Goal: Task Accomplishment & Management: Complete application form

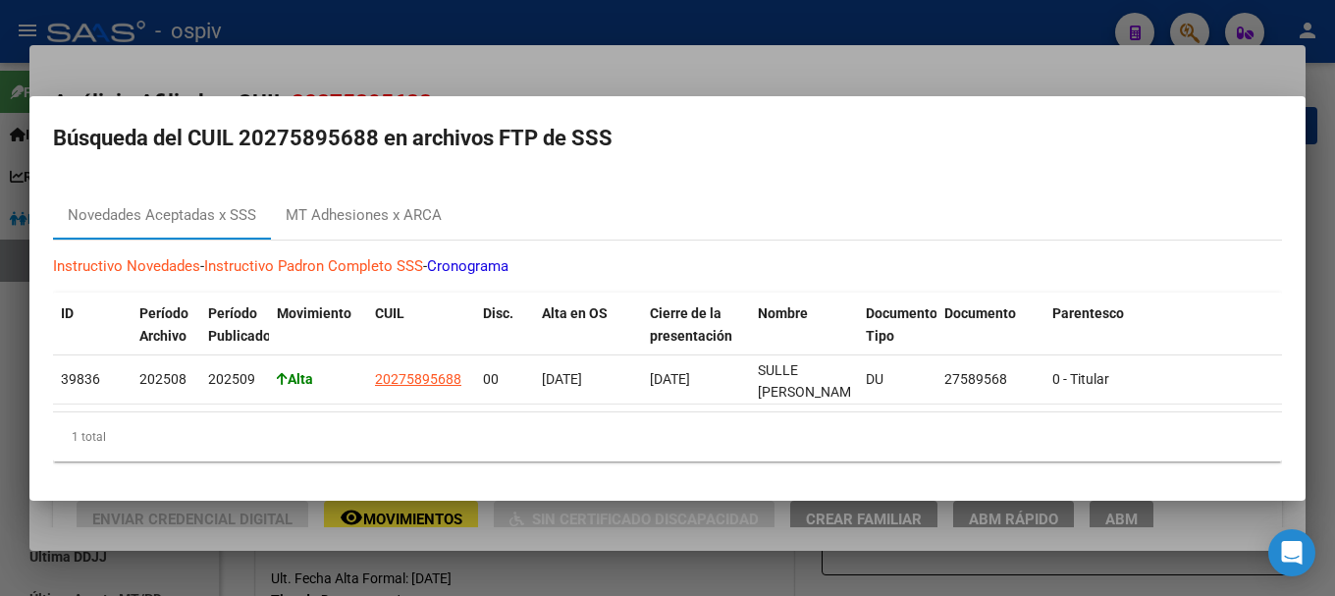
click at [13, 422] on div at bounding box center [667, 298] width 1335 height 596
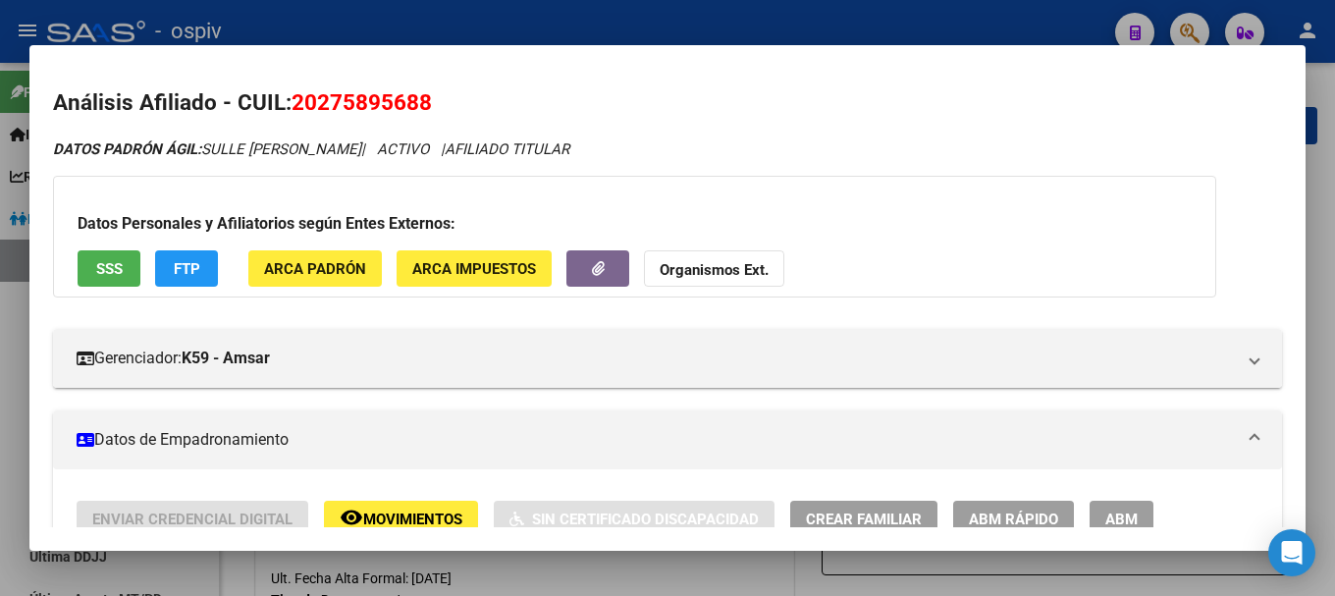
click at [13, 422] on div at bounding box center [667, 298] width 1335 height 596
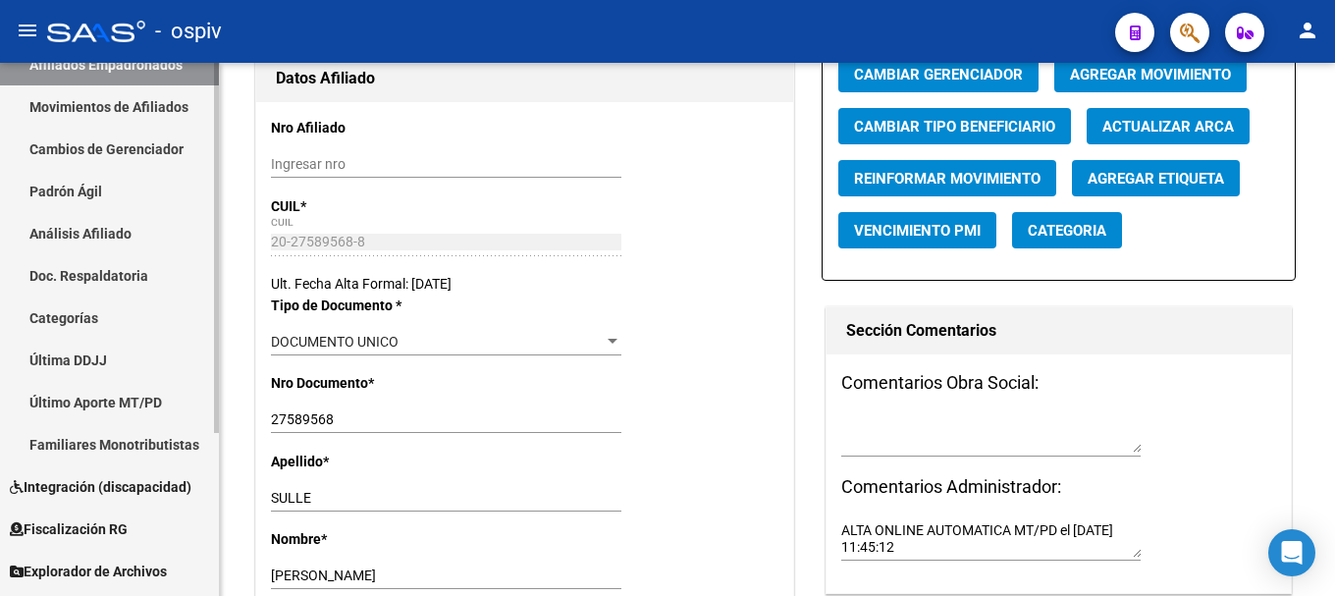
scroll to position [235, 0]
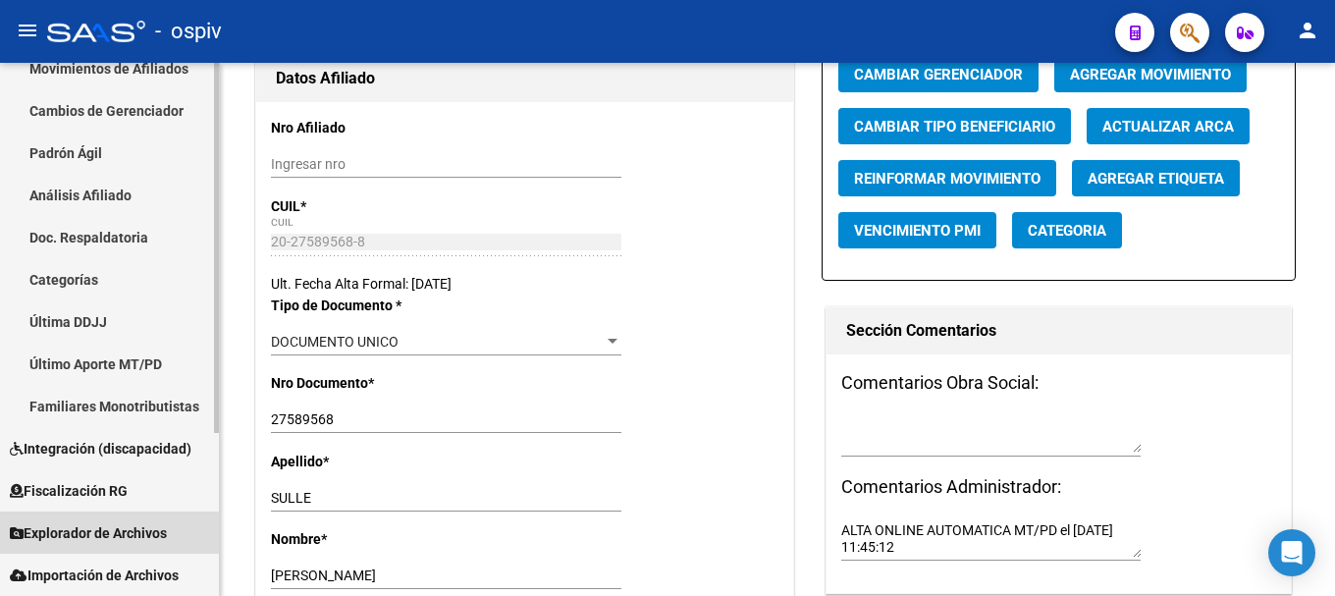
click at [117, 537] on span "Explorador de Archivos" at bounding box center [88, 533] width 157 height 22
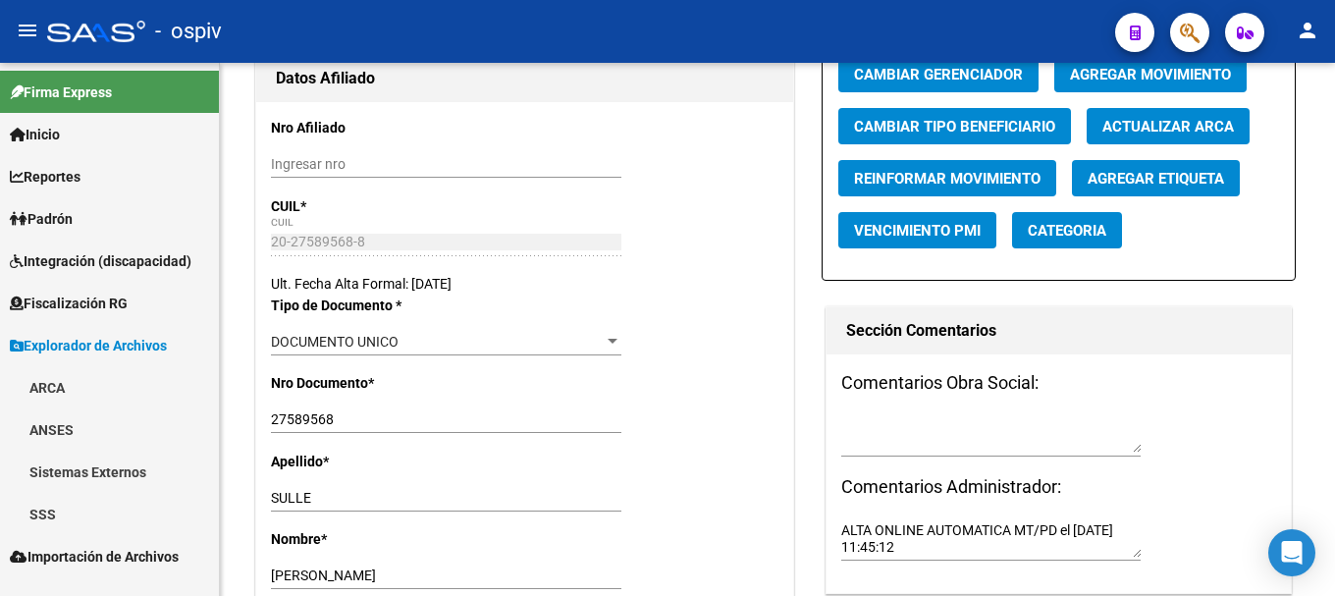
scroll to position [0, 0]
click at [38, 515] on link "SSS" at bounding box center [109, 514] width 219 height 42
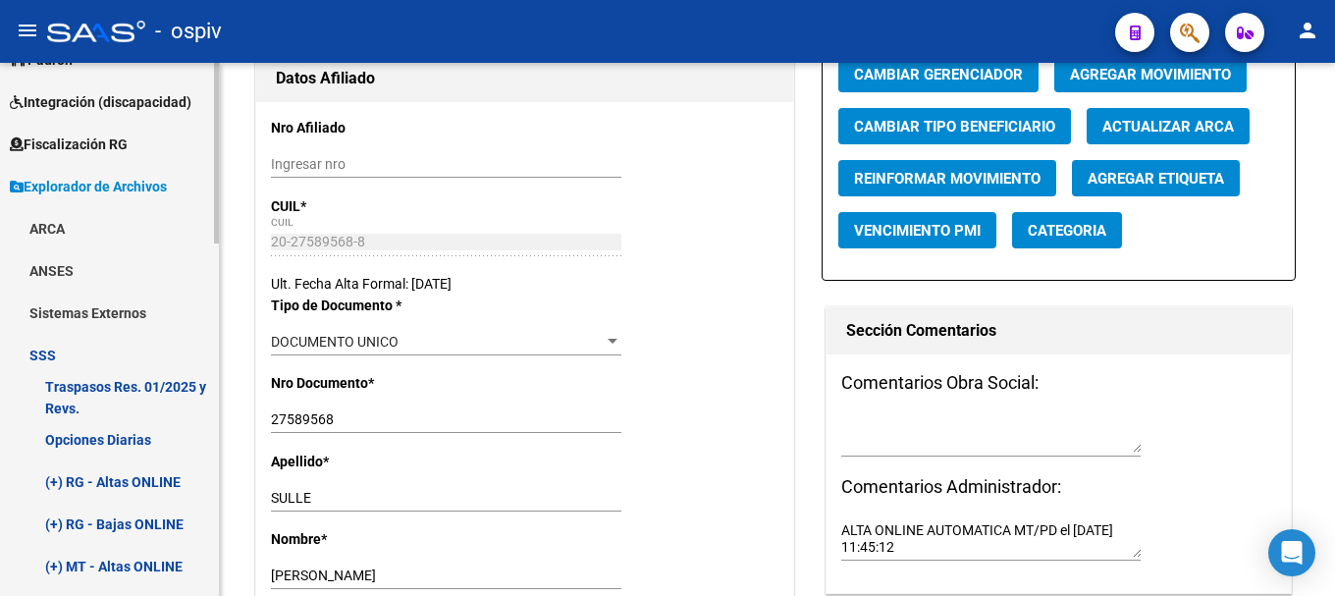
scroll to position [98, 0]
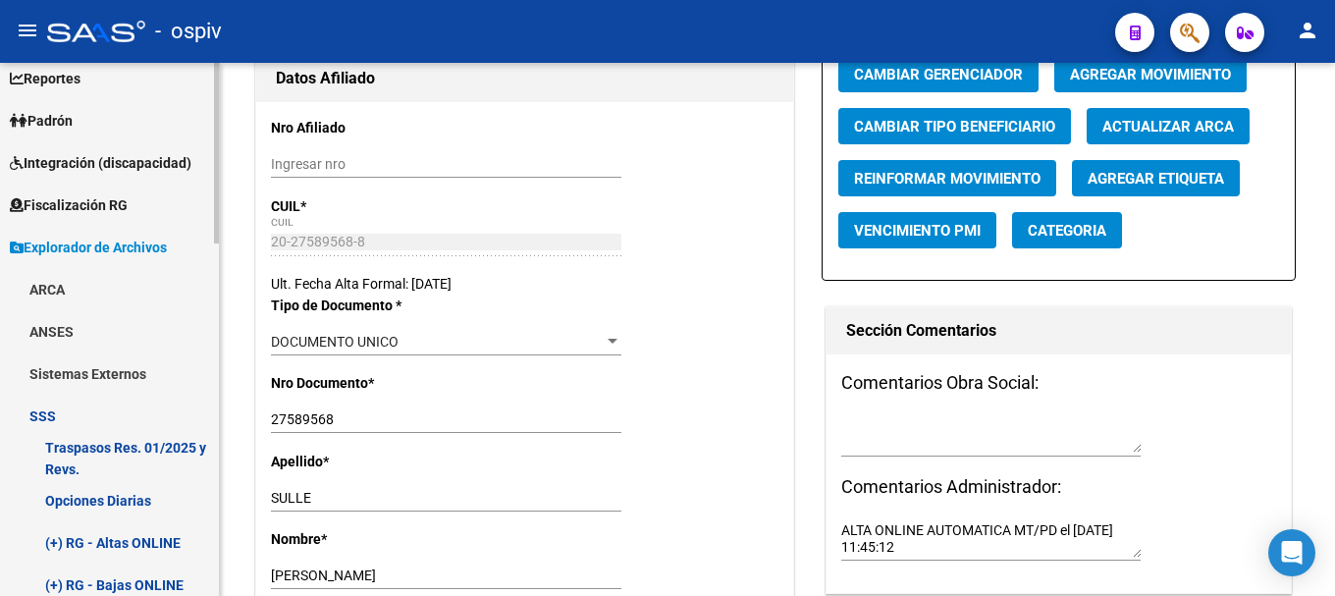
click at [69, 324] on link "ANSES" at bounding box center [109, 331] width 219 height 42
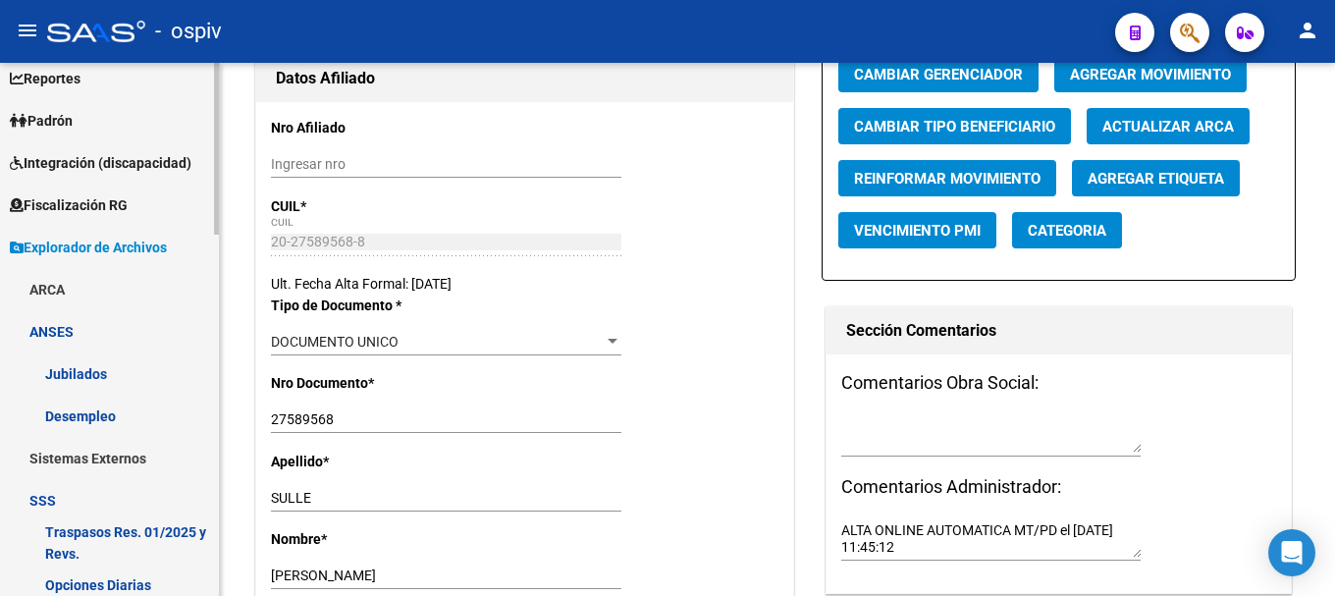
click at [66, 288] on link "ARCA" at bounding box center [109, 289] width 219 height 42
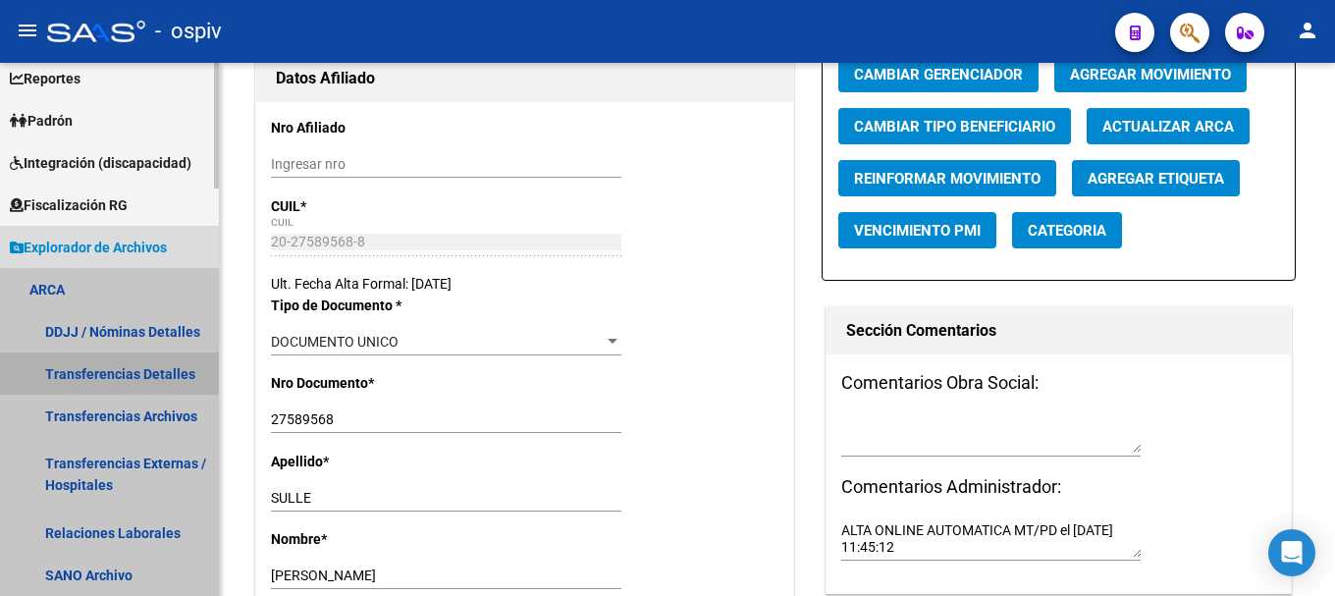
click at [160, 383] on link "Transferencias Detalles" at bounding box center [109, 373] width 219 height 42
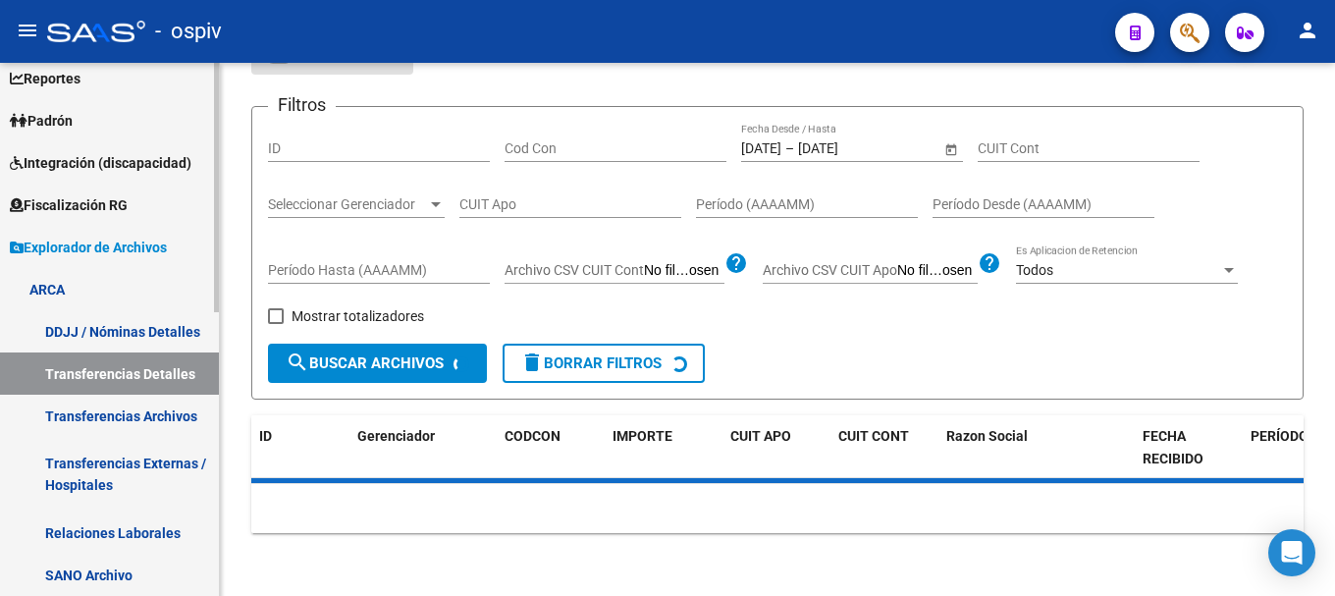
scroll to position [294, 0]
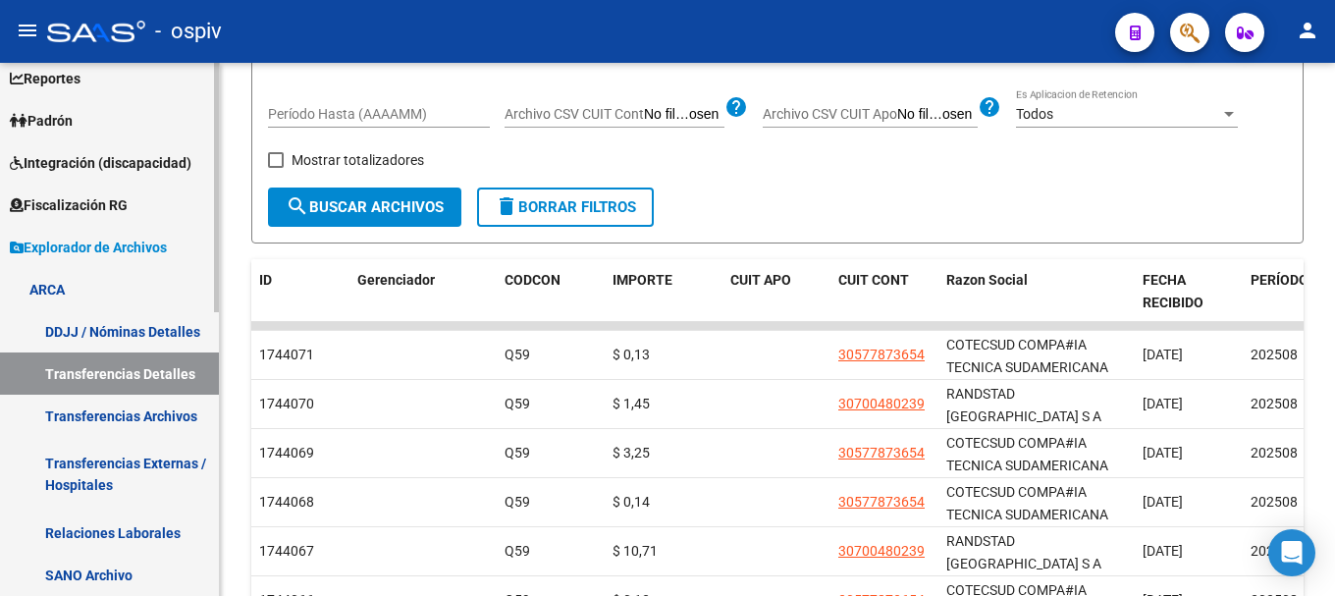
click at [118, 413] on link "Transferencias Archivos" at bounding box center [109, 416] width 219 height 42
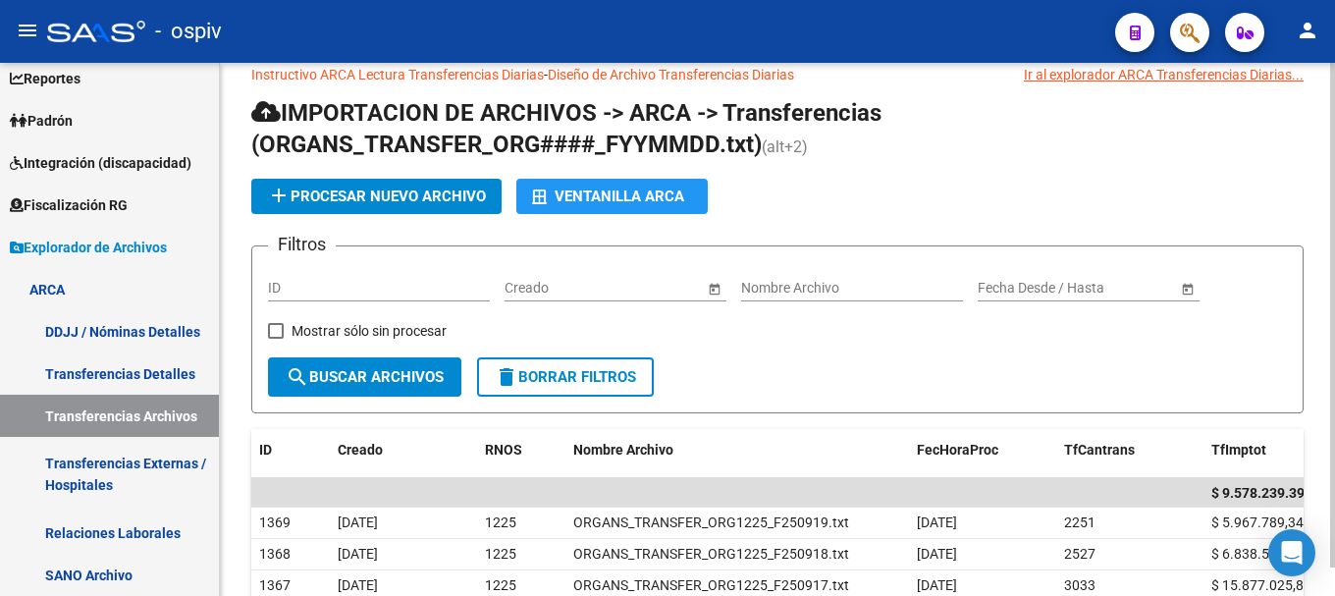
scroll to position [294, 0]
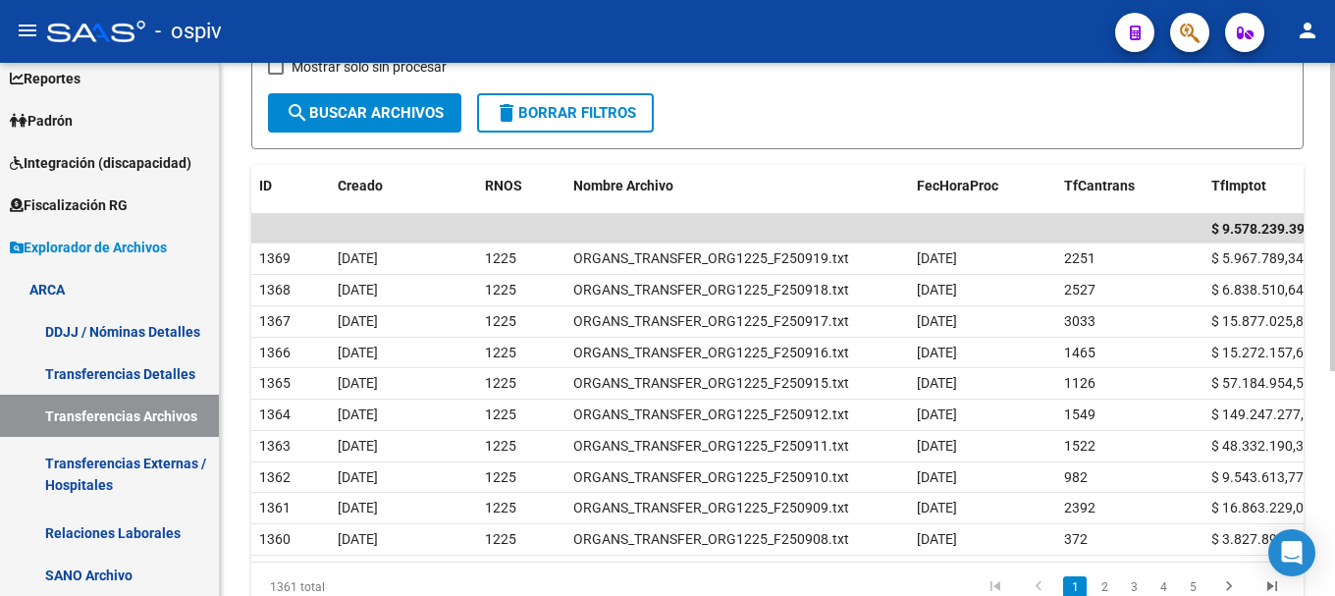
click at [881, 82] on div "Filtros ID Fecha inicio – Fecha fin Creado Nombre Archivo Fecha inicio – Fecha …" at bounding box center [777, 45] width 1019 height 95
click at [96, 124] on link "Padrón" at bounding box center [109, 120] width 219 height 42
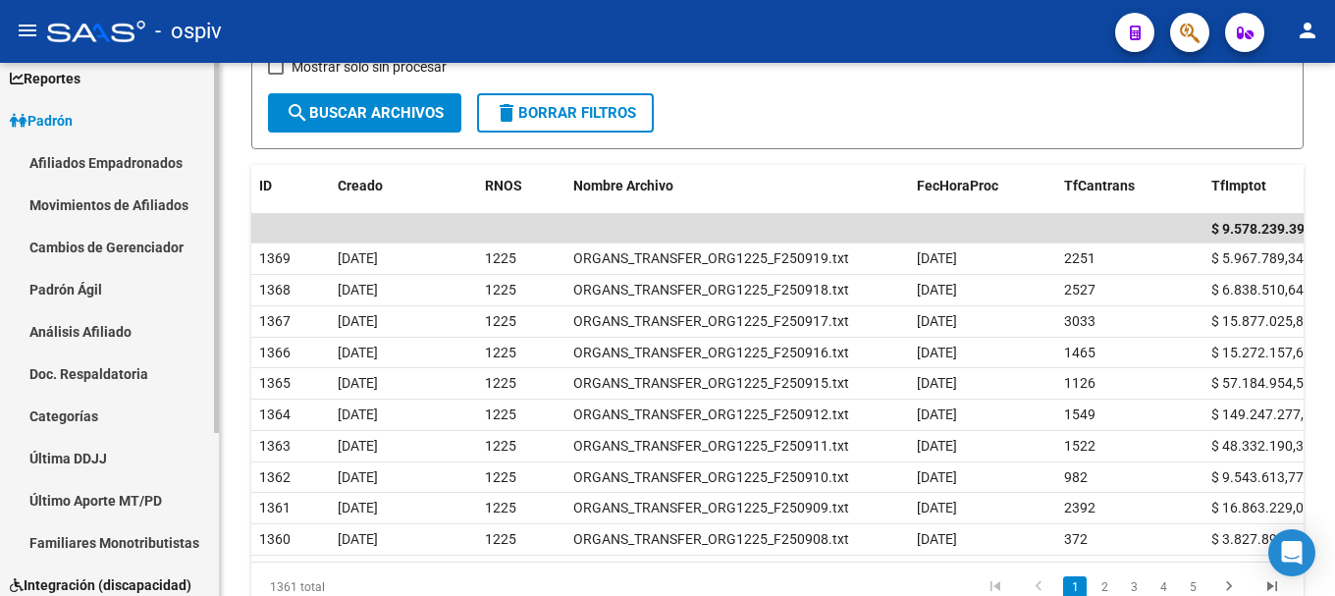
click at [124, 155] on link "Afiliados Empadronados" at bounding box center [109, 162] width 219 height 42
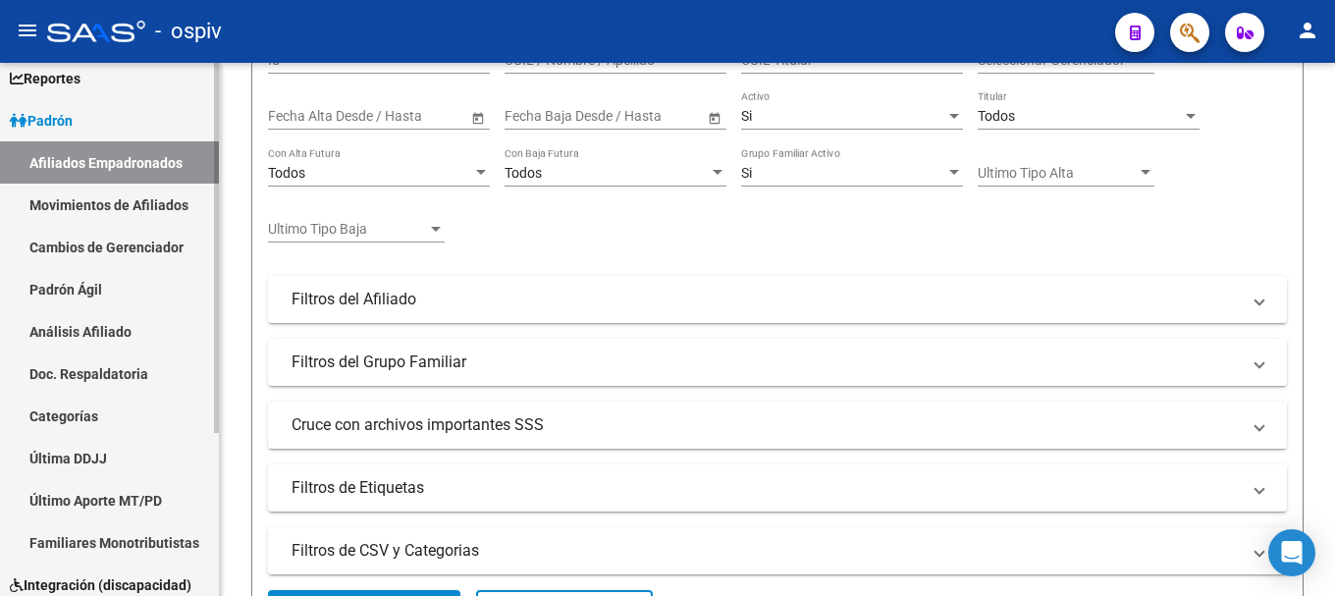
click at [154, 163] on link "Afiliados Empadronados" at bounding box center [109, 162] width 219 height 42
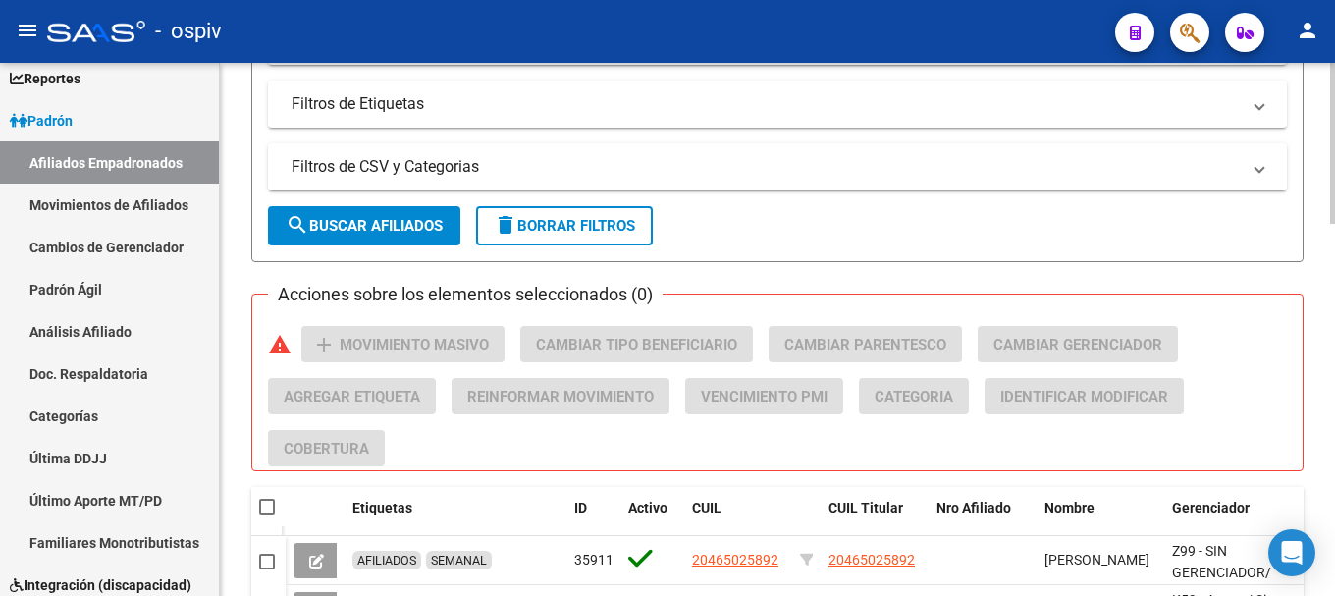
scroll to position [785, 0]
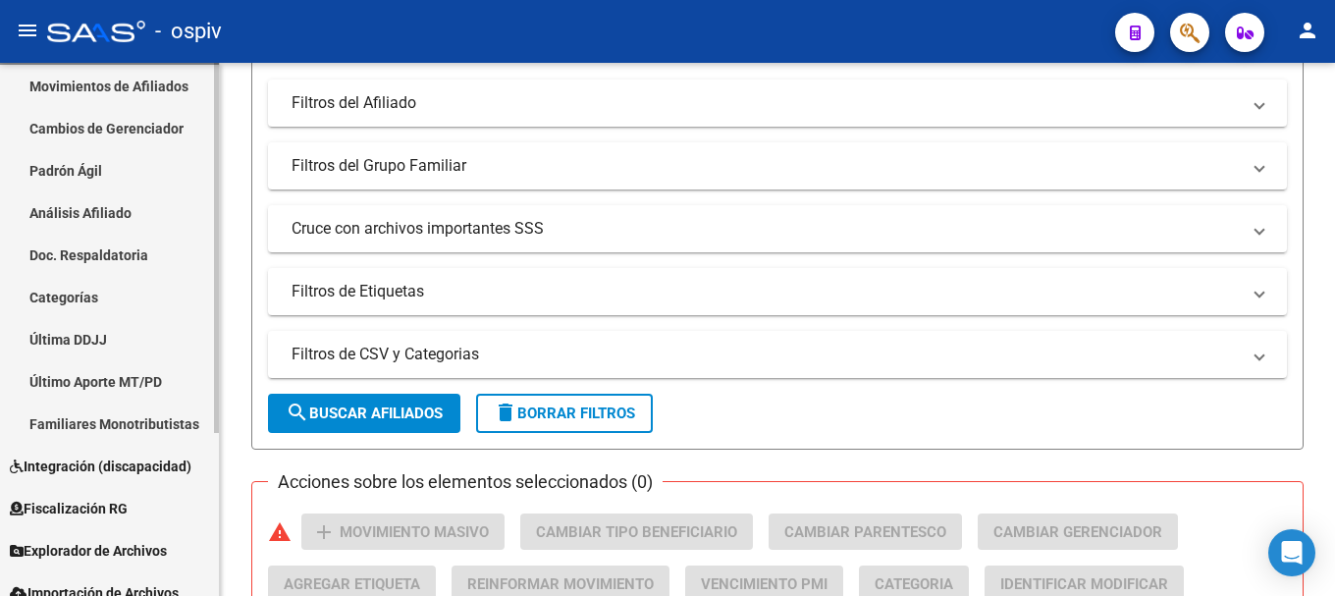
scroll to position [235, 0]
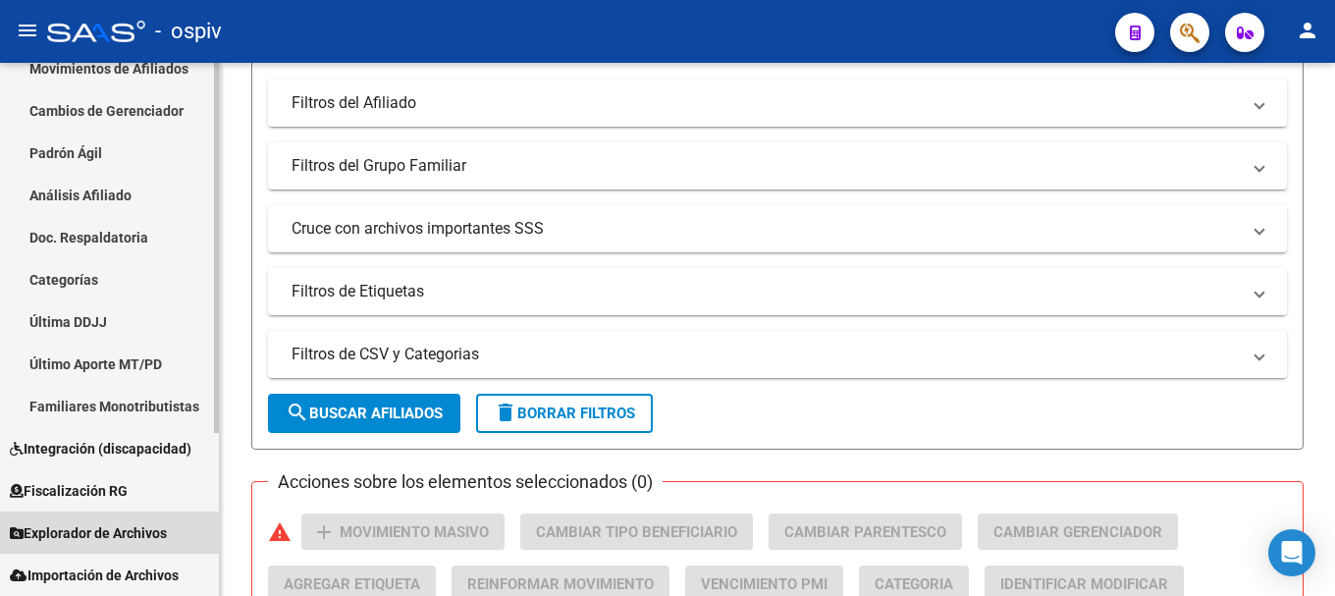
click at [81, 537] on span "Explorador de Archivos" at bounding box center [88, 533] width 157 height 22
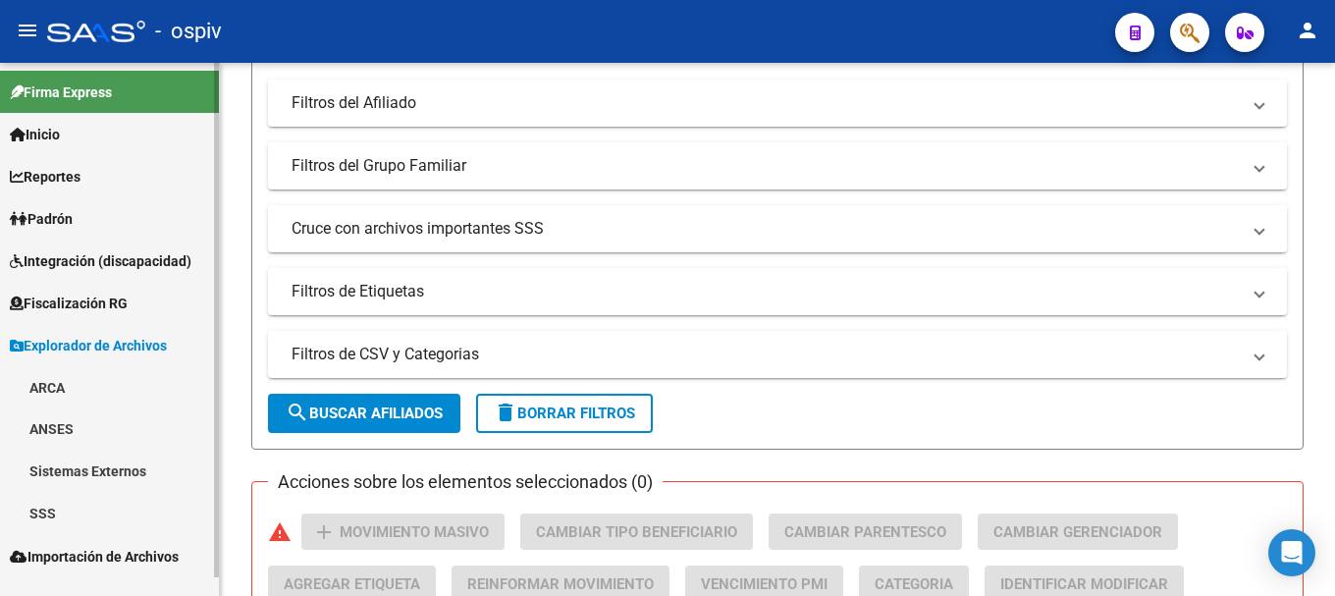
scroll to position [0, 0]
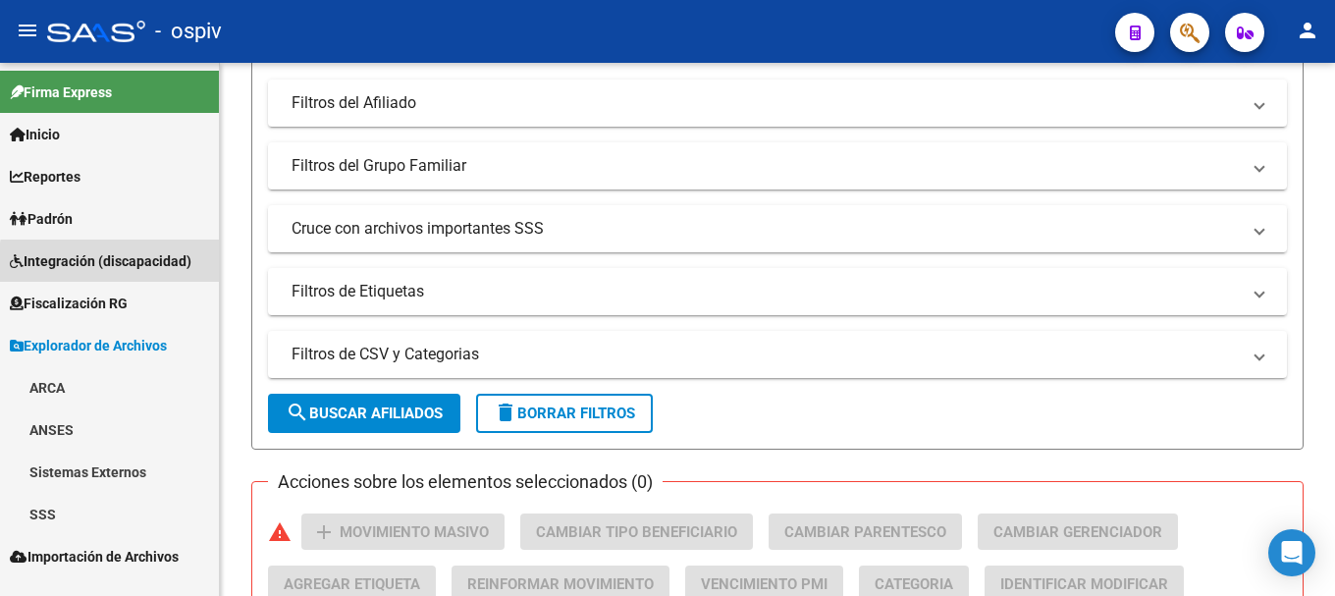
click at [133, 265] on span "Integración (discapacidad)" at bounding box center [101, 261] width 182 height 22
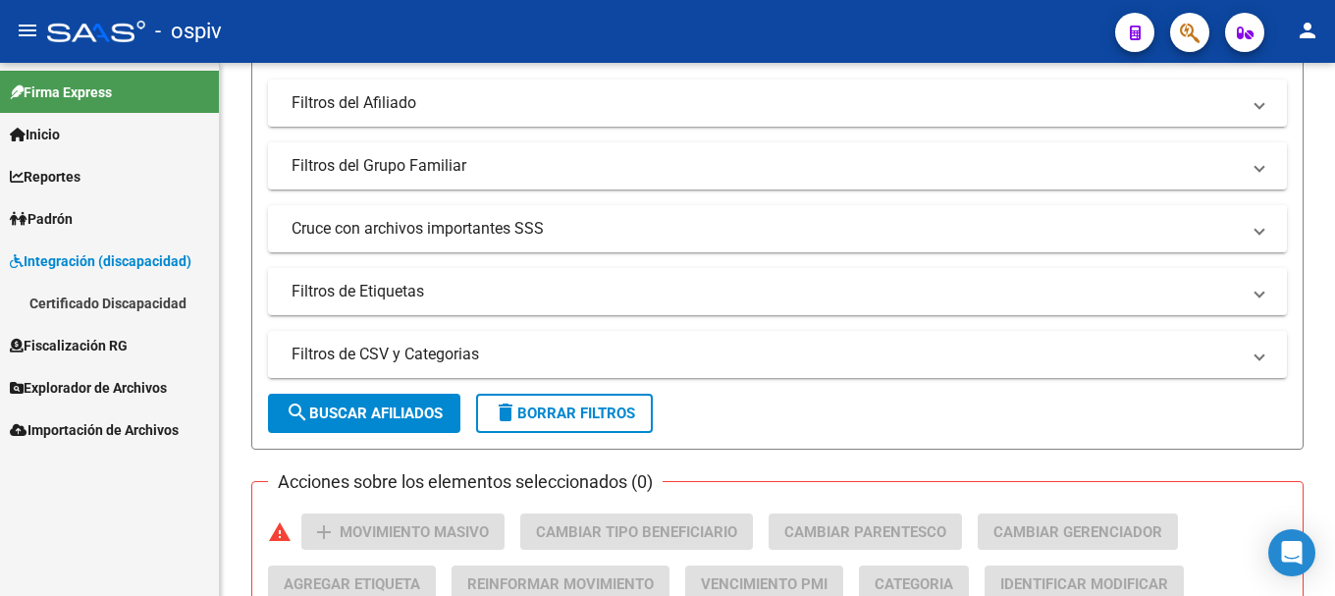
click at [141, 302] on link "Certificado Discapacidad" at bounding box center [109, 303] width 219 height 42
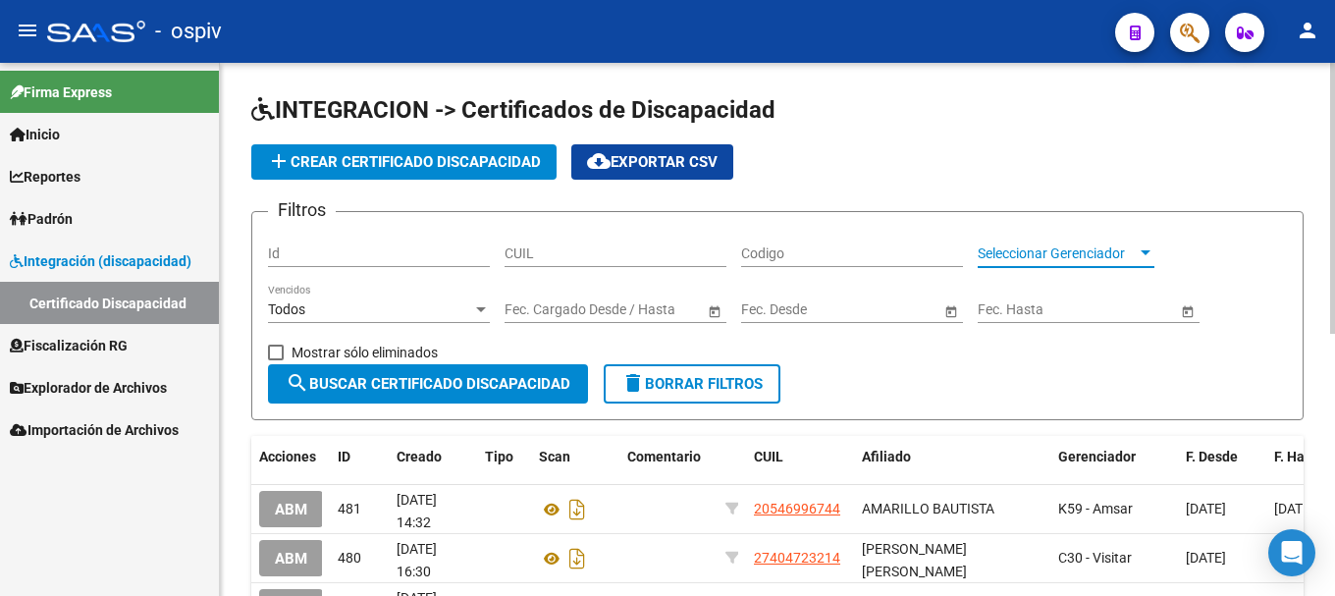
click at [1113, 247] on span "Seleccionar Gerenciador" at bounding box center [1057, 253] width 159 height 17
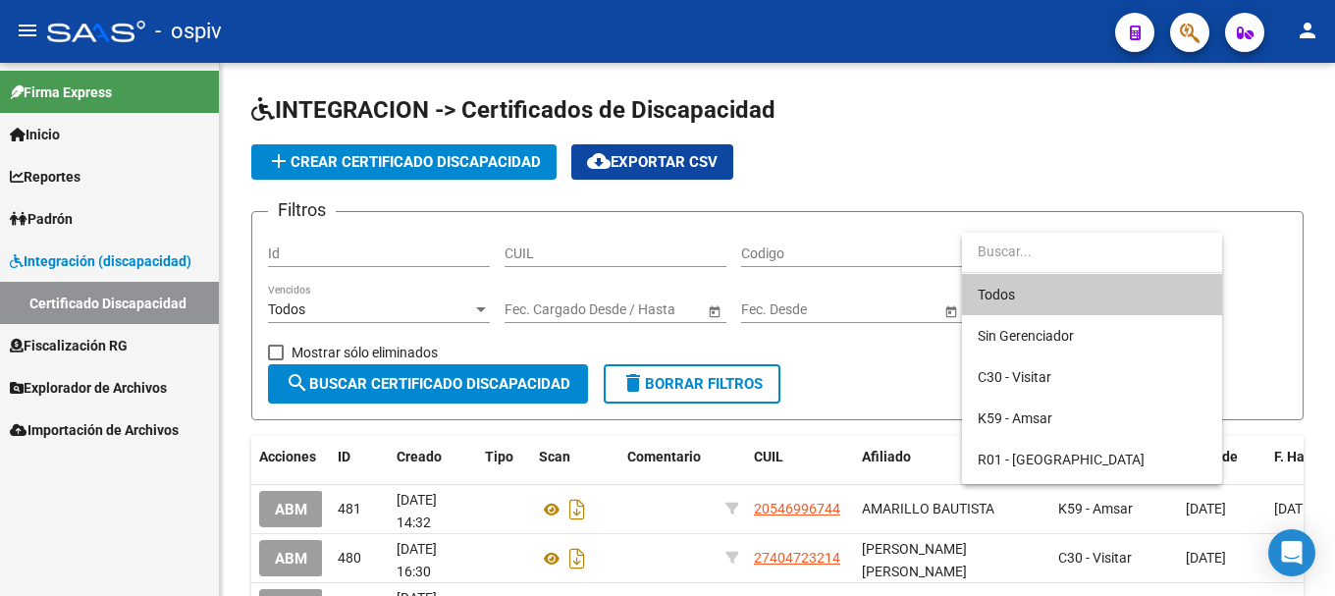
click at [1058, 200] on div at bounding box center [667, 298] width 1335 height 596
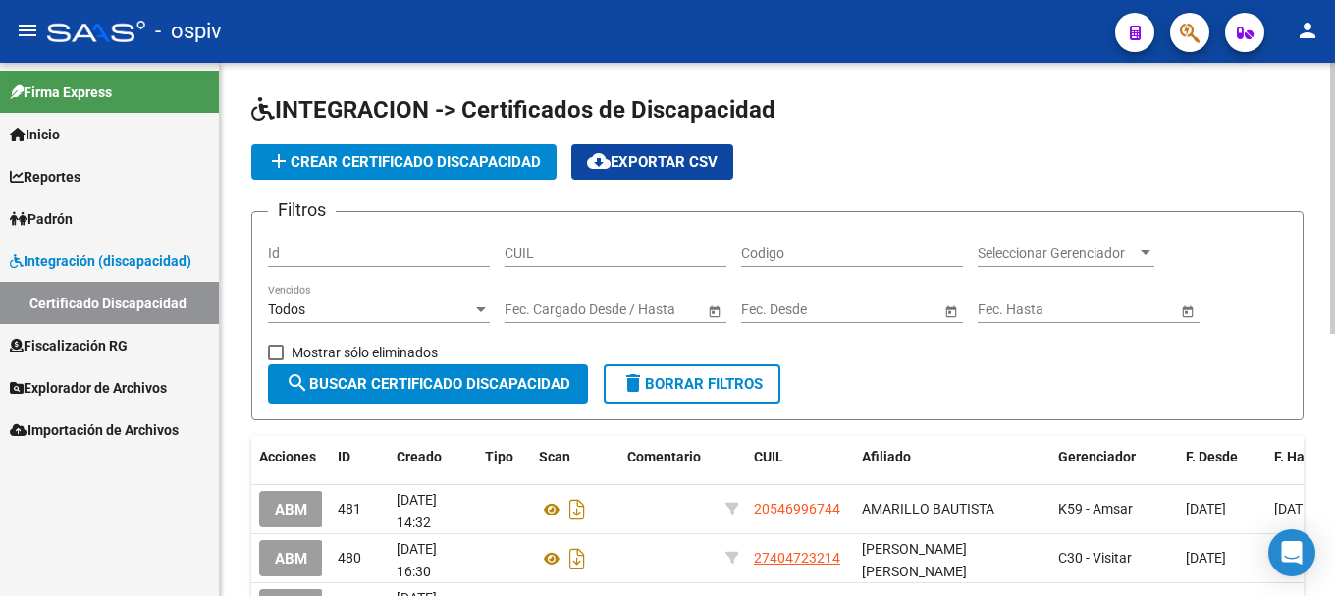
click at [306, 347] on span "Mostrar sólo eliminados" at bounding box center [365, 353] width 146 height 24
click at [276, 360] on input "Mostrar sólo eliminados" at bounding box center [275, 360] width 1 height 1
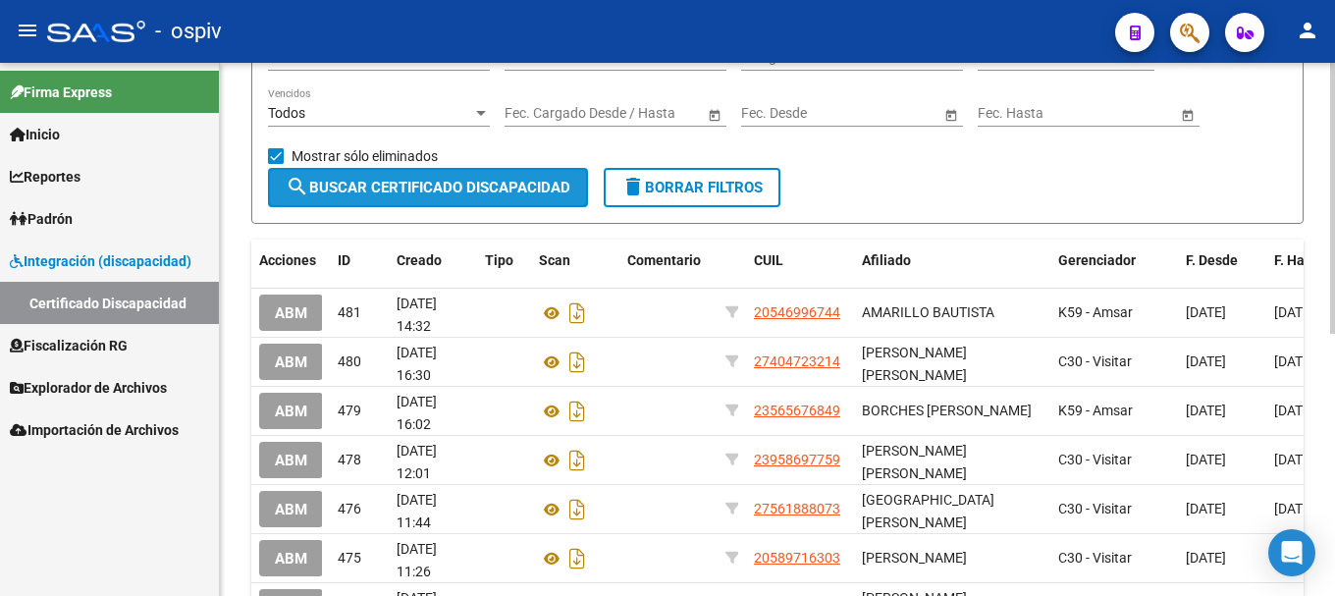
click at [459, 192] on span "search Buscar Certificado Discapacidad" at bounding box center [428, 188] width 285 height 18
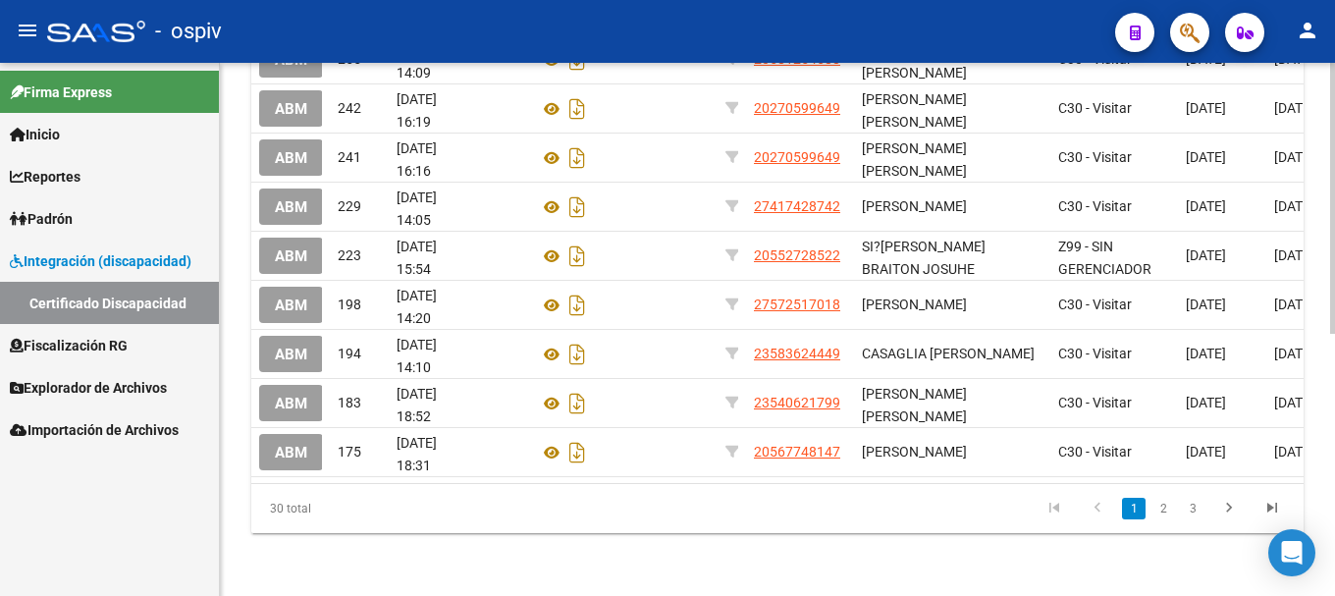
scroll to position [514, 0]
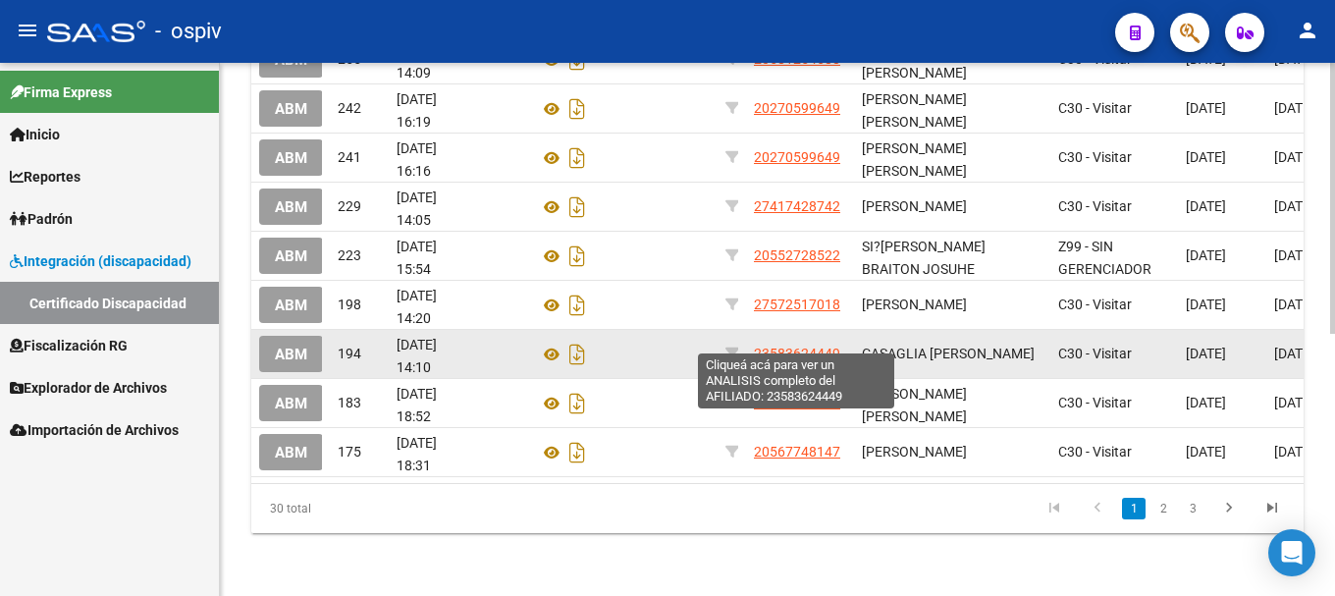
click at [796, 346] on span "23583624449" at bounding box center [797, 354] width 86 height 16
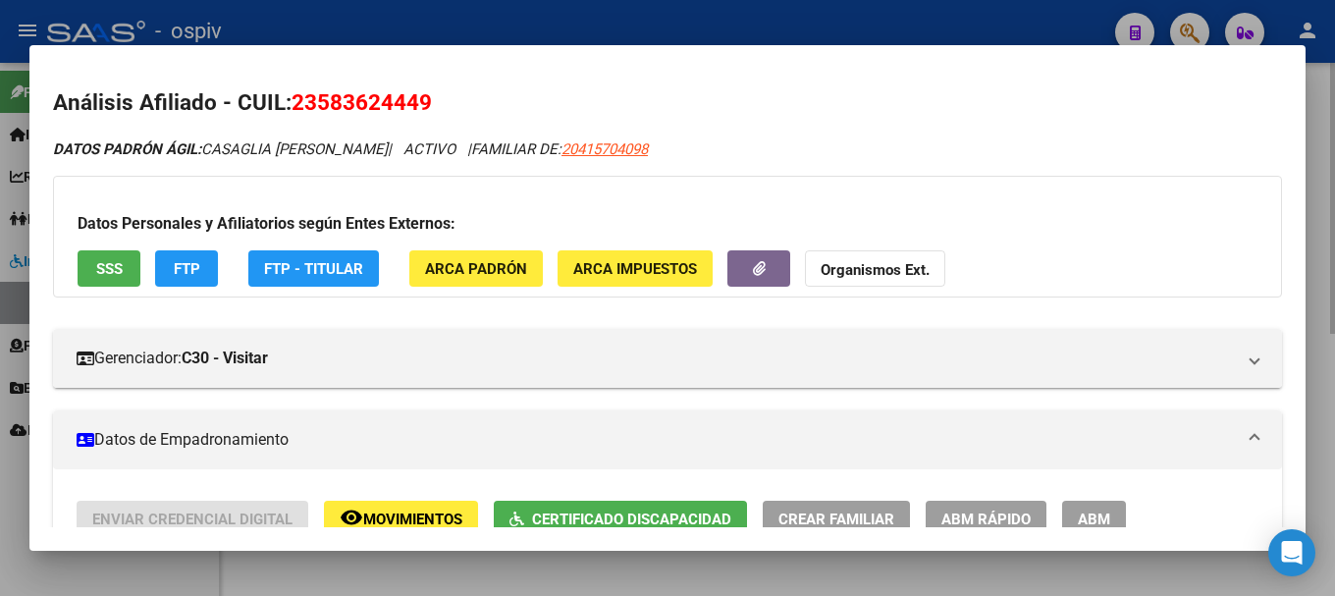
scroll to position [98, 0]
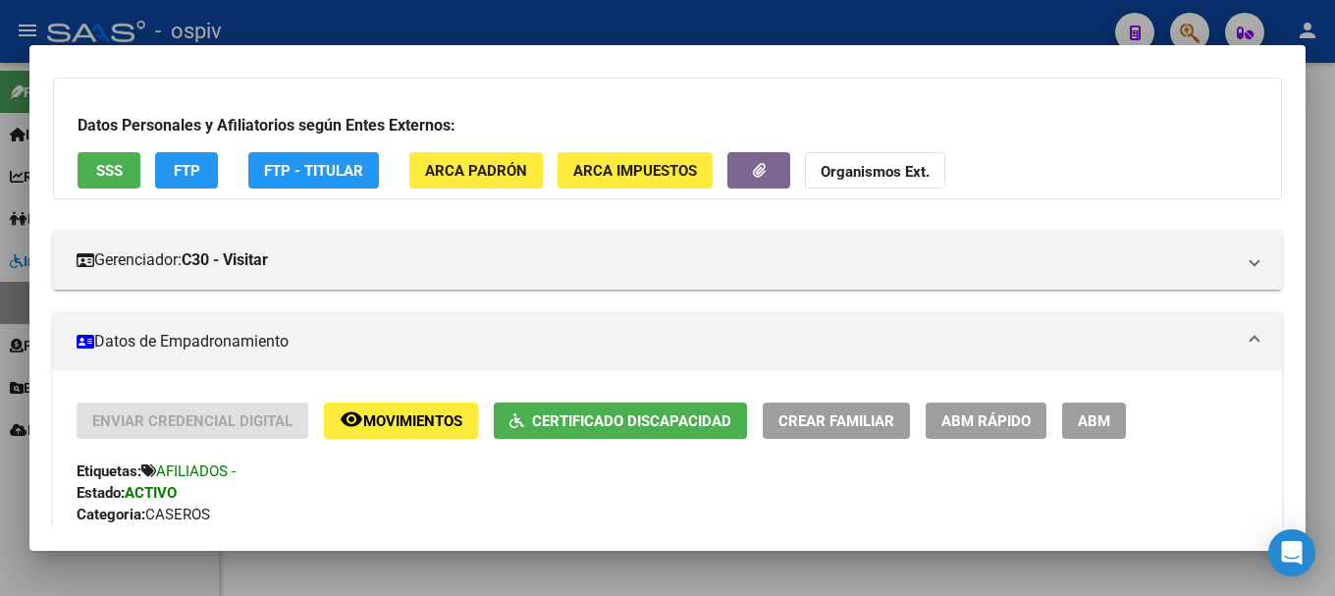
click at [0, 517] on div at bounding box center [667, 298] width 1335 height 596
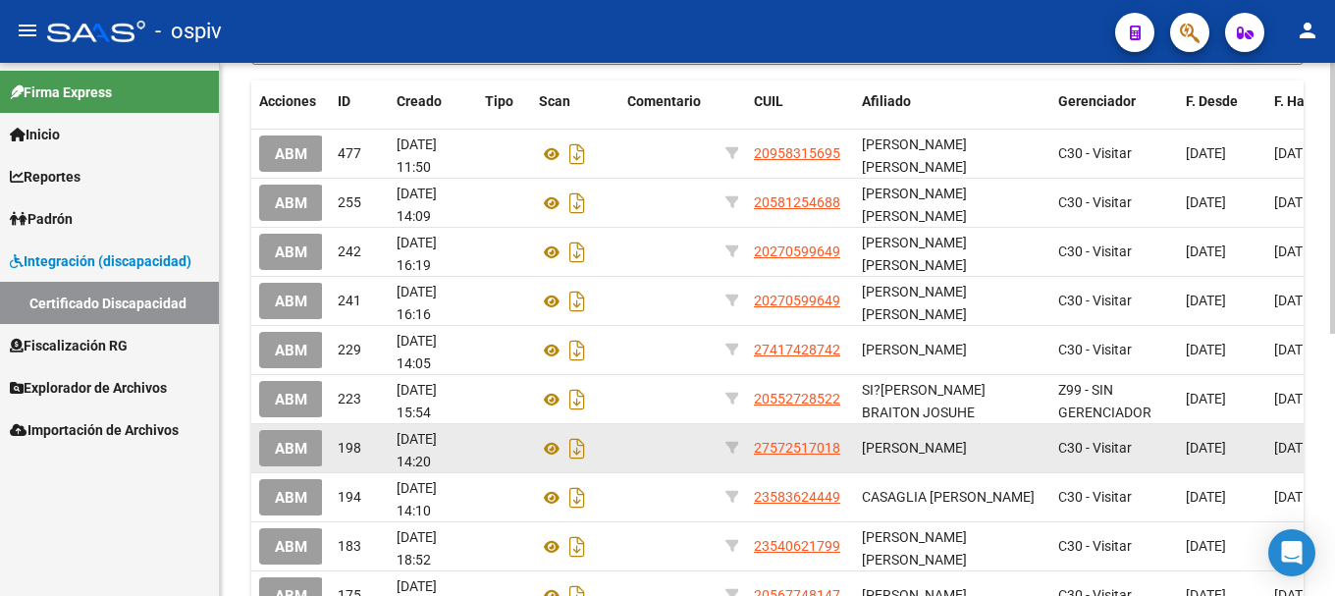
scroll to position [24, 0]
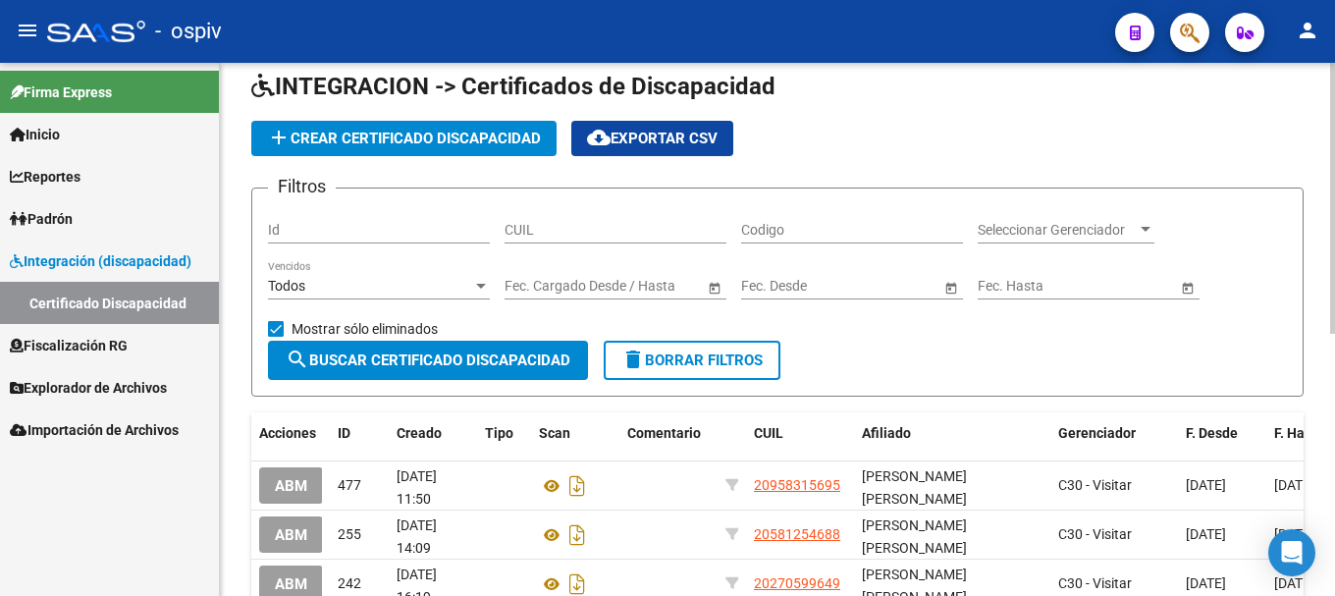
drag, startPoint x: 356, startPoint y: 326, endPoint x: 549, endPoint y: 307, distance: 193.3
click at [357, 326] on span "Mostrar sólo eliminados" at bounding box center [365, 329] width 146 height 24
click at [276, 337] on input "Mostrar sólo eliminados" at bounding box center [275, 337] width 1 height 1
checkbox input "false"
click at [478, 288] on div at bounding box center [481, 286] width 10 height 5
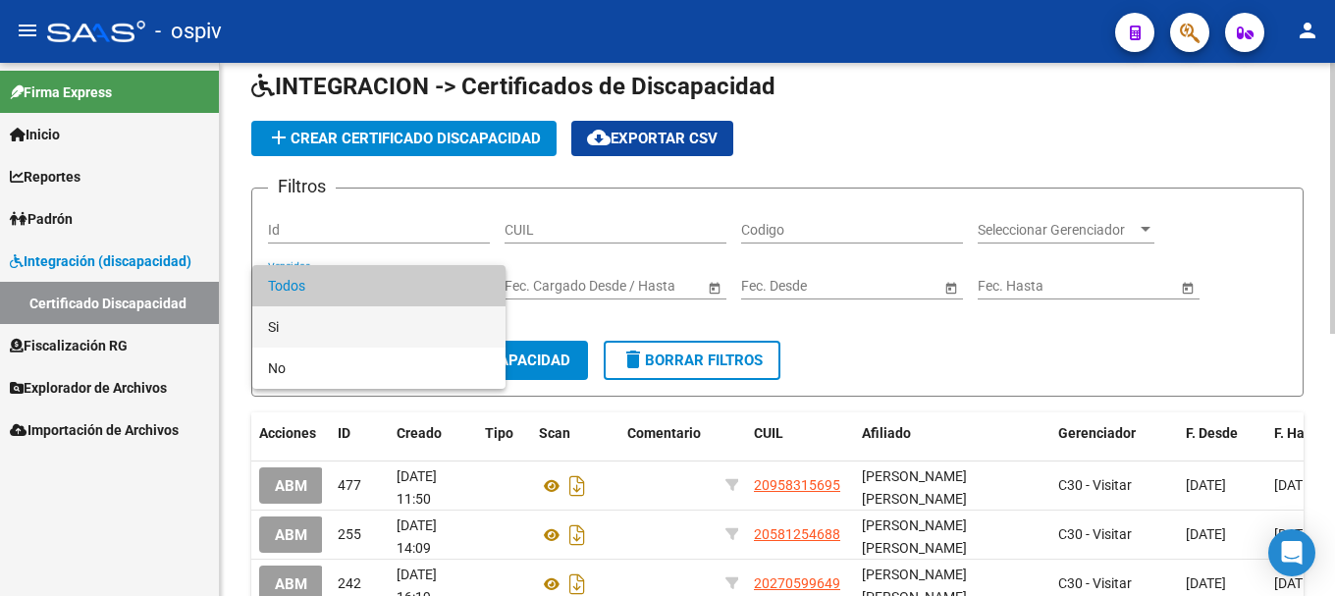
click at [385, 322] on span "Si" at bounding box center [379, 326] width 222 height 41
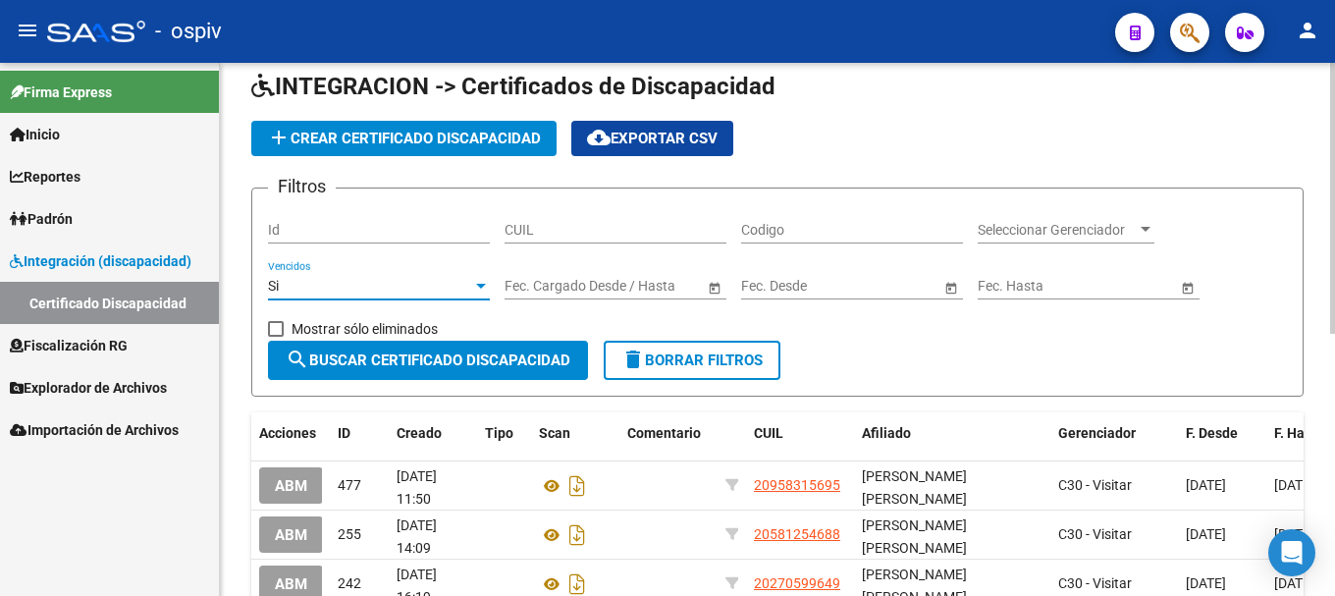
click at [463, 352] on span "search Buscar Certificado Discapacidad" at bounding box center [428, 360] width 285 height 18
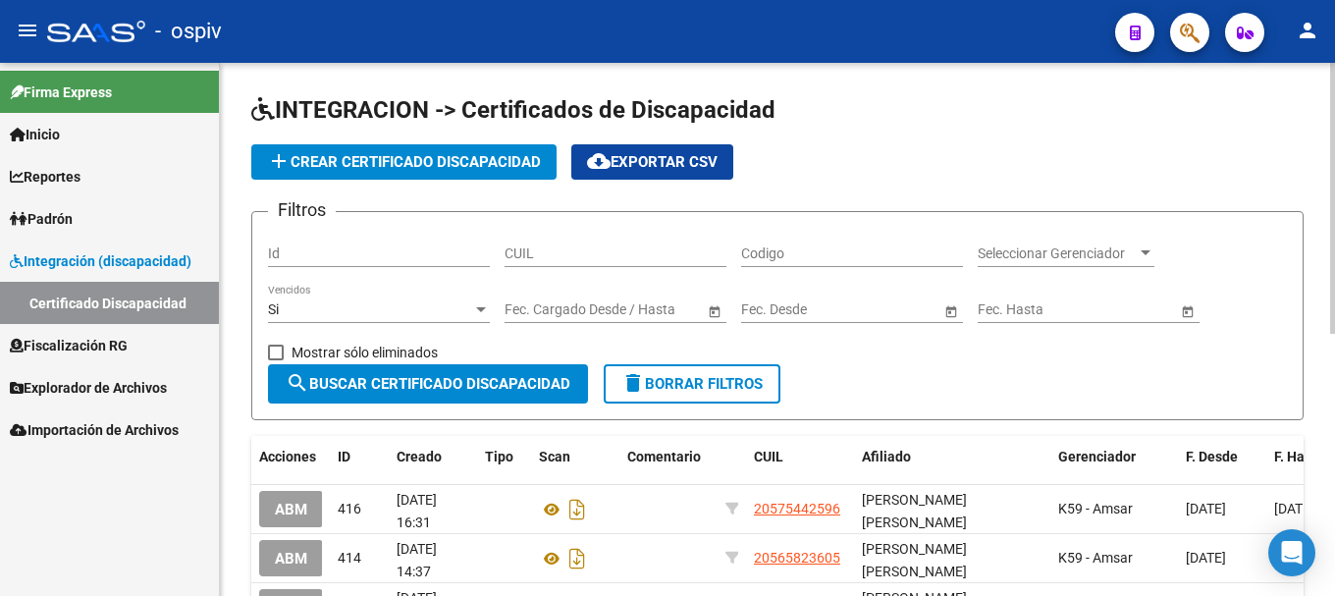
click at [527, 379] on span "search Buscar Certificado Discapacidad" at bounding box center [428, 384] width 285 height 18
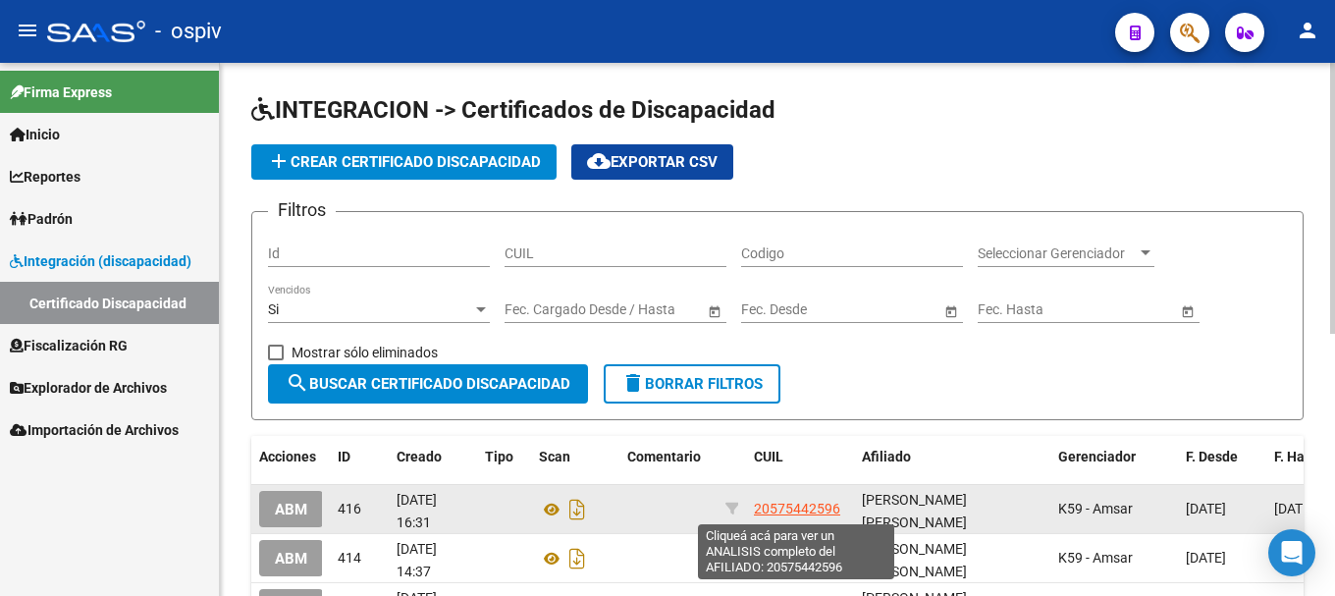
click at [803, 505] on span "20575442596" at bounding box center [797, 509] width 86 height 16
type textarea "20575442596"
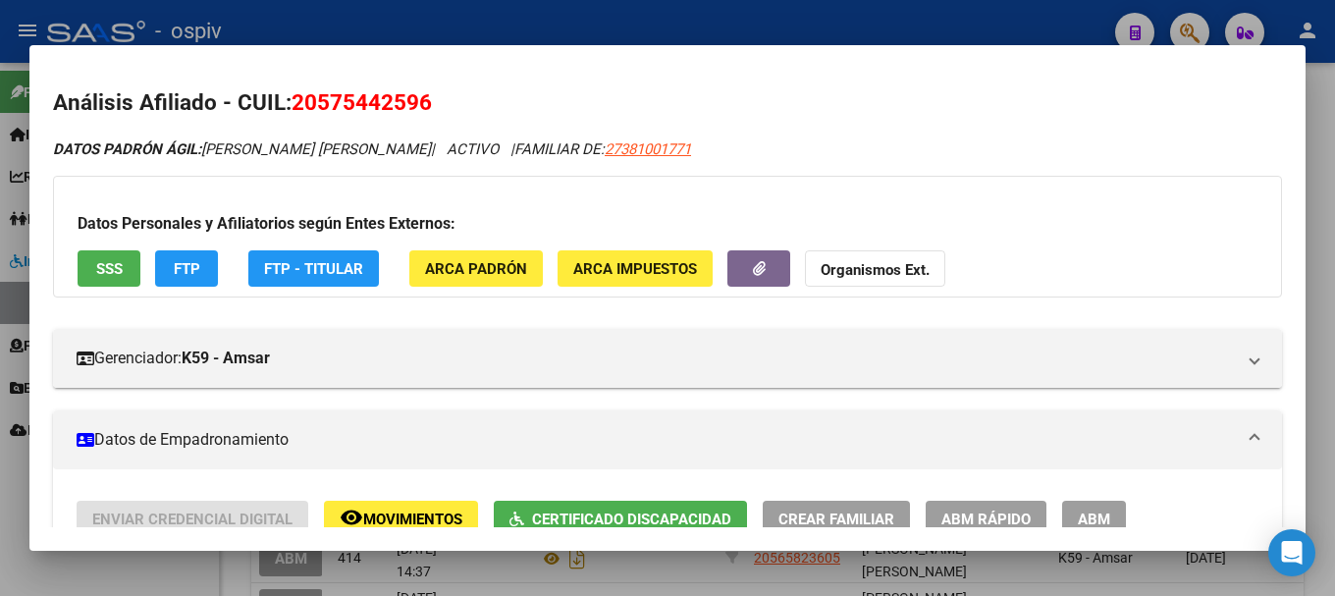
click at [3, 520] on div at bounding box center [667, 298] width 1335 height 596
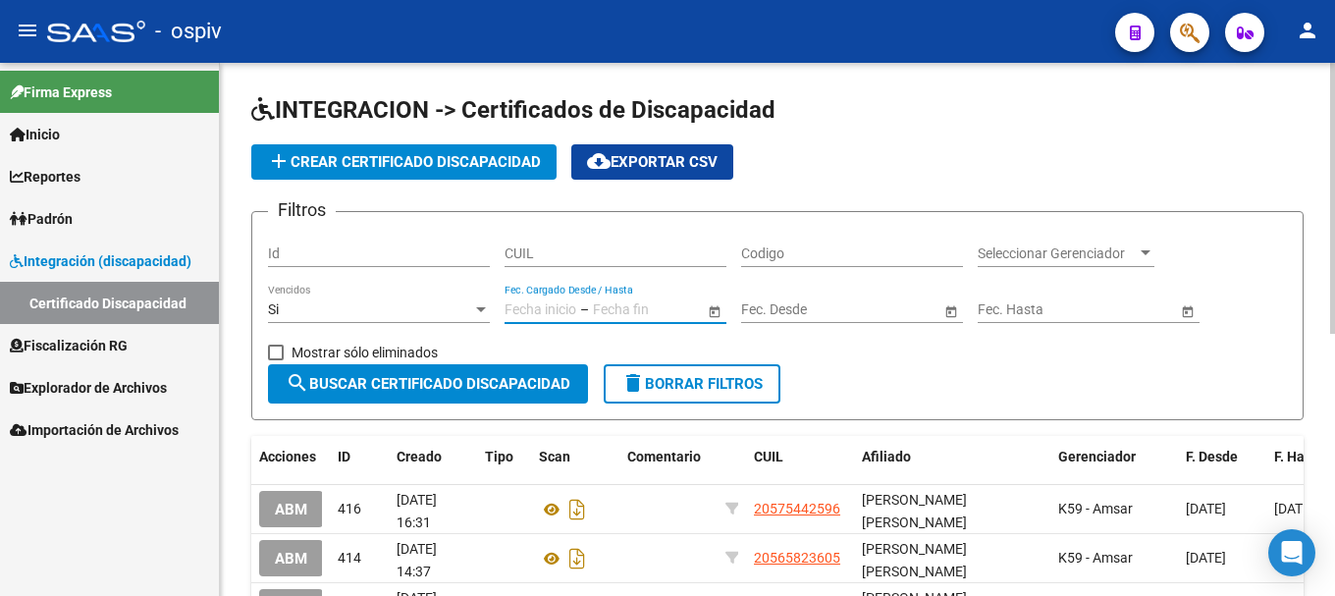
click at [665, 307] on input "text" at bounding box center [641, 309] width 96 height 17
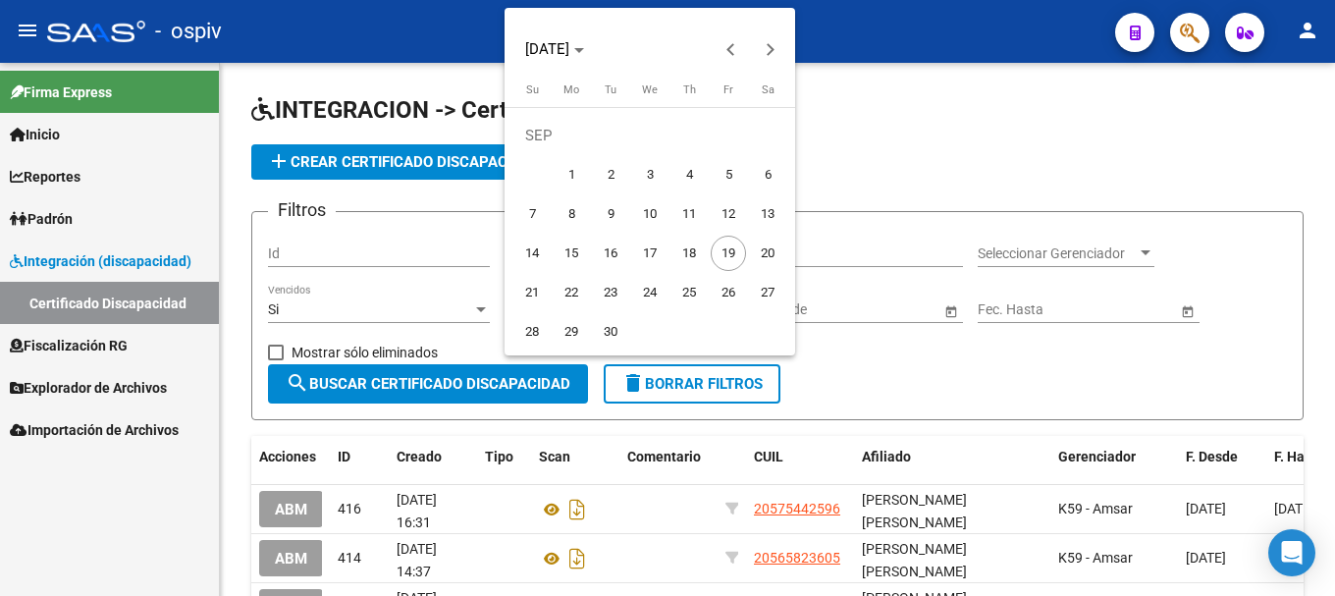
click at [864, 374] on div at bounding box center [667, 298] width 1335 height 596
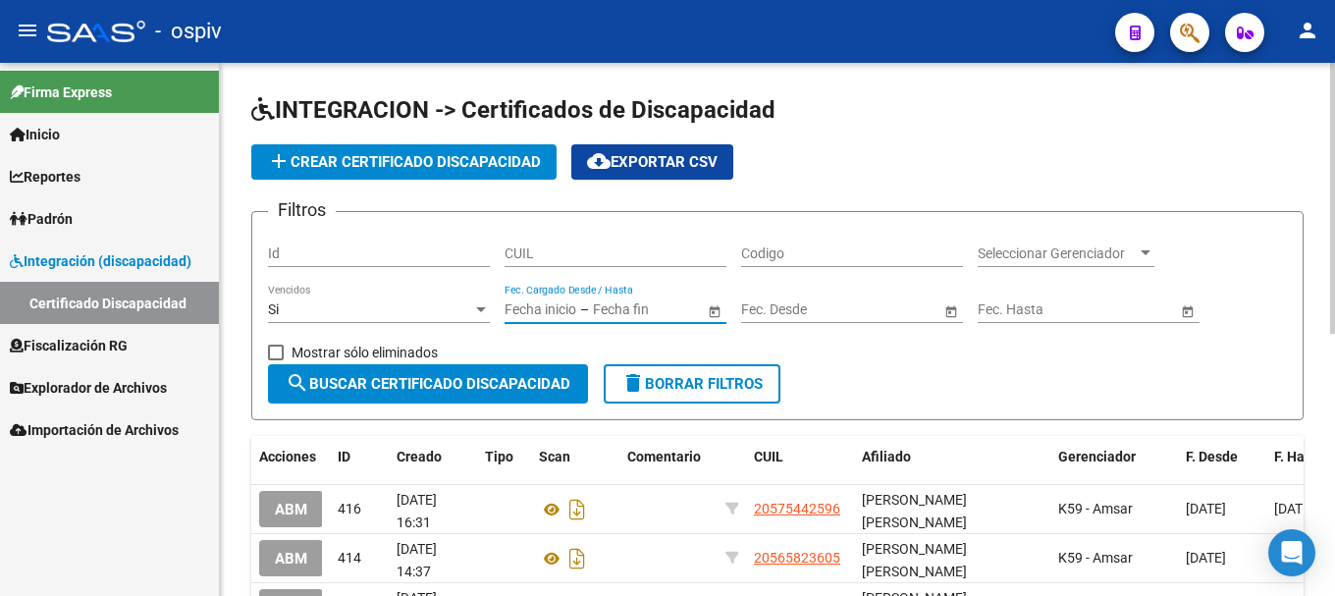
click at [1134, 260] on span "Seleccionar Gerenciador" at bounding box center [1057, 253] width 159 height 17
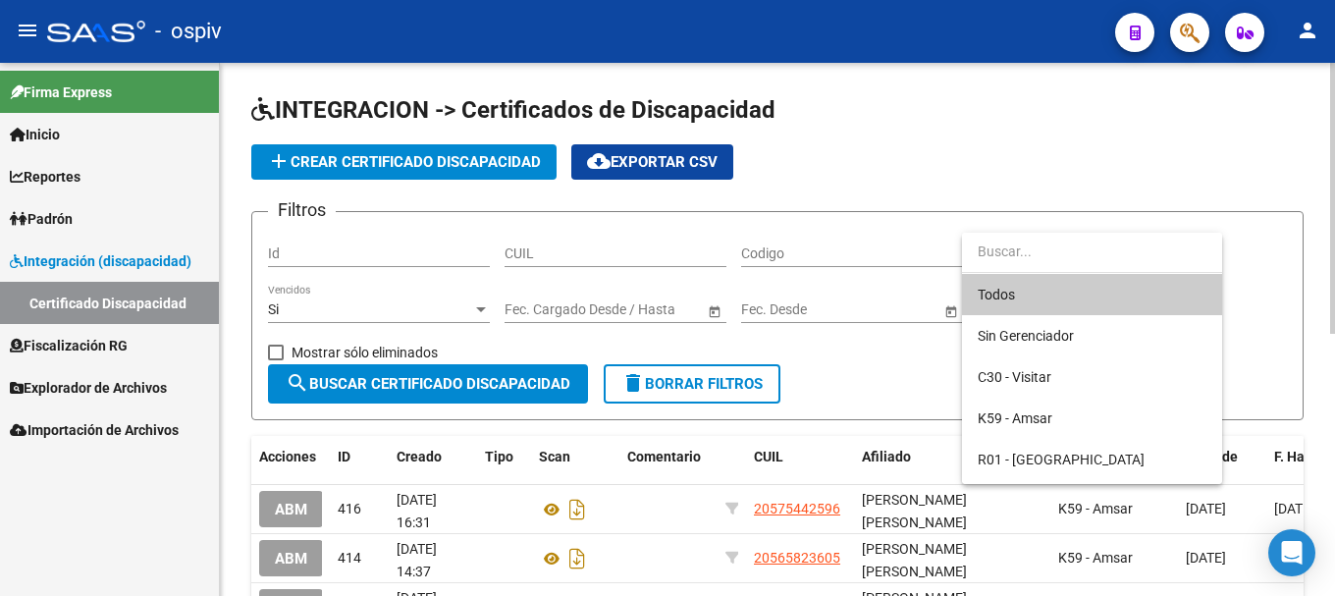
click at [877, 152] on div at bounding box center [667, 298] width 1335 height 596
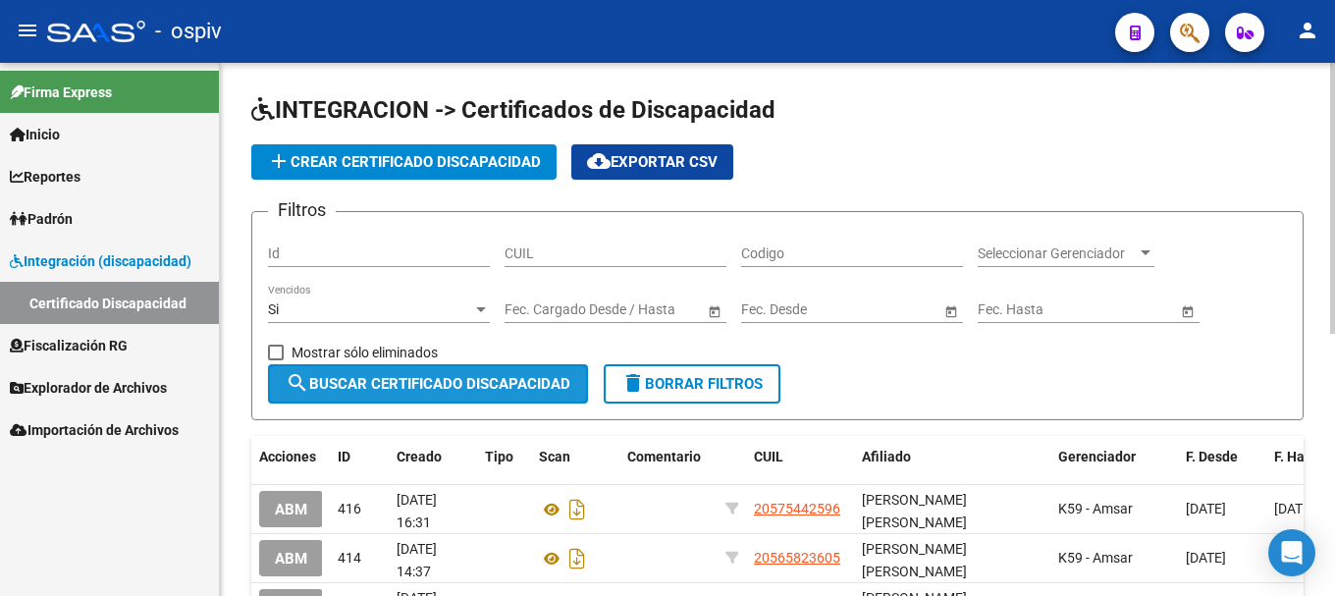
click at [413, 384] on span "search Buscar Certificado Discapacidad" at bounding box center [428, 384] width 285 height 18
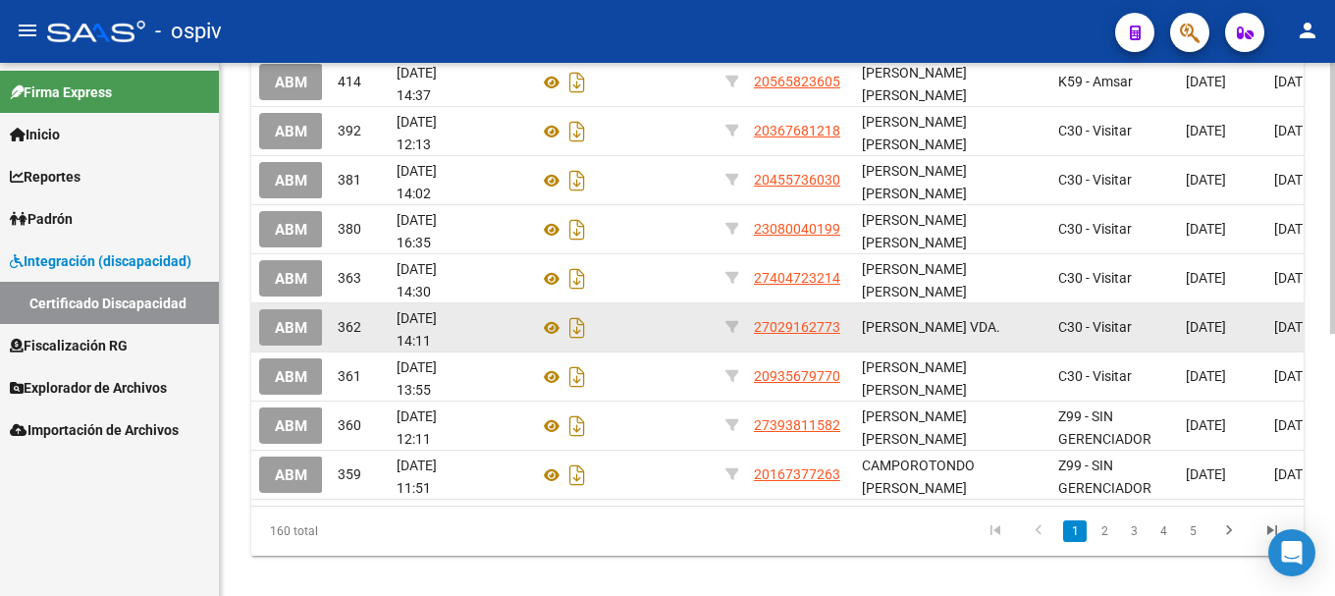
scroll to position [514, 0]
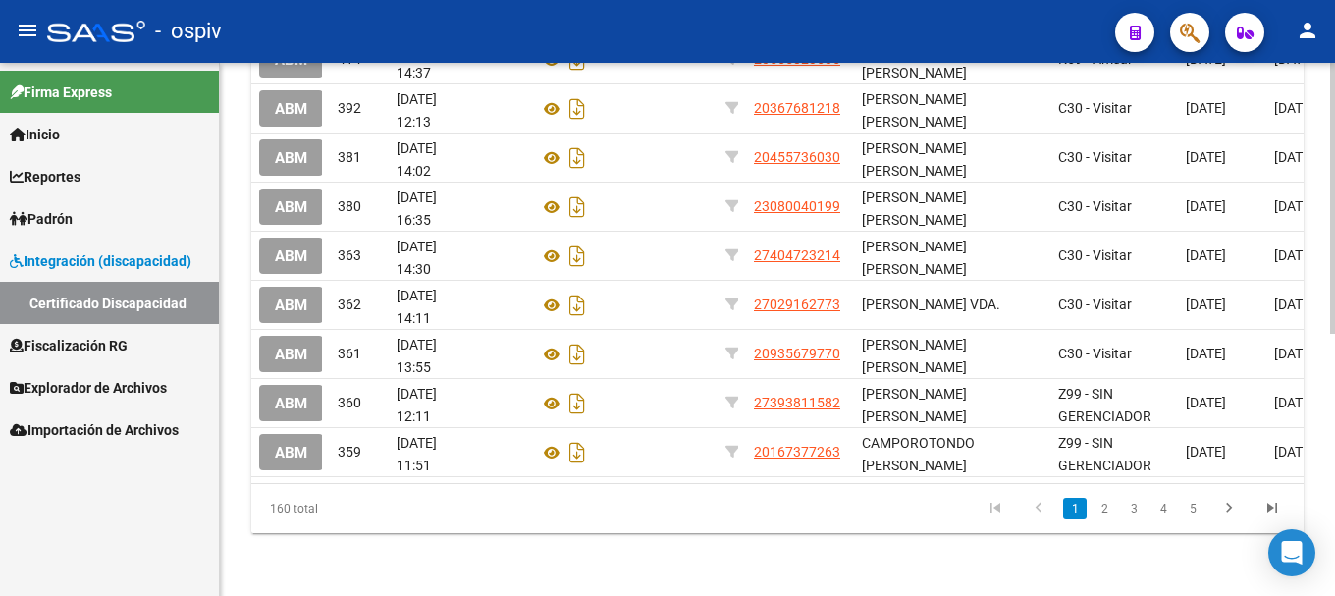
click at [1206, 507] on li "5" at bounding box center [1192, 508] width 29 height 33
click at [1201, 509] on link "5" at bounding box center [1193, 509] width 24 height 22
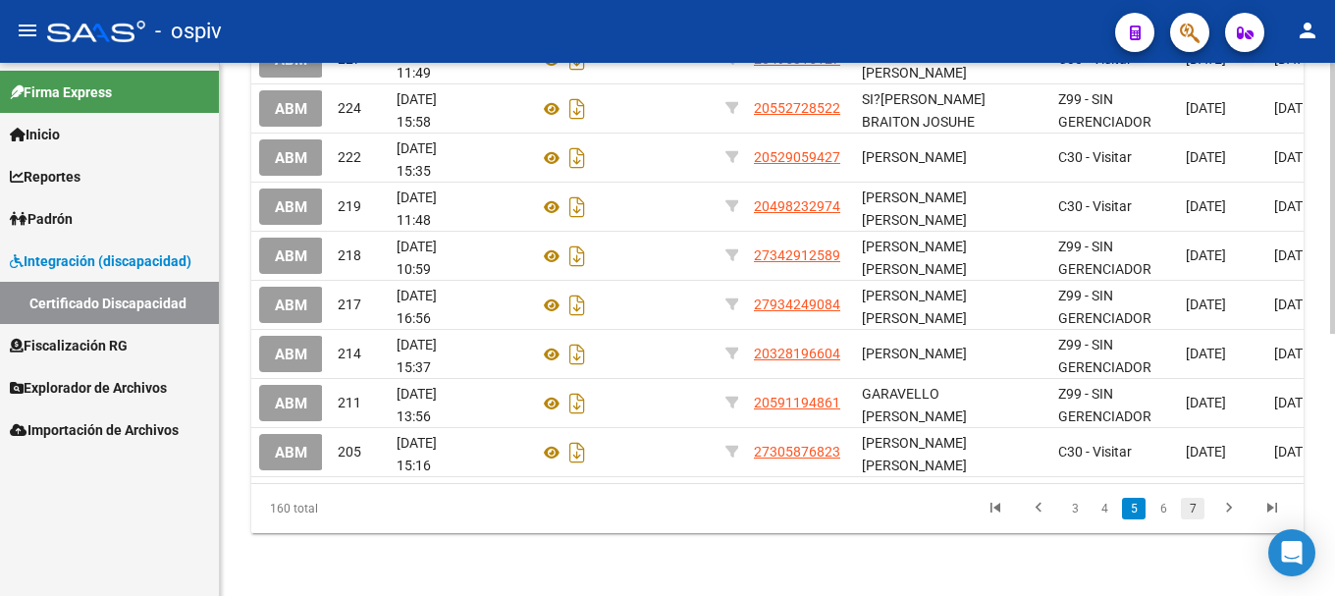
click at [1201, 507] on link "7" at bounding box center [1193, 509] width 24 height 22
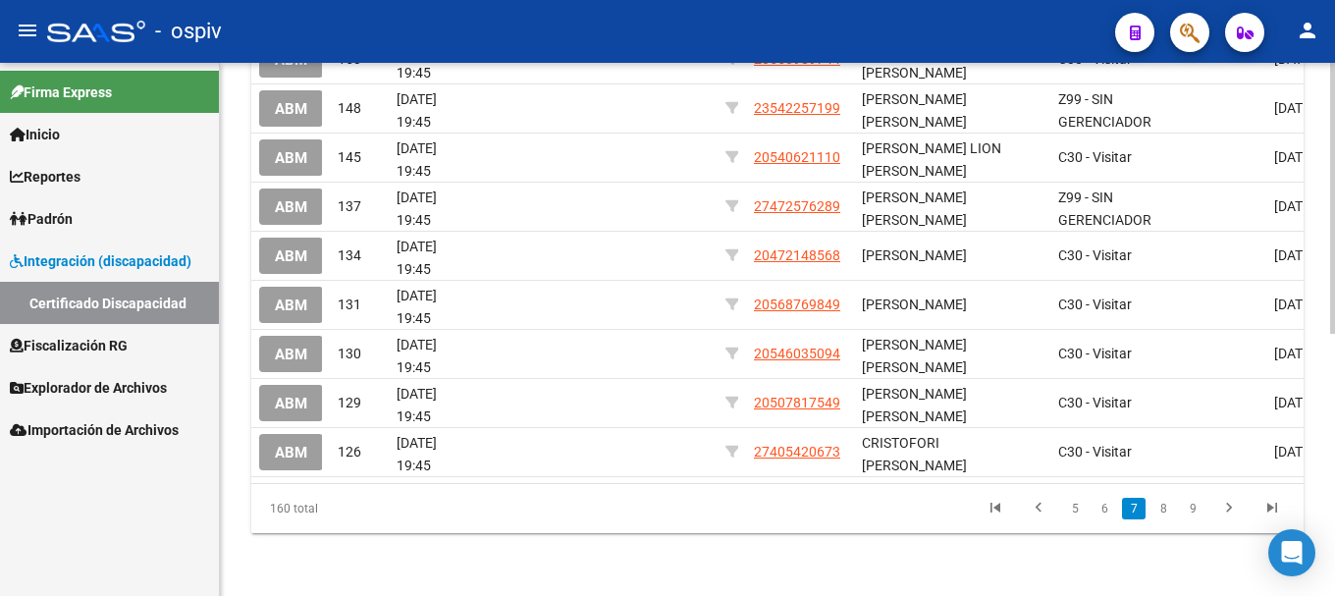
click at [1201, 506] on link "9" at bounding box center [1193, 509] width 24 height 22
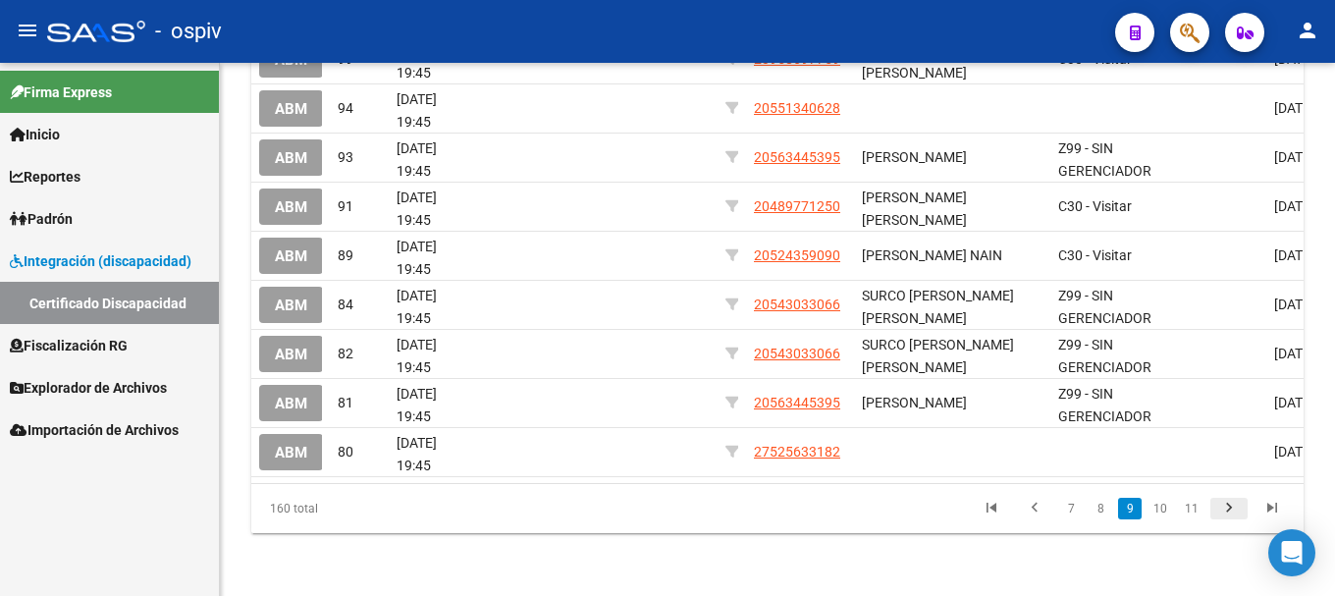
click at [1231, 518] on icon "go to next page" at bounding box center [1229, 511] width 26 height 24
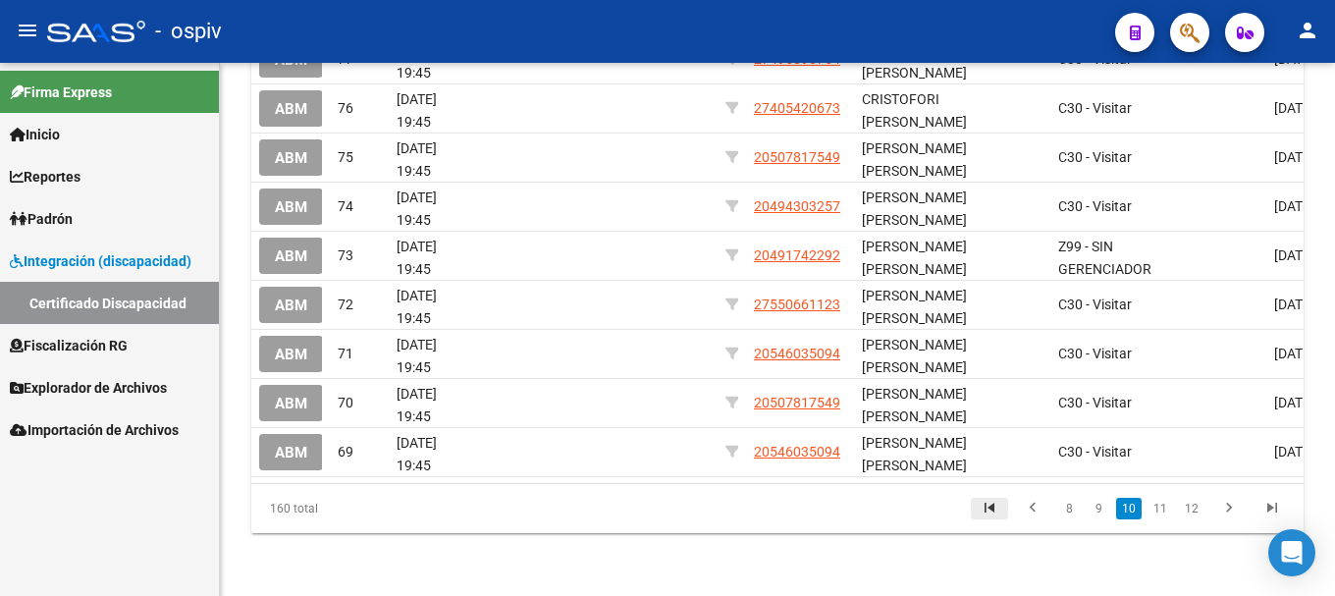
click at [997, 509] on icon "go to first page" at bounding box center [990, 511] width 26 height 24
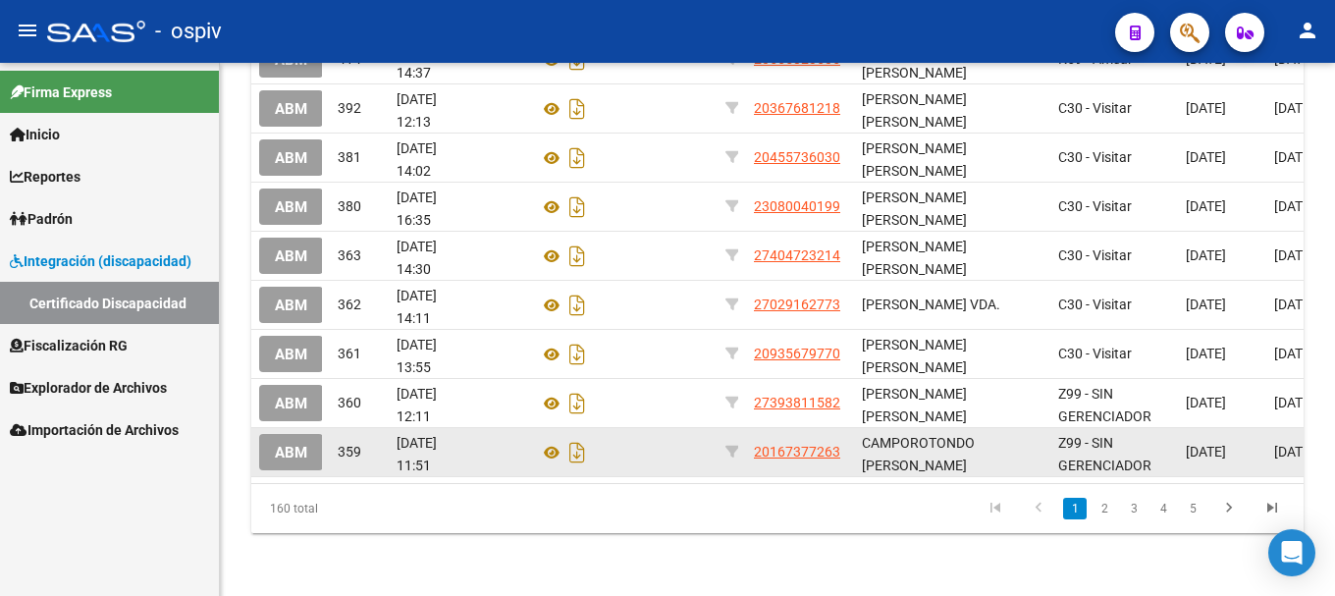
scroll to position [24, 0]
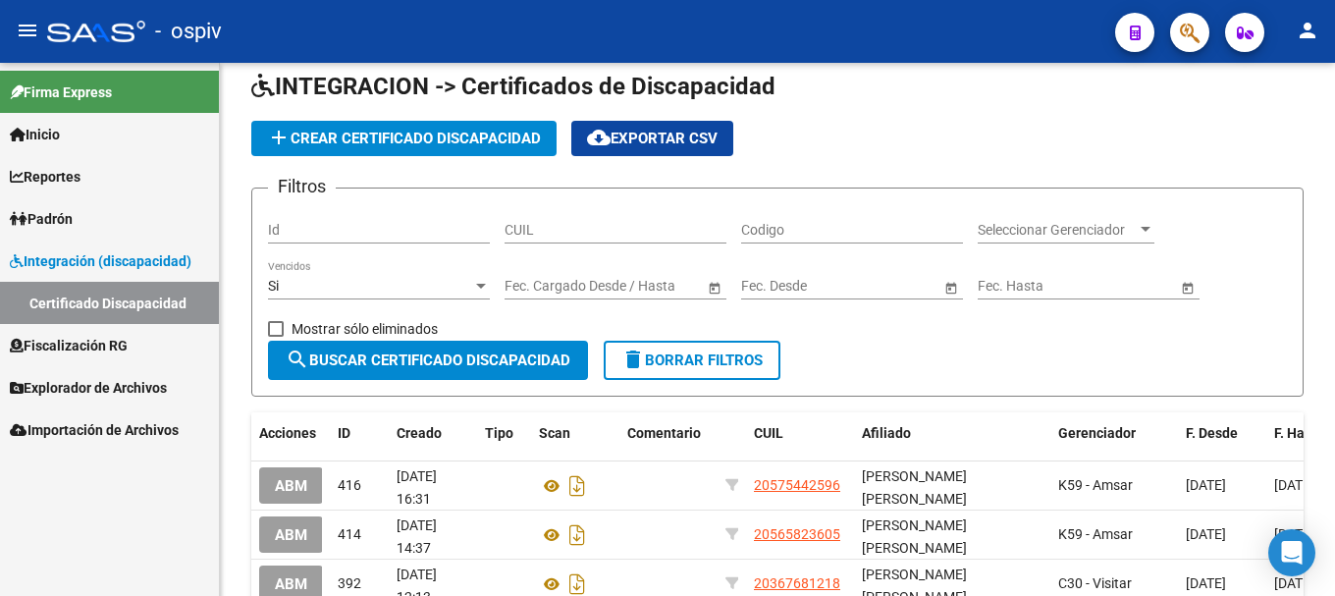
click at [956, 291] on span "Open calendar" at bounding box center [951, 286] width 47 height 47
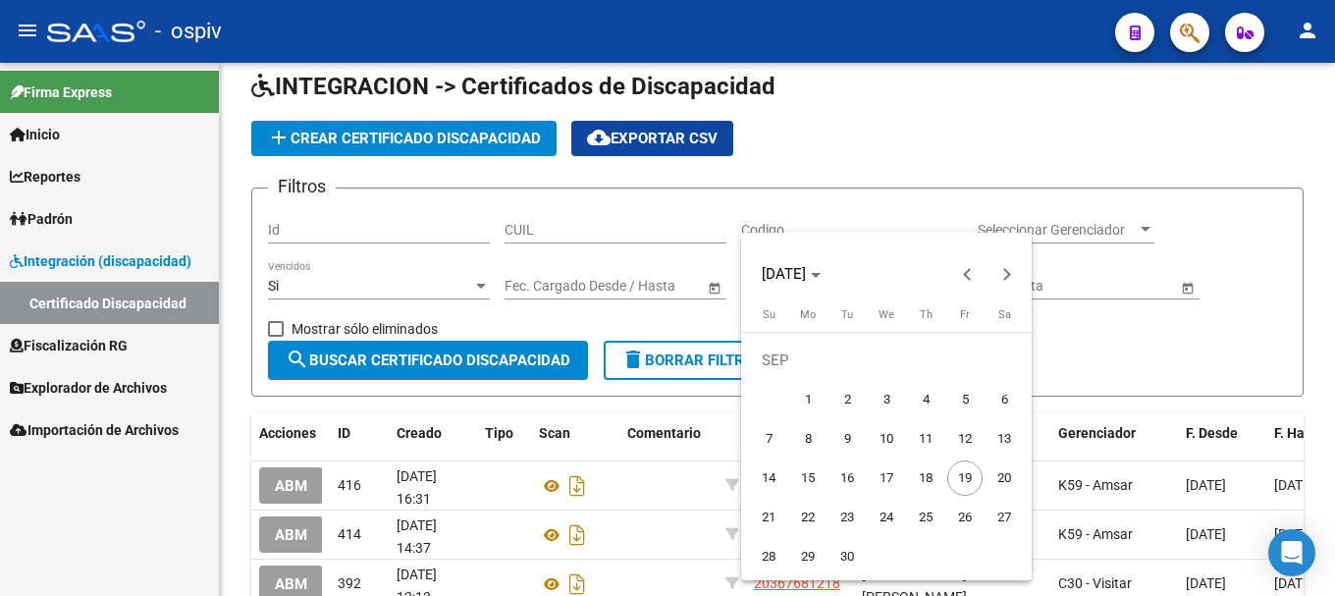
click at [950, 136] on div at bounding box center [667, 298] width 1335 height 596
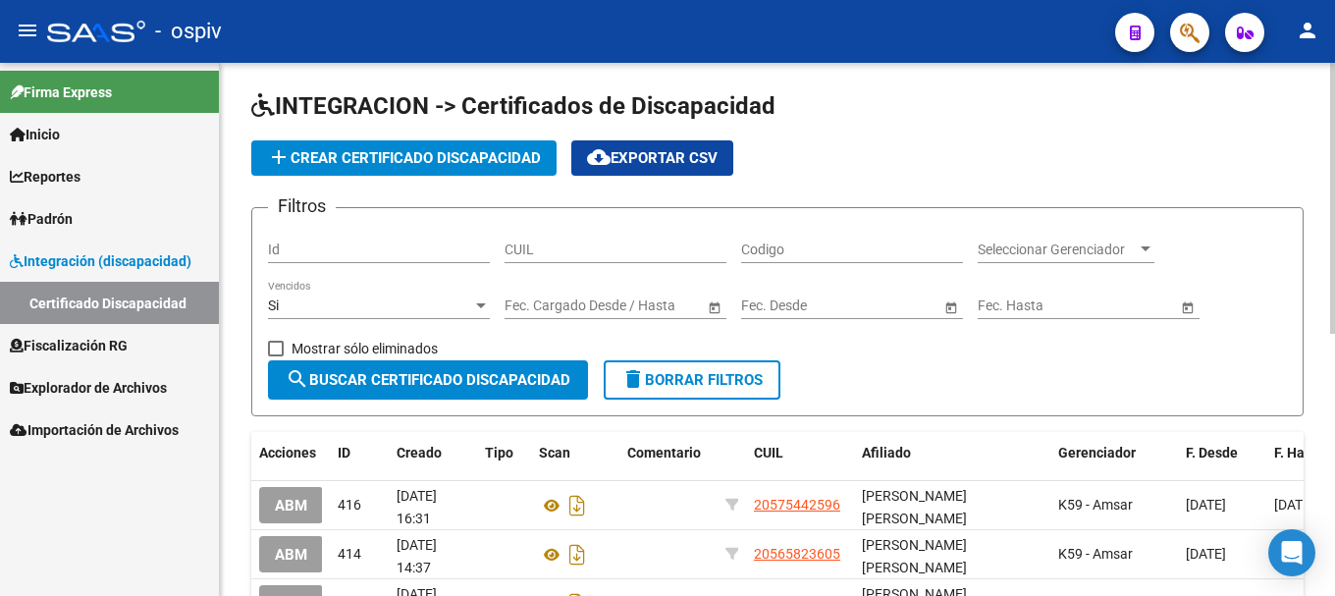
scroll to position [0, 0]
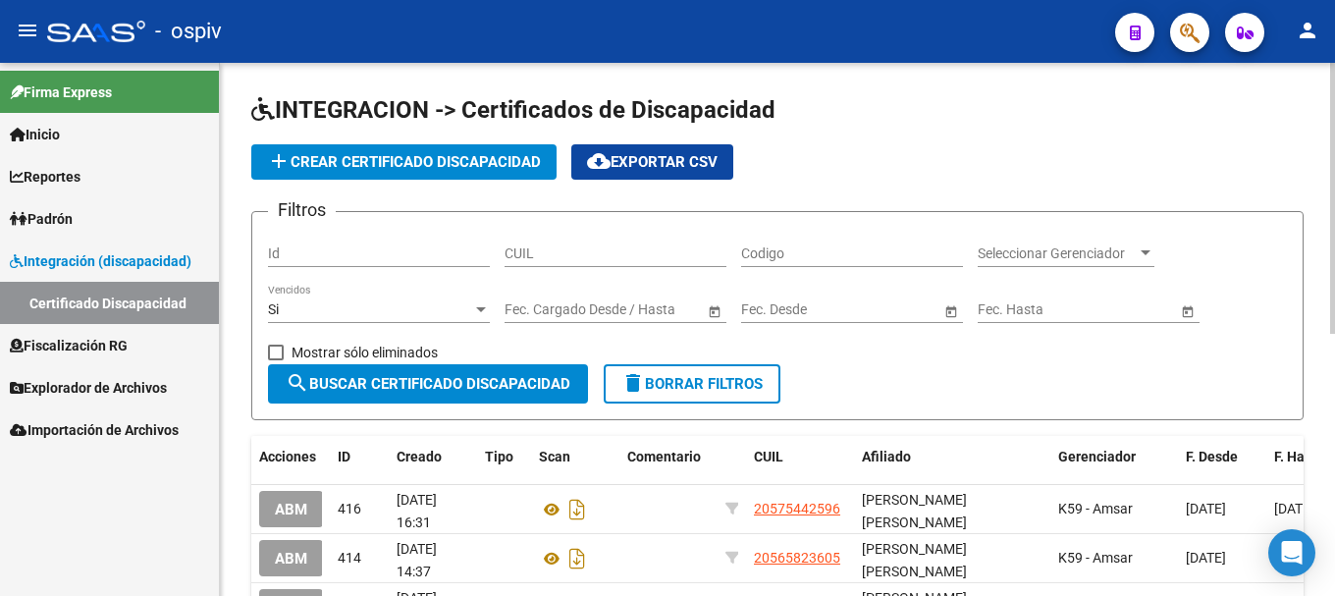
click at [438, 388] on span "search Buscar Certificado Discapacidad" at bounding box center [428, 384] width 285 height 18
click at [480, 306] on div at bounding box center [481, 309] width 18 height 16
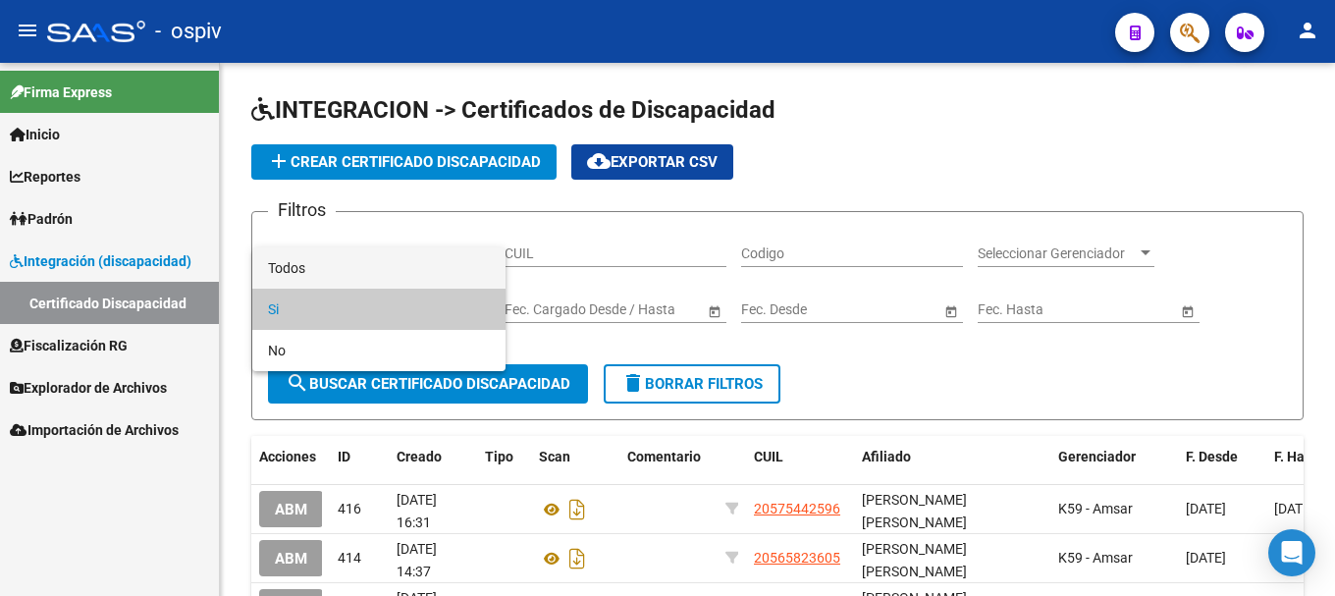
click at [367, 273] on span "Todos" at bounding box center [379, 267] width 222 height 41
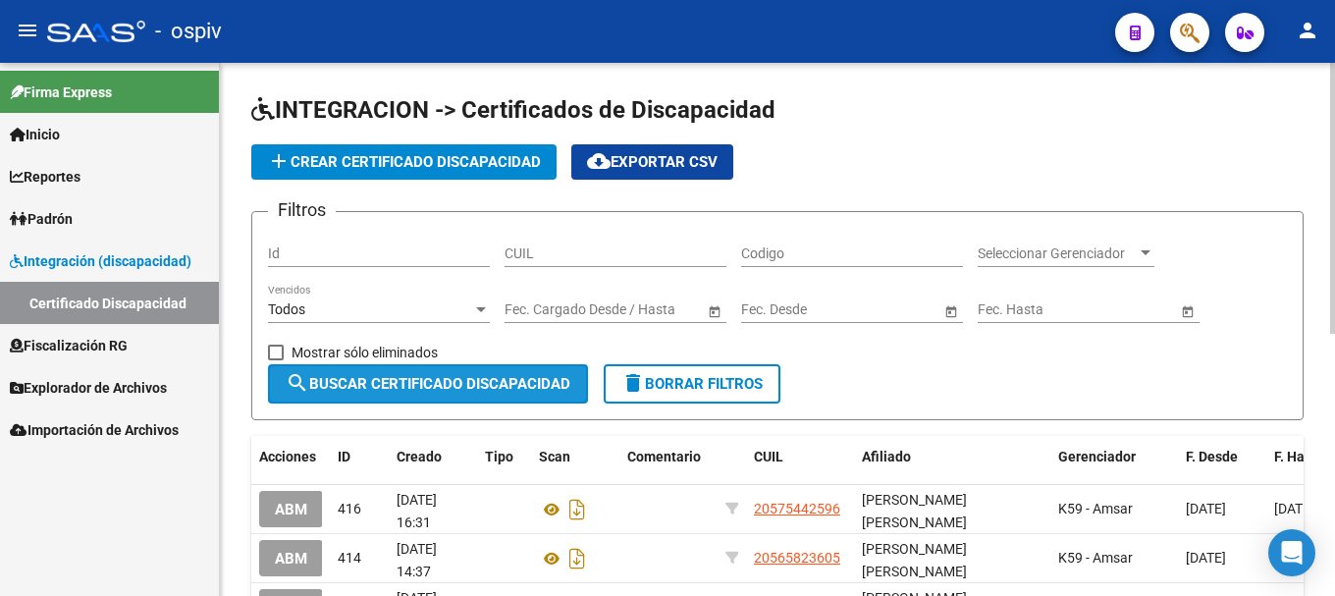
click at [432, 383] on span "search Buscar Certificado Discapacidad" at bounding box center [428, 384] width 285 height 18
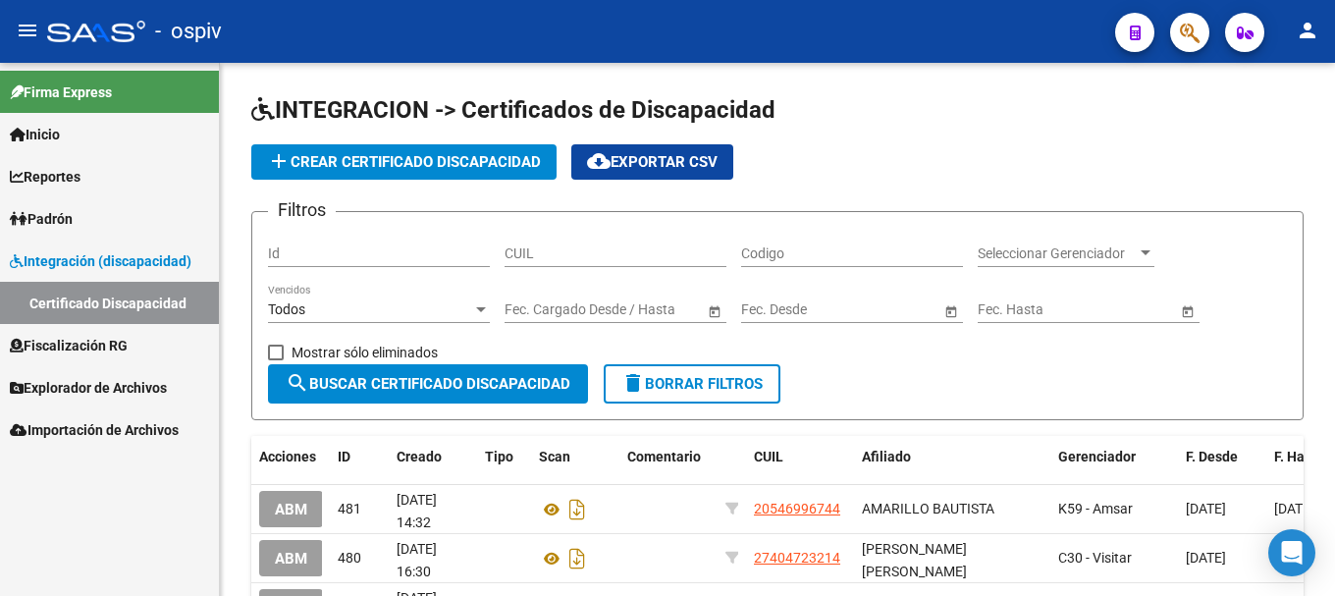
click at [119, 301] on link "Certificado Discapacidad" at bounding box center [109, 303] width 219 height 42
click at [684, 152] on button "cloud_download Exportar CSV" at bounding box center [652, 161] width 162 height 35
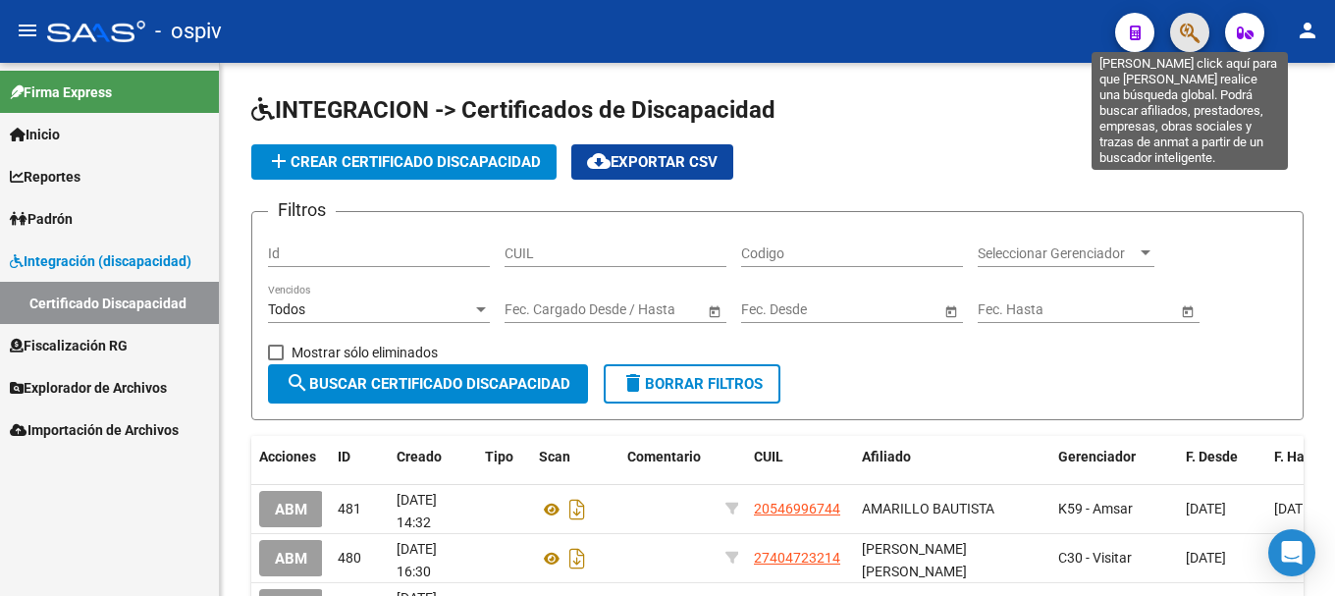
click at [1187, 22] on icon "button" at bounding box center [1190, 33] width 20 height 23
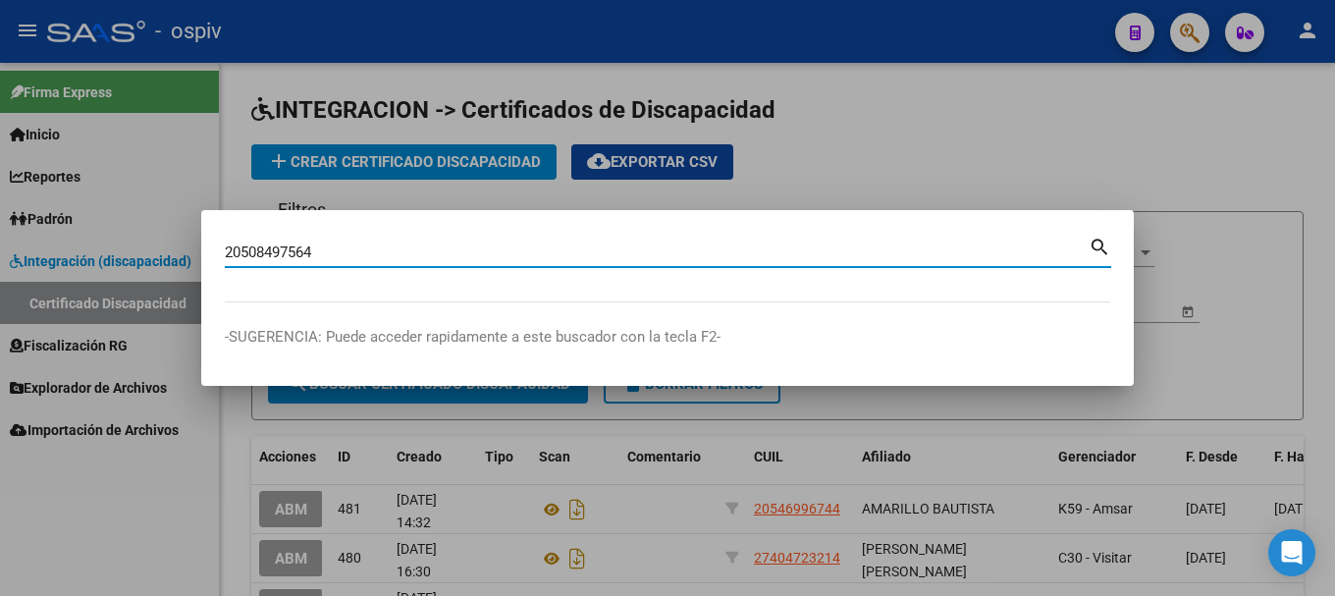
type input "20508497564"
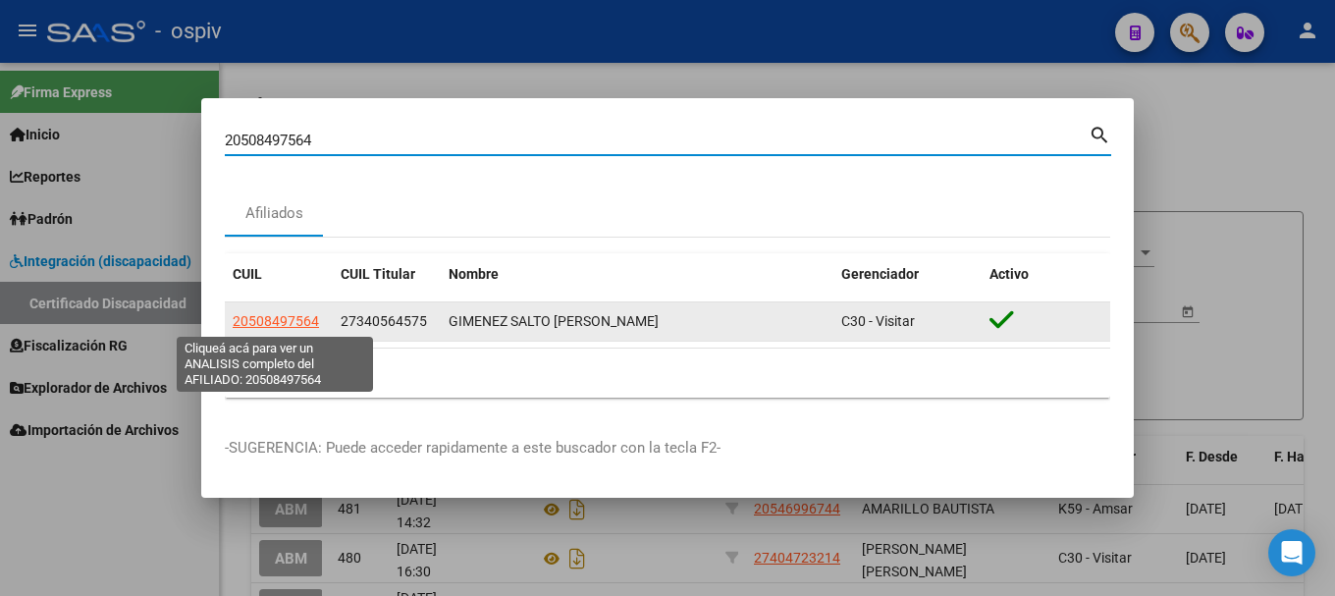
click at [271, 316] on span "20508497564" at bounding box center [276, 321] width 86 height 16
type textarea "20508497564"
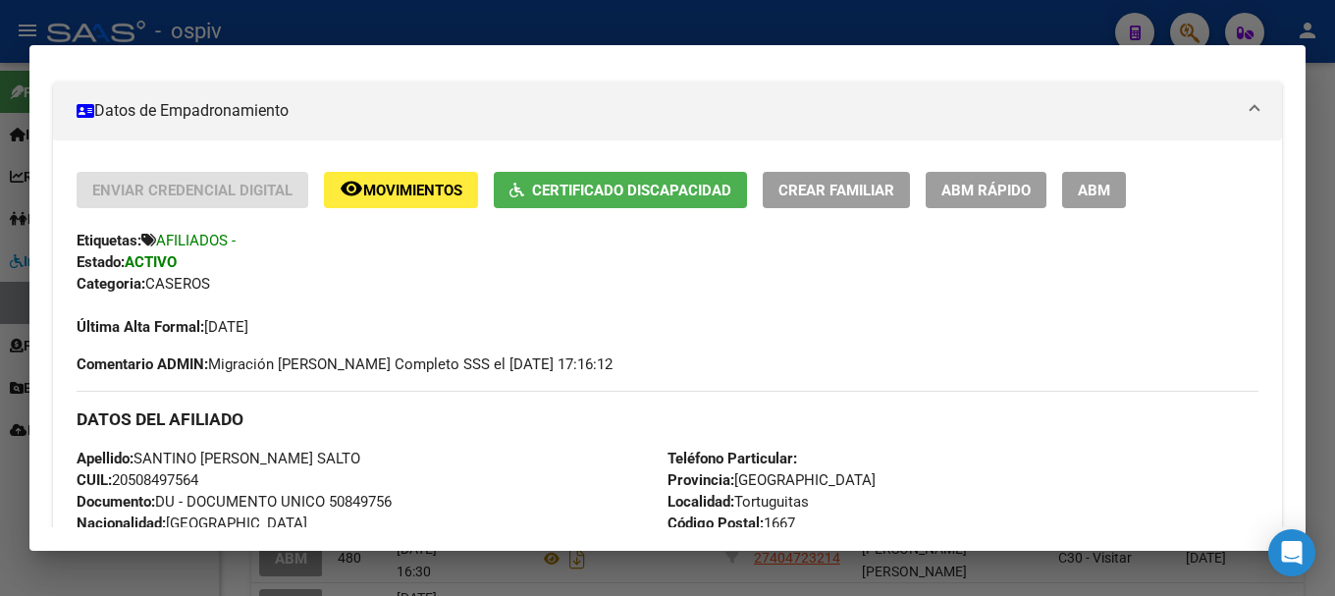
scroll to position [294, 0]
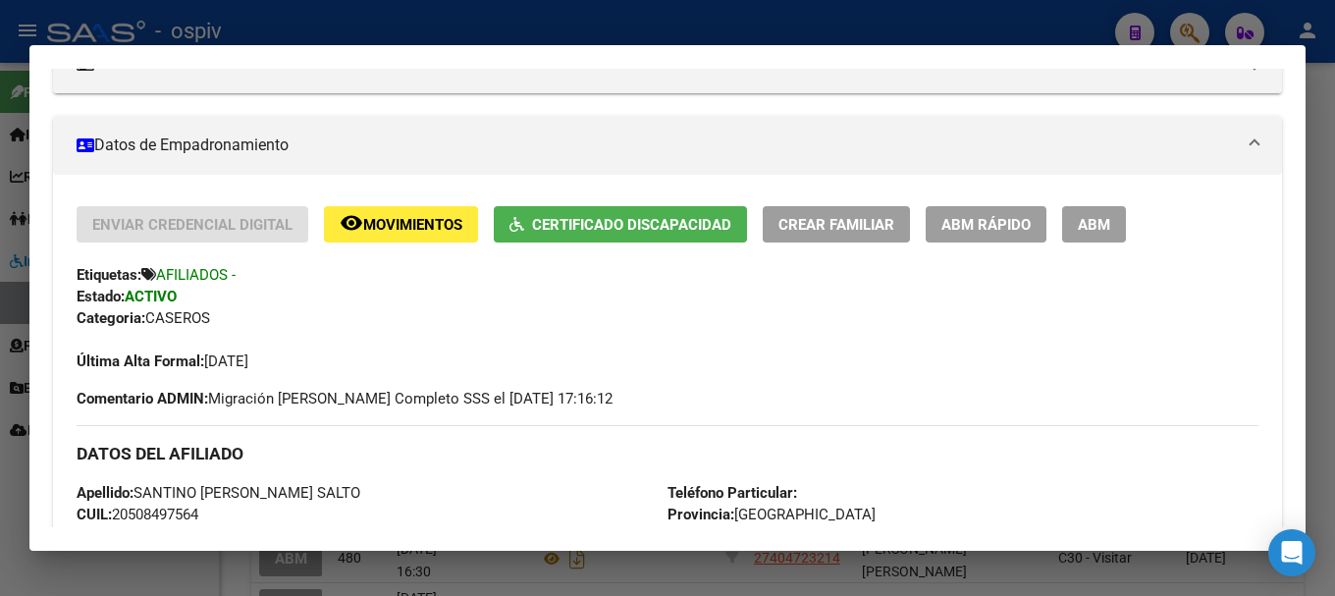
click at [714, 221] on span "Certificado Discapacidad" at bounding box center [631, 225] width 199 height 18
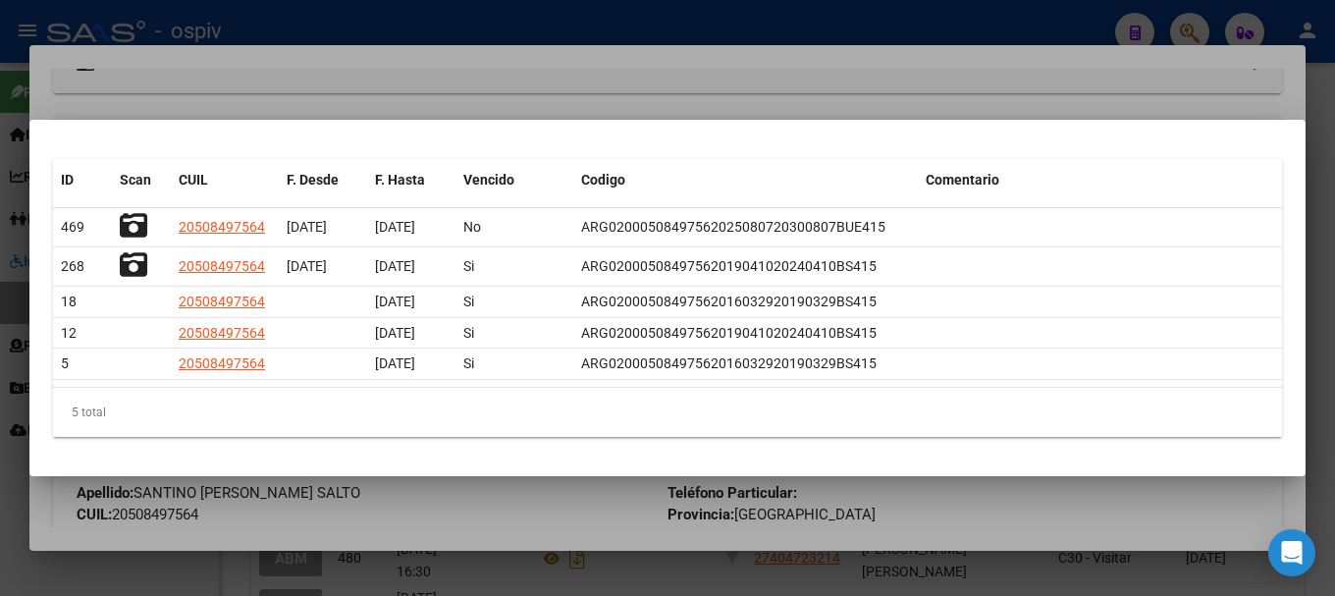
click at [1194, 30] on div at bounding box center [667, 298] width 1335 height 596
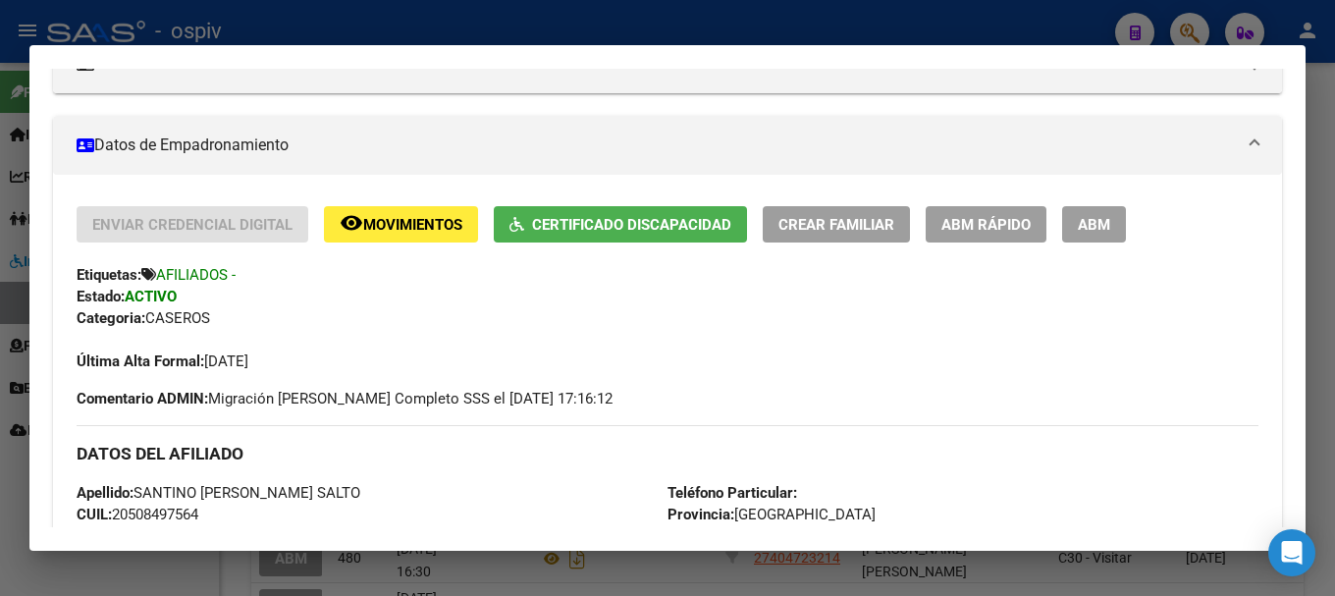
click at [1183, 34] on div at bounding box center [667, 298] width 1335 height 596
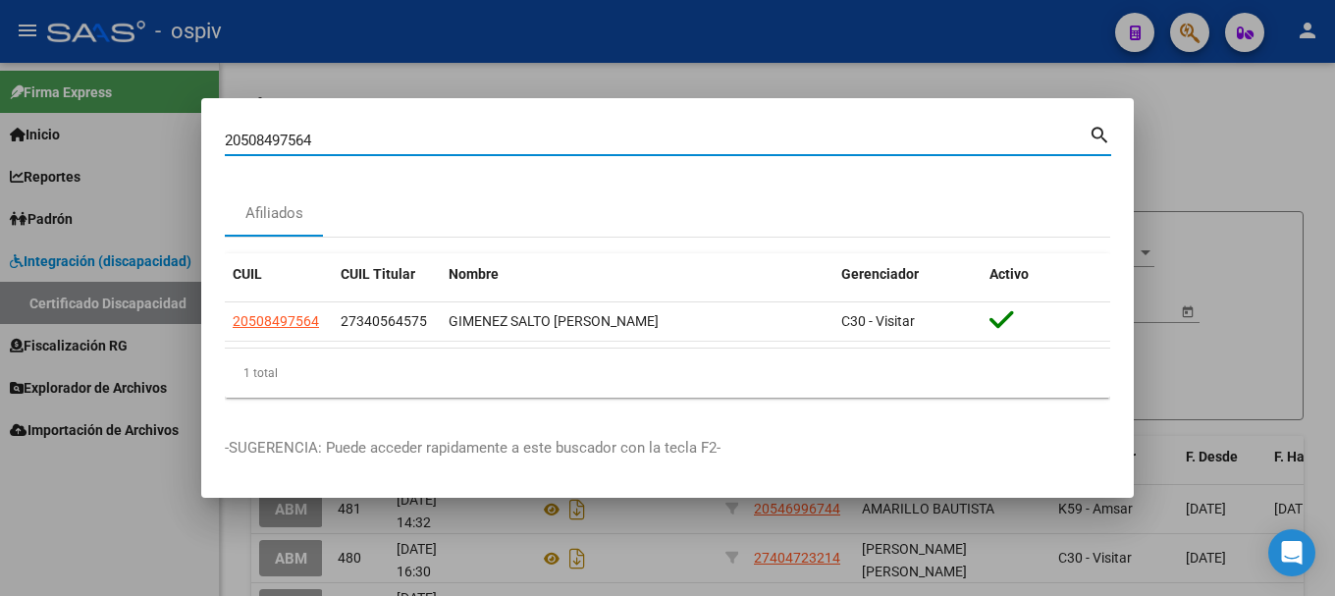
drag, startPoint x: 255, startPoint y: 128, endPoint x: 136, endPoint y: 107, distance: 120.5
click at [139, 108] on div "20508497564 Buscar (apellido, dni, cuil, nro traspaso, cuit, obra social) searc…" at bounding box center [667, 298] width 1335 height 596
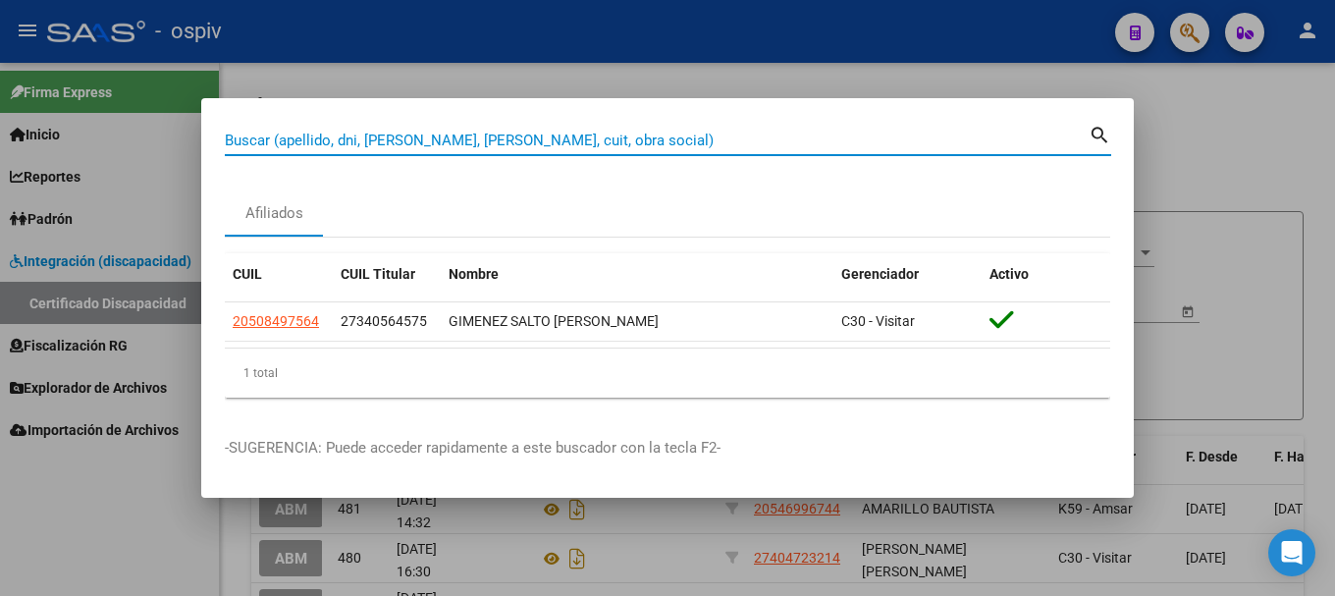
paste input "20388299887"
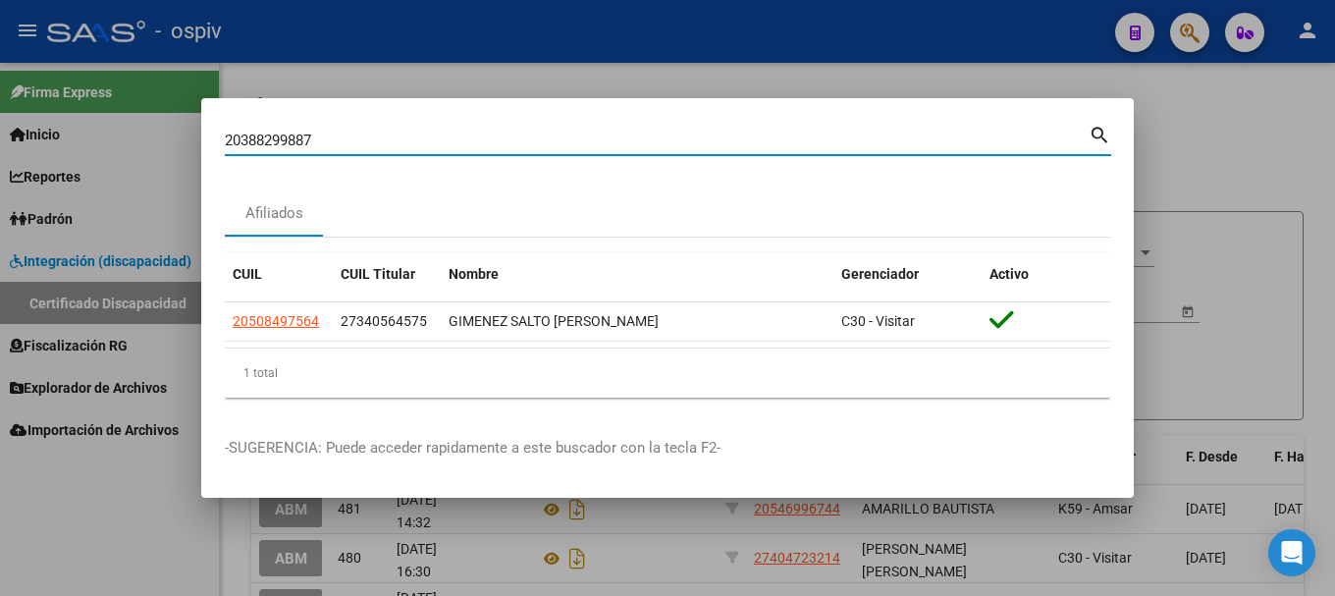
type input "20388299887"
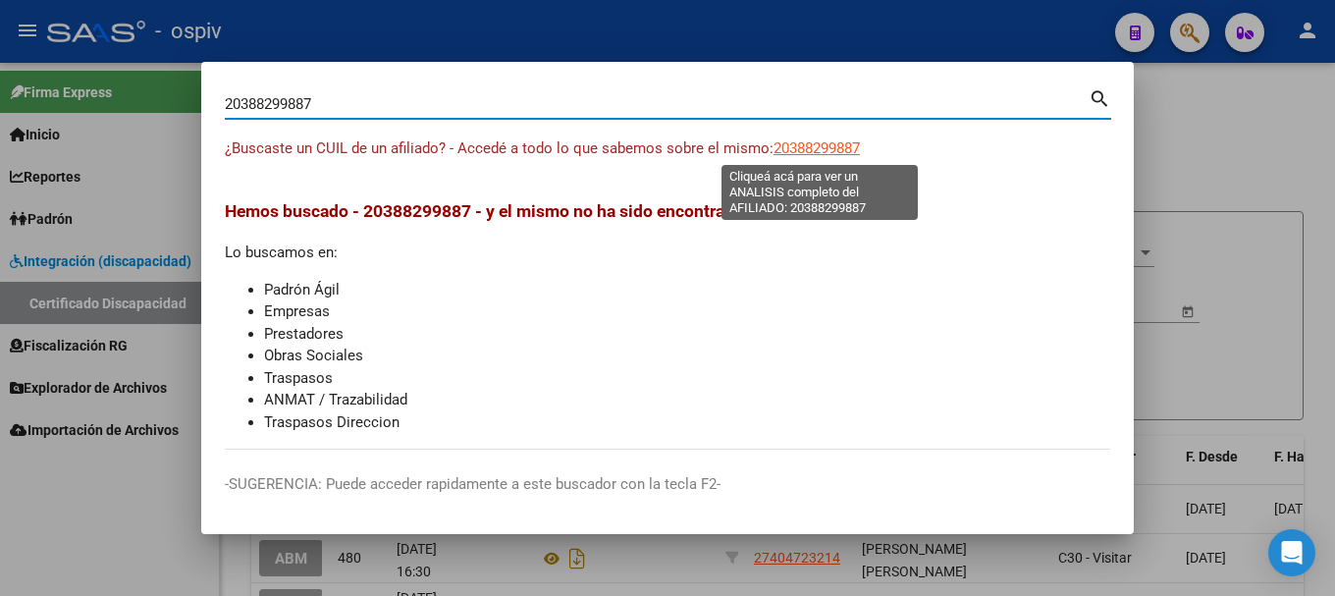
click at [834, 154] on span "20388299887" at bounding box center [817, 148] width 86 height 18
type textarea "20388299887"
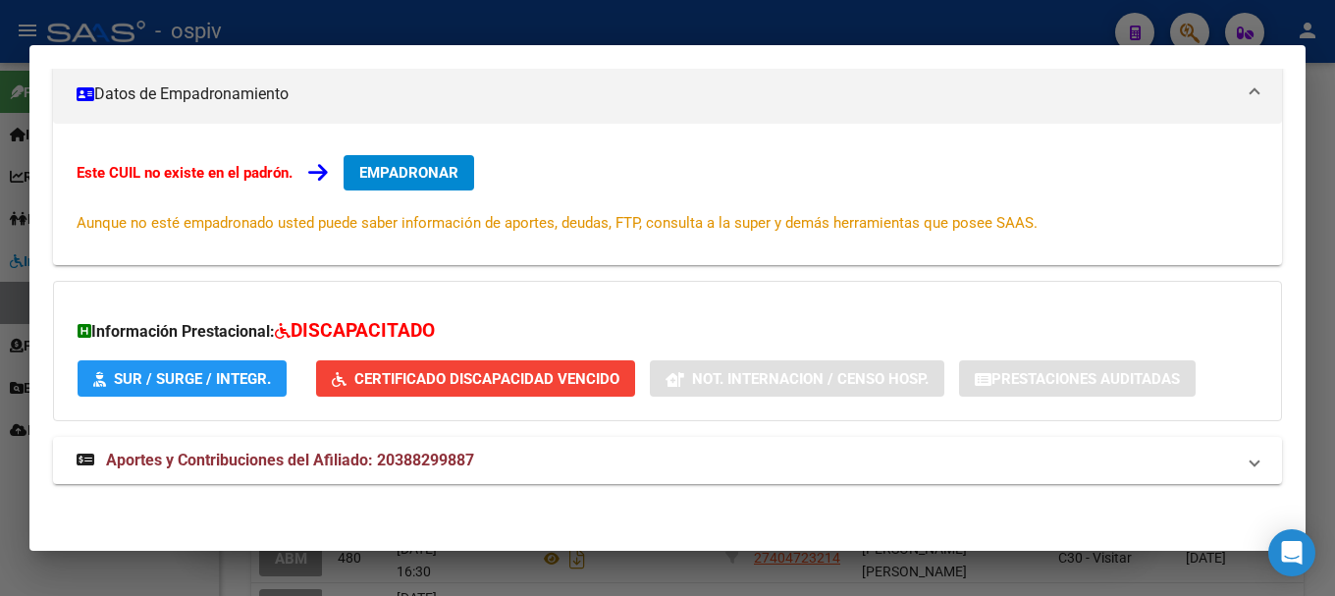
scroll to position [276, 0]
click at [1201, 25] on div at bounding box center [667, 298] width 1335 height 596
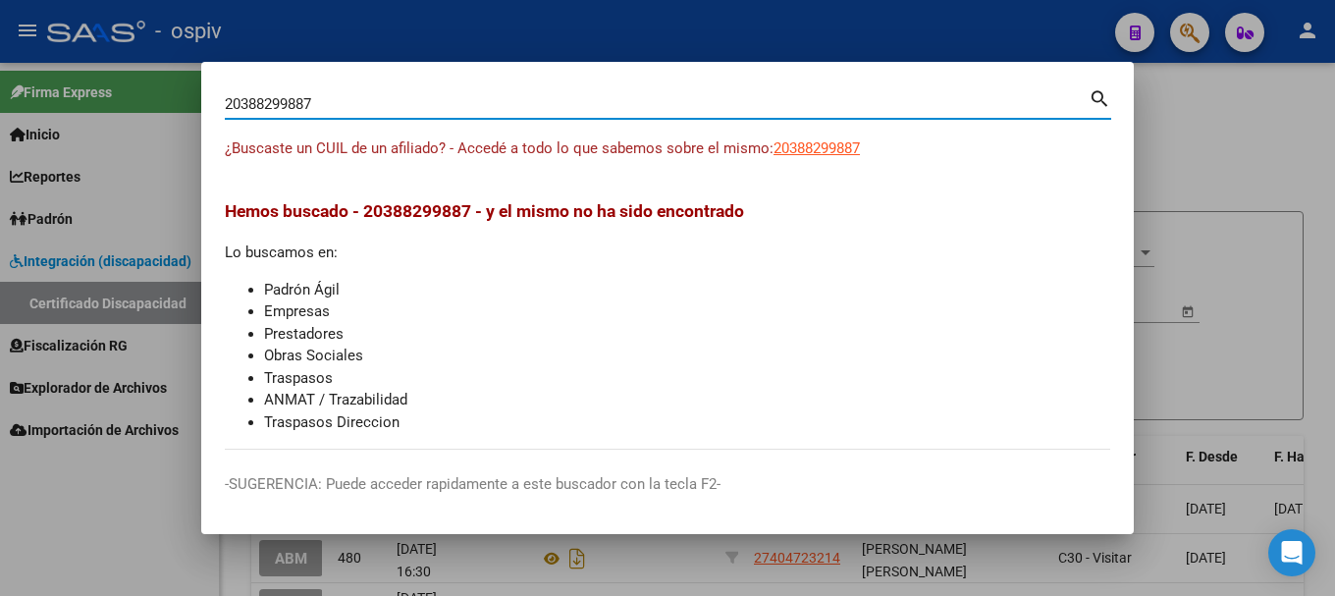
drag, startPoint x: 332, startPoint y: 98, endPoint x: 87, endPoint y: 73, distance: 245.7
click at [87, 73] on div "20388299887 Buscar (apellido, dni, cuil, nro traspaso, cuit, obra social) searc…" at bounding box center [667, 298] width 1335 height 596
click at [87, 73] on div at bounding box center [667, 298] width 1335 height 596
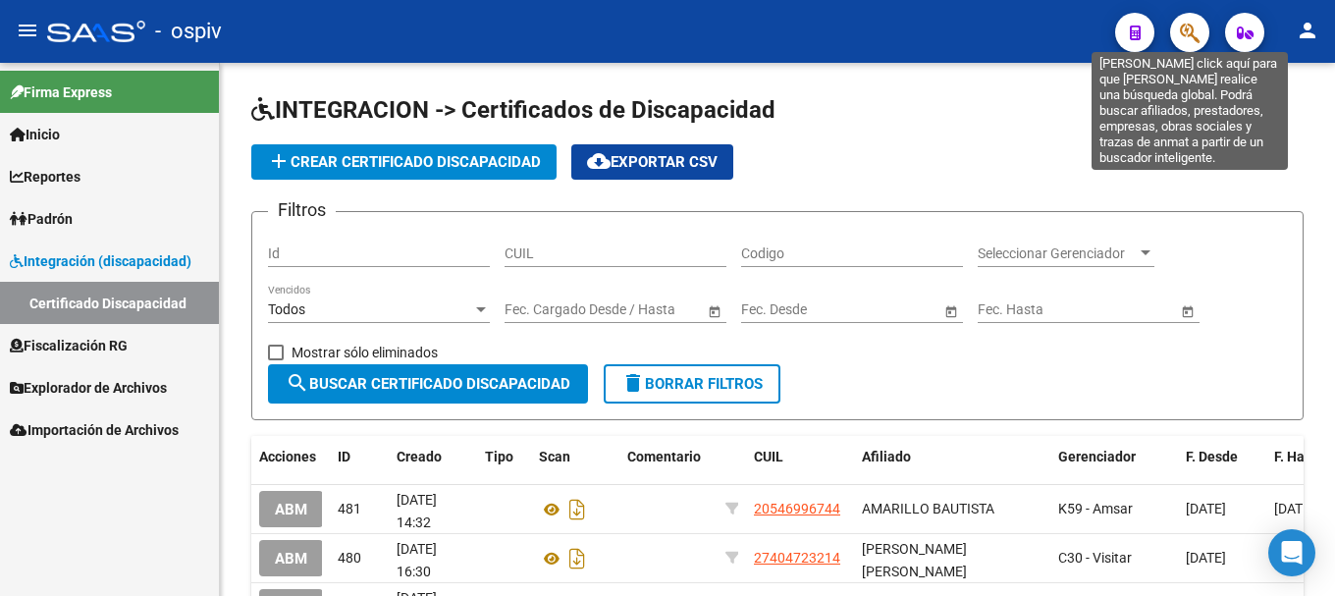
click at [1199, 29] on icon "button" at bounding box center [1190, 33] width 20 height 23
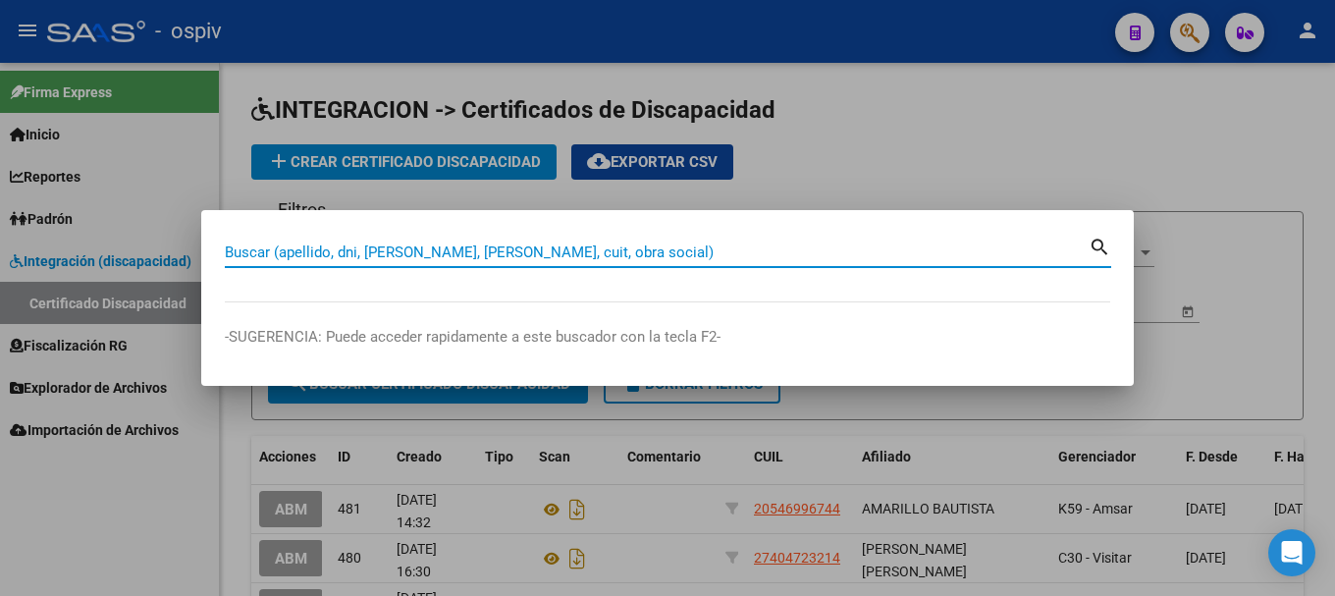
paste input "27525633182"
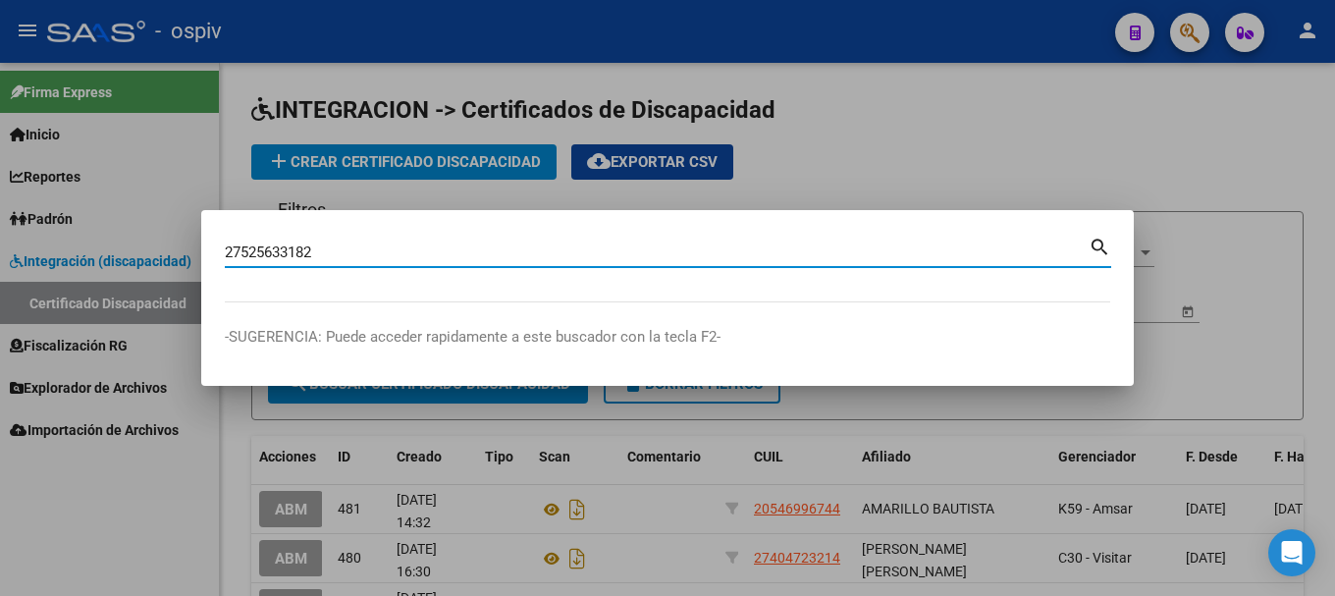
type input "27525633182"
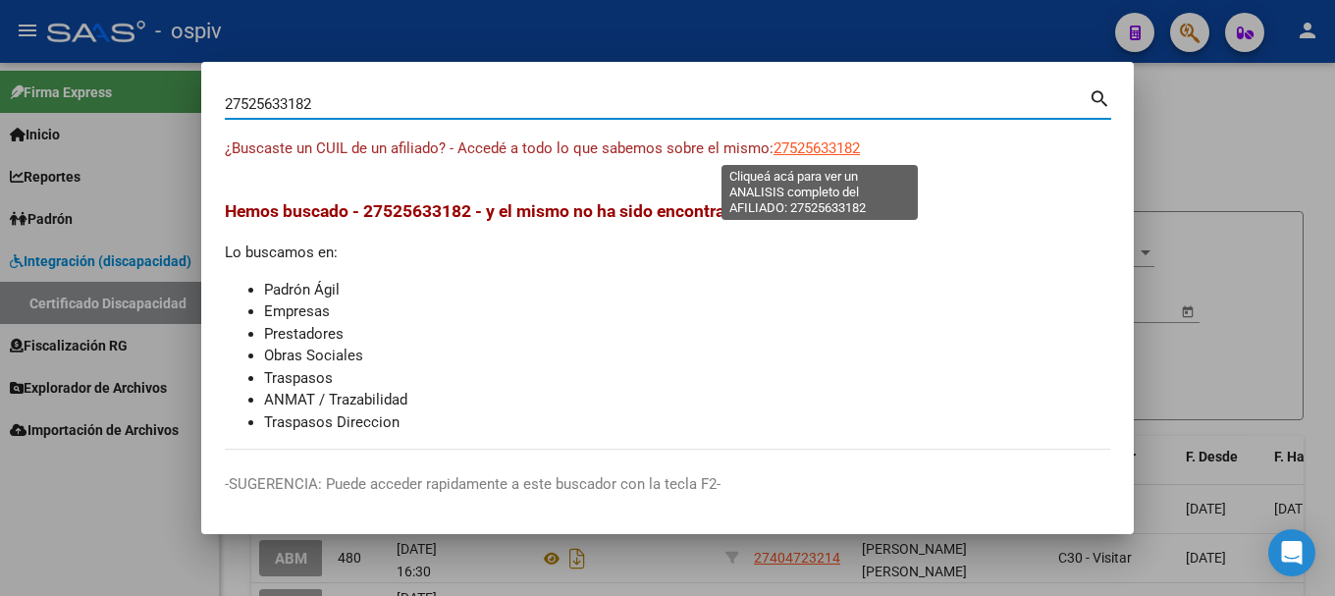
click at [860, 144] on span "27525633182" at bounding box center [817, 148] width 86 height 18
type textarea "27525633182"
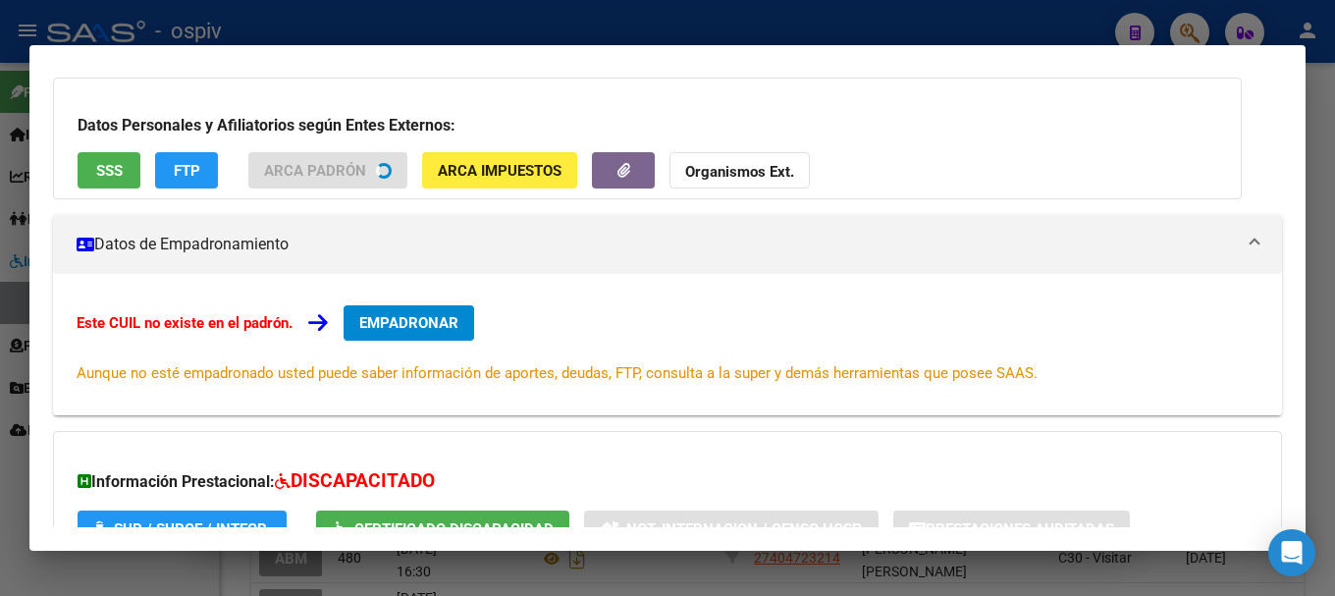
scroll to position [125, 0]
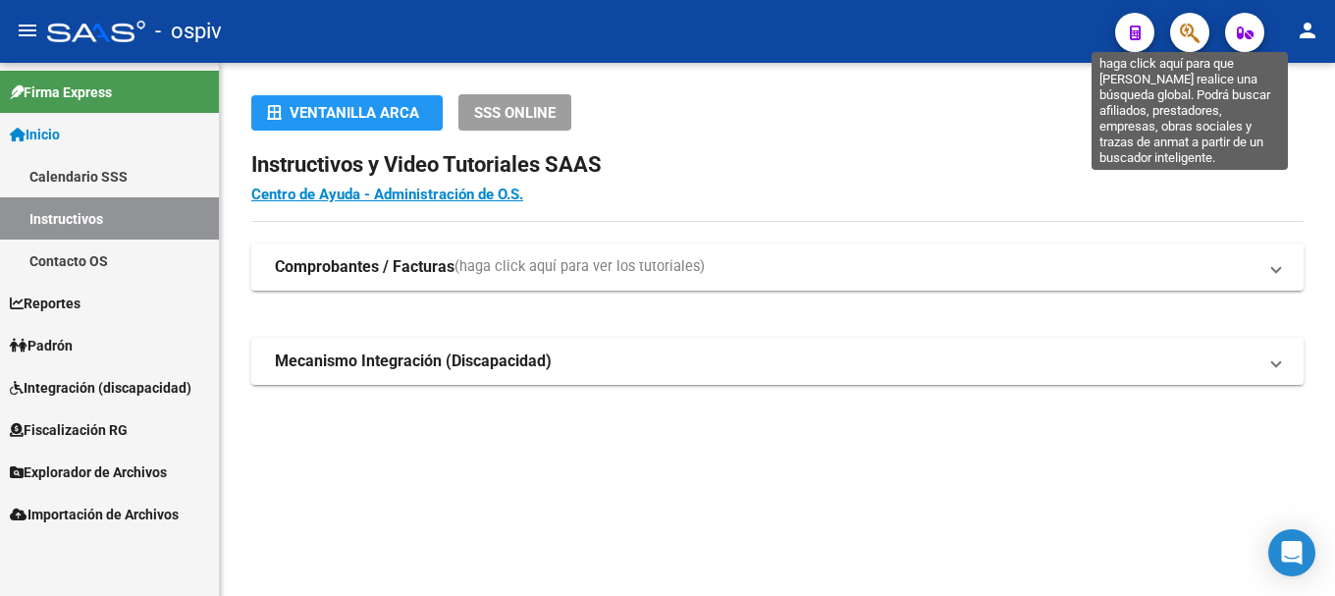
click at [1196, 40] on icon "button" at bounding box center [1190, 33] width 20 height 23
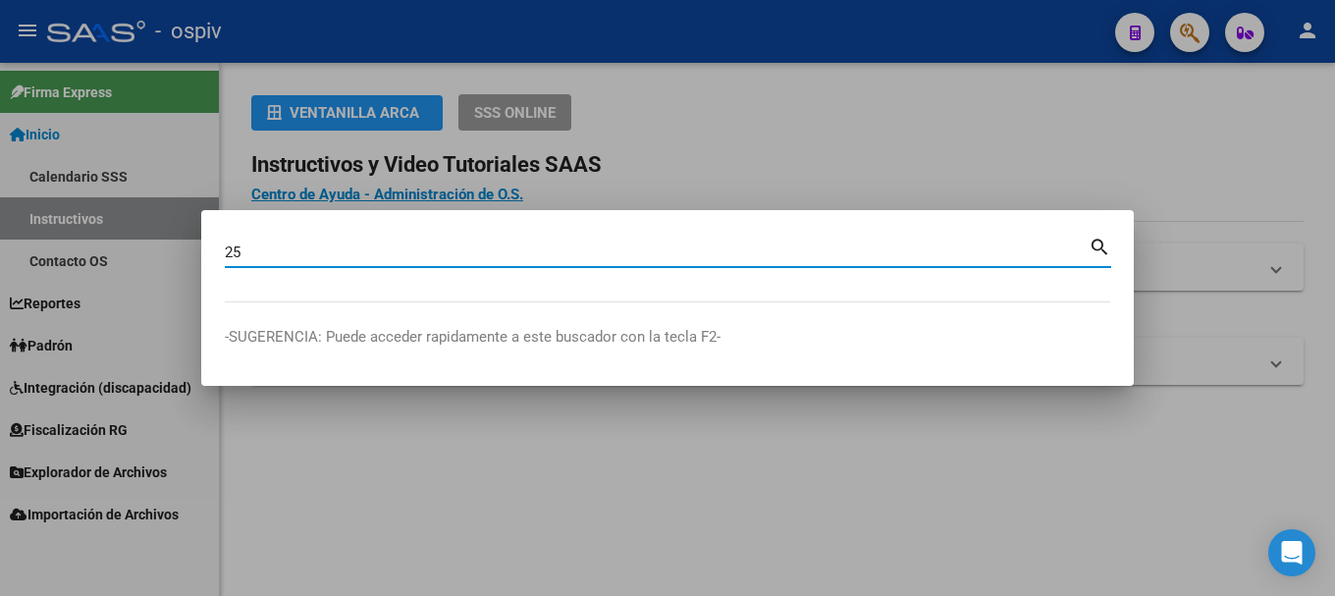
type input "2"
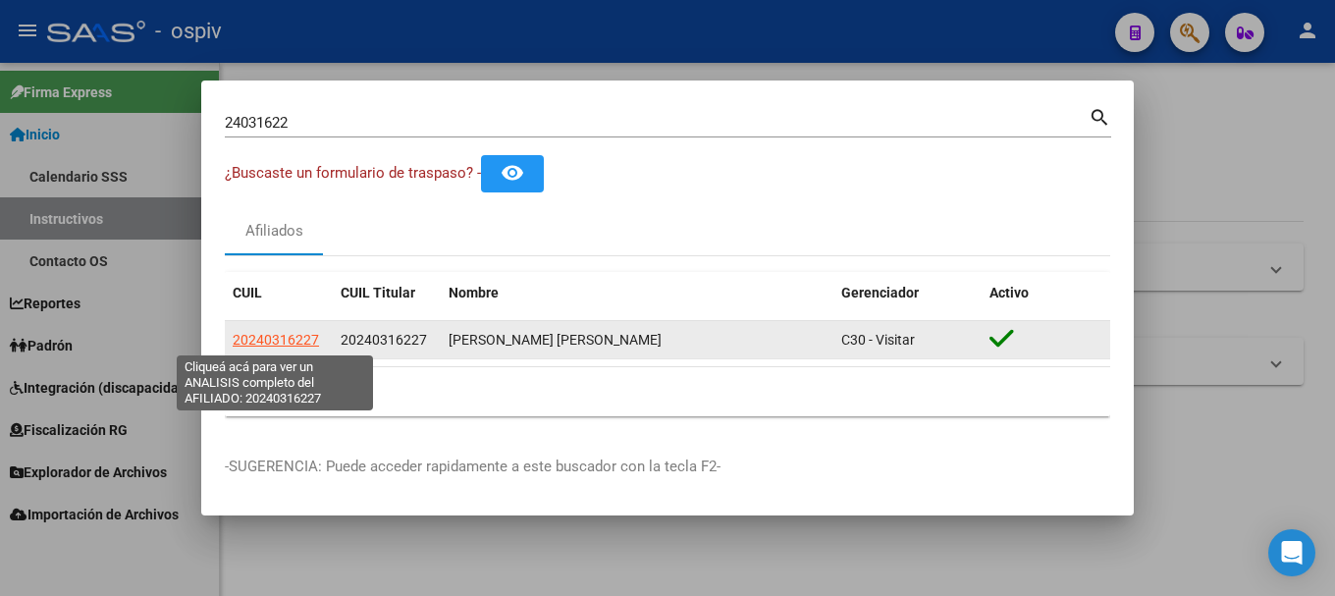
click at [256, 337] on span "20240316227" at bounding box center [276, 340] width 86 height 16
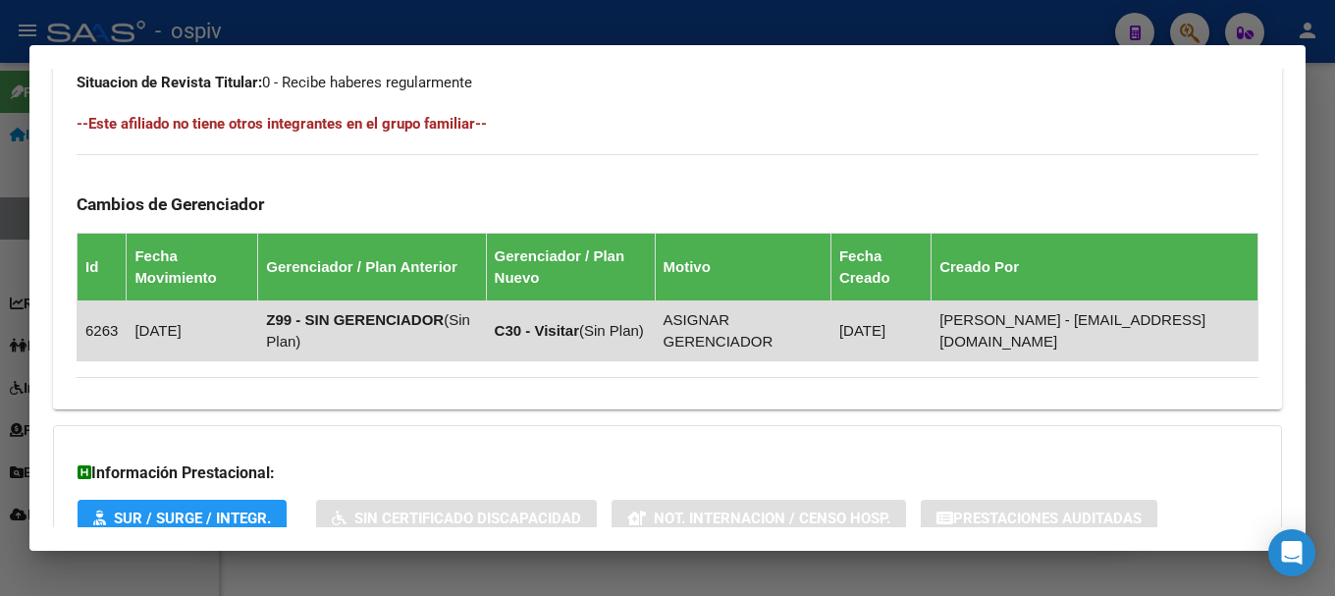
scroll to position [1219, 0]
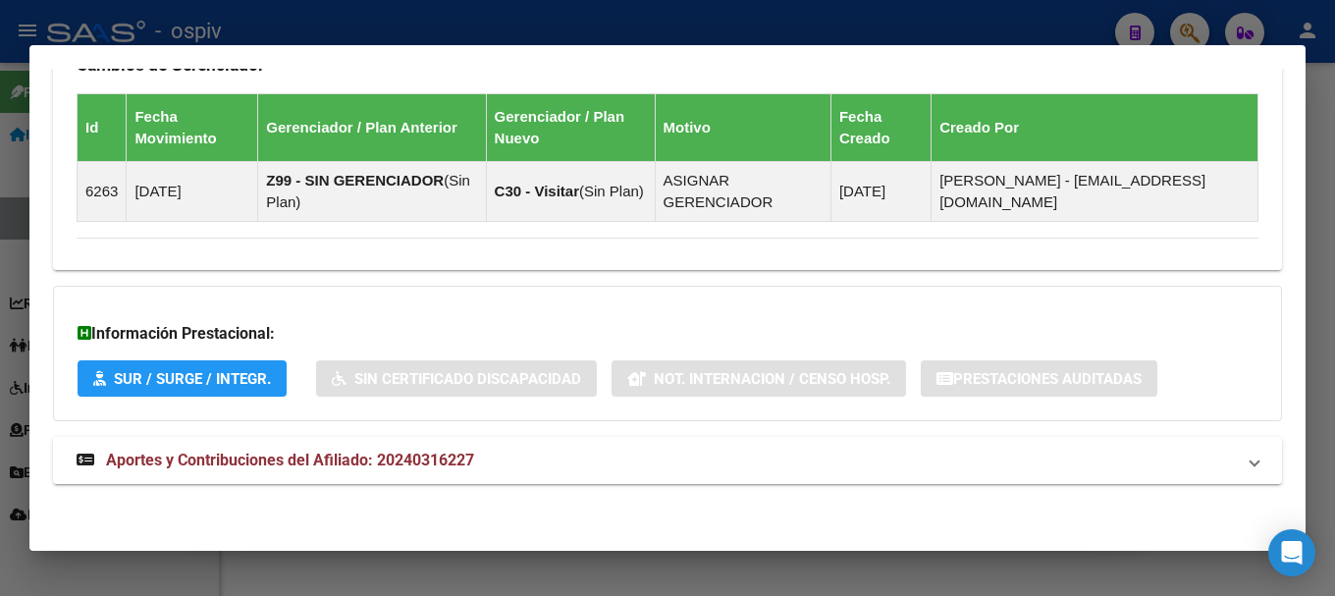
click at [367, 466] on span "Aportes y Contribuciones del Afiliado: 20240316227" at bounding box center [290, 460] width 368 height 19
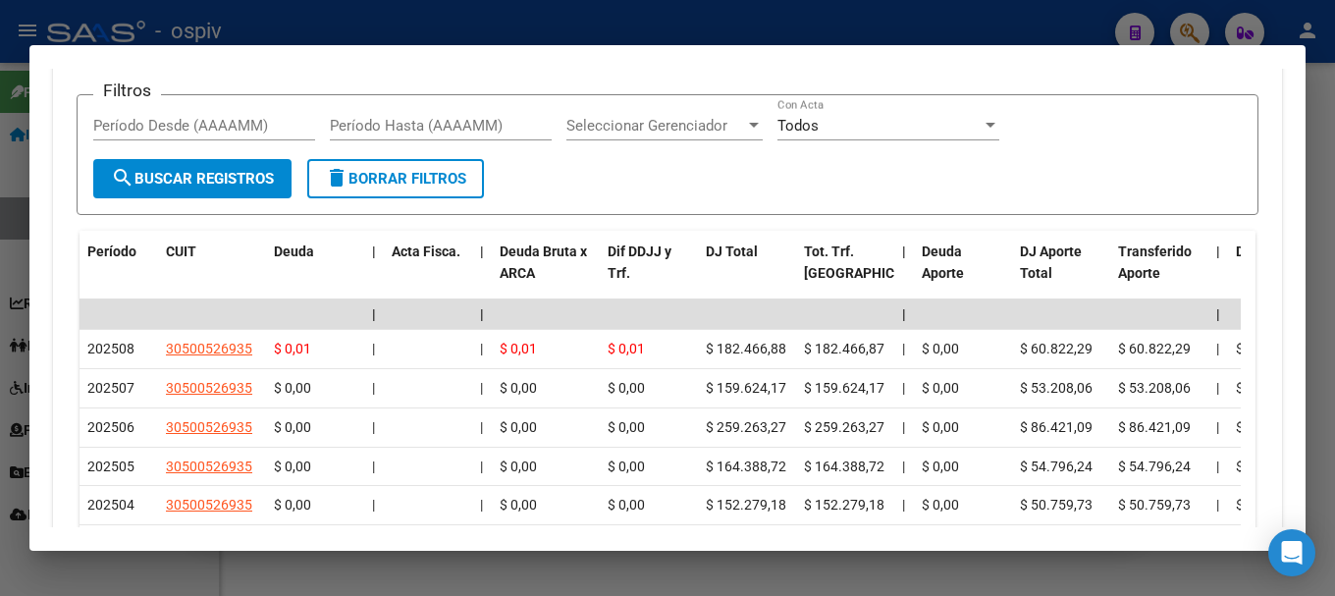
scroll to position [1629, 0]
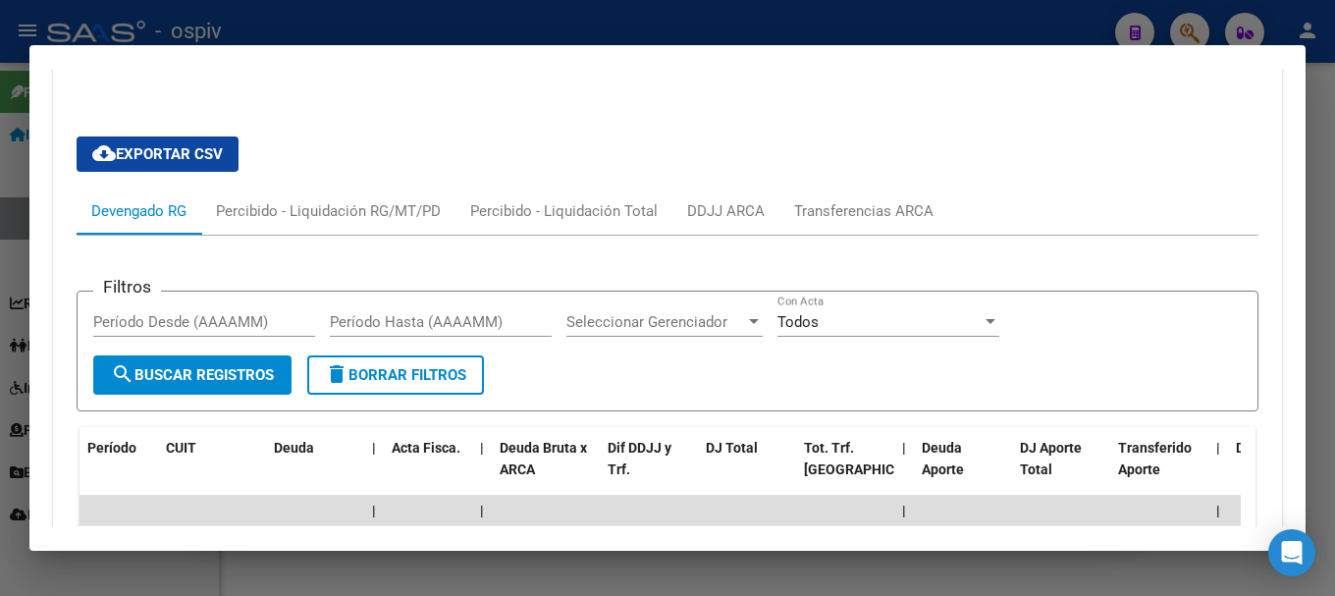
click at [1173, 141] on div "cloud_download Exportar CSV Devengado RG Percibido - Liquidación RG/MT/PD Perci…" at bounding box center [668, 555] width 1182 height 868
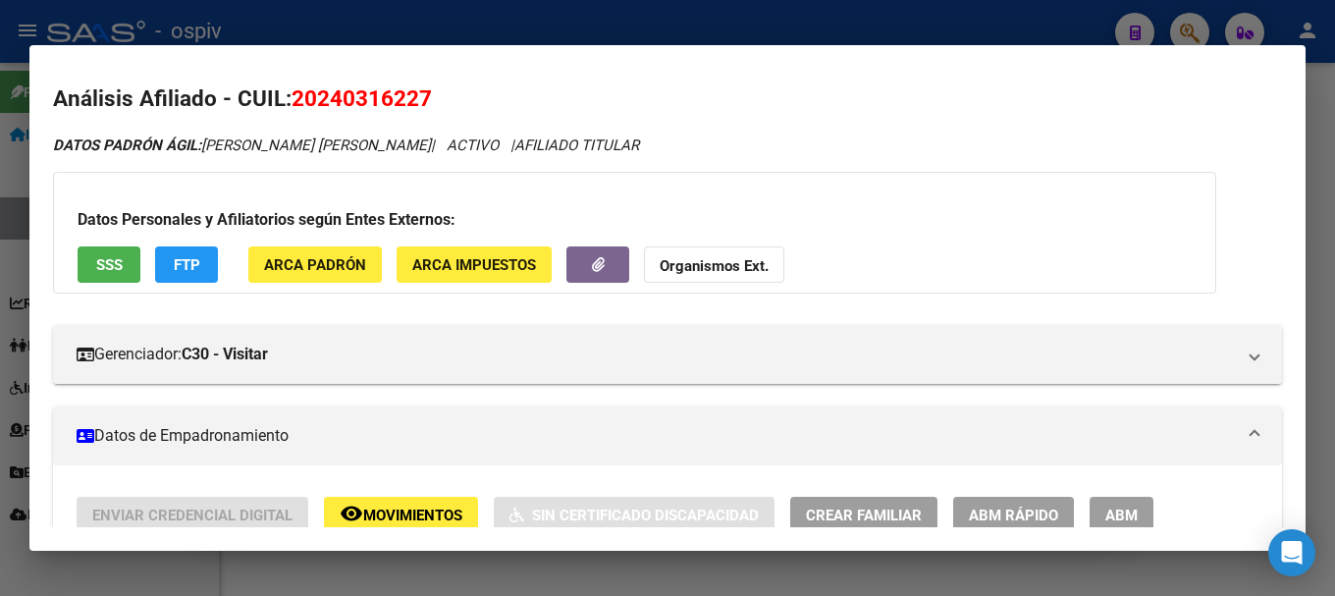
scroll to position [0, 0]
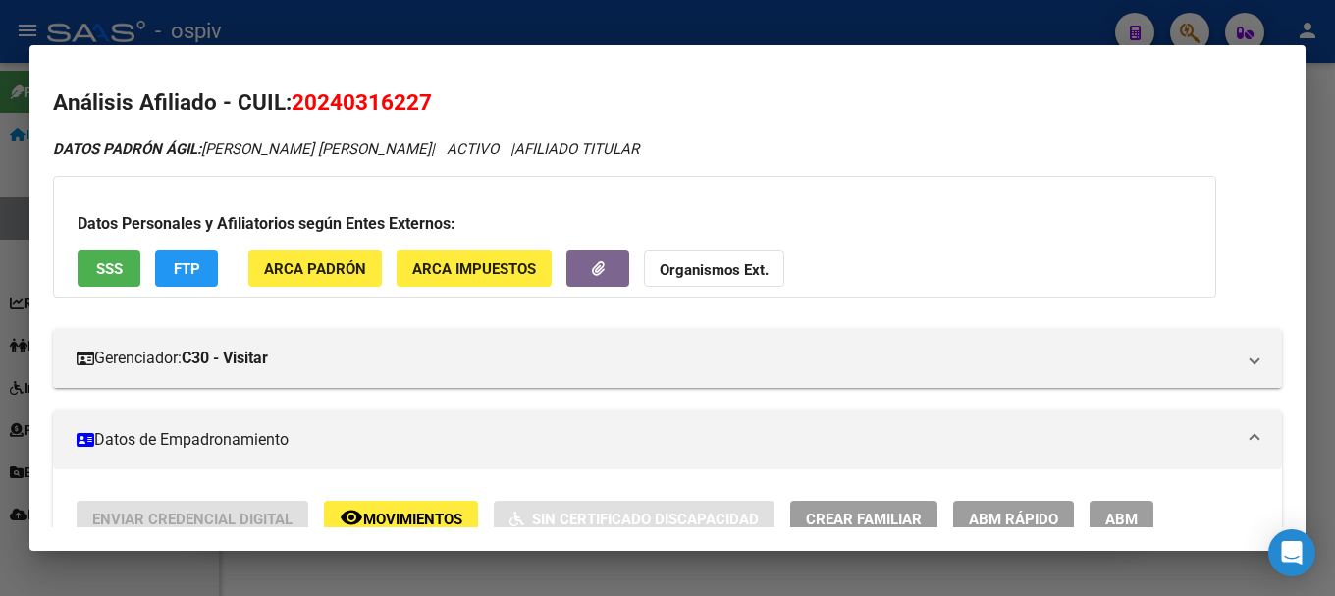
click at [1186, 34] on div at bounding box center [667, 298] width 1335 height 596
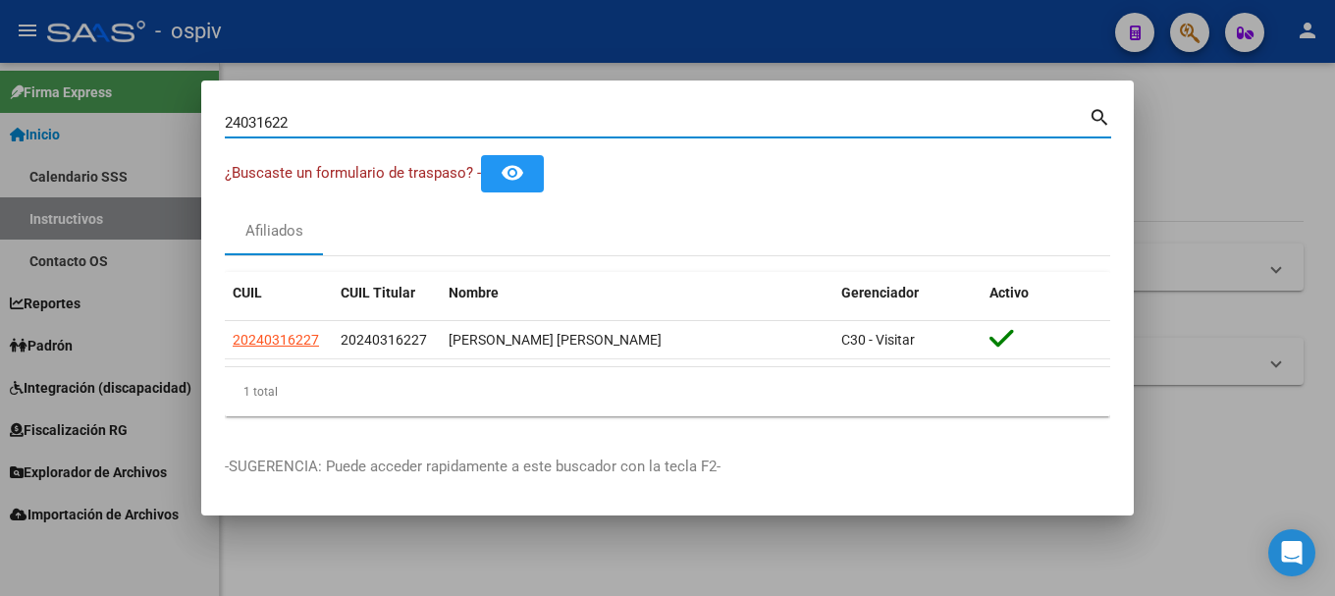
drag, startPoint x: 214, startPoint y: 122, endPoint x: 115, endPoint y: 114, distance: 99.5
click at [115, 114] on div "24031622 Buscar (apellido, dni, cuil, nro traspaso, cuit, obra social) search ¿…" at bounding box center [667, 298] width 1335 height 596
paste input "0508387386"
type input "20508387386"
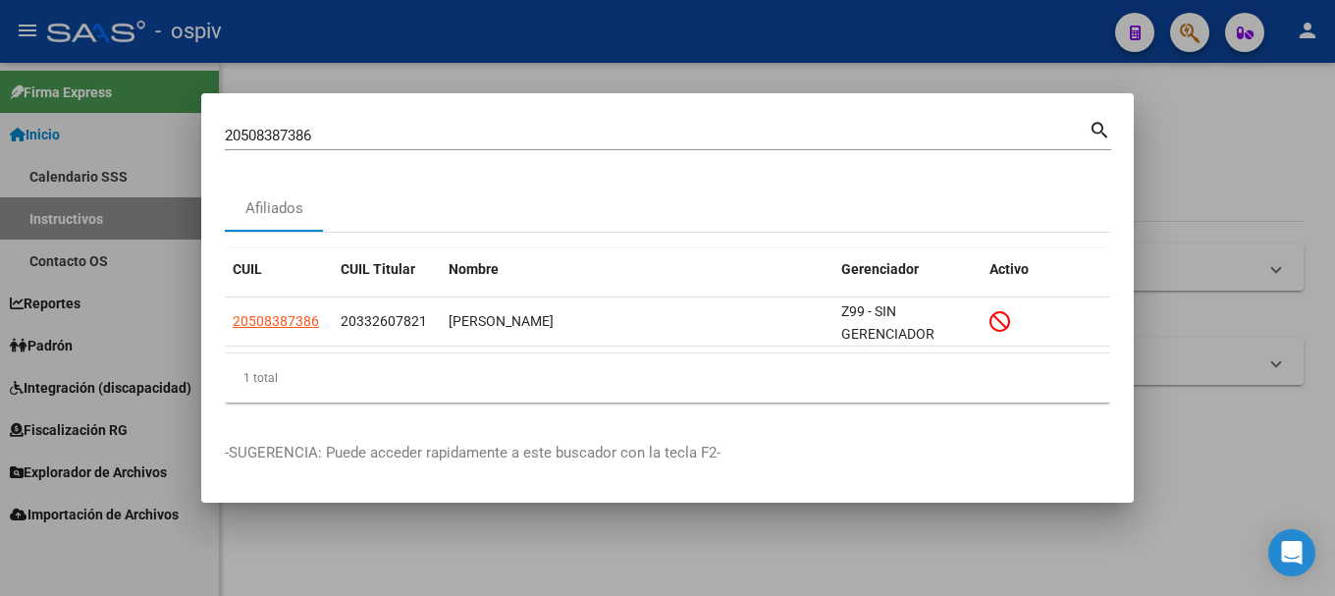
click at [1242, 187] on div at bounding box center [667, 298] width 1335 height 596
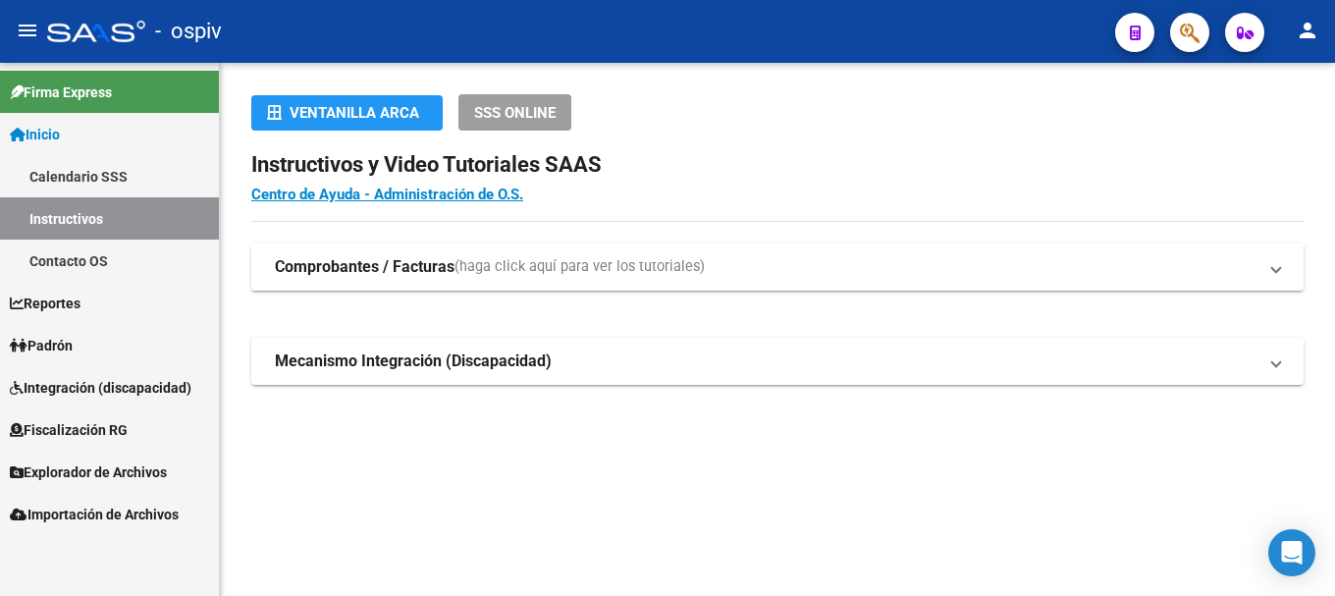
click at [1191, 14] on span "button" at bounding box center [1190, 33] width 20 height 40
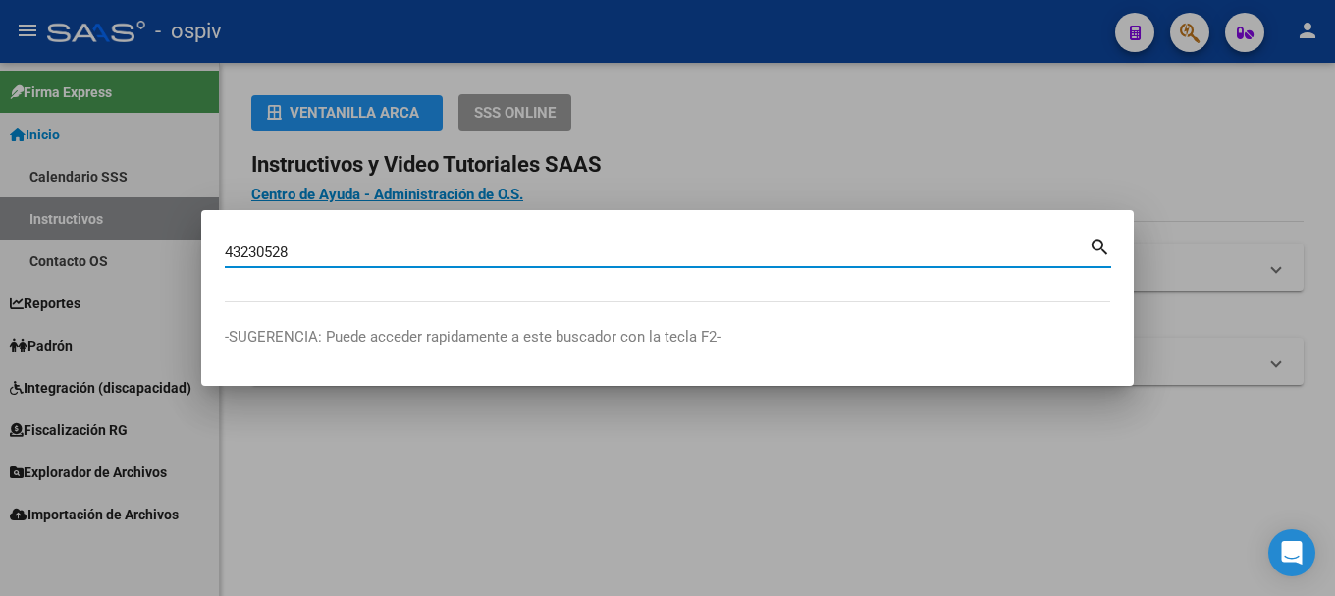
type input "43230528"
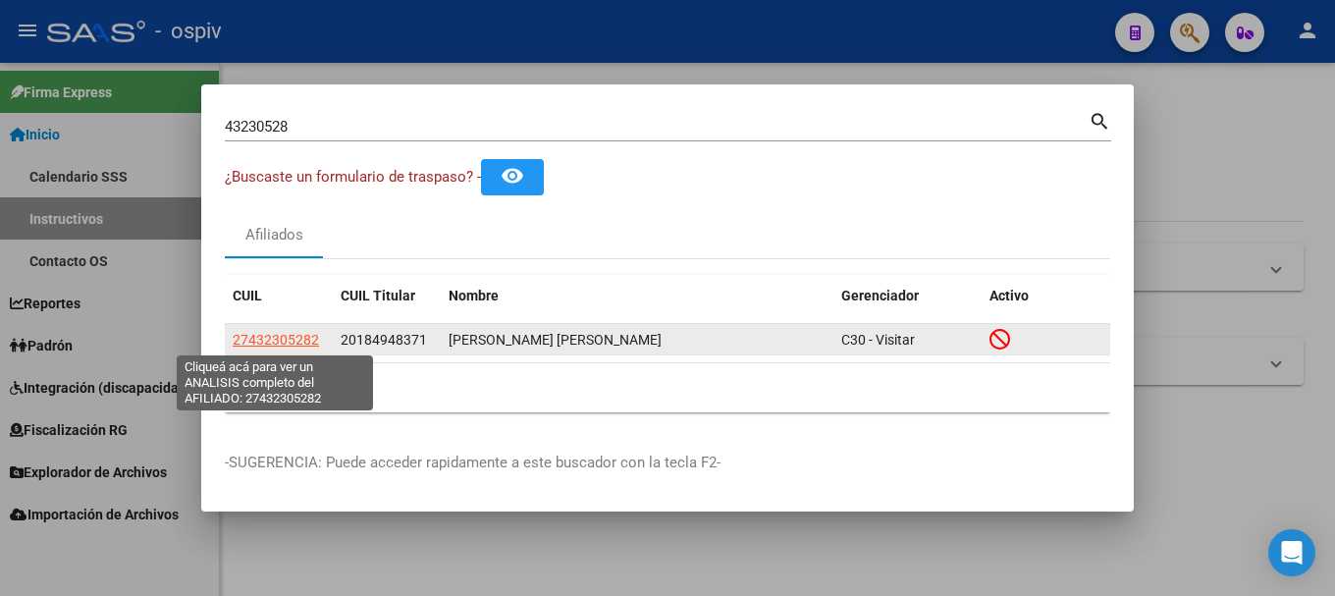
click at [284, 337] on span "27432305282" at bounding box center [276, 340] width 86 height 16
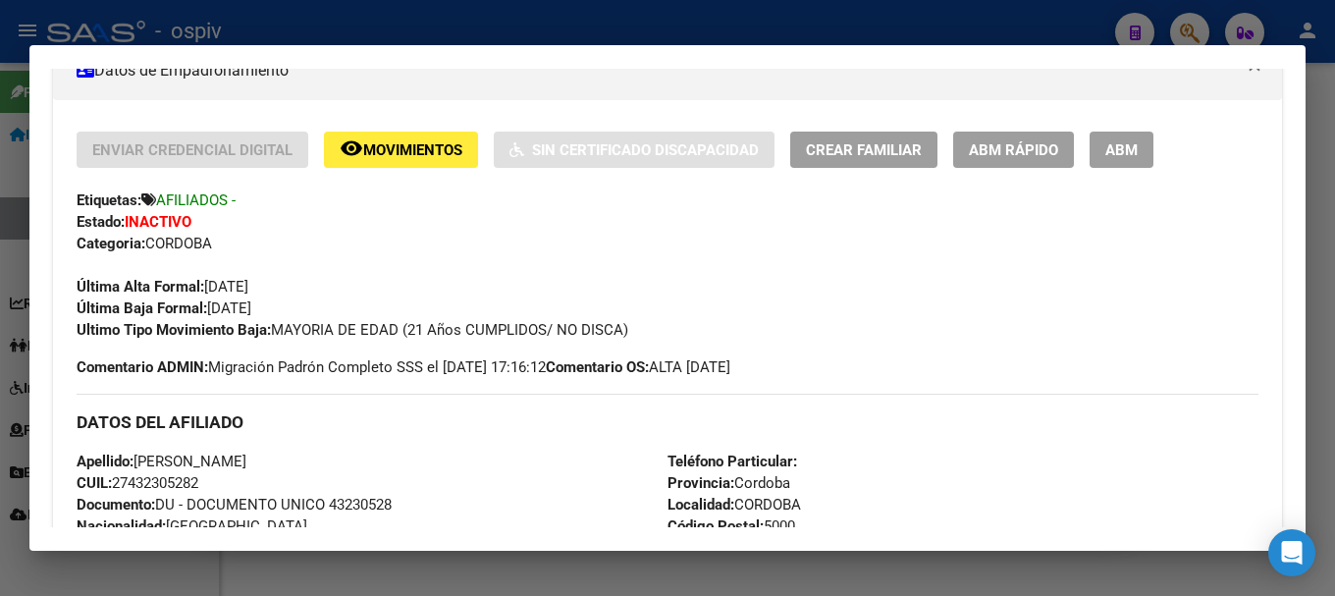
scroll to position [393, 0]
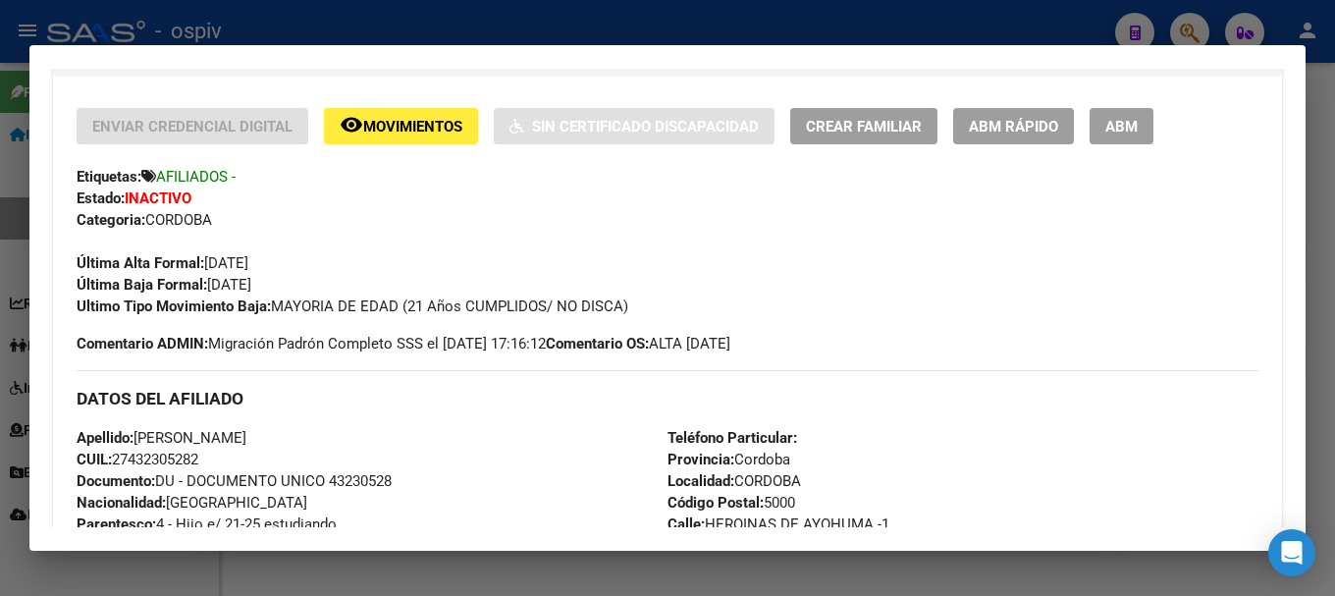
click at [420, 130] on span "Movimientos" at bounding box center [412, 127] width 99 height 18
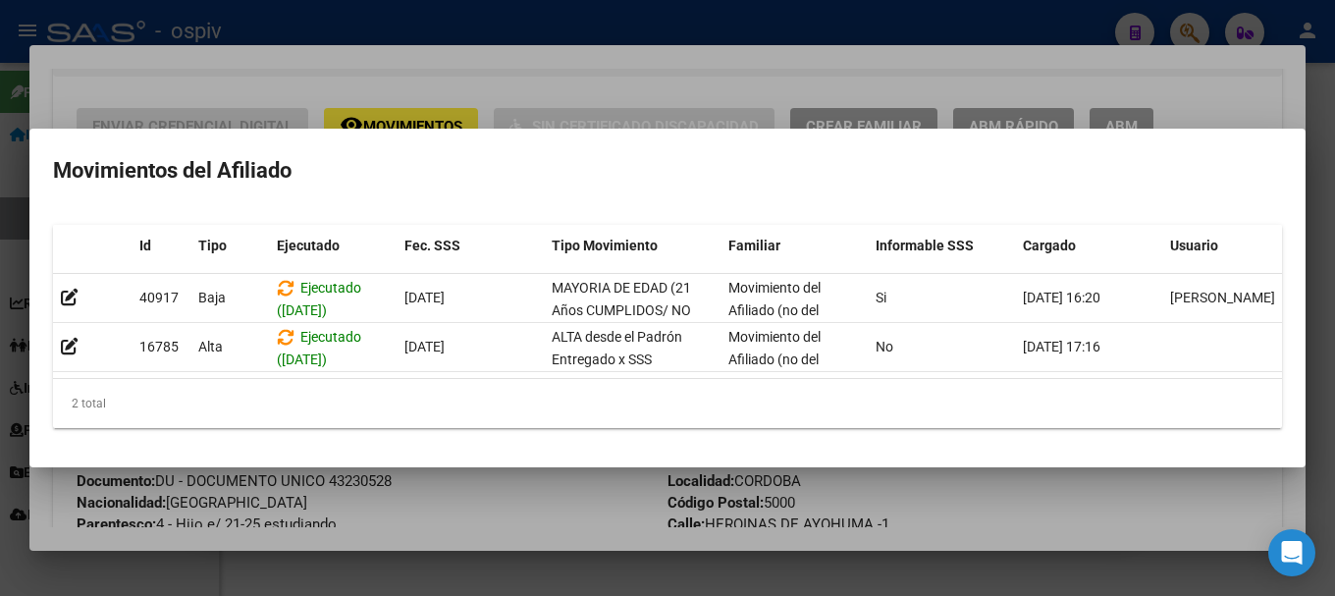
click at [831, 84] on div at bounding box center [667, 298] width 1335 height 596
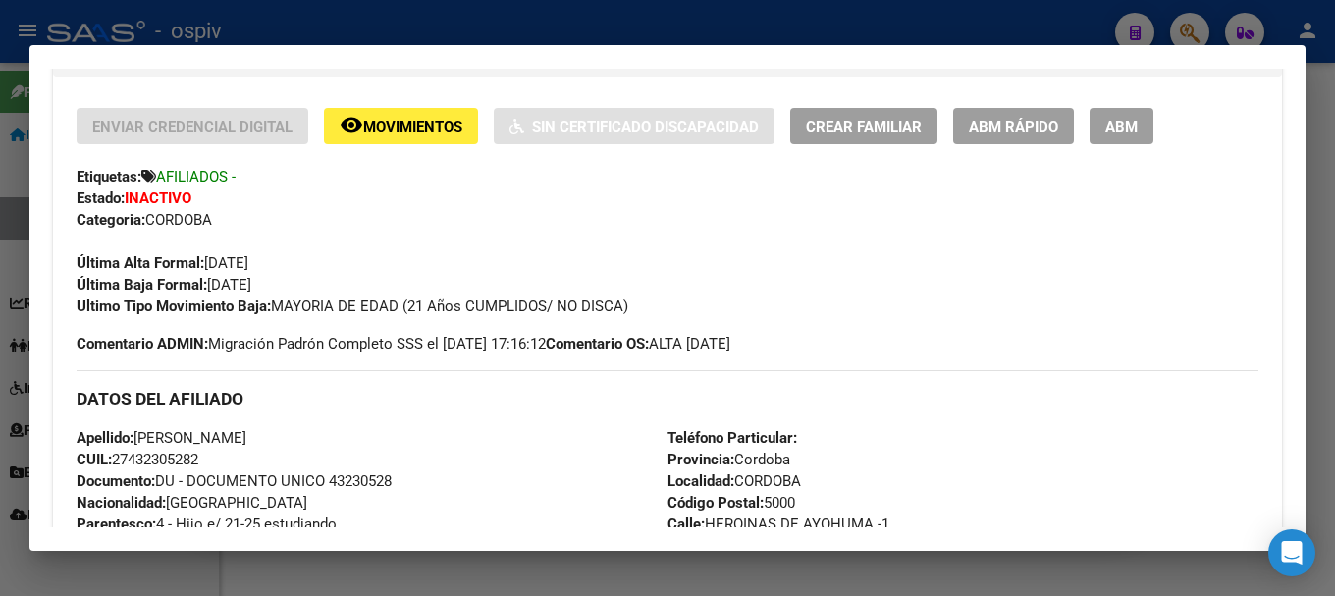
click at [436, 122] on span "Movimientos" at bounding box center [412, 127] width 99 height 18
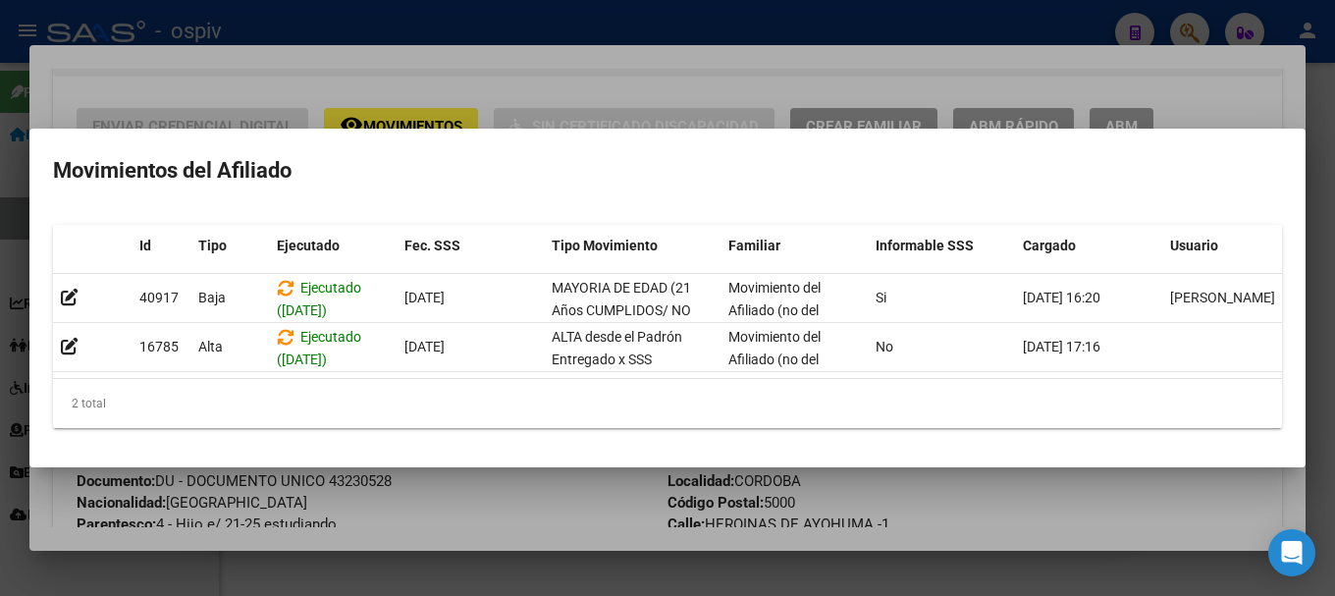
click at [573, 88] on div at bounding box center [667, 298] width 1335 height 596
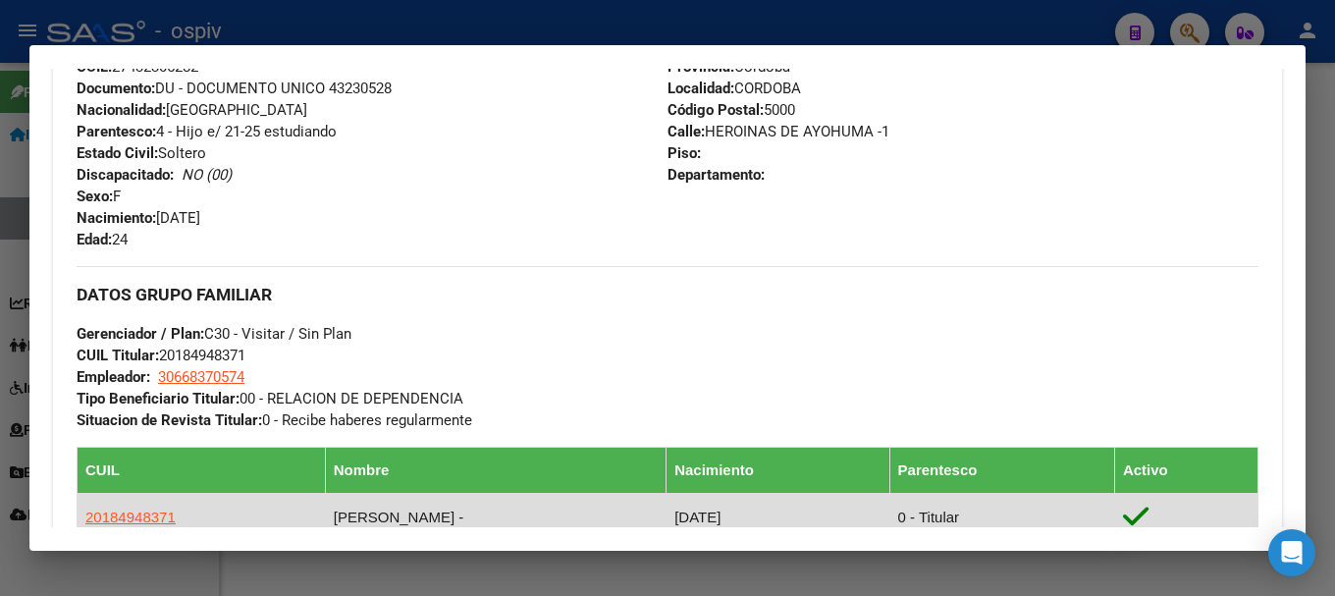
scroll to position [982, 0]
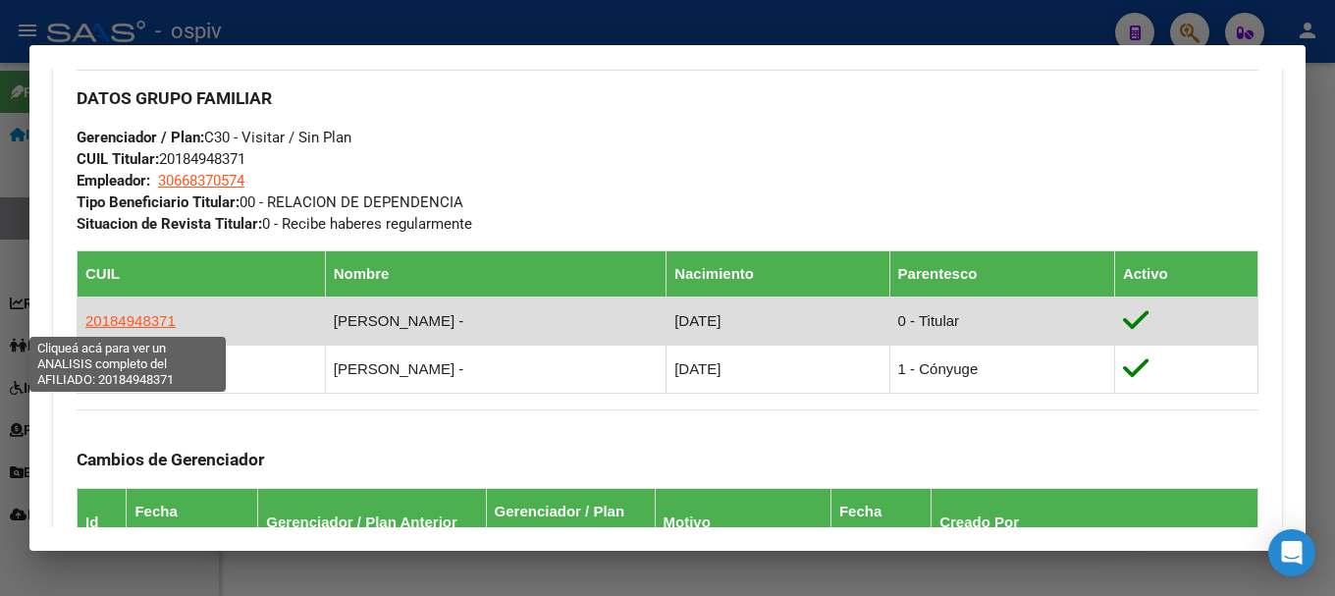
click at [141, 319] on span "20184948371" at bounding box center [130, 320] width 90 height 17
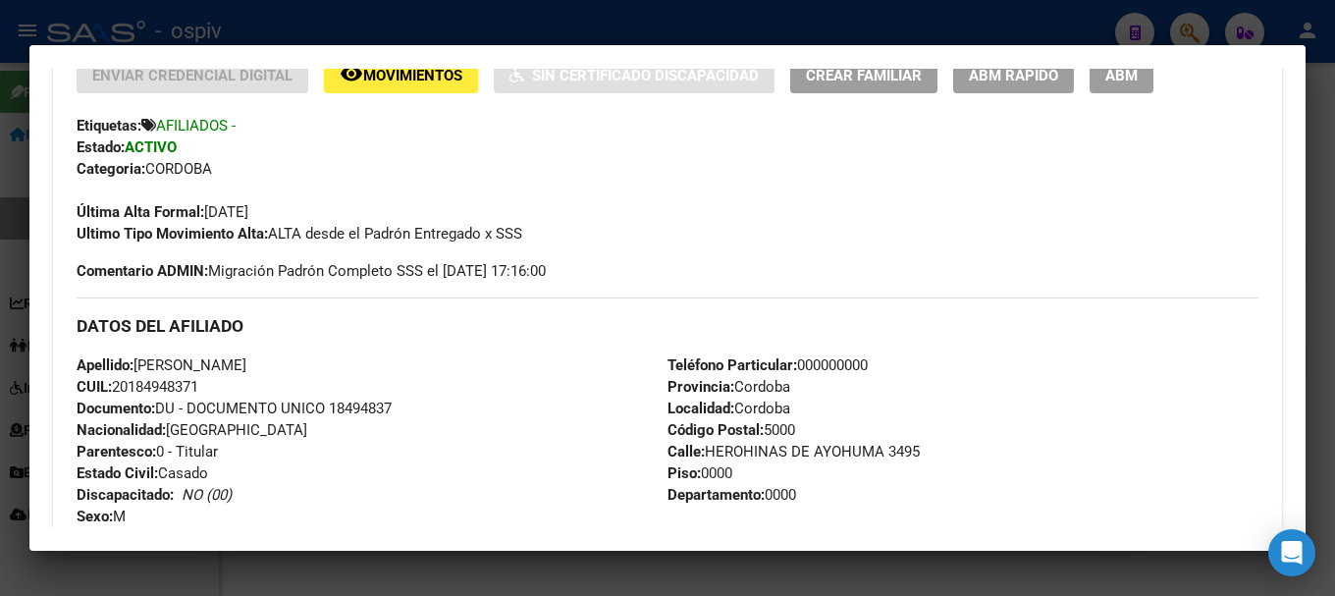
scroll to position [886, 0]
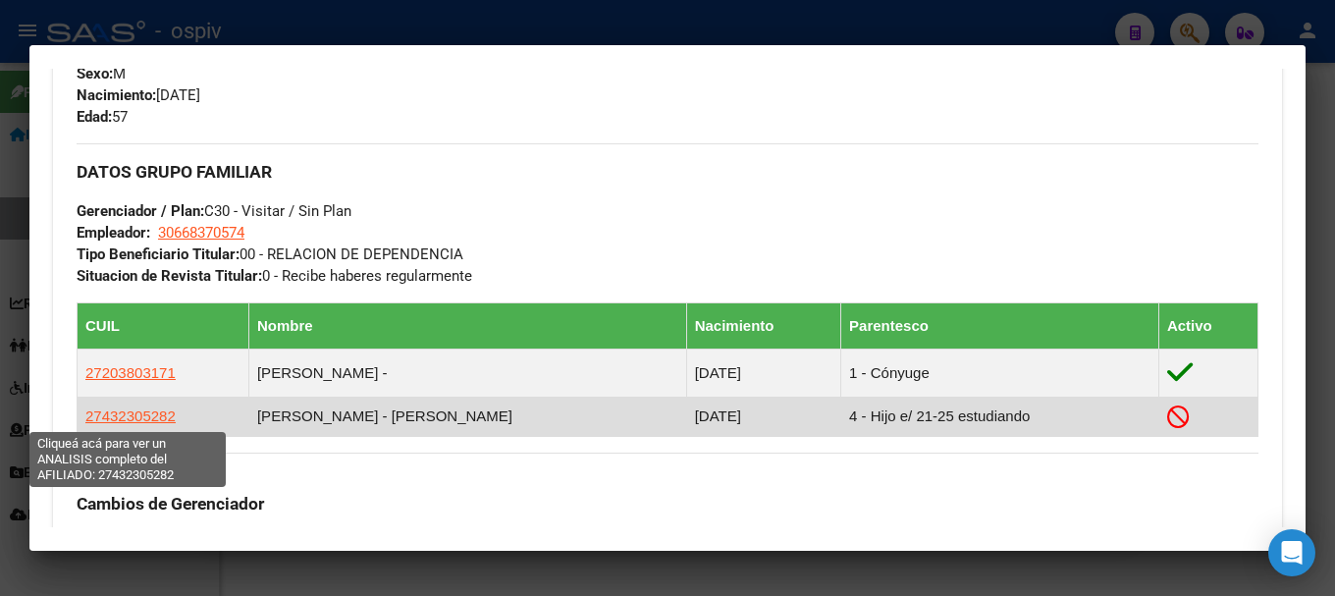
click at [140, 408] on span "27432305282" at bounding box center [130, 415] width 90 height 17
type textarea "27432305282"
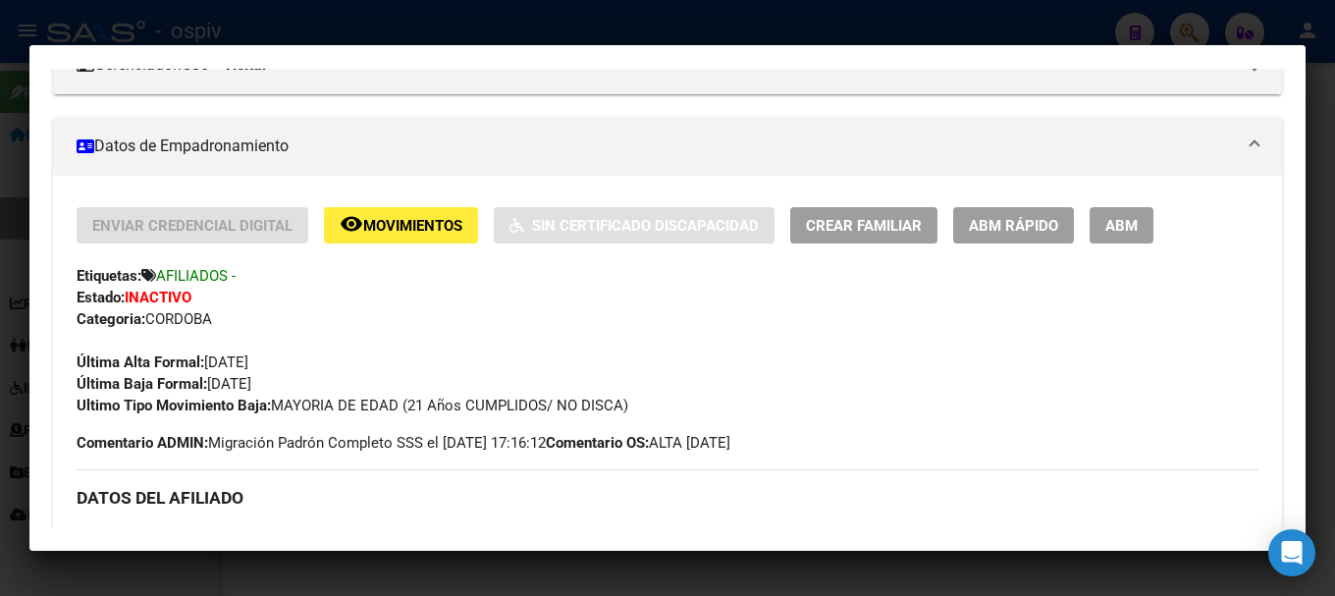
scroll to position [393, 0]
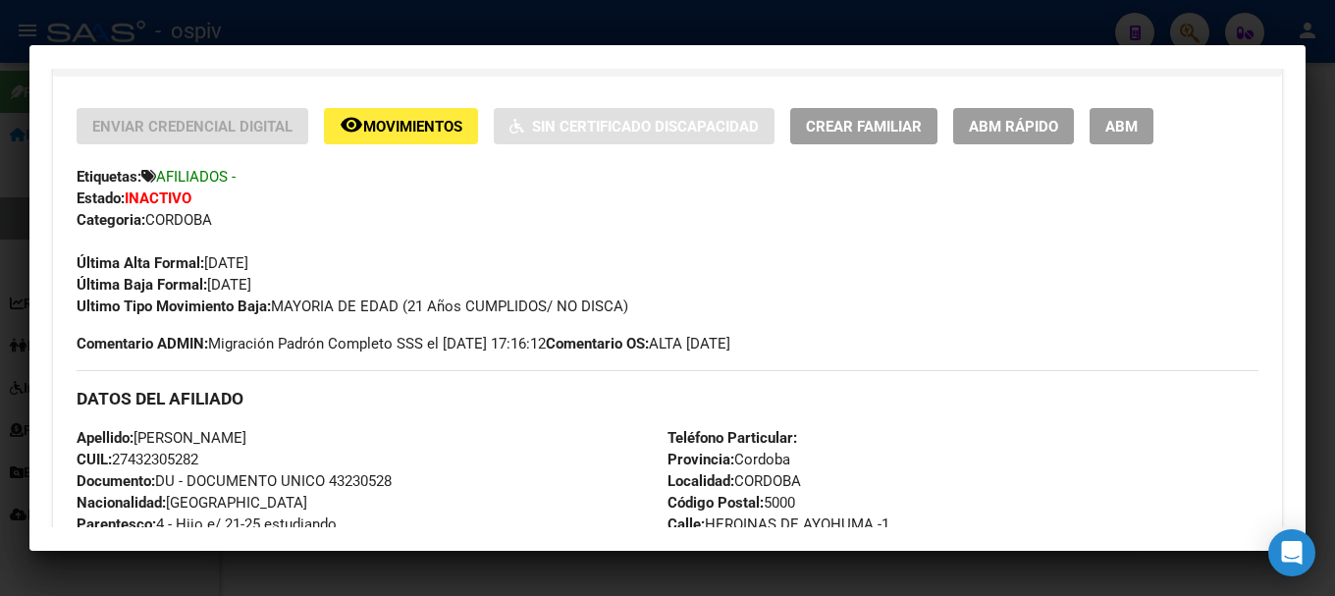
click at [1195, 26] on div at bounding box center [667, 298] width 1335 height 596
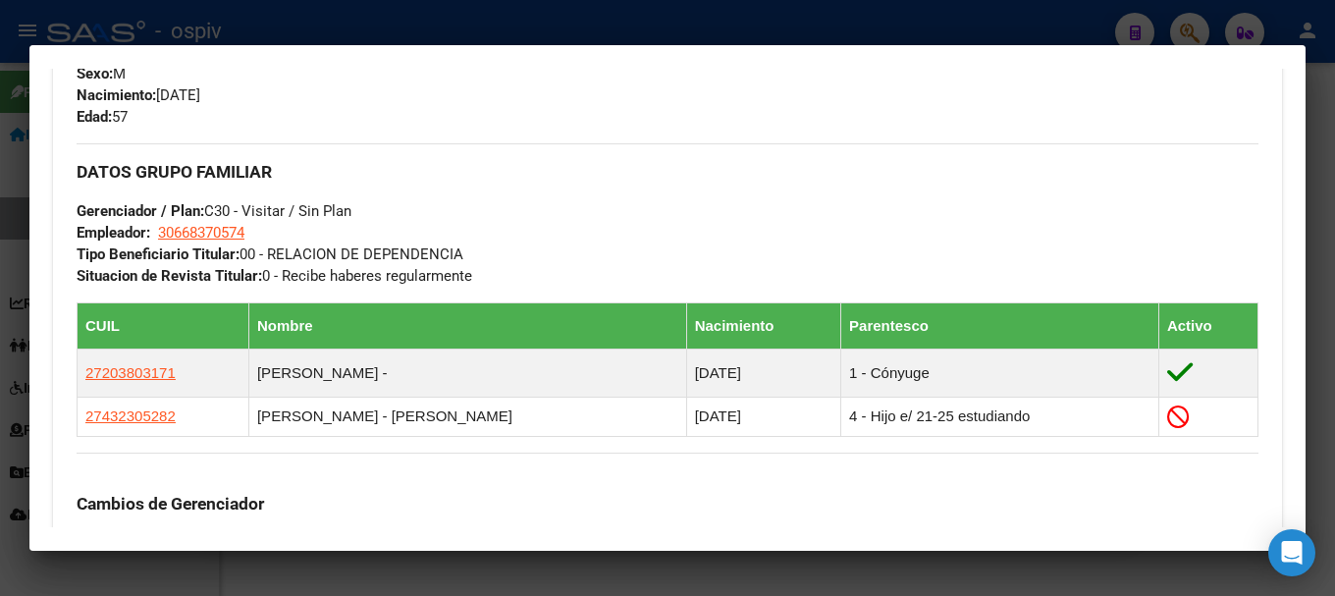
drag, startPoint x: 1187, startPoint y: 31, endPoint x: 400, endPoint y: 128, distance: 793.1
click at [1185, 31] on div at bounding box center [667, 298] width 1335 height 596
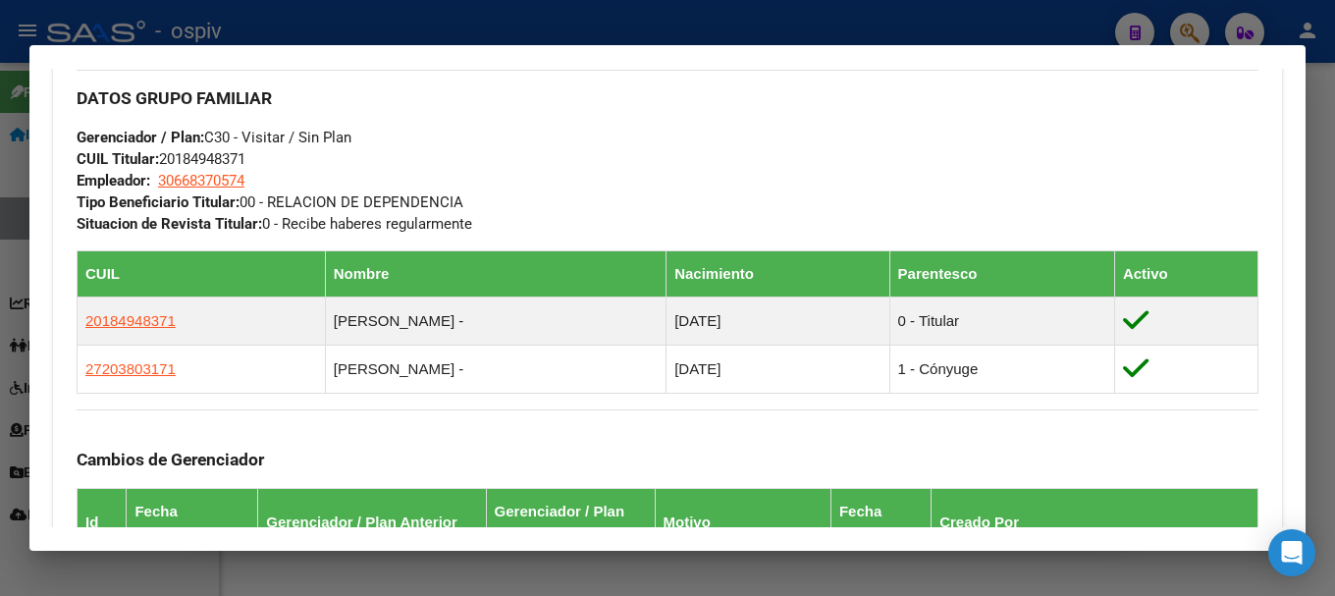
click at [1184, 26] on div at bounding box center [667, 298] width 1335 height 596
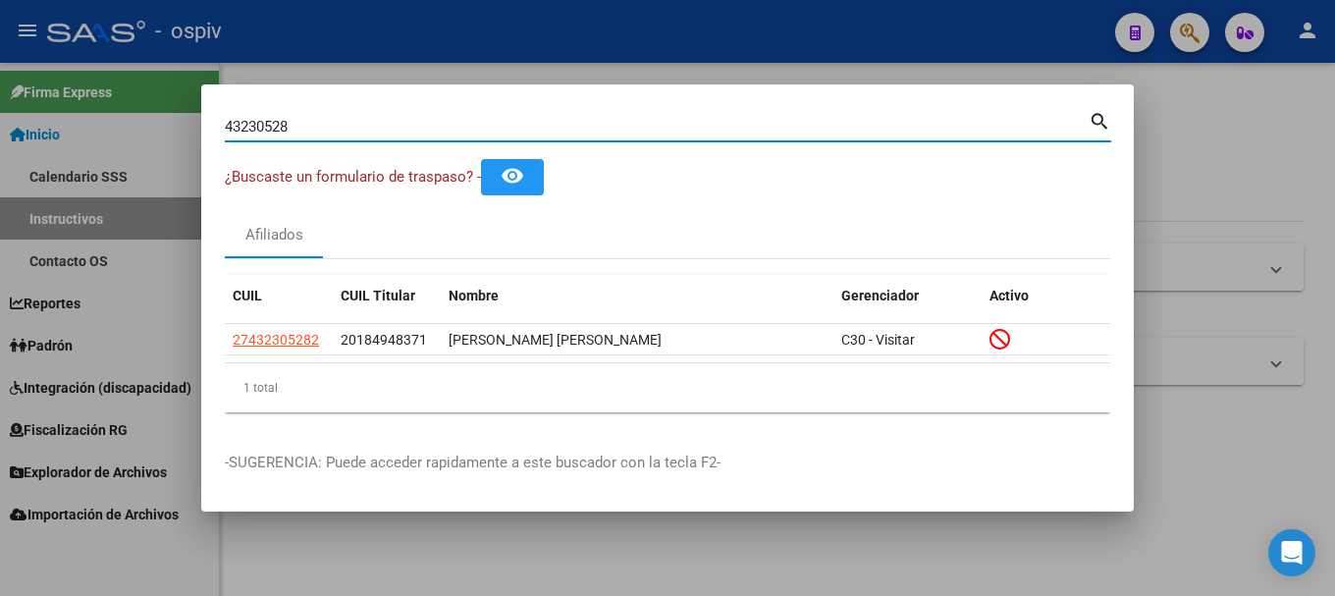
drag, startPoint x: 220, startPoint y: 124, endPoint x: 68, endPoint y: 114, distance: 152.5
click at [68, 114] on div "43230528 Buscar (apellido, dni, cuil, nro traspaso, cuit, obra social) search ¿…" at bounding box center [667, 298] width 1335 height 596
paste input "23166946204"
type input "23166946204"
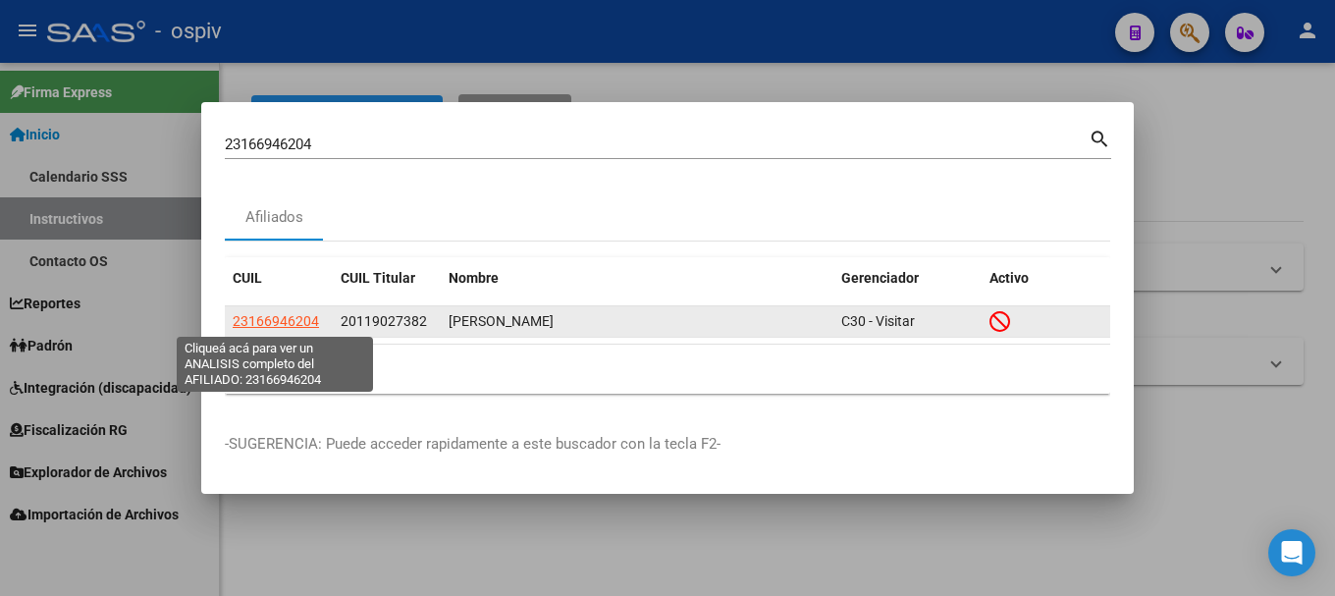
click at [295, 325] on span "23166946204" at bounding box center [276, 321] width 86 height 16
type textarea "23166946204"
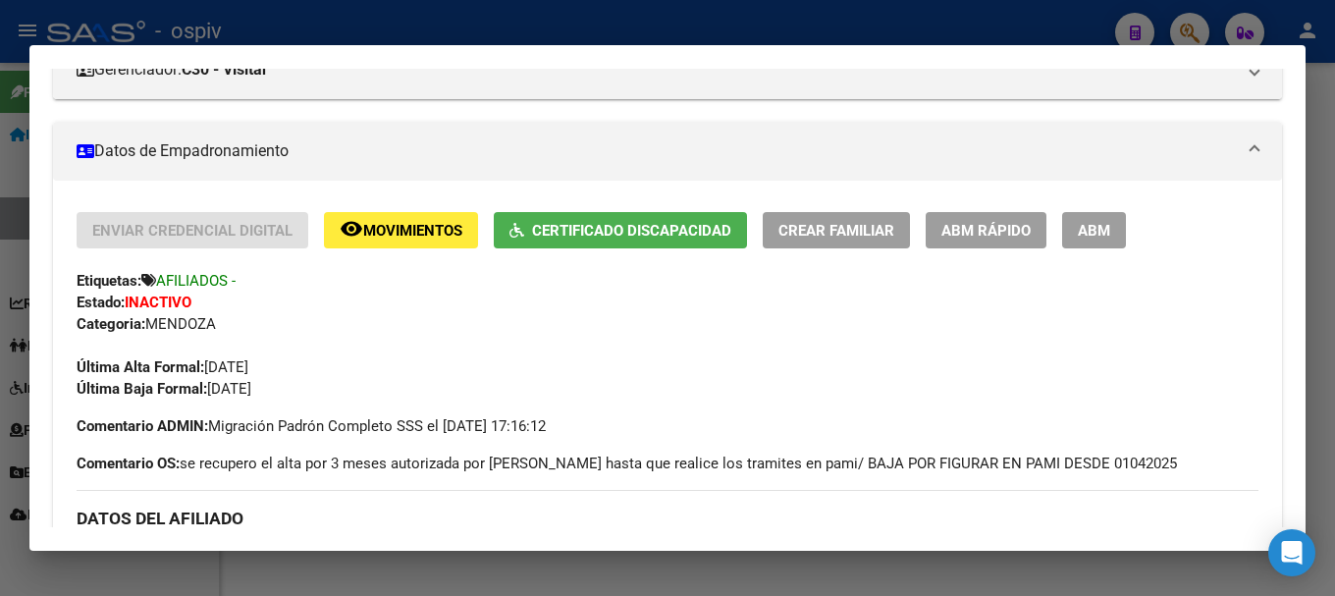
scroll to position [294, 0]
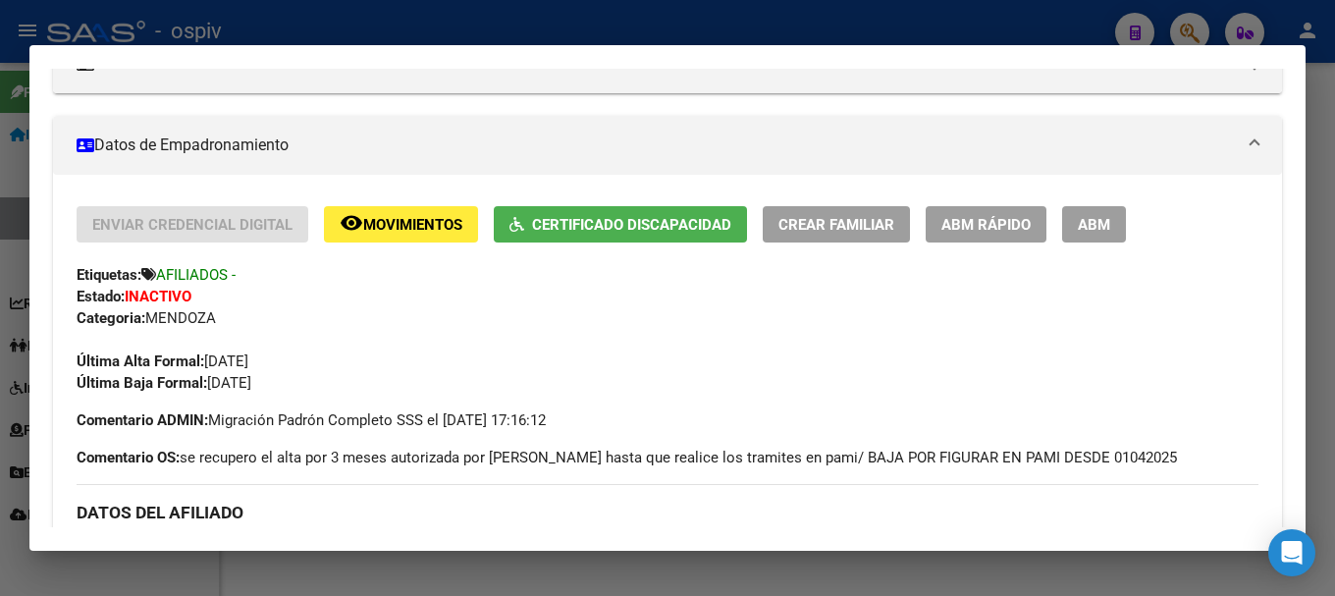
drag, startPoint x: 1197, startPoint y: 17, endPoint x: 922, endPoint y: 49, distance: 276.8
click at [1196, 17] on div at bounding box center [667, 298] width 1335 height 596
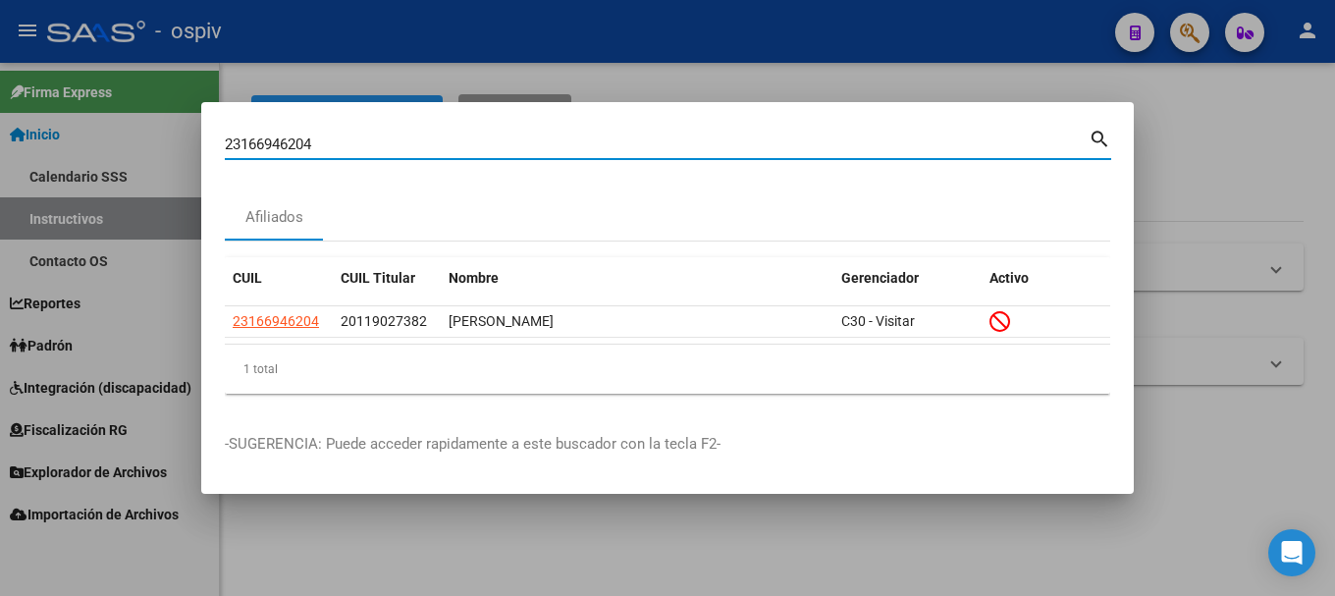
drag, startPoint x: 329, startPoint y: 146, endPoint x: 87, endPoint y: 123, distance: 242.6
click at [87, 123] on div "23166946204 Buscar (apellido, dni, cuil, nro traspaso, cuit, obra social) searc…" at bounding box center [667, 298] width 1335 height 596
paste input "0532654581"
type input "20532654581"
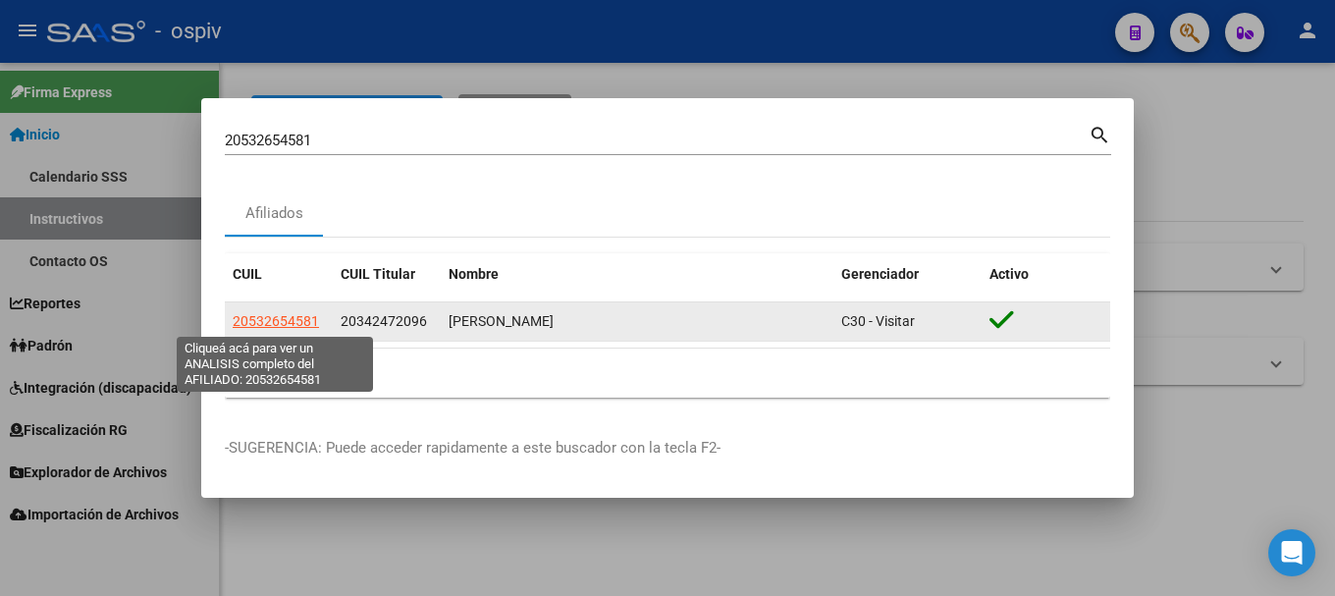
click at [300, 328] on span "20532654581" at bounding box center [276, 321] width 86 height 16
type textarea "20532654581"
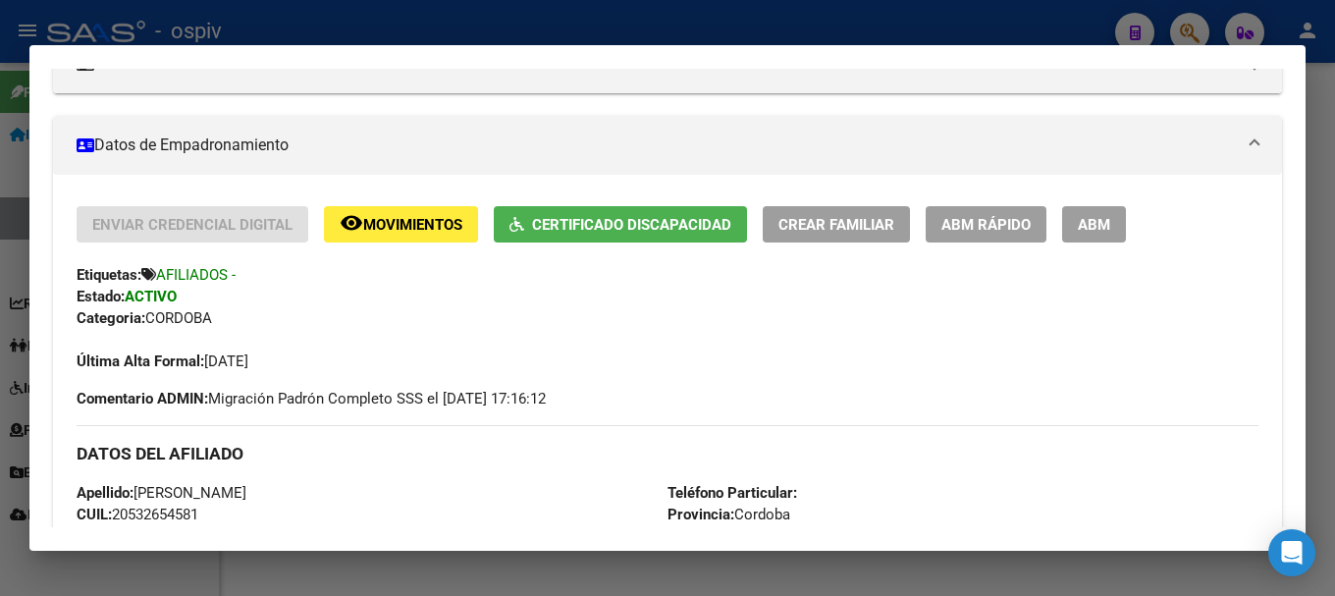
click at [1190, 17] on div at bounding box center [667, 298] width 1335 height 596
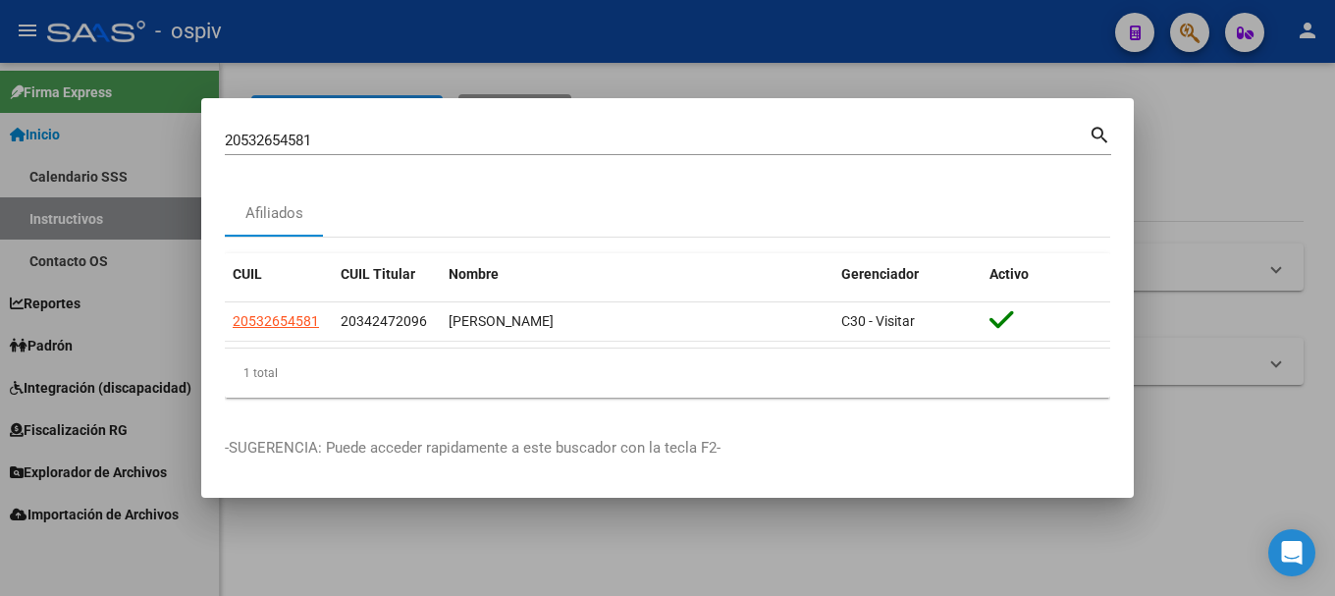
drag, startPoint x: 294, startPoint y: 149, endPoint x: 126, endPoint y: 147, distance: 167.9
click at [122, 147] on div "20532654581 Buscar (apellido, dni, cuil, nro traspaso, cuit, obra social) searc…" at bounding box center [667, 298] width 1335 height 596
click at [373, 136] on input "20532654581" at bounding box center [657, 141] width 864 height 18
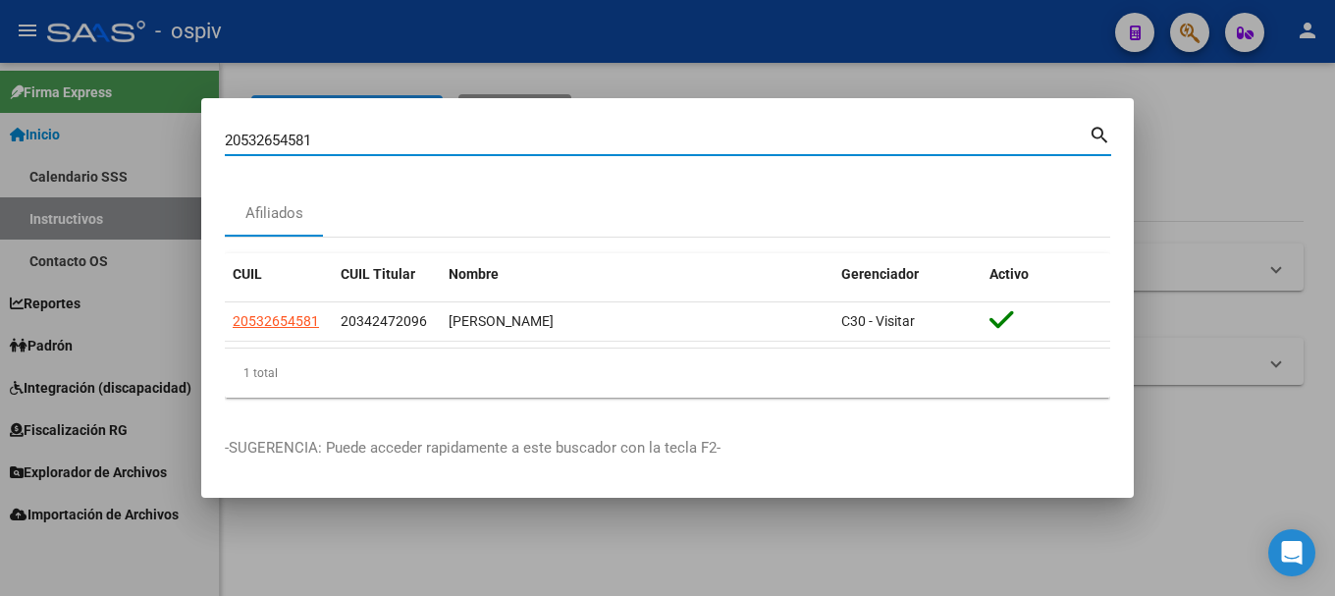
drag, startPoint x: 328, startPoint y: 139, endPoint x: 179, endPoint y: 141, distance: 149.2
click at [179, 141] on div "20532654581 Buscar (apellido, dni, cuil, nro traspaso, cuit, obra social) searc…" at bounding box center [667, 298] width 1335 height 596
click at [179, 141] on div at bounding box center [667, 298] width 1335 height 596
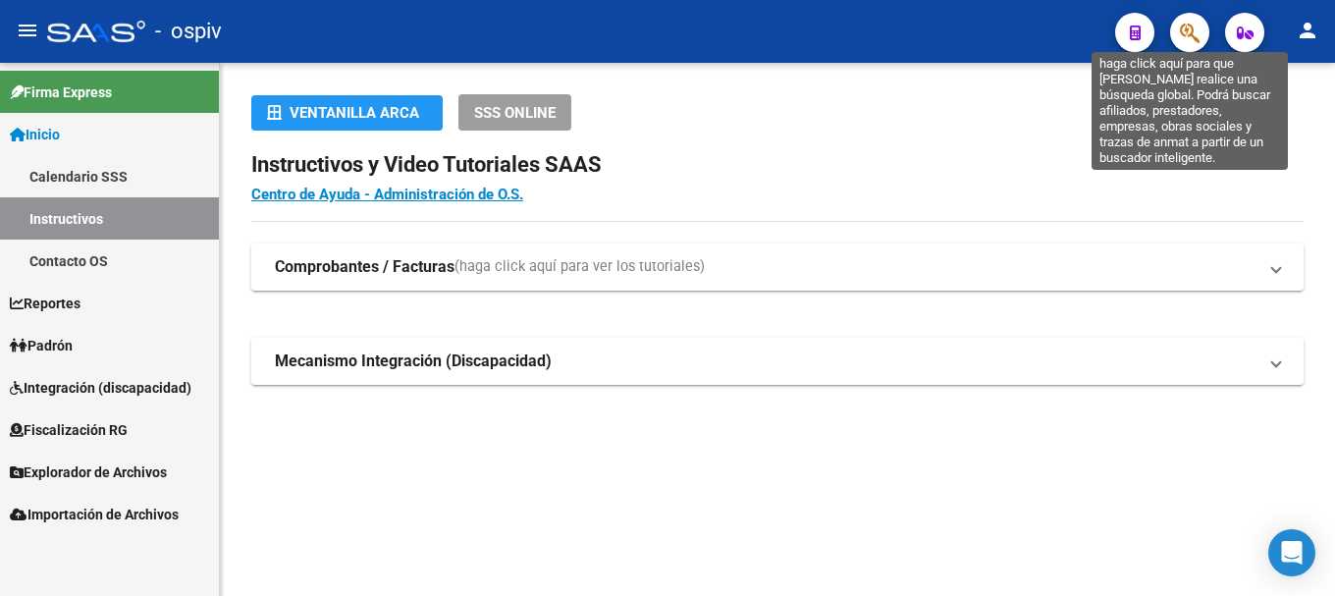
click at [1188, 26] on icon "button" at bounding box center [1190, 33] width 20 height 23
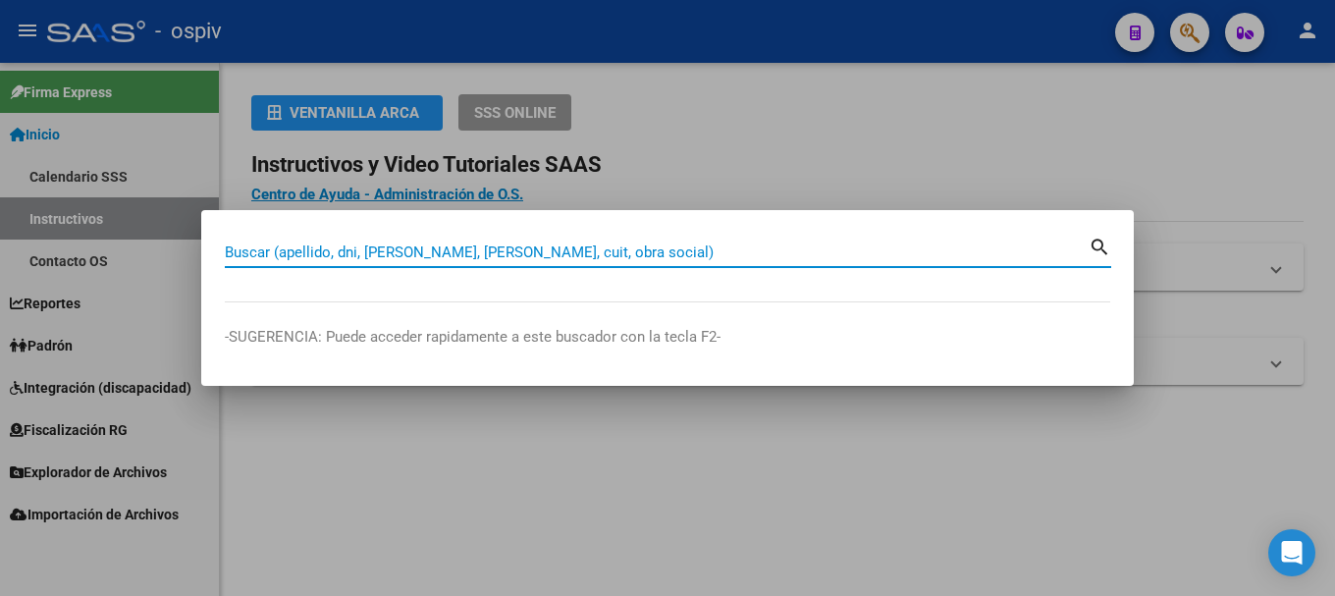
paste input "20167377263"
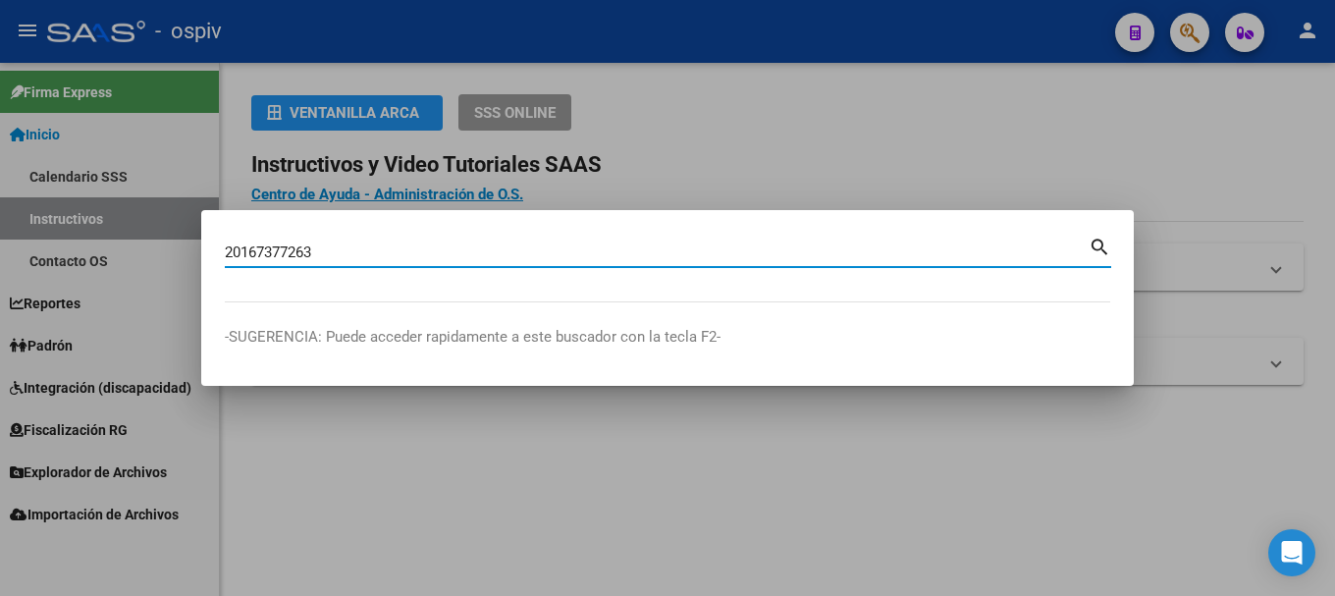
type input "20167377263"
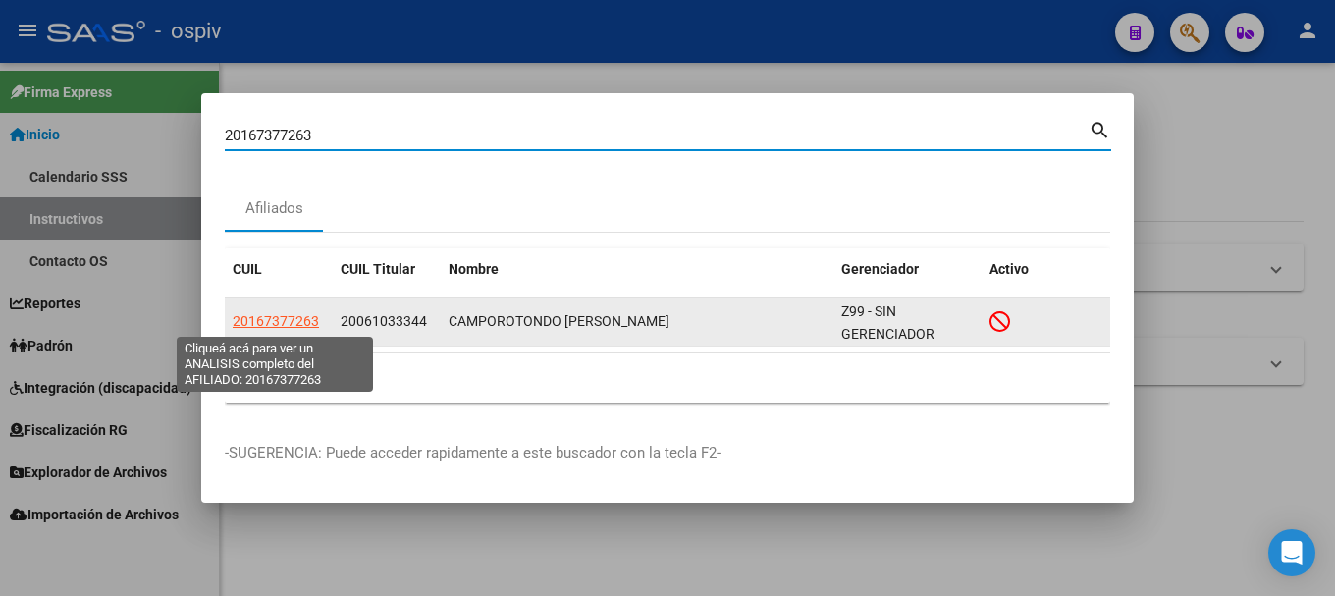
click at [276, 324] on span "20167377263" at bounding box center [276, 321] width 86 height 16
type textarea "20167377263"
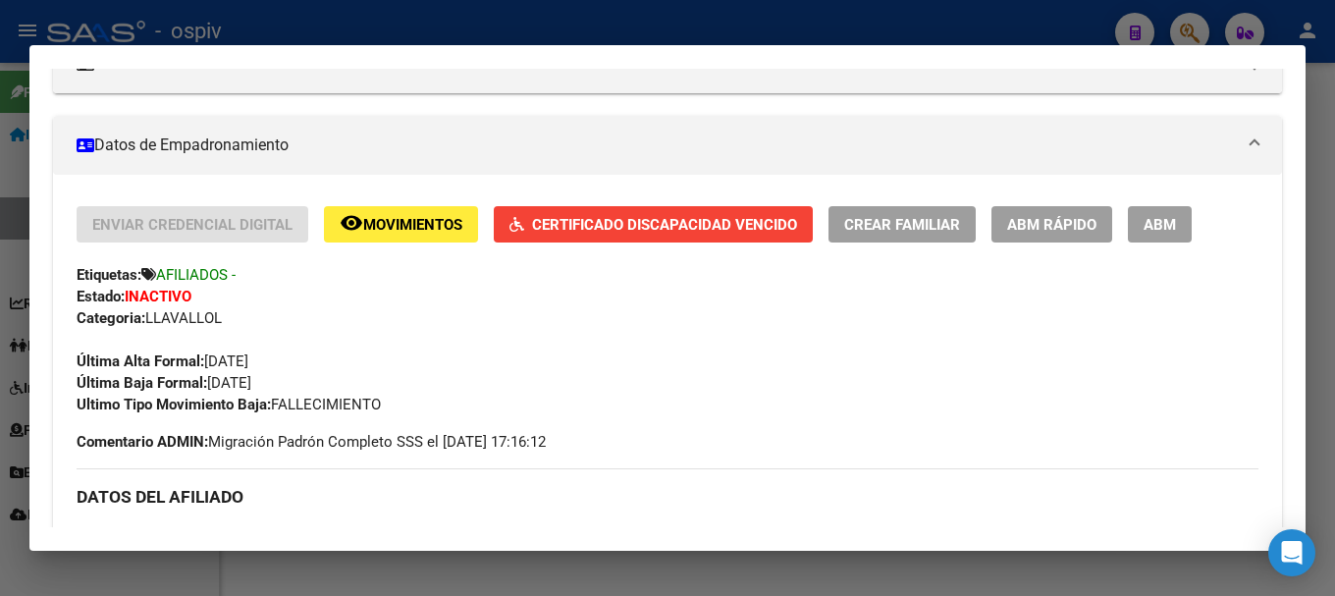
click at [1195, 27] on div at bounding box center [667, 298] width 1335 height 596
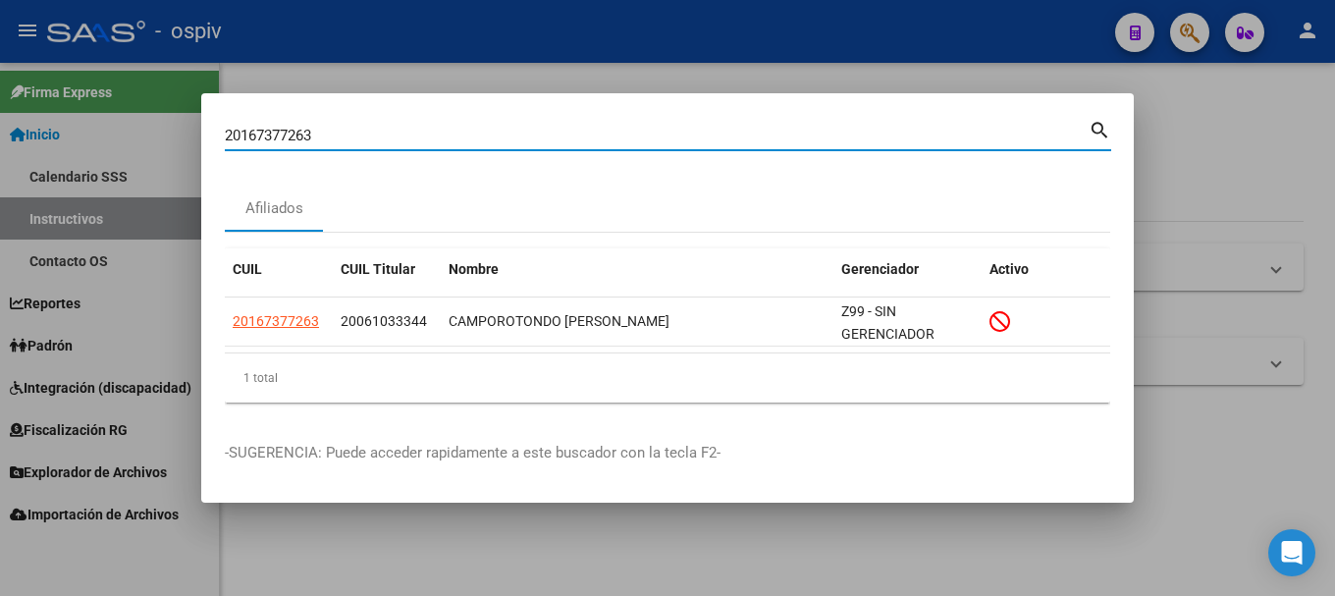
drag, startPoint x: 366, startPoint y: 131, endPoint x: 26, endPoint y: 86, distance: 343.5
click at [26, 86] on div "20167377263 Buscar (apellido, dni, cuil, nro traspaso, cuit, obra social) searc…" at bounding box center [667, 298] width 1335 height 596
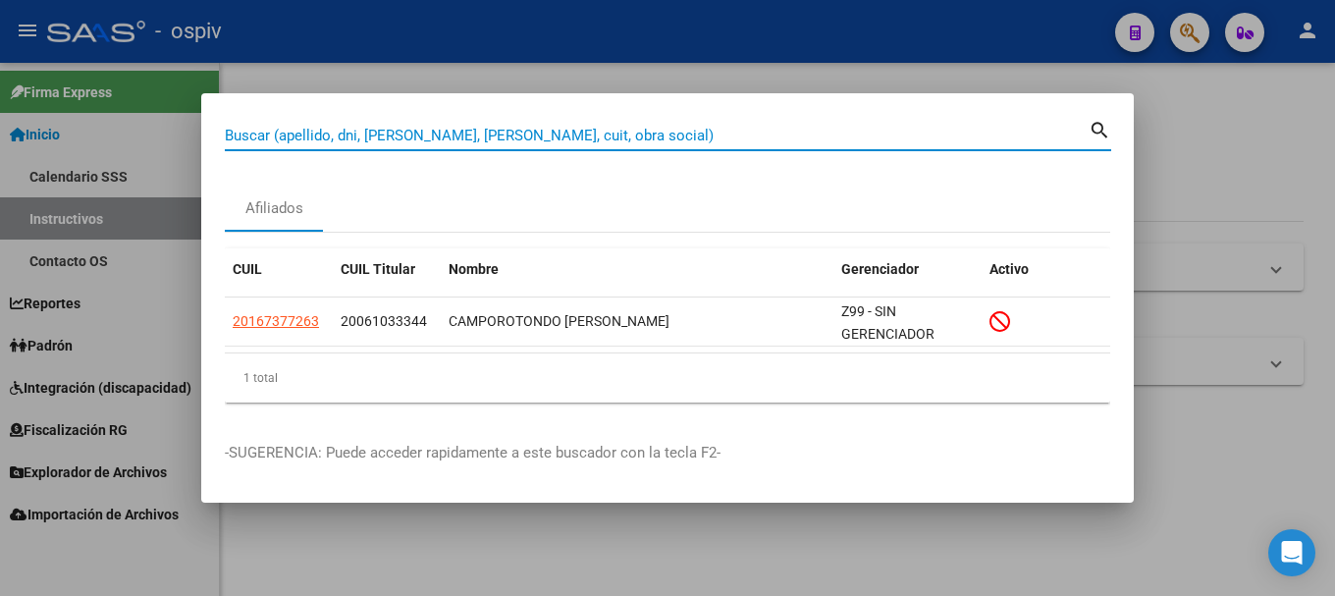
paste input "23181554894"
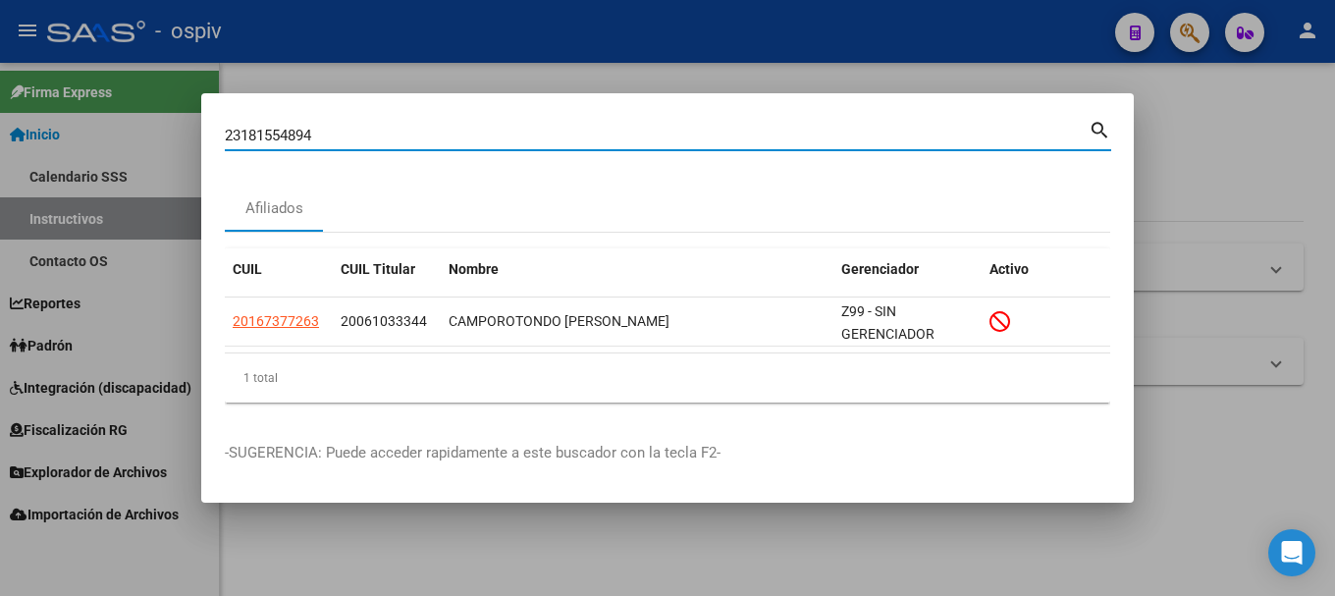
type input "23181554894"
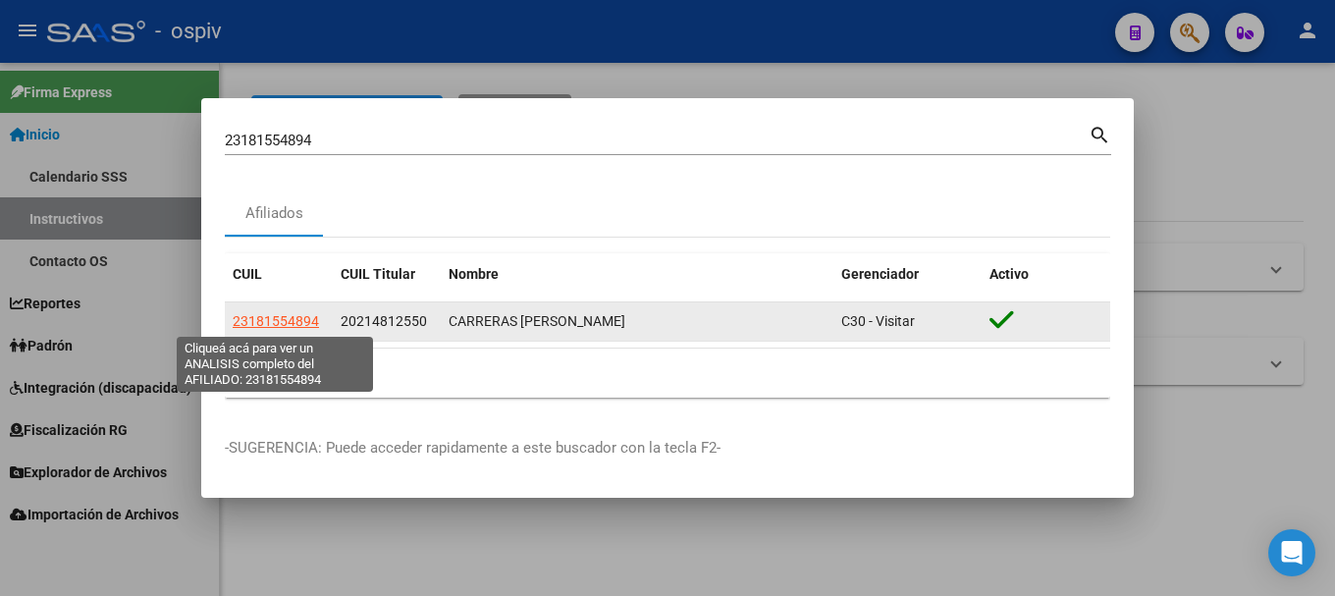
click at [298, 324] on span "23181554894" at bounding box center [276, 321] width 86 height 16
type textarea "23181554894"
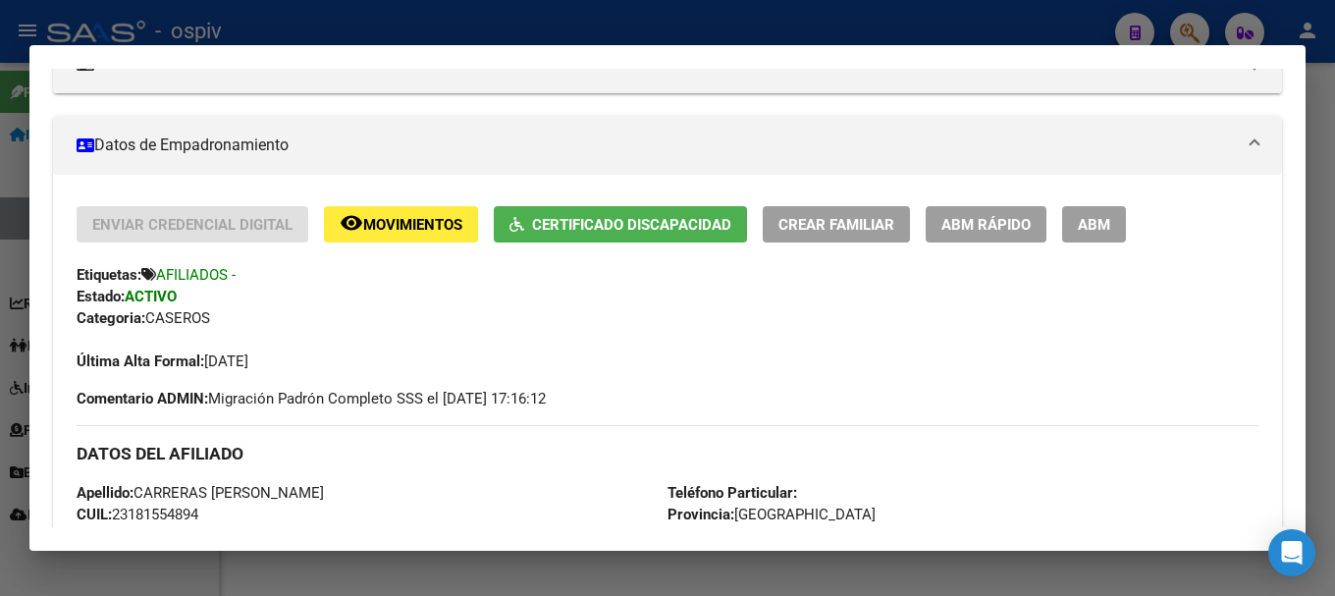
click at [653, 227] on span "Certificado Discapacidad" at bounding box center [631, 225] width 199 height 18
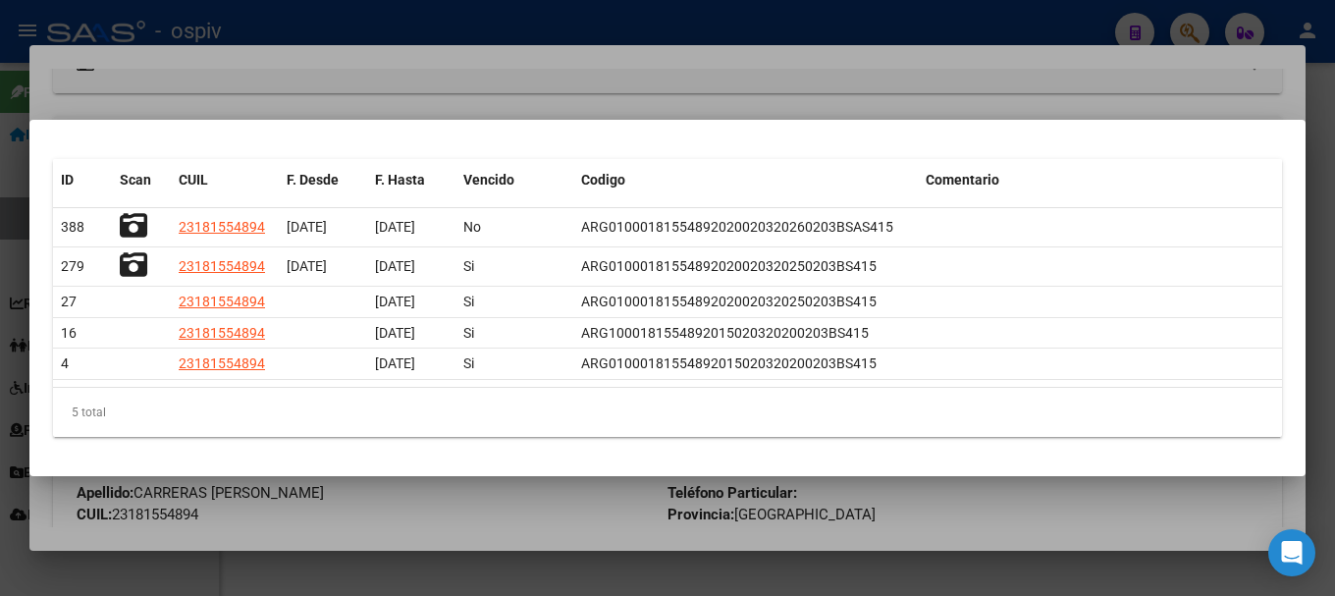
click at [1199, 30] on div at bounding box center [667, 298] width 1335 height 596
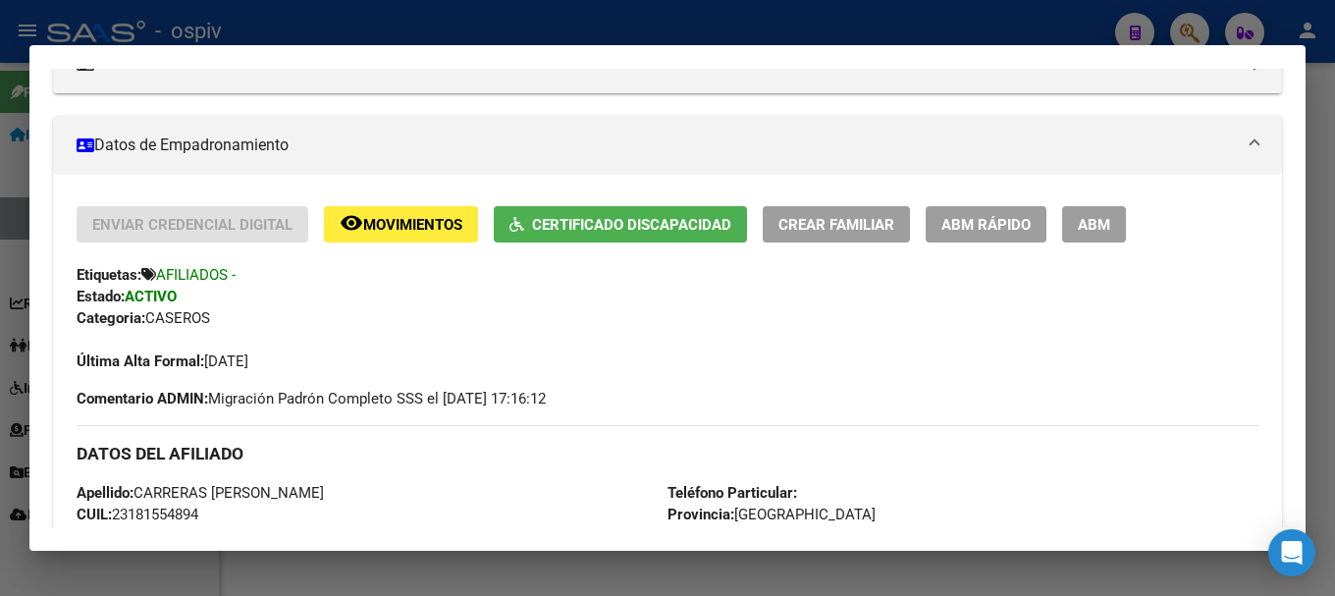
click at [1182, 26] on div at bounding box center [667, 298] width 1335 height 596
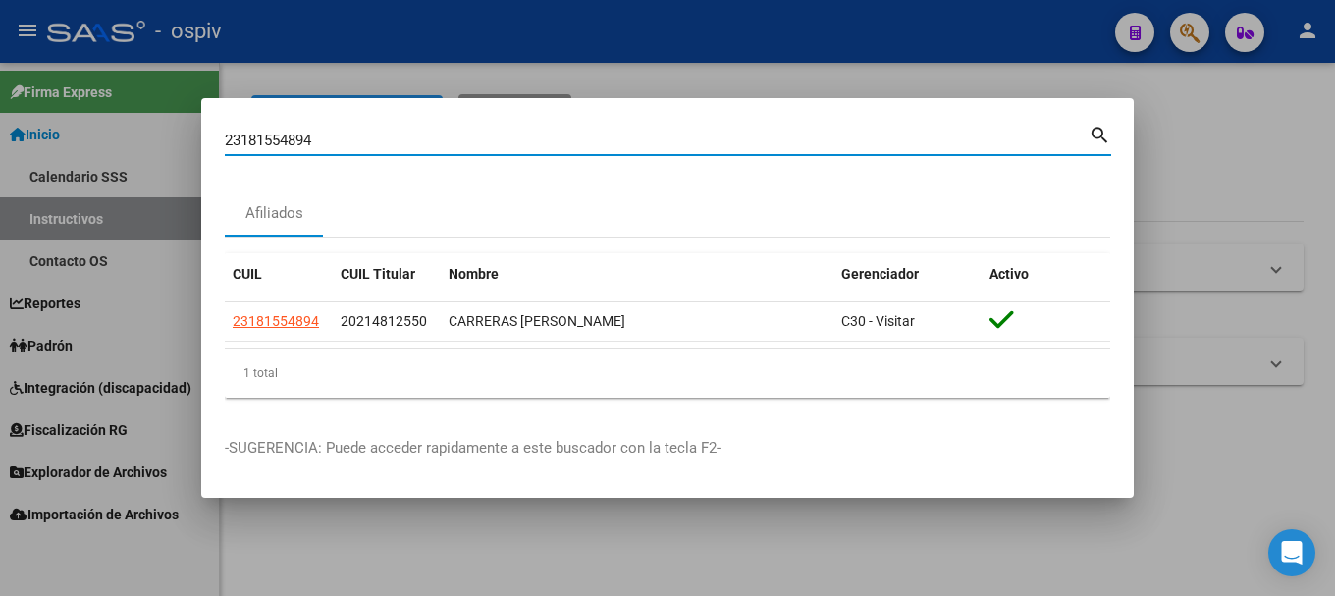
drag, startPoint x: 357, startPoint y: 147, endPoint x: 0, endPoint y: 113, distance: 359.0
click at [0, 113] on div "23181554894 Buscar (apellido, dni, cuil, nro traspaso, cuit, obra social) searc…" at bounding box center [667, 298] width 1335 height 596
click at [0, 113] on div at bounding box center [667, 298] width 1335 height 596
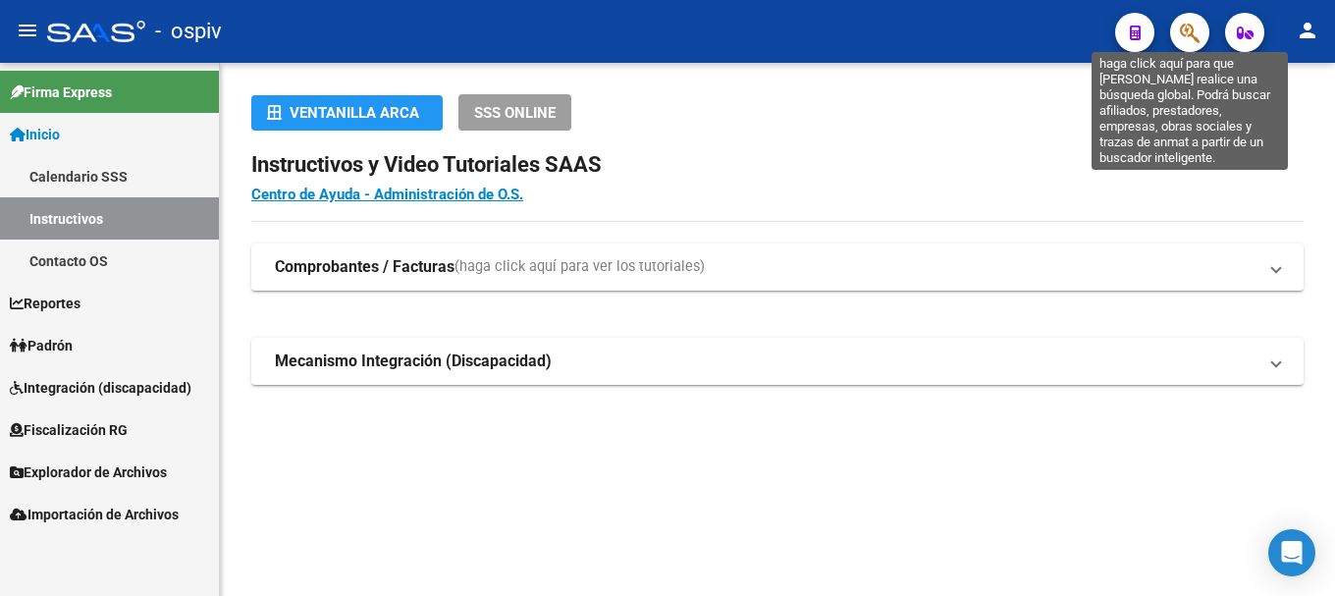
click at [1192, 31] on icon "button" at bounding box center [1190, 33] width 20 height 23
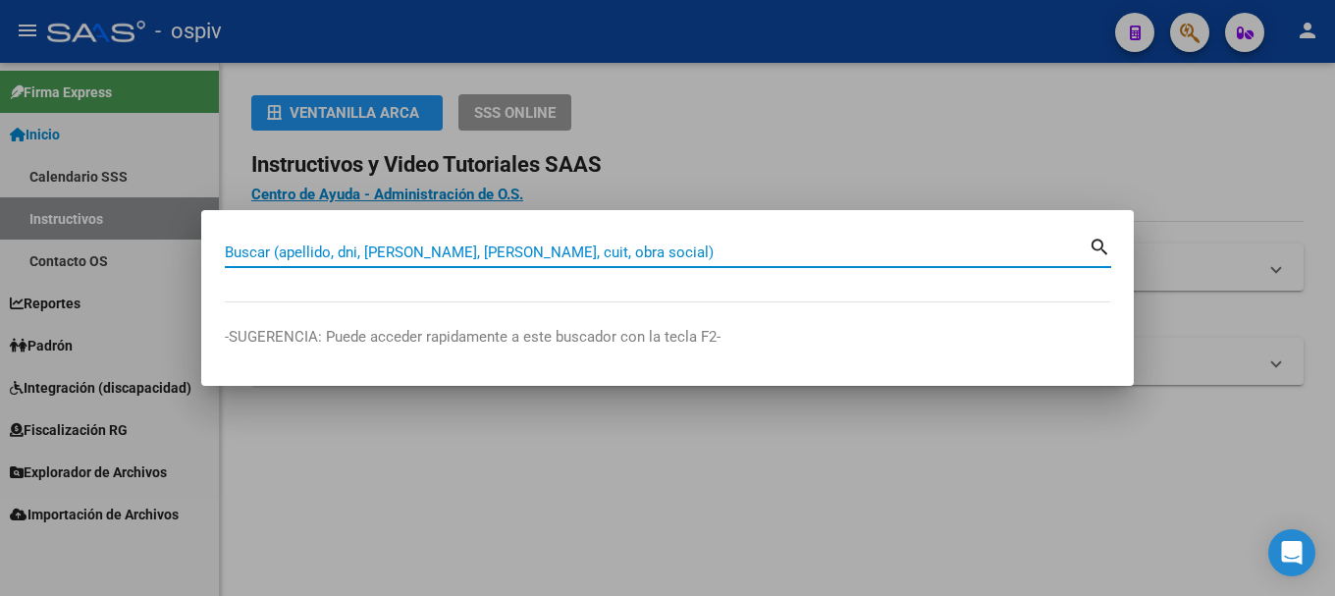
paste input "27472576289"
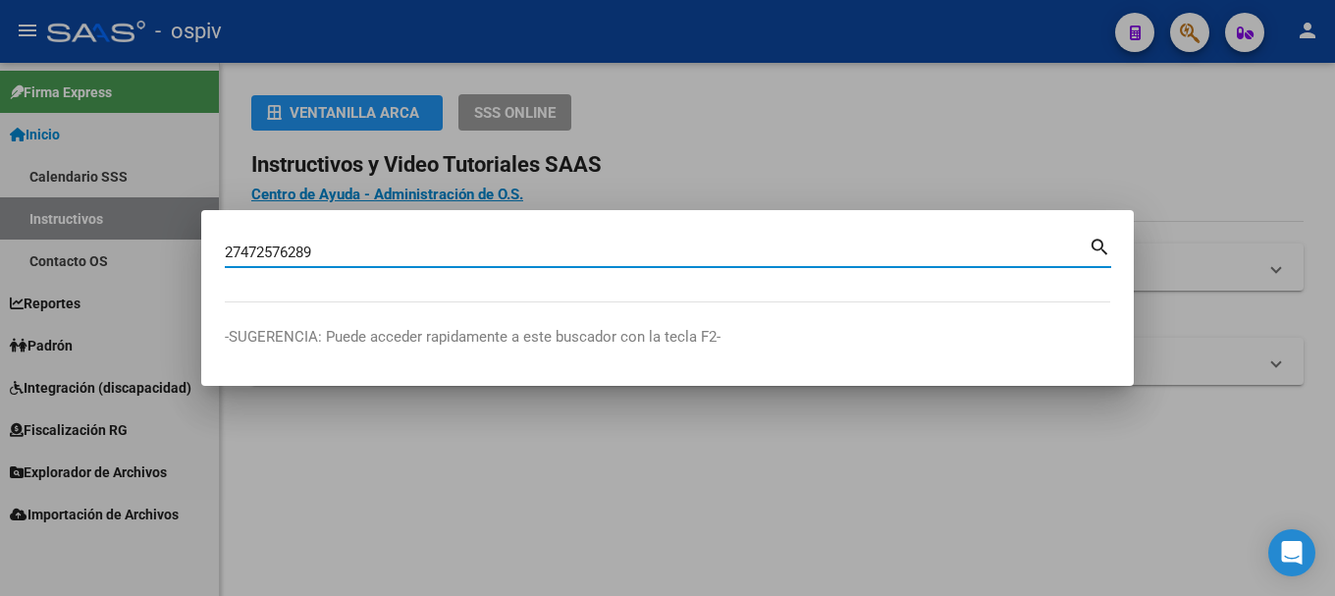
type input "27472576289"
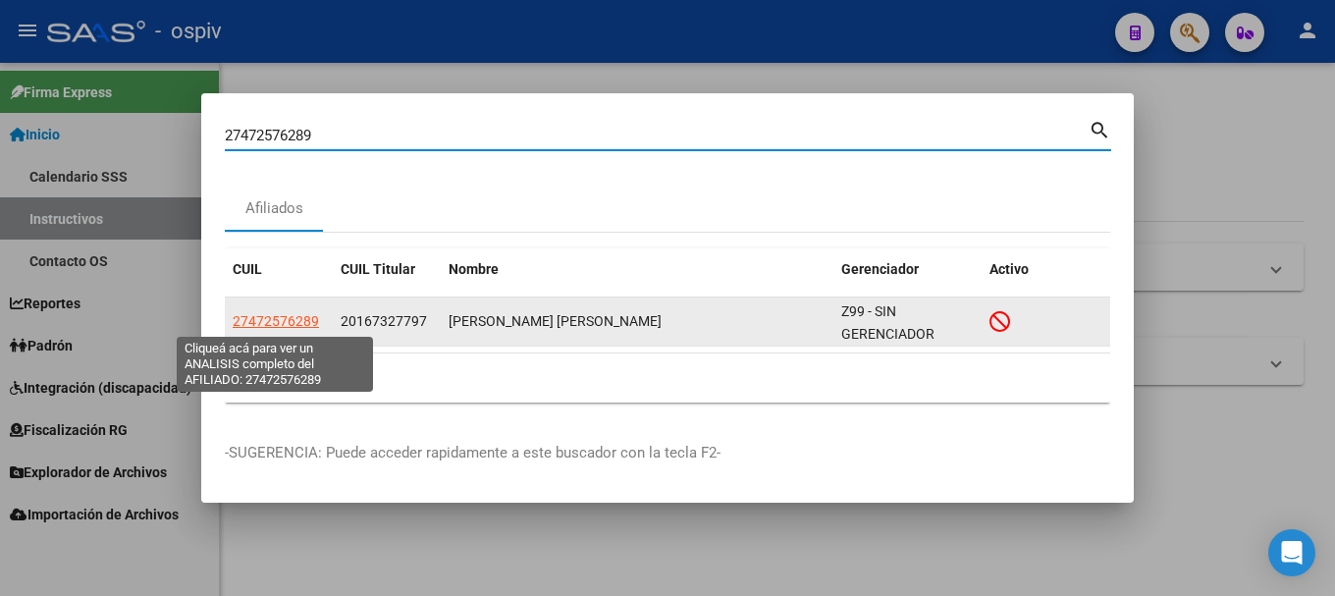
click at [283, 320] on span "27472576289" at bounding box center [276, 321] width 86 height 16
type textarea "27472576289"
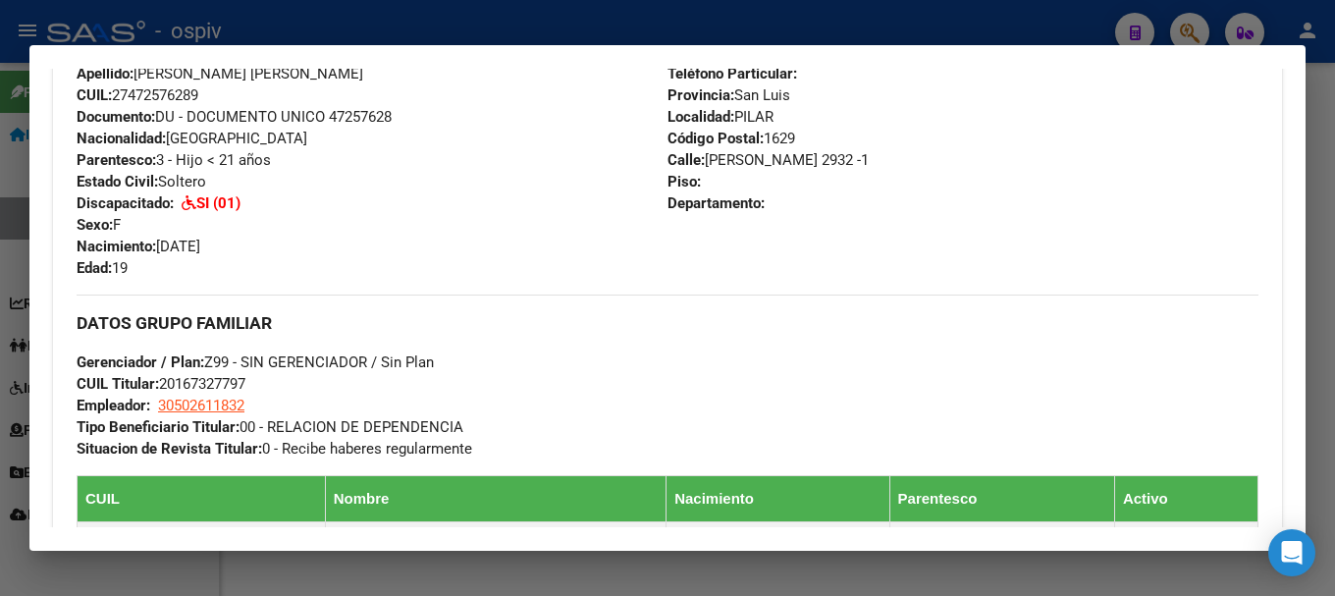
scroll to position [883, 0]
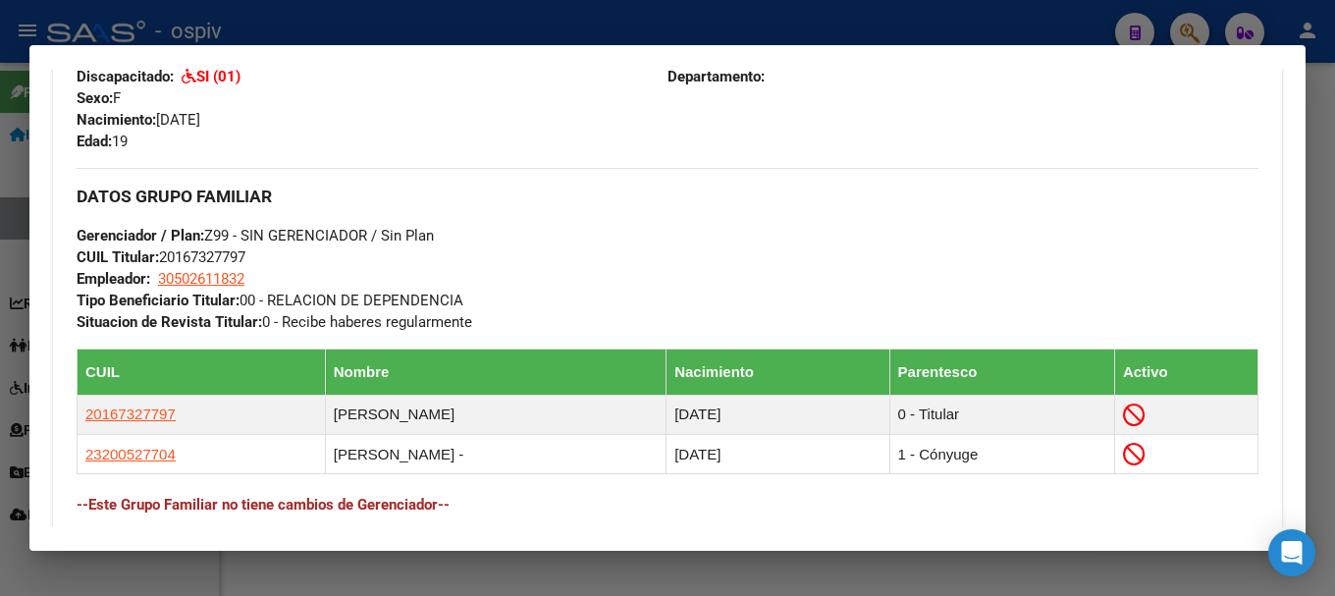
click at [1181, 27] on div at bounding box center [667, 298] width 1335 height 596
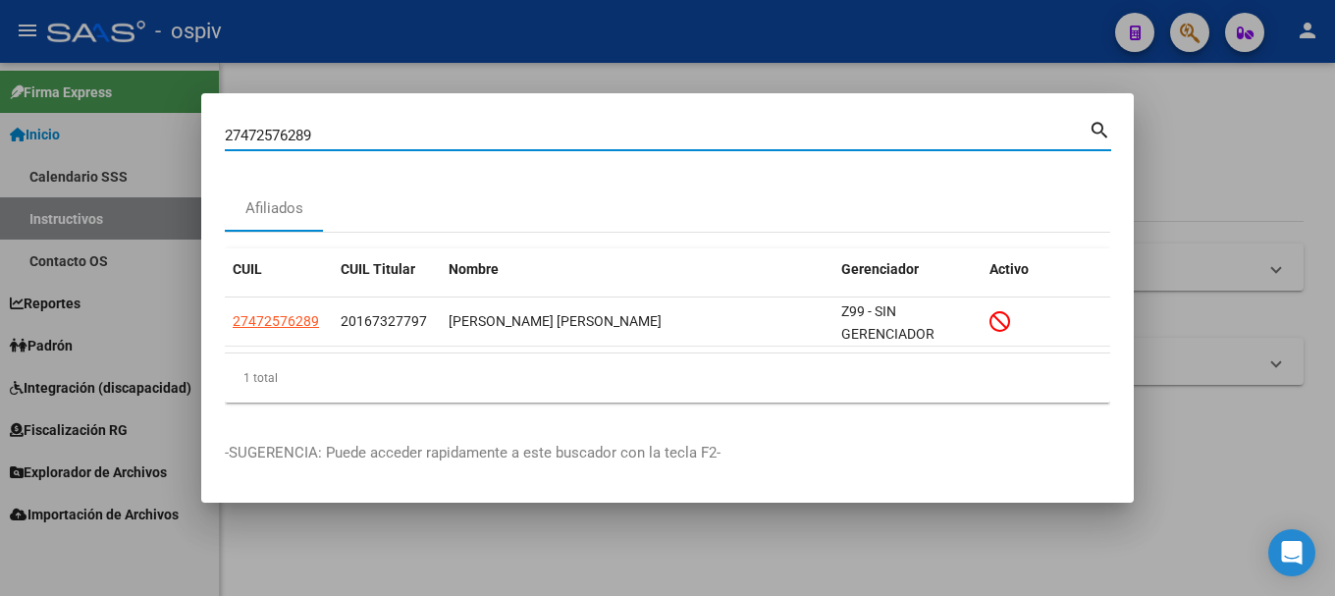
drag, startPoint x: 318, startPoint y: 133, endPoint x: 0, endPoint y: 78, distance: 322.8
click at [0, 78] on div "27472576289 Buscar (apellido, dni, cuil, nro traspaso, cuit, obra social) searc…" at bounding box center [667, 298] width 1335 height 596
paste input "358362444"
type input "23583624449"
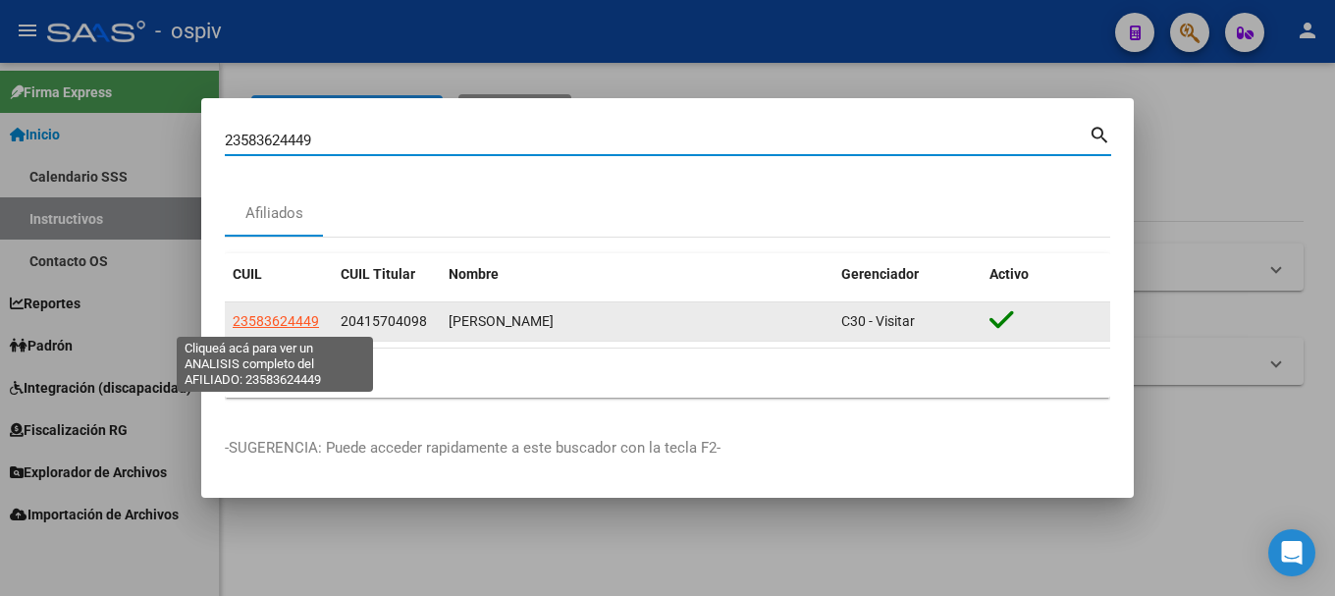
click at [244, 316] on span "23583624449" at bounding box center [276, 321] width 86 height 16
type textarea "23583624449"
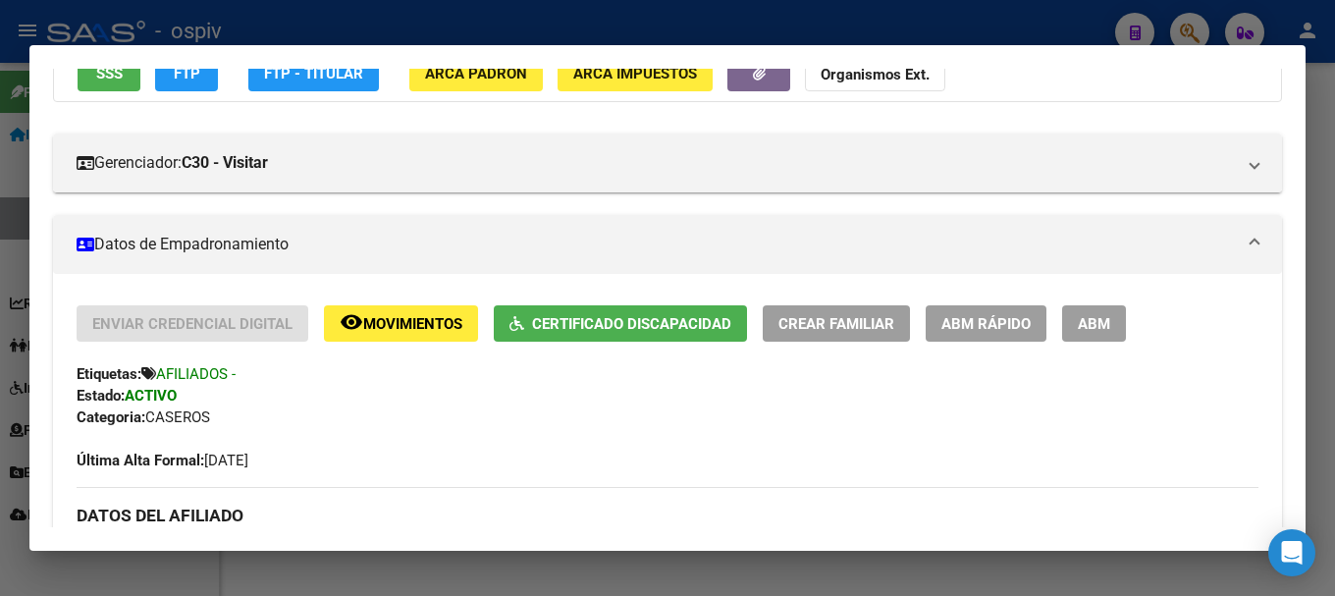
scroll to position [196, 0]
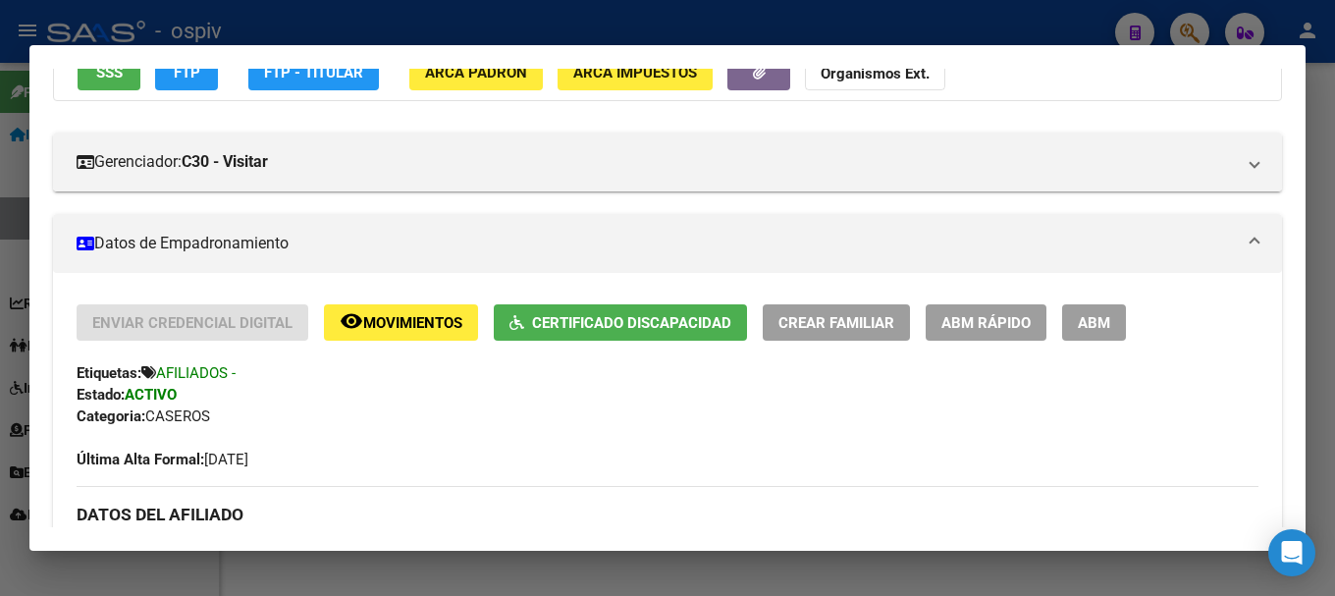
click at [1187, 21] on div at bounding box center [667, 298] width 1335 height 596
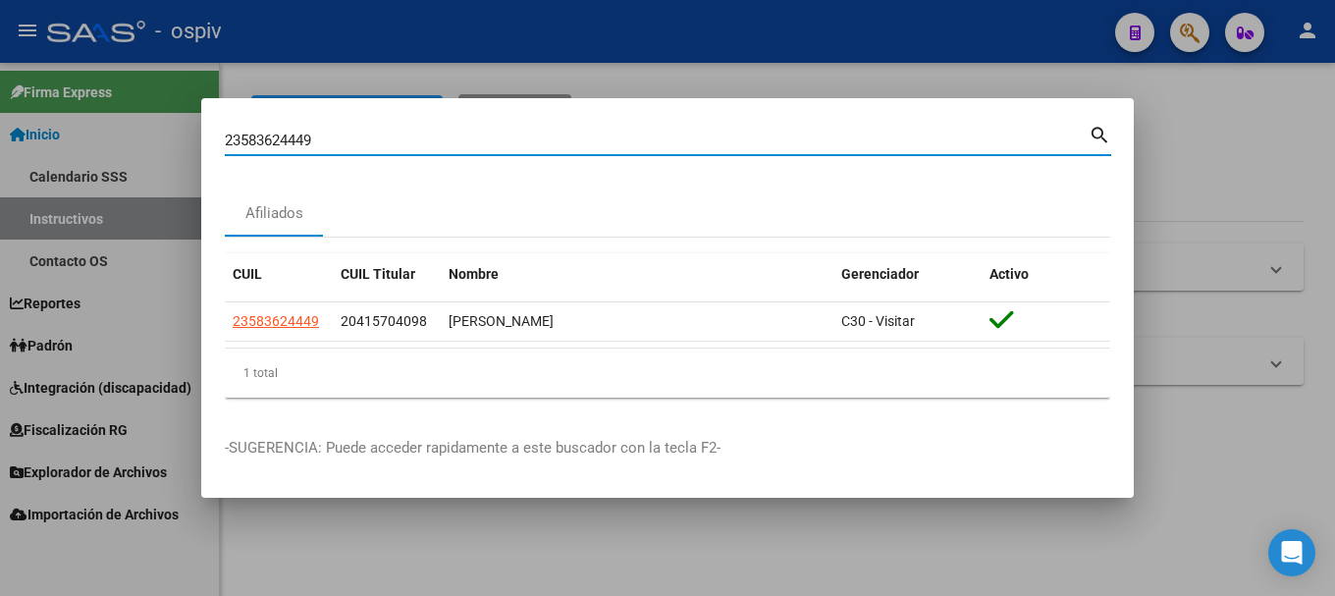
drag, startPoint x: 356, startPoint y: 146, endPoint x: 91, endPoint y: 109, distance: 267.6
click at [91, 109] on div "23583624449 Buscar (apellido, dni, cuil, nro traspaso, cuit, obra social) searc…" at bounding box center [667, 298] width 1335 height 596
click at [91, 109] on div at bounding box center [667, 298] width 1335 height 596
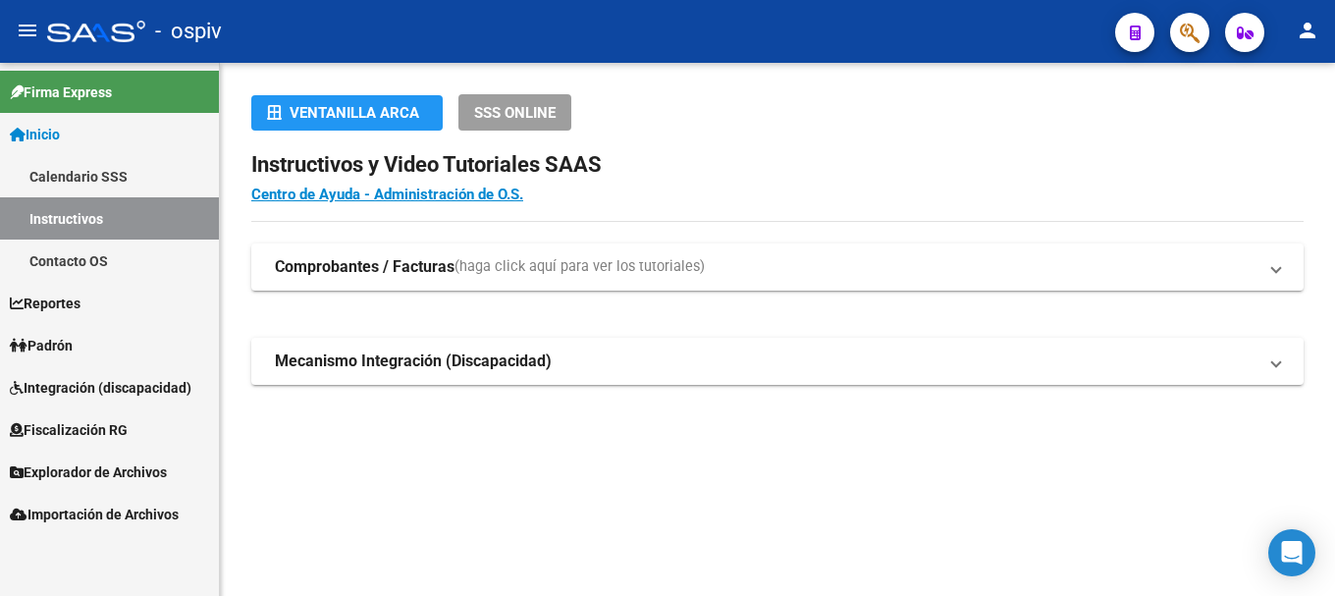
click at [1170, 13] on button "button" at bounding box center [1189, 32] width 39 height 39
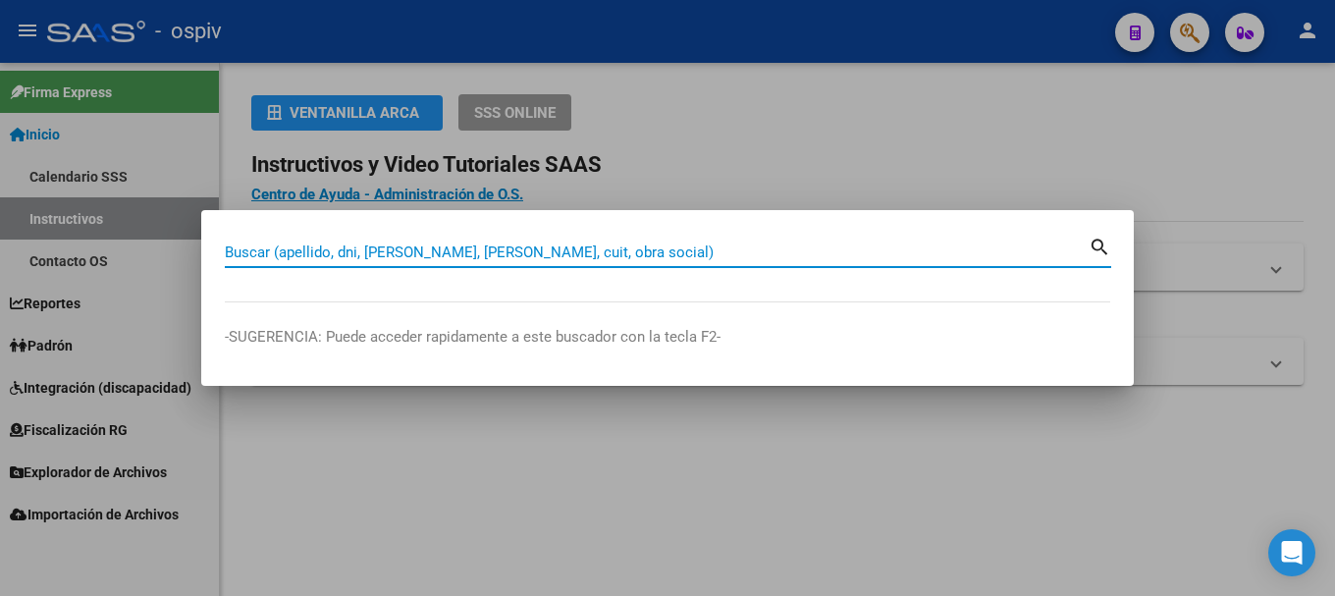
paste input "23958697759"
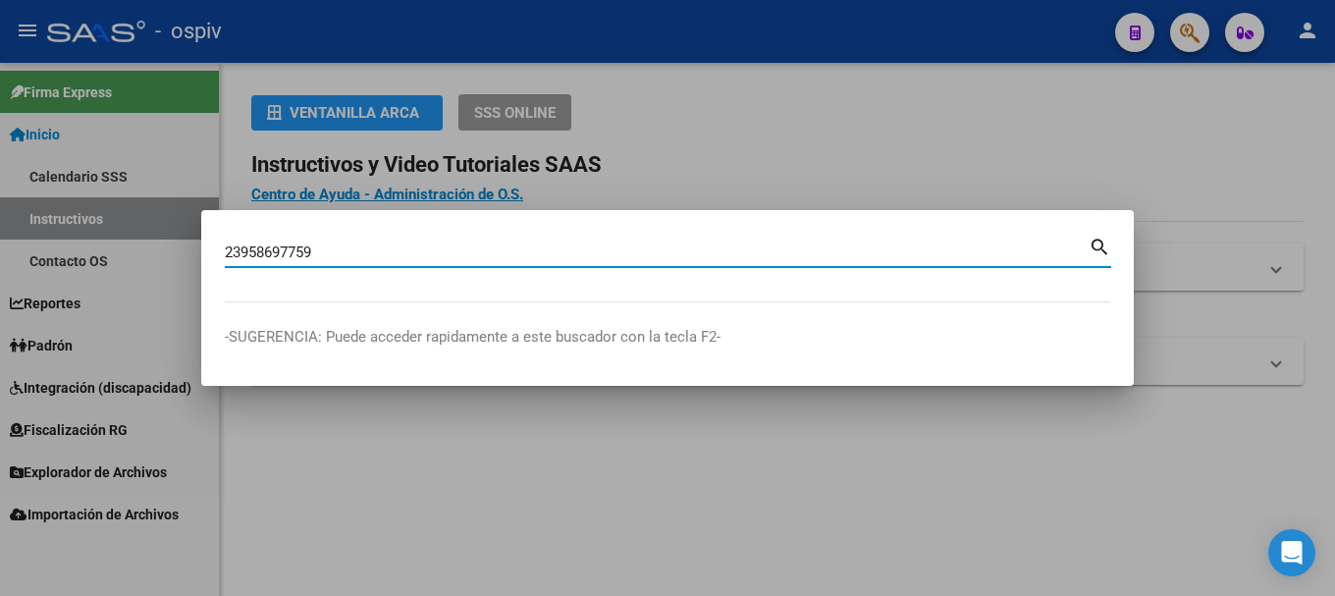
type input "23958697759"
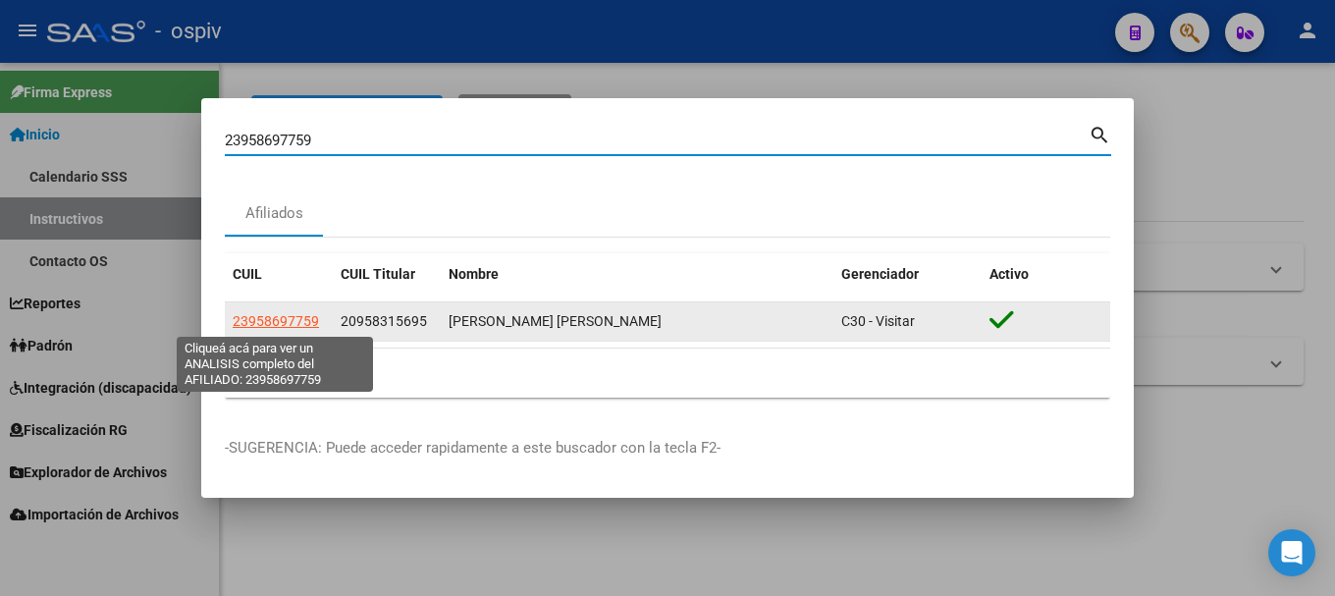
click at [263, 314] on span "23958697759" at bounding box center [276, 321] width 86 height 16
type textarea "23958697759"
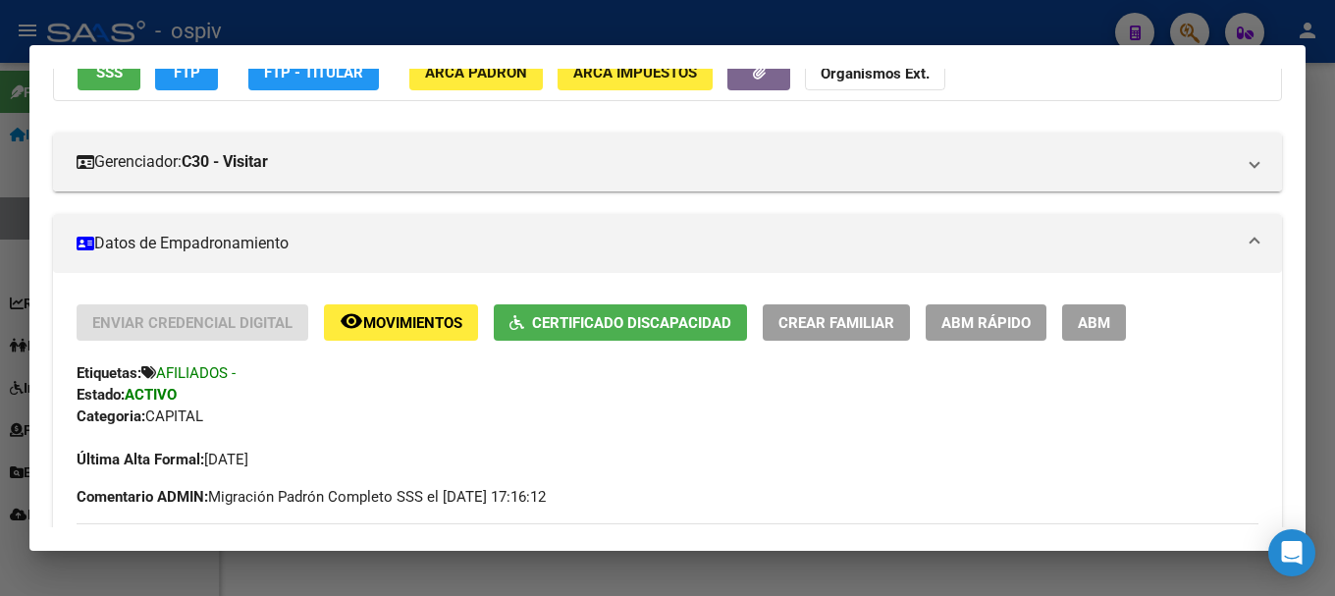
click at [638, 321] on span "Certificado Discapacidad" at bounding box center [631, 323] width 199 height 18
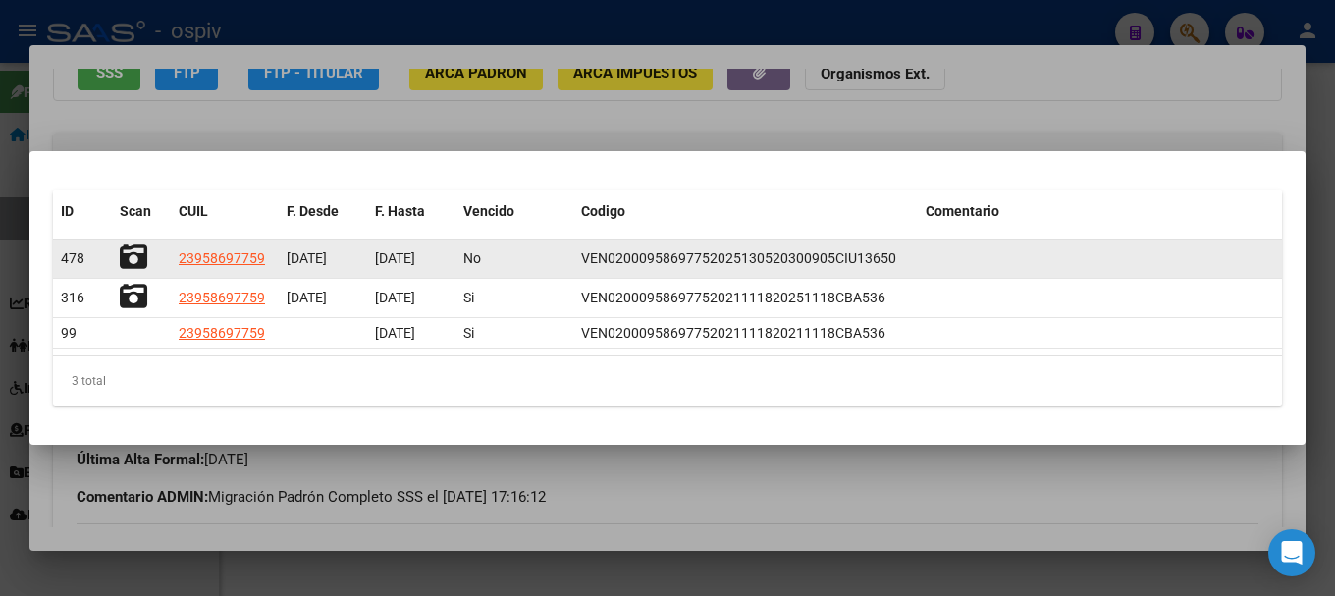
click at [132, 258] on icon at bounding box center [133, 256] width 27 height 27
click at [134, 261] on icon at bounding box center [133, 256] width 27 height 27
click at [136, 252] on icon at bounding box center [133, 256] width 27 height 27
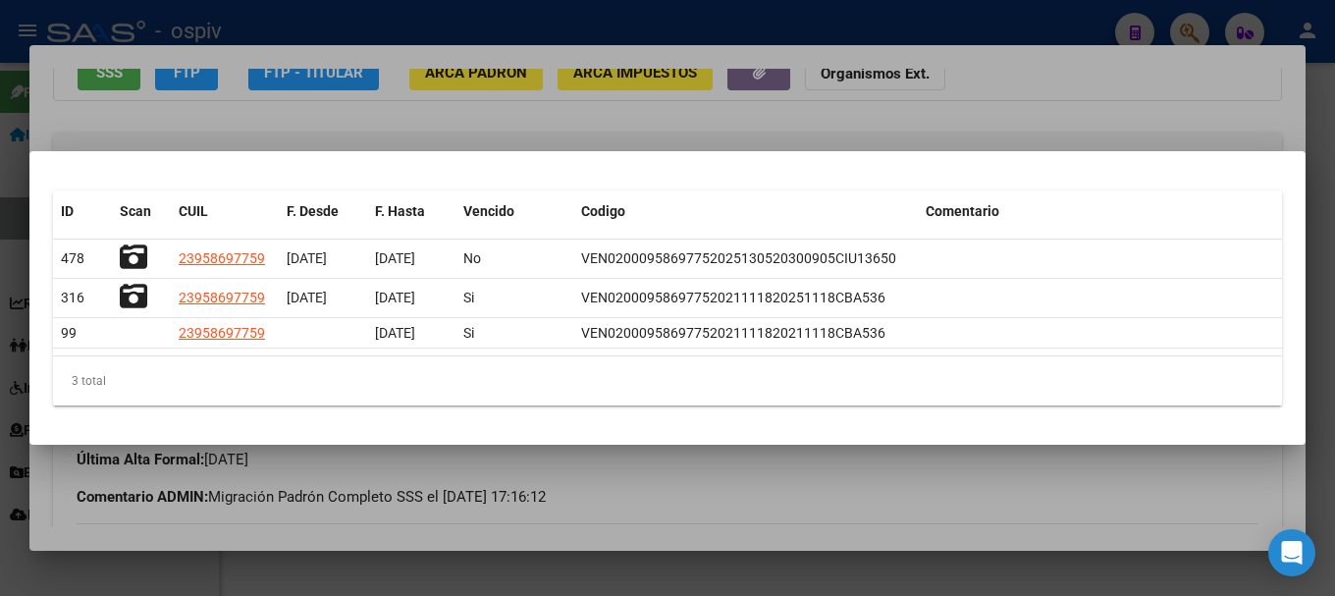
click at [727, 137] on div at bounding box center [667, 298] width 1335 height 596
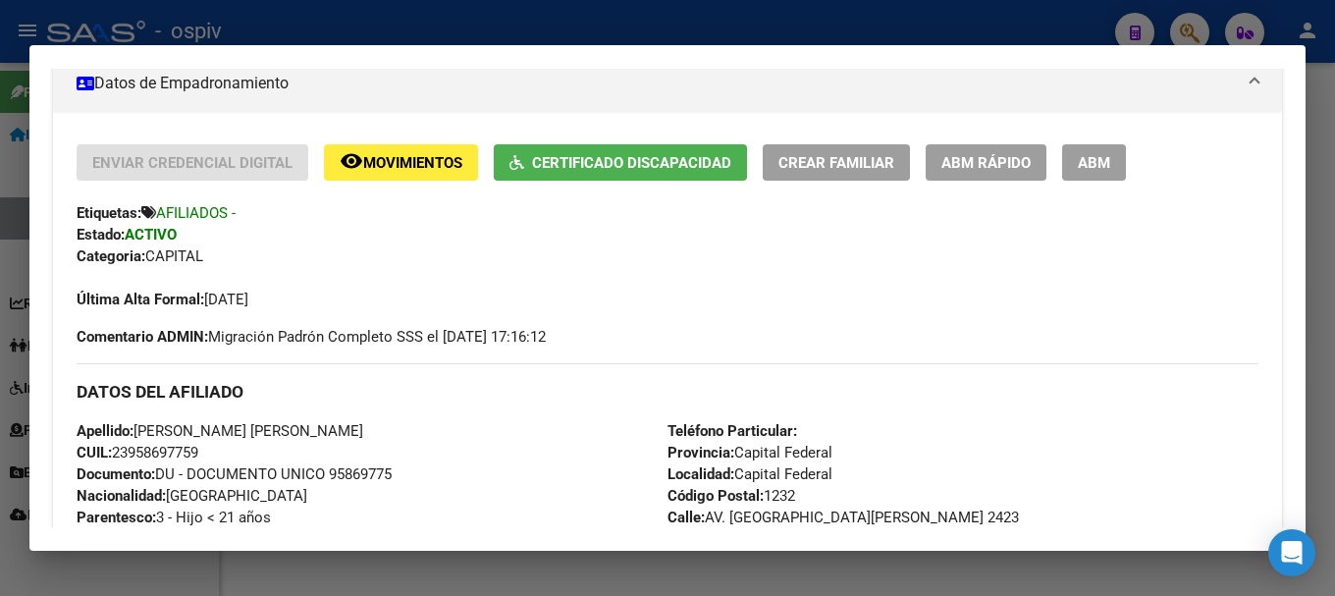
scroll to position [491, 0]
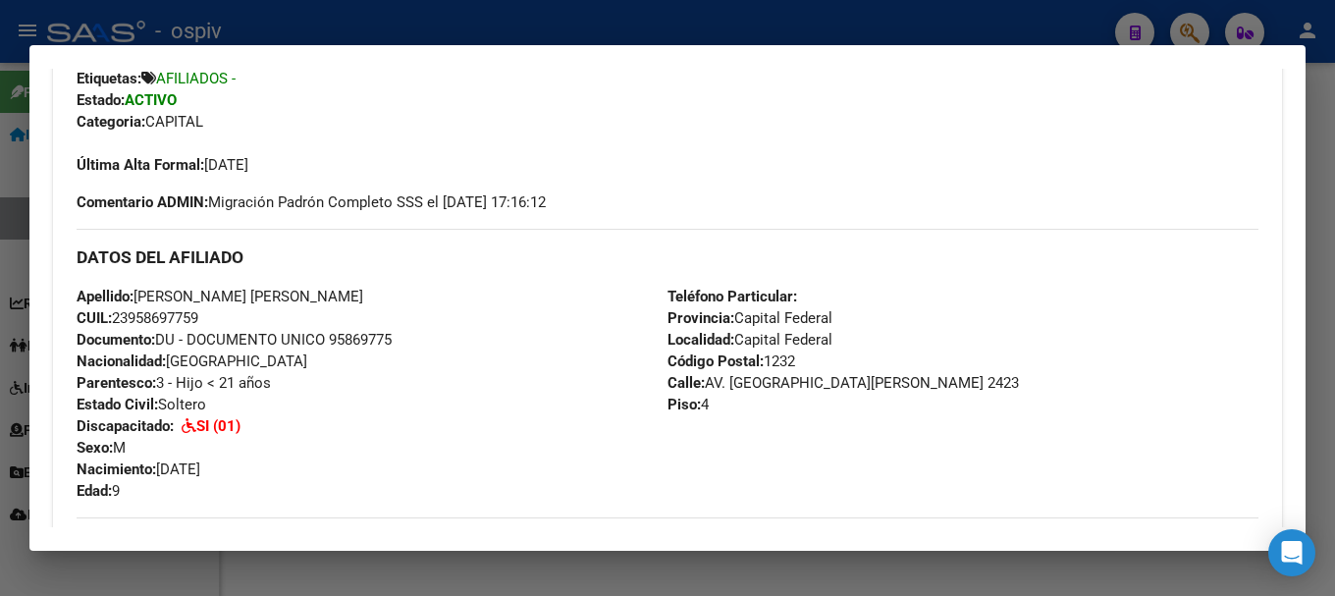
click at [0, 369] on div at bounding box center [667, 298] width 1335 height 596
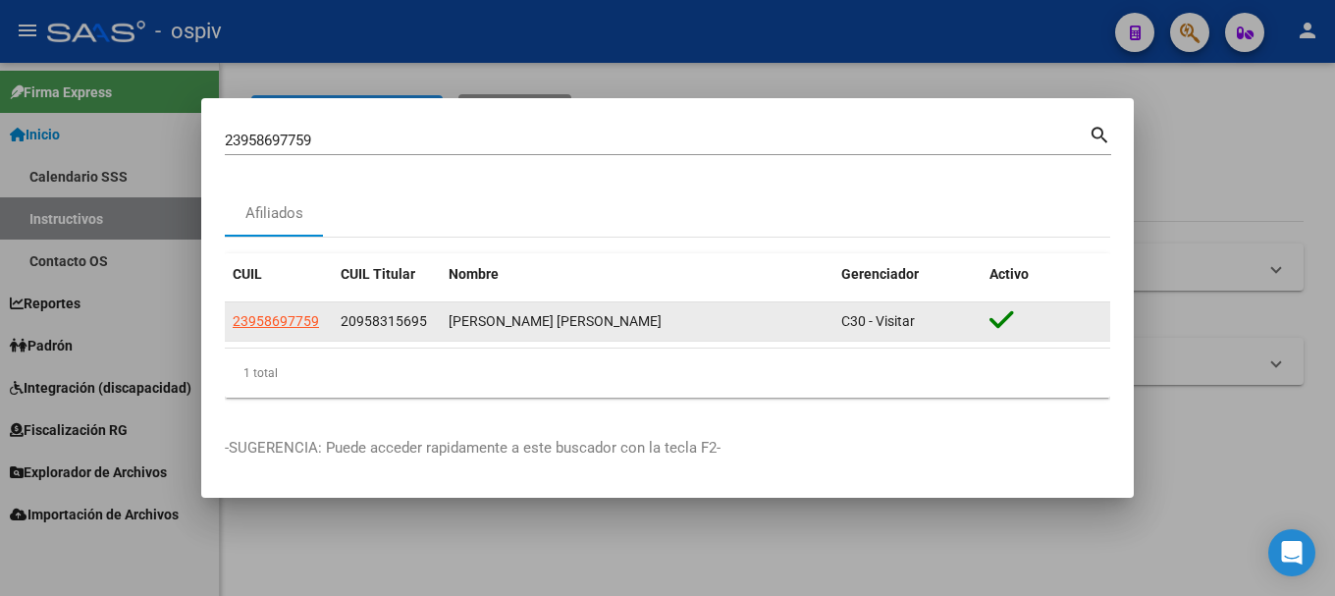
drag, startPoint x: 234, startPoint y: 324, endPoint x: 316, endPoint y: 338, distance: 83.6
click at [316, 338] on datatable-body-cell "23958697759" at bounding box center [279, 321] width 108 height 38
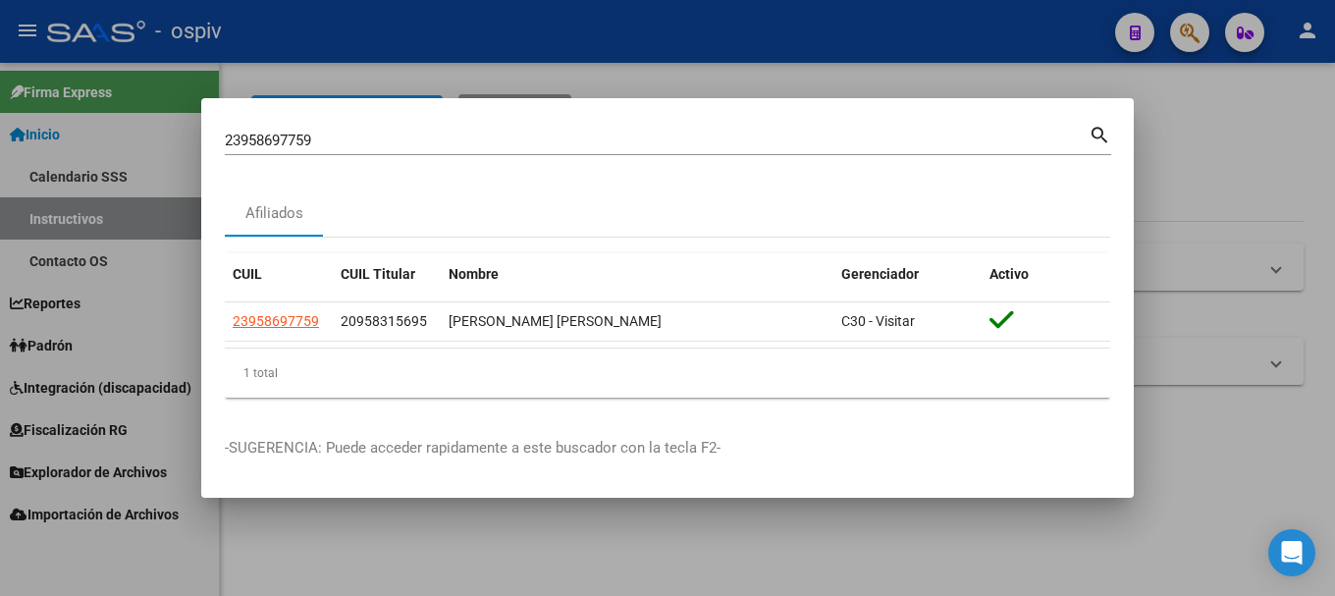
copy span "23958697759"
click at [97, 384] on div at bounding box center [667, 298] width 1335 height 596
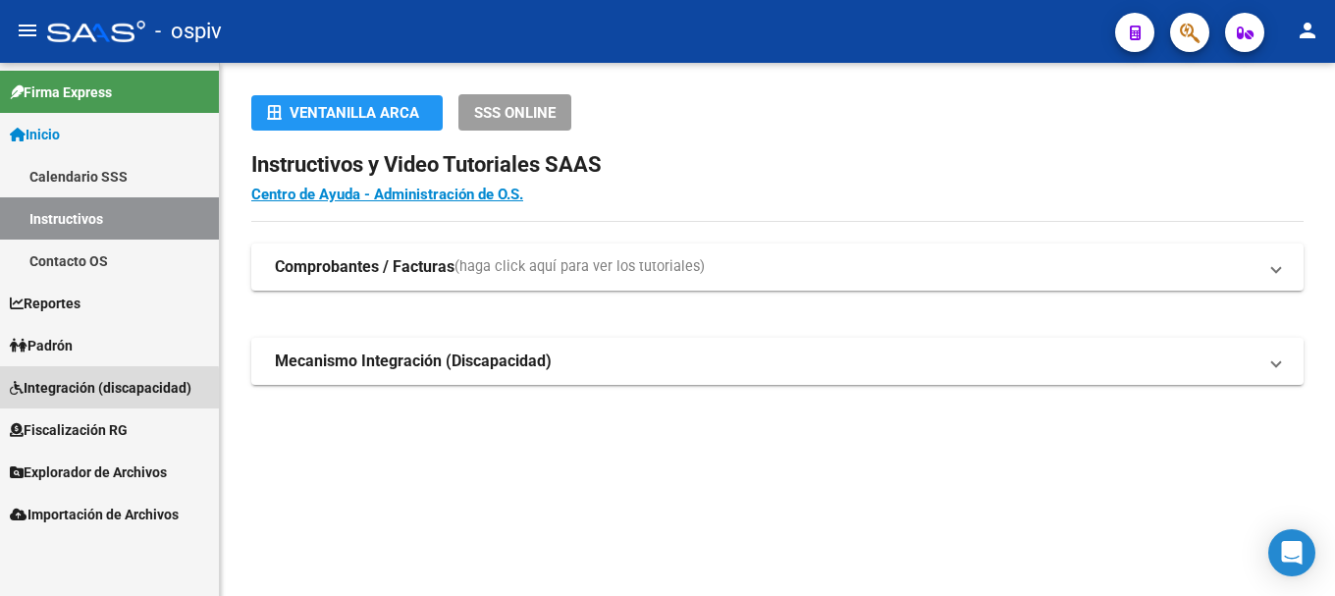
click at [102, 390] on span "Integración (discapacidad)" at bounding box center [101, 388] width 182 height 22
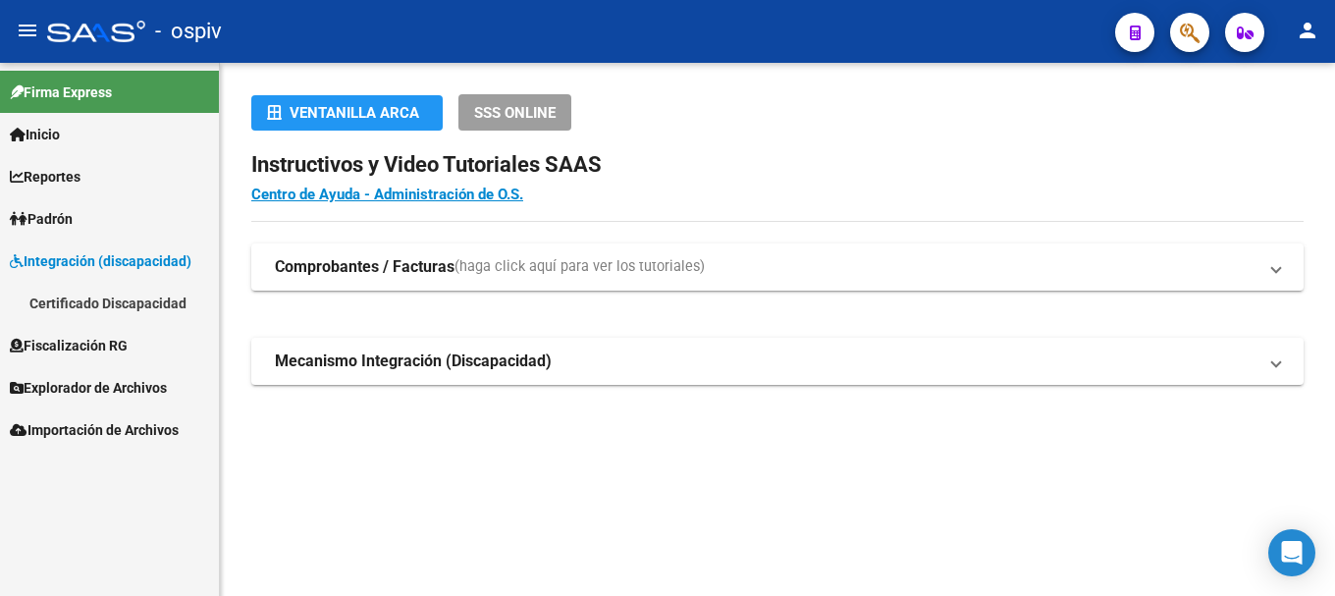
click at [134, 302] on link "Certificado Discapacidad" at bounding box center [109, 303] width 219 height 42
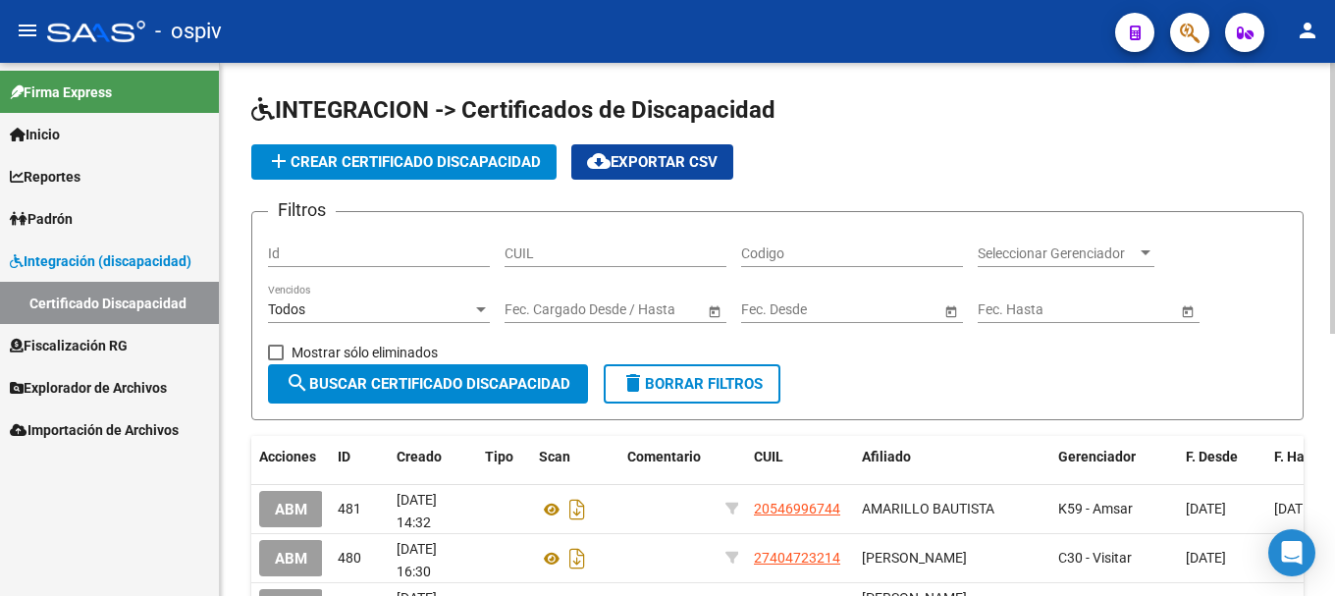
click at [500, 161] on span "add Crear Certificado Discapacidad" at bounding box center [404, 162] width 274 height 18
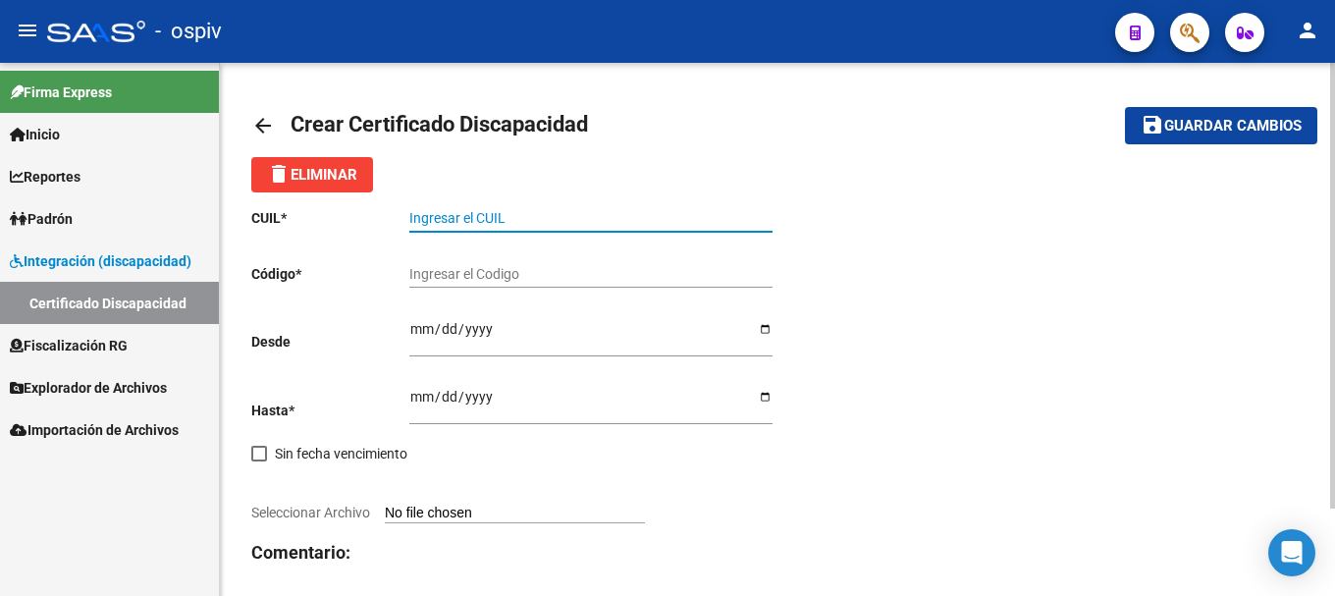
click at [461, 216] on input "Ingresar el CUIL" at bounding box center [590, 218] width 363 height 17
paste input "23-95869775-9"
type input "23-95869775-9"
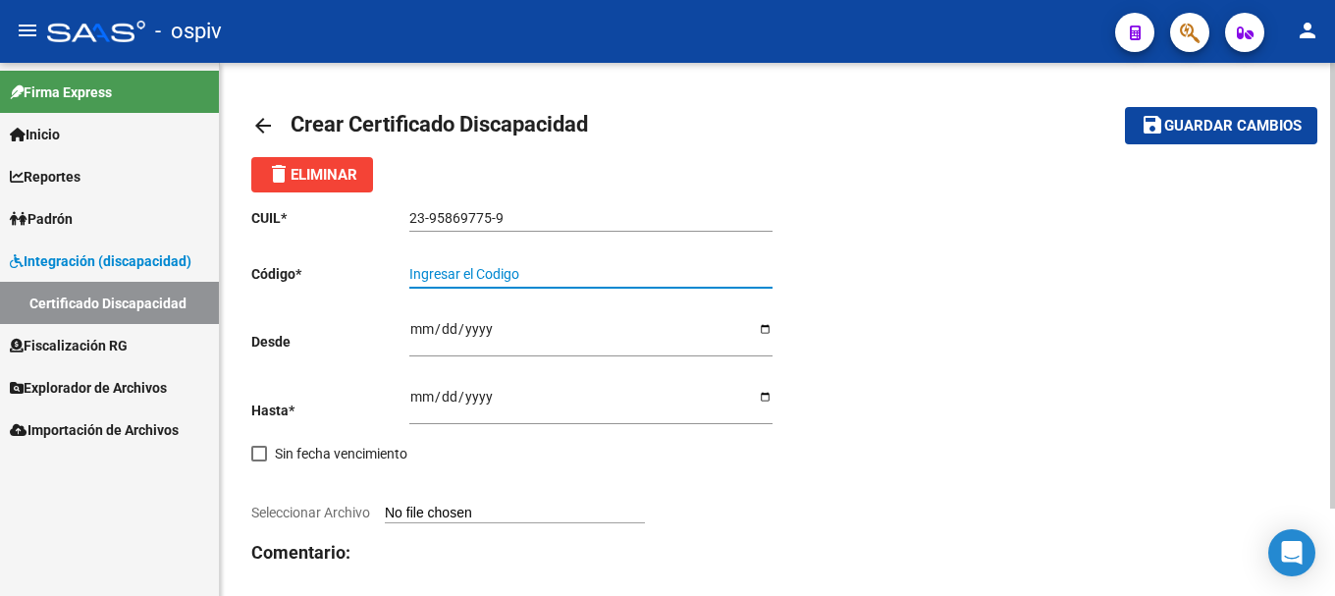
click at [424, 274] on input "Ingresar el Codigo" at bounding box center [590, 274] width 363 height 17
type input "ven02000958697752025090520300905ciu13650"
click at [409, 336] on input "Ingresar fec. Desde" at bounding box center [590, 335] width 363 height 29
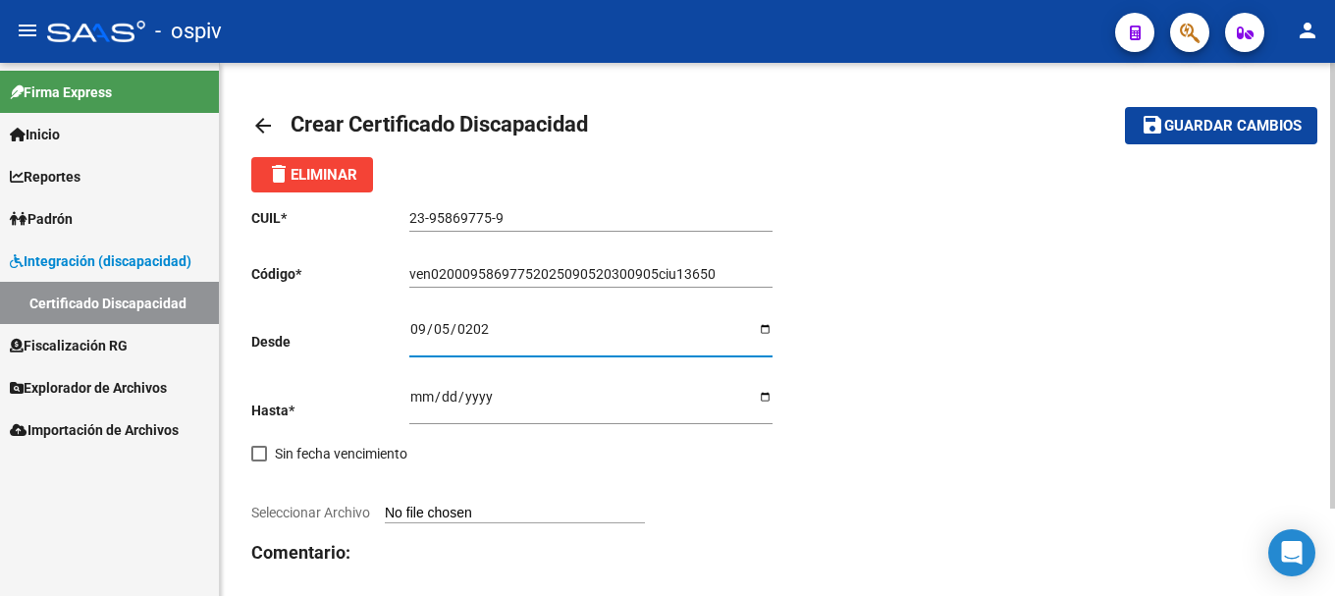
type input "[DATE]"
click at [415, 405] on input "Ingresar fec. Hasta" at bounding box center [590, 403] width 363 height 29
click at [416, 403] on input "Ingresar fec. Hasta" at bounding box center [590, 403] width 363 height 29
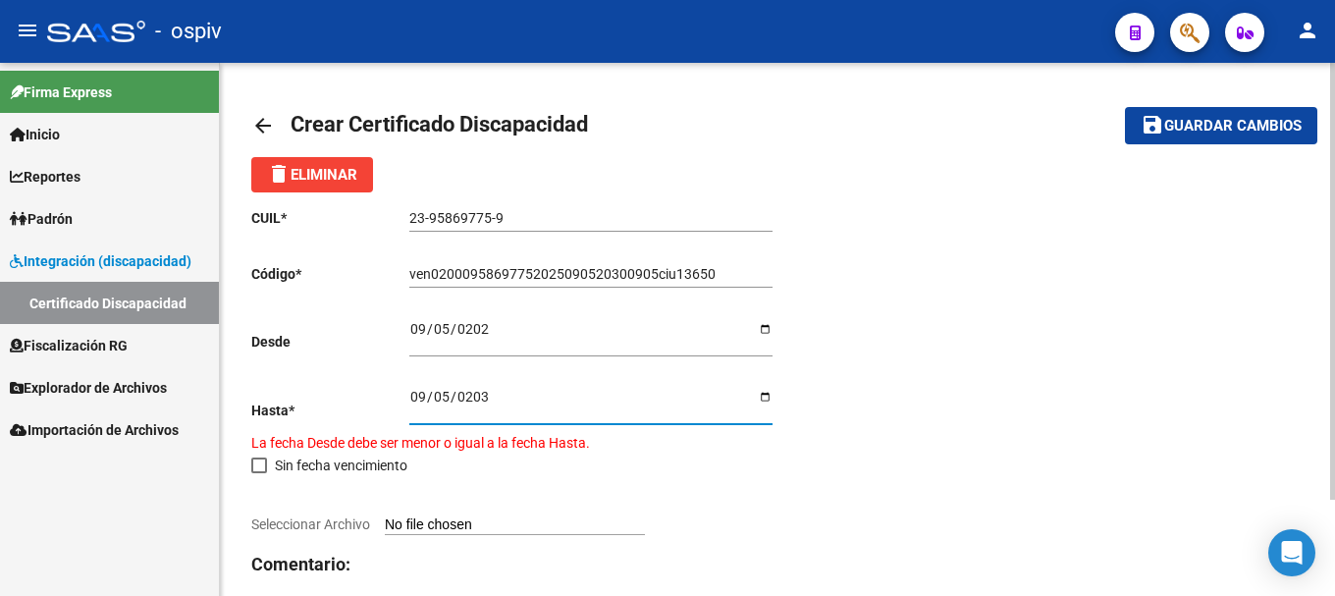
type input "[DATE]"
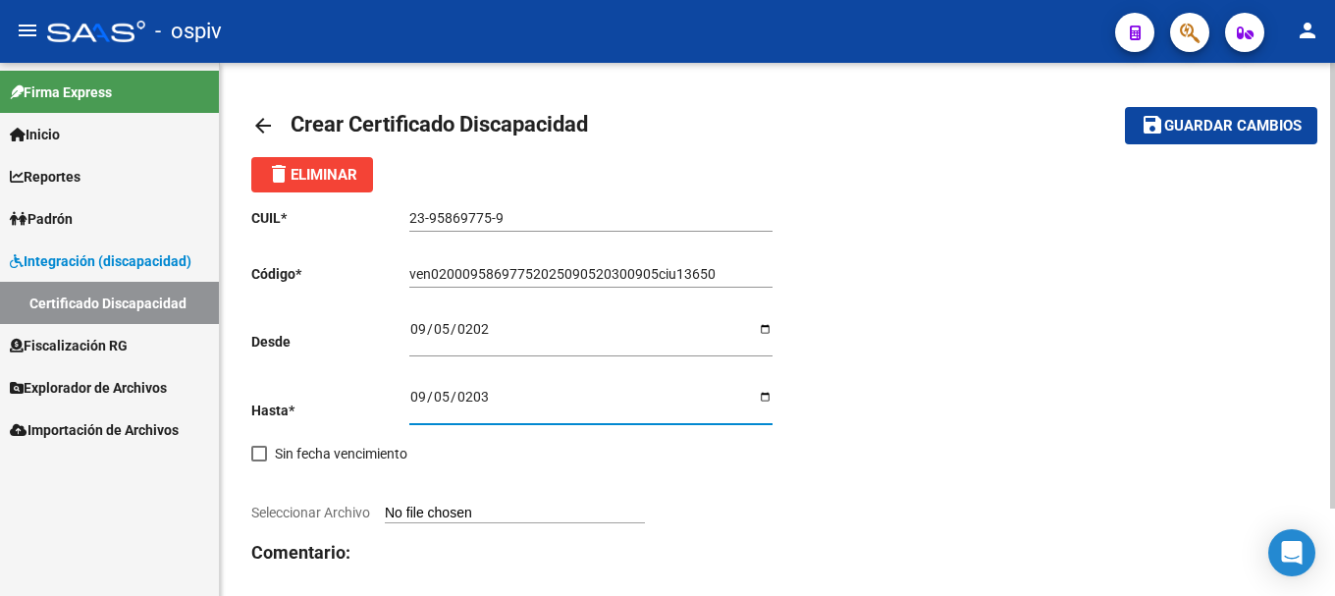
click at [373, 508] on app-file-uploader "Seleccionar Archivo" at bounding box center [455, 513] width 409 height 16
click at [332, 505] on span "Seleccionar Archivo" at bounding box center [310, 513] width 119 height 16
click at [385, 505] on input "Seleccionar Archivo" at bounding box center [515, 514] width 260 height 19
type input "C:\fakepath\CUD [PERSON_NAME].pdf"
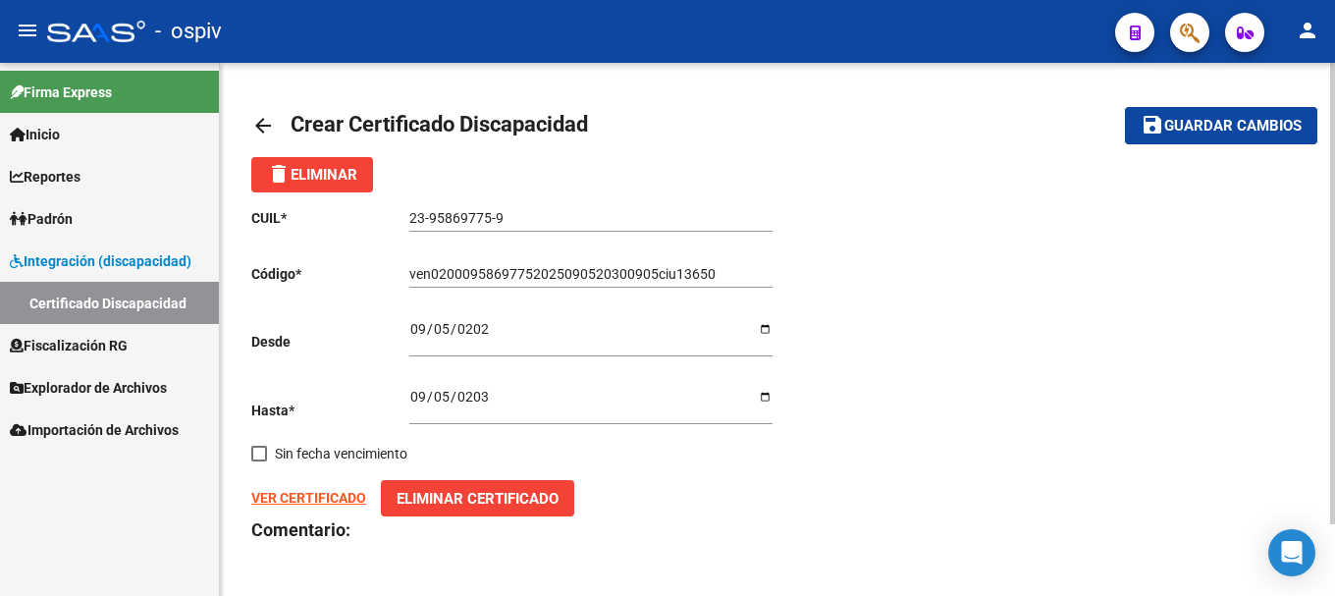
click at [277, 493] on strong "VER CERTIFICADO" at bounding box center [308, 498] width 115 height 16
click at [1219, 122] on span "Guardar cambios" at bounding box center [1232, 127] width 137 height 18
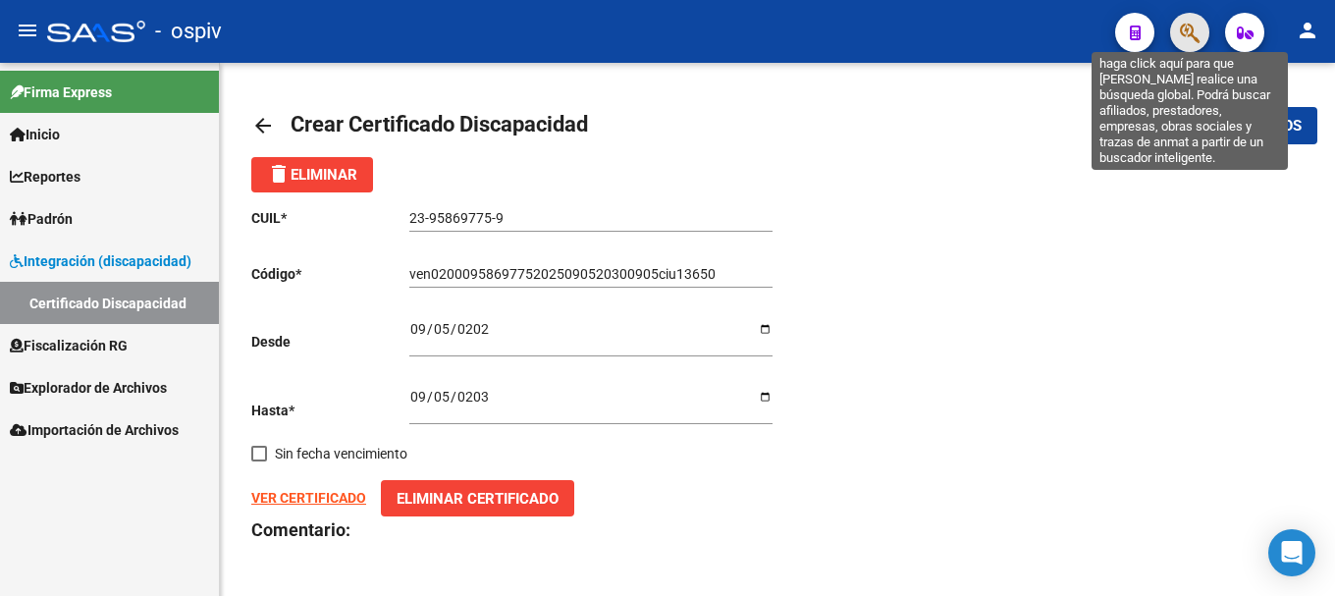
click at [1184, 35] on icon "button" at bounding box center [1190, 33] width 20 height 23
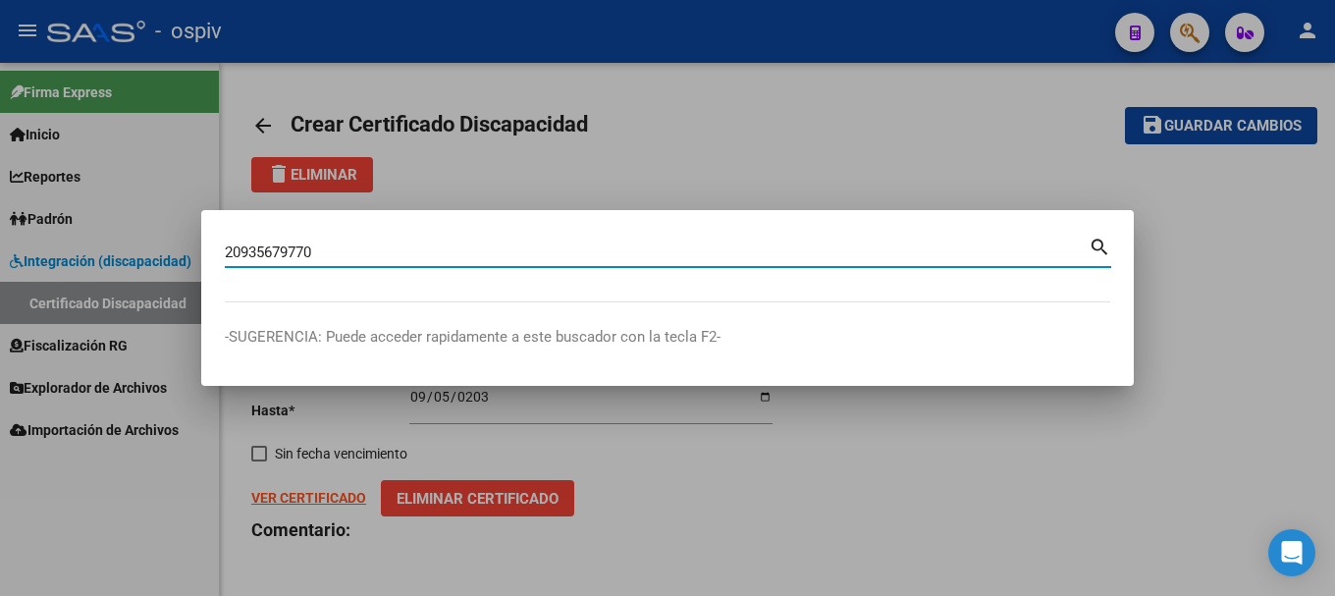
type input "20935679770"
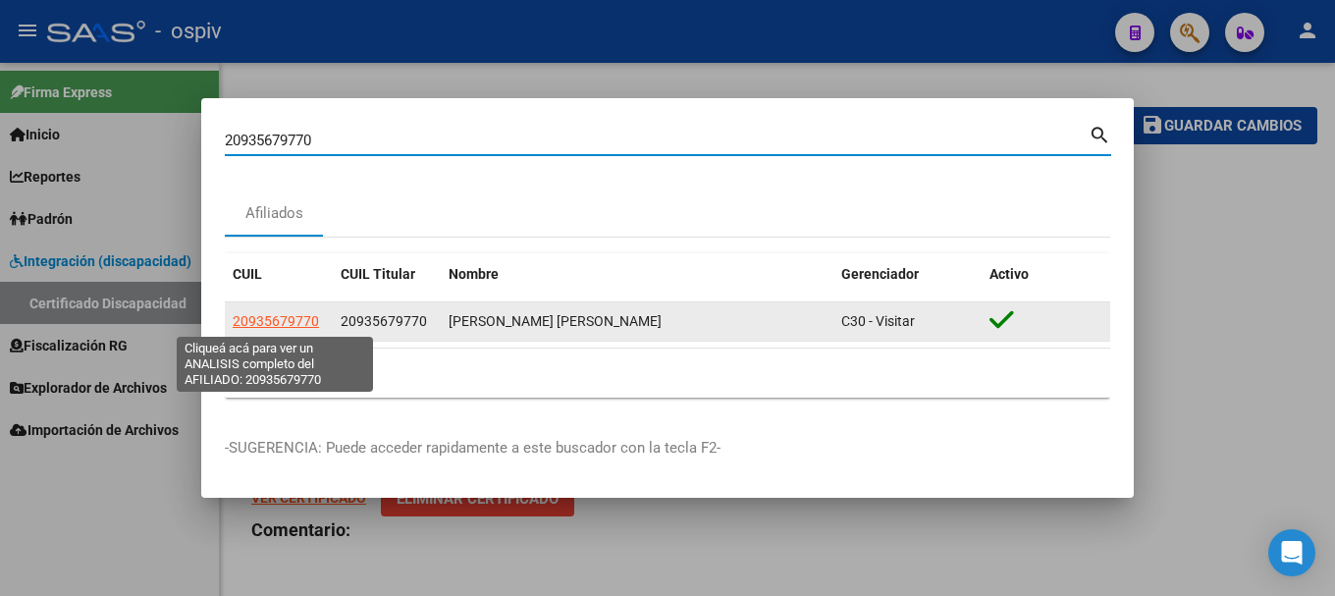
click at [294, 320] on span "20935679770" at bounding box center [276, 321] width 86 height 16
type textarea "20935679770"
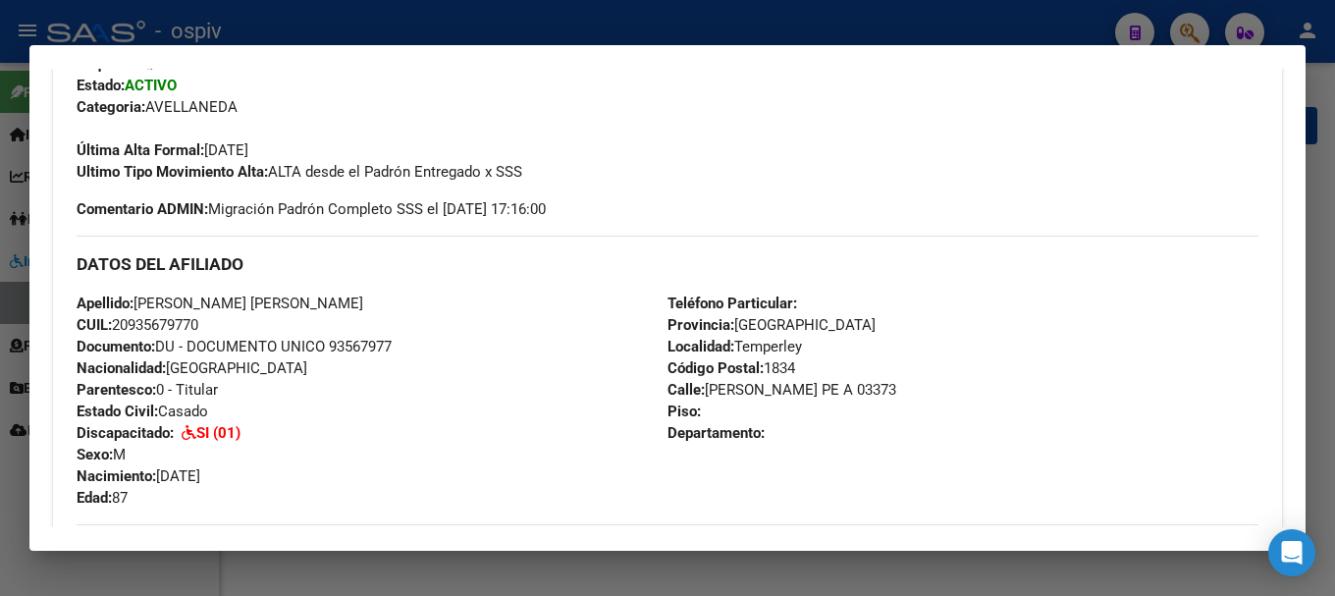
scroll to position [407, 0]
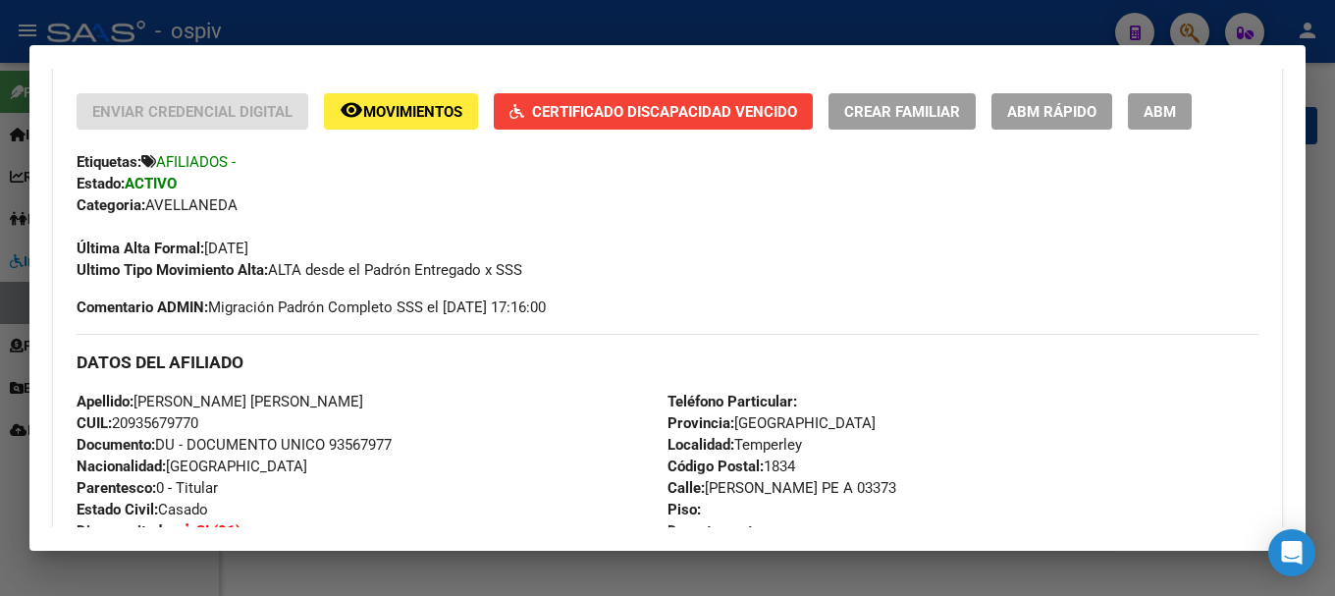
click at [1186, 21] on div at bounding box center [667, 298] width 1335 height 596
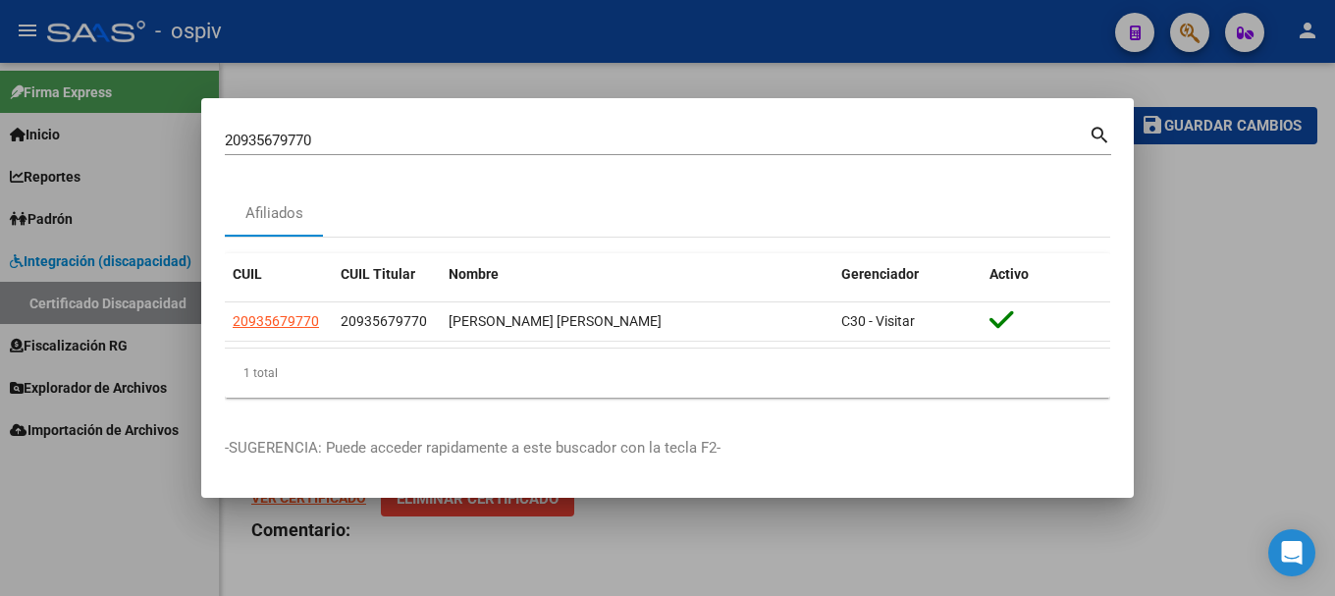
drag, startPoint x: 340, startPoint y: 154, endPoint x: 13, endPoint y: 154, distance: 326.9
click at [13, 154] on div "20935679770 Buscar (apellido, dni, cuil, nro traspaso, cuit, obra social) searc…" at bounding box center [667, 298] width 1335 height 596
click at [316, 128] on div "20935679770 Buscar (apellido, dni, cuil, nro traspaso, cuit, obra social)" at bounding box center [657, 140] width 864 height 29
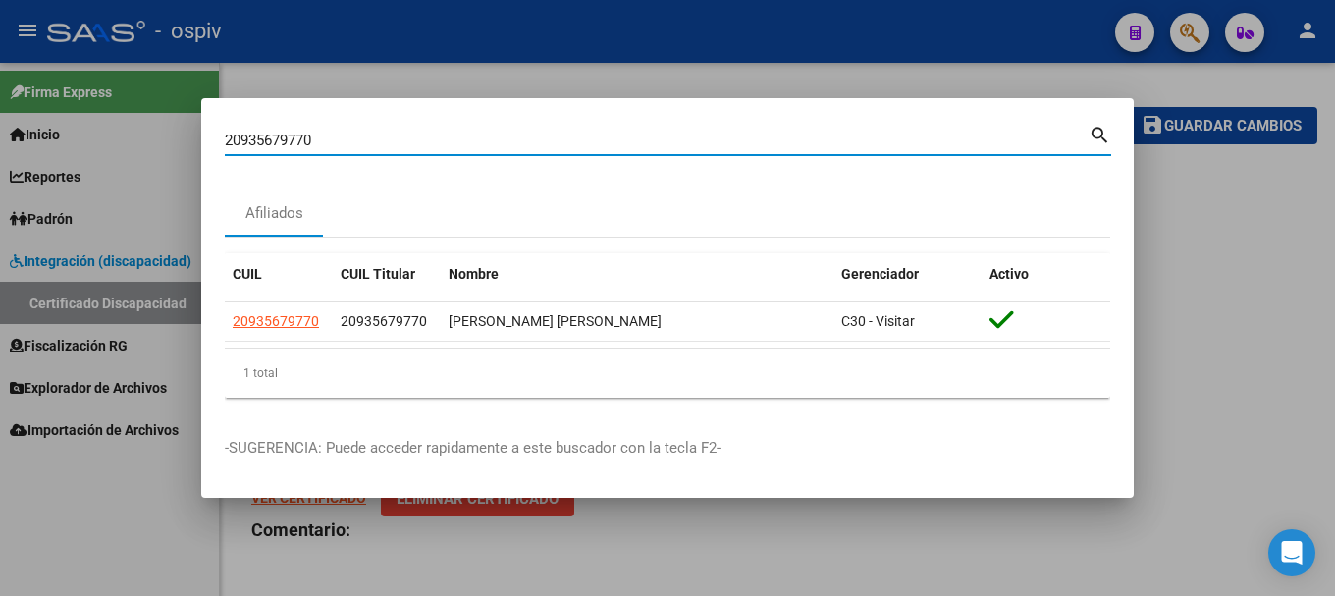
click at [326, 133] on input "20935679770" at bounding box center [657, 141] width 864 height 18
drag, startPoint x: 327, startPoint y: 141, endPoint x: 258, endPoint y: 149, distance: 69.2
click at [282, 149] on div "20935679770 Buscar (apellido, dni, cuil, nro traspaso, cuit, obra social)" at bounding box center [657, 140] width 864 height 29
click at [207, 144] on mat-dialog-content "20935679770 Buscar (apellido, dni, cuil, nro traspaso, cuit, obra social) searc…" at bounding box center [667, 268] width 933 height 292
drag, startPoint x: 325, startPoint y: 141, endPoint x: 191, endPoint y: 156, distance: 134.3
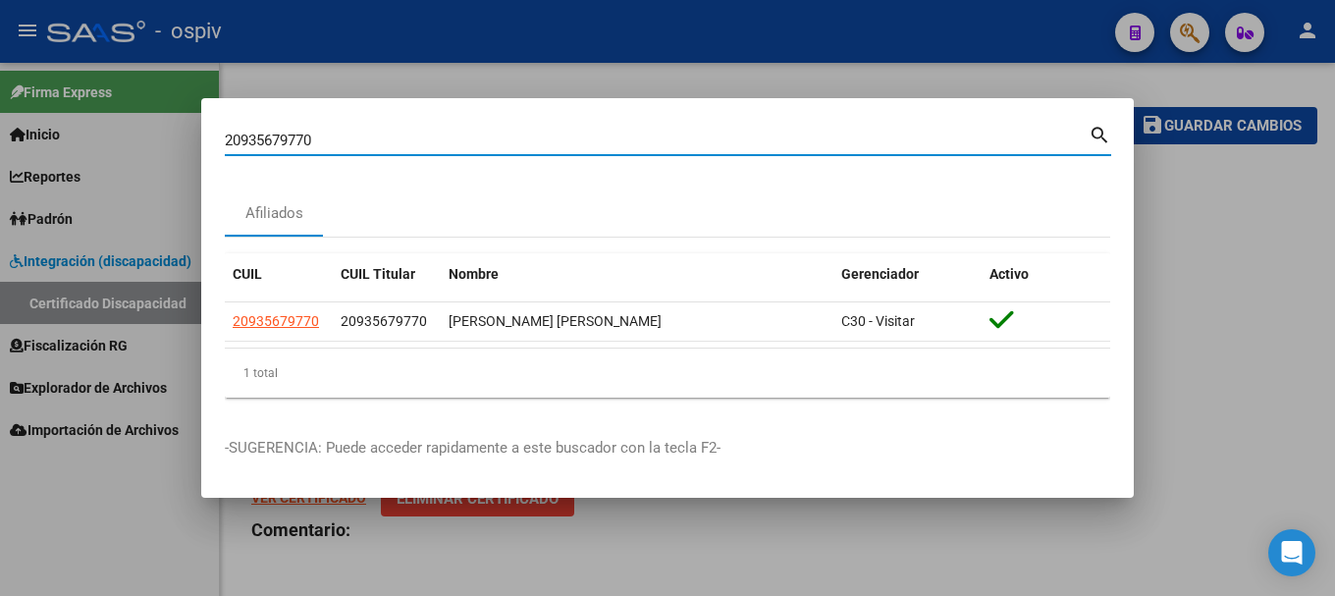
click at [224, 153] on mat-dialog-content "20935679770 Buscar (apellido, dni, cuil, nro traspaso, cuit, obra social) searc…" at bounding box center [667, 268] width 933 height 292
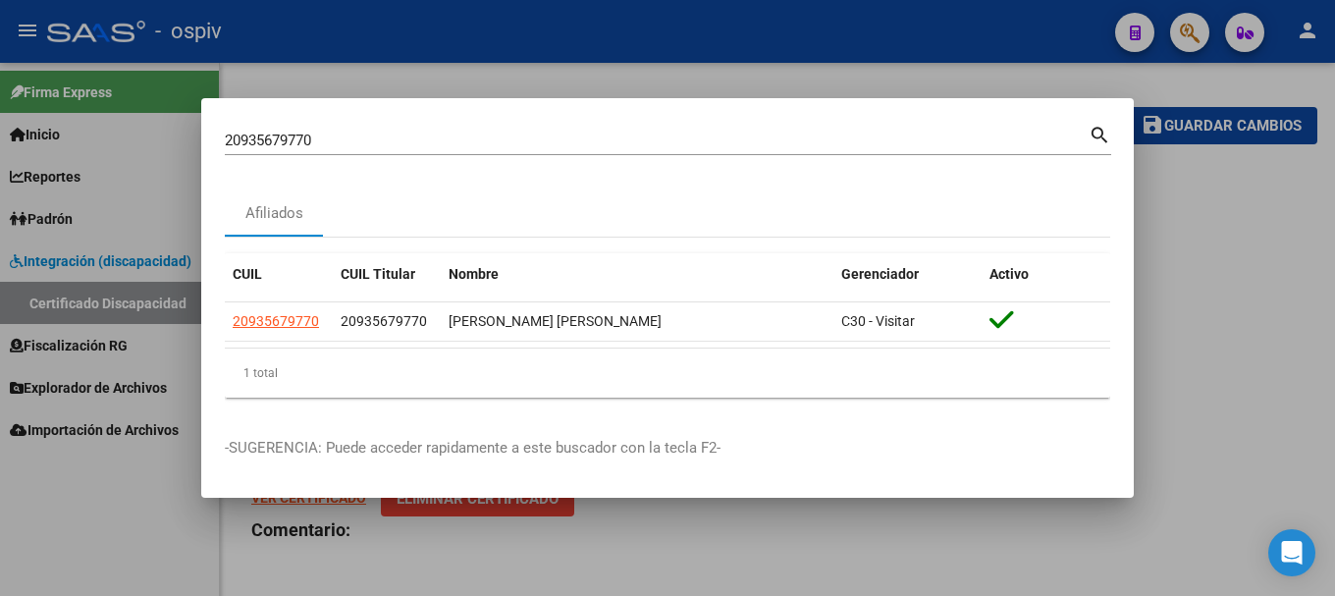
drag, startPoint x: 191, startPoint y: 156, endPoint x: 169, endPoint y: 160, distance: 22.9
click at [169, 160] on div "20935679770 Buscar (apellido, dni, cuil, nro traspaso, cuit, obra social) searc…" at bounding box center [667, 298] width 1335 height 596
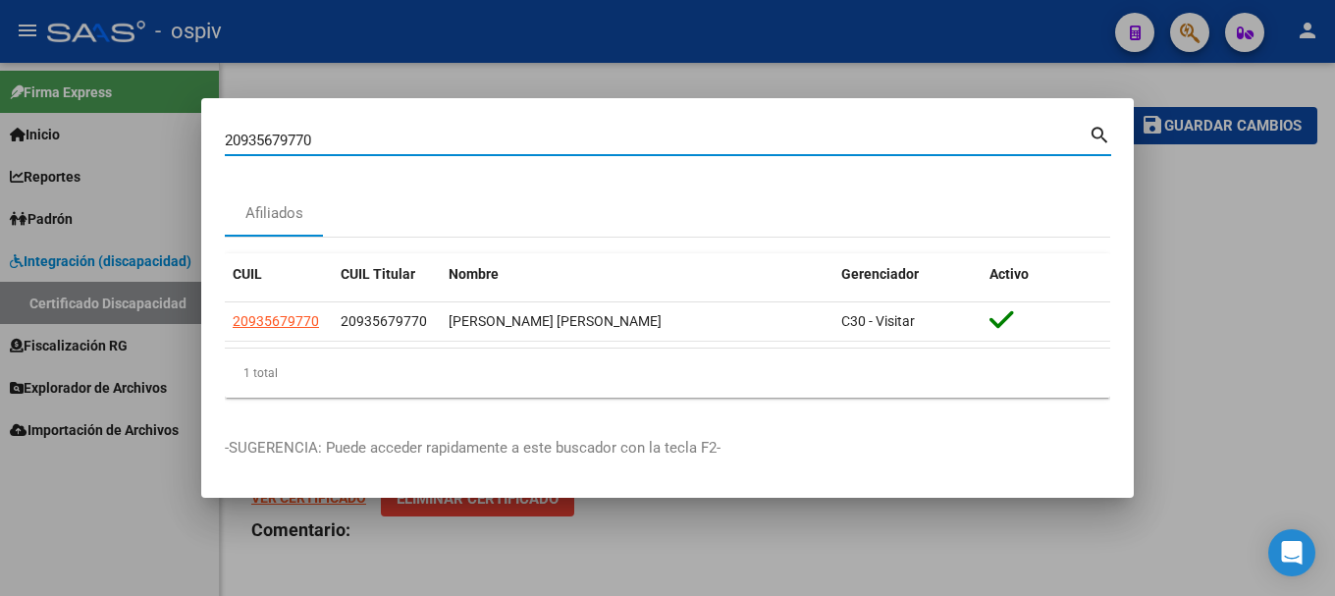
drag, startPoint x: 324, startPoint y: 133, endPoint x: 223, endPoint y: 136, distance: 101.1
click at [223, 136] on mat-dialog-content "20935679770 Buscar (apellido, dni, cuil, nro traspaso, cuit, obra social) searc…" at bounding box center [667, 268] width 933 height 292
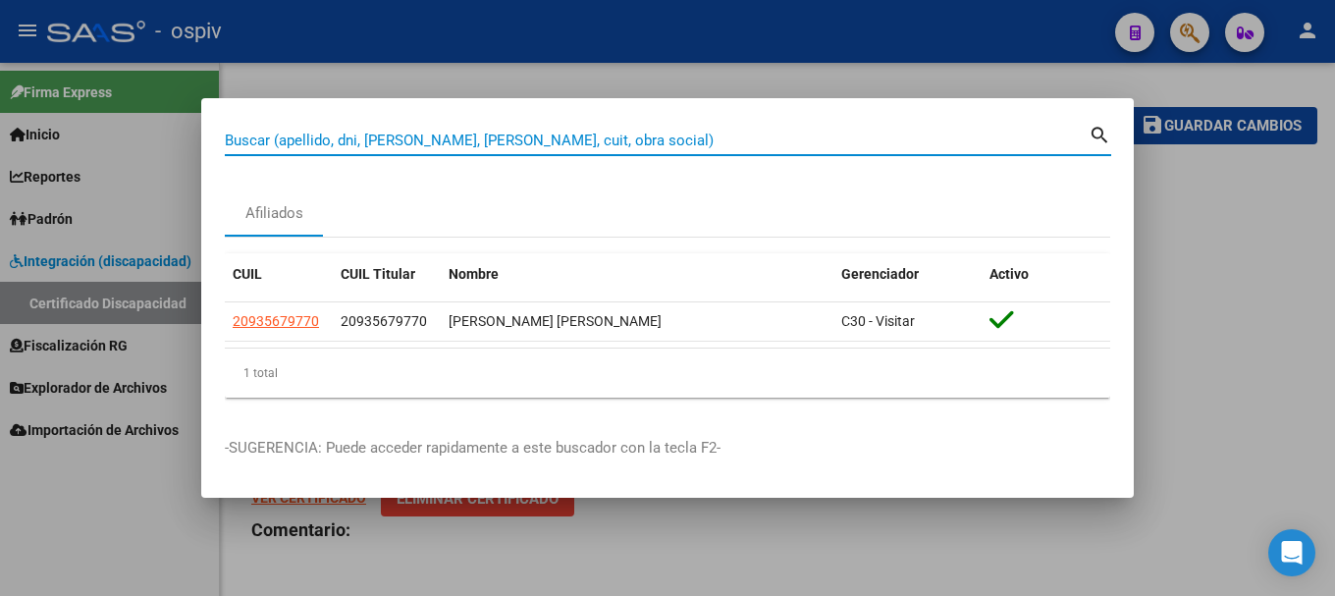
paste input "27934249084"
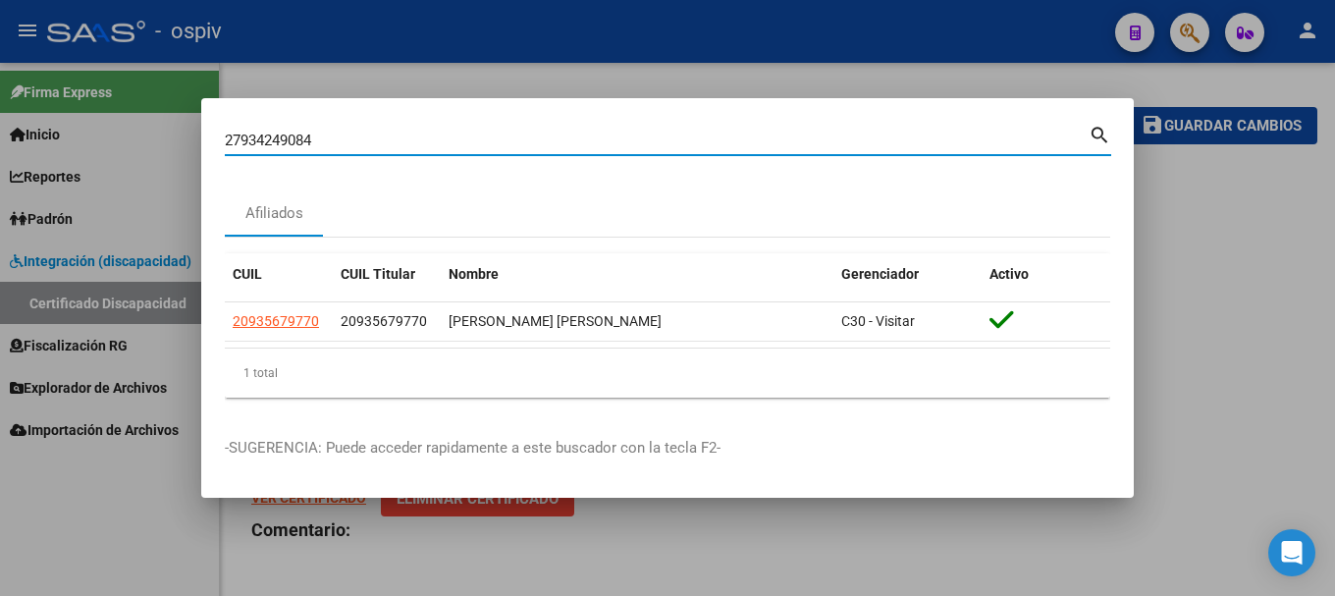
type input "27934249084"
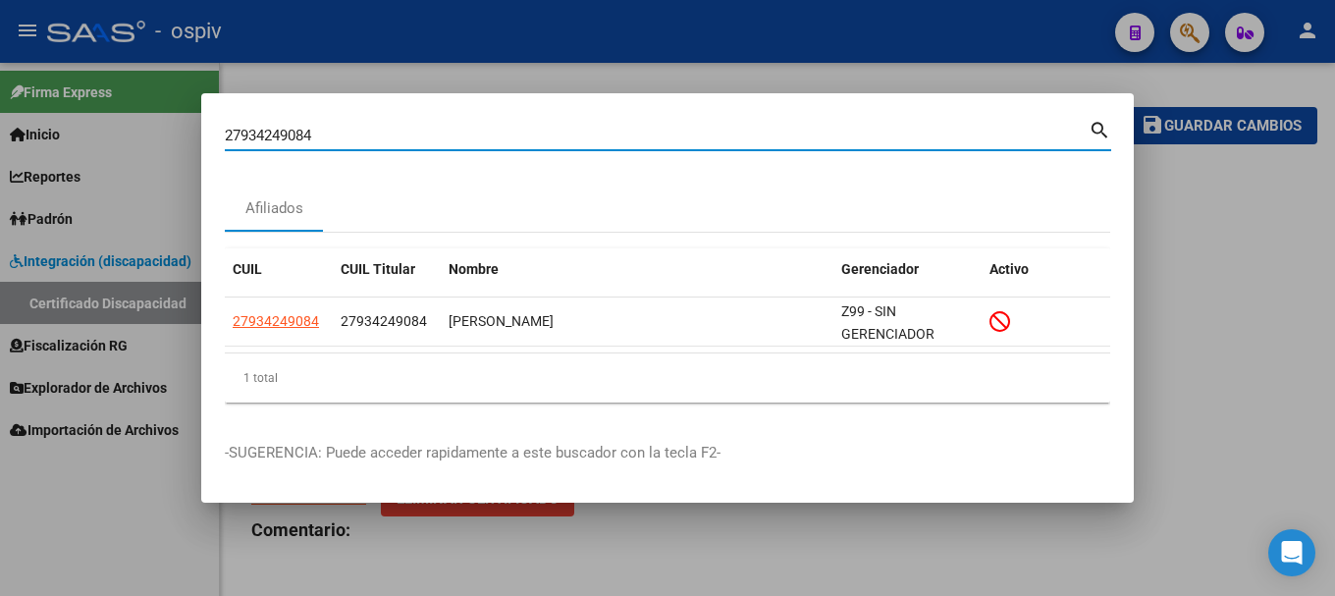
drag, startPoint x: 335, startPoint y: 131, endPoint x: 111, endPoint y: 123, distance: 223.9
click at [135, 127] on div "27934249084 Buscar (apellido, dni, cuil, nro traspaso, cuit, obra social) searc…" at bounding box center [667, 298] width 1335 height 596
click at [111, 123] on div at bounding box center [667, 298] width 1335 height 596
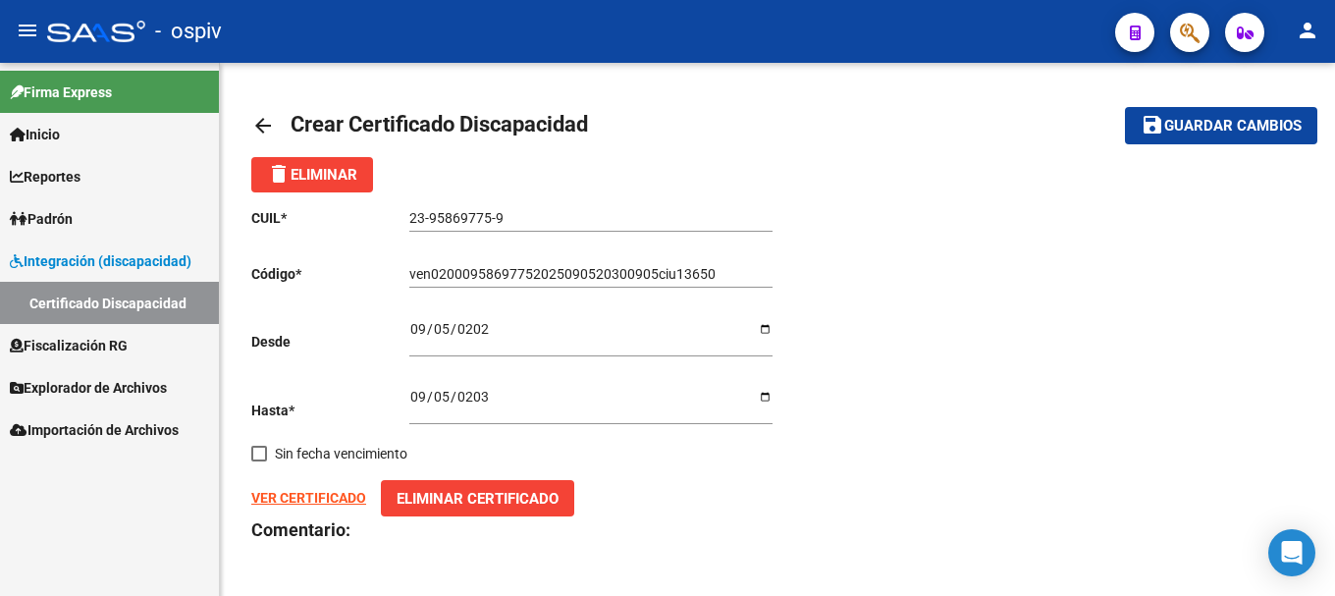
click at [1170, 13] on button "button" at bounding box center [1189, 32] width 39 height 39
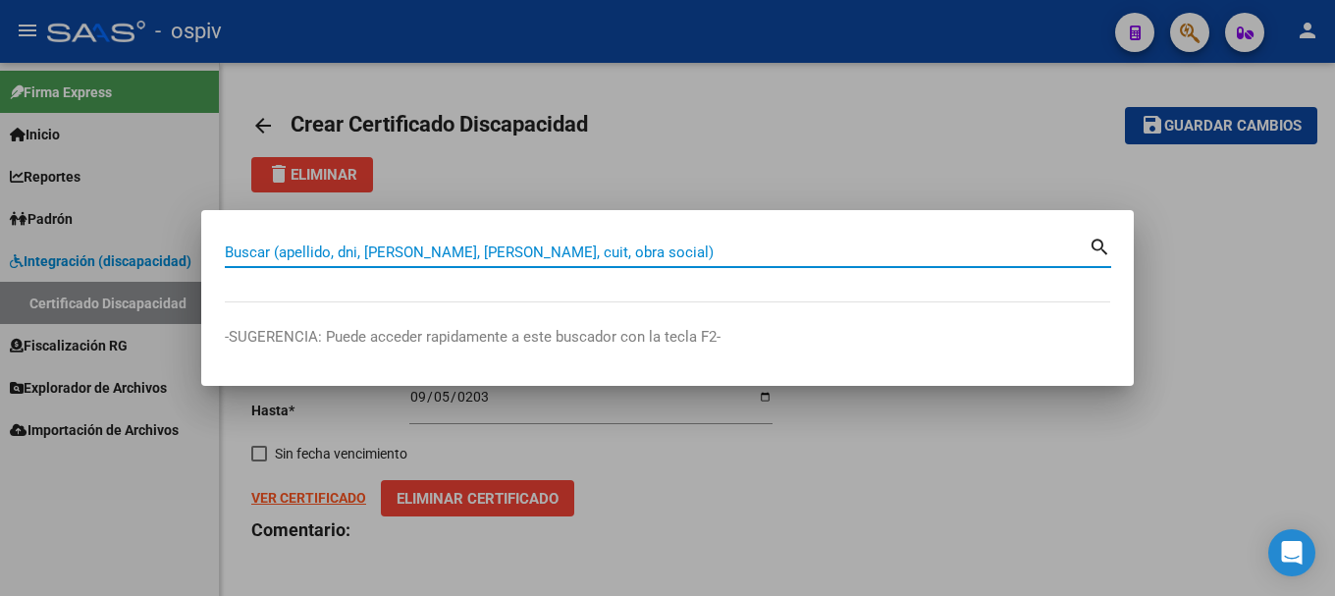
paste input "27305876823"
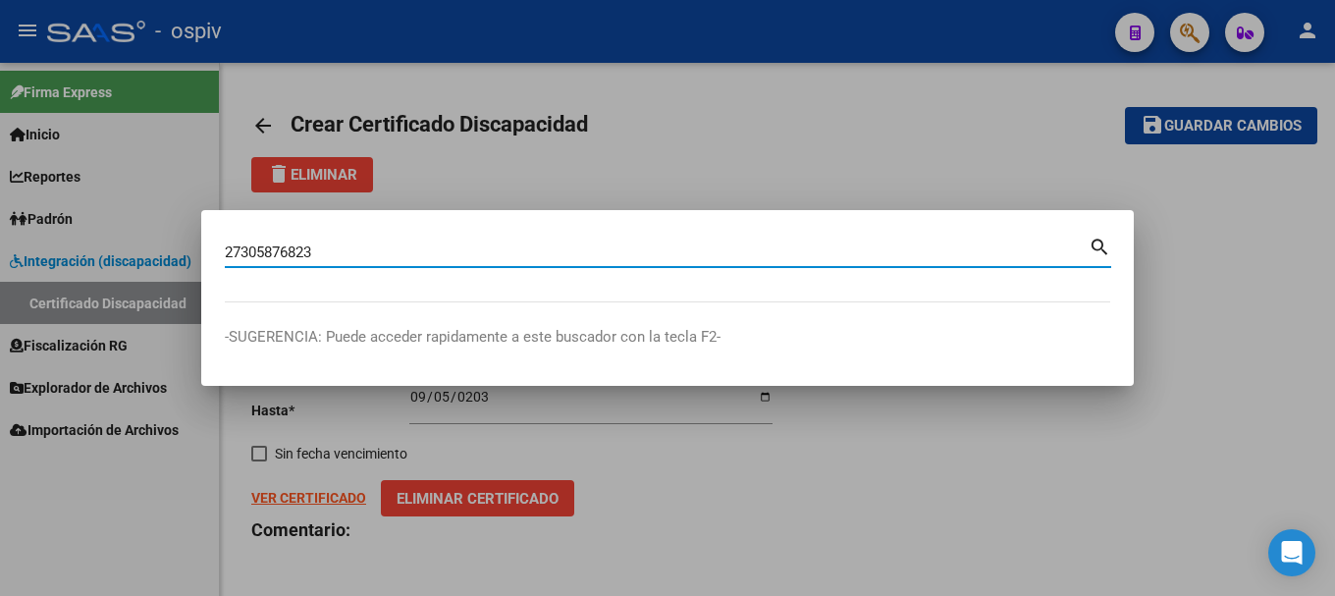
type input "27305876823"
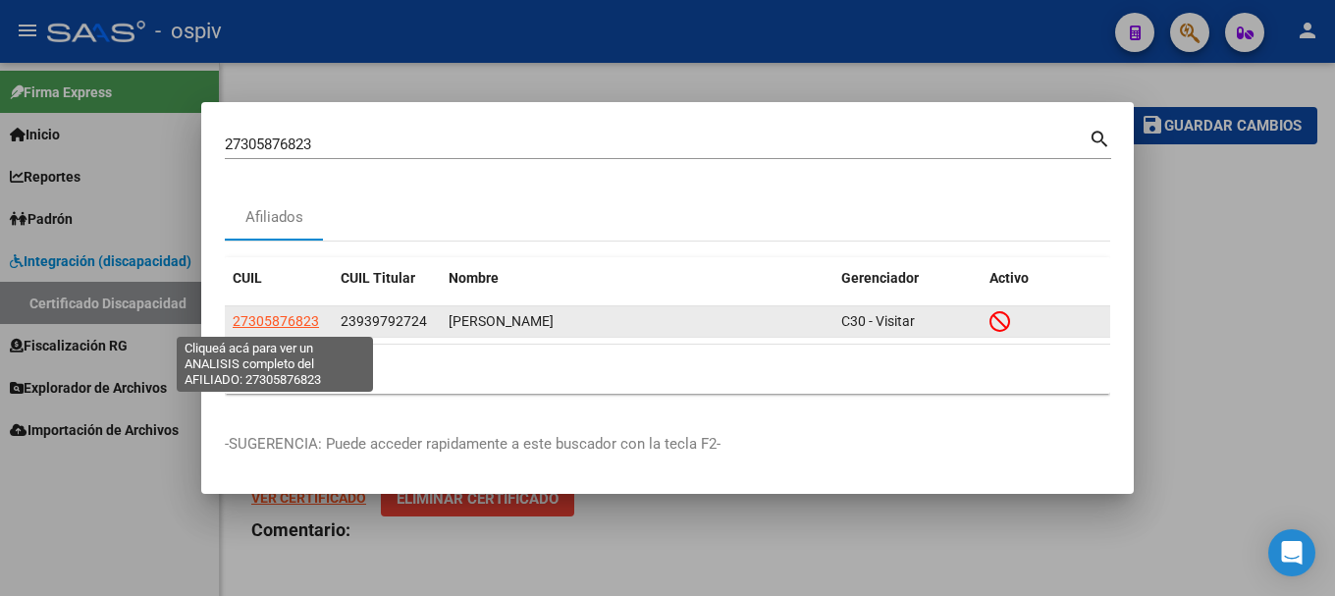
click at [276, 321] on span "27305876823" at bounding box center [276, 321] width 86 height 16
type textarea "27305876823"
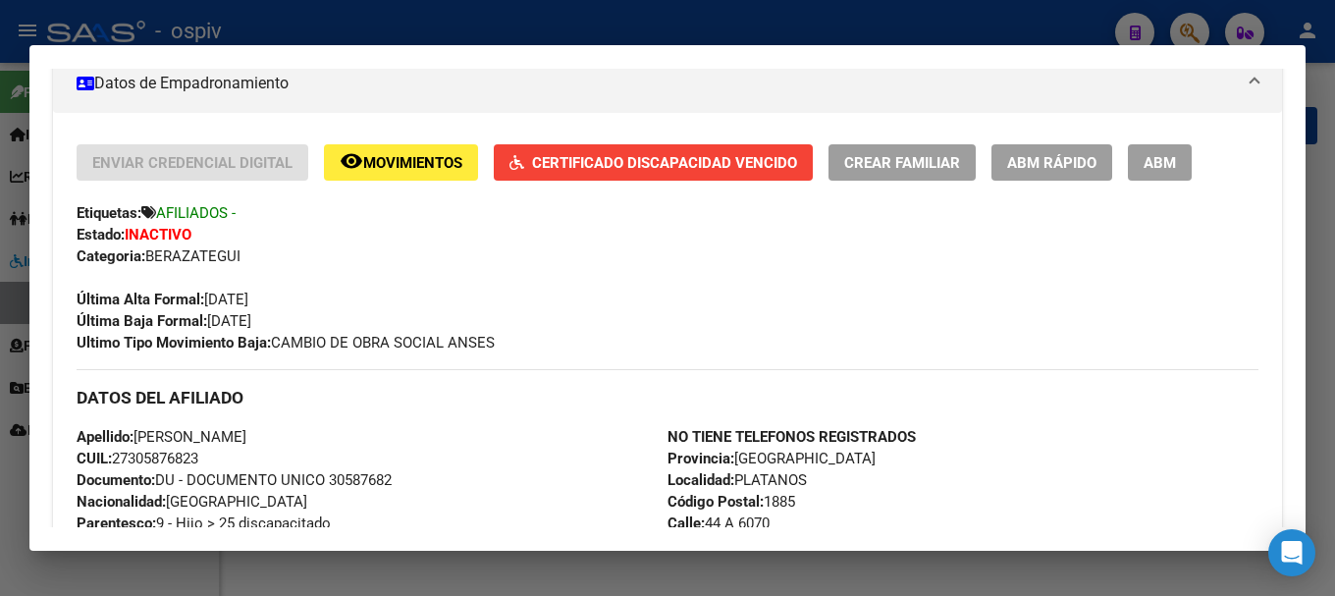
scroll to position [589, 0]
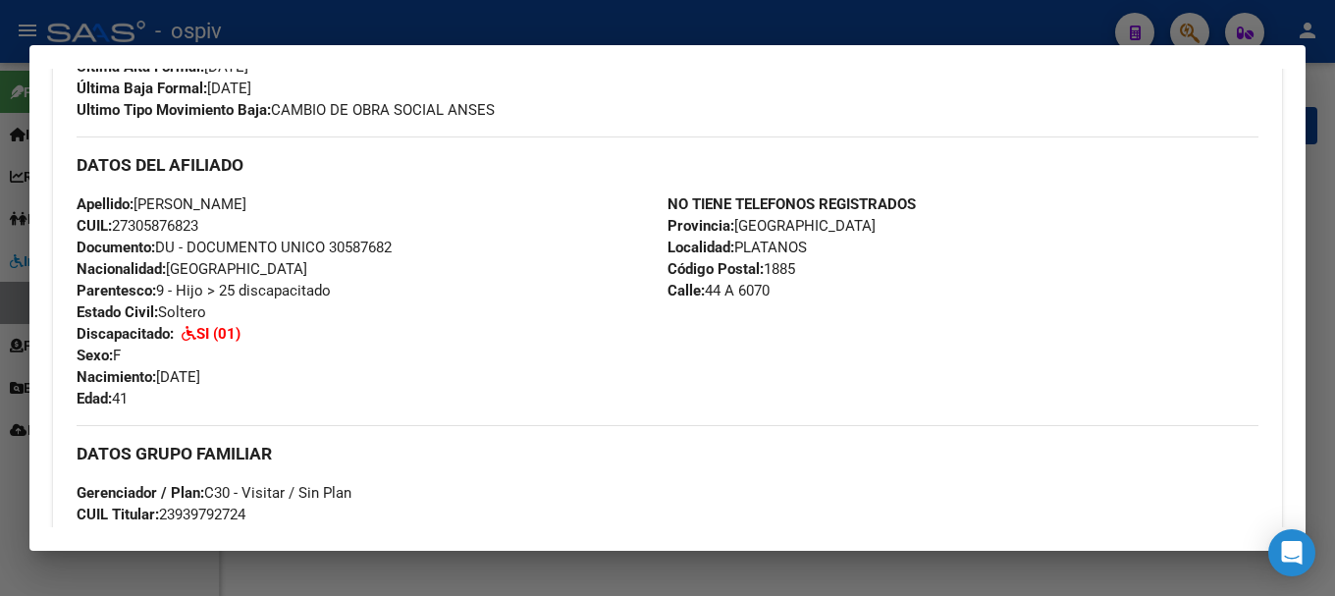
click at [1185, 32] on div at bounding box center [667, 298] width 1335 height 596
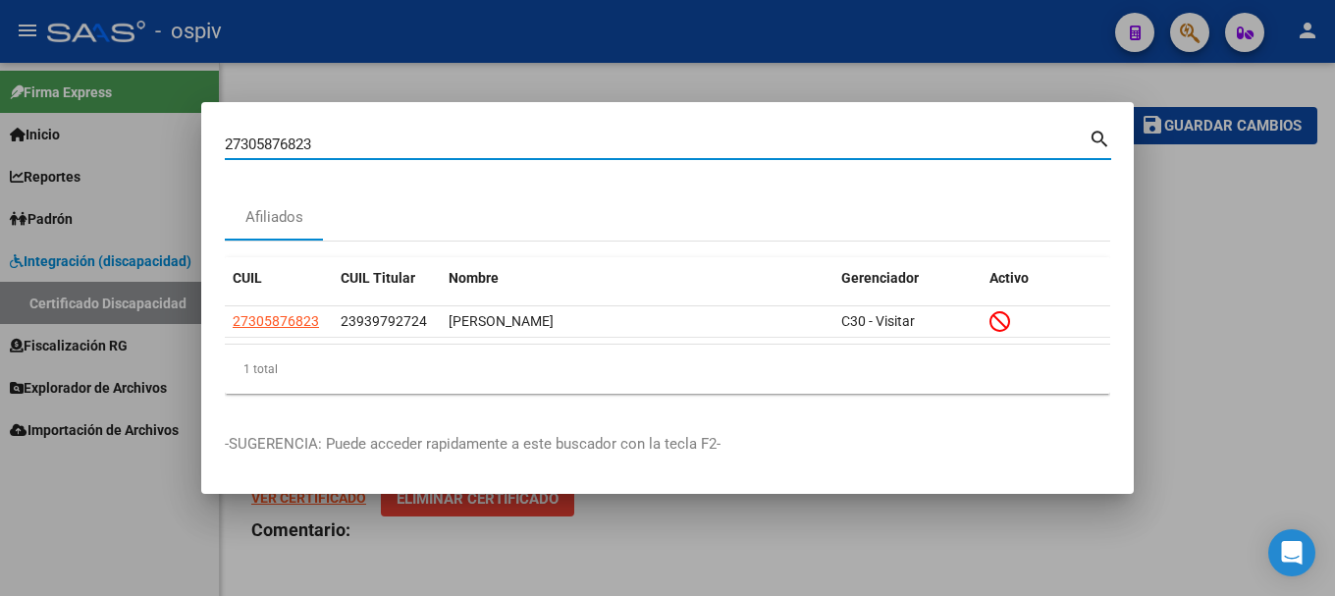
drag, startPoint x: 364, startPoint y: 148, endPoint x: 150, endPoint y: 133, distance: 214.6
click at [150, 133] on div "27305876823 Buscar (apellido, dni, cuil, nro traspaso, cuit, obra social) searc…" at bounding box center [667, 298] width 1335 height 596
paste input "3565055739"
type input "23565055739"
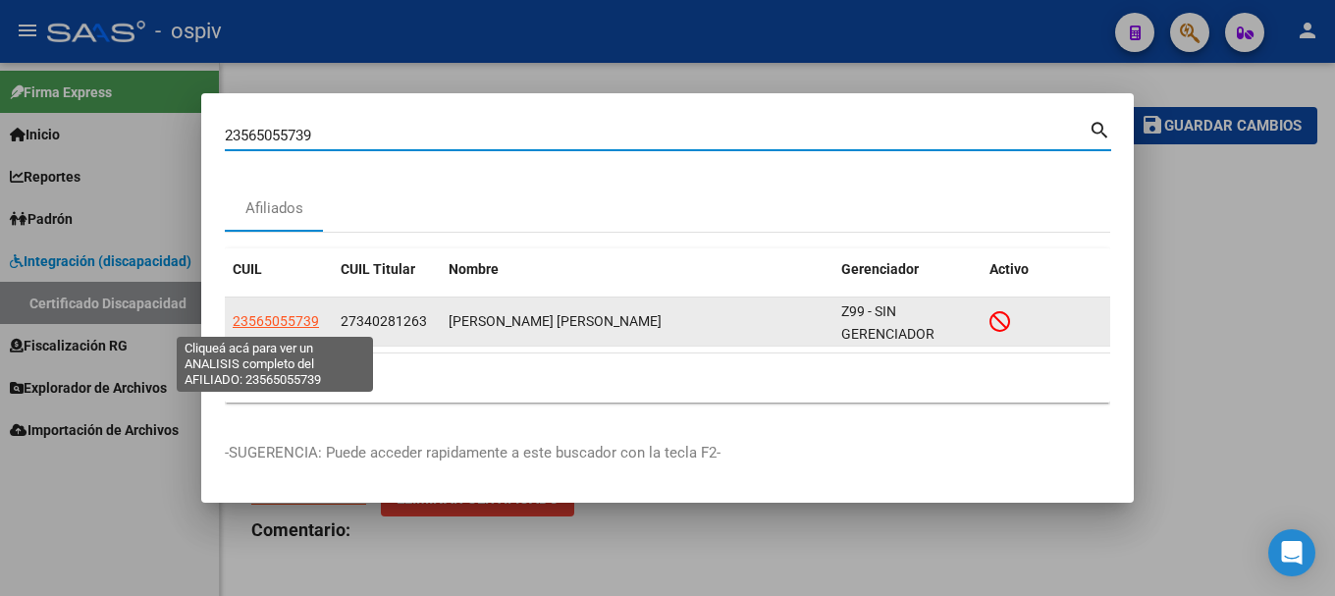
click at [276, 324] on span "23565055739" at bounding box center [276, 321] width 86 height 16
type textarea "23565055739"
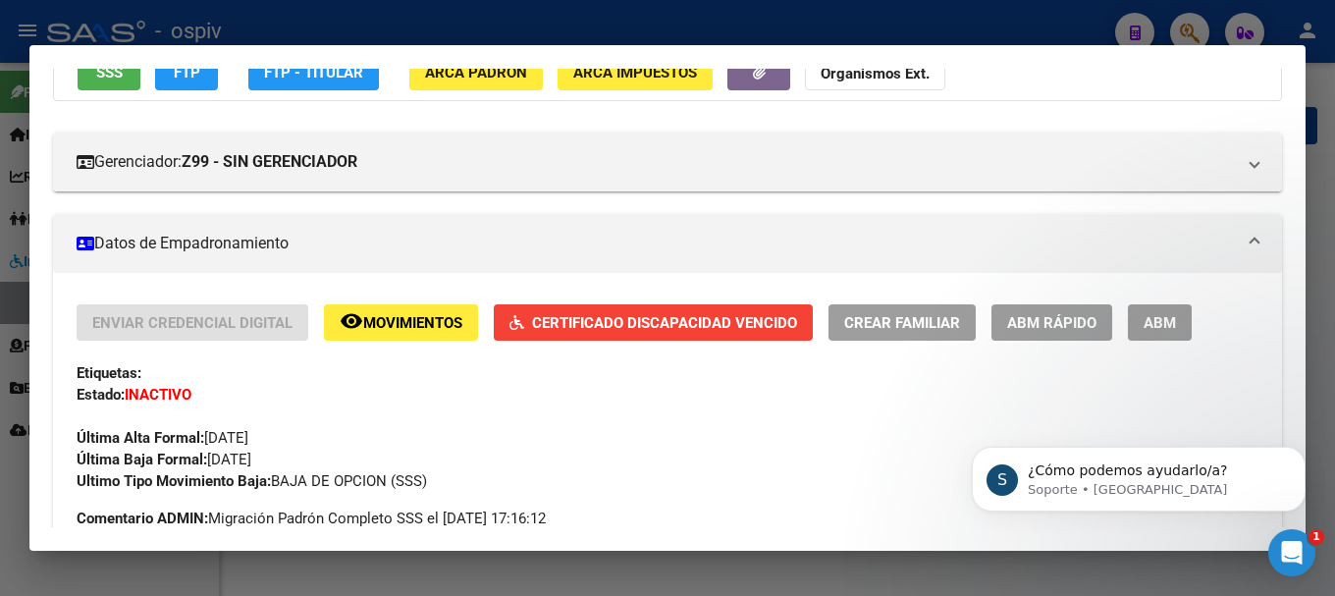
scroll to position [0, 0]
click at [1186, 20] on div at bounding box center [667, 298] width 1335 height 596
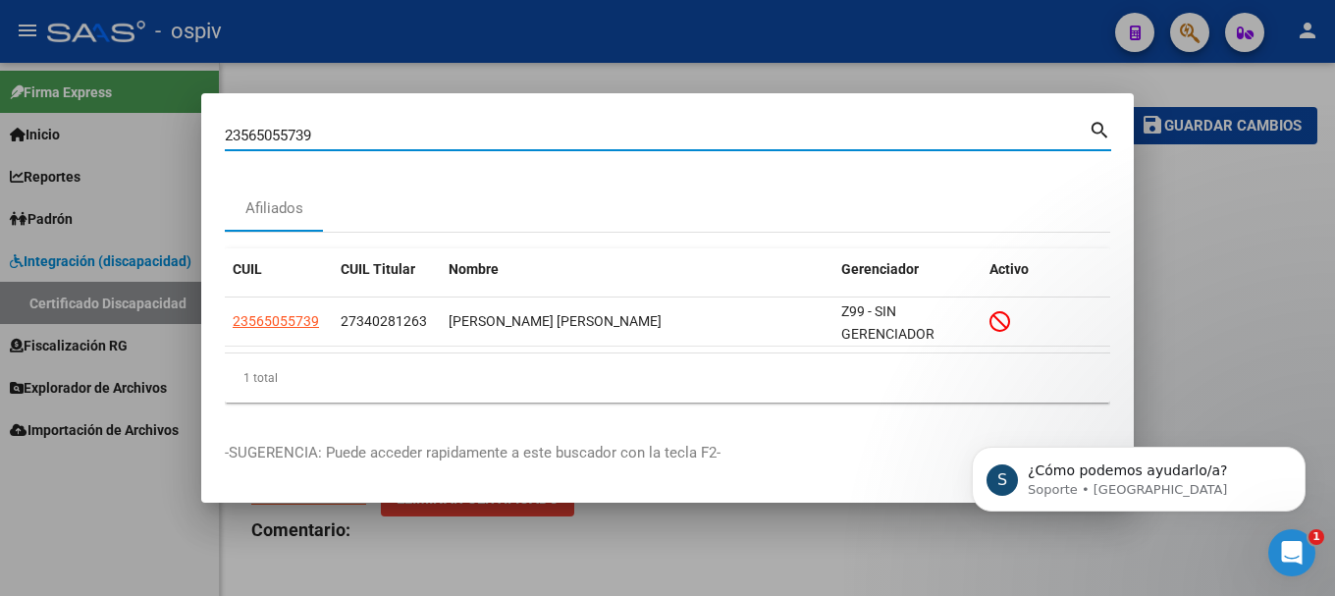
drag, startPoint x: 360, startPoint y: 137, endPoint x: 0, endPoint y: 86, distance: 363.8
click at [0, 86] on div "23565055739 Buscar (apellido, dni, cuil, nro traspaso, cuit, obra social) searc…" at bounding box center [667, 298] width 1335 height 596
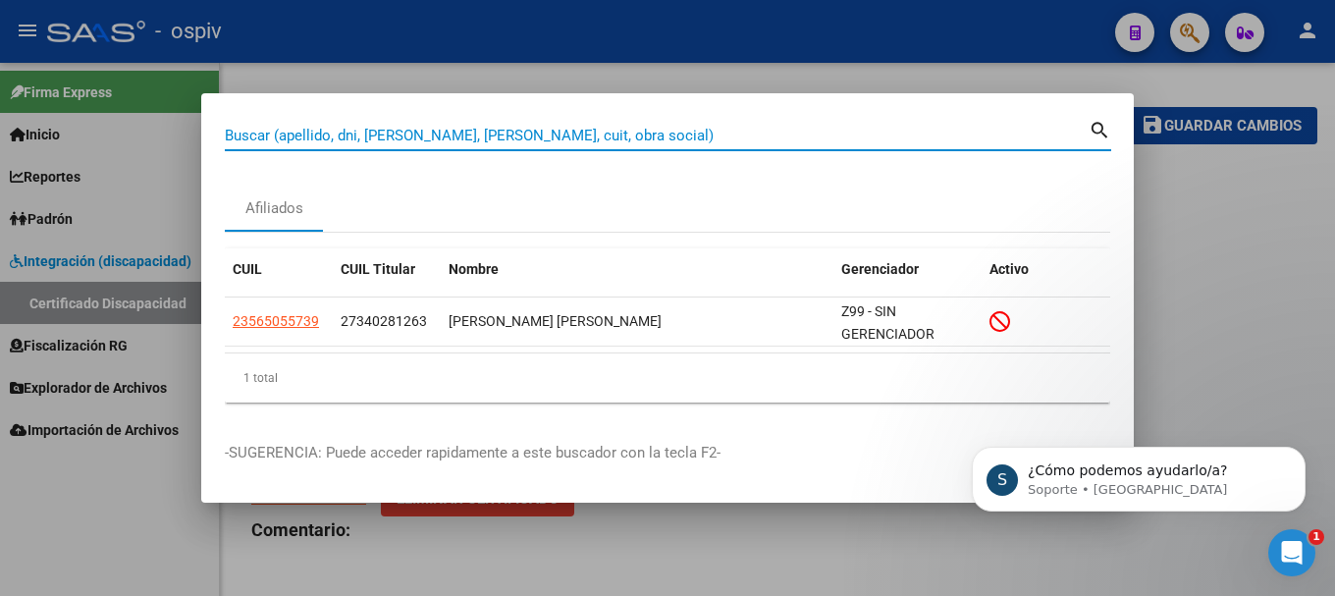
paste input "27029162773"
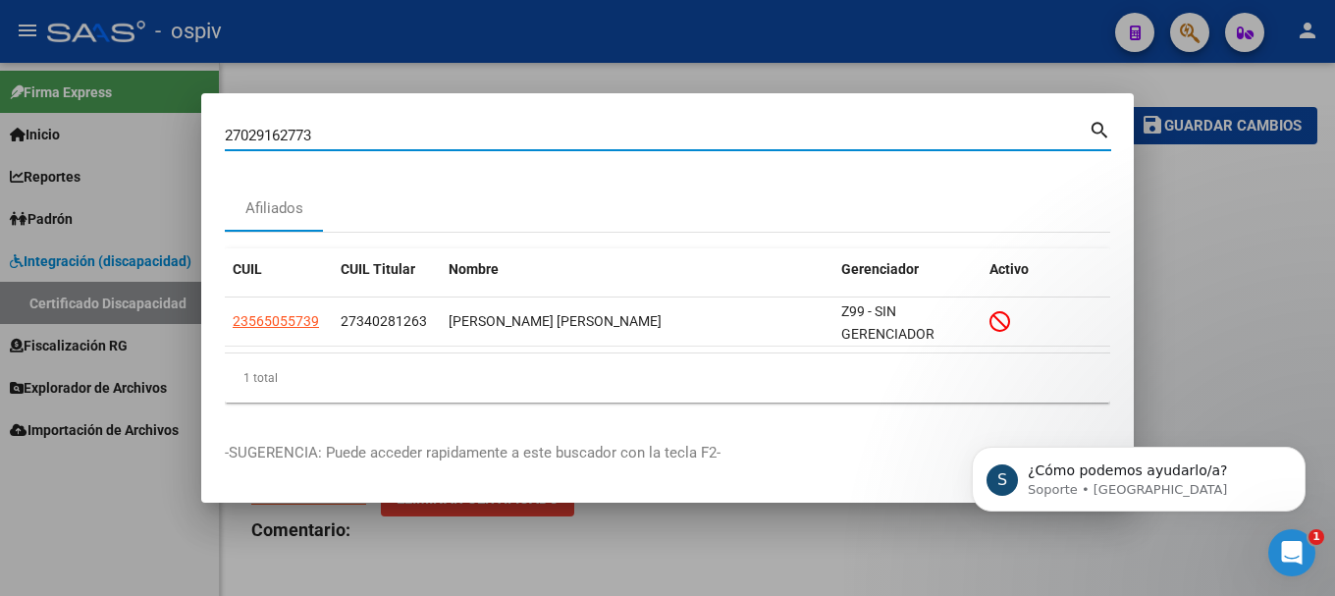
type input "27029162773"
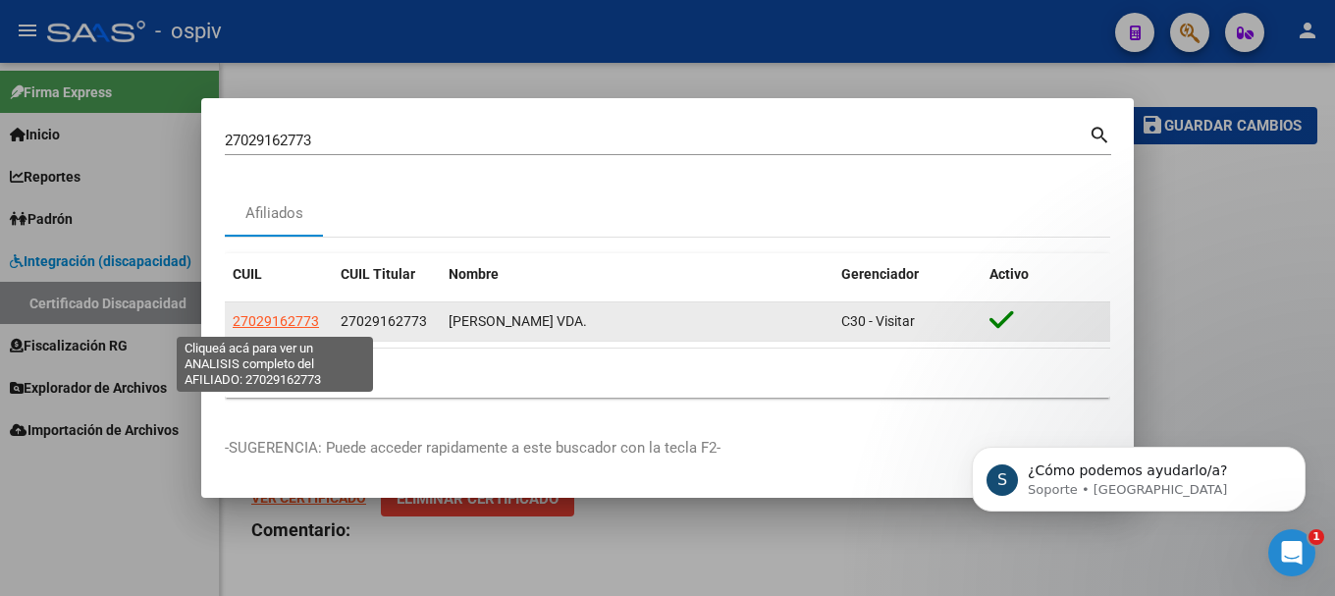
click at [269, 323] on span "27029162773" at bounding box center [276, 321] width 86 height 16
type textarea "27029162773"
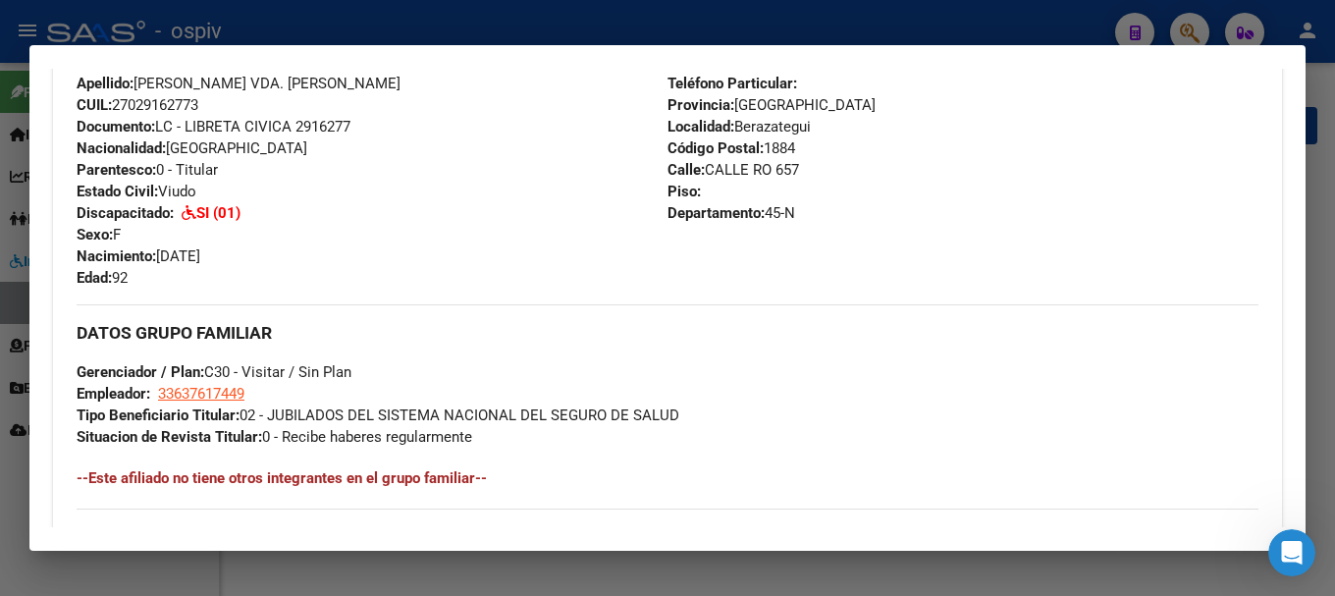
scroll to position [785, 0]
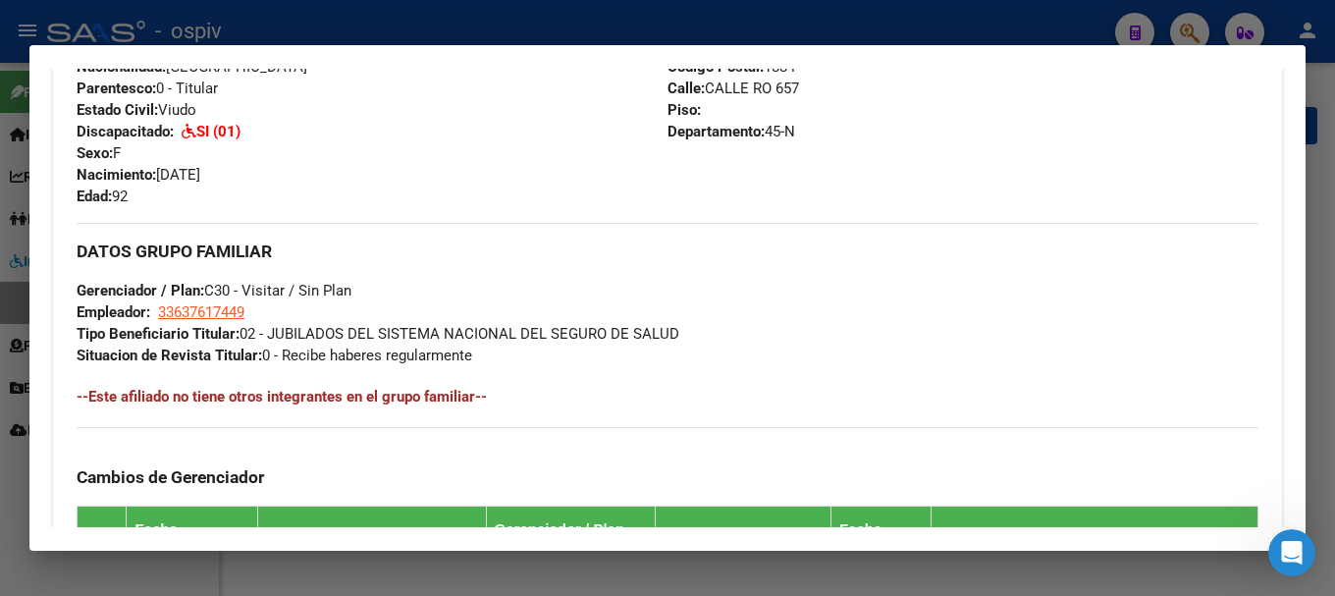
drag, startPoint x: 1195, startPoint y: 25, endPoint x: 1158, endPoint y: 14, distance: 37.9
click at [1194, 24] on div at bounding box center [667, 298] width 1335 height 596
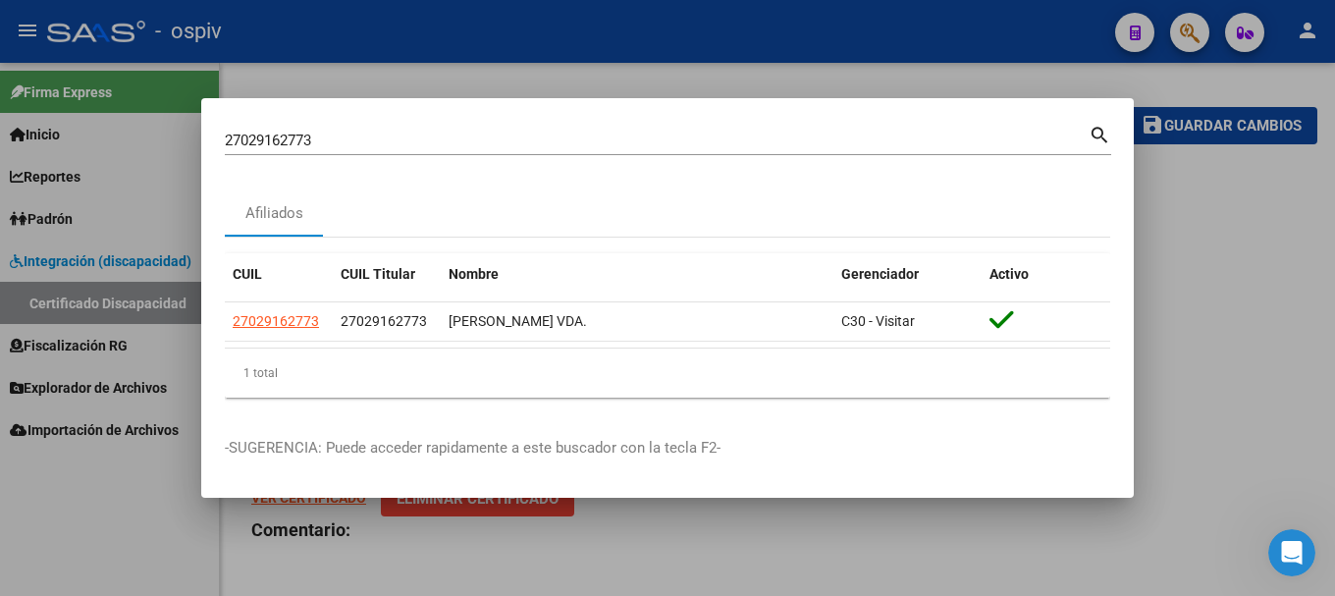
drag, startPoint x: 361, startPoint y: 140, endPoint x: 225, endPoint y: 134, distance: 136.6
click at [242, 138] on input "27029162773" at bounding box center [657, 141] width 864 height 18
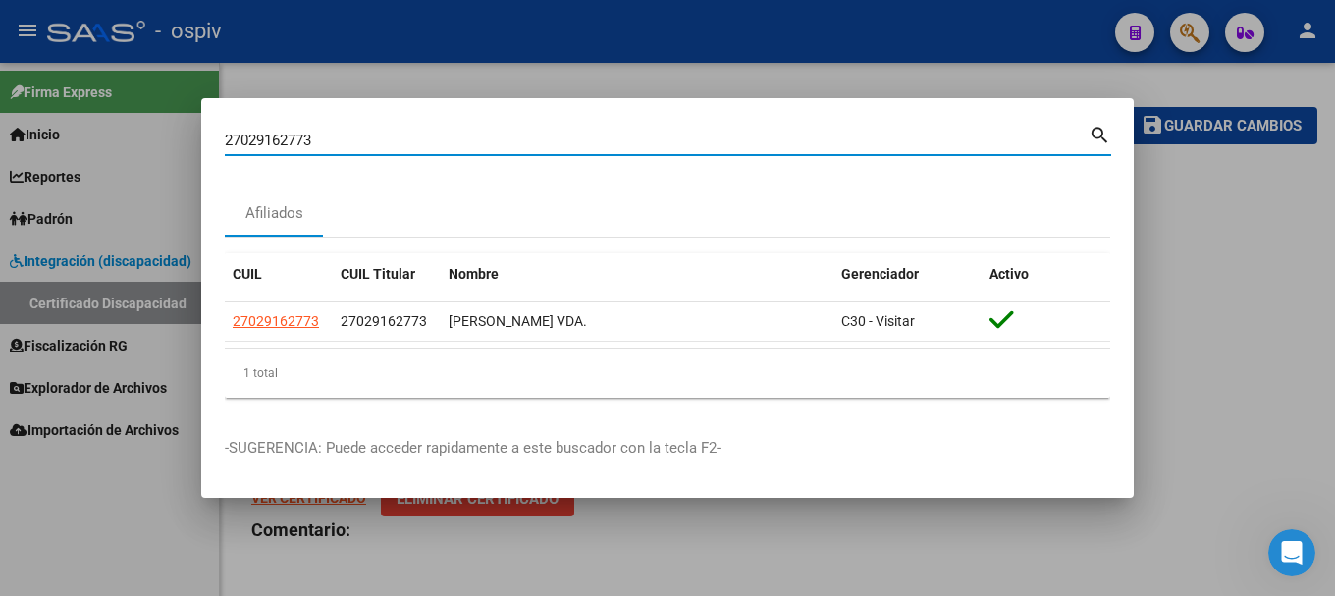
click at [178, 125] on div at bounding box center [667, 298] width 1335 height 596
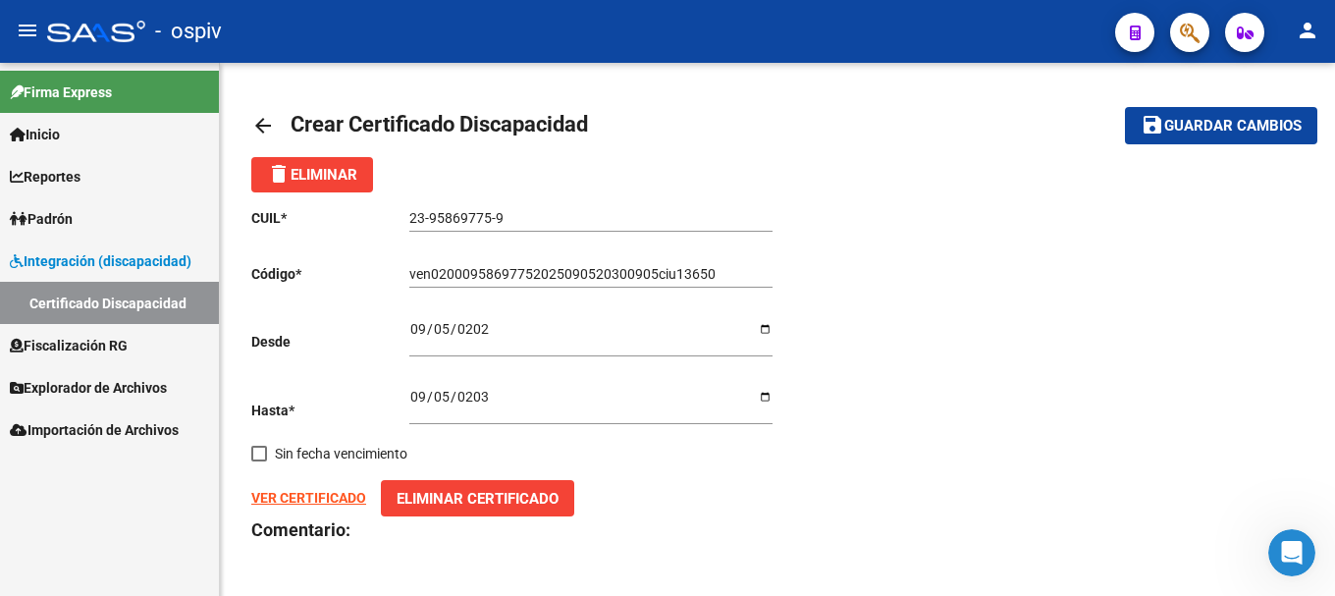
click at [1201, 41] on button "button" at bounding box center [1189, 32] width 39 height 39
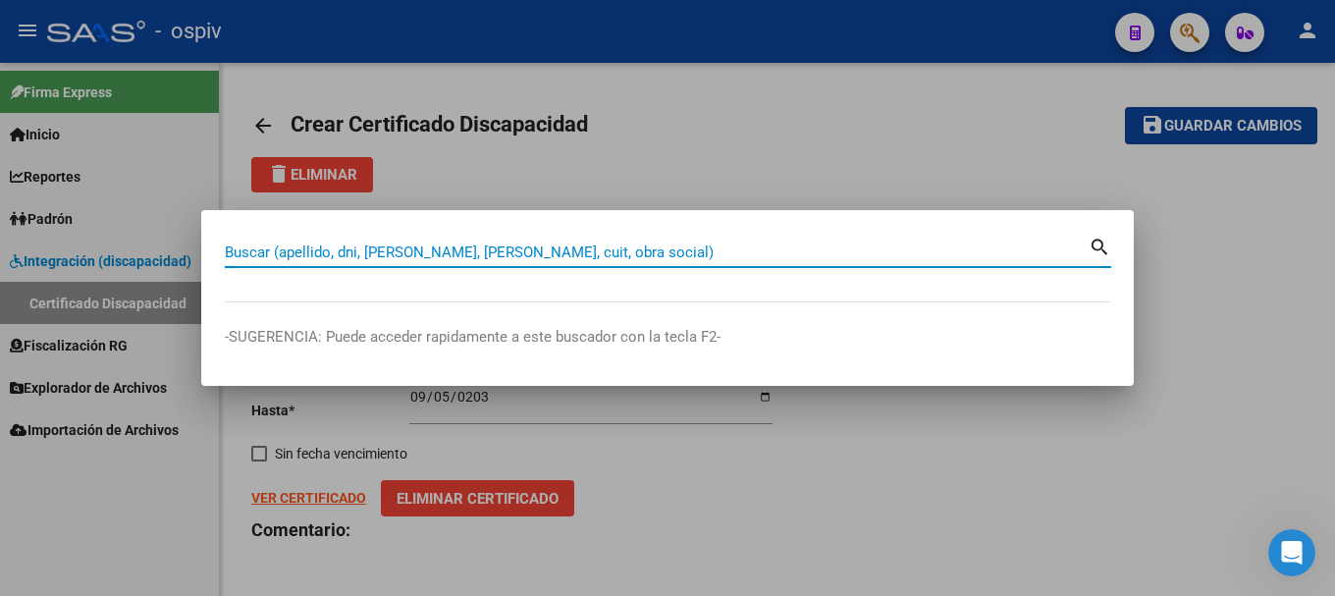
paste input "27342912589"
type input "27342912589"
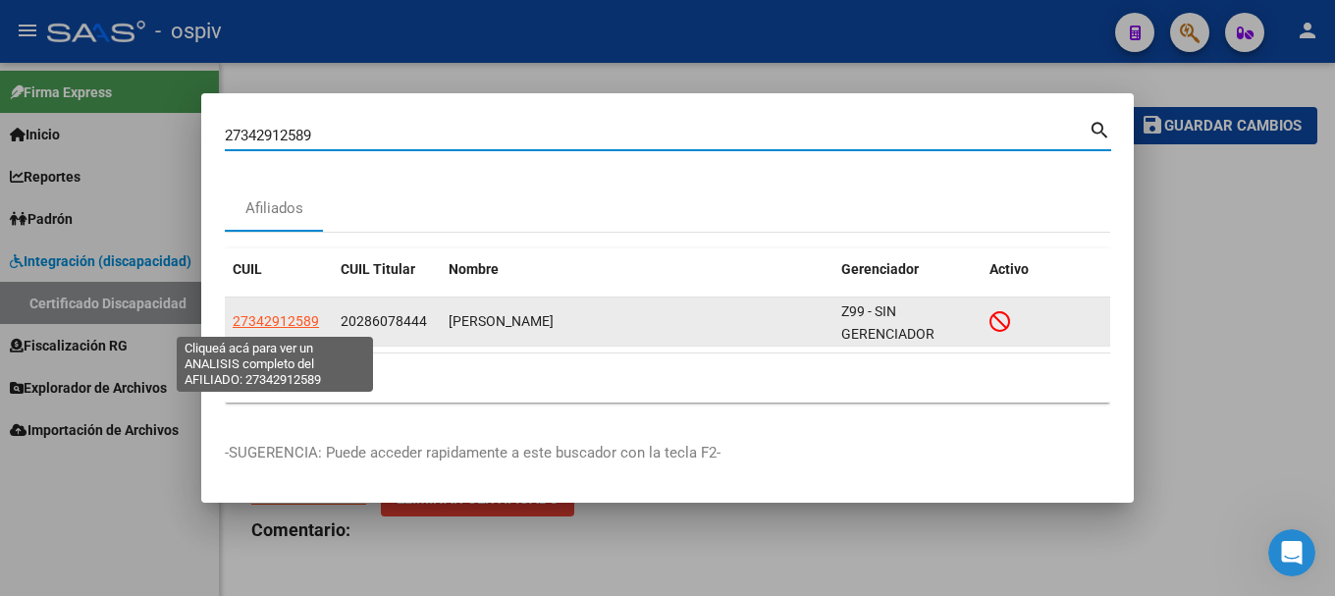
click at [272, 322] on span "27342912589" at bounding box center [276, 321] width 86 height 16
type textarea "27342912589"
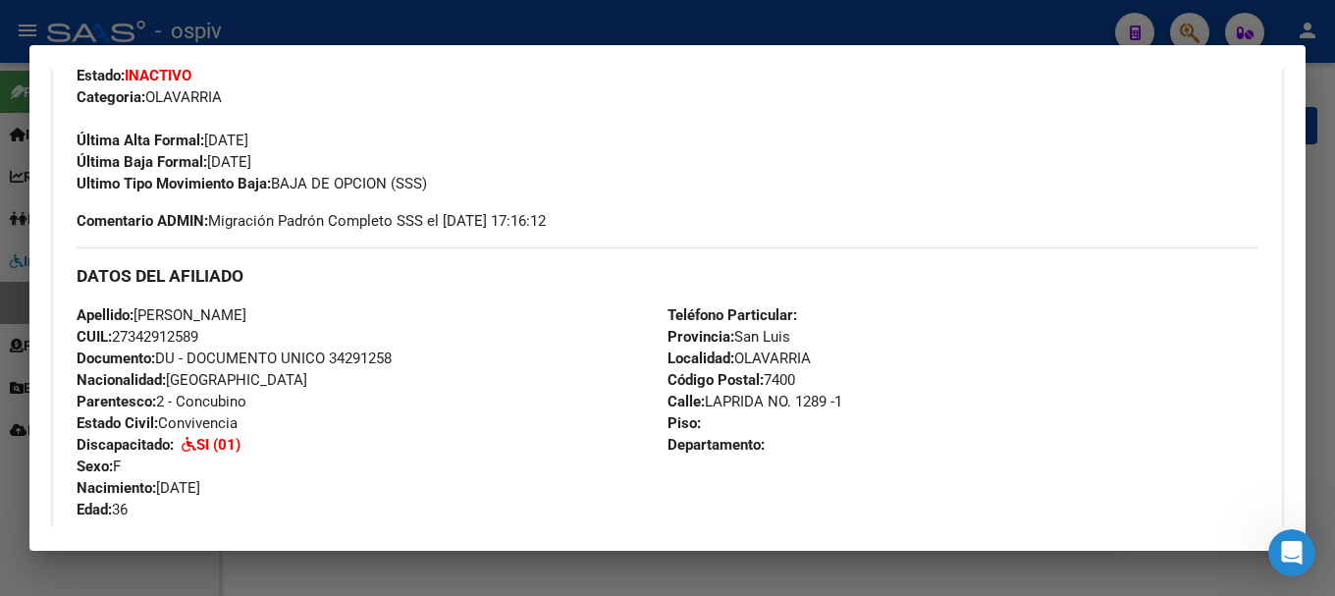
scroll to position [589, 0]
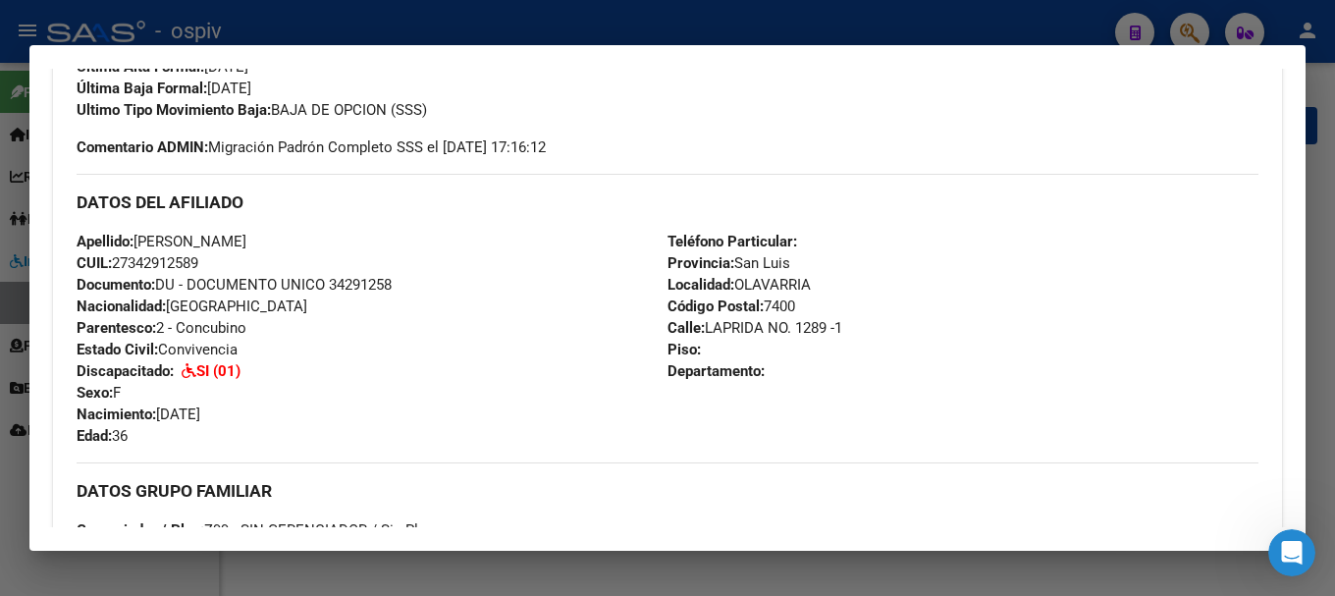
click at [1187, 18] on div at bounding box center [667, 298] width 1335 height 596
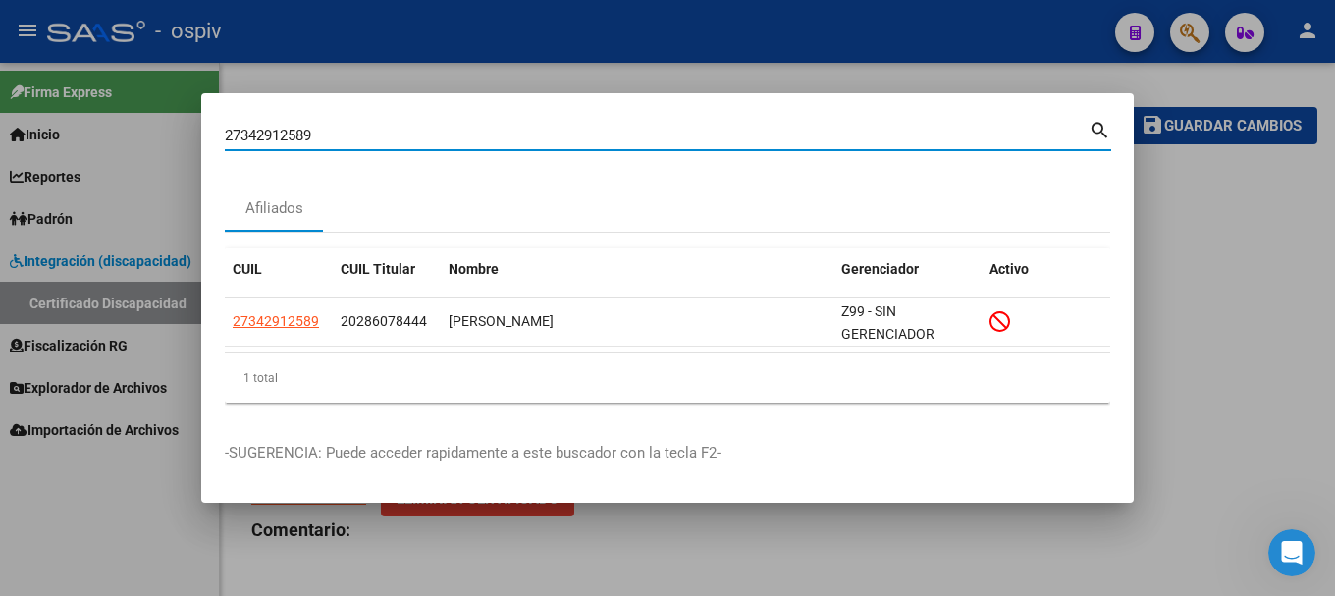
drag, startPoint x: 351, startPoint y: 133, endPoint x: 71, endPoint y: 101, distance: 282.6
click at [71, 101] on div "27342912589 Buscar (apellido, dni, cuil, nro traspaso, cuit, obra social) searc…" at bounding box center [667, 298] width 1335 height 596
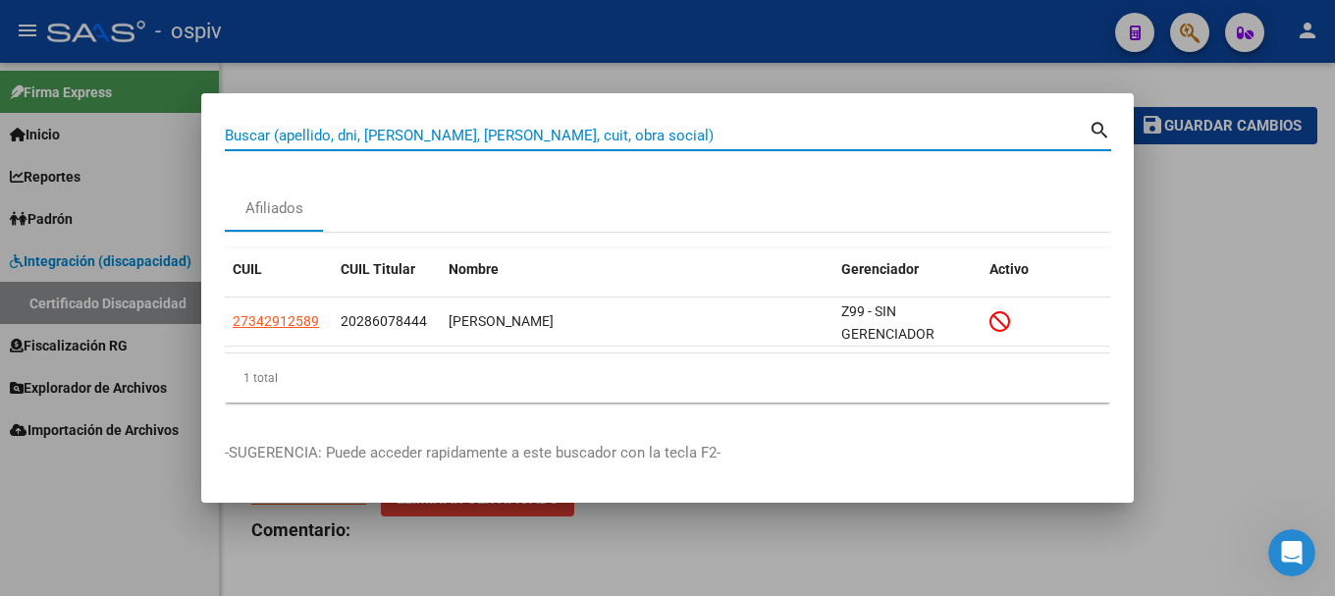
paste input "20472148568"
type input "20472148568"
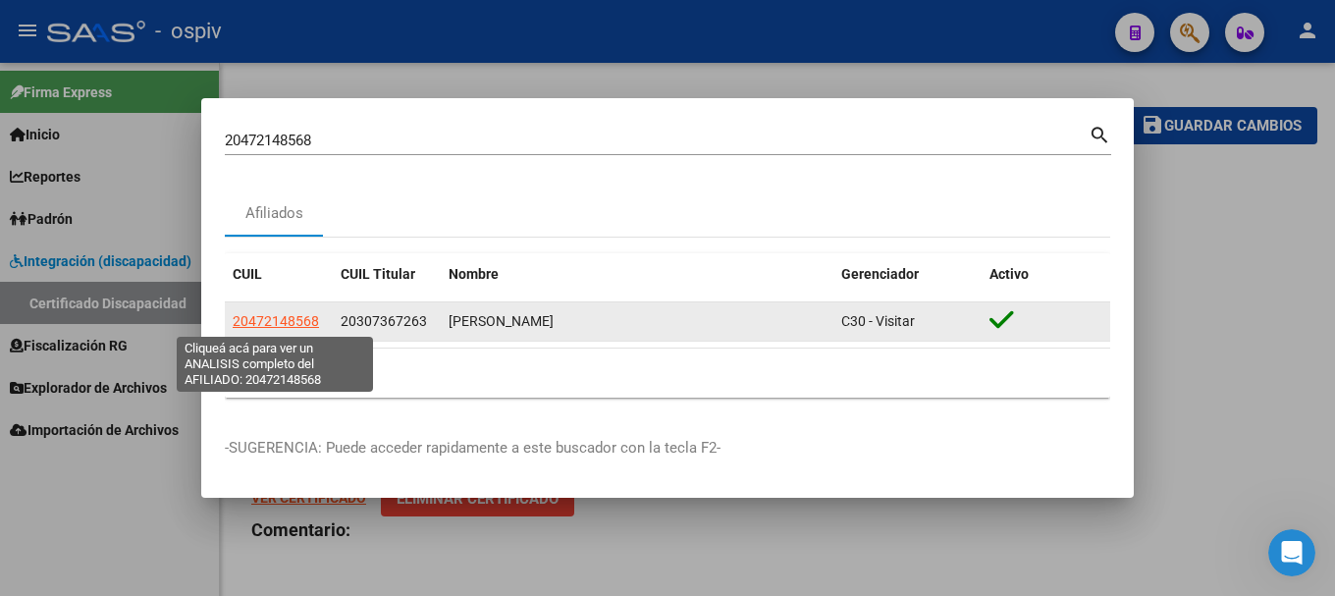
click at [256, 321] on span "20472148568" at bounding box center [276, 321] width 86 height 16
type textarea "20472148568"
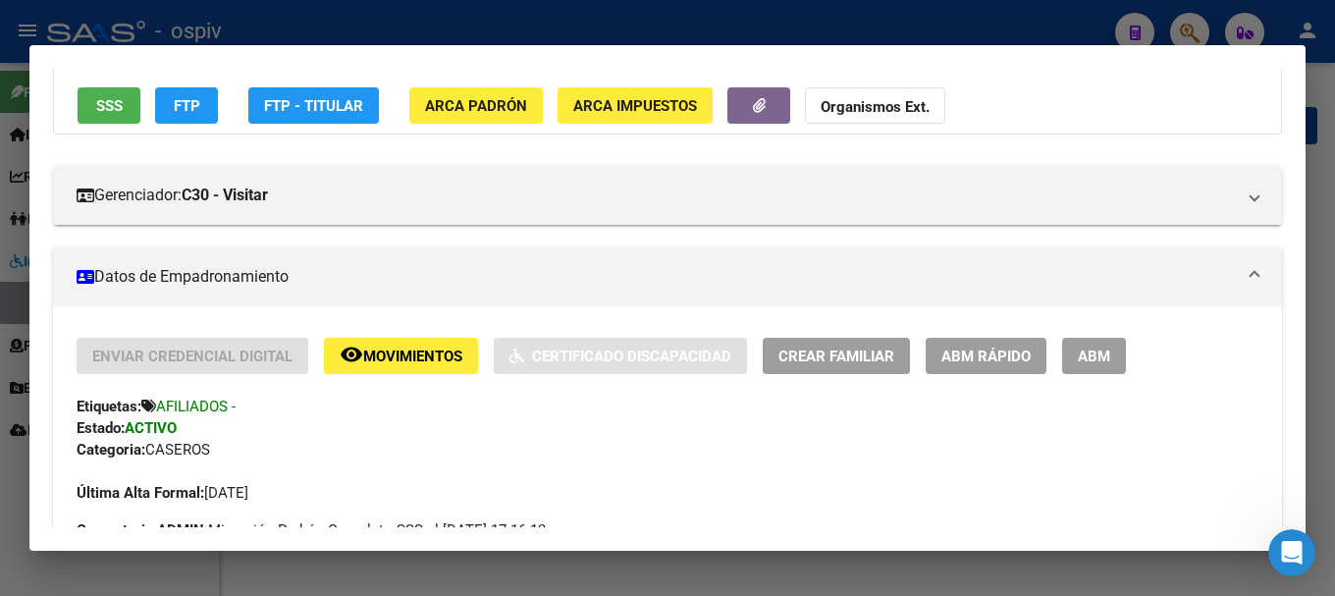
scroll to position [294, 0]
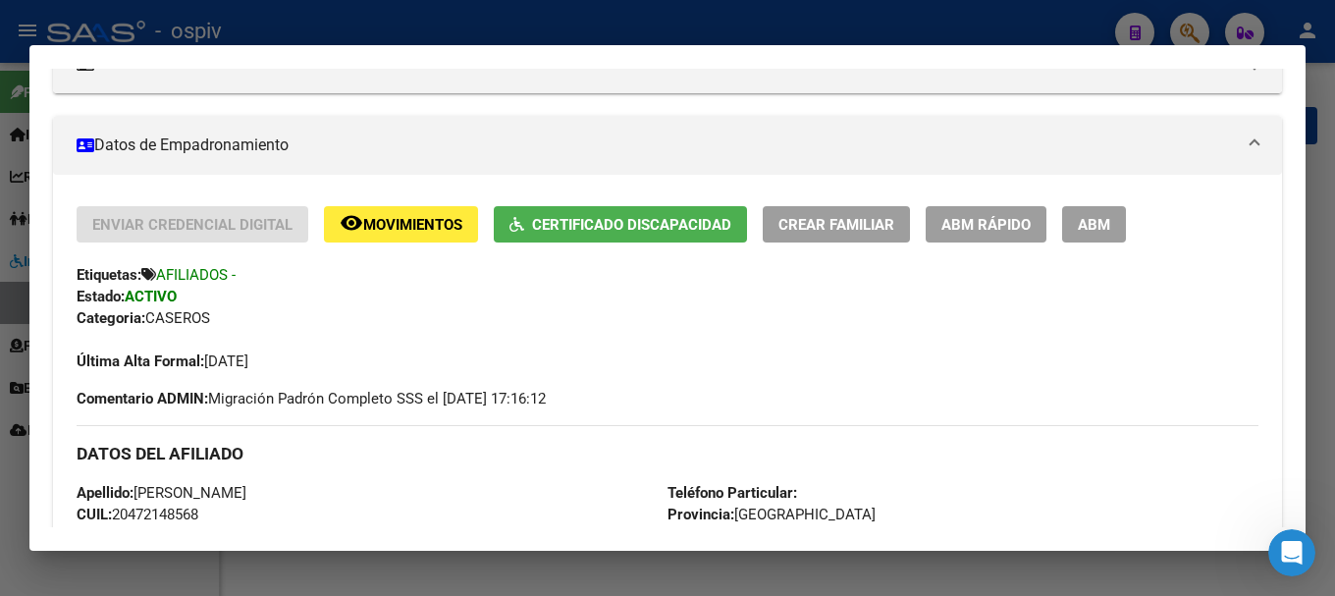
click at [651, 226] on span "Certificado Discapacidad" at bounding box center [631, 225] width 199 height 18
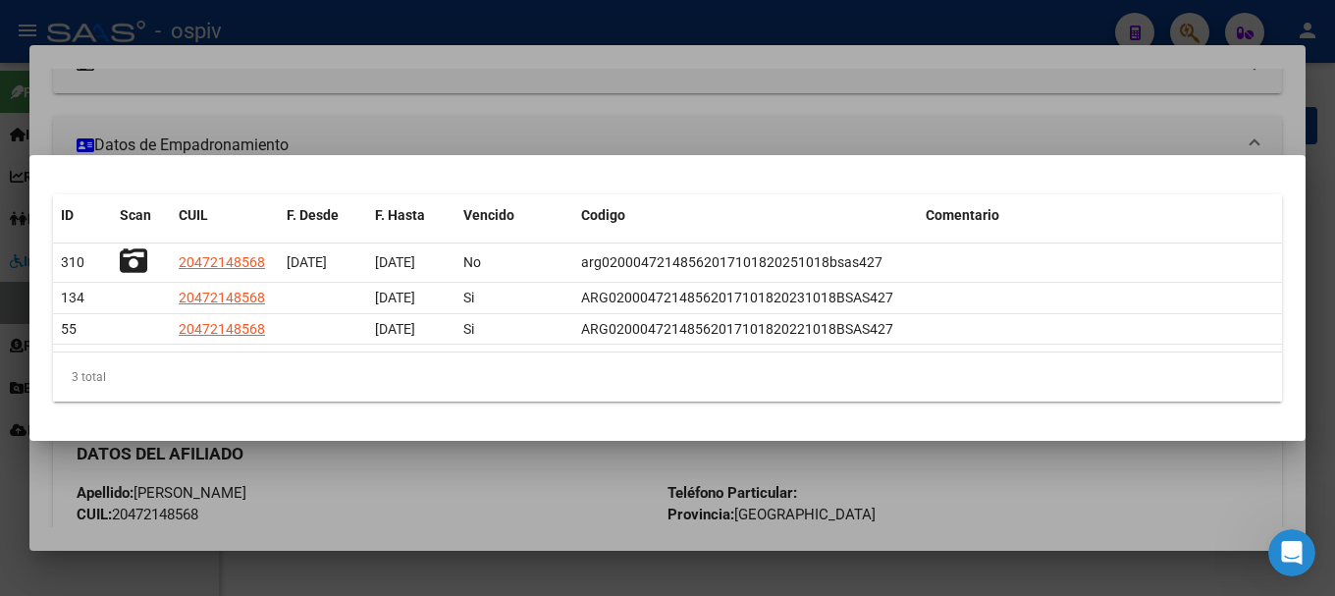
click at [1205, 30] on div at bounding box center [667, 298] width 1335 height 596
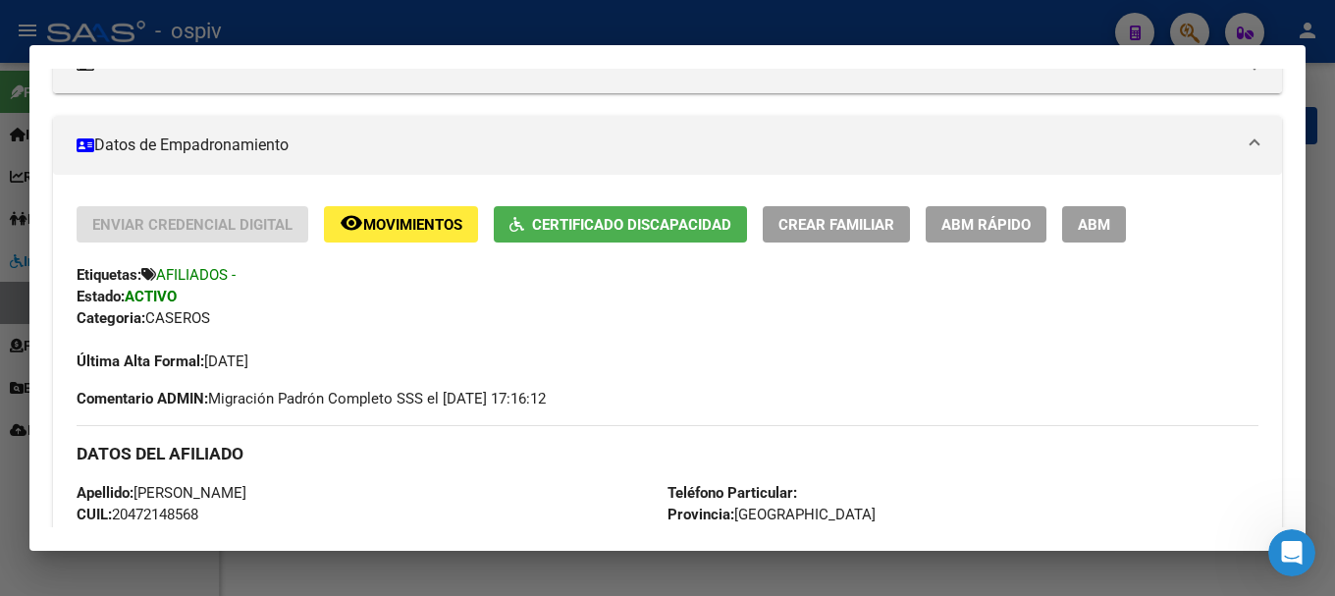
click at [1185, 25] on div at bounding box center [667, 298] width 1335 height 596
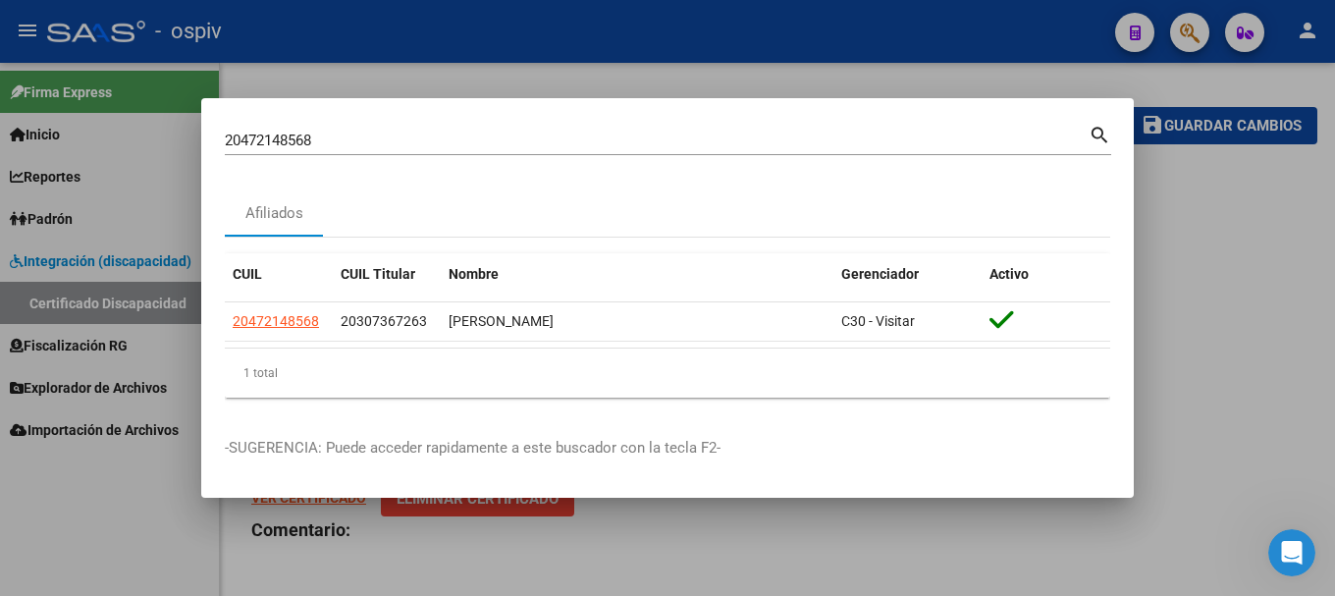
drag, startPoint x: 413, startPoint y: 129, endPoint x: 4, endPoint y: 27, distance: 421.9
click at [4, 27] on div "20472148568 Buscar (apellido, dni, cuil, nro traspaso, cuit, obra social) searc…" at bounding box center [667, 298] width 1335 height 596
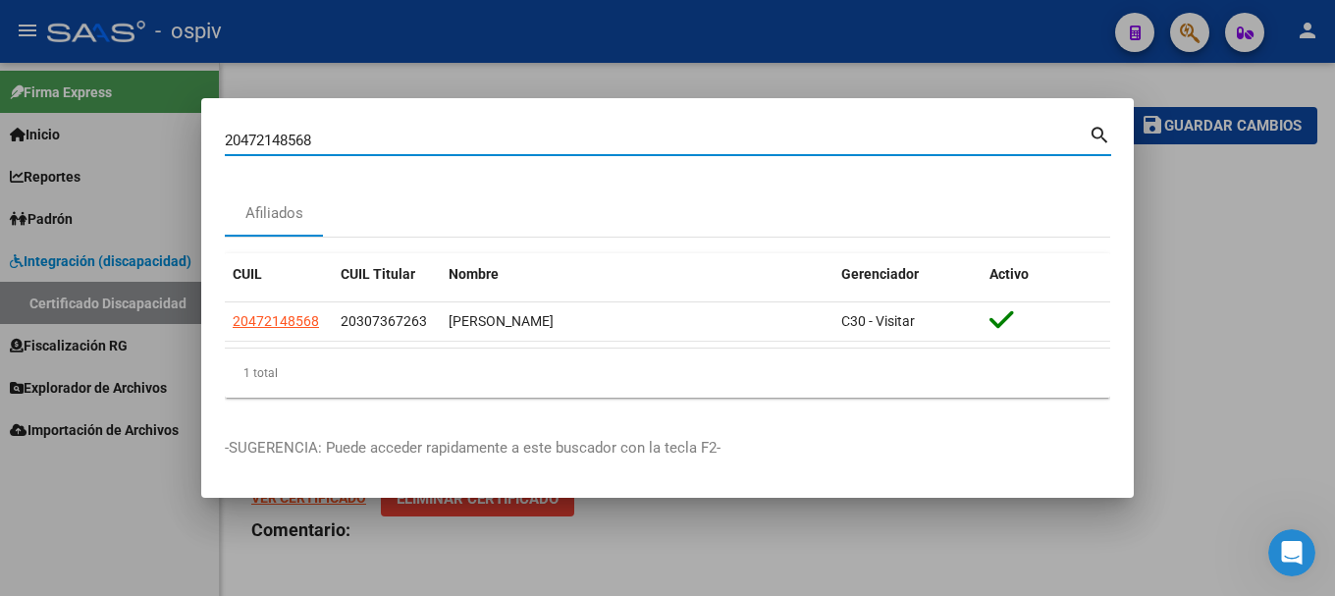
drag, startPoint x: 203, startPoint y: 110, endPoint x: 68, endPoint y: 86, distance: 137.5
click at [68, 86] on div "20472148568 Buscar (apellido, dni, cuil, nro traspaso, cuit, obra social) searc…" at bounding box center [667, 298] width 1335 height 596
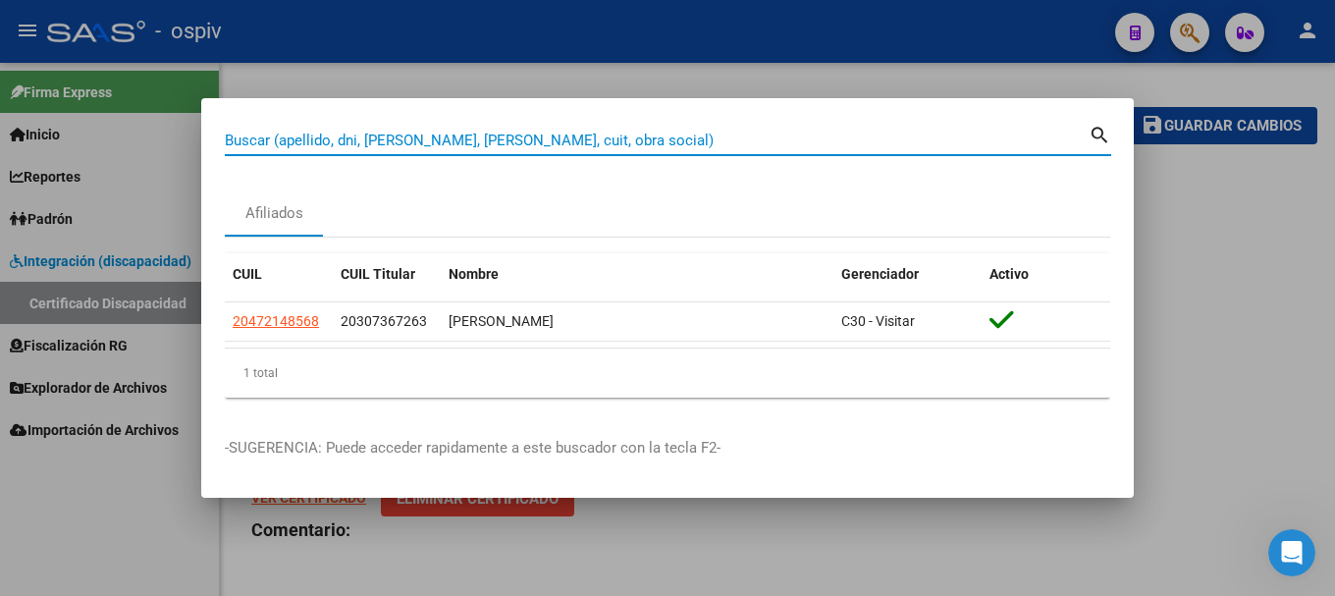
paste input "27587380167"
type input "27587380167"
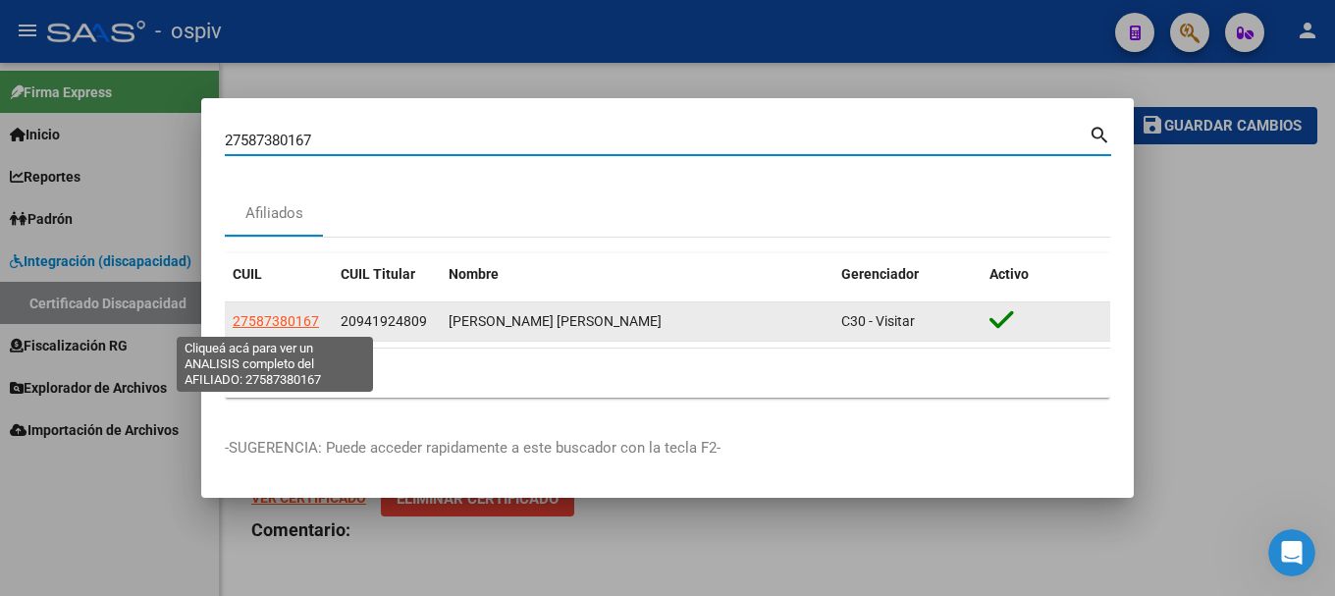
click at [298, 325] on span "27587380167" at bounding box center [276, 321] width 86 height 16
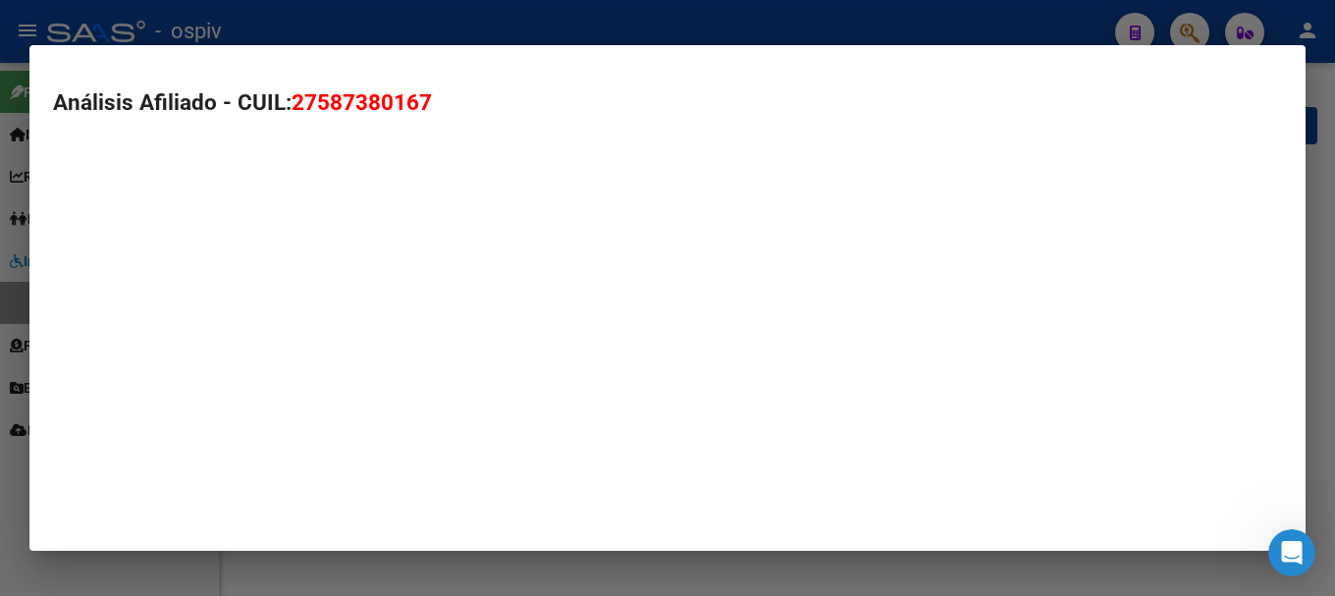
type textarea "27587380167"
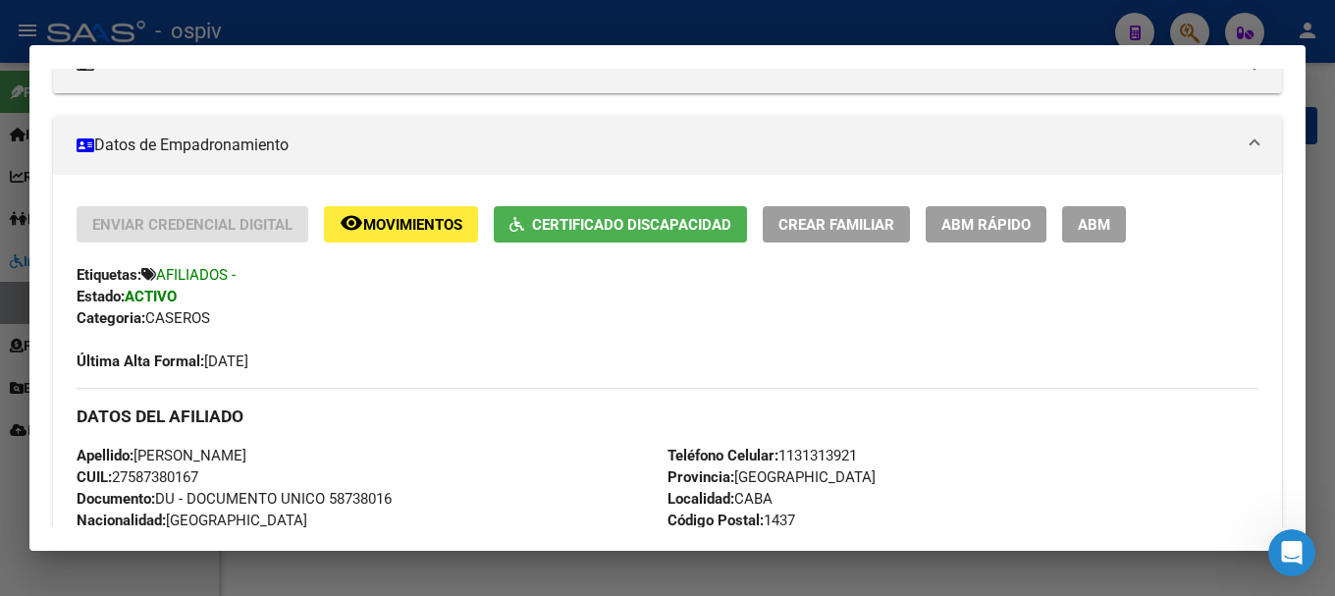
click at [618, 230] on span "Certificado Discapacidad" at bounding box center [631, 225] width 199 height 18
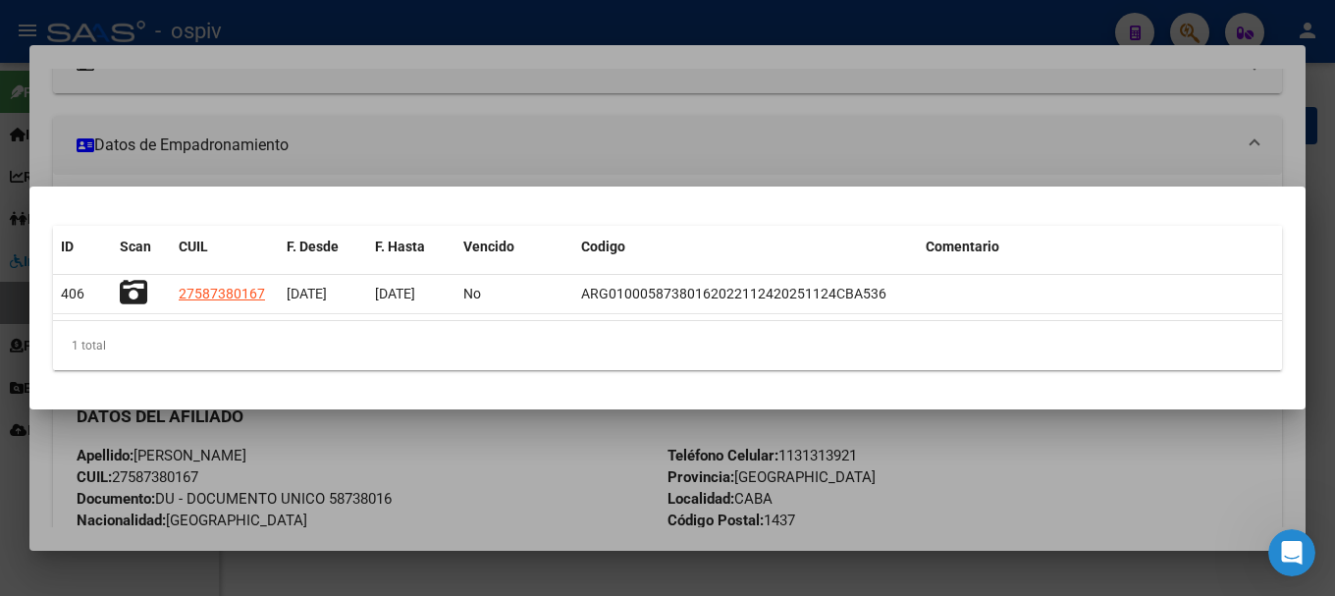
click at [0, 463] on div at bounding box center [667, 298] width 1335 height 596
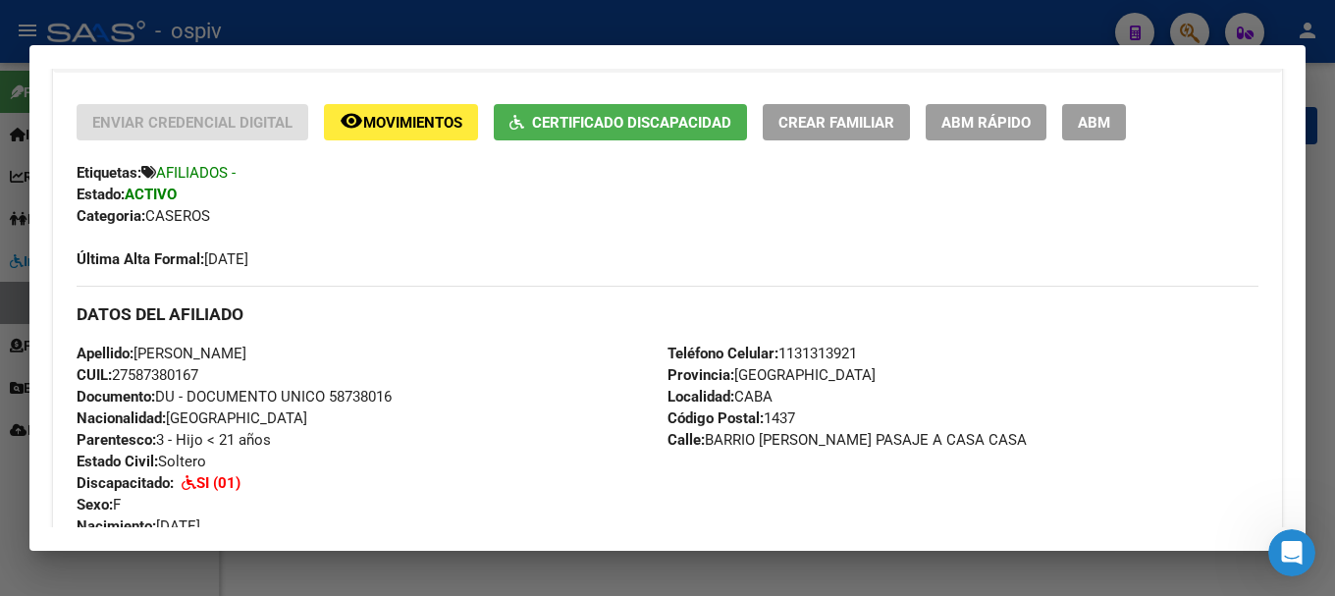
scroll to position [491, 0]
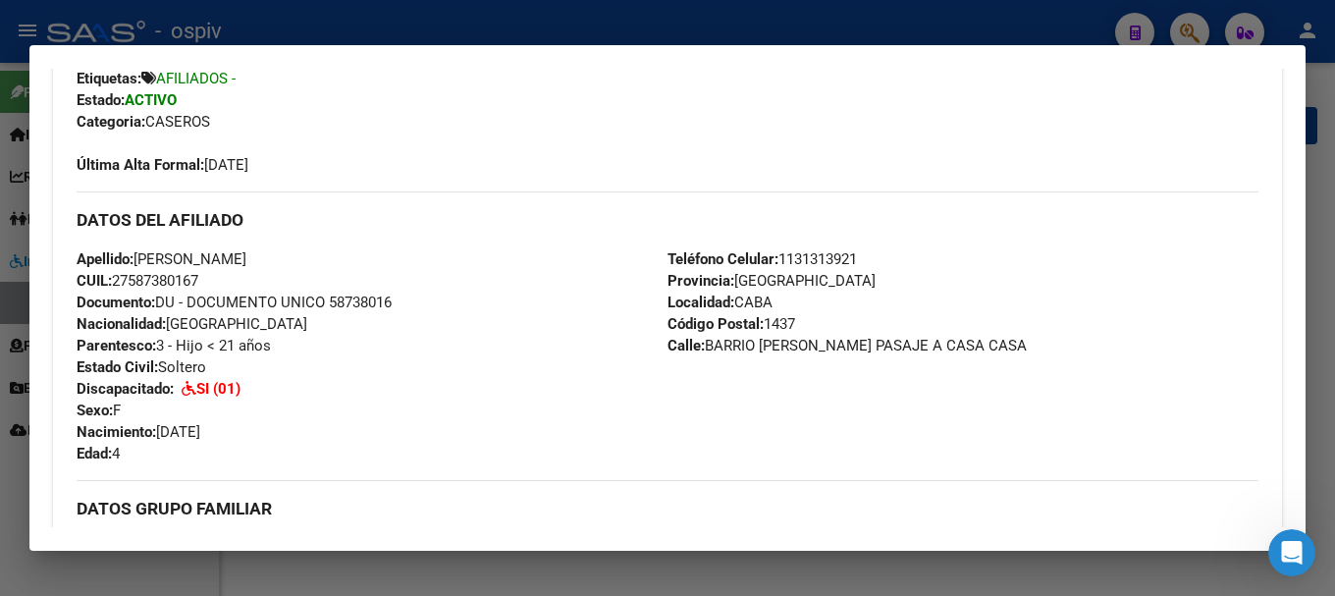
click at [1200, 29] on div at bounding box center [667, 298] width 1335 height 596
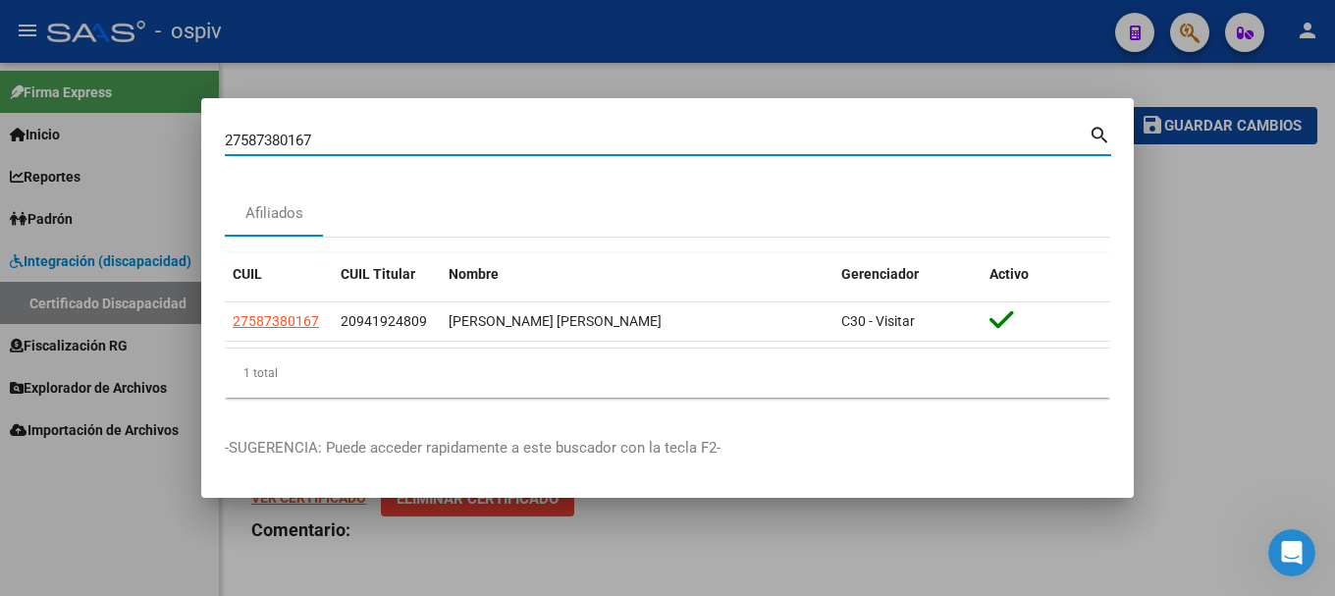
drag, startPoint x: 347, startPoint y: 141, endPoint x: 5, endPoint y: 30, distance: 360.1
click at [0, 43] on div "27587380167 Buscar (apellido, dni, cuil, nro traspaso, cuit, obra social) searc…" at bounding box center [667, 298] width 1335 height 596
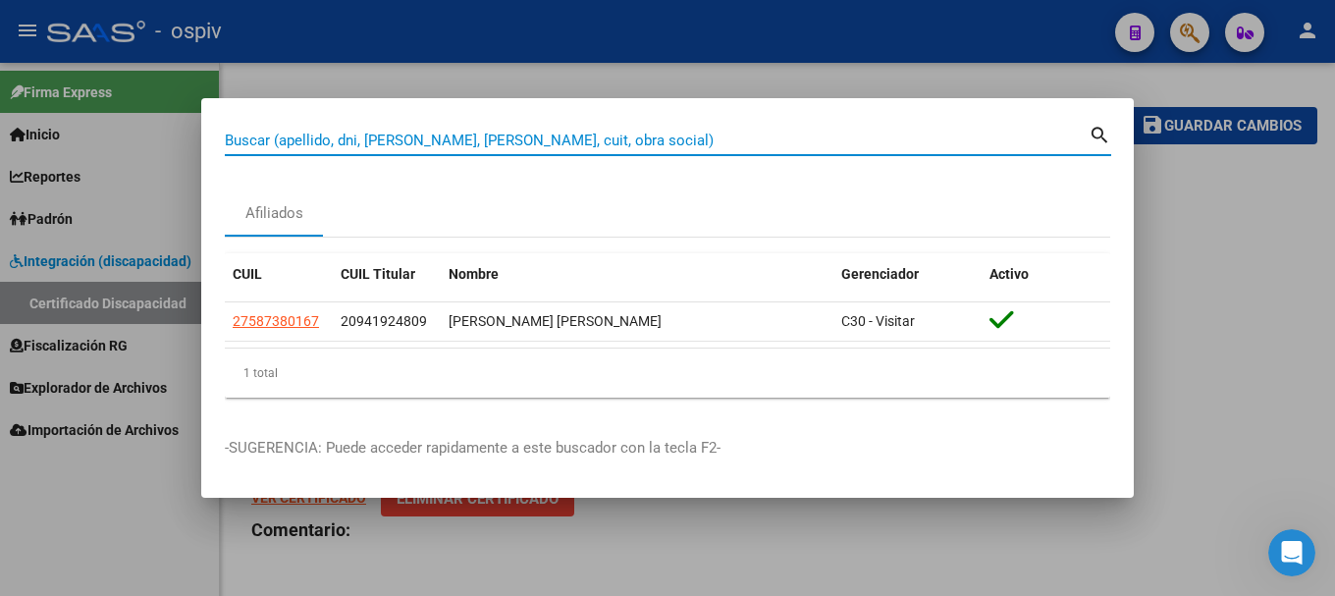
paste input "23503265729"
type input "23503265729"
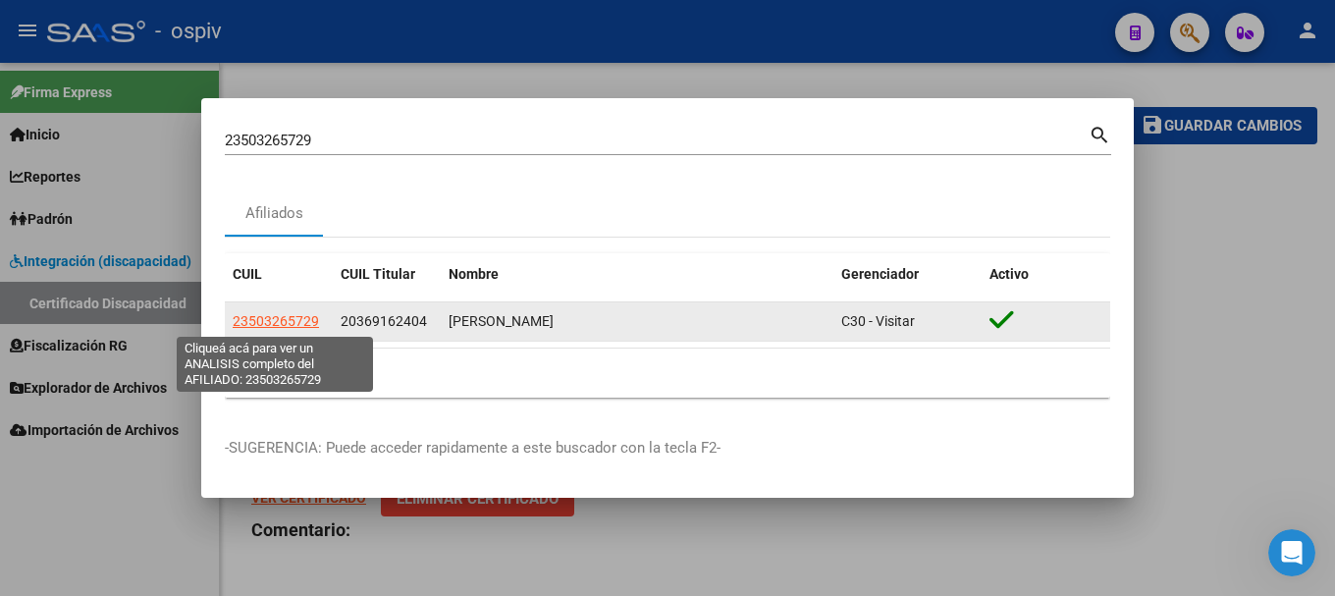
click at [284, 315] on span "23503265729" at bounding box center [276, 321] width 86 height 16
type textarea "23503265729"
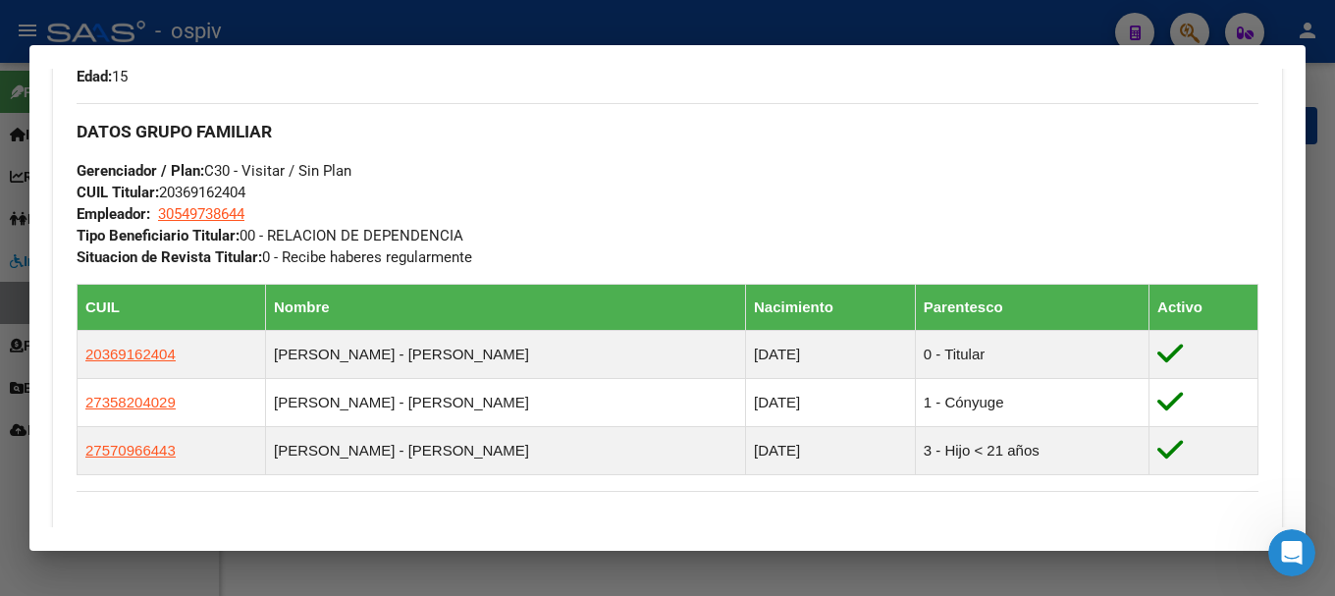
scroll to position [982, 0]
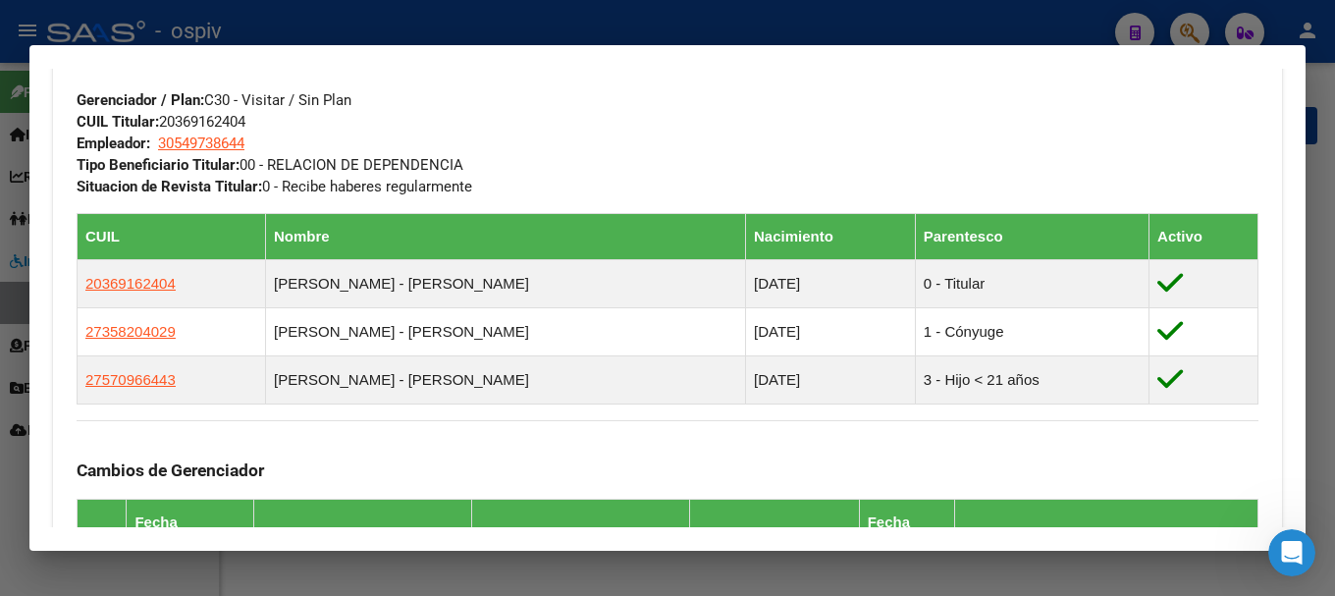
drag, startPoint x: 1187, startPoint y: 35, endPoint x: 340, endPoint y: 162, distance: 856.5
click at [1177, 36] on div at bounding box center [667, 298] width 1335 height 596
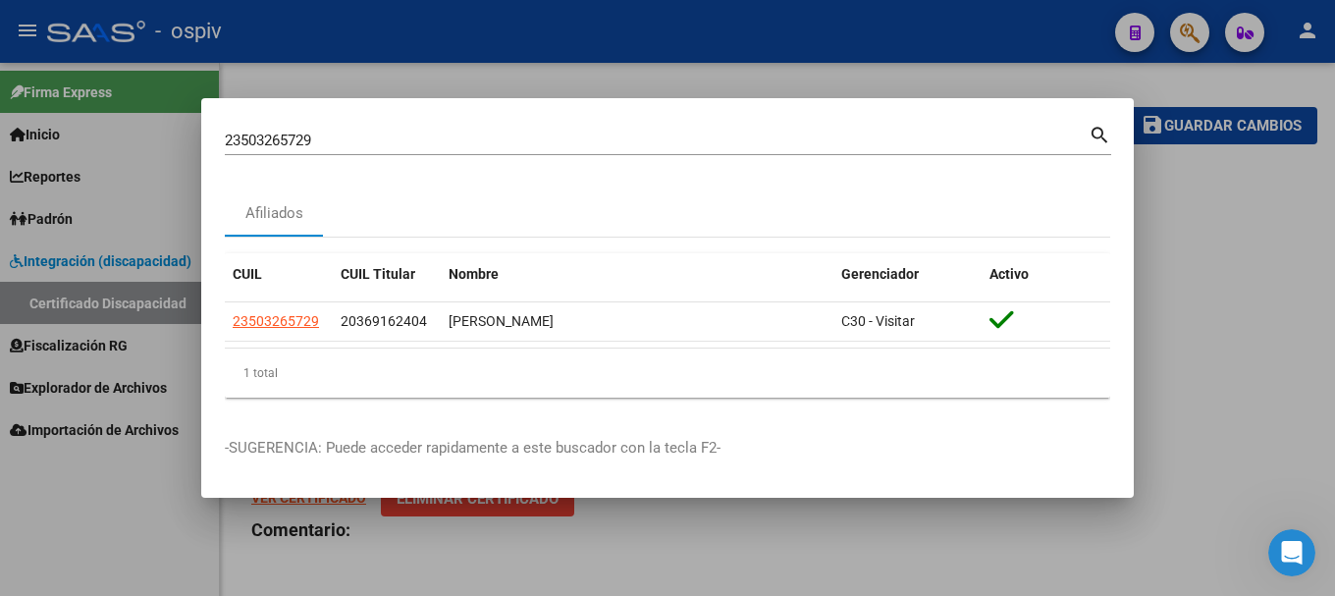
drag, startPoint x: 327, startPoint y: 130, endPoint x: 247, endPoint y: 135, distance: 79.7
click at [248, 135] on div "23503265729 Buscar (apellido, dni, cuil, nro traspaso, cuit, obra social)" at bounding box center [657, 140] width 864 height 29
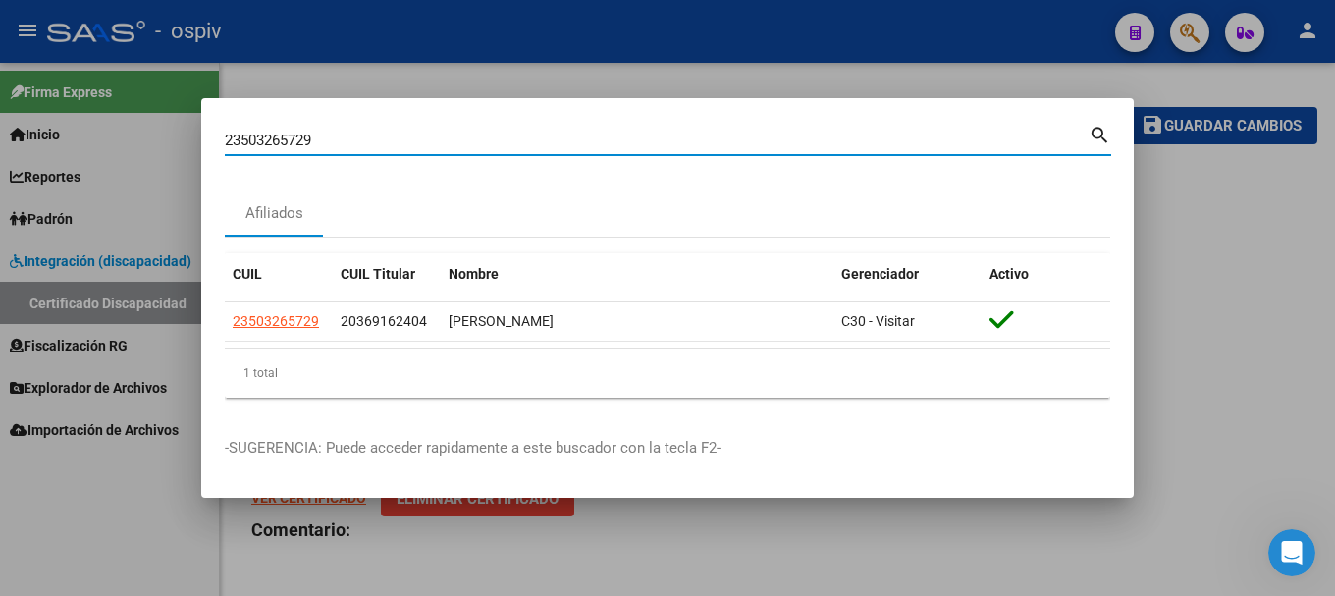
drag, startPoint x: 283, startPoint y: 131, endPoint x: 0, endPoint y: 70, distance: 289.2
click at [0, 70] on div "23503265729 Buscar (apellido, dni, cuil, nro traspaso, cuit, obra social) searc…" at bounding box center [667, 298] width 1335 height 596
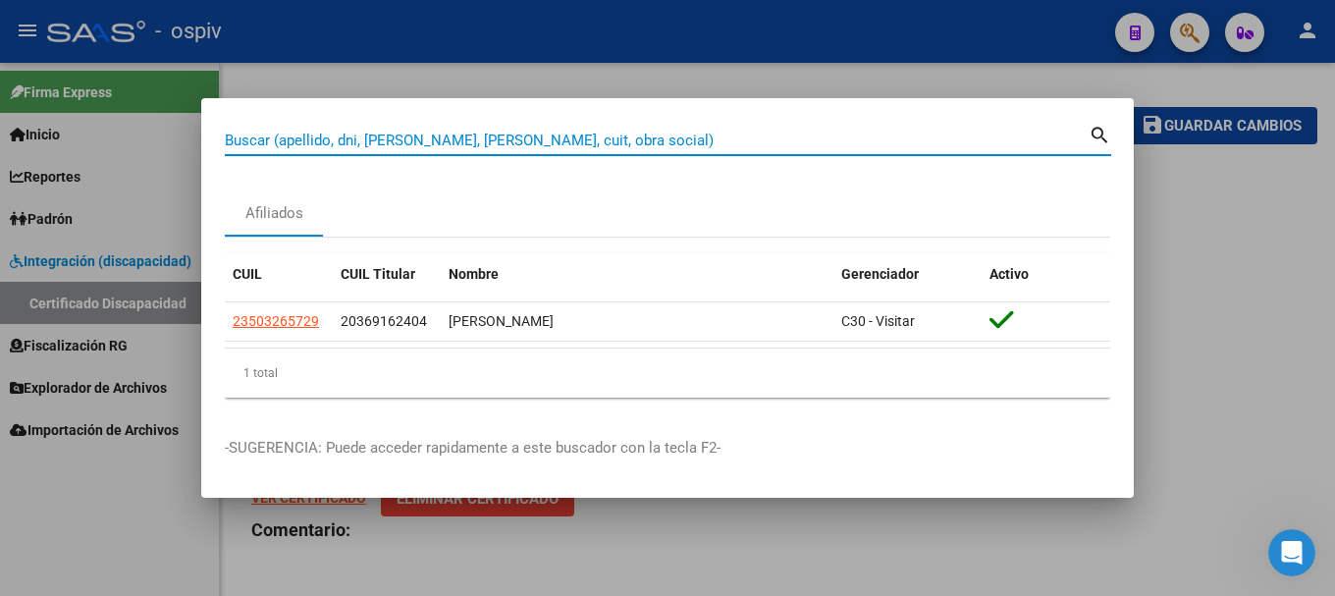
paste input "27574859749"
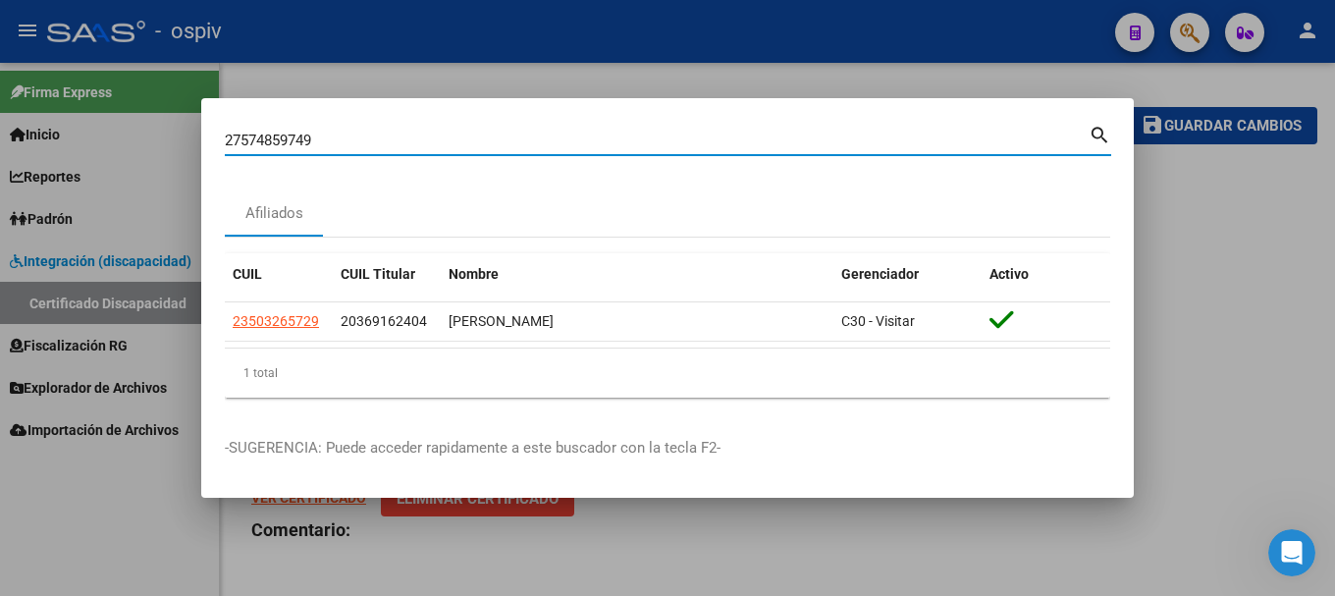
type input "27574859749"
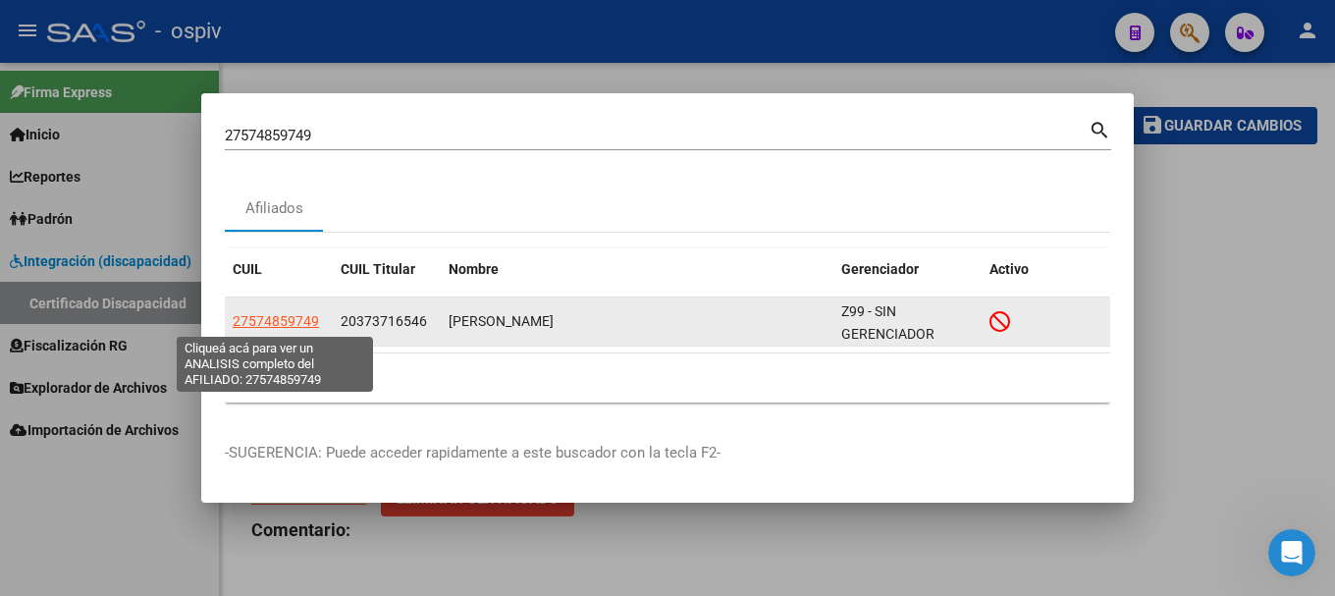
click at [285, 324] on span "27574859749" at bounding box center [276, 321] width 86 height 16
type textarea "27574859749"
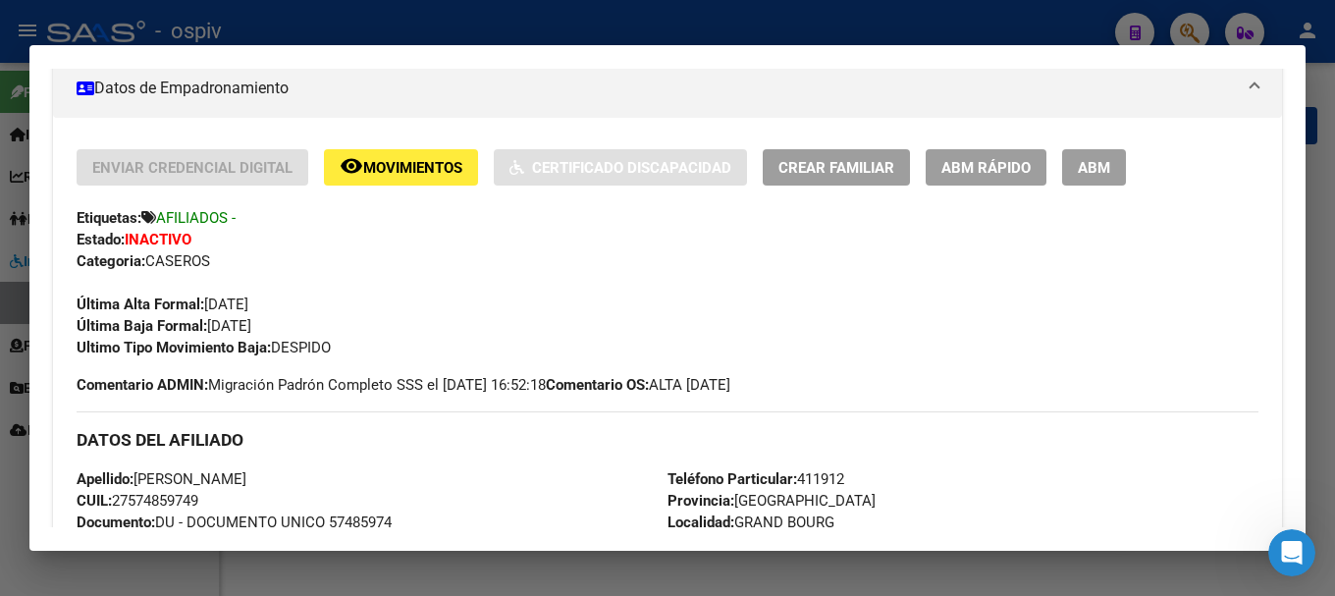
scroll to position [393, 0]
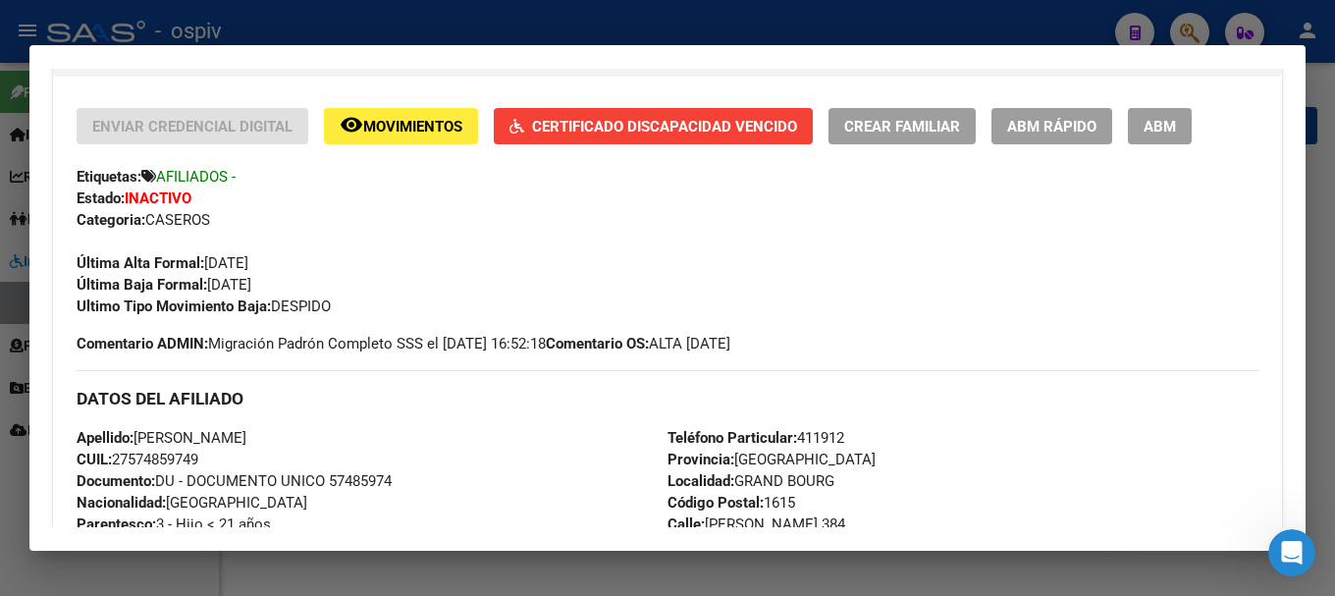
click at [1197, 33] on div at bounding box center [667, 298] width 1335 height 596
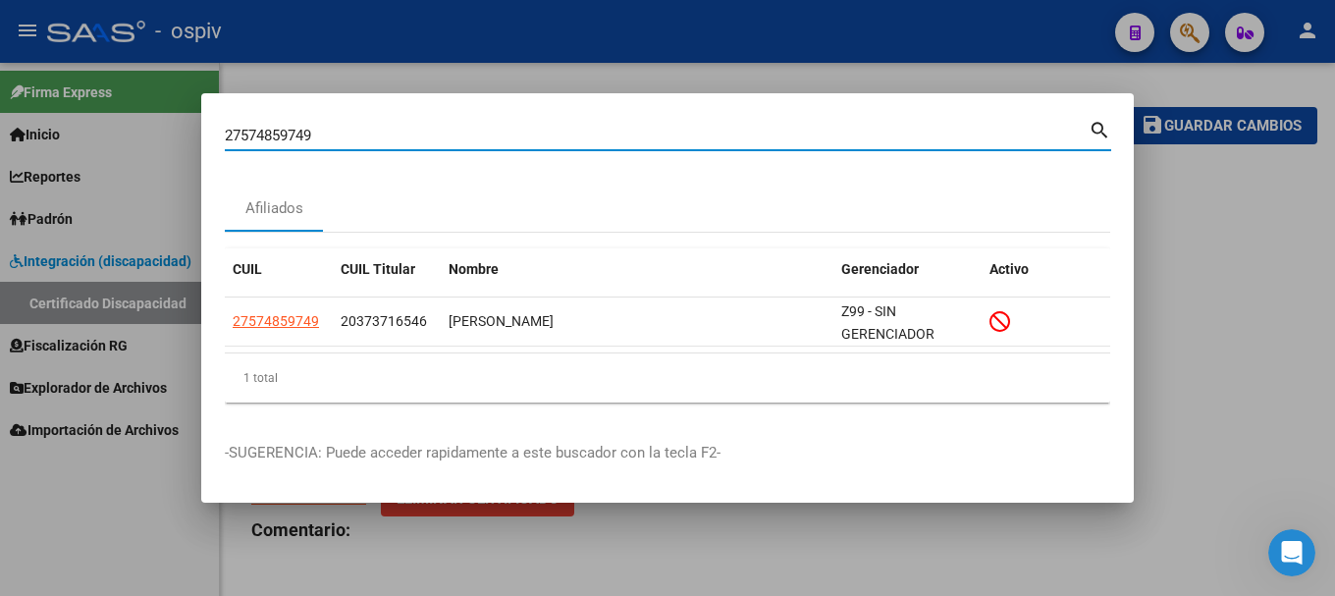
drag, startPoint x: 339, startPoint y: 139, endPoint x: 34, endPoint y: 52, distance: 316.6
click at [36, 76] on div "27574859749 Buscar (apellido, dni, cuil, nro traspaso, cuit, obra social) searc…" at bounding box center [667, 298] width 1335 height 596
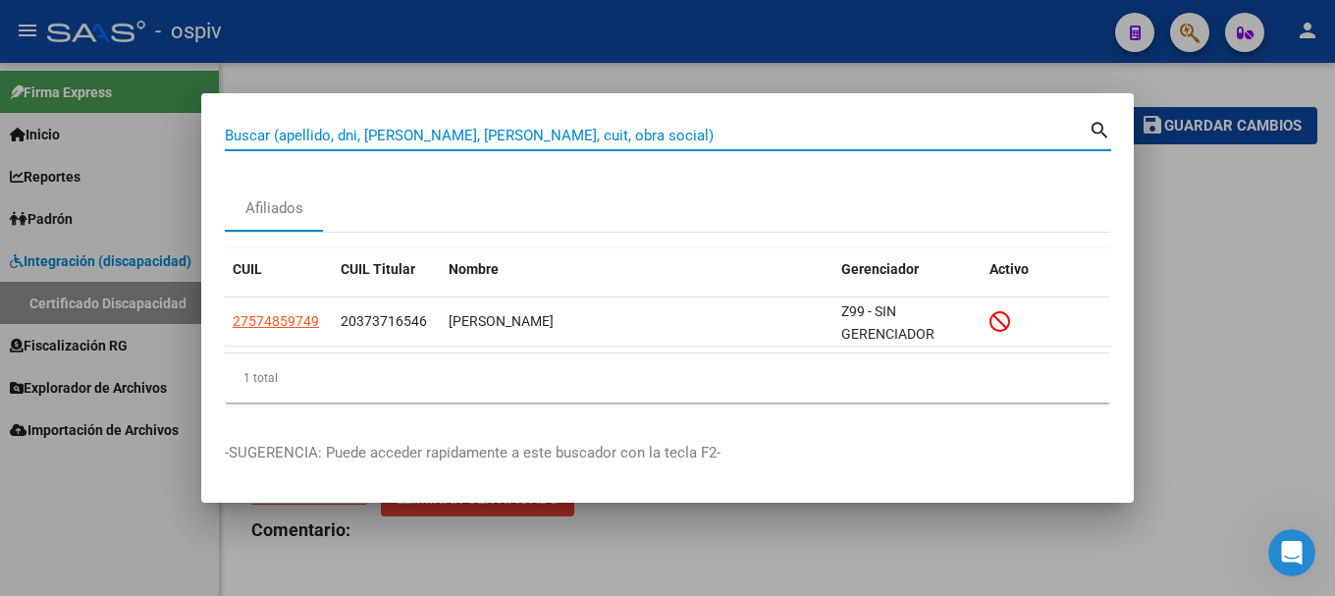
paste input "27470632920"
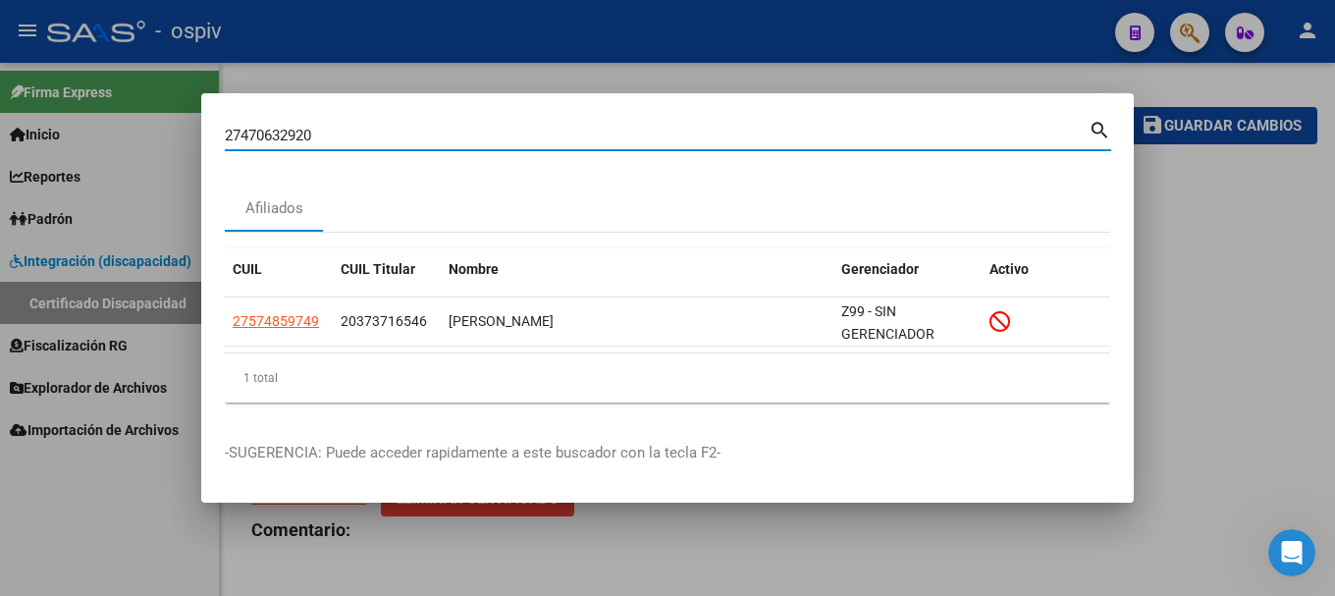
type input "27470632920"
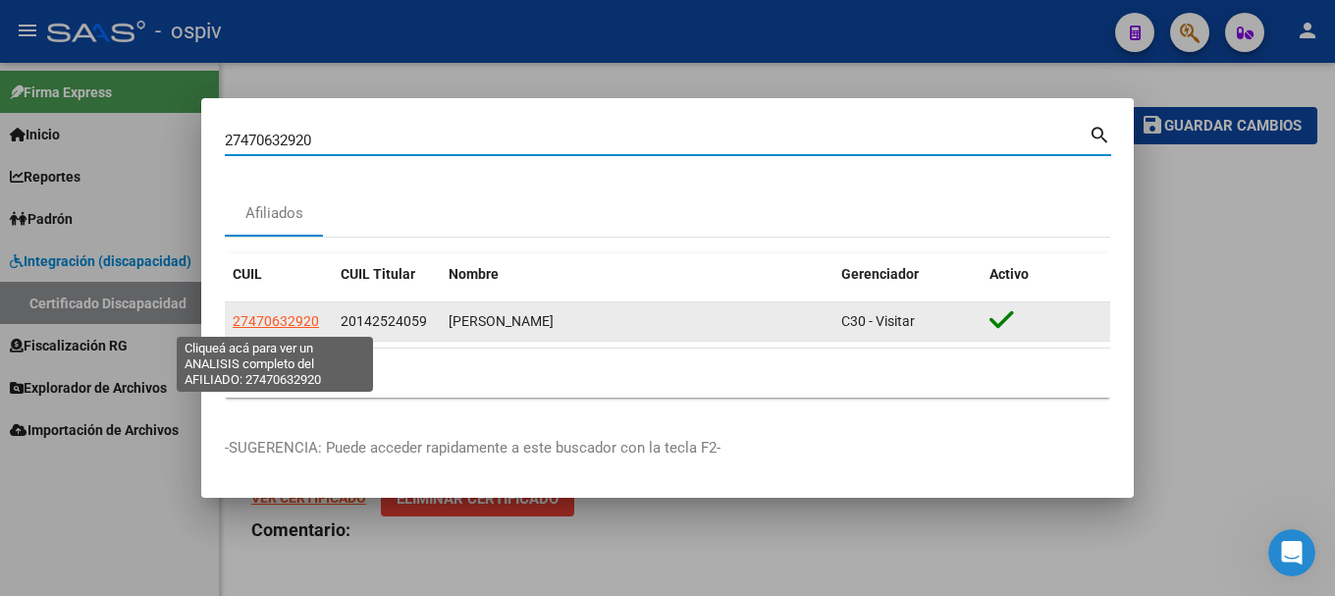
click at [304, 316] on span "27470632920" at bounding box center [276, 321] width 86 height 16
type textarea "27470632920"
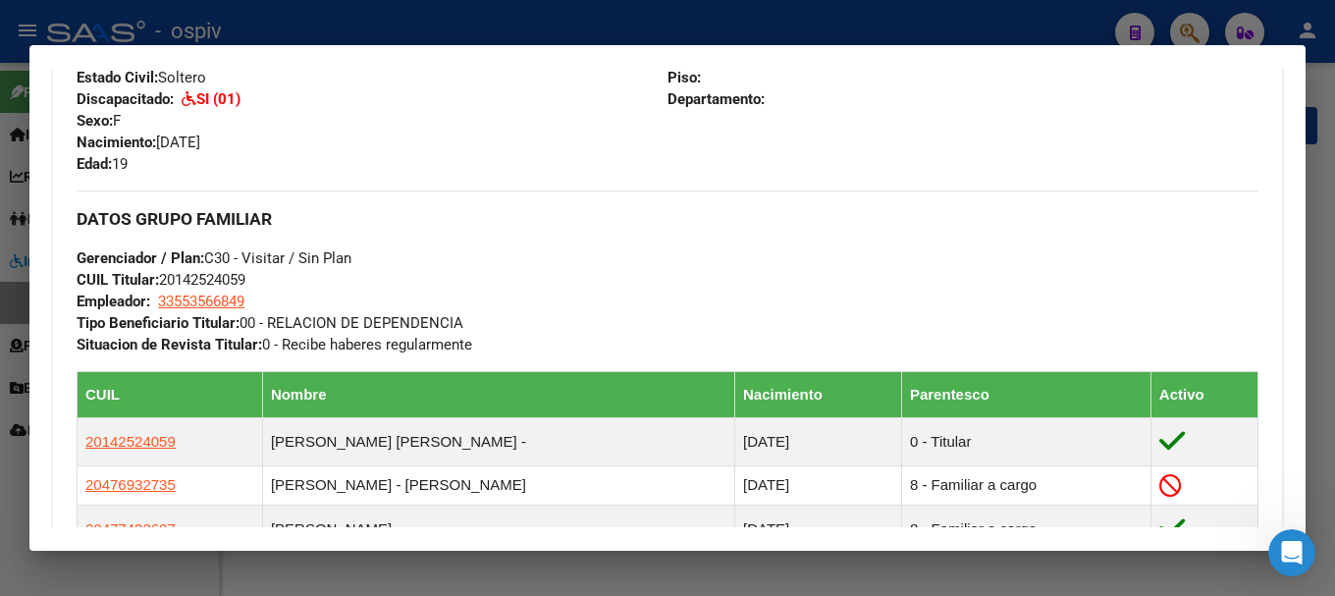
scroll to position [1080, 0]
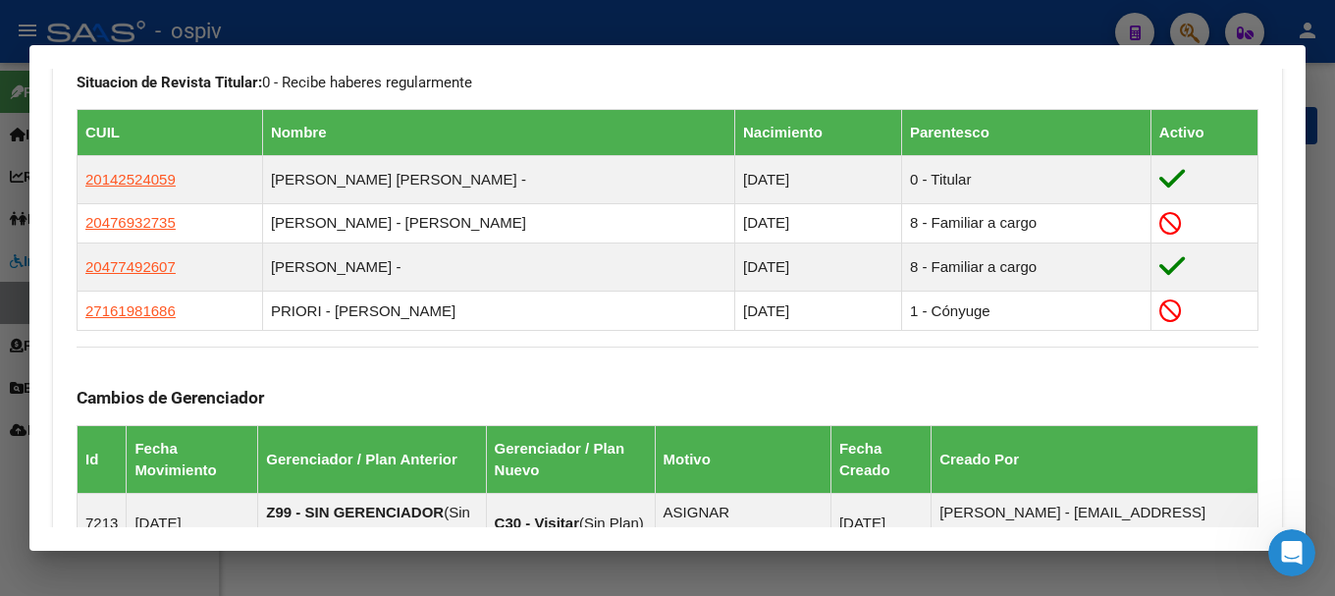
click at [1197, 29] on div at bounding box center [667, 298] width 1335 height 596
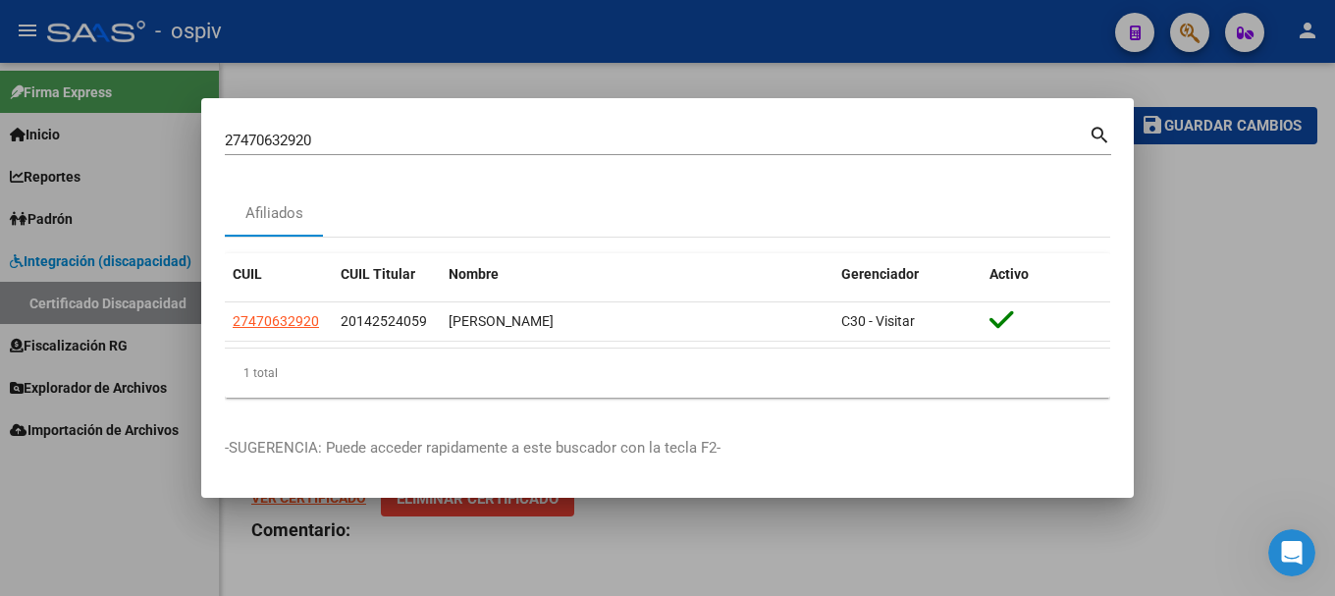
drag, startPoint x: 350, startPoint y: 159, endPoint x: 174, endPoint y: 129, distance: 179.3
click at [174, 129] on div "27470632920 Buscar (apellido, dni, cuil, nro traspaso, cuit, obra social) searc…" at bounding box center [667, 298] width 1335 height 596
click at [360, 130] on div "27470632920 Buscar (apellido, dni, cuil, nro traspaso, cuit, obra social)" at bounding box center [657, 140] width 864 height 29
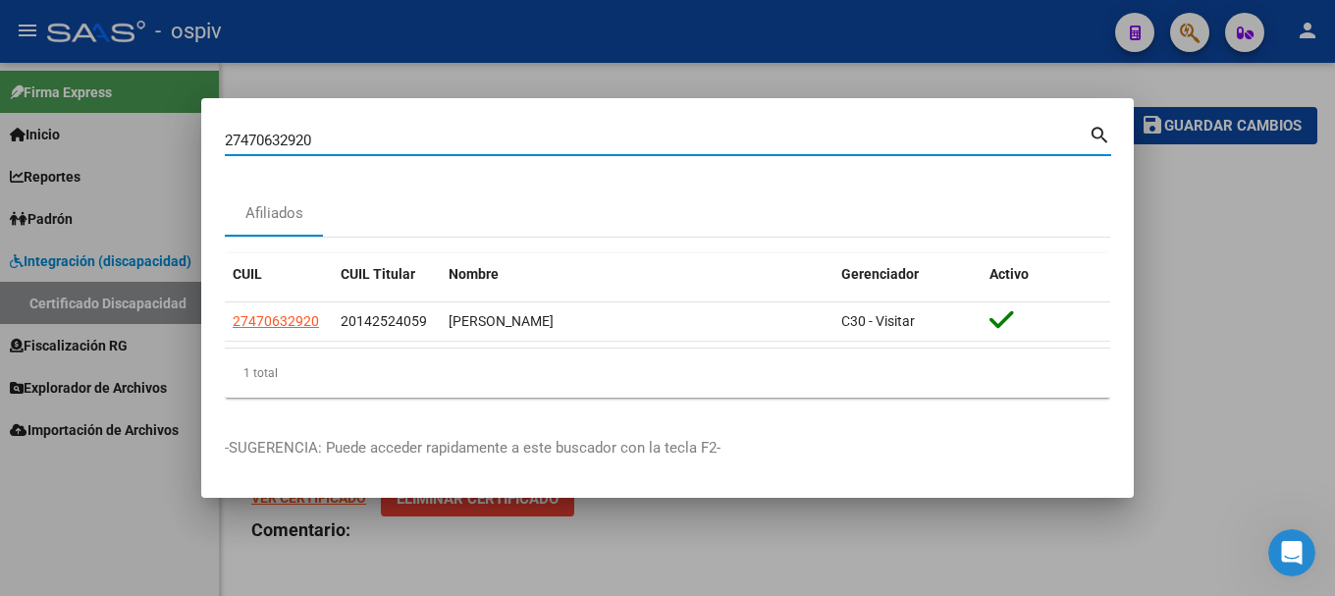
drag, startPoint x: 344, startPoint y: 137, endPoint x: 160, endPoint y: 129, distance: 183.8
click at [214, 131] on mat-dialog-content "27470632920 Buscar (apellido, dni, cuil, nro traspaso, cuit, obra social) searc…" at bounding box center [667, 268] width 933 height 292
click at [108, 129] on div at bounding box center [667, 298] width 1335 height 596
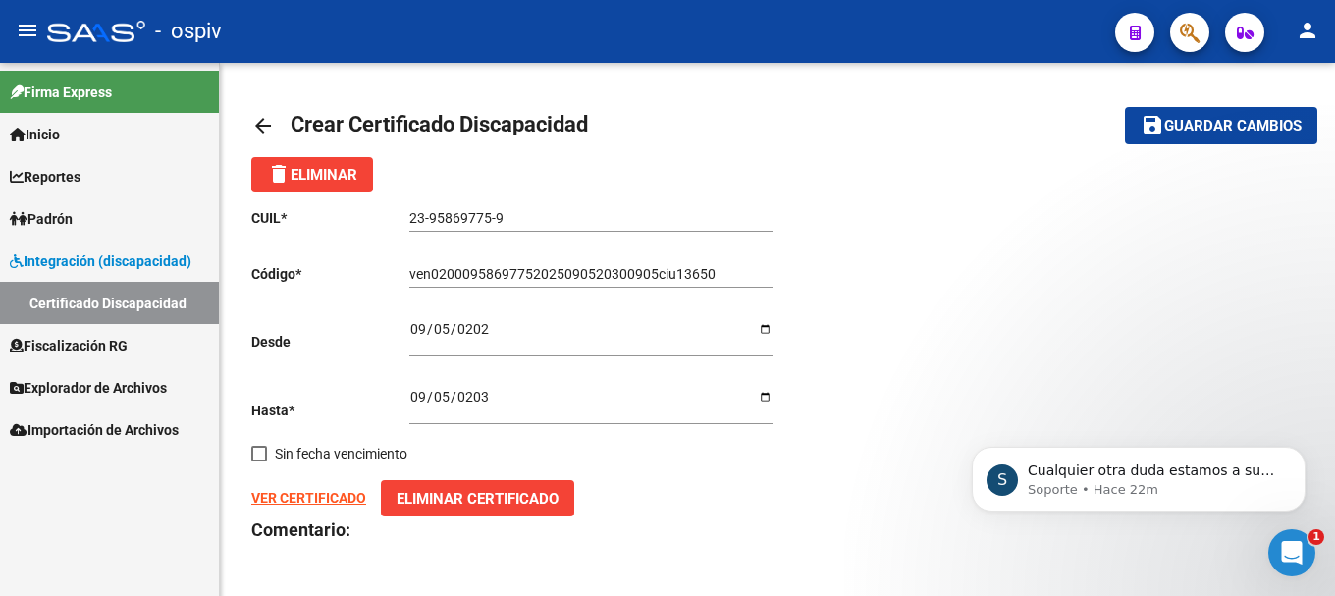
scroll to position [0, 0]
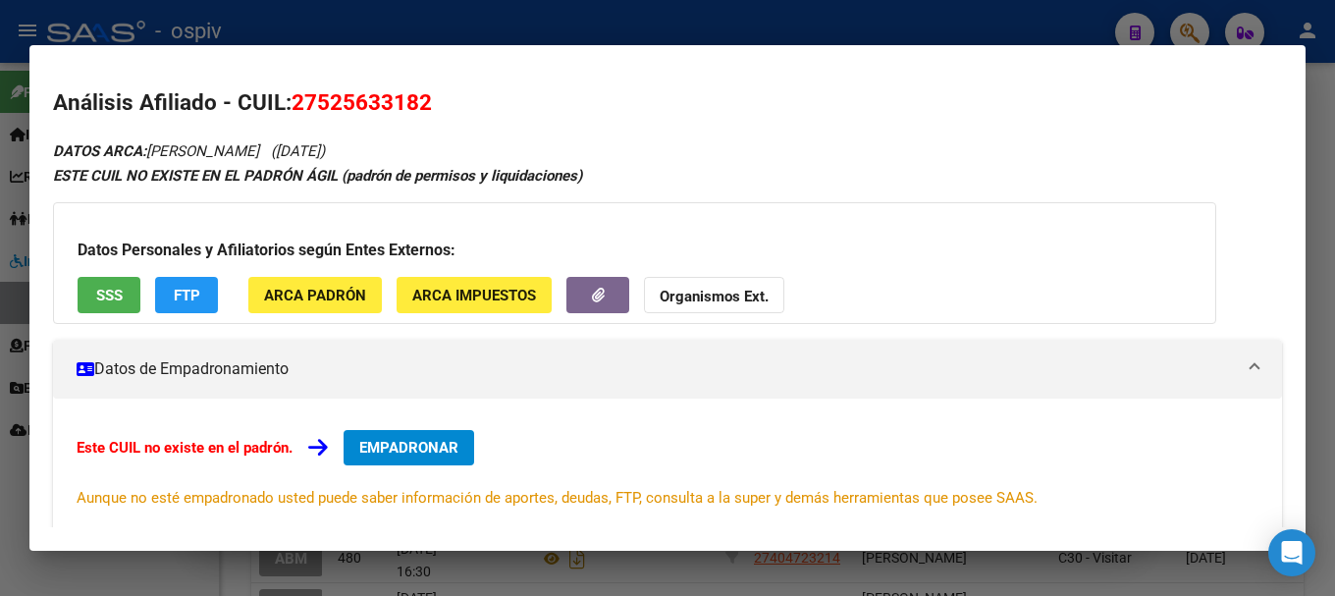
click at [1192, 17] on div at bounding box center [667, 298] width 1335 height 596
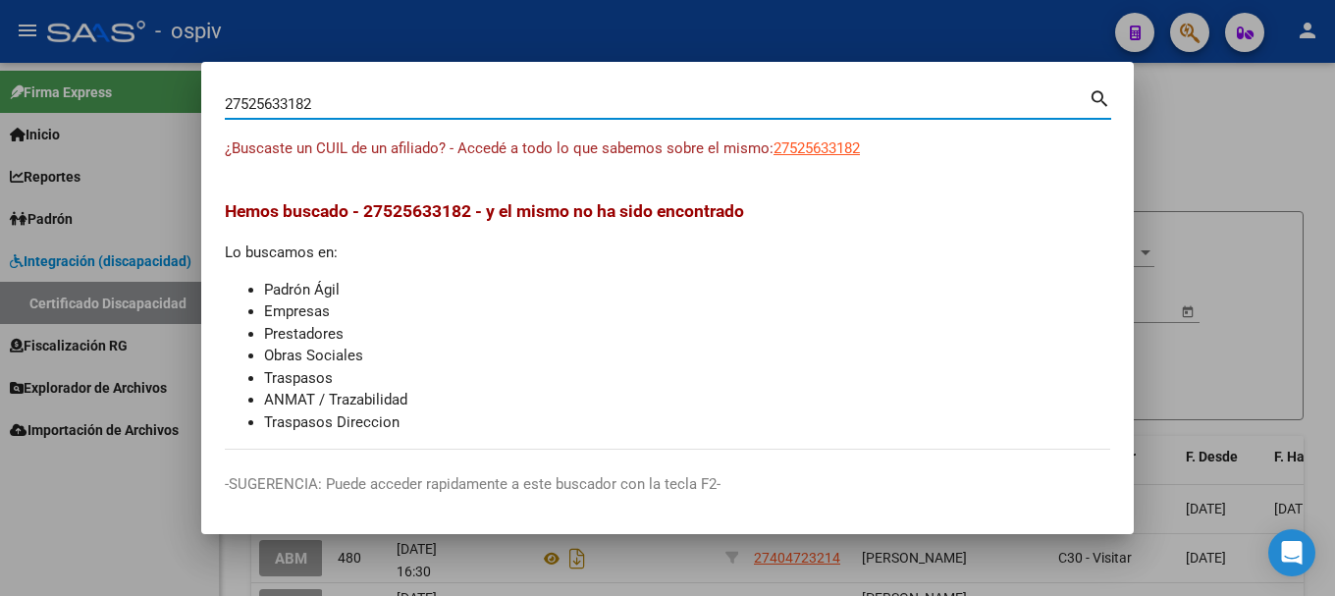
drag, startPoint x: 335, startPoint y: 110, endPoint x: 94, endPoint y: 106, distance: 240.5
click at [109, 107] on div "27525633182 Buscar (apellido, dni, cuil, nro traspaso, cuit, obra social) searc…" at bounding box center [667, 298] width 1335 height 596
click at [94, 106] on div at bounding box center [667, 298] width 1335 height 596
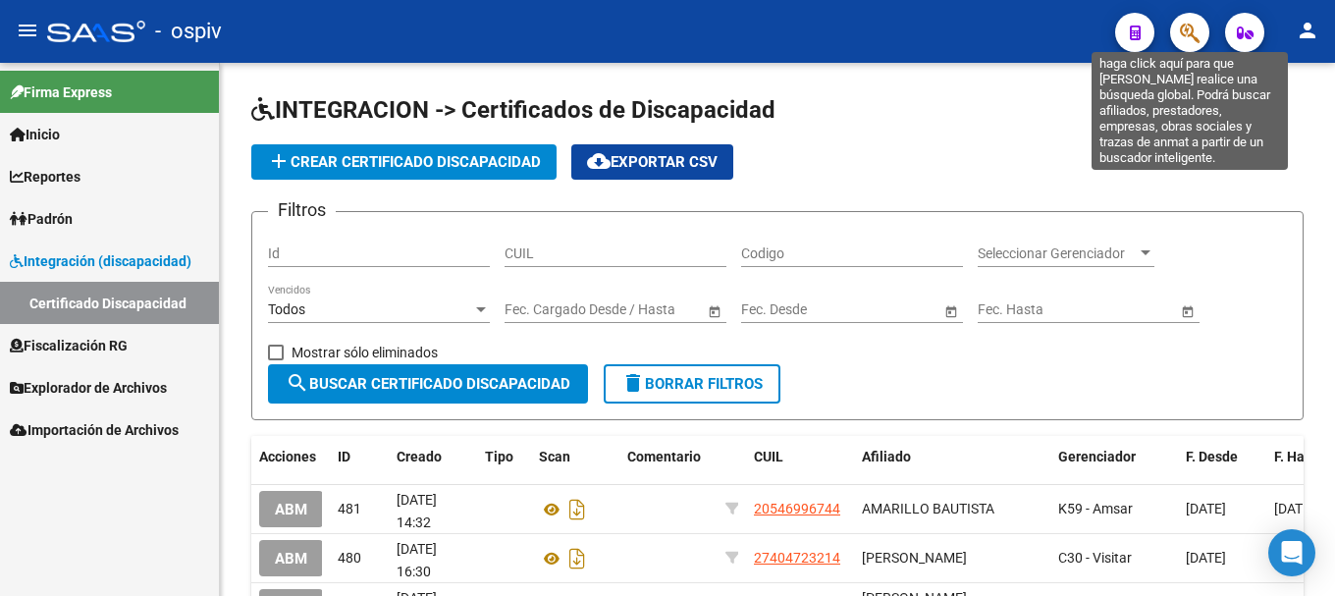
click at [1193, 24] on icon "button" at bounding box center [1190, 33] width 20 height 23
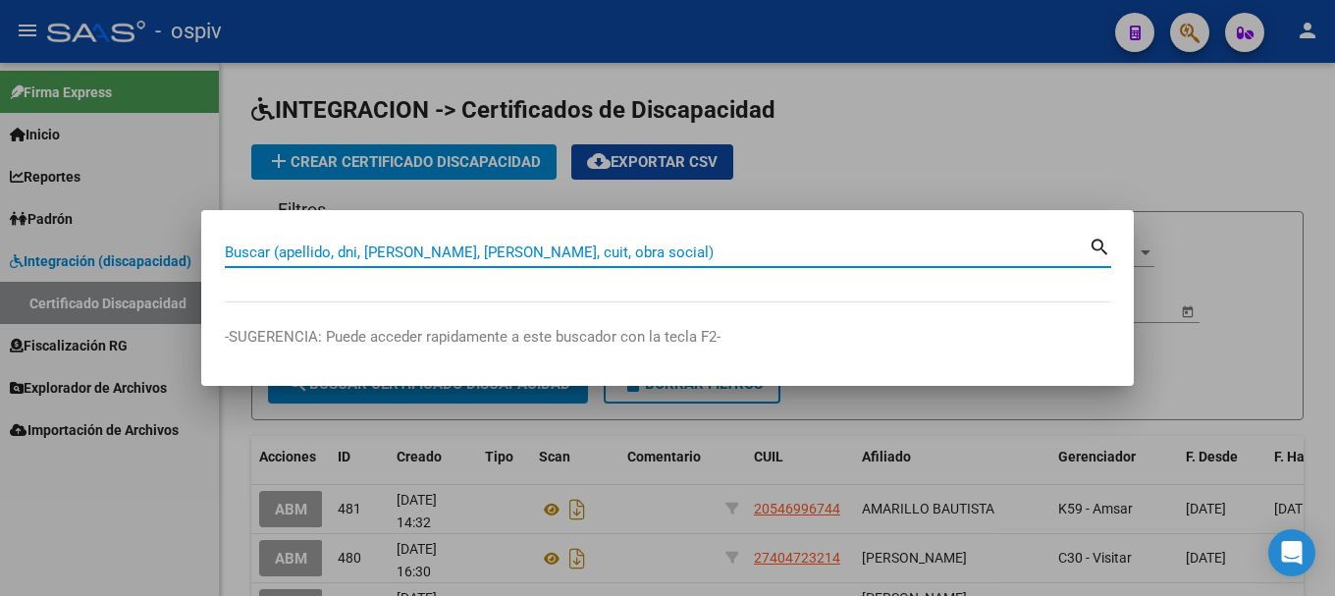
paste input "23958697759"
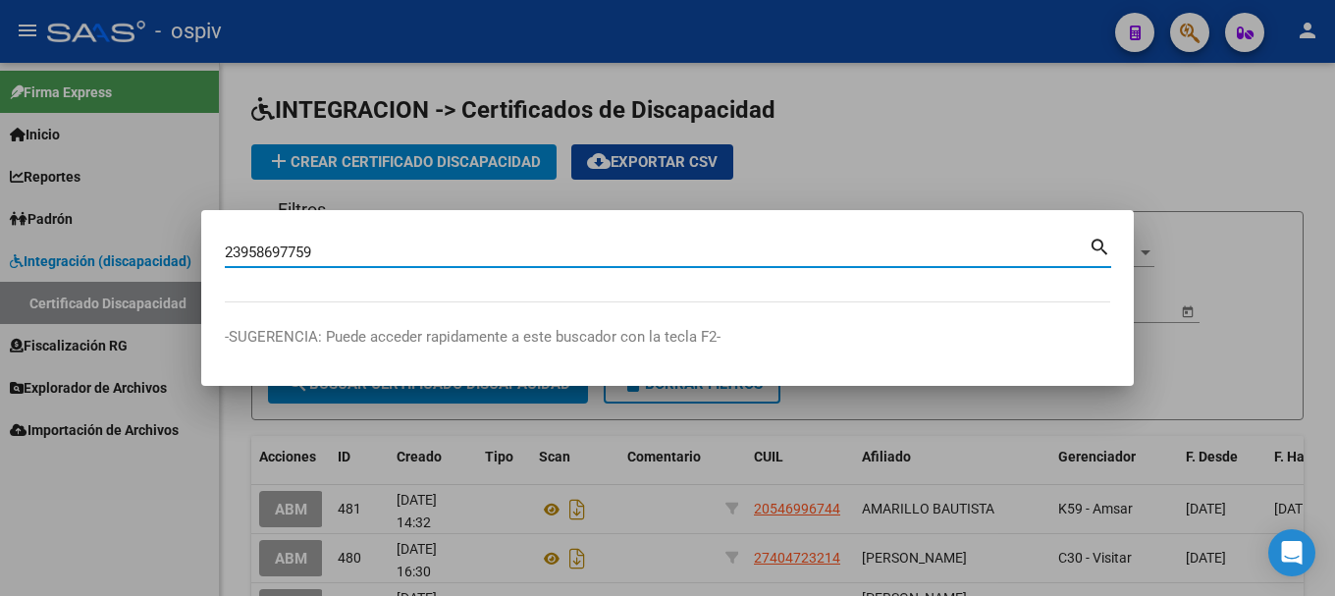
type input "23958697759"
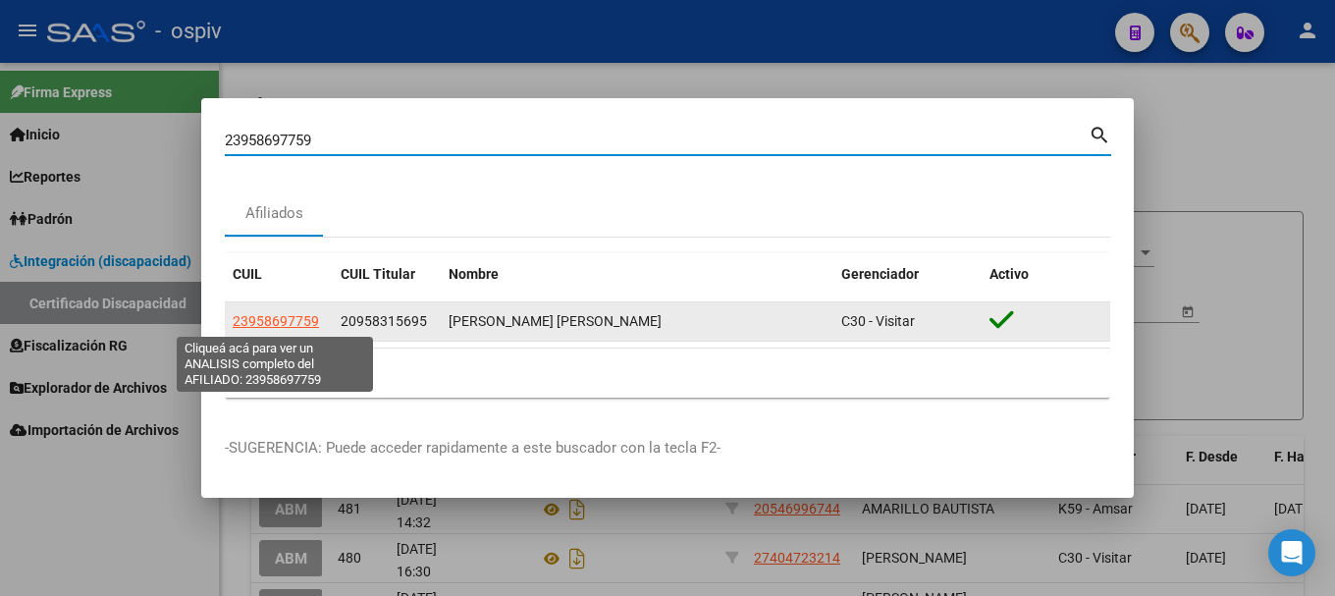
click at [245, 321] on span "23958697759" at bounding box center [276, 321] width 86 height 16
type textarea "23958697759"
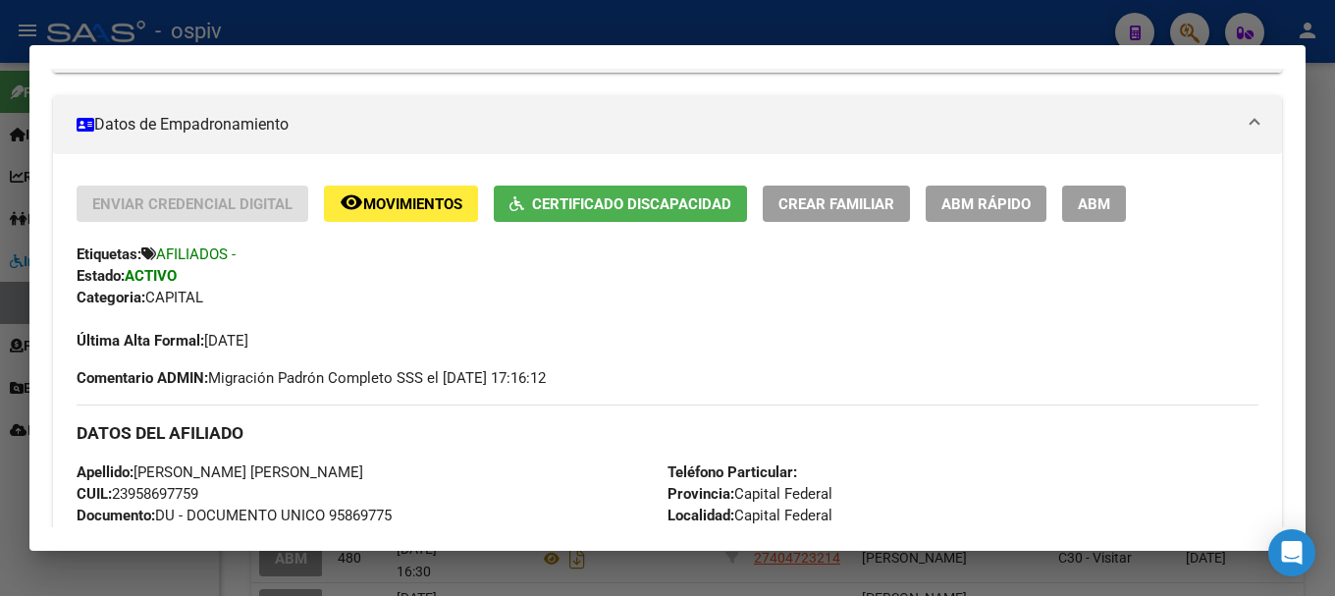
scroll to position [294, 0]
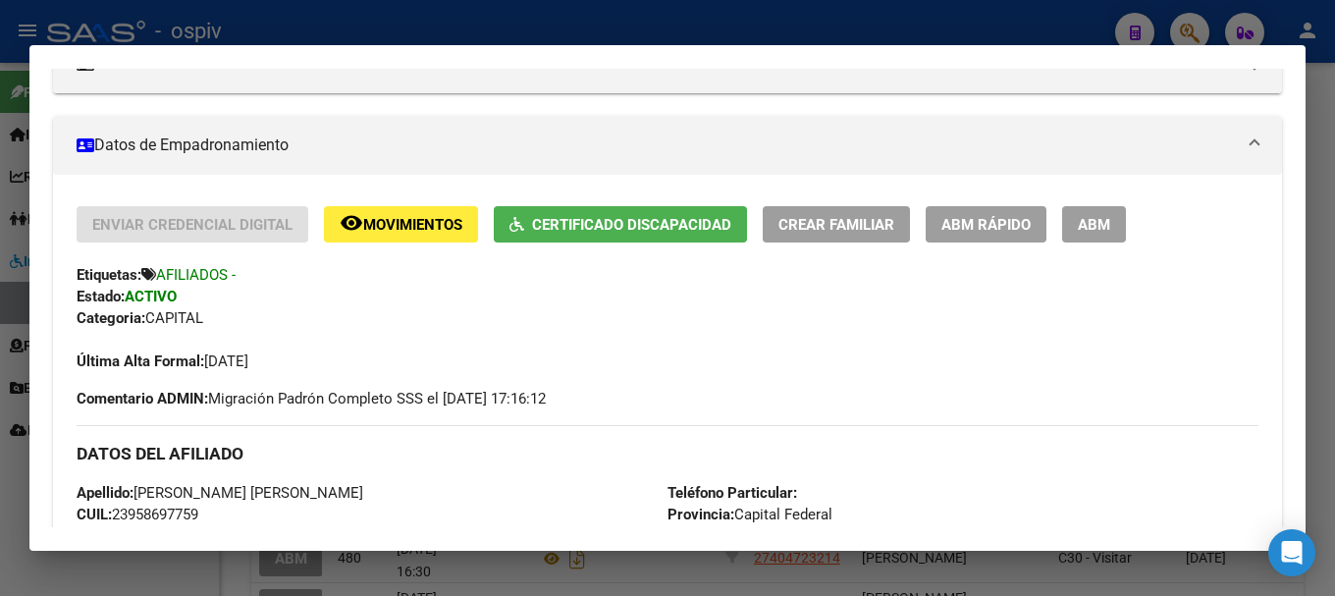
click at [666, 230] on span "Certificado Discapacidad" at bounding box center [631, 225] width 199 height 18
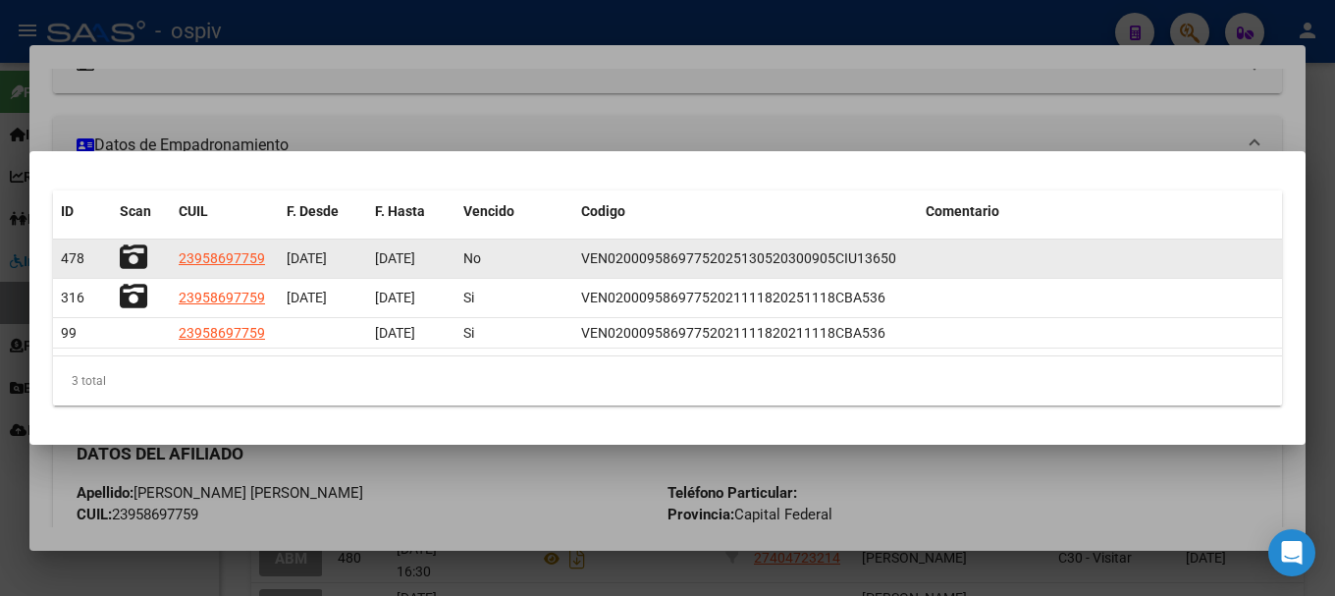
click at [133, 253] on icon at bounding box center [133, 256] width 27 height 27
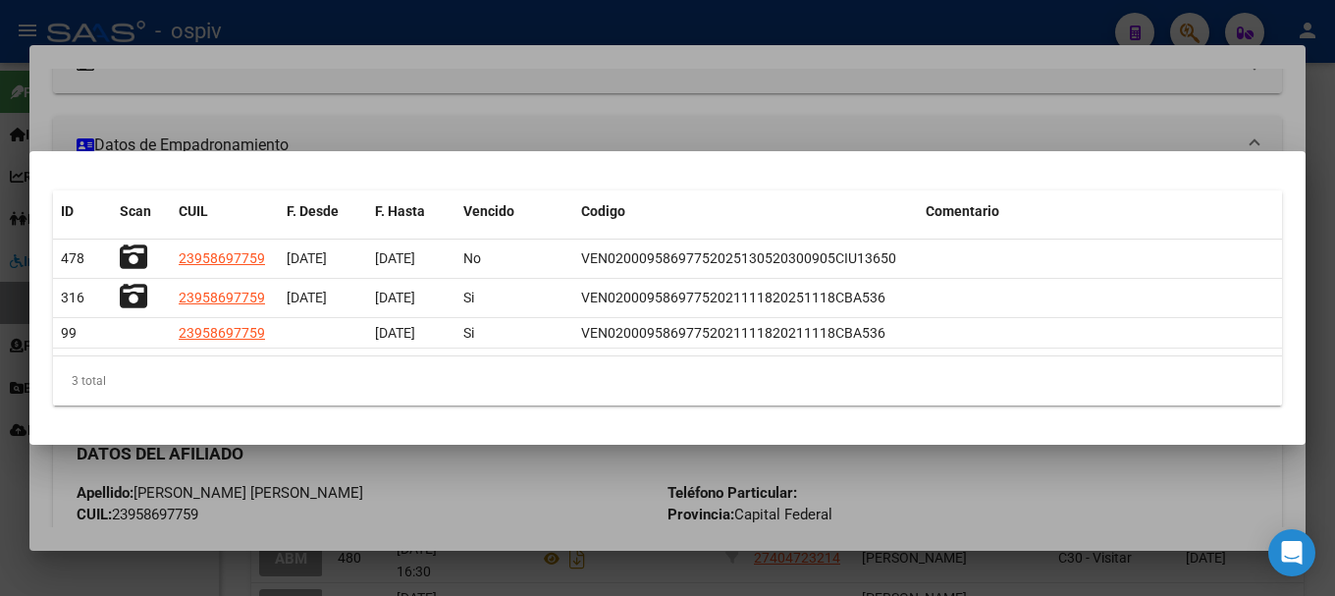
click at [489, 105] on div at bounding box center [667, 298] width 1335 height 596
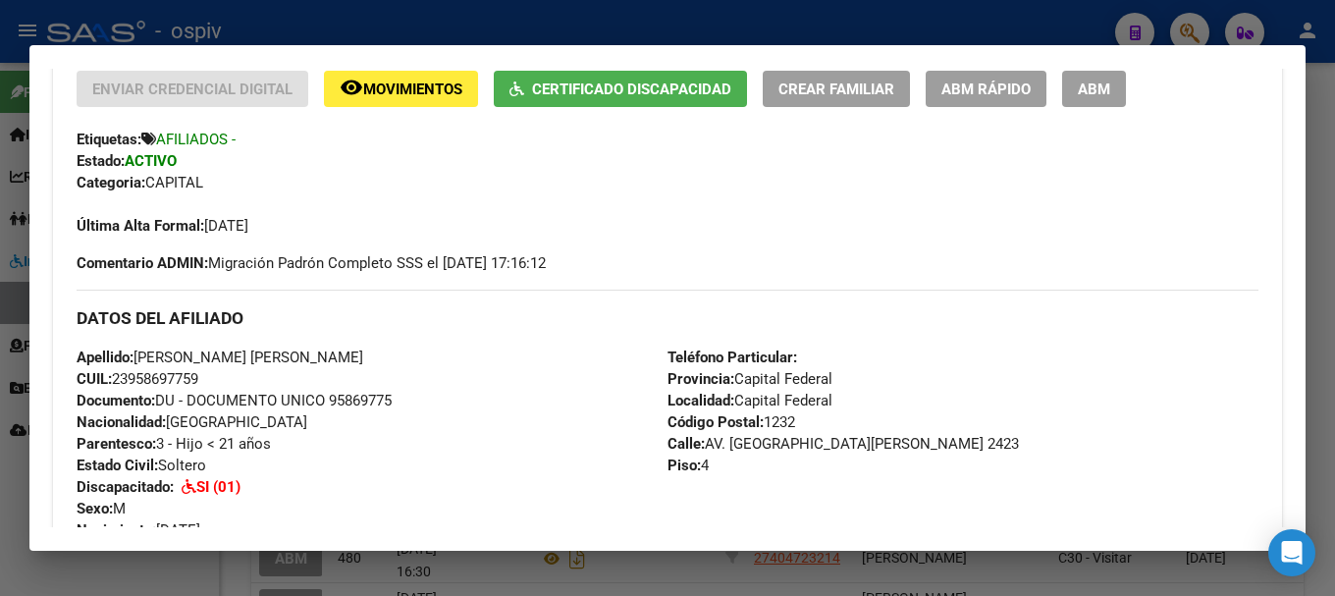
scroll to position [687, 0]
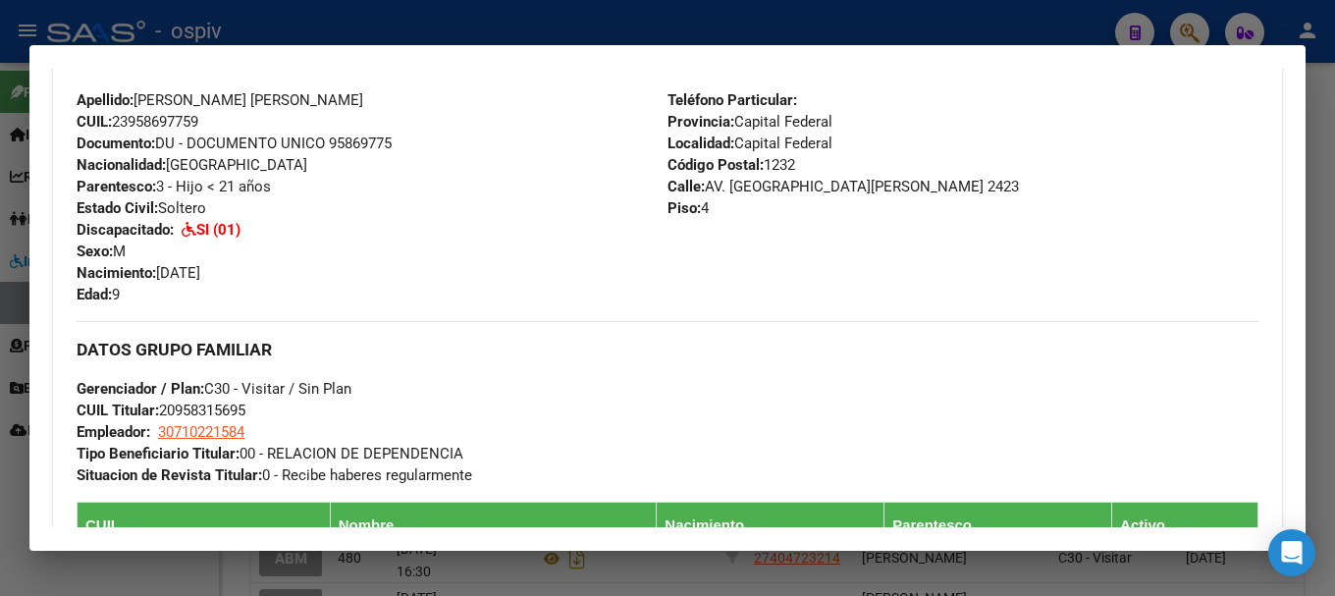
click at [131, 120] on span "CUIL: 23958697759" at bounding box center [138, 122] width 122 height 18
click at [108, 119] on strong "CUIL:" at bounding box center [94, 122] width 35 height 18
drag, startPoint x: 116, startPoint y: 119, endPoint x: 209, endPoint y: 119, distance: 93.3
click at [209, 119] on div "Apellido: CHACON PEREIRA ZAID ARTURO CUIL: 23958697759 Documento: DU - DOCUMENT…" at bounding box center [372, 197] width 591 height 216
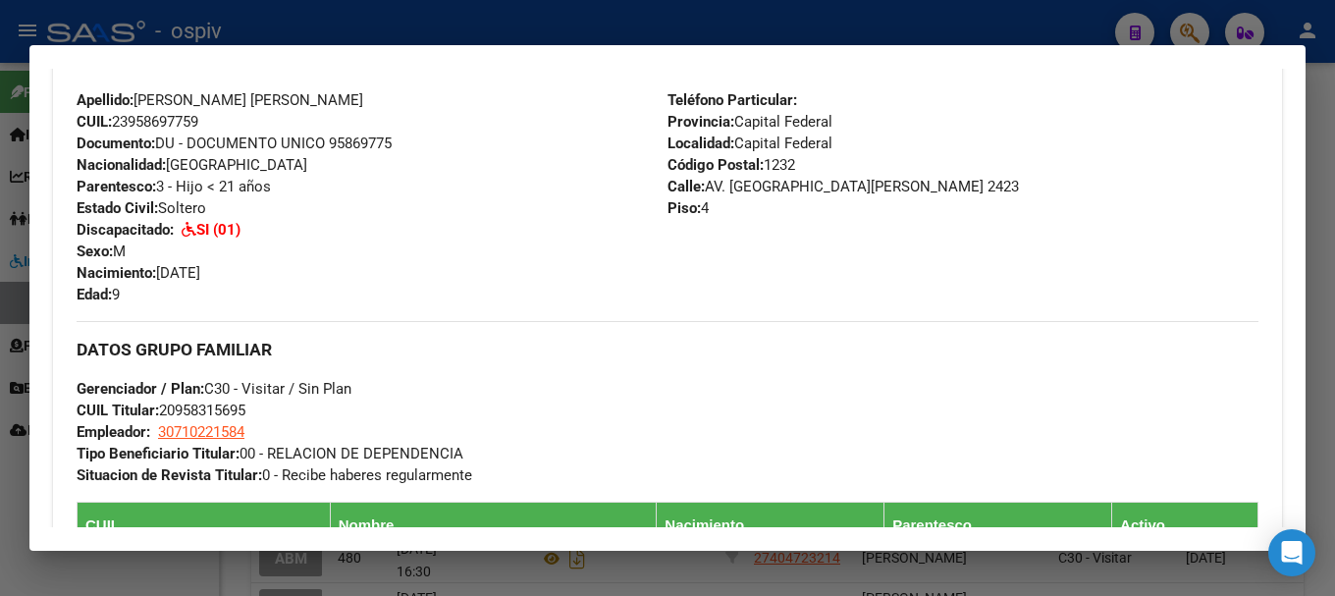
click at [0, 544] on div at bounding box center [667, 298] width 1335 height 596
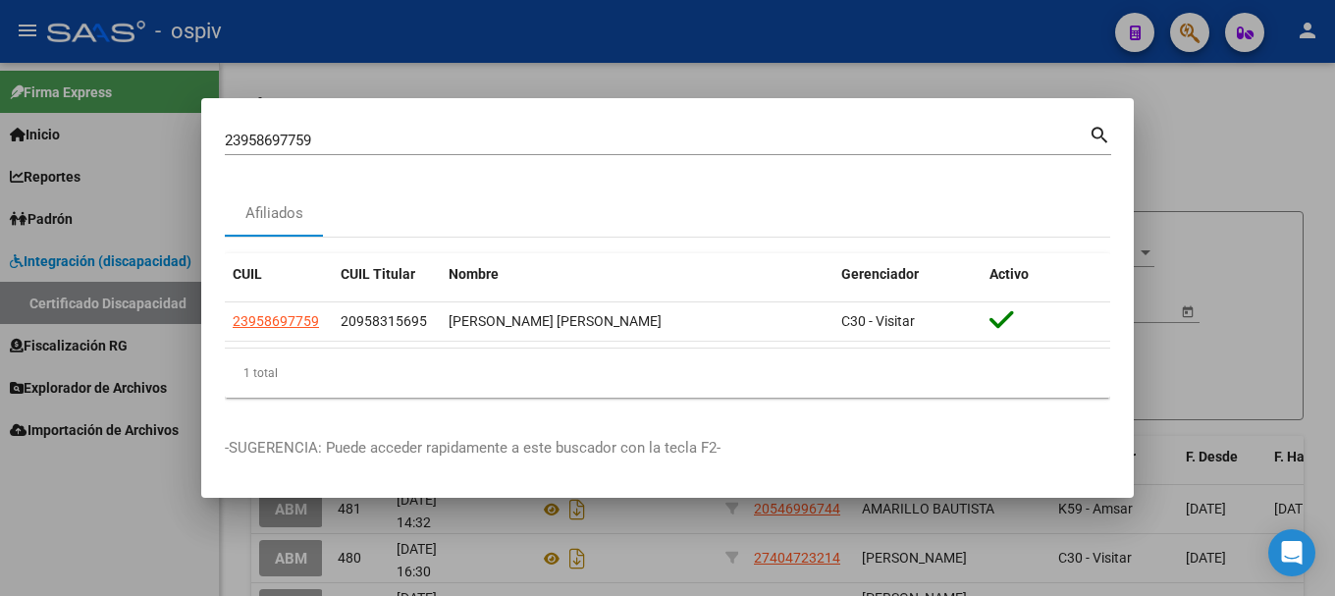
click at [140, 303] on div at bounding box center [667, 298] width 1335 height 596
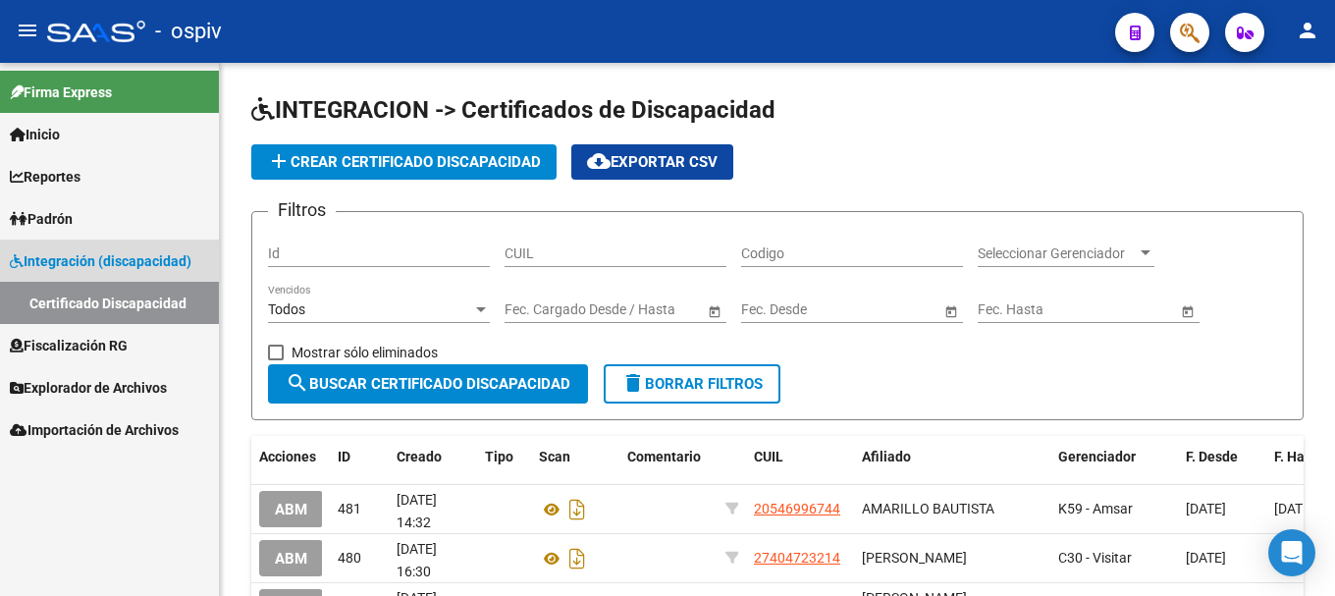
click at [140, 303] on link "Certificado Discapacidad" at bounding box center [109, 303] width 219 height 42
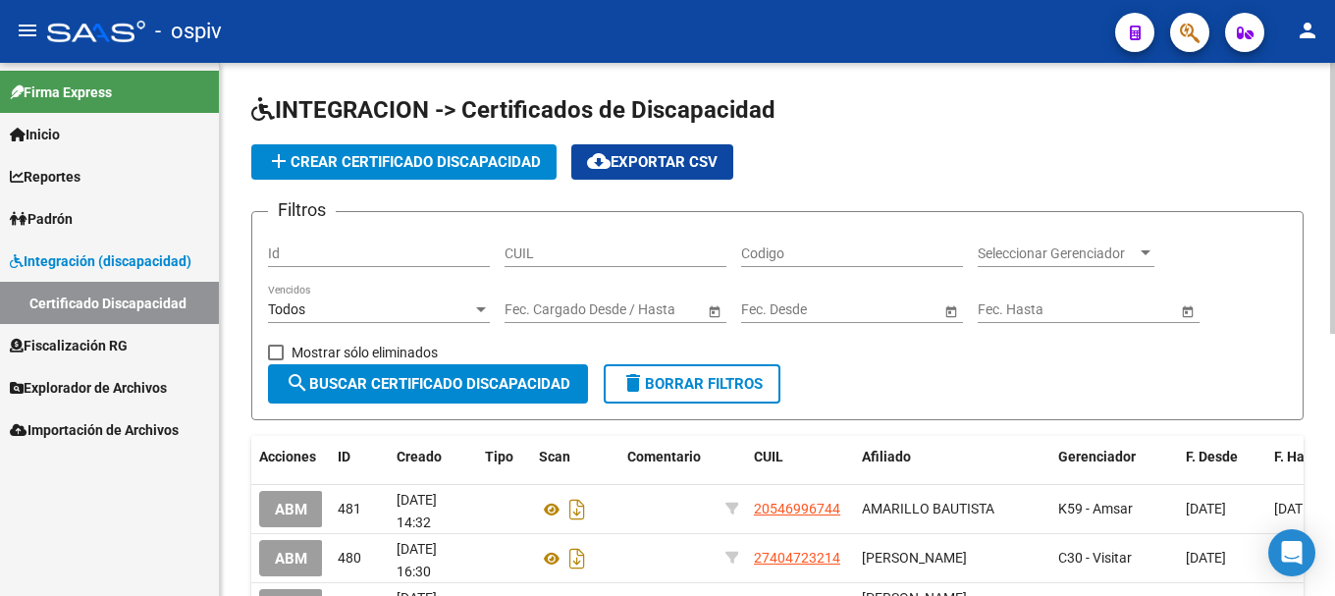
click at [614, 242] on div "CUIL" at bounding box center [616, 247] width 222 height 39
paste input "23-95869775-9"
type input "23-95869775-9"
click at [493, 385] on span "search Buscar Certificado Discapacidad" at bounding box center [428, 384] width 285 height 18
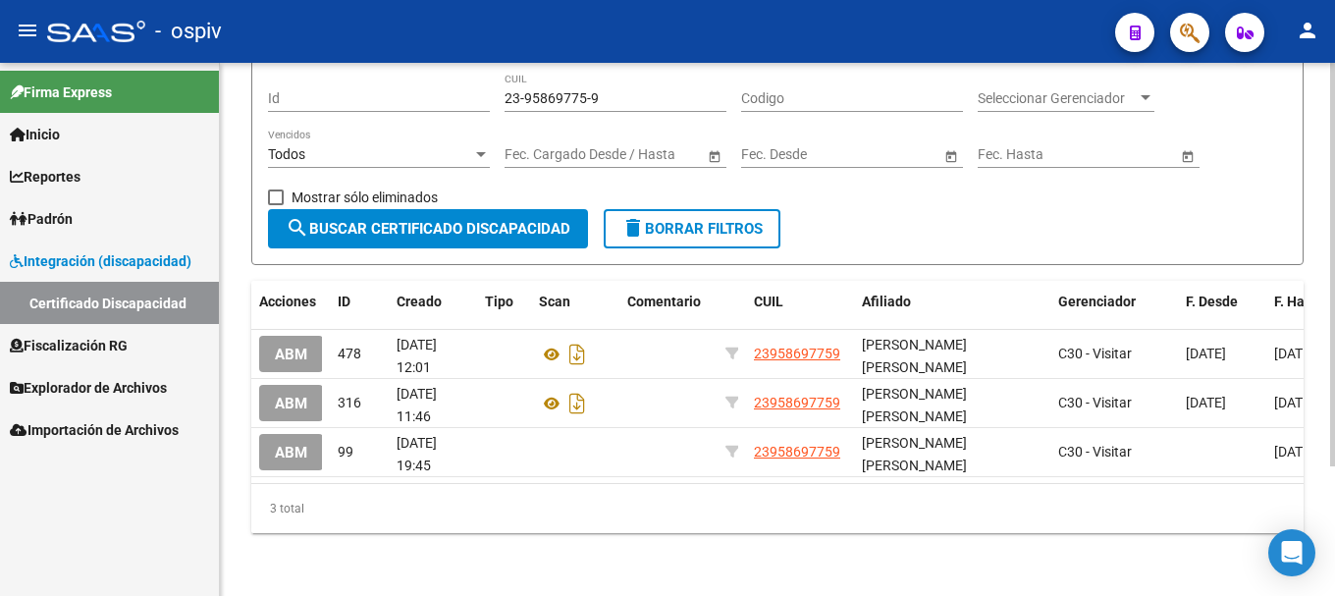
scroll to position [171, 0]
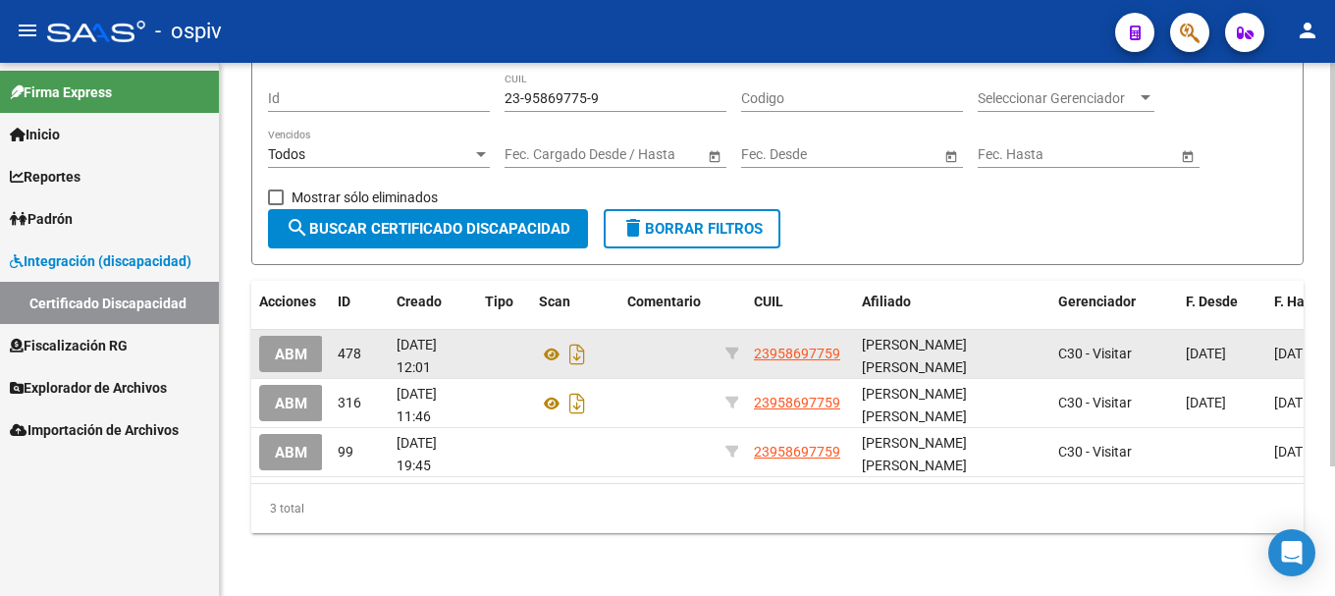
click at [284, 346] on span "ABM" at bounding box center [291, 355] width 32 height 18
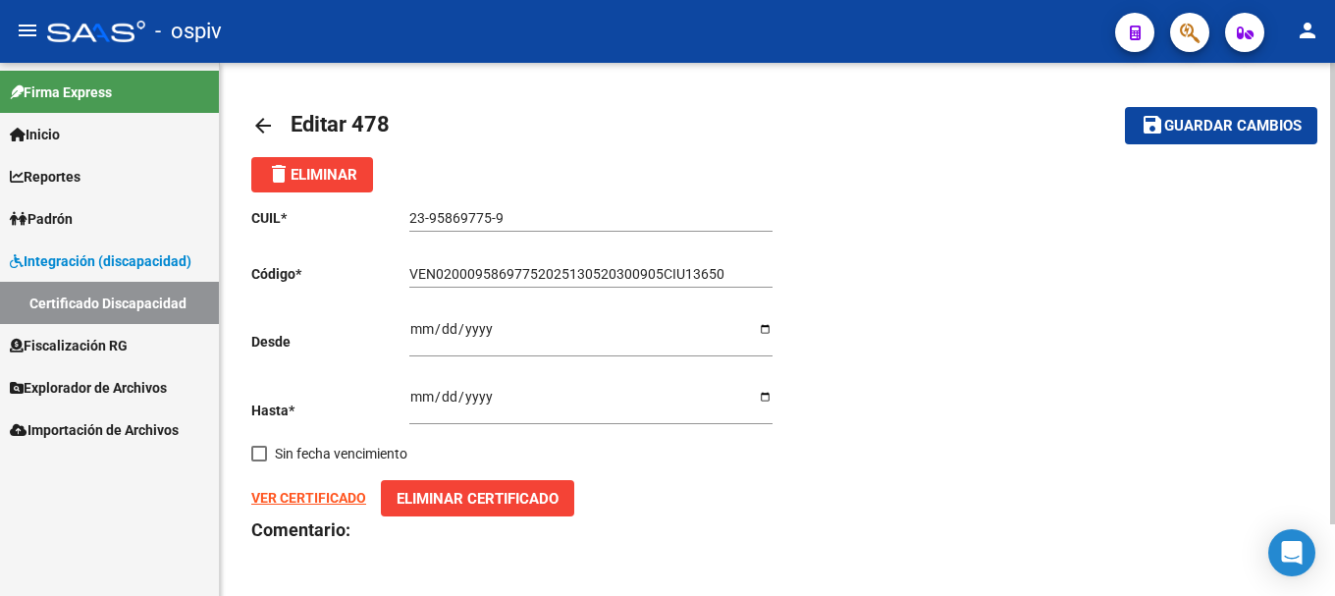
click at [483, 501] on span "Eliminar Certificado" at bounding box center [478, 499] width 162 height 18
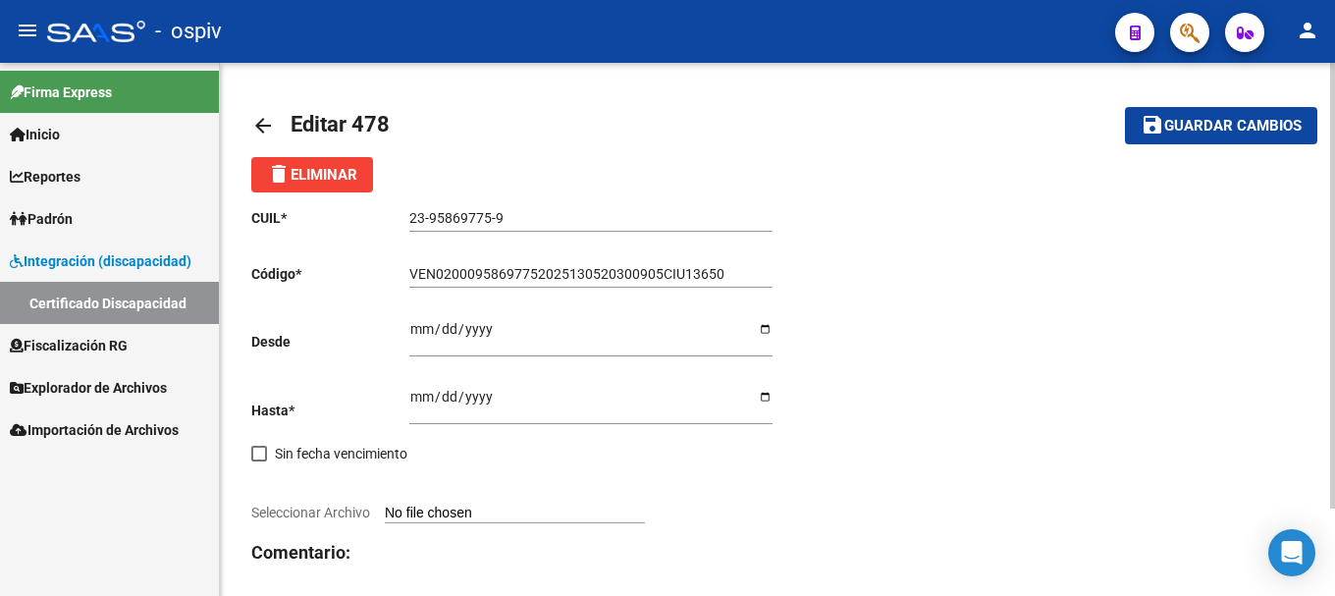
click at [323, 173] on span "delete Eliminar" at bounding box center [312, 175] width 90 height 18
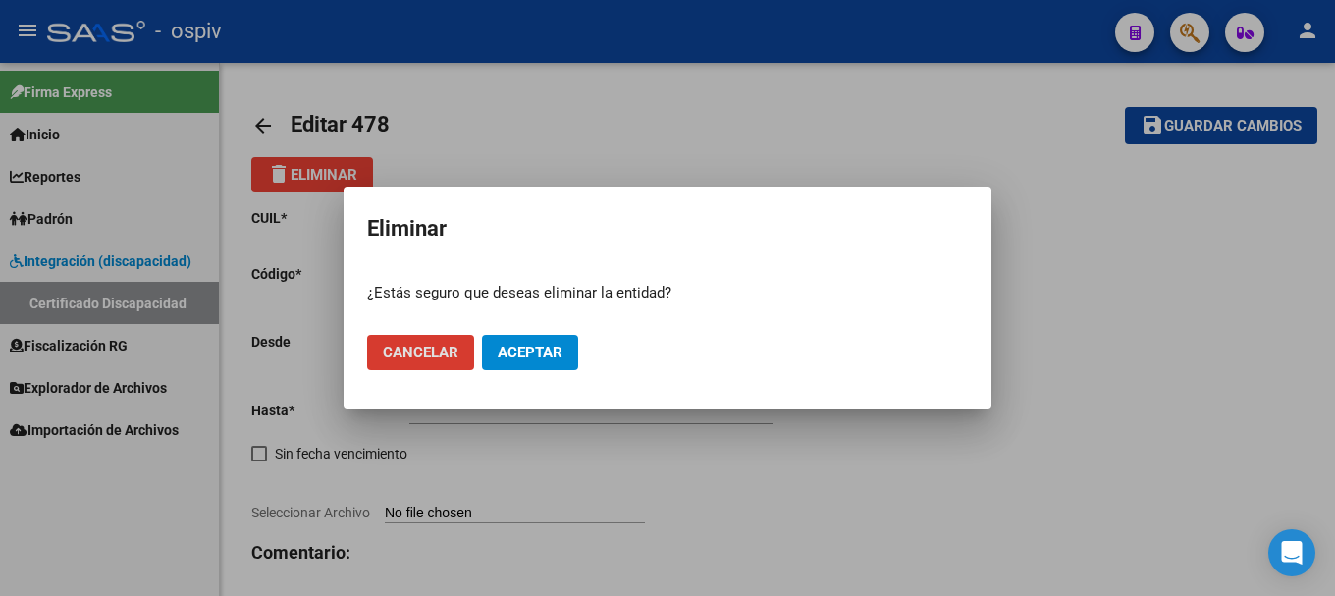
click at [521, 351] on span "Aceptar" at bounding box center [530, 353] width 65 height 18
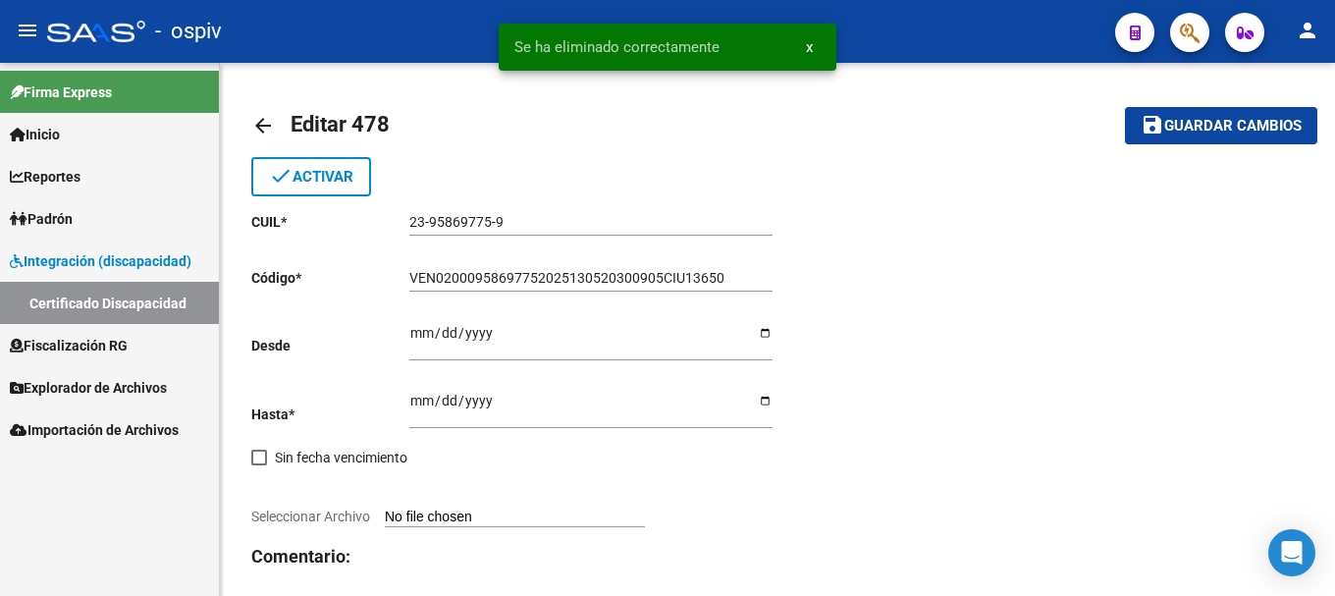
click at [72, 294] on link "Certificado Discapacidad" at bounding box center [109, 303] width 219 height 42
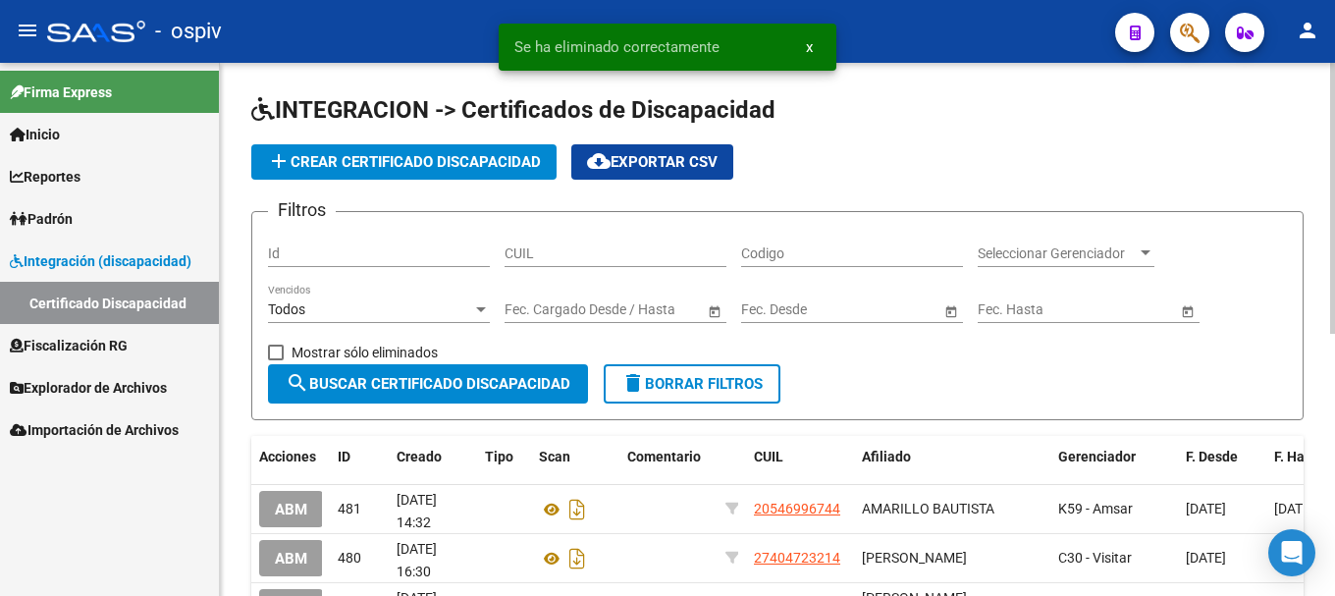
click at [463, 159] on span "add Crear Certificado Discapacidad" at bounding box center [404, 162] width 274 height 18
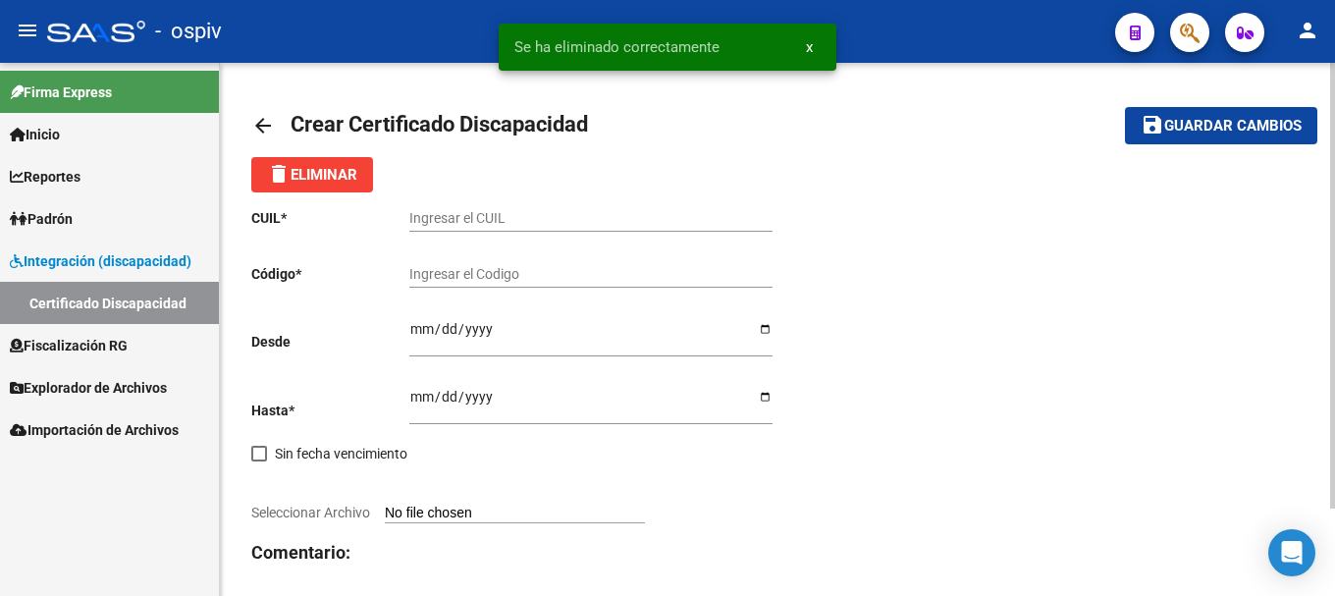
click at [431, 219] on input "Ingresar el CUIL" at bounding box center [590, 218] width 363 height 17
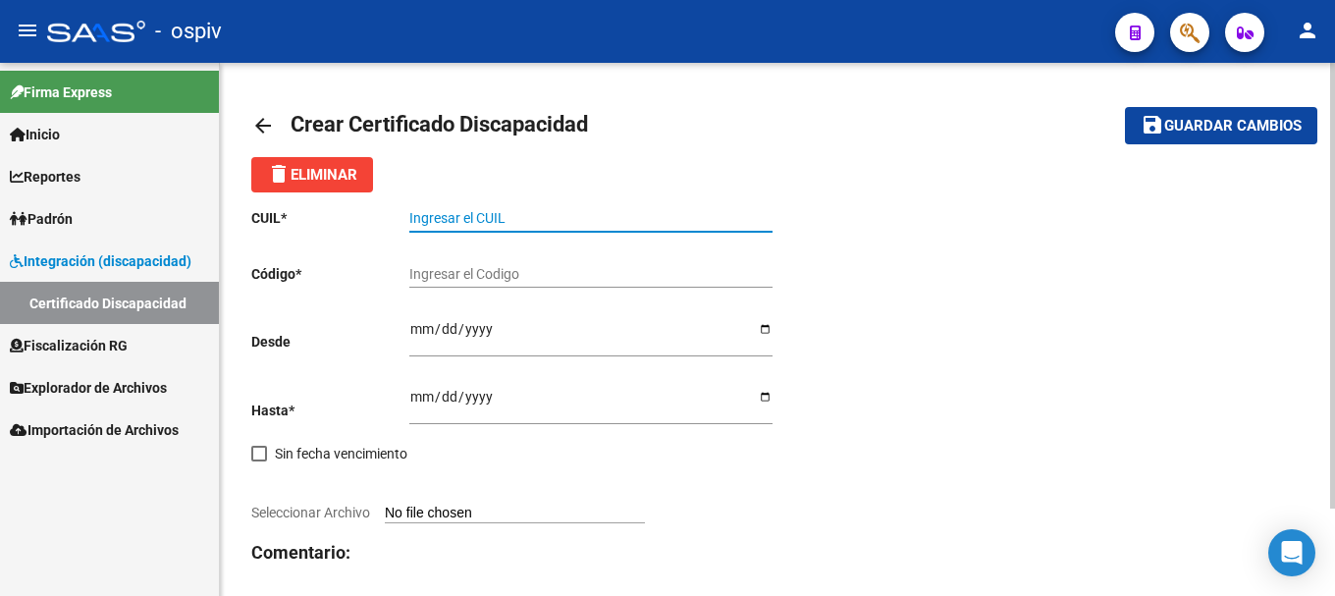
paste input "23-95869775-9"
type input "23-95869775-9"
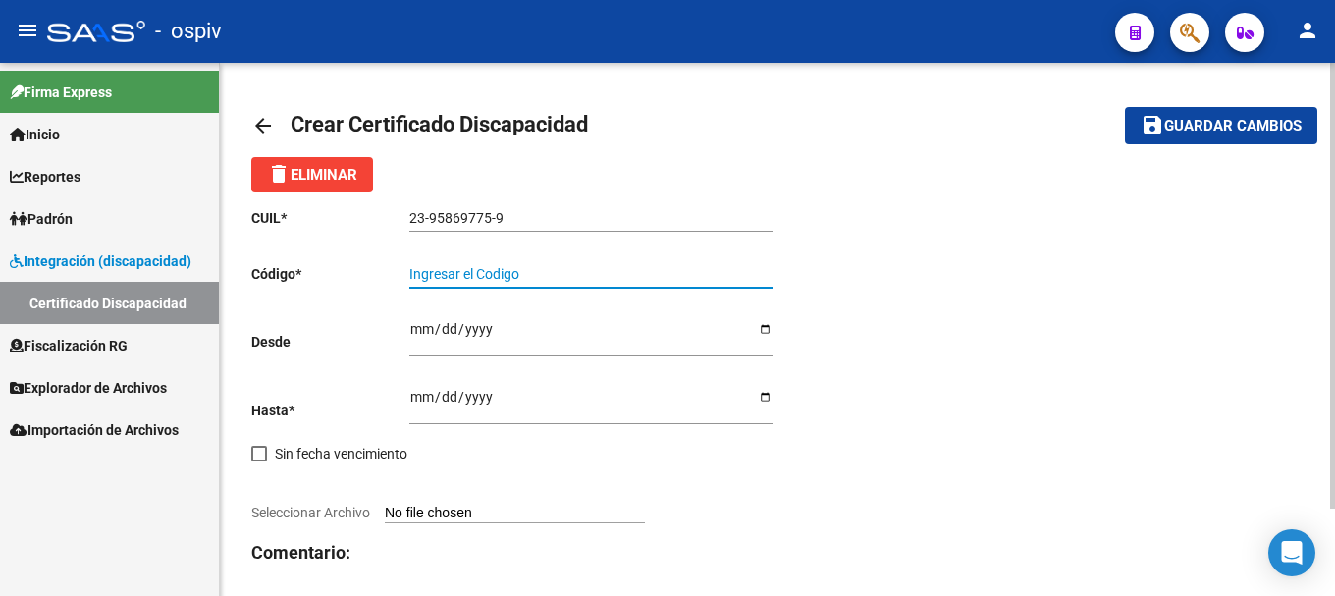
click at [511, 277] on input "Ingresar el Codigo" at bounding box center [590, 274] width 363 height 17
type input "ven02000958697752025090520300905ciu13650"
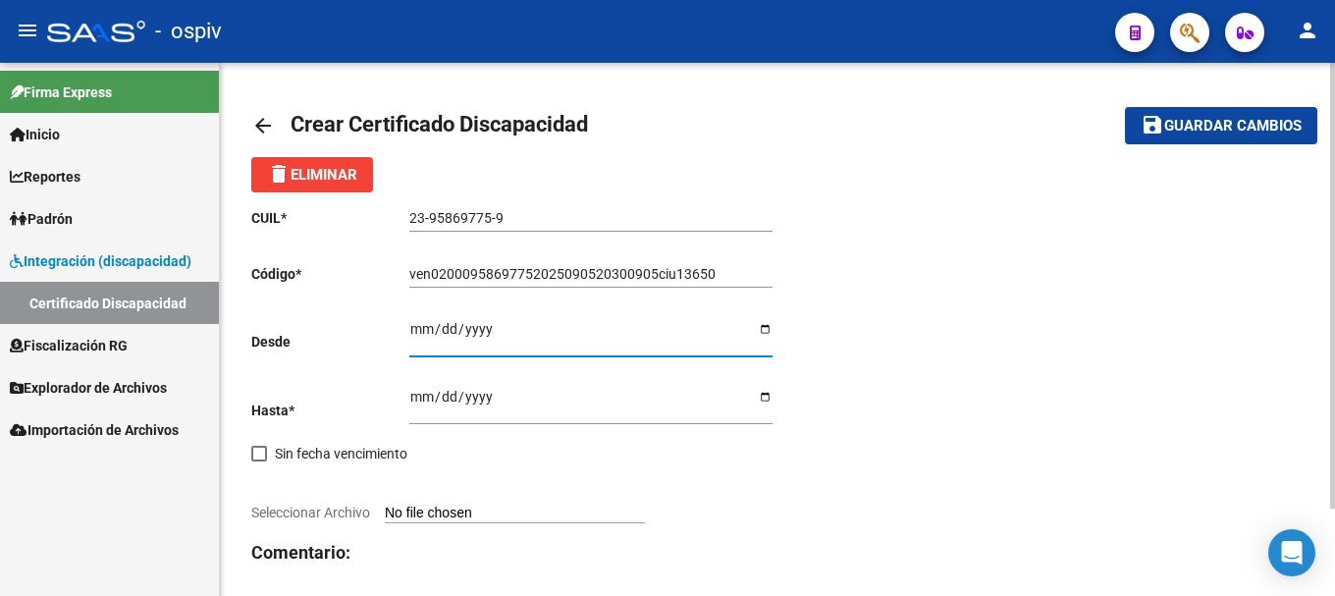
click at [419, 322] on input "Ingresar fec. Desde" at bounding box center [590, 335] width 363 height 29
type input "[DATE]"
click at [413, 401] on input "Ingresar fec. Hasta" at bounding box center [590, 403] width 363 height 29
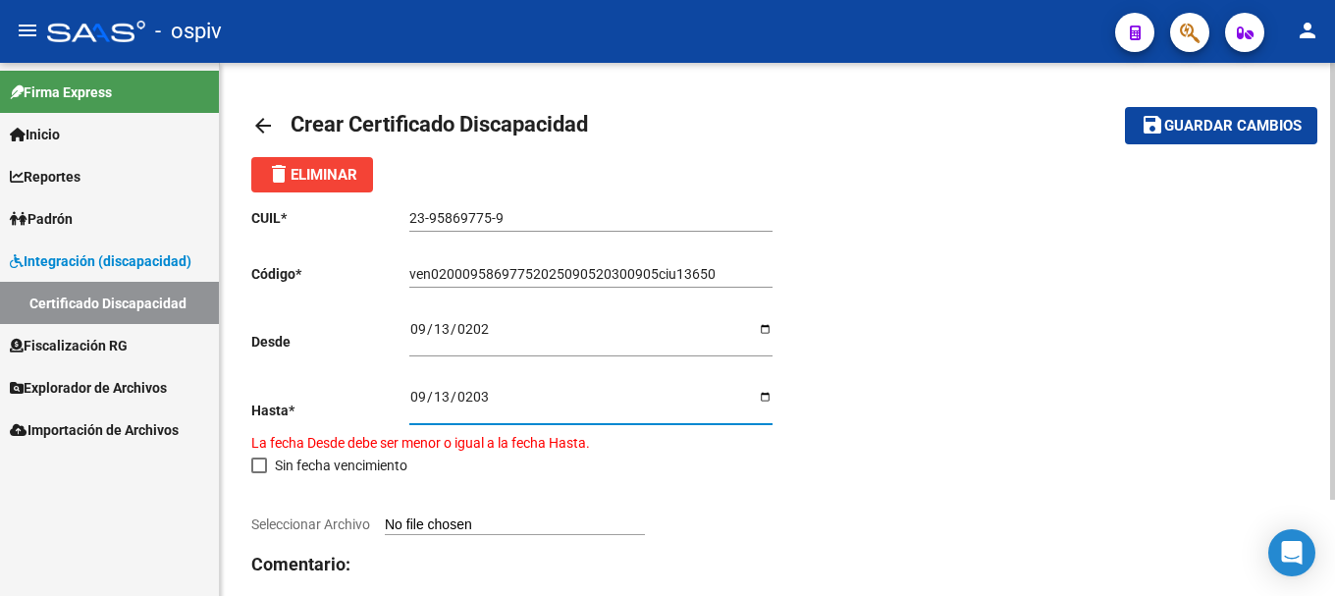
type input "[DATE]"
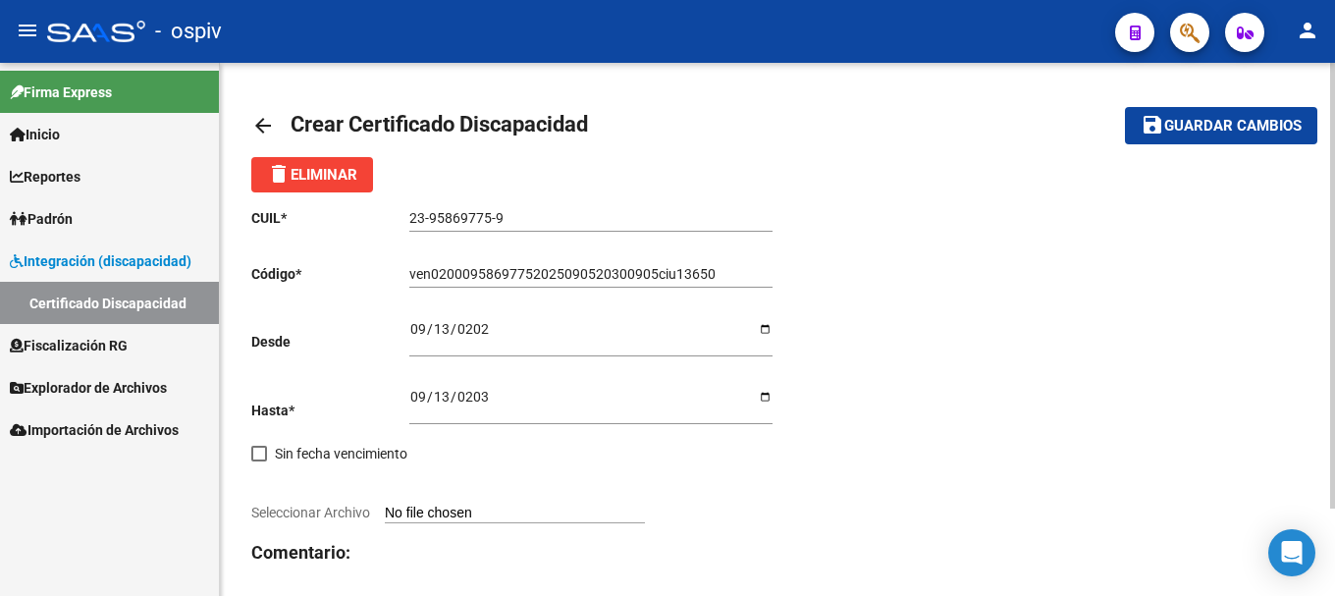
click at [292, 514] on span "Seleccionar Archivo" at bounding box center [310, 513] width 119 height 16
click at [385, 514] on input "Seleccionar Archivo" at bounding box center [515, 514] width 260 height 19
type input "C:\fakepath\CUD [PERSON_NAME].pdf"
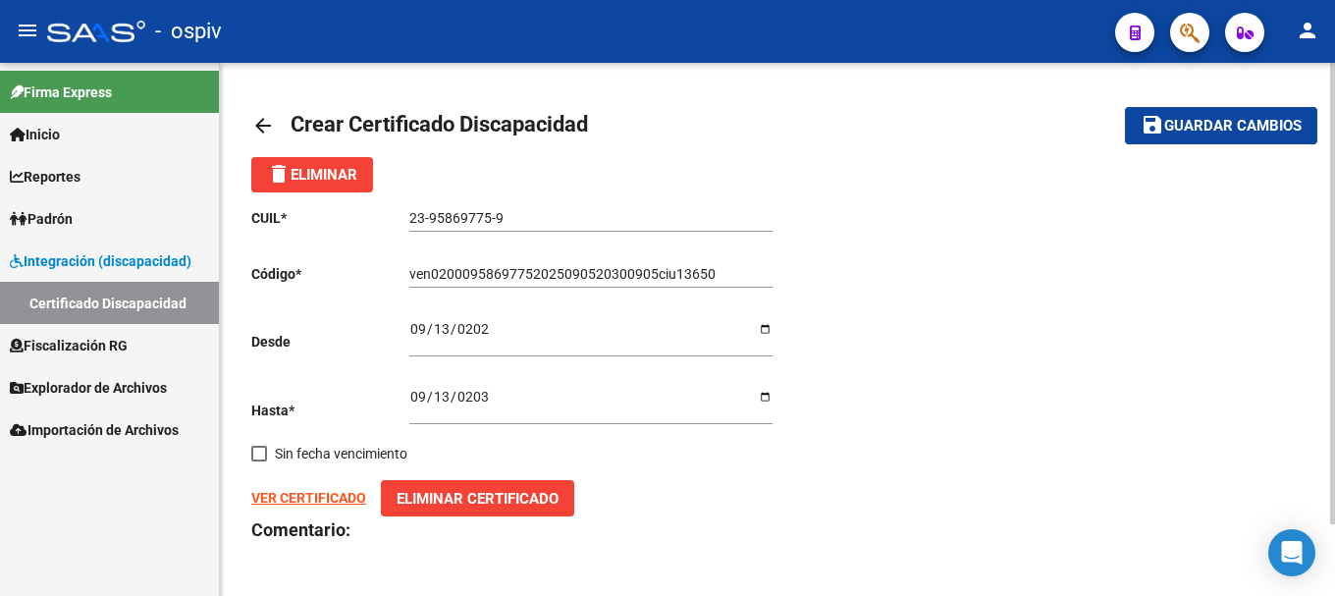
click at [304, 500] on strong "VER CERTIFICADO" at bounding box center [308, 498] width 115 height 16
click at [1260, 133] on span "Guardar cambios" at bounding box center [1232, 127] width 137 height 18
click at [1289, 557] on icon "Open Intercom Messenger" at bounding box center [1292, 553] width 26 height 26
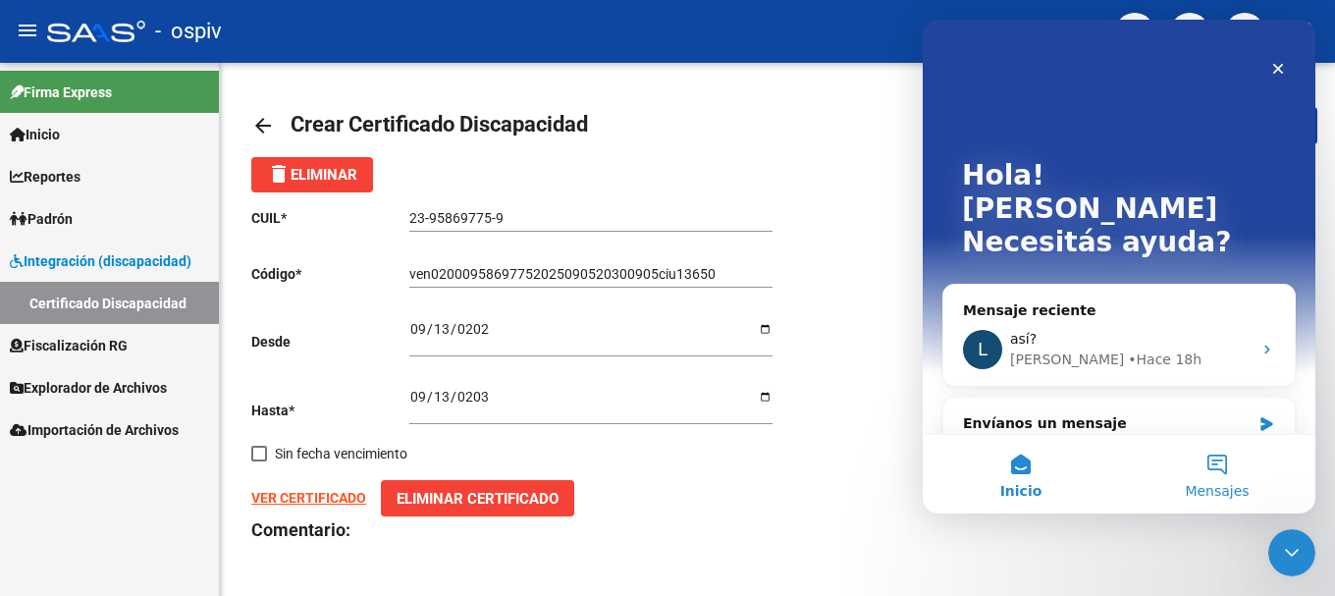
click at [1230, 475] on button "Mensajes" at bounding box center [1217, 474] width 196 height 79
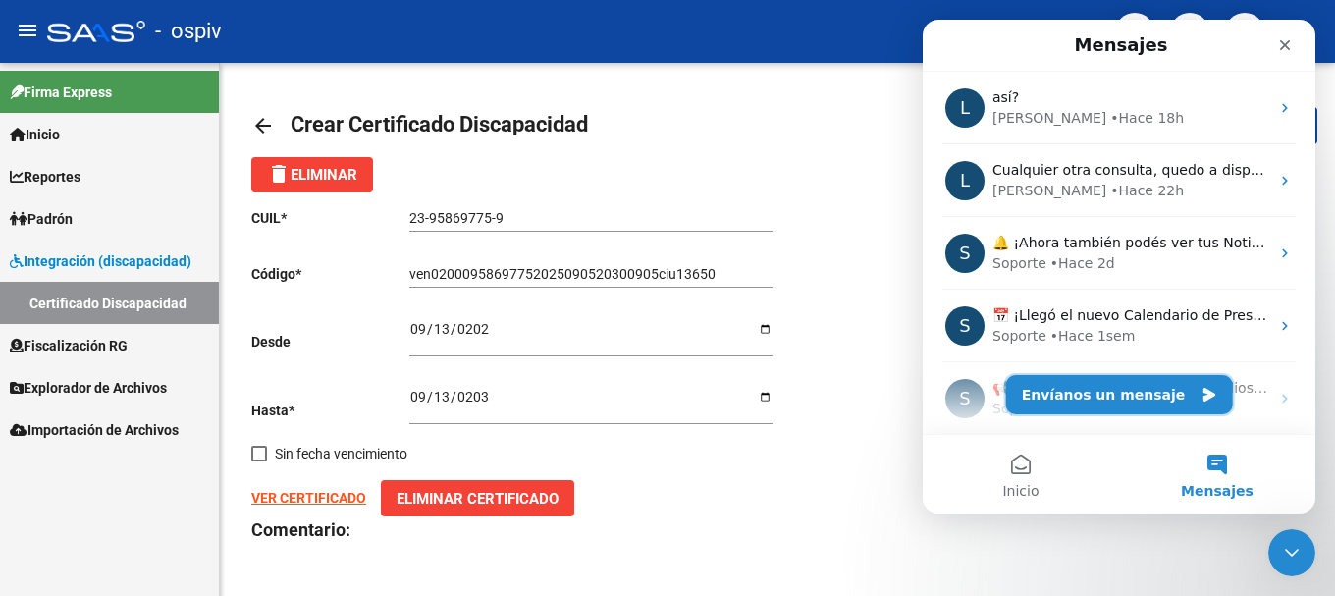
click at [1125, 396] on button "Envíanos un mensaje" at bounding box center [1119, 394] width 227 height 39
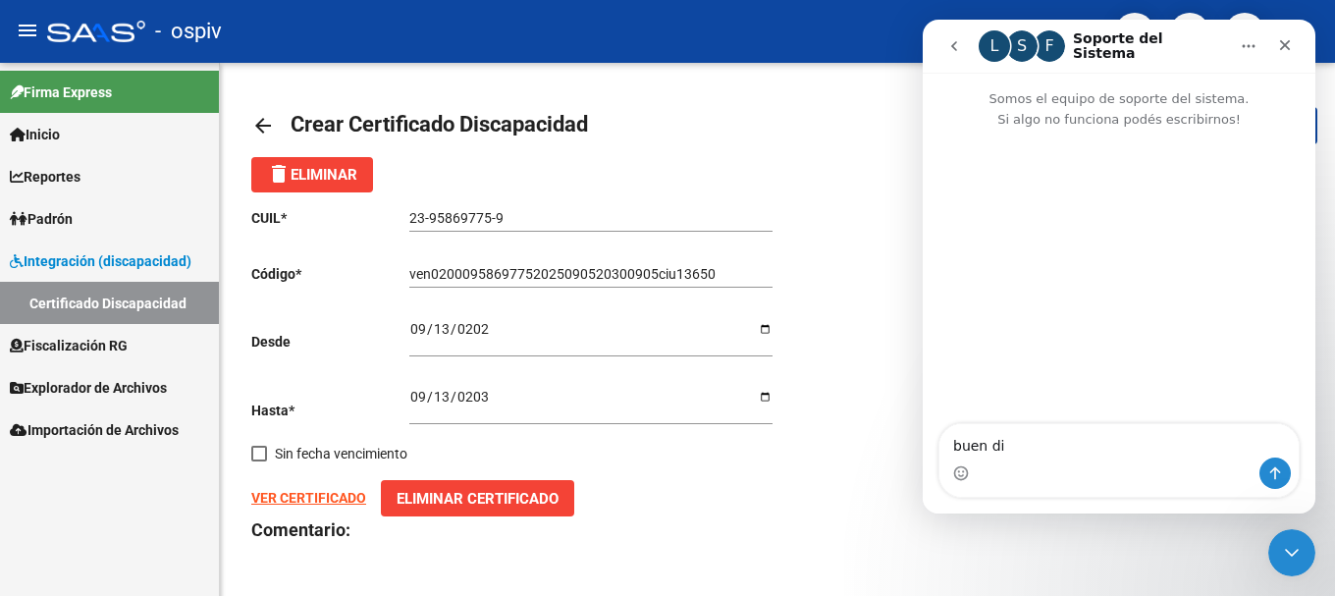
type textarea "buen dia"
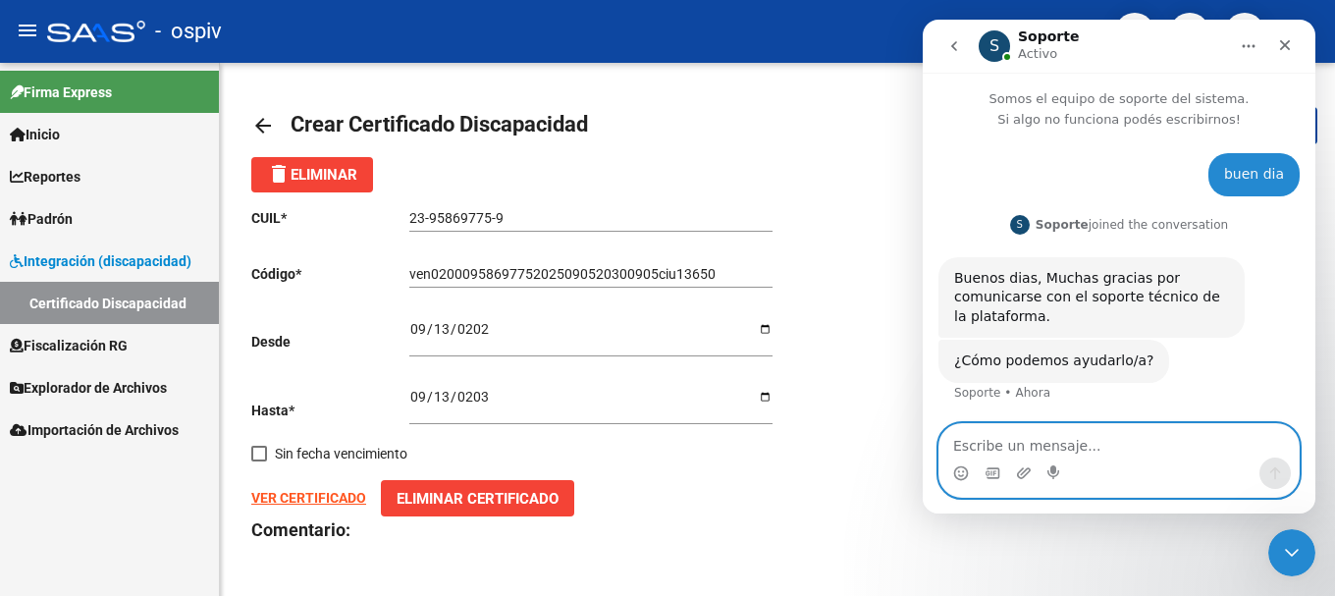
click at [1030, 437] on textarea "Escribe un mensaje..." at bounding box center [1118, 440] width 359 height 33
type textarea "n"
type textarea "c"
type textarea "q"
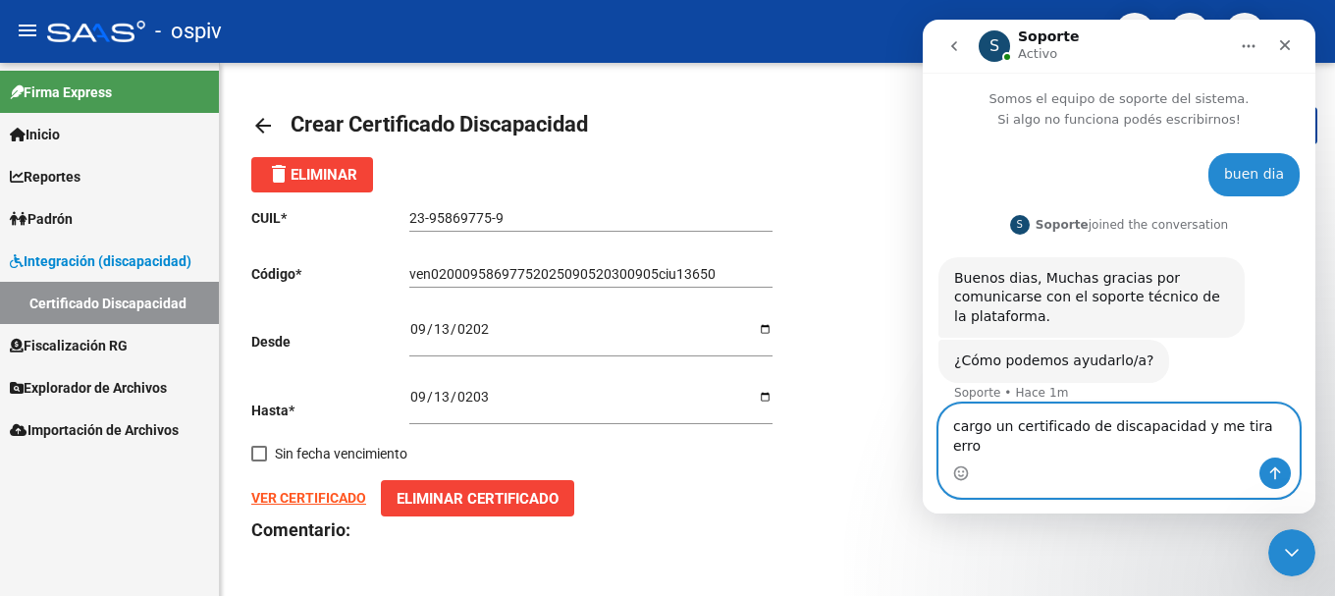
type textarea "cargo un certificado de discapacidad y me tira error"
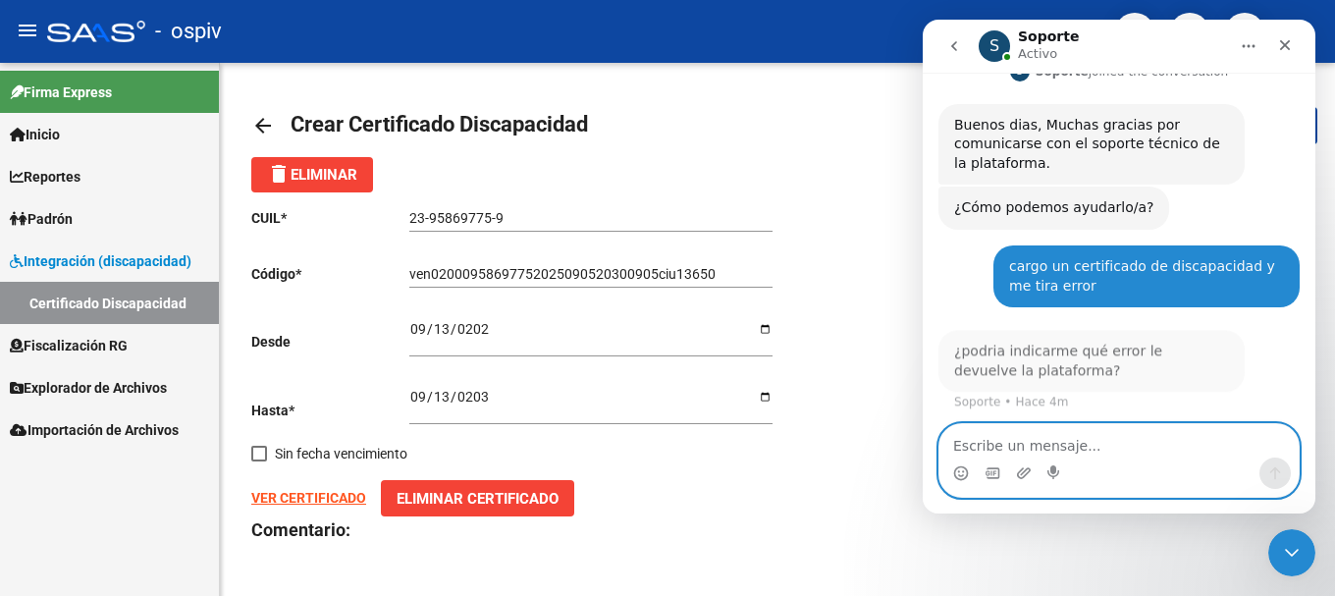
scroll to position [155, 0]
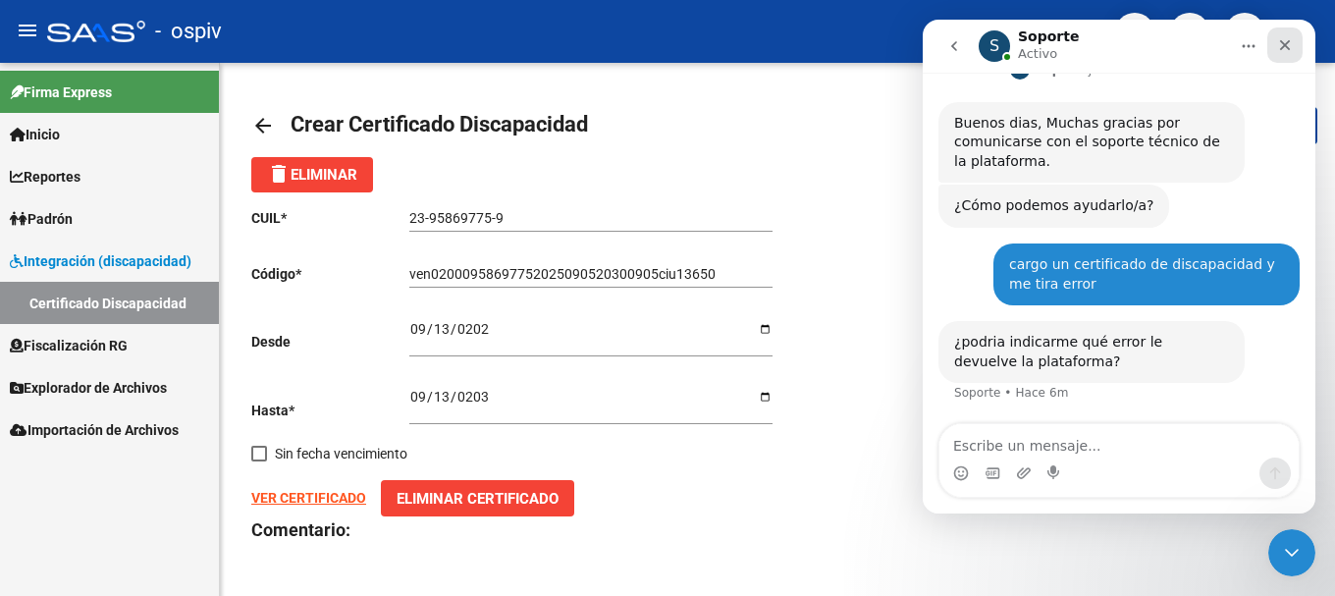
click at [1290, 43] on icon "Cerrar" at bounding box center [1285, 45] width 16 height 16
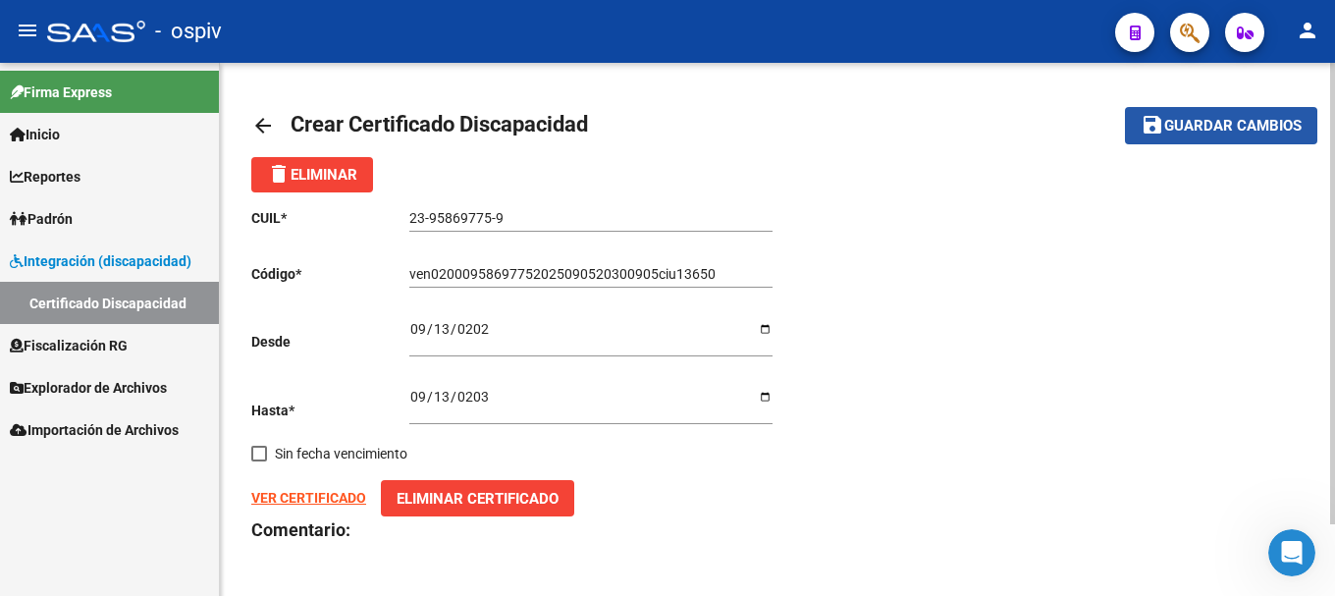
click at [1203, 127] on span "Guardar cambios" at bounding box center [1232, 127] width 137 height 18
click at [1231, 130] on span "Guardar cambios" at bounding box center [1232, 127] width 137 height 18
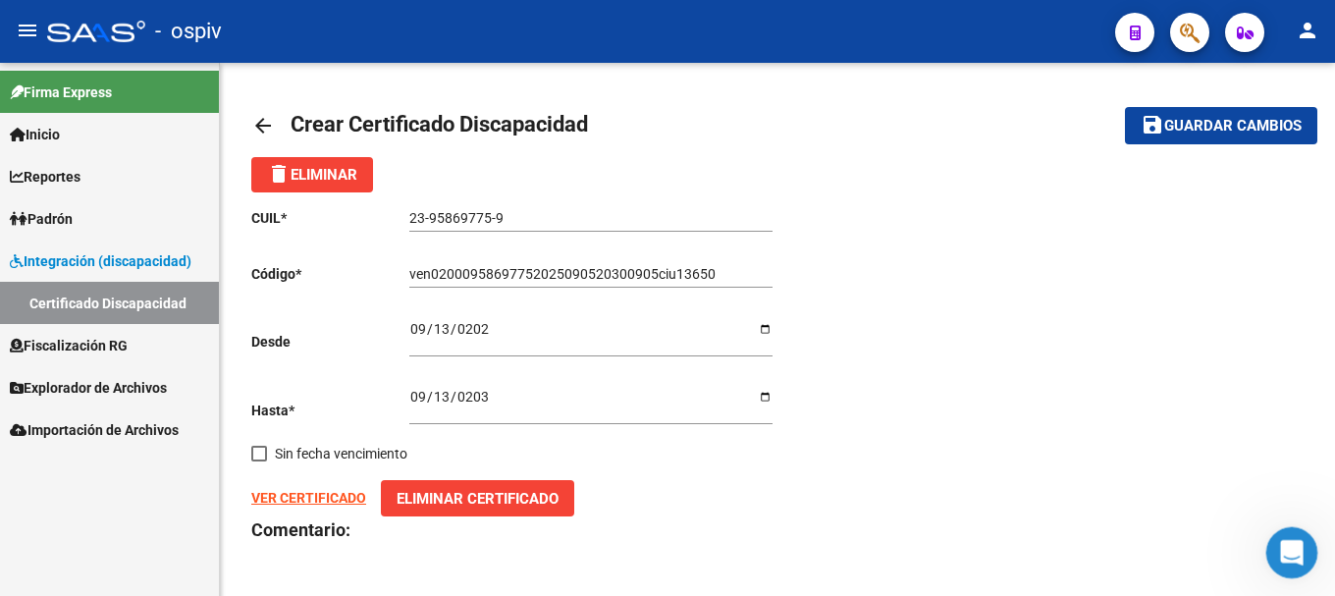
click at [1288, 559] on icon "Abrir Intercom Messenger" at bounding box center [1289, 550] width 32 height 32
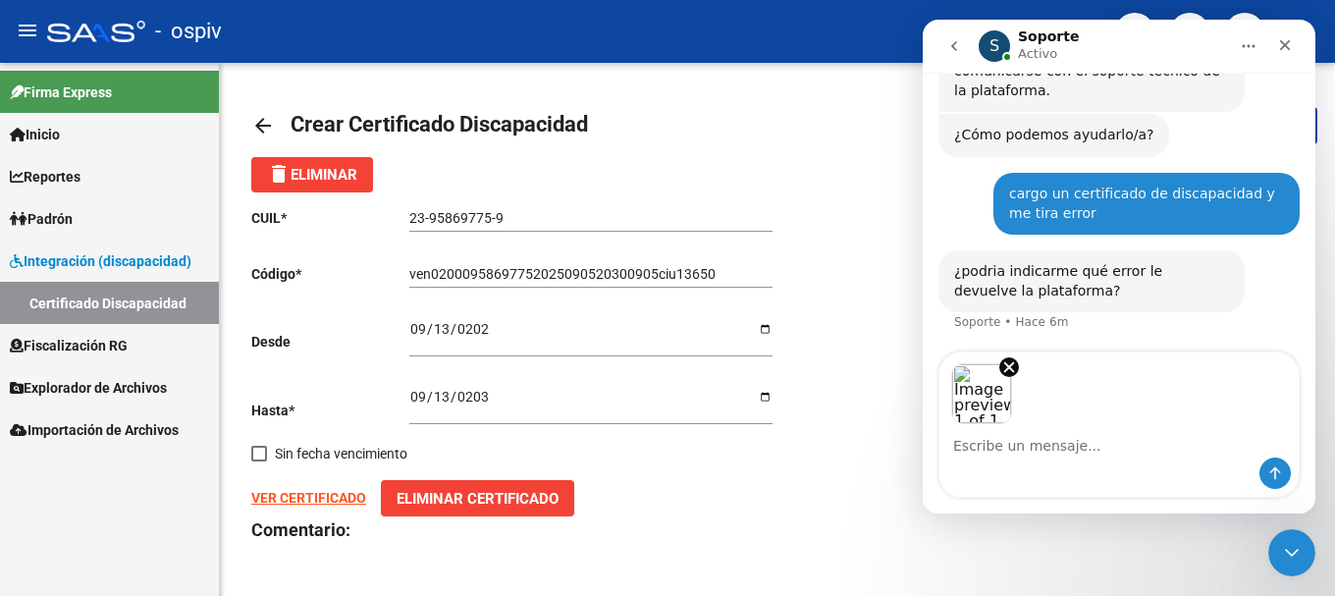
scroll to position [227, 0]
click at [988, 387] on img "Image previews" at bounding box center [981, 393] width 61 height 61
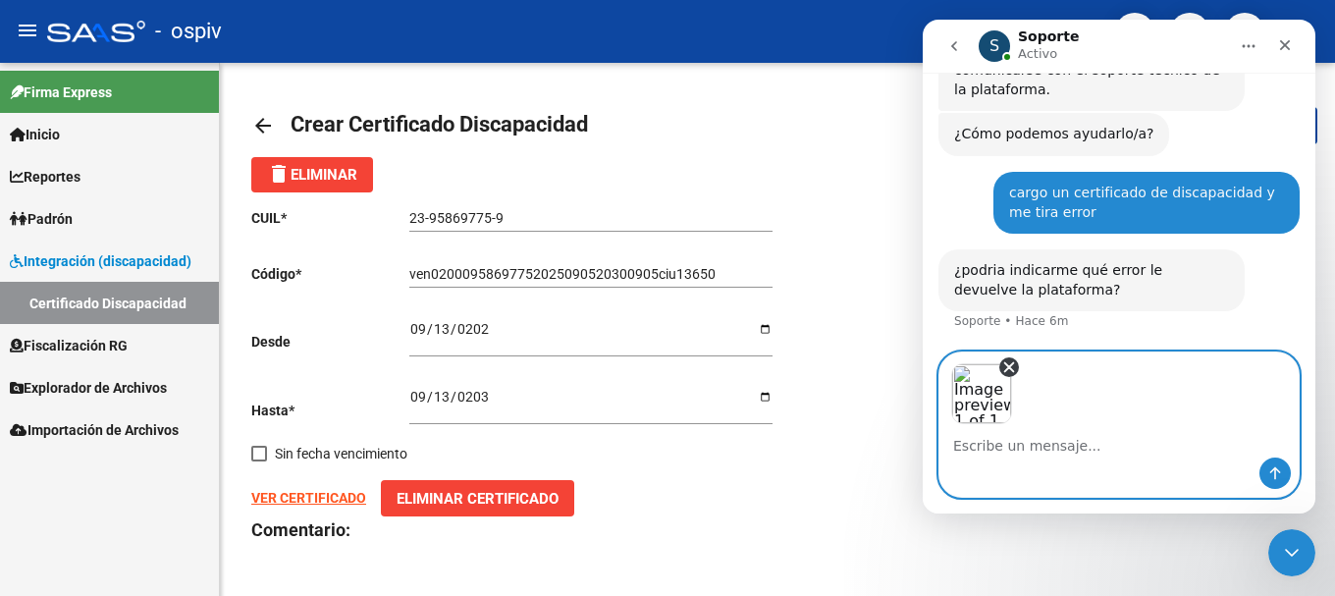
click at [1004, 365] on icon "Remove image 1" at bounding box center [1009, 367] width 18 height 18
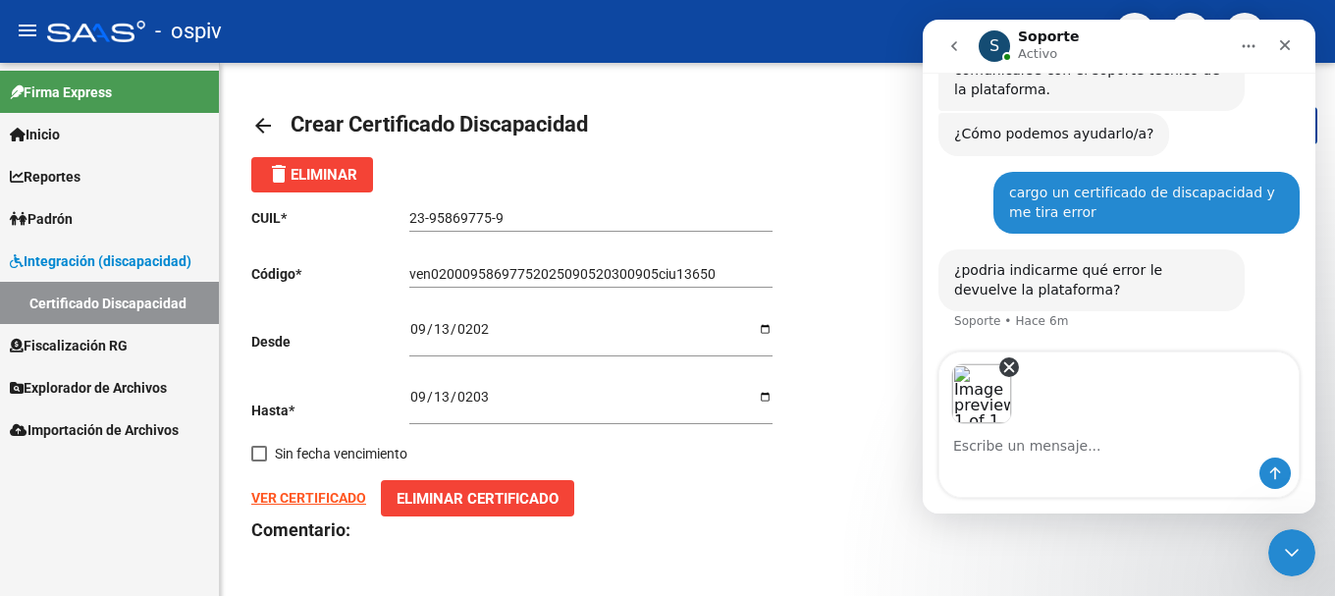
scroll to position [155, 0]
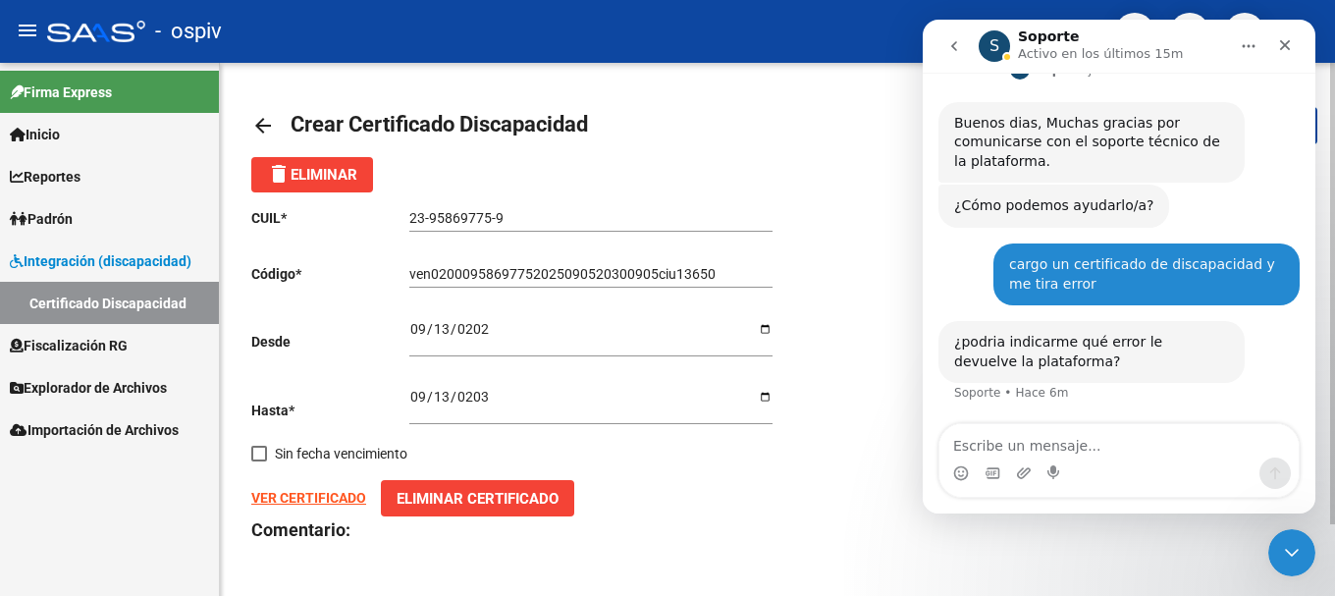
click at [661, 141] on mat-toolbar-row "arrow_back Crear Certificado Discapacidad" at bounding box center [661, 125] width 821 height 63
drag, startPoint x: 1287, startPoint y: 39, endPoint x: 2211, endPoint y: 59, distance: 923.9
click at [1287, 39] on icon "Cerrar" at bounding box center [1285, 45] width 16 height 16
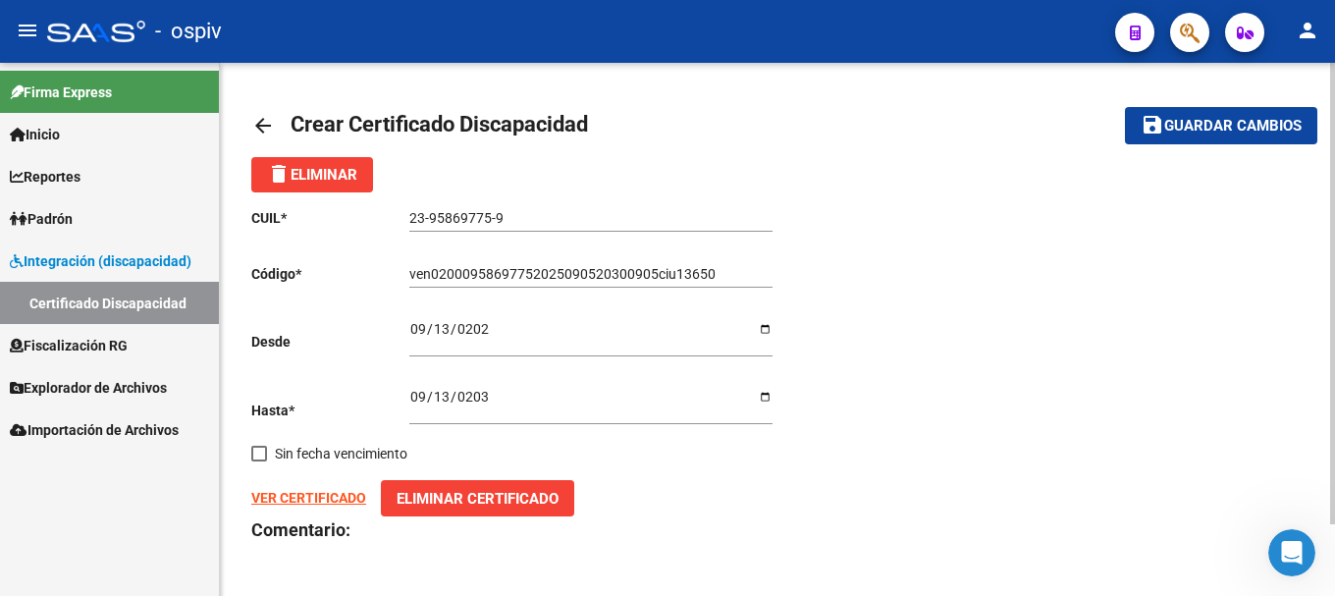
click at [1212, 130] on span "Guardar cambios" at bounding box center [1232, 127] width 137 height 18
click at [1294, 541] on icon "Abrir Intercom Messenger" at bounding box center [1289, 550] width 32 height 32
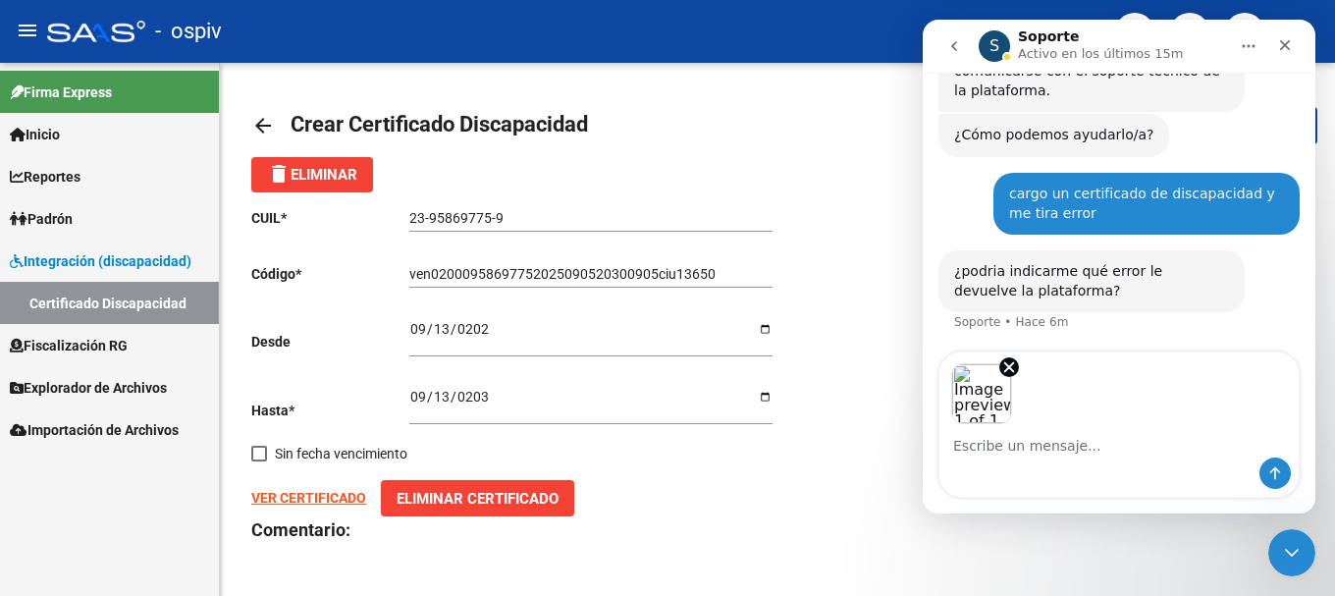
scroll to position [227, 0]
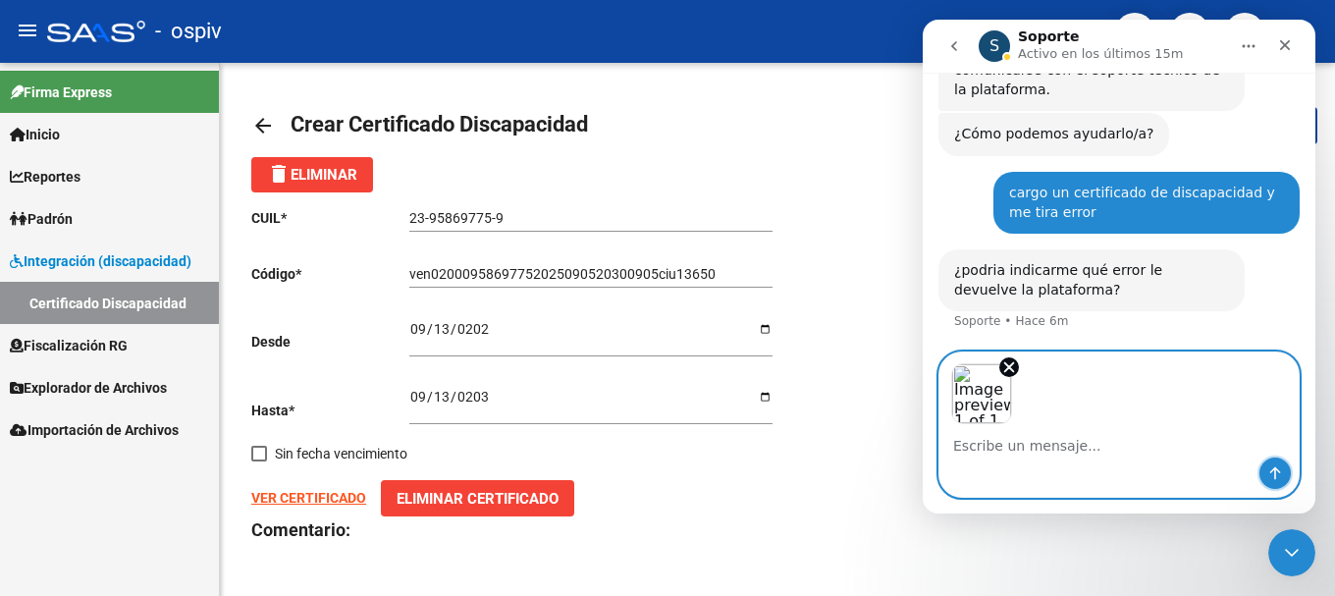
click at [1285, 466] on button "Enviar un mensaje…" at bounding box center [1274, 472] width 31 height 31
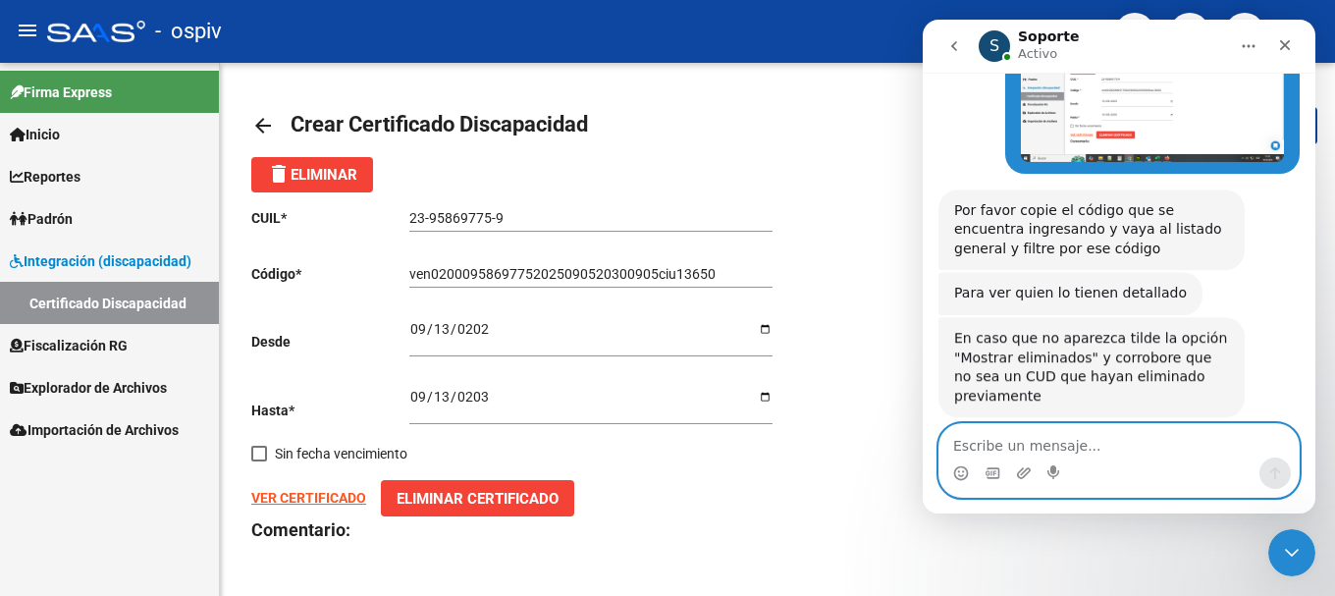
scroll to position [568, 0]
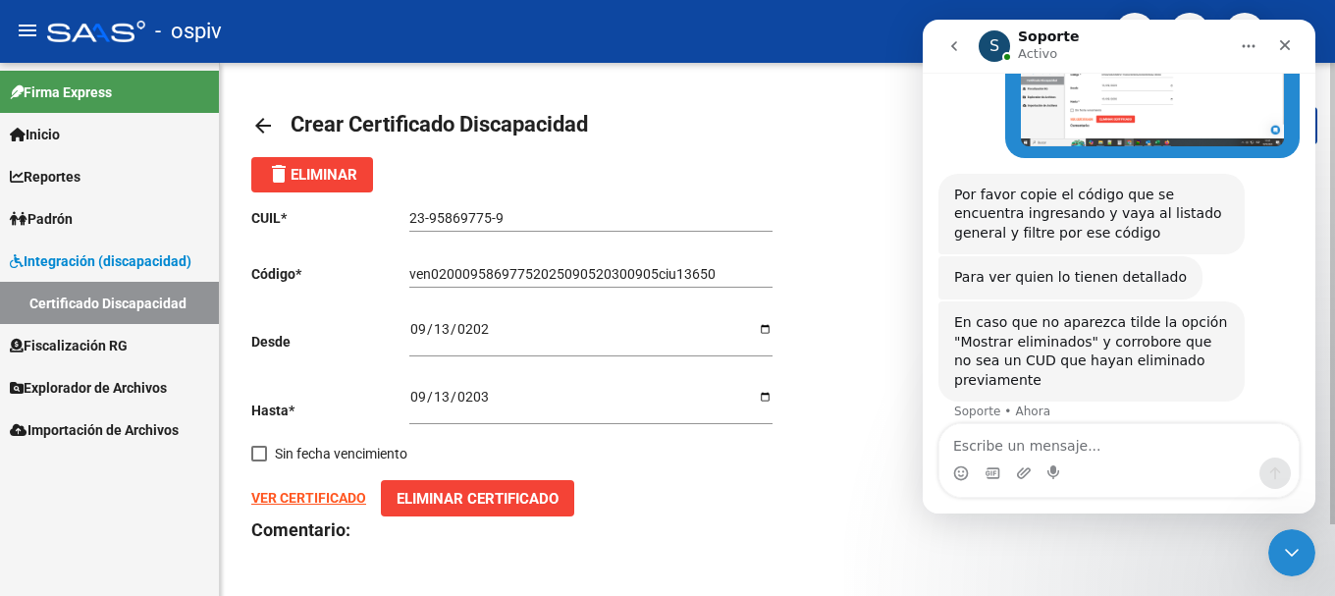
click at [412, 267] on input "ven02000958697752025090520300905ciu13650" at bounding box center [590, 274] width 363 height 17
drag, startPoint x: 411, startPoint y: 267, endPoint x: 468, endPoint y: 264, distance: 57.0
click at [468, 264] on div "ven02000958697752025090520300905ciu13650 Ingresar el Codigo" at bounding box center [590, 267] width 363 height 39
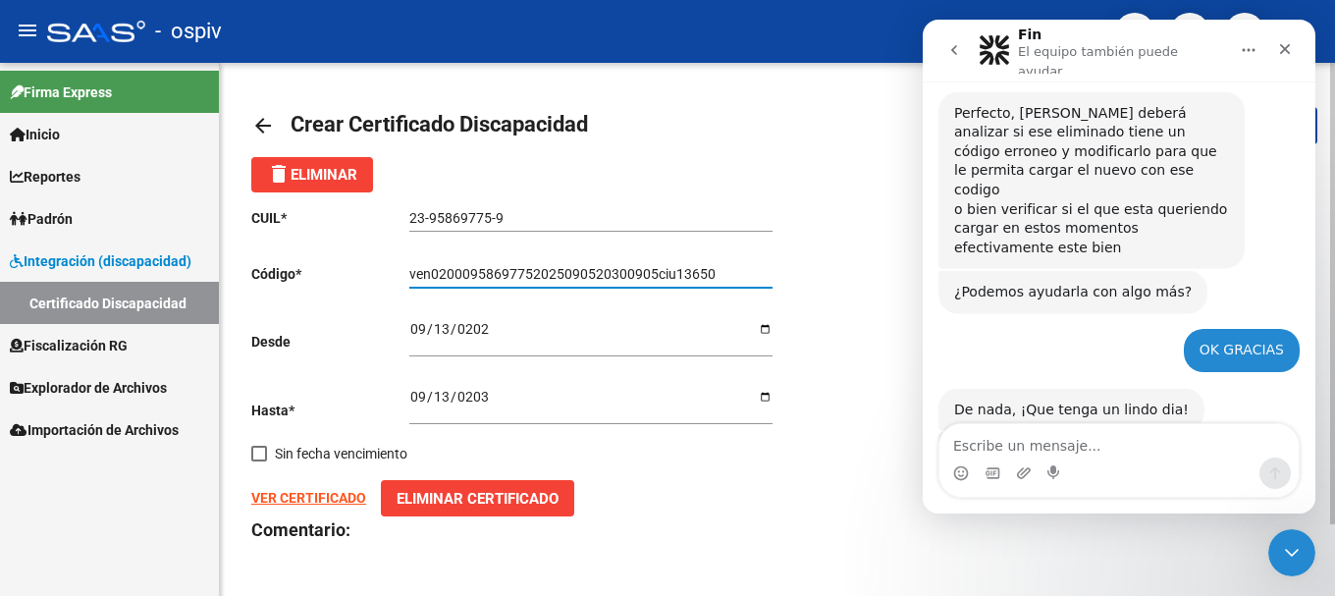
scroll to position [1027, 0]
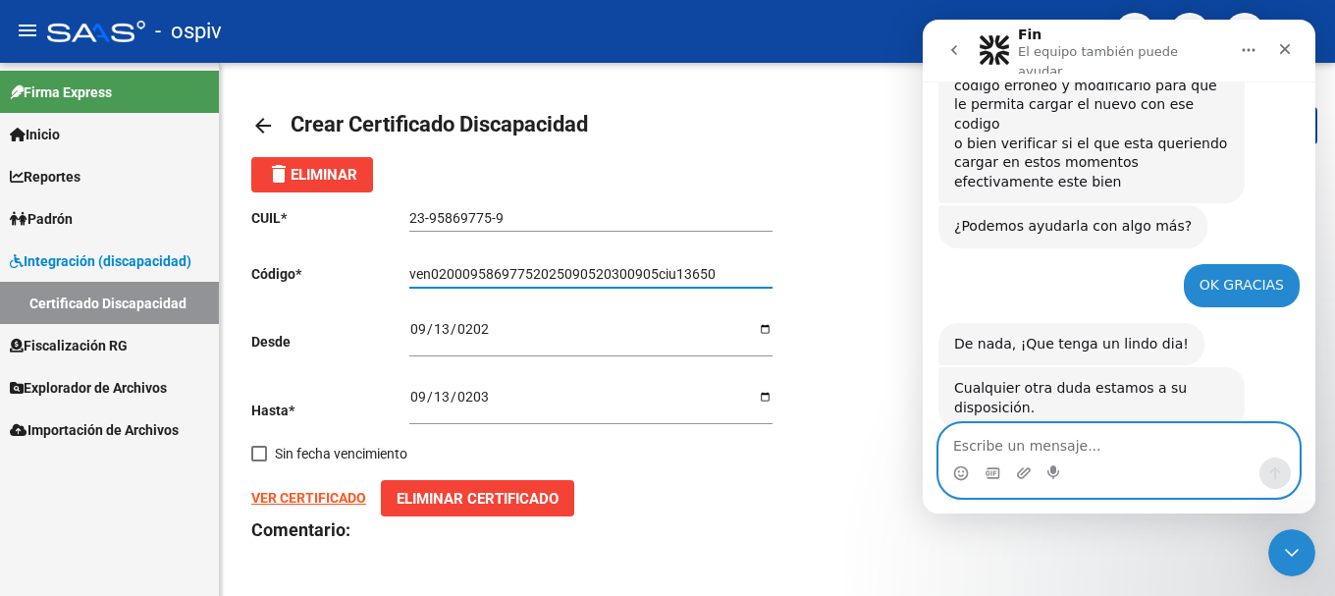
click at [1032, 454] on textarea "Escribe un mensaje..." at bounding box center [1118, 440] width 359 height 33
type textarea "GRACIAS"
click at [1277, 469] on icon "Enviar un mensaje…" at bounding box center [1275, 473] width 11 height 13
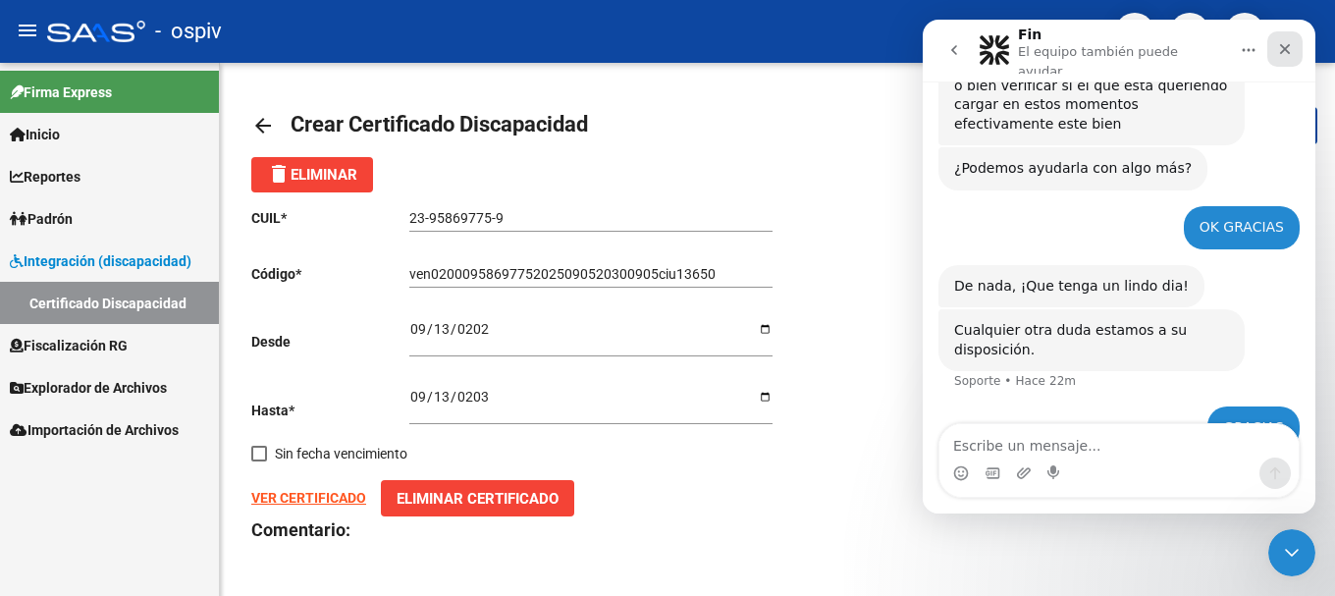
drag, startPoint x: 1298, startPoint y: 45, endPoint x: 2139, endPoint y: 85, distance: 842.2
click at [1298, 45] on div "Cerrar" at bounding box center [1284, 48] width 35 height 35
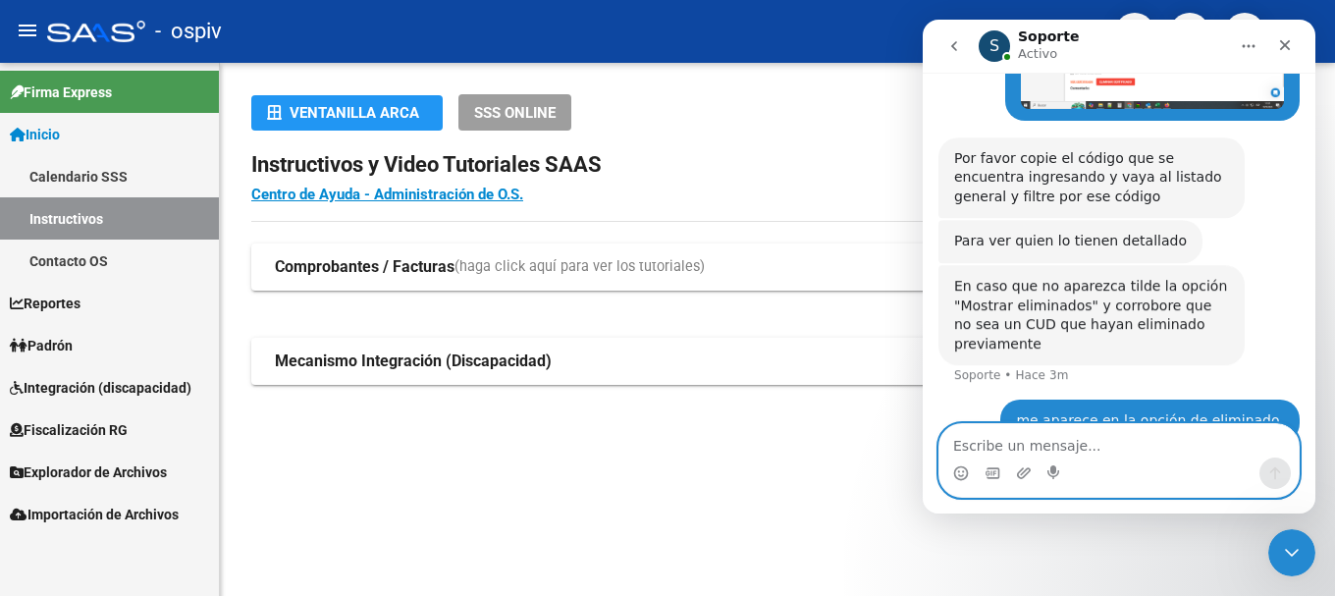
scroll to position [626, 0]
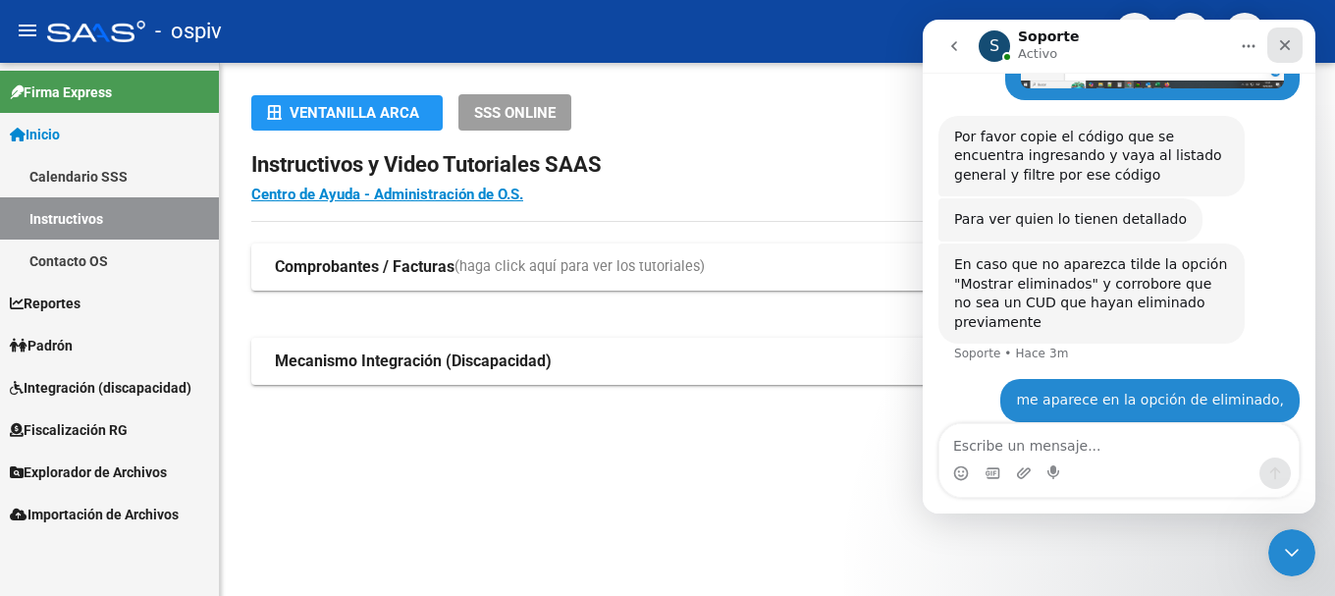
click at [1284, 38] on icon "Cerrar" at bounding box center [1285, 45] width 16 height 16
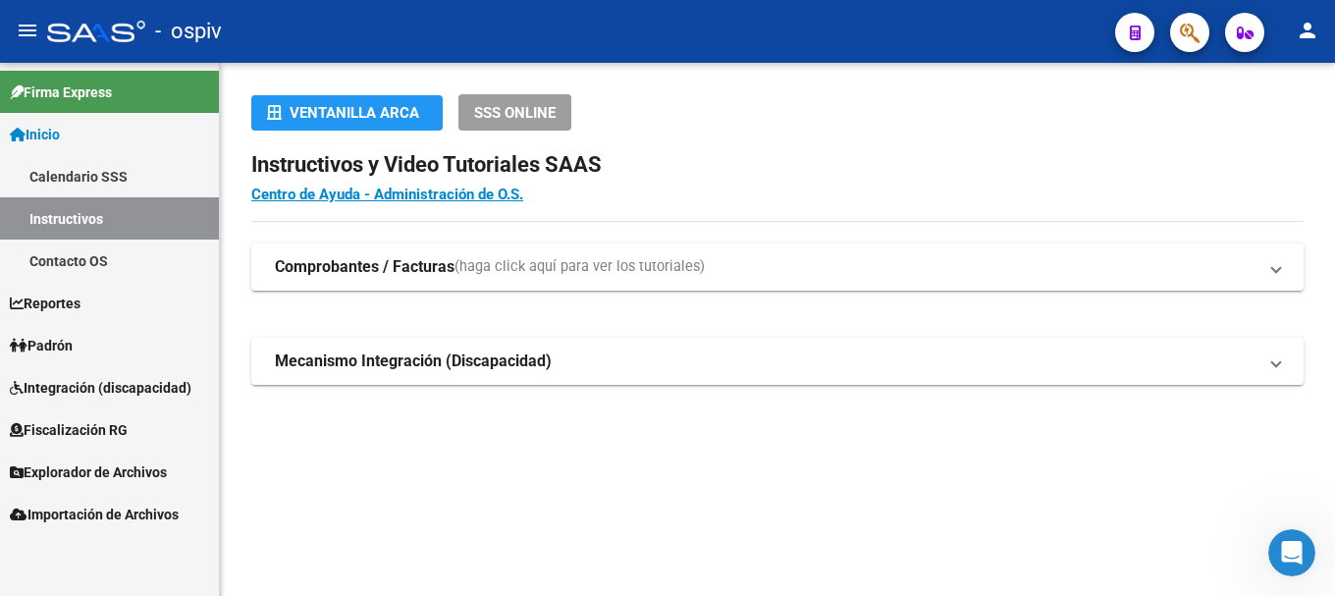
click at [1184, 21] on span "button" at bounding box center [1190, 33] width 20 height 40
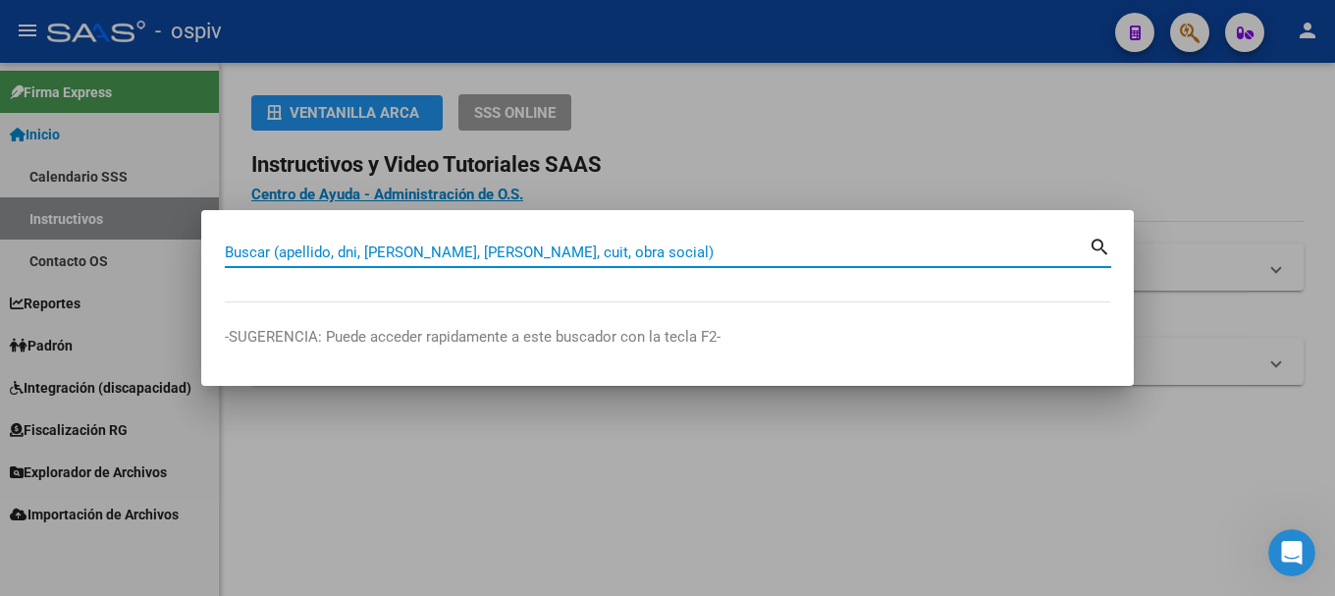
paste input "27430919534"
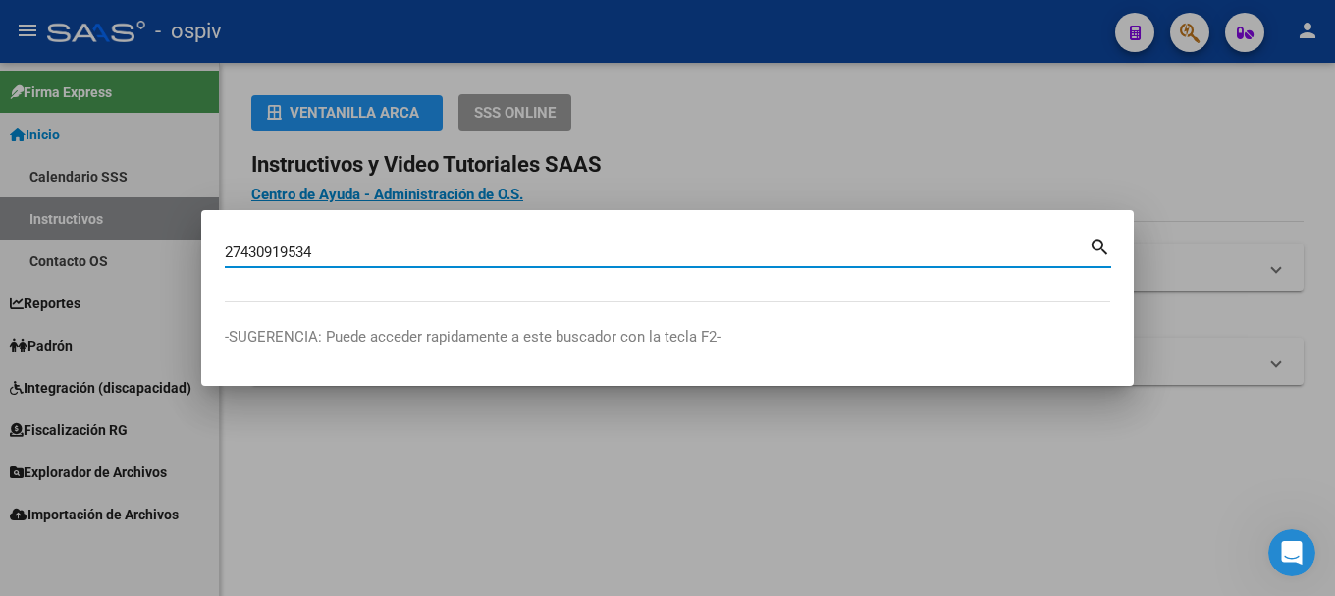
type input "27430919534"
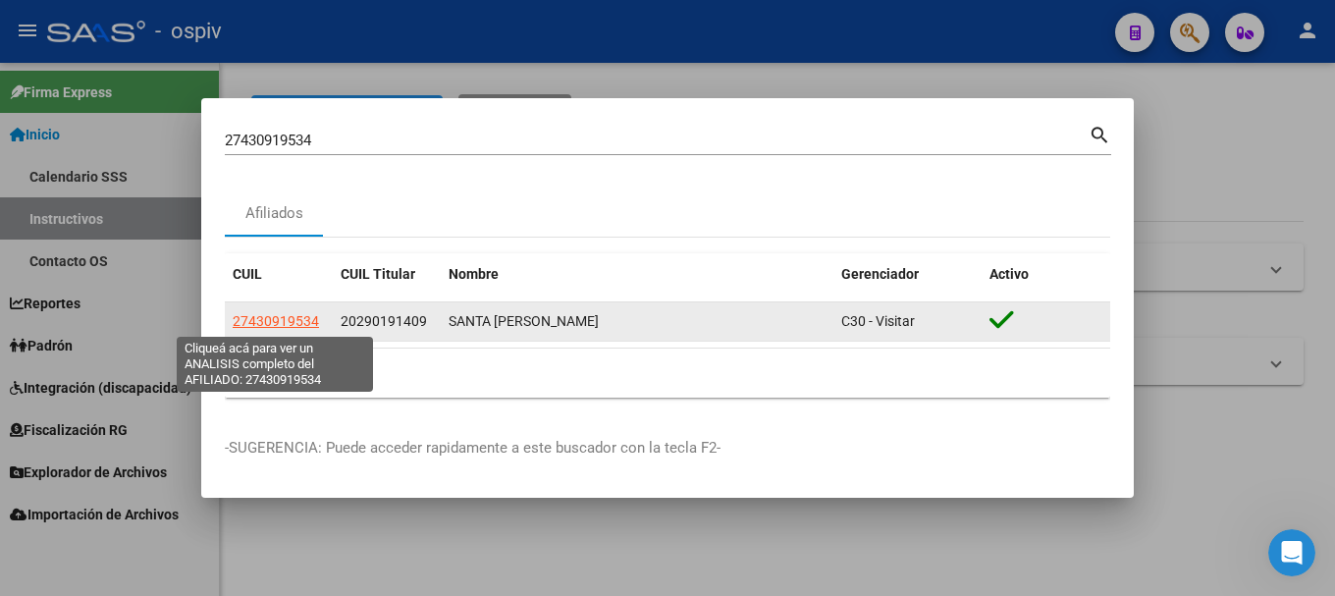
click at [302, 325] on span "27430919534" at bounding box center [276, 321] width 86 height 16
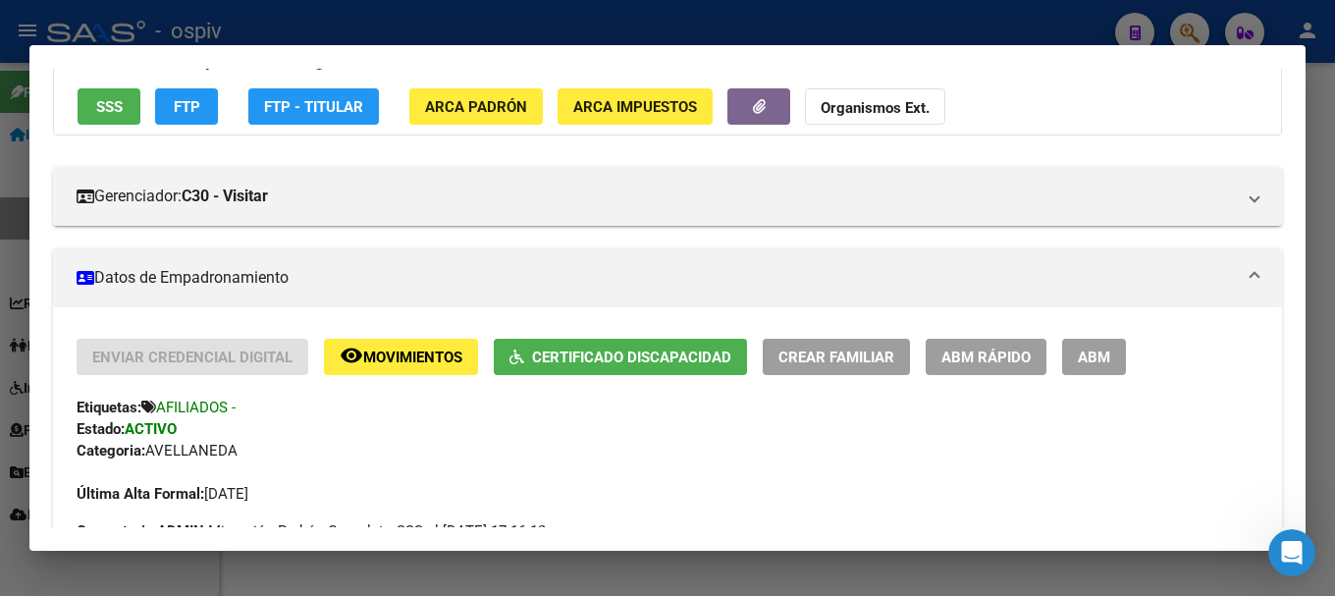
scroll to position [196, 0]
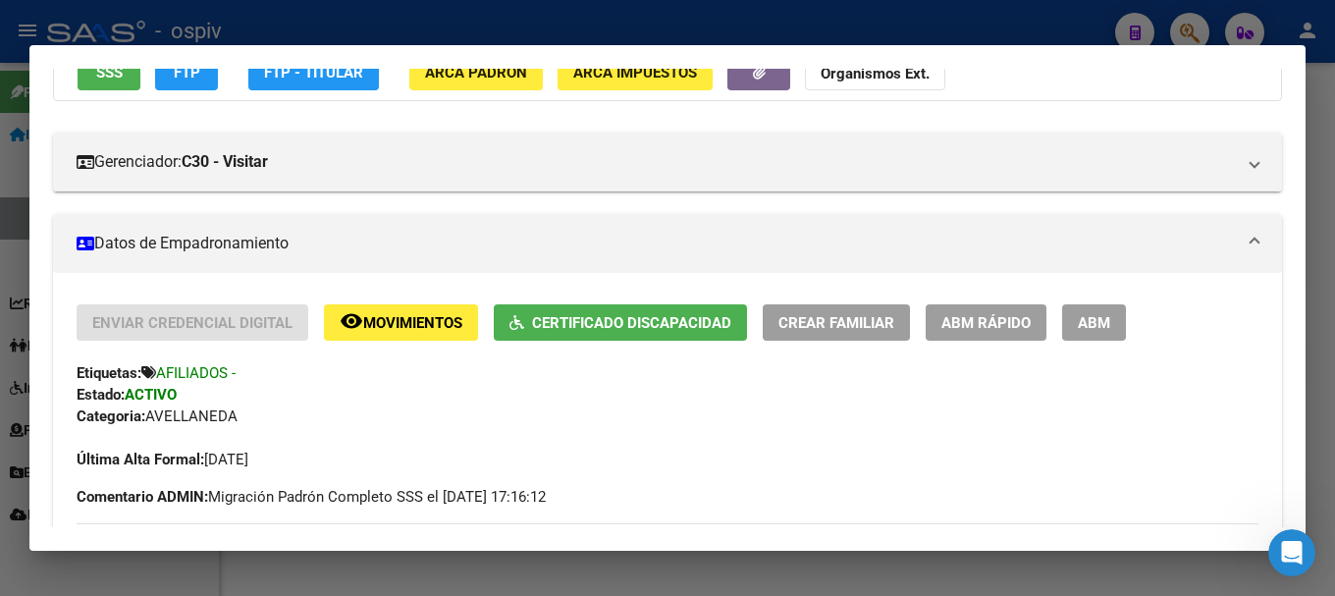
click at [595, 315] on span "Certificado Discapacidad" at bounding box center [631, 323] width 199 height 18
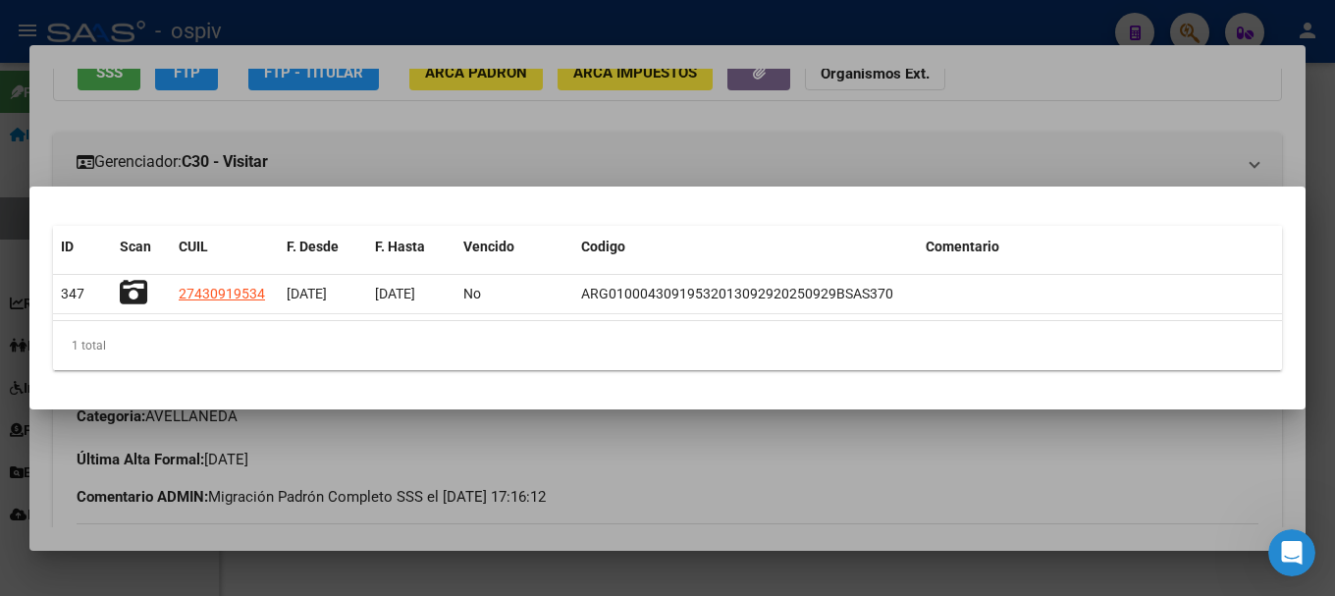
click at [684, 170] on div at bounding box center [667, 298] width 1335 height 596
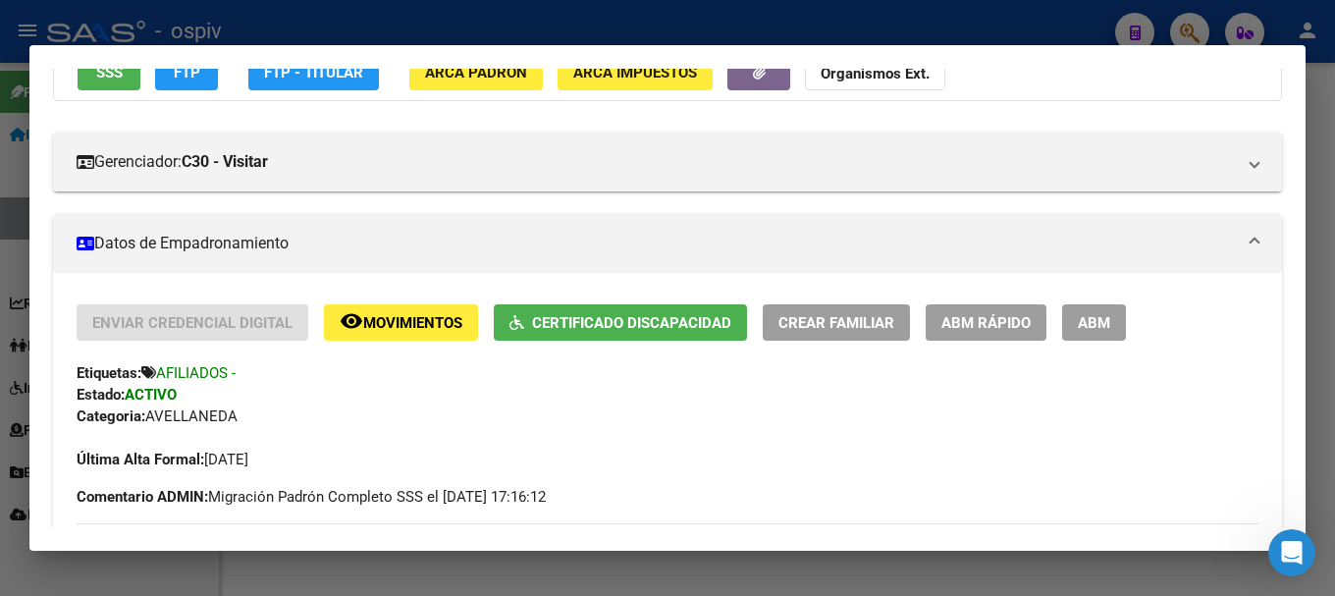
click at [1198, 24] on div at bounding box center [667, 298] width 1335 height 596
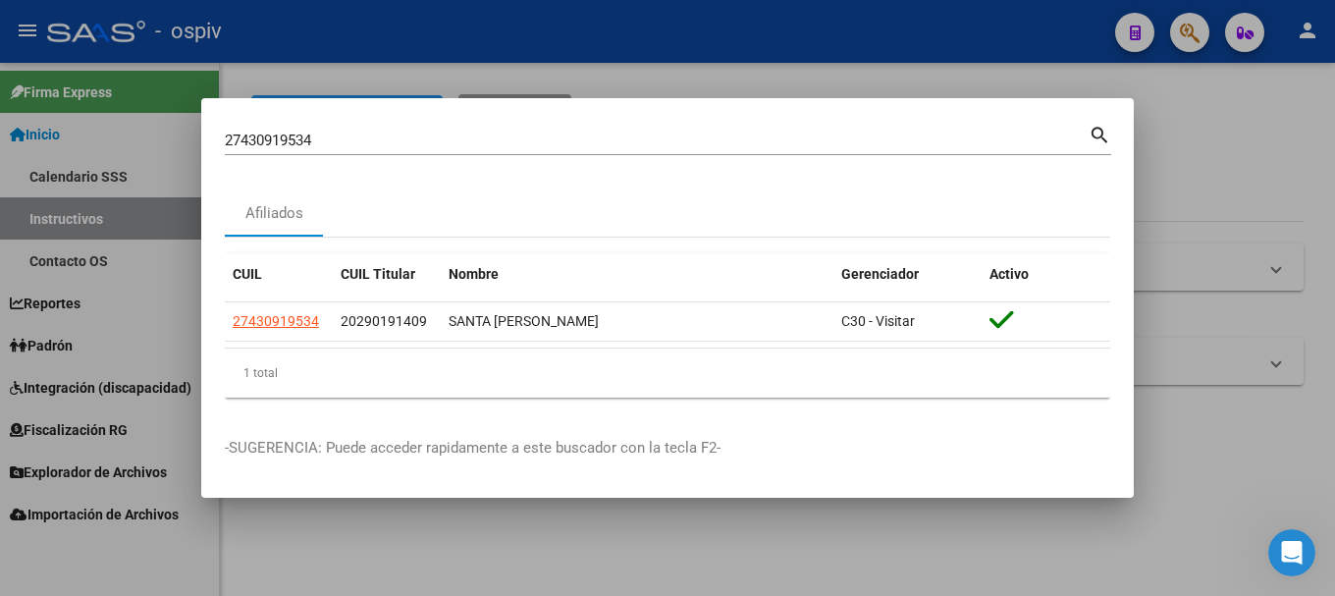
drag, startPoint x: 359, startPoint y: 168, endPoint x: 127, endPoint y: 135, distance: 234.9
click at [128, 133] on div "27430919534 Buscar (apellido, dni, cuil, nro traspaso, cuit, obra social) searc…" at bounding box center [667, 298] width 1335 height 596
click at [240, 127] on div "27430919534 [PERSON_NAME] (apellido, dni, [PERSON_NAME], [PERSON_NAME], cuit, o…" at bounding box center [657, 140] width 864 height 29
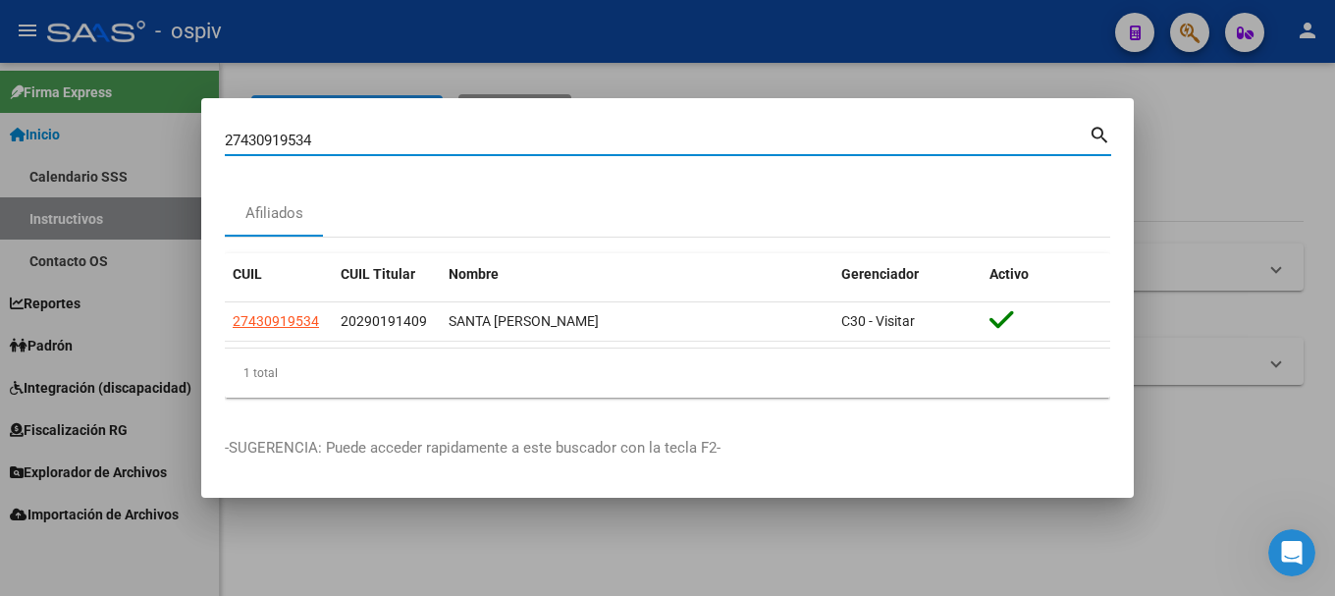
click at [343, 162] on div "27430919534 [PERSON_NAME] (apellido, dni, [PERSON_NAME], [PERSON_NAME], cuit, o…" at bounding box center [668, 148] width 886 height 52
drag, startPoint x: 335, startPoint y: 141, endPoint x: 87, endPoint y: 111, distance: 249.2
click at [87, 111] on div "27430919534 Buscar (apellido, dni, cuil, nro traspaso, cuit, obra social) searc…" at bounding box center [667, 298] width 1335 height 596
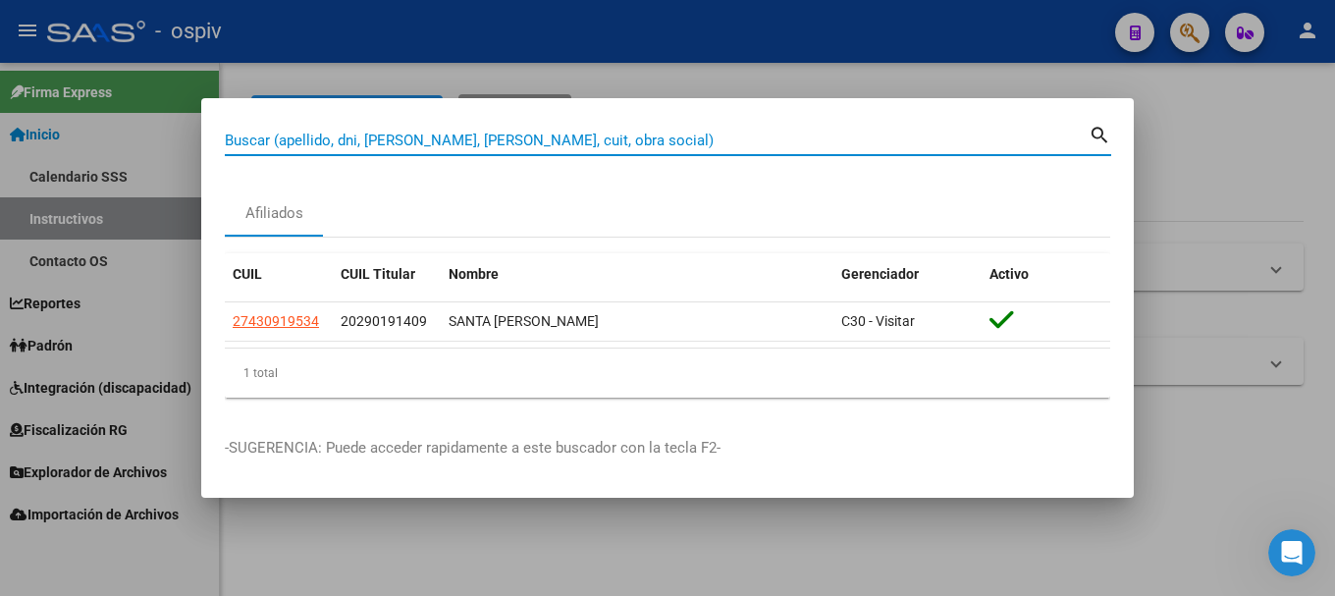
paste input "20562452223"
type input "20562452223"
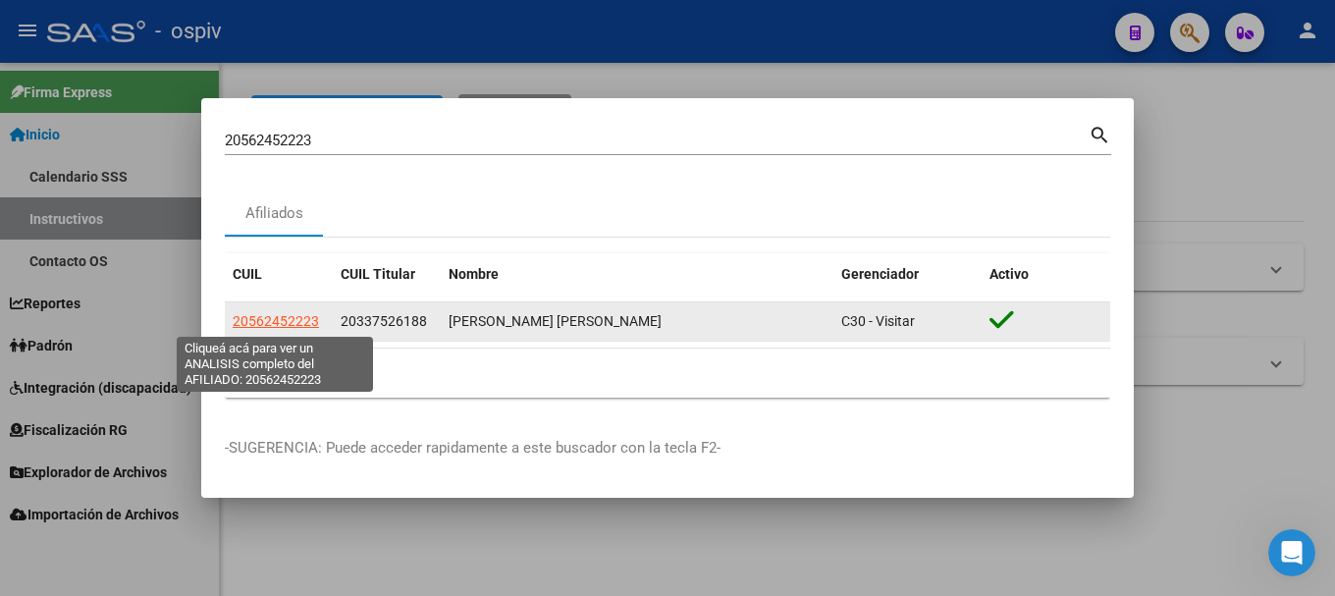
click at [256, 324] on span "20562452223" at bounding box center [276, 321] width 86 height 16
type textarea "20562452223"
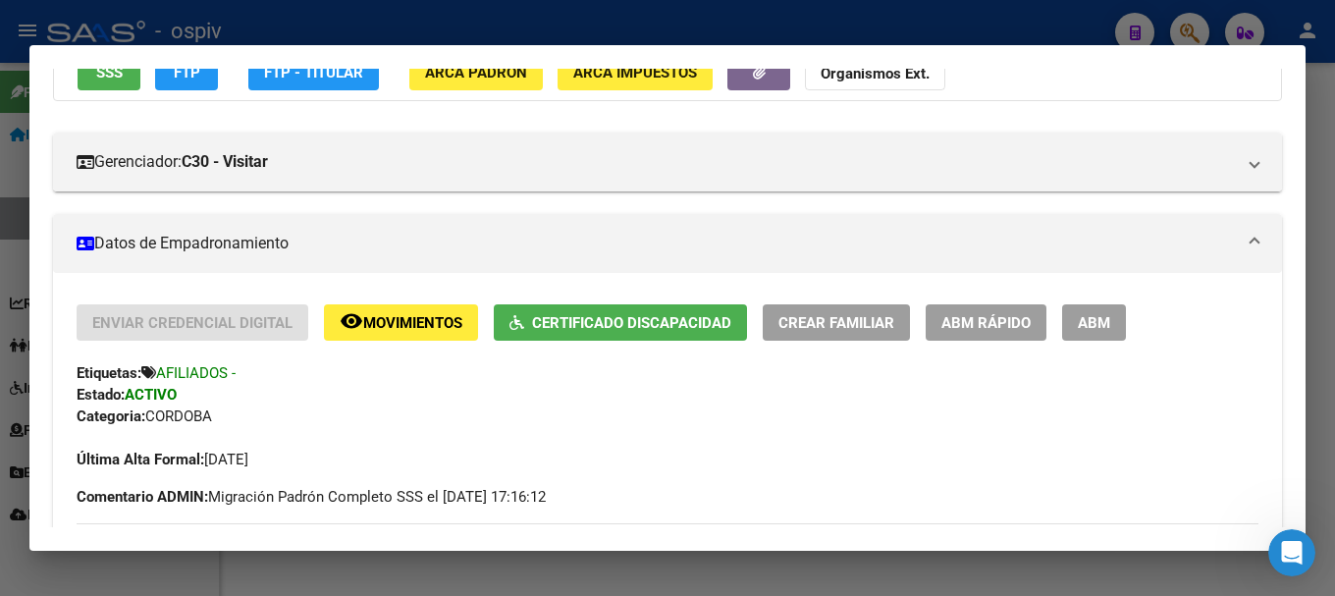
click at [688, 329] on span "Certificado Discapacidad" at bounding box center [631, 323] width 199 height 18
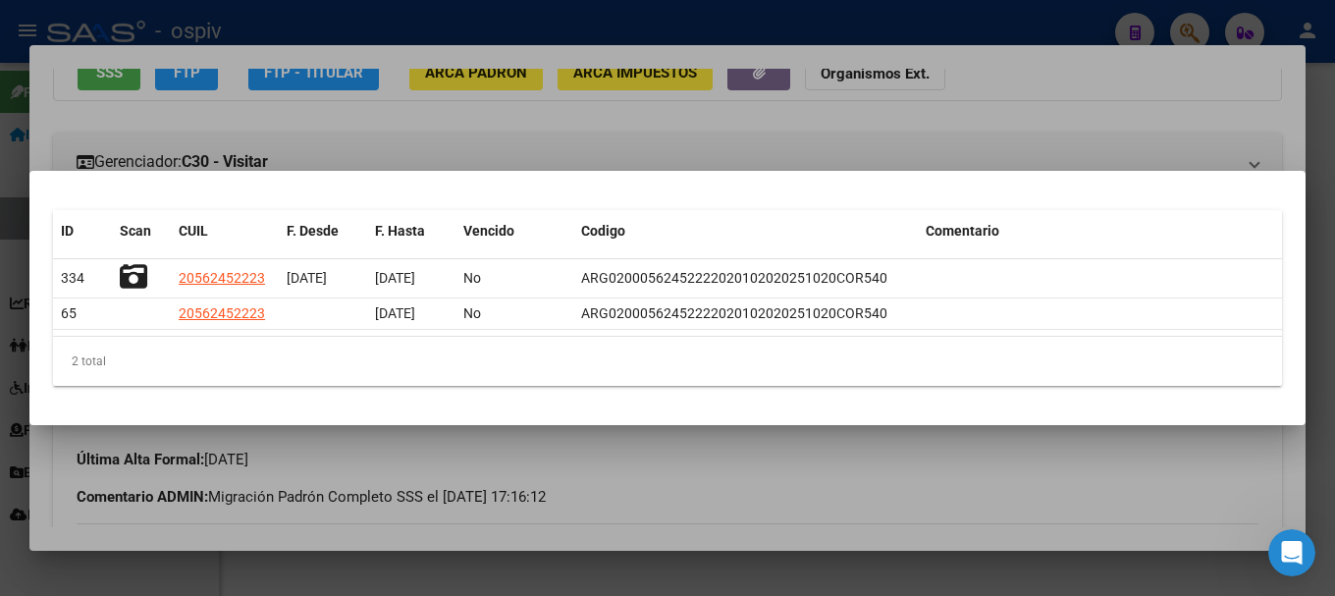
click at [774, 146] on div at bounding box center [667, 298] width 1335 height 596
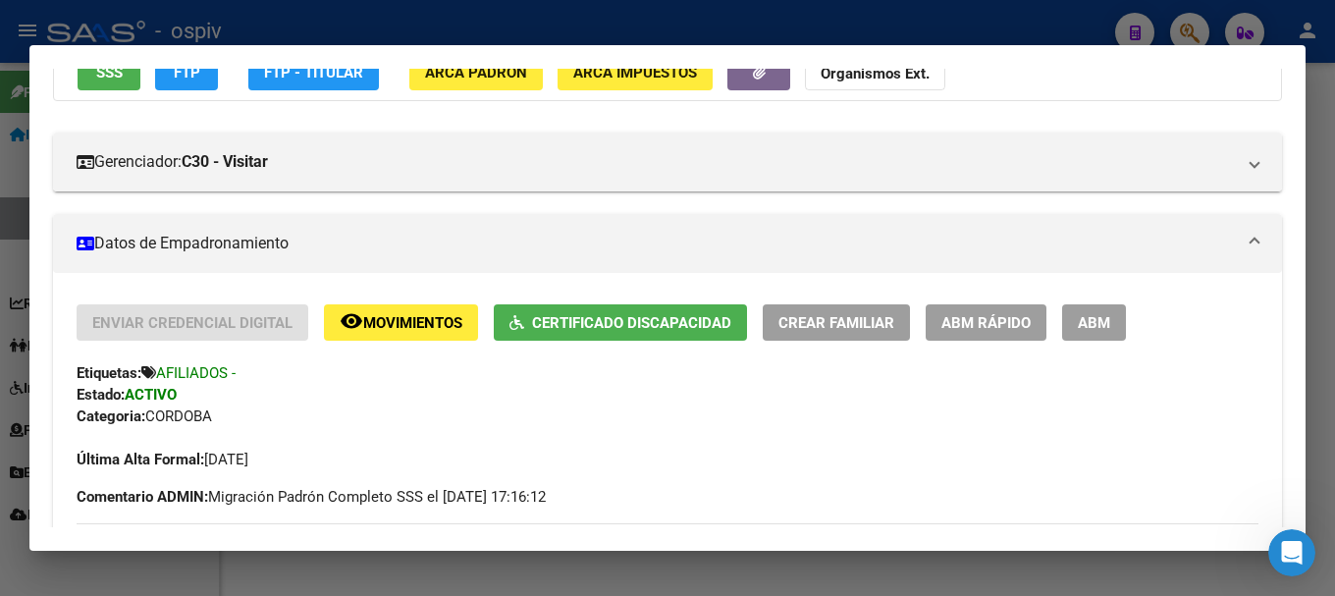
scroll to position [626, 0]
click at [1199, 19] on div at bounding box center [667, 298] width 1335 height 596
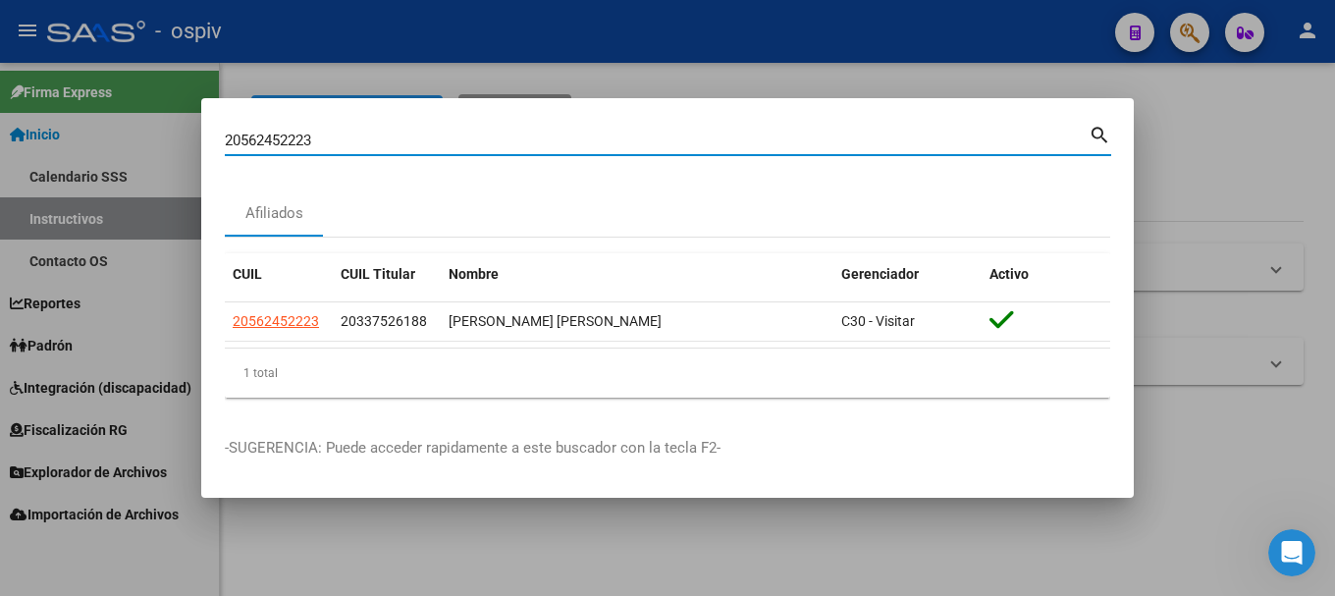
drag, startPoint x: 170, startPoint y: 101, endPoint x: 9, endPoint y: 78, distance: 162.7
click at [9, 78] on div "20562452223 Buscar (apellido, dni, cuil, nro traspaso, cuit, obra social) searc…" at bounding box center [667, 298] width 1335 height 596
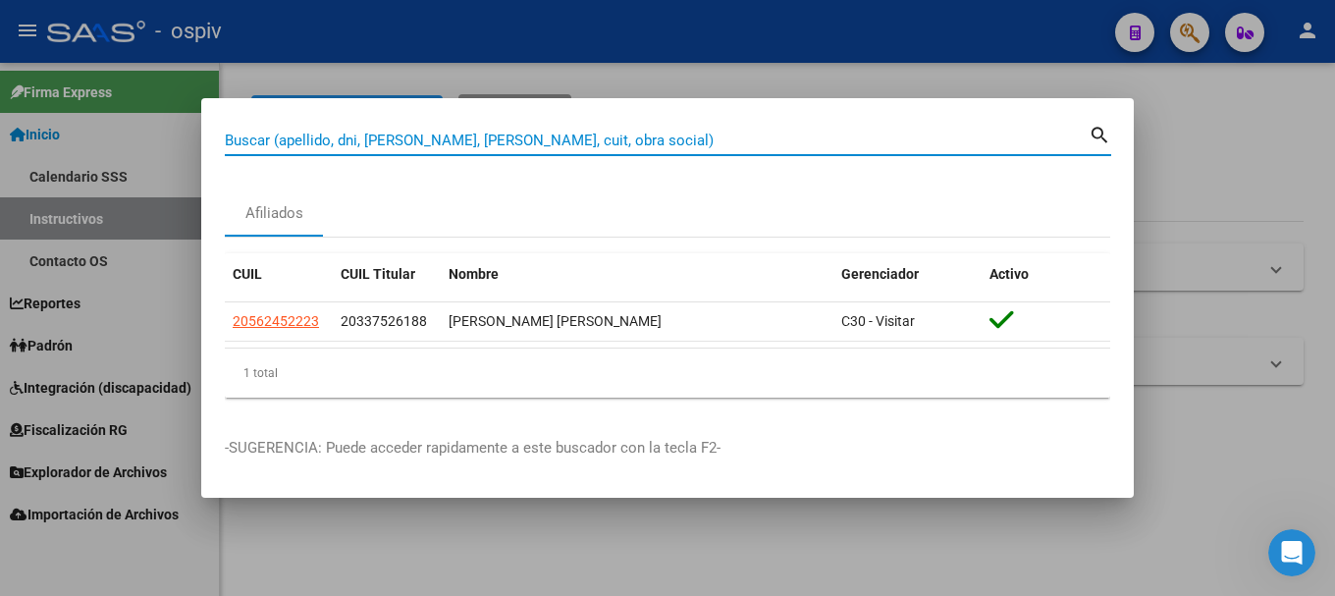
paste input "20552728522"
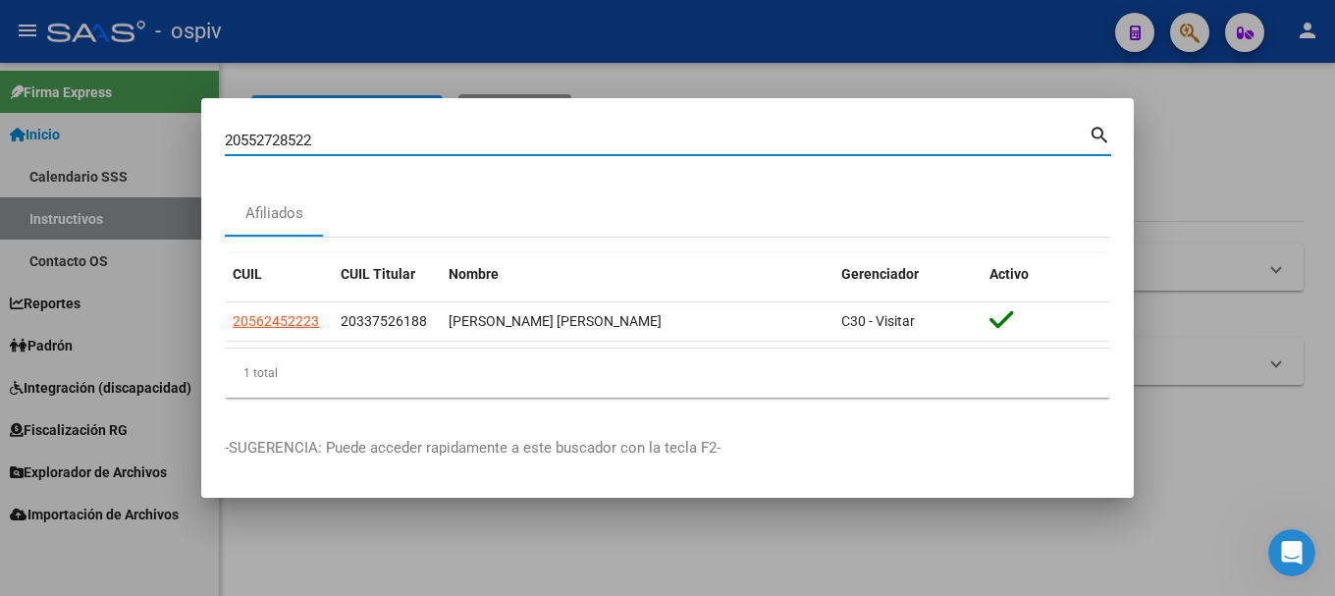
type input "20552728522"
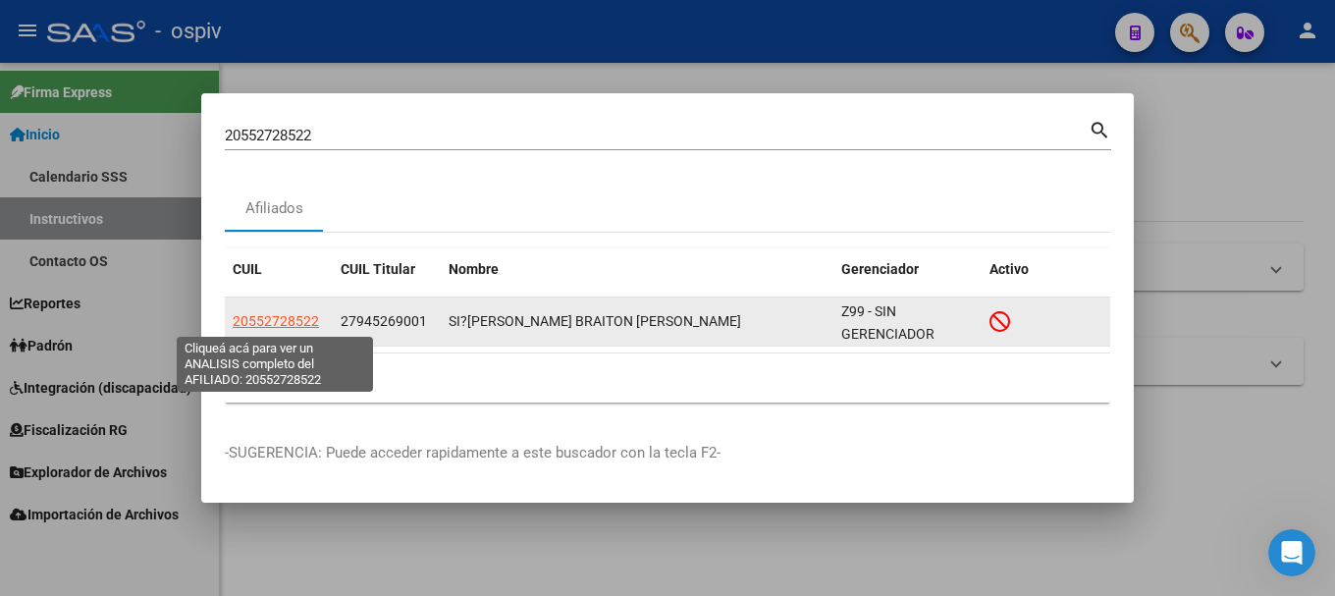
click at [296, 313] on span "20552728522" at bounding box center [276, 321] width 86 height 16
type textarea "20552728522"
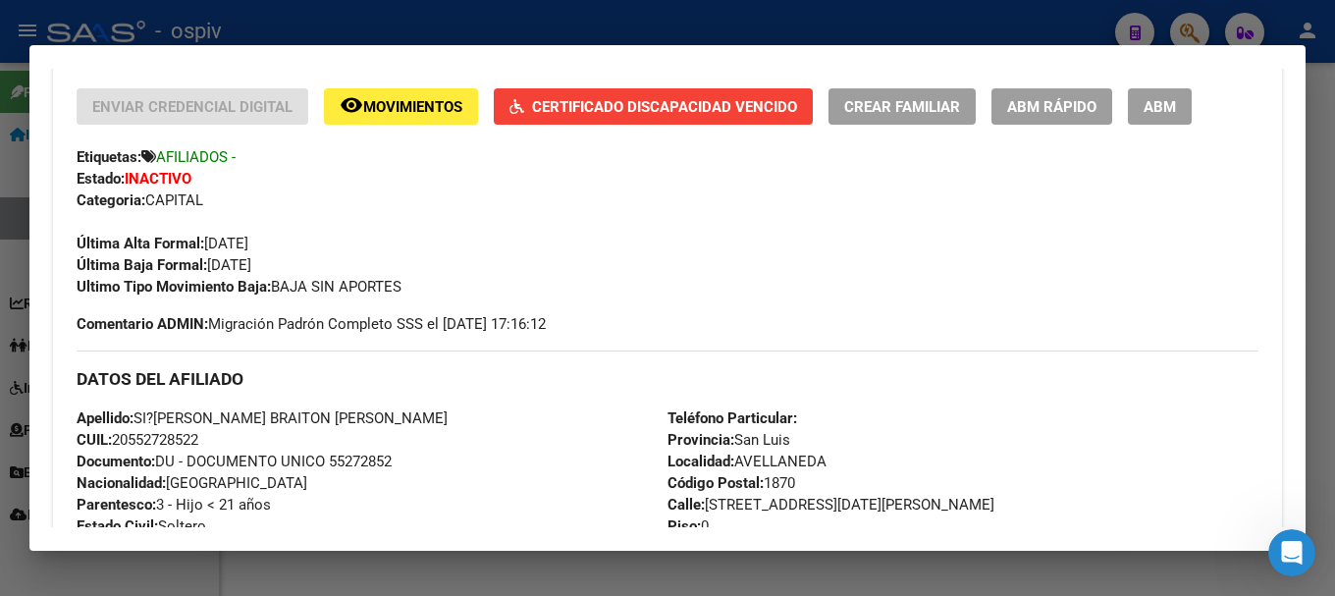
scroll to position [491, 0]
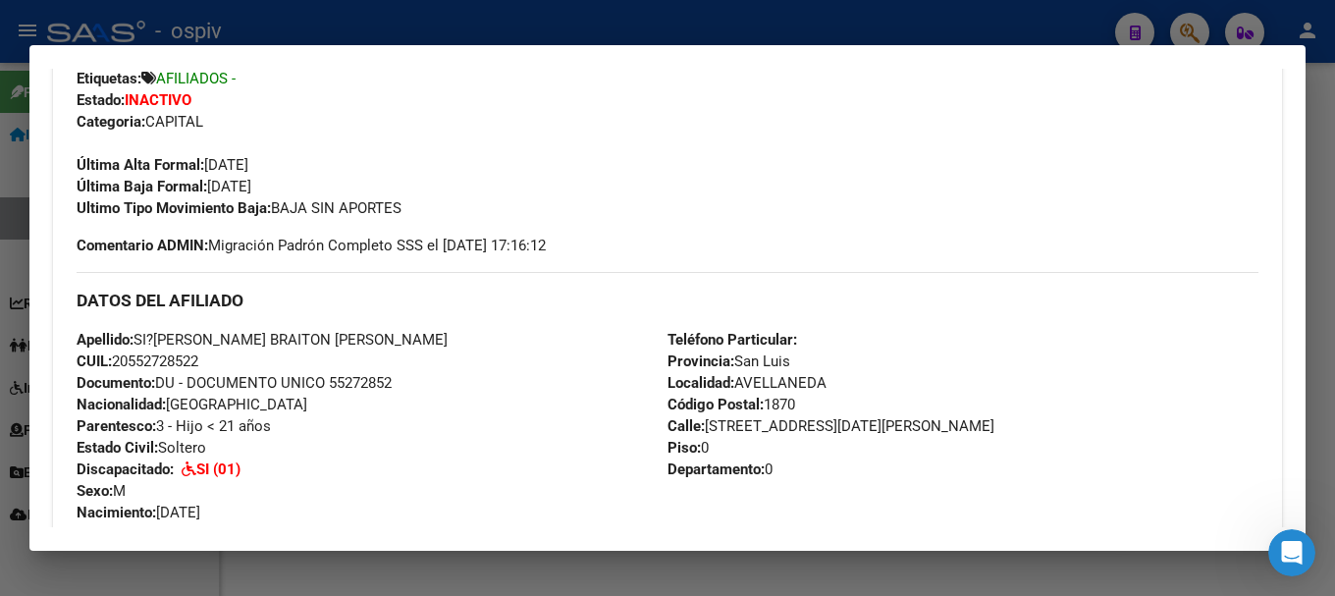
click at [1176, 26] on div at bounding box center [667, 298] width 1335 height 596
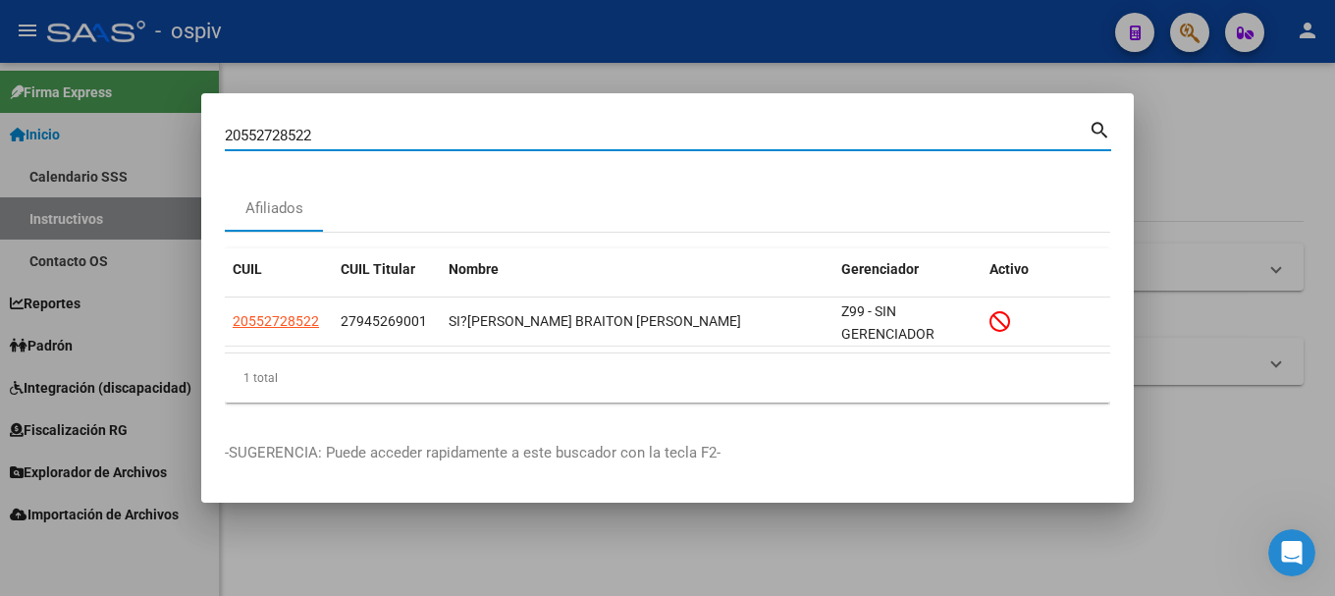
drag, startPoint x: 306, startPoint y: 135, endPoint x: 121, endPoint y: 130, distance: 185.6
click at [126, 131] on div "20552728522 Buscar (apellido, dni, cuil, [PERSON_NAME], cuit, obra social) sear…" at bounding box center [667, 298] width 1335 height 596
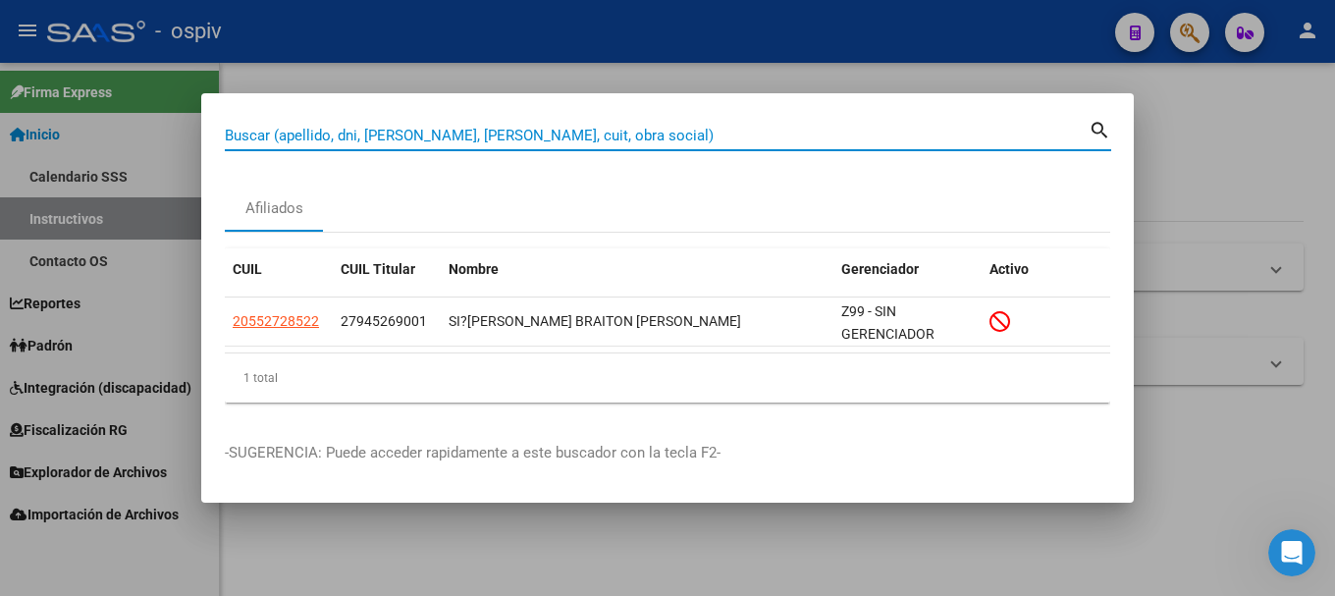
paste input "27494304649"
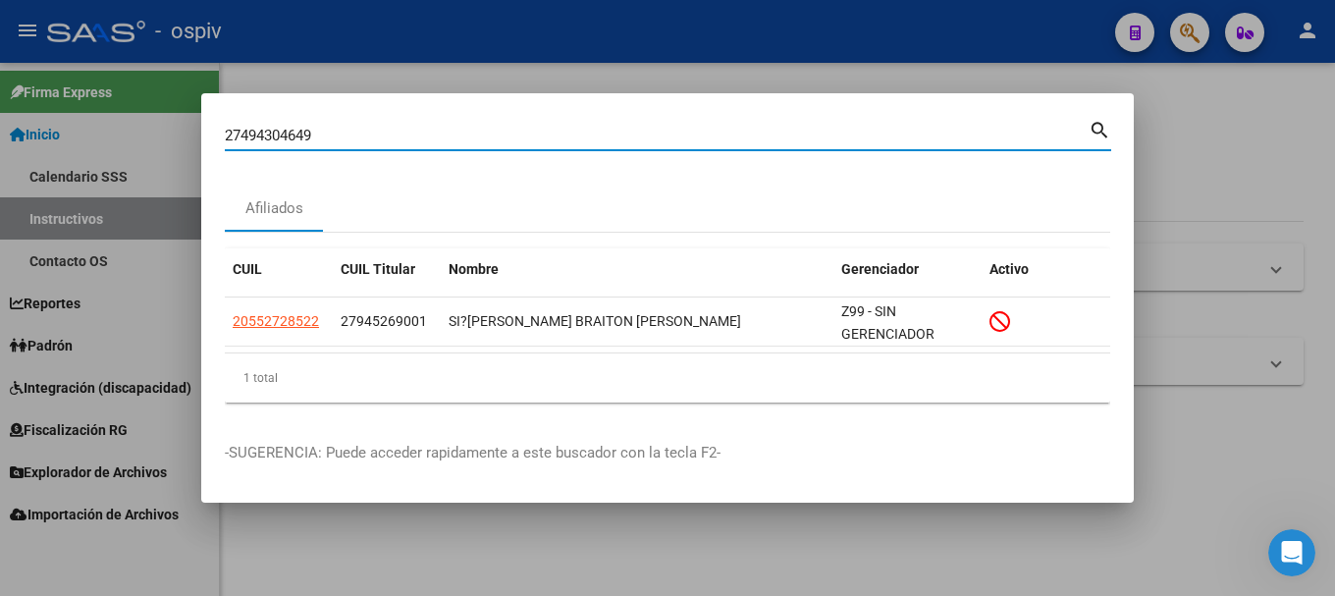
type input "27494304649"
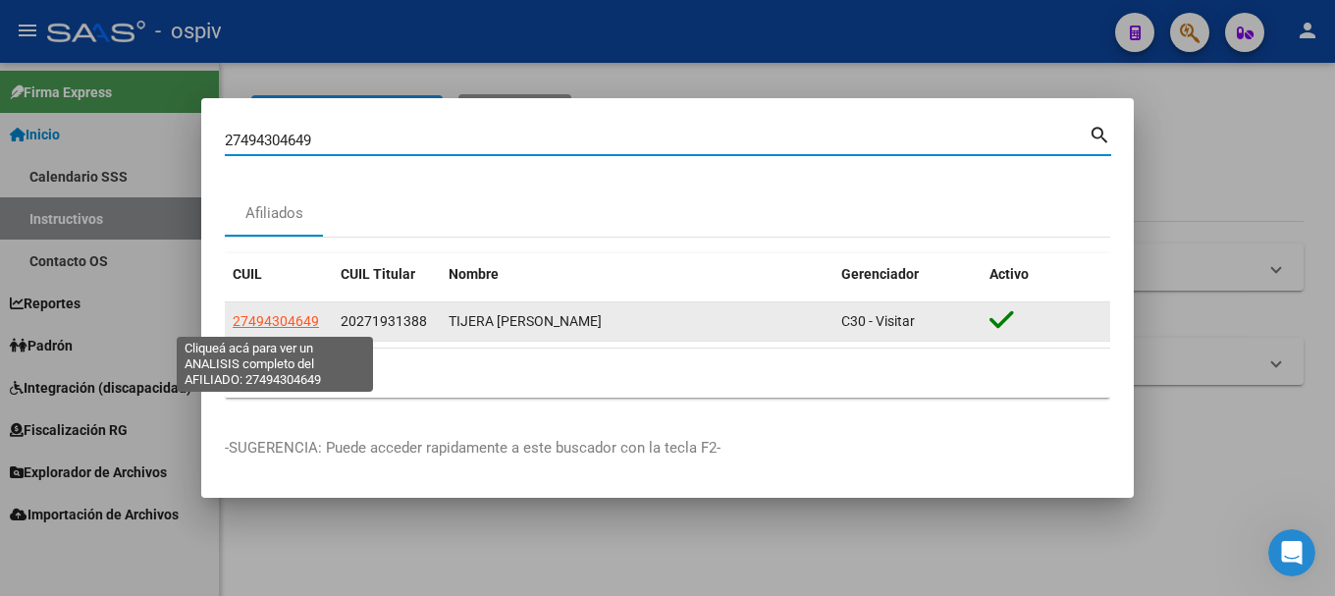
click at [275, 315] on span "27494304649" at bounding box center [276, 321] width 86 height 16
type textarea "27494304649"
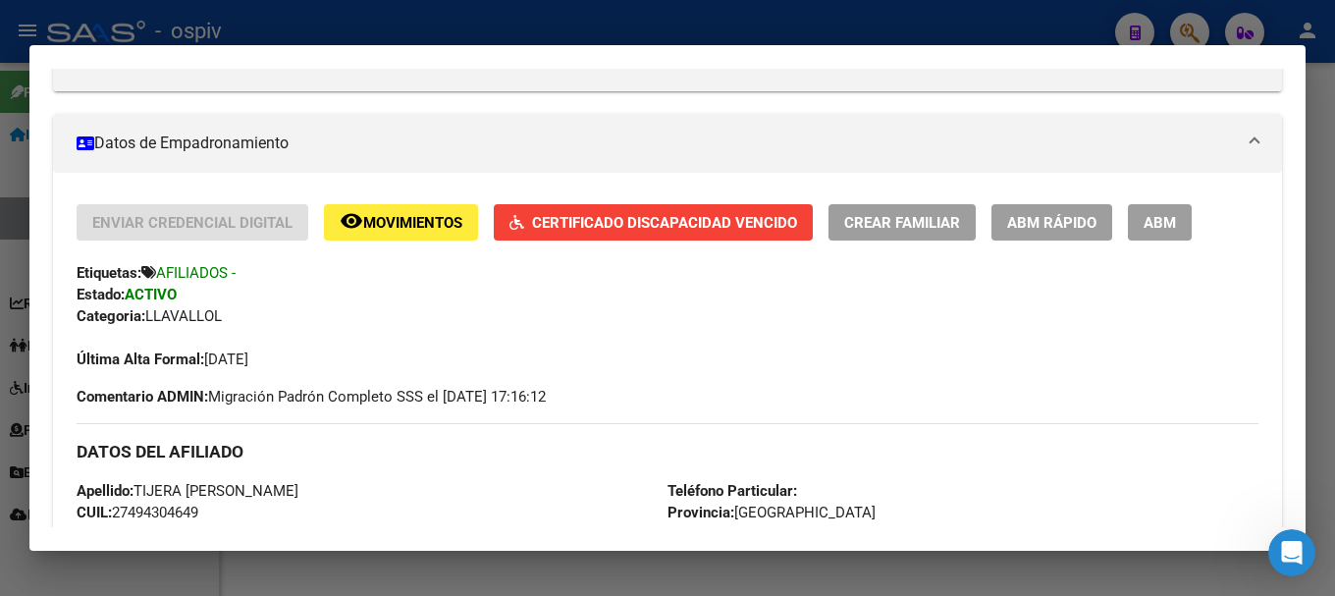
scroll to position [294, 0]
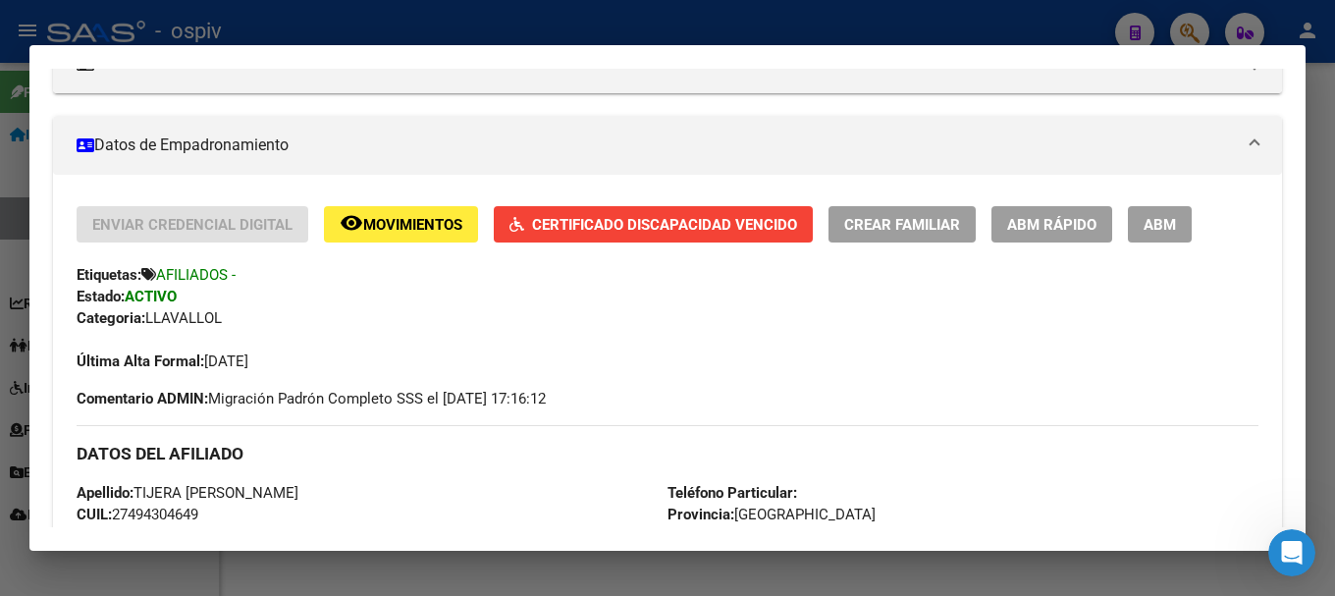
click at [1188, 22] on div at bounding box center [667, 298] width 1335 height 596
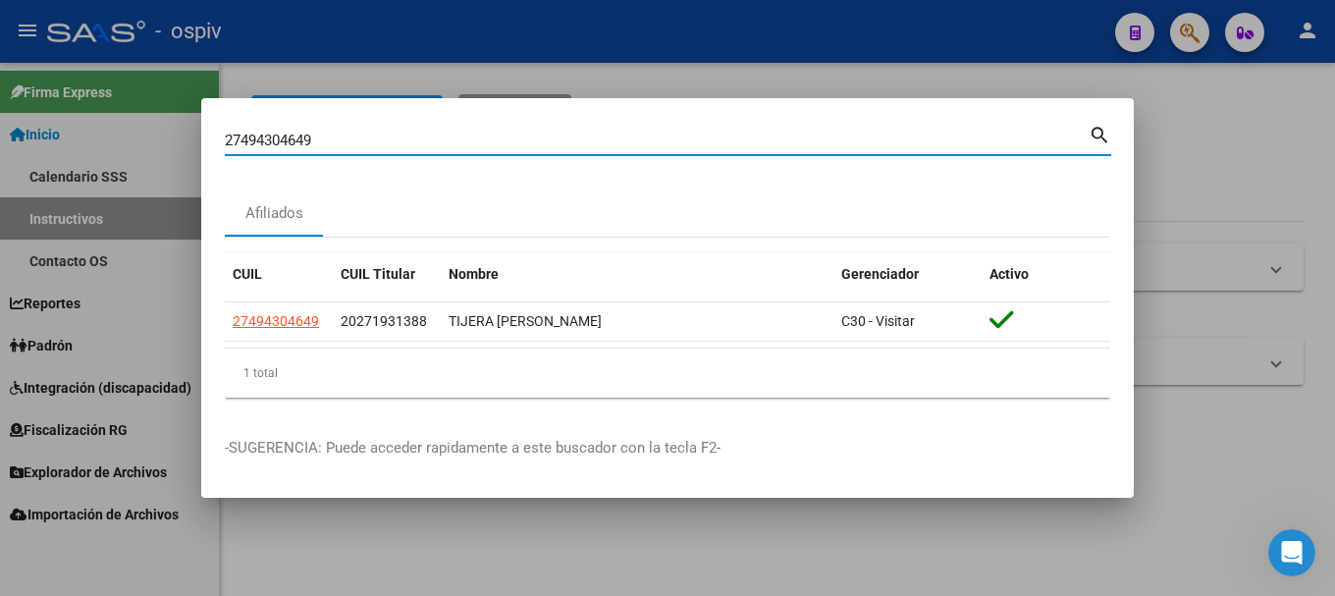
drag, startPoint x: 353, startPoint y: 135, endPoint x: 104, endPoint y: 121, distance: 249.8
click at [104, 121] on div "27494304649 Buscar (apellido, dni, cuil, nro traspaso, cuit, obra social) searc…" at bounding box center [667, 298] width 1335 height 596
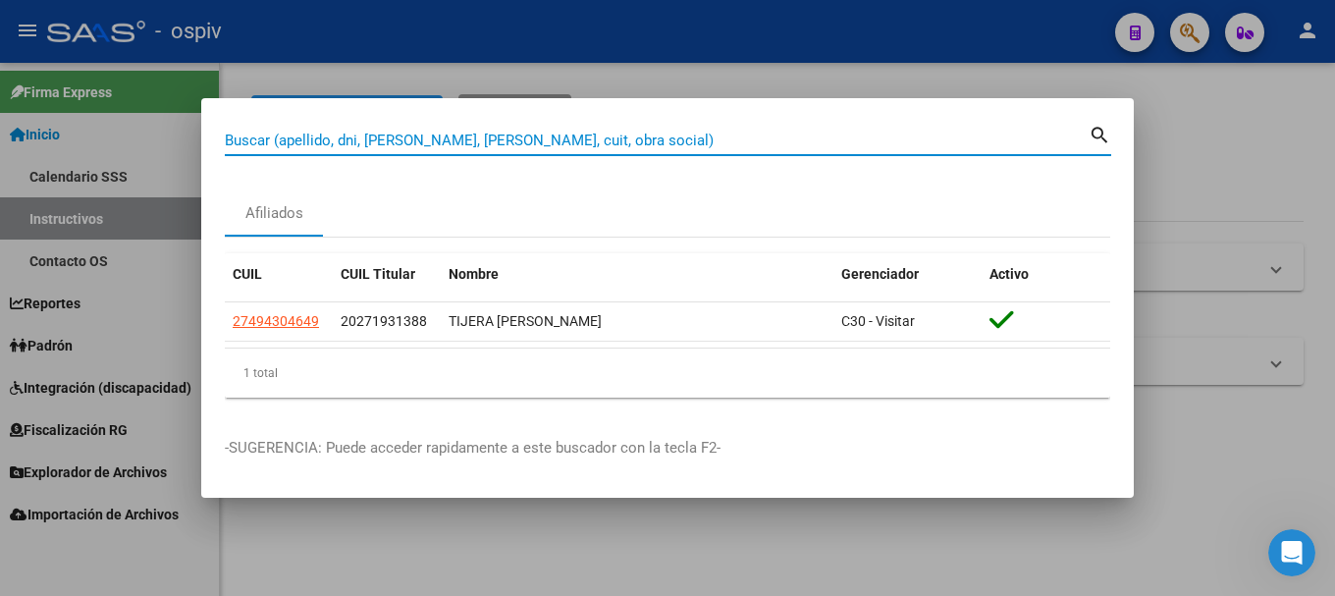
paste input "20567279651"
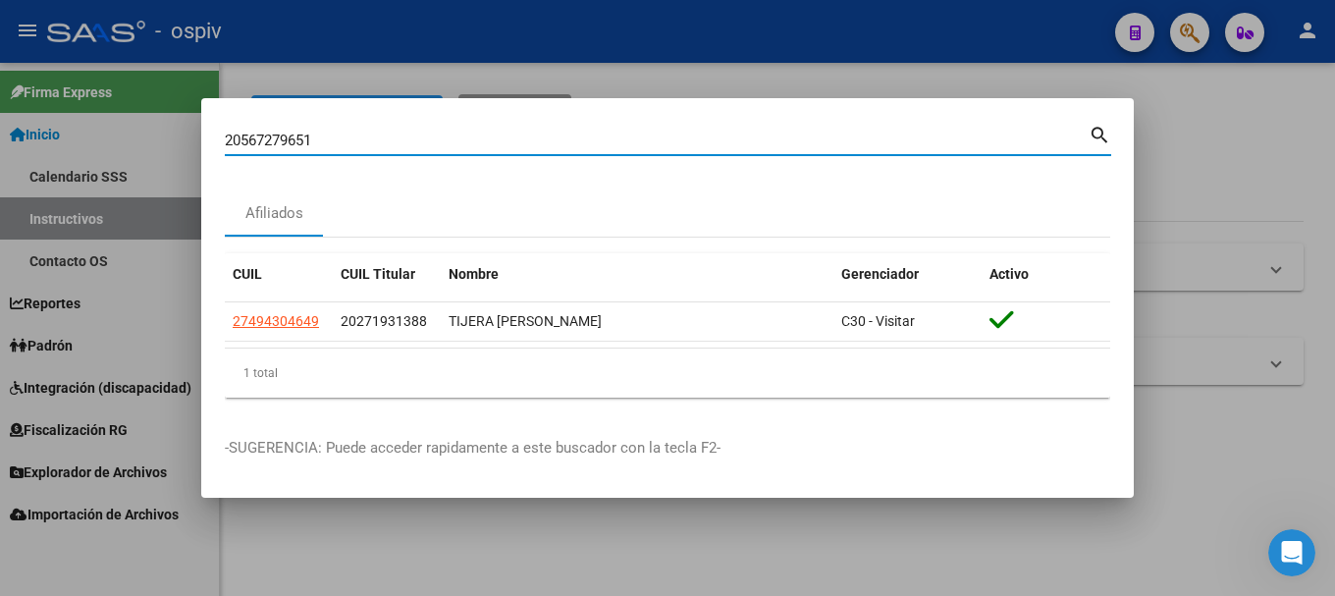
type input "20567279651"
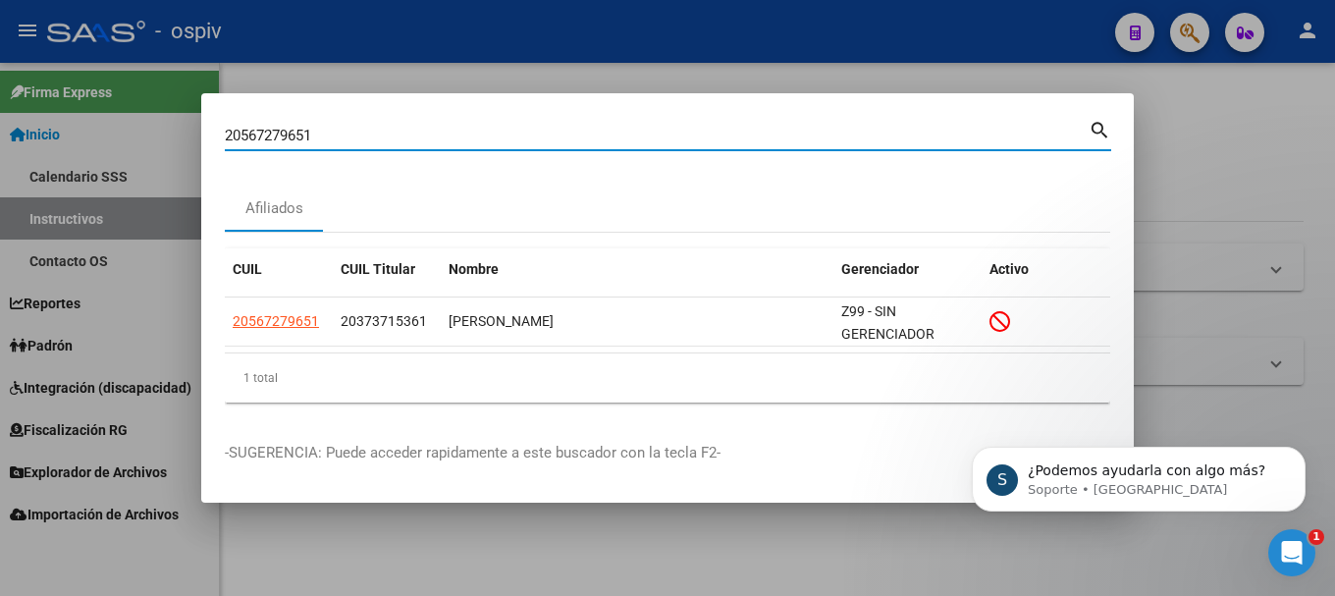
scroll to position [845, 0]
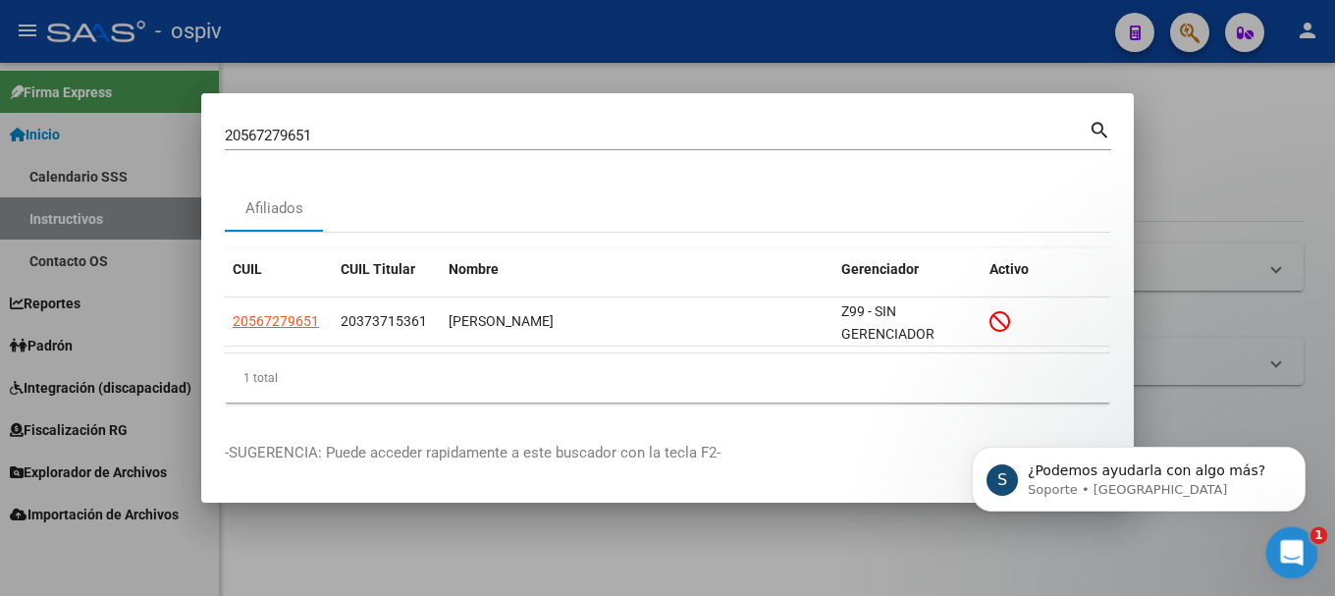
click at [1295, 544] on icon "Abrir Intercom Messenger" at bounding box center [1289, 550] width 32 height 32
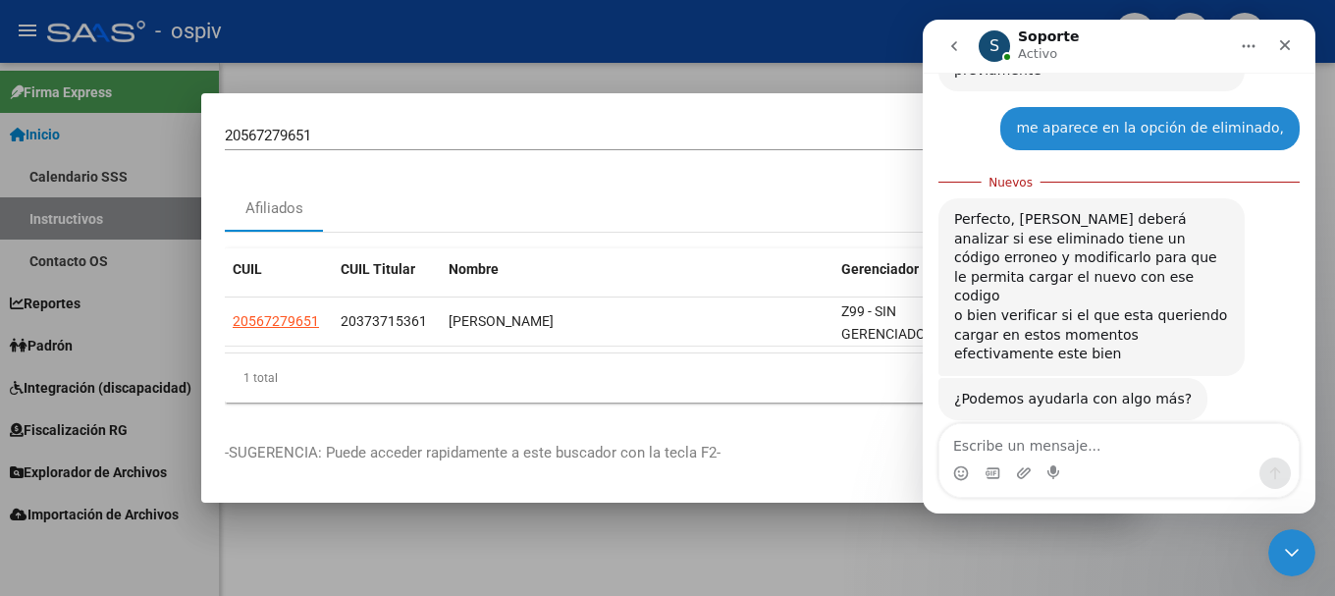
scroll to position [878, 0]
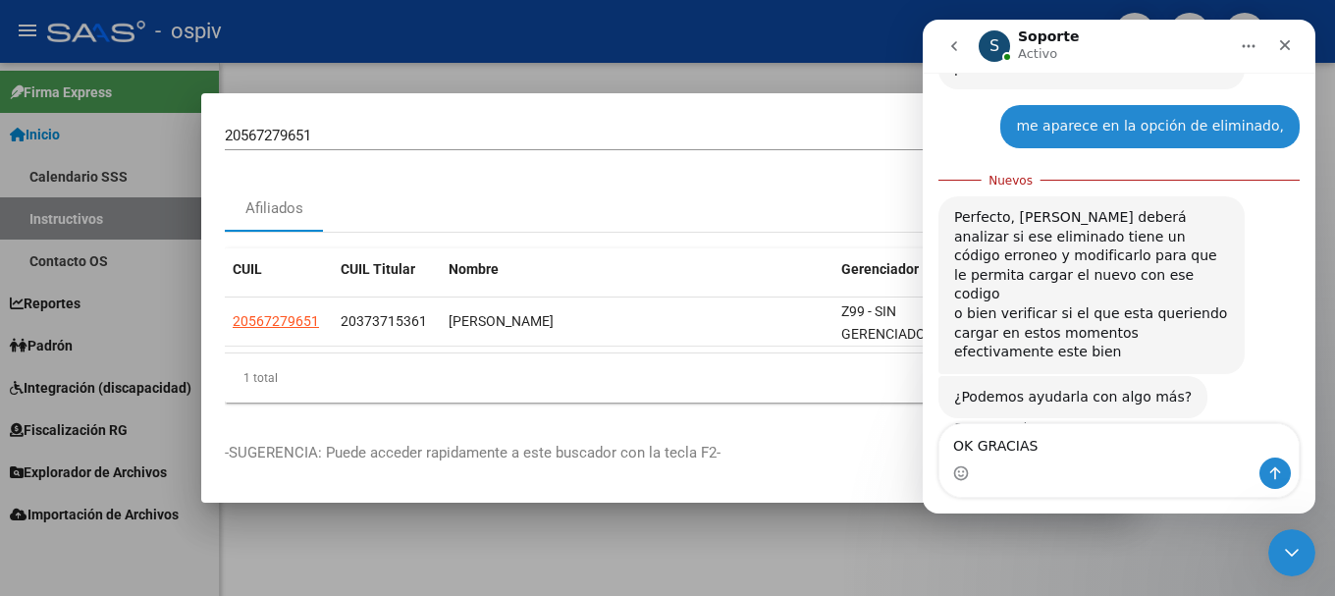
type textarea "OK GRACIAS"
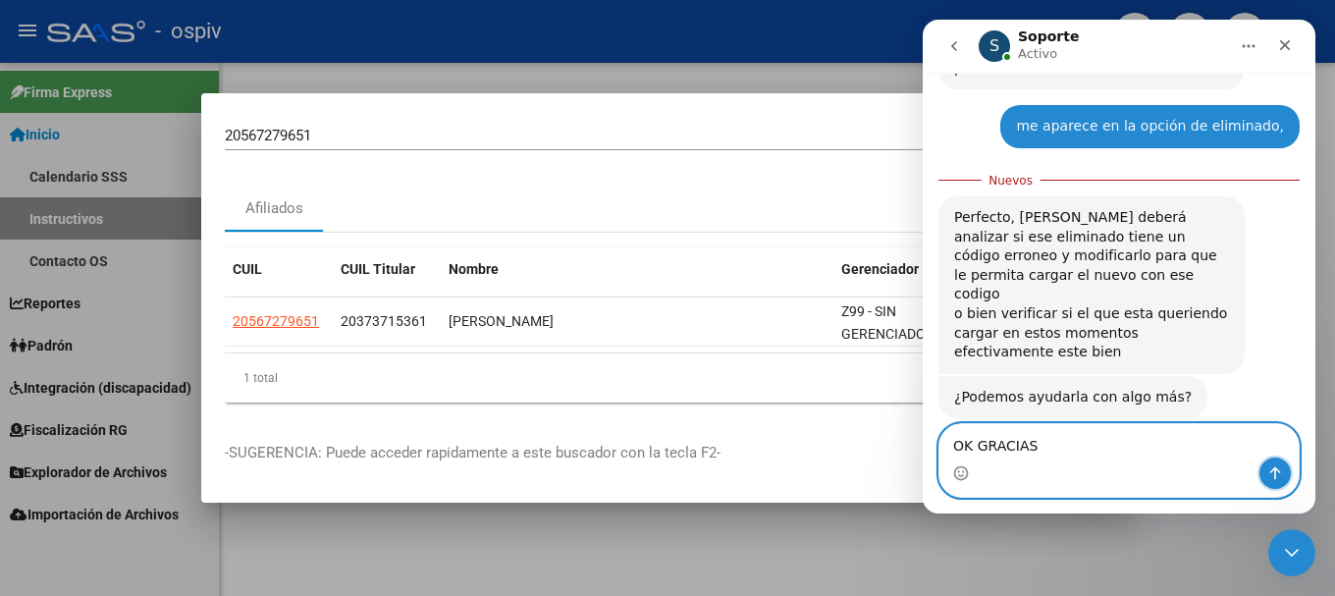
click at [1273, 477] on icon "Enviar un mensaje…" at bounding box center [1275, 473] width 16 height 16
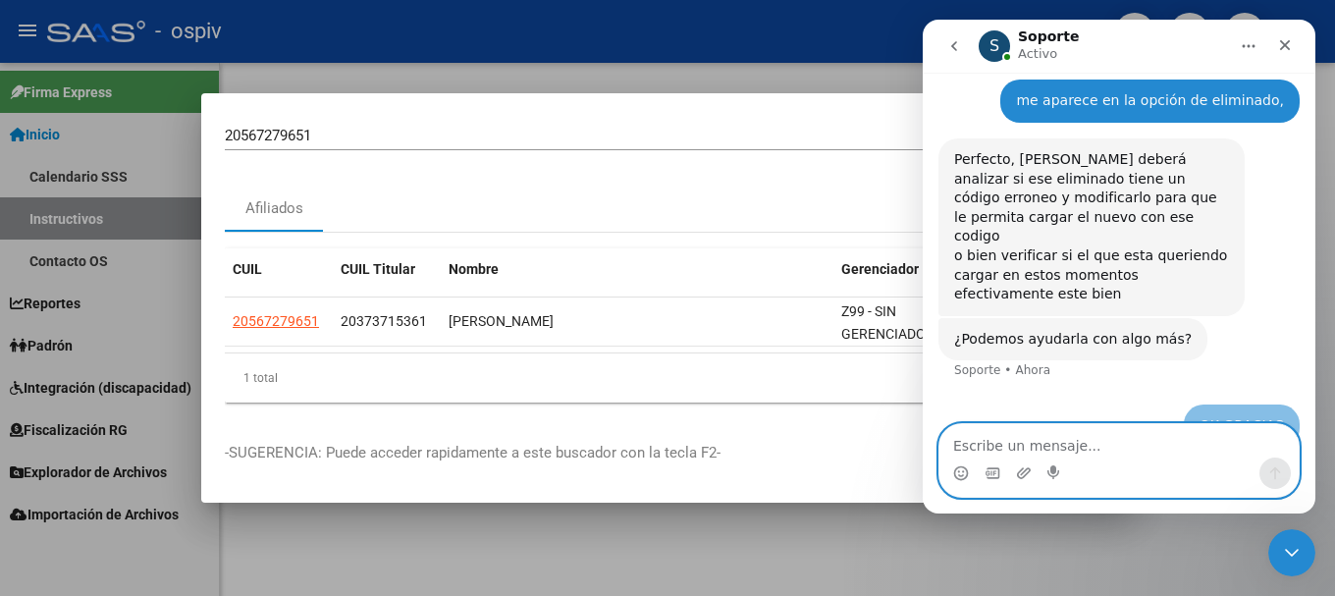
scroll to position [904, 0]
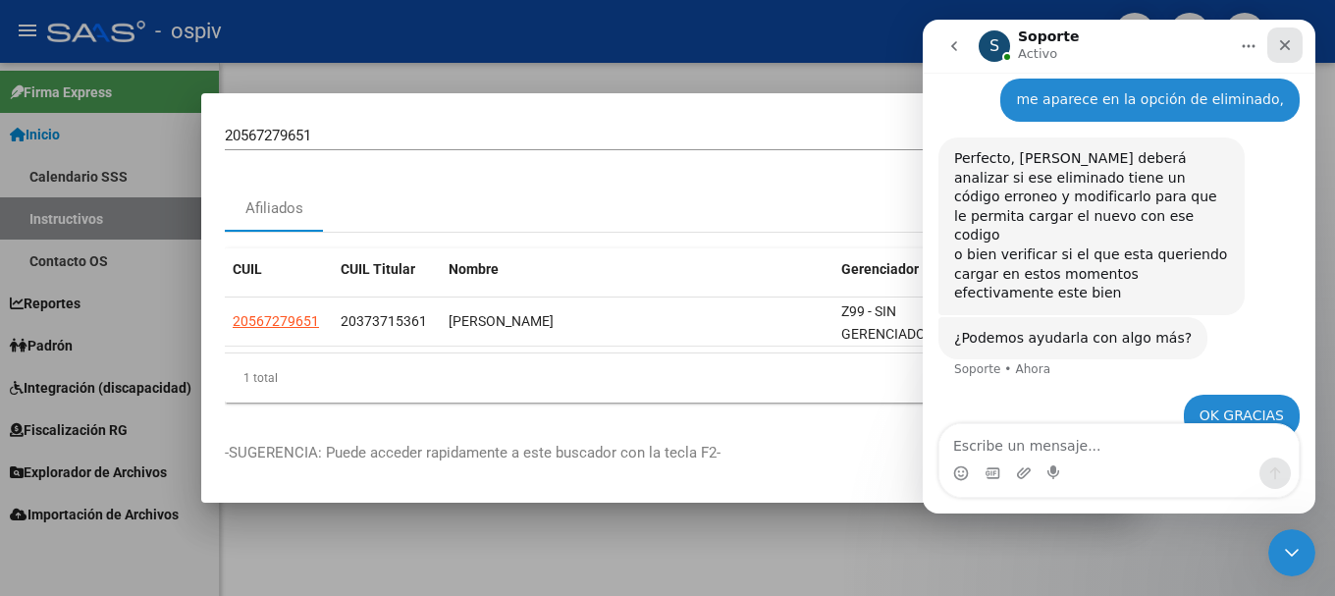
click at [1282, 34] on div "Cerrar" at bounding box center [1284, 44] width 35 height 35
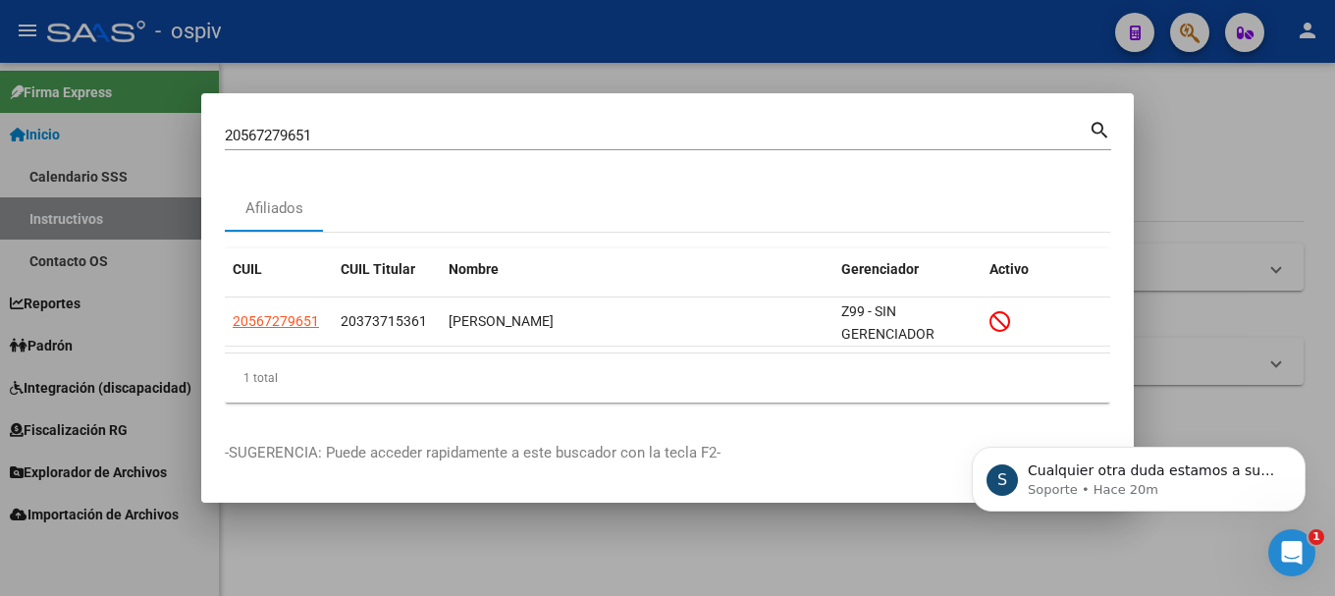
scroll to position [1027, 0]
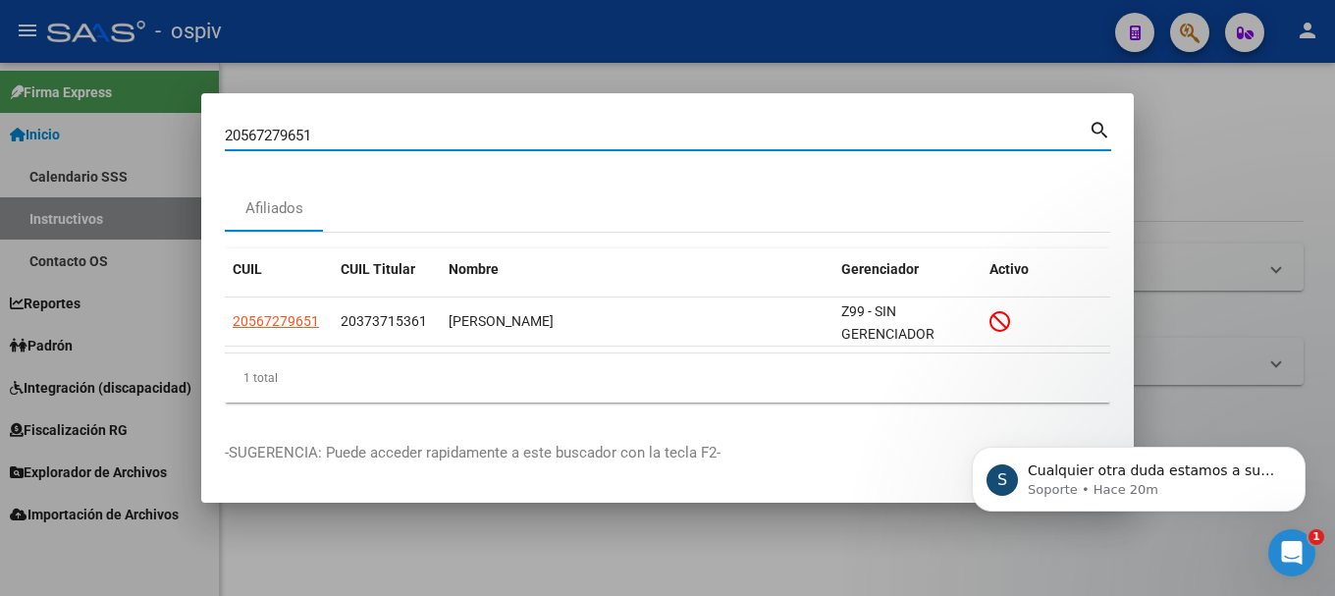
drag, startPoint x: 343, startPoint y: 134, endPoint x: 64, endPoint y: 101, distance: 280.8
click at [64, 101] on div "20567279651 Buscar (apellido, dni, cuil, nro traspaso, cuit, obra social) searc…" at bounding box center [667, 298] width 1335 height 596
type input "28569325"
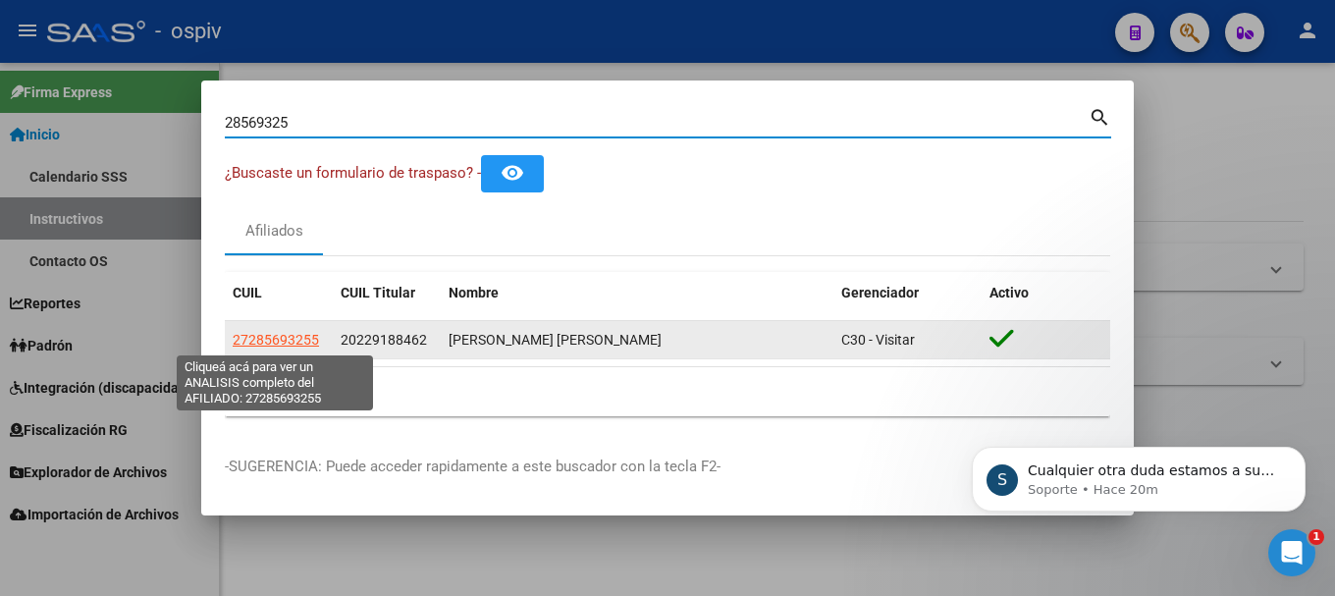
click at [293, 345] on span "27285693255" at bounding box center [276, 340] width 86 height 16
type textarea "27285693255"
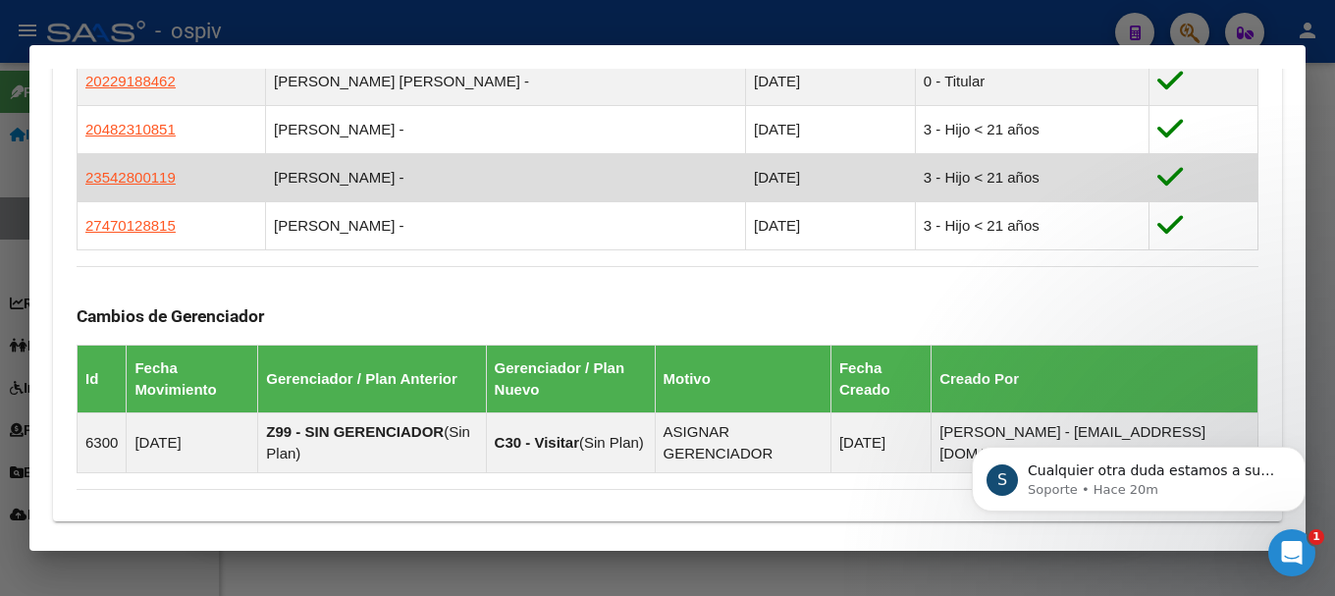
scroll to position [1080, 0]
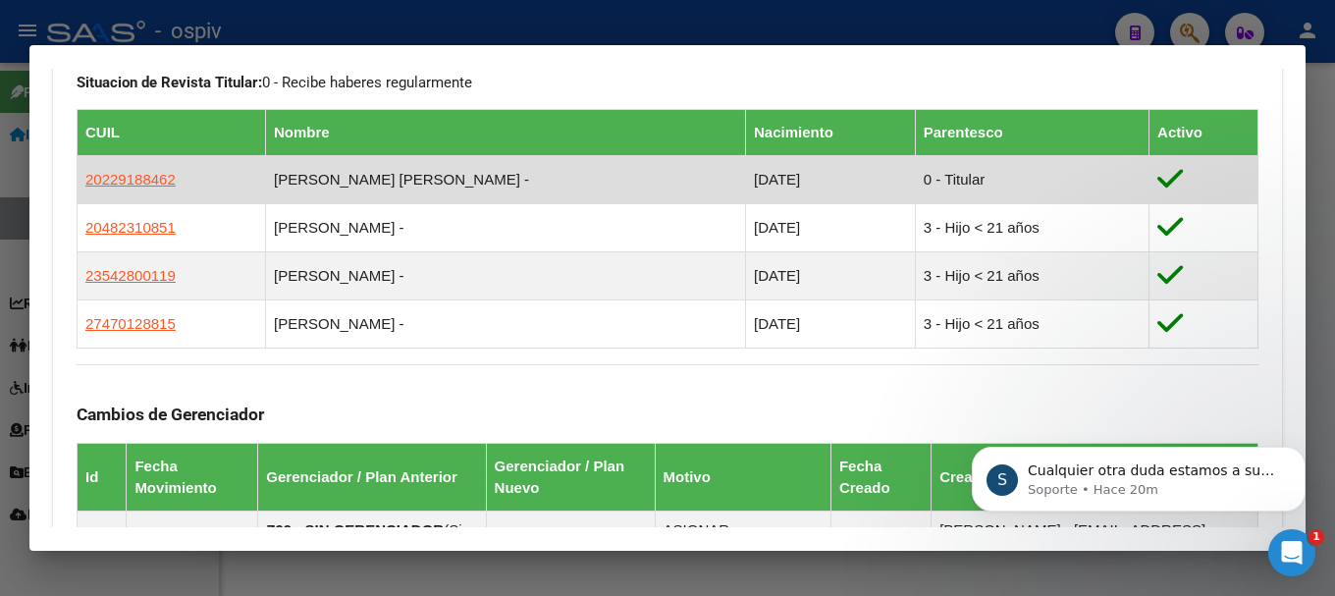
drag, startPoint x: 82, startPoint y: 181, endPoint x: 177, endPoint y: 188, distance: 94.6
click at [177, 188] on td "20229188462" at bounding box center [172, 179] width 188 height 48
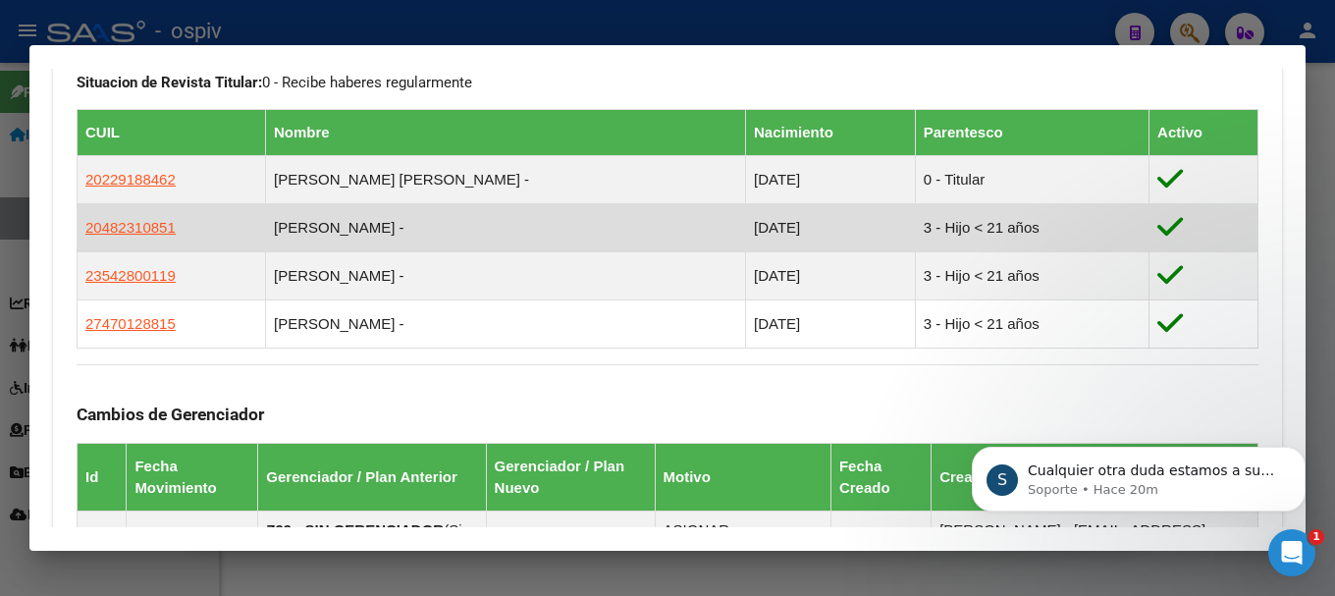
copy span "20229188462"
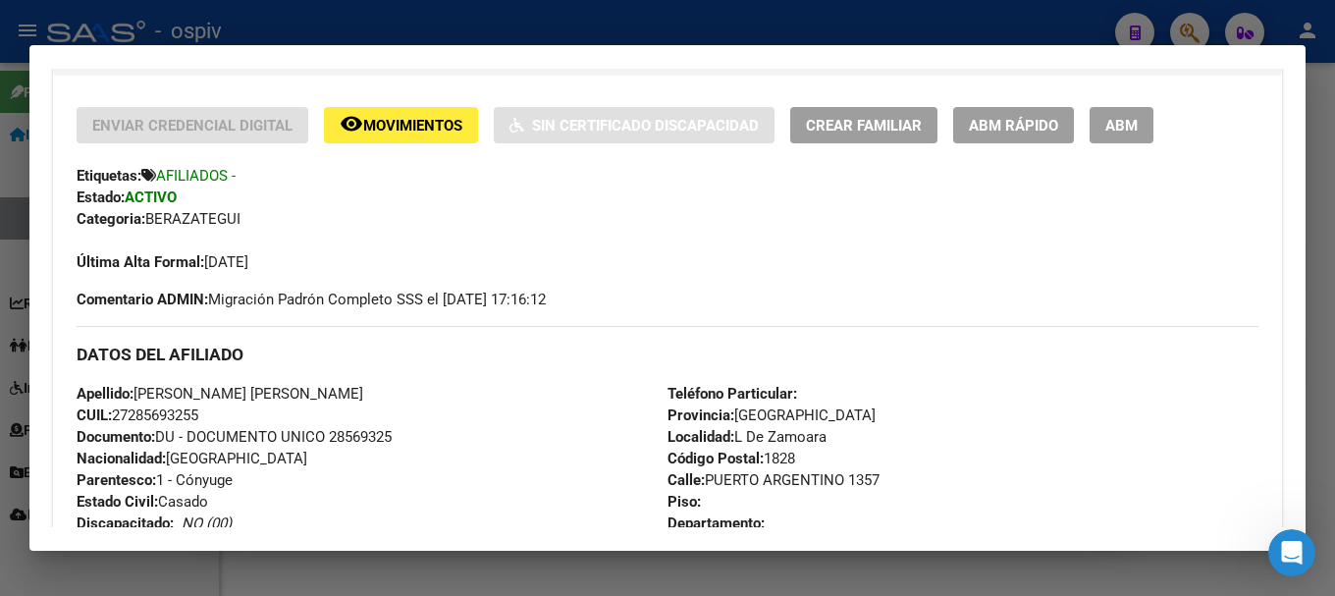
scroll to position [393, 0]
drag, startPoint x: 138, startPoint y: 393, endPoint x: 283, endPoint y: 392, distance: 144.3
click at [283, 392] on div "Apellido: [PERSON_NAME] [PERSON_NAME]: 27285693255 Documento: DU - DOCUMENTO UN…" at bounding box center [372, 492] width 591 height 216
copy span "[PERSON_NAME] [PERSON_NAME]"
drag, startPoint x: 321, startPoint y: 396, endPoint x: 113, endPoint y: 428, distance: 210.6
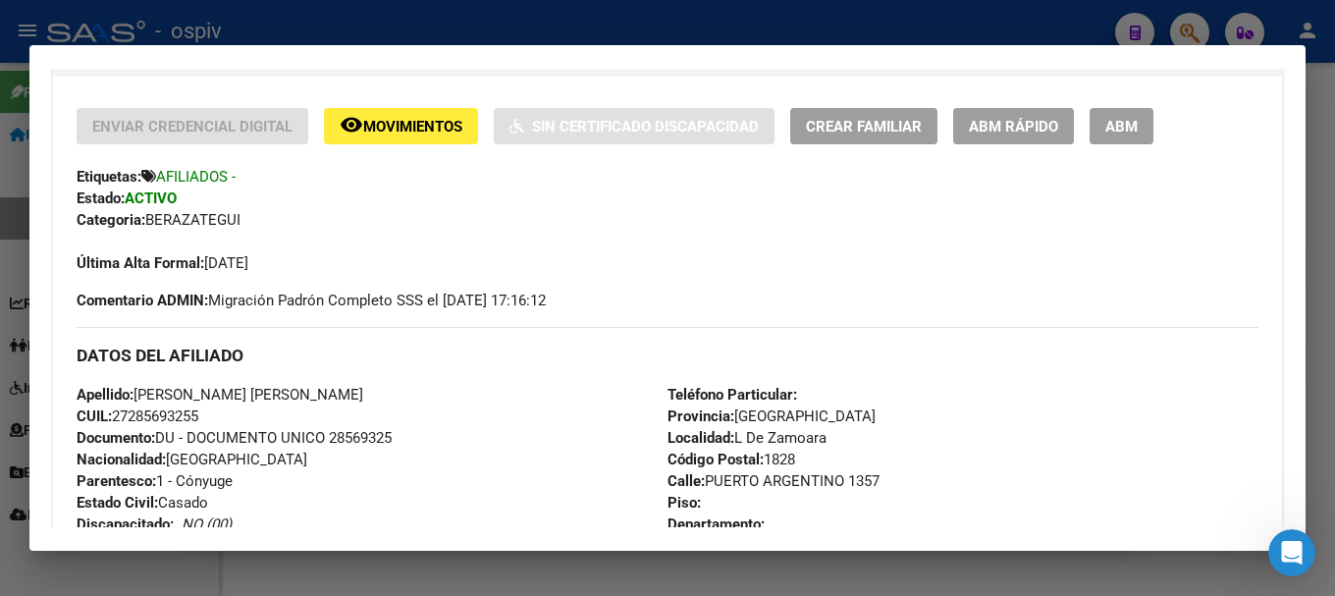
click at [320, 396] on div "Apellido: [PERSON_NAME] [PERSON_NAME]: 27285693255 Documento: DU - DOCUMENTO UN…" at bounding box center [372, 492] width 591 height 216
click at [346, 328] on div "DATOS DEL AFILIADO" at bounding box center [668, 355] width 1182 height 57
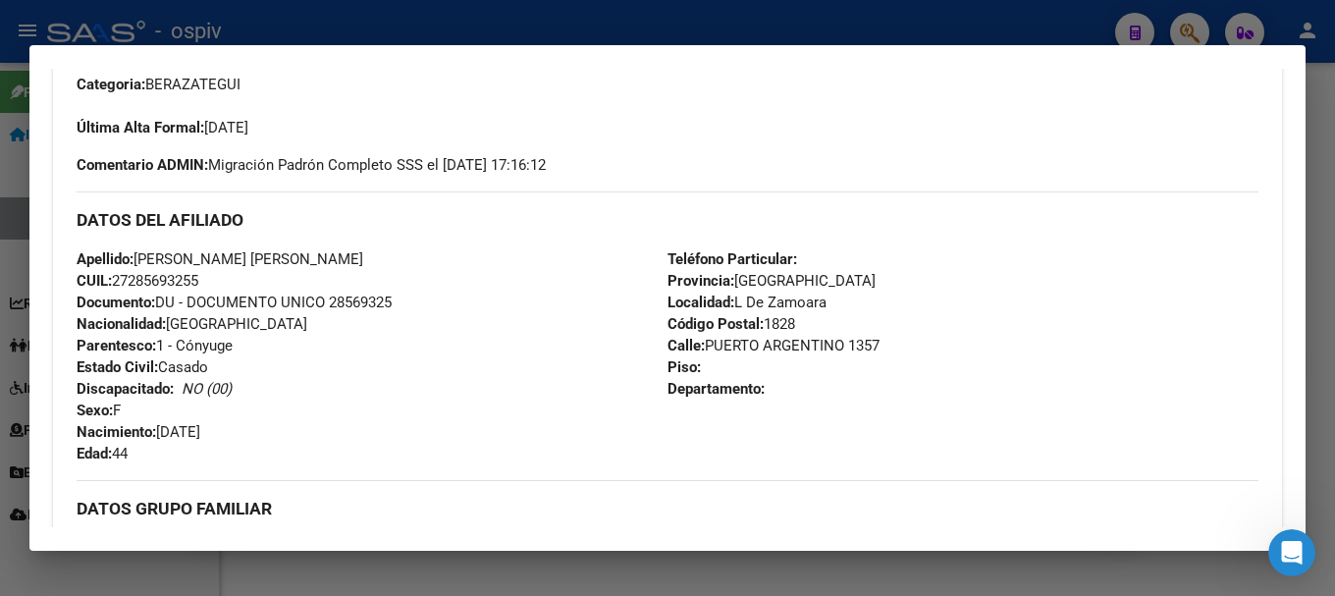
scroll to position [491, 0]
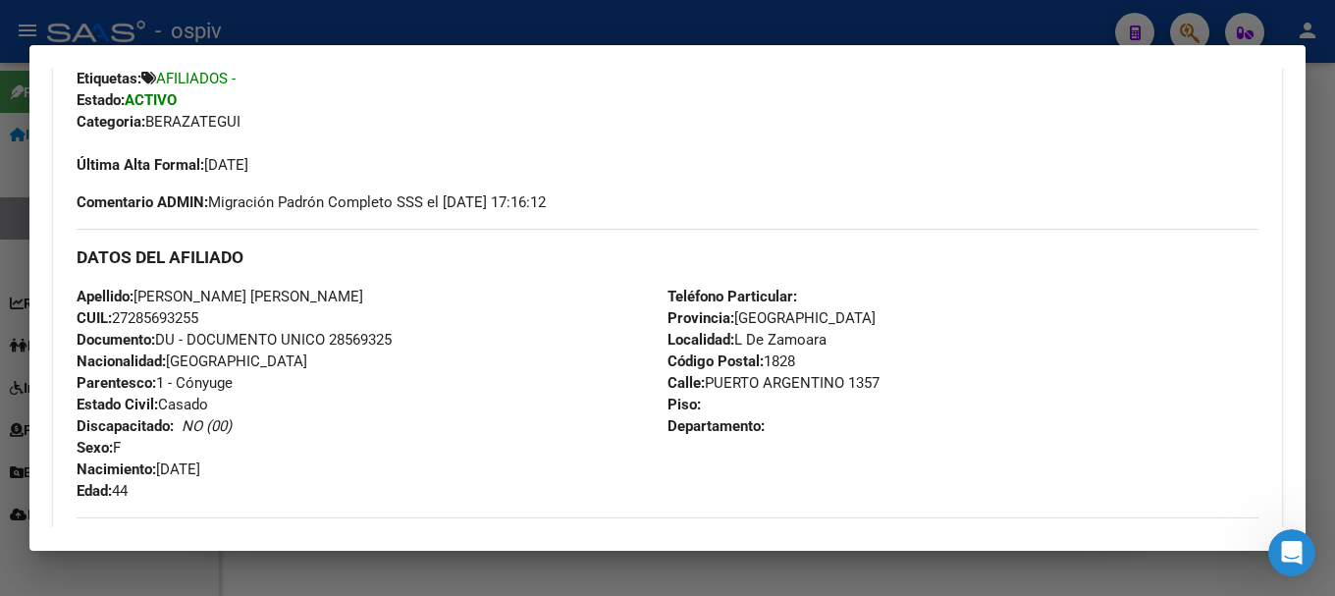
drag, startPoint x: 132, startPoint y: 316, endPoint x: 200, endPoint y: 316, distance: 68.7
click at [198, 316] on span "CUIL: 27285693255" at bounding box center [138, 318] width 122 height 18
copy span "28569325"
click at [302, 303] on div "Apellido: [PERSON_NAME] [PERSON_NAME]: 27285693255 Documento: DU - DOCUMENTO UN…" at bounding box center [372, 394] width 591 height 216
drag, startPoint x: 120, startPoint y: 318, endPoint x: 210, endPoint y: 318, distance: 90.3
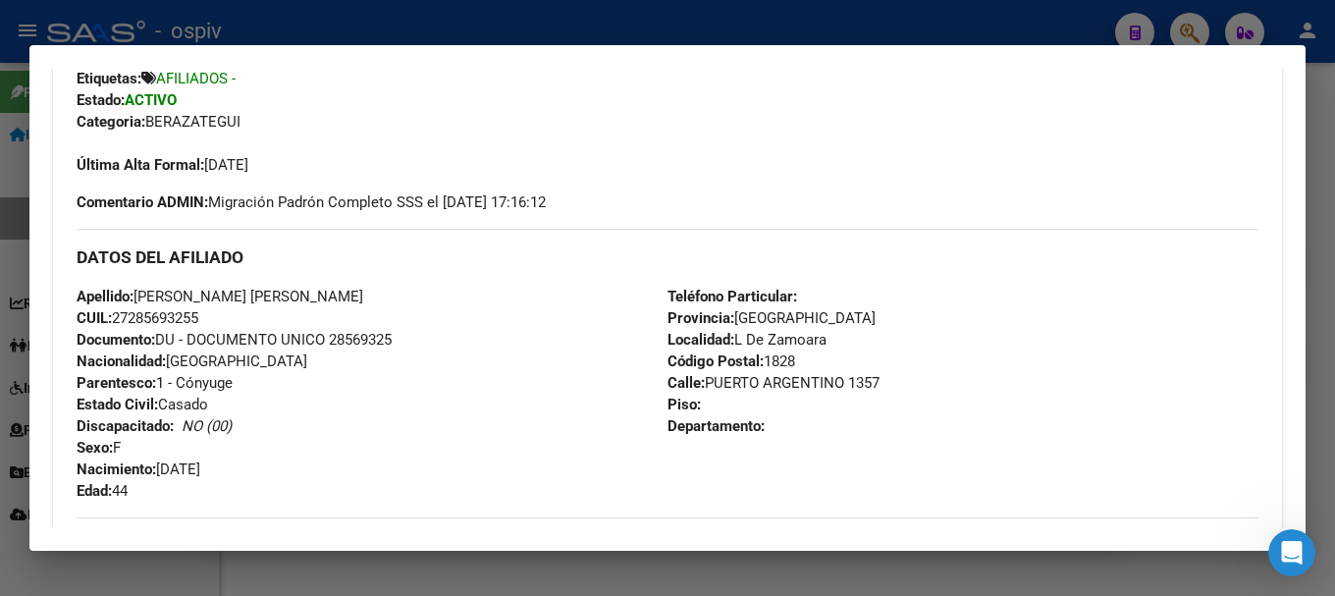
click at [210, 318] on div "Apellido: [PERSON_NAME] [PERSON_NAME]: 27285693255 Documento: DU - DOCUMENTO UN…" at bounding box center [372, 394] width 591 height 216
copy span "27285693255"
click at [1189, 31] on div at bounding box center [667, 298] width 1335 height 596
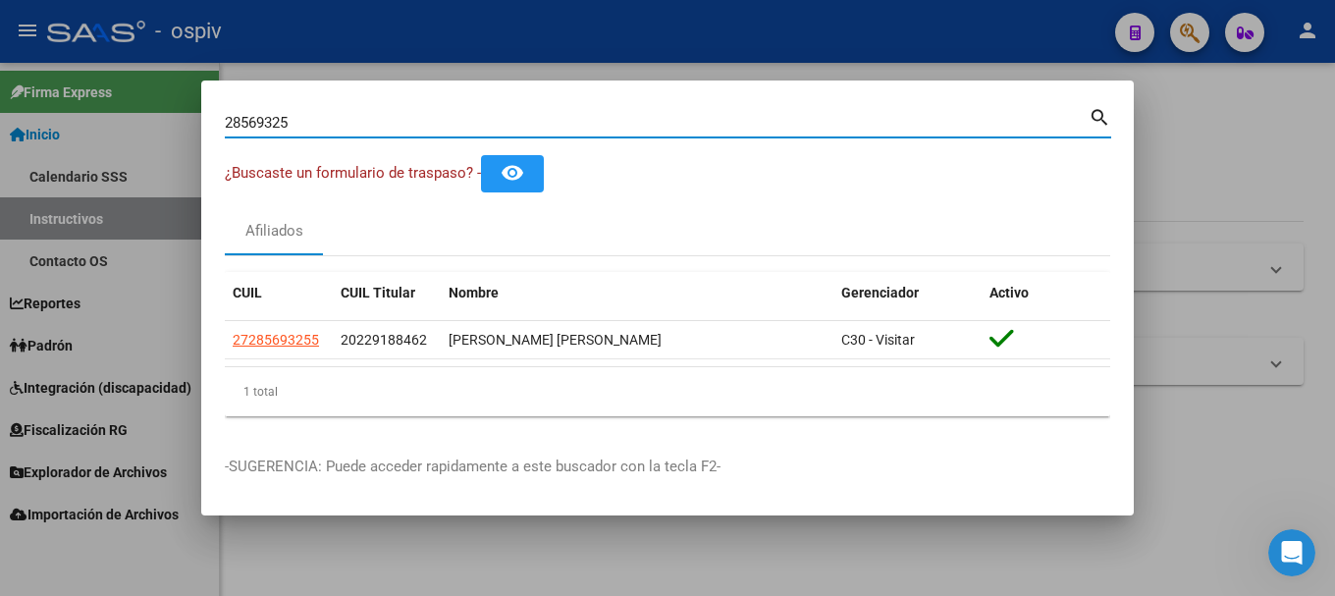
drag, startPoint x: 294, startPoint y: 123, endPoint x: 19, endPoint y: 55, distance: 284.0
click at [19, 55] on div "28569325 Buscar (apellido, dni, cuil, nro traspaso, cuit, obra social) search ¿…" at bounding box center [667, 298] width 1335 height 596
click at [19, 55] on div at bounding box center [667, 298] width 1335 height 596
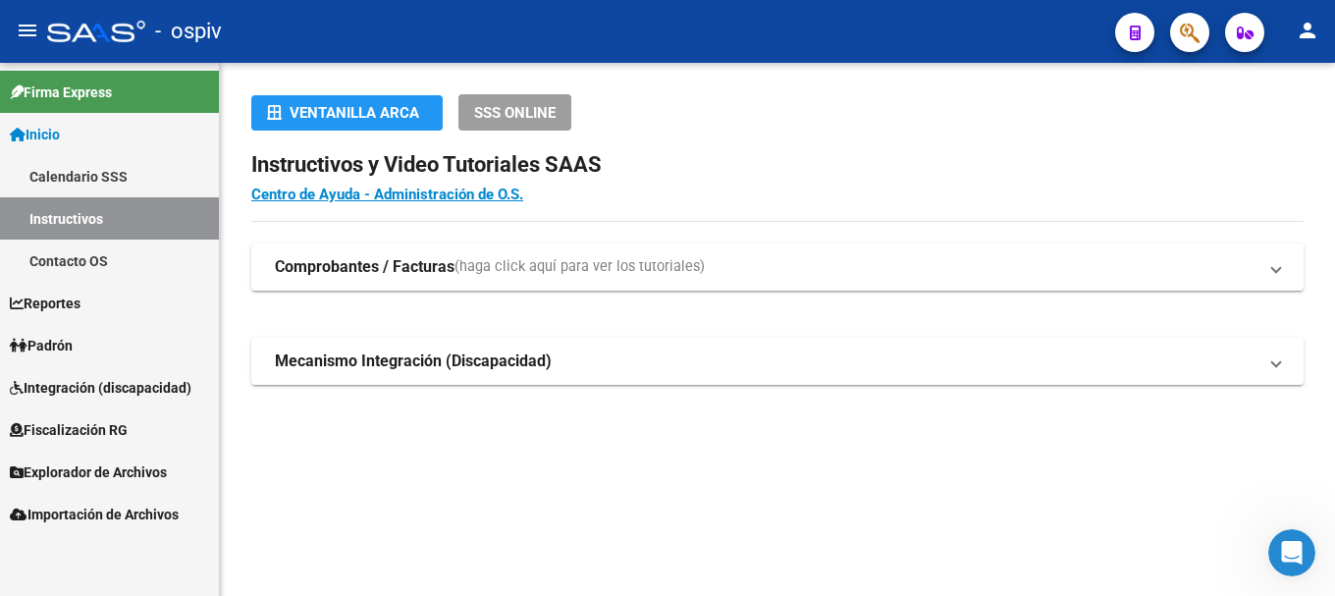
click at [1170, 13] on button "button" at bounding box center [1189, 32] width 39 height 39
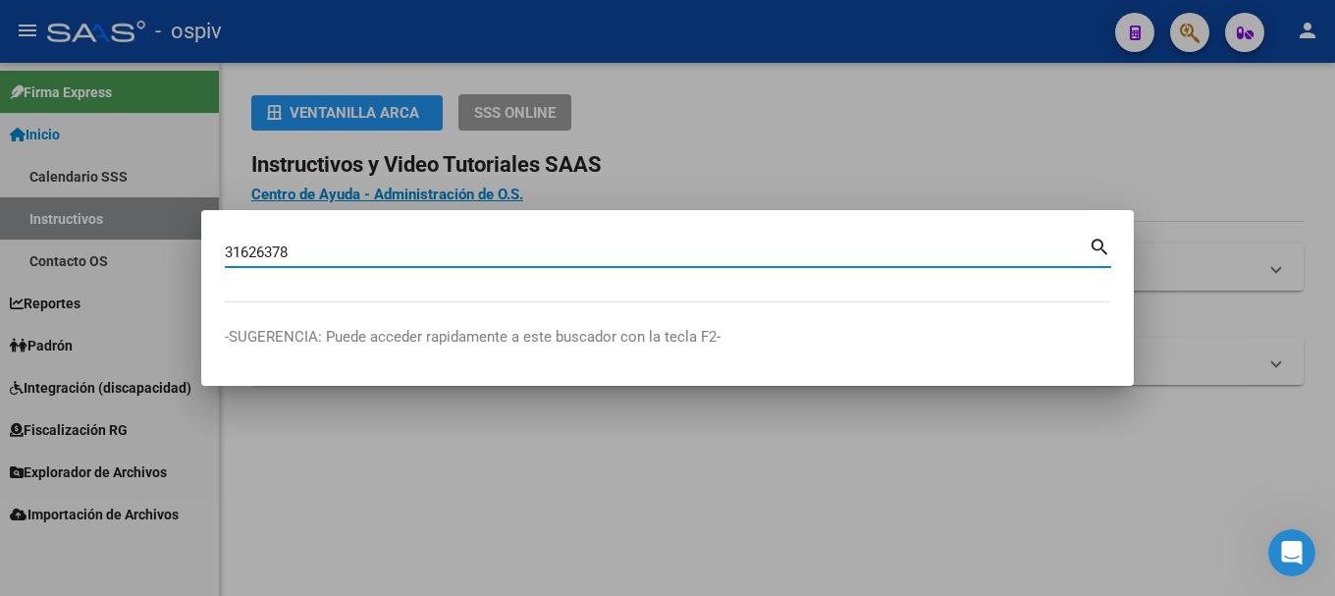
type input "31626378"
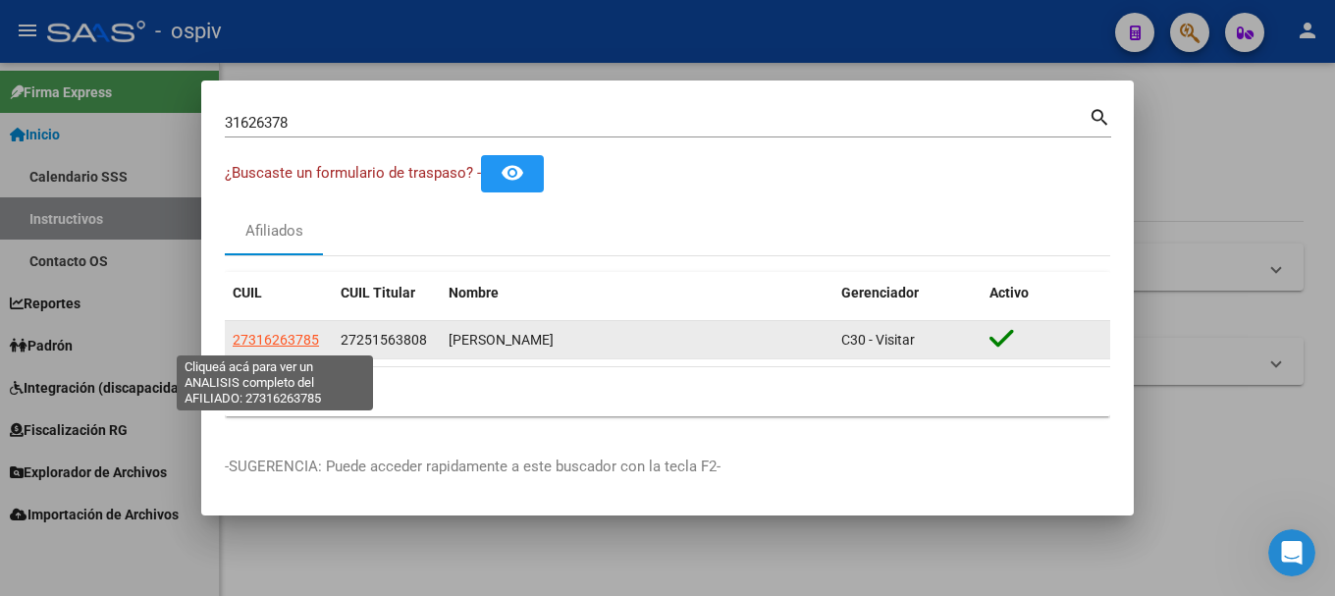
click at [291, 341] on span "27316263785" at bounding box center [276, 340] width 86 height 16
type textarea "27316263785"
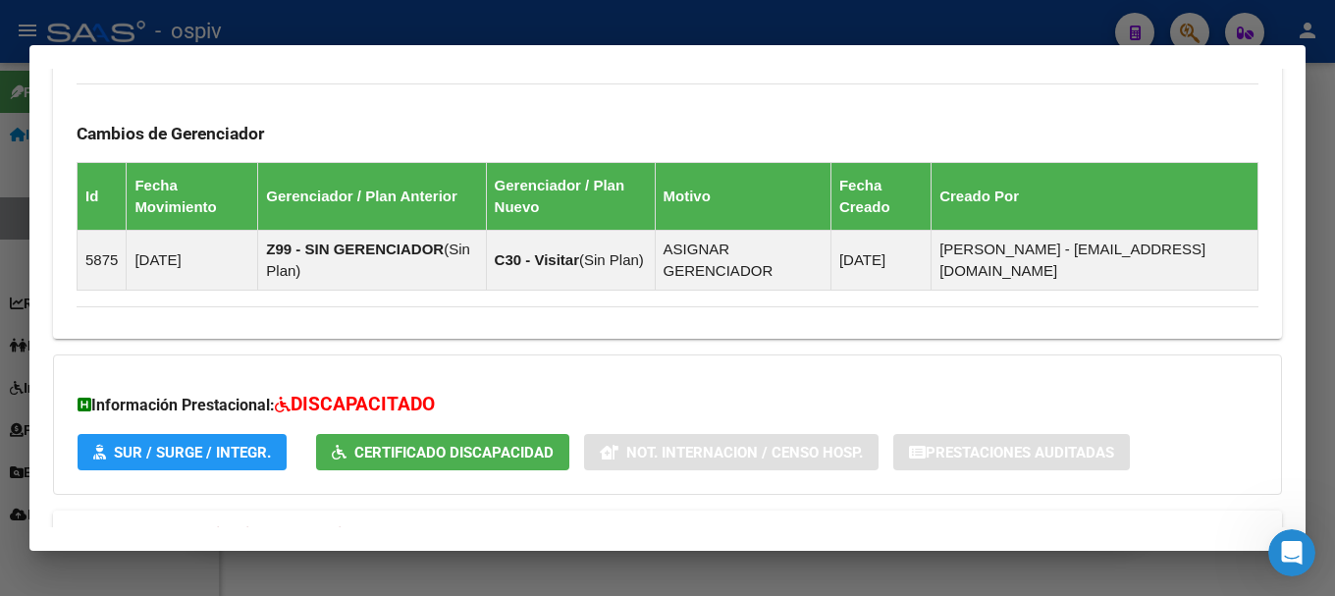
scroll to position [1396, 0]
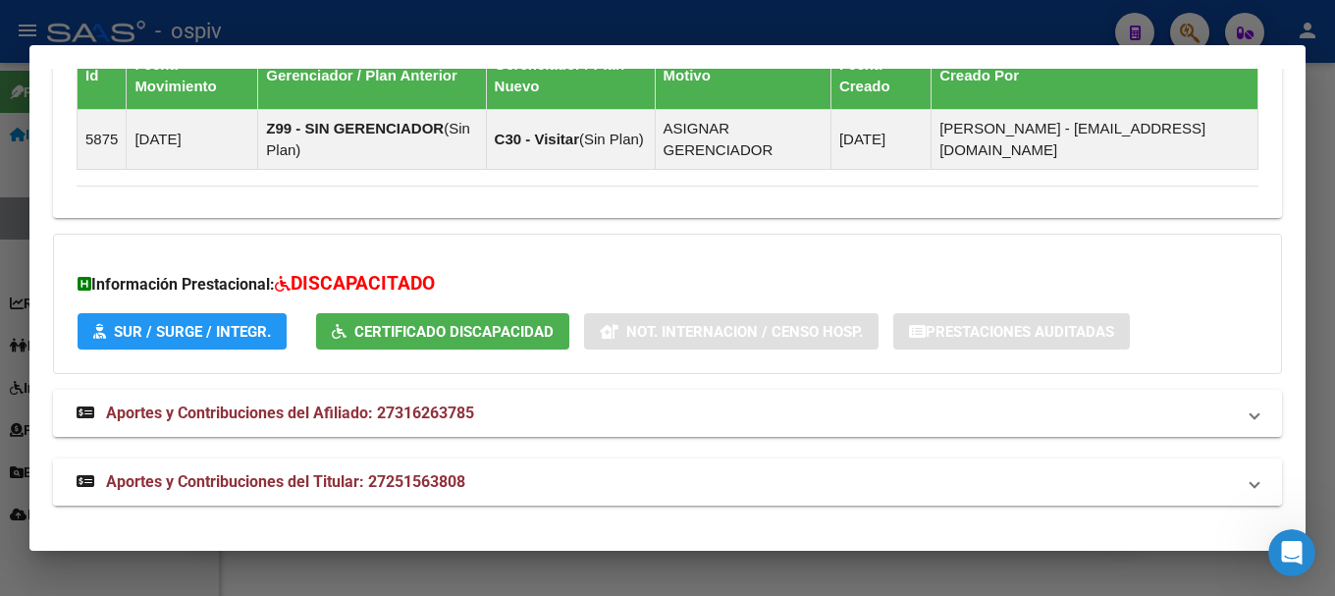
click at [460, 484] on span "Aportes y Contribuciones del Titular: 27251563808" at bounding box center [285, 481] width 359 height 19
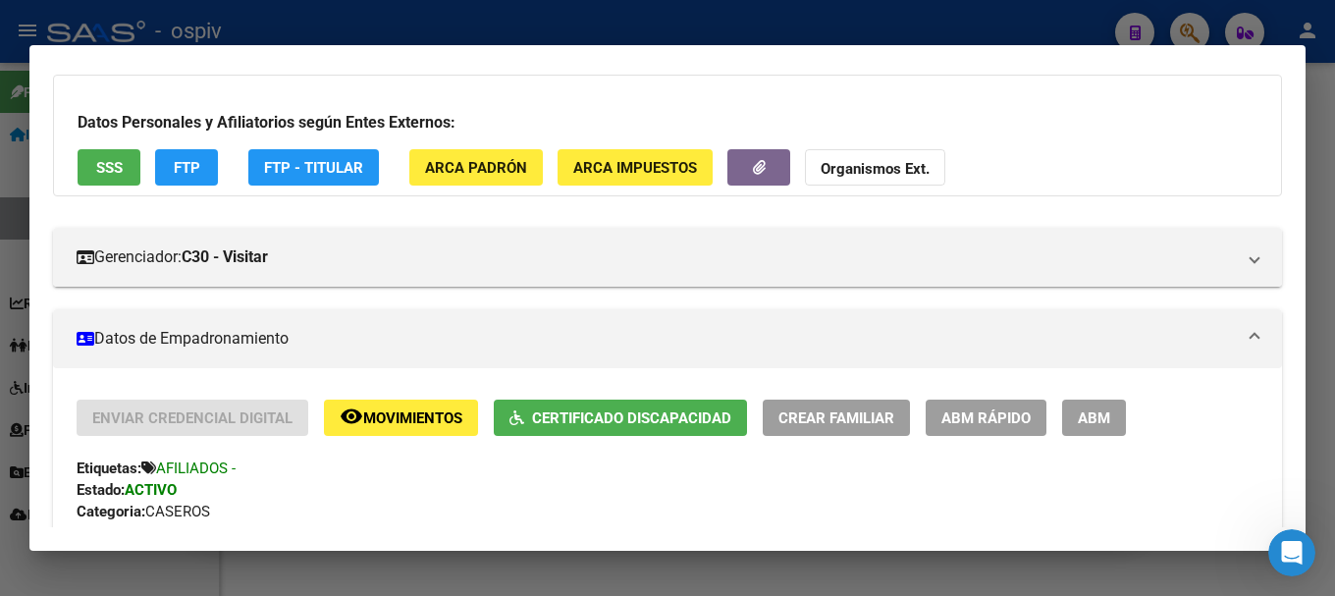
scroll to position [0, 0]
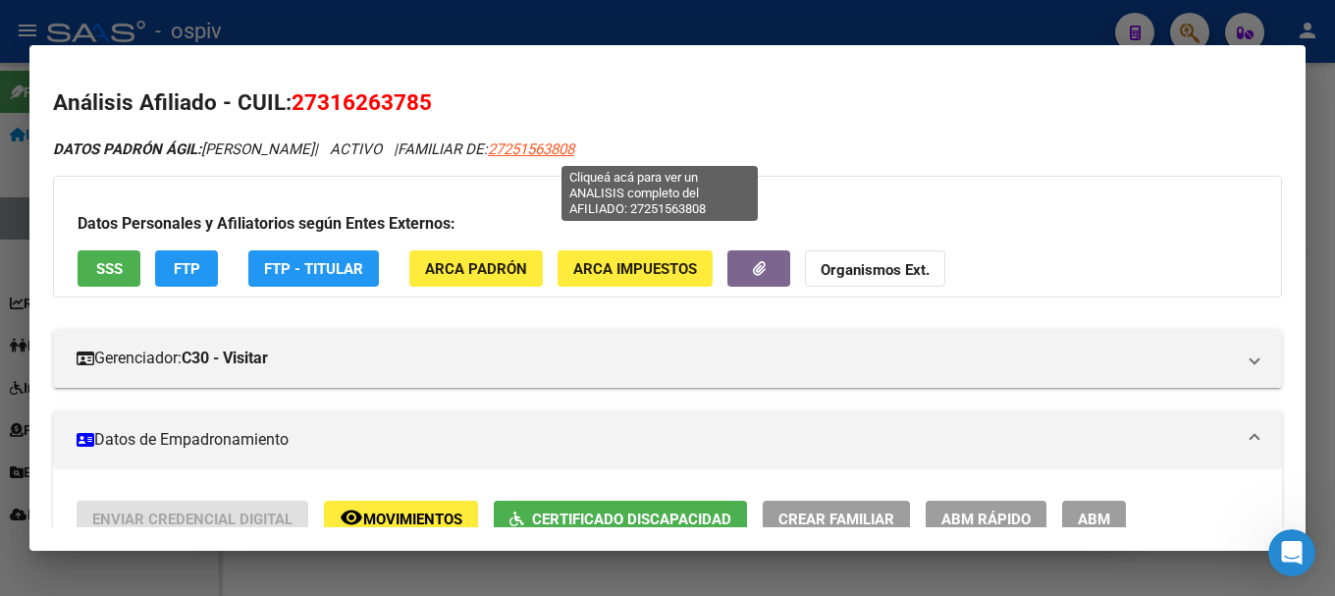
drag, startPoint x: 614, startPoint y: 143, endPoint x: 730, endPoint y: 144, distance: 115.8
click at [730, 144] on div "DATOS PADRÓN ÁGIL: [PERSON_NAME] | ACTIVO | FAMILIAR DE: 27251563808" at bounding box center [667, 149] width 1229 height 23
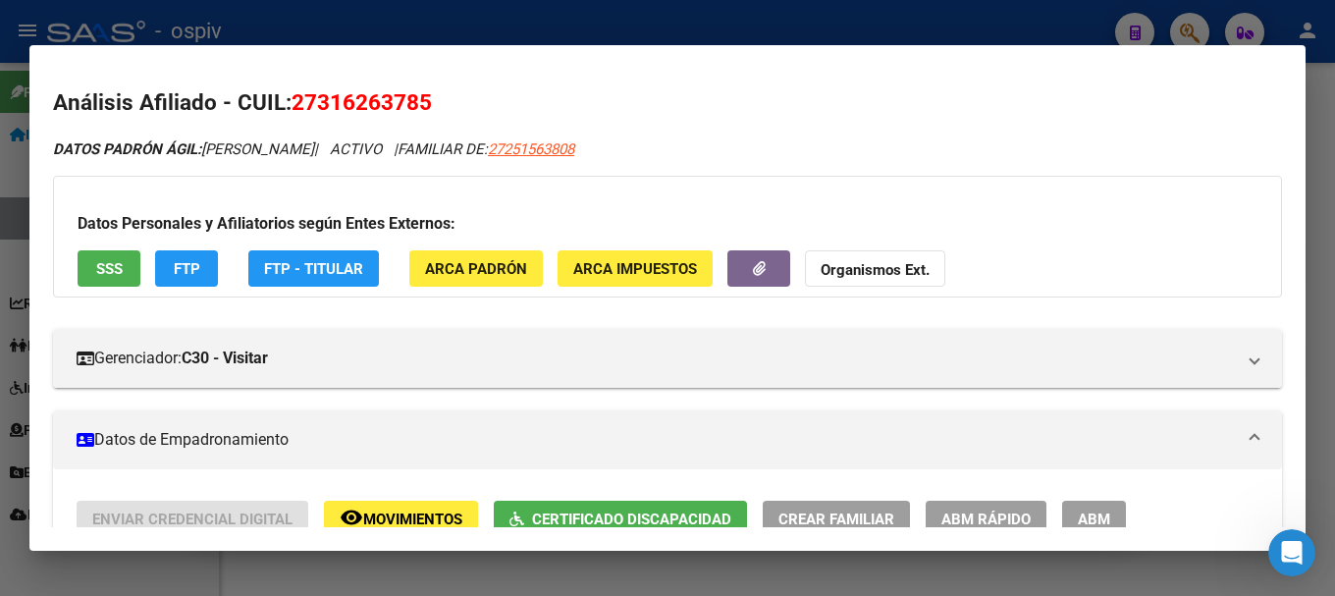
copy span "27251563808"
click at [112, 266] on span "SSS" at bounding box center [109, 269] width 27 height 18
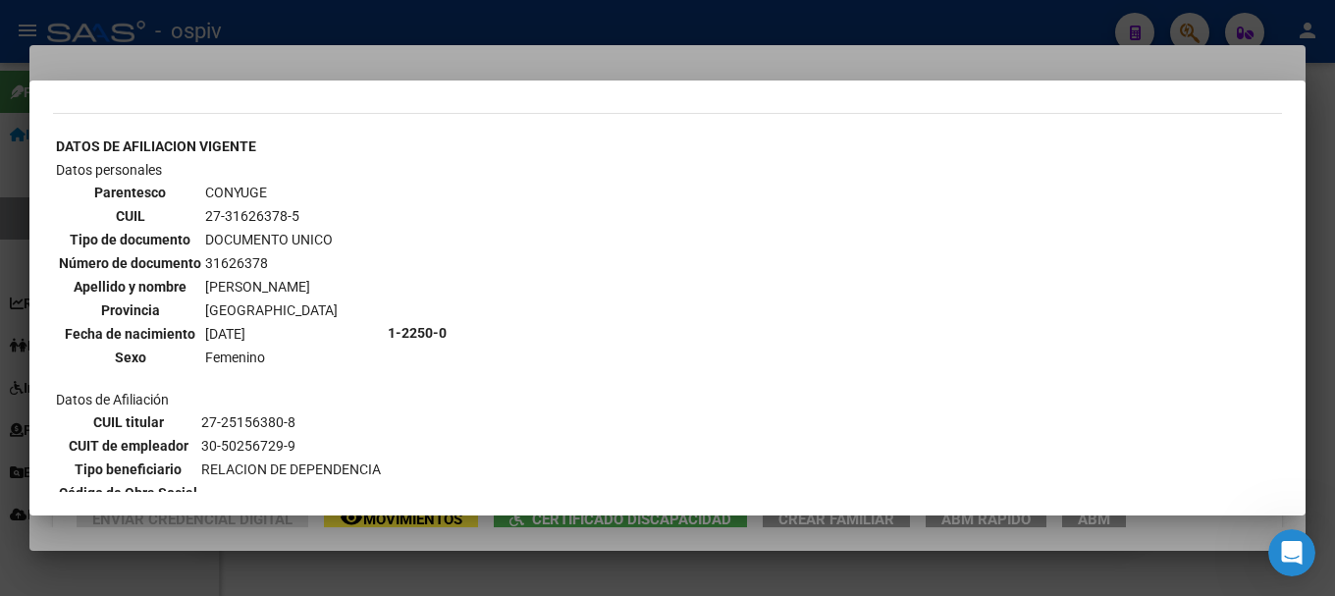
scroll to position [687, 0]
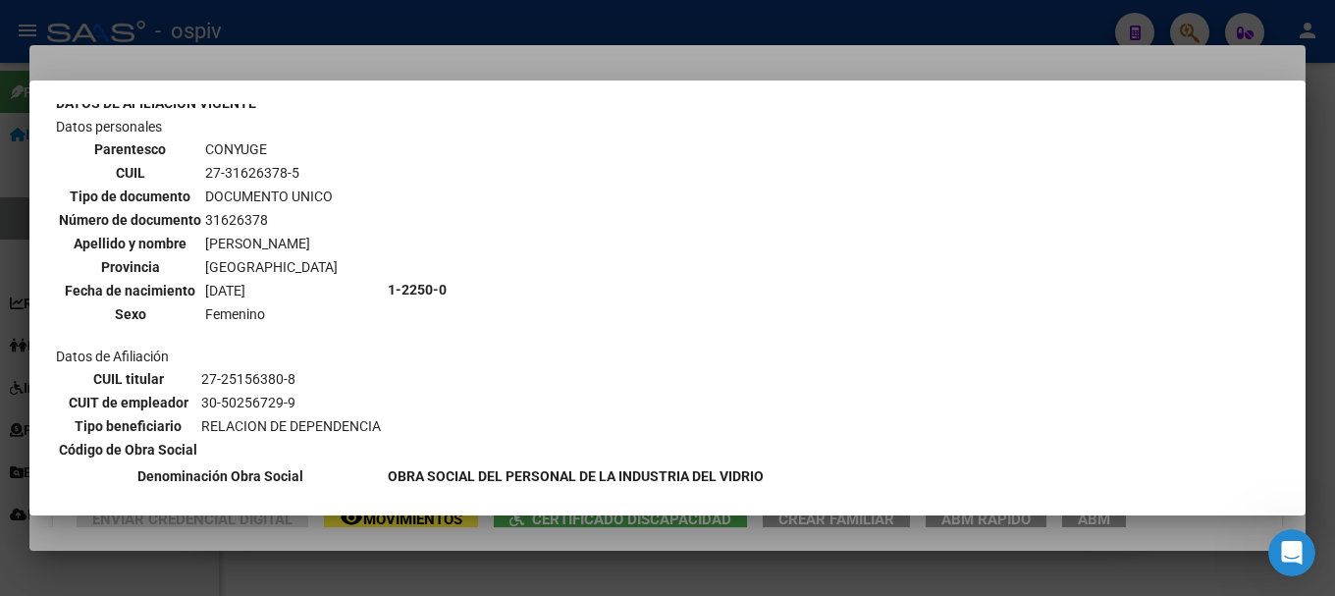
drag, startPoint x: 224, startPoint y: 170, endPoint x: 284, endPoint y: 170, distance: 59.9
click at [284, 170] on td "27-31626378-5" at bounding box center [271, 173] width 134 height 22
copy td "31626378"
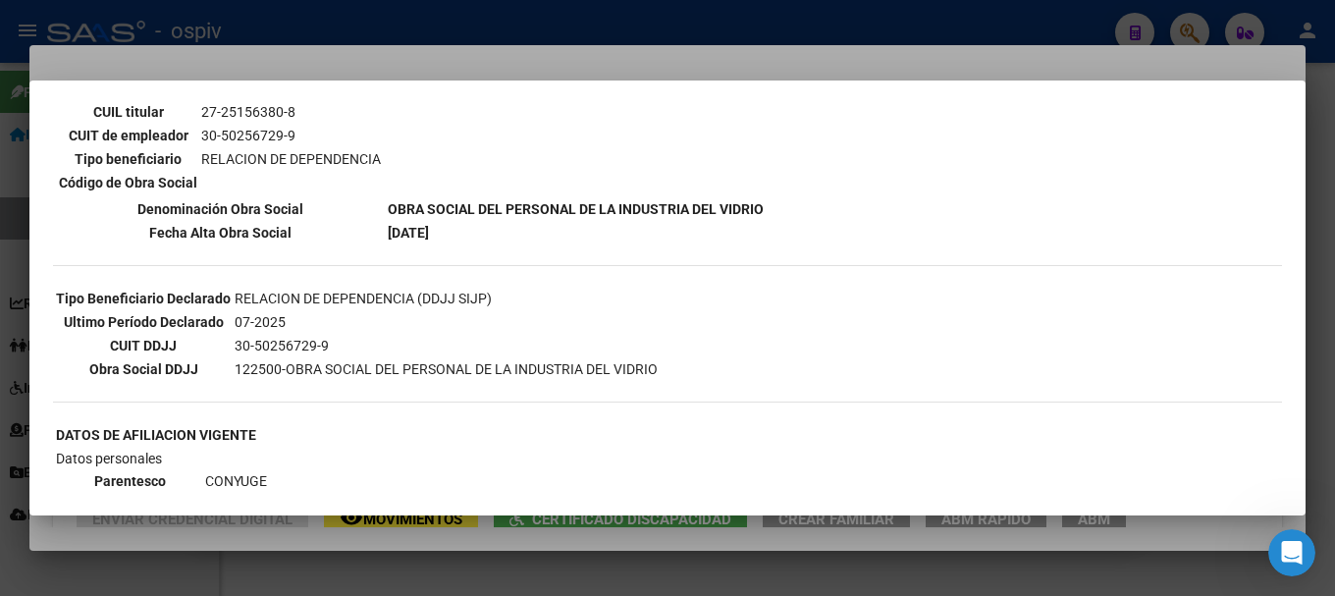
scroll to position [0, 0]
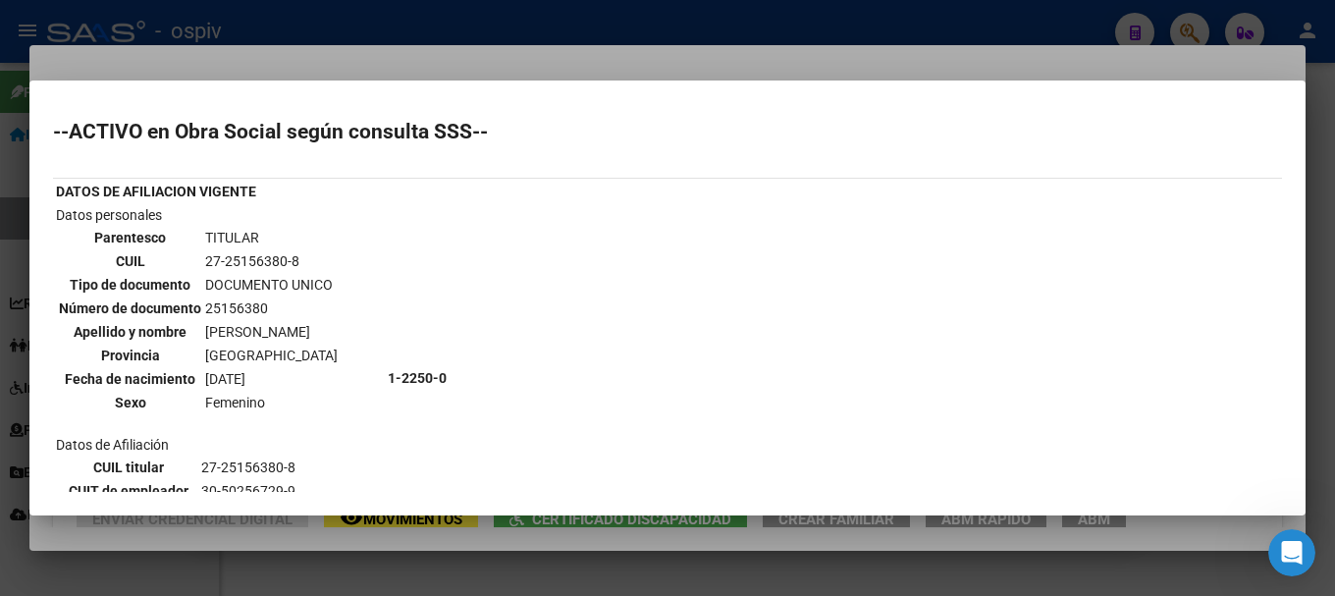
click at [0, 149] on div at bounding box center [667, 298] width 1335 height 596
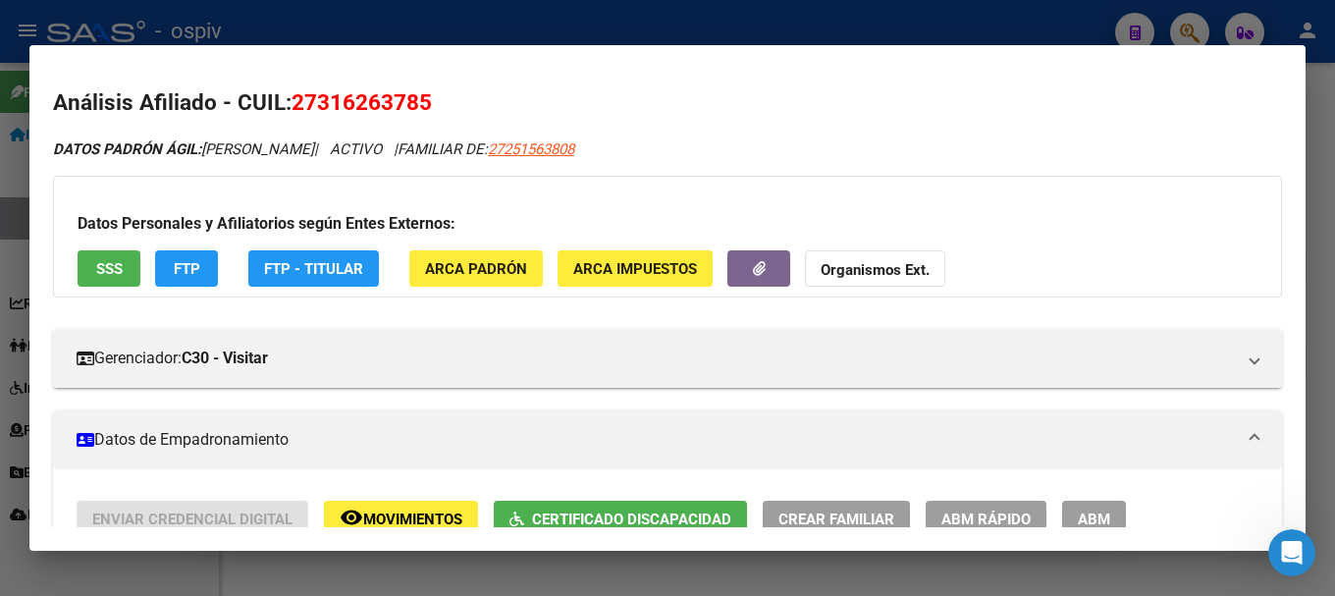
click at [864, 258] on button "Organismos Ext." at bounding box center [875, 268] width 140 height 36
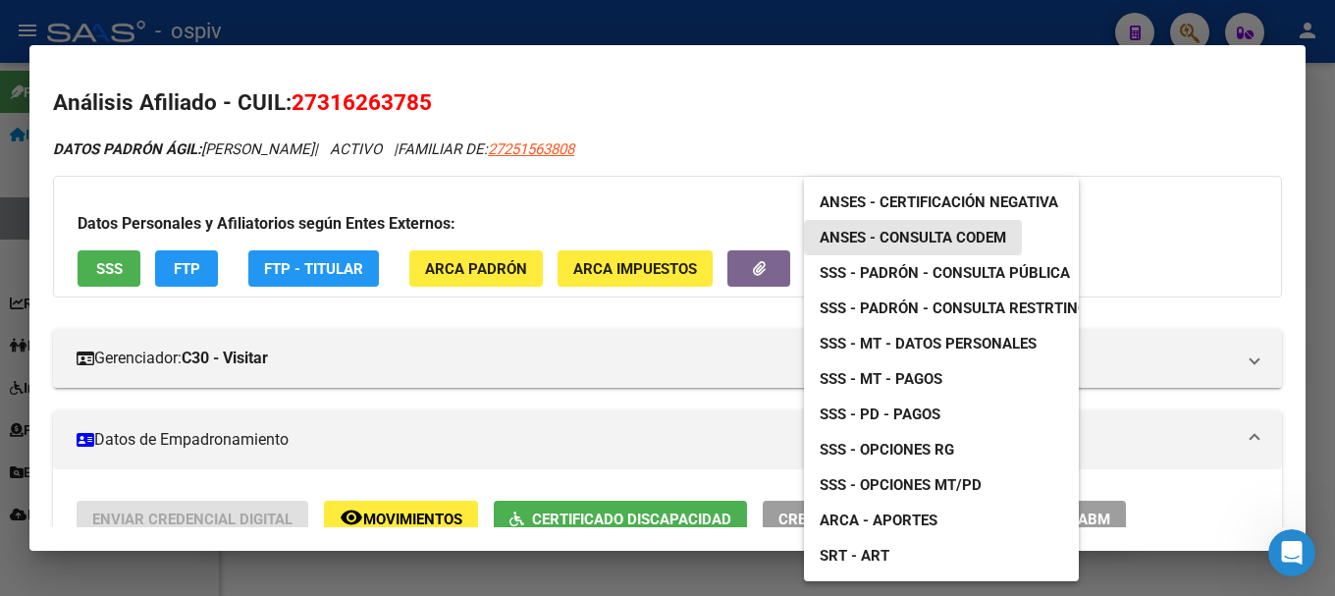
click at [900, 231] on span "ANSES - Consulta CODEM" at bounding box center [913, 238] width 187 height 18
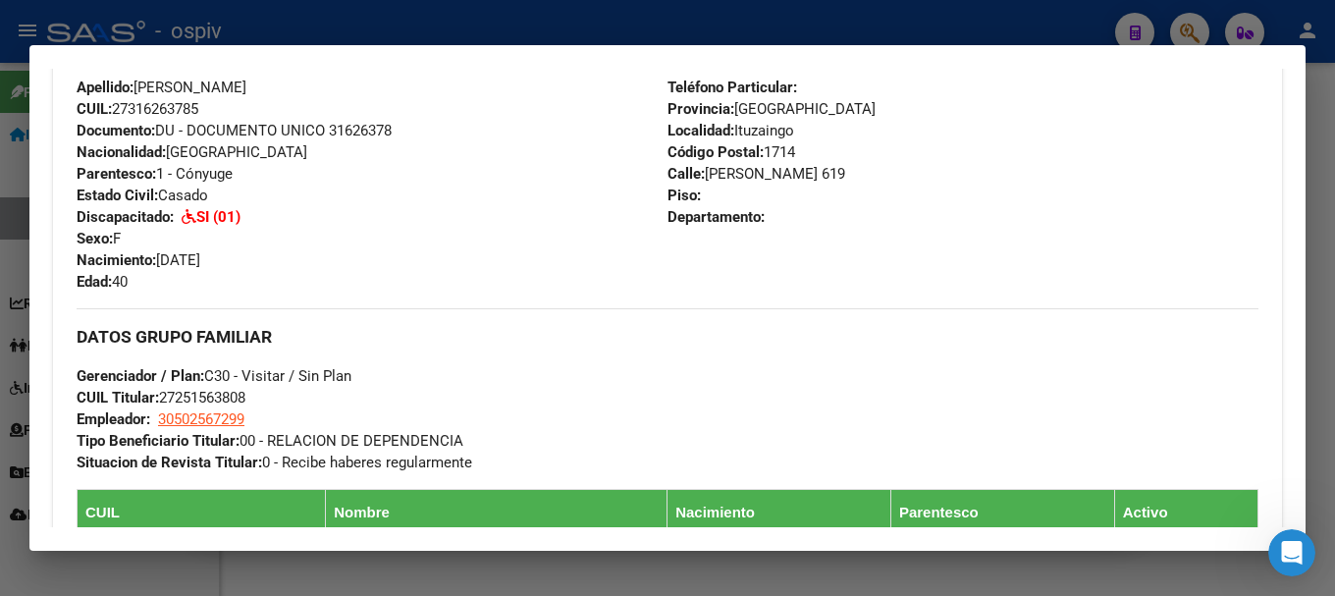
scroll to position [785, 0]
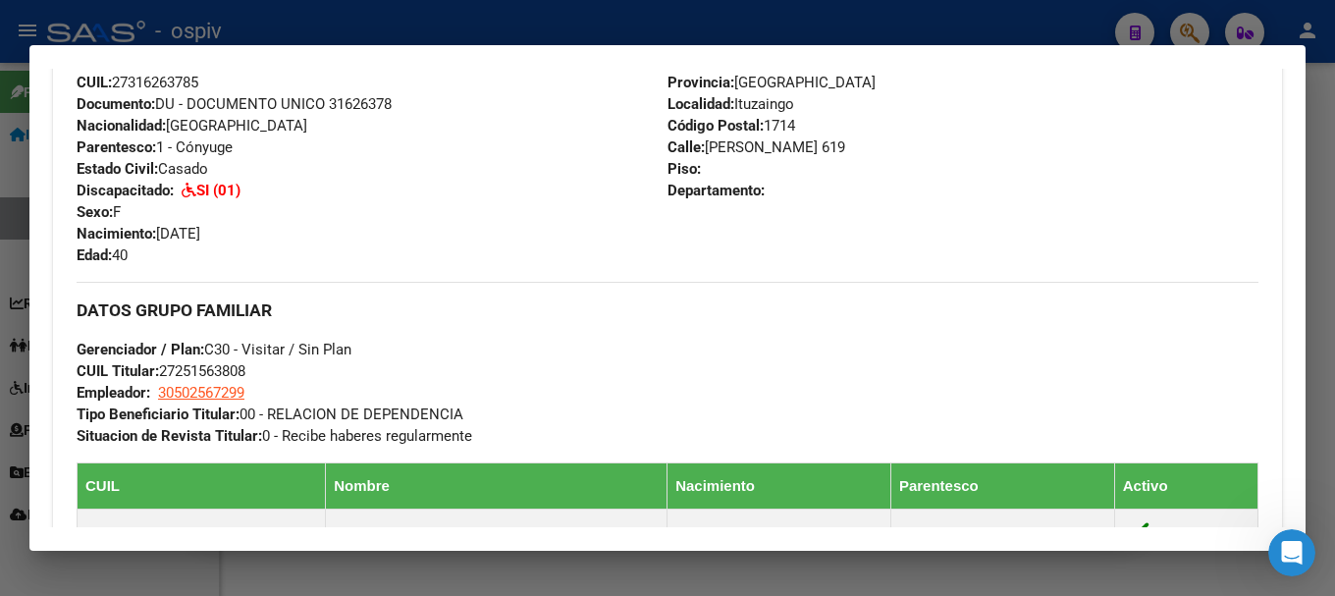
click at [6, 262] on div at bounding box center [667, 298] width 1335 height 596
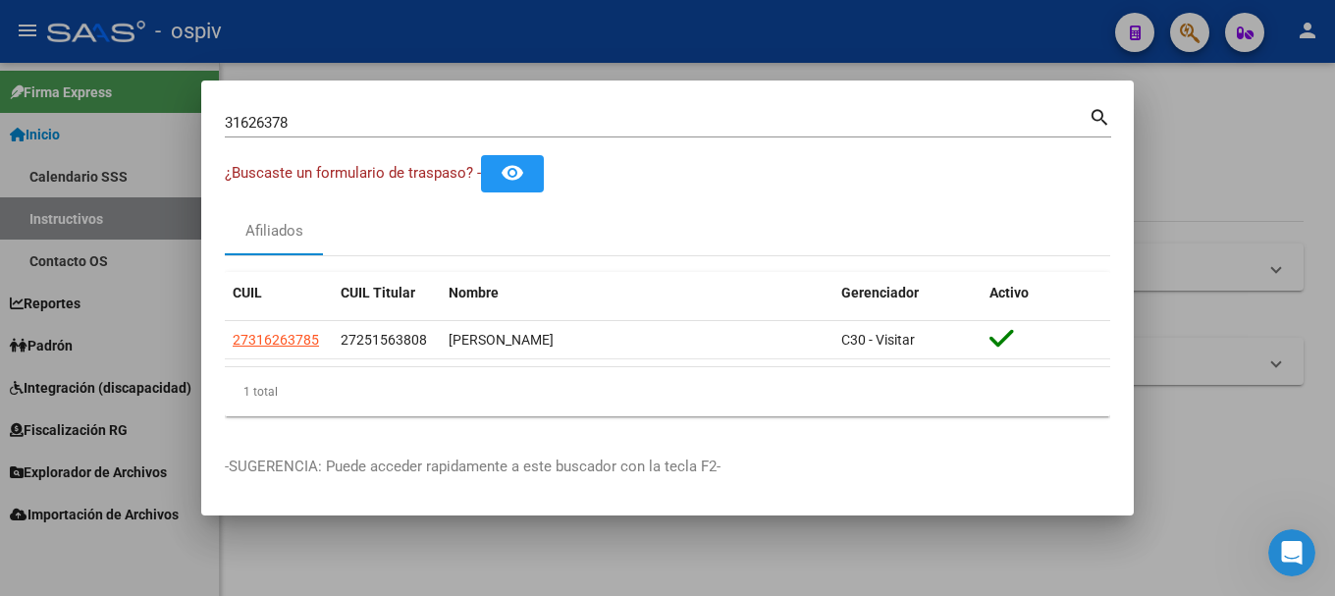
click at [158, 271] on div at bounding box center [667, 298] width 1335 height 596
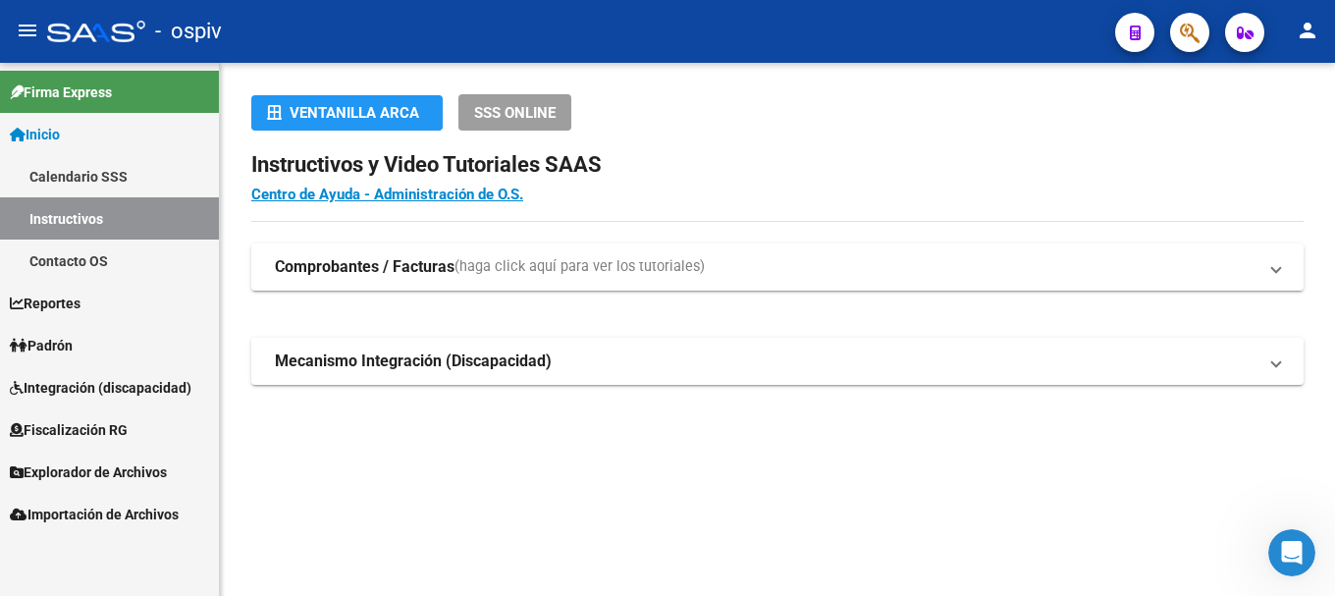
click at [117, 479] on span "Explorador de Archivos" at bounding box center [88, 472] width 157 height 22
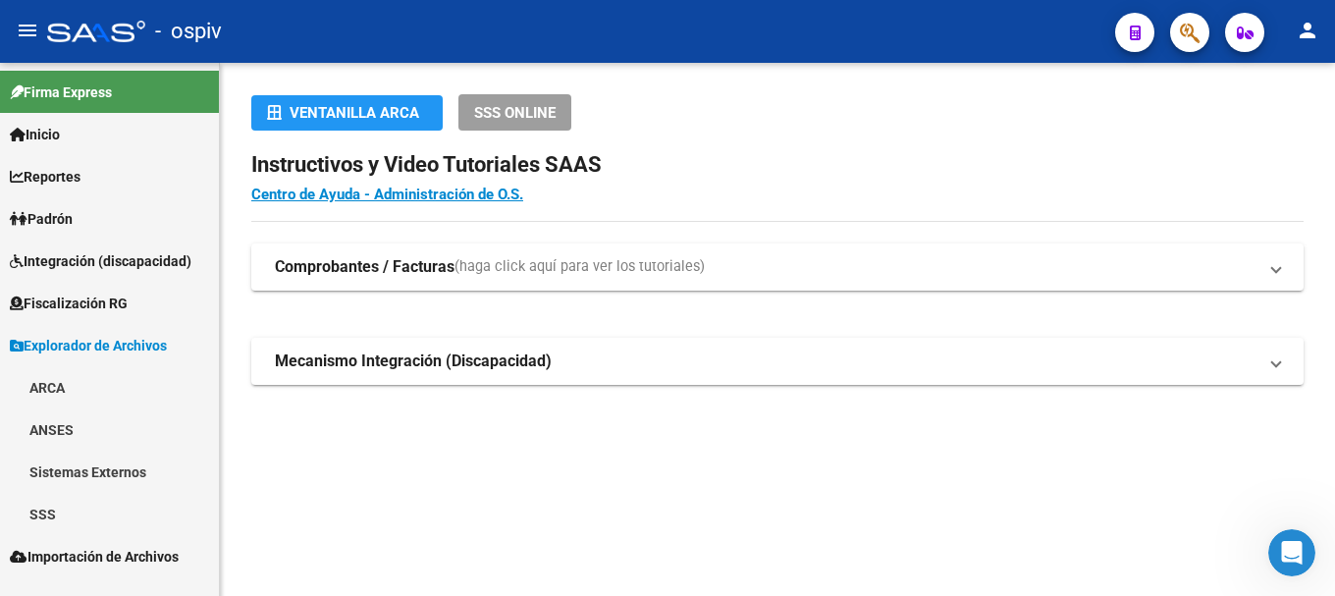
click at [86, 546] on span "Importación de Archivos" at bounding box center [94, 557] width 169 height 22
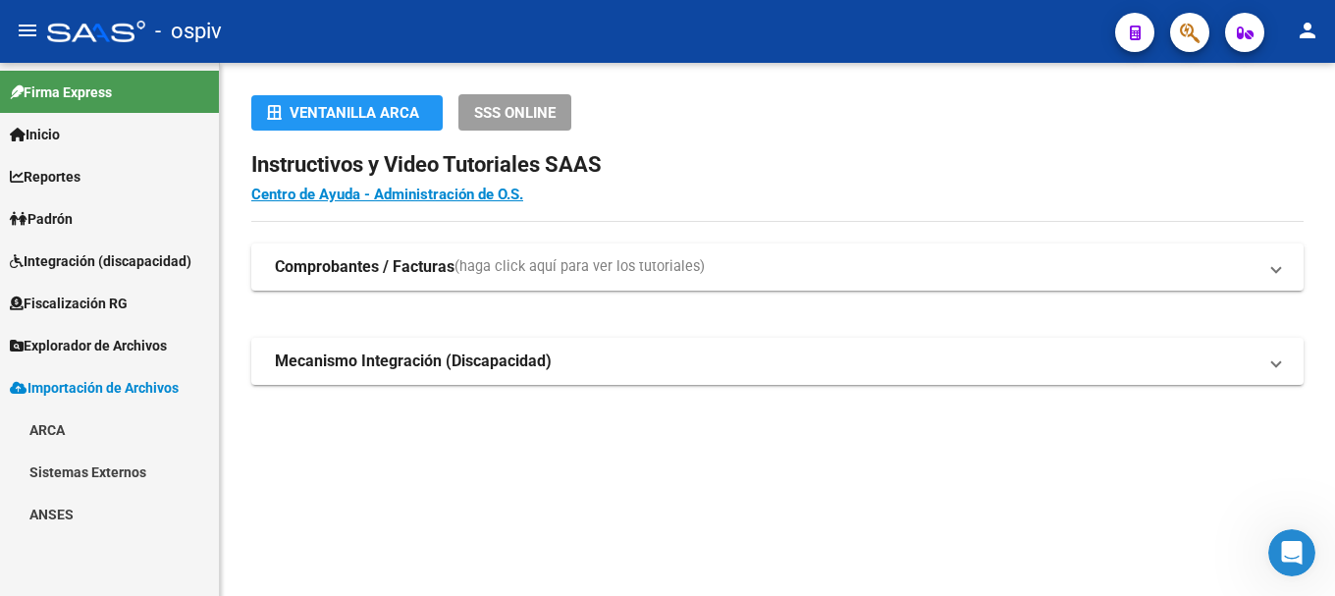
click at [65, 208] on span "Padrón" at bounding box center [41, 219] width 63 height 22
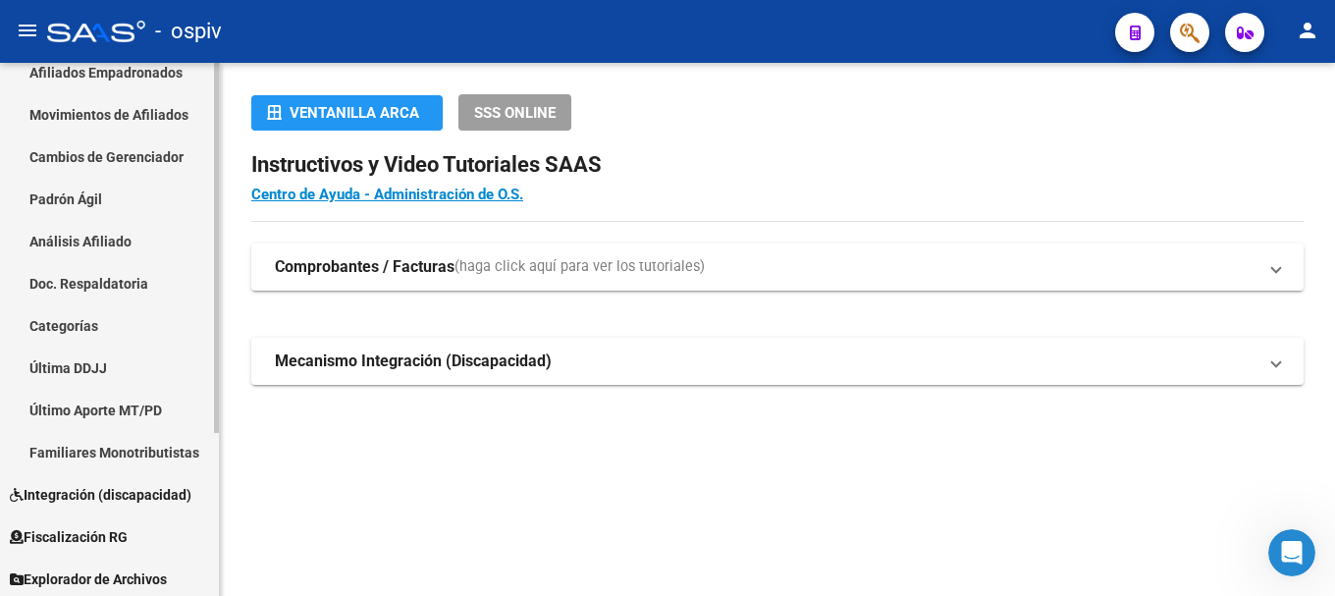
scroll to position [235, 0]
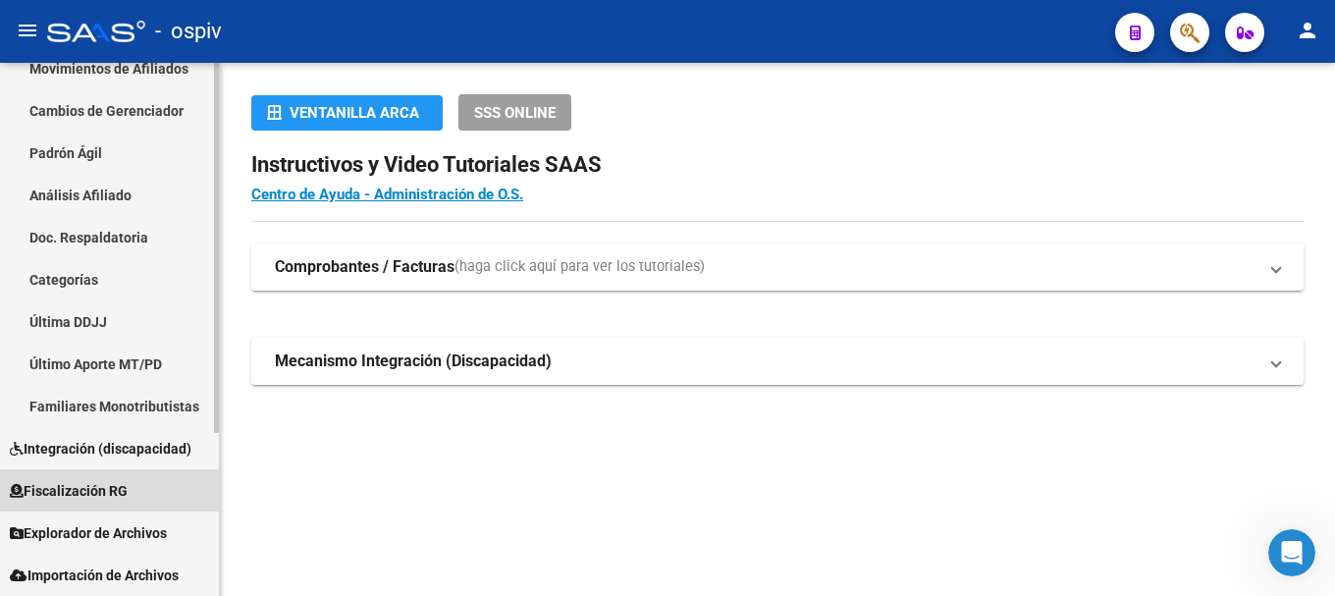
click at [76, 484] on span "Fiscalización RG" at bounding box center [69, 491] width 118 height 22
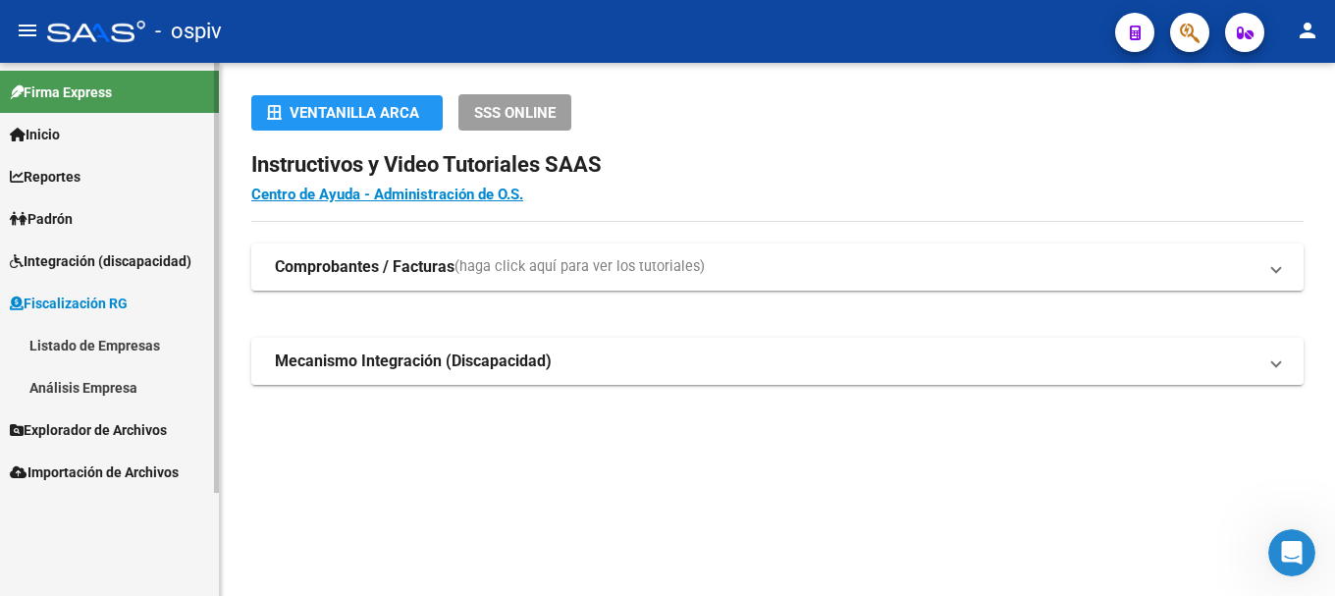
scroll to position [0, 0]
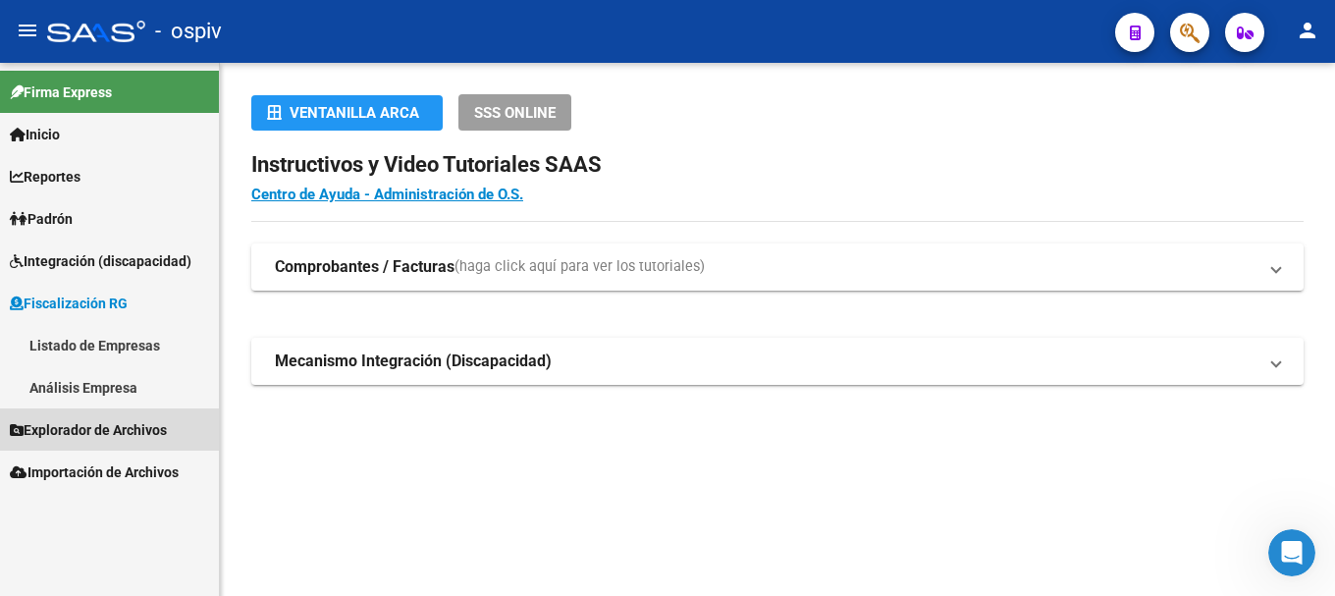
click at [117, 417] on link "Explorador de Archivos" at bounding box center [109, 429] width 219 height 42
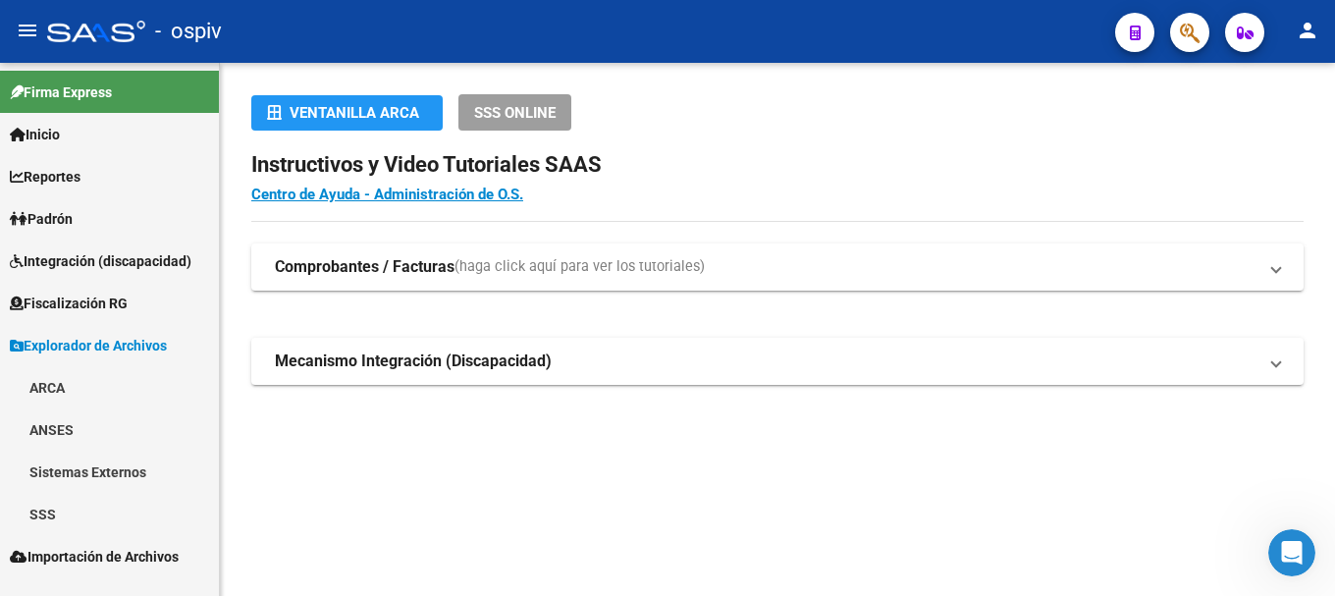
click at [101, 543] on link "Importación de Archivos" at bounding box center [109, 556] width 219 height 42
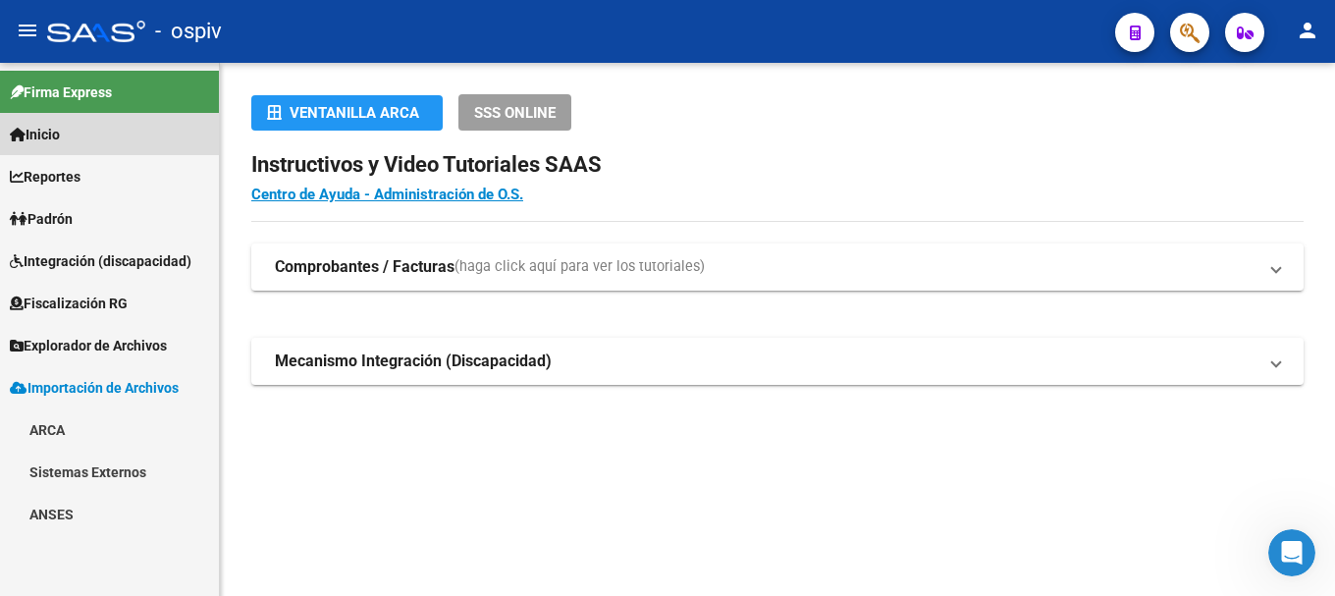
click at [60, 135] on span "Inicio" at bounding box center [35, 135] width 50 height 22
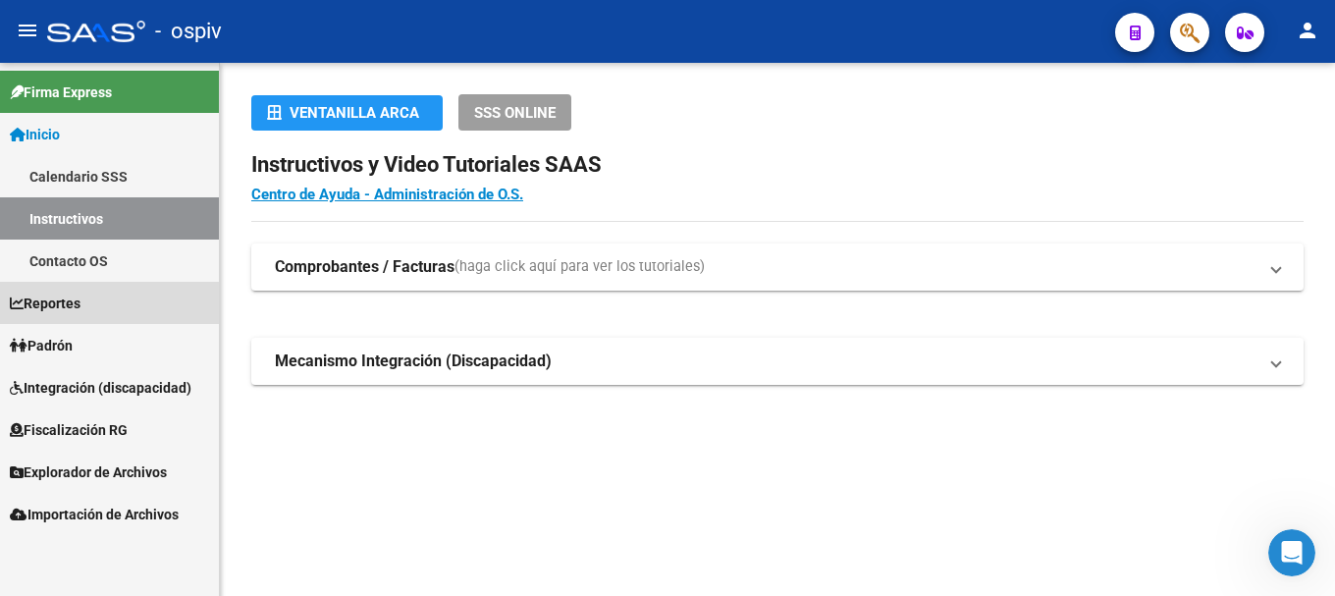
click at [73, 304] on span "Reportes" at bounding box center [45, 304] width 71 height 22
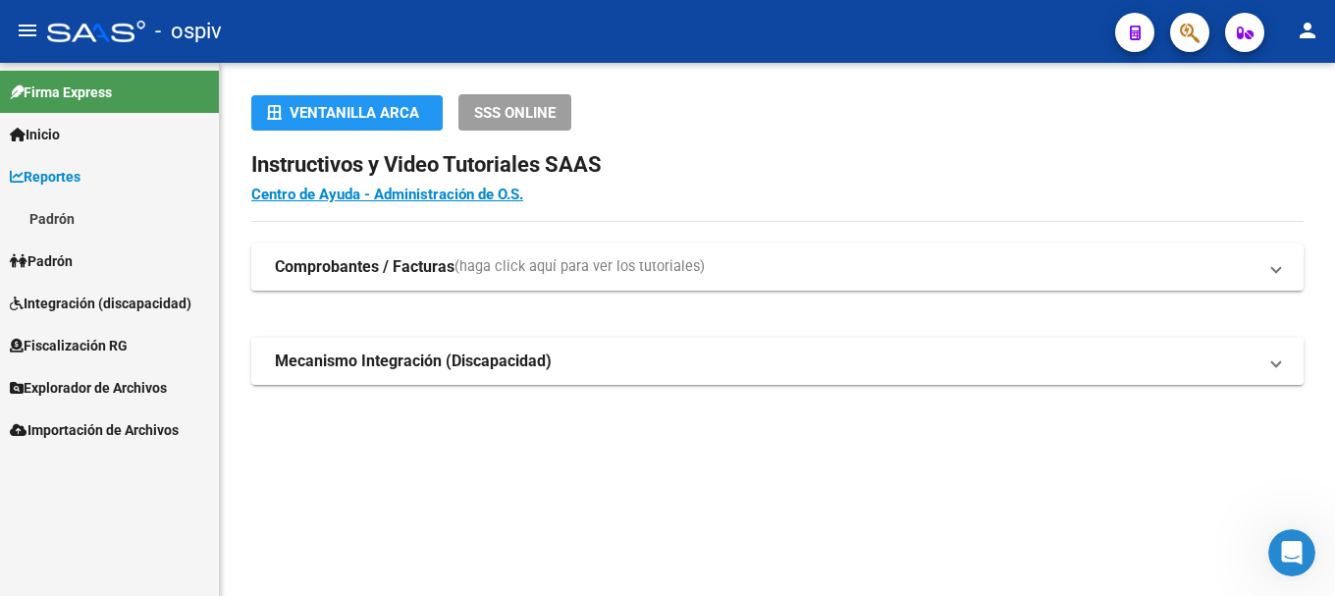
click at [73, 253] on span "Padrón" at bounding box center [41, 261] width 63 height 22
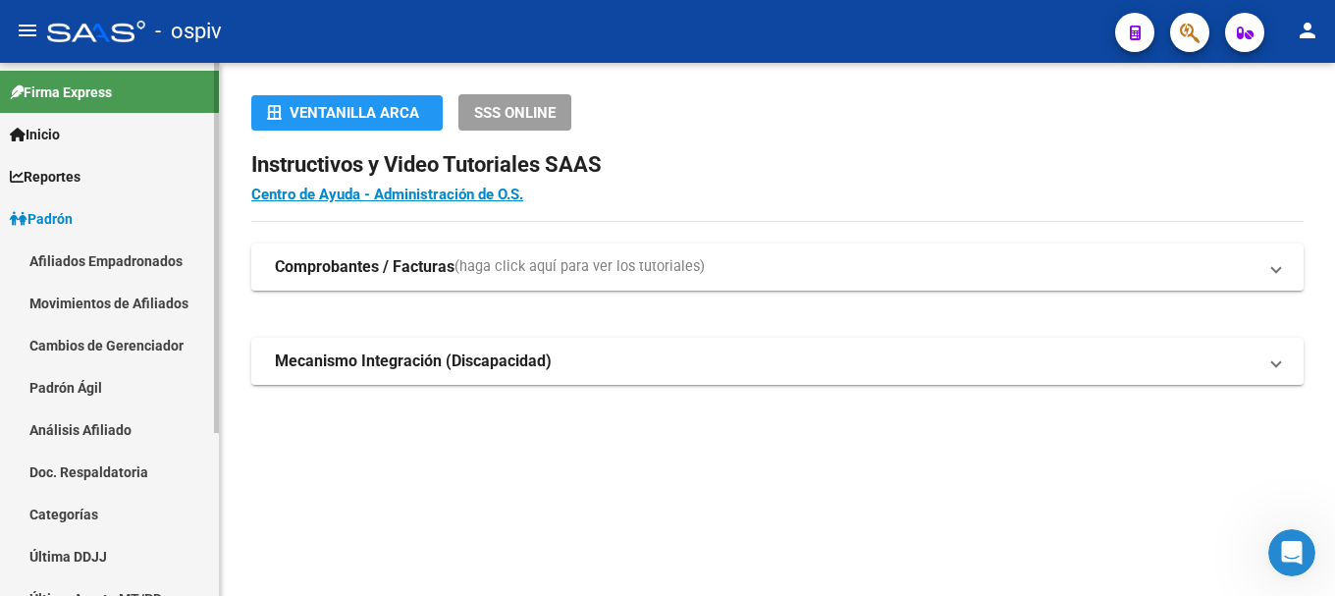
click at [98, 254] on link "Afiliados Empadronados" at bounding box center [109, 261] width 219 height 42
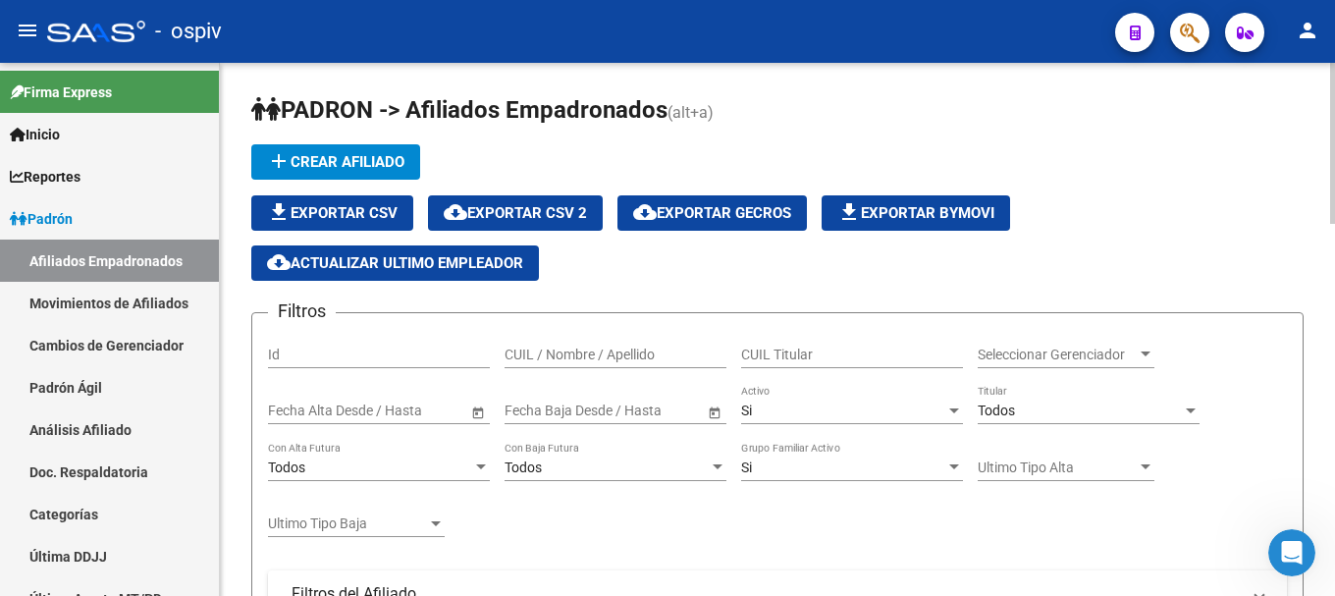
click at [972, 209] on span "file_download Exportar Bymovi" at bounding box center [915, 213] width 157 height 18
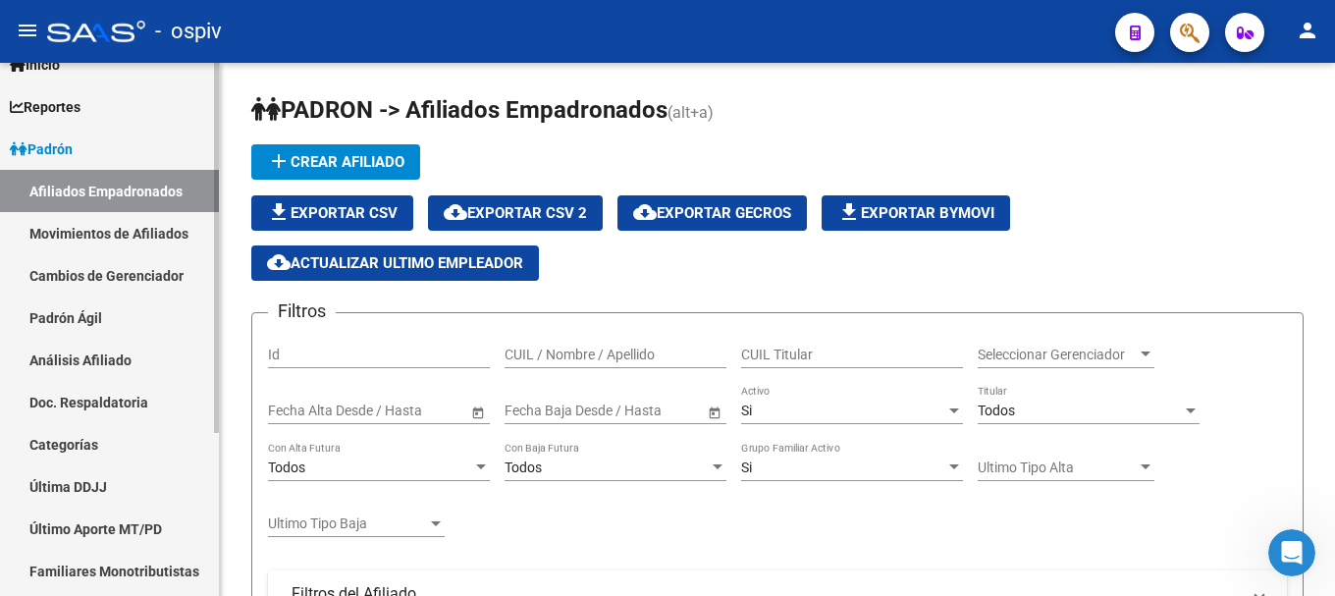
scroll to position [98, 0]
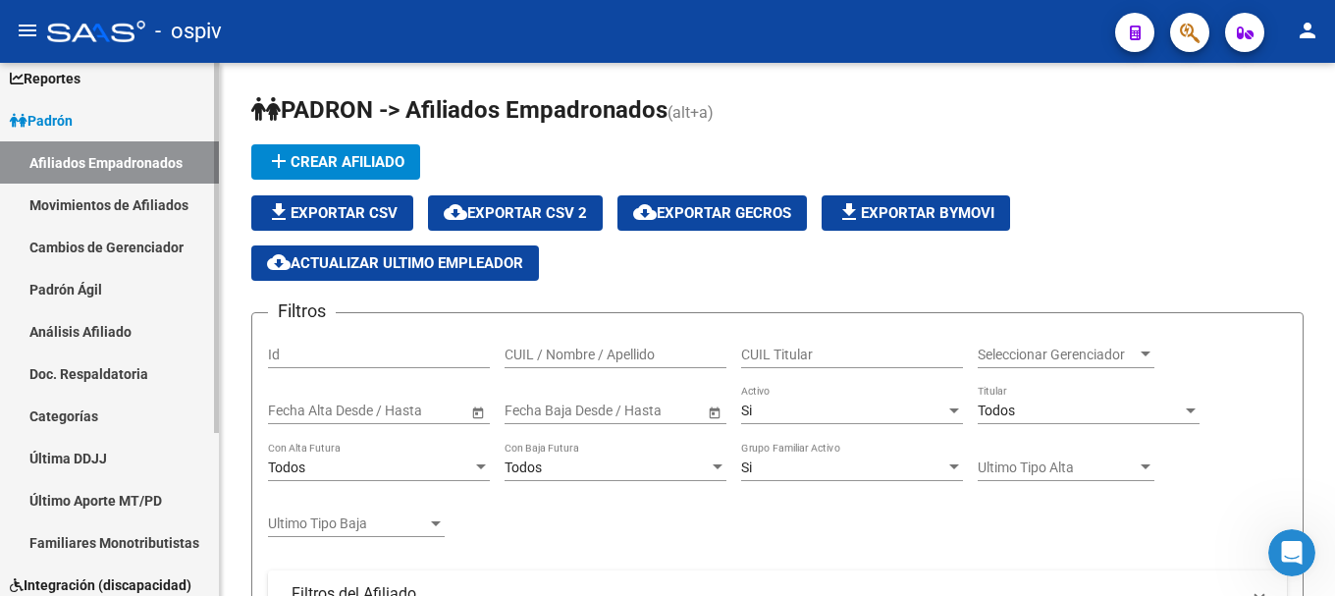
click at [92, 158] on link "Afiliados Empadronados" at bounding box center [109, 162] width 219 height 42
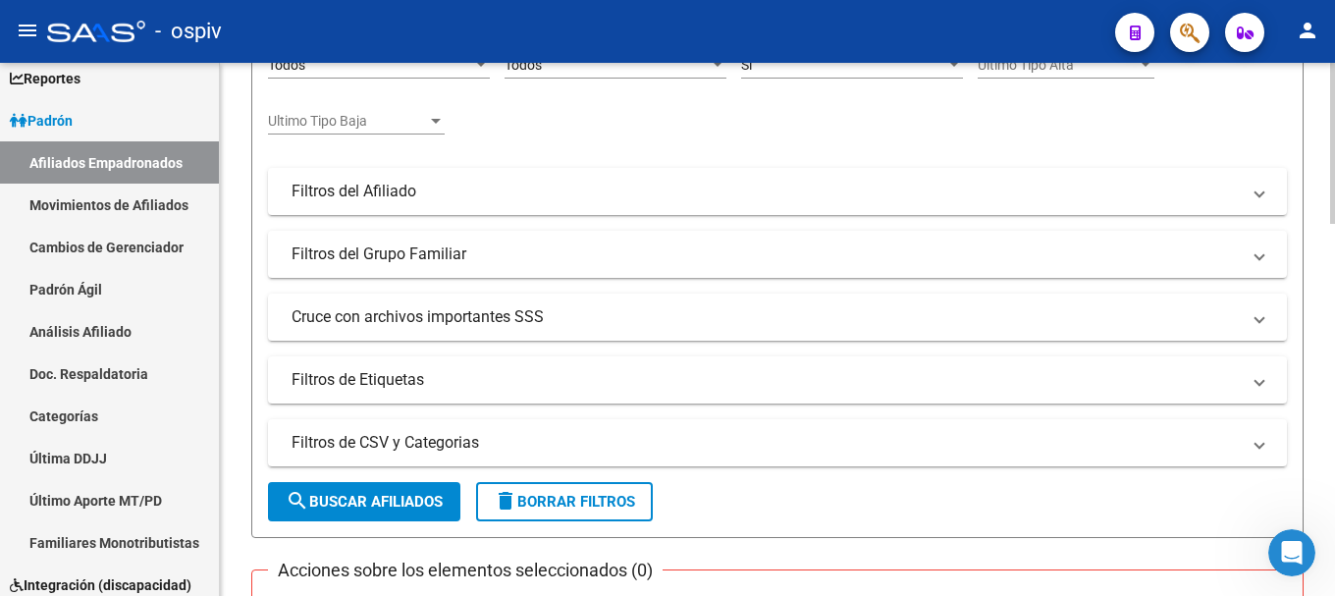
scroll to position [0, 0]
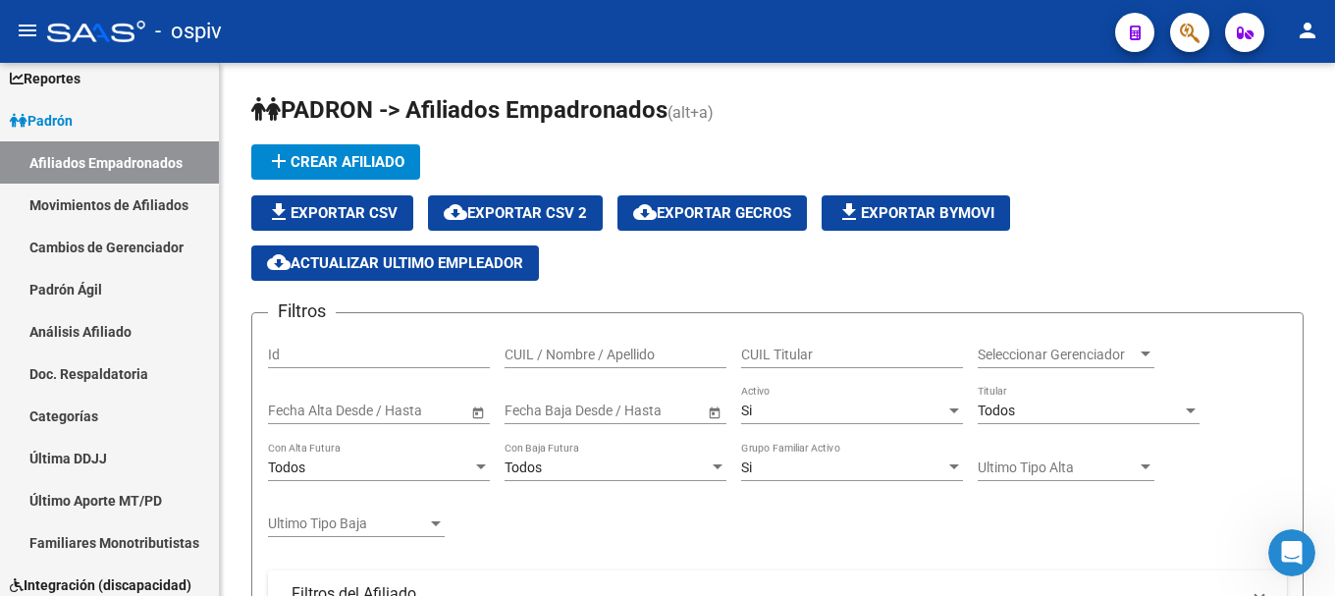
click at [1203, 30] on button "button" at bounding box center [1189, 32] width 39 height 39
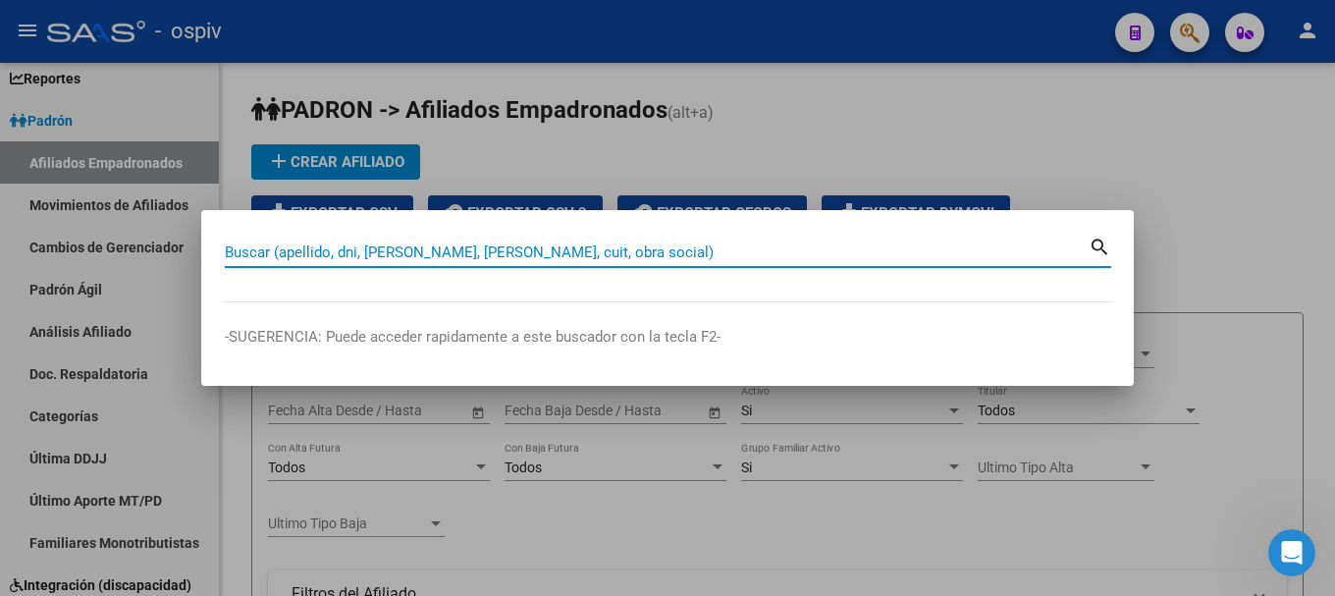
paste input "27-31626378-5"
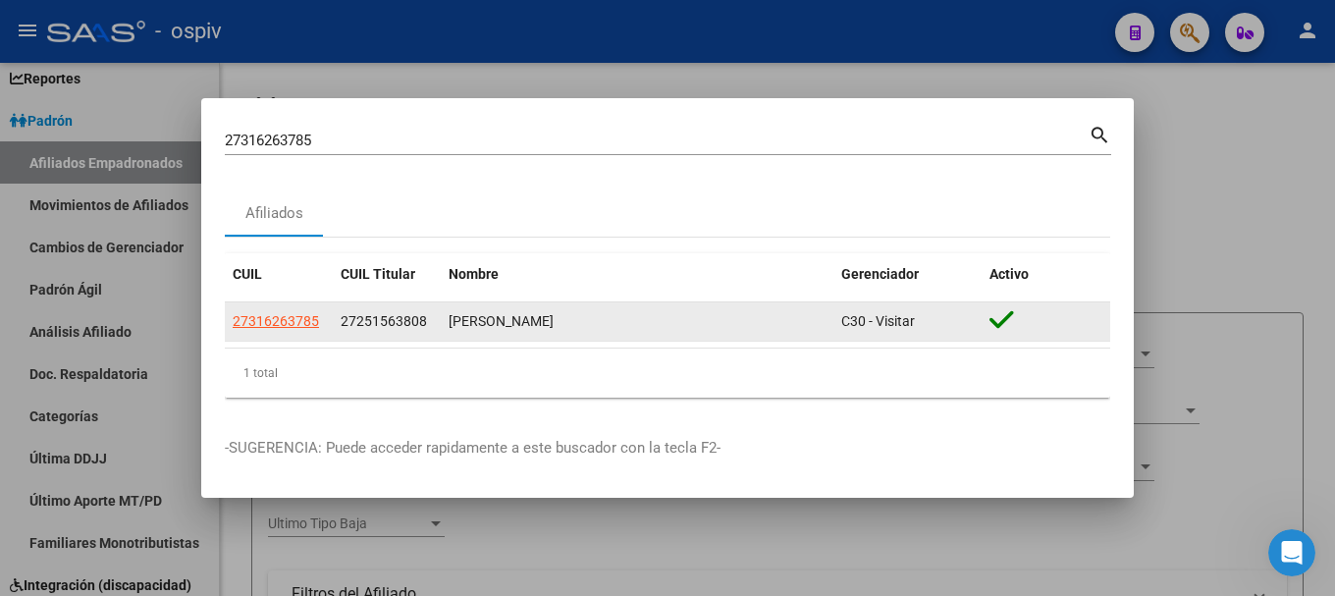
drag, startPoint x: 449, startPoint y: 321, endPoint x: 656, endPoint y: 320, distance: 207.1
click at [656, 320] on div "[PERSON_NAME]" at bounding box center [637, 321] width 377 height 23
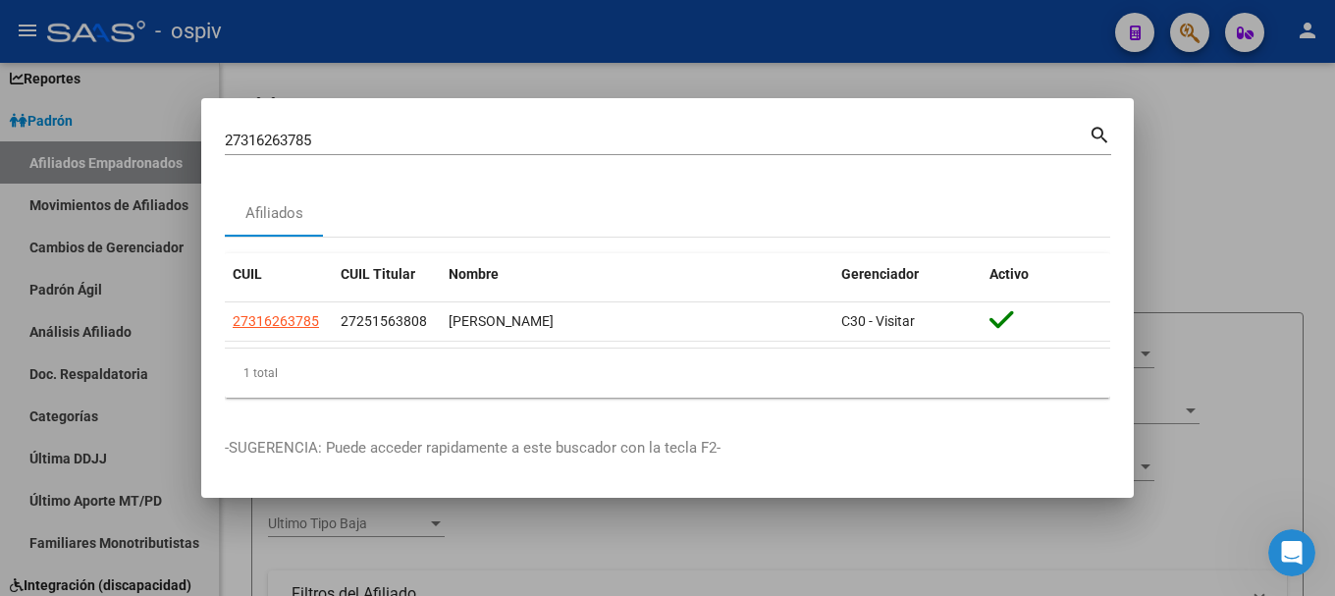
copy div "[PERSON_NAME]"
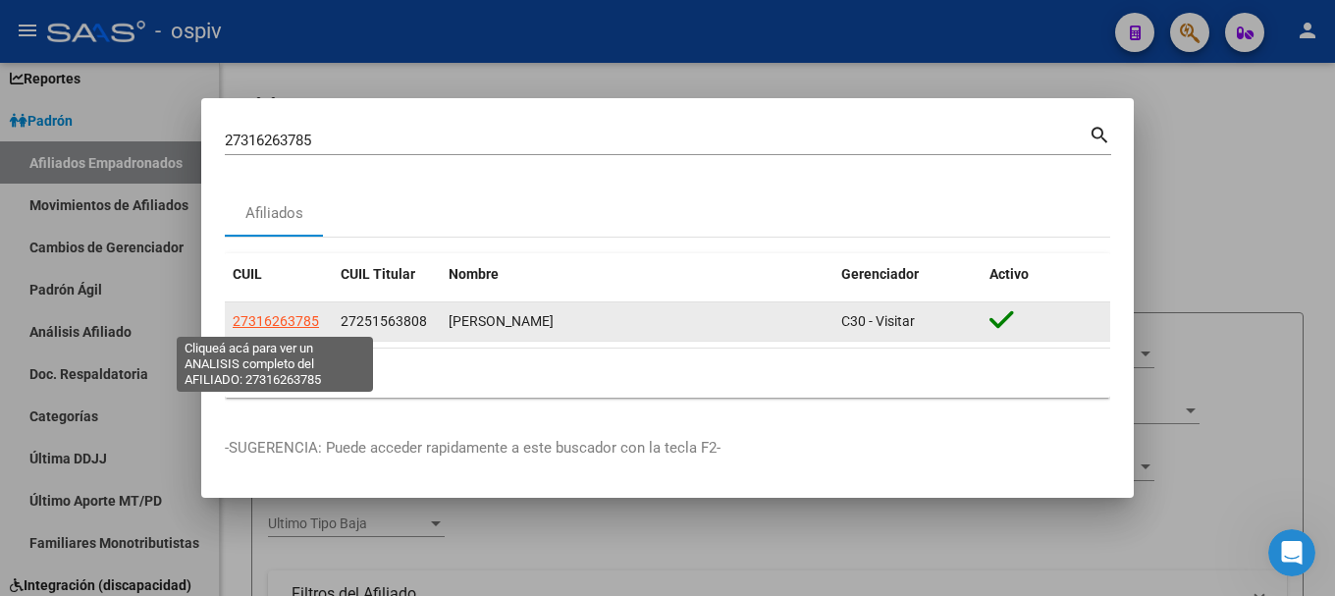
drag, startPoint x: 232, startPoint y: 318, endPoint x: 316, endPoint y: 317, distance: 84.4
click at [316, 317] on datatable-body-cell "27316263785" at bounding box center [279, 321] width 108 height 38
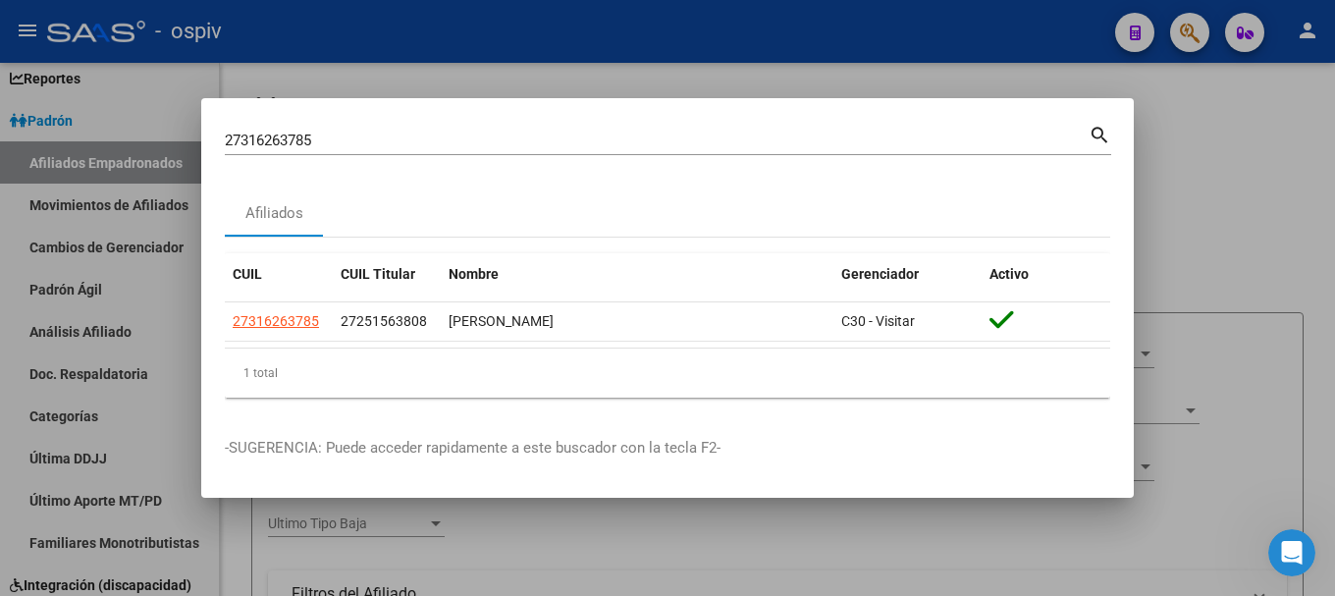
copy span "27316263785"
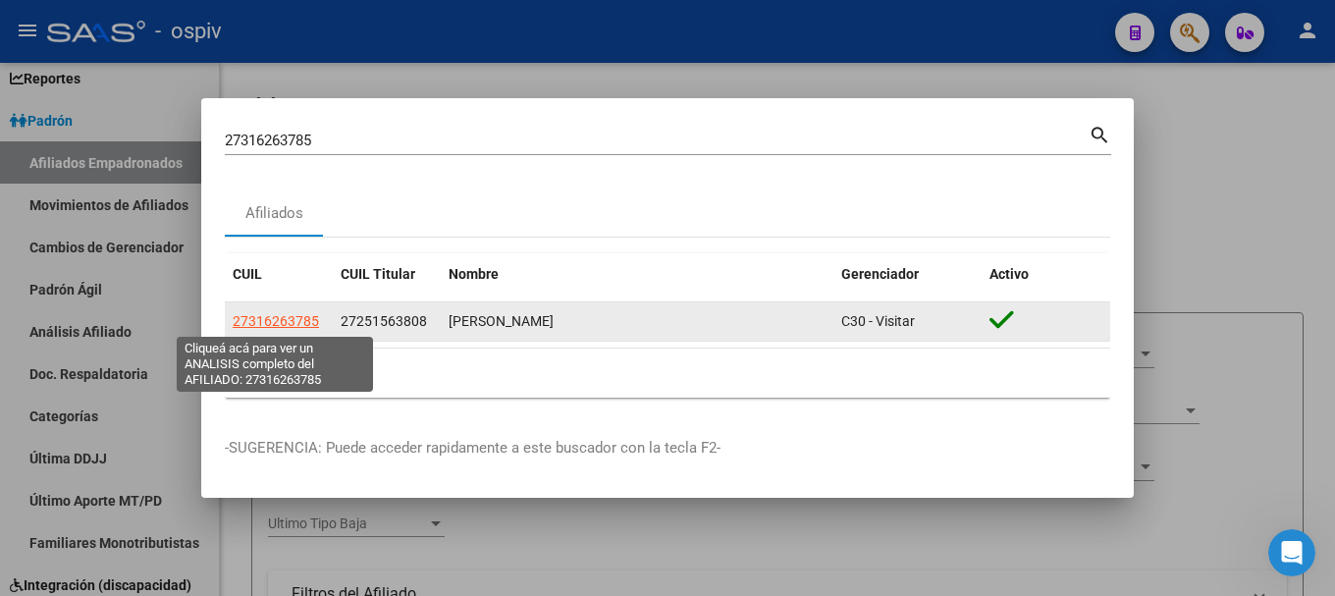
click at [277, 315] on span "27316263785" at bounding box center [276, 321] width 86 height 16
copy span "27316263785"
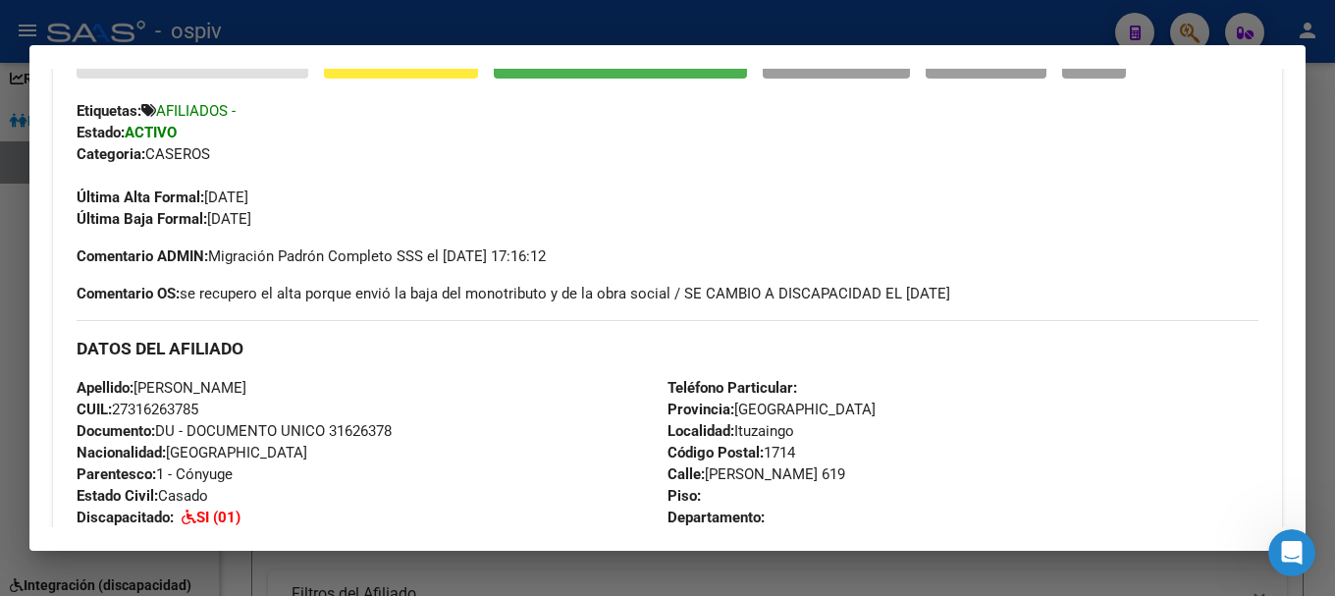
scroll to position [491, 0]
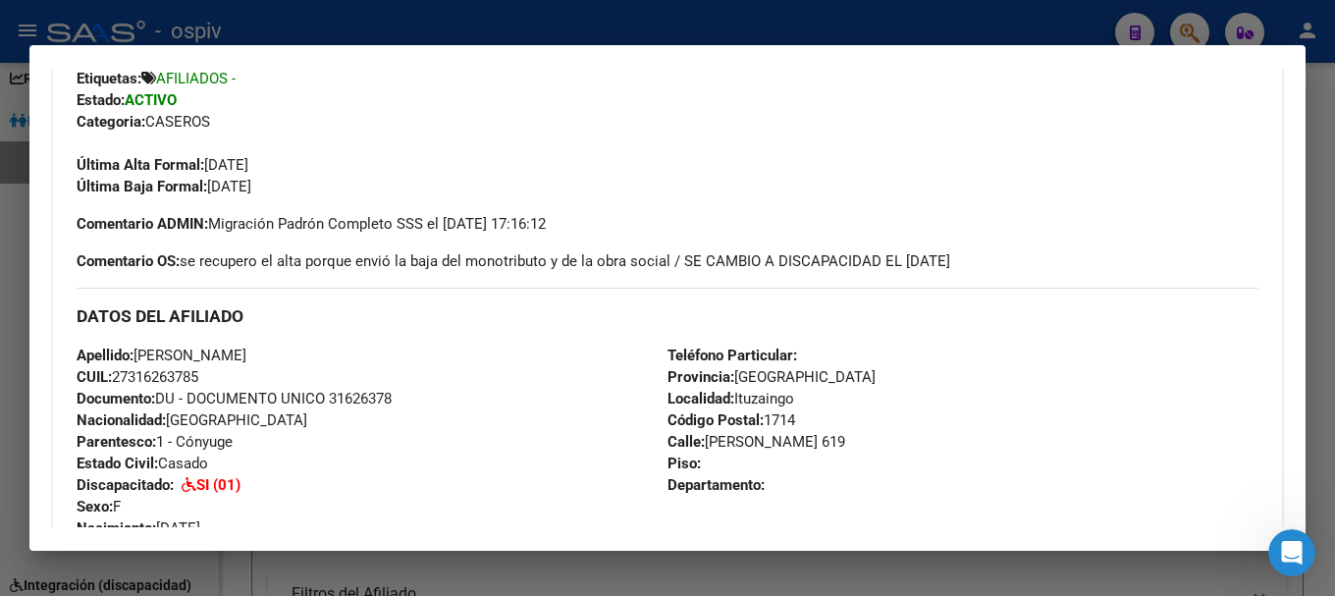
drag, startPoint x: 113, startPoint y: 376, endPoint x: 207, endPoint y: 373, distance: 94.3
click at [207, 373] on div "Apellido: [PERSON_NAME]: 27316263785 Documento: DU - DOCUMENTO UNICO 31626378 N…" at bounding box center [372, 453] width 591 height 216
copy span "27316263785"
drag, startPoint x: 550, startPoint y: 391, endPoint x: 525, endPoint y: 395, distance: 24.9
click at [549, 391] on div "Apellido: [PERSON_NAME]: 27316263785 Documento: DU - DOCUMENTO UNICO 31626378 N…" at bounding box center [372, 453] width 591 height 216
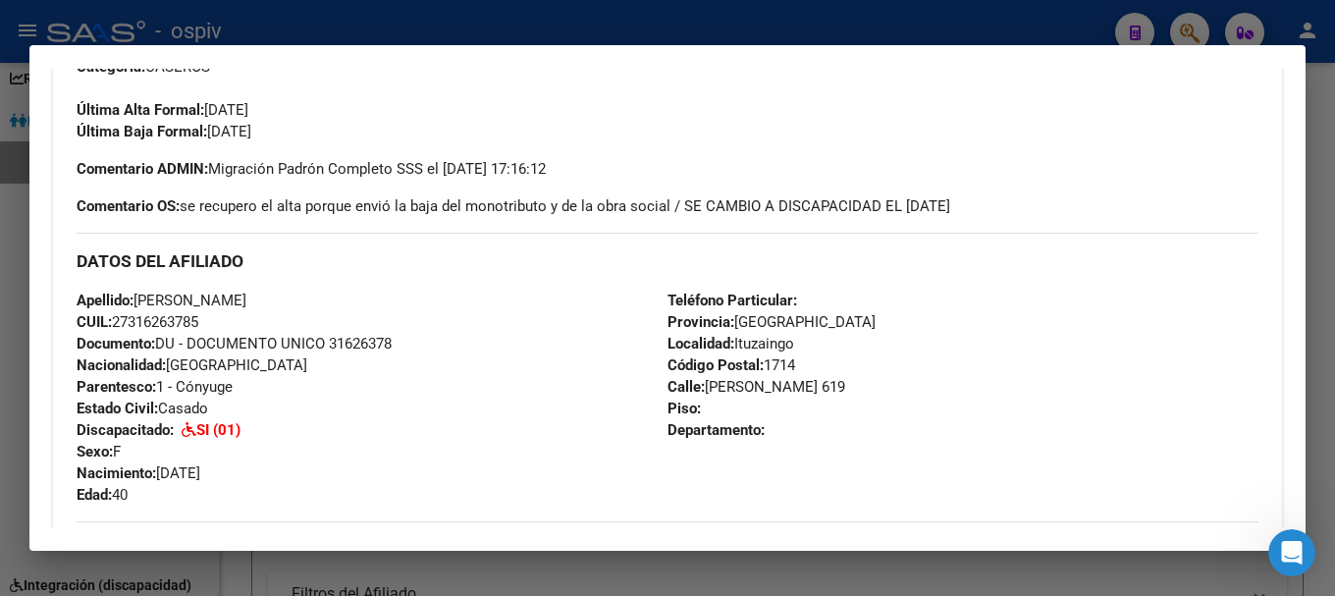
scroll to position [589, 0]
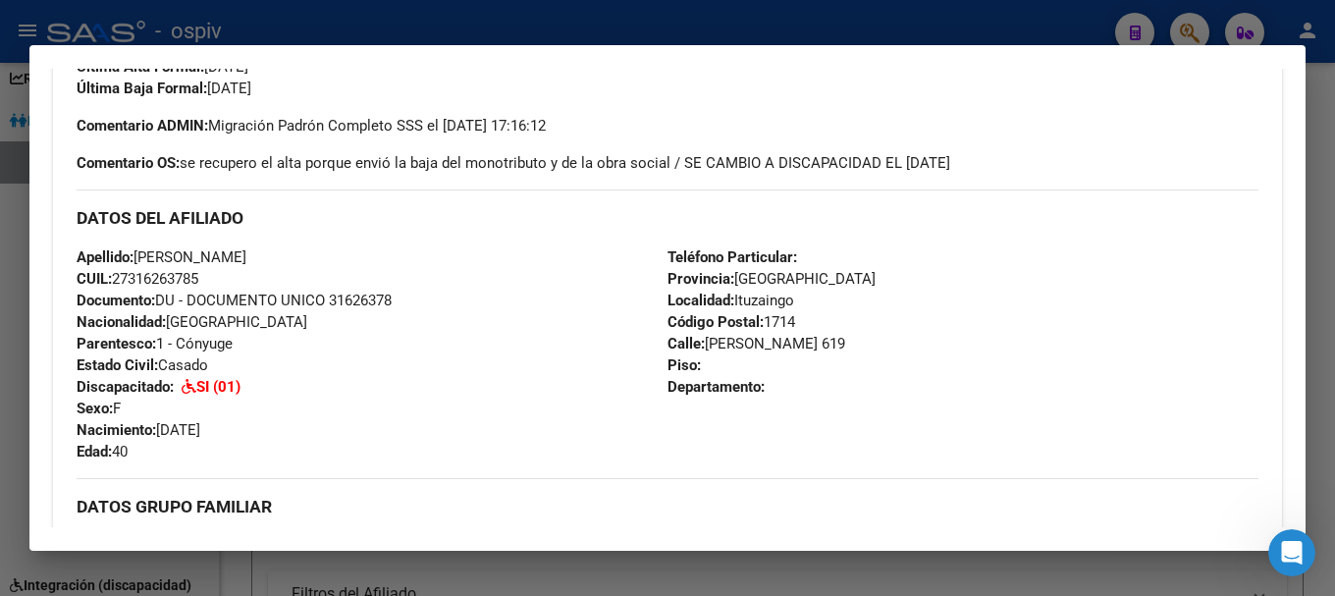
drag, startPoint x: 133, startPoint y: 275, endPoint x: 196, endPoint y: 278, distance: 63.9
click at [196, 278] on span "CUIL: 27316263785" at bounding box center [138, 279] width 122 height 18
click at [1195, 27] on div at bounding box center [667, 298] width 1335 height 596
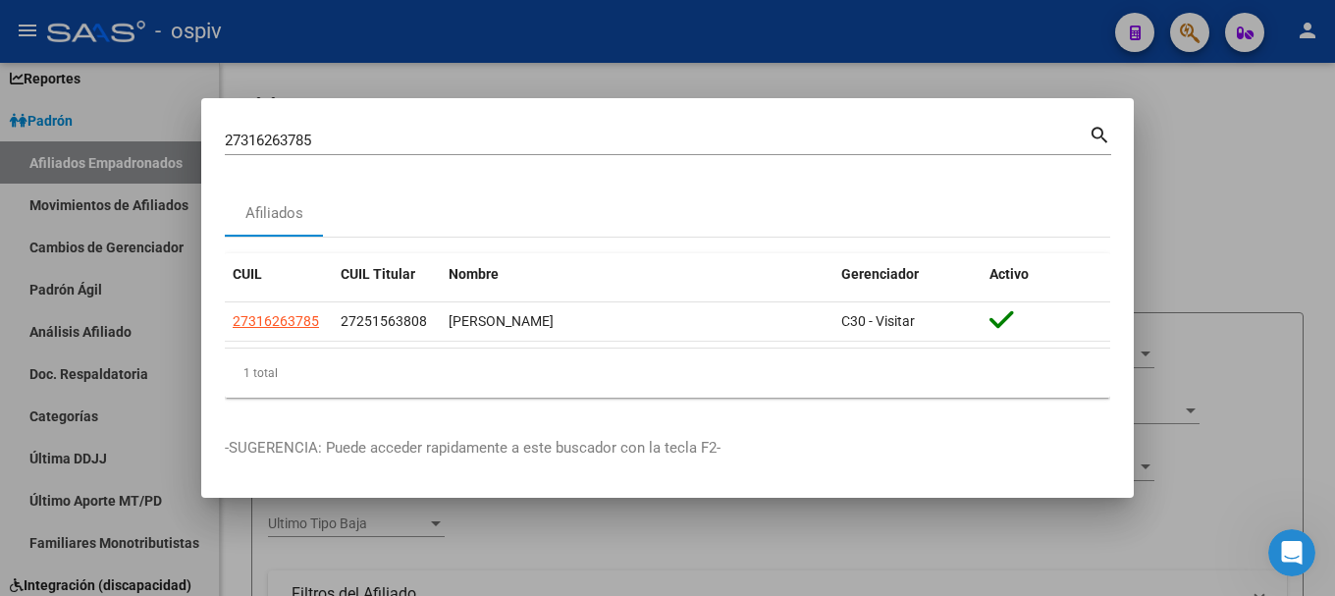
drag, startPoint x: 339, startPoint y: 128, endPoint x: 161, endPoint y: 142, distance: 178.3
click at [163, 142] on div "27316263785 Buscar (apellido, dni, cuil, nro traspaso, cuit, obra social) searc…" at bounding box center [667, 298] width 1335 height 596
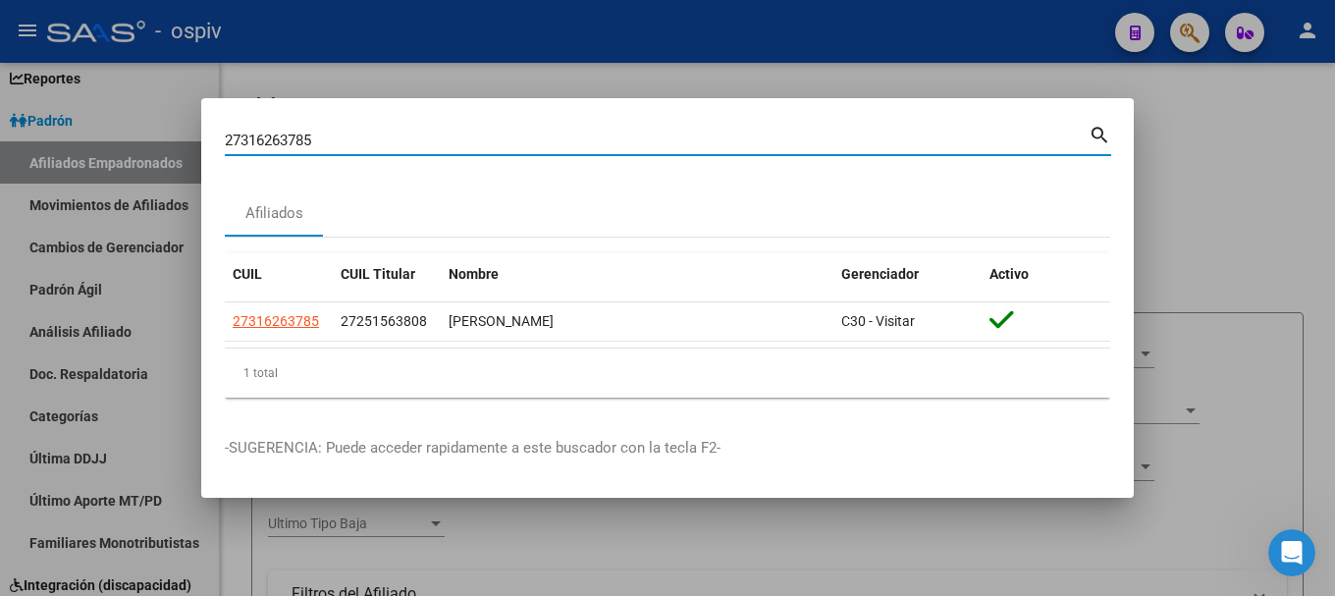
drag, startPoint x: 260, startPoint y: 132, endPoint x: 81, endPoint y: 107, distance: 180.3
click at [84, 108] on div "27316263785 Buscar (apellido, dni, cuil, nro traspaso, cuit, obra social) searc…" at bounding box center [667, 298] width 1335 height 596
type input "32180643"
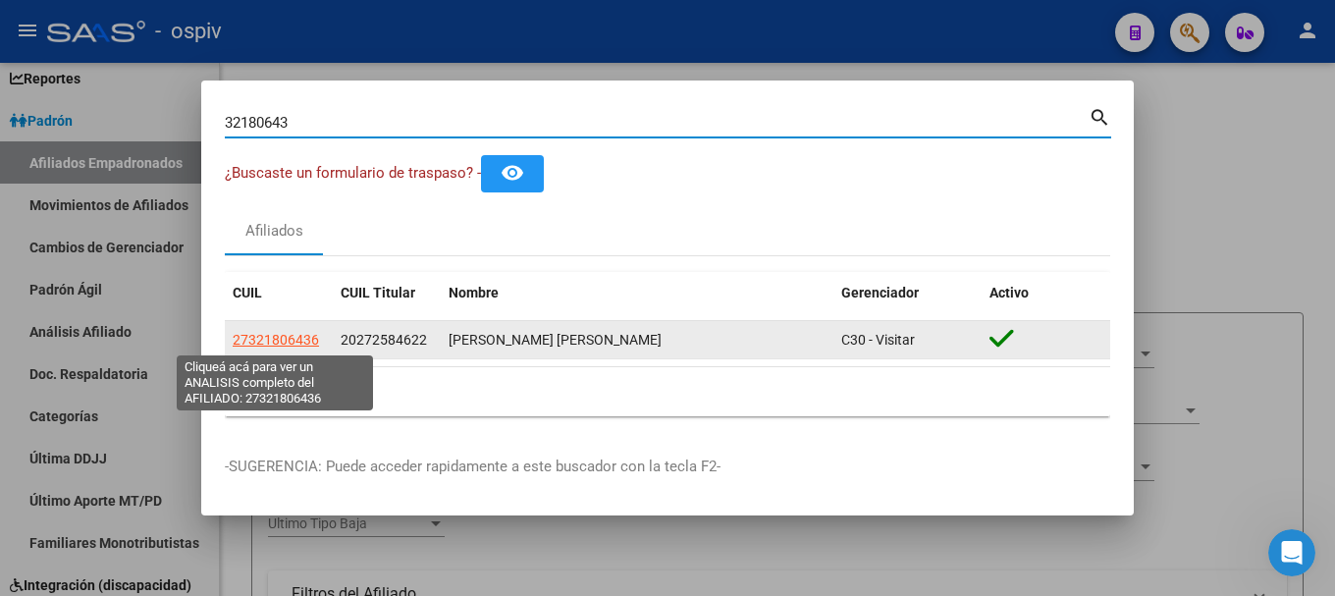
click at [272, 336] on span "27321806436" at bounding box center [276, 340] width 86 height 16
type textarea "27321806436"
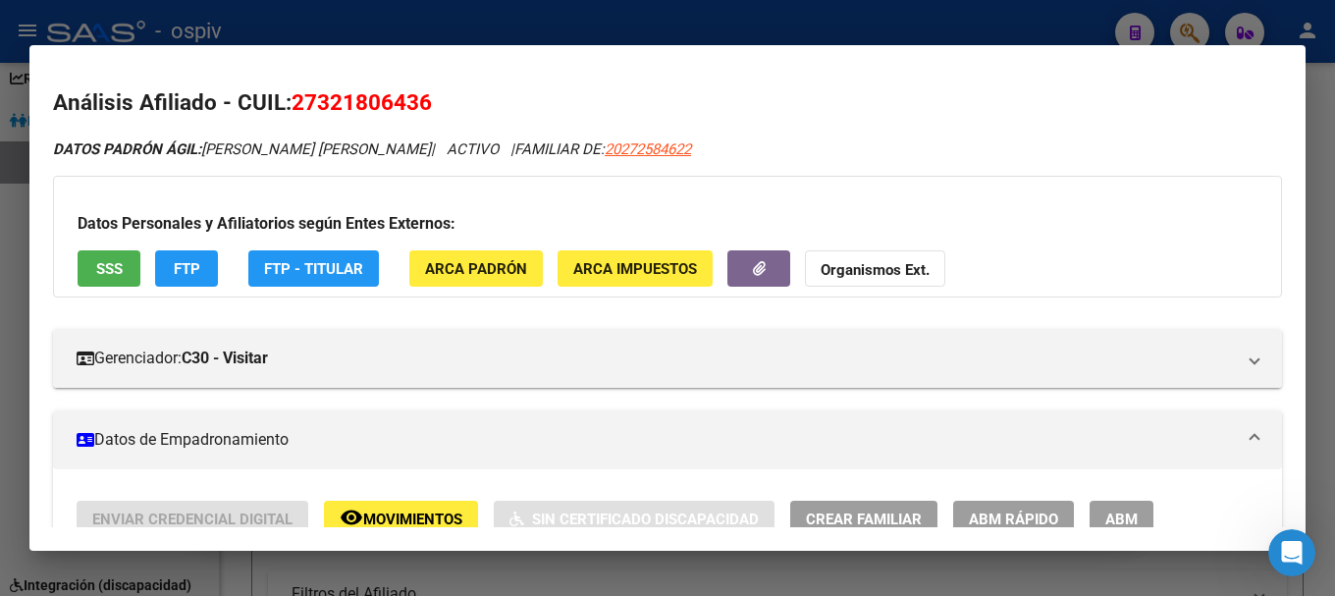
drag, startPoint x: 732, startPoint y: 145, endPoint x: 853, endPoint y: 148, distance: 120.8
click at [853, 148] on div "DATOS PADRÓN ÁGIL: LUGONES ELISABETH SILVINA ELISABETH SILVINA | ACTIVO | FAMIL…" at bounding box center [667, 149] width 1229 height 23
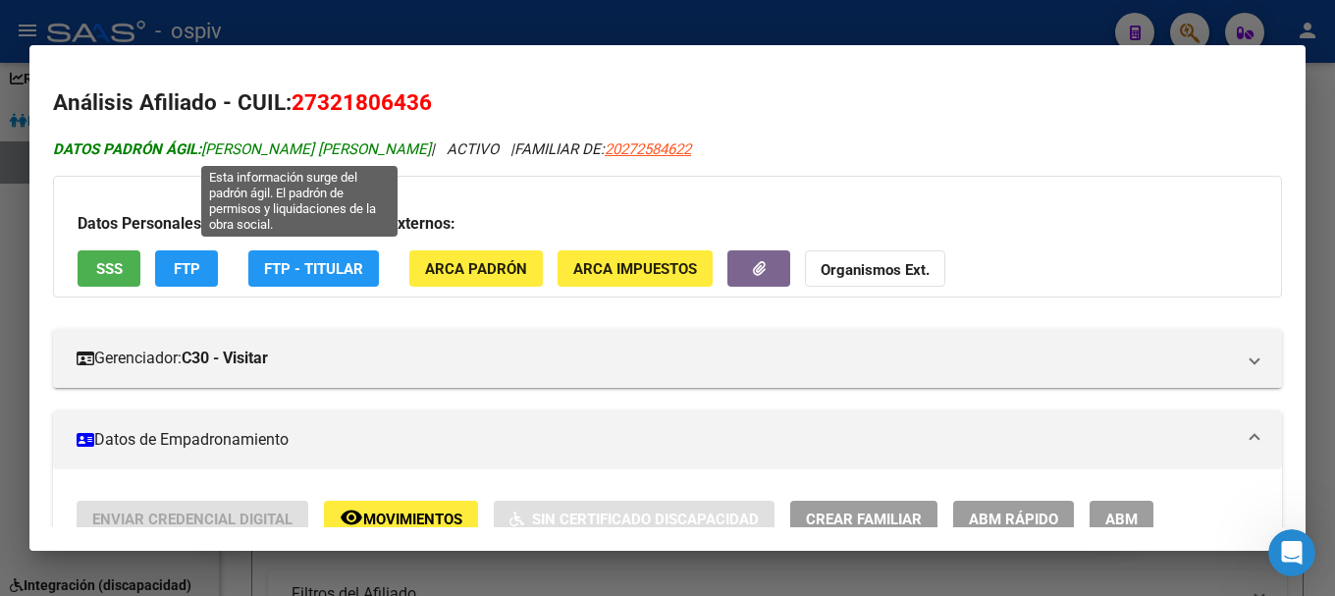
drag, startPoint x: 203, startPoint y: 150, endPoint x: 542, endPoint y: 147, distance: 338.7
click at [431, 147] on span "DATOS PADRÓN ÁGIL: LUGONES ELISABETH SILVINA ELISABETH SILVINA" at bounding box center [242, 149] width 378 height 18
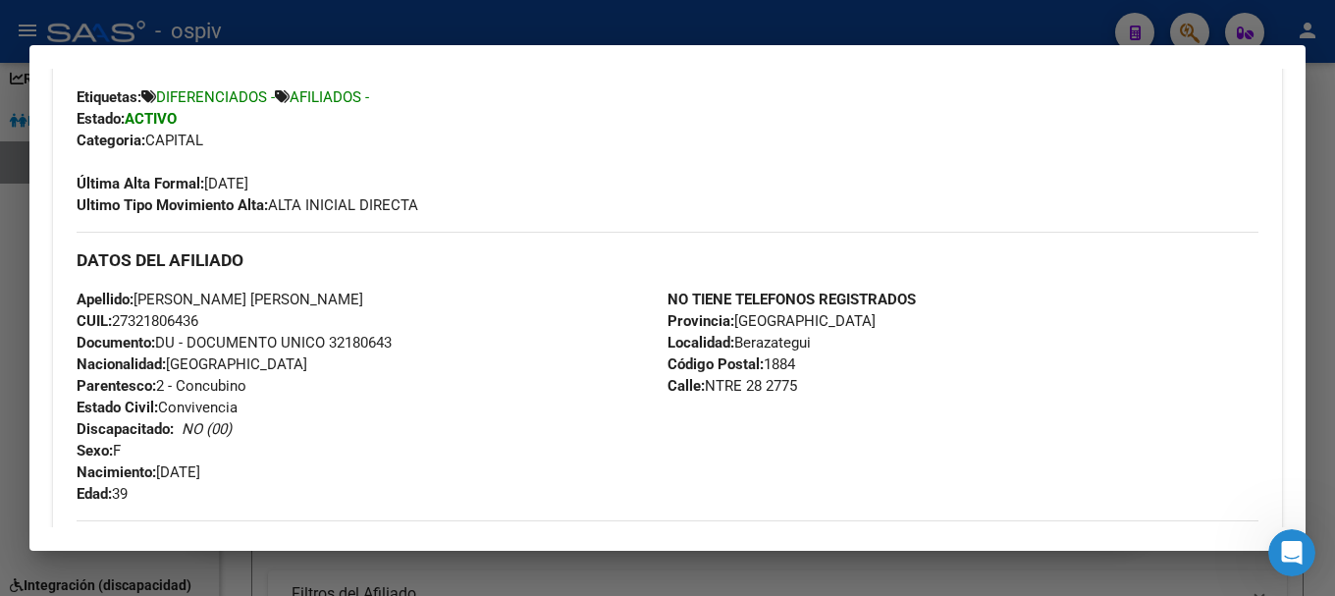
scroll to position [491, 0]
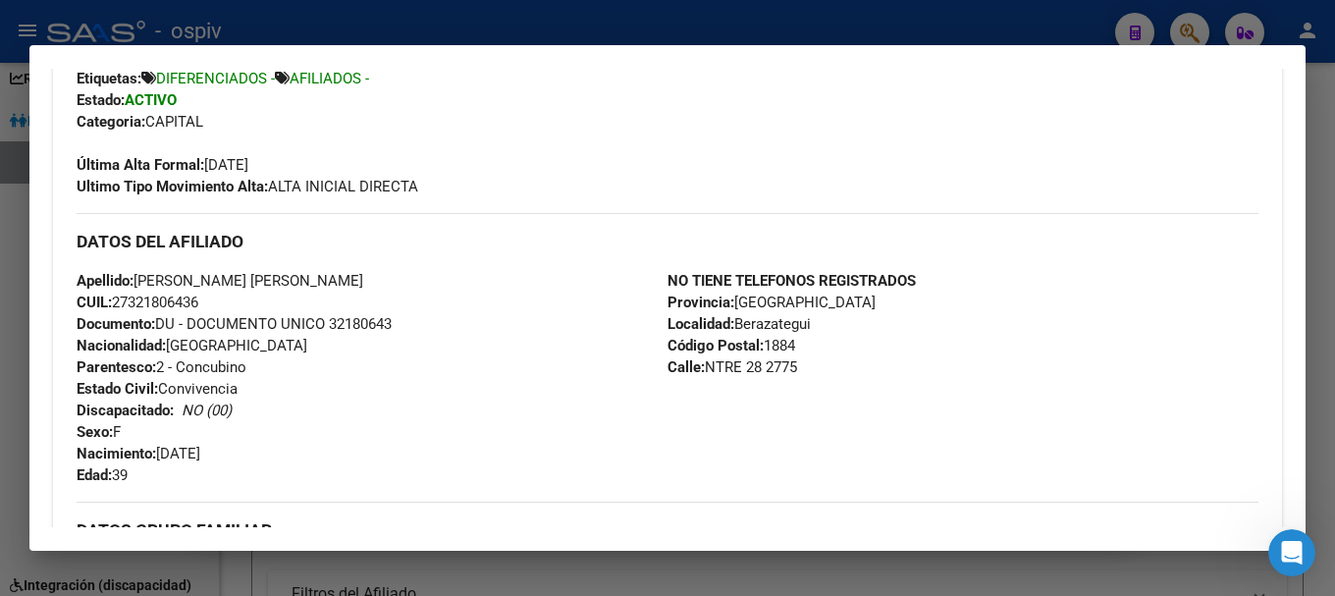
drag, startPoint x: 132, startPoint y: 300, endPoint x: 147, endPoint y: 306, distance: 16.8
click at [147, 306] on span "CUIL: 27321806436" at bounding box center [138, 303] width 122 height 18
click at [134, 304] on span "CUIL: 27321806436" at bounding box center [138, 303] width 122 height 18
drag, startPoint x: 116, startPoint y: 296, endPoint x: 212, endPoint y: 302, distance: 96.4
click at [212, 302] on div "Apellido: ELISABETH SILVINA LUGONES ELISABETH SILVINA CUIL: 27321806436 Documen…" at bounding box center [372, 378] width 591 height 216
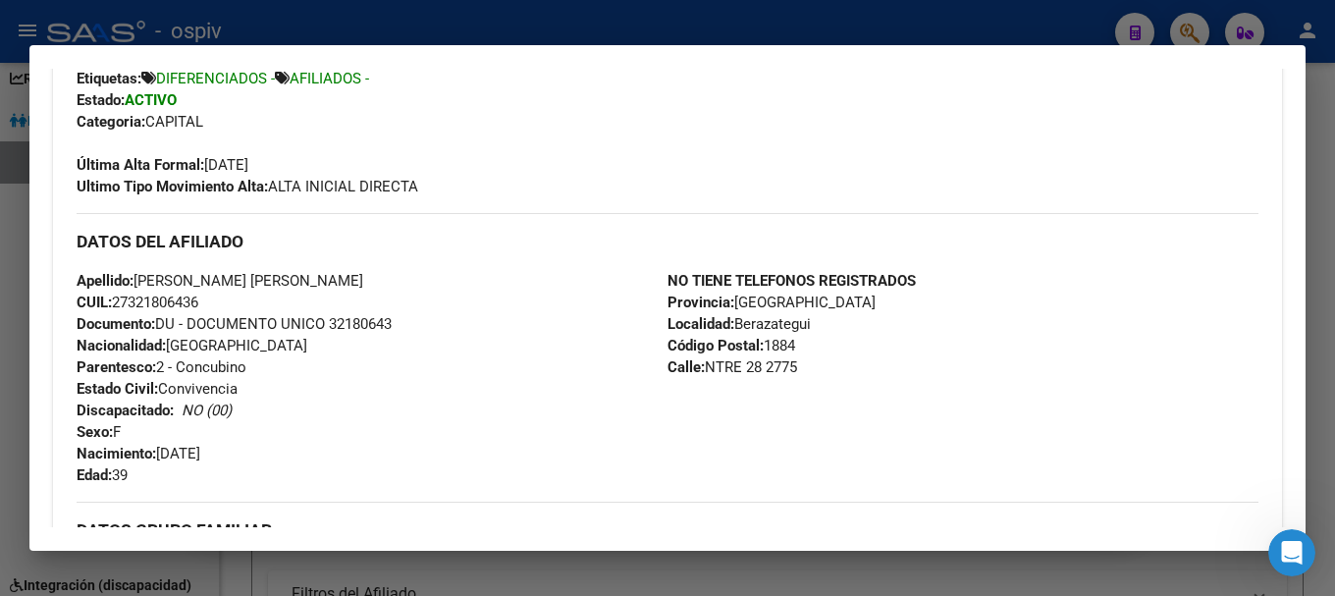
click at [171, 304] on span "CUIL: 27321806436" at bounding box center [138, 303] width 122 height 18
click at [137, 301] on span "CUIL: 27321806436" at bounding box center [138, 303] width 122 height 18
drag, startPoint x: 135, startPoint y: 301, endPoint x: 158, endPoint y: 303, distance: 22.7
click at [158, 303] on span "CUIL: 27321806436" at bounding box center [138, 303] width 122 height 18
click at [131, 307] on span "CUIL: 27321806436" at bounding box center [138, 303] width 122 height 18
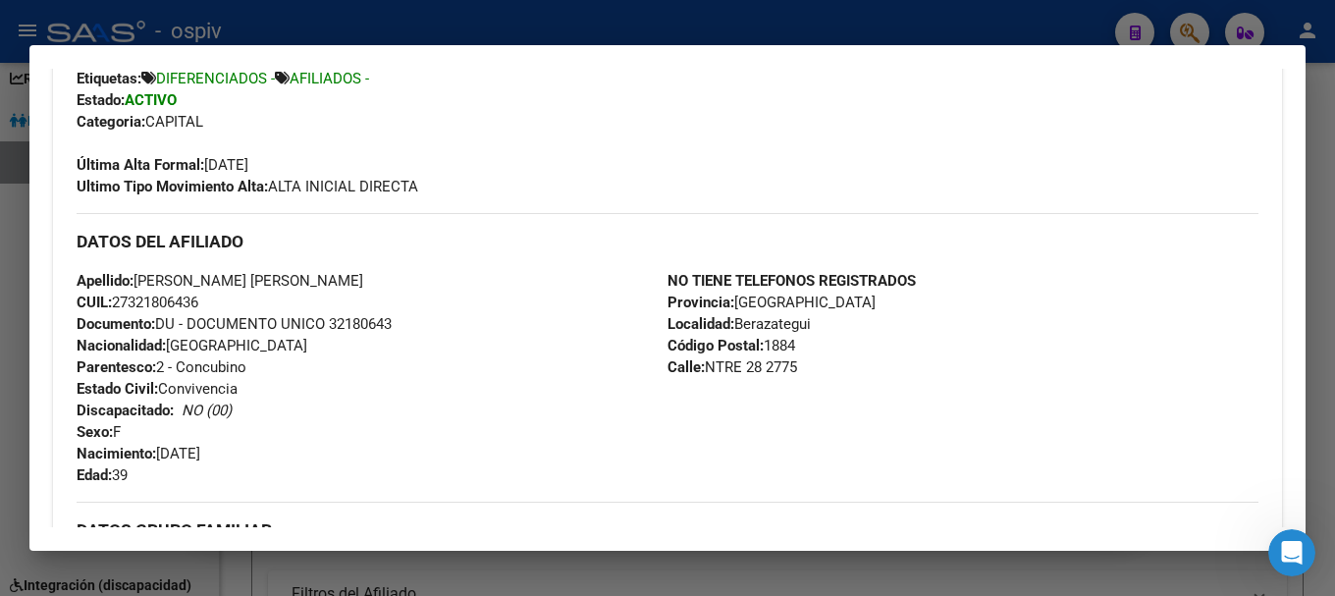
drag, startPoint x: 131, startPoint y: 307, endPoint x: 201, endPoint y: 307, distance: 70.7
click at [198, 307] on span "CUIL: 27321806436" at bounding box center [138, 303] width 122 height 18
click at [1192, 19] on div at bounding box center [667, 298] width 1335 height 596
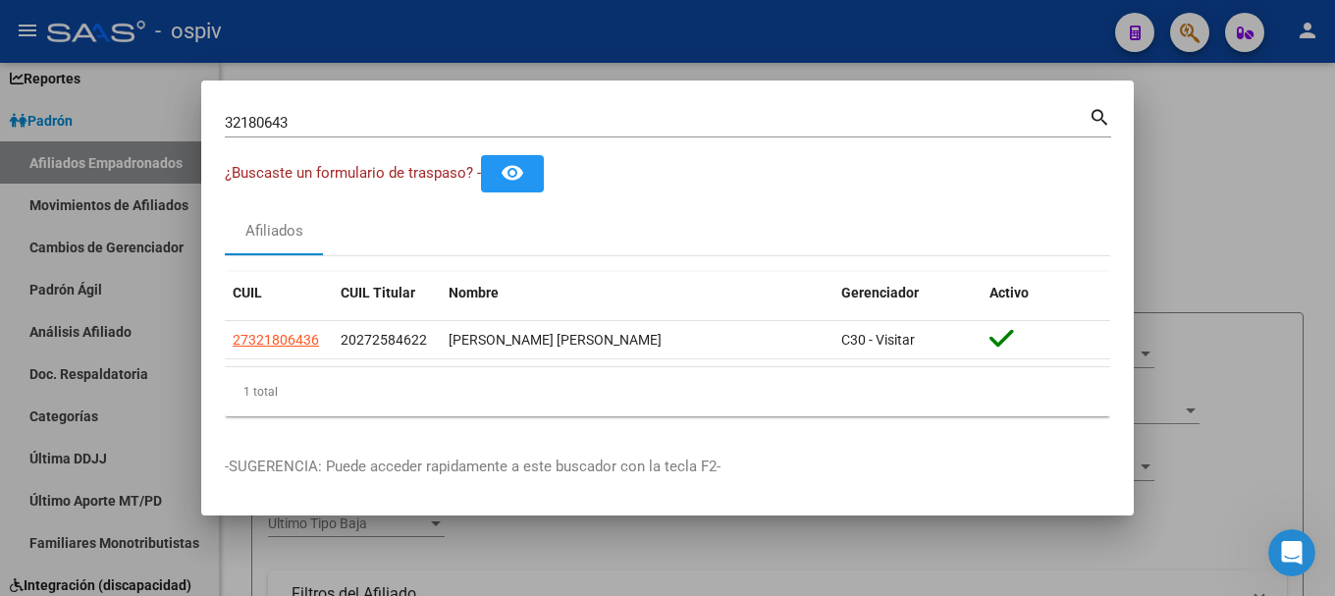
drag, startPoint x: 337, startPoint y: 136, endPoint x: 48, endPoint y: 108, distance: 290.0
click at [14, 103] on div "32180643 Buscar (apellido, dni, cuil, nro traspaso, cuit, obra social) search ¿…" at bounding box center [667, 298] width 1335 height 596
click at [306, 137] on div "32180643 Buscar (apellido, dni, cuil, nro traspaso, cuit, obra social) search" at bounding box center [668, 130] width 886 height 52
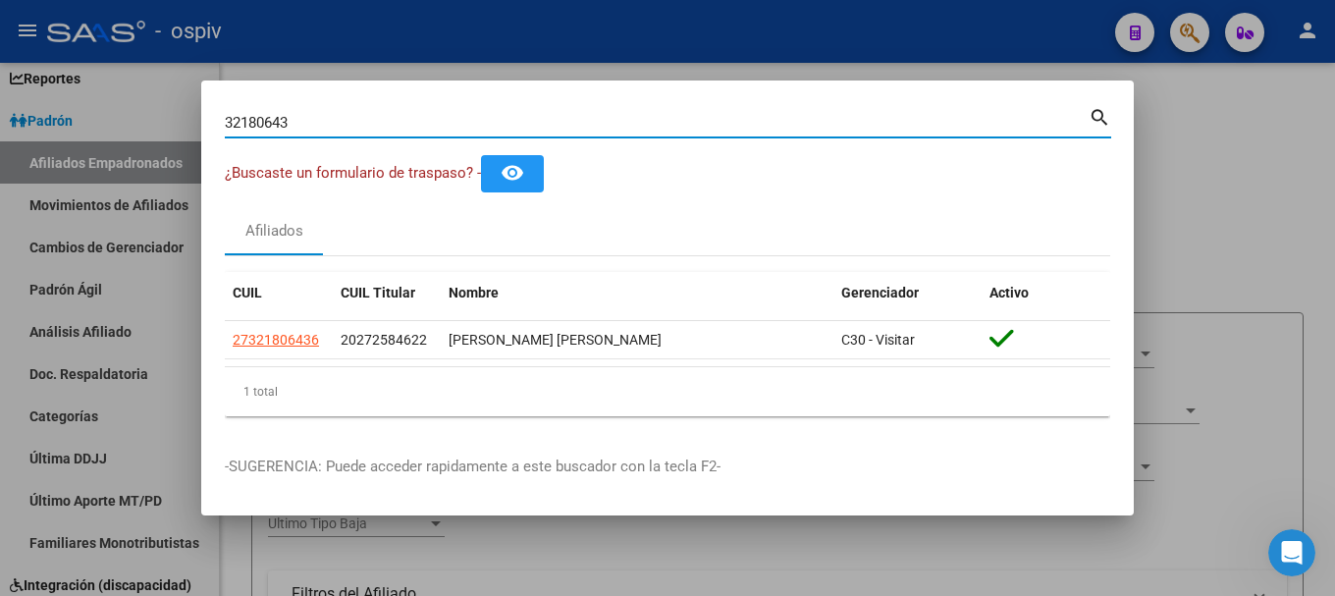
drag, startPoint x: 307, startPoint y: 127, endPoint x: 162, endPoint y: 126, distance: 145.3
click at [162, 126] on div "32180643 Buscar (apellido, dni, cuil, nro traspaso, cuit, obra social) search ¿…" at bounding box center [667, 298] width 1335 height 596
type input "2455569"
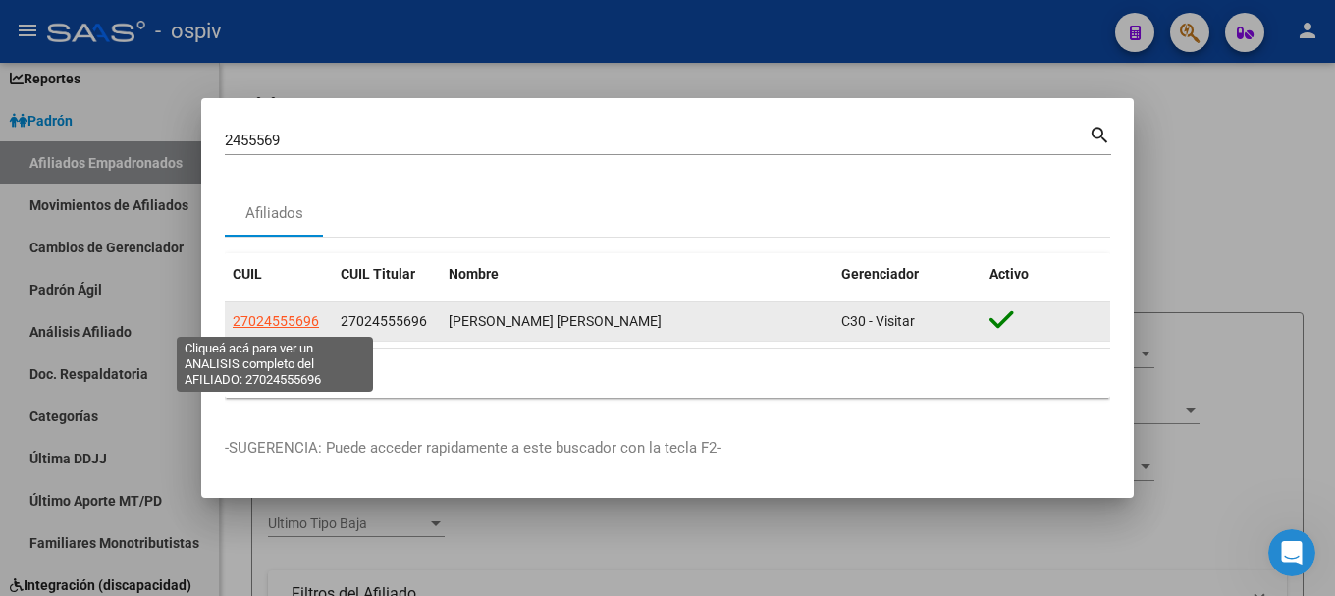
click at [260, 317] on span "27024555696" at bounding box center [276, 321] width 86 height 16
type textarea "27024555696"
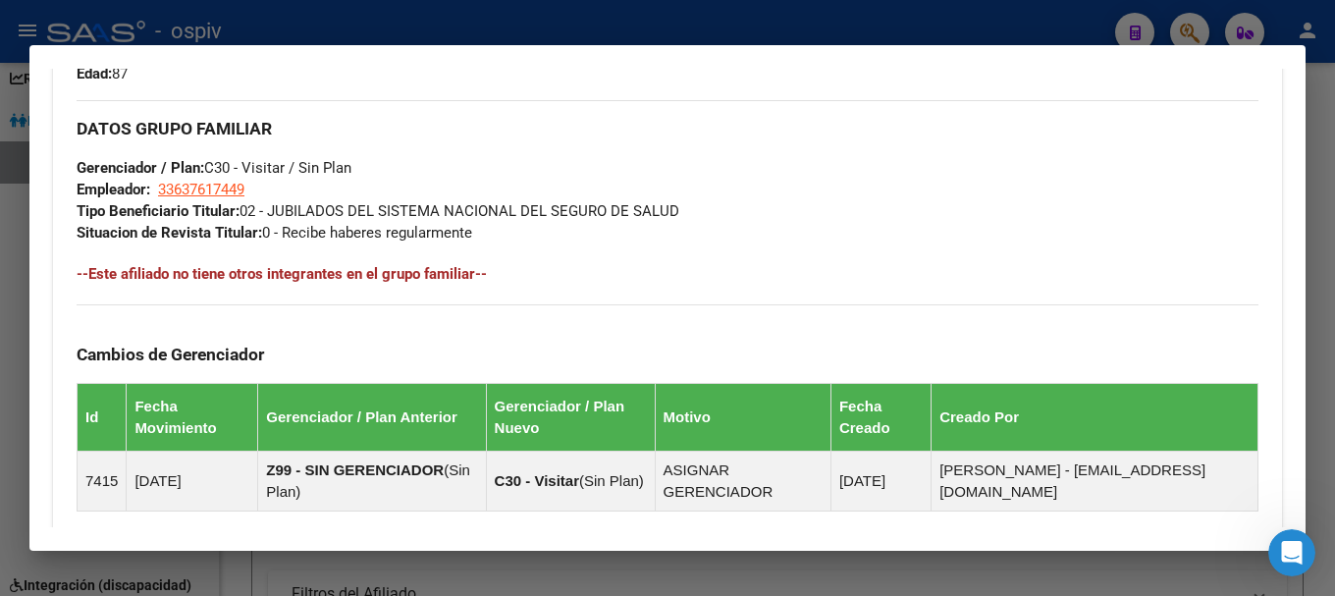
scroll to position [1219, 0]
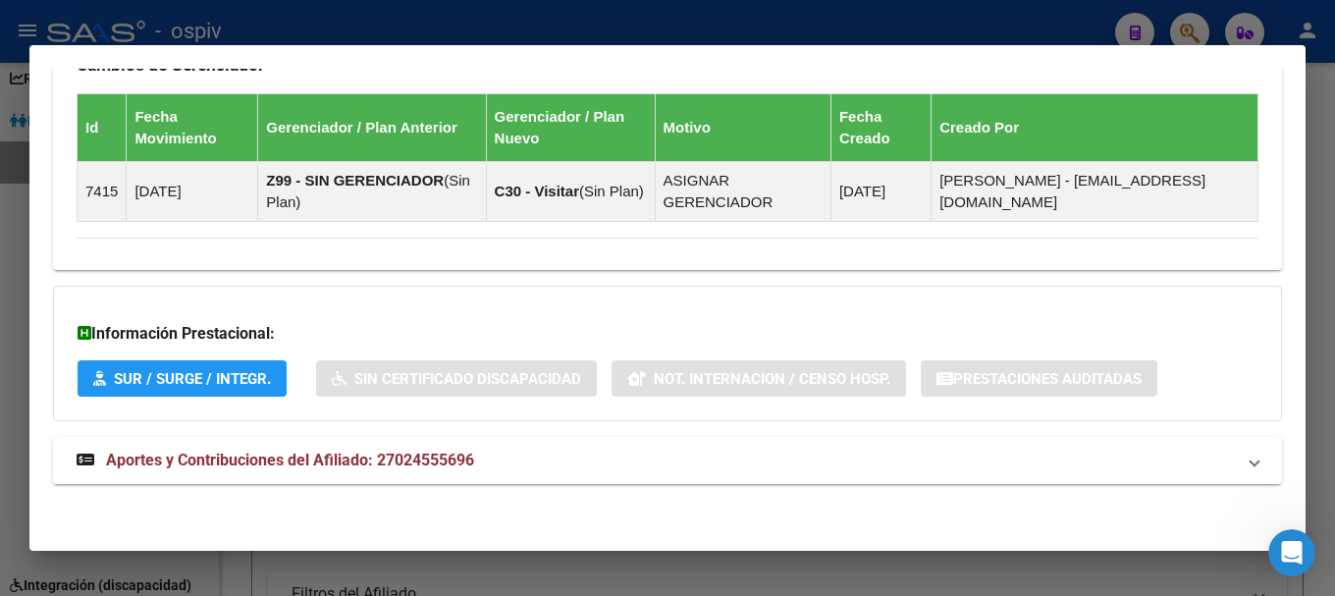
click at [397, 462] on span "Aportes y Contribuciones del Afiliado: 27024555696" at bounding box center [290, 460] width 368 height 19
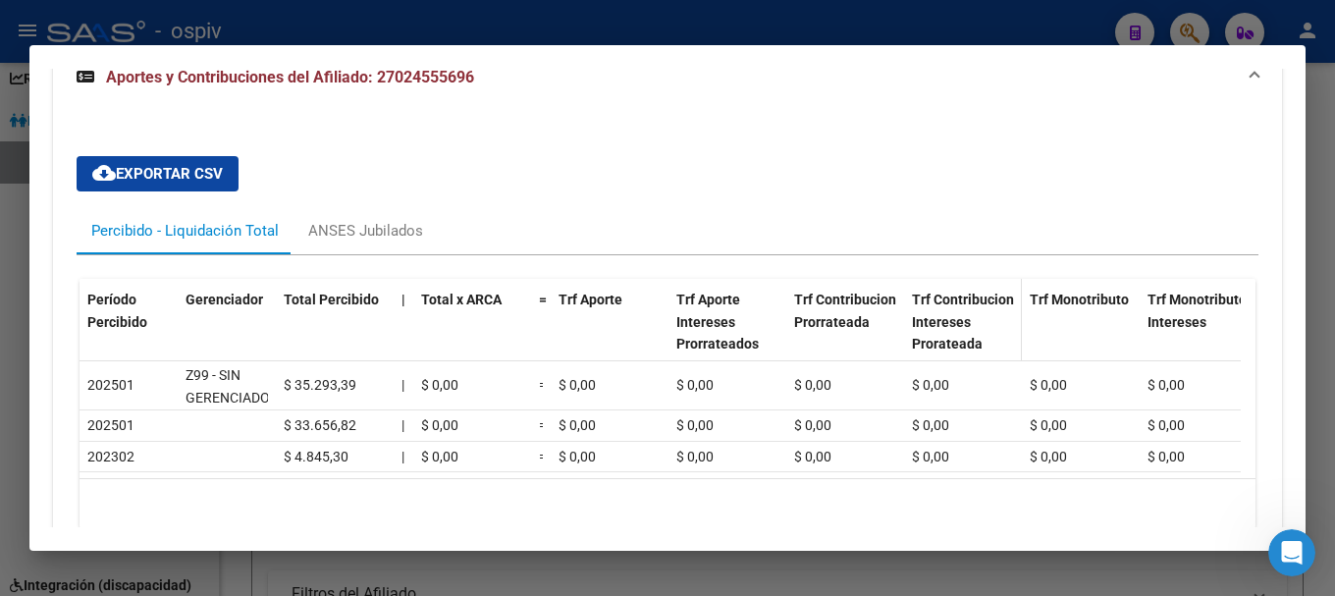
scroll to position [1612, 0]
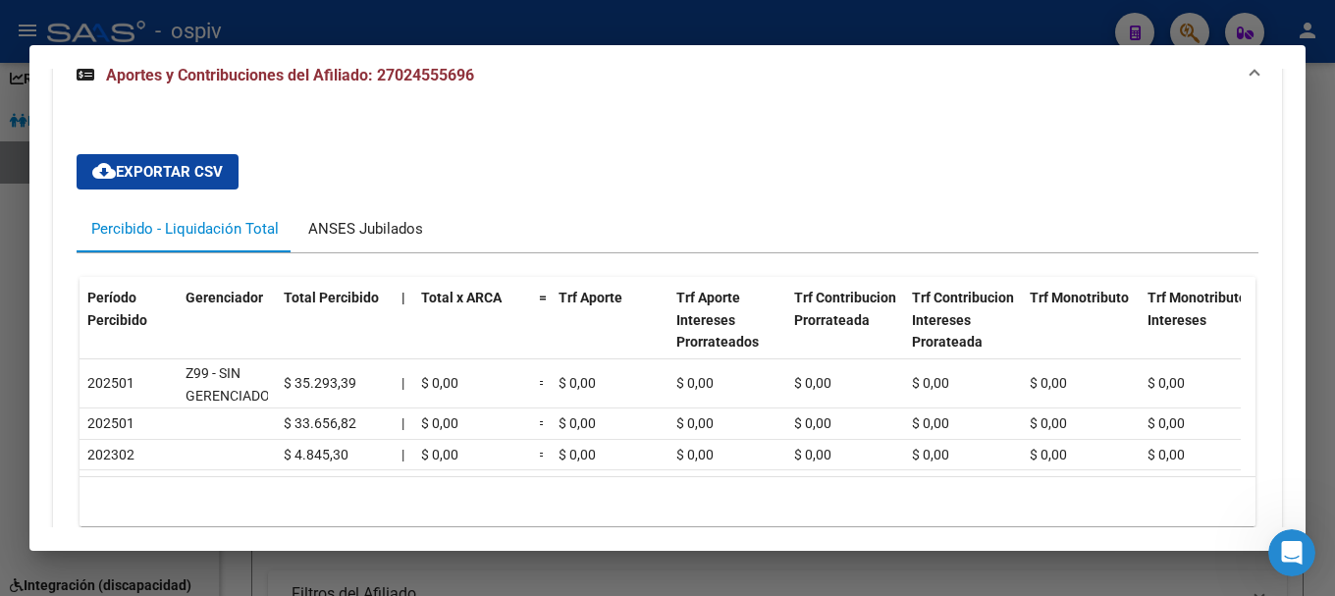
click at [396, 214] on div "ANSES Jubilados" at bounding box center [366, 228] width 144 height 47
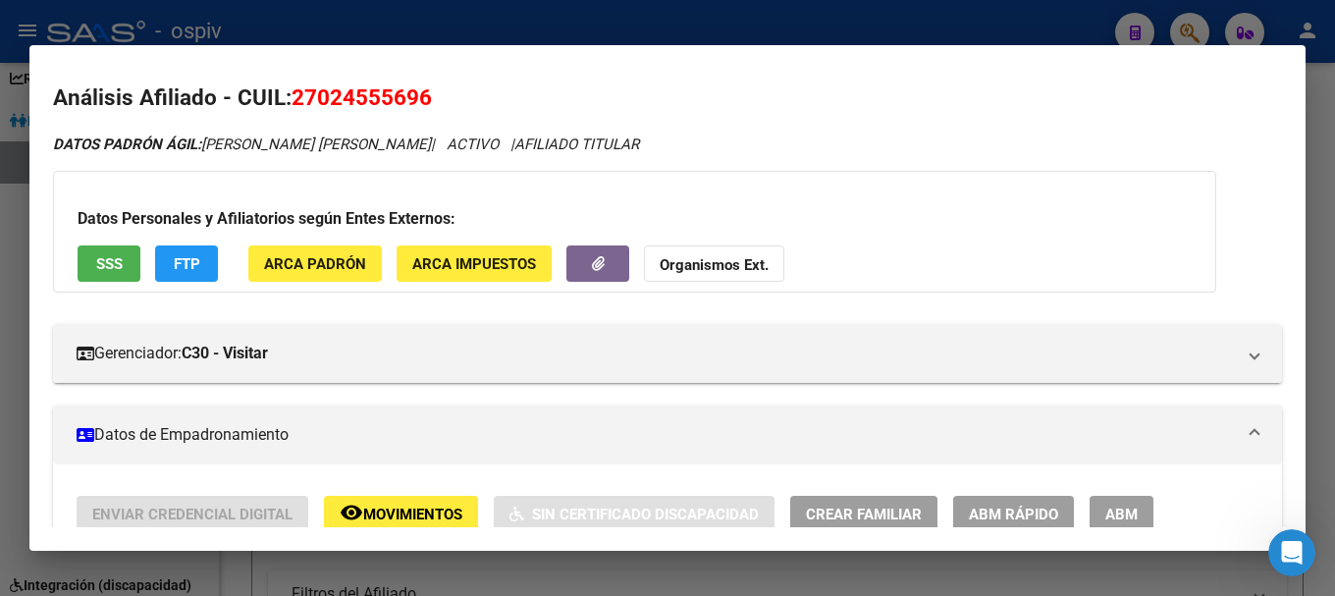
scroll to position [0, 0]
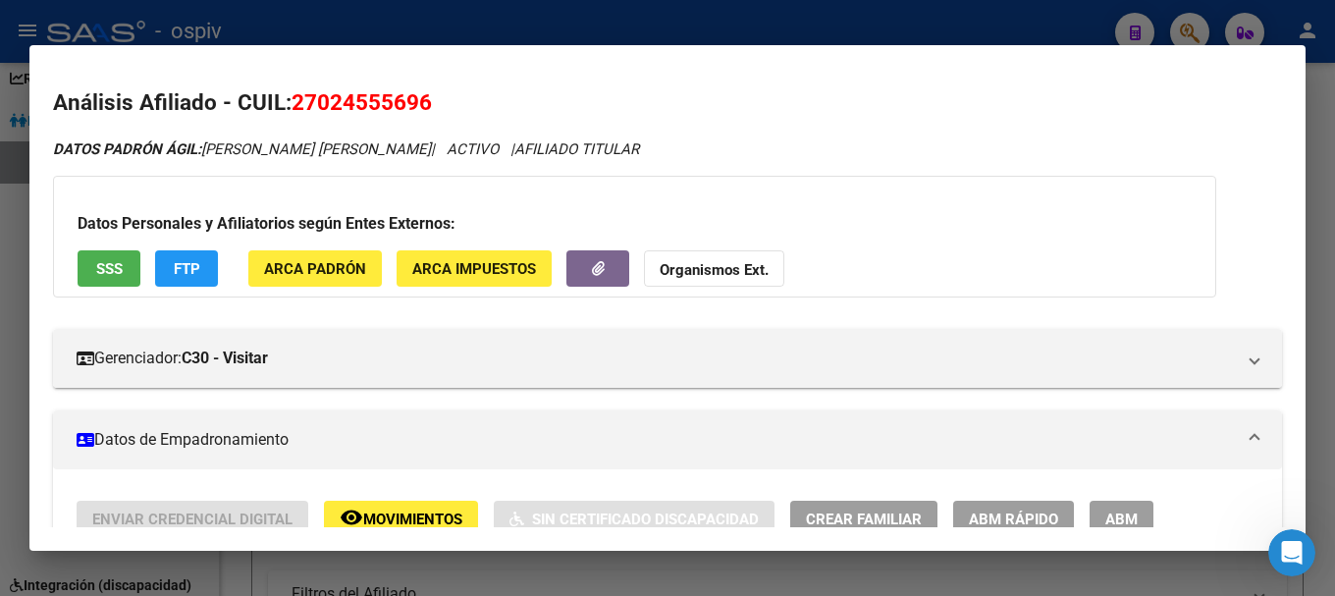
click at [96, 253] on button "SSS" at bounding box center [109, 268] width 63 height 36
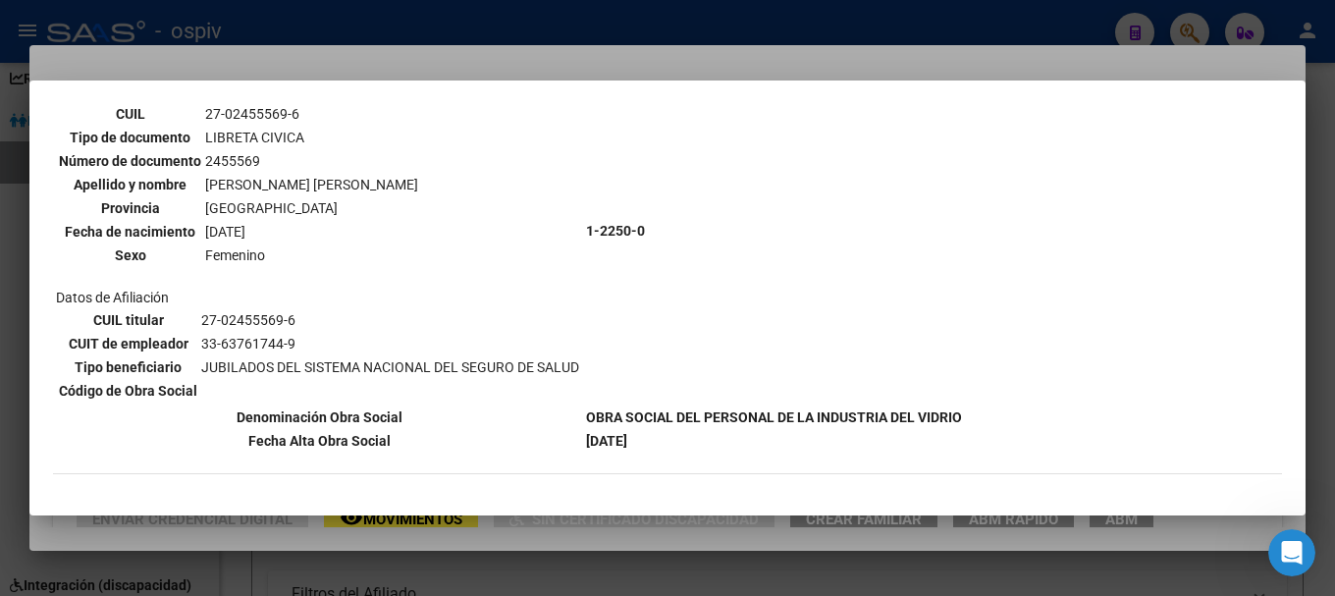
scroll to position [149, 0]
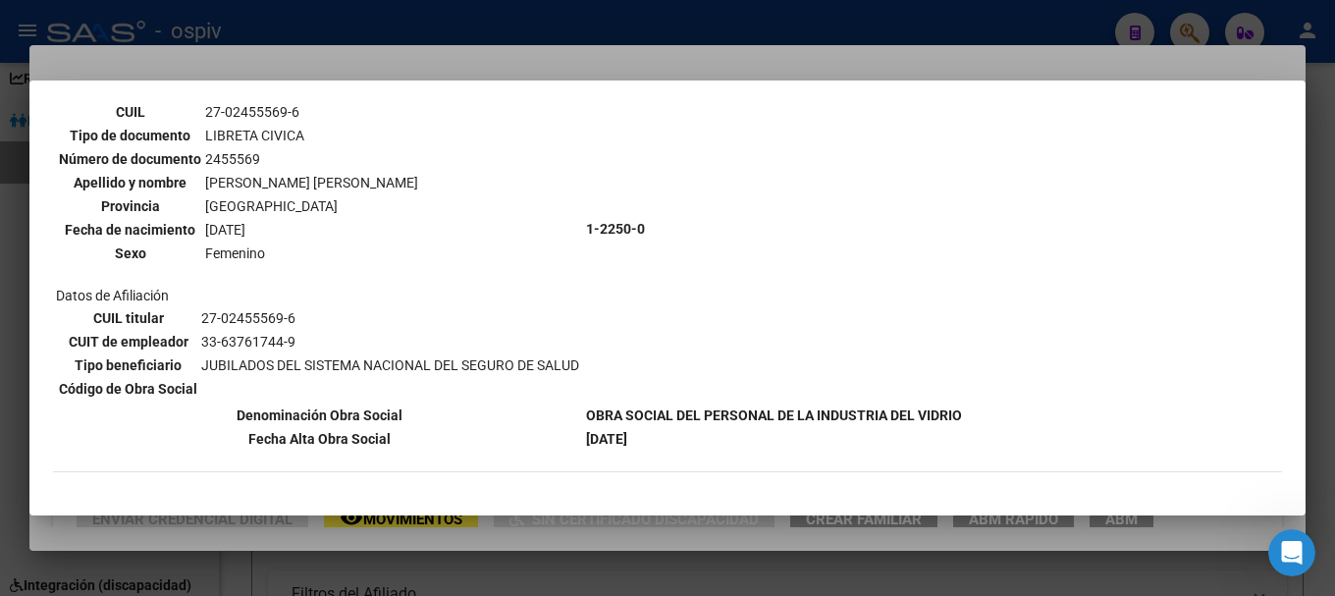
drag, startPoint x: 201, startPoint y: 158, endPoint x: 288, endPoint y: 158, distance: 86.4
click at [288, 158] on table "Parentesco TITULAR CUIL 27-02455569-6 Tipo de documento LIBRETA CIVICA Número d…" at bounding box center [238, 171] width 365 height 190
drag, startPoint x: 740, startPoint y: 14, endPoint x: 627, endPoint y: 60, distance: 121.9
click at [739, 14] on div at bounding box center [667, 298] width 1335 height 596
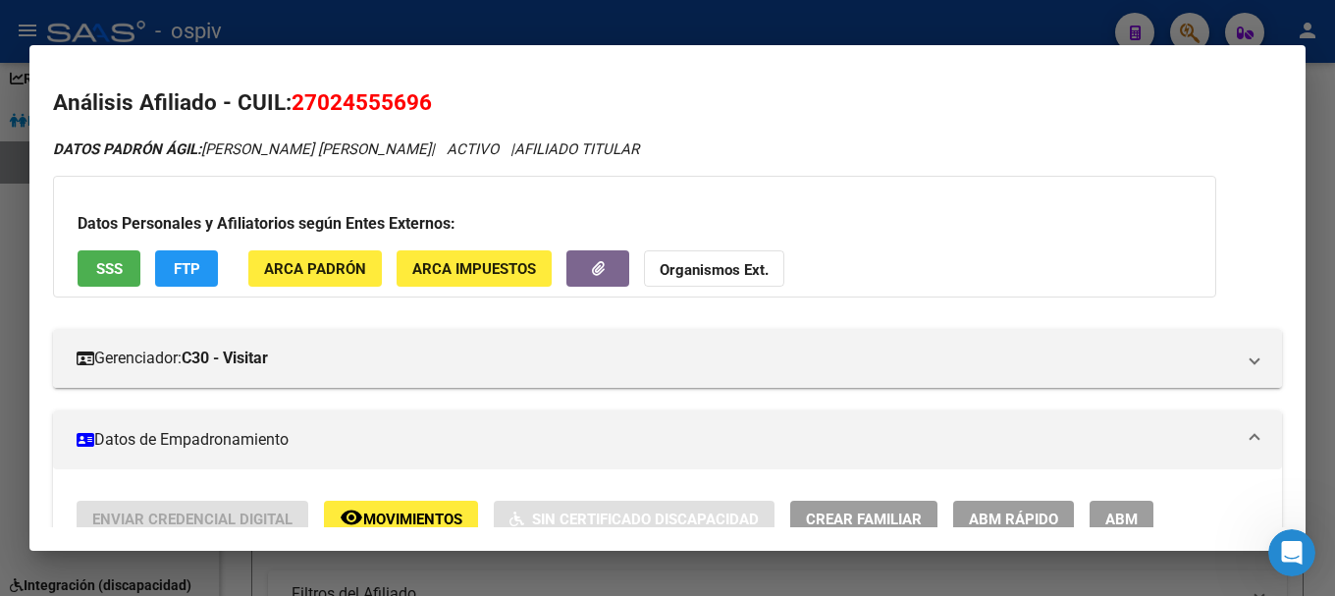
click at [712, 262] on strong "Organismos Ext." at bounding box center [714, 270] width 109 height 18
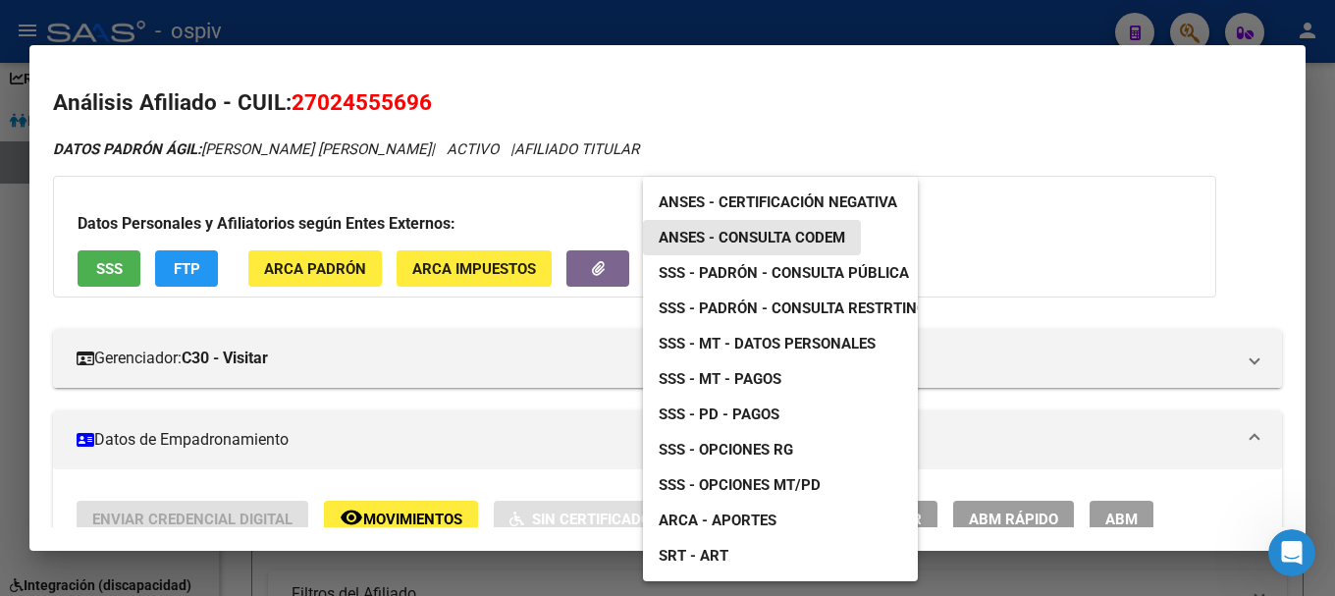
click at [766, 240] on span "ANSES - Consulta CODEM" at bounding box center [752, 238] width 187 height 18
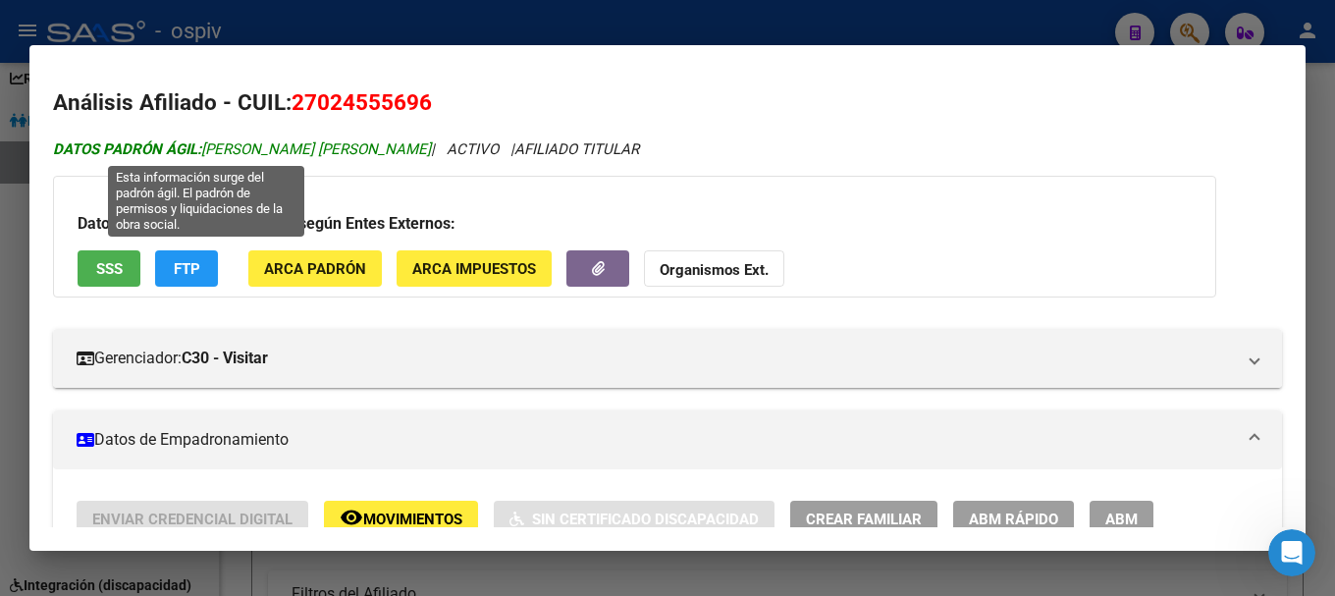
click at [214, 148] on span "DATOS PADRÓN ÁGIL: RODRIGUEZ IRIS JULIA" at bounding box center [242, 149] width 378 height 18
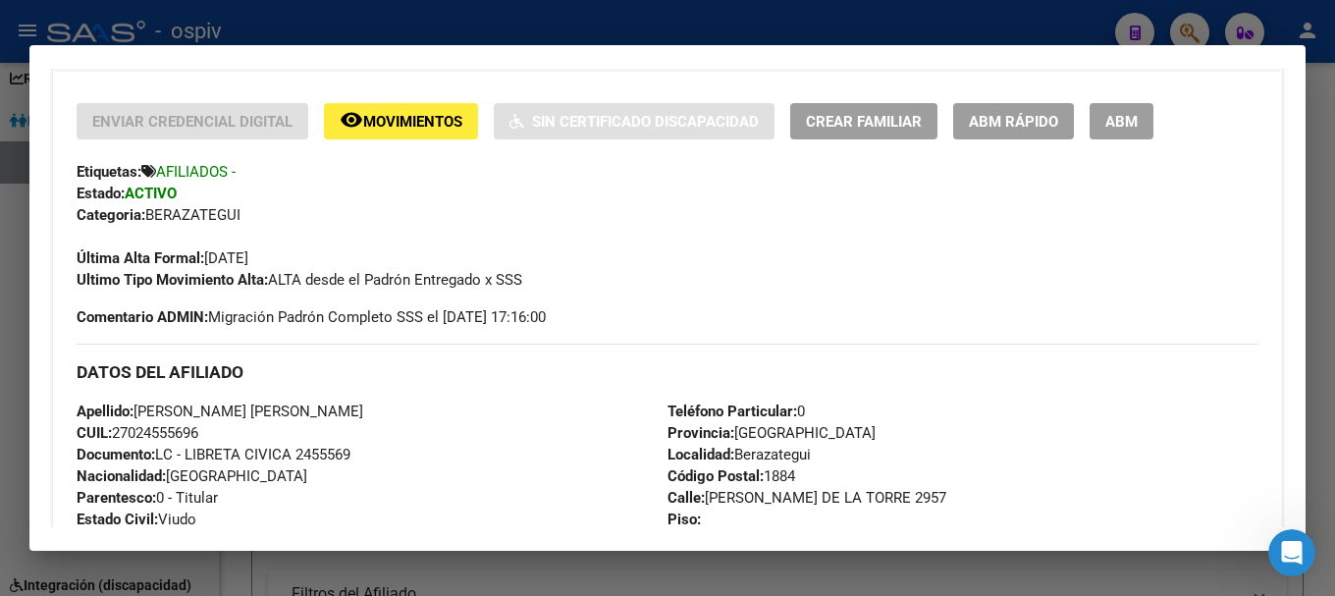
scroll to position [491, 0]
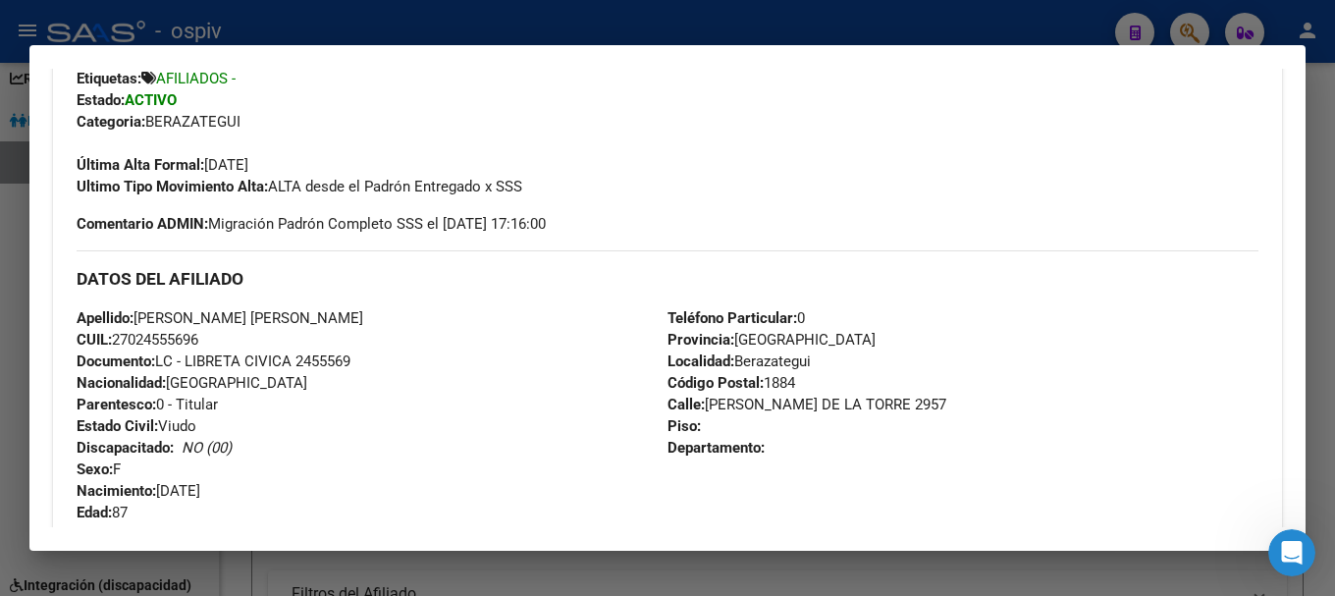
drag, startPoint x: 140, startPoint y: 313, endPoint x: 286, endPoint y: 317, distance: 145.3
click at [286, 317] on span "Apellido: RODRIGUEZ IRIS JULIA" at bounding box center [220, 318] width 287 height 18
click at [460, 438] on div "Apellido: RODRIGUEZ IRIS JULIA CUIL: 27024555696 Documento: LC - LIBRETA CIVICA…" at bounding box center [372, 415] width 591 height 216
drag, startPoint x: 117, startPoint y: 333, endPoint x: 203, endPoint y: 335, distance: 86.4
click at [198, 335] on span "CUIL: 27024555696" at bounding box center [138, 340] width 122 height 18
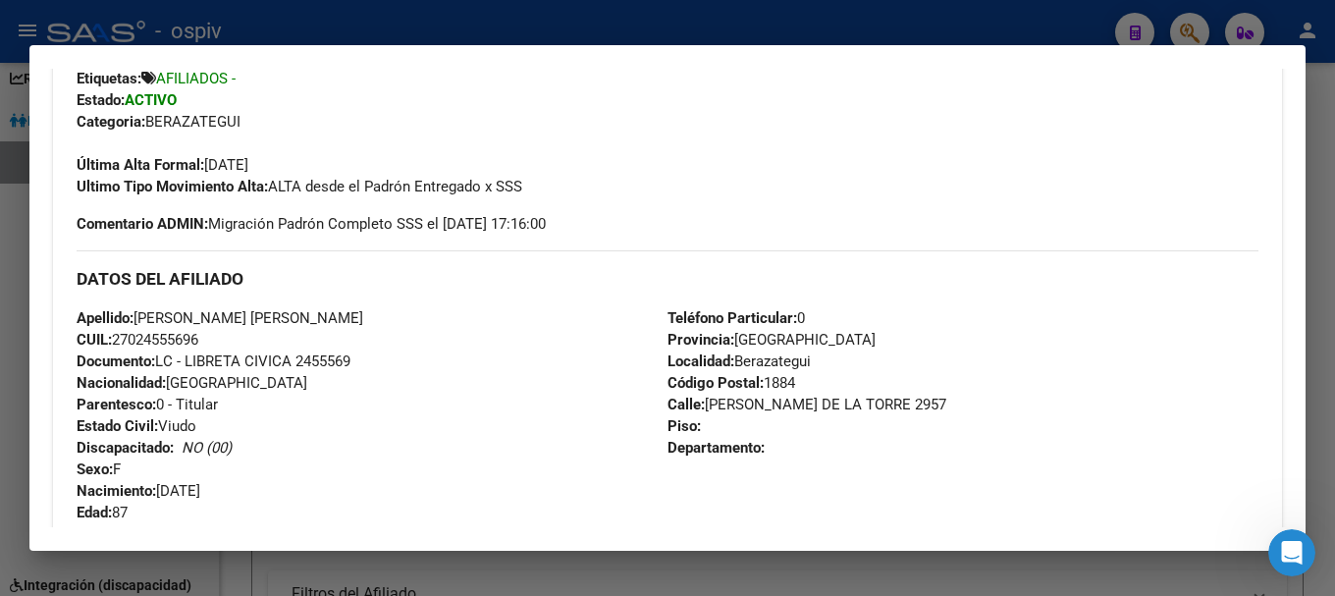
click at [167, 334] on span "CUIL: 27024555696" at bounding box center [138, 340] width 122 height 18
drag, startPoint x: 132, startPoint y: 341, endPoint x: 196, endPoint y: 340, distance: 64.8
click at [196, 340] on span "CUIL: 27024555696" at bounding box center [138, 340] width 122 height 18
drag, startPoint x: 1196, startPoint y: 23, endPoint x: 362, endPoint y: 125, distance: 839.6
click at [1177, 26] on div at bounding box center [667, 298] width 1335 height 596
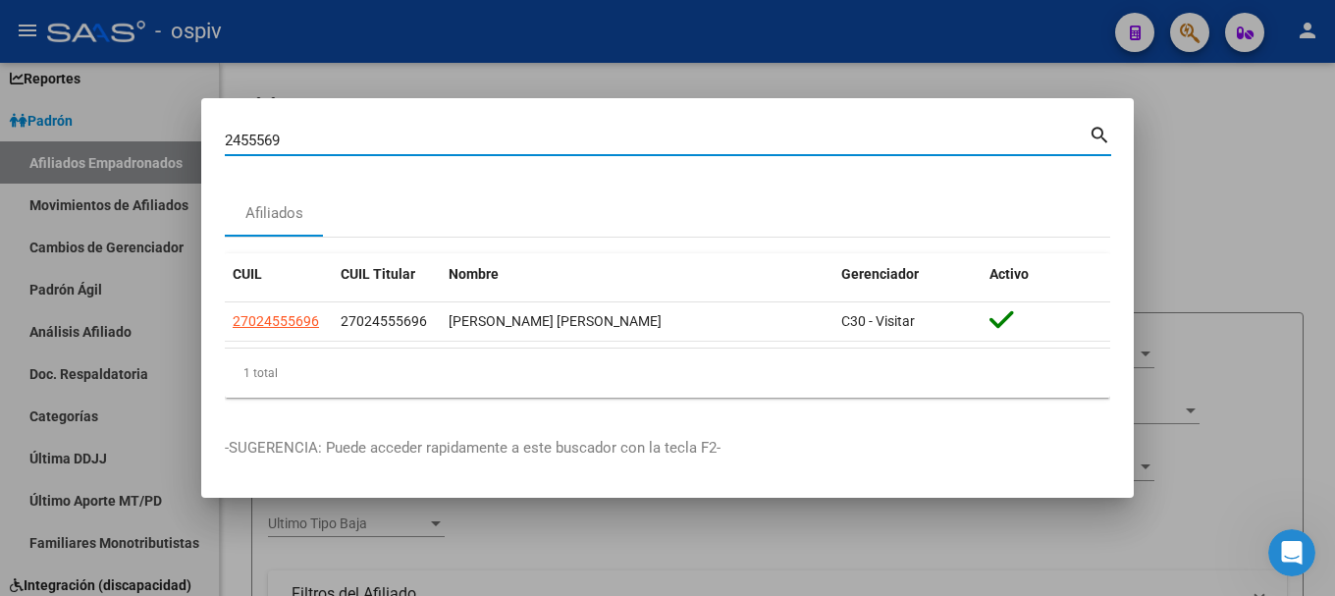
drag, startPoint x: 300, startPoint y: 138, endPoint x: 73, endPoint y: 137, distance: 227.7
click at [73, 137] on div "2455569 Buscar (apellido, dni, cuil, nro traspaso, cuit, obra social) search Af…" at bounding box center [667, 298] width 1335 height 596
type input "24439619"
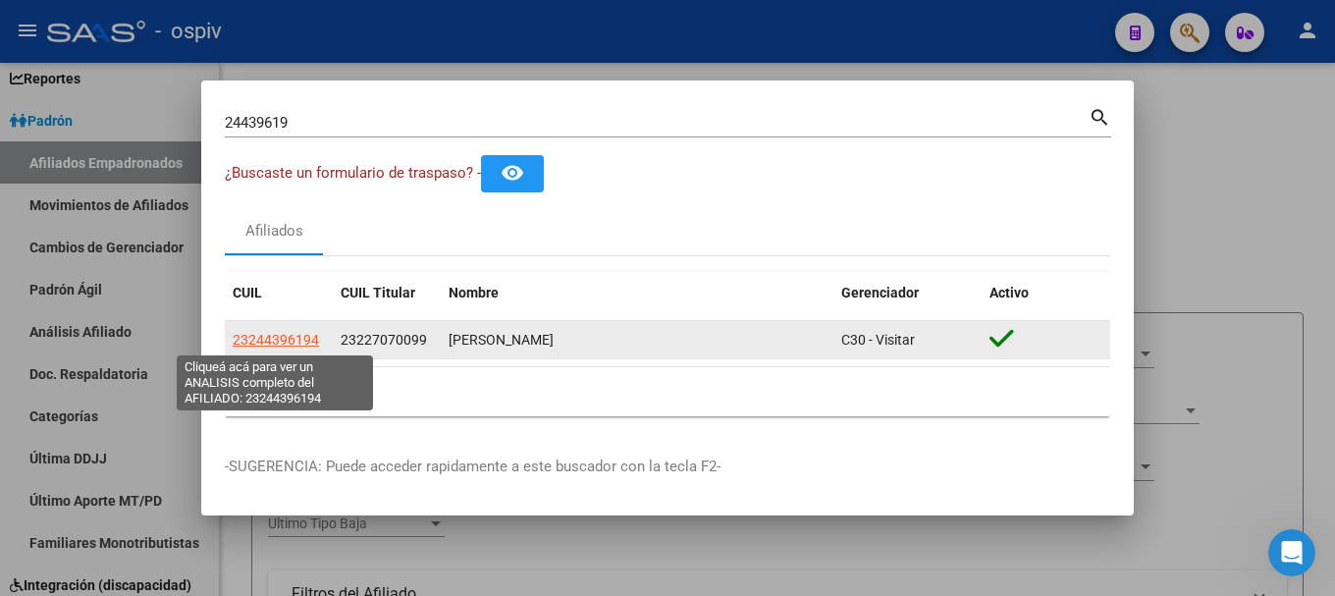
click at [269, 332] on span "23244396194" at bounding box center [276, 340] width 86 height 16
type textarea "23244396194"
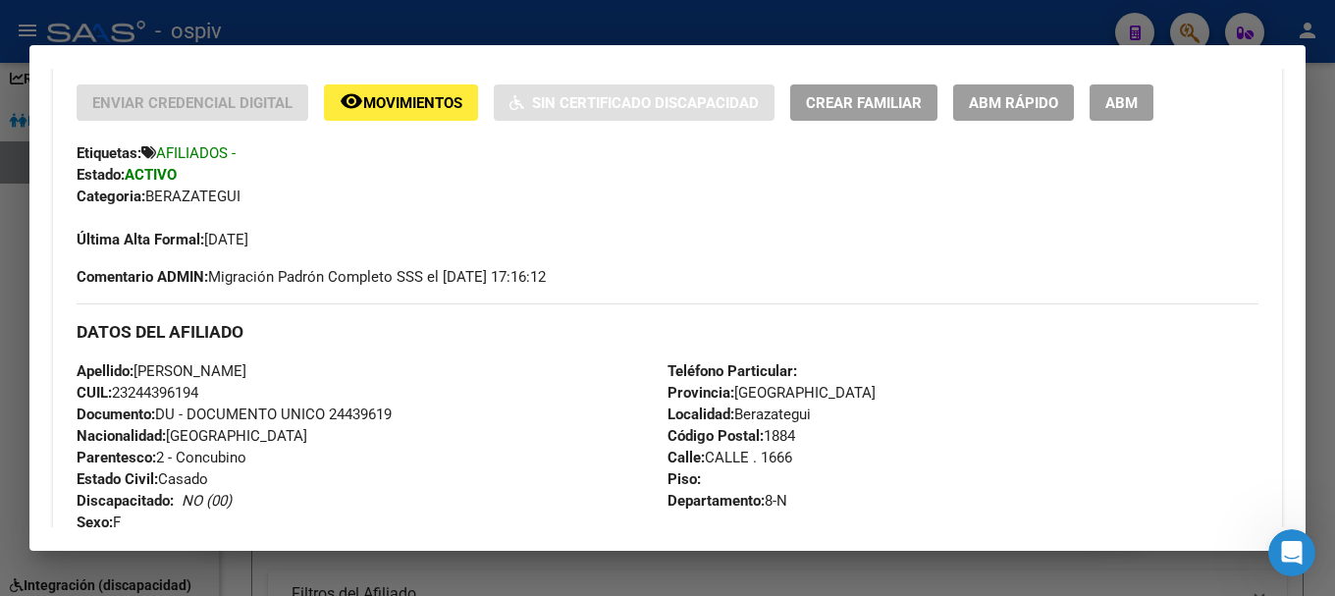
scroll to position [589, 0]
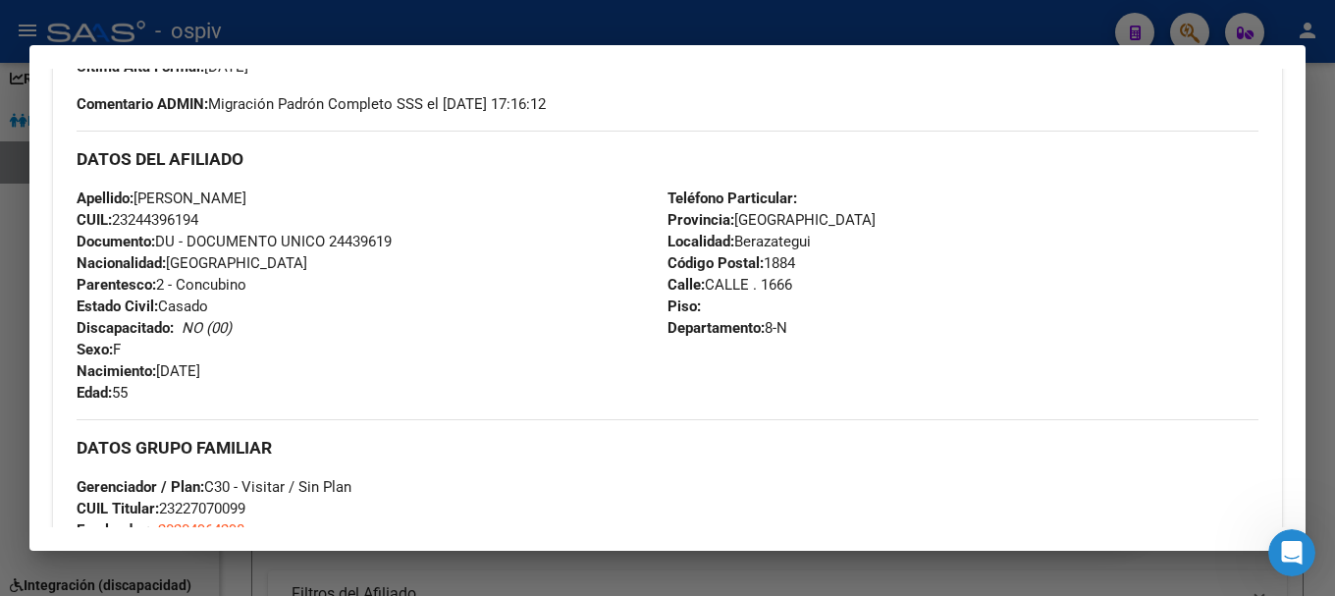
drag, startPoint x: 140, startPoint y: 192, endPoint x: 369, endPoint y: 193, distance: 228.7
click at [369, 193] on div "Apellido: LOPEZ GRACIELA CAROLINA CUIL: 23244396194 Documento: DU - DOCUMENTO U…" at bounding box center [372, 295] width 591 height 216
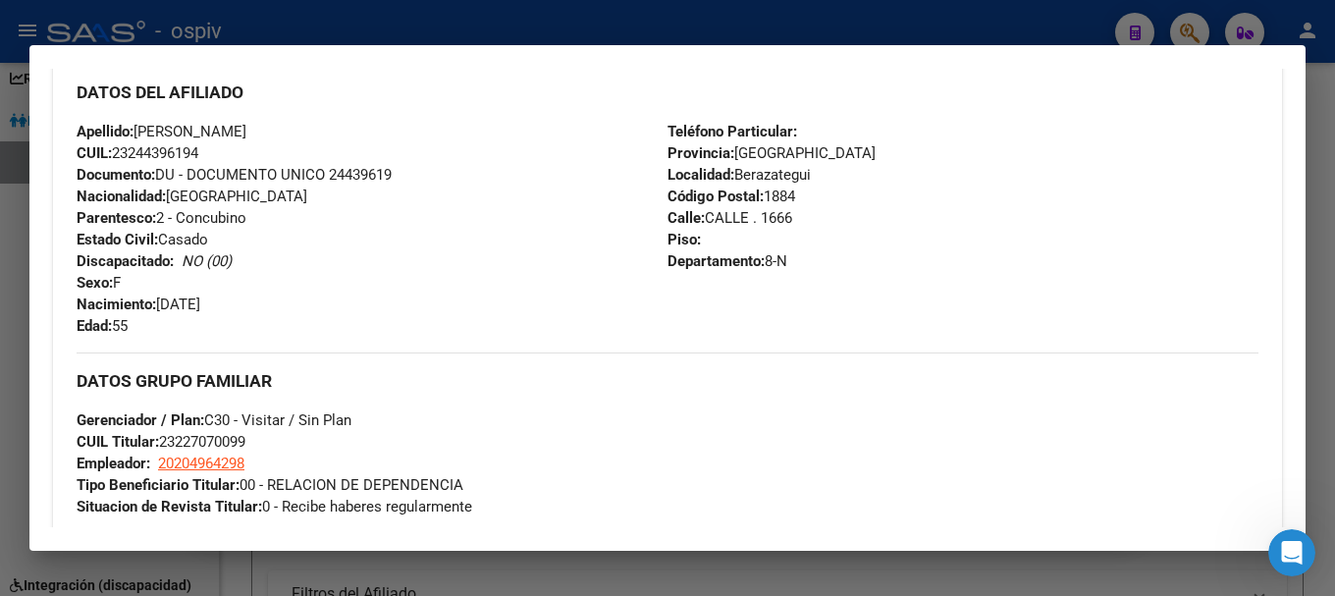
scroll to position [687, 0]
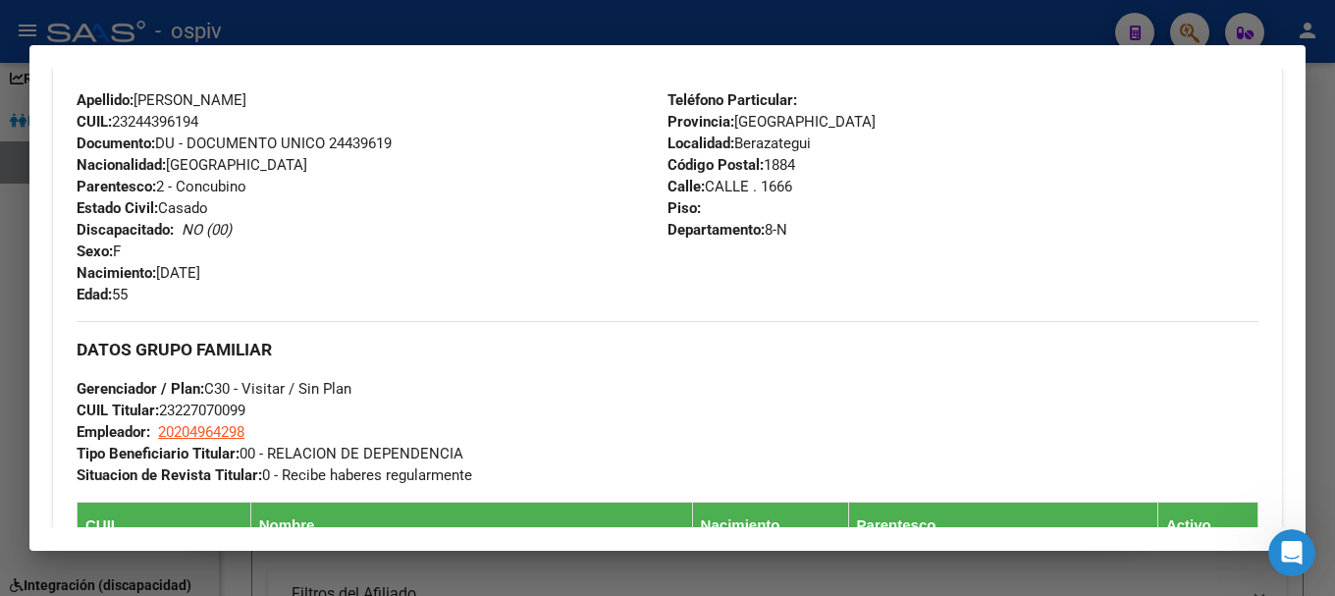
drag, startPoint x: 162, startPoint y: 406, endPoint x: 256, endPoint y: 406, distance: 94.2
click at [256, 406] on div "DATOS GRUPO FAMILIAR Gerenciador / Plan: C30 - Visitar / Sin Plan CUIL Titular:…" at bounding box center [668, 403] width 1182 height 165
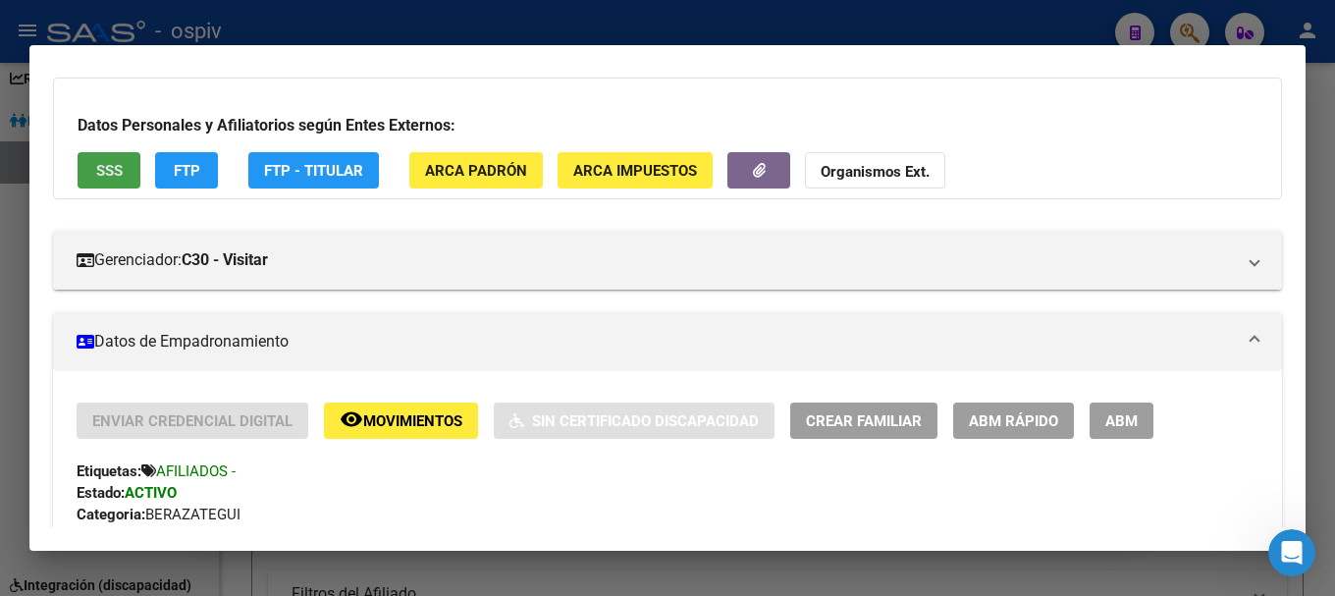
click at [99, 170] on span "SSS" at bounding box center [109, 171] width 27 height 18
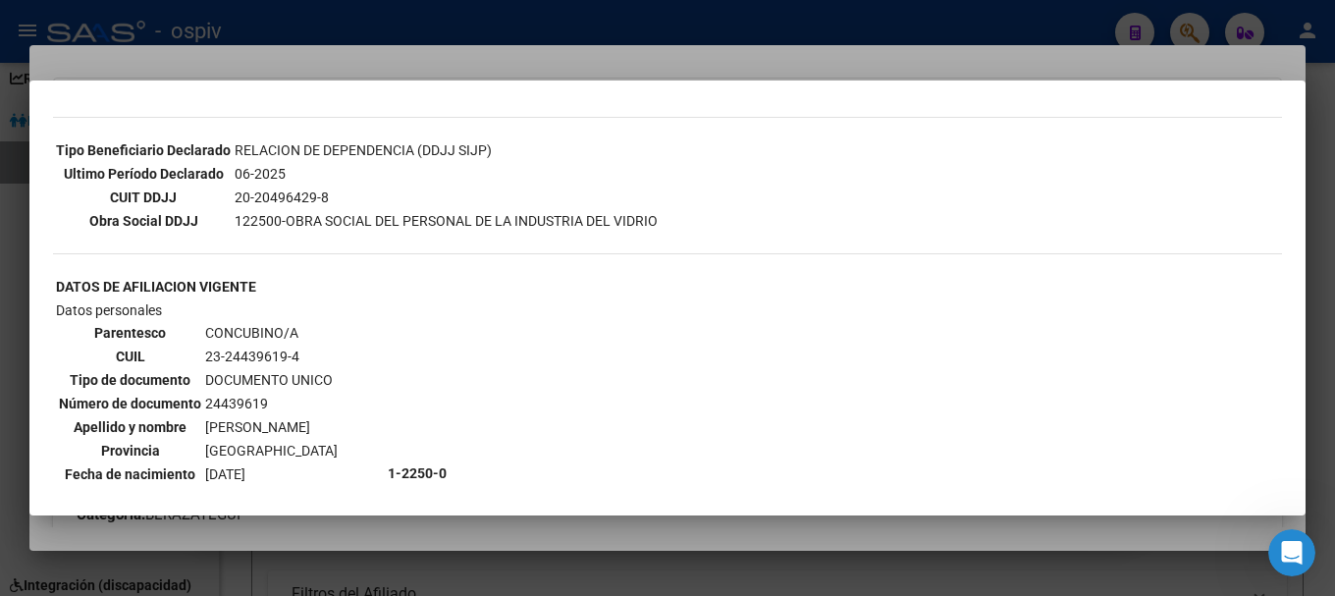
scroll to position [491, 0]
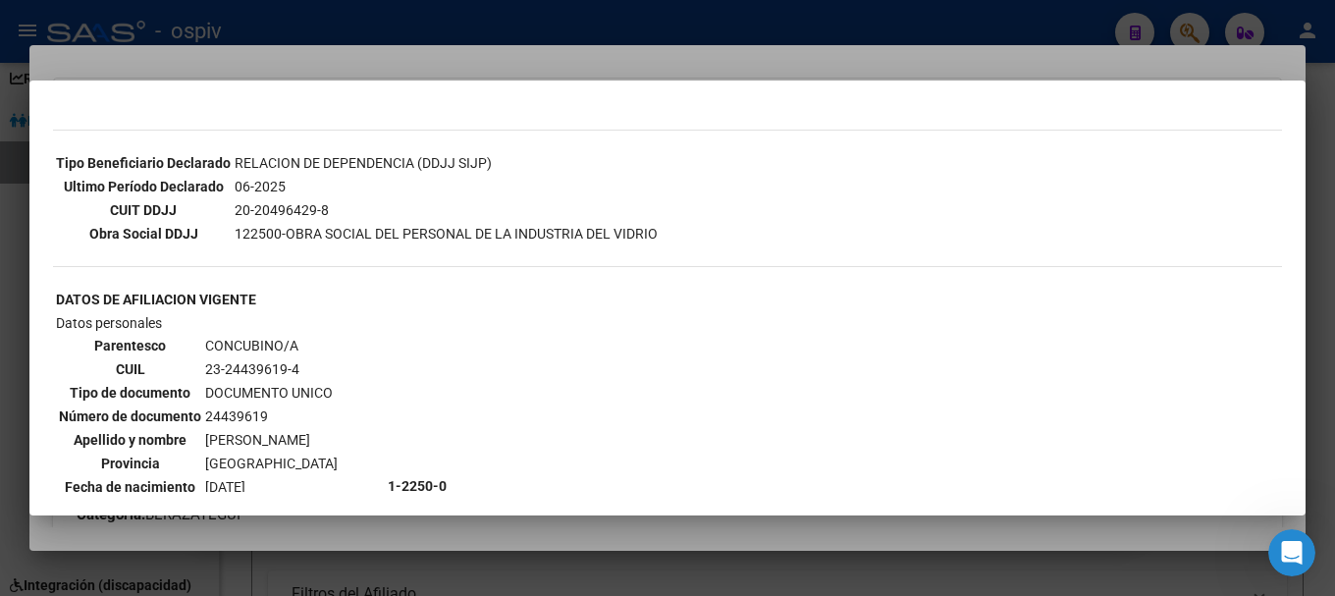
click at [468, 322] on td "1-2250-0" at bounding box center [576, 485] width 378 height 347
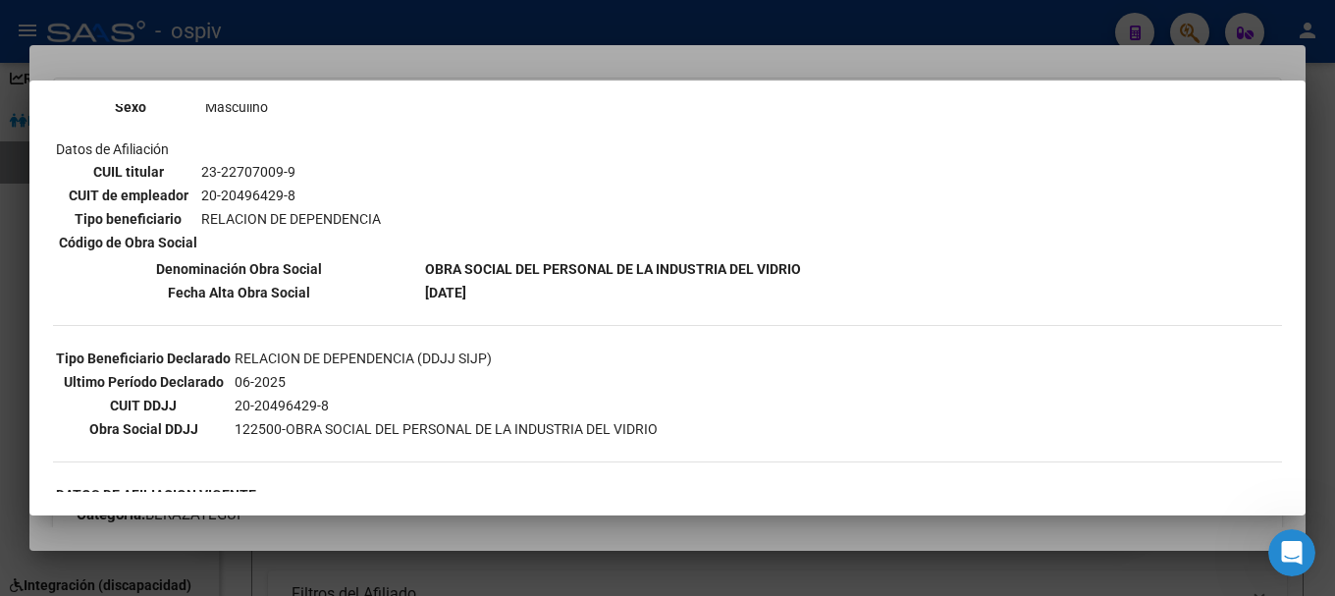
scroll to position [294, 0]
click at [22, 325] on div at bounding box center [667, 298] width 1335 height 596
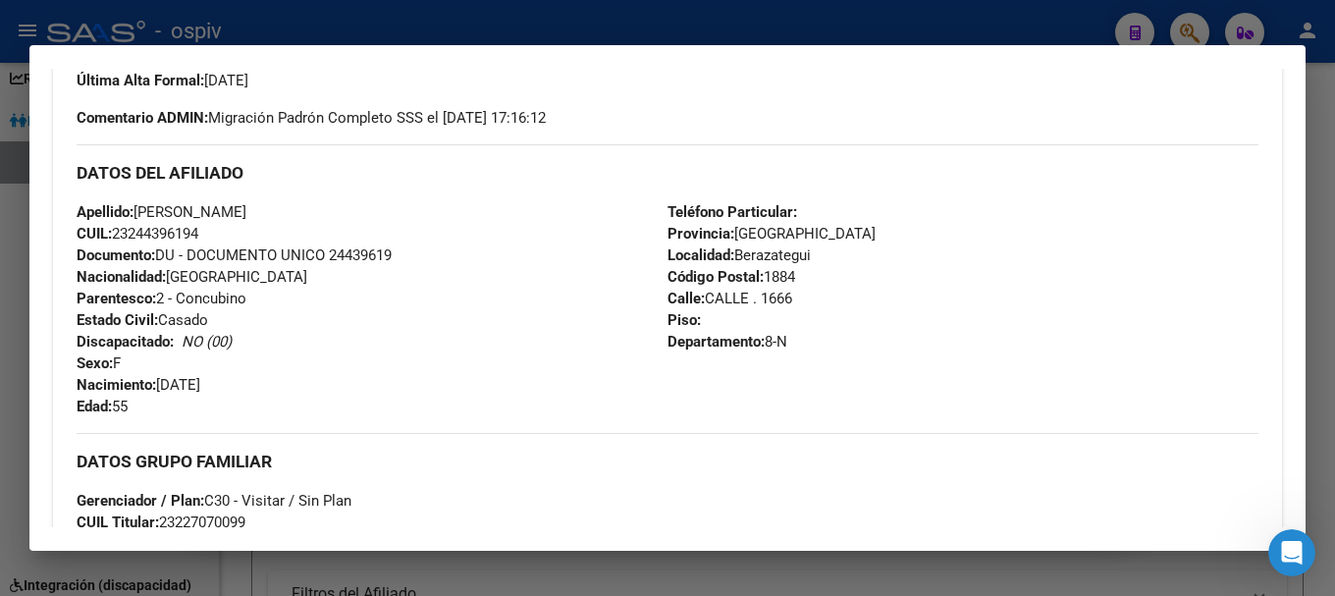
scroll to position [589, 0]
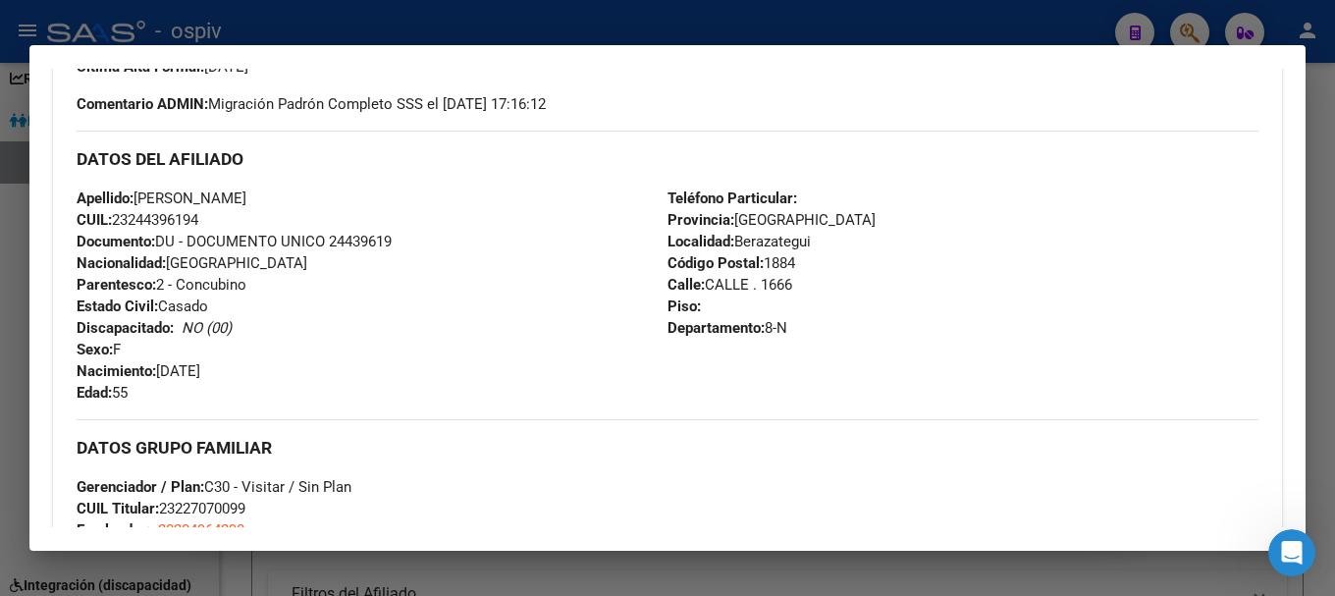
drag, startPoint x: 115, startPoint y: 215, endPoint x: 215, endPoint y: 218, distance: 100.2
click at [215, 217] on div "Apellido: LOPEZ GRACIELA CAROLINA CUIL: 23244396194 Documento: DU - DOCUMENTO U…" at bounding box center [372, 295] width 591 height 216
click at [1195, 22] on div at bounding box center [667, 298] width 1335 height 596
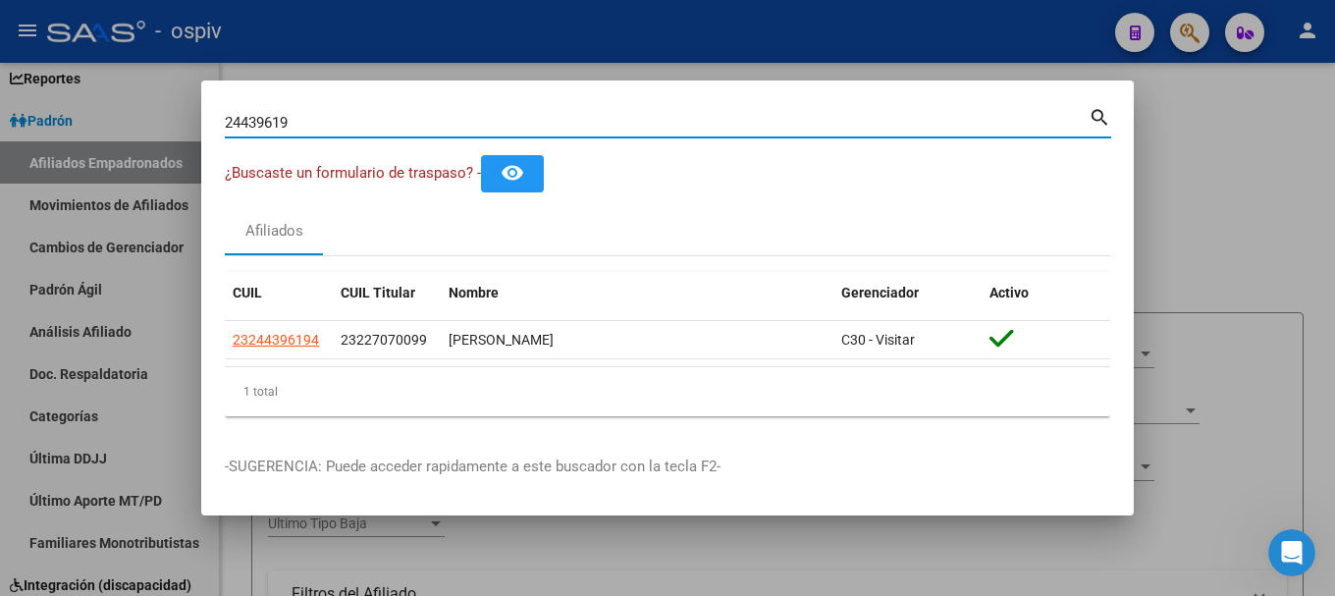
drag, startPoint x: 238, startPoint y: 115, endPoint x: 130, endPoint y: 92, distance: 110.3
click at [133, 93] on div "24439619 Buscar (apellido, dni, cuil, nro traspaso, cuit, obra social) search ¿…" at bounding box center [667, 298] width 1335 height 596
type input "31174585"
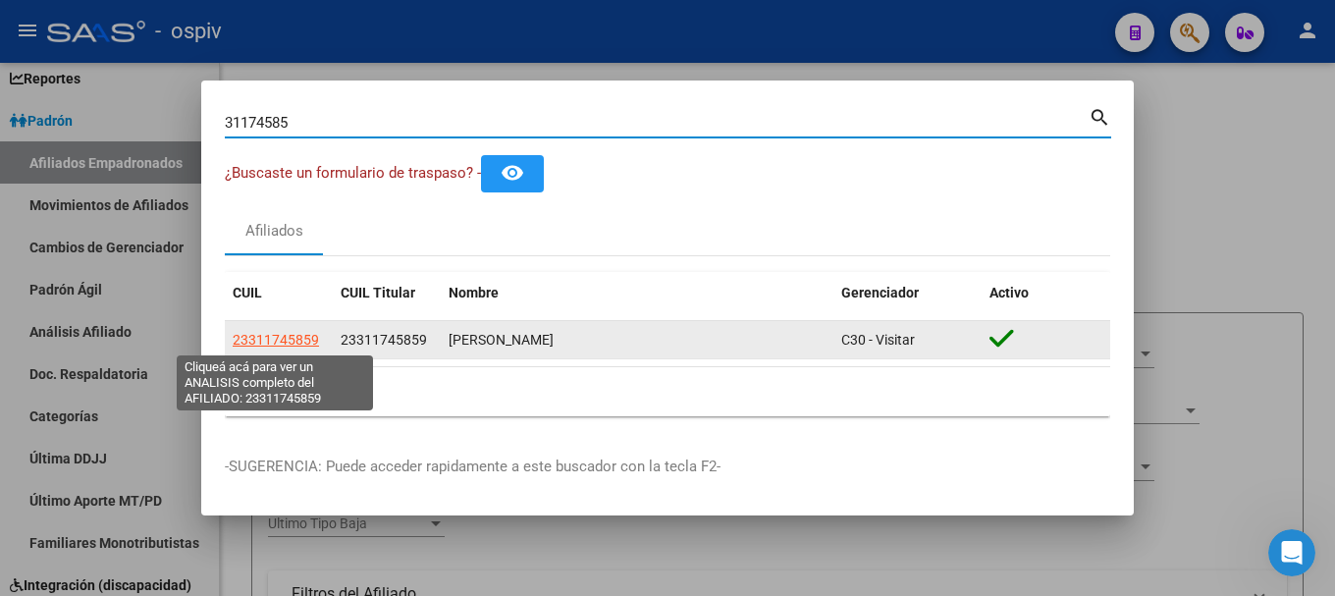
click at [294, 341] on span "23311745859" at bounding box center [276, 340] width 86 height 16
type textarea "23311745859"
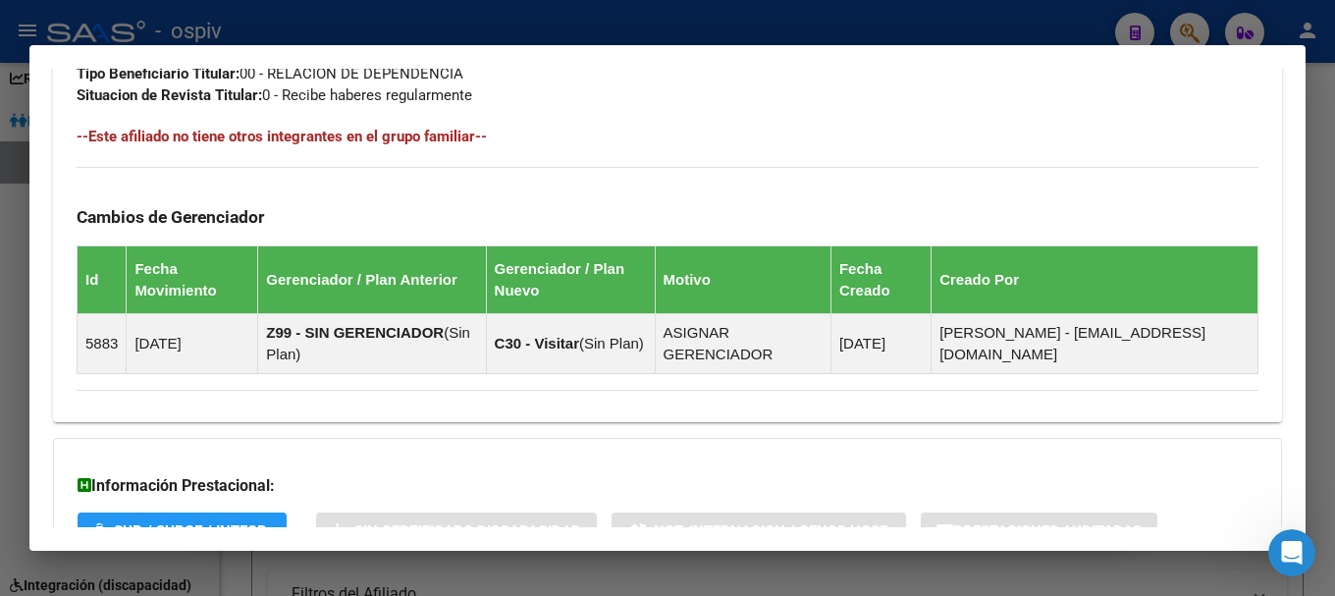
scroll to position [1178, 0]
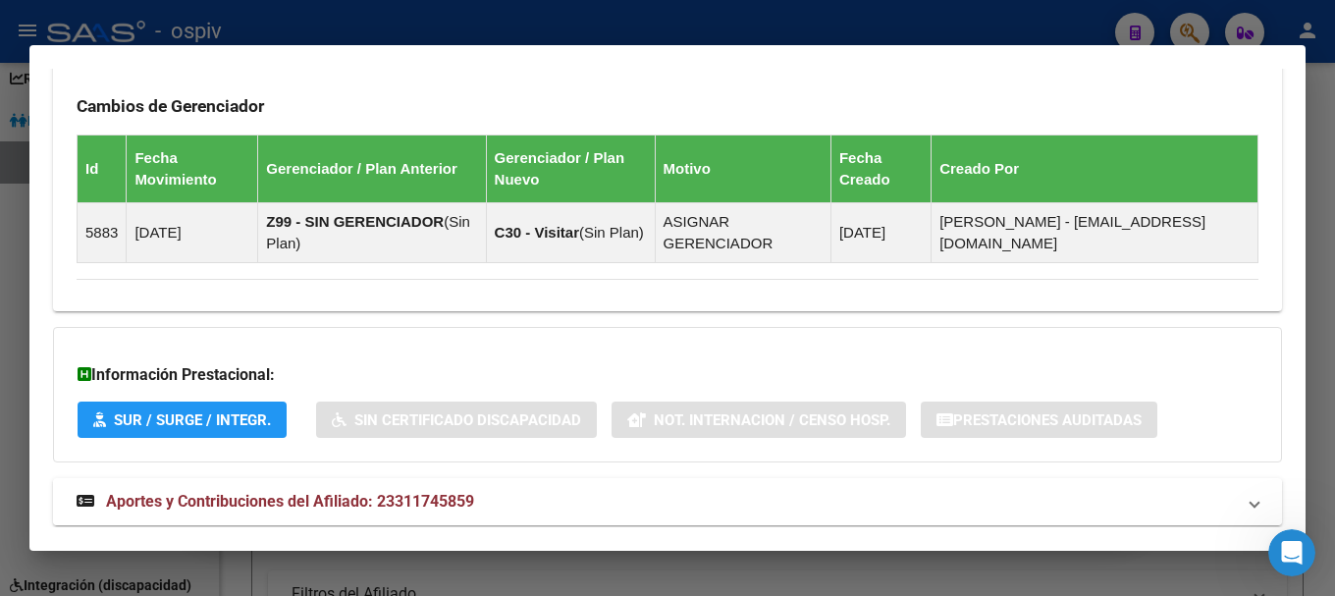
click at [460, 494] on span "Aportes y Contribuciones del Afiliado: 23311745859" at bounding box center [290, 501] width 368 height 19
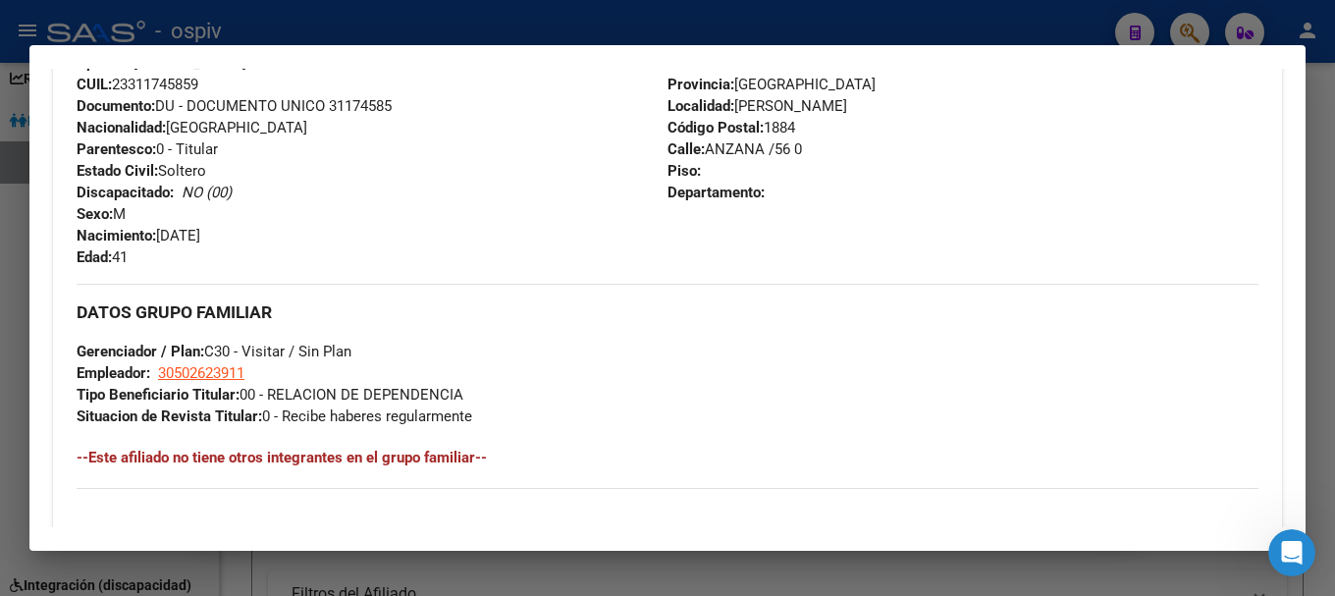
scroll to position [157, 0]
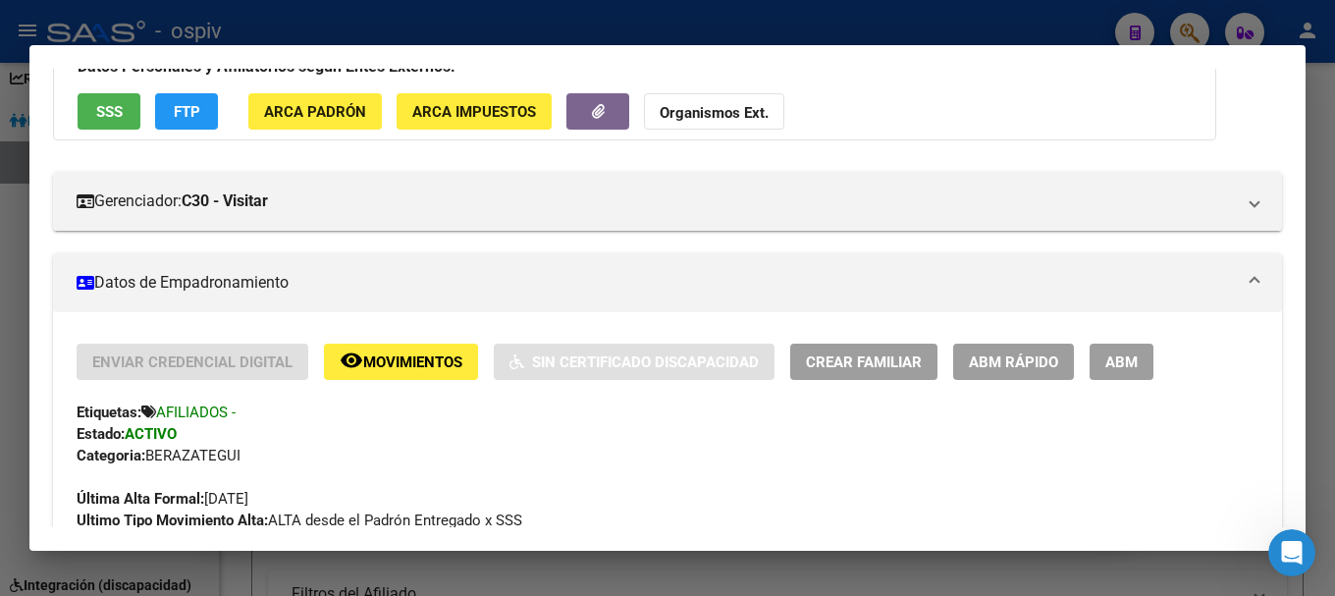
click at [110, 105] on span "SSS" at bounding box center [109, 112] width 27 height 18
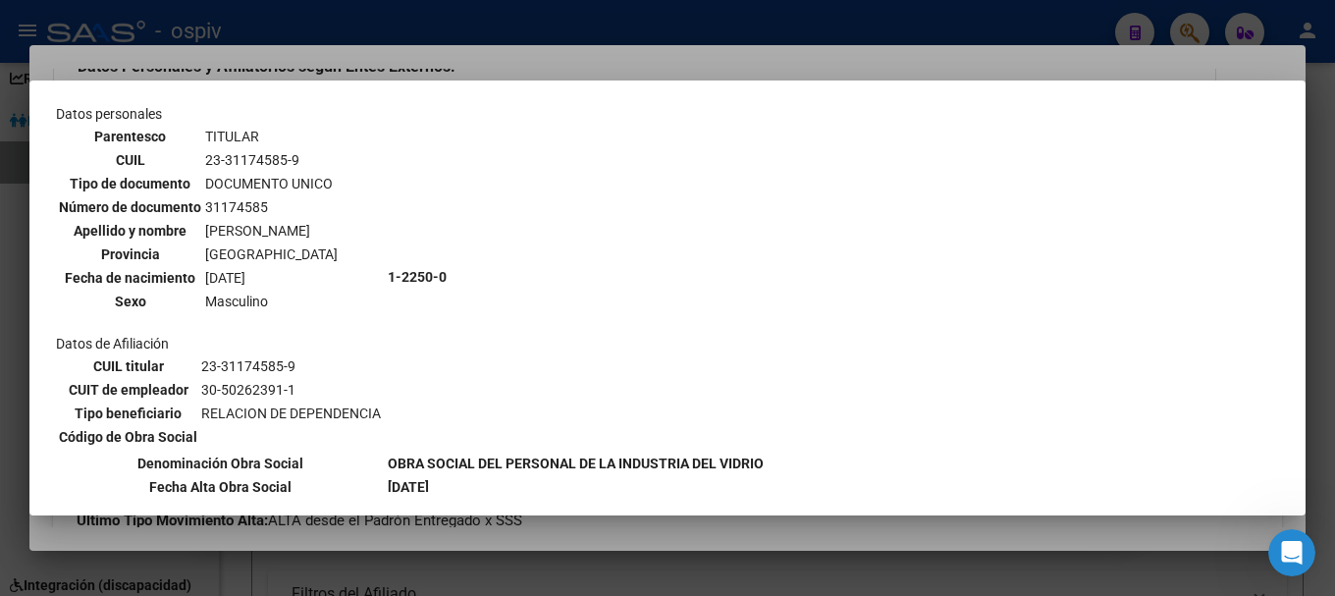
scroll to position [0, 0]
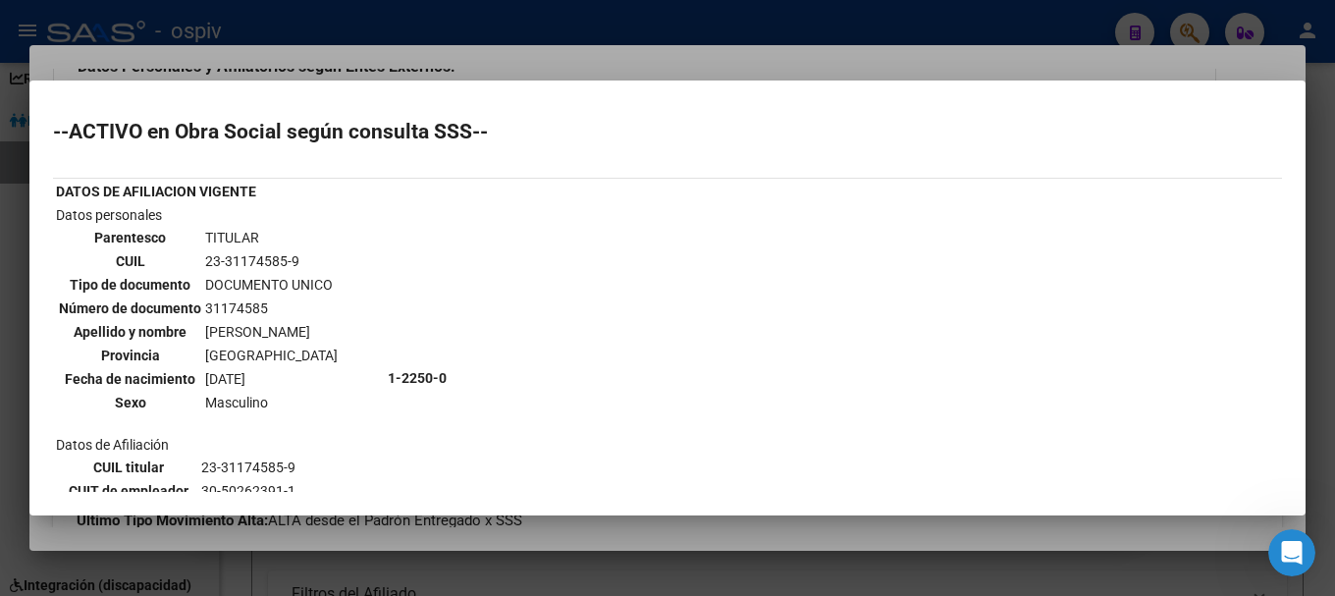
drag, startPoint x: 206, startPoint y: 262, endPoint x: 344, endPoint y: 258, distance: 137.5
click at [344, 258] on td "Datos personales Parentesco TITULAR CUIL 23-31174585-9 Tipo de documento DOCUME…" at bounding box center [220, 377] width 330 height 347
click at [791, 282] on div "--ACTIVO en Obra Social según consulta SSS-- DATOS DE AFILIACION VIGENTE Datos …" at bounding box center [667, 450] width 1229 height 656
drag, startPoint x: 204, startPoint y: 257, endPoint x: 313, endPoint y: 255, distance: 109.0
click at [313, 255] on td "23-31174585-9" at bounding box center [271, 261] width 134 height 22
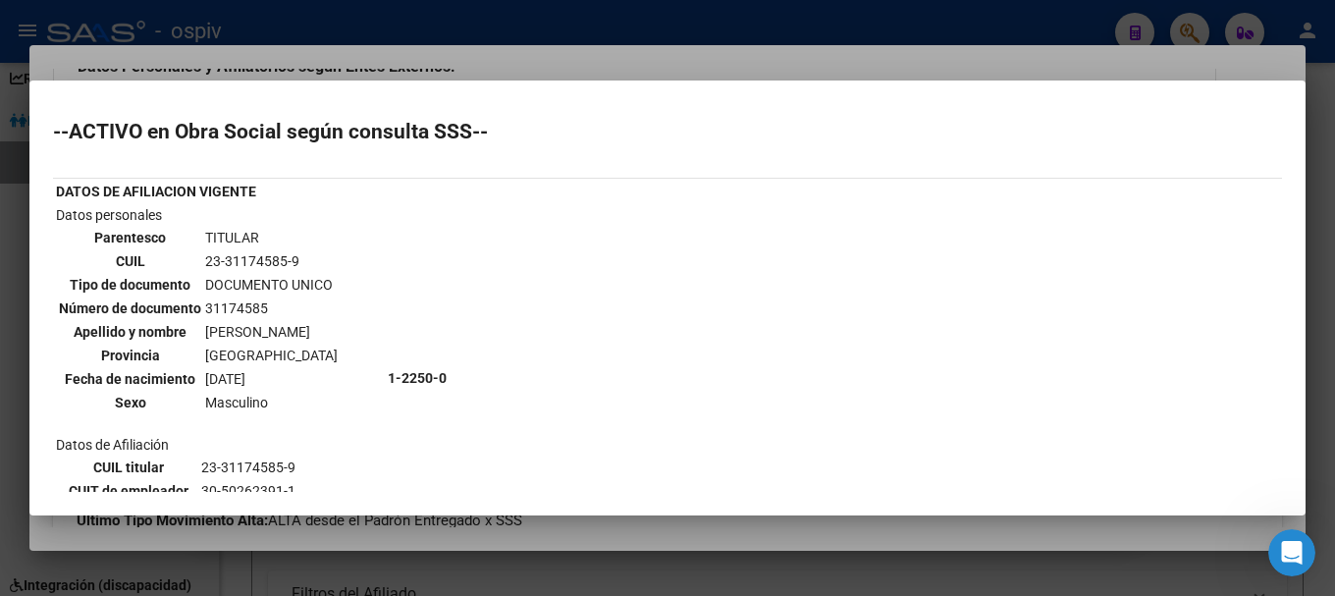
click at [497, 294] on td "1-2250-0" at bounding box center [576, 377] width 378 height 347
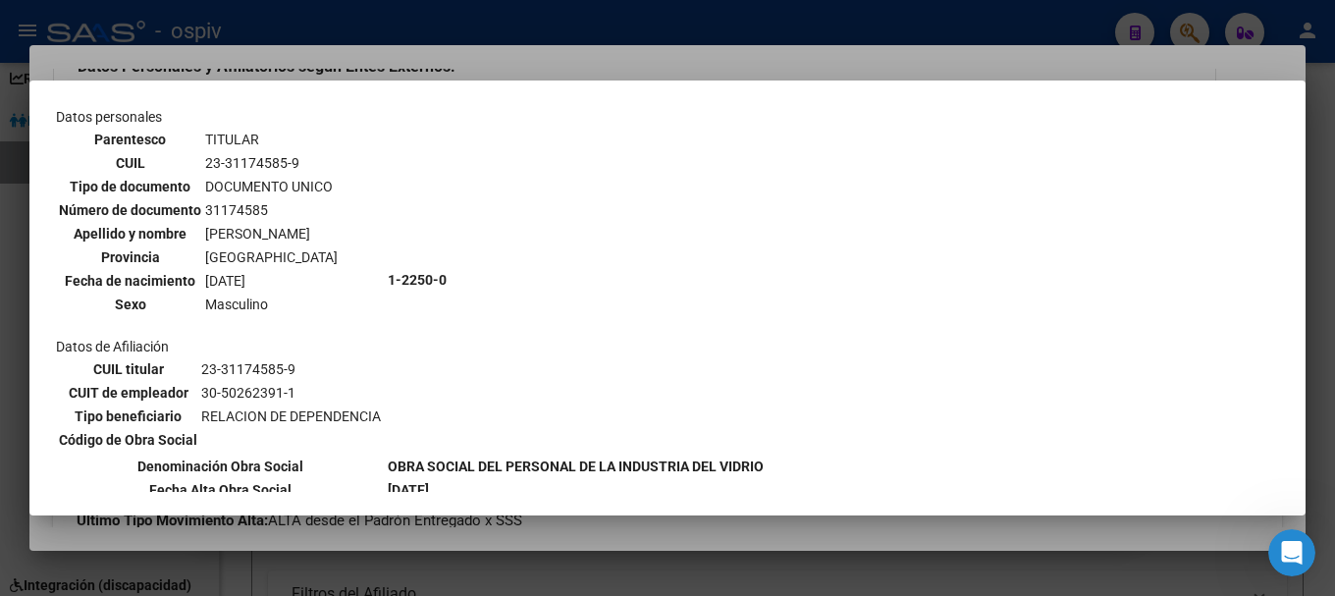
drag, startPoint x: 205, startPoint y: 231, endPoint x: 318, endPoint y: 231, distance: 112.9
click at [318, 231] on td "BARROS MARTIN" at bounding box center [271, 234] width 134 height 22
click at [364, 287] on td "Datos personales Parentesco TITULAR CUIL 23-31174585-9 Tipo de documento DOCUME…" at bounding box center [220, 279] width 330 height 347
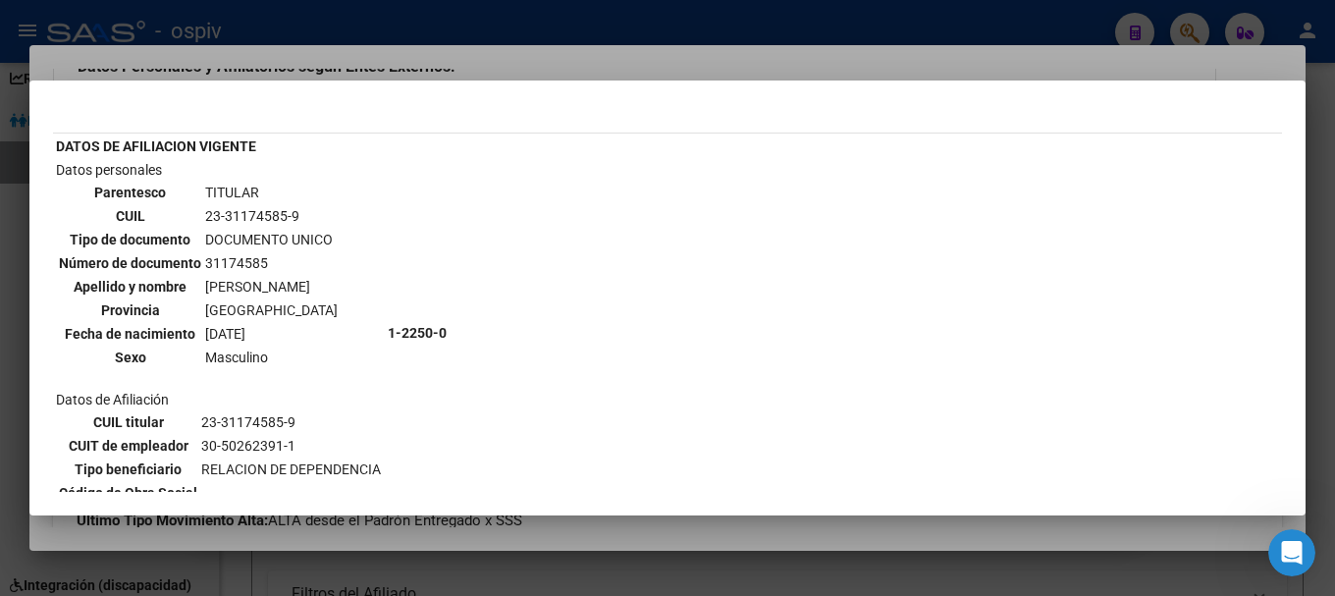
scroll to position [0, 0]
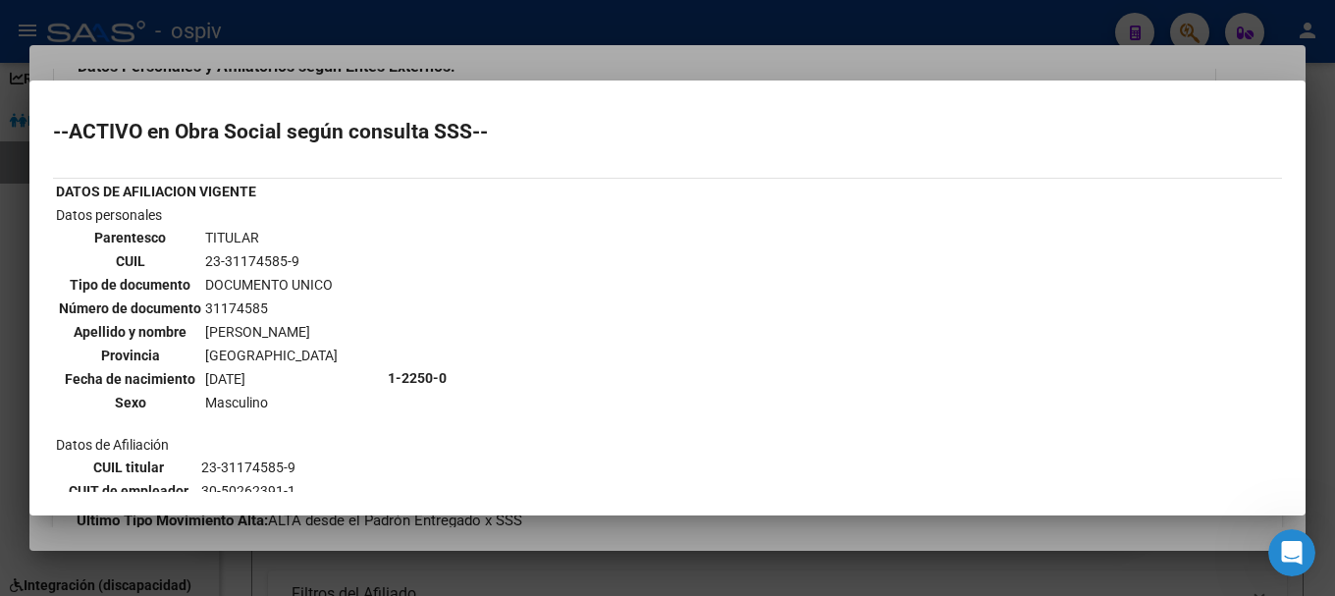
click at [0, 272] on div at bounding box center [667, 298] width 1335 height 596
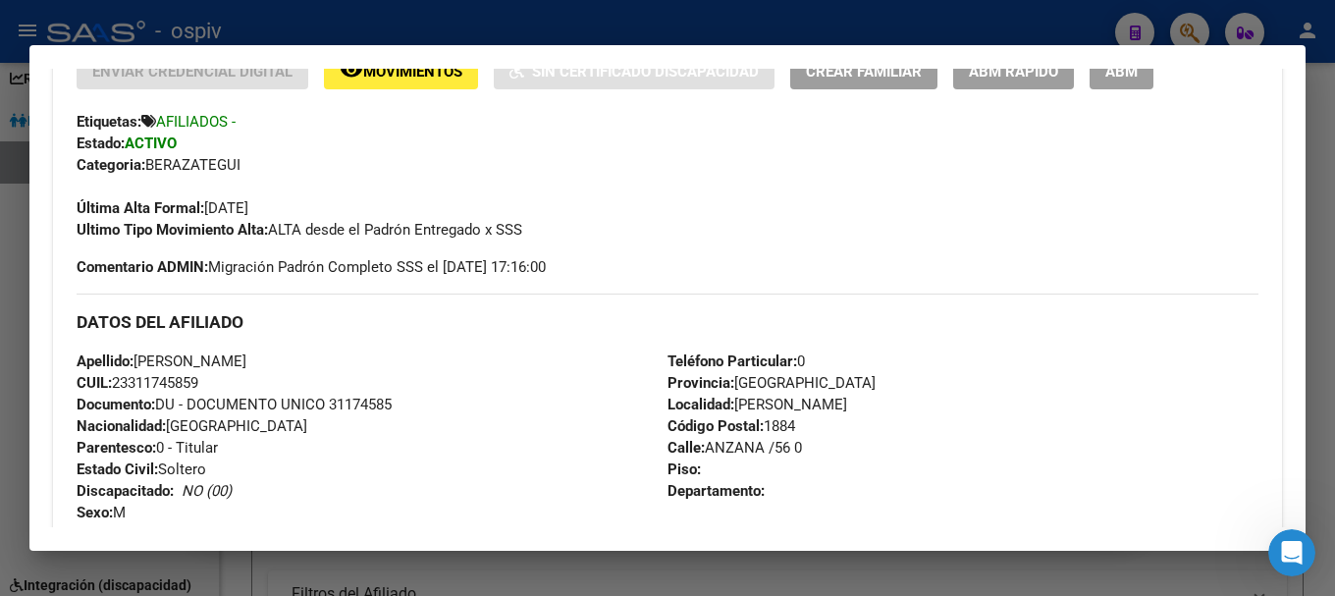
scroll to position [452, 0]
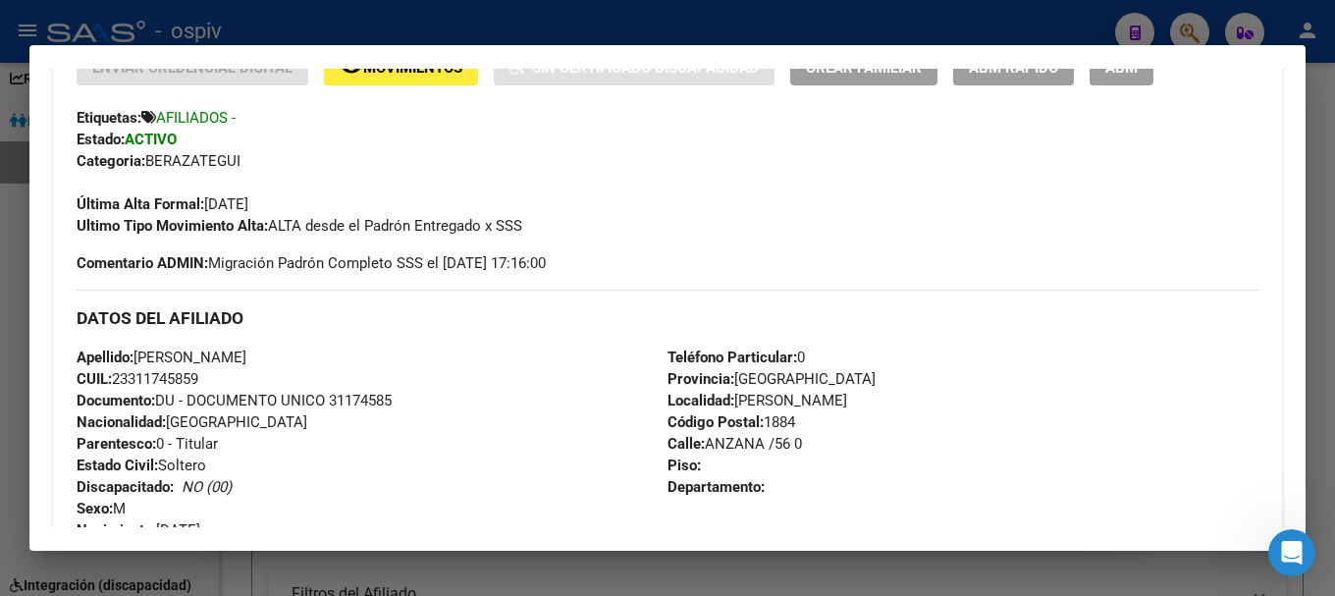
drag, startPoint x: 119, startPoint y: 379, endPoint x: 216, endPoint y: 374, distance: 97.3
click at [216, 374] on div "Apellido: BARROS MARTIN CUIL: 23311745859 Documento: DU - DOCUMENTO UNICO 31174…" at bounding box center [372, 455] width 591 height 216
click at [1198, 28] on div at bounding box center [667, 298] width 1335 height 596
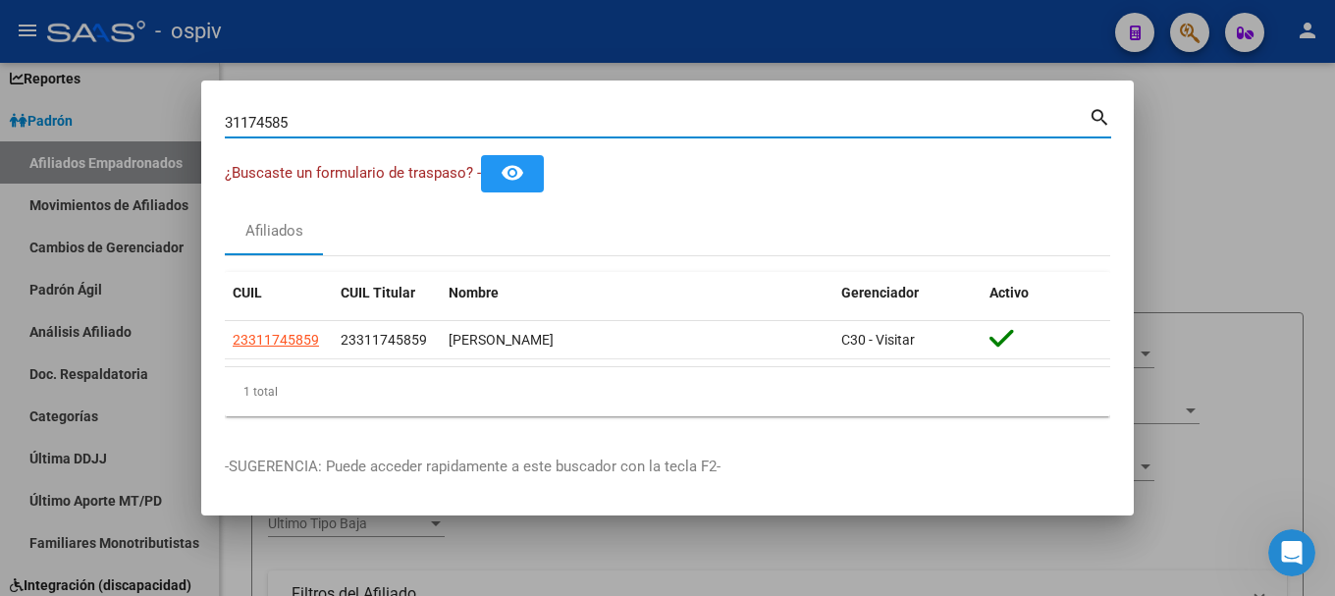
drag, startPoint x: 286, startPoint y: 119, endPoint x: 164, endPoint y: 89, distance: 125.2
click at [168, 93] on div "31174585 Buscar (apellido, dni, cuil, nro traspaso, cuit, obra social) search ¿…" at bounding box center [667, 298] width 1335 height 596
type input "18235855"
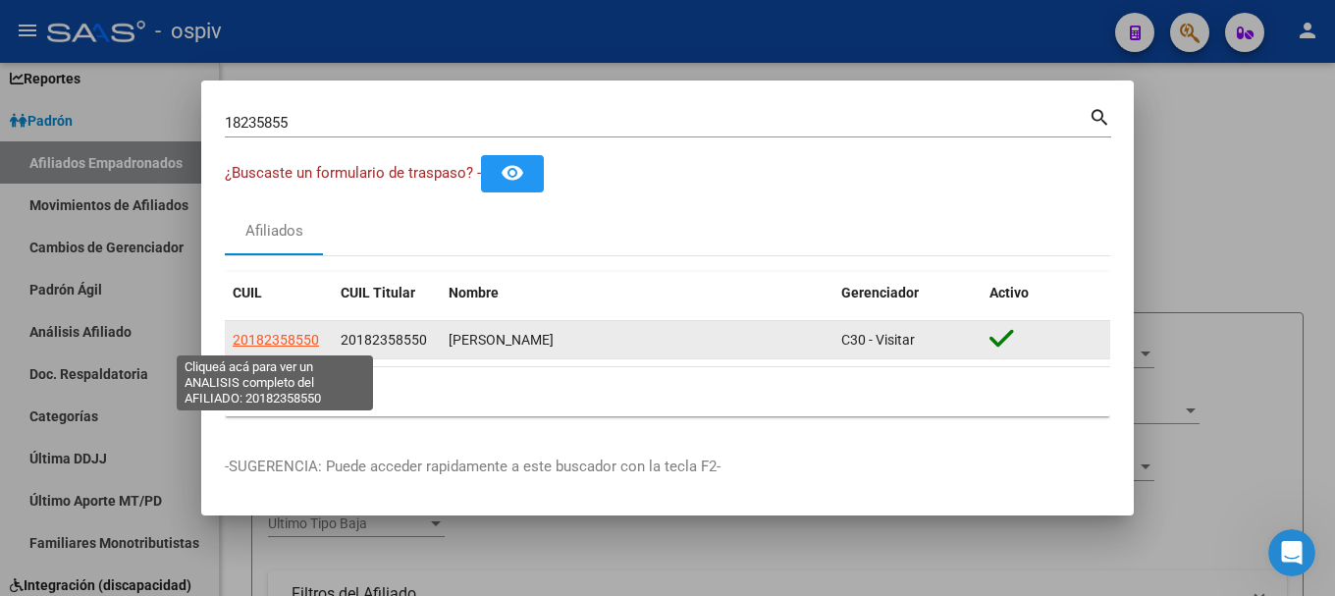
click at [301, 335] on span "20182358550" at bounding box center [276, 340] width 86 height 16
type textarea "20182358550"
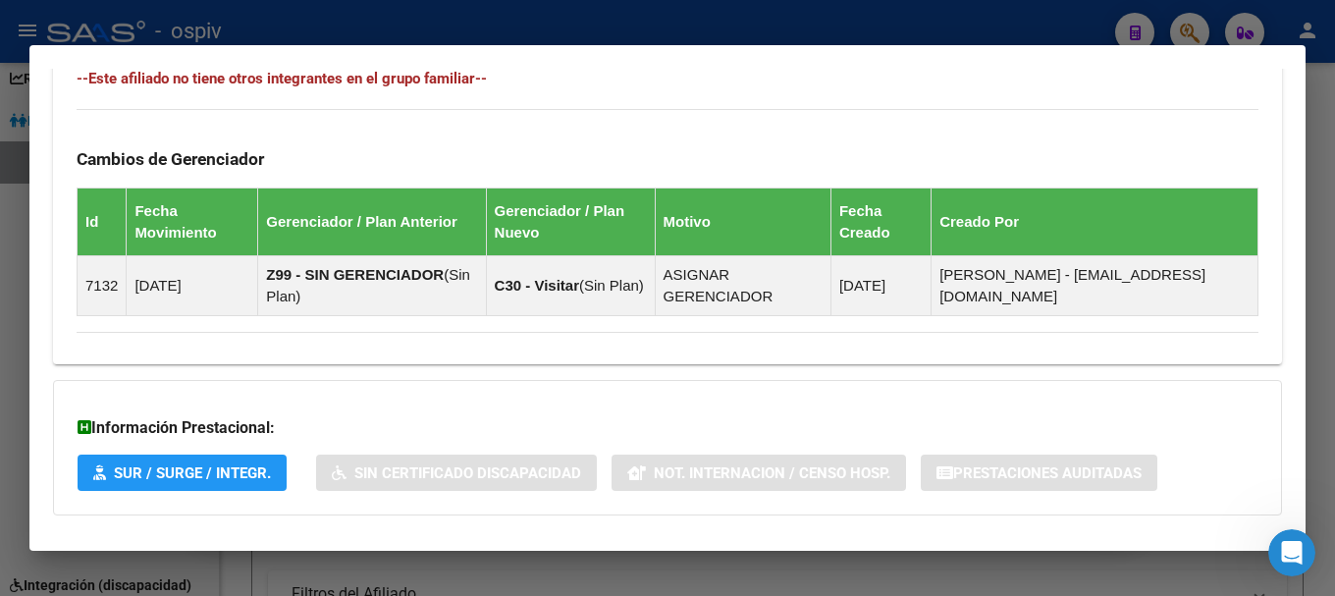
scroll to position [1219, 0]
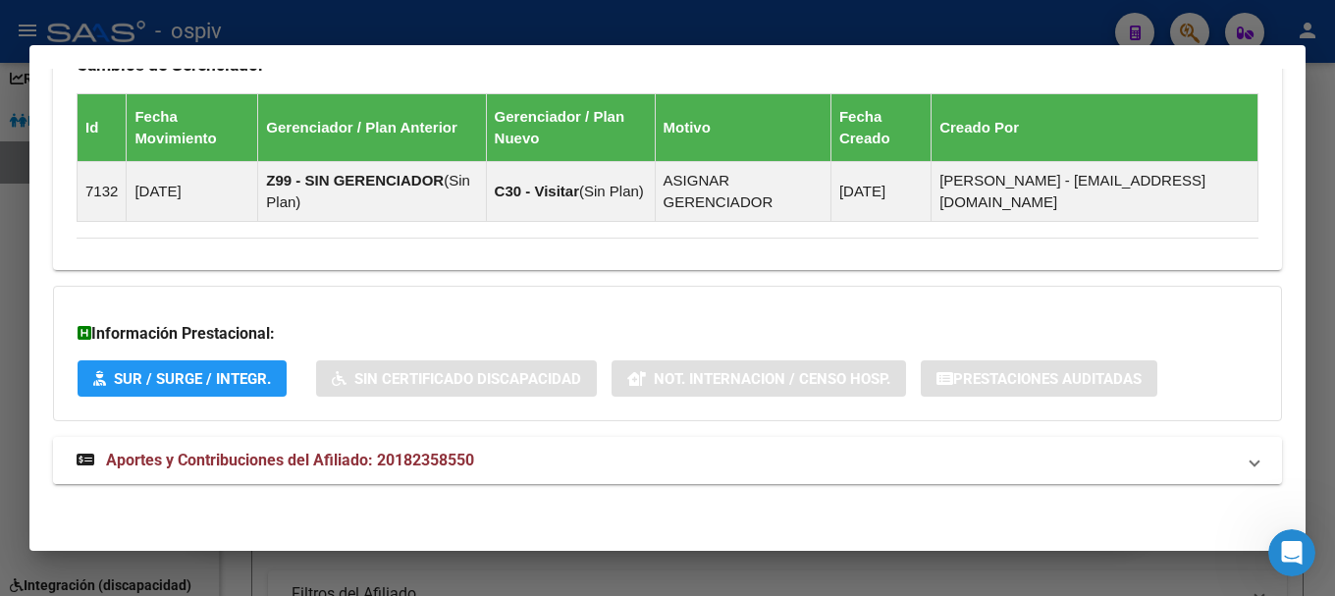
click at [469, 468] on span "Aportes y Contribuciones del Afiliado: 20182358550" at bounding box center [290, 460] width 368 height 19
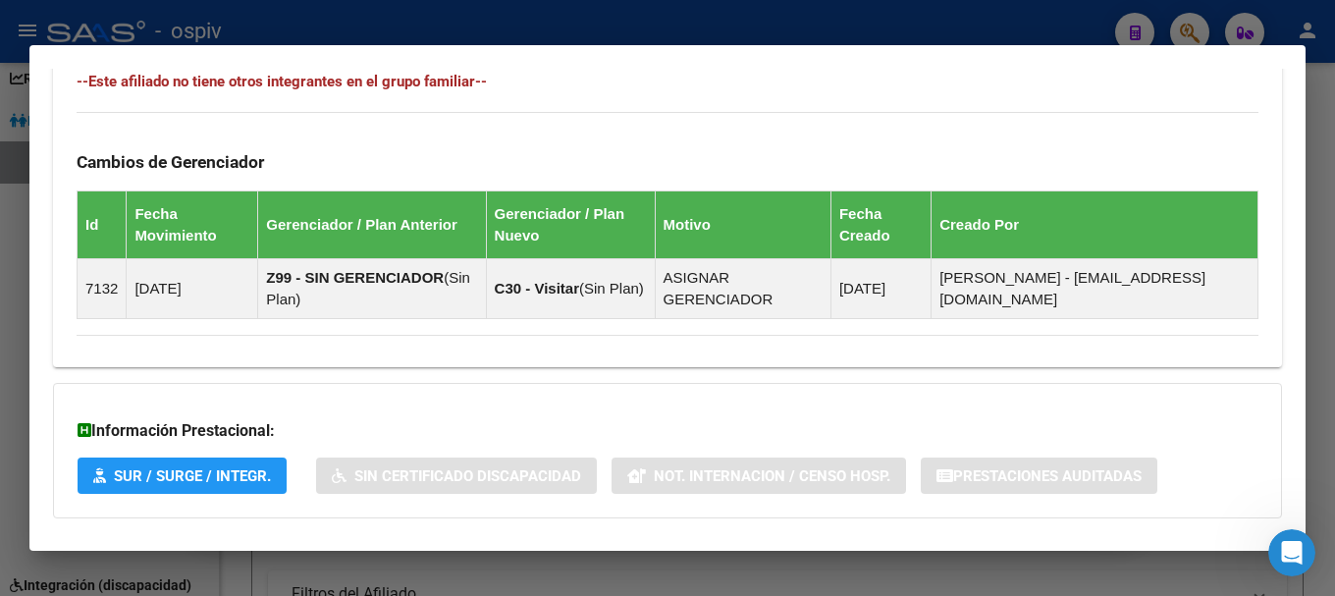
scroll to position [648, 0]
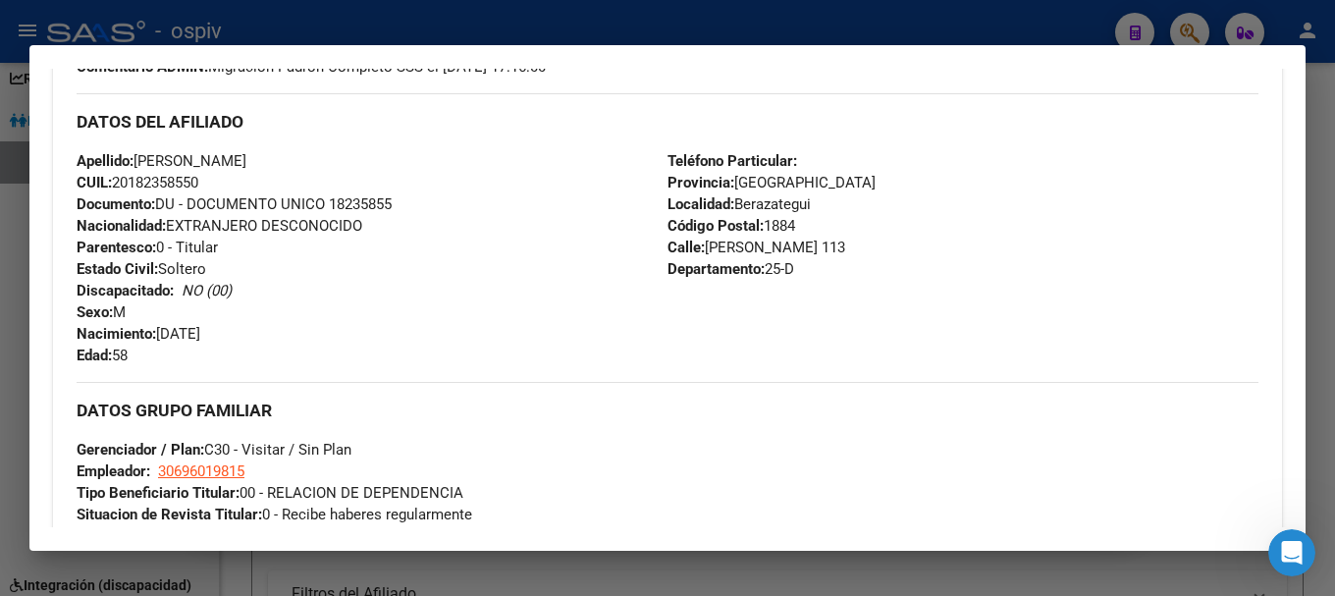
drag, startPoint x: 115, startPoint y: 179, endPoint x: 210, endPoint y: 183, distance: 95.3
click at [210, 183] on div "Apellido: ROJAS BERNABE R CUIL: 20182358550 Documento: DU - DOCUMENTO UNICO 182…" at bounding box center [372, 258] width 591 height 216
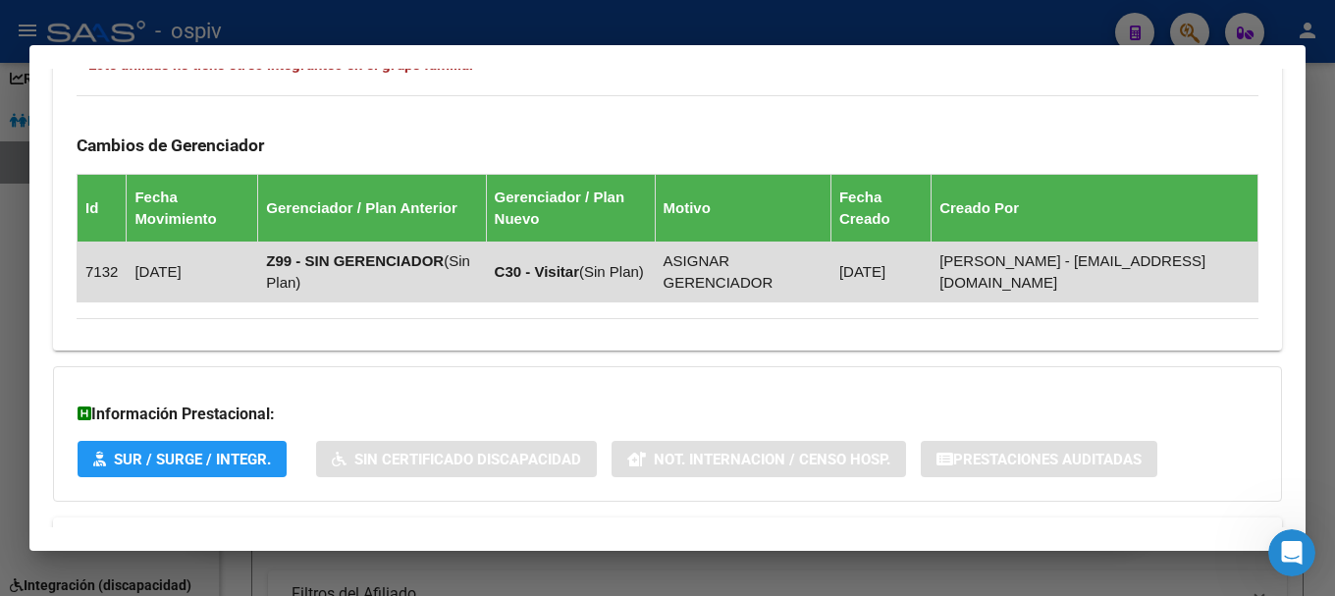
scroll to position [746, 0]
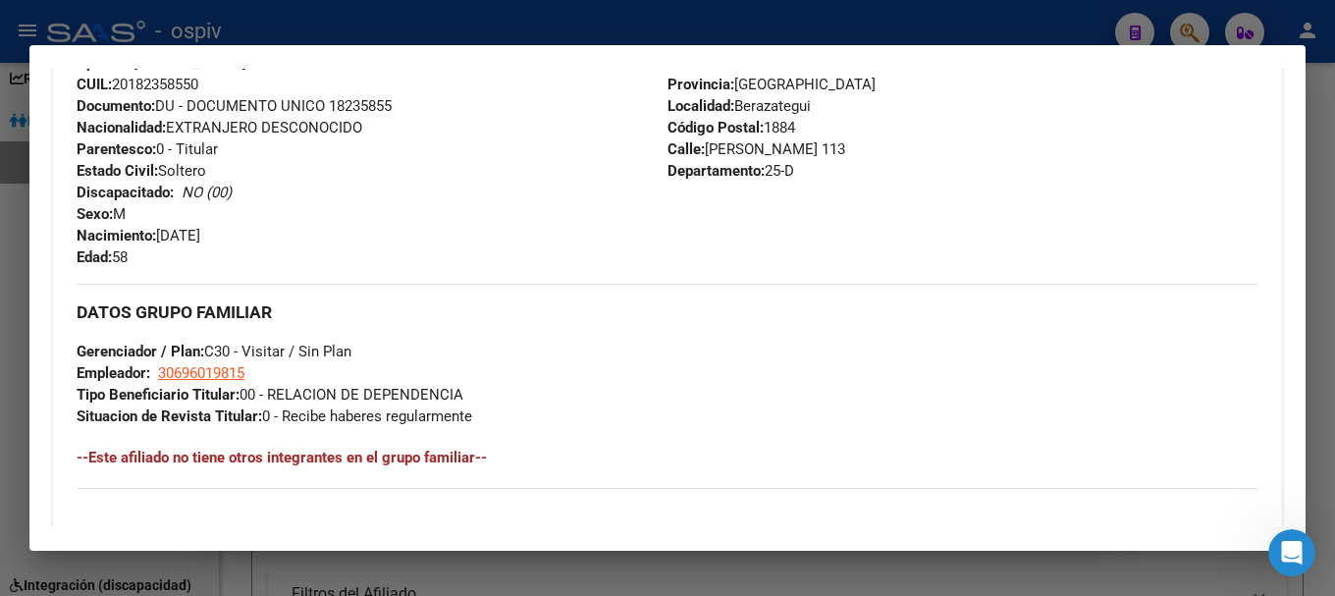
click at [427, 213] on div "Apellido: ROJAS BERNABE R CUIL: 20182358550 Documento: DU - DOCUMENTO UNICO 182…" at bounding box center [372, 160] width 591 height 216
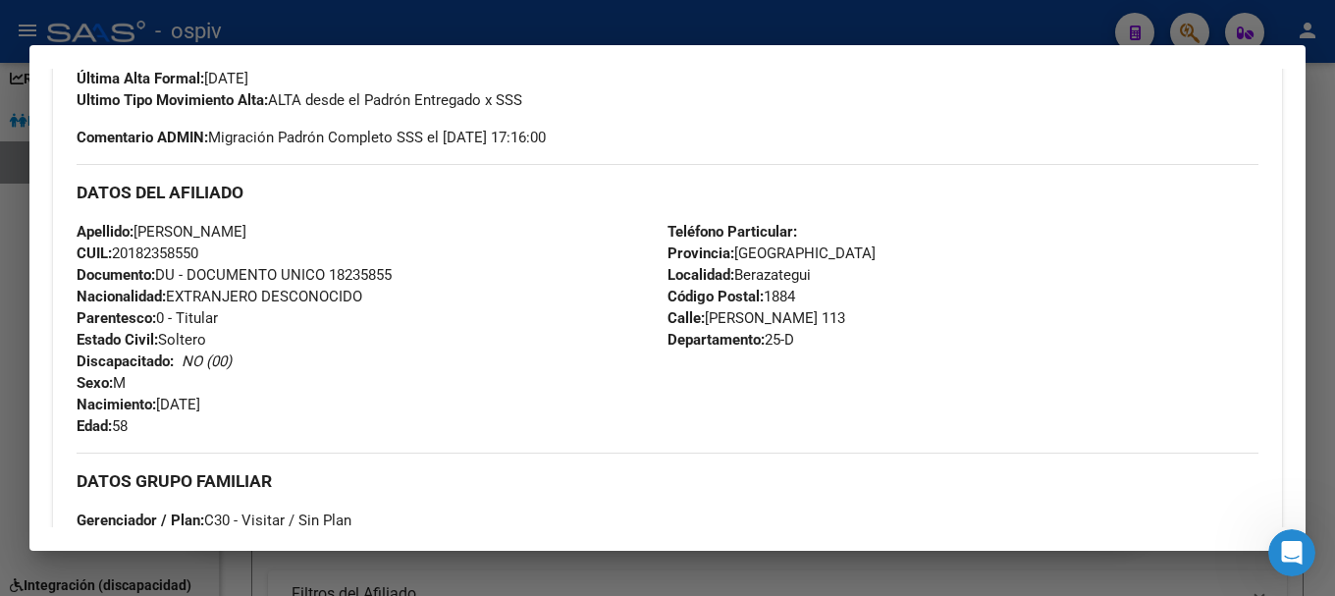
scroll to position [648, 0]
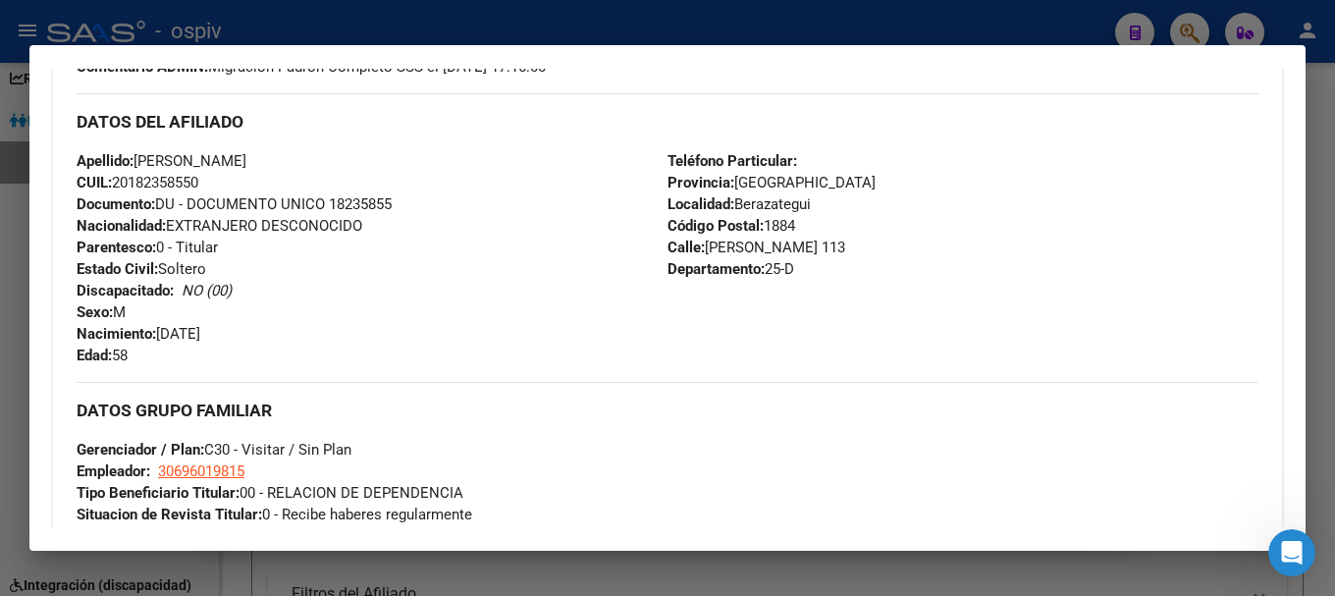
drag, startPoint x: 116, startPoint y: 182, endPoint x: 217, endPoint y: 178, distance: 101.2
click at [217, 178] on div "Apellido: ROJAS BERNABE R CUIL: 20182358550 Documento: DU - DOCUMENTO UNICO 182…" at bounding box center [372, 258] width 591 height 216
click at [333, 287] on div "Apellido: ROJAS BERNABE R CUIL: 20182358550 Documento: DU - DOCUMENTO UNICO 182…" at bounding box center [372, 258] width 591 height 216
drag, startPoint x: 138, startPoint y: 157, endPoint x: 262, endPoint y: 159, distance: 123.7
click at [246, 159] on span "Apellido: ROJAS BERNABE R" at bounding box center [162, 161] width 170 height 18
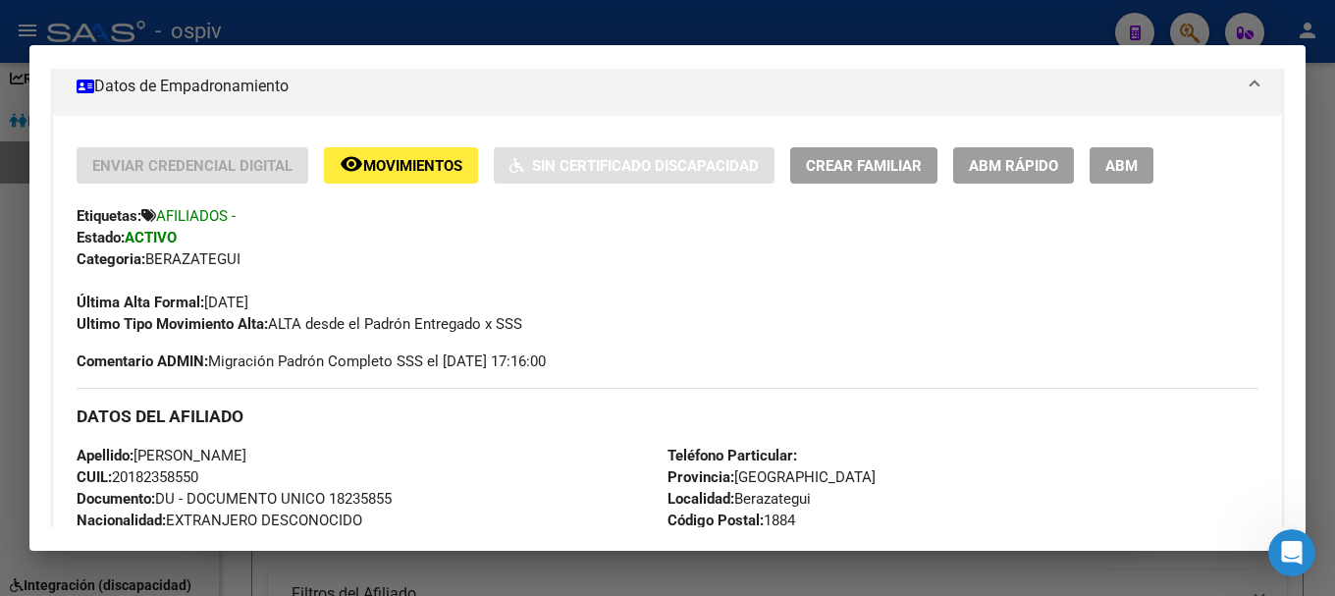
scroll to position [0, 0]
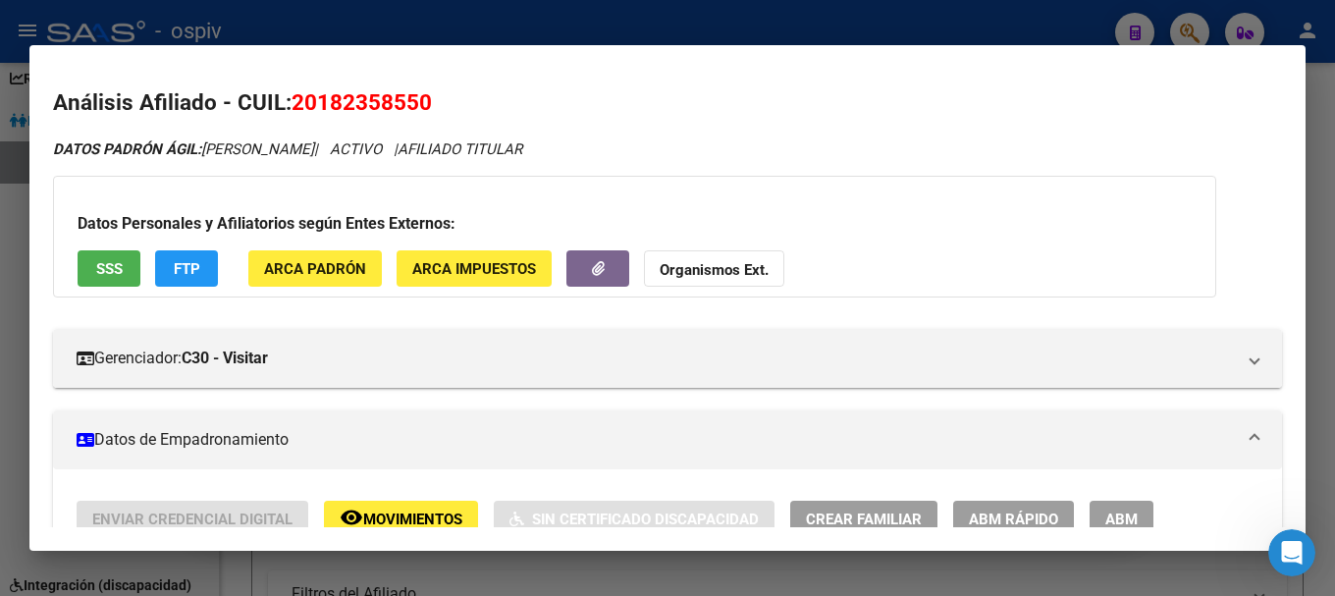
click at [128, 263] on button "SSS" at bounding box center [109, 268] width 63 height 36
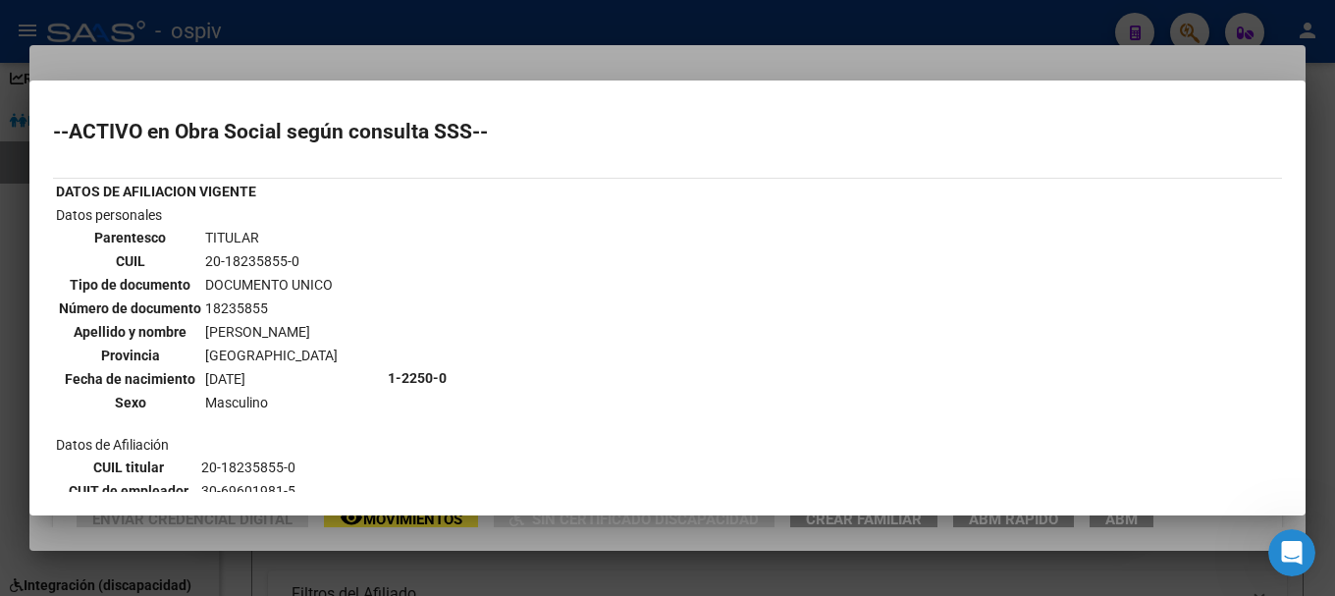
click at [0, 333] on div at bounding box center [667, 298] width 1335 height 596
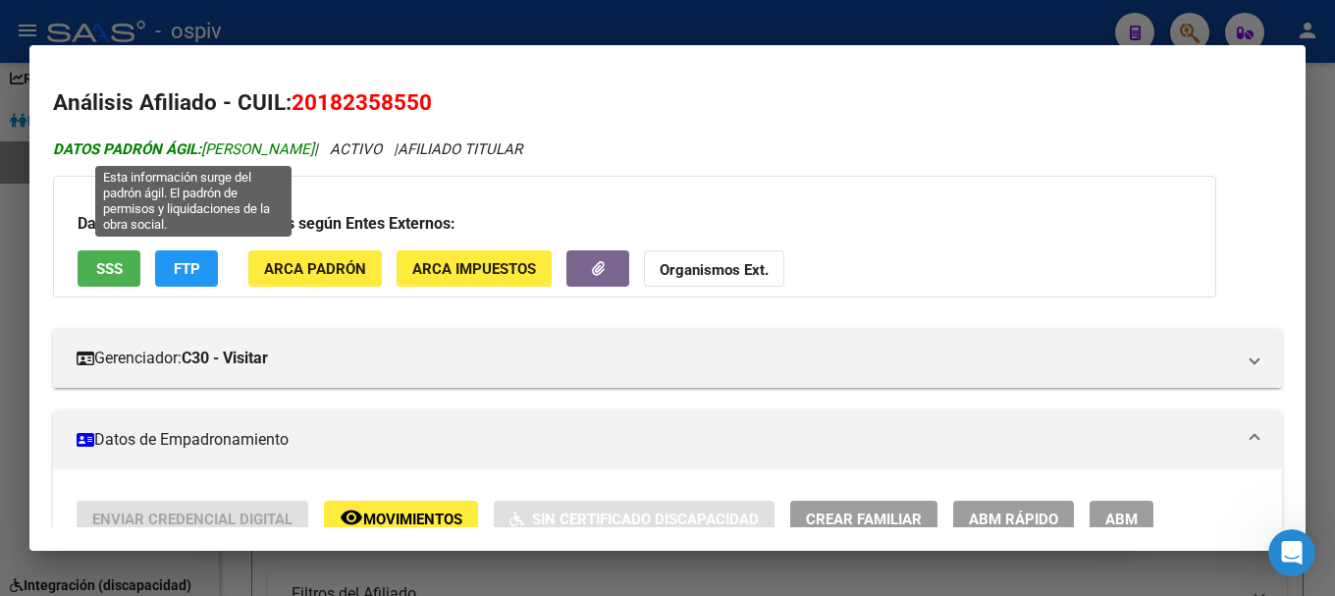
drag, startPoint x: 207, startPoint y: 147, endPoint x: 331, endPoint y: 149, distance: 123.7
click at [314, 149] on span "DATOS PADRÓN ÁGIL: ROJAS BERNABE R" at bounding box center [183, 149] width 261 height 18
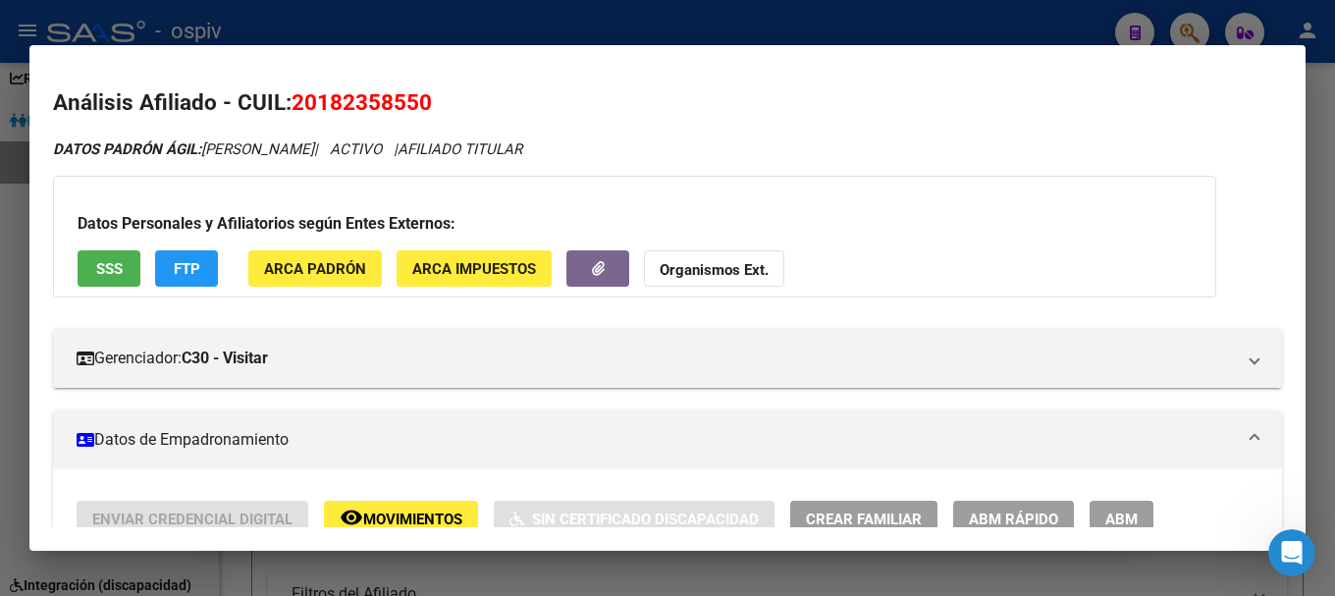
click at [1178, 17] on div at bounding box center [667, 298] width 1335 height 596
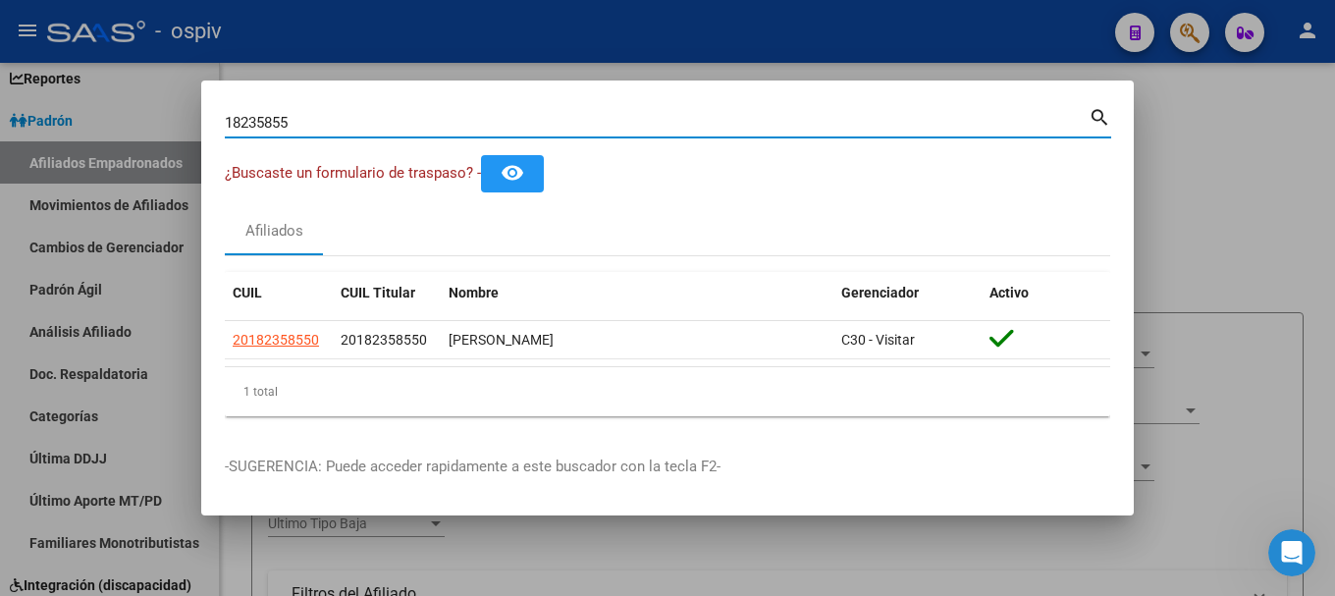
drag, startPoint x: 291, startPoint y: 123, endPoint x: 183, endPoint y: 123, distance: 108.0
click at [184, 123] on div "18235855 Buscar (apellido, dni, cuil, nro traspaso, cuit, obra social) search ¿…" at bounding box center [667, 298] width 1335 height 596
type input "5137004"
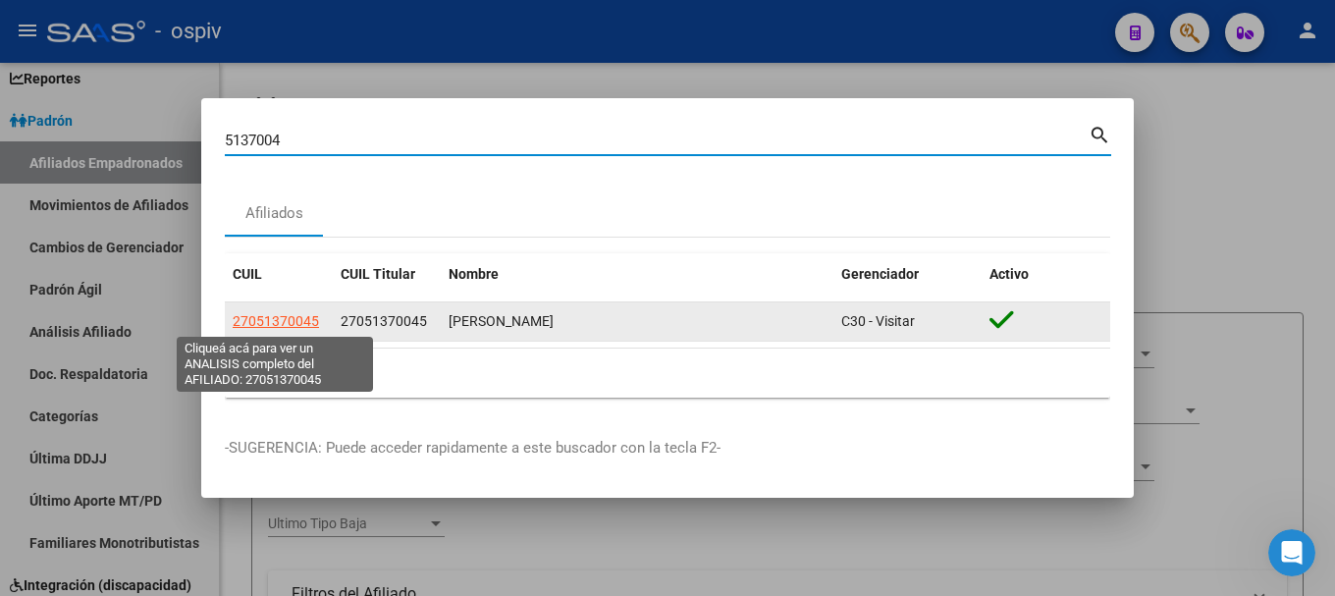
click at [288, 318] on span "27051370045" at bounding box center [276, 321] width 86 height 16
type textarea "27051370045"
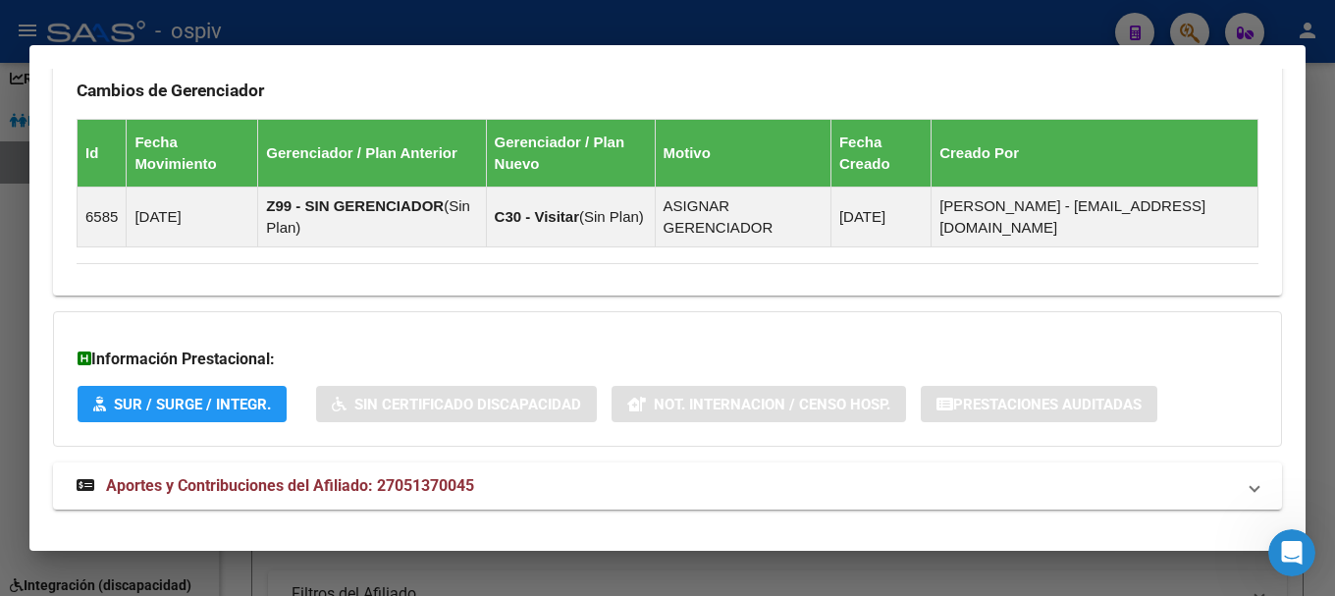
scroll to position [1219, 0]
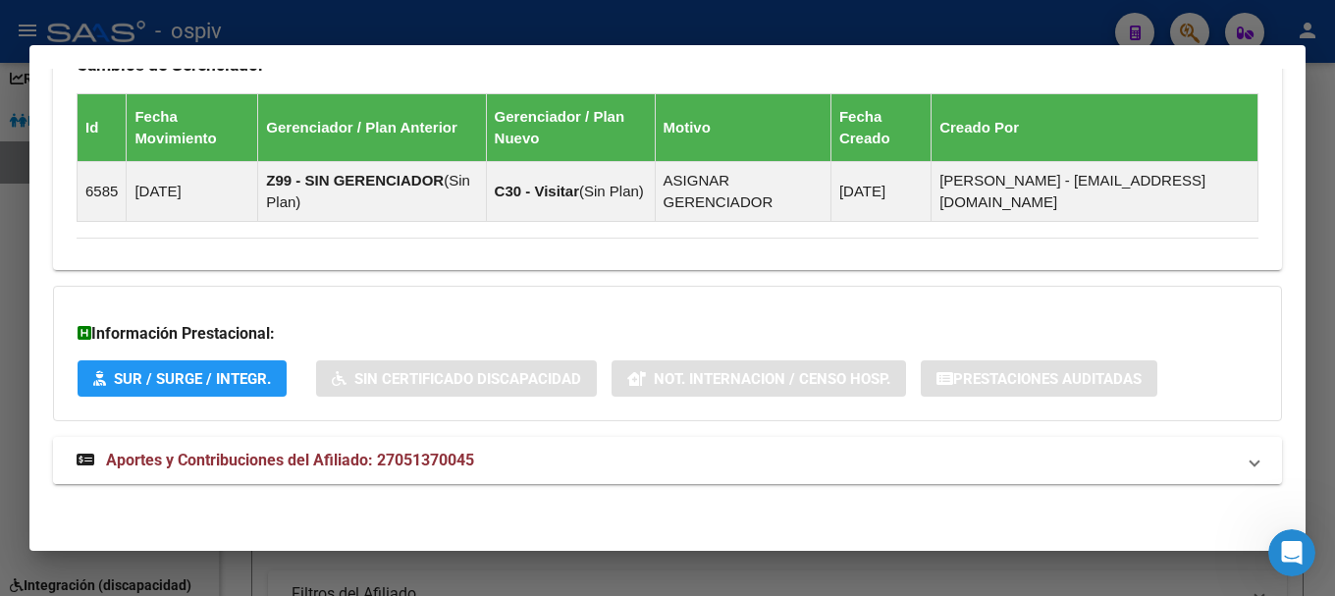
click at [378, 446] on mat-expansion-panel-header "Aportes y Contribuciones del Afiliado: 27051370045" at bounding box center [667, 460] width 1229 height 47
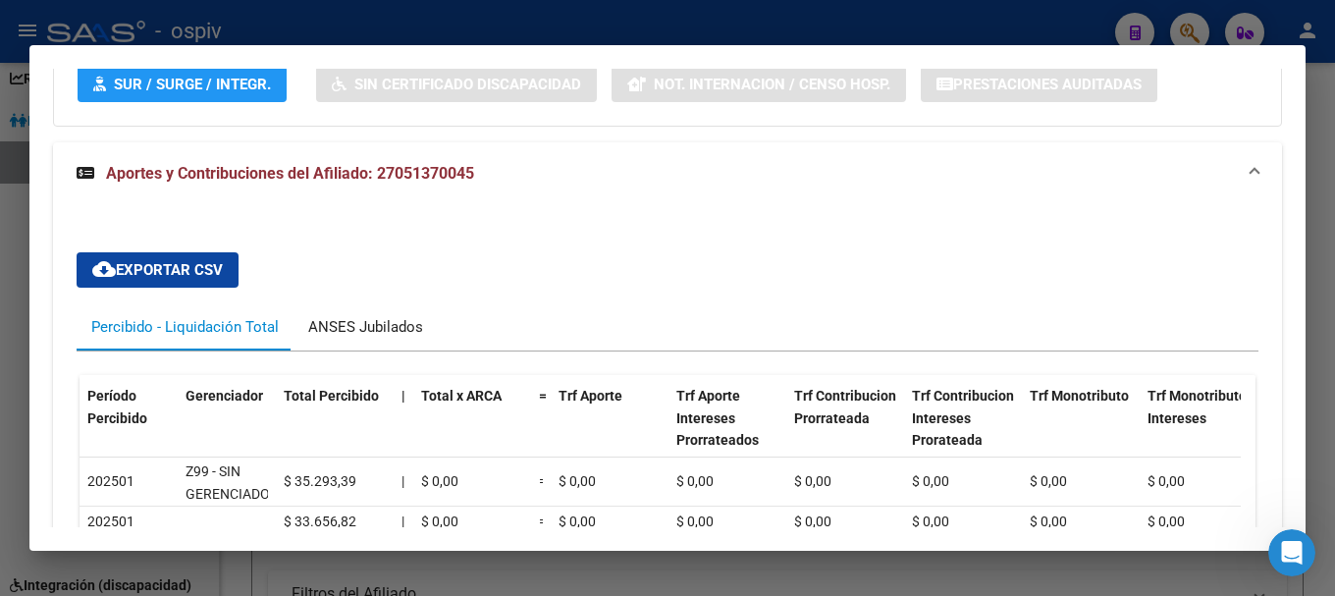
click at [381, 331] on div "ANSES Jubilados" at bounding box center [365, 327] width 115 height 22
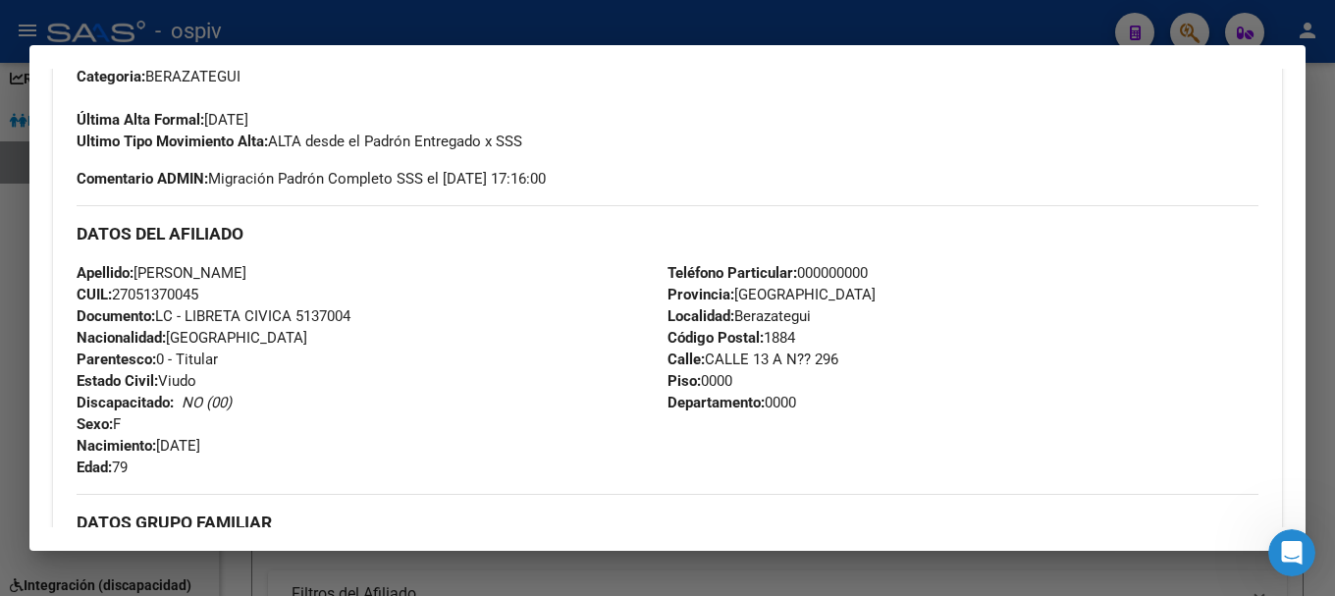
scroll to position [532, 0]
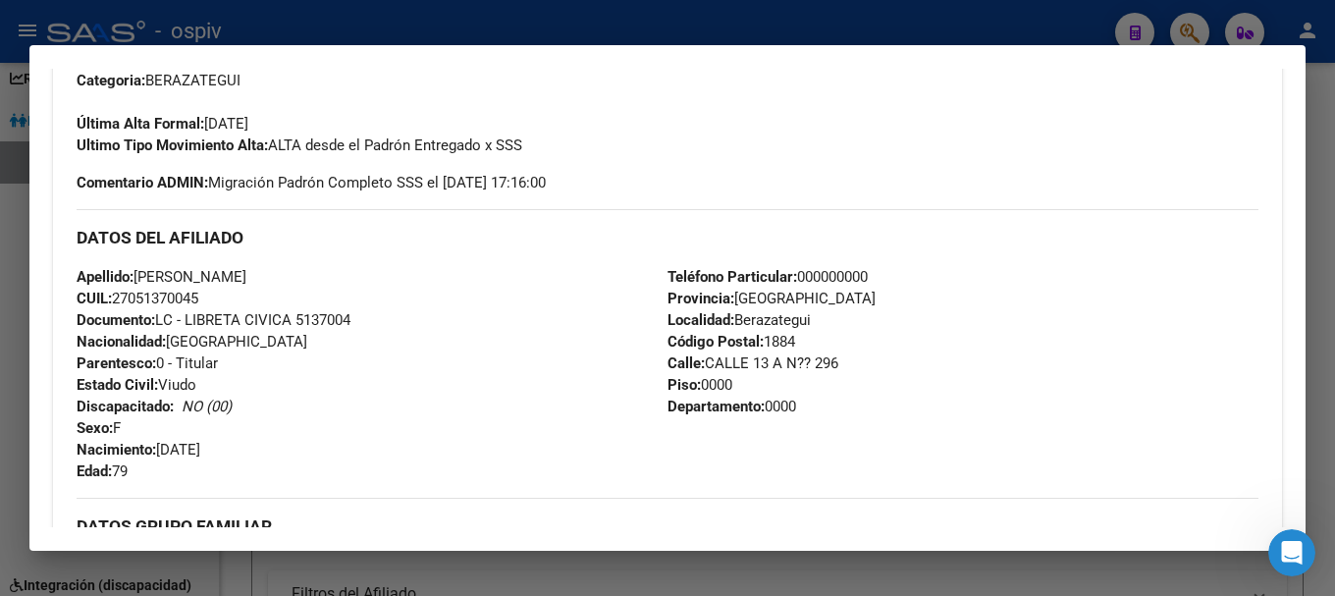
drag, startPoint x: 114, startPoint y: 298, endPoint x: 224, endPoint y: 298, distance: 109.9
click at [224, 298] on div "Apellido: ARANDA MARIA SINFOROSA CUIL: 27051370045 Documento: LC - LIBRETA CIVI…" at bounding box center [372, 374] width 591 height 216
click at [360, 291] on div "Apellido: ARANDA MARIA SINFOROSA CUIL: 27051370045 Documento: LC - LIBRETA CIVI…" at bounding box center [372, 374] width 591 height 216
drag, startPoint x: 143, startPoint y: 278, endPoint x: 325, endPoint y: 276, distance: 181.6
click at [246, 276] on span "Apellido: ARANDA MARIA SINFOROSA" at bounding box center [162, 277] width 170 height 18
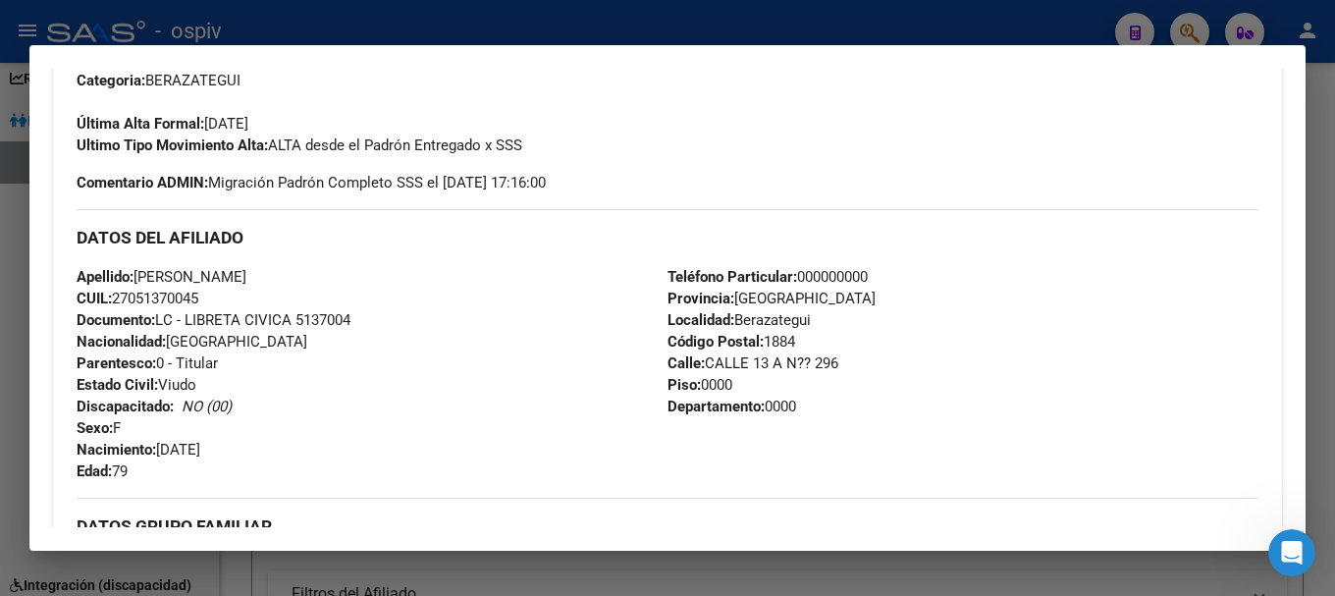
click at [386, 294] on div "Apellido: ARANDA MARIA SINFOROSA CUIL: 27051370045 Documento: LC - LIBRETA CIVI…" at bounding box center [372, 374] width 591 height 216
drag, startPoint x: 116, startPoint y: 298, endPoint x: 220, endPoint y: 299, distance: 104.1
click at [220, 299] on div "Apellido: ARANDA MARIA SINFOROSA CUIL: 27051370045 Documento: LC - LIBRETA CIVI…" at bounding box center [372, 374] width 591 height 216
click at [1184, 30] on div at bounding box center [667, 298] width 1335 height 596
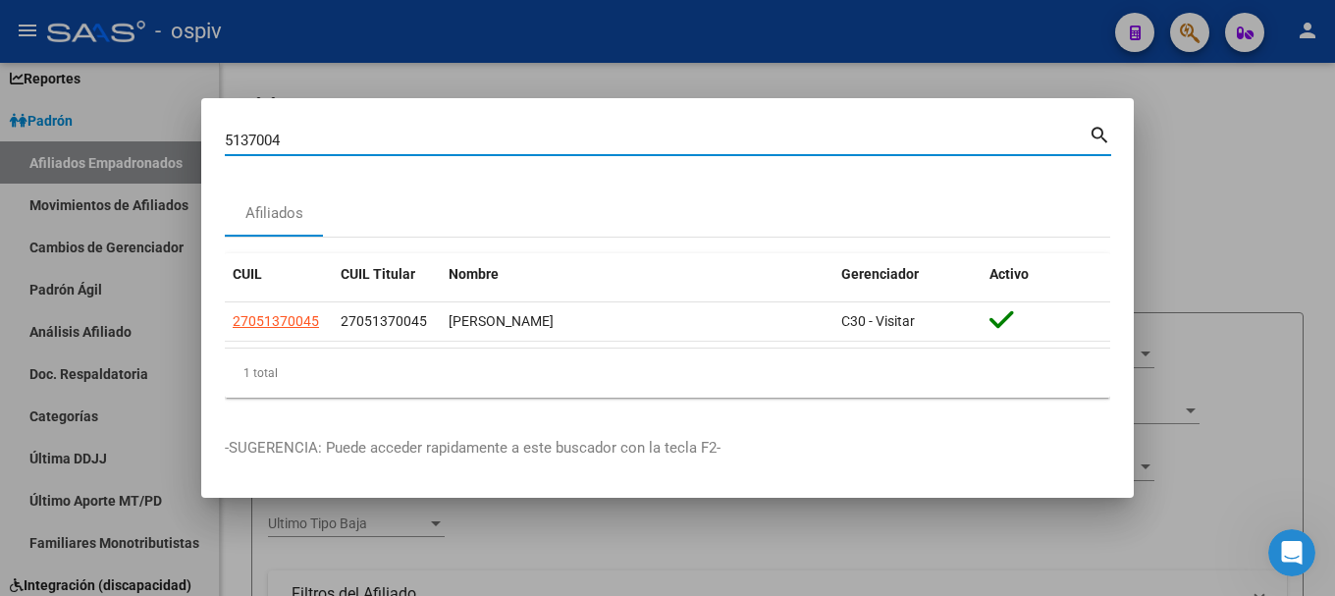
drag, startPoint x: 290, startPoint y: 133, endPoint x: 206, endPoint y: 133, distance: 83.4
click at [206, 133] on mat-dialog-content "5137004 Buscar (apellido, dni, cuil, nro traspaso, cuit, obra social) search Af…" at bounding box center [667, 268] width 933 height 292
type input "18237720"
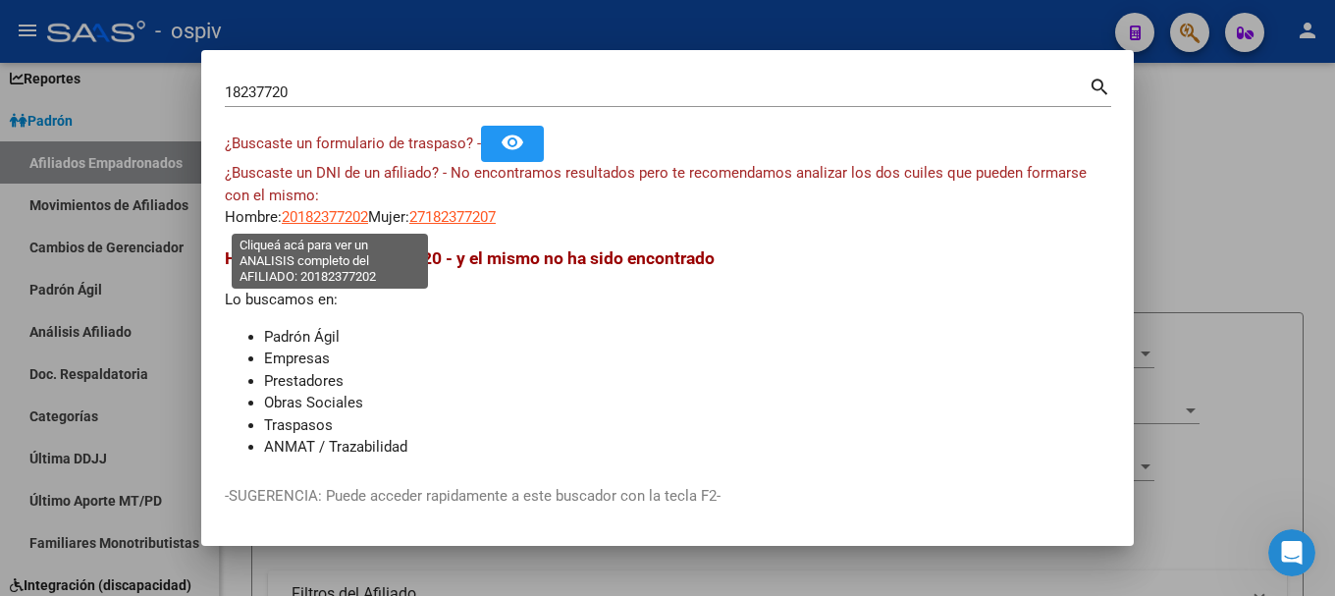
click at [339, 218] on span "20182377202" at bounding box center [325, 217] width 86 height 18
type textarea "20182377202"
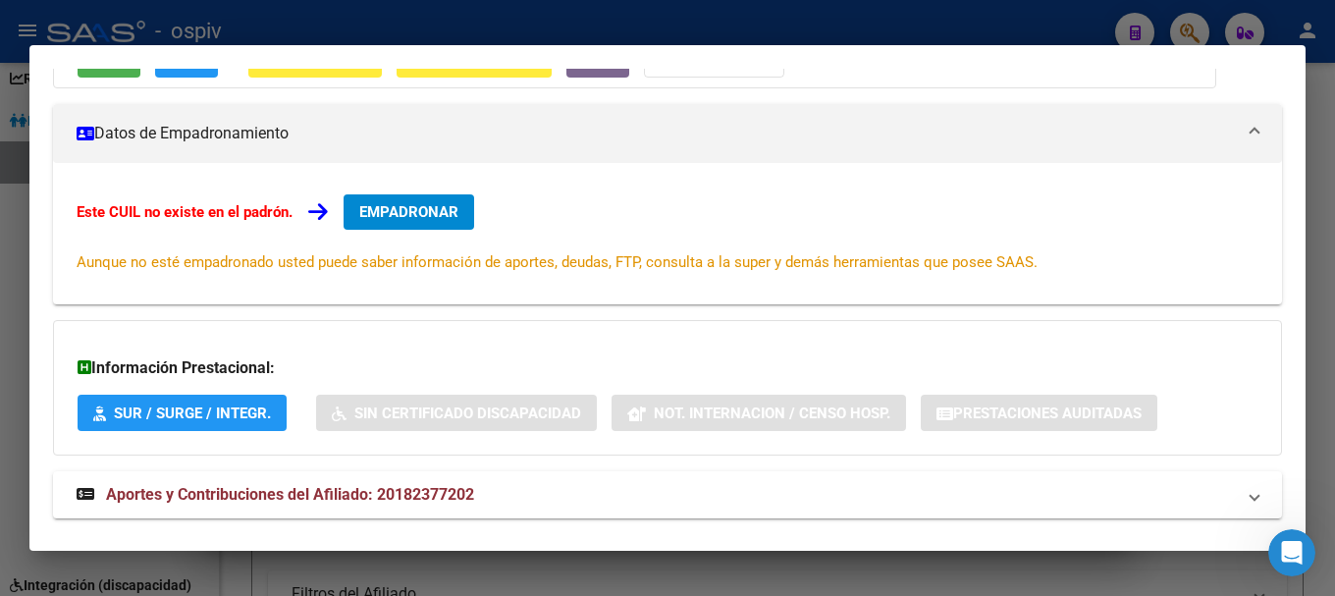
scroll to position [244, 0]
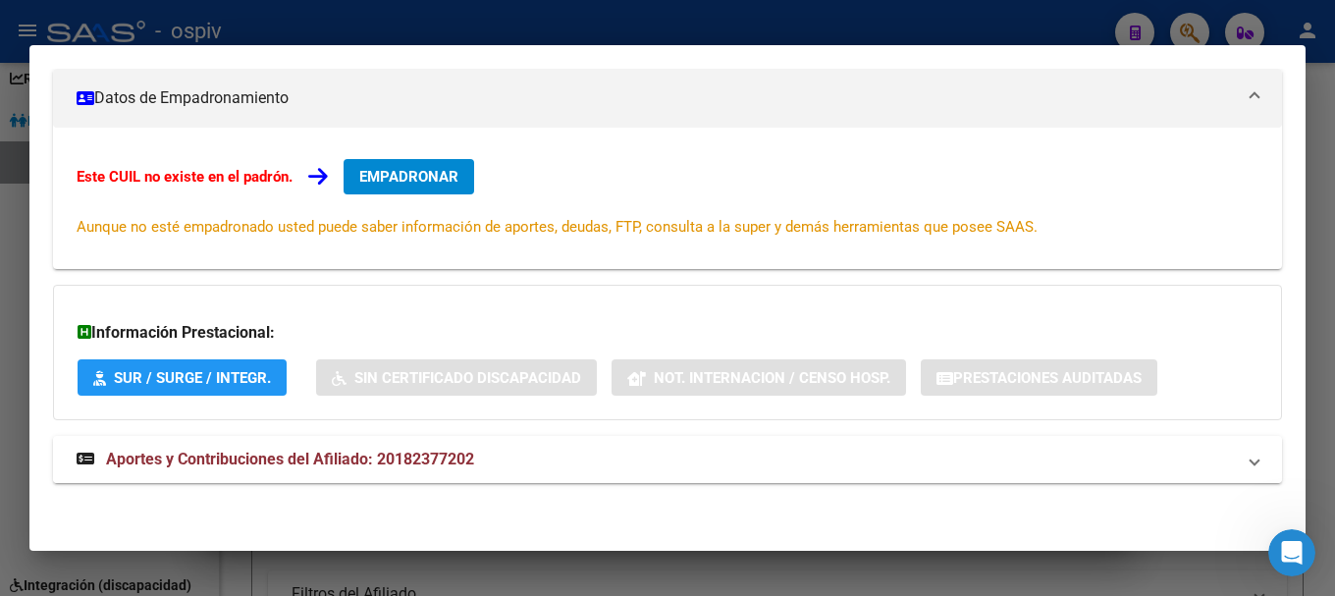
click at [466, 452] on span "Aportes y Contribuciones del Afiliado: 20182377202" at bounding box center [290, 459] width 368 height 19
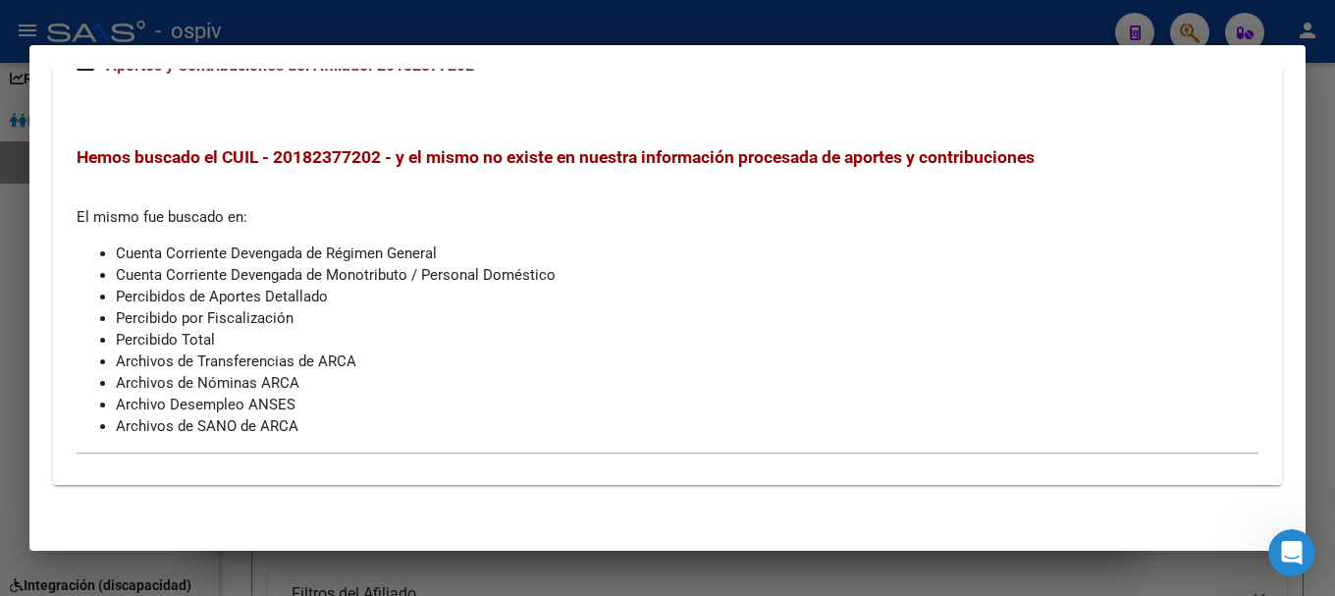
scroll to position [648, 0]
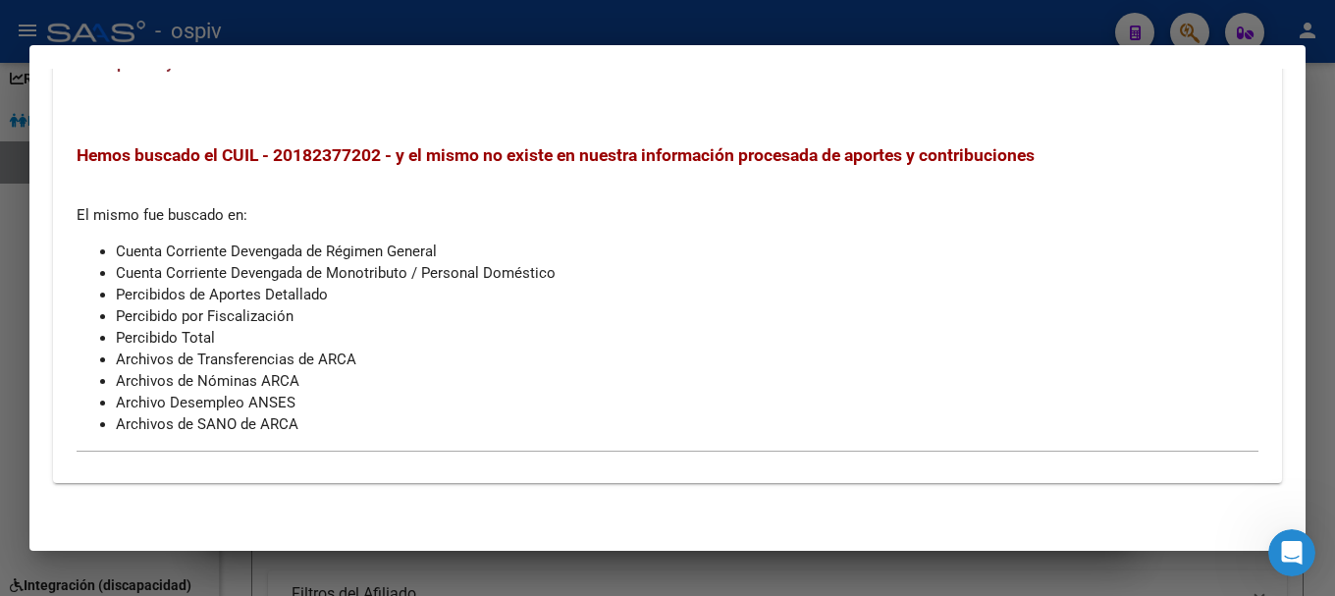
click at [1180, 26] on div at bounding box center [667, 298] width 1335 height 596
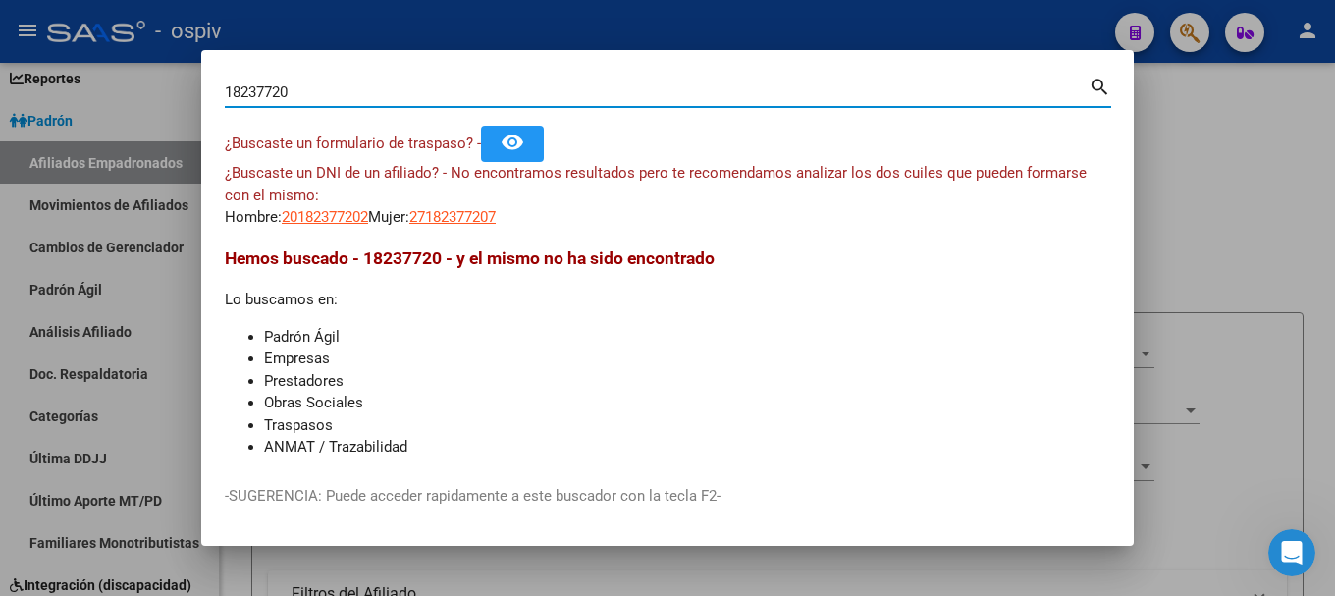
click at [257, 90] on input "18237720" at bounding box center [657, 92] width 864 height 18
drag, startPoint x: 272, startPoint y: 92, endPoint x: 282, endPoint y: 94, distance: 10.0
click at [282, 94] on input "182357720" at bounding box center [657, 92] width 864 height 18
type input "18235720"
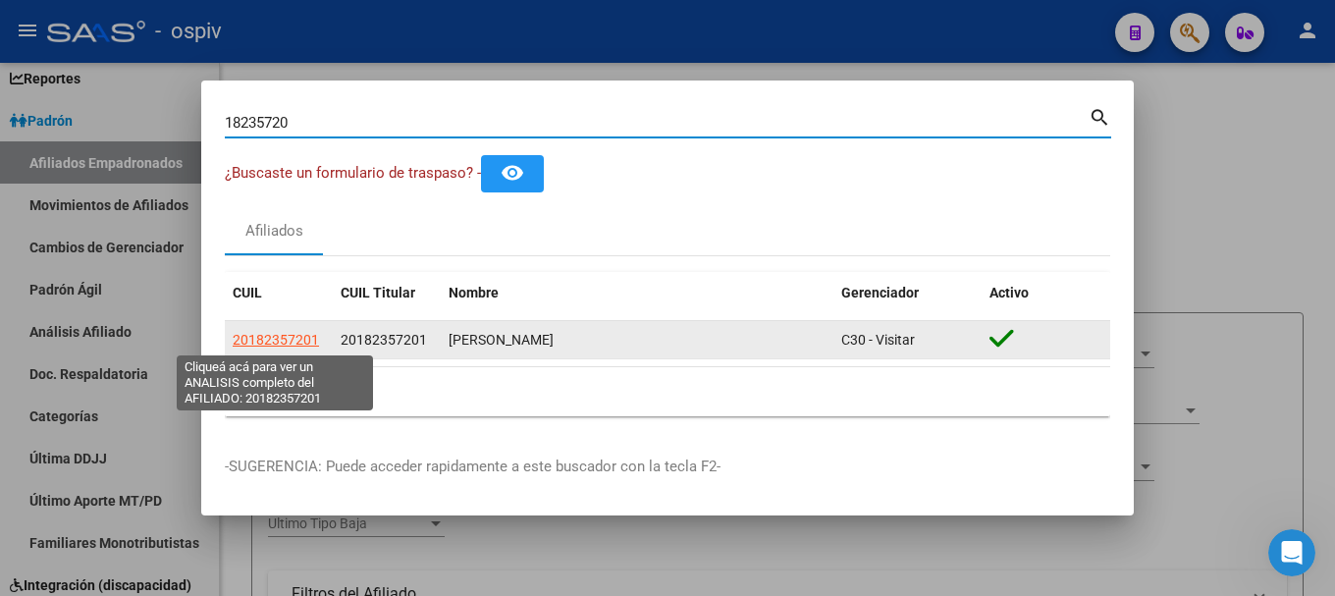
click at [284, 341] on span "20182357201" at bounding box center [276, 340] width 86 height 16
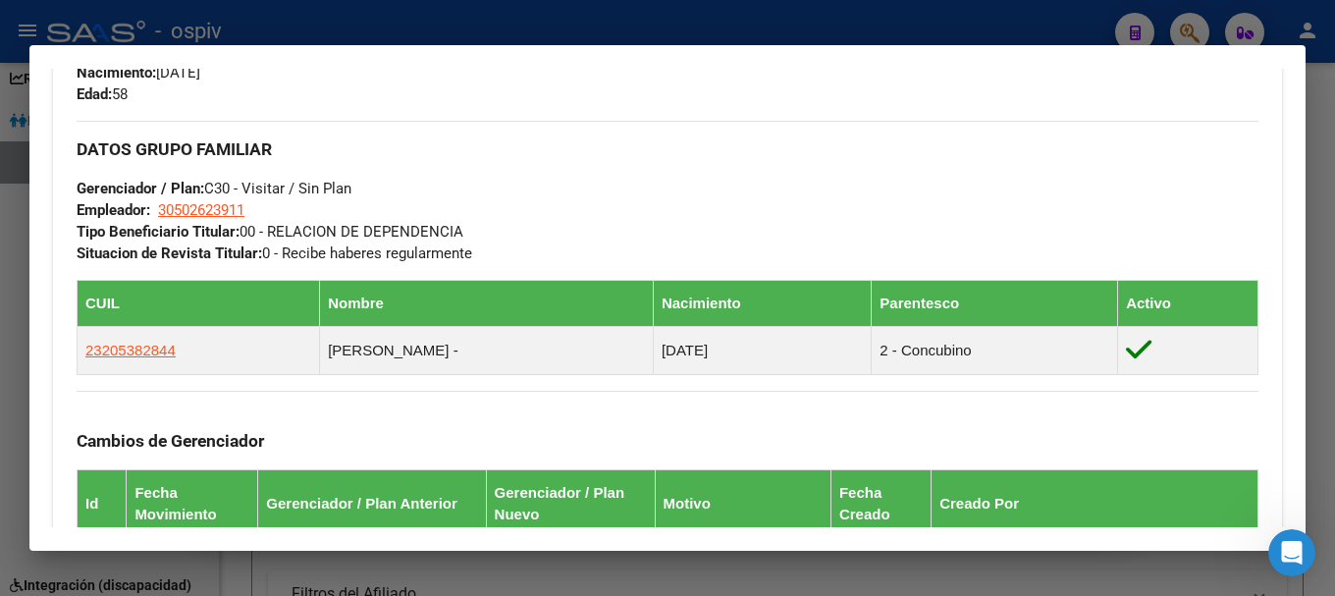
scroll to position [883, 0]
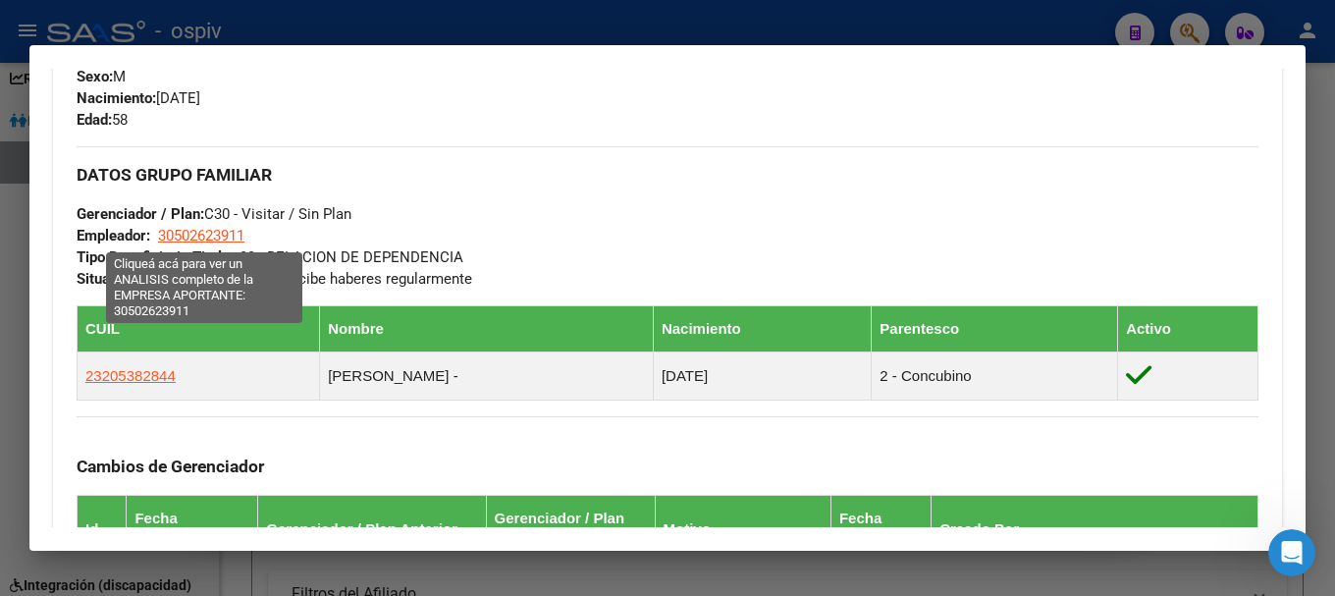
click at [180, 239] on span "30502623911" at bounding box center [201, 236] width 86 height 18
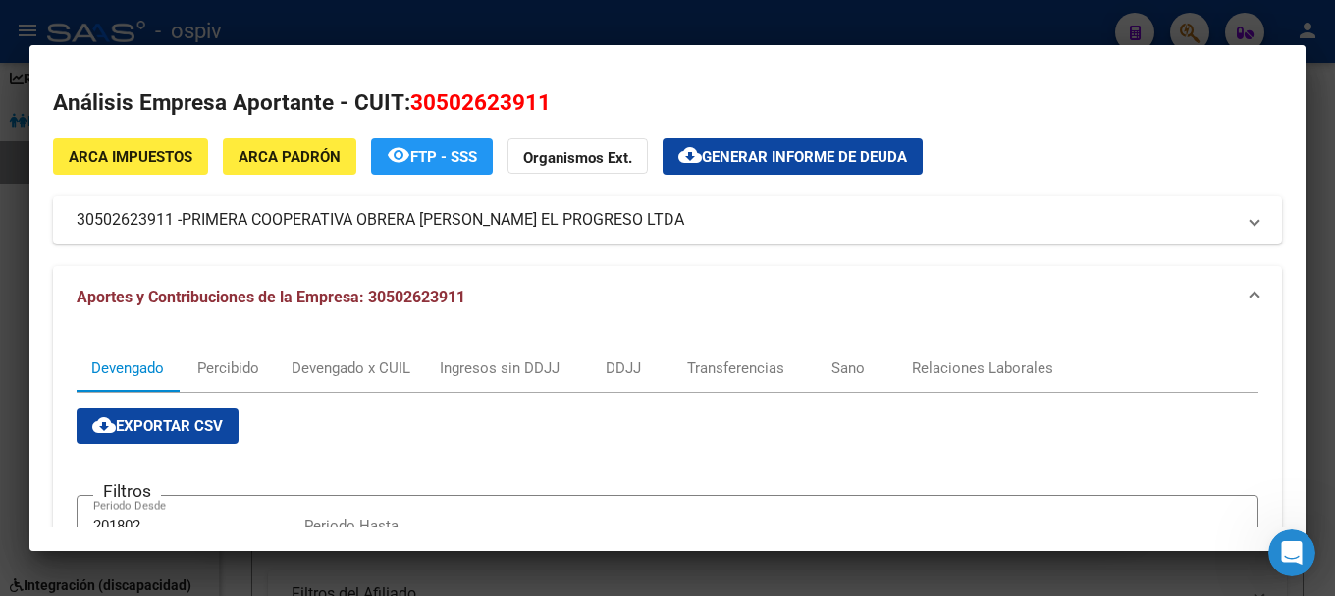
click at [0, 226] on div at bounding box center [667, 298] width 1335 height 596
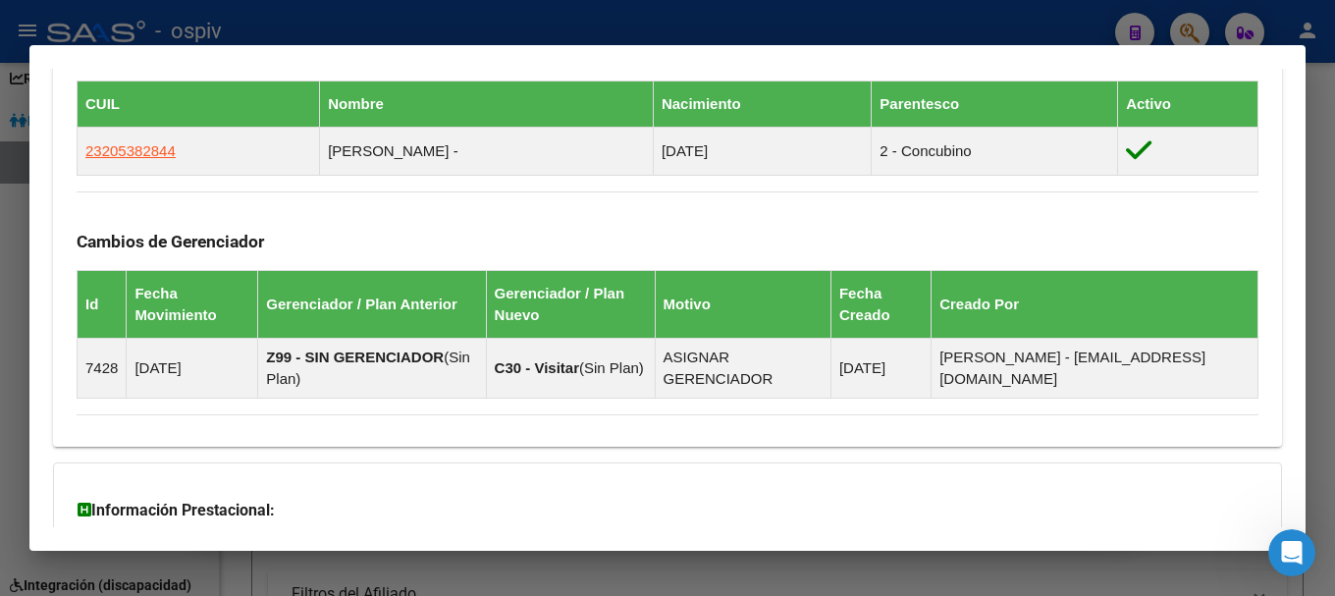
scroll to position [1080, 0]
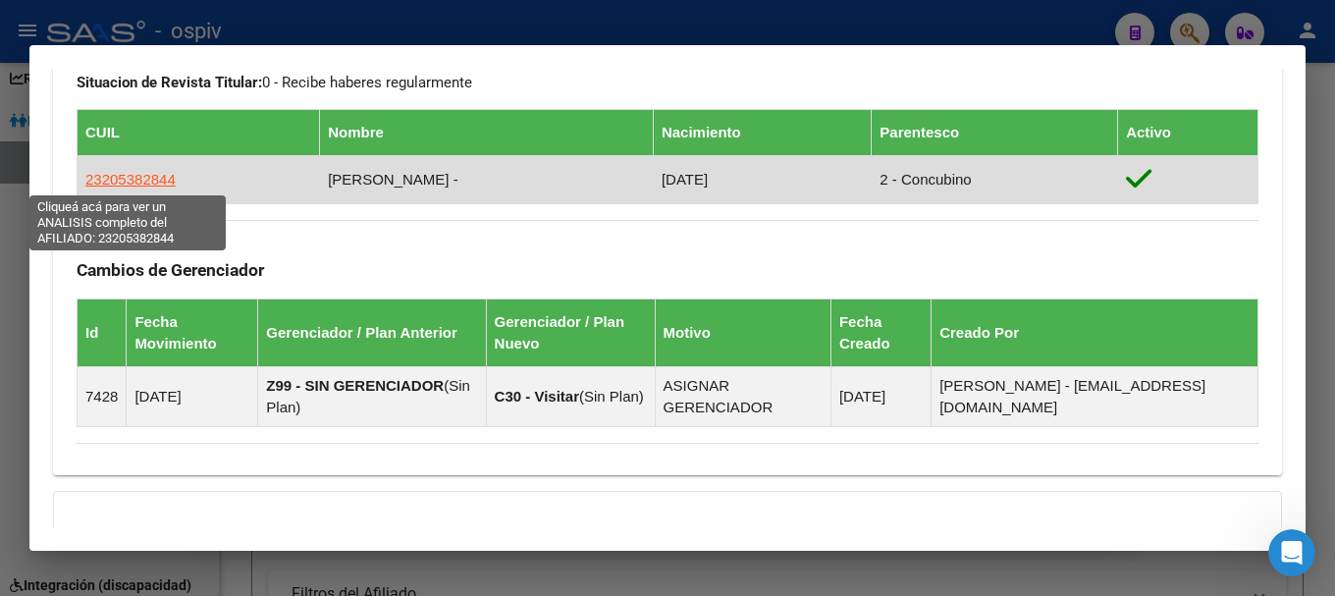
click at [154, 176] on span "23205382844" at bounding box center [130, 179] width 90 height 17
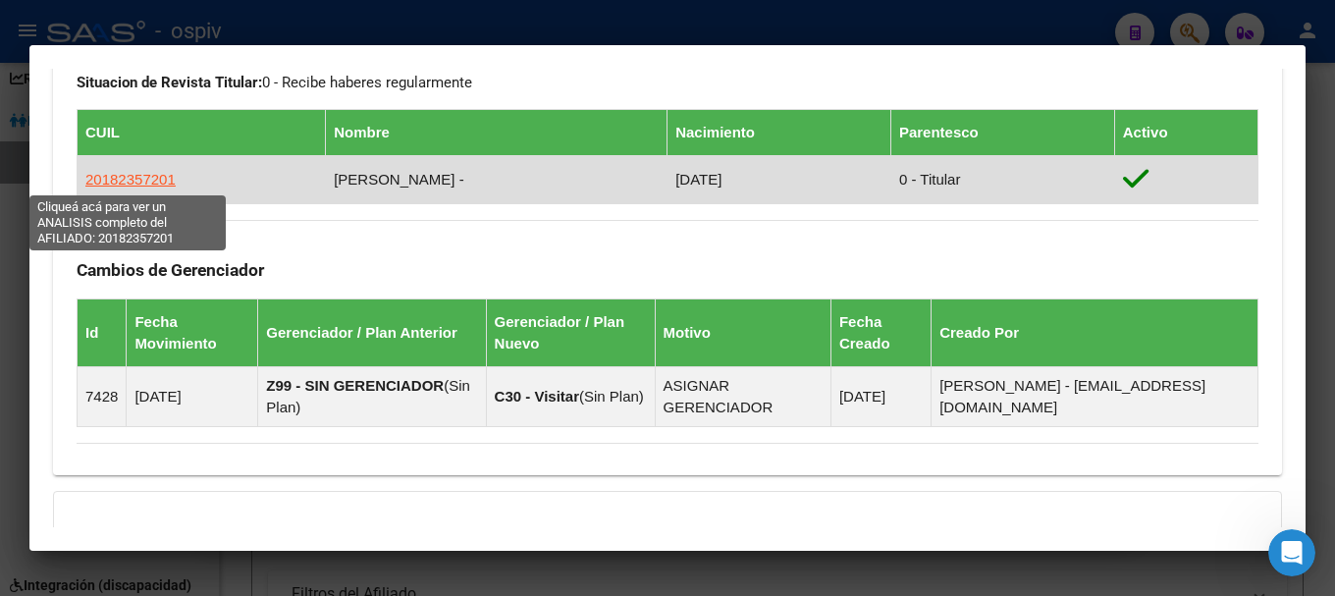
click at [122, 182] on span "20182357201" at bounding box center [130, 179] width 90 height 17
type textarea "20182357201"
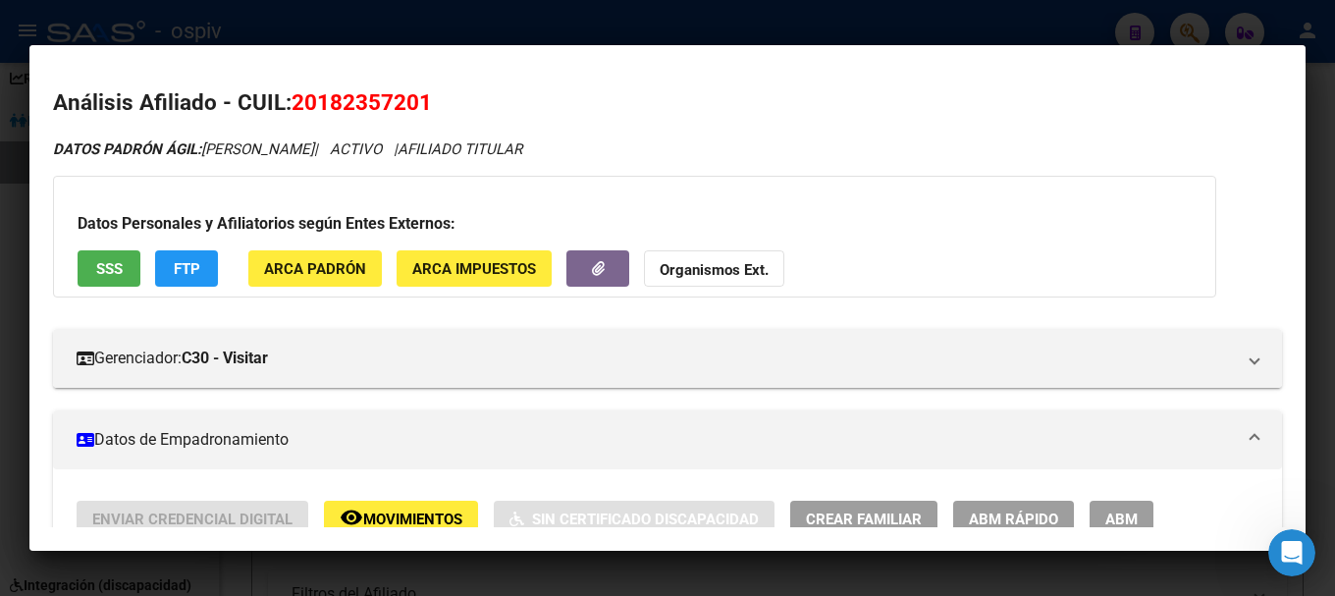
drag, startPoint x: 295, startPoint y: 95, endPoint x: 447, endPoint y: 97, distance: 151.2
click at [447, 97] on h2 "Análisis Afiliado - CUIL: 20182357201" at bounding box center [667, 102] width 1229 height 33
click at [110, 265] on span "SSS" at bounding box center [109, 269] width 27 height 18
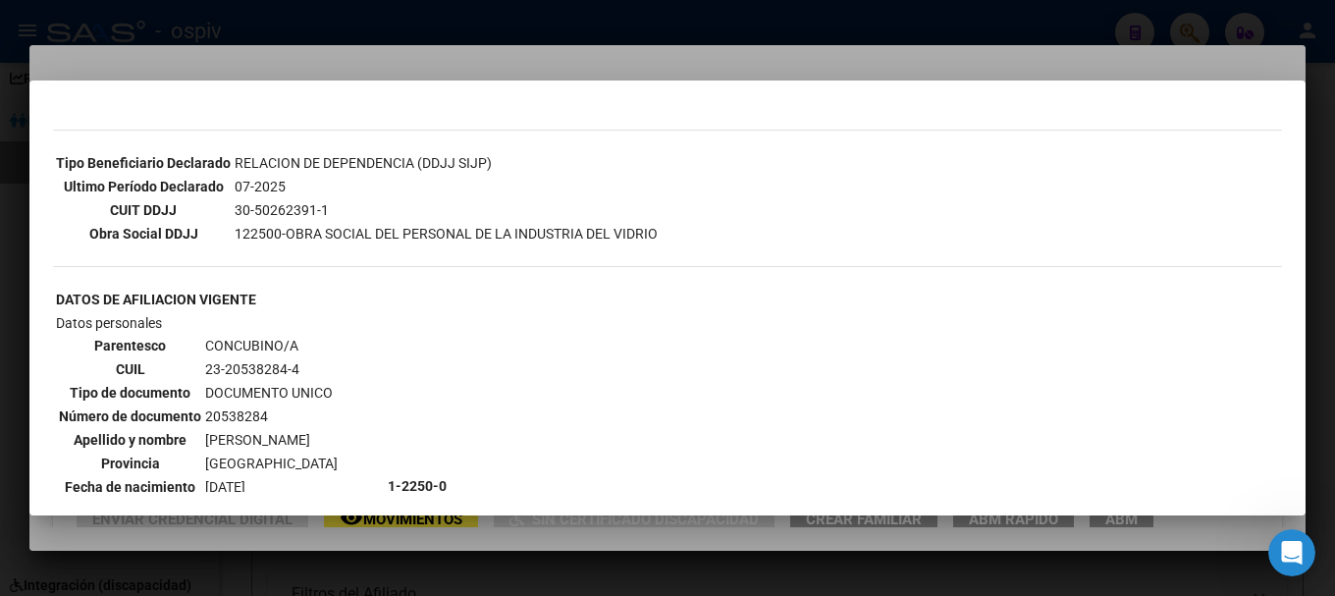
scroll to position [196, 0]
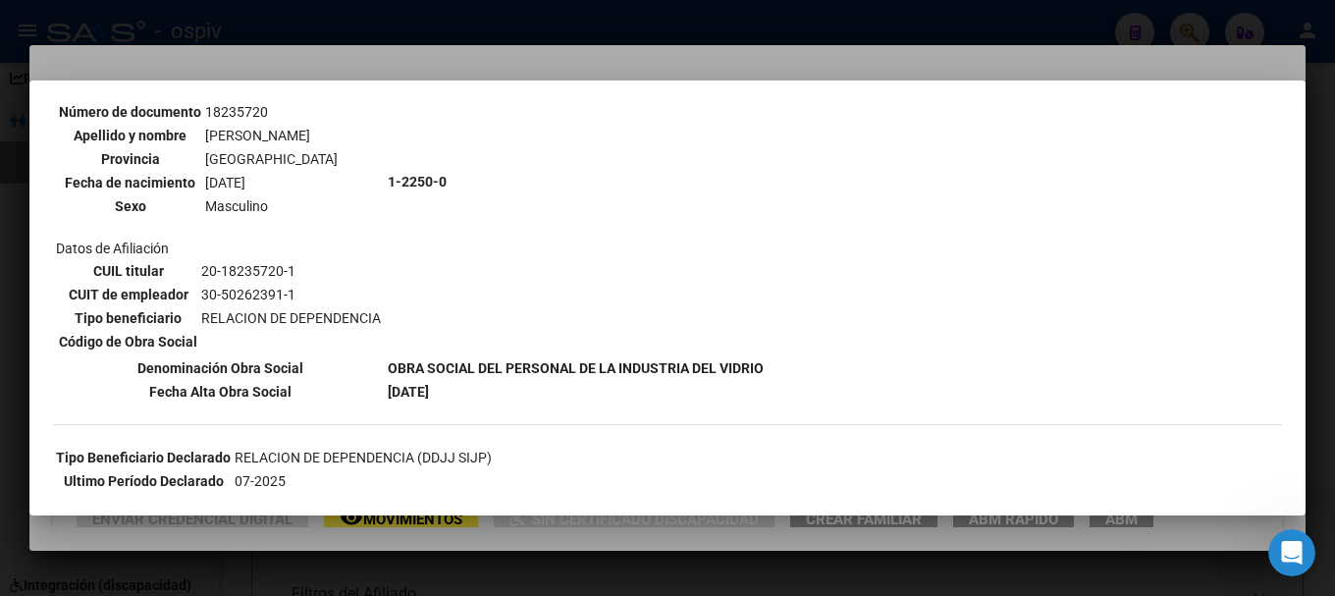
click at [560, 433] on div "--ACTIVO en Obra Social según consulta SSS-- DATOS DE AFILIACION VIGENTE Datos …" at bounding box center [667, 484] width 1229 height 1118
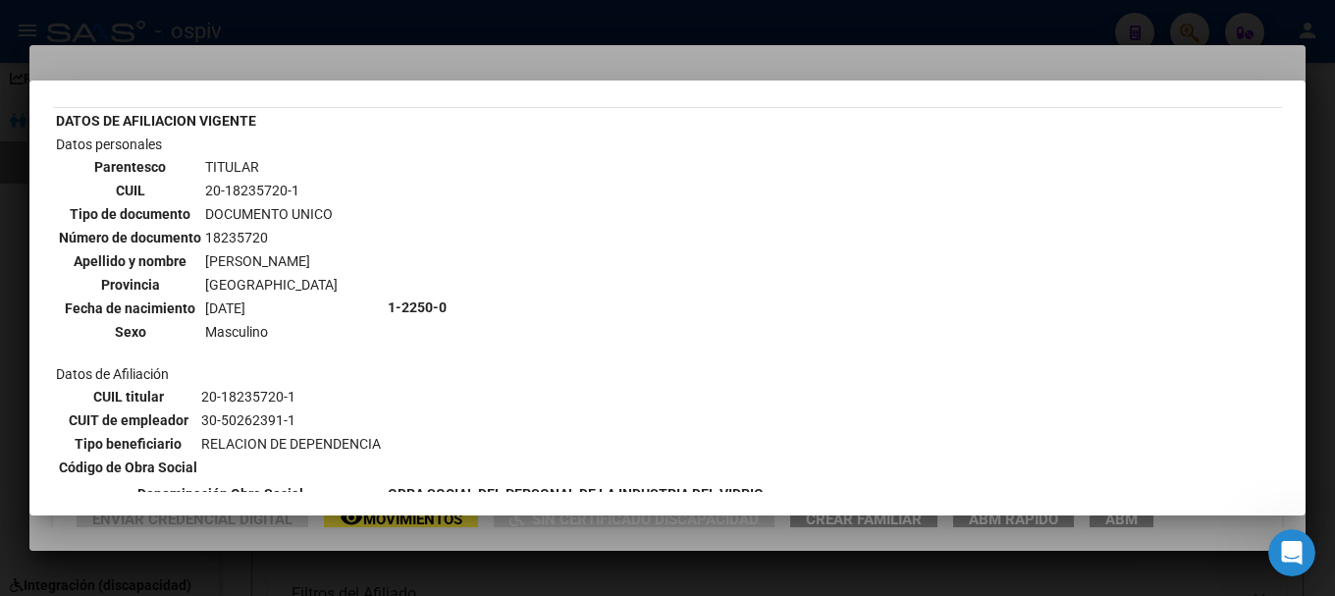
scroll to position [0, 0]
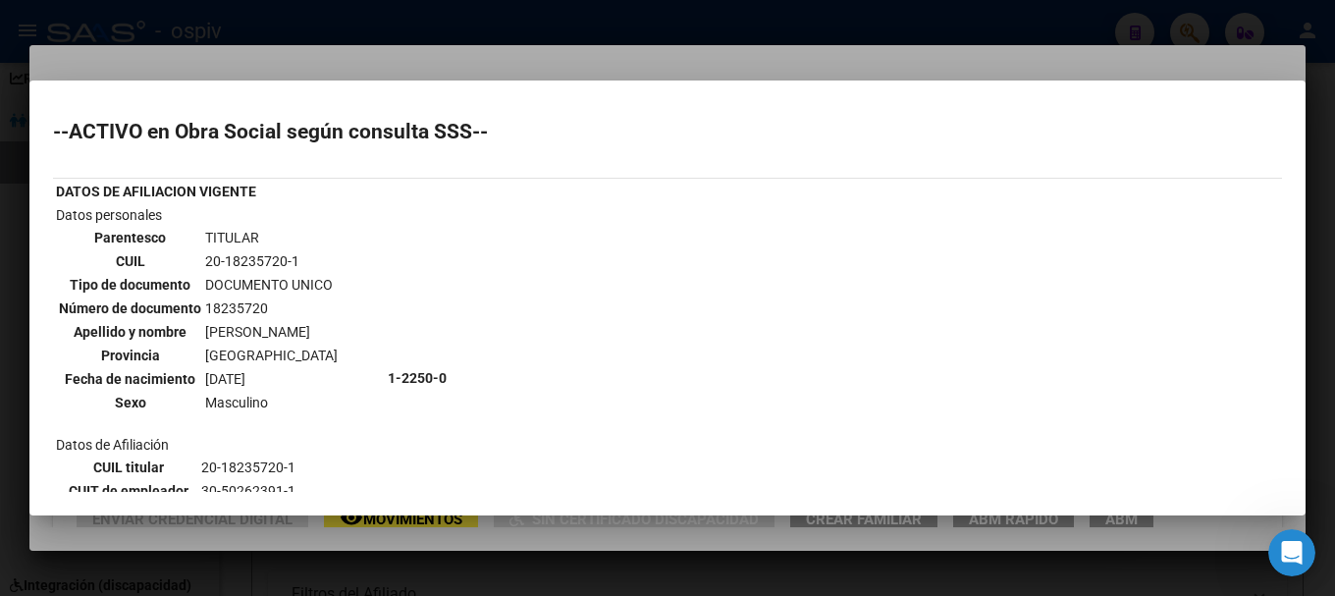
click at [0, 318] on div at bounding box center [667, 298] width 1335 height 596
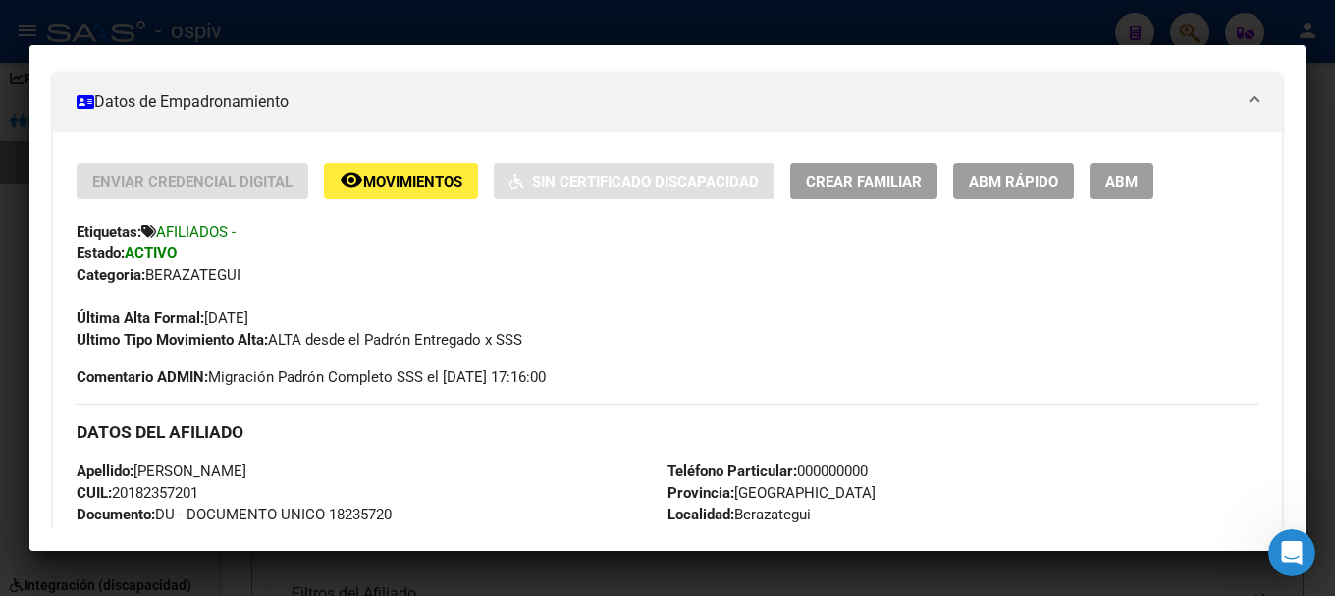
scroll to position [393, 0]
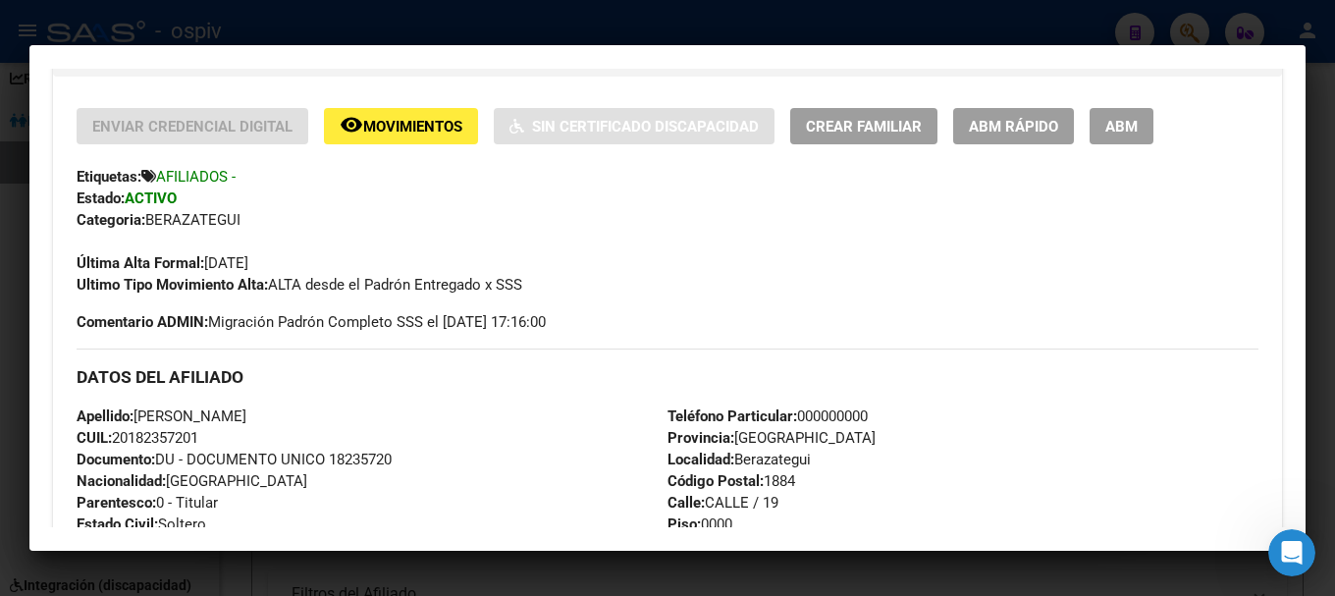
drag, startPoint x: 140, startPoint y: 411, endPoint x: 315, endPoint y: 417, distance: 174.8
click at [315, 417] on div "Apellido: RIVERO HORACIO ANIBAL CUIL: 20182357201 Documento: DU - DOCUMENTO UNI…" at bounding box center [372, 513] width 591 height 216
click at [352, 373] on h3 "DATOS DEL AFILIADO" at bounding box center [668, 377] width 1182 height 22
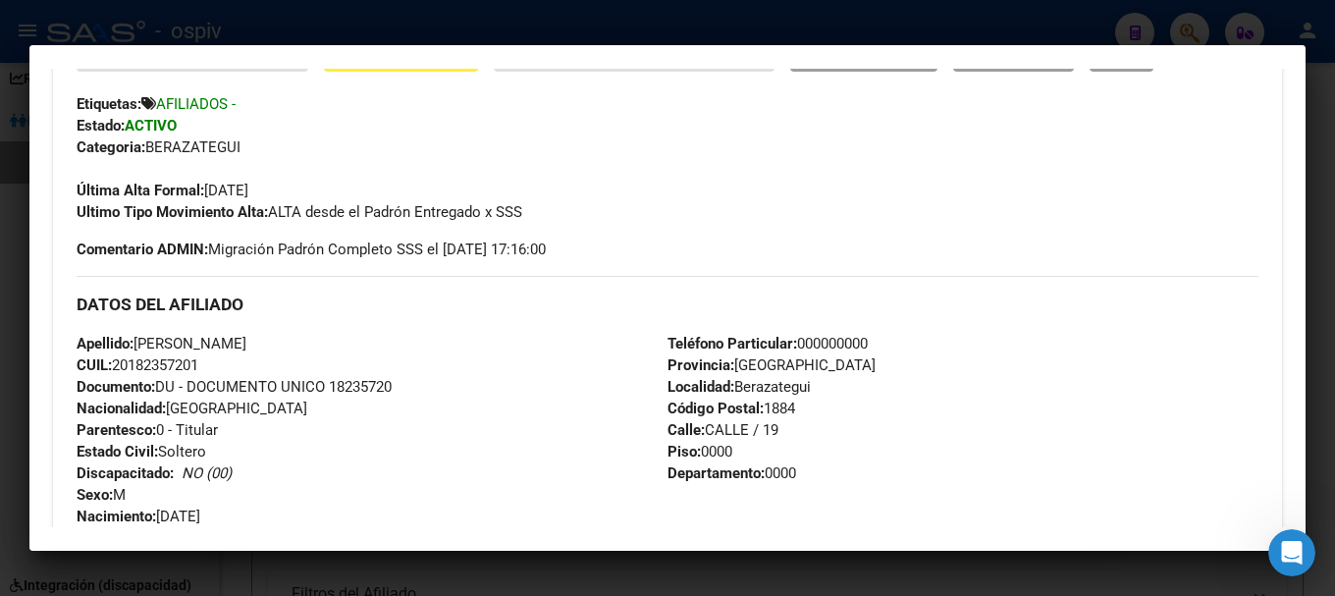
scroll to position [687, 0]
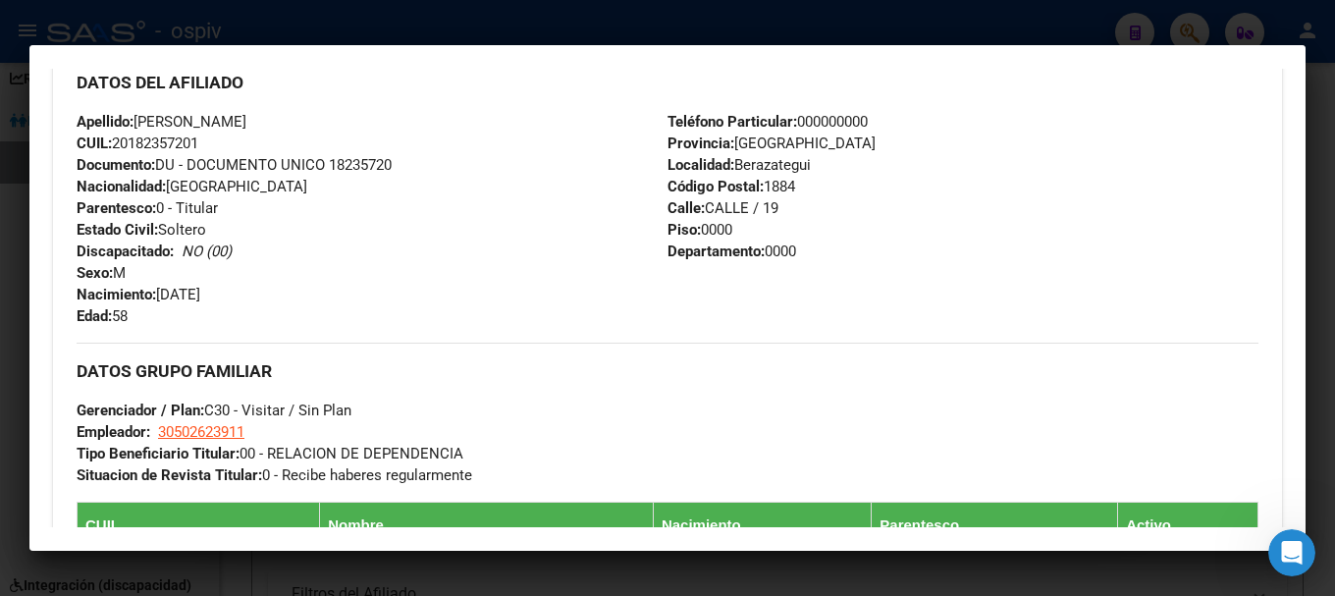
drag, startPoint x: 117, startPoint y: 141, endPoint x: 221, endPoint y: 141, distance: 104.1
click at [221, 141] on div "Apellido: RIVERO HORACIO ANIBAL CUIL: 20182357201 Documento: DU - DOCUMENTO UNI…" at bounding box center [372, 219] width 591 height 216
click at [888, 128] on div "Teléfono Particular: 000000000 Provincia: Buenos Aires Localidad: Berazategui C…" at bounding box center [962, 219] width 591 height 216
click at [1192, 22] on div at bounding box center [667, 298] width 1335 height 596
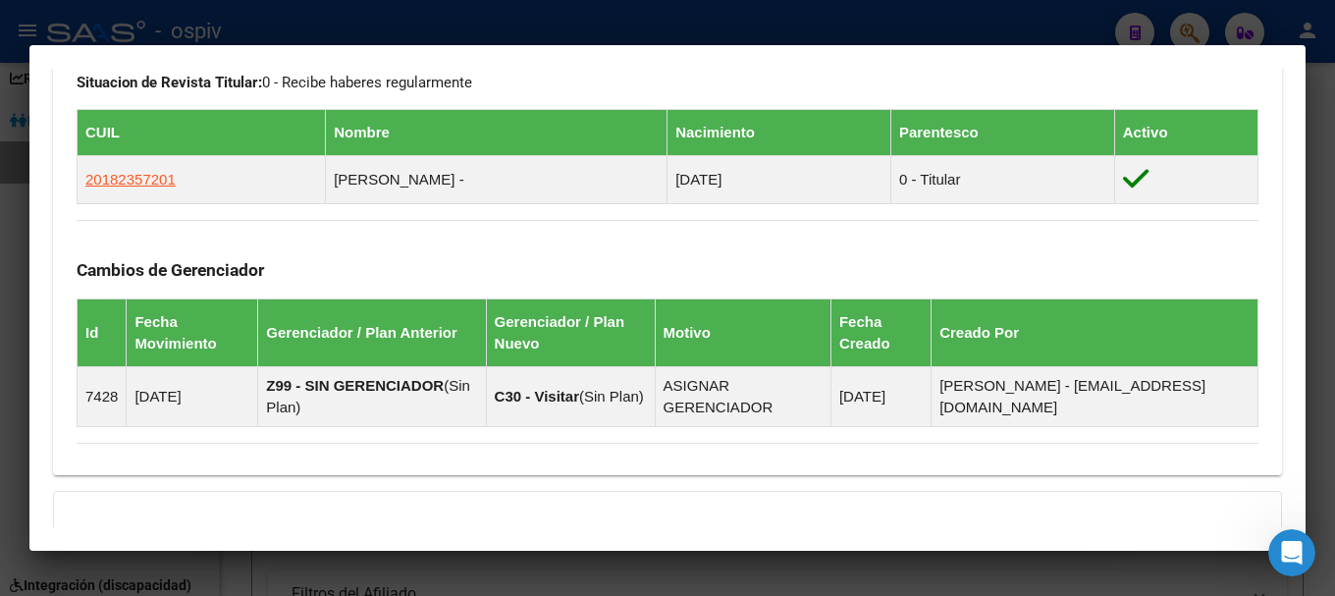
click at [1188, 33] on div at bounding box center [667, 298] width 1335 height 596
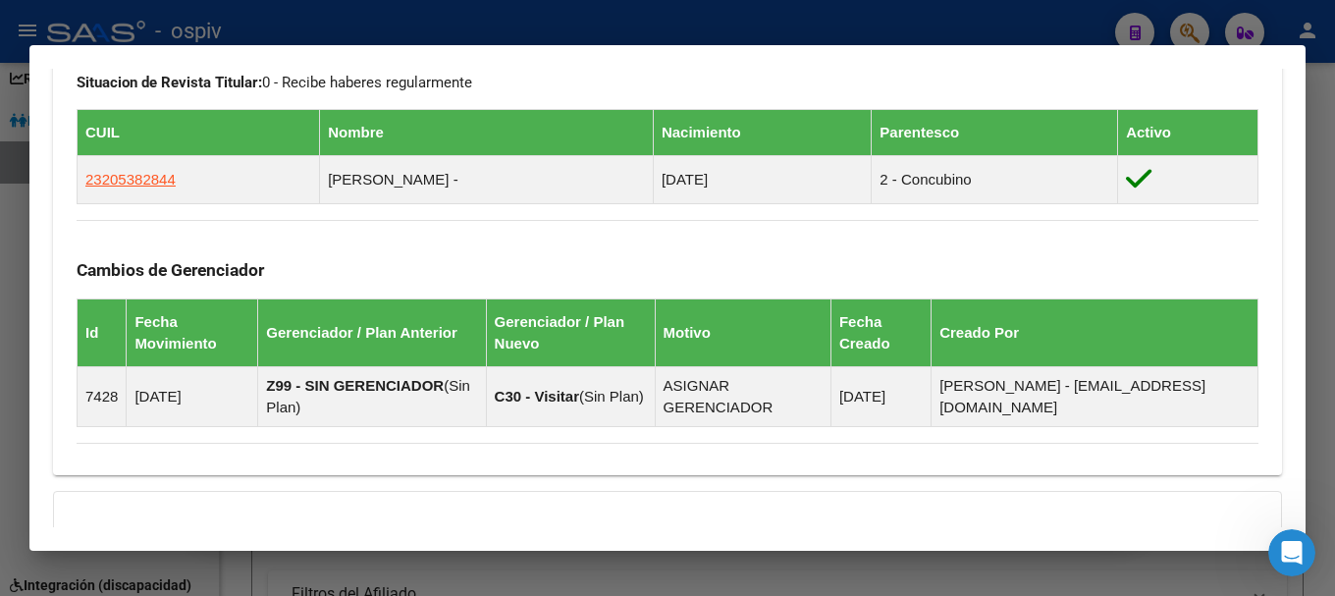
click at [1181, 27] on div at bounding box center [667, 298] width 1335 height 596
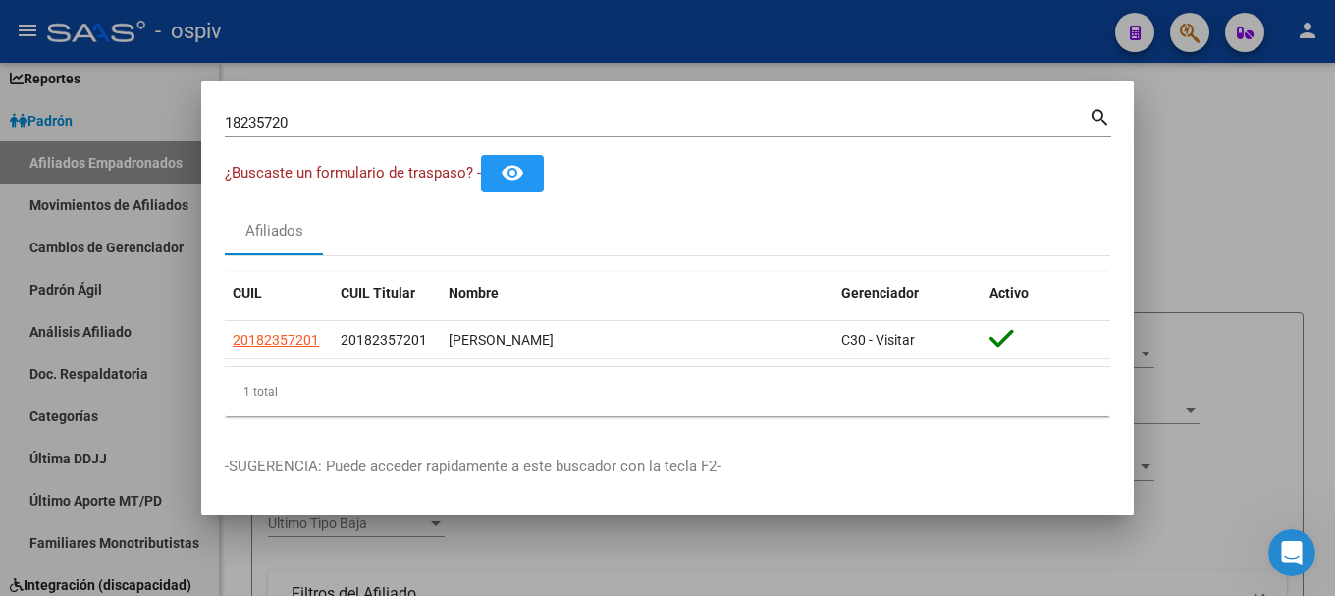
click at [205, 129] on mat-dialog-content "18235720 Buscar (apellido, dni, cuil, nro traspaso, cuit, obra social) search ¿…" at bounding box center [667, 268] width 933 height 328
click at [343, 100] on mat-dialog-container "18235720 Buscar (apellido, dni, cuil, nro traspaso, cuit, obra social) search ¿…" at bounding box center [667, 298] width 933 height 436
drag, startPoint x: 322, startPoint y: 132, endPoint x: 285, endPoint y: 121, distance: 38.8
click at [287, 122] on div "18235720 Buscar (apellido, dni, cuil, nro traspaso, cuit, obra social)" at bounding box center [657, 122] width 864 height 29
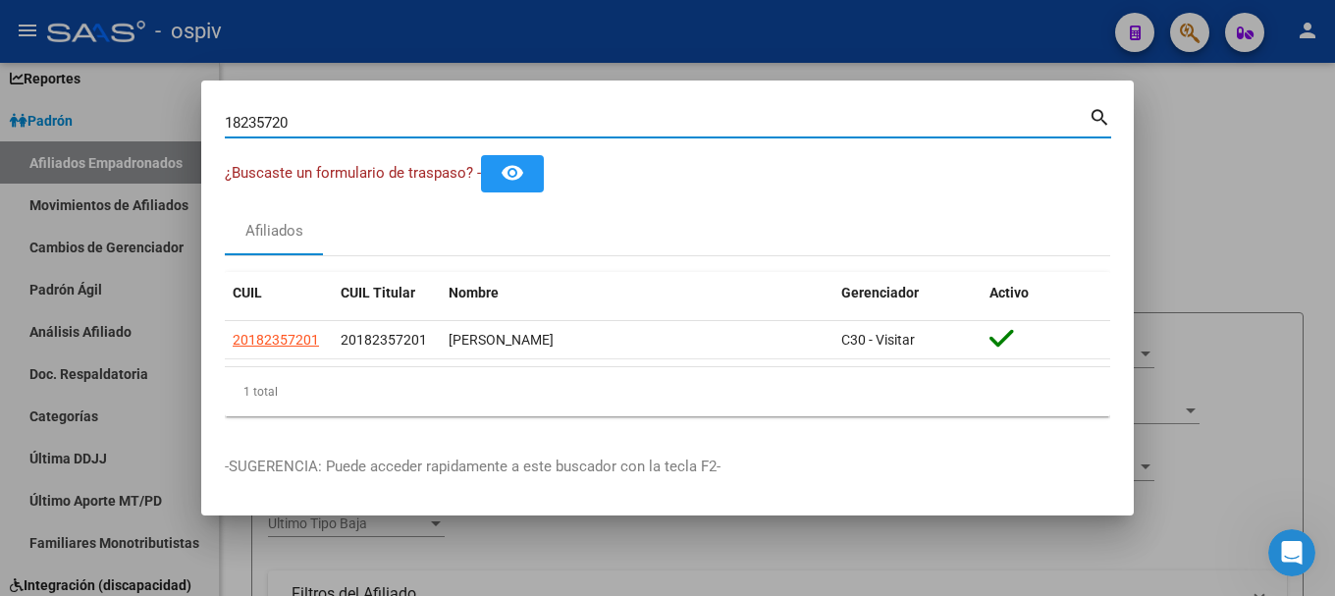
drag, startPoint x: 303, startPoint y: 120, endPoint x: 152, endPoint y: 120, distance: 151.2
click at [152, 120] on div "18235720 Buscar (apellido, dni, cuil, nro traspaso, cuit, obra social) search ¿…" at bounding box center [667, 298] width 1335 height 596
type input "29945866"
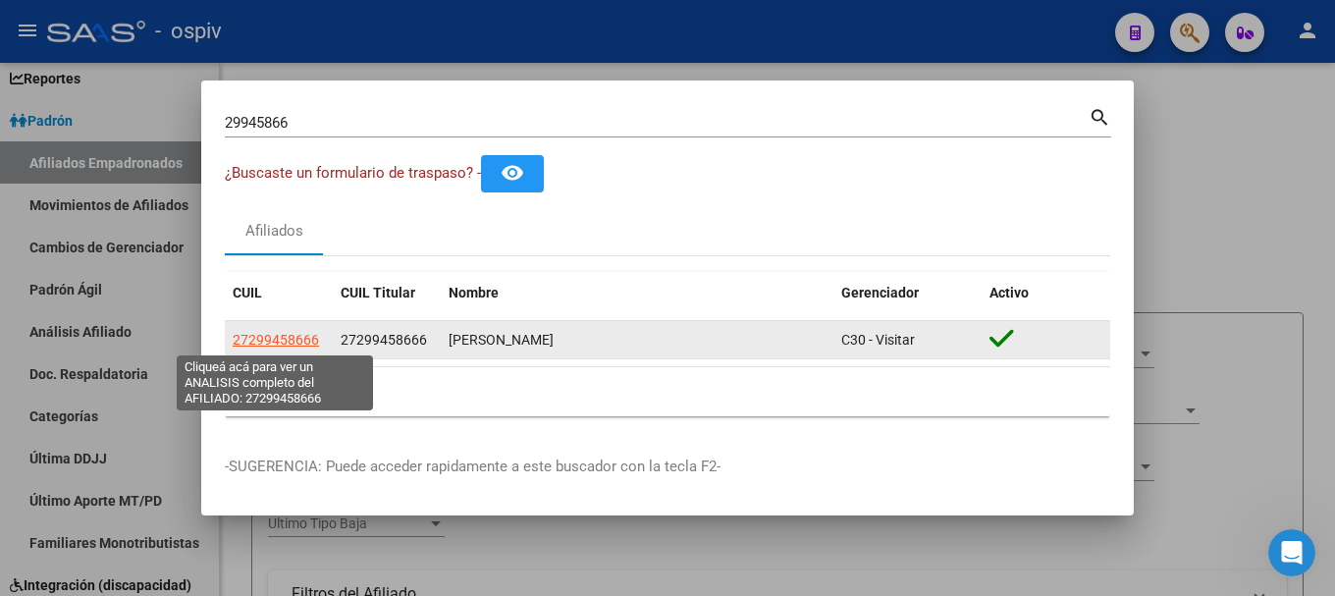
click at [262, 337] on span "27299458666" at bounding box center [276, 340] width 86 height 16
type textarea "27299458666"
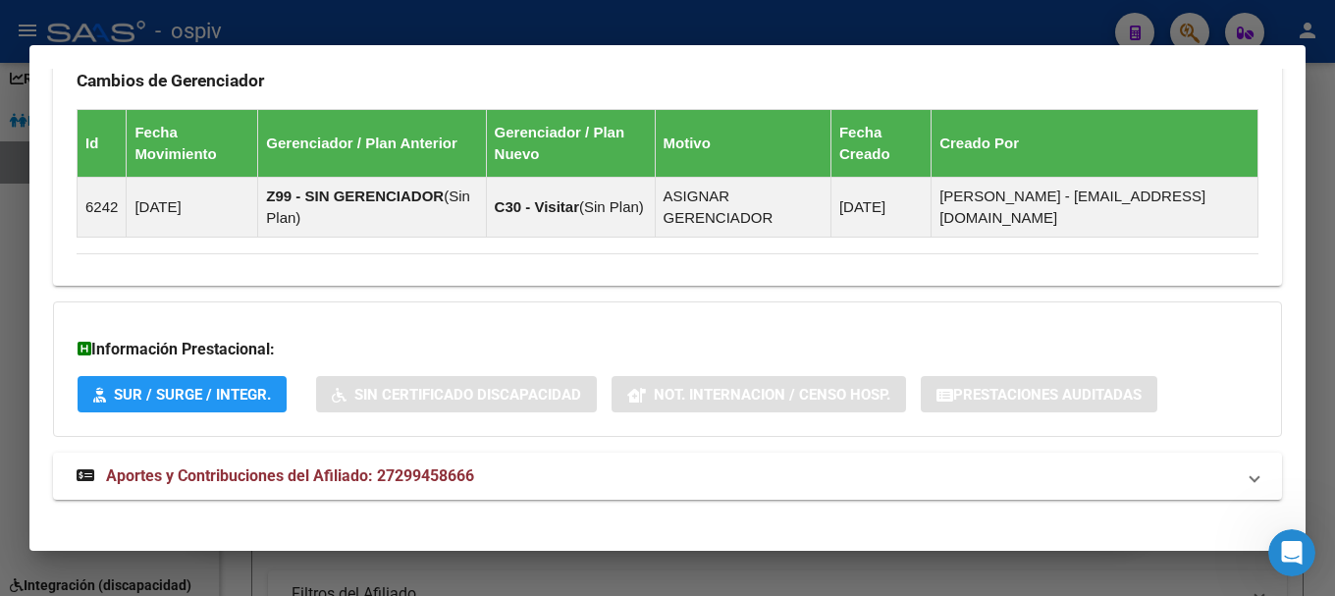
scroll to position [1381, 0]
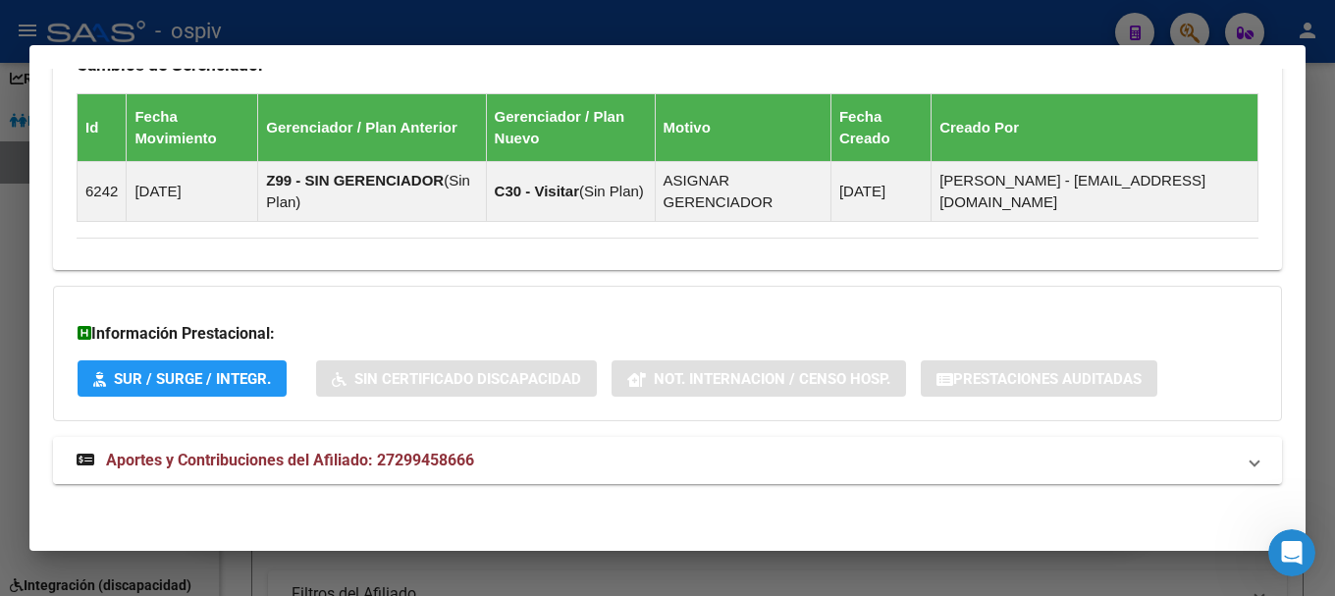
drag, startPoint x: 347, startPoint y: 452, endPoint x: 432, endPoint y: 455, distance: 84.5
click at [347, 454] on span "Aportes y Contribuciones del Afiliado: 27299458666" at bounding box center [290, 460] width 368 height 19
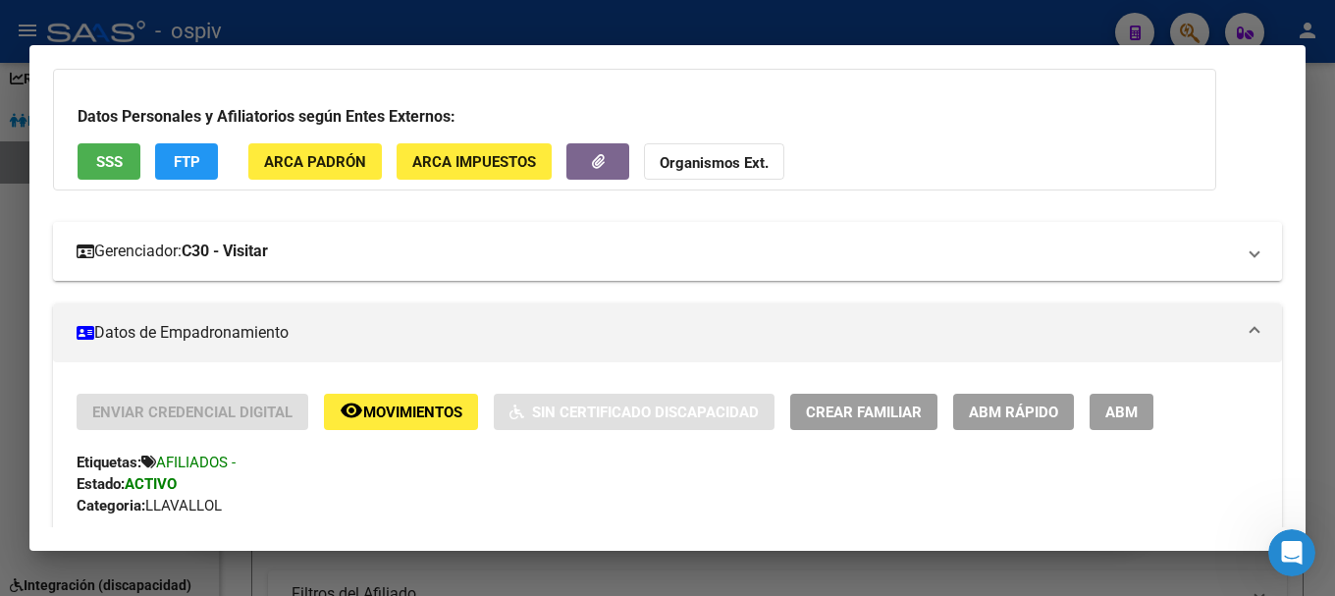
scroll to position [0, 0]
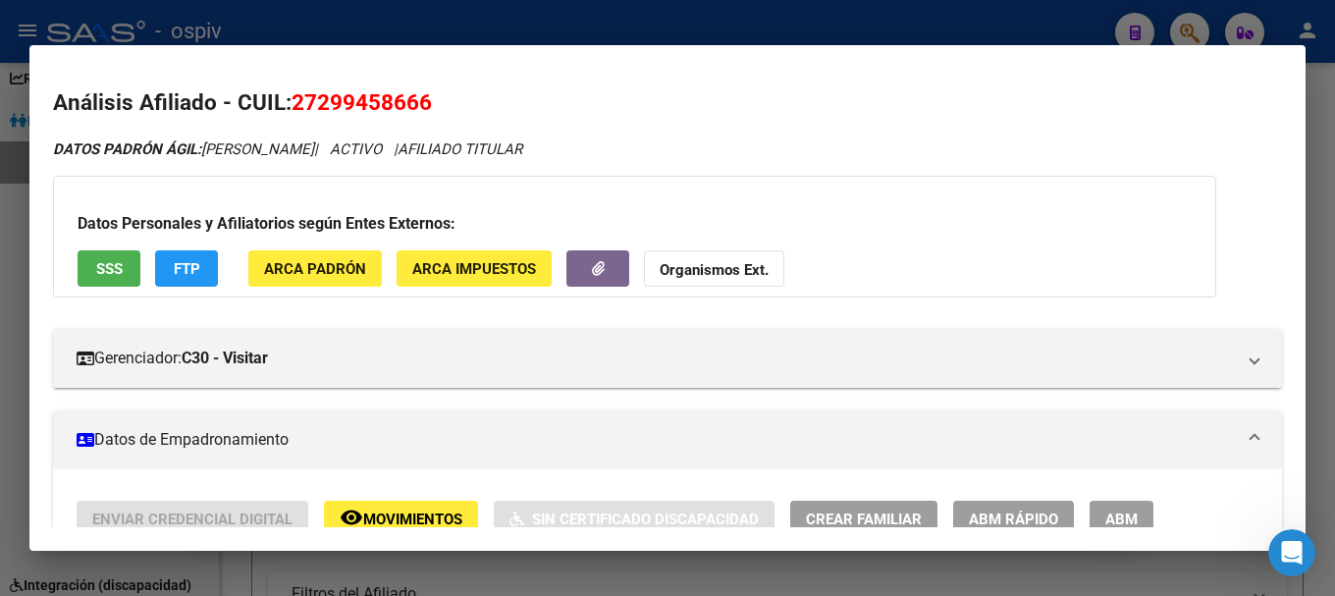
drag, startPoint x: 314, startPoint y: 102, endPoint x: 494, endPoint y: 101, distance: 179.6
click at [494, 101] on h2 "Análisis Afiliado - CUIL: 27299458666" at bounding box center [667, 102] width 1229 height 33
click at [107, 274] on span "SSS" at bounding box center [109, 269] width 27 height 18
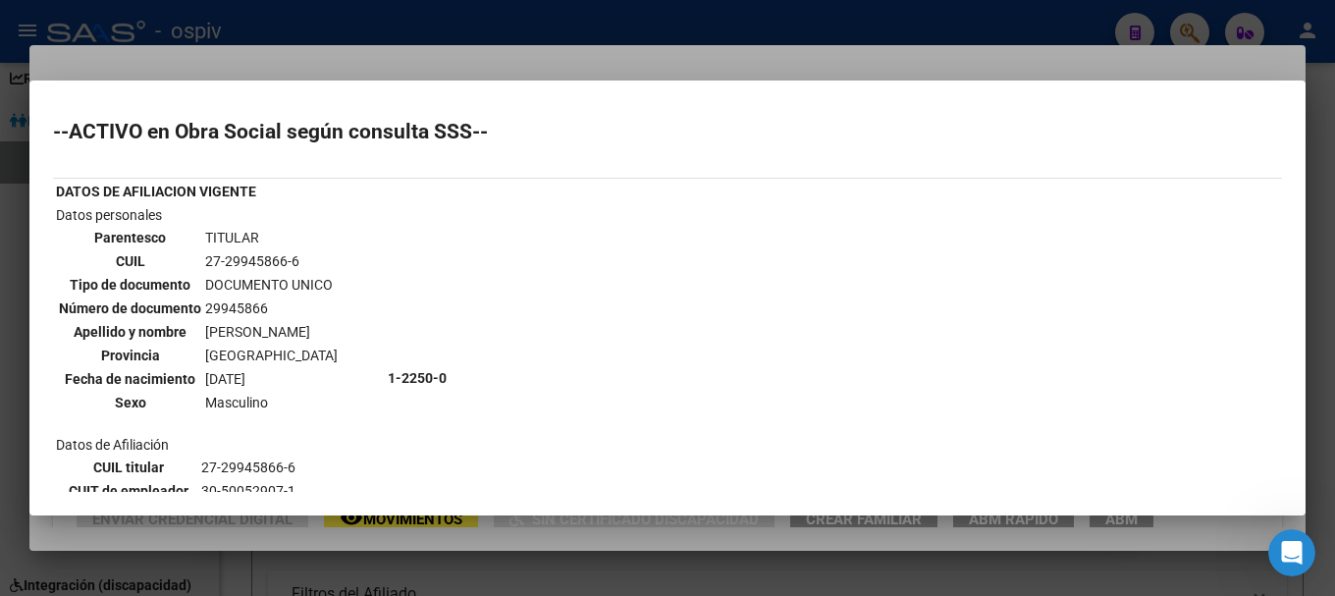
click at [0, 357] on div at bounding box center [667, 298] width 1335 height 596
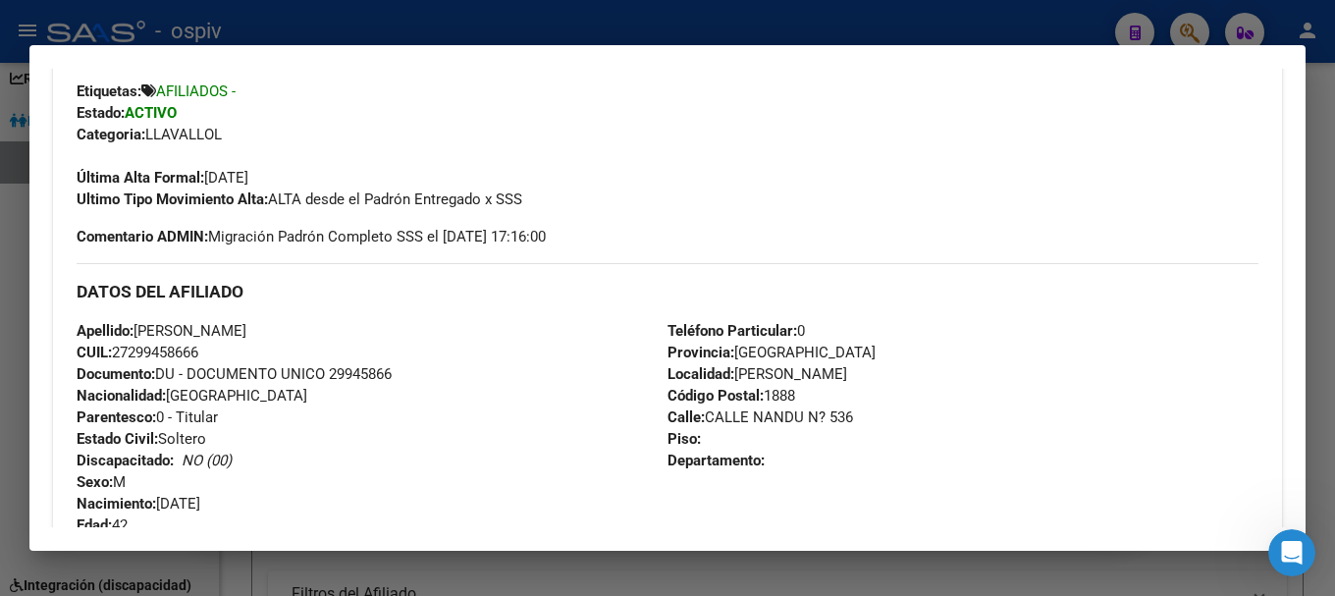
scroll to position [491, 0]
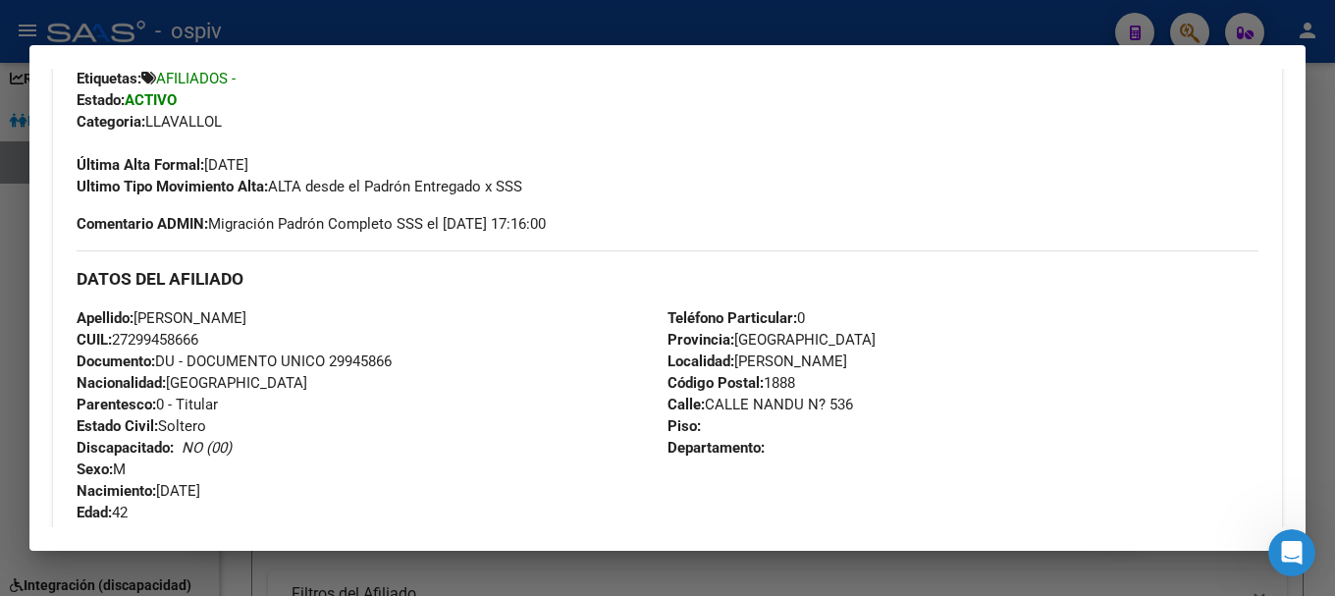
drag, startPoint x: 139, startPoint y: 310, endPoint x: 309, endPoint y: 310, distance: 169.8
click at [309, 310] on div "Apellido: MAURI JUAN RAMON CUIL: 27299458666 Documento: DU - DOCUMENTO UNICO 29…" at bounding box center [372, 415] width 591 height 216
drag, startPoint x: 298, startPoint y: 354, endPoint x: 201, endPoint y: 337, distance: 98.8
click at [300, 352] on span "Documento: DU - DOCUMENTO UNICO 29945866" at bounding box center [234, 361] width 315 height 18
drag, startPoint x: 117, startPoint y: 336, endPoint x: 215, endPoint y: 336, distance: 98.2
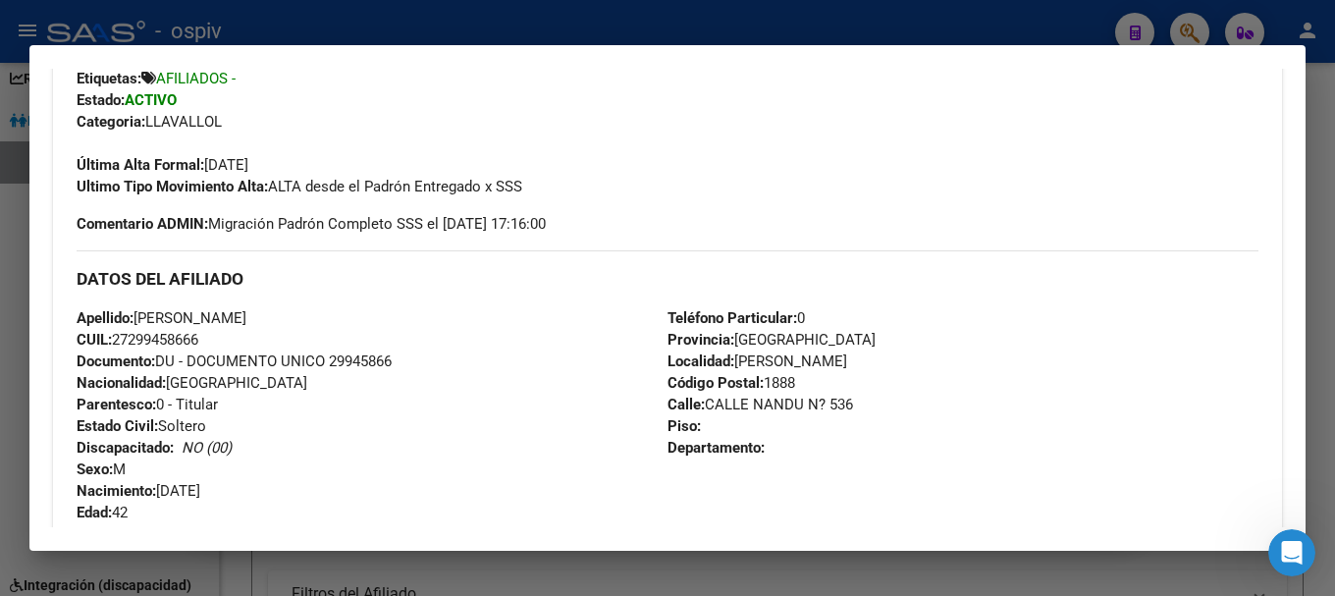
click at [215, 336] on div "Apellido: MAURI JUAN RAMON CUIL: 27299458666 Documento: DU - DOCUMENTO UNICO 29…" at bounding box center [372, 415] width 591 height 216
drag, startPoint x: 905, startPoint y: 174, endPoint x: 1218, endPoint y: 103, distance: 321.0
click at [910, 172] on div "Última Alta Formal: 01/02/2012" at bounding box center [668, 154] width 1182 height 43
click at [1186, 32] on div at bounding box center [667, 298] width 1335 height 596
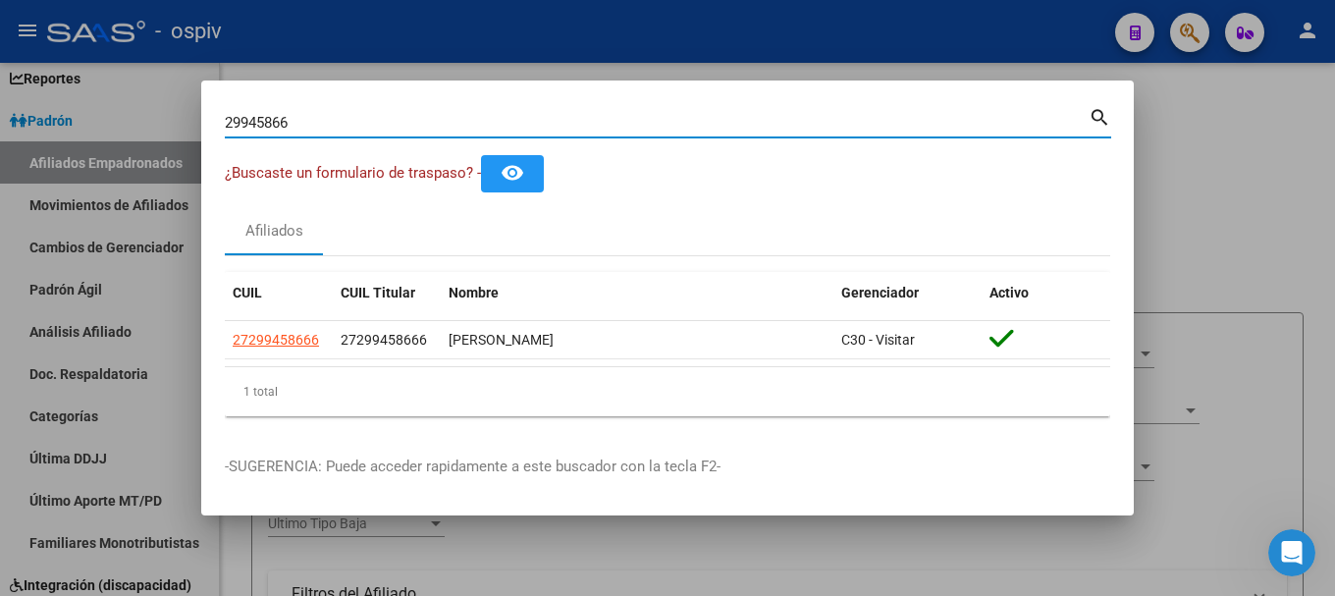
drag, startPoint x: 319, startPoint y: 124, endPoint x: 115, endPoint y: 66, distance: 212.2
click at [117, 74] on div "29945866 Buscar (apellido, dni, cuil, nro traspaso, cuit, obra social) search ¿…" at bounding box center [667, 298] width 1335 height 596
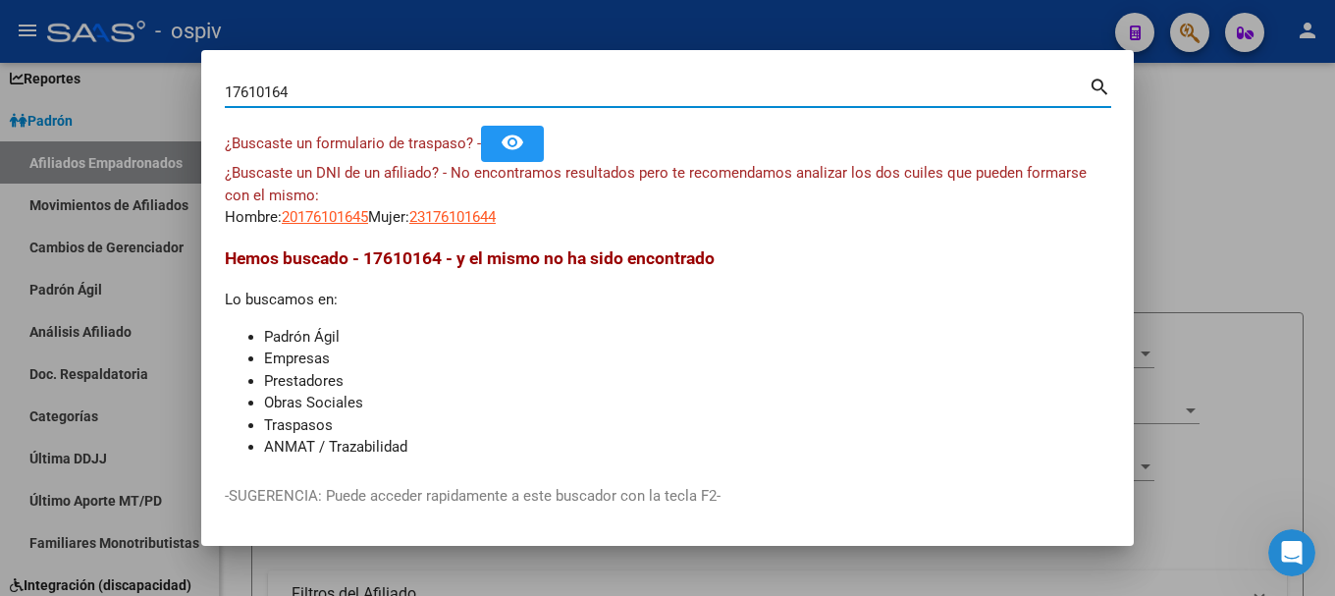
click at [320, 97] on input "17610164" at bounding box center [657, 92] width 864 height 18
drag, startPoint x: 320, startPoint y: 97, endPoint x: 97, endPoint y: 61, distance: 225.8
click at [97, 61] on div "17610164 Buscar (apellido, dni, cuil, nro traspaso, cuit, obra social) search ¿…" at bounding box center [667, 298] width 1335 height 596
type input "17610816"
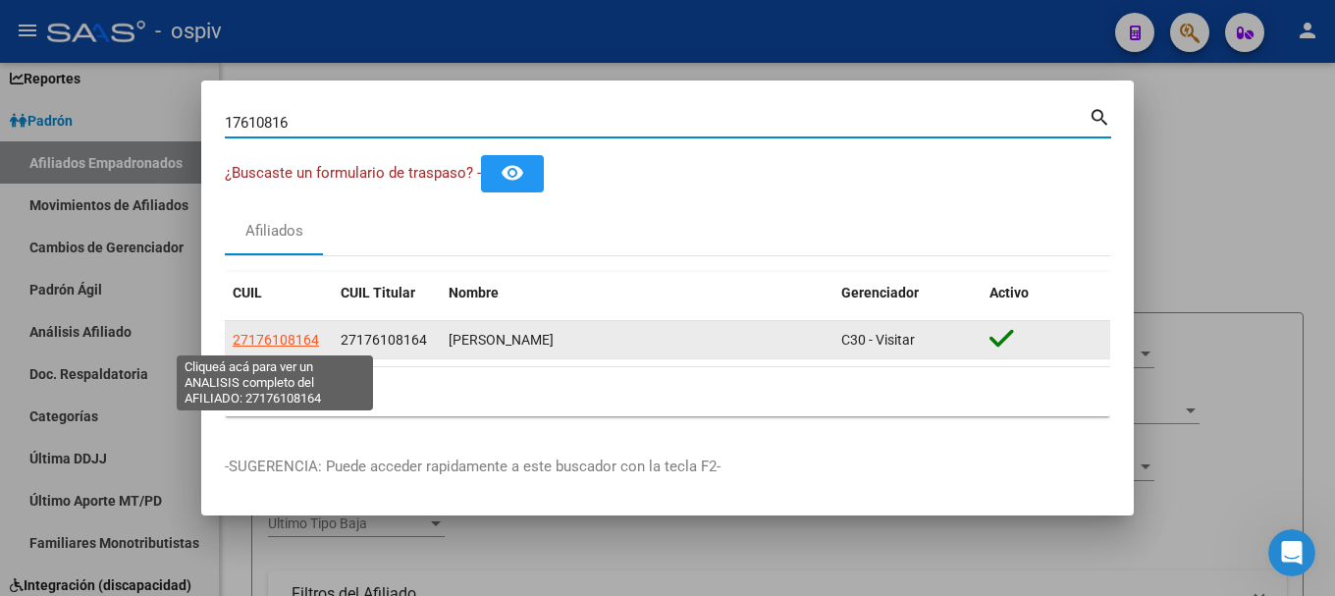
click at [291, 336] on span "27176108164" at bounding box center [276, 340] width 86 height 16
type textarea "27176108164"
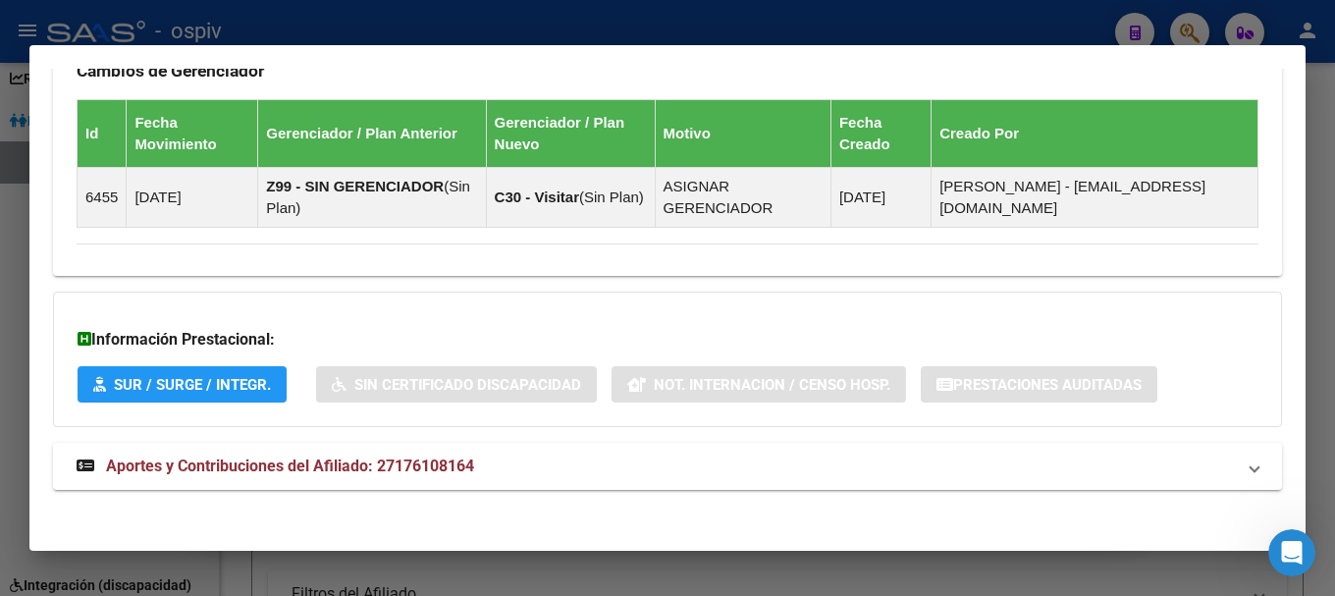
scroll to position [1198, 0]
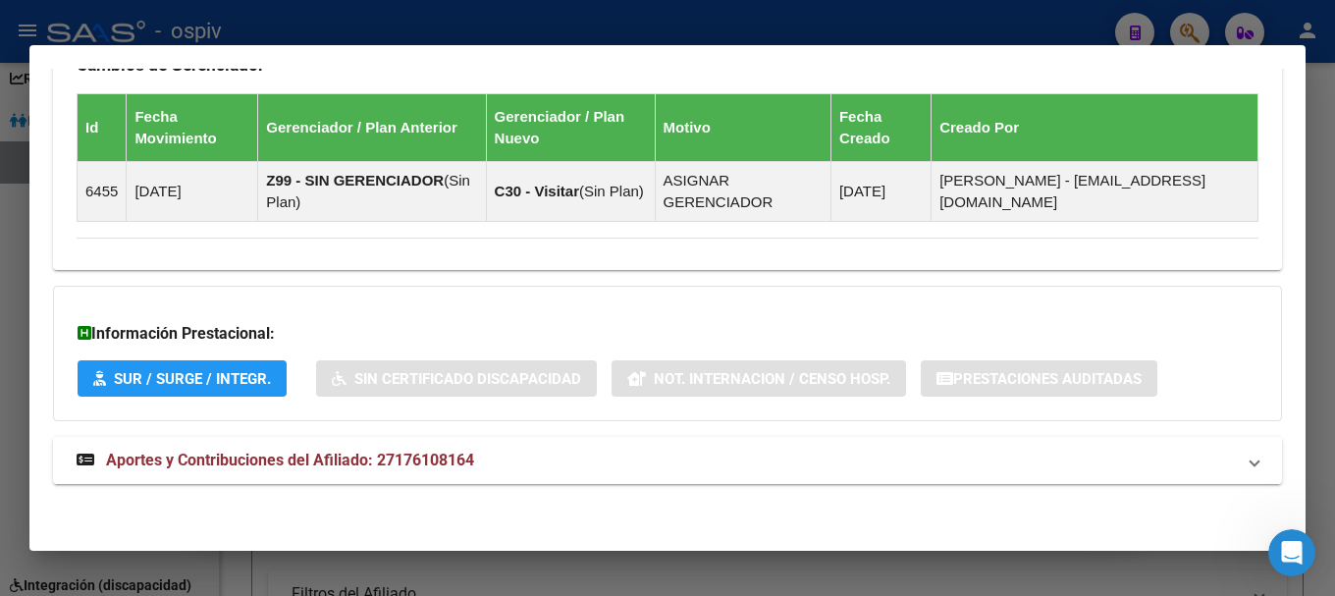
click at [261, 456] on span "Aportes y Contribuciones del Afiliado: 27176108164" at bounding box center [290, 460] width 368 height 19
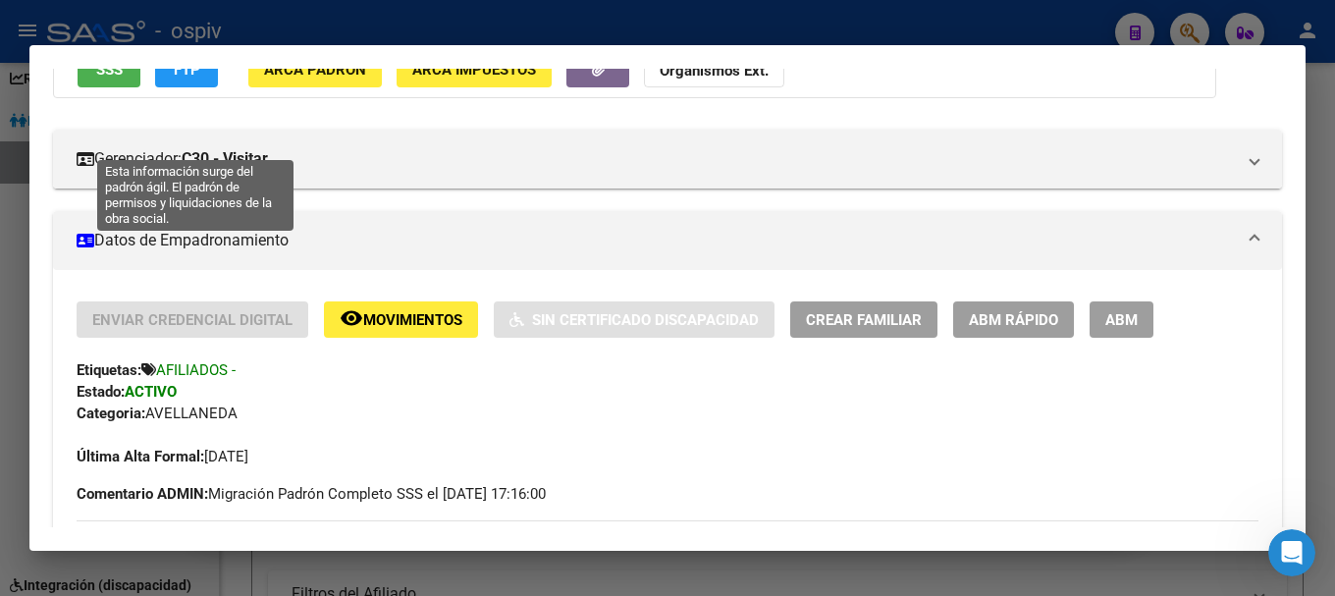
scroll to position [0, 0]
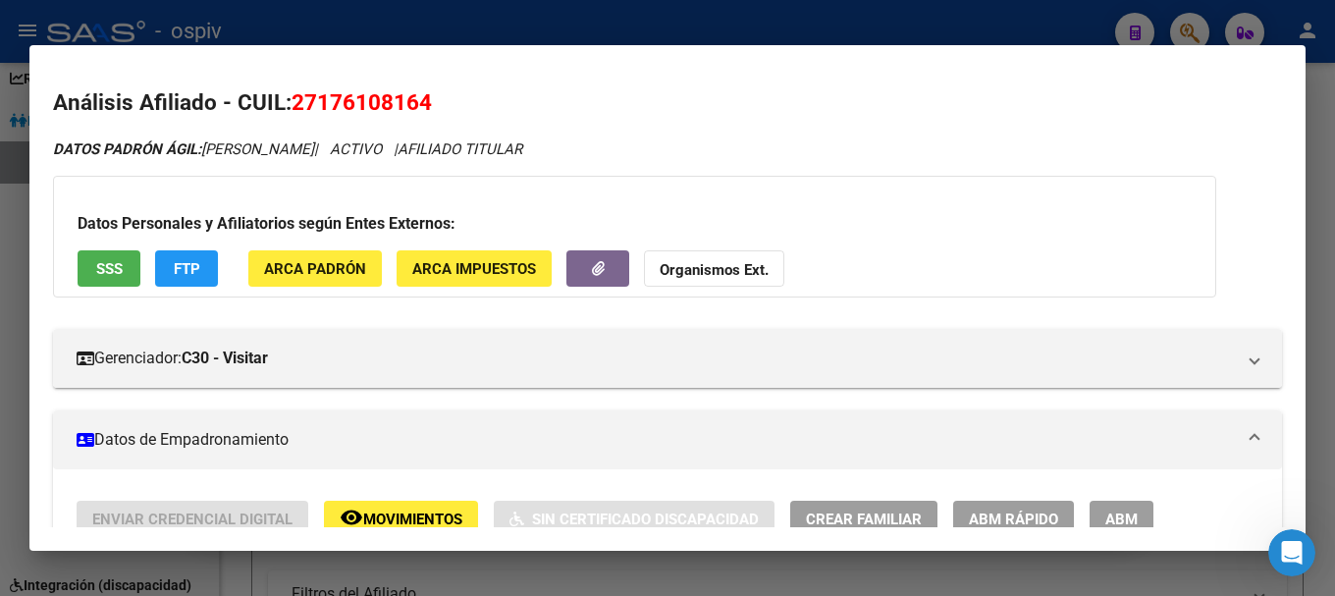
click at [123, 263] on button "SSS" at bounding box center [109, 268] width 63 height 36
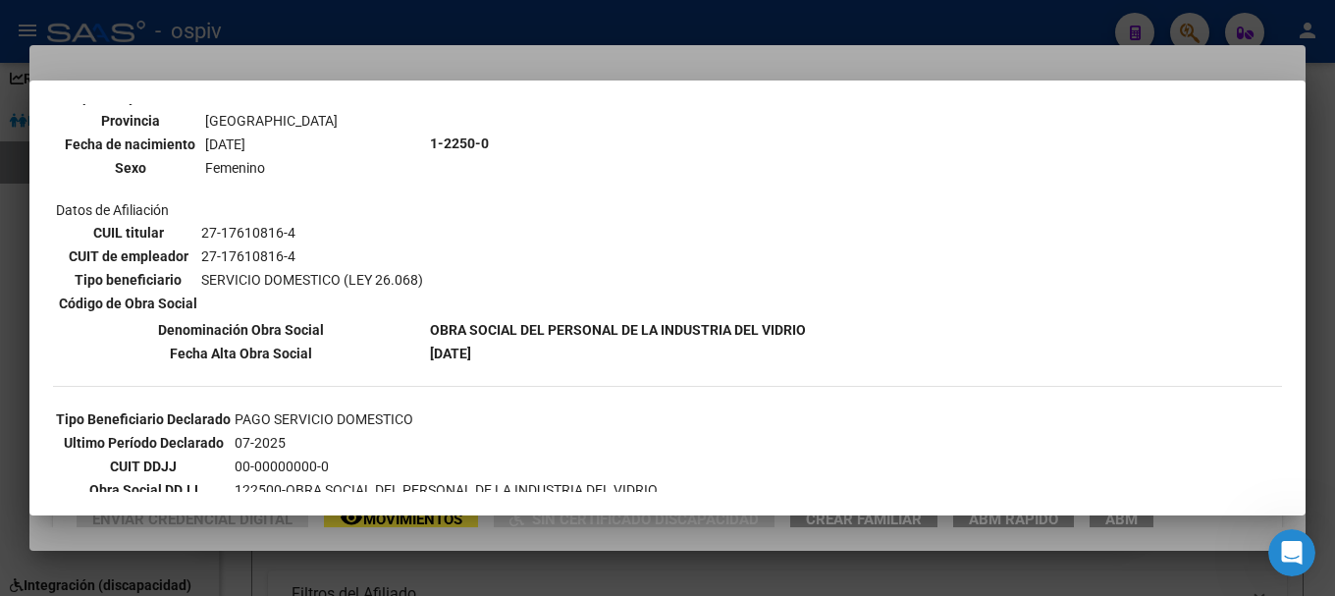
scroll to position [294, 0]
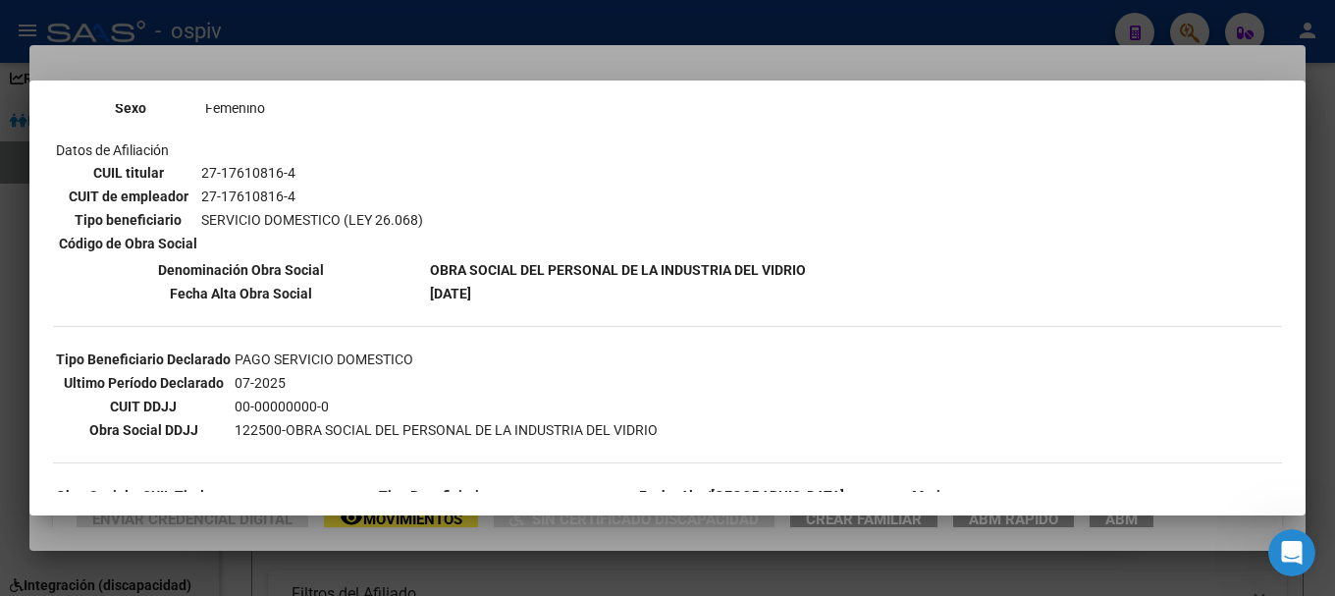
drag, startPoint x: 199, startPoint y: 170, endPoint x: 319, endPoint y: 172, distance: 119.8
click at [319, 172] on td "27-17610816-4" at bounding box center [312, 173] width 224 height 22
click at [353, 90] on mat-dialog-container "--ACTIVO en Obra Social según consulta SSS-- DATOS DE AFILIACION VIGENTE Datos …" at bounding box center [667, 297] width 1276 height 435
click at [0, 340] on div at bounding box center [667, 298] width 1335 height 596
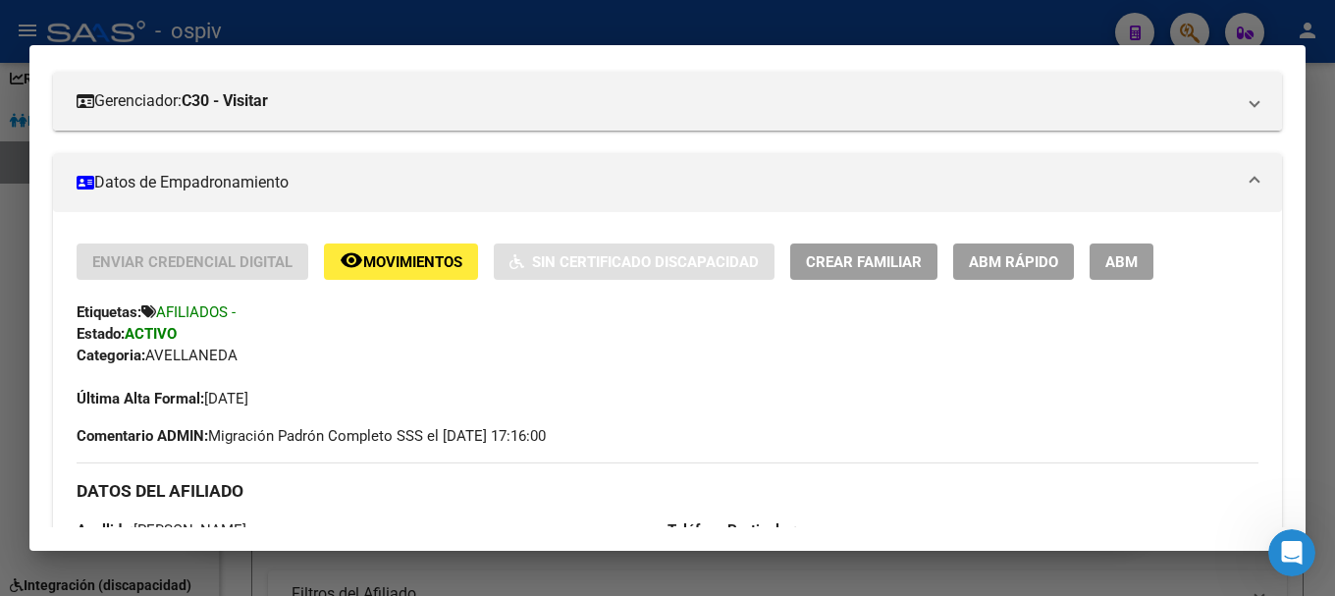
scroll to position [491, 0]
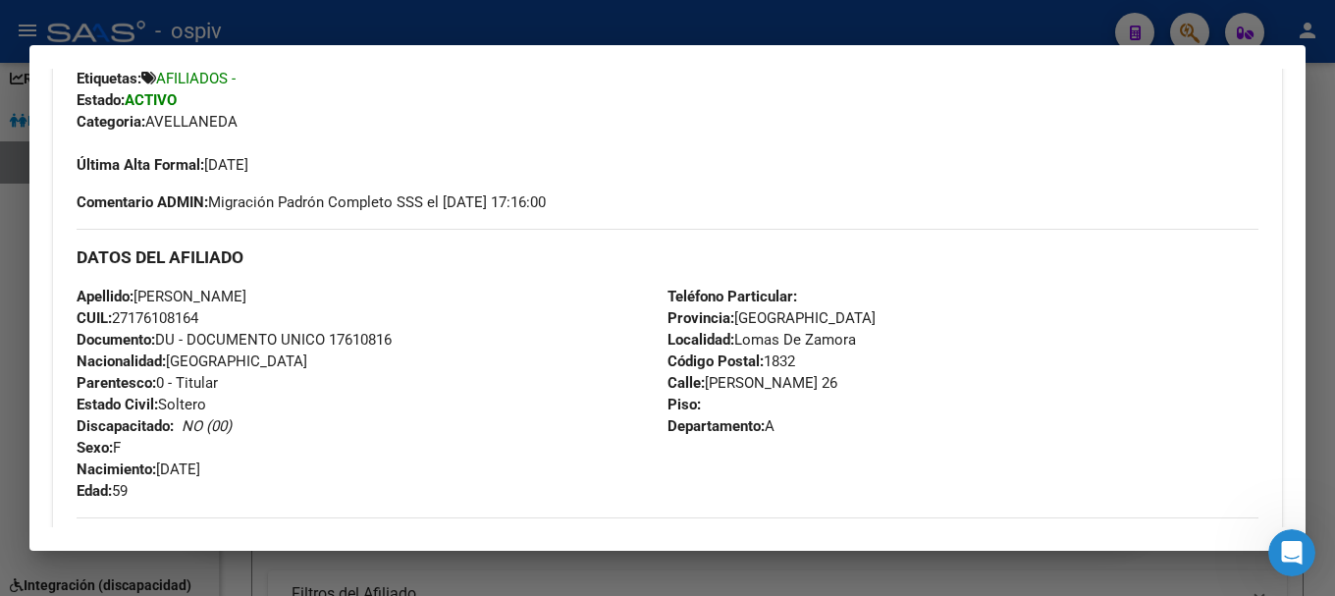
drag, startPoint x: 138, startPoint y: 299, endPoint x: 278, endPoint y: 299, distance: 139.4
click at [278, 299] on div "Apellido: CARMEN LEDESMA CUIL: 27176108164 Documento: DU - DOCUMENTO UNICO 1761…" at bounding box center [372, 394] width 591 height 216
click at [328, 398] on div "Apellido: CARMEN LEDESMA CUIL: 27176108164 Documento: DU - DOCUMENTO UNICO 1761…" at bounding box center [372, 394] width 591 height 216
drag, startPoint x: 116, startPoint y: 313, endPoint x: 220, endPoint y: 313, distance: 104.1
click at [220, 313] on div "Apellido: CARMEN LEDESMA CUIL: 27176108164 Documento: DU - DOCUMENTO UNICO 1761…" at bounding box center [372, 394] width 591 height 216
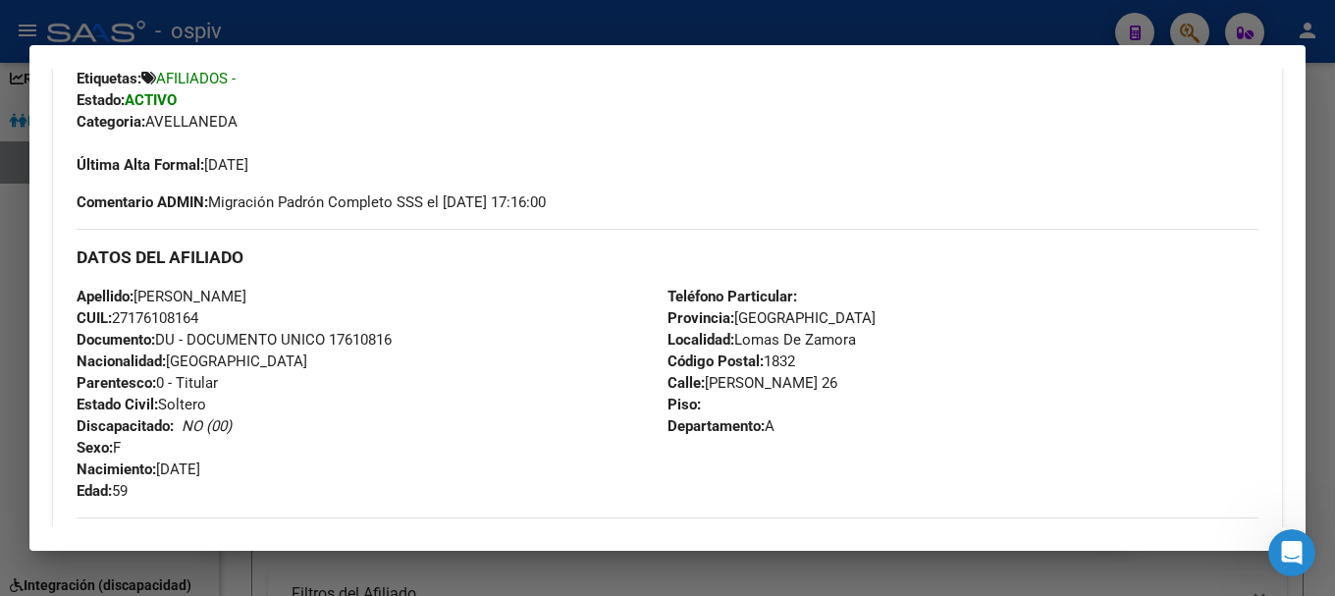
click at [1189, 24] on div at bounding box center [667, 298] width 1335 height 596
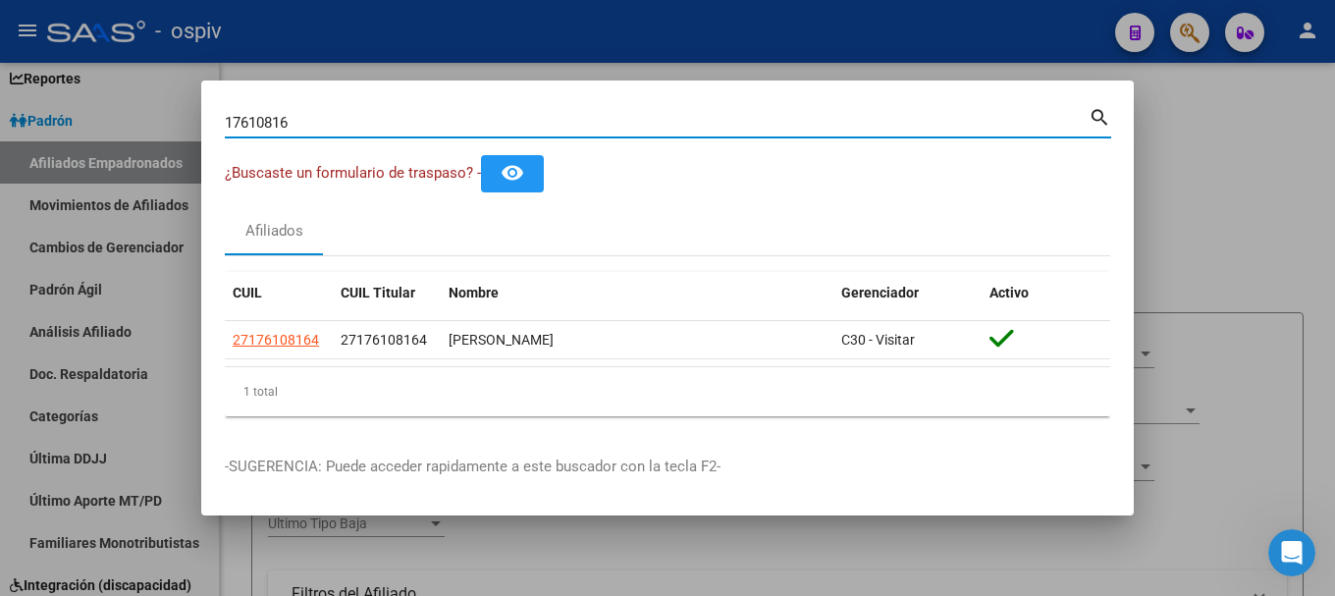
drag, startPoint x: 333, startPoint y: 121, endPoint x: 129, endPoint y: 83, distance: 207.6
click at [129, 83] on div "17610816 Buscar (apellido, dni, cuil, nro traspaso, cuit, obra social) search ¿…" at bounding box center [667, 298] width 1335 height 596
type input "11834203"
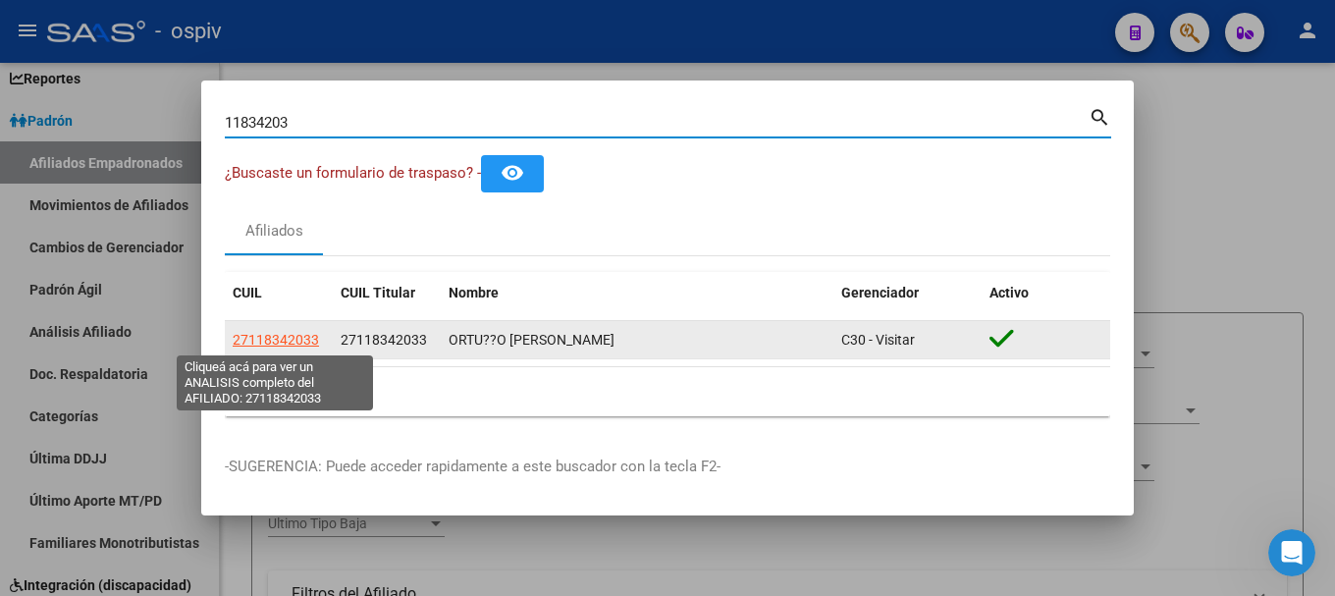
click at [279, 343] on span "27118342033" at bounding box center [276, 340] width 86 height 16
type textarea "27118342033"
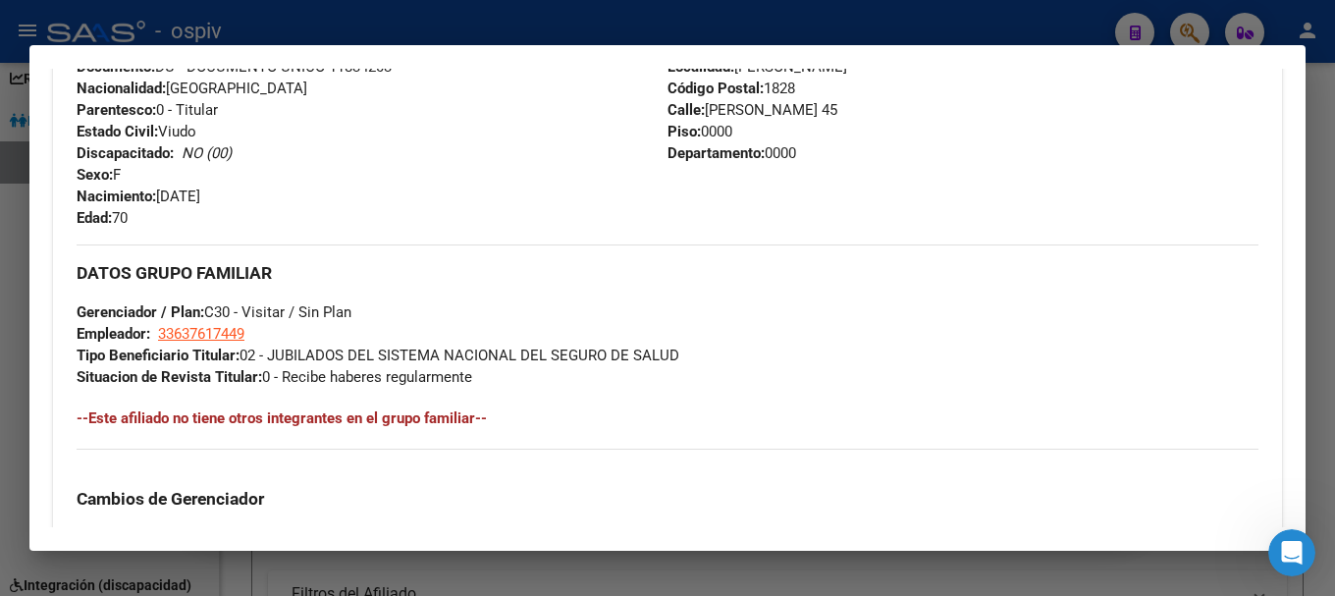
scroll to position [1219, 0]
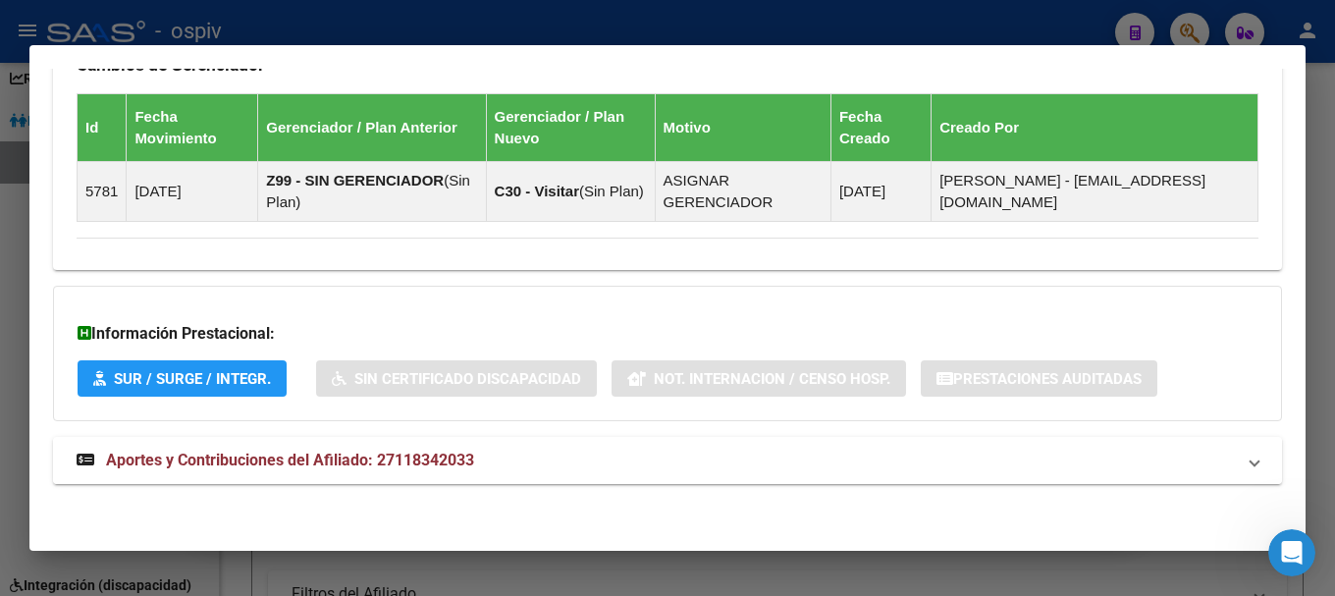
click at [244, 457] on span "Aportes y Contribuciones del Afiliado: 27118342033" at bounding box center [290, 460] width 368 height 19
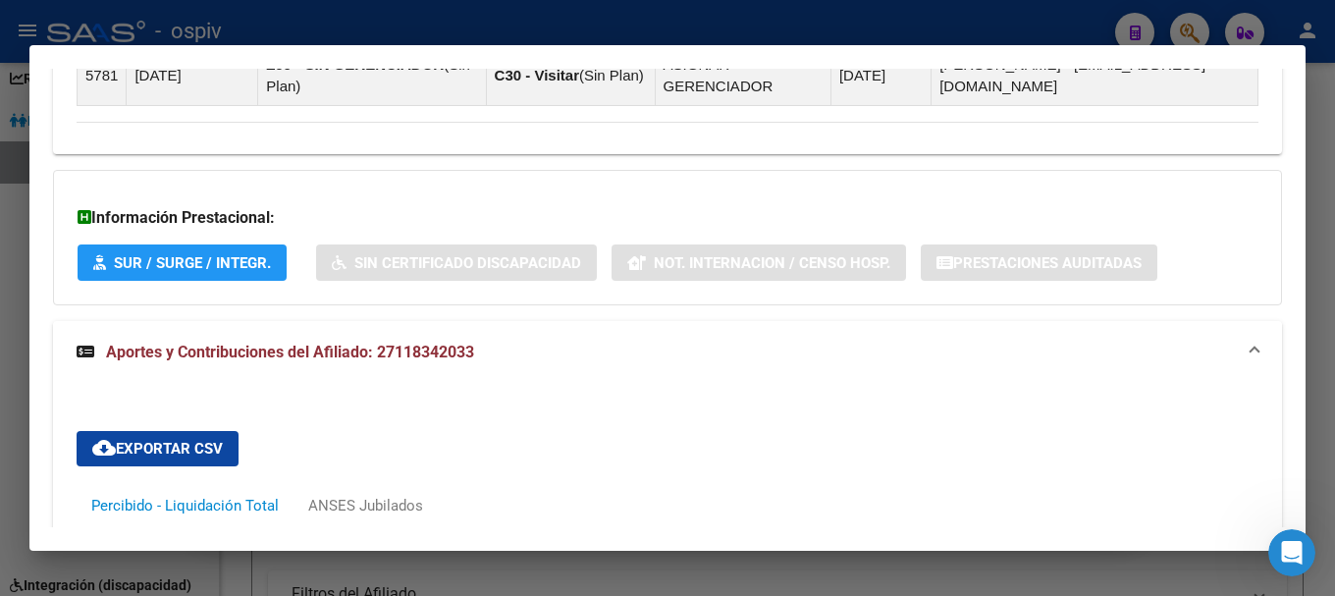
scroll to position [1629, 0]
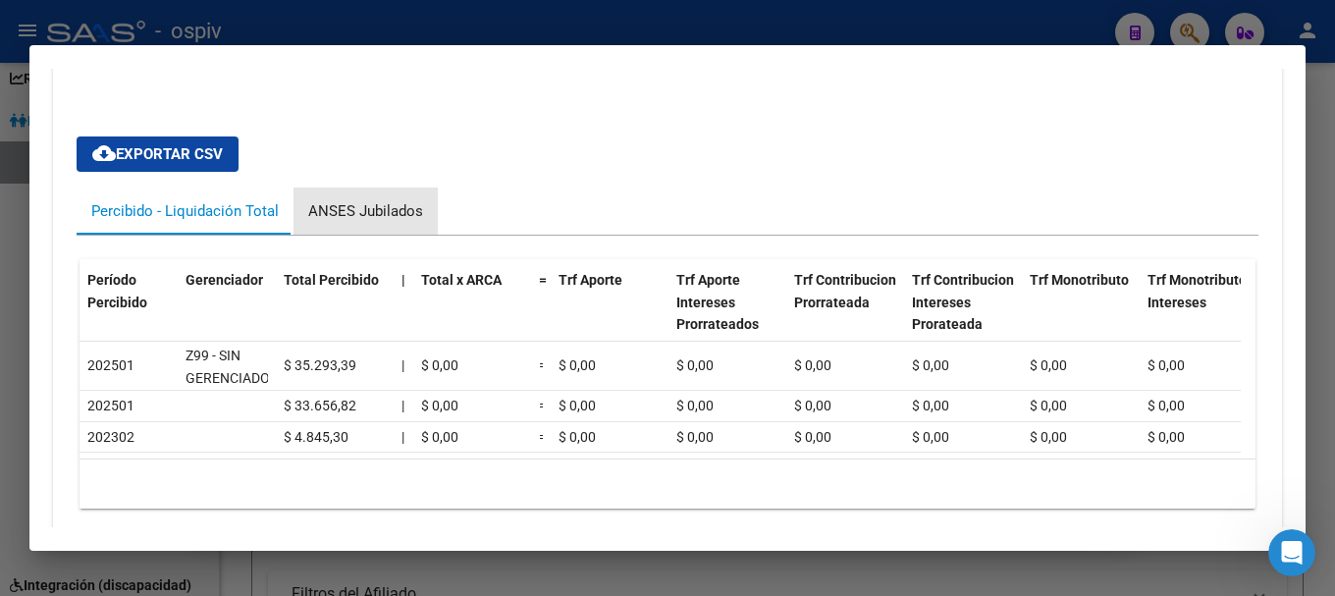
click at [375, 214] on div "ANSES Jubilados" at bounding box center [365, 211] width 115 height 22
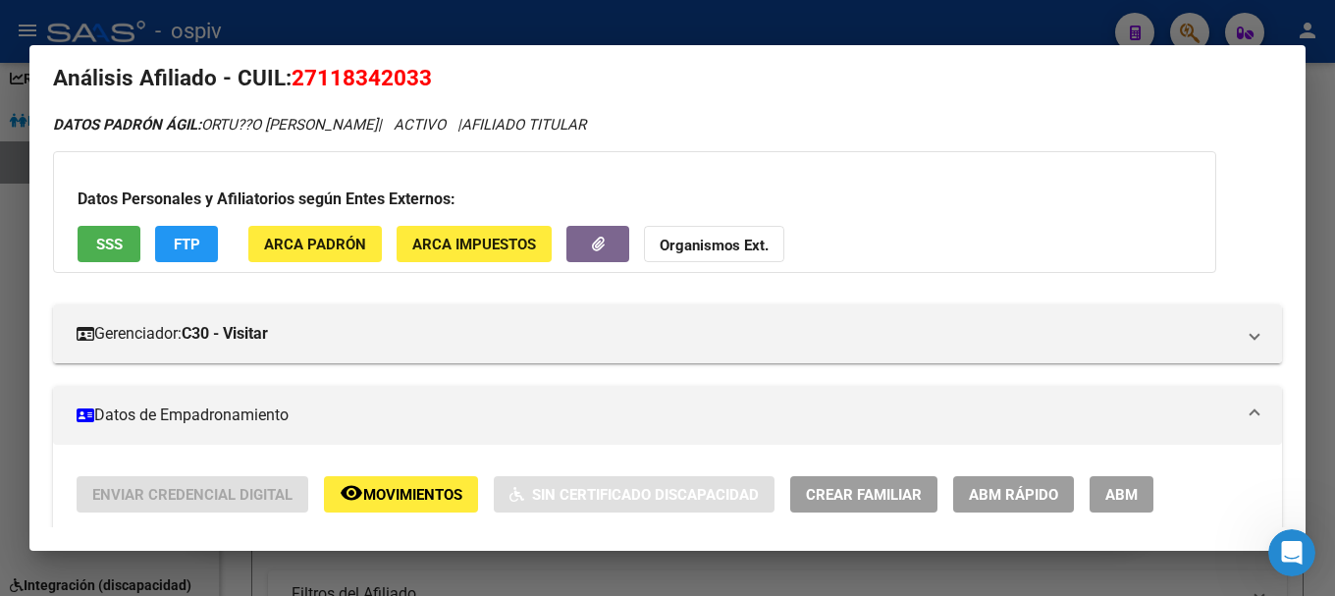
scroll to position [0, 0]
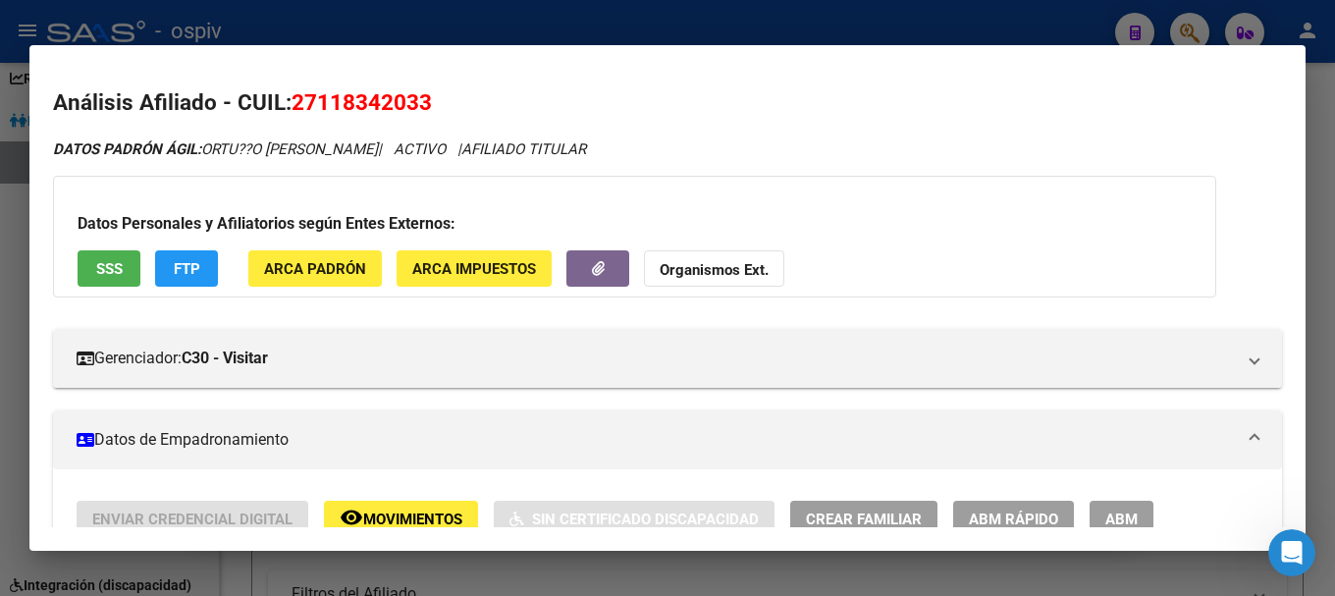
click at [183, 258] on button "FTP" at bounding box center [186, 268] width 63 height 36
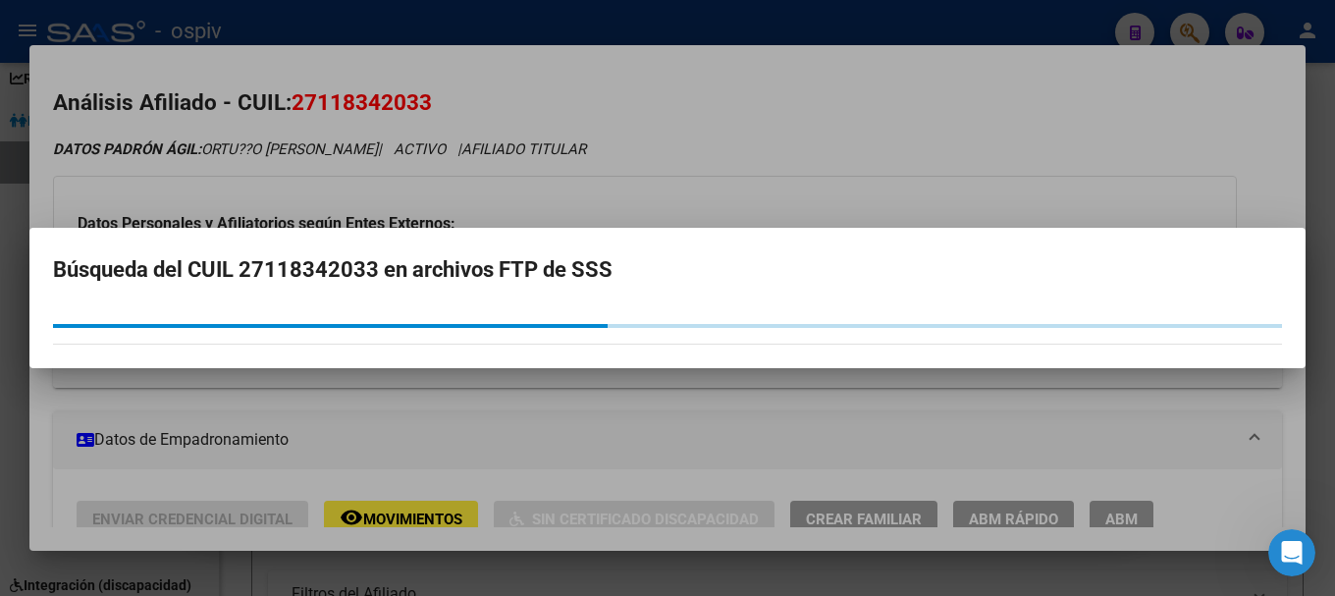
click at [0, 260] on div at bounding box center [667, 298] width 1335 height 596
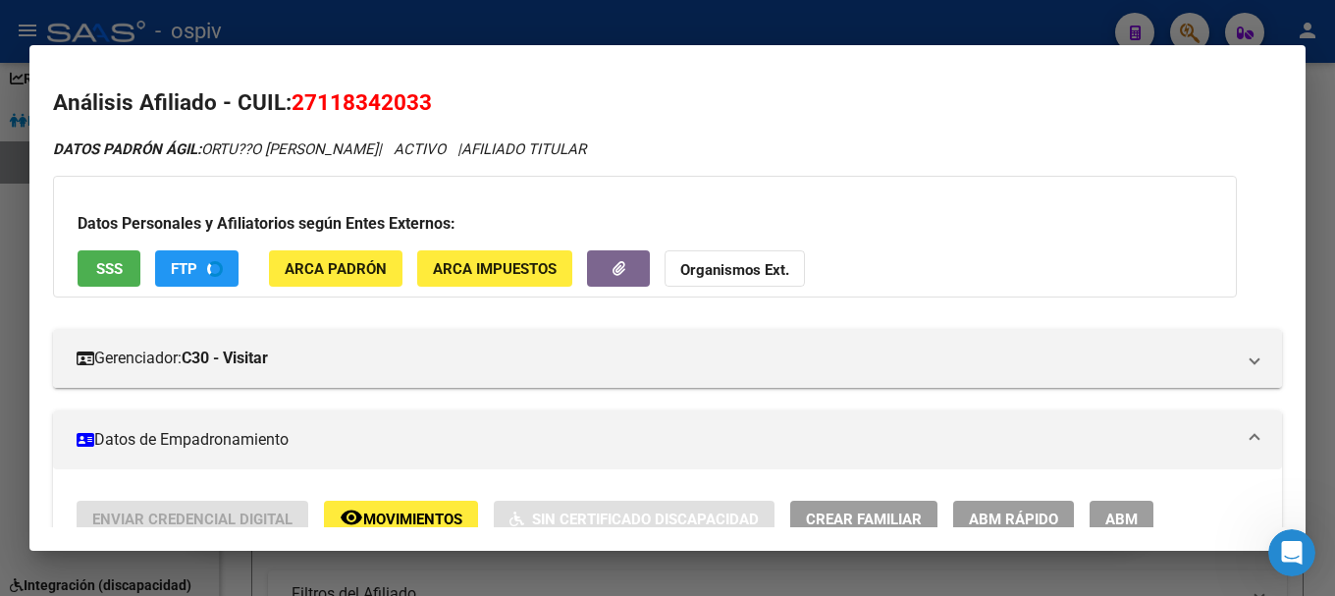
click at [103, 261] on span "SSS" at bounding box center [109, 269] width 27 height 18
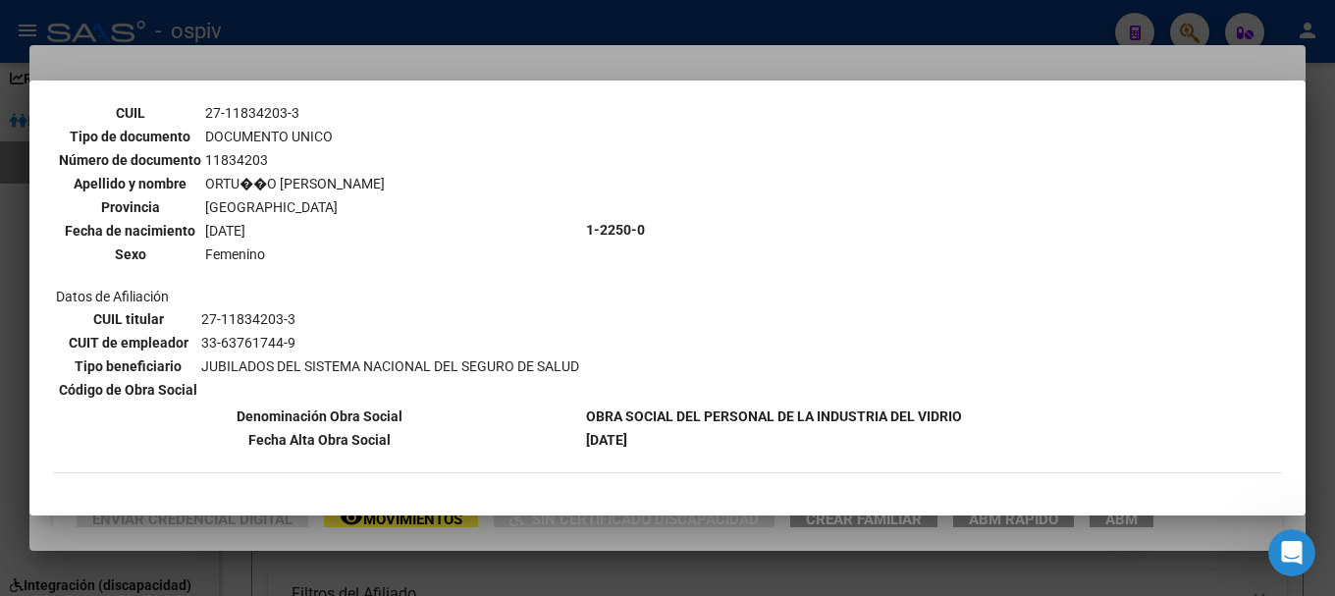
scroll to position [149, 0]
drag, startPoint x: 203, startPoint y: 154, endPoint x: 271, endPoint y: 151, distance: 67.8
click at [271, 151] on td "11834203" at bounding box center [295, 159] width 182 height 22
click at [0, 263] on div at bounding box center [667, 298] width 1335 height 596
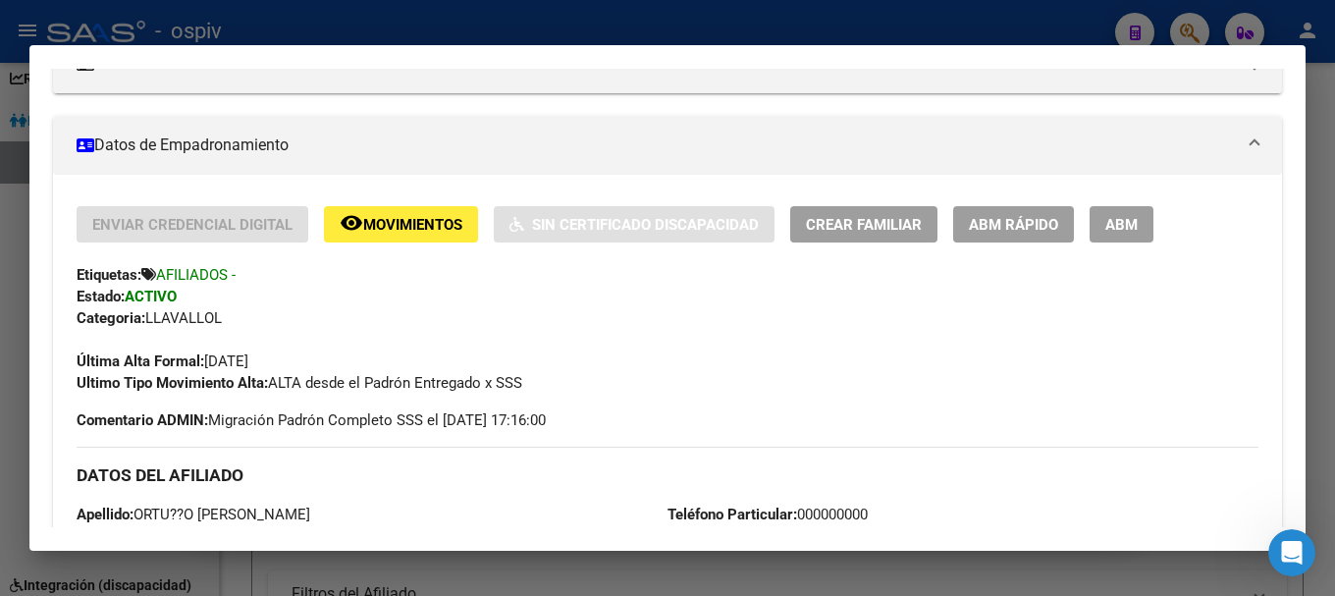
scroll to position [0, 0]
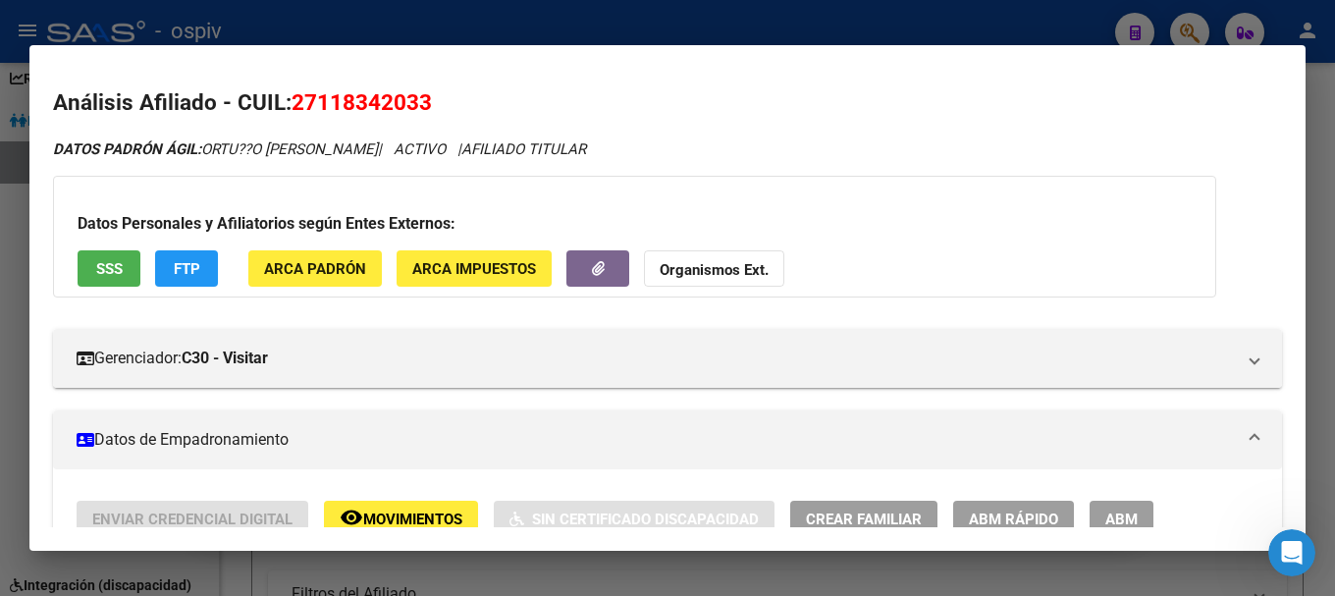
click at [555, 179] on div "Datos Personales y Afiliatorios según Entes Externos: SSS FTP ARCA Padrón ARCA …" at bounding box center [634, 237] width 1163 height 122
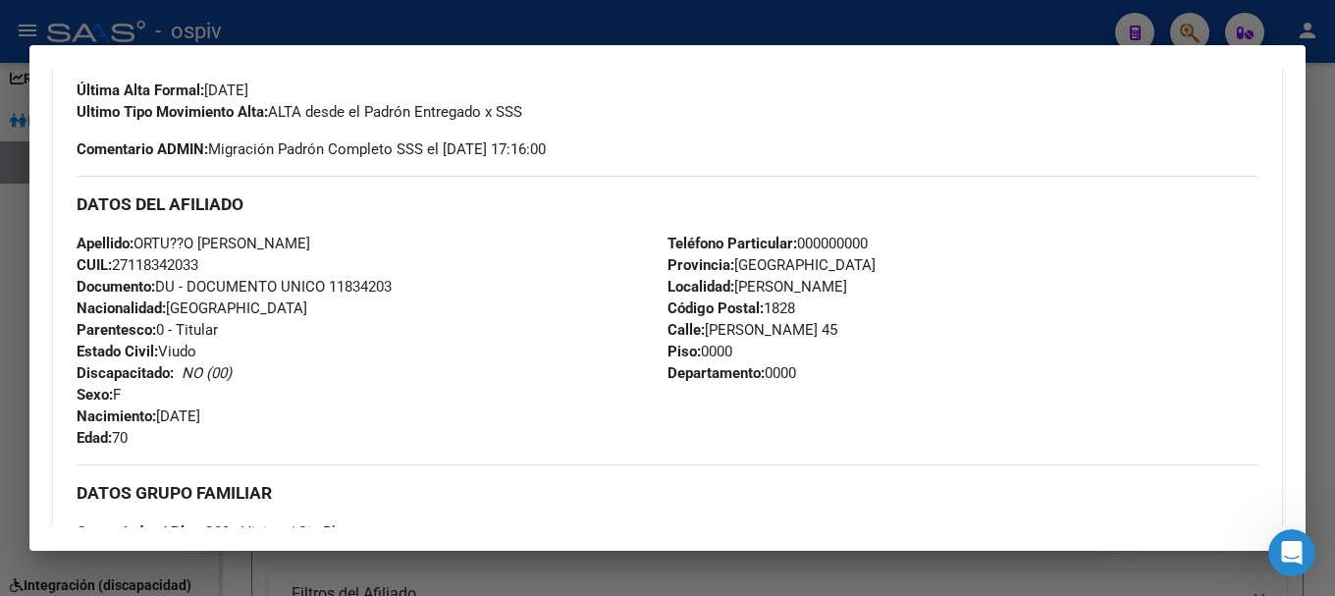
scroll to position [589, 0]
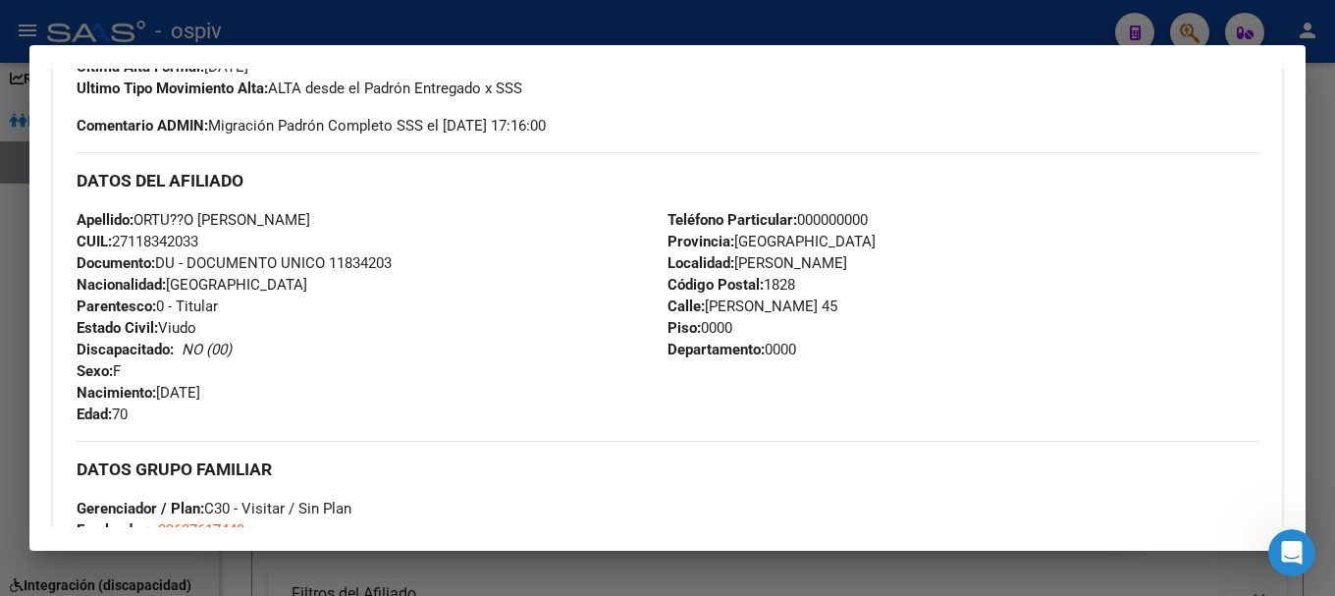
drag, startPoint x: 141, startPoint y: 218, endPoint x: 396, endPoint y: 207, distance: 254.5
click at [396, 207] on div "DATOS DEL AFILIADO Apellido: ORTU??O ROJAS FRANCISCA LOURDE CUIL: 27118342033 D…" at bounding box center [668, 288] width 1182 height 273
click at [385, 203] on div "DATOS DEL AFILIADO" at bounding box center [668, 180] width 1182 height 57
click at [492, 271] on div "Apellido: ORTU??O ROJAS FRANCISCA LOURDE CUIL: 27118342033 Documento: DU - DOCU…" at bounding box center [372, 317] width 591 height 216
drag, startPoint x: 138, startPoint y: 218, endPoint x: 396, endPoint y: 208, distance: 257.4
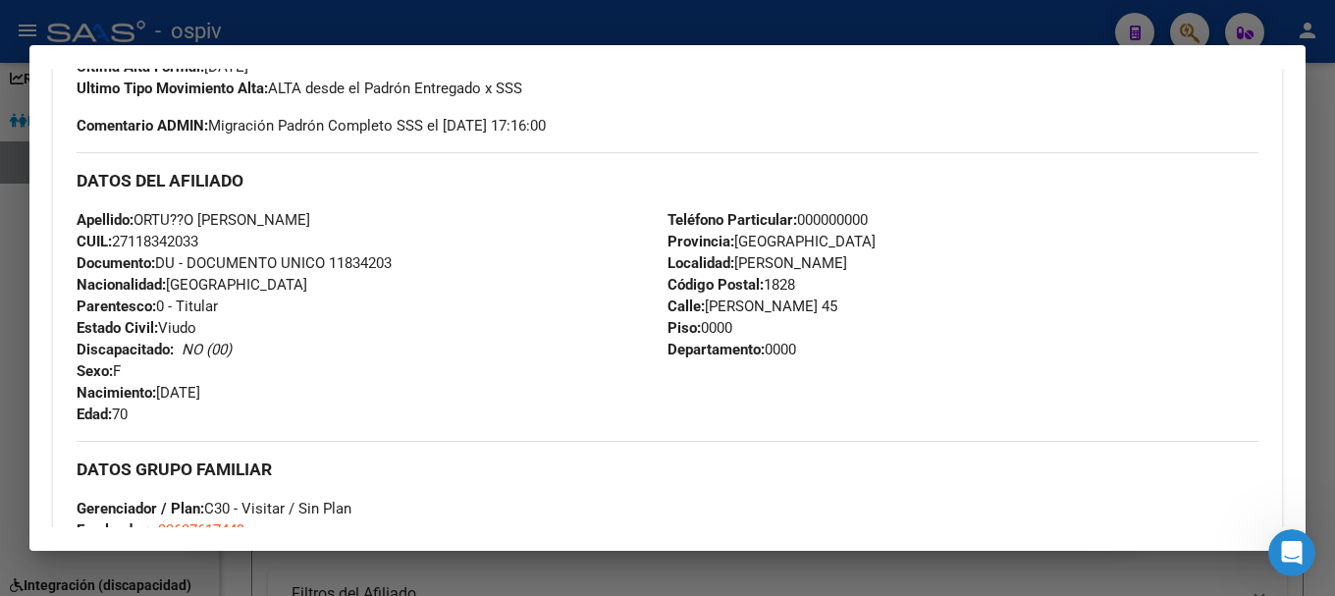
click at [396, 209] on div "Apellido: ORTU??O ROJAS FRANCISCA LOURDE CUIL: 27118342033 Documento: DU - DOCU…" at bounding box center [372, 317] width 591 height 216
drag, startPoint x: 120, startPoint y: 239, endPoint x: 209, endPoint y: 237, distance: 89.3
click at [209, 237] on div "Apellido: ORTU??O ROJAS FRANCISCA LOURDE CUIL: 27118342033 Documento: DU - DOCU…" at bounding box center [372, 317] width 591 height 216
click at [1178, 24] on div at bounding box center [667, 298] width 1335 height 596
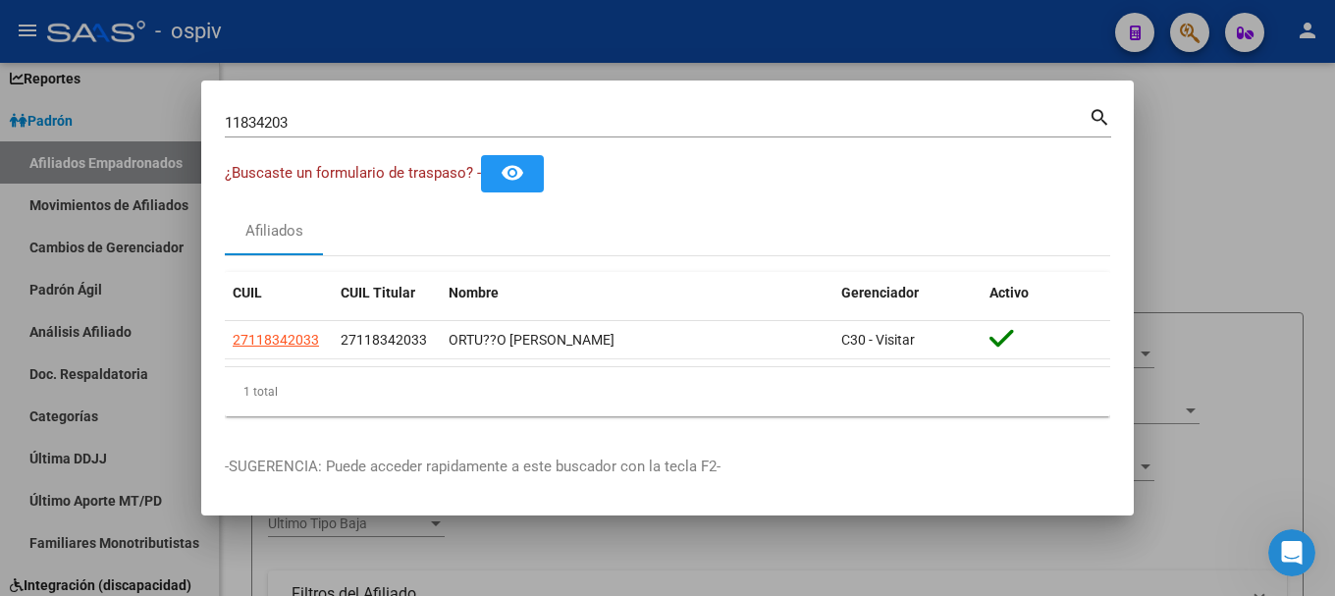
drag, startPoint x: 315, startPoint y: 118, endPoint x: 101, endPoint y: 112, distance: 214.1
click at [102, 112] on div "11834203 Buscar (apellido, dni, cuil, nro traspaso, cuit, obra social) search ¿…" at bounding box center [667, 298] width 1335 height 596
click at [352, 122] on input "11834203" at bounding box center [657, 123] width 864 height 18
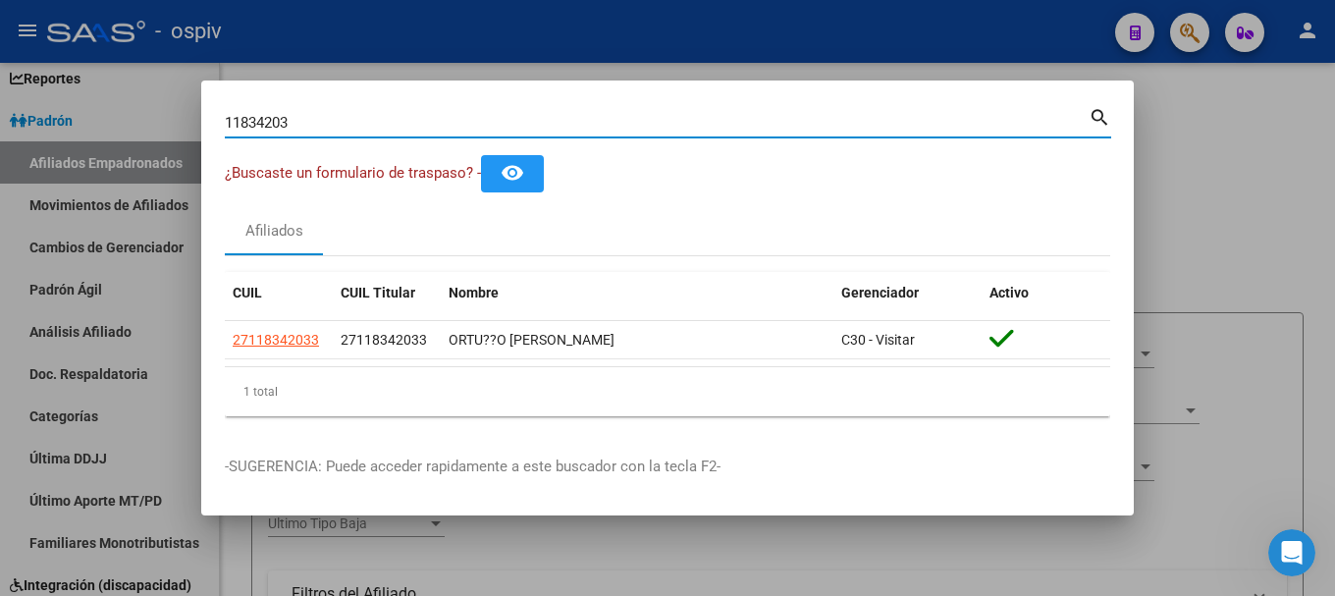
click at [352, 122] on input "11834203" at bounding box center [657, 123] width 864 height 18
type input "27135166"
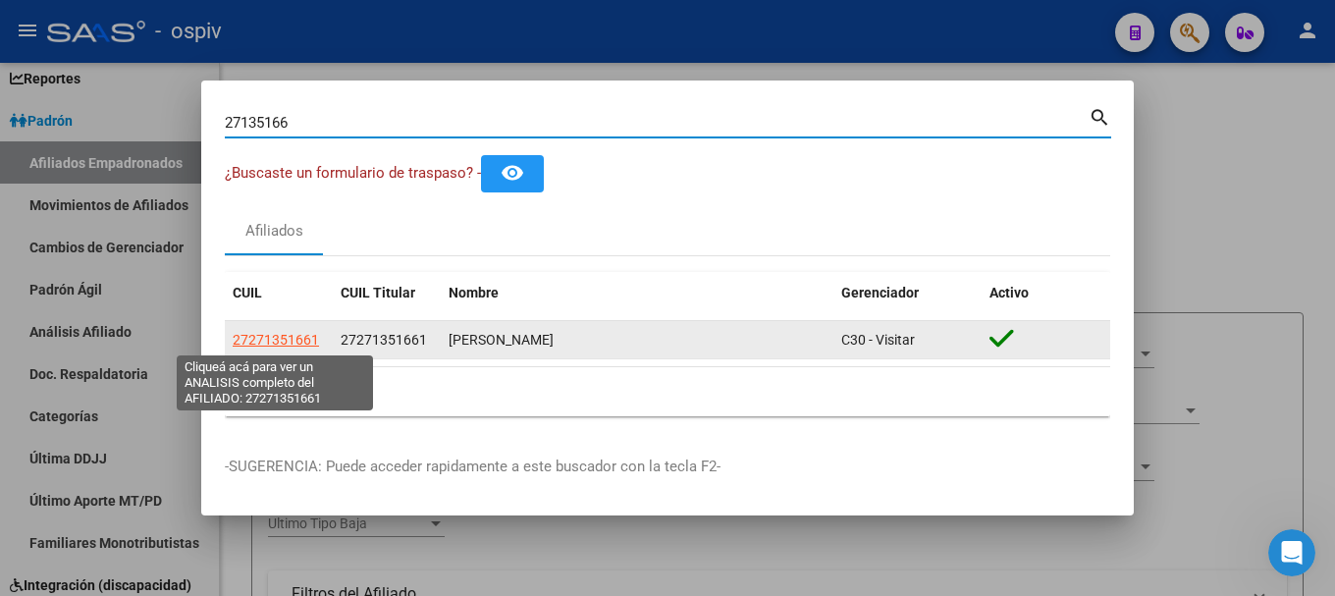
click at [299, 341] on span "27271351661" at bounding box center [276, 340] width 86 height 16
type textarea "27271351661"
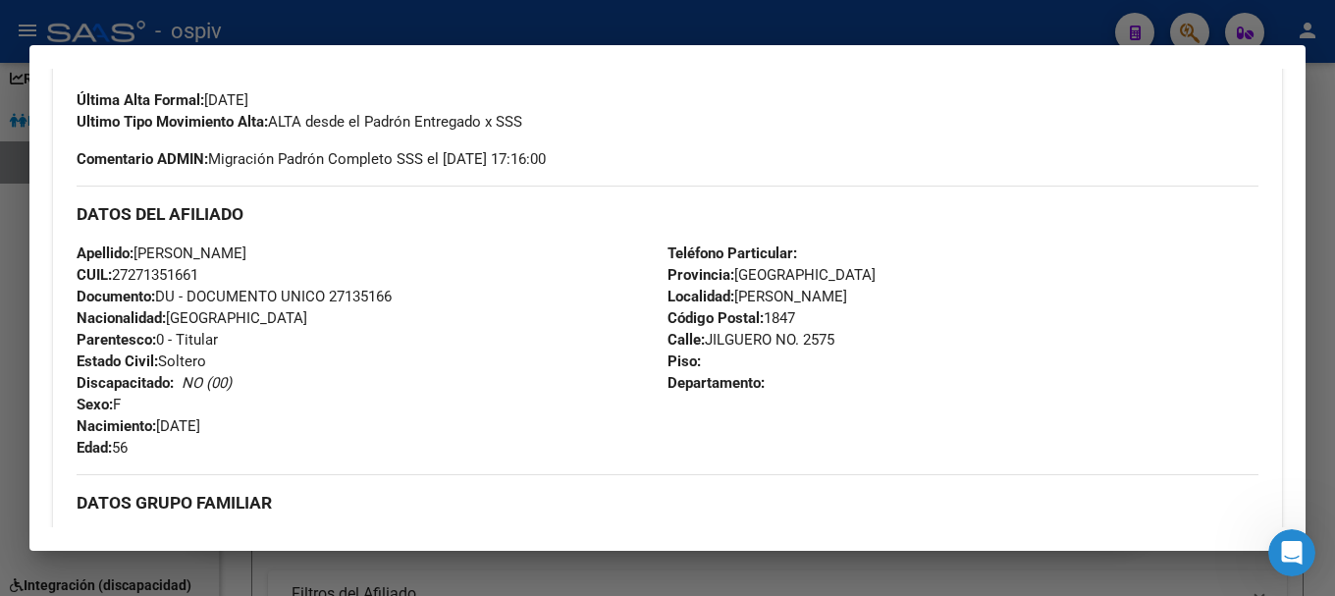
scroll to position [491, 0]
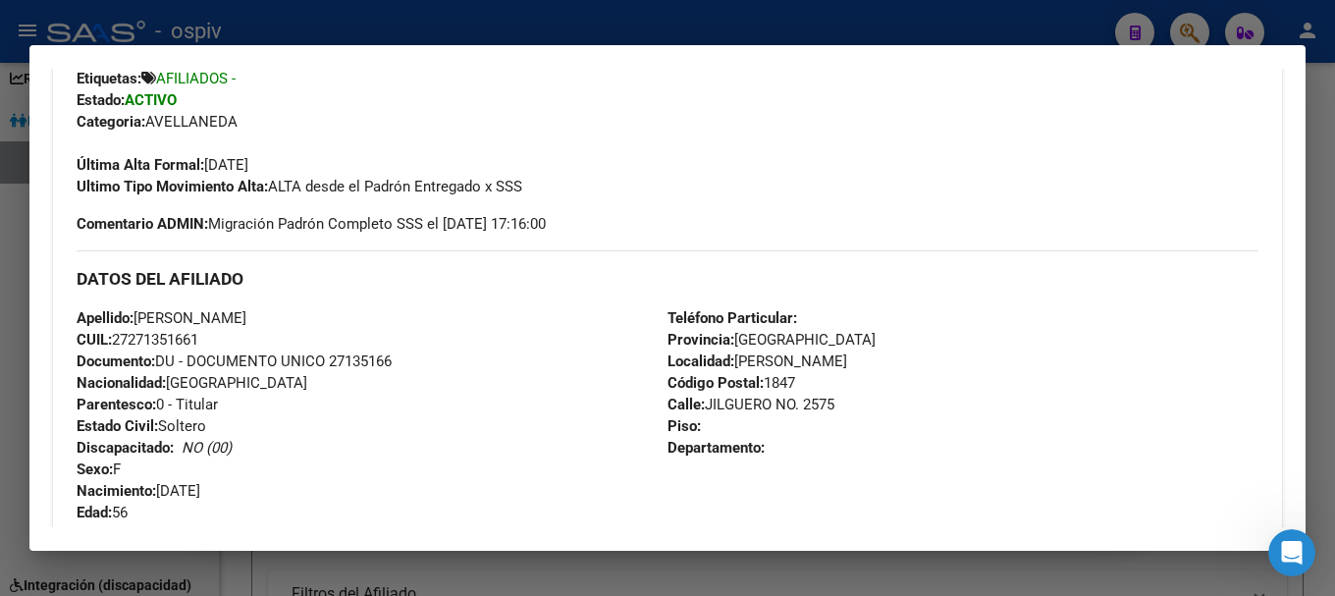
drag, startPoint x: 114, startPoint y: 333, endPoint x: 225, endPoint y: 333, distance: 110.9
click at [225, 333] on div "Apellido: FERREYRA GLADYS YOLANDA CUIL: 27271351661 Documento: DU - DOCUMENTO U…" at bounding box center [372, 415] width 591 height 216
click at [294, 392] on div "Apellido: FERREYRA GLADYS YOLANDA CUIL: 27271351661 Documento: DU - DOCUMENTO U…" at bounding box center [372, 415] width 591 height 216
drag, startPoint x: 116, startPoint y: 339, endPoint x: 220, endPoint y: 337, distance: 104.1
click at [220, 337] on div "Apellido: FERREYRA GLADYS YOLANDA CUIL: 27271351661 Documento: DU - DOCUMENTO U…" at bounding box center [372, 415] width 591 height 216
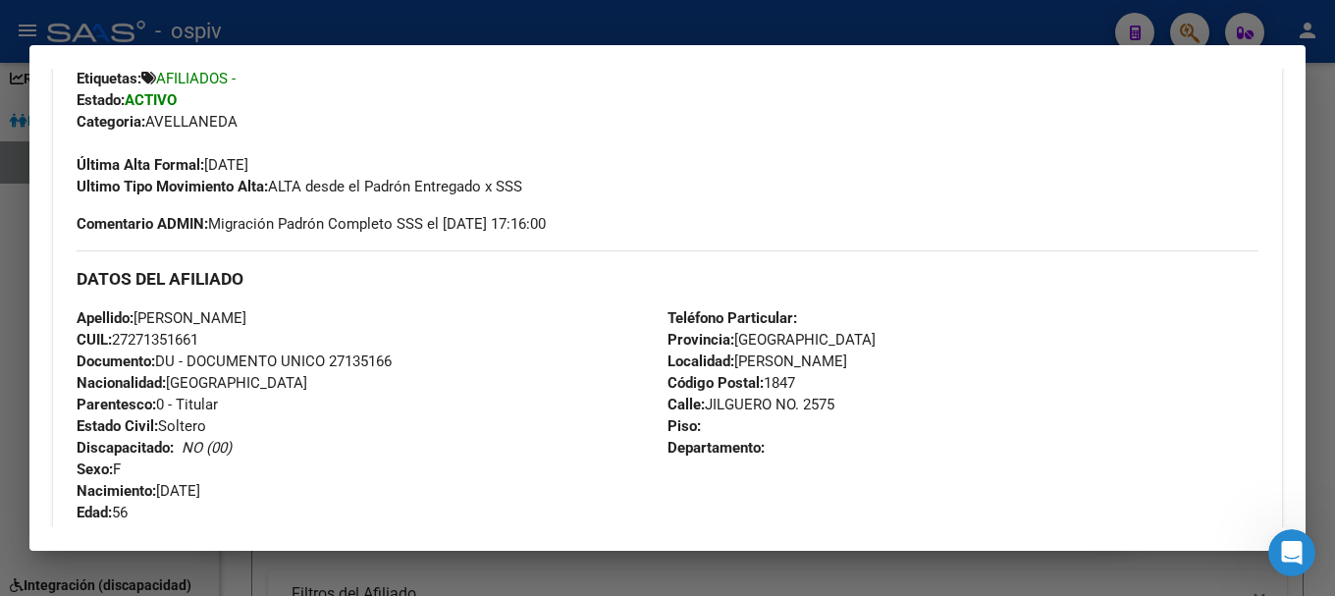
click at [0, 339] on div at bounding box center [667, 298] width 1335 height 596
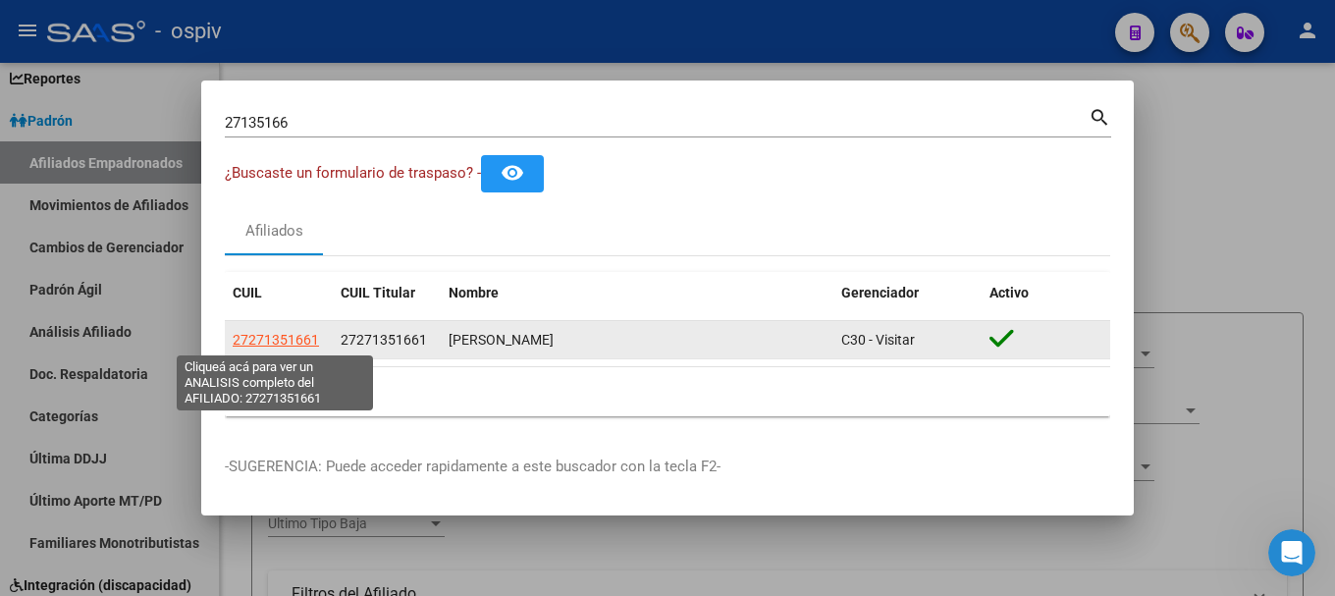
click at [294, 340] on span "27271351661" at bounding box center [276, 340] width 86 height 16
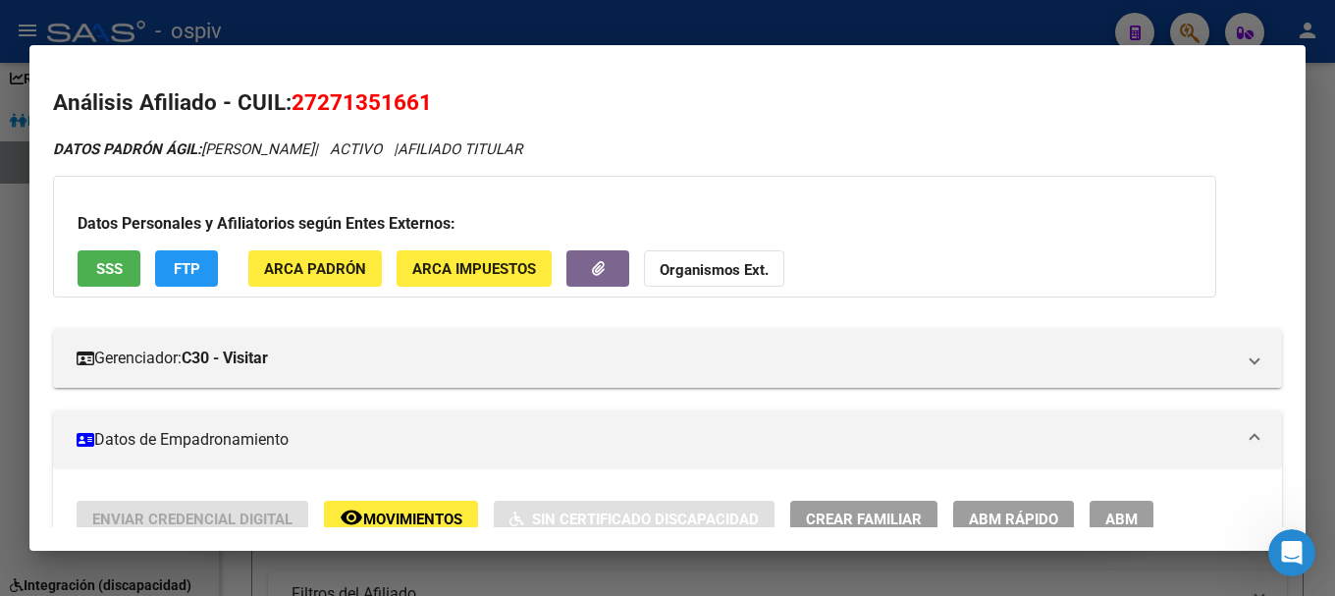
click at [113, 267] on span "SSS" at bounding box center [109, 269] width 27 height 18
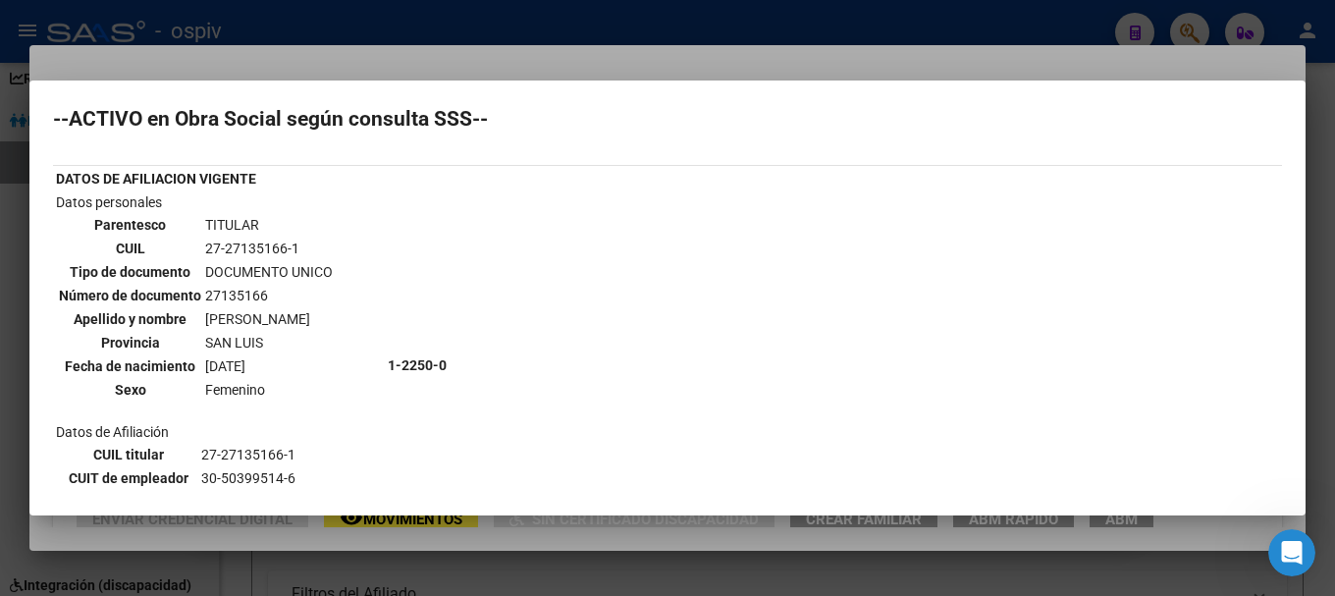
scroll to position [0, 0]
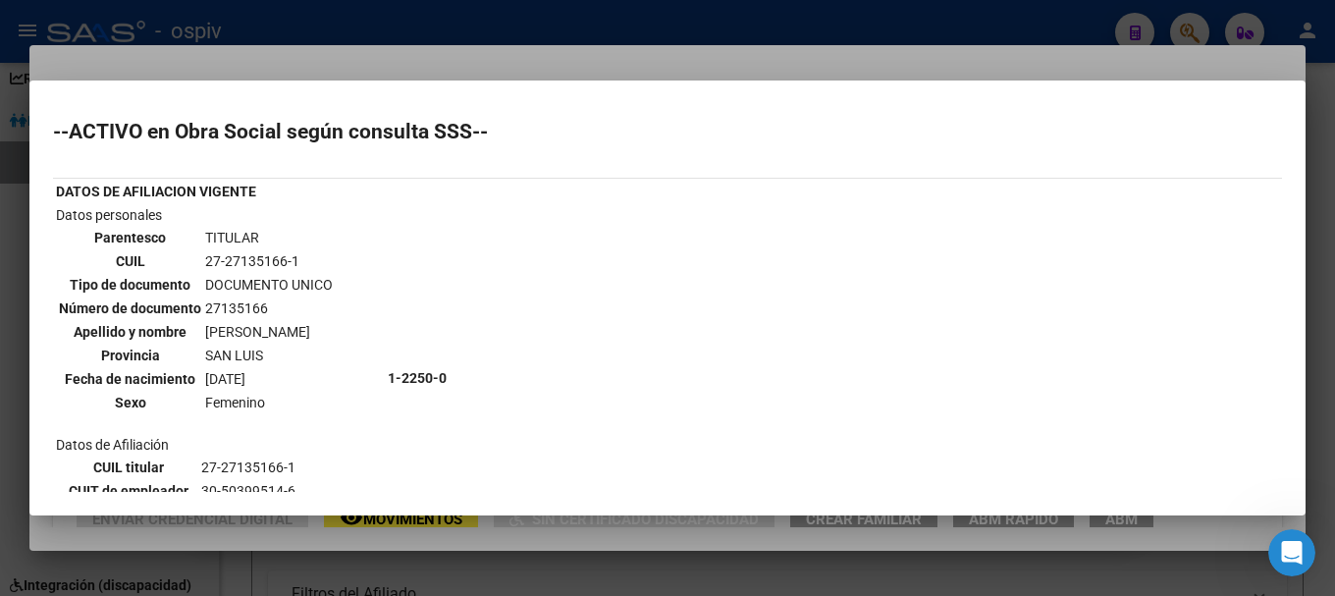
click at [0, 300] on div at bounding box center [667, 298] width 1335 height 596
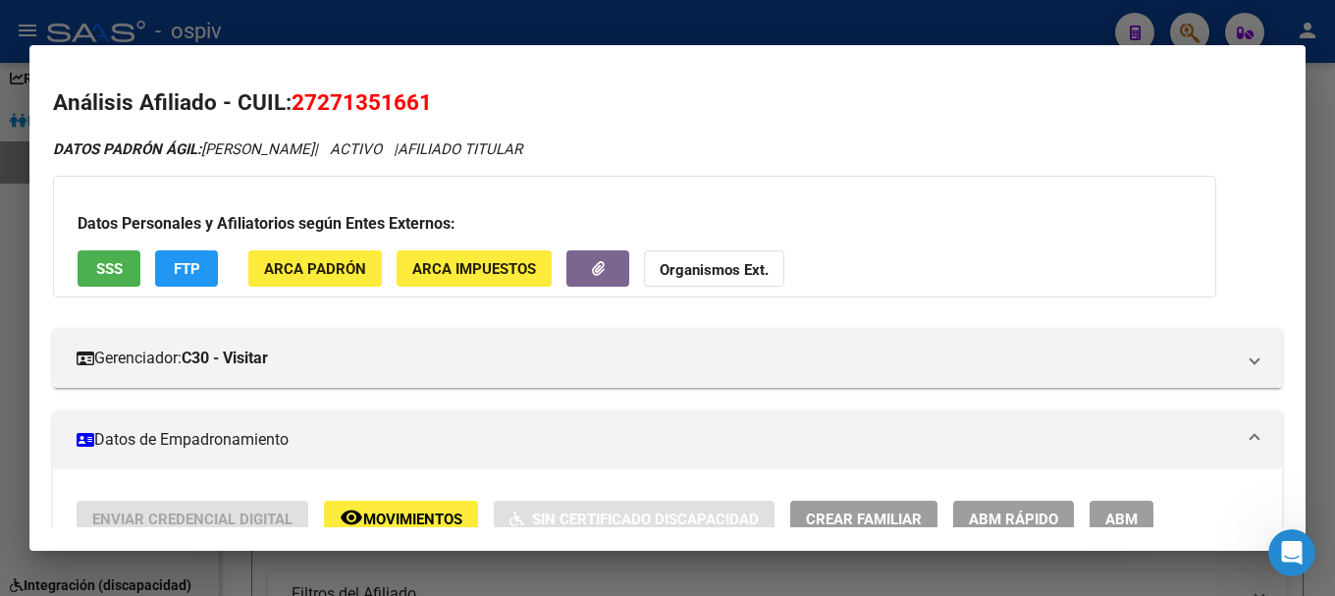
click at [1199, 27] on div at bounding box center [667, 298] width 1335 height 596
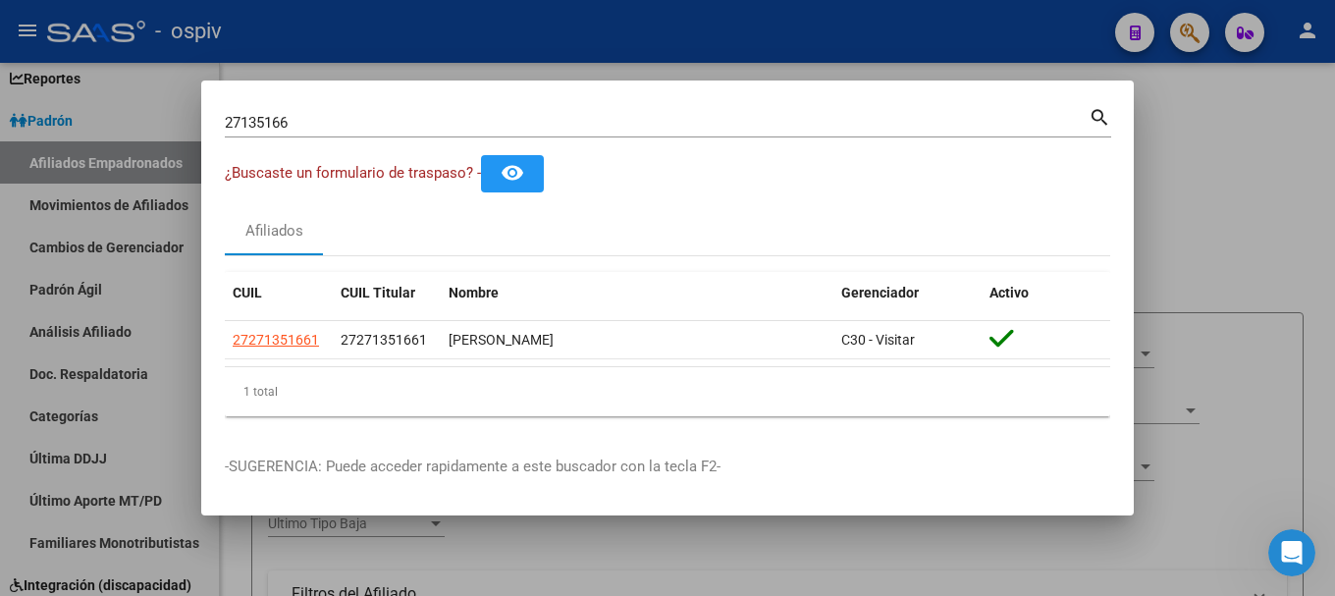
drag, startPoint x: 332, startPoint y: 133, endPoint x: 143, endPoint y: 107, distance: 190.2
click at [143, 107] on div "27135166 Buscar (apellido, dni, cuil, nro traspaso, cuit, obra social) search ¿…" at bounding box center [667, 298] width 1335 height 596
click at [283, 126] on input "27135166" at bounding box center [657, 123] width 864 height 18
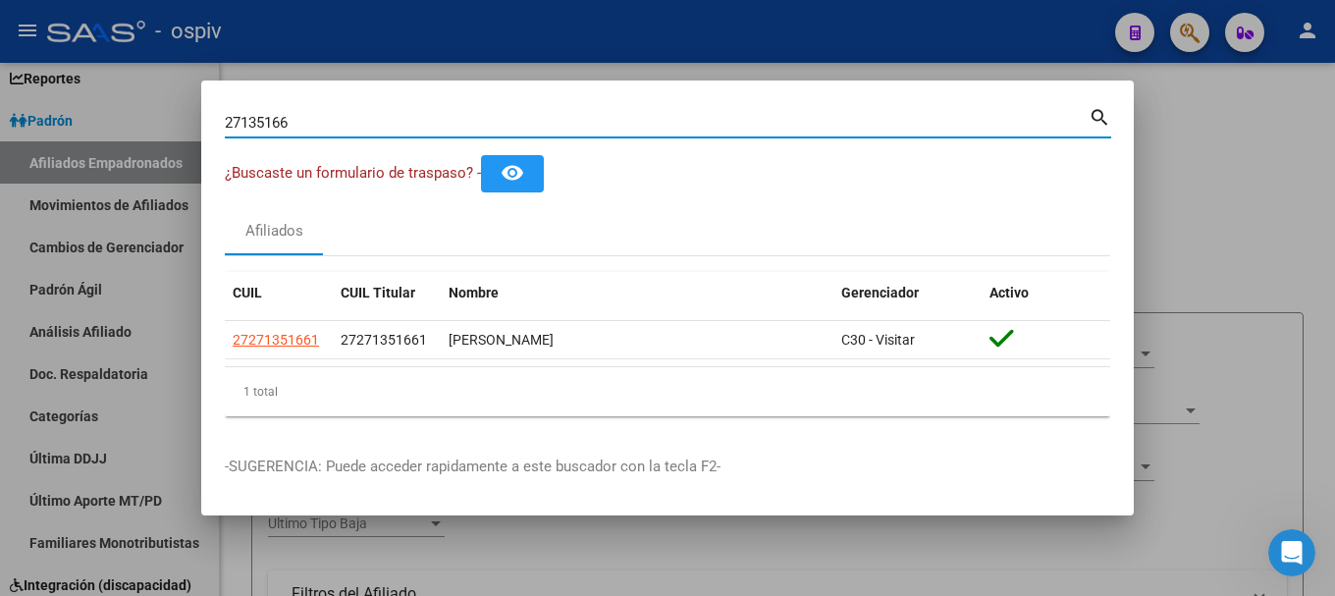
drag, startPoint x: 305, startPoint y: 126, endPoint x: 133, endPoint y: 105, distance: 173.0
click at [133, 105] on div "27135166 Buscar (apellido, dni, cuil, nro traspaso, cuit, obra social) search ¿…" at bounding box center [667, 298] width 1335 height 596
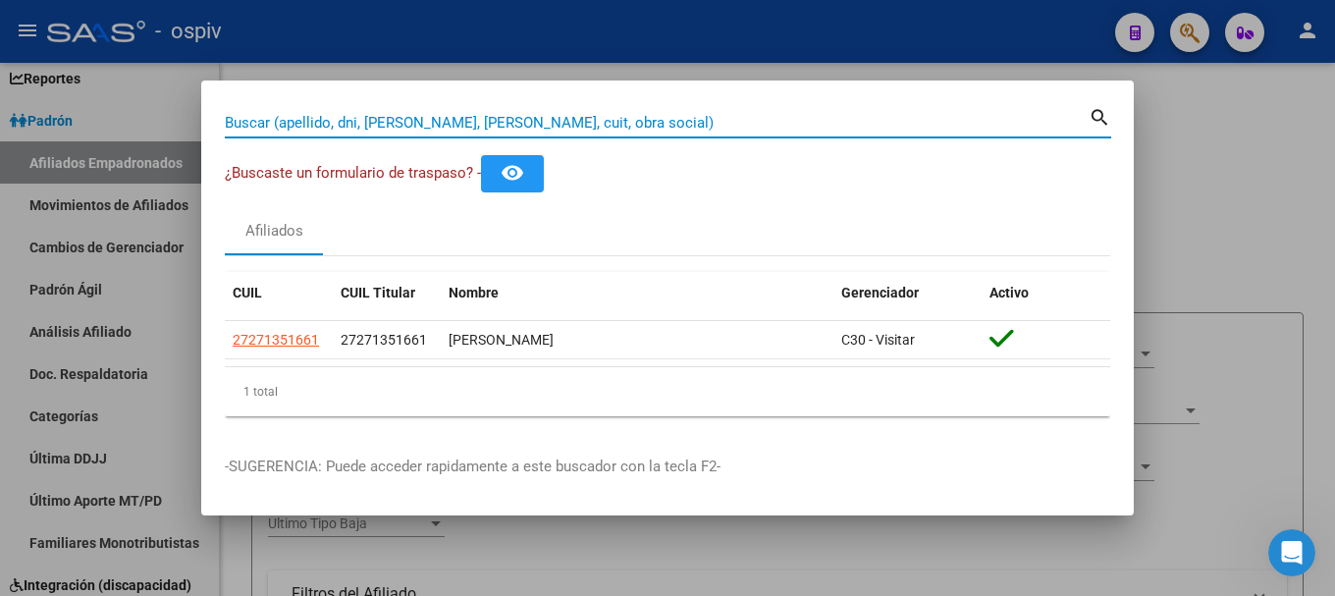
paste input "20143001300"
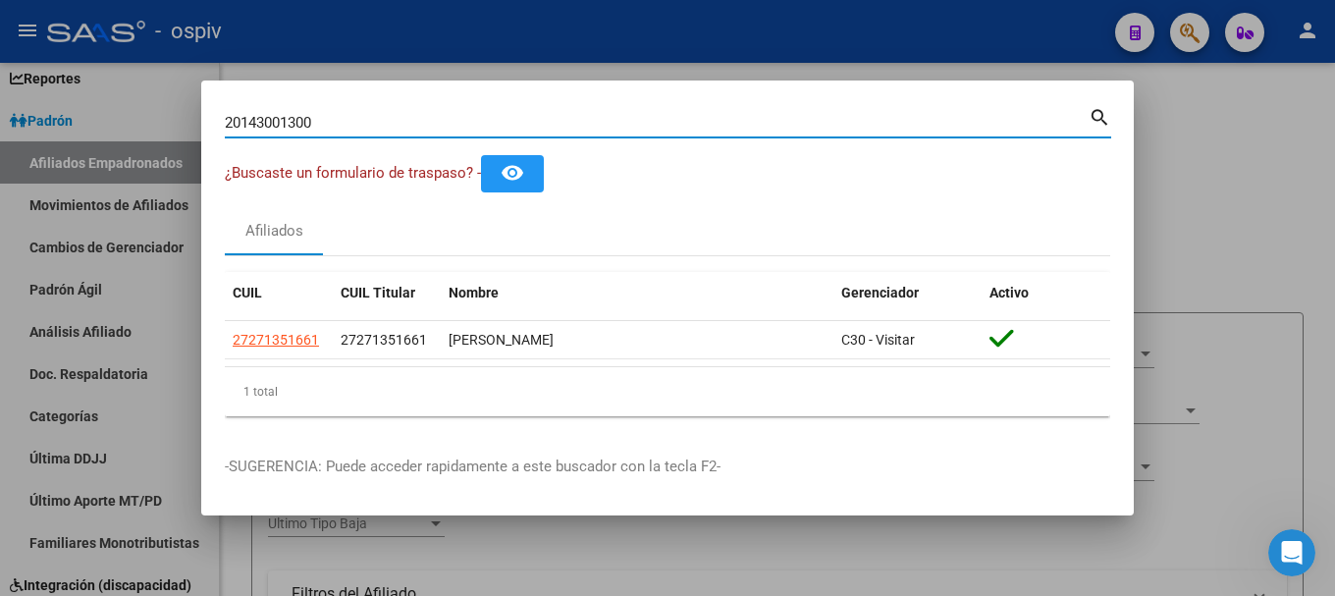
type input "20143001300"
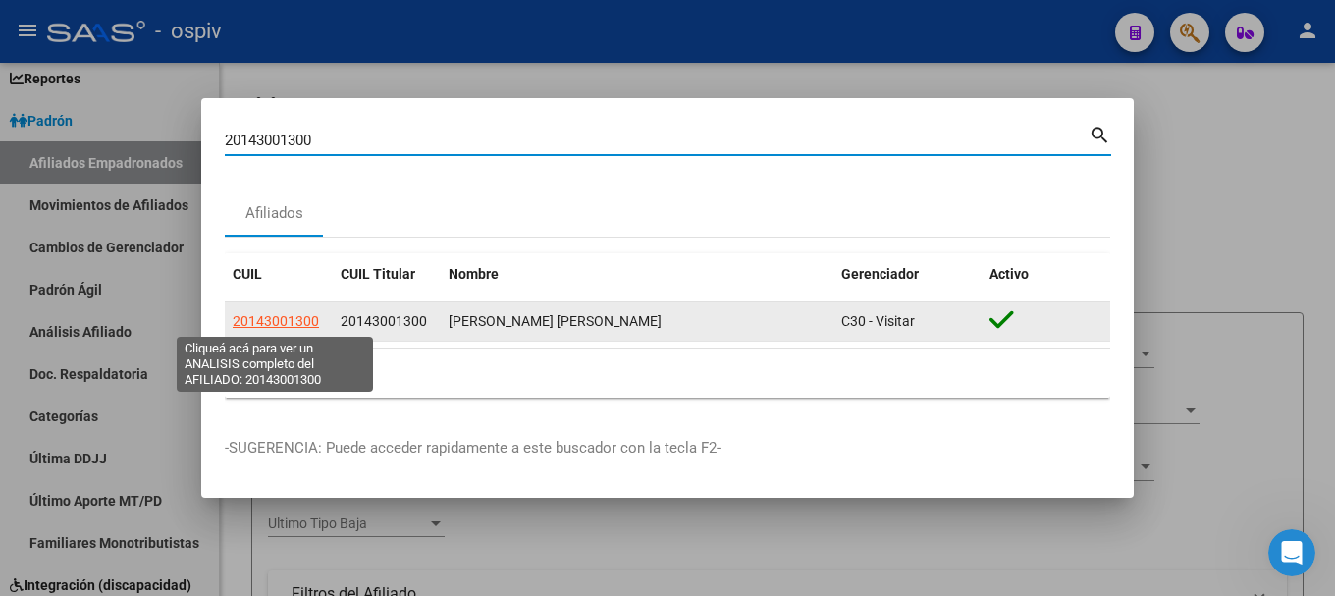
click at [256, 319] on span "20143001300" at bounding box center [276, 321] width 86 height 16
type textarea "20143001300"
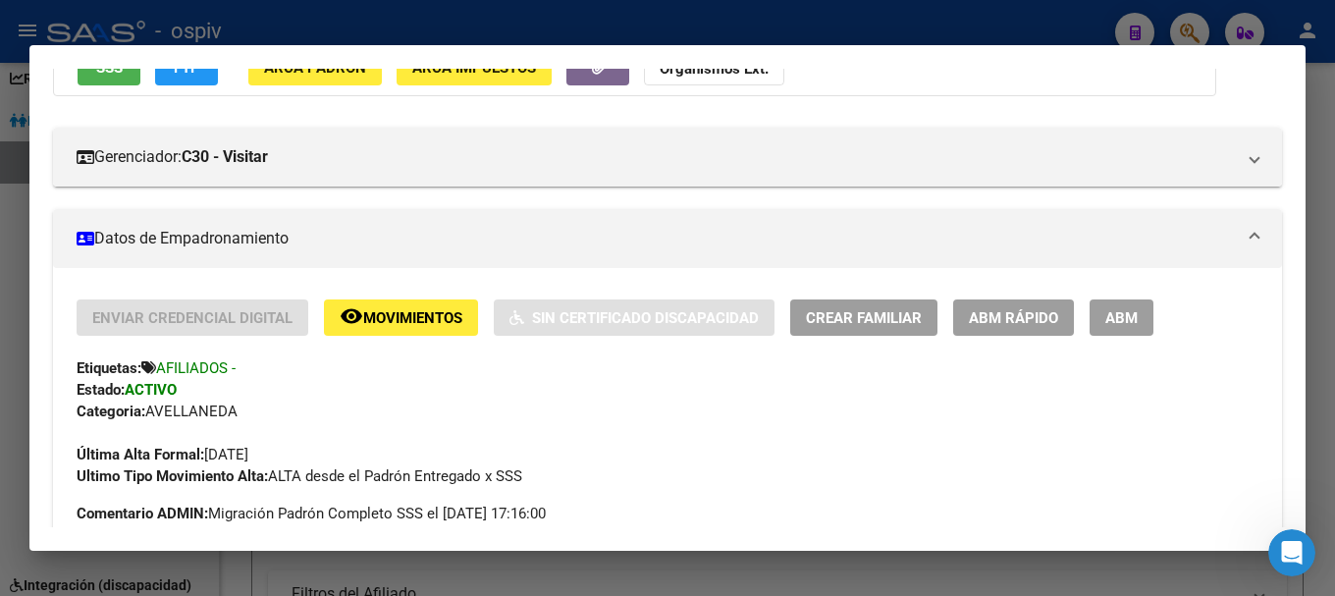
scroll to position [196, 0]
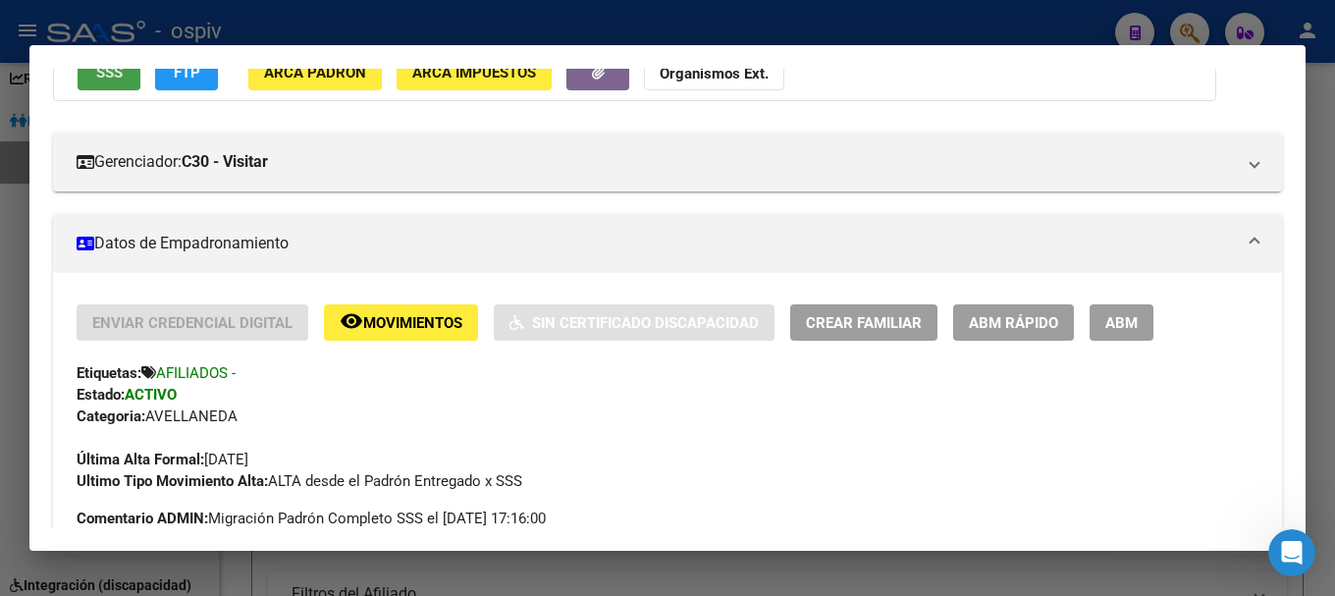
click at [114, 87] on button "SSS" at bounding box center [109, 72] width 63 height 36
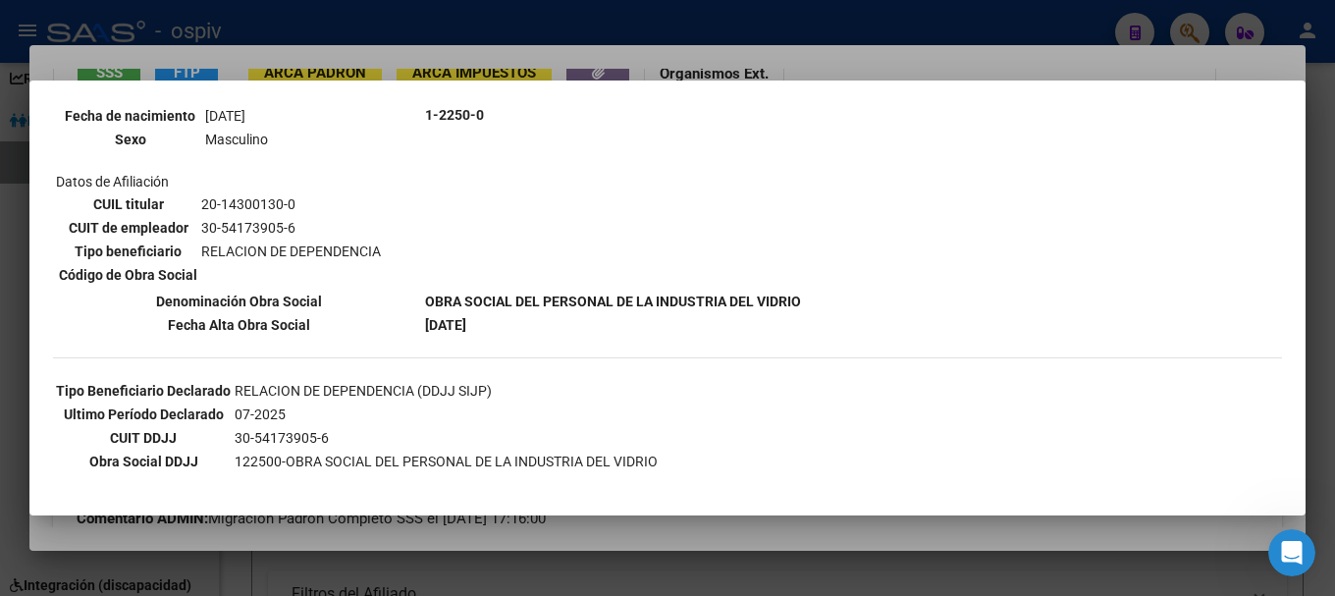
scroll to position [0, 0]
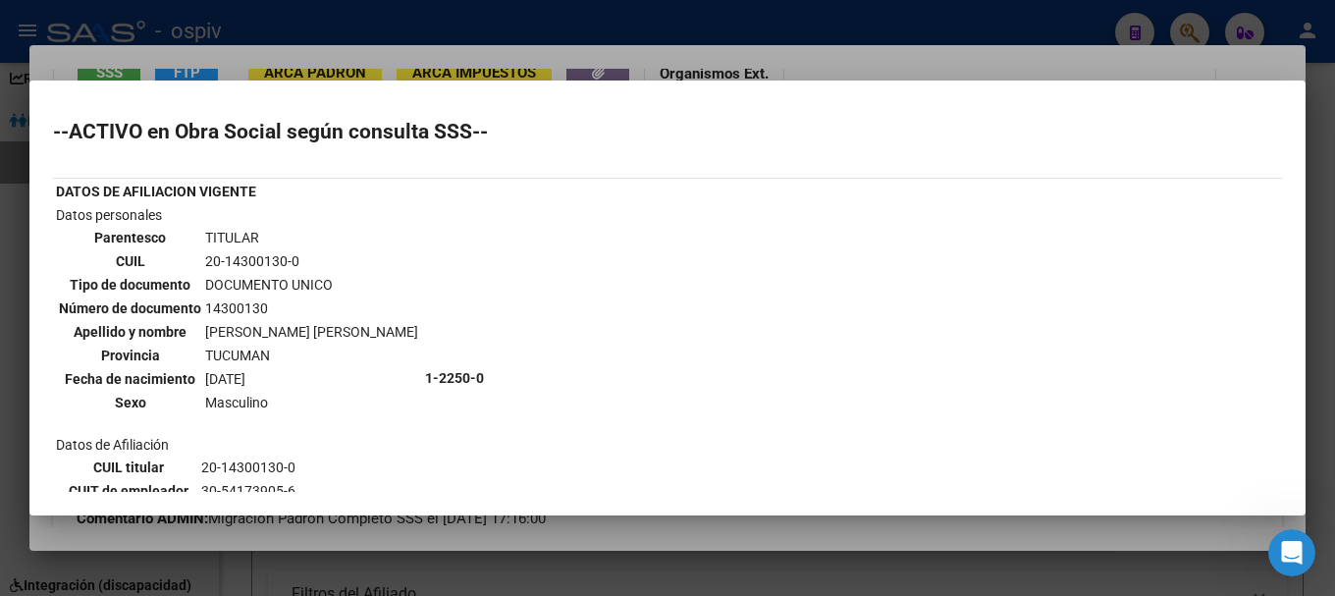
click at [9, 328] on div at bounding box center [667, 298] width 1335 height 596
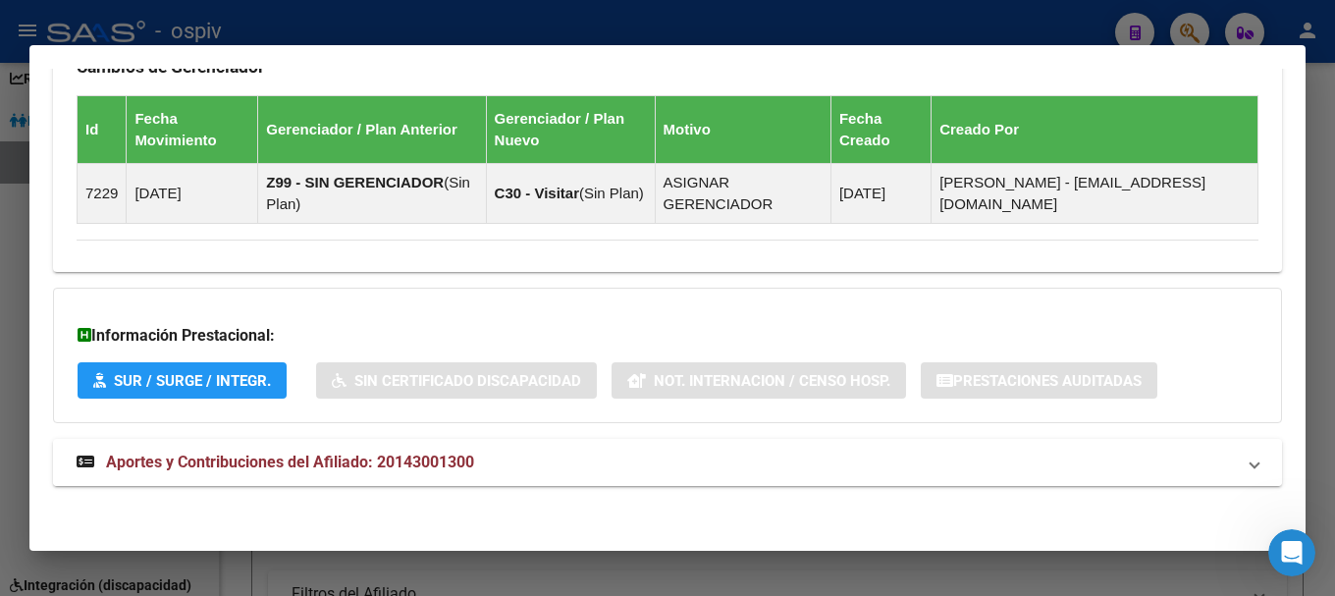
scroll to position [1219, 0]
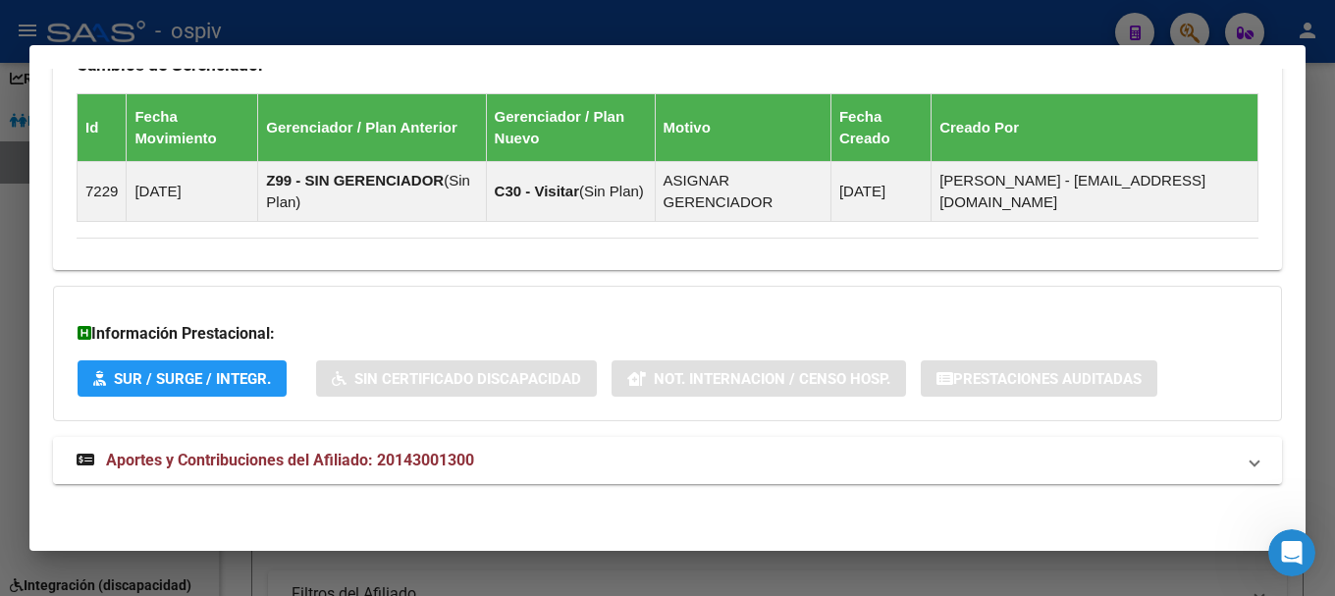
click at [345, 460] on span "Aportes y Contribuciones del Afiliado: 20143001300" at bounding box center [290, 460] width 368 height 19
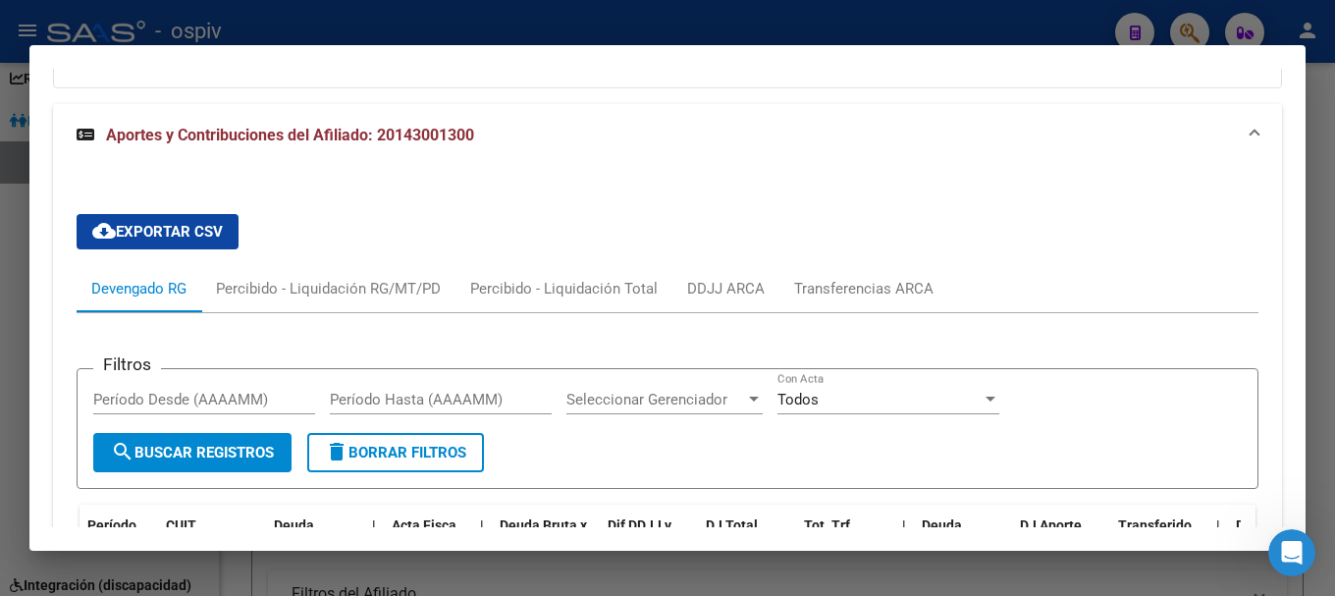
scroll to position [1629, 0]
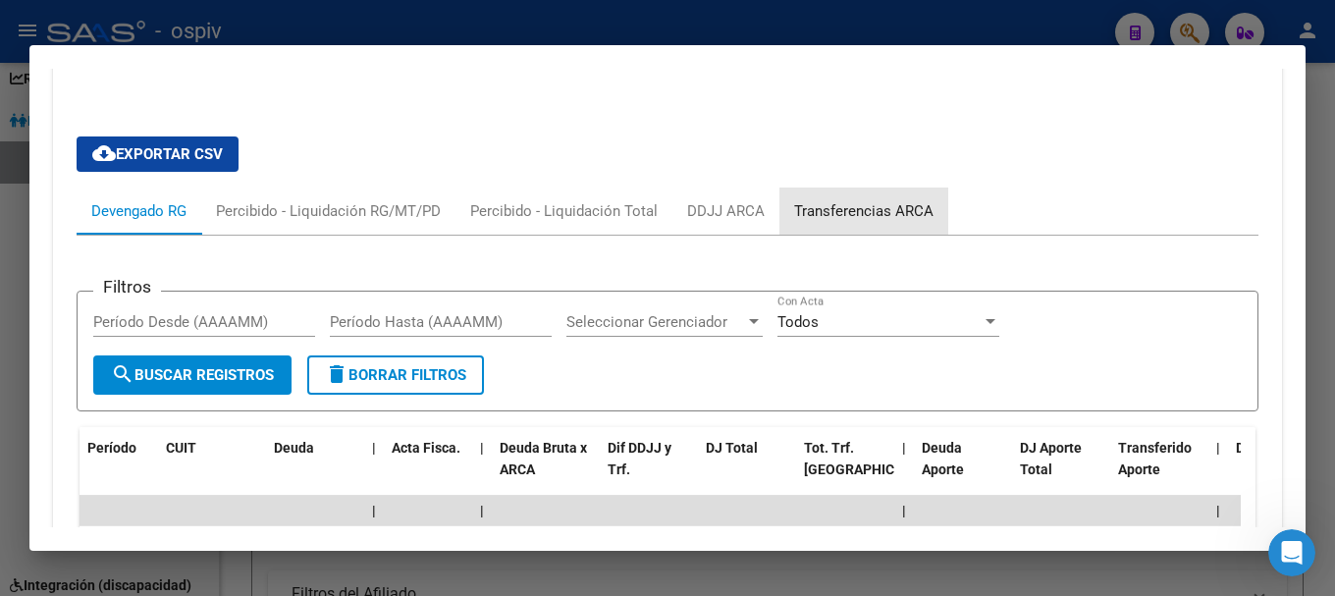
click at [862, 206] on div "Transferencias ARCA" at bounding box center [863, 211] width 139 height 22
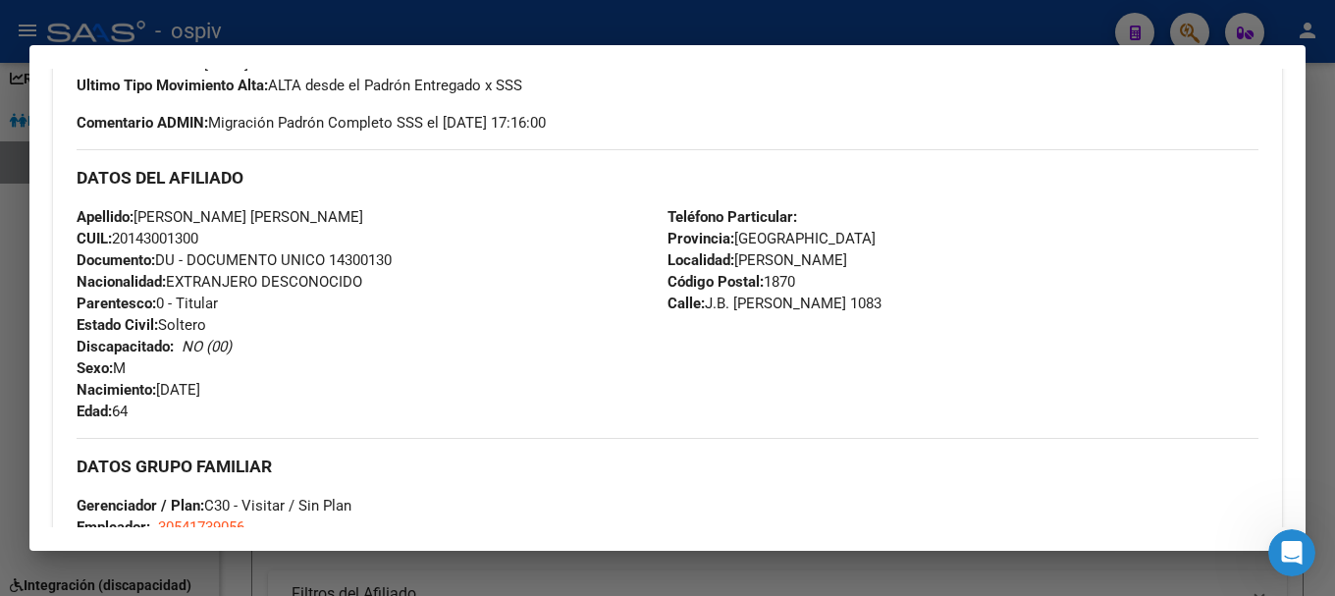
scroll to position [550, 0]
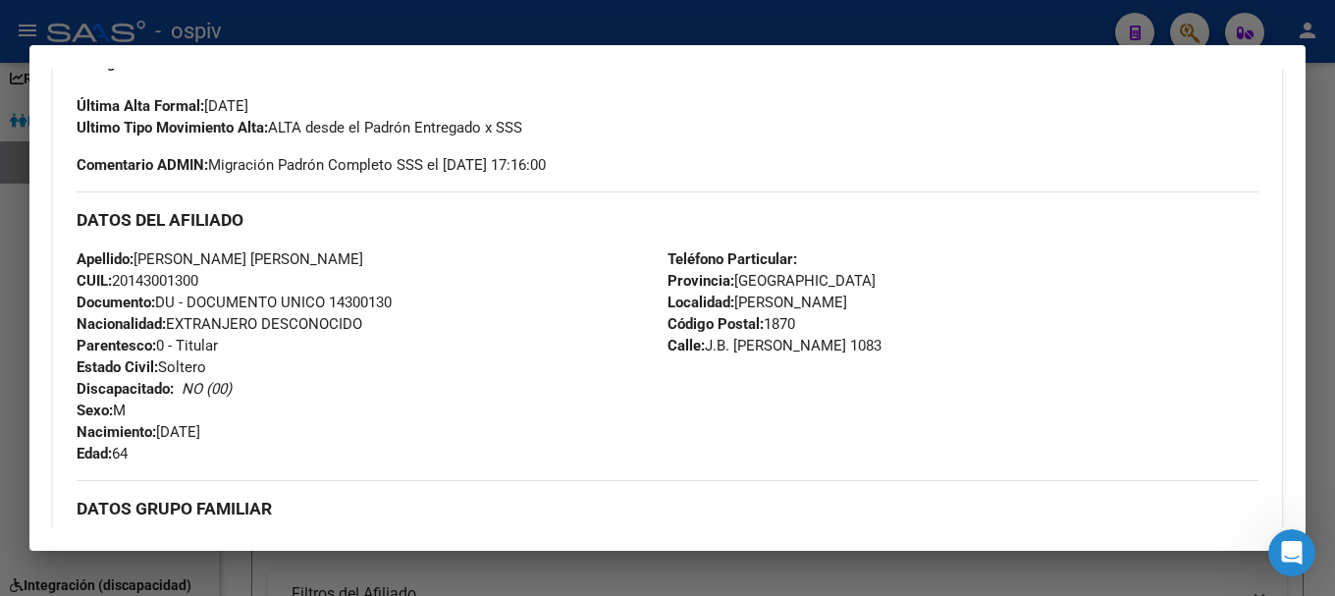
drag, startPoint x: 121, startPoint y: 281, endPoint x: 144, endPoint y: 281, distance: 23.6
click at [144, 281] on span "CUIL: 20143001300" at bounding box center [138, 281] width 122 height 18
drag, startPoint x: 112, startPoint y: 279, endPoint x: 227, endPoint y: 279, distance: 114.8
click at [227, 279] on div "Apellido: [PERSON_NAME]: 20143001300 Documento: DU - DOCUMENTO UNICO 14300130 N…" at bounding box center [372, 356] width 591 height 216
click at [1192, 27] on div at bounding box center [667, 298] width 1335 height 596
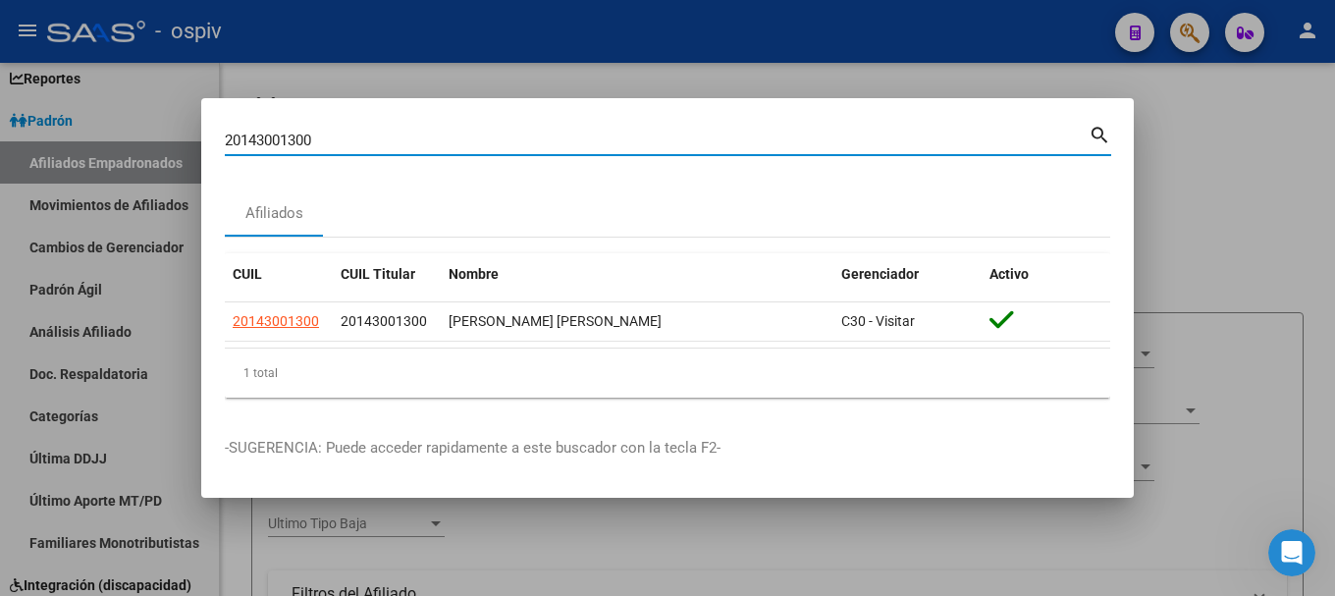
drag, startPoint x: 358, startPoint y: 141, endPoint x: 113, endPoint y: 95, distance: 249.7
click at [152, 121] on div "20143001300 Buscar (apellido, dni, cuil, nro traspaso, cuit, obra social) searc…" at bounding box center [667, 298] width 1335 height 596
type input "95869775"
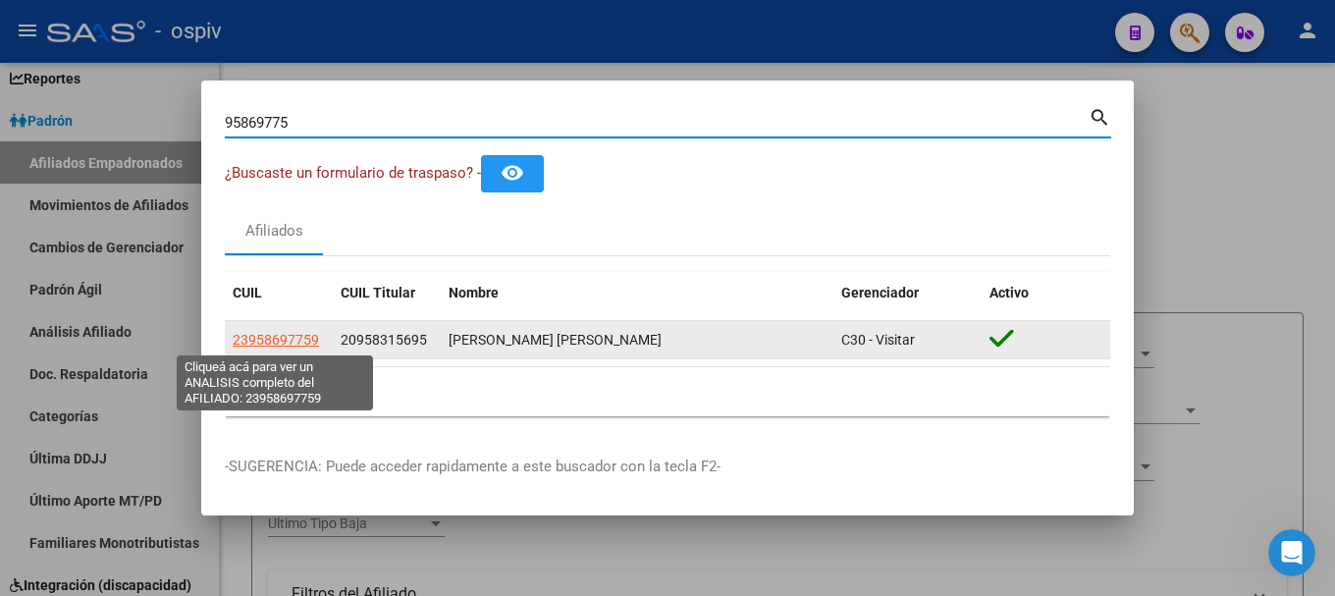
click at [295, 332] on span "23958697759" at bounding box center [276, 340] width 86 height 16
type textarea "23958697759"
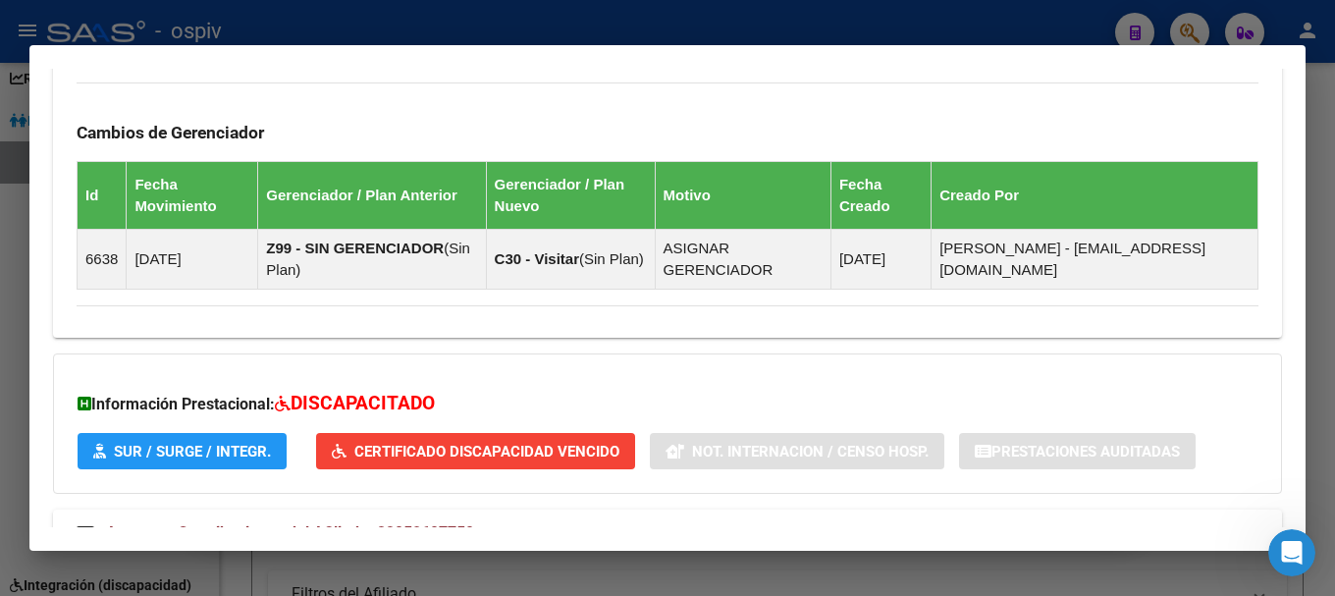
scroll to position [1337, 0]
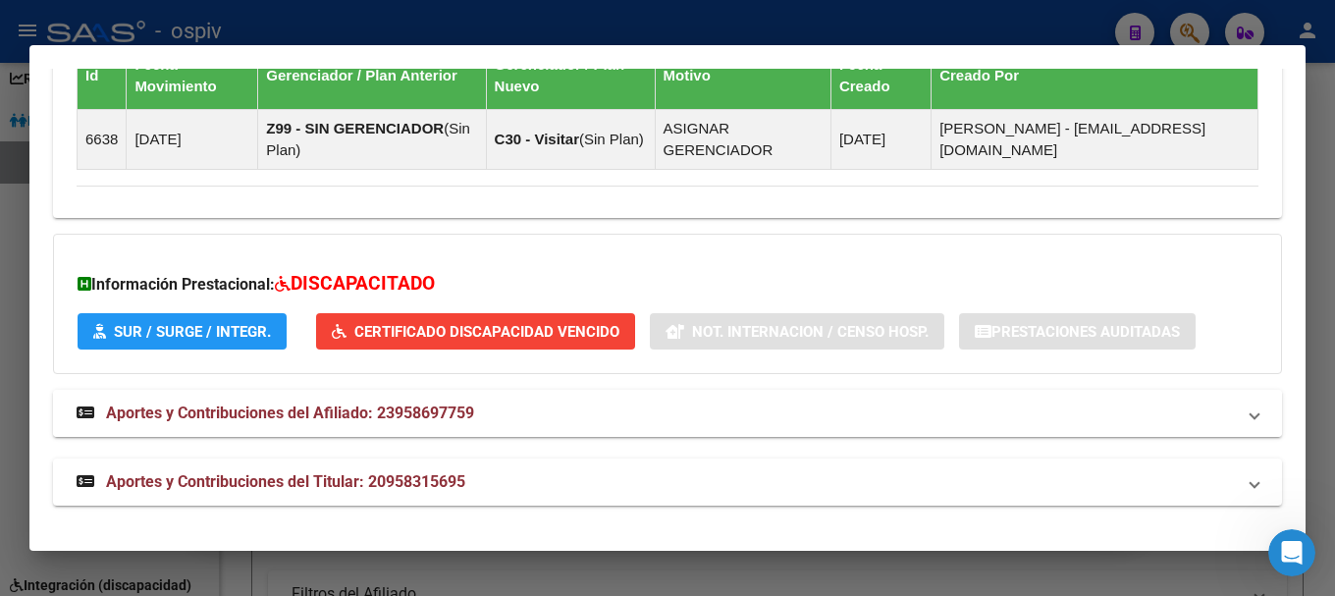
drag, startPoint x: 380, startPoint y: 411, endPoint x: 483, endPoint y: 415, distance: 103.1
click at [483, 415] on mat-panel-title "Aportes y Contribuciones del Afiliado: 23958697759" at bounding box center [656, 413] width 1158 height 24
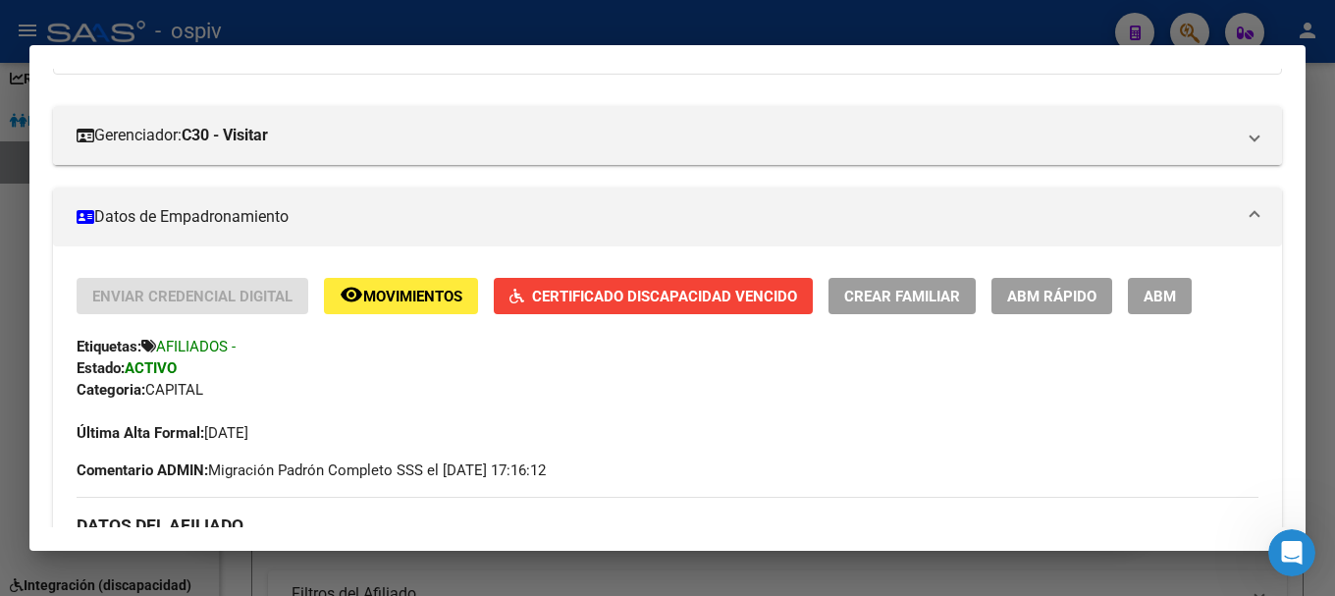
scroll to position [0, 0]
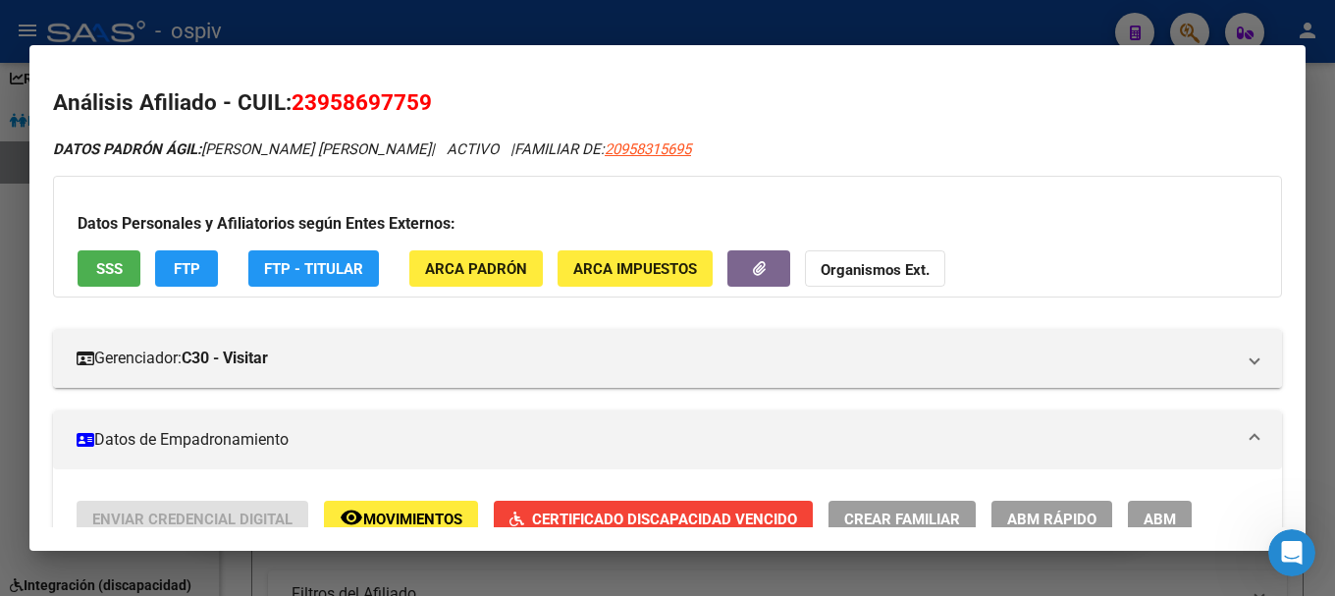
click at [0, 456] on div at bounding box center [667, 298] width 1335 height 596
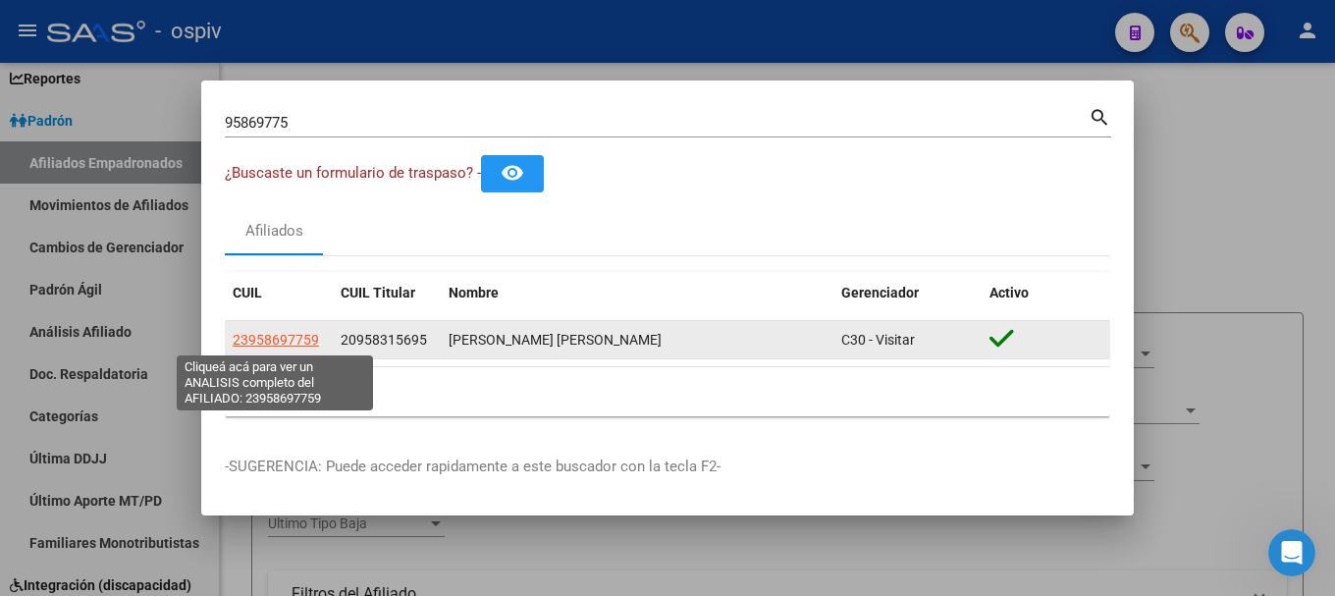
click at [260, 345] on span "23958697759" at bounding box center [276, 340] width 86 height 16
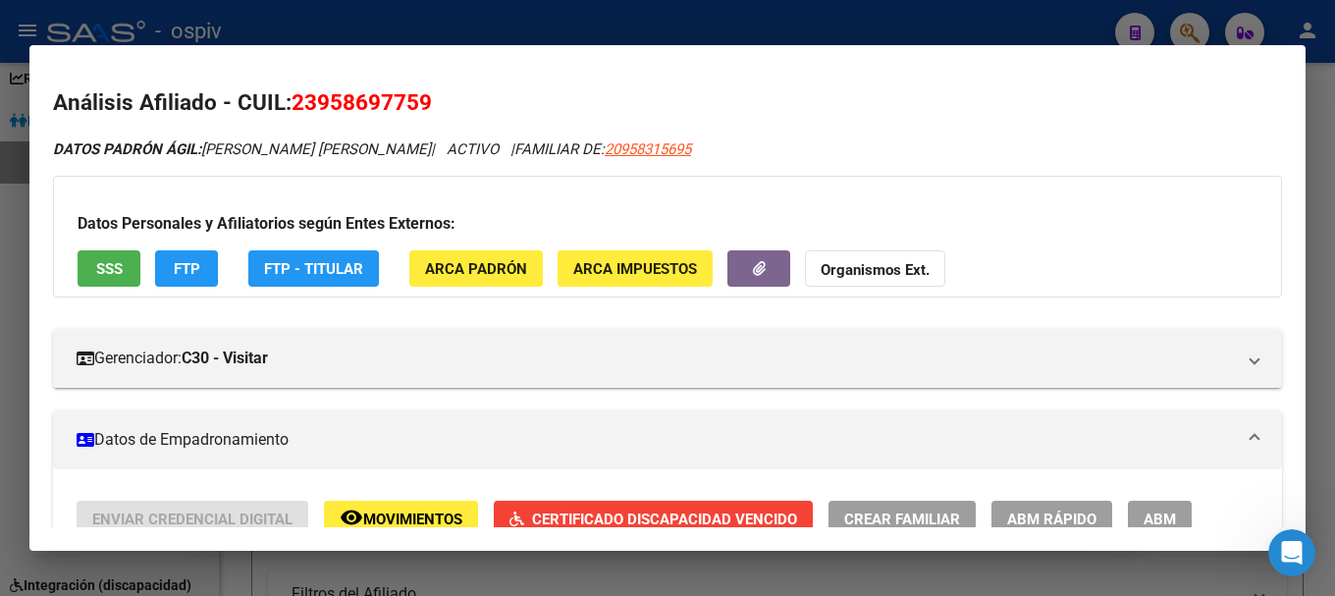
scroll to position [196, 0]
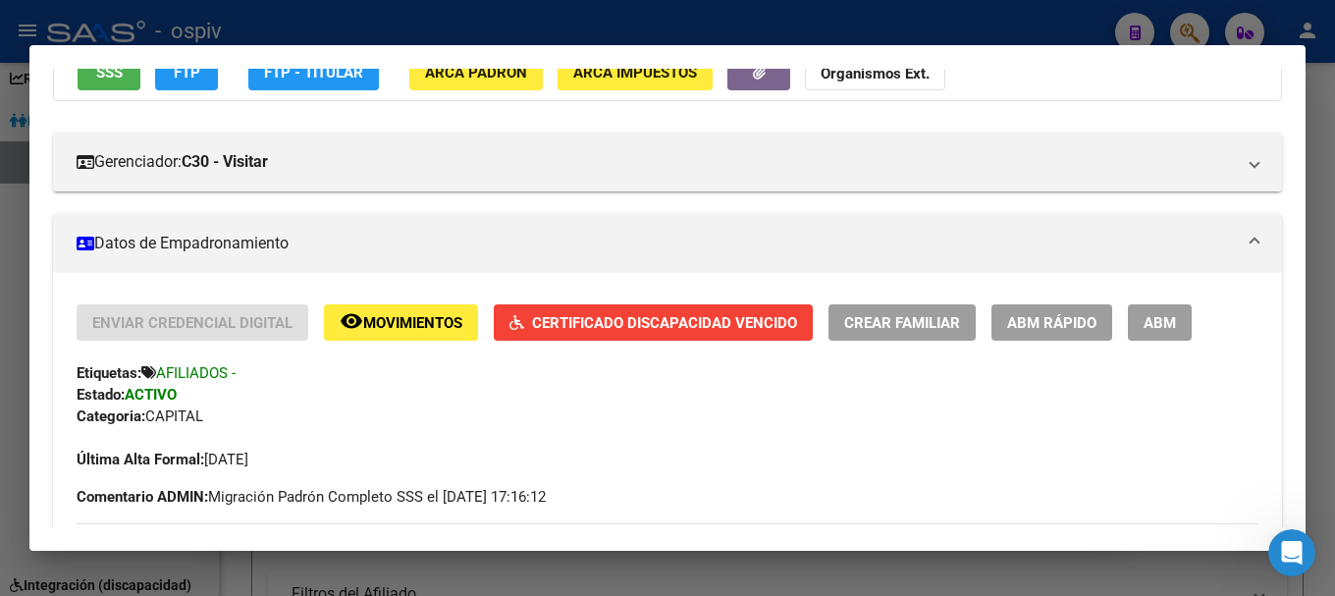
click at [647, 319] on span "Certificado Discapacidad Vencido" at bounding box center [664, 323] width 265 height 18
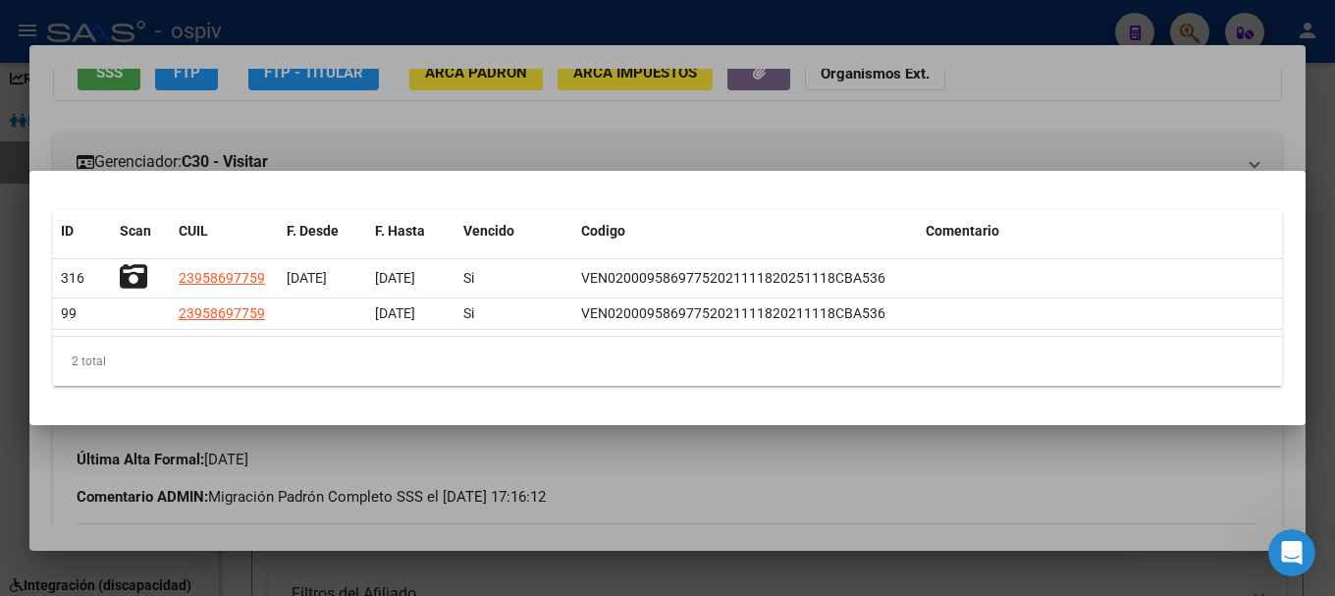
click at [2, 344] on div at bounding box center [667, 298] width 1335 height 596
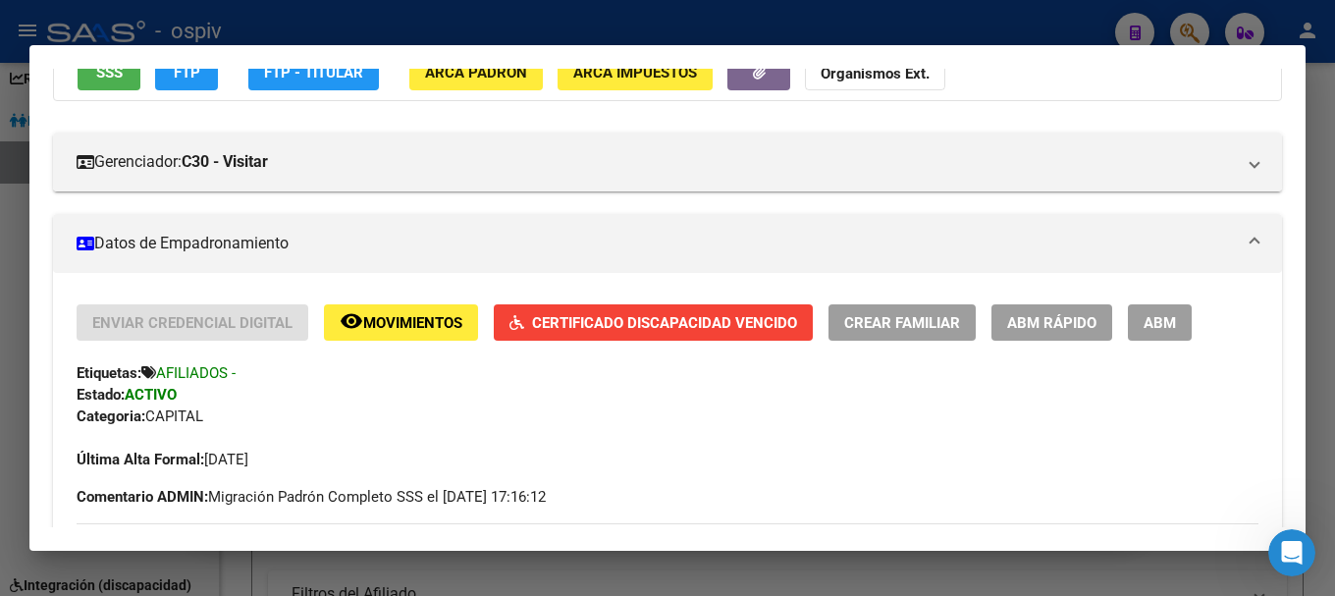
click at [2, 344] on div at bounding box center [667, 298] width 1335 height 596
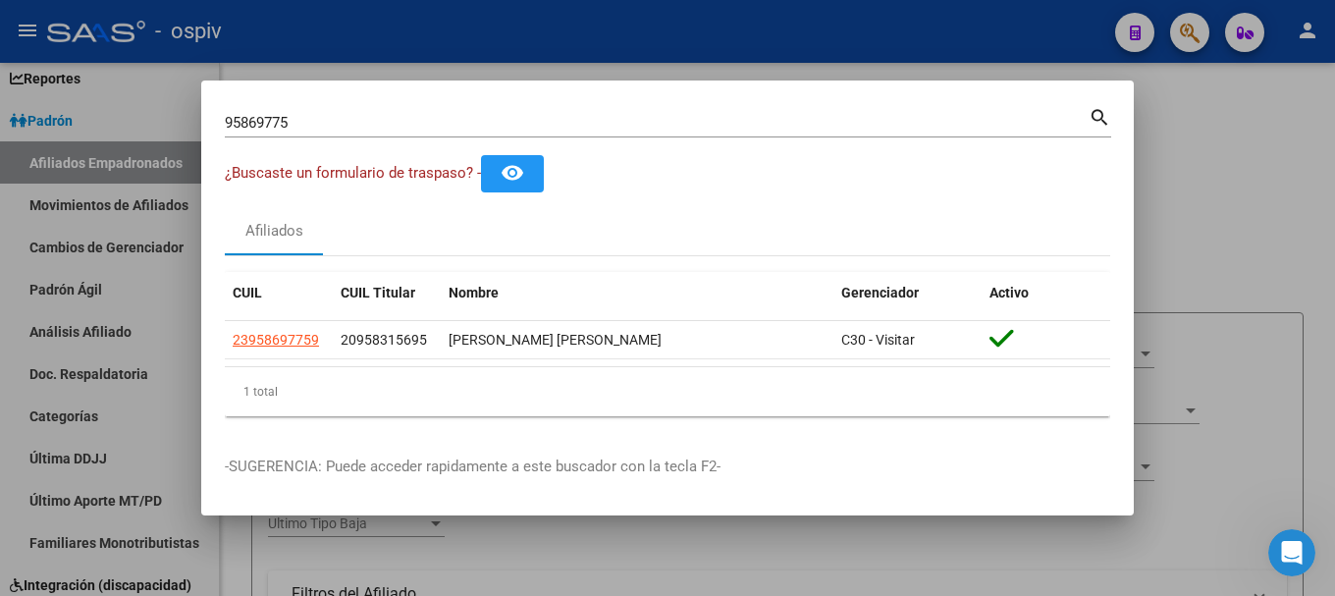
click at [2, 344] on div at bounding box center [667, 298] width 1335 height 596
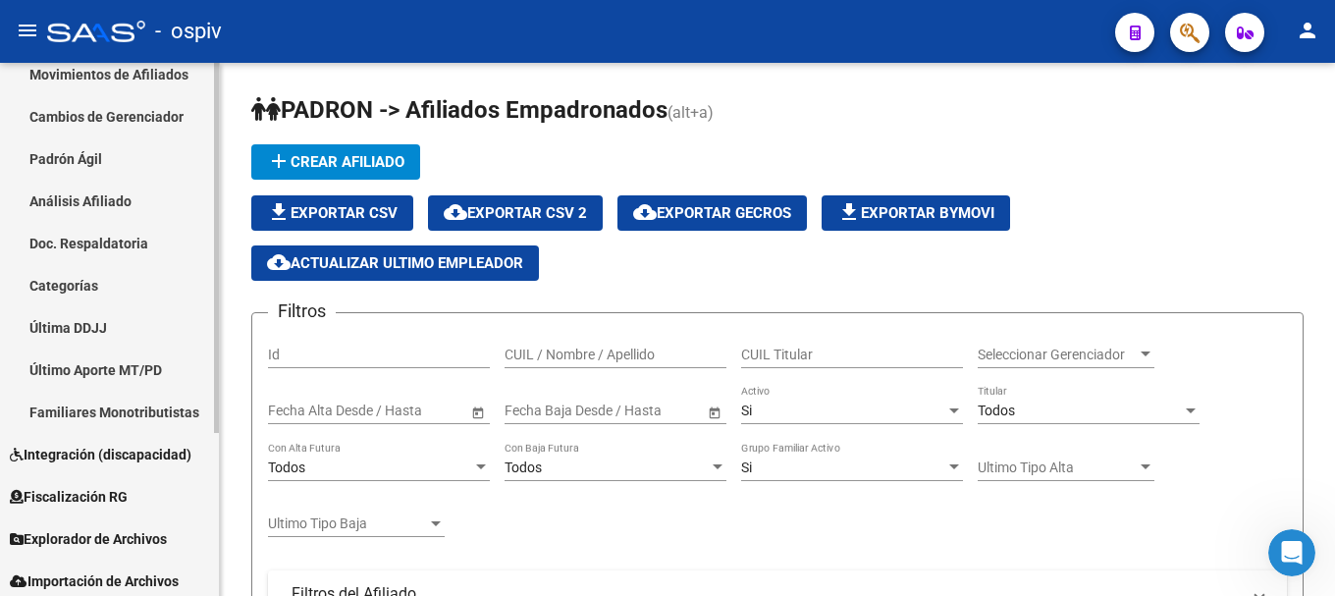
scroll to position [235, 0]
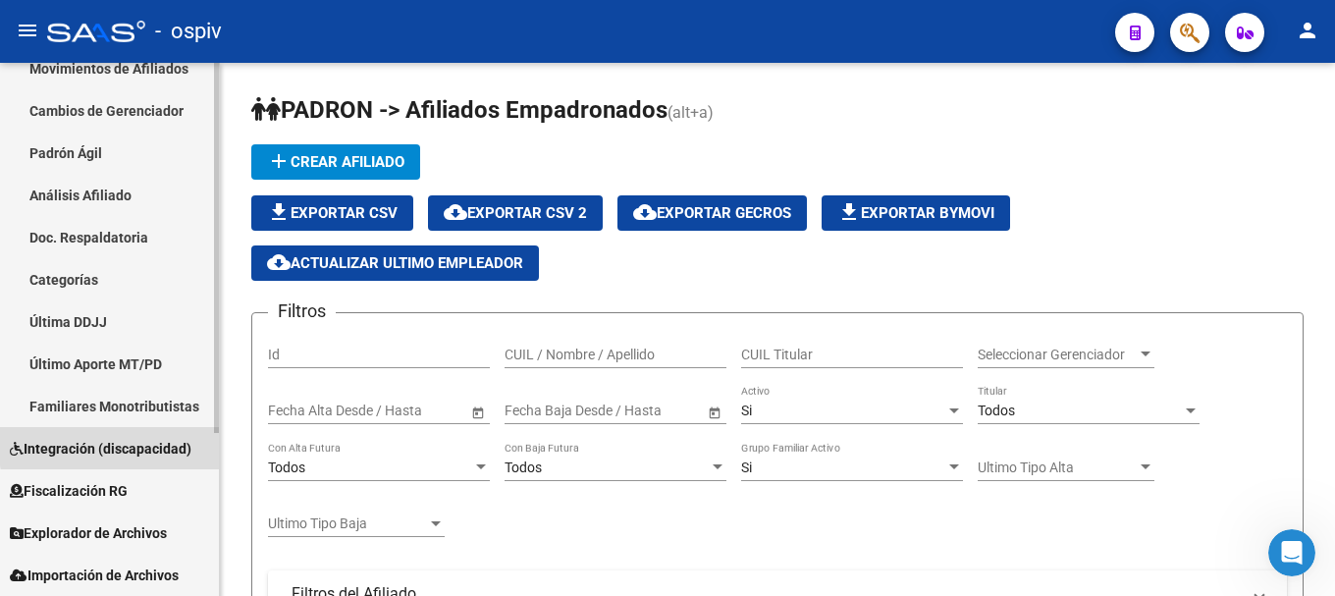
click at [157, 442] on span "Integración (discapacidad)" at bounding box center [101, 449] width 182 height 22
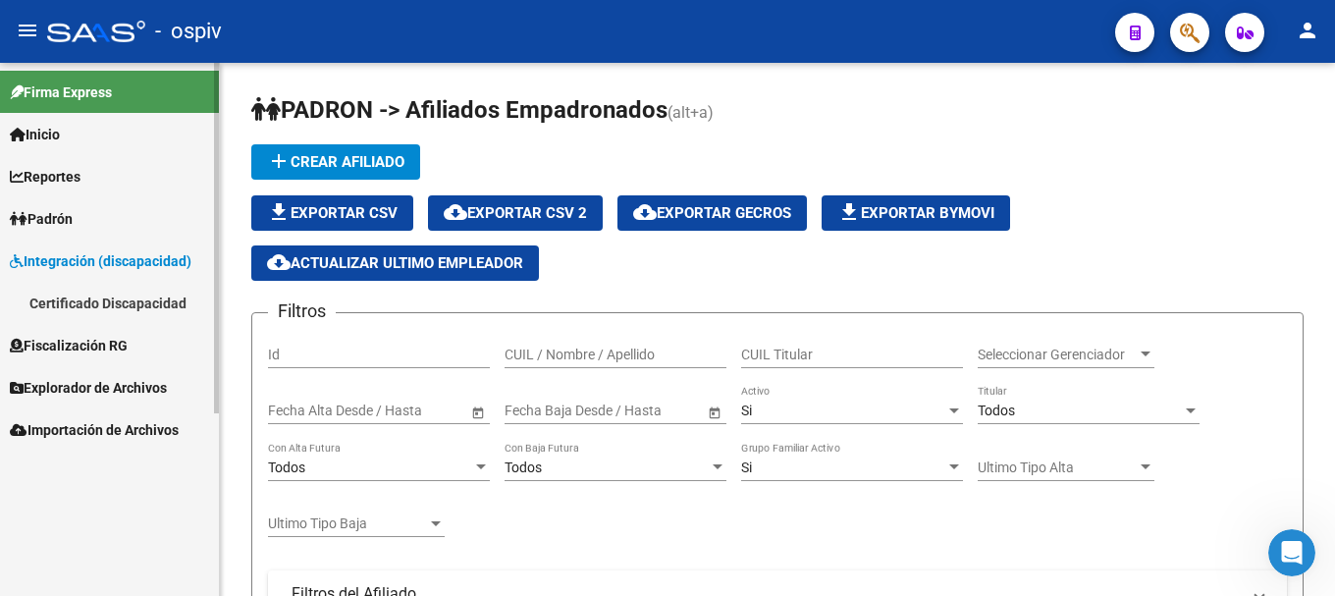
scroll to position [0, 0]
click at [174, 299] on link "Certificado Discapacidad" at bounding box center [109, 303] width 219 height 42
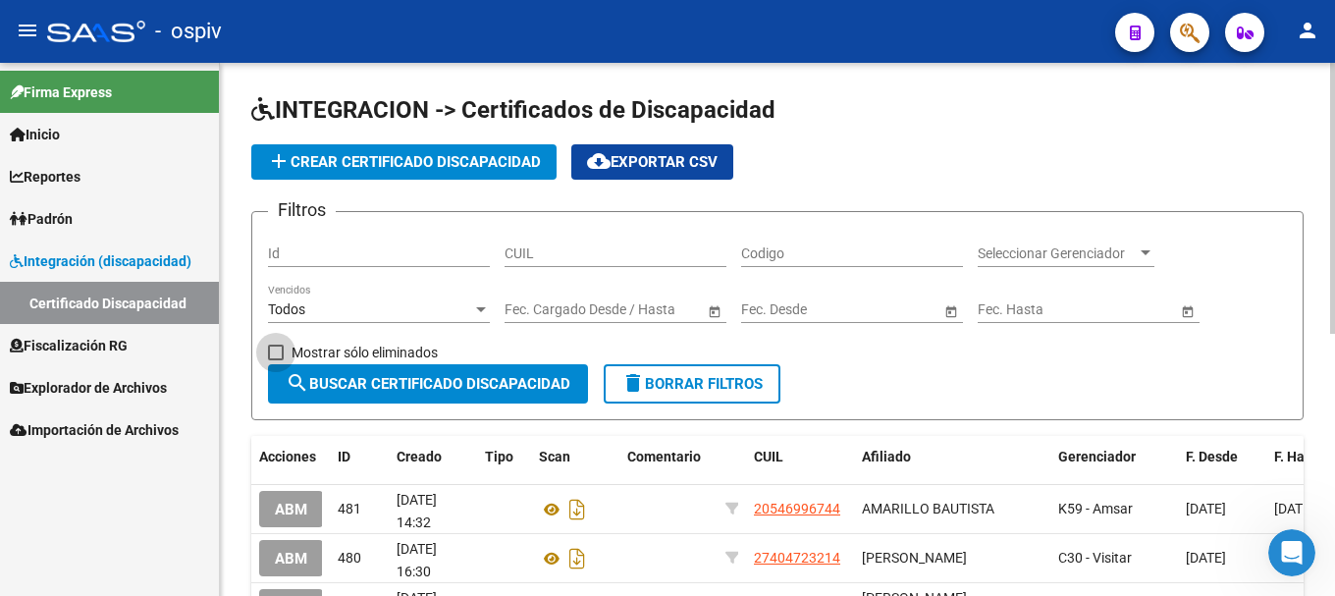
click at [321, 346] on span "Mostrar sólo eliminados" at bounding box center [365, 353] width 146 height 24
click at [276, 360] on input "Mostrar sólo eliminados" at bounding box center [275, 360] width 1 height 1
checkbox input "true"
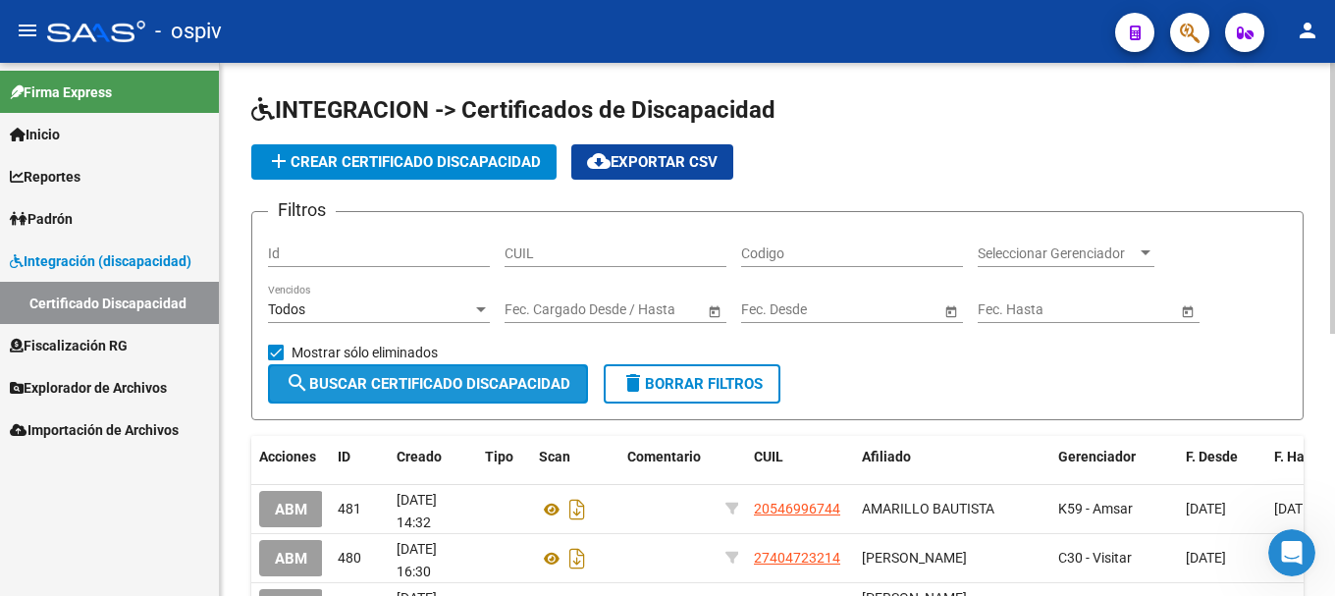
click at [361, 376] on span "search Buscar Certificado Discapacidad" at bounding box center [428, 384] width 285 height 18
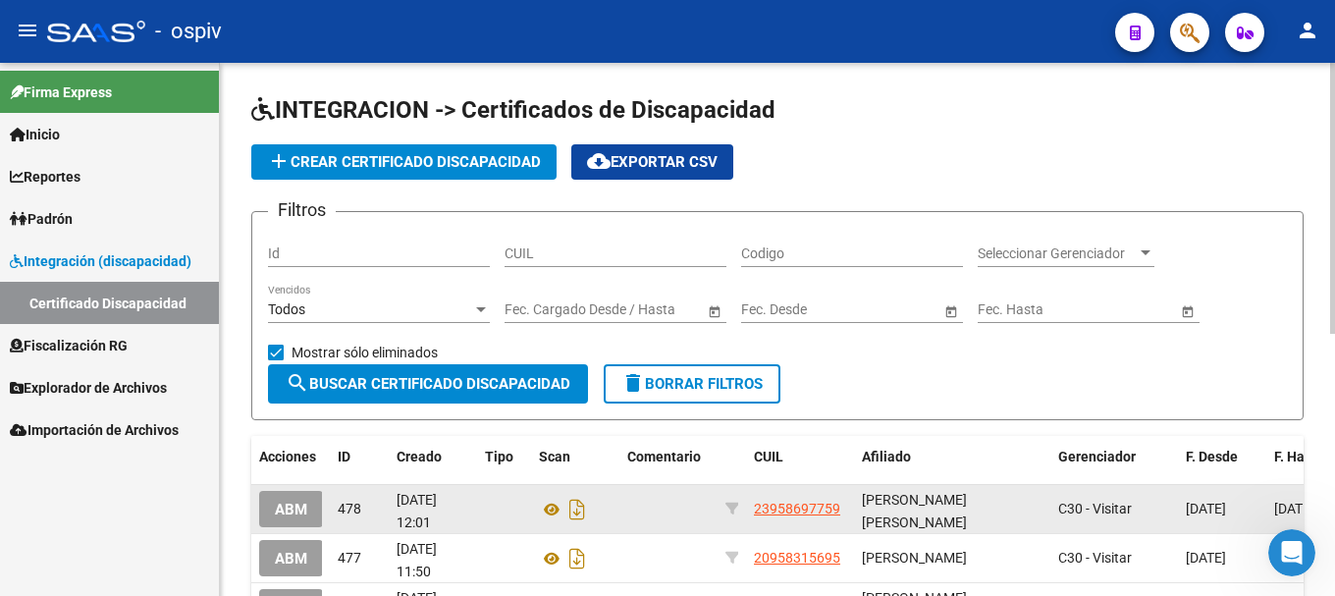
scroll to position [98, 0]
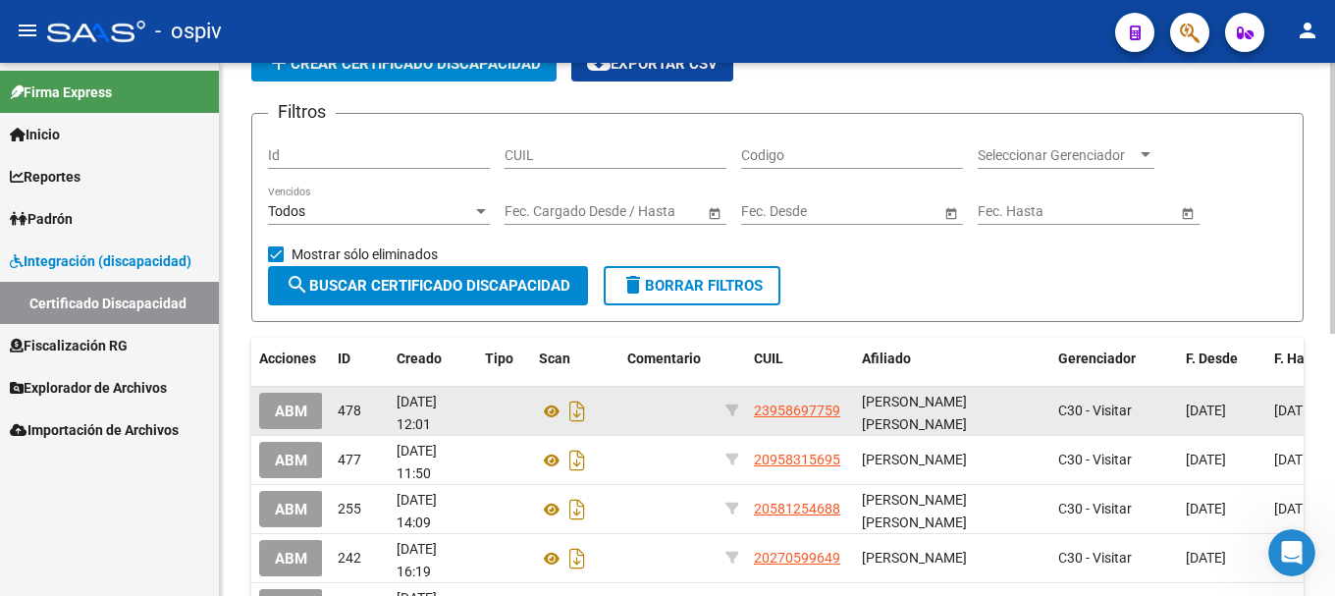
click at [300, 415] on span "ABM" at bounding box center [291, 411] width 32 height 18
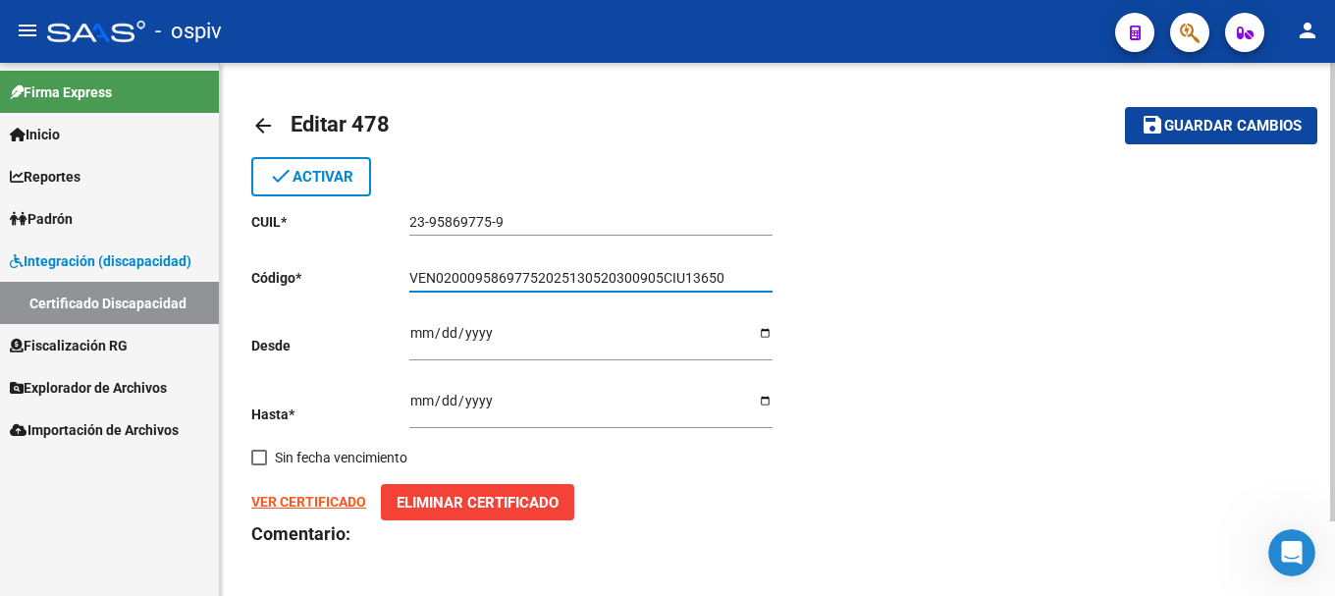
drag, startPoint x: 570, startPoint y: 278, endPoint x: 580, endPoint y: 279, distance: 9.9
click at [580, 279] on input "VEN02000958697752025130520300905CIU13650" at bounding box center [590, 278] width 363 height 17
type input "VEN02000958697752025090520300905CIU13650"
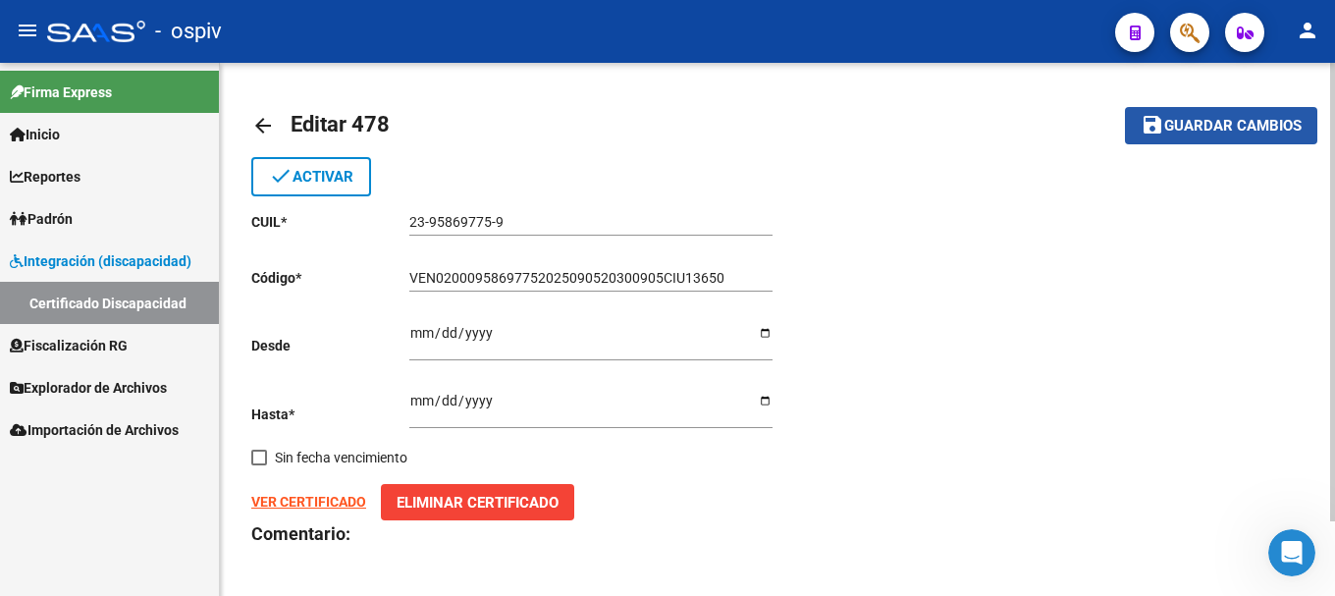
click at [1241, 128] on span "Guardar cambios" at bounding box center [1232, 127] width 137 height 18
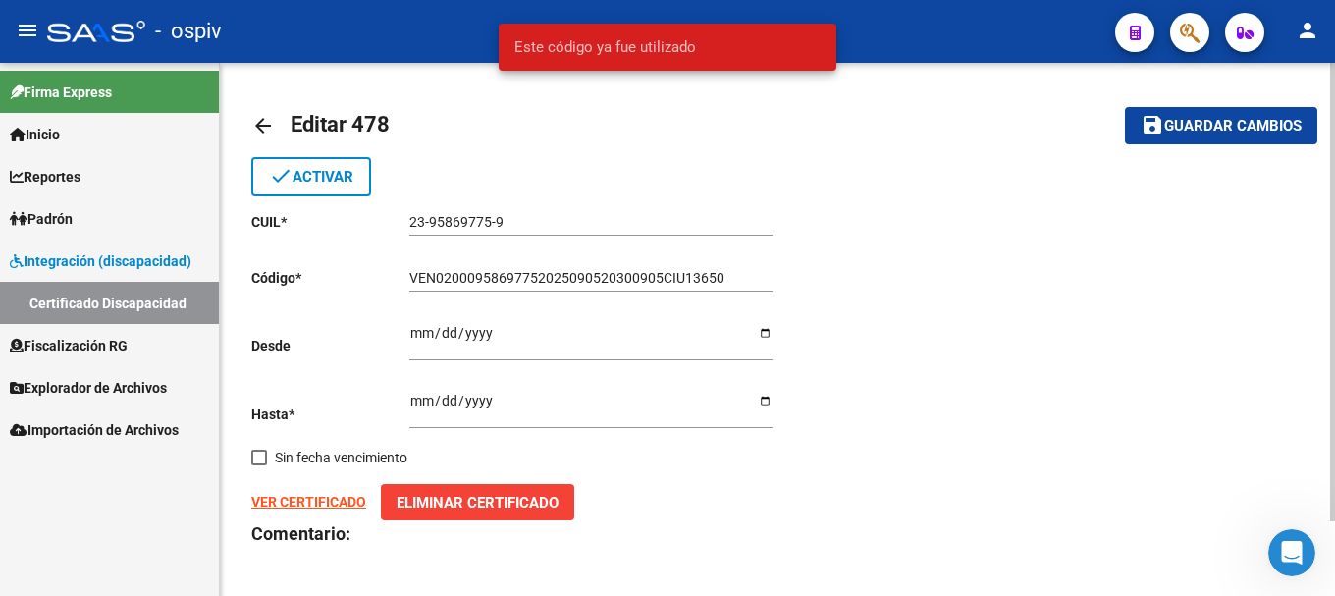
click at [723, 125] on mat-toolbar-row "arrow_back Editar 478" at bounding box center [661, 125] width 821 height 63
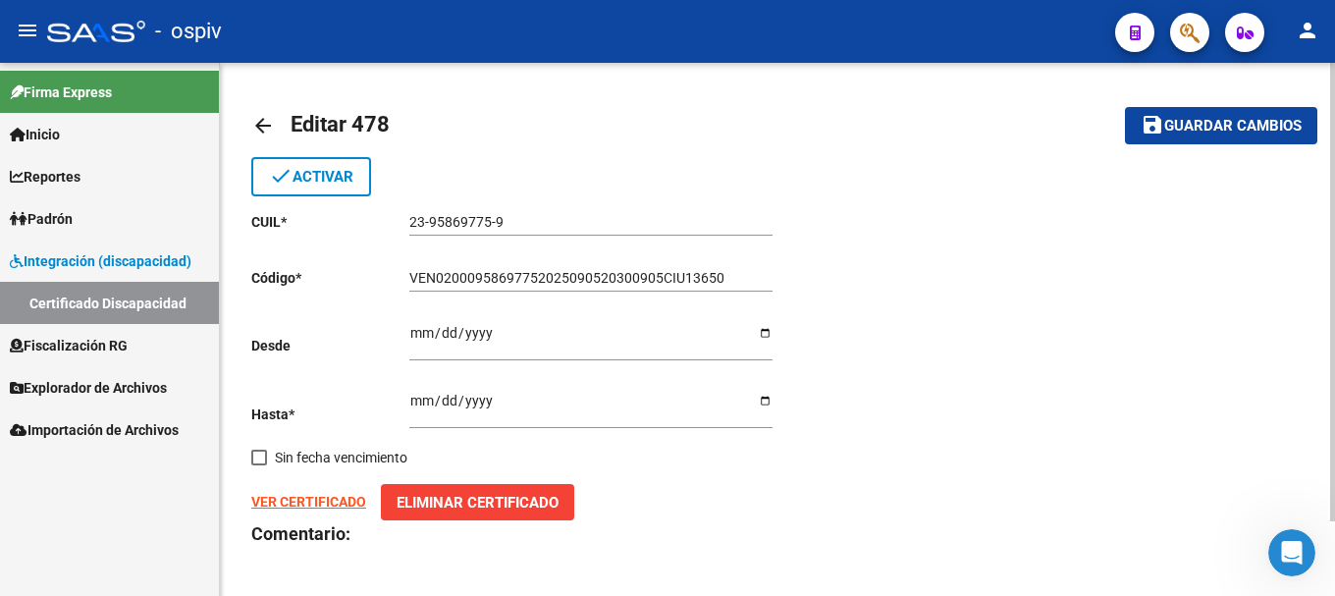
click at [505, 504] on span "Eliminar Certificado" at bounding box center [478, 503] width 162 height 18
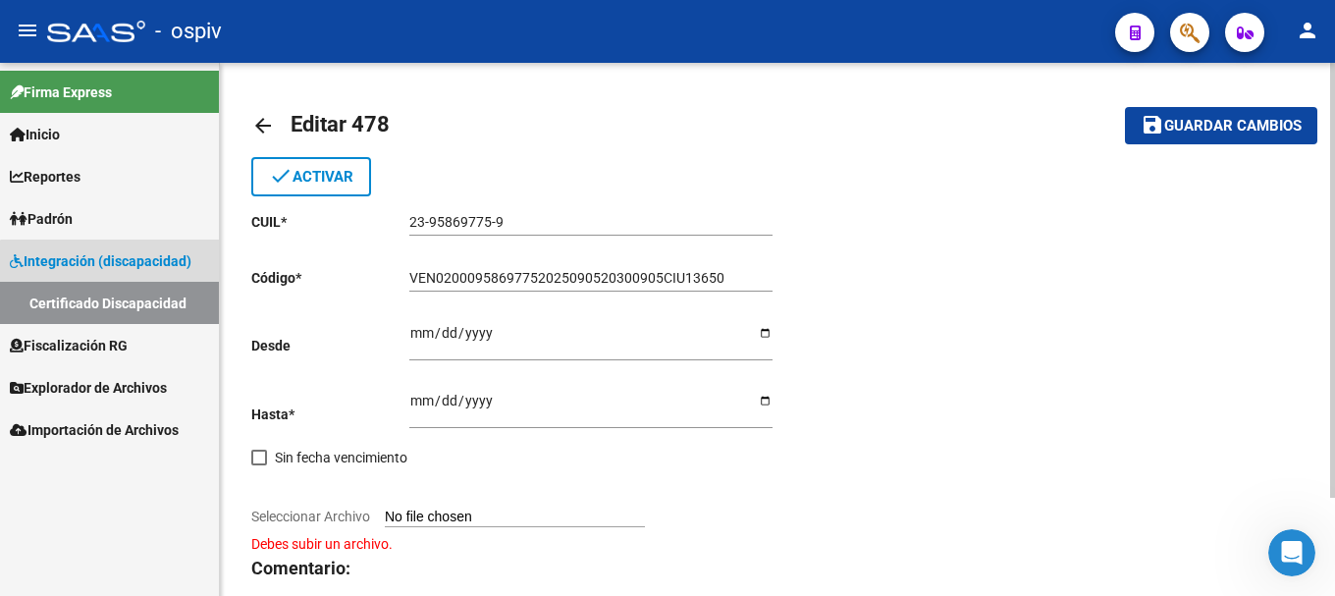
click at [114, 304] on link "Certificado Discapacidad" at bounding box center [109, 303] width 219 height 42
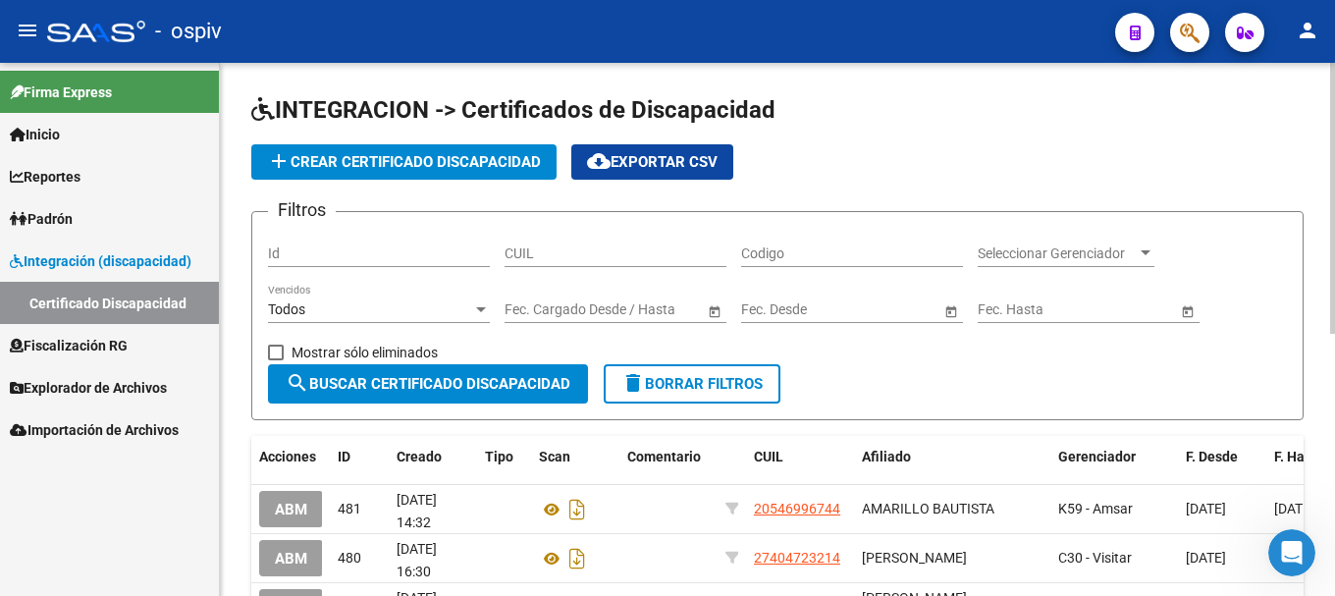
click at [427, 398] on button "search Buscar Certificado Discapacidad" at bounding box center [428, 383] width 320 height 39
click at [362, 350] on span "Mostrar sólo eliminados" at bounding box center [365, 353] width 146 height 24
click at [276, 360] on input "Mostrar sólo eliminados" at bounding box center [275, 360] width 1 height 1
checkbox input "true"
click at [377, 380] on span "search Buscar Certificado Discapacidad" at bounding box center [428, 384] width 285 height 18
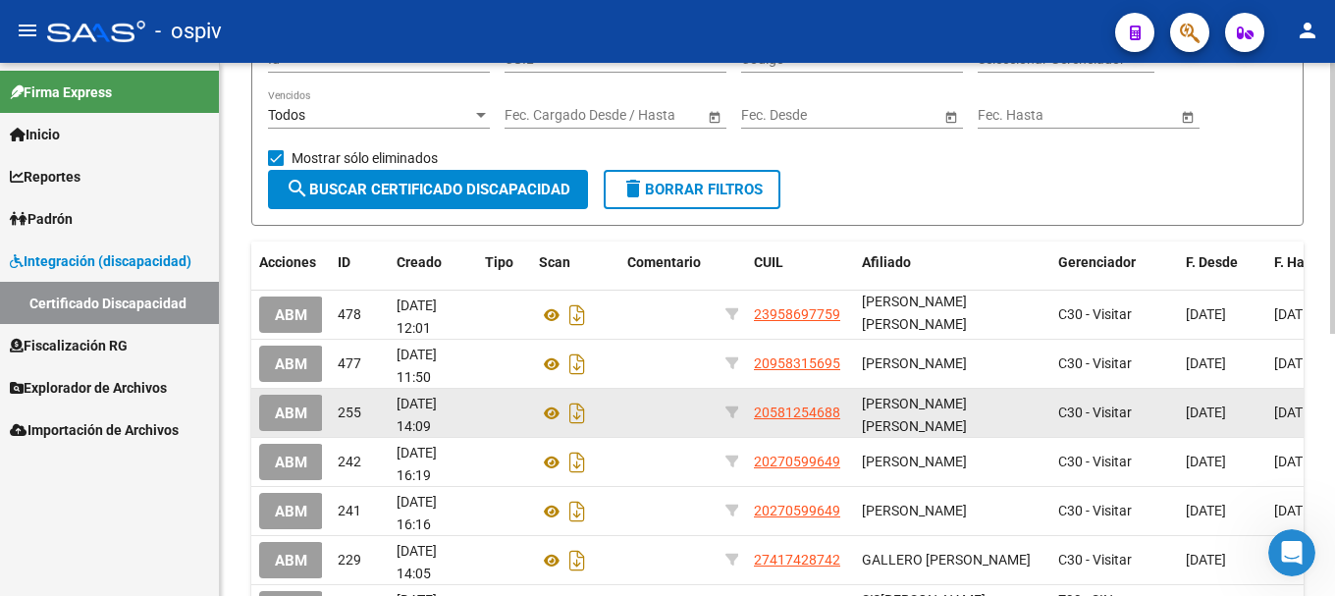
scroll to position [196, 0]
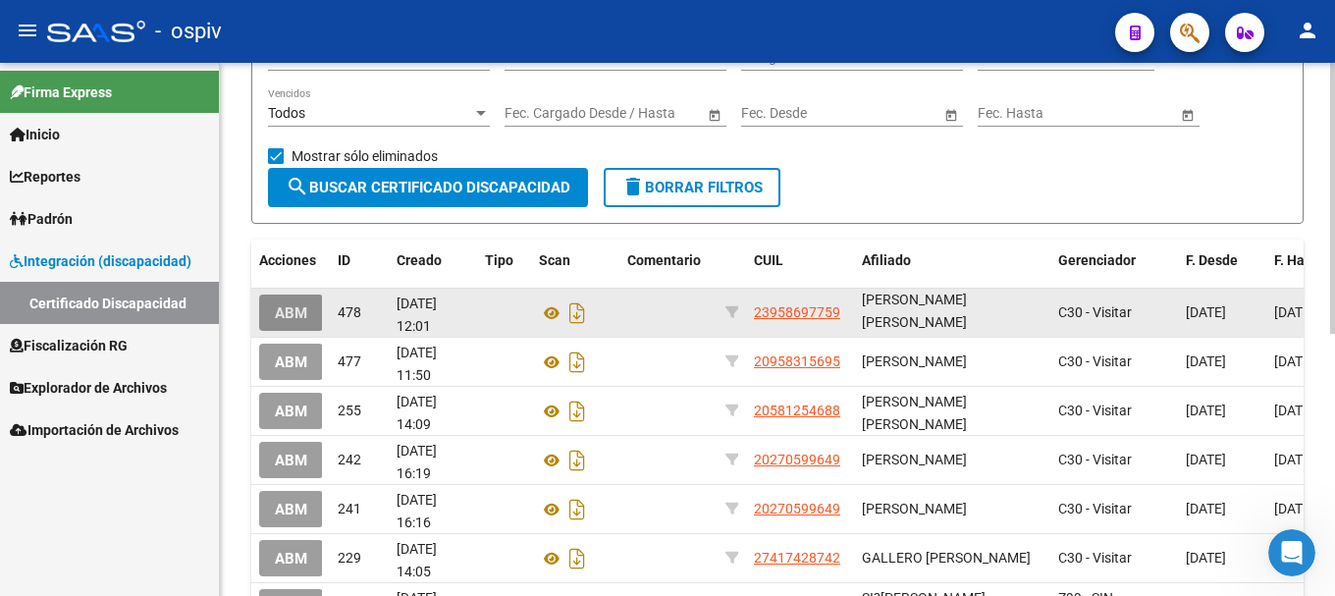
click at [298, 319] on span "ABM" at bounding box center [291, 313] width 32 height 18
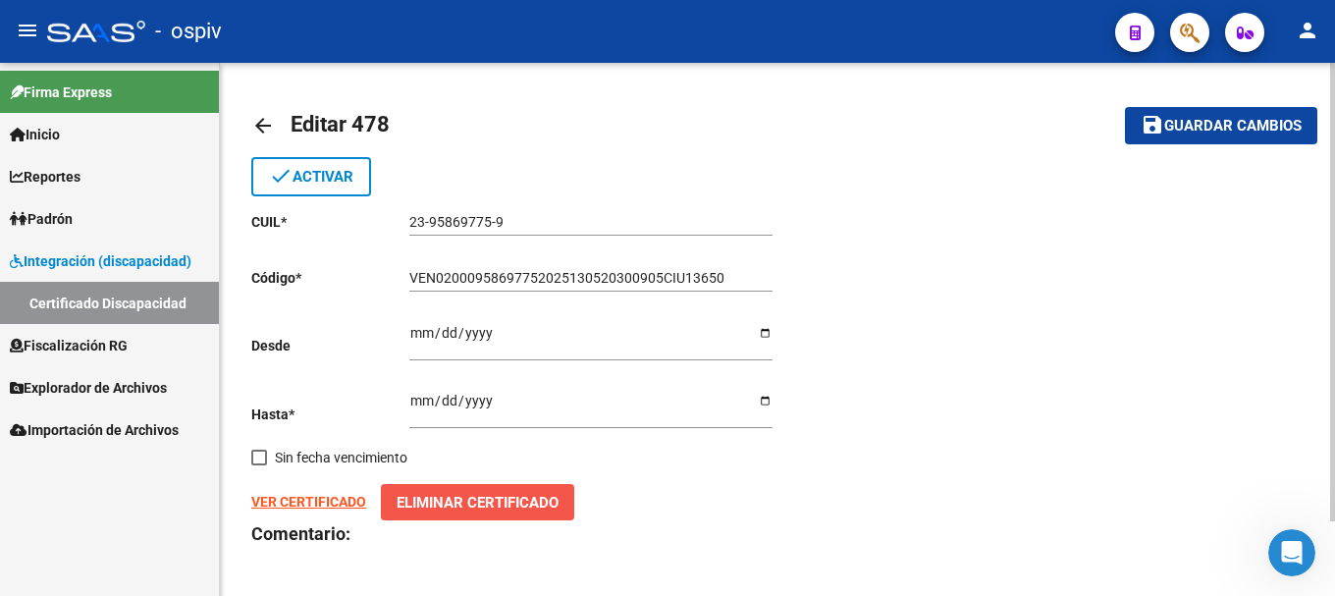
click at [477, 500] on span "Eliminar Certificado" at bounding box center [478, 503] width 162 height 18
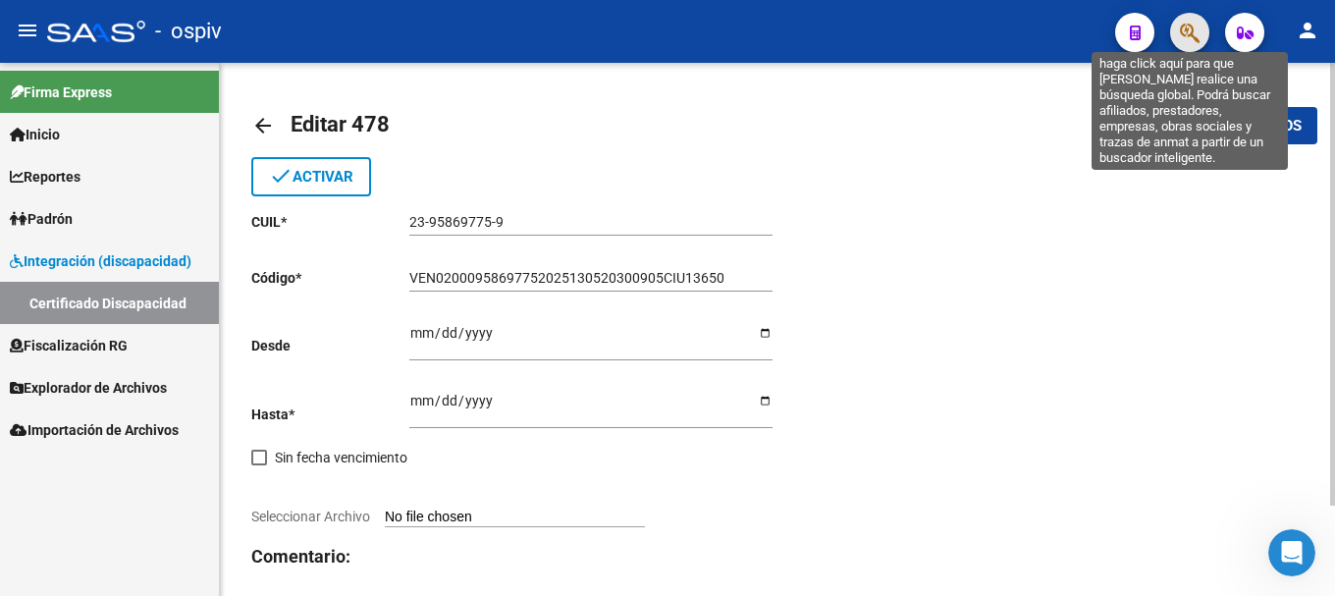
click at [1187, 26] on icon "button" at bounding box center [1190, 33] width 20 height 23
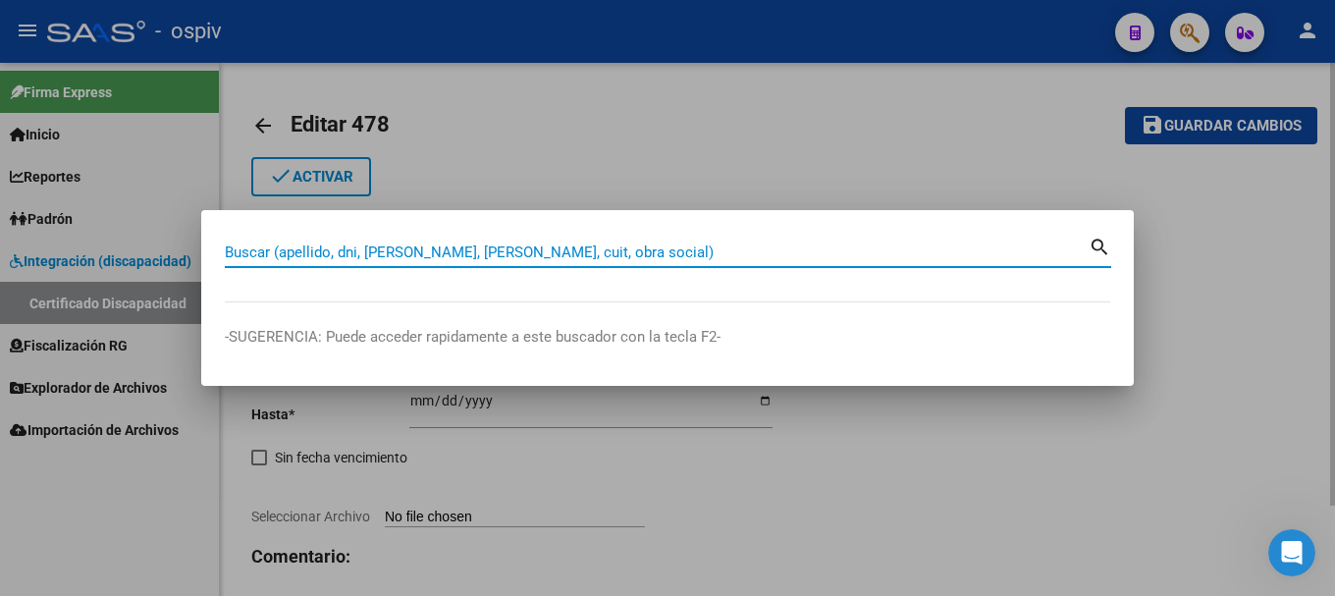
click at [102, 312] on div at bounding box center [667, 298] width 1335 height 596
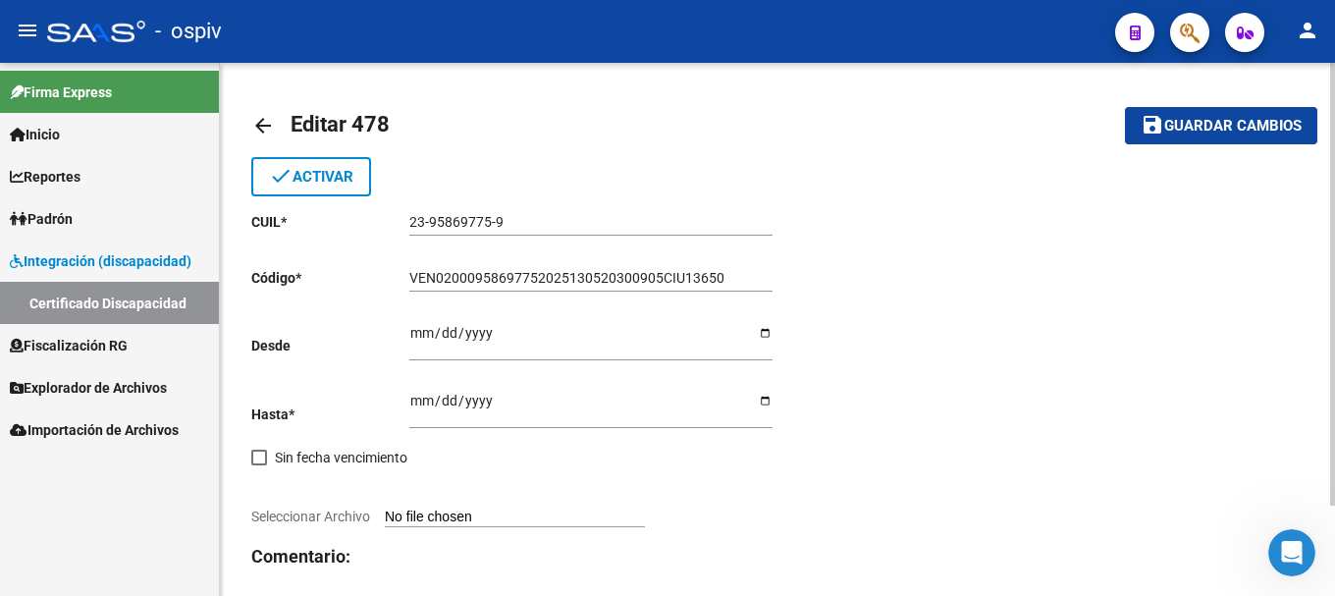
click at [102, 312] on link "Certificado Discapacidad" at bounding box center [109, 303] width 219 height 42
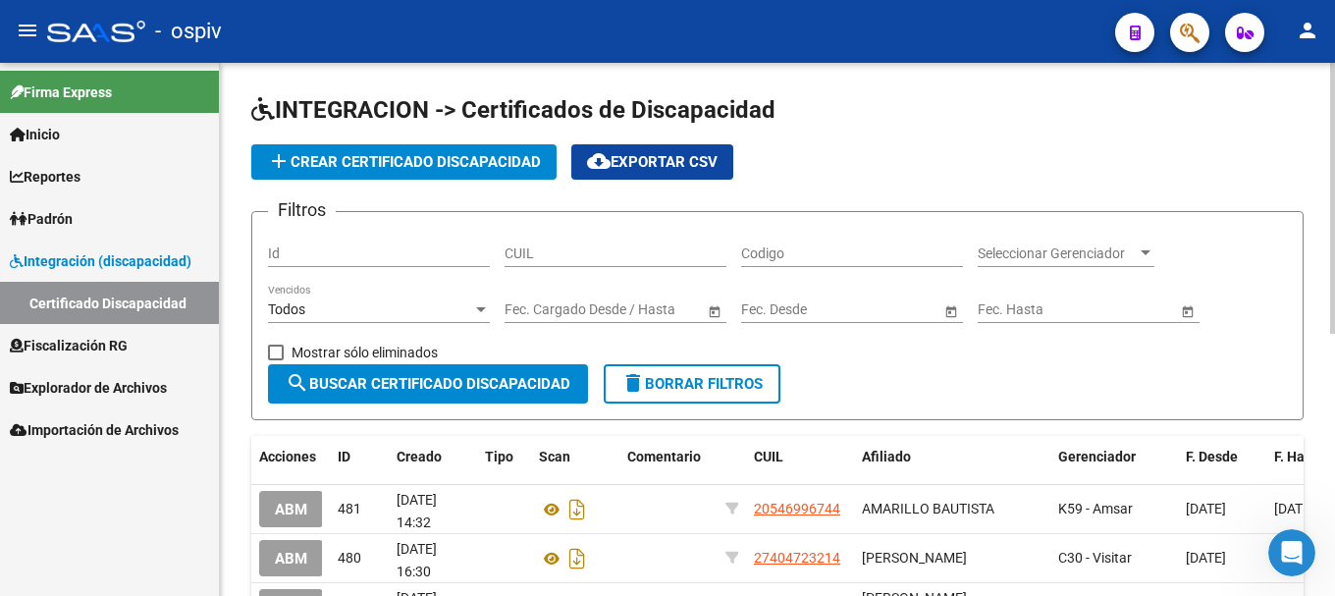
click at [393, 156] on span "add Crear Certificado Discapacidad" at bounding box center [404, 162] width 274 height 18
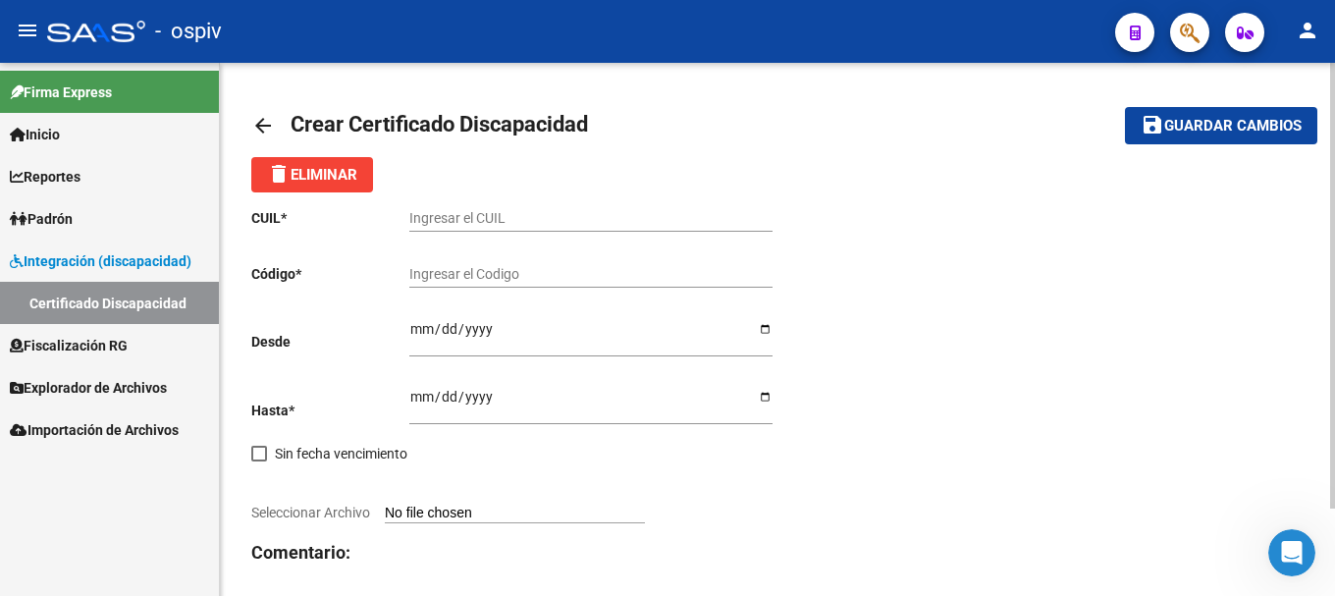
click at [479, 222] on input "Ingresar el CUIL" at bounding box center [590, 218] width 363 height 17
paste input "23-95869775-9"
type input "23-95869775-9"
click at [464, 280] on input "Ingresar el Codigo" at bounding box center [590, 274] width 363 height 17
type input "VEN02000958697752025090520300905CIU13650"
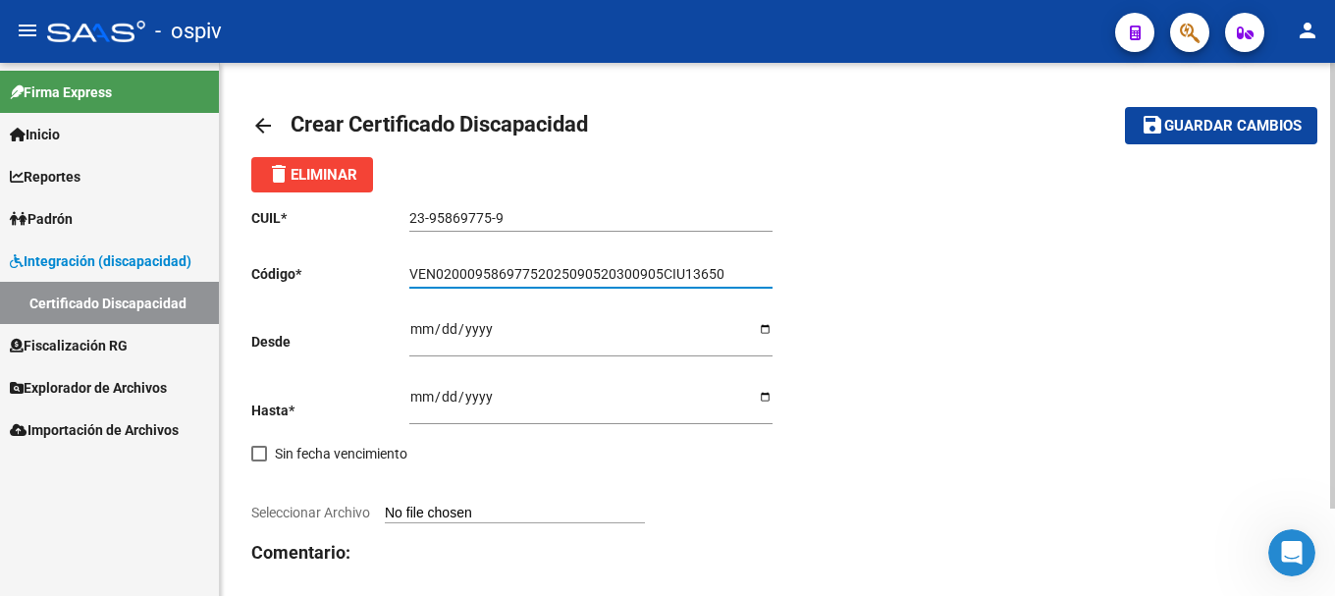
click at [423, 334] on input "Ingresar fec. Desde" at bounding box center [590, 335] width 363 height 29
type input "2025-09-05"
click at [418, 397] on input "Ingresar fec. Hasta" at bounding box center [590, 403] width 363 height 29
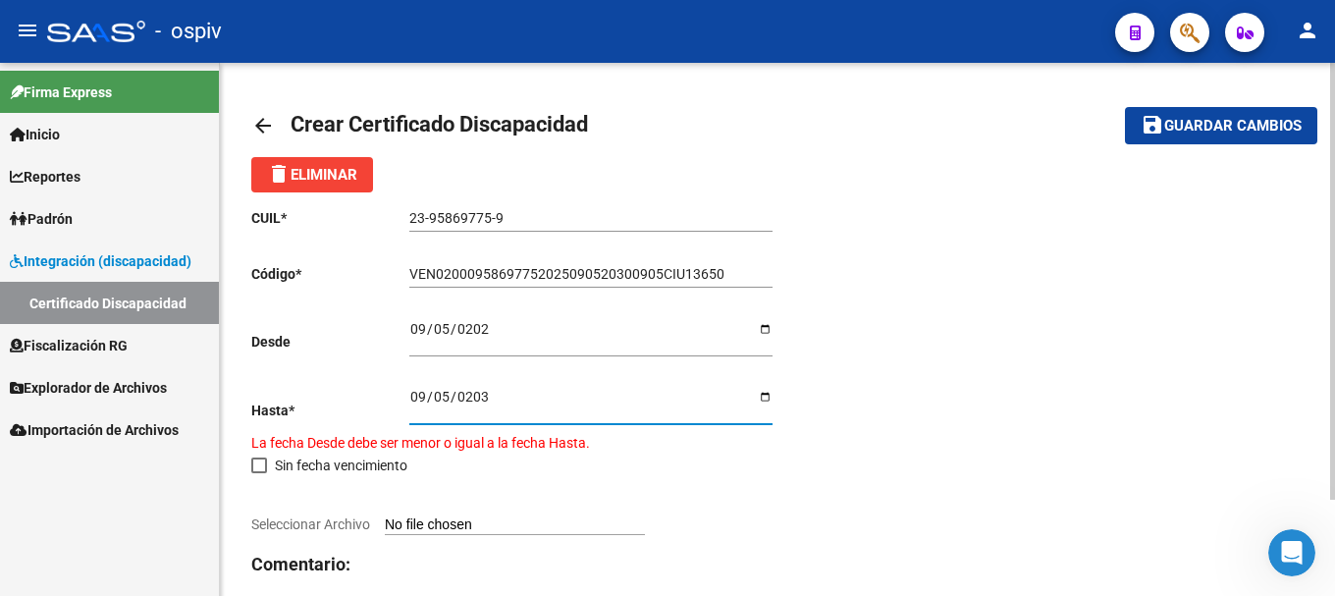
type input "2030-09-05"
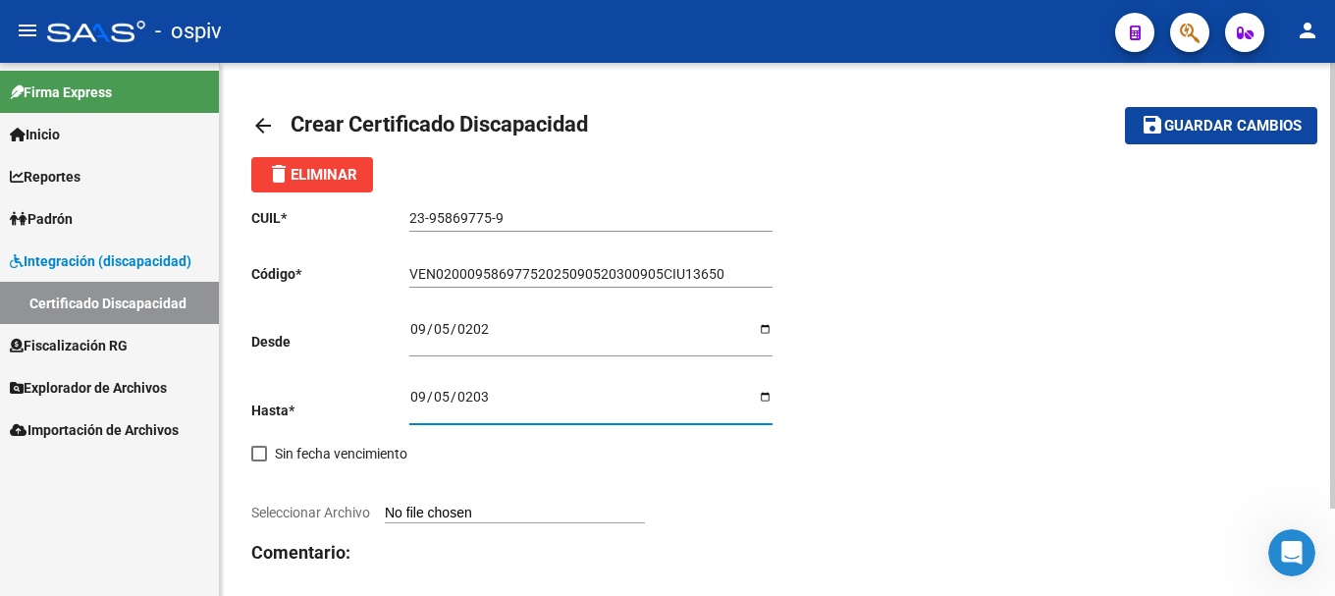
click at [297, 505] on span "Seleccionar Archivo" at bounding box center [310, 513] width 119 height 16
click at [385, 505] on input "Seleccionar Archivo" at bounding box center [515, 514] width 260 height 19
type input "C:\fakepath\CUD [PERSON_NAME] [PERSON_NAME].pdf"
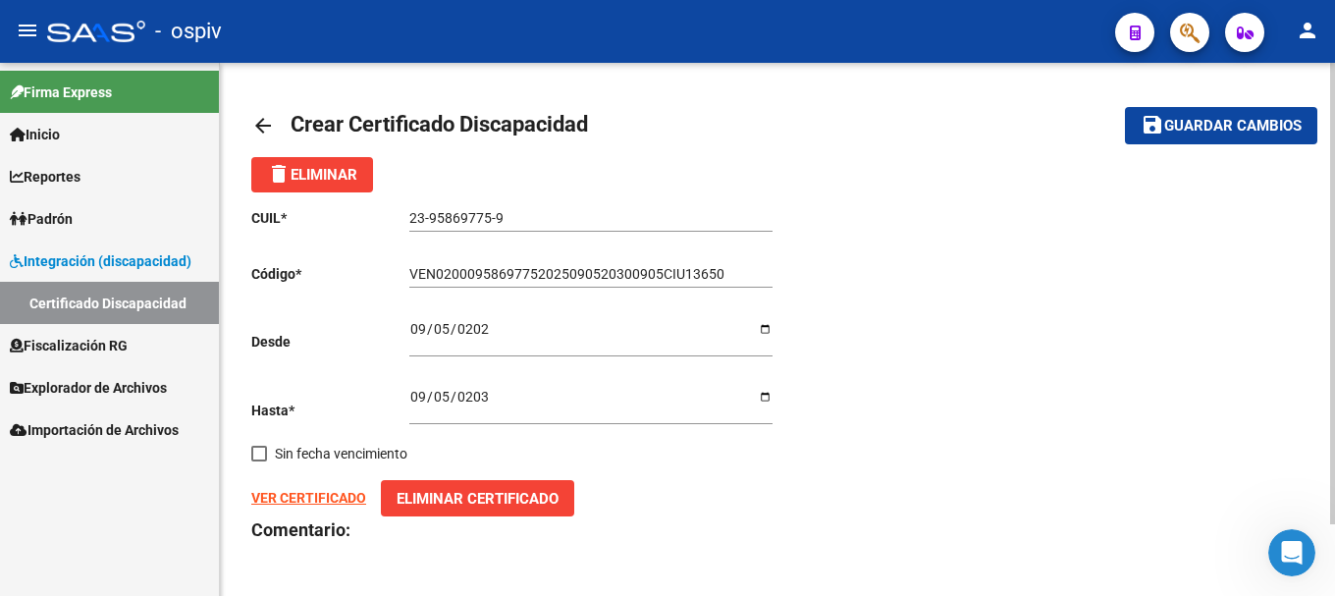
click at [1224, 125] on span "Guardar cambios" at bounding box center [1232, 127] width 137 height 18
click at [1255, 135] on button "save Guardar cambios" at bounding box center [1221, 125] width 192 height 36
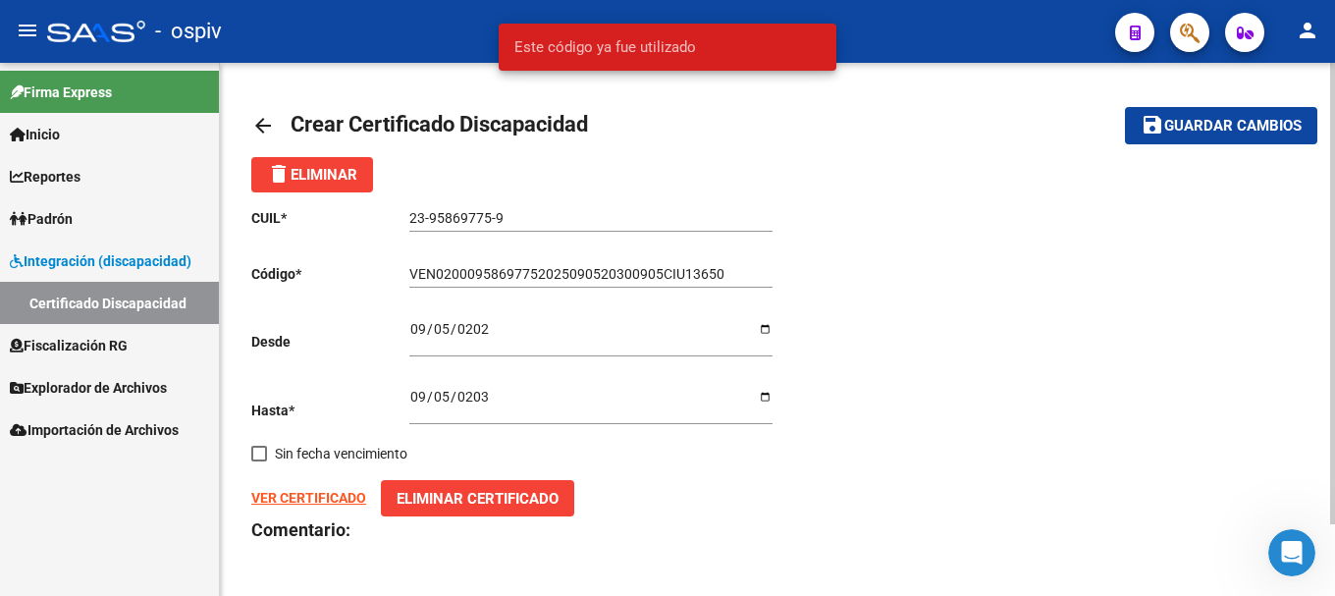
click at [811, 110] on mat-toolbar-row "arrow_back Crear Certificado Discapacidad" at bounding box center [661, 125] width 821 height 63
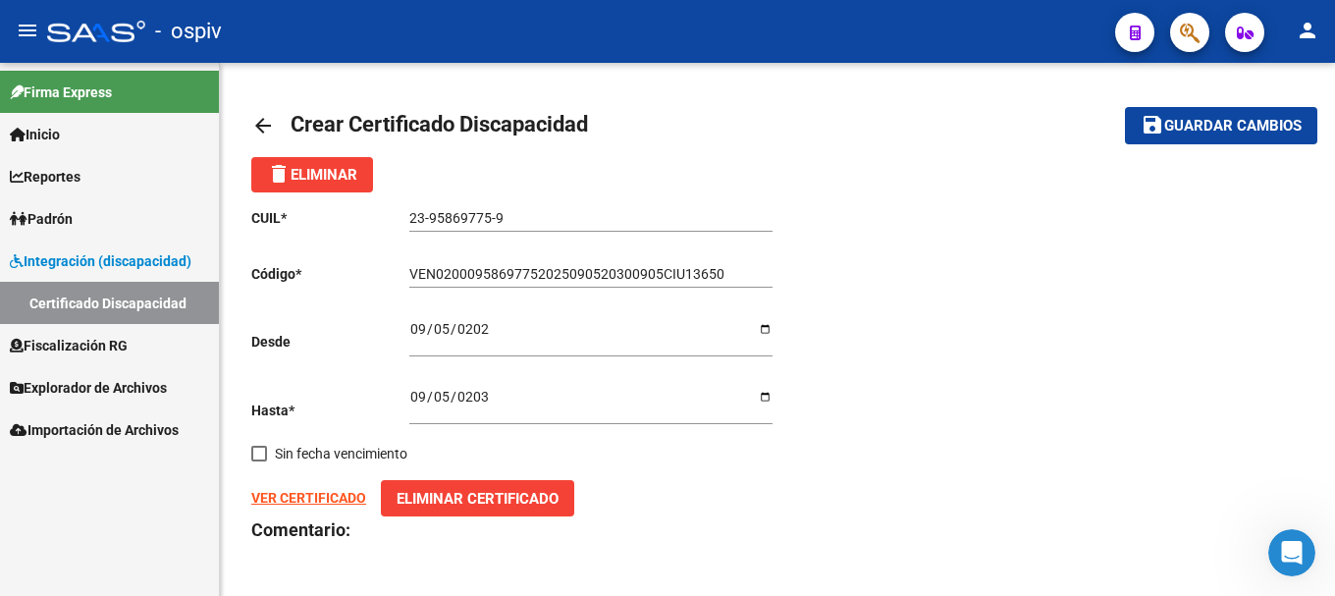
click at [285, 500] on strong "VER CERTIFICADO" at bounding box center [308, 498] width 115 height 16
click at [1294, 543] on icon "Abrir Intercom Messenger" at bounding box center [1289, 550] width 32 height 32
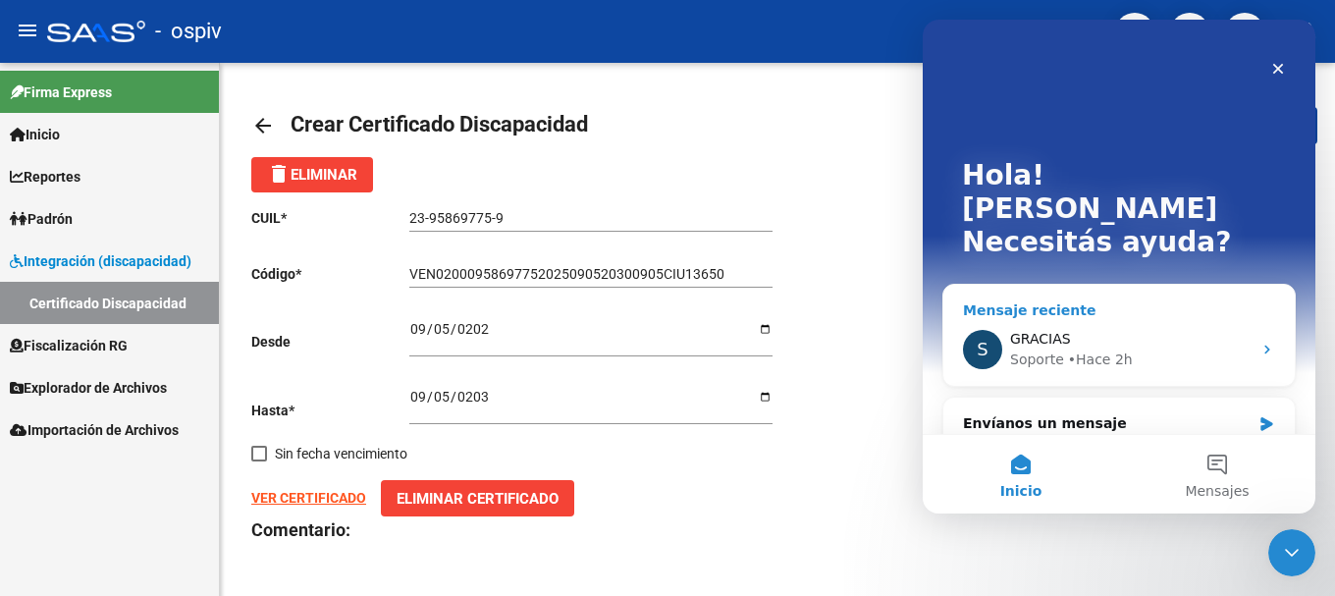
click at [1031, 331] on span "GRACIAS" at bounding box center [1040, 339] width 61 height 16
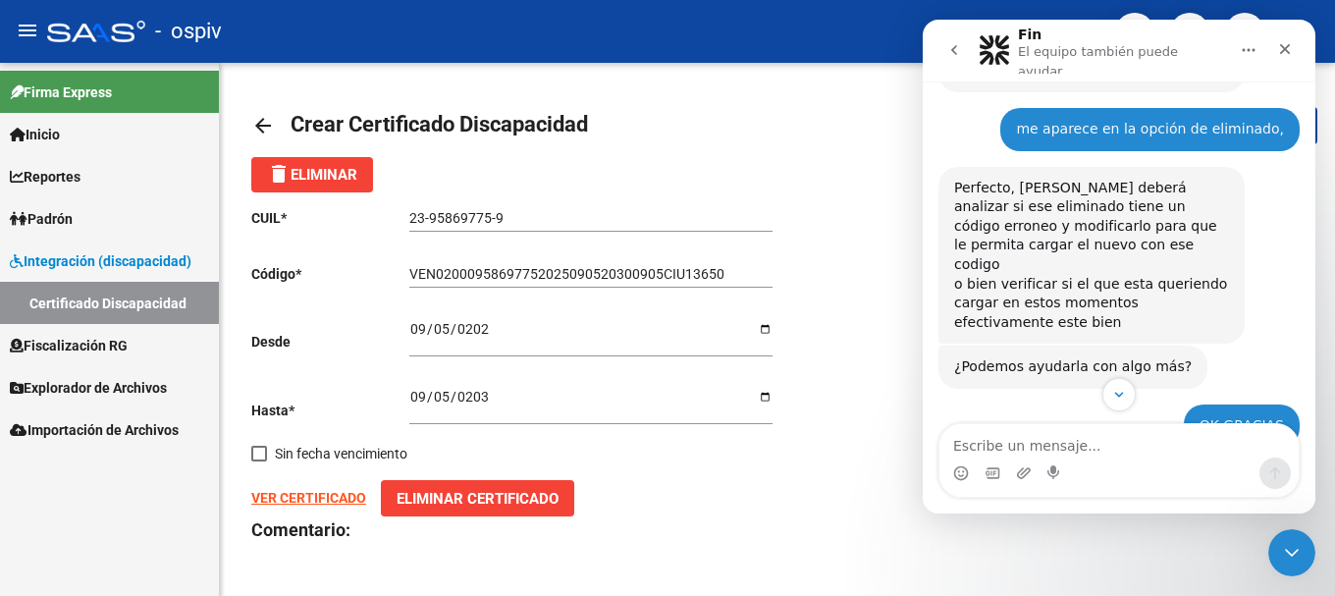
scroll to position [888, 0]
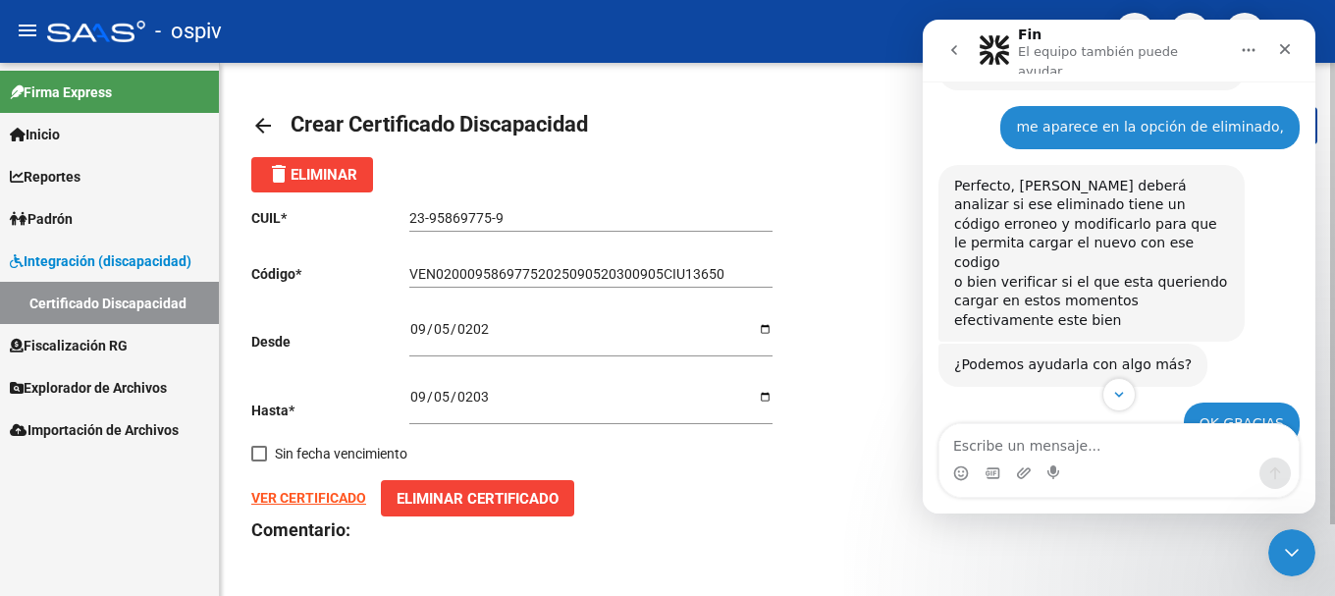
click at [712, 163] on div "delete Eliminar" at bounding box center [777, 174] width 1052 height 35
click at [1285, 43] on icon "Cerrar" at bounding box center [1285, 49] width 16 height 16
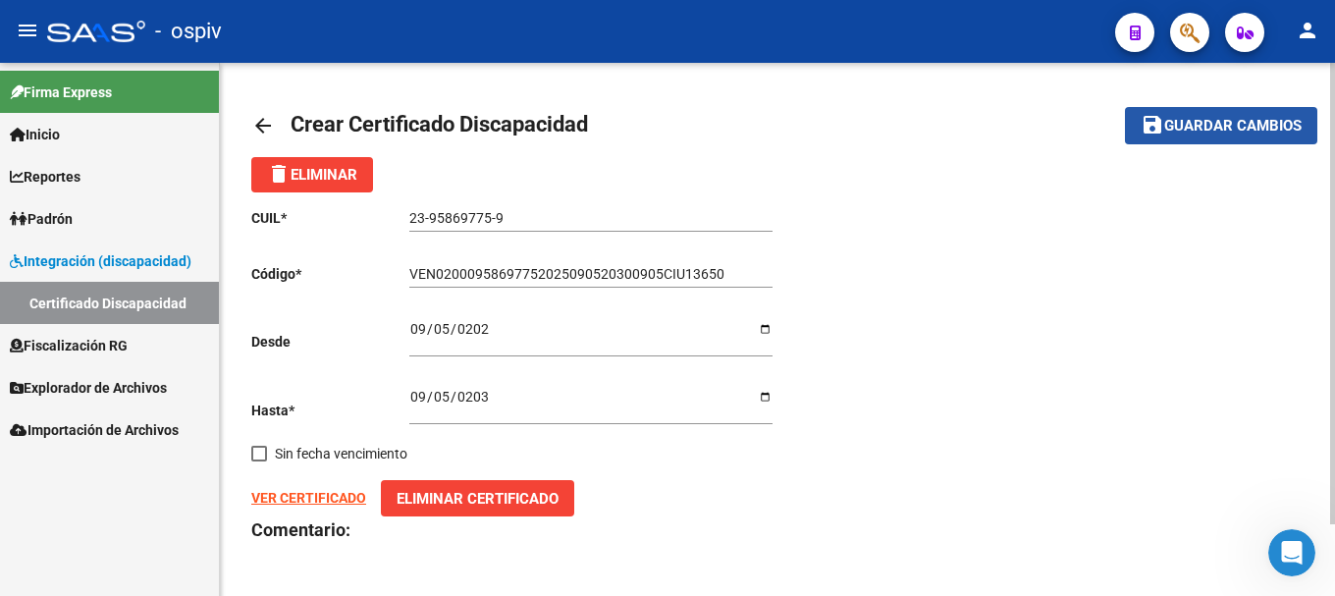
click at [1235, 125] on span "Guardar cambios" at bounding box center [1232, 127] width 137 height 18
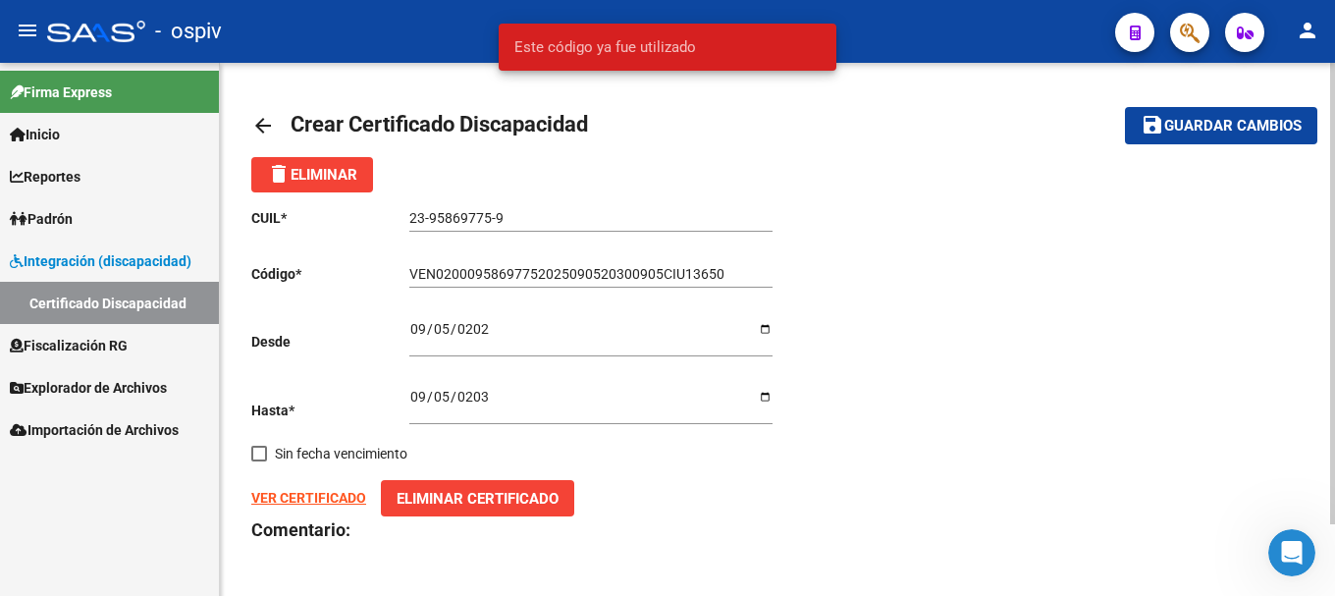
click at [746, 166] on div "delete Eliminar" at bounding box center [777, 174] width 1052 height 35
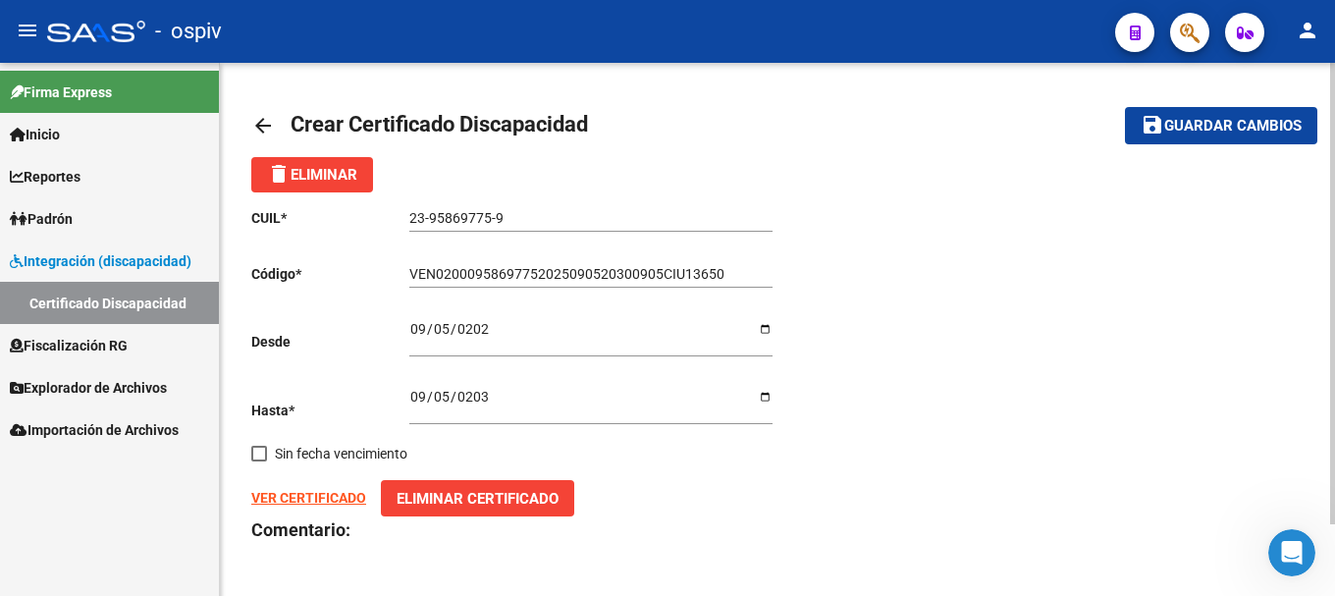
click at [729, 478] on div "CUIL * 23-95869775-9 Ingresar el CUIL Código * VEN02000958697752025090520300905…" at bounding box center [514, 412] width 526 height 440
click at [63, 310] on link "Certificado Discapacidad" at bounding box center [109, 303] width 219 height 42
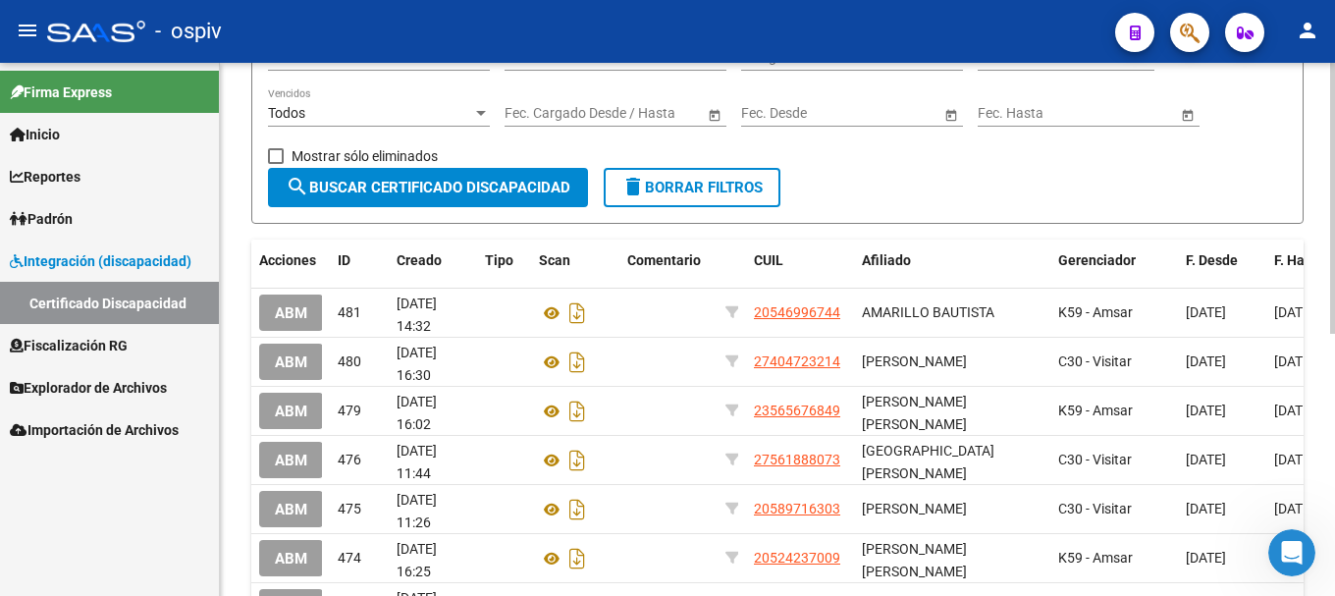
scroll to position [98, 0]
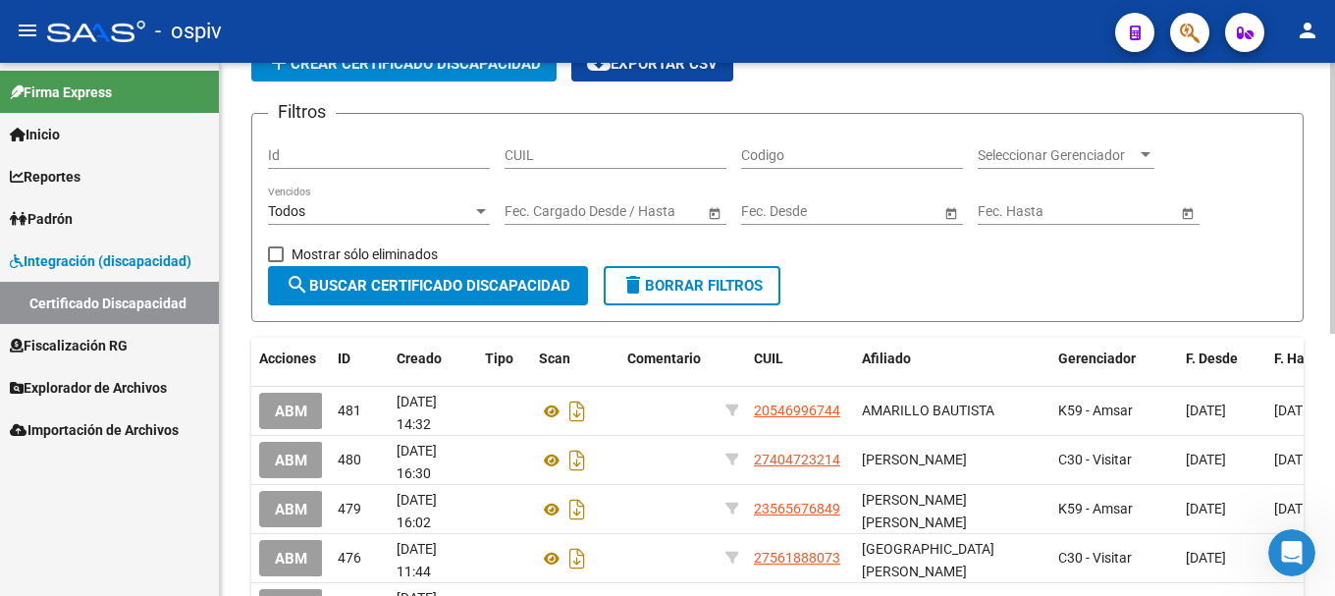
click at [335, 245] on span "Mostrar sólo eliminados" at bounding box center [365, 254] width 146 height 24
click at [276, 262] on input "Mostrar sólo eliminados" at bounding box center [275, 262] width 1 height 1
checkbox input "true"
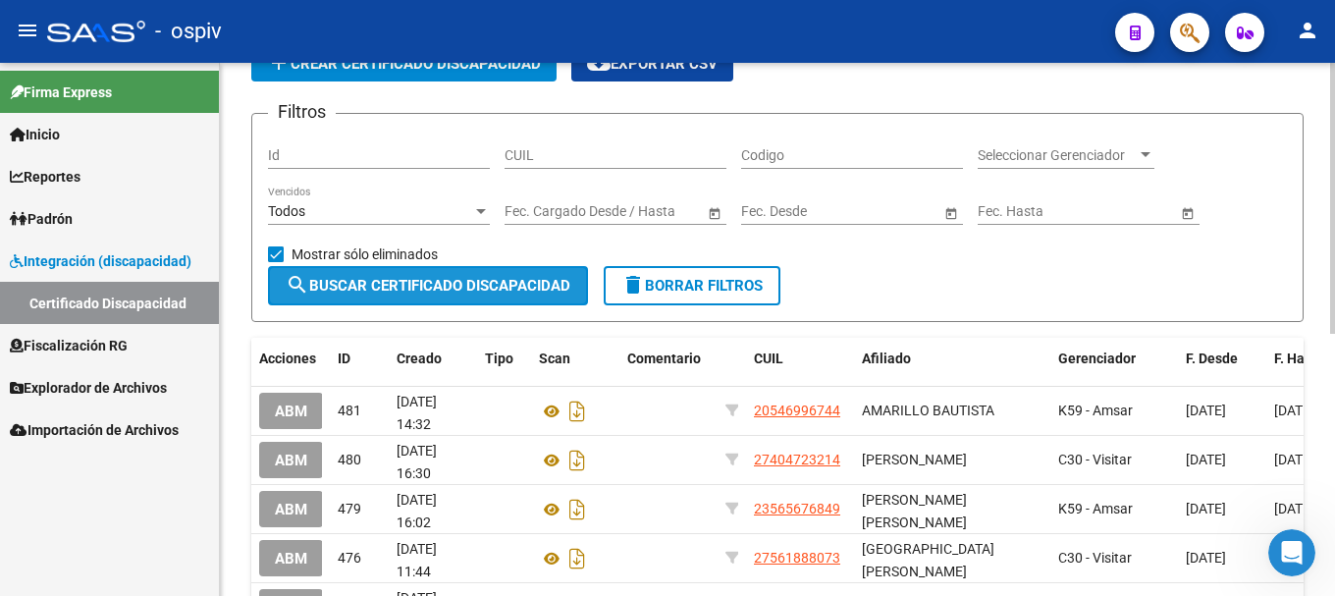
click at [365, 285] on span "search Buscar Certificado Discapacidad" at bounding box center [428, 286] width 285 height 18
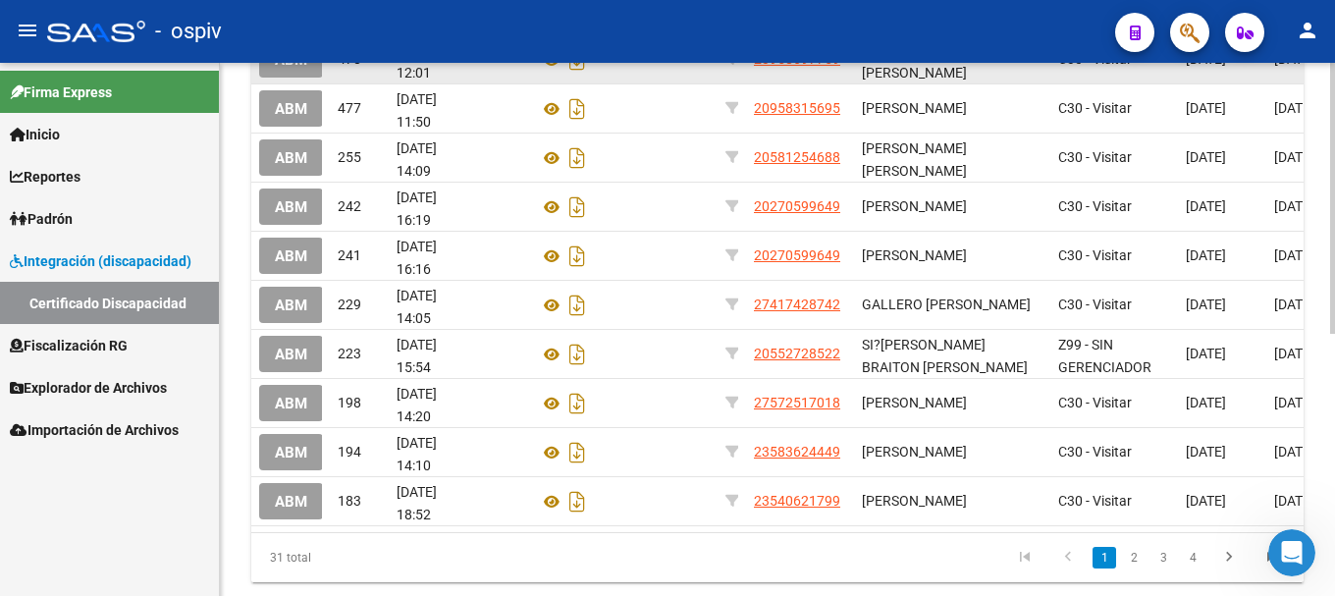
scroll to position [491, 0]
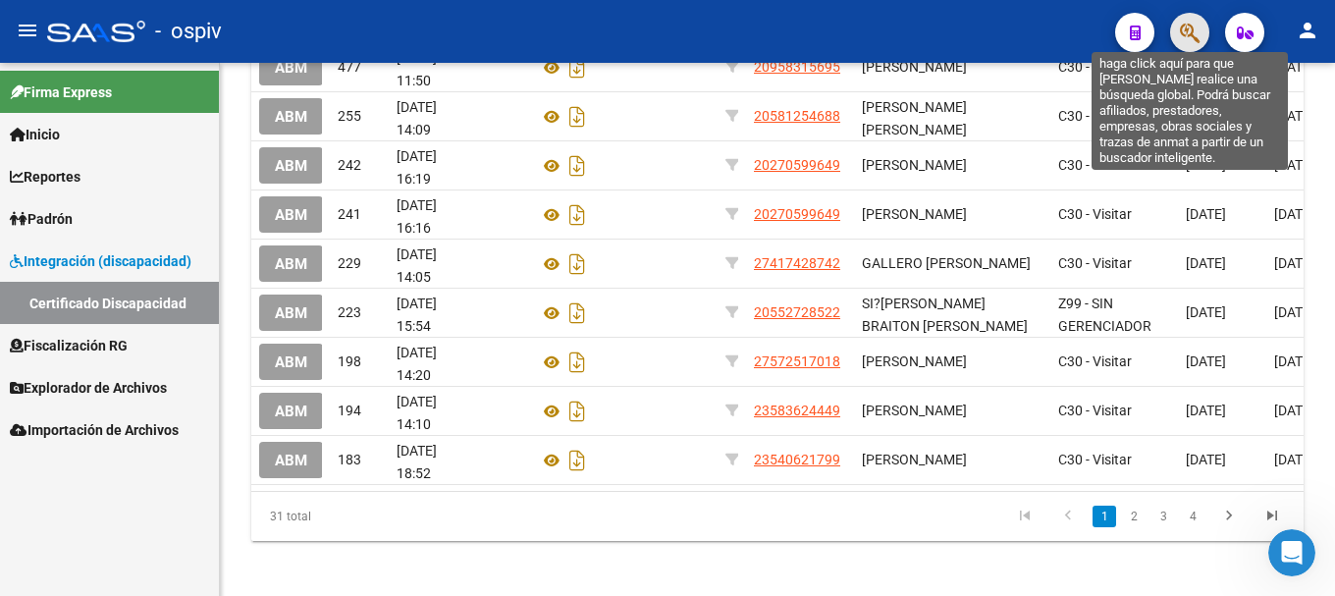
click at [1188, 26] on icon "button" at bounding box center [1190, 33] width 20 height 23
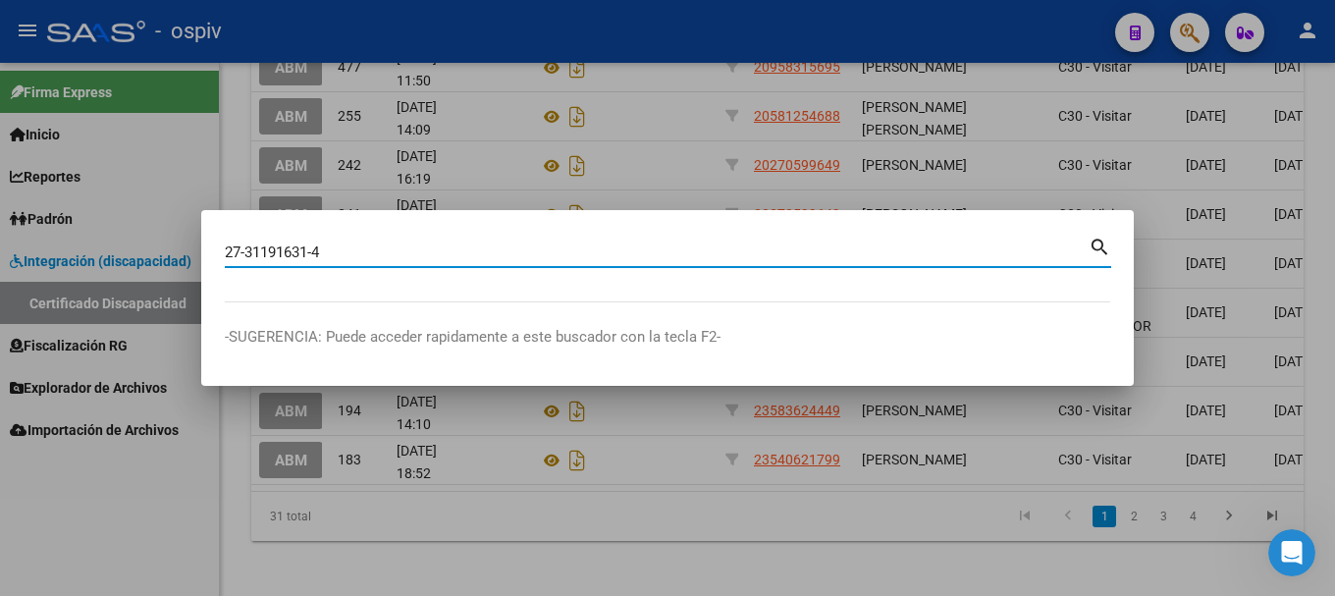
type input "27311916314"
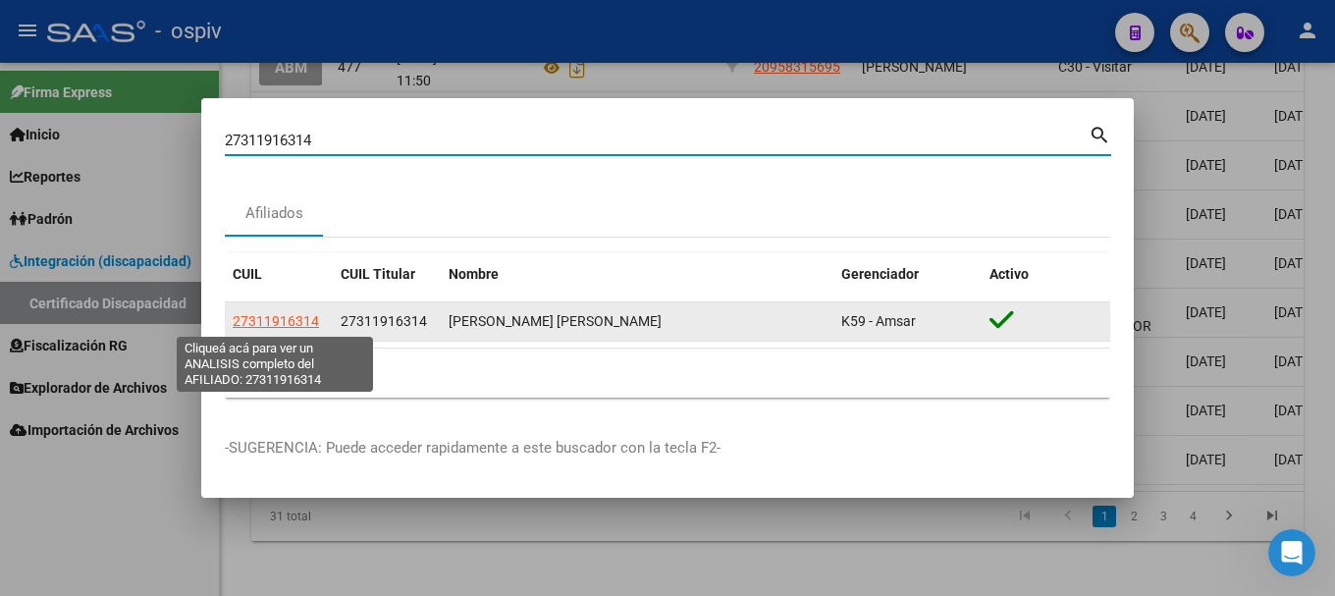
click at [259, 323] on span "27311916314" at bounding box center [276, 321] width 86 height 16
type textarea "27311916314"
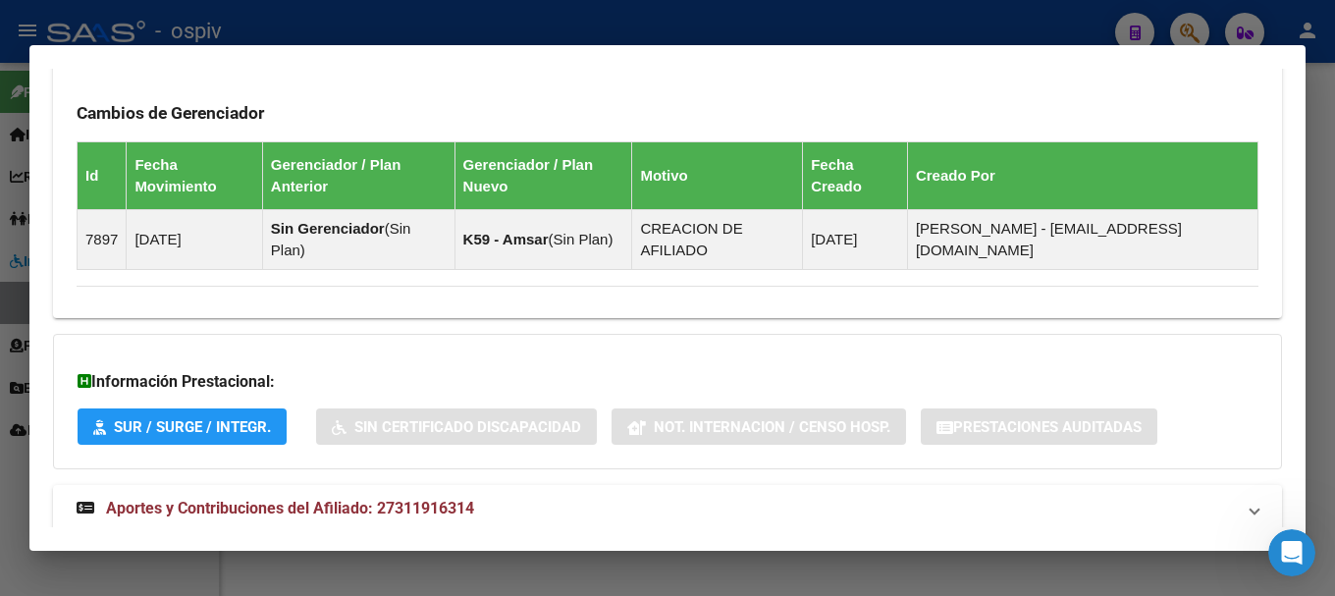
scroll to position [1248, 0]
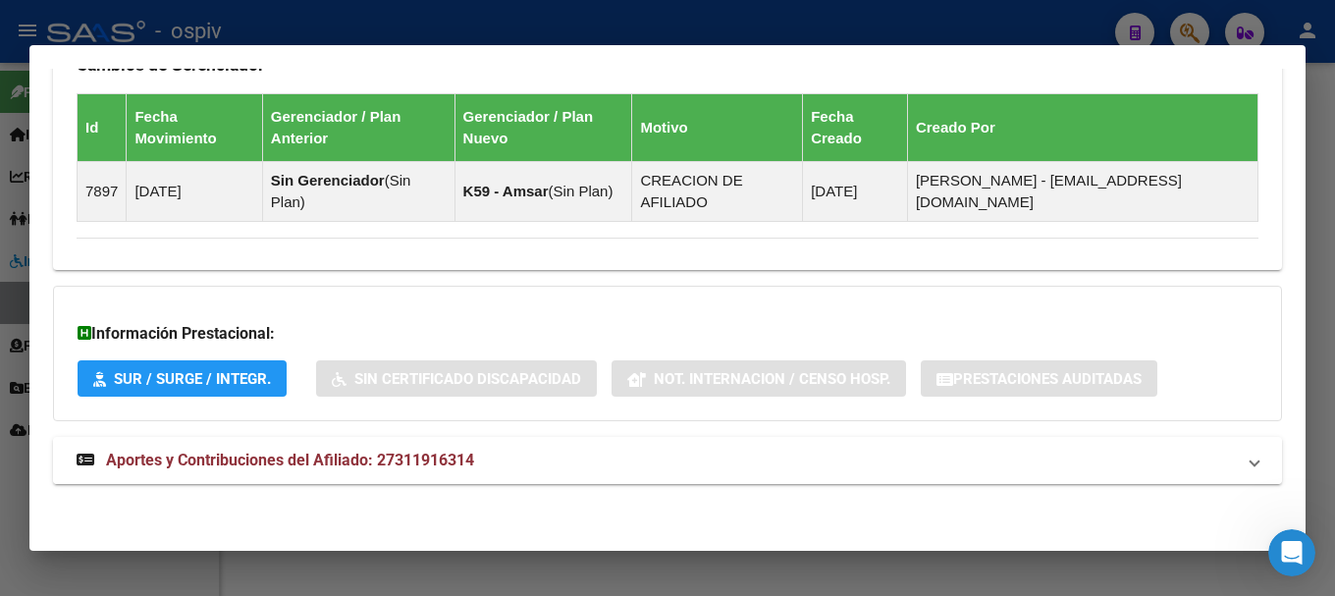
click at [393, 453] on span "Aportes y Contribuciones del Afiliado: 27311916314" at bounding box center [290, 460] width 368 height 19
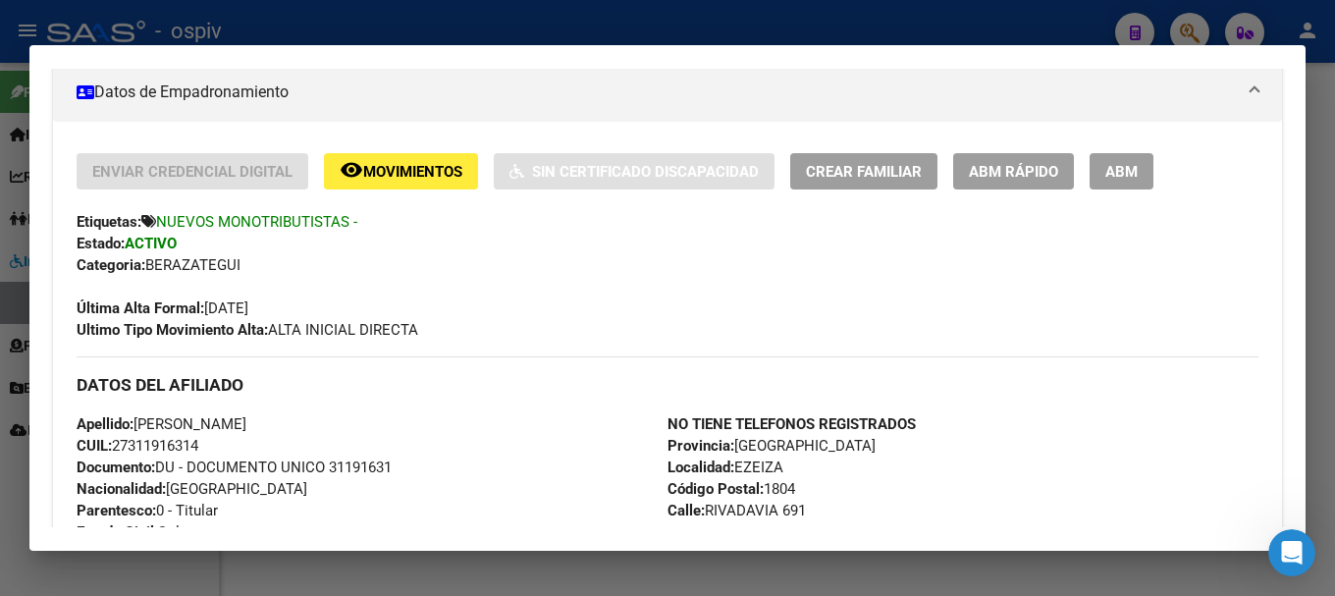
scroll to position [144, 0]
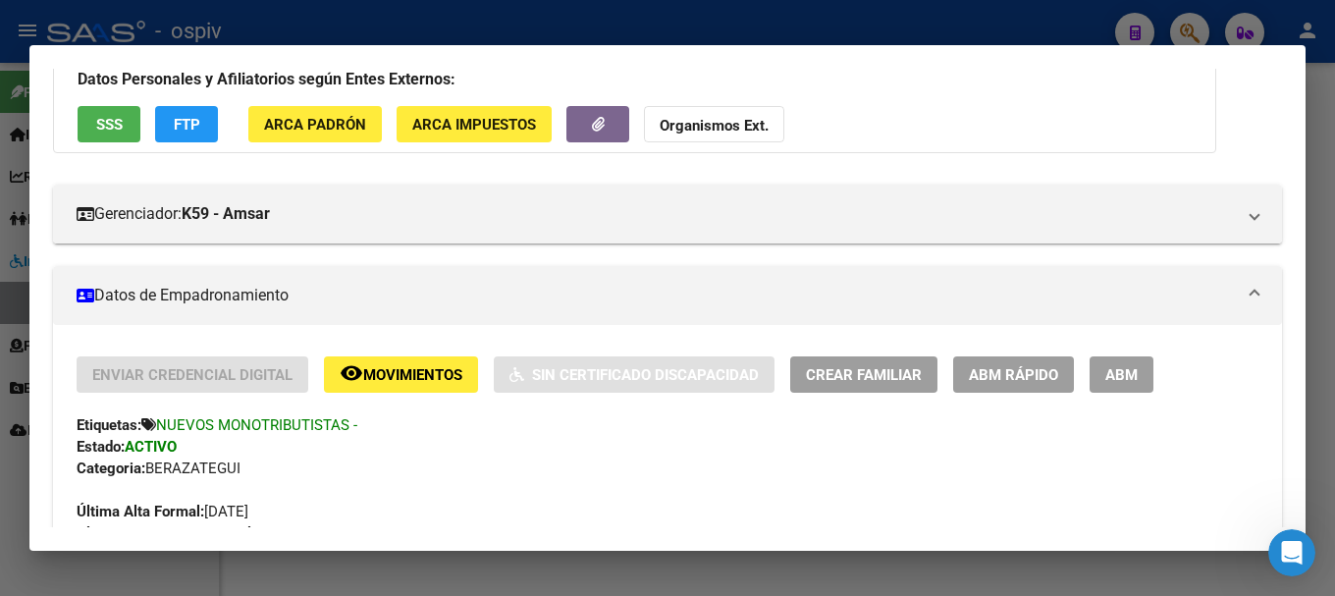
click at [1194, 24] on div at bounding box center [667, 298] width 1335 height 596
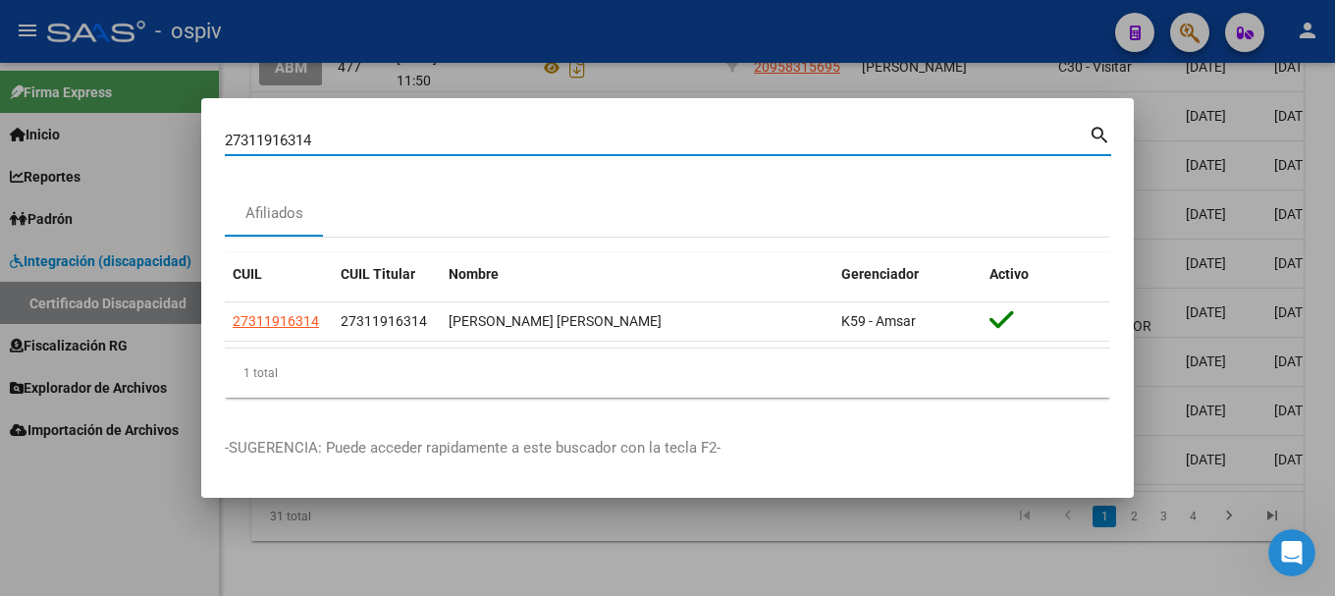
drag, startPoint x: 358, startPoint y: 138, endPoint x: 155, endPoint y: 115, distance: 204.6
click at [155, 115] on div "27311916314 Buscar (apellido, dni, cuil, nro traspaso, cuit, obra social) searc…" at bounding box center [667, 298] width 1335 height 596
paste input "0-21505469-2"
type input "20215054692"
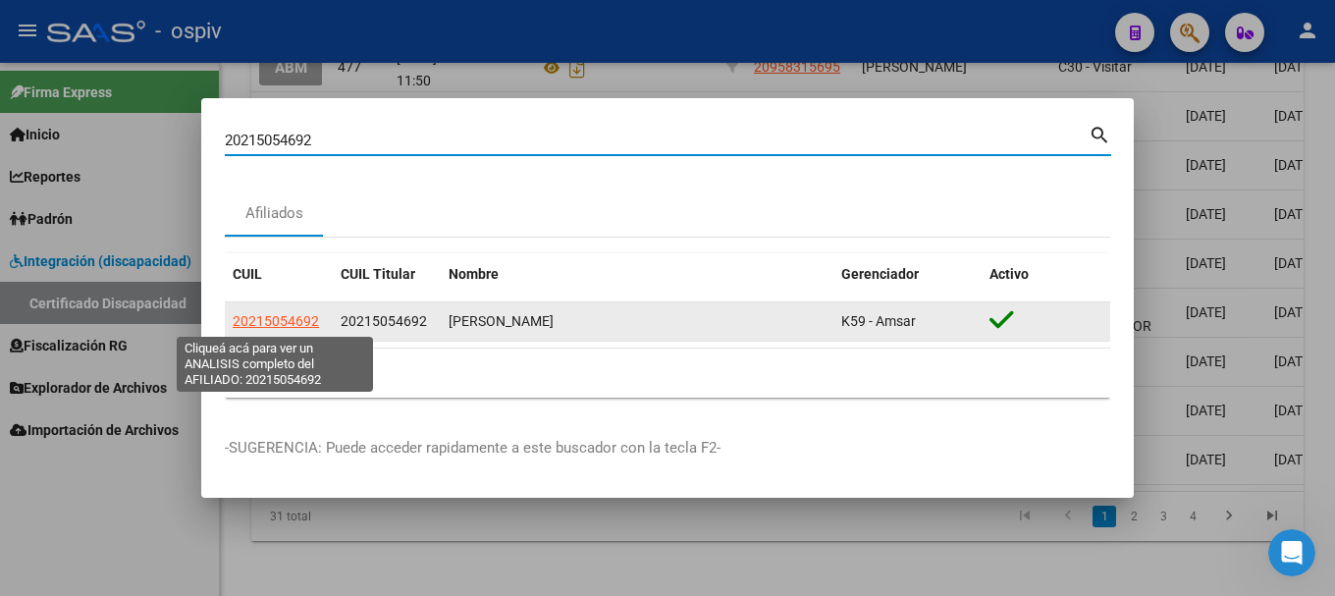
click at [282, 316] on span "20215054692" at bounding box center [276, 321] width 86 height 16
type textarea "20215054692"
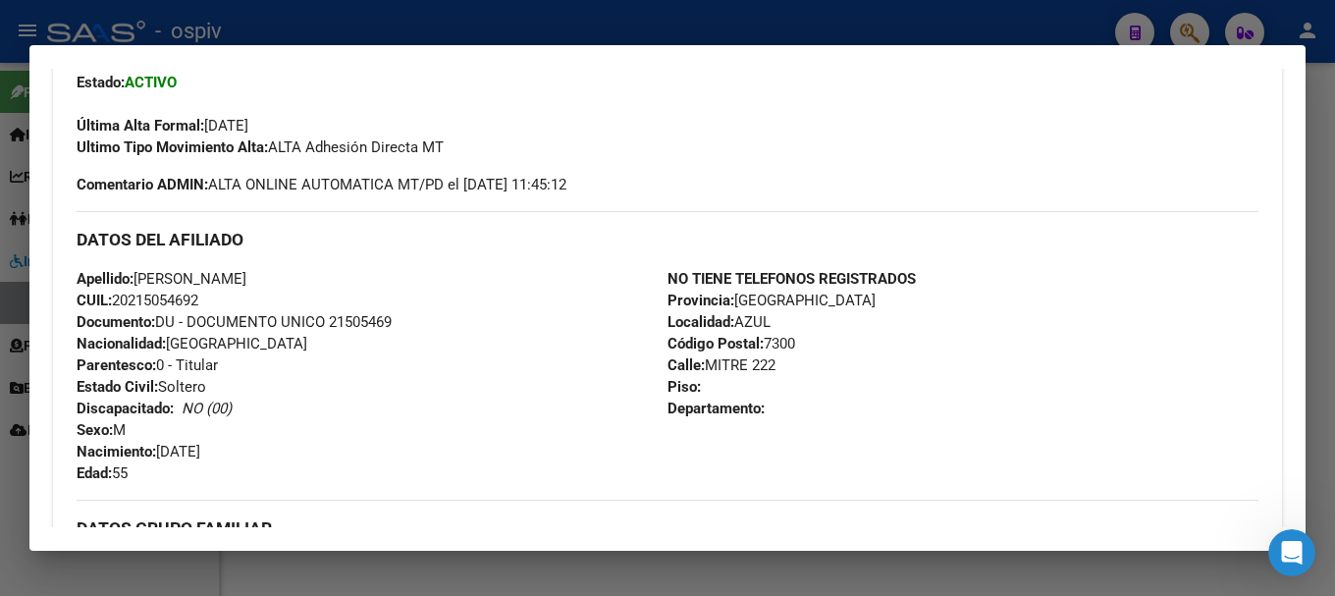
scroll to position [785, 0]
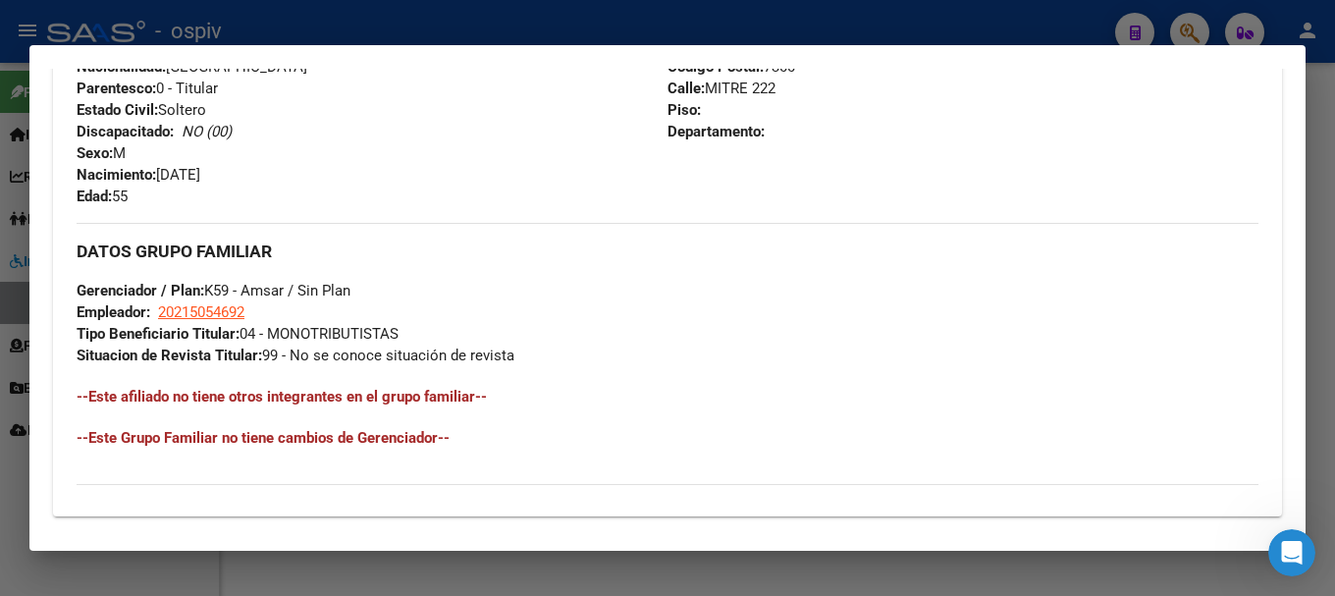
drag, startPoint x: 1182, startPoint y: 40, endPoint x: 1145, endPoint y: 37, distance: 37.4
click at [1179, 40] on div at bounding box center [667, 298] width 1335 height 596
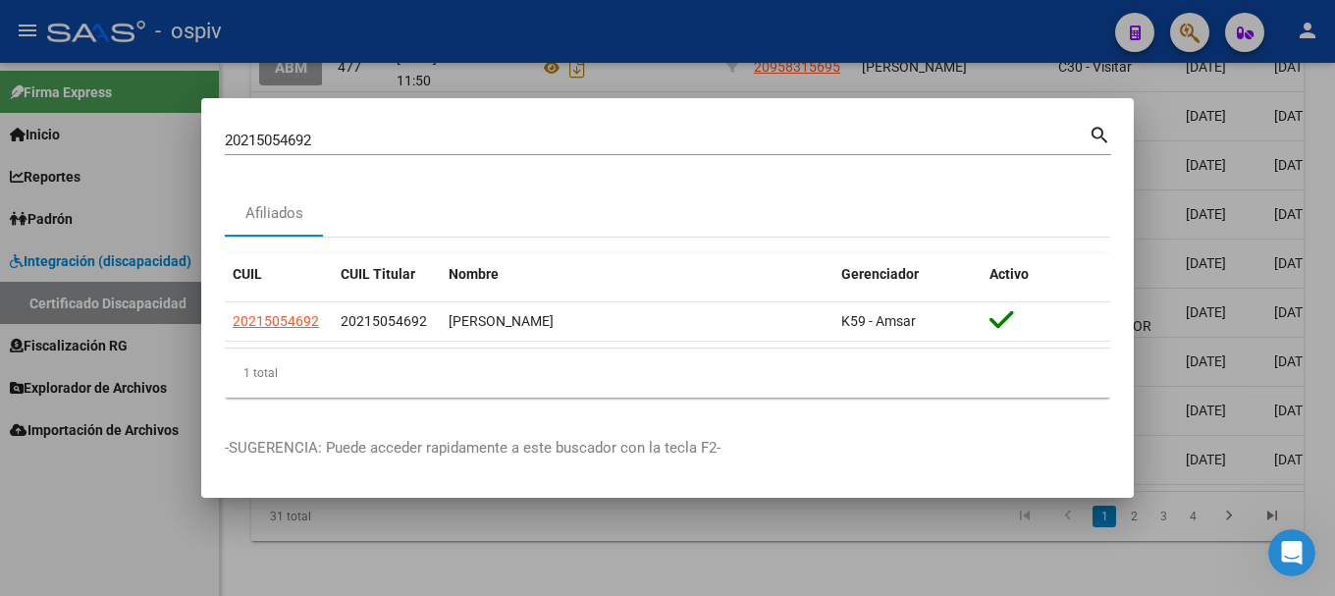
drag, startPoint x: 319, startPoint y: 141, endPoint x: 148, endPoint y: 133, distance: 171.0
click at [145, 128] on div "20215054692 Buscar (apellido, dni, cuil, nro traspaso, cuit, obra social) searc…" at bounding box center [667, 298] width 1335 height 596
click at [296, 153] on div "20215054692 Buscar (apellido, dni, cuil, nro traspaso, cuit, obra social)" at bounding box center [657, 140] width 864 height 29
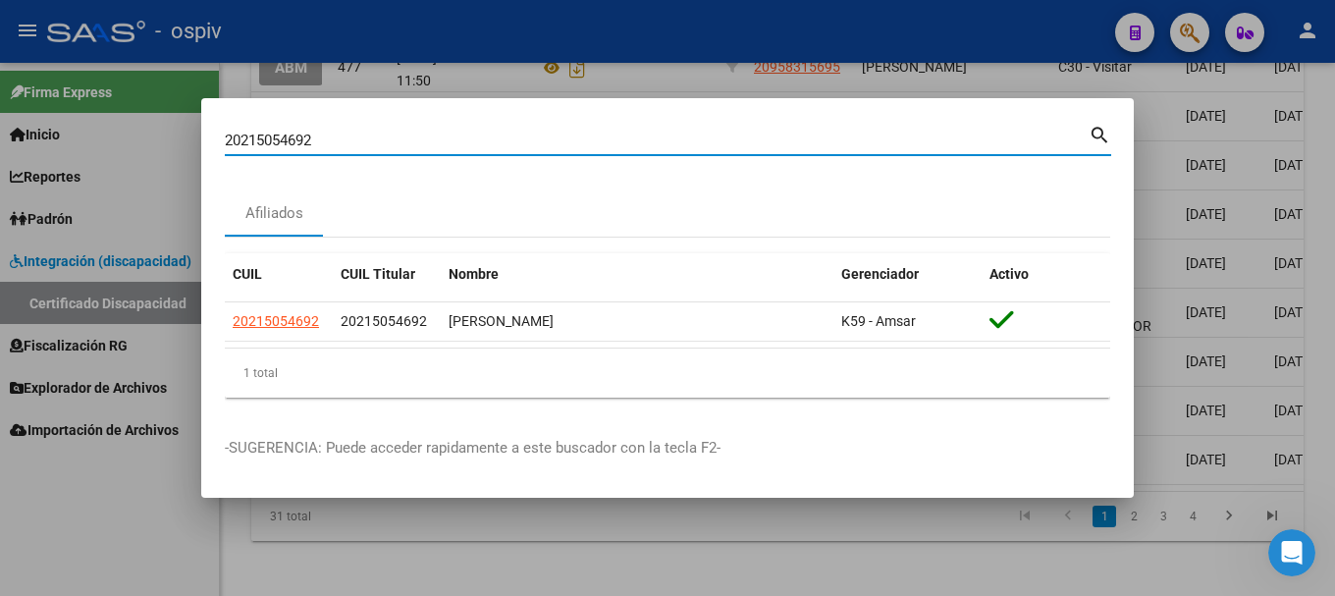
click at [298, 150] on div "20215054692 Buscar (apellido, dni, cuil, nro traspaso, cuit, obra social)" at bounding box center [657, 140] width 864 height 29
drag, startPoint x: 316, startPoint y: 137, endPoint x: 98, endPoint y: 143, distance: 218.0
click at [98, 141] on div "20215054692 Buscar (apellido, dni, cuil, nro traspaso, cuit, obra social) searc…" at bounding box center [667, 298] width 1335 height 596
type input "94135915"
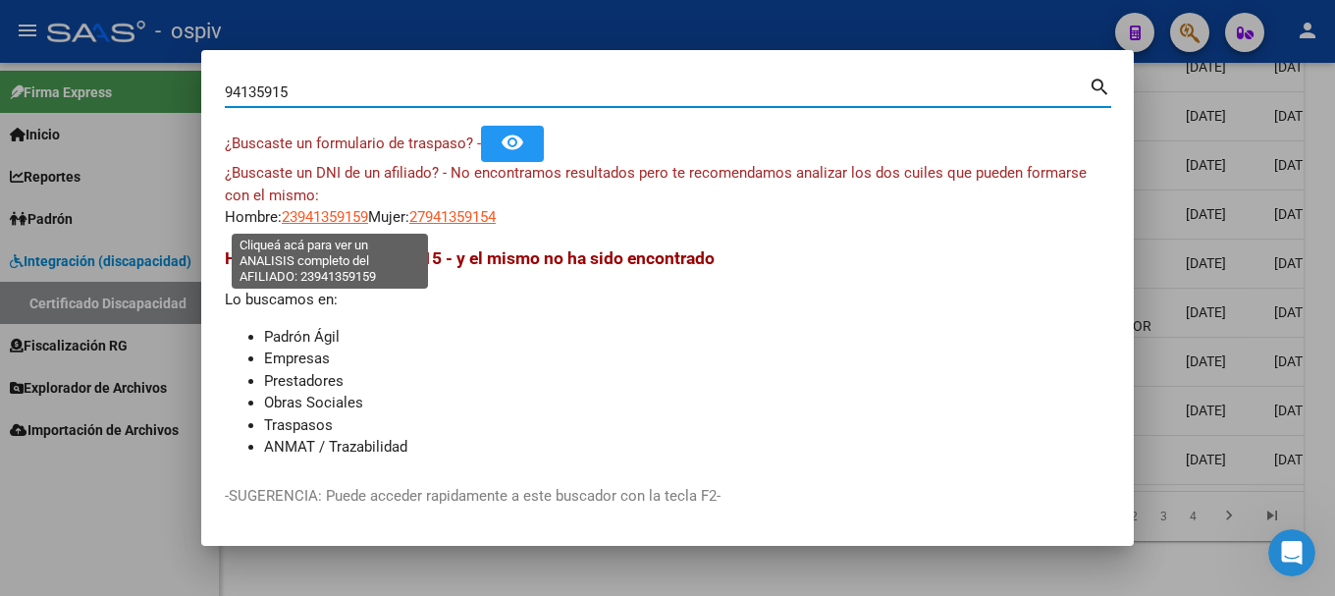
click at [321, 212] on span "23941359159" at bounding box center [325, 217] width 86 height 18
type textarea "23941359159"
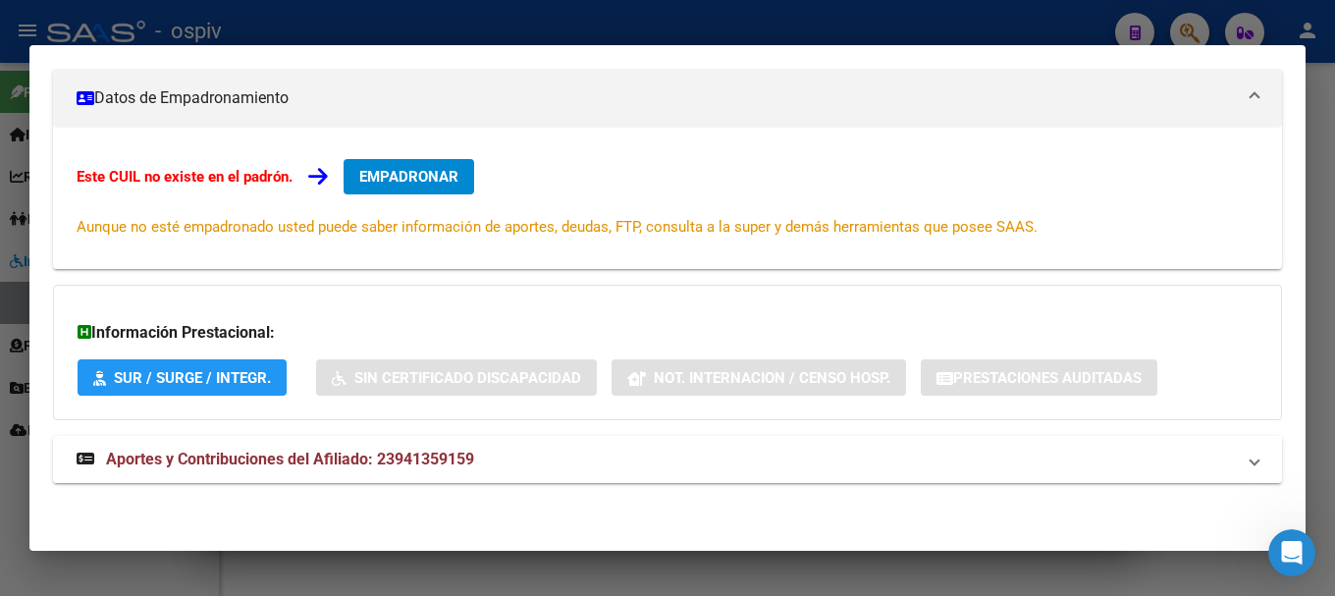
click at [429, 452] on span "Aportes y Contribuciones del Afiliado: 23941359159" at bounding box center [290, 459] width 368 height 19
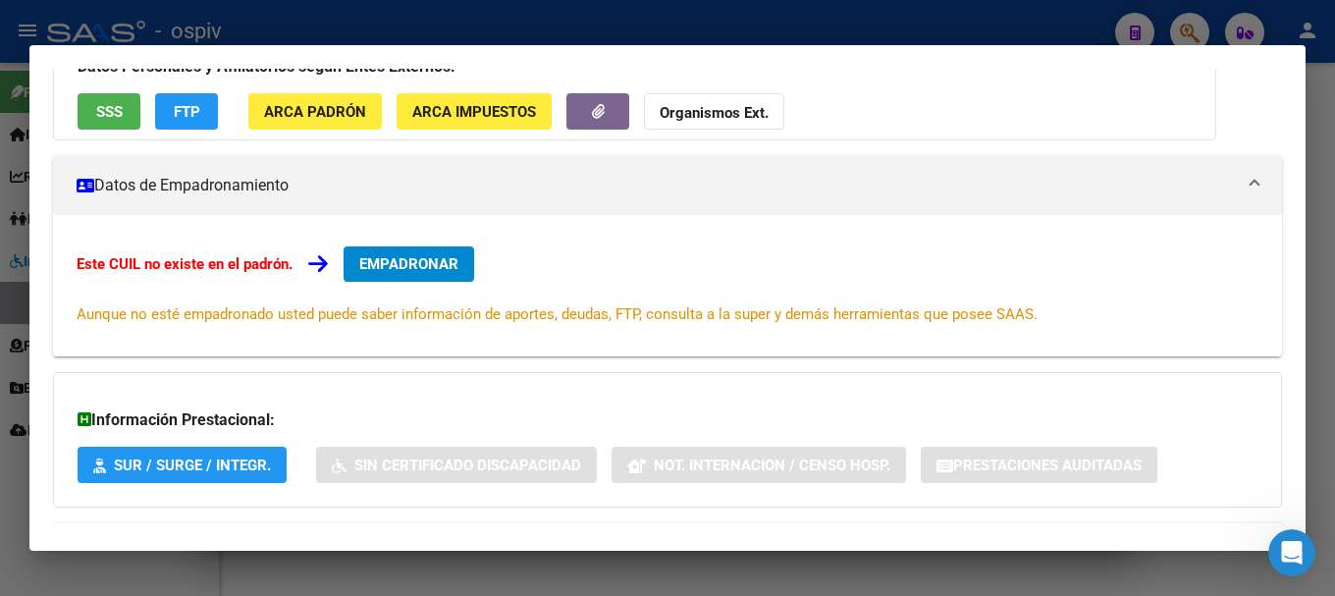
scroll to position [0, 0]
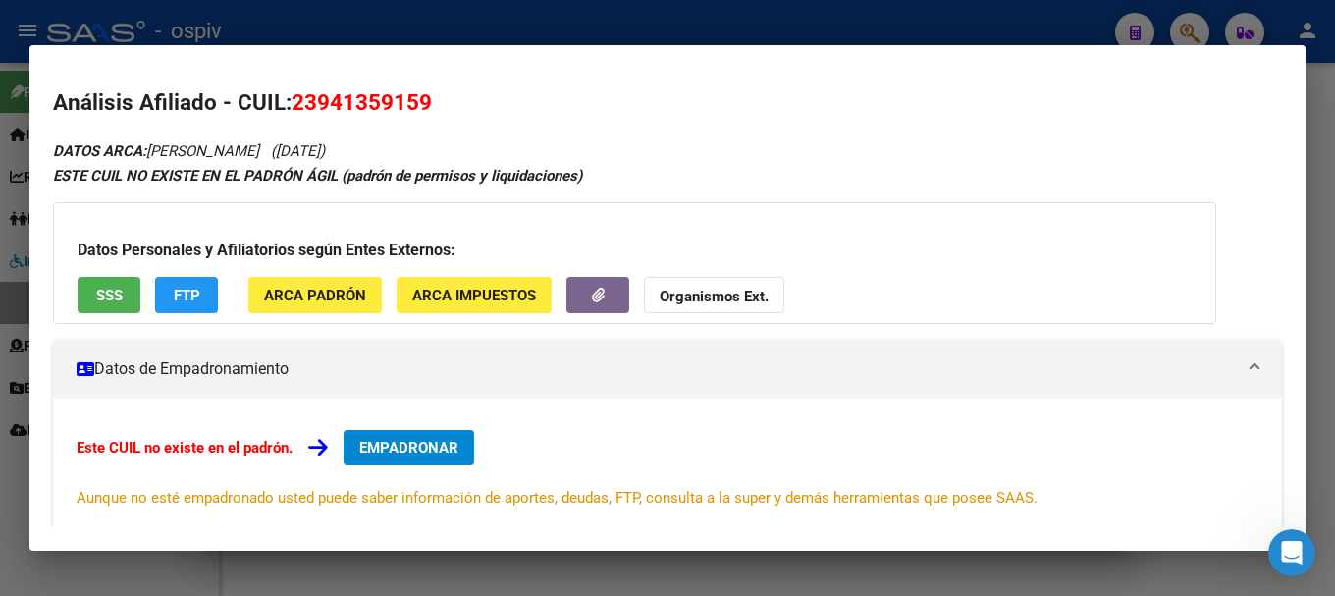
click at [115, 294] on span "SSS" at bounding box center [109, 296] width 27 height 18
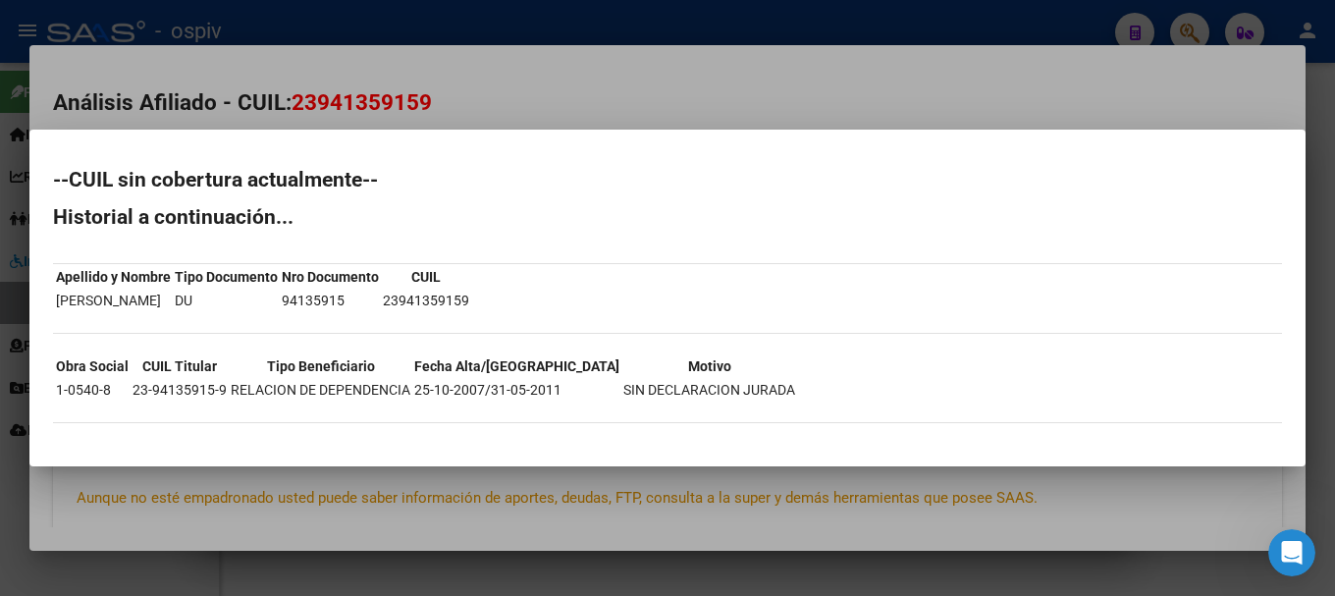
click at [815, 73] on div at bounding box center [667, 298] width 1335 height 596
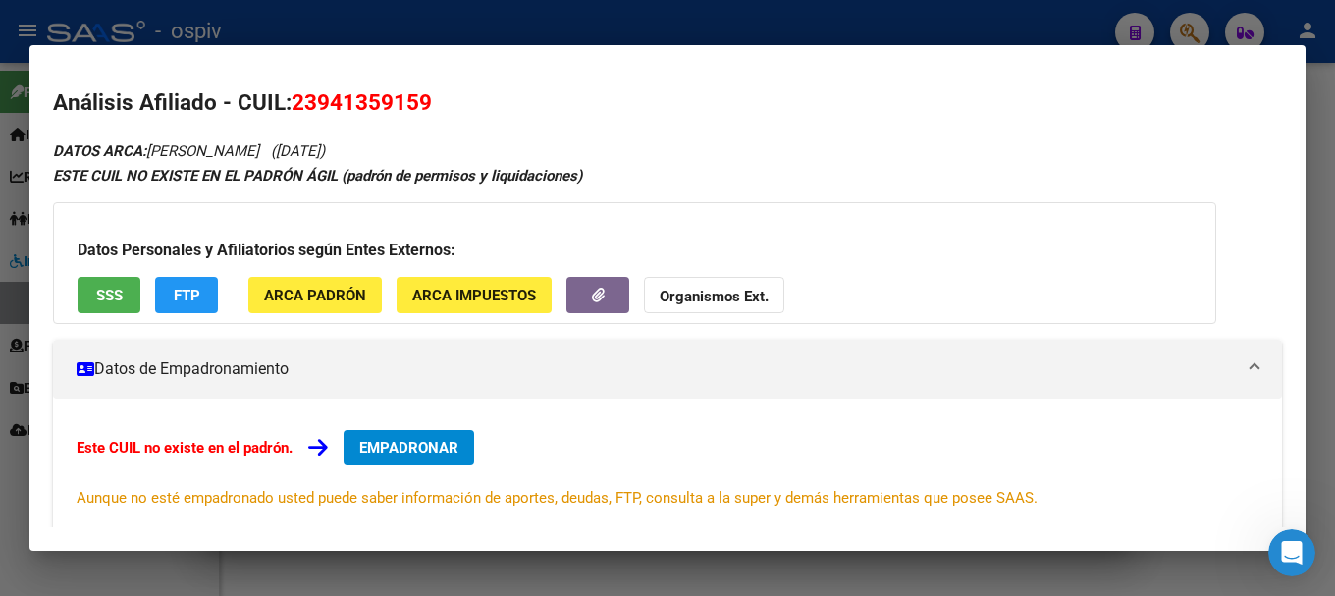
click at [1185, 27] on div at bounding box center [667, 298] width 1335 height 596
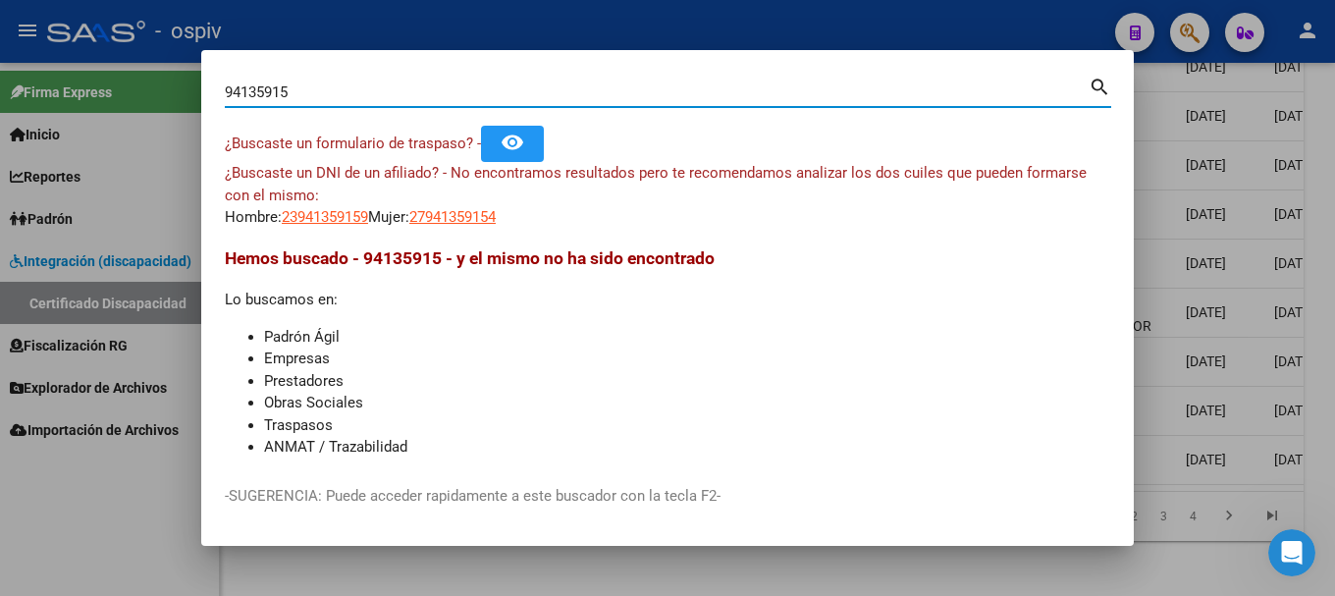
drag, startPoint x: 326, startPoint y: 94, endPoint x: 125, endPoint y: 82, distance: 201.6
click at [126, 83] on div "94135915 Buscar (apellido, dni, cuil, nro traspaso, cuit, obra social) search ¿…" at bounding box center [667, 298] width 1335 height 596
paste input "2794067072"
type input "2794067072"
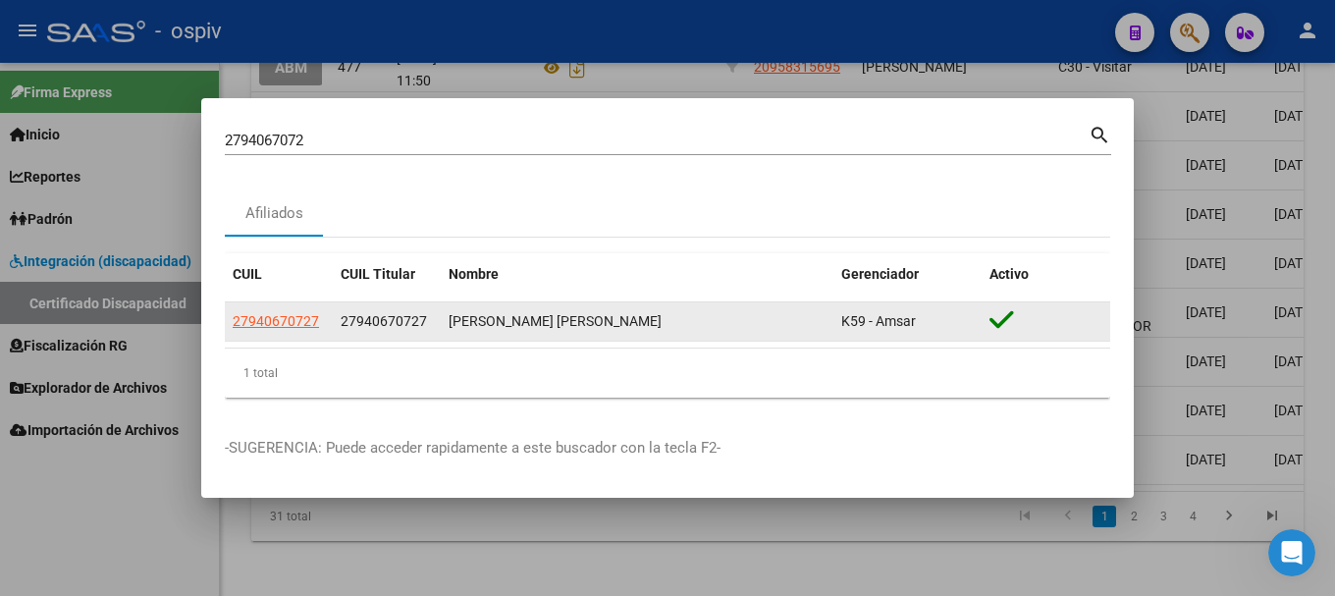
drag, startPoint x: 278, startPoint y: 331, endPoint x: 550, endPoint y: 334, distance: 271.9
click at [279, 330] on app-link-go-to "27940670727" at bounding box center [276, 321] width 86 height 23
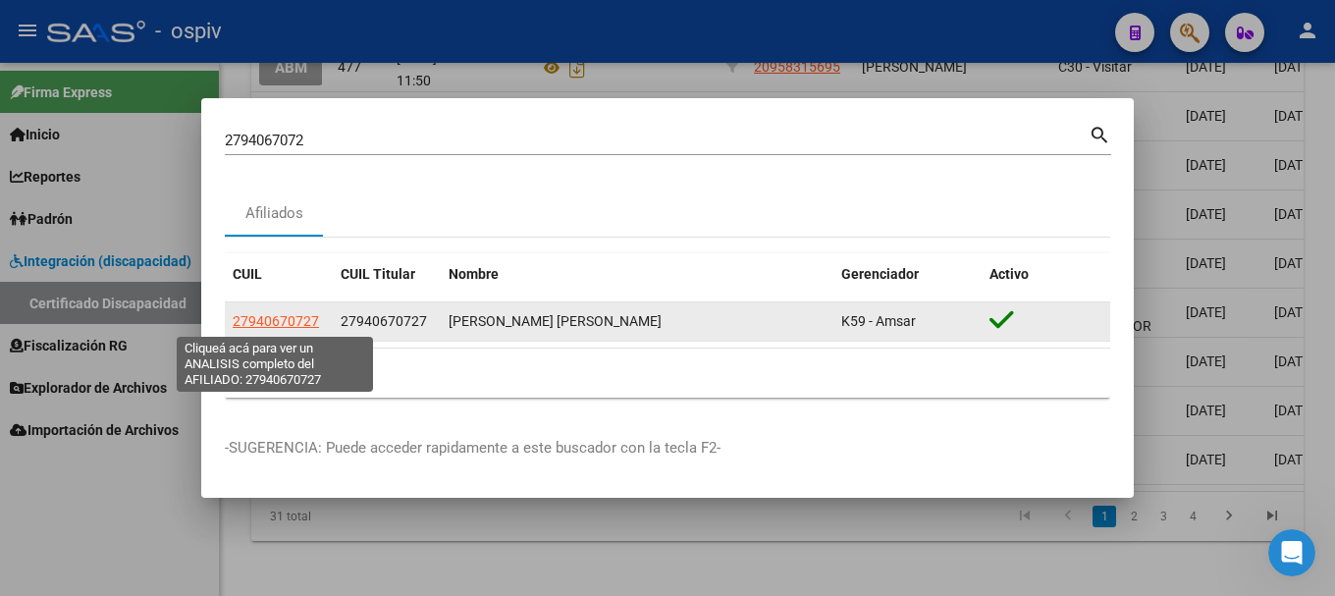
click at [251, 318] on span "27940670727" at bounding box center [276, 321] width 86 height 16
type textarea "27940670727"
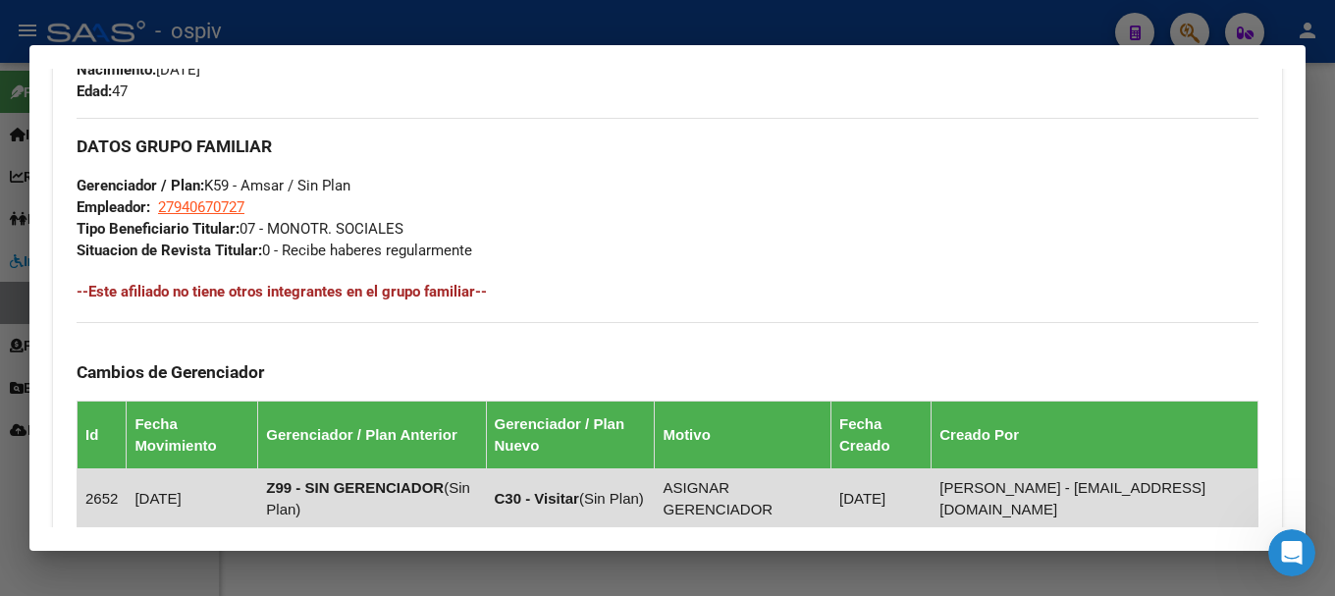
scroll to position [883, 0]
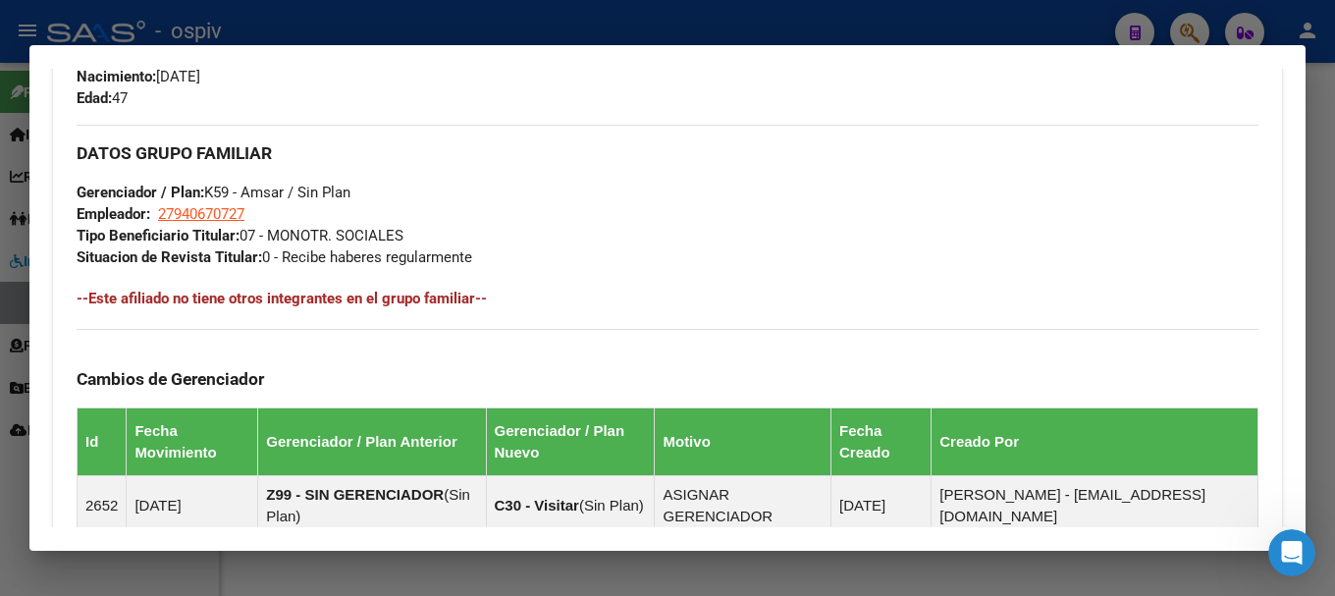
click at [1200, 17] on div at bounding box center [667, 298] width 1335 height 596
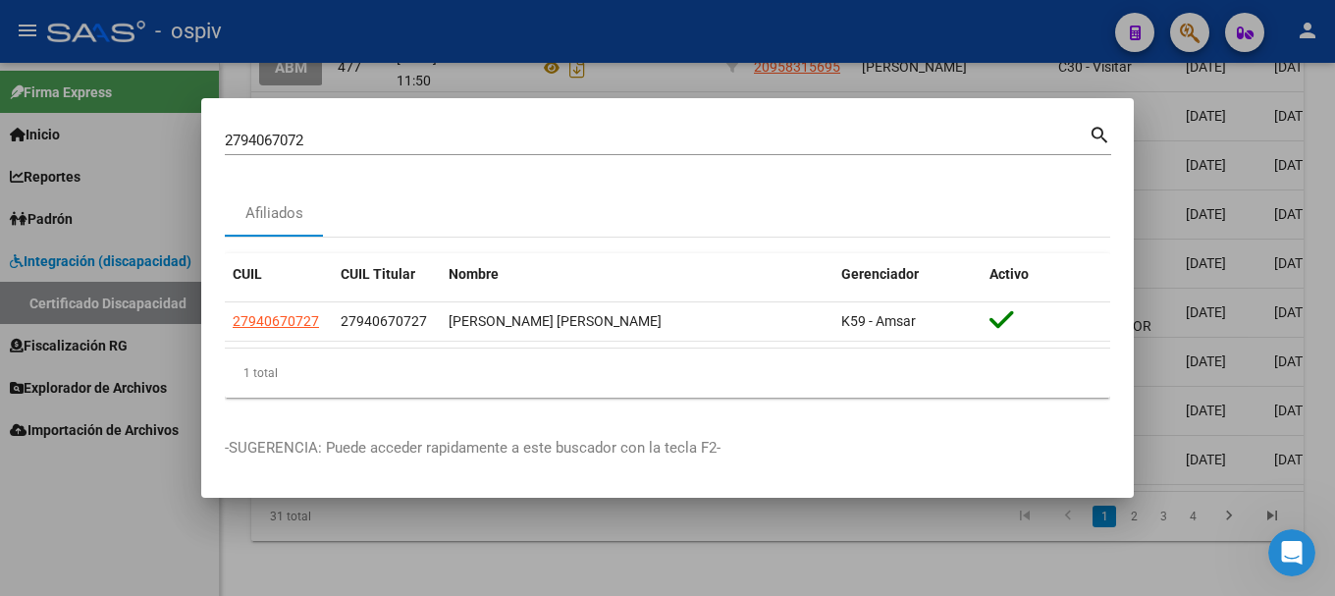
drag, startPoint x: 355, startPoint y: 158, endPoint x: 228, endPoint y: 152, distance: 127.7
click at [228, 152] on div "2794067072 Buscar (apellido, dni, cuil, nro traspaso, cuit, obra social) search" at bounding box center [668, 148] width 886 height 52
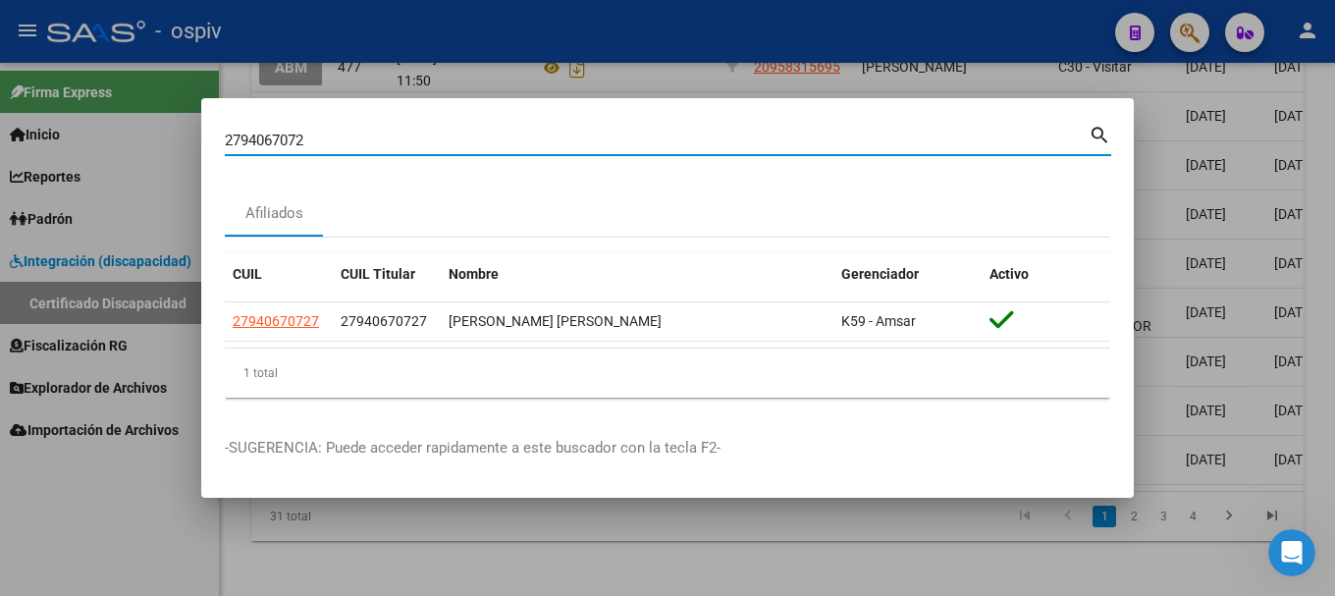
drag, startPoint x: 318, startPoint y: 139, endPoint x: 131, endPoint y: 109, distance: 189.9
click at [133, 110] on div "2794067072 Buscar (apellido, dni, cuil, nro traspaso, cuit, obra social) search…" at bounding box center [667, 298] width 1335 height 596
type input "37808228"
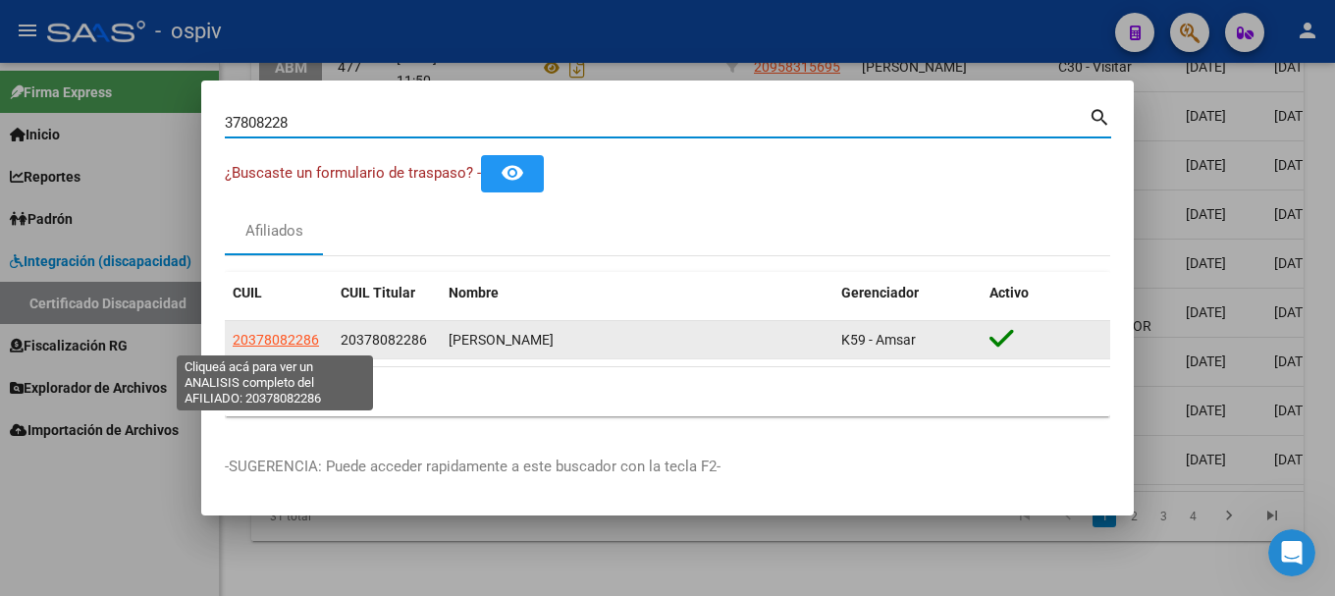
click at [248, 343] on span "20378082286" at bounding box center [276, 340] width 86 height 16
type textarea "20378082286"
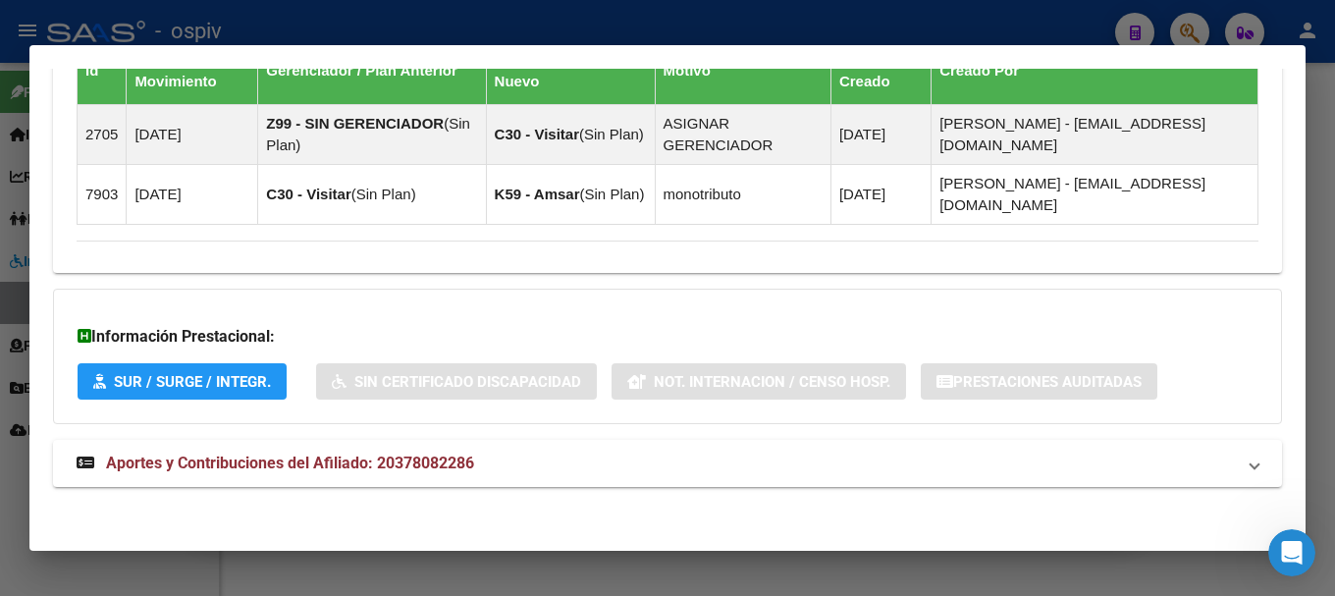
scroll to position [1279, 0]
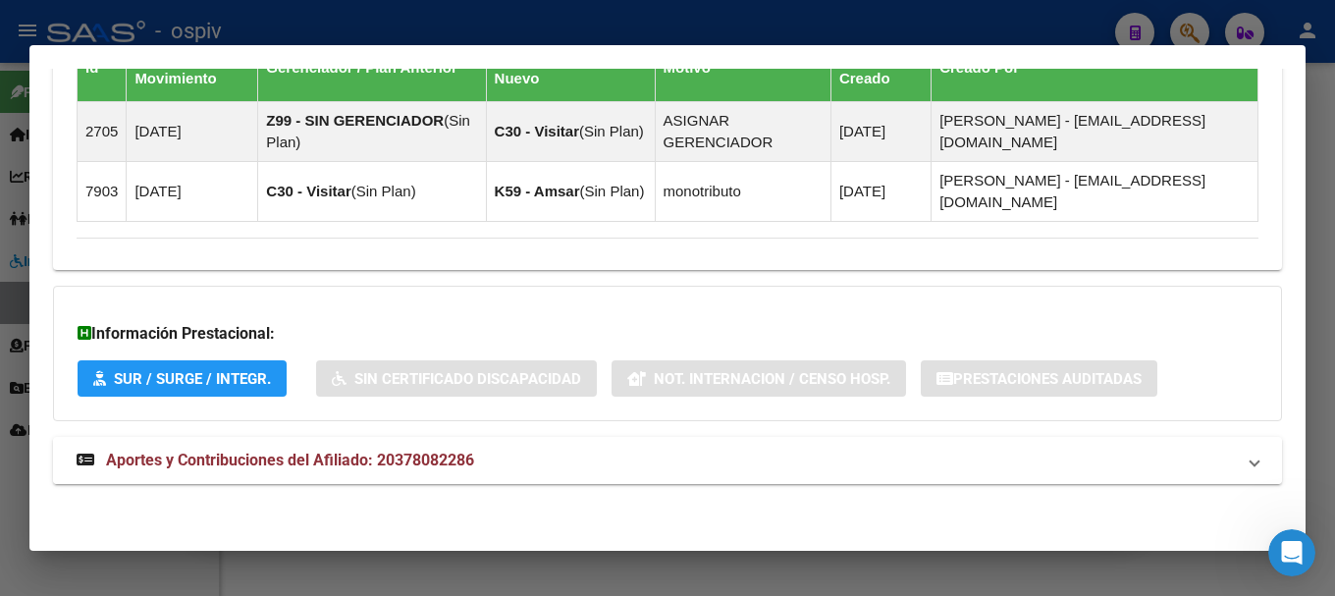
click at [234, 479] on mat-expansion-panel-header "Aportes y Contribuciones del Afiliado: 20378082286" at bounding box center [667, 460] width 1229 height 47
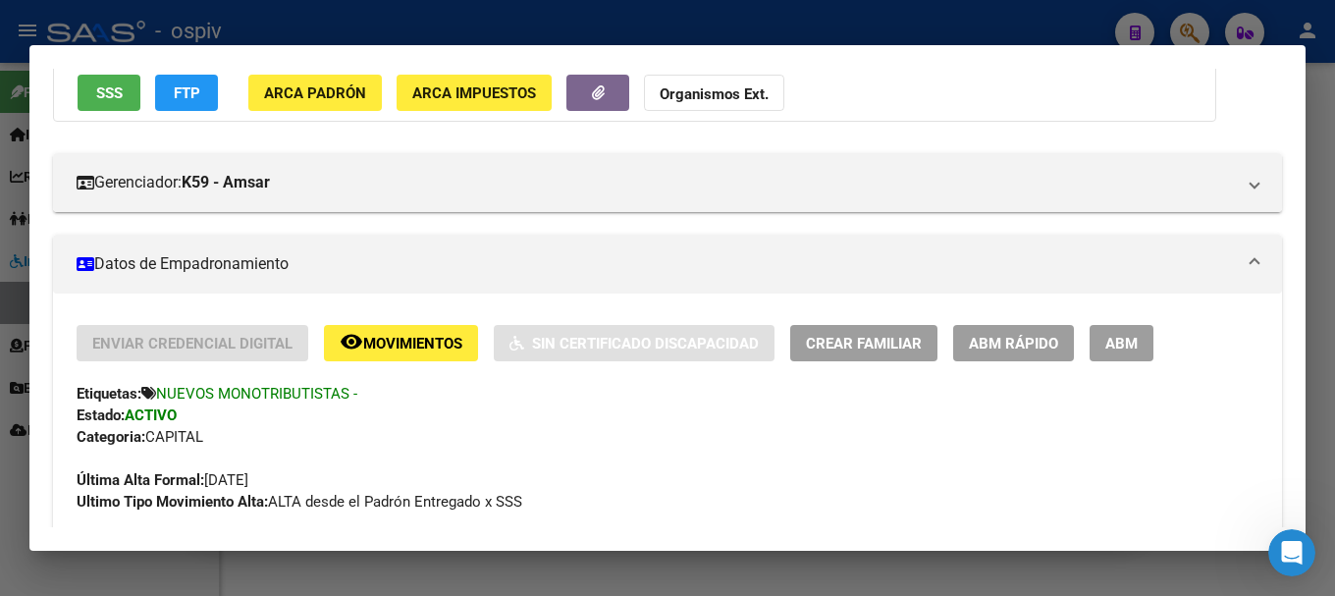
scroll to position [0, 0]
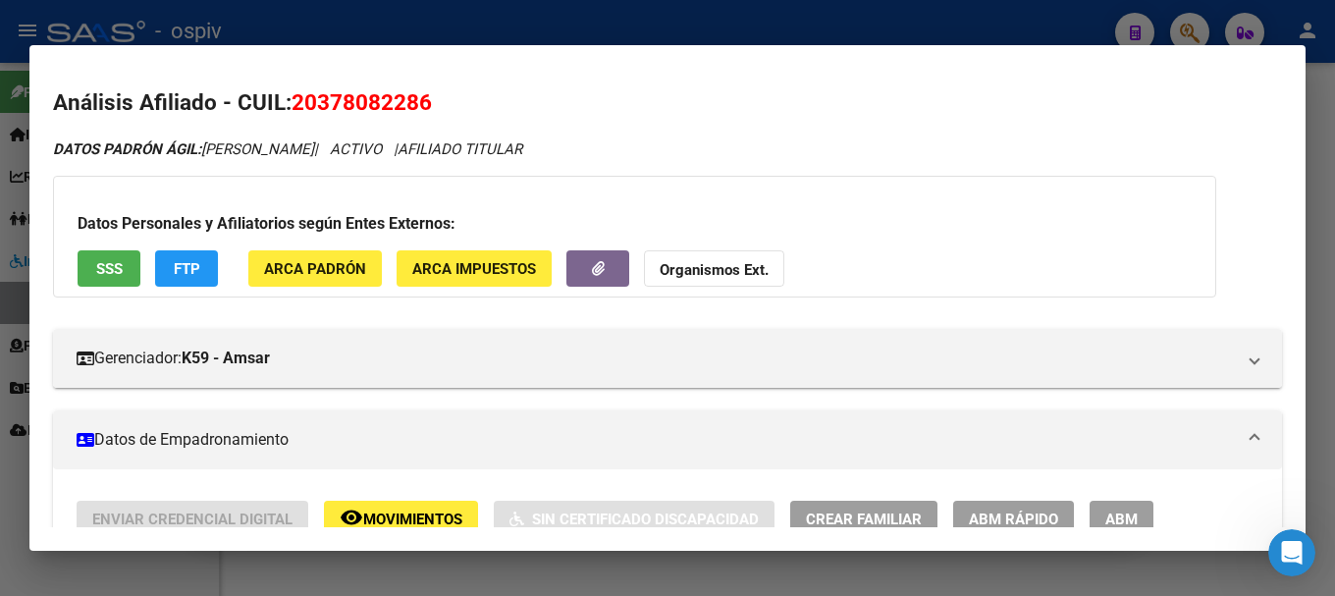
click at [206, 265] on button "FTP" at bounding box center [186, 268] width 63 height 36
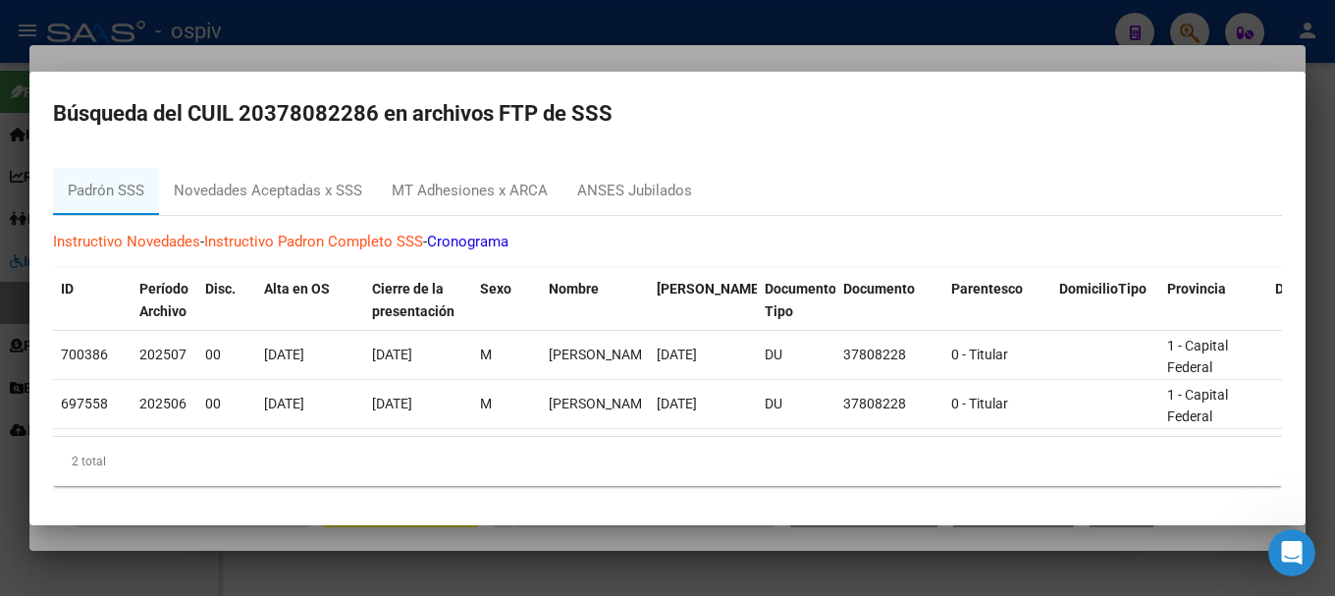
drag, startPoint x: 1189, startPoint y: 22, endPoint x: 1078, endPoint y: 31, distance: 111.4
click at [1184, 23] on div at bounding box center [667, 298] width 1335 height 596
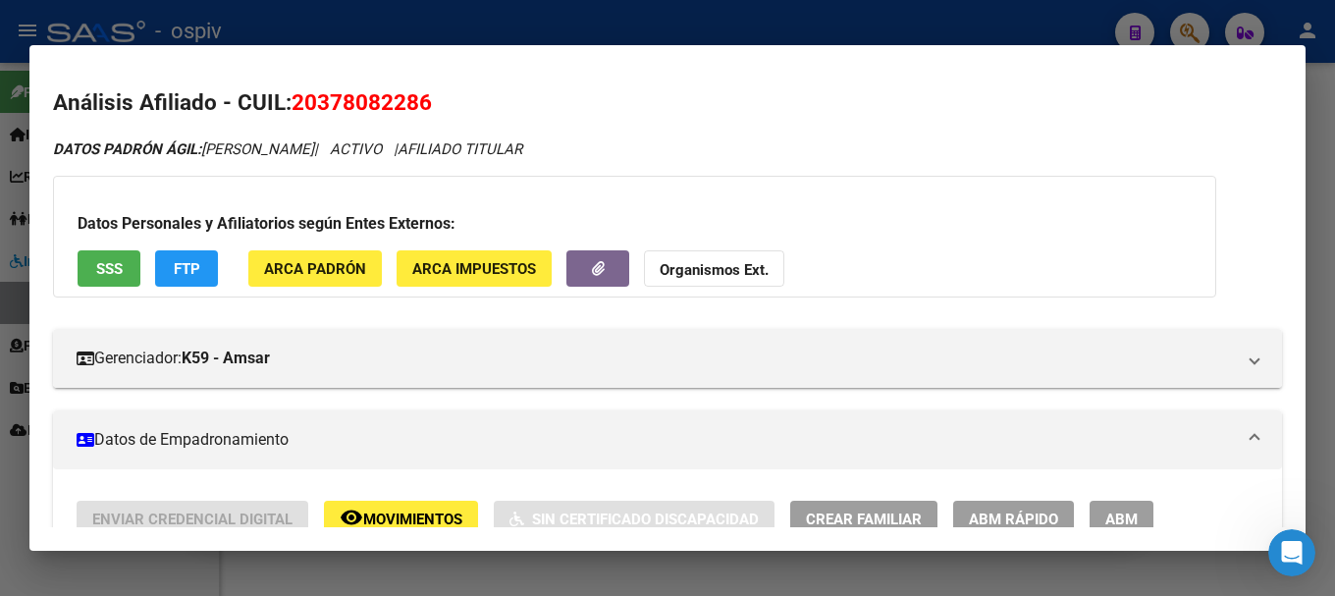
drag, startPoint x: 1200, startPoint y: 27, endPoint x: 687, endPoint y: 105, distance: 518.4
click at [1198, 27] on div at bounding box center [667, 298] width 1335 height 596
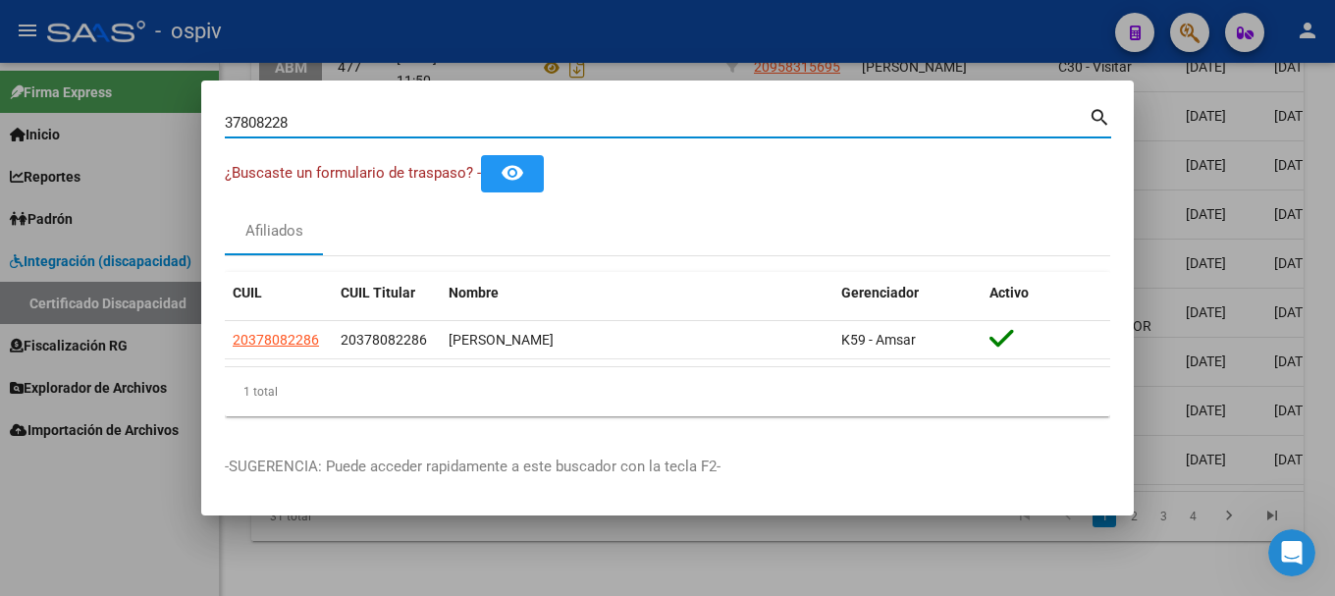
drag, startPoint x: 229, startPoint y: 113, endPoint x: 46, endPoint y: 91, distance: 183.9
click at [46, 91] on div "37808228 Buscar (apellido, dni, cuil, nro traspaso, cuit, obra social) search ¿…" at bounding box center [667, 298] width 1335 height 596
type input "22837086"
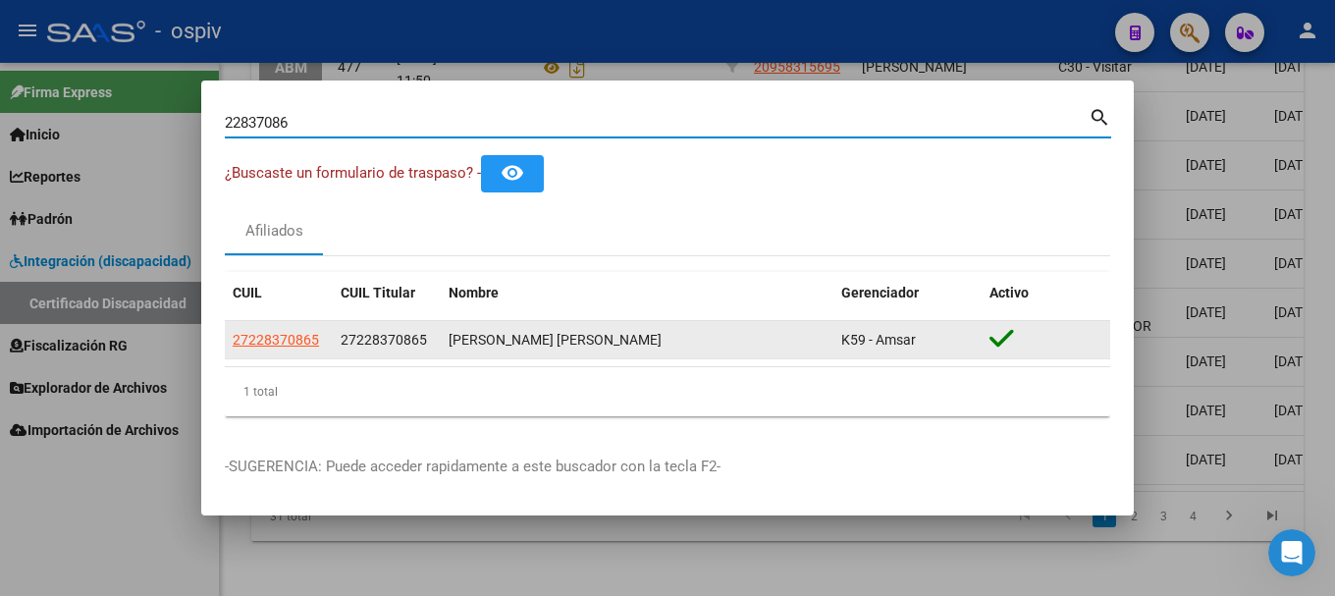
click at [265, 348] on app-link-go-to "27228370865" at bounding box center [276, 340] width 86 height 23
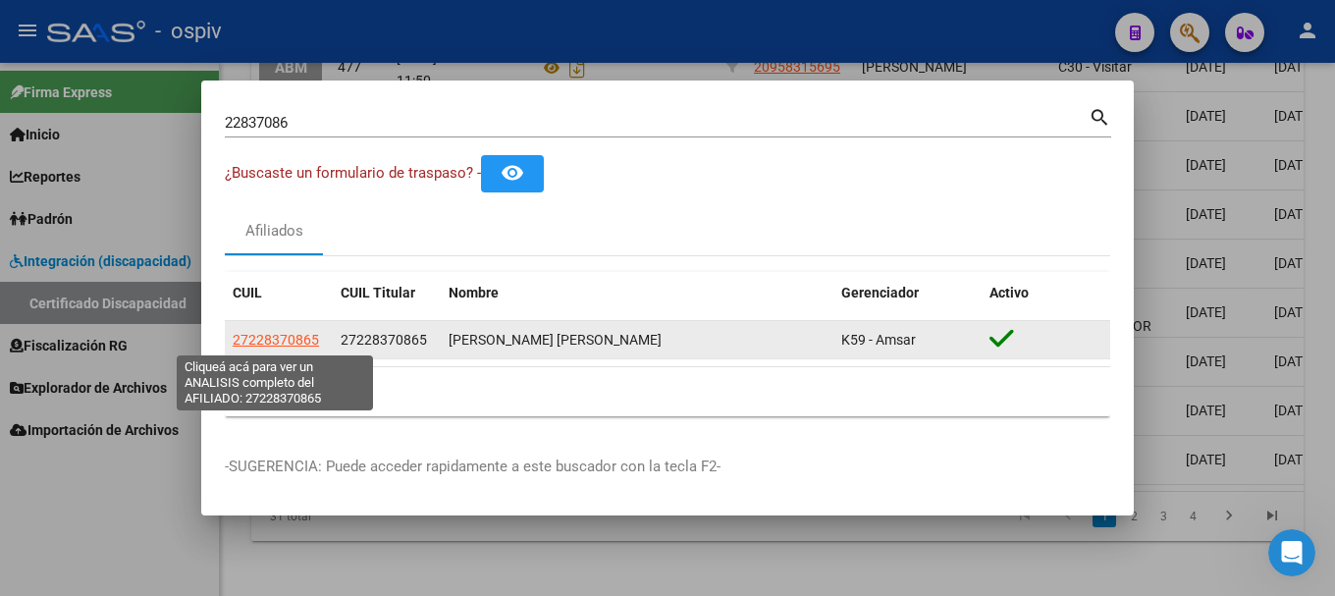
click at [305, 339] on span "27228370865" at bounding box center [276, 340] width 86 height 16
type textarea "27228370865"
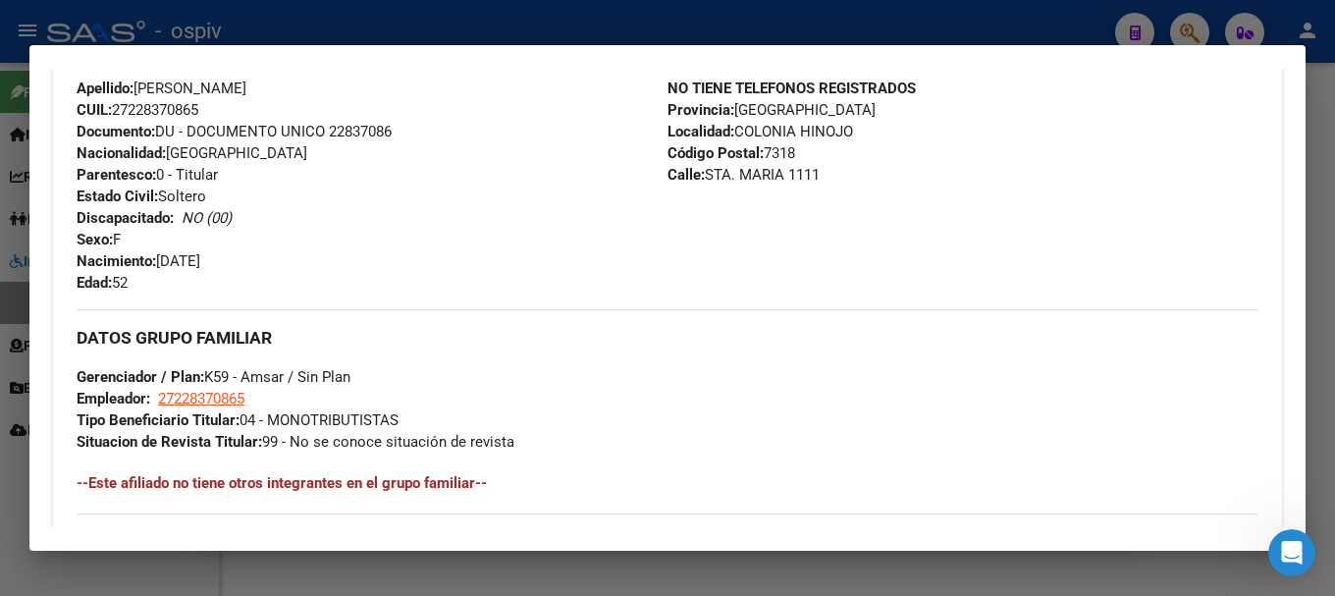
scroll to position [687, 0]
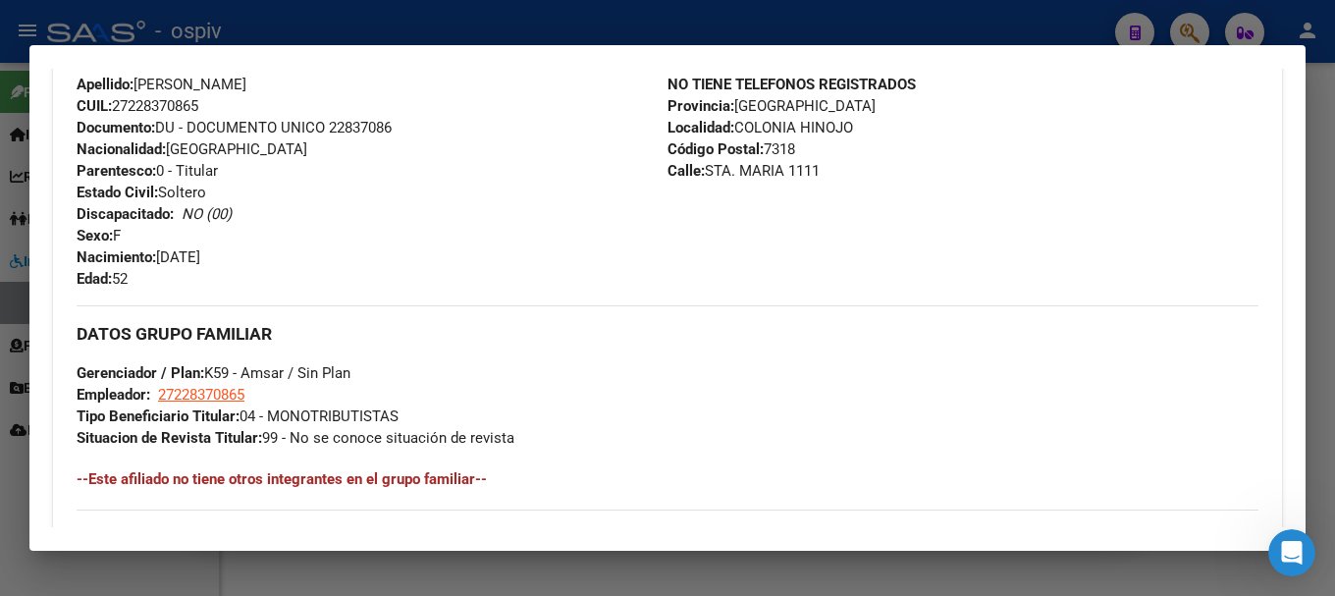
drag, startPoint x: 1185, startPoint y: 3, endPoint x: 1197, endPoint y: 44, distance: 42.9
click at [1181, 3] on div at bounding box center [667, 298] width 1335 height 596
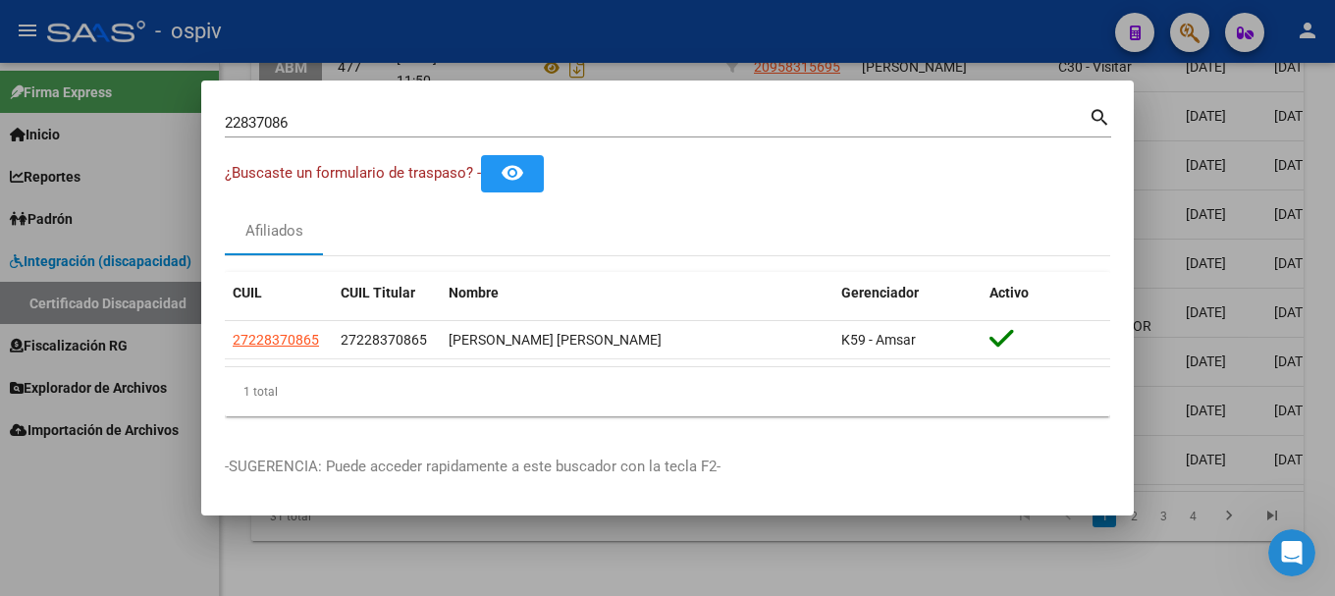
click at [1197, 44] on div at bounding box center [667, 298] width 1335 height 596
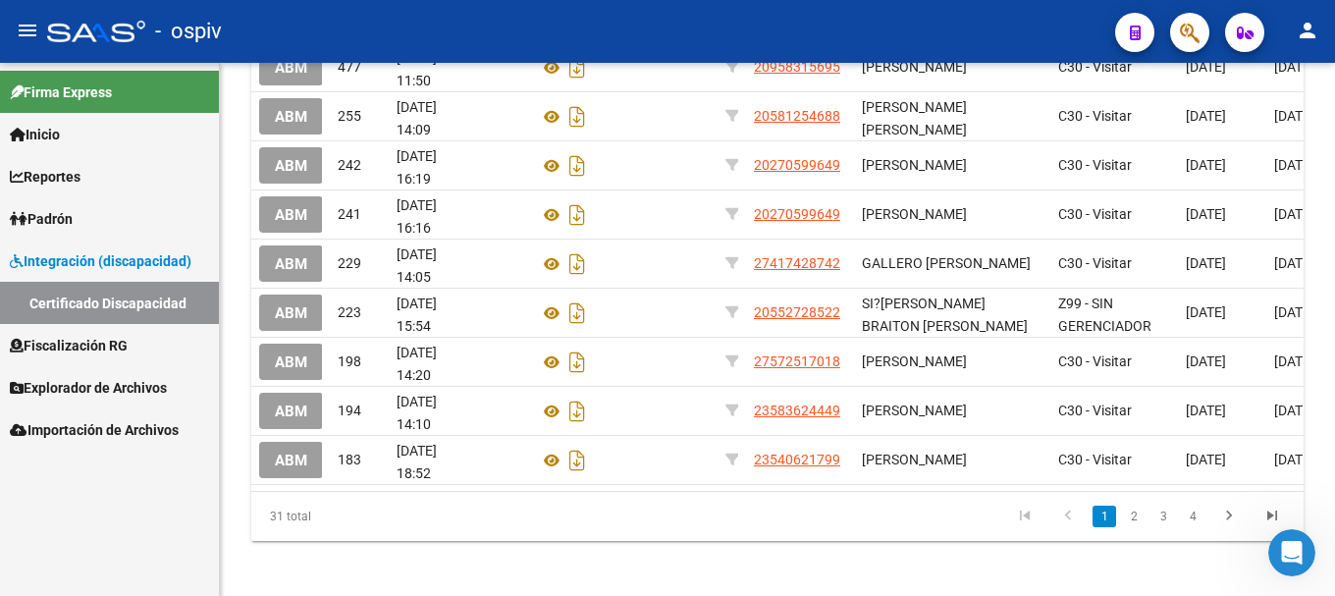
click at [1201, 34] on button "button" at bounding box center [1189, 32] width 39 height 39
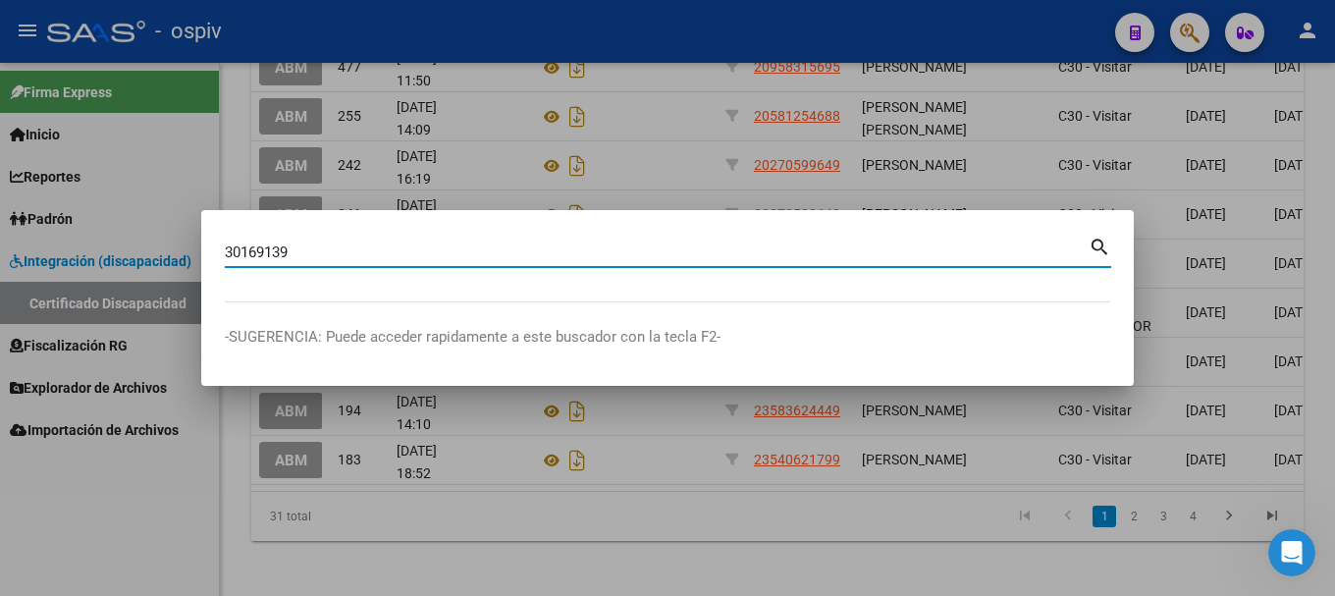
type input "30169139"
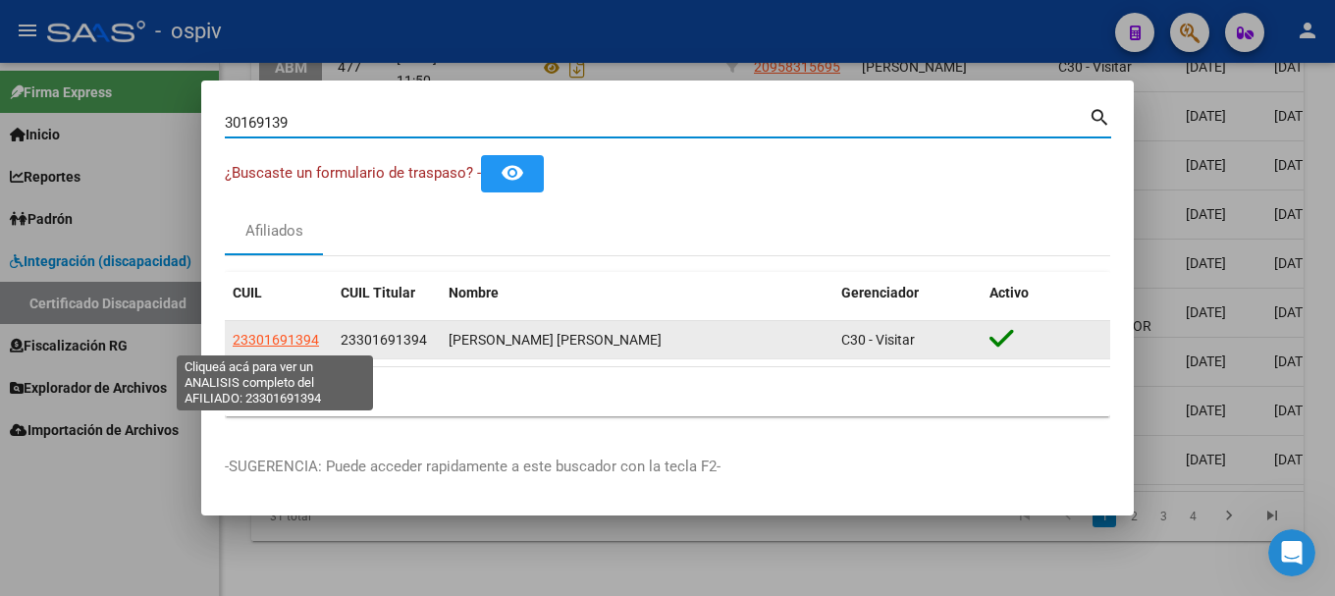
click at [280, 347] on span "23301691394" at bounding box center [276, 340] width 86 height 16
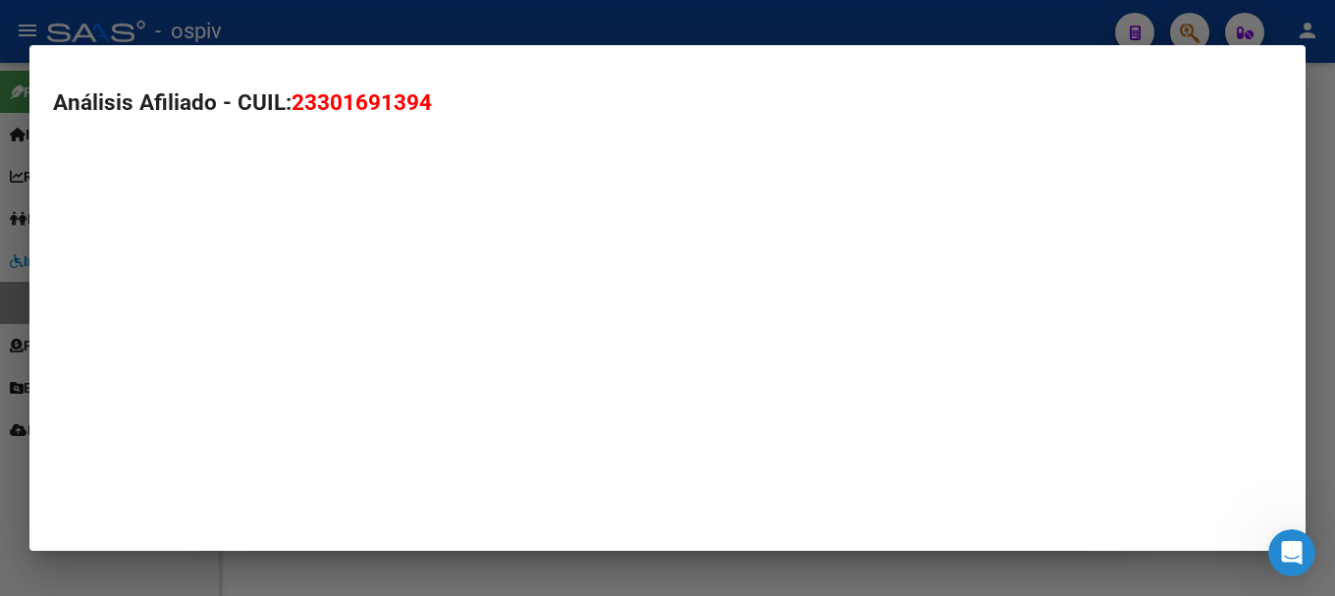
type textarea "23301691394"
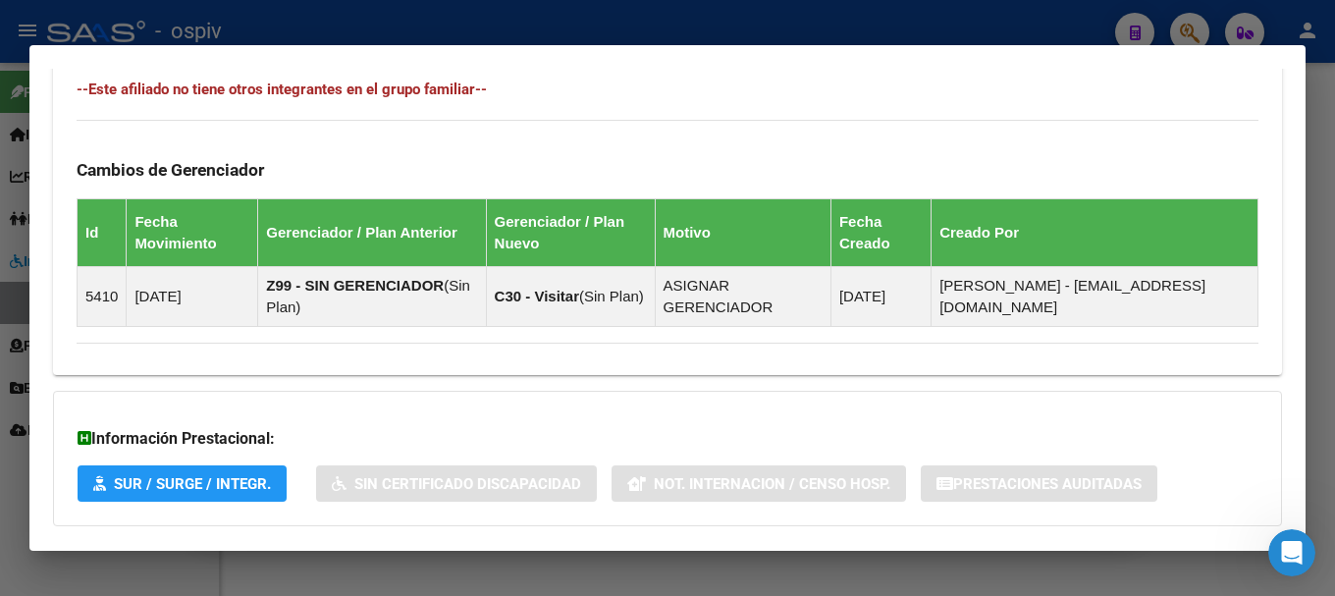
scroll to position [1198, 0]
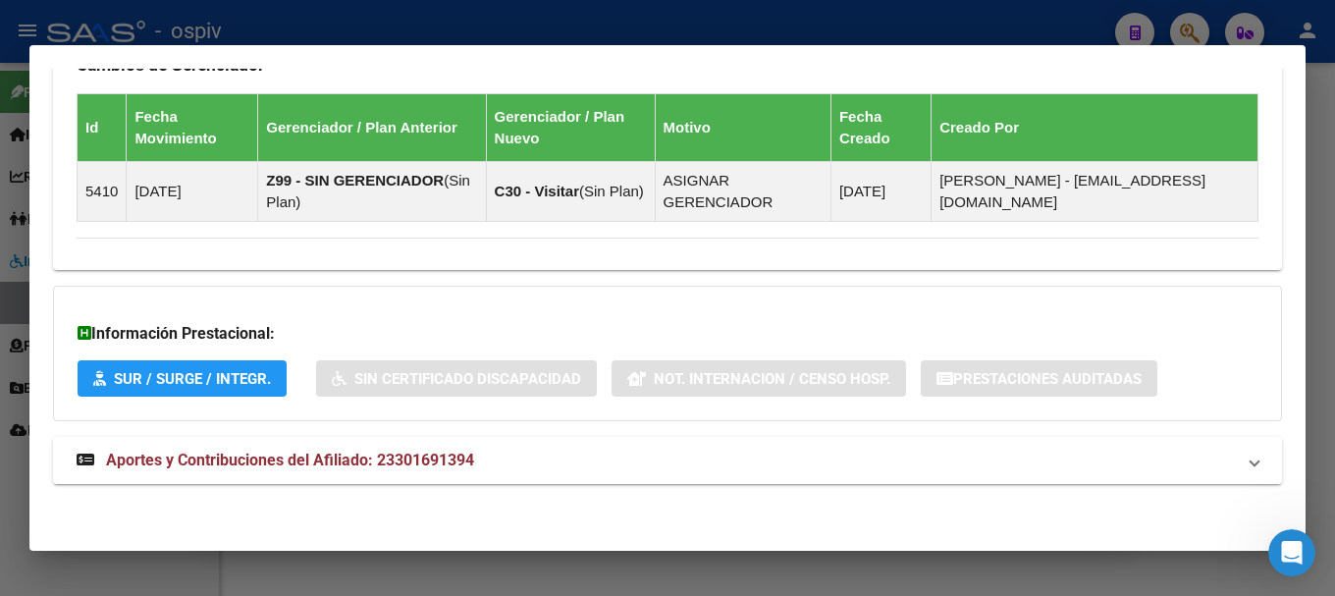
click at [369, 446] on mat-expansion-panel-header "Aportes y Contribuciones del Afiliado: 23301691394" at bounding box center [667, 460] width 1229 height 47
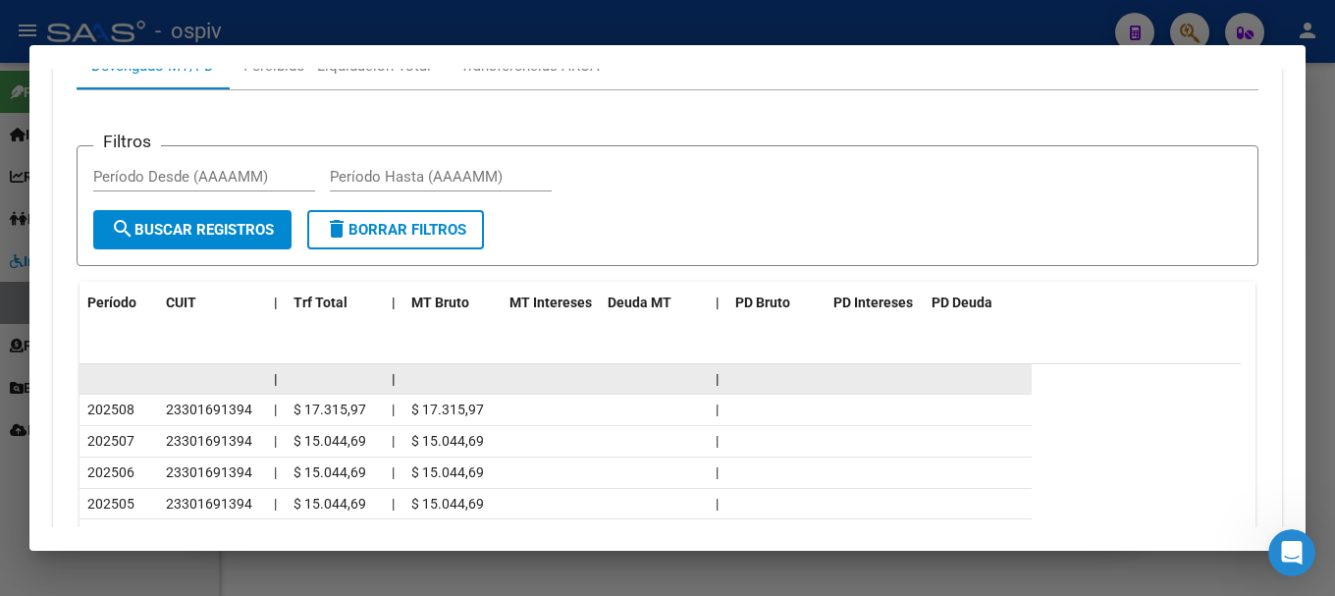
scroll to position [1787, 0]
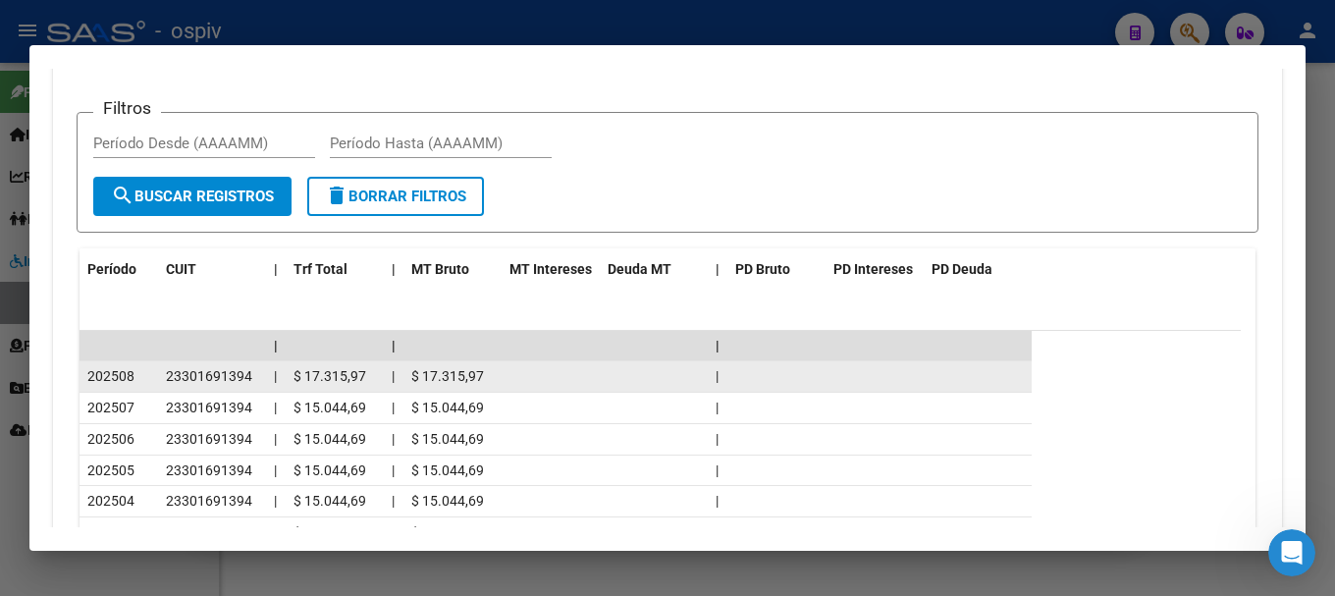
click at [348, 370] on span "$ 17.315,97" at bounding box center [330, 376] width 73 height 16
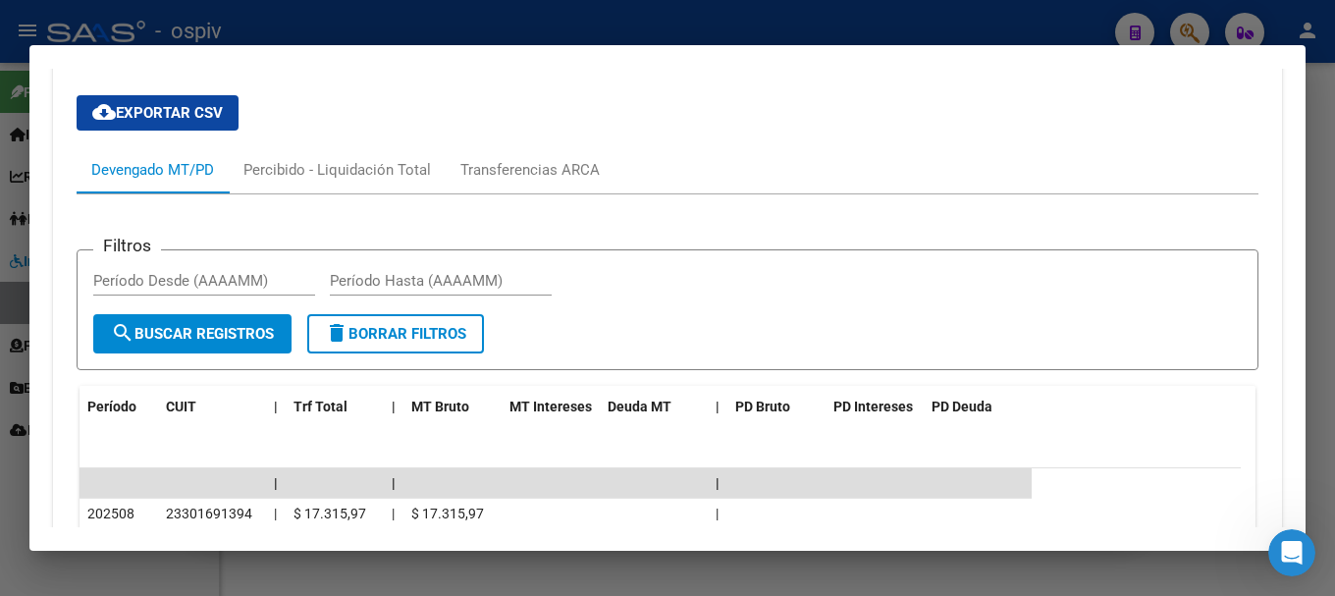
scroll to position [1296, 0]
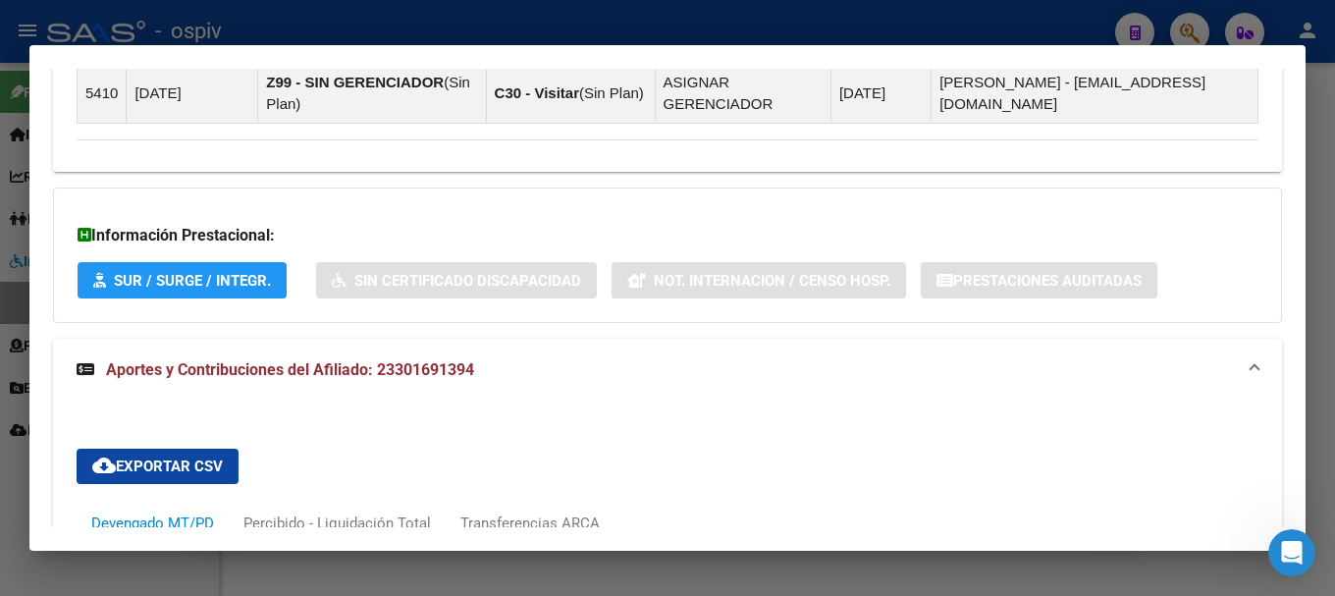
drag, startPoint x: 1186, startPoint y: 27, endPoint x: 524, endPoint y: 130, distance: 669.4
click at [1176, 27] on div at bounding box center [667, 298] width 1335 height 596
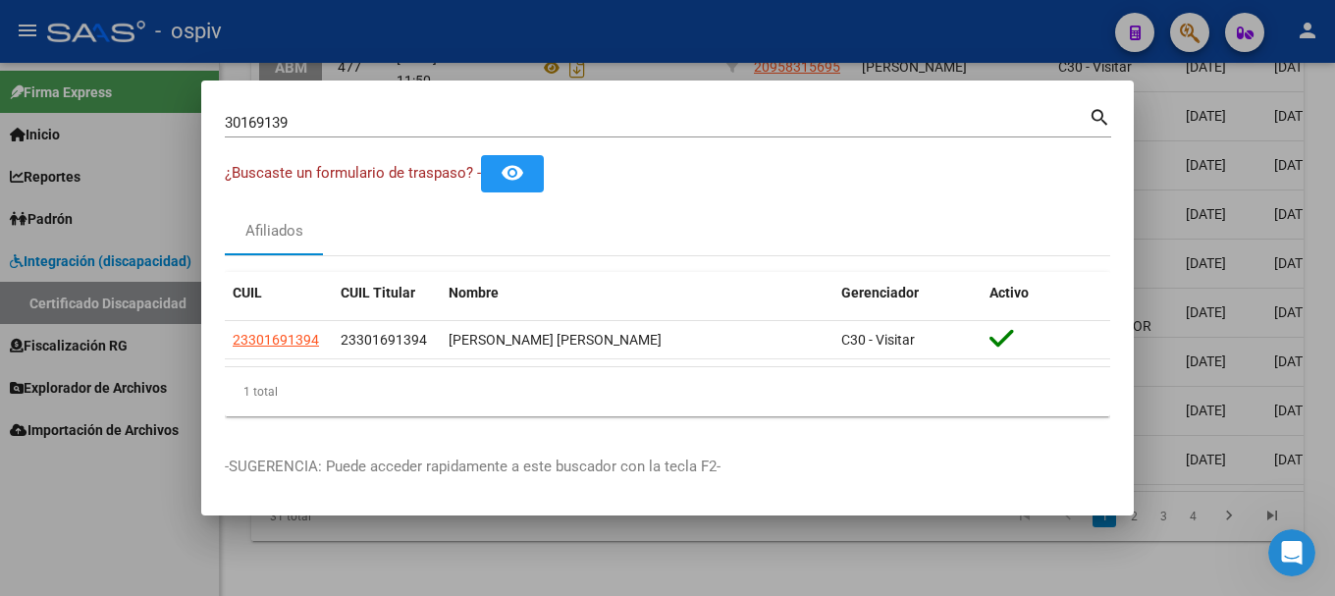
drag, startPoint x: 267, startPoint y: 108, endPoint x: 128, endPoint y: 120, distance: 139.9
click at [128, 120] on div "30169139 Buscar (apellido, dni, cuil, nro traspaso, cuit, obra social) search ¿…" at bounding box center [667, 298] width 1335 height 596
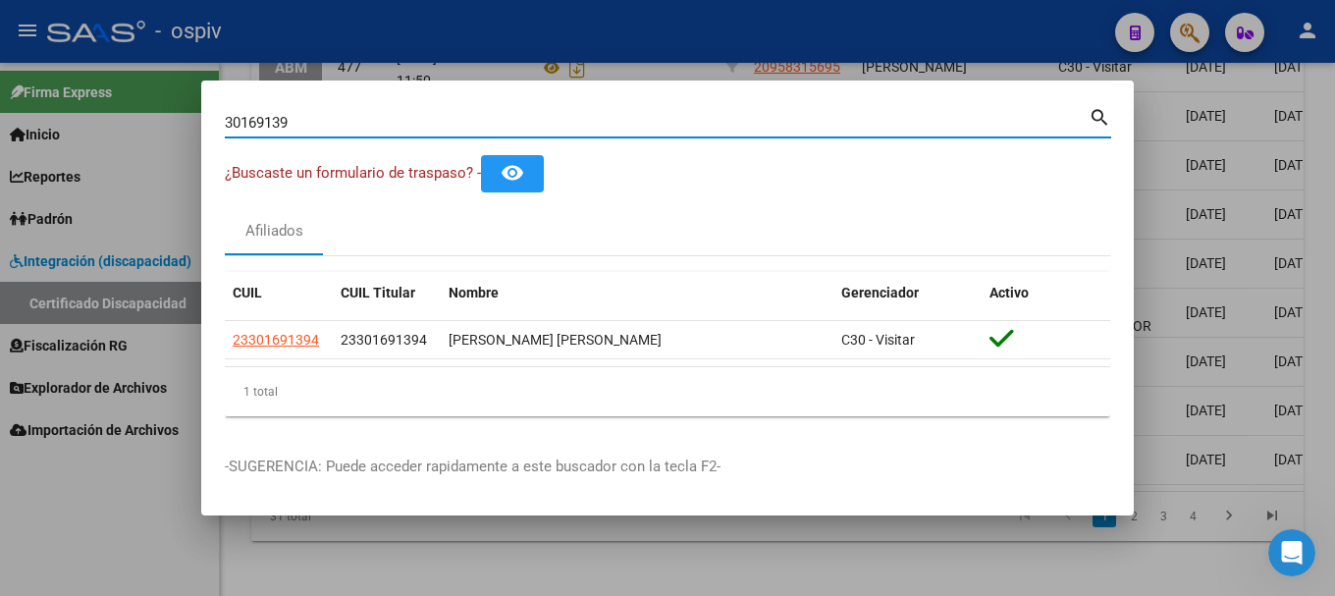
drag, startPoint x: 233, startPoint y: 119, endPoint x: 147, endPoint y: 119, distance: 85.4
click at [152, 119] on div "30169139 Buscar (apellido, dni, cuil, nro traspaso, cuit, obra social) search ¿…" at bounding box center [667, 298] width 1335 height 596
type input "34557042"
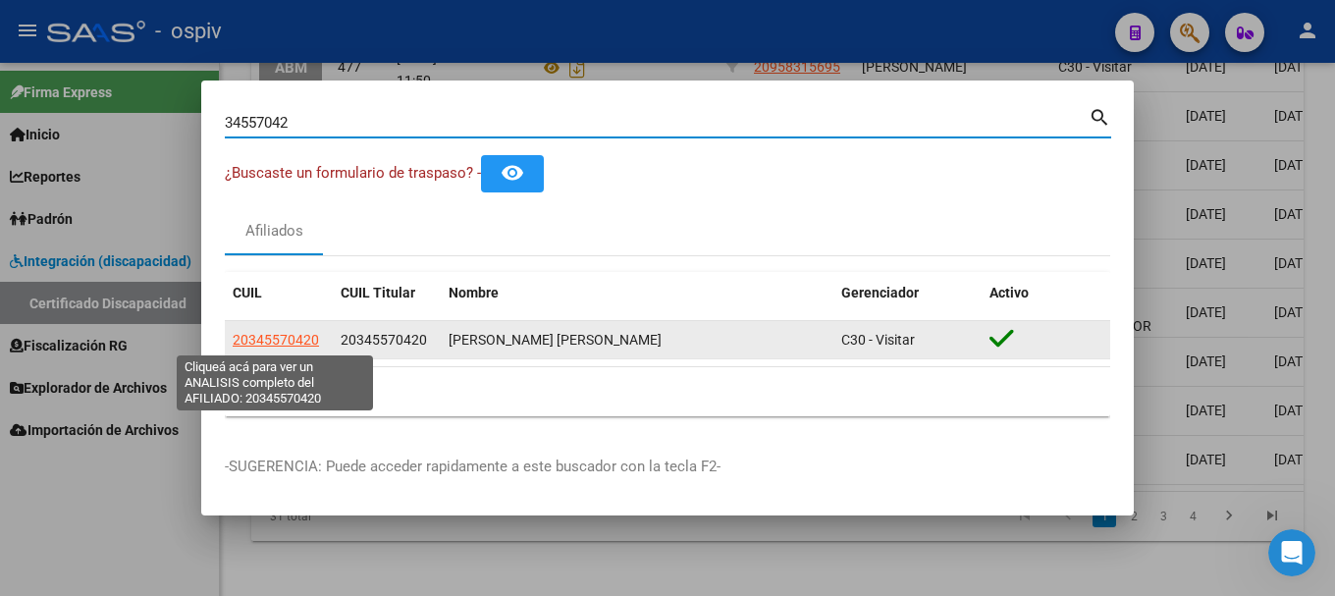
click at [314, 339] on span "20345570420" at bounding box center [276, 340] width 86 height 16
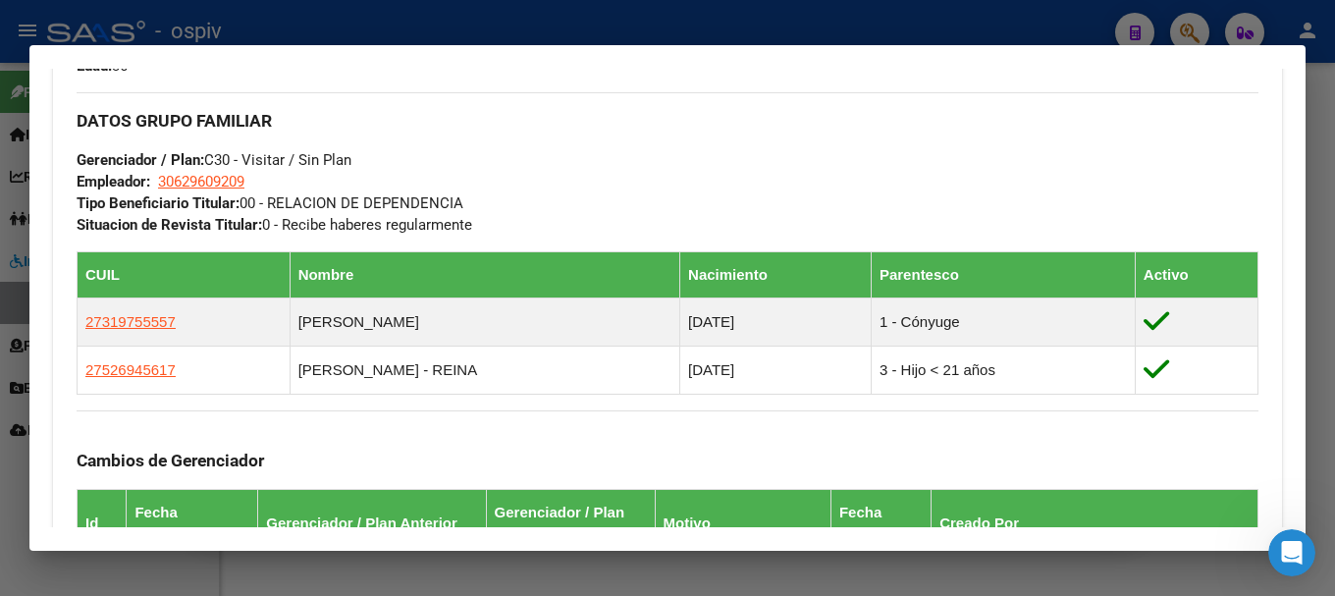
scroll to position [982, 0]
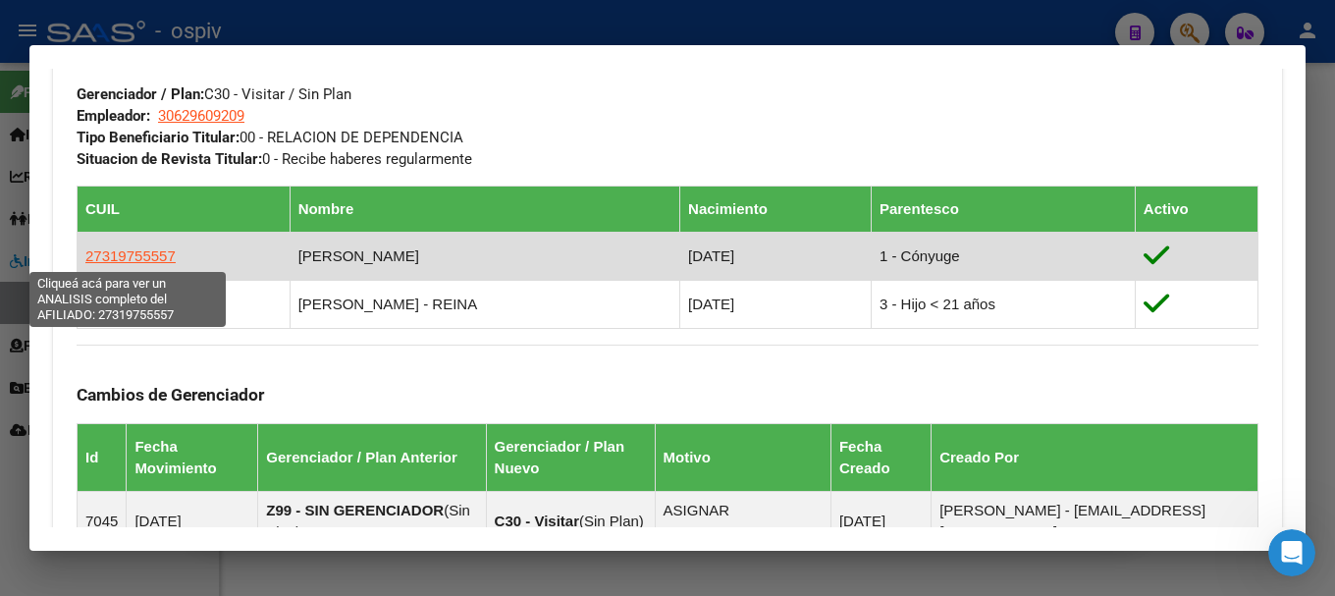
click at [132, 251] on span "27319755557" at bounding box center [130, 255] width 90 height 17
type textarea "27319755557"
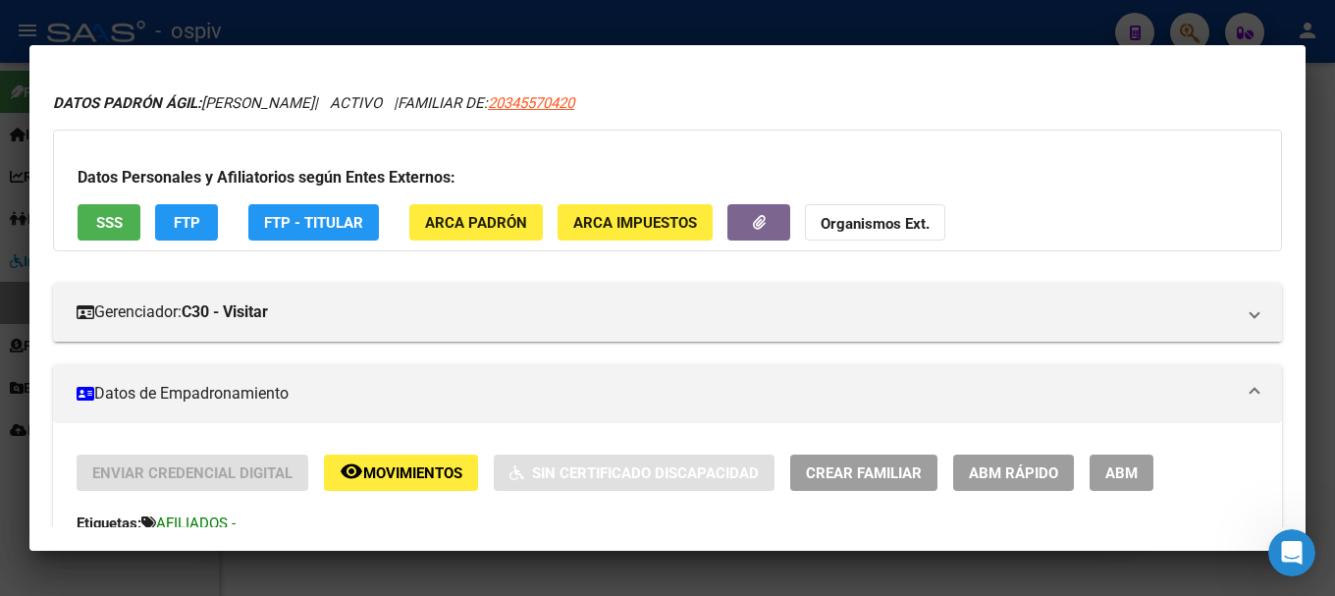
scroll to position [0, 0]
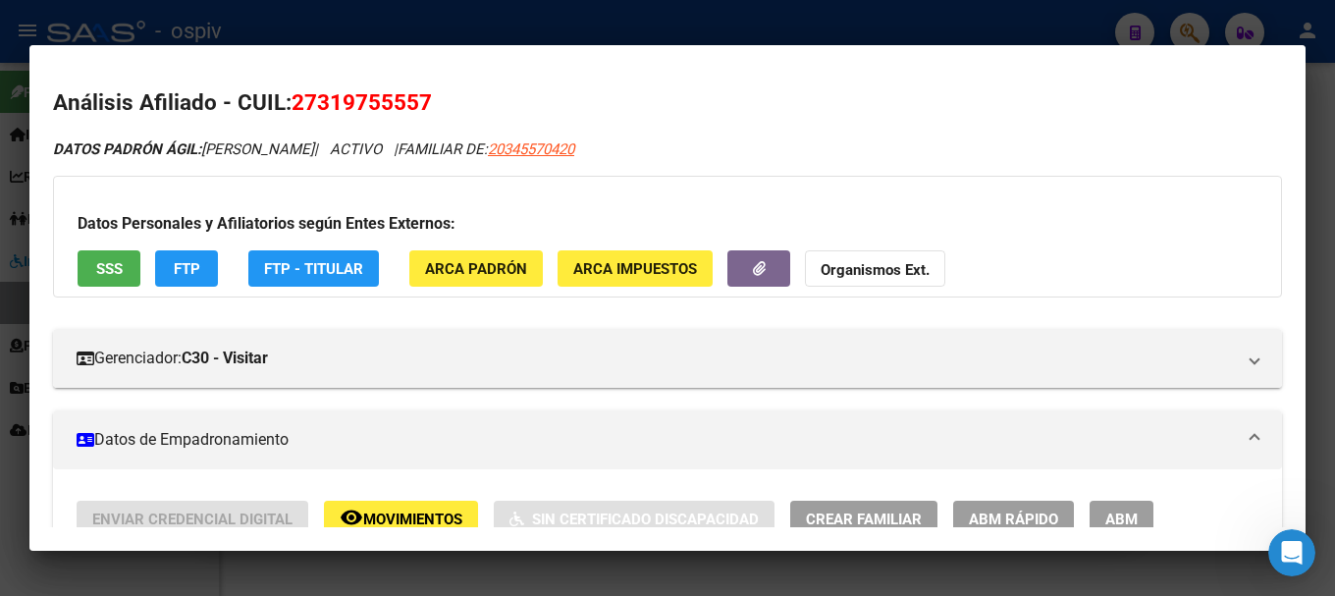
drag, startPoint x: 1203, startPoint y: 24, endPoint x: 1191, endPoint y: 27, distance: 13.1
click at [1203, 24] on div at bounding box center [667, 298] width 1335 height 596
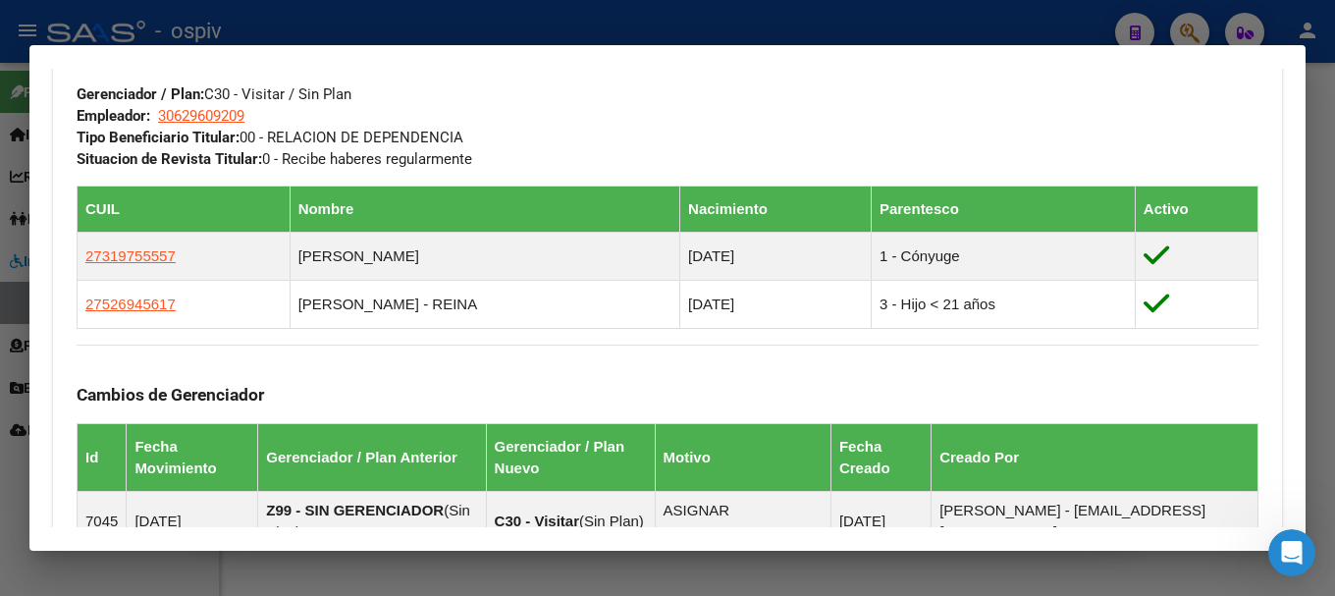
click at [1199, 26] on div at bounding box center [667, 298] width 1335 height 596
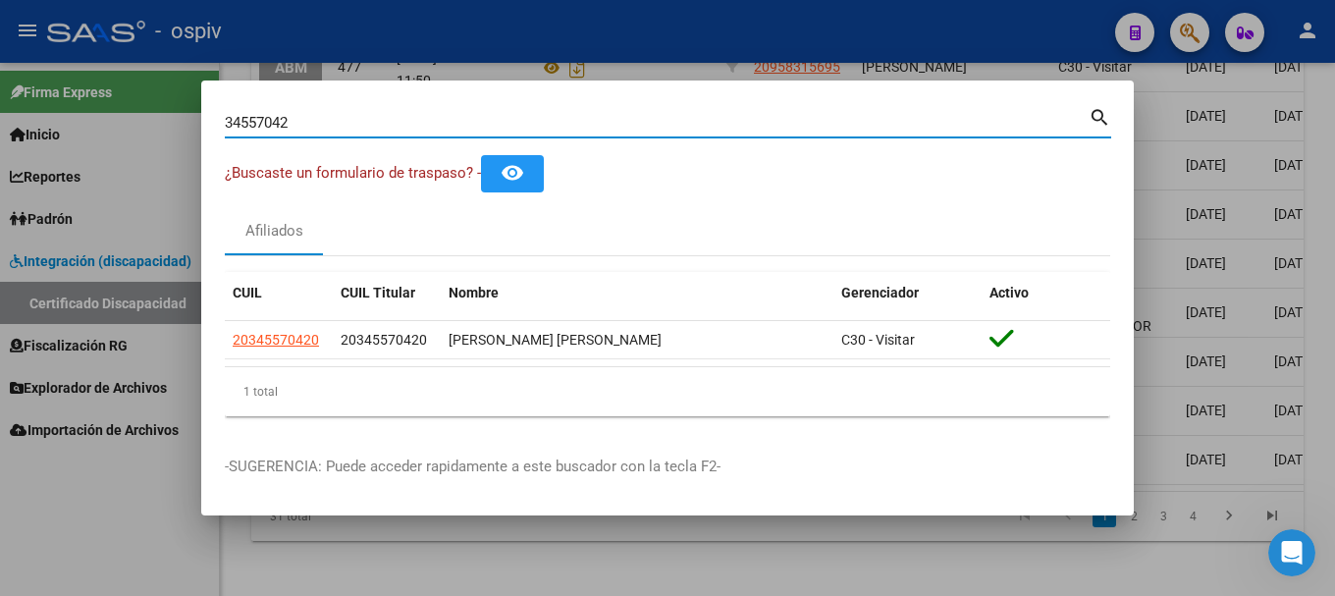
drag, startPoint x: 288, startPoint y: 117, endPoint x: 10, endPoint y: 100, distance: 278.3
click at [11, 100] on div "34557042 Buscar (apellido, dni, cuil, nro traspaso, cuit, obra social) search ¿…" at bounding box center [667, 298] width 1335 height 596
type input "23189734"
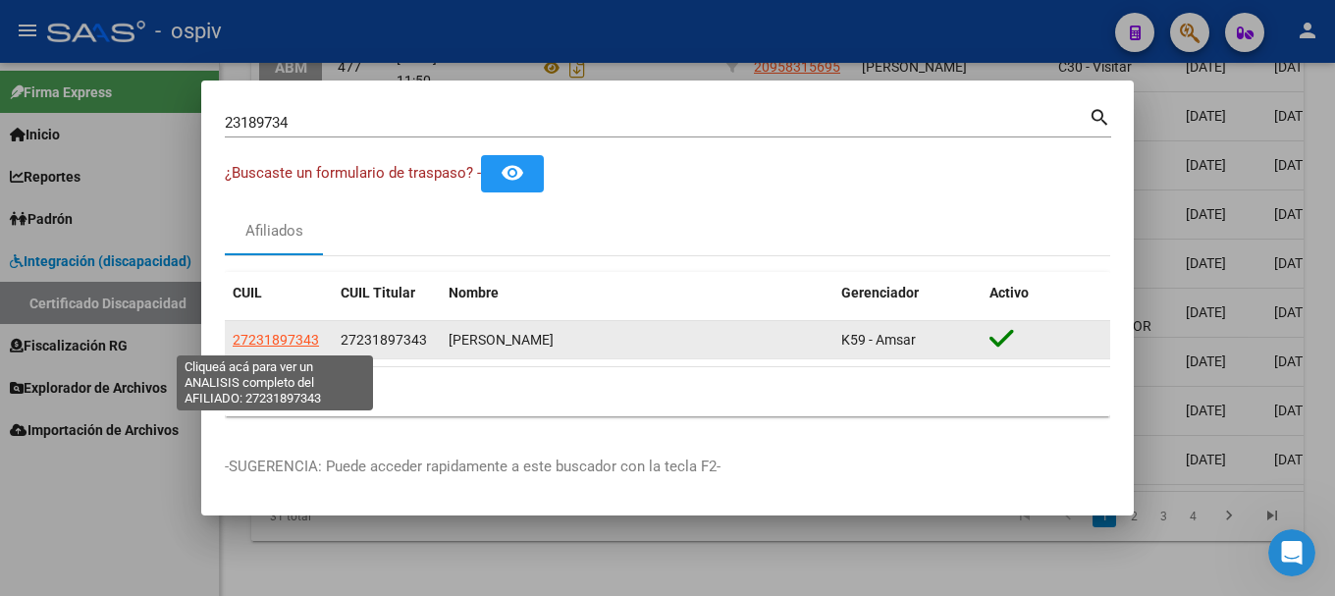
click at [282, 335] on span "27231897343" at bounding box center [276, 340] width 86 height 16
type textarea "27231897343"
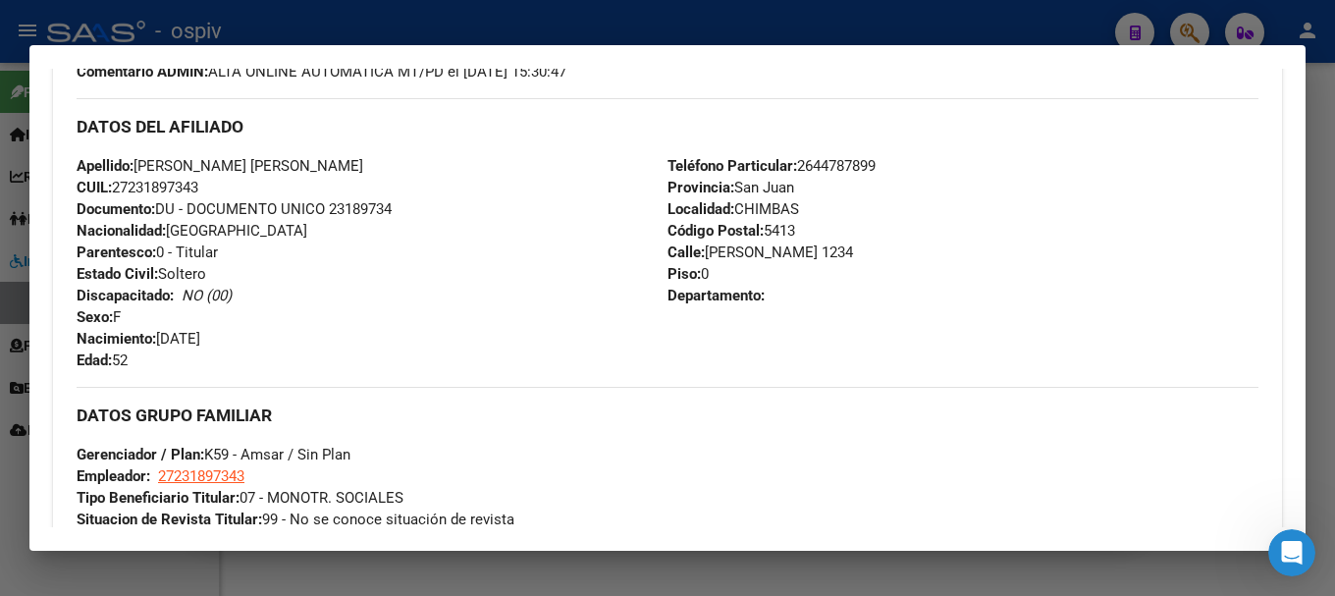
scroll to position [687, 0]
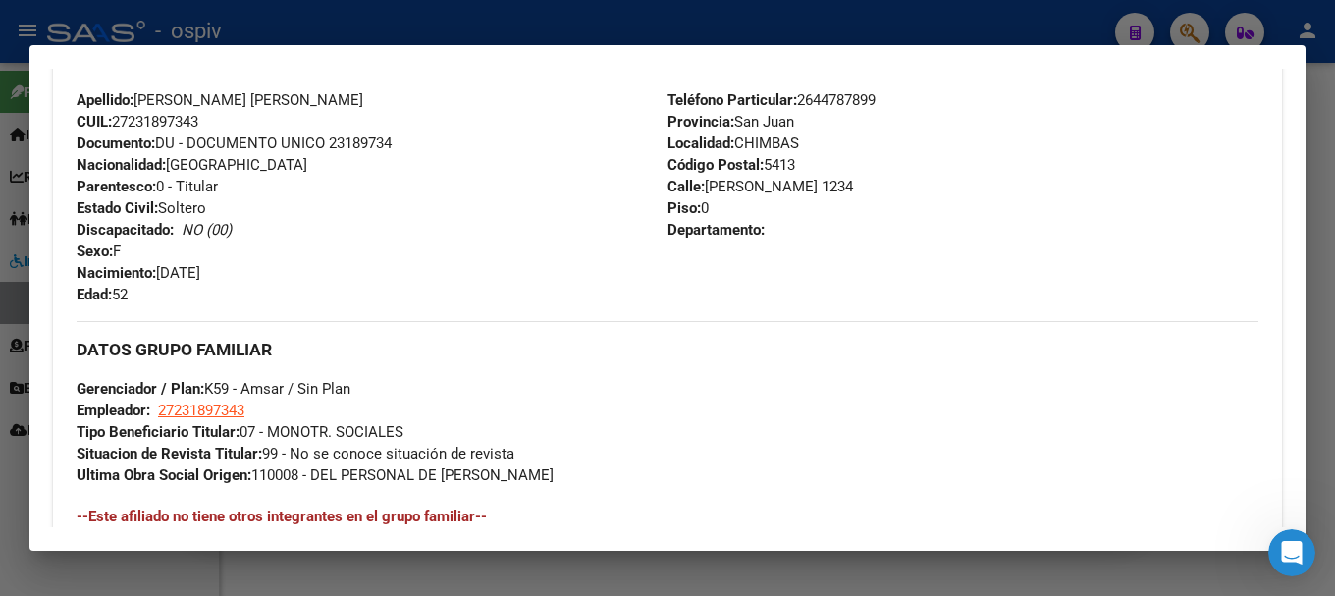
drag, startPoint x: 1182, startPoint y: 20, endPoint x: 286, endPoint y: 182, distance: 910.7
click at [1179, 19] on div at bounding box center [667, 298] width 1335 height 596
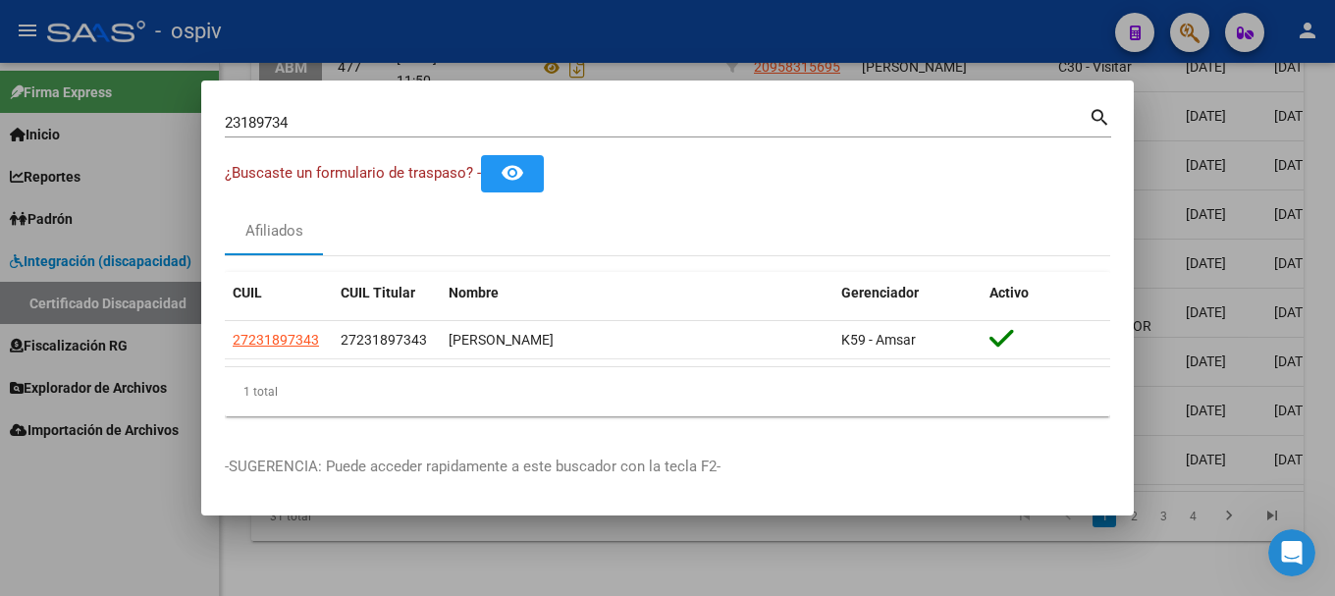
drag, startPoint x: 270, startPoint y: 127, endPoint x: 154, endPoint y: 127, distance: 115.8
click at [154, 127] on div "23189734 Buscar (apellido, dni, cuil, nro traspaso, cuit, obra social) search ¿…" at bounding box center [667, 298] width 1335 height 596
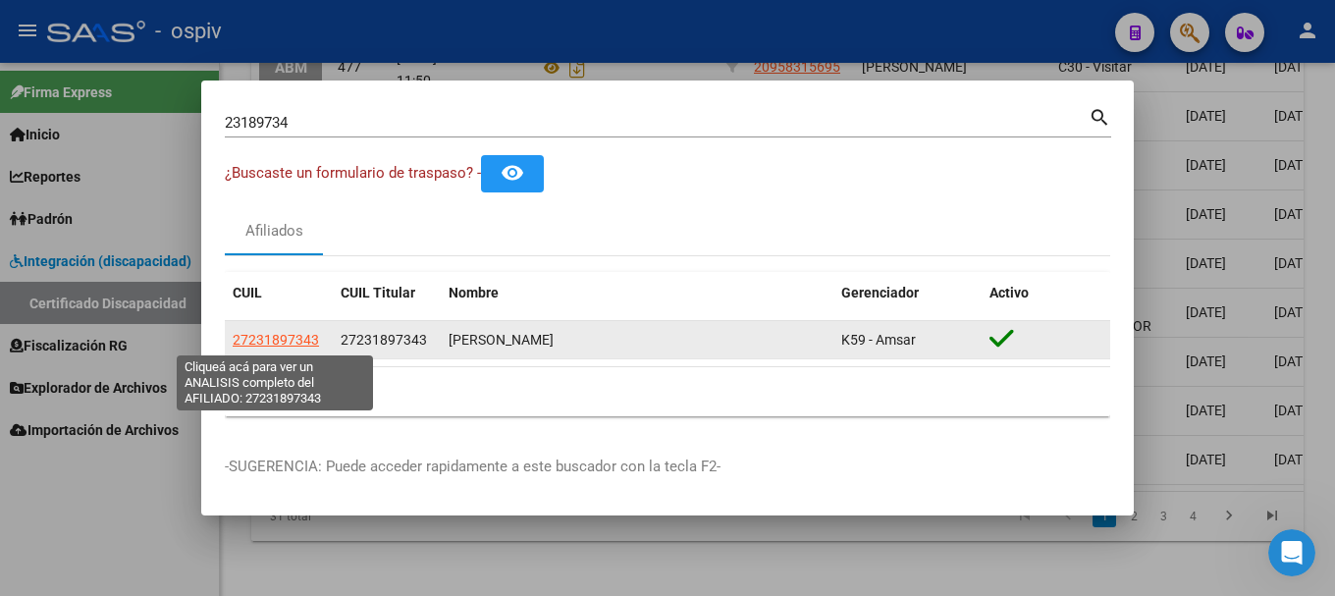
click at [302, 336] on span "27231897343" at bounding box center [276, 340] width 86 height 16
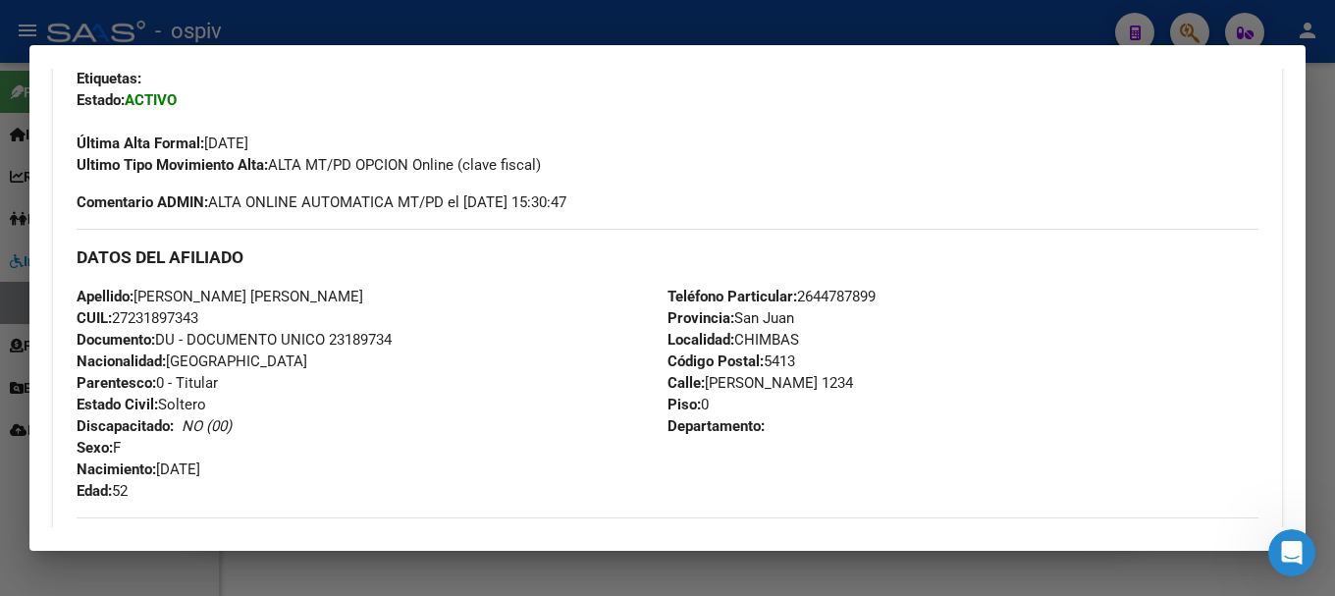
scroll to position [393, 0]
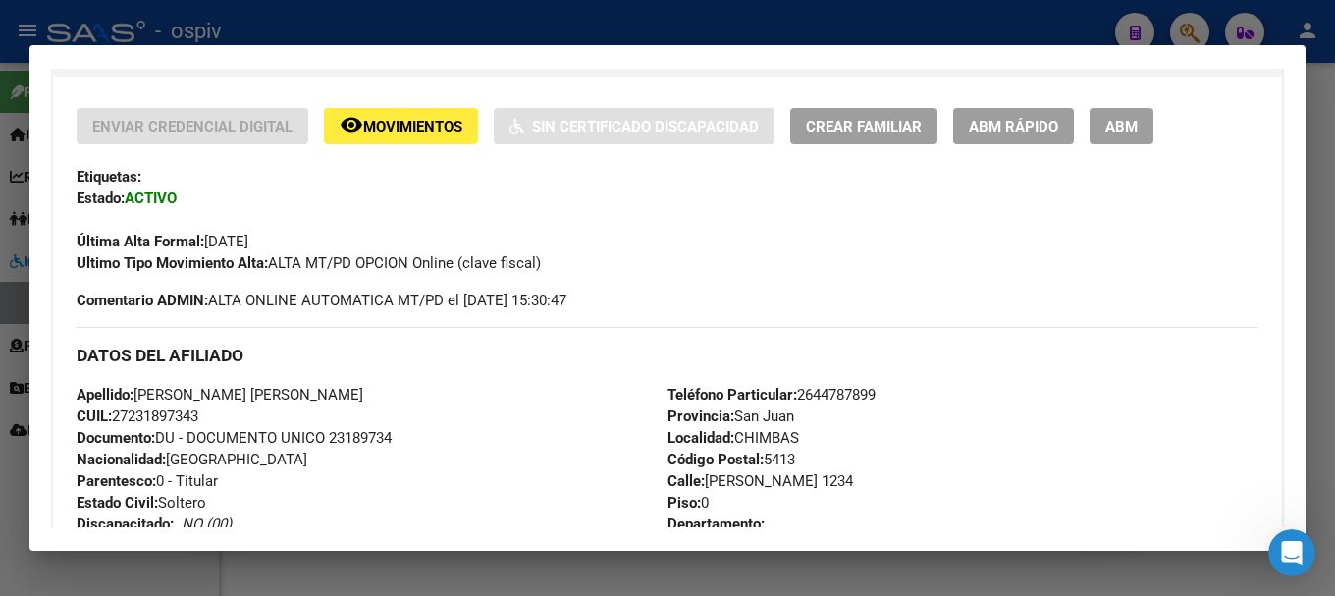
click at [1144, 121] on button "ABM" at bounding box center [1122, 126] width 64 height 36
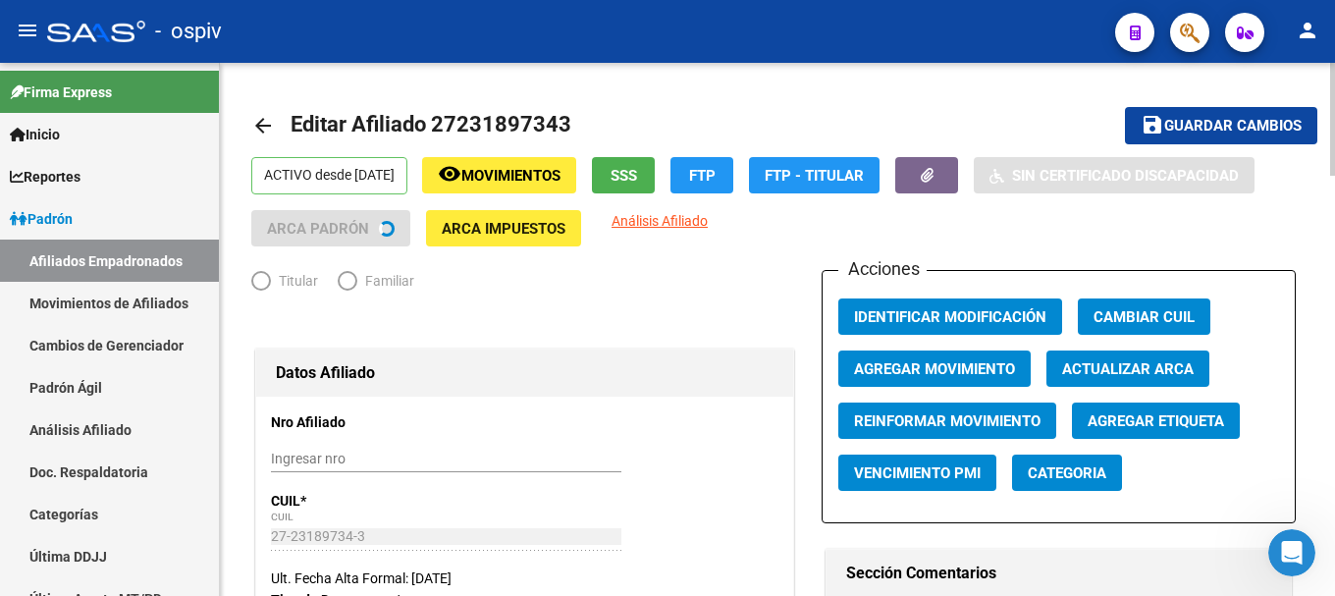
radio input "true"
type input "27-23189734-3"
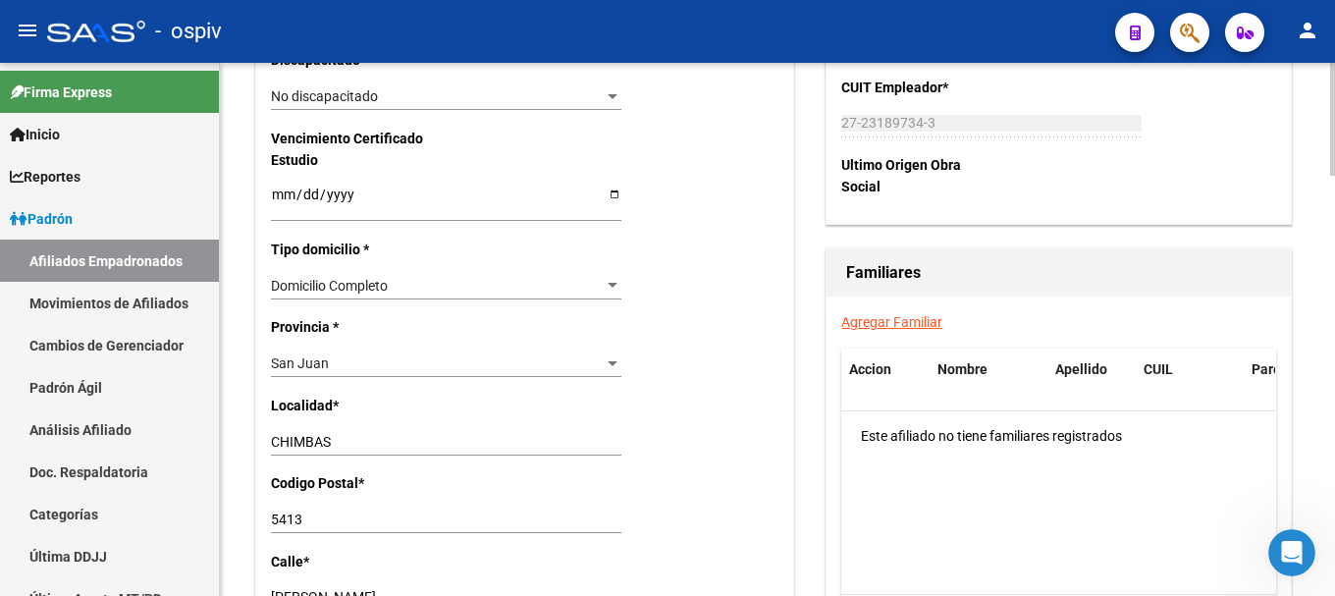
scroll to position [1374, 0]
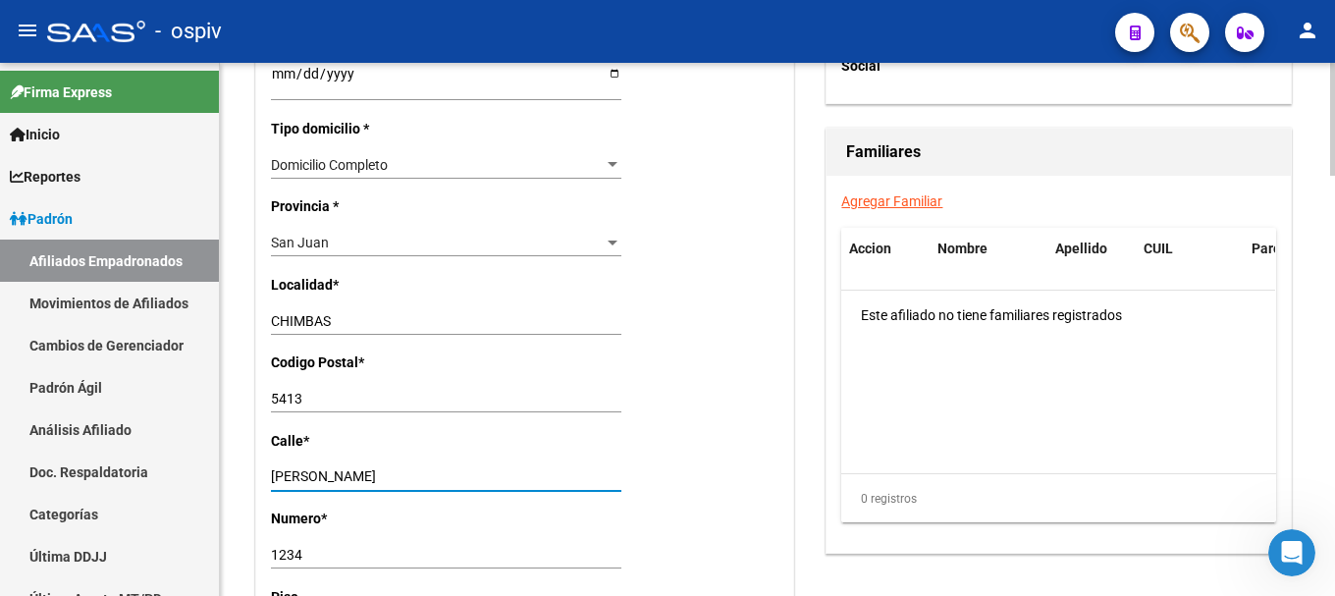
drag, startPoint x: 350, startPoint y: 476, endPoint x: 507, endPoint y: 468, distance: 156.3
click at [507, 468] on input "FERNANDEZ BARRIENTOS" at bounding box center [446, 476] width 350 height 17
type input "FERNANDEZ este"
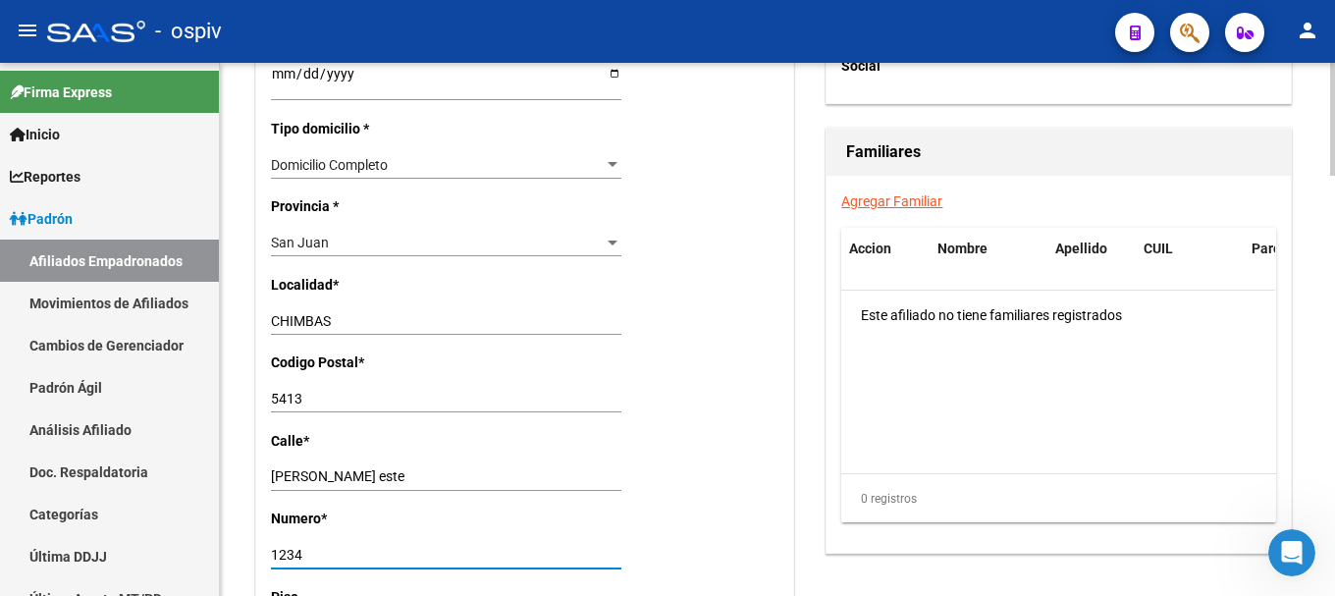
drag, startPoint x: 311, startPoint y: 558, endPoint x: 235, endPoint y: 558, distance: 76.6
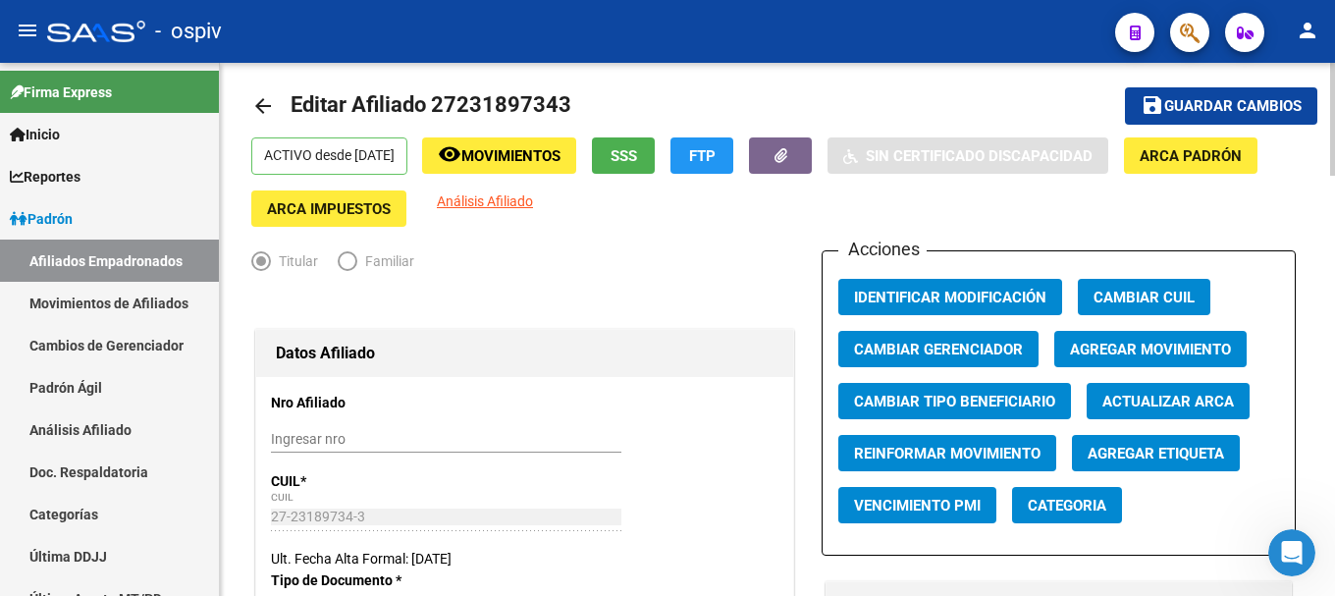
scroll to position [0, 0]
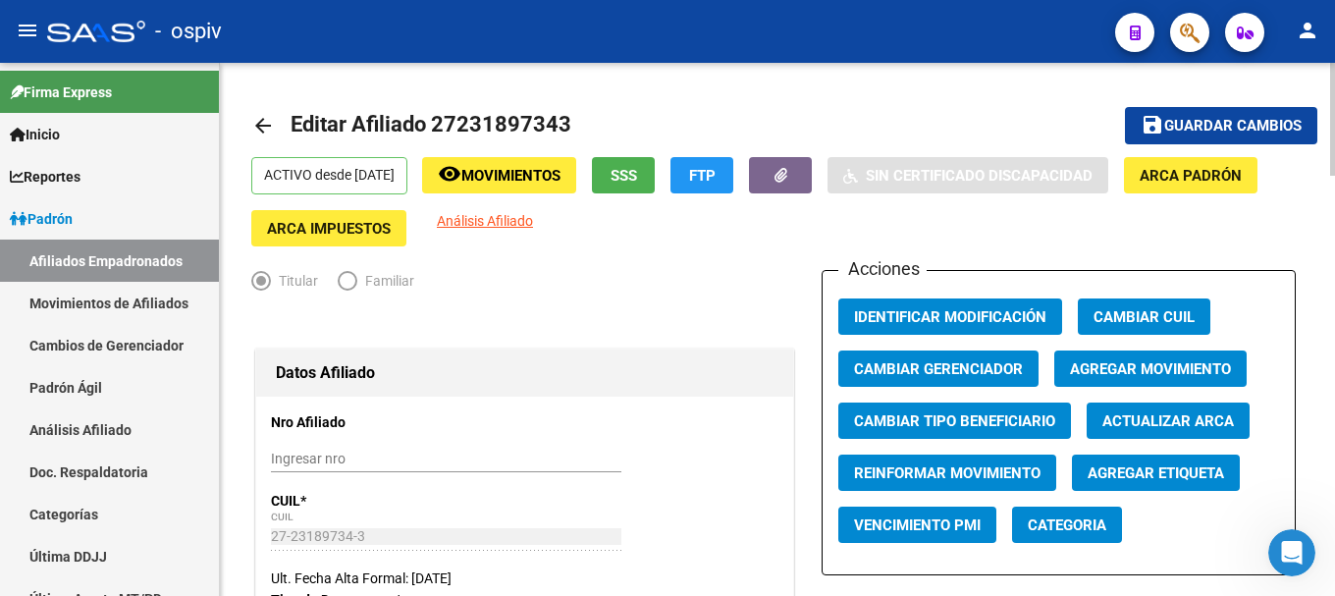
type input "1724"
drag, startPoint x: 1262, startPoint y: 117, endPoint x: 1262, endPoint y: 144, distance: 27.5
click at [1262, 119] on span "Guardar cambios" at bounding box center [1232, 127] width 137 height 18
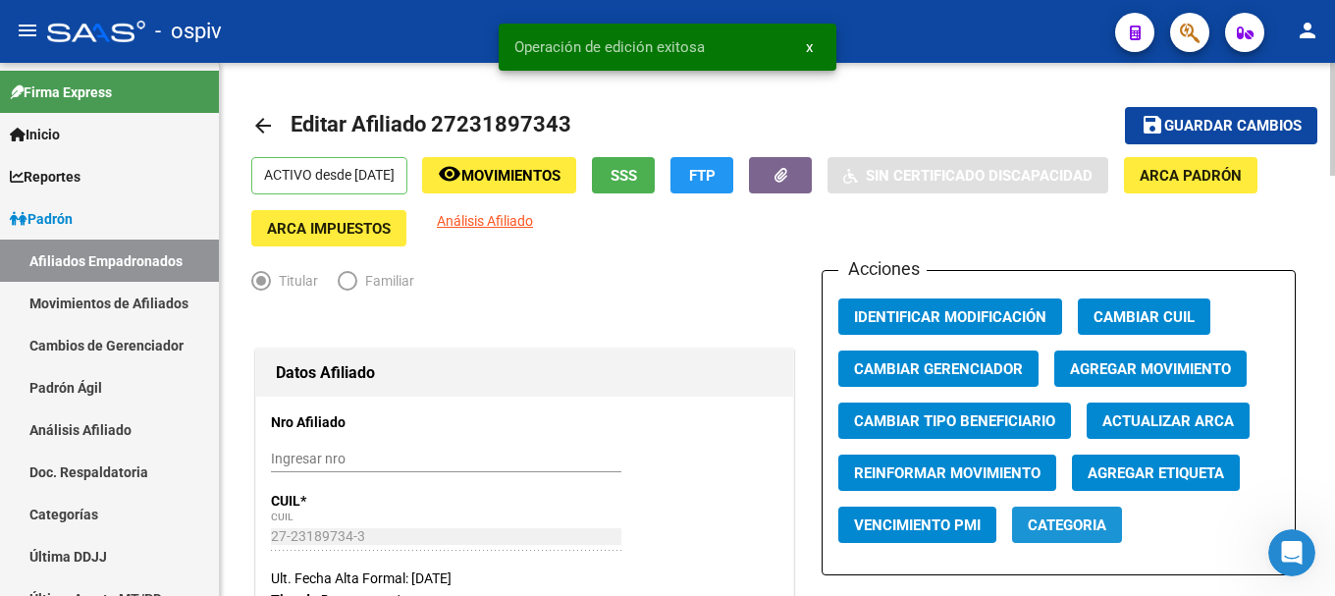
click at [1063, 538] on button "Categoria" at bounding box center [1067, 525] width 110 height 36
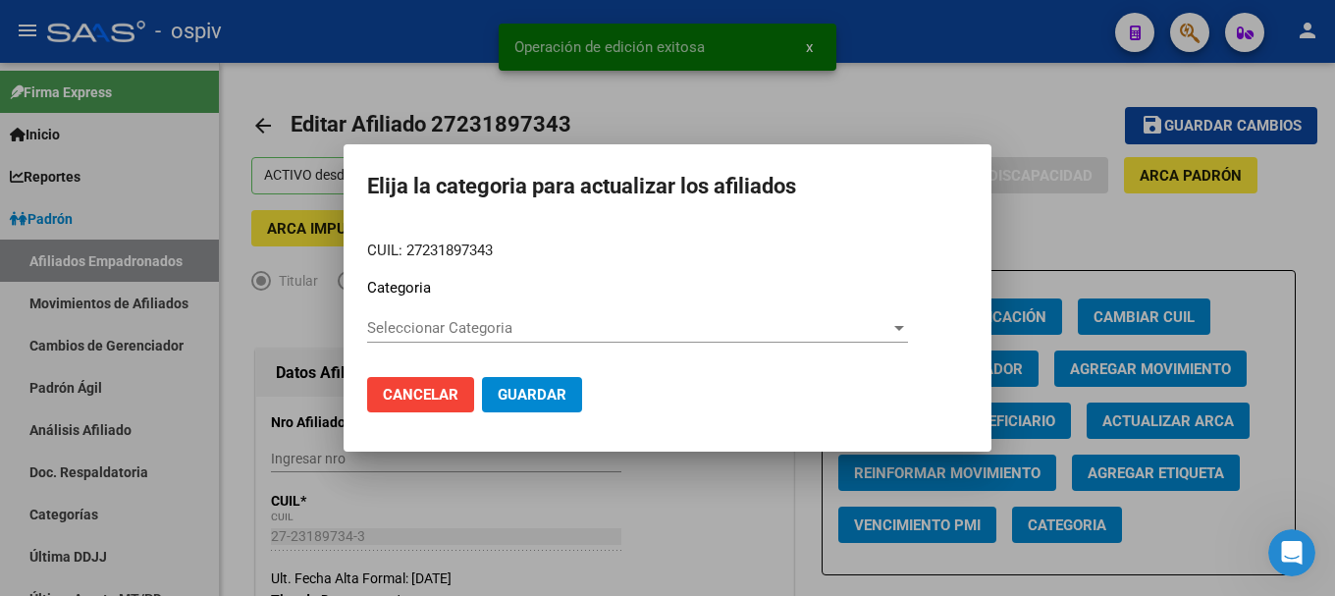
click at [450, 339] on div "Seleccionar Categoria Seleccionar Categoria" at bounding box center [637, 327] width 541 height 29
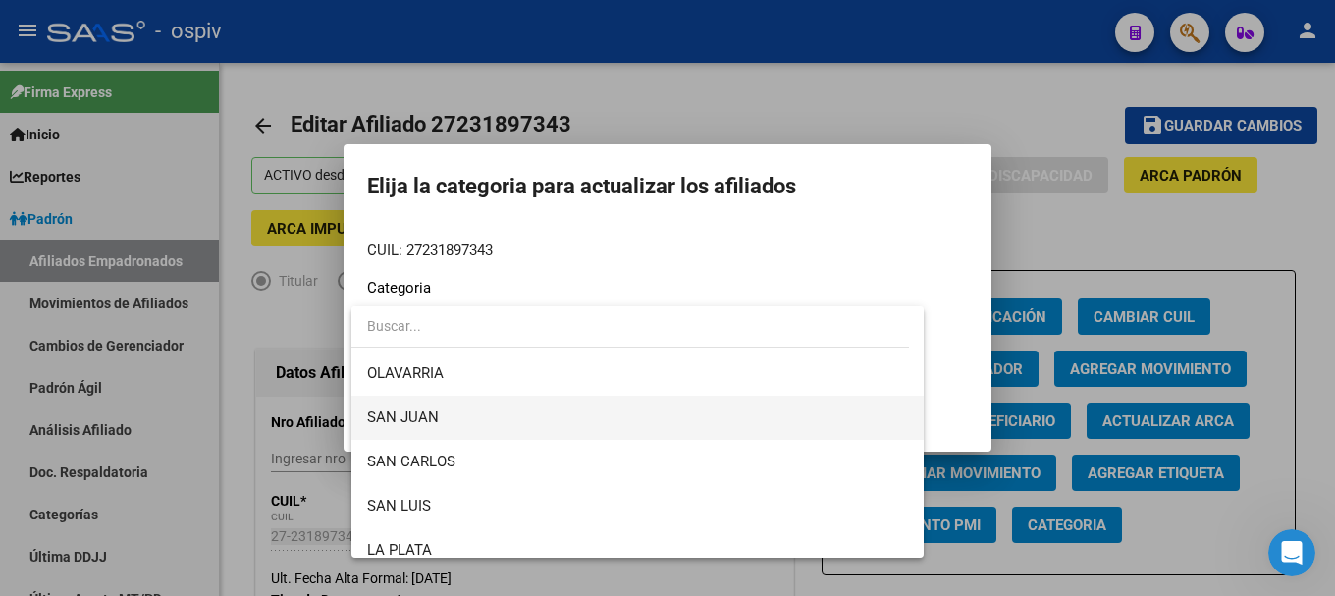
scroll to position [436, 0]
click at [399, 436] on span "SAN JUAN" at bounding box center [637, 422] width 541 height 44
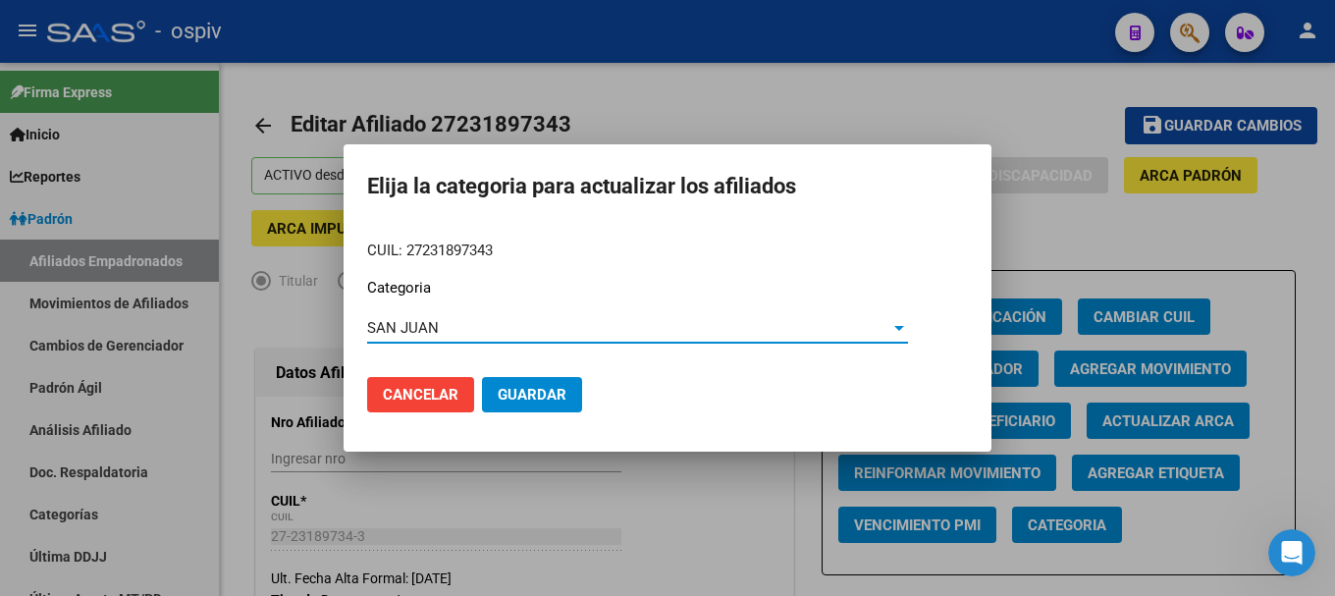
click at [510, 388] on span "Guardar" at bounding box center [532, 395] width 69 height 18
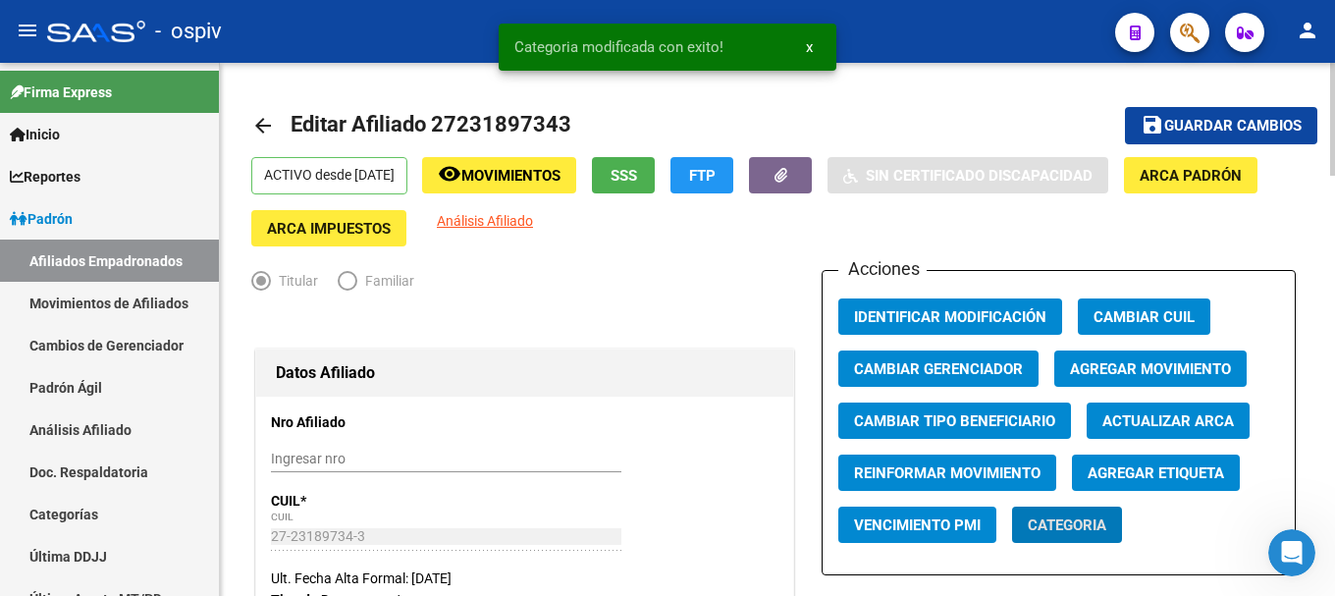
click at [1192, 471] on span "Agregar Etiqueta" at bounding box center [1156, 473] width 136 height 18
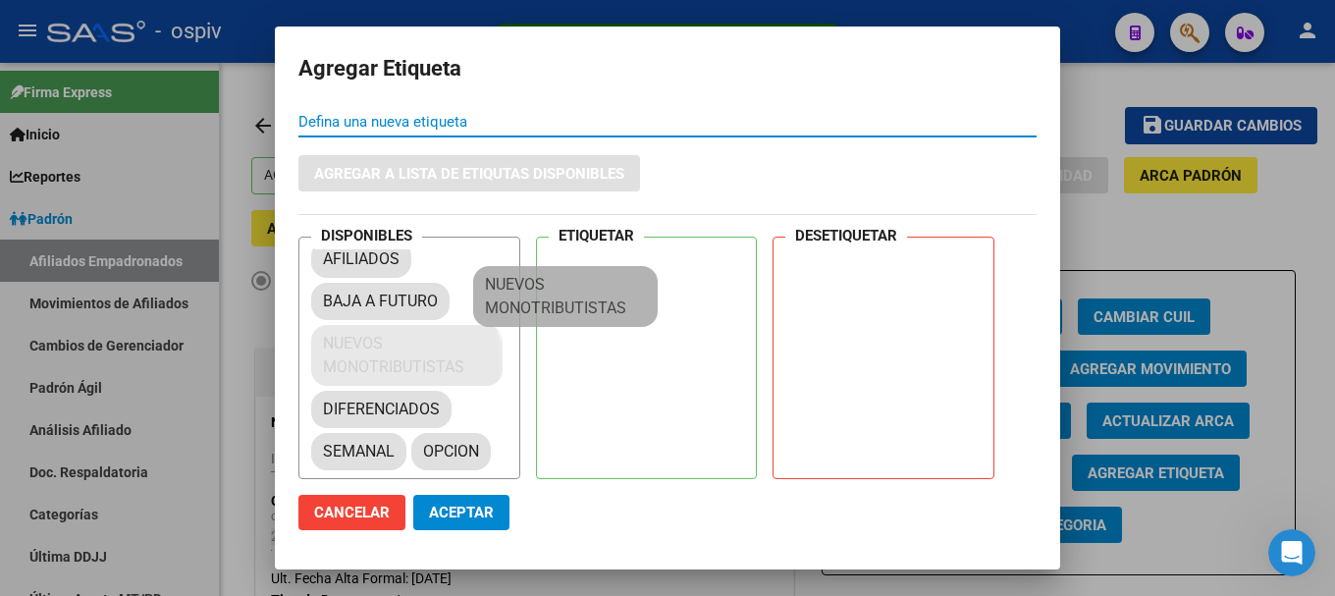
scroll to position [27, 0]
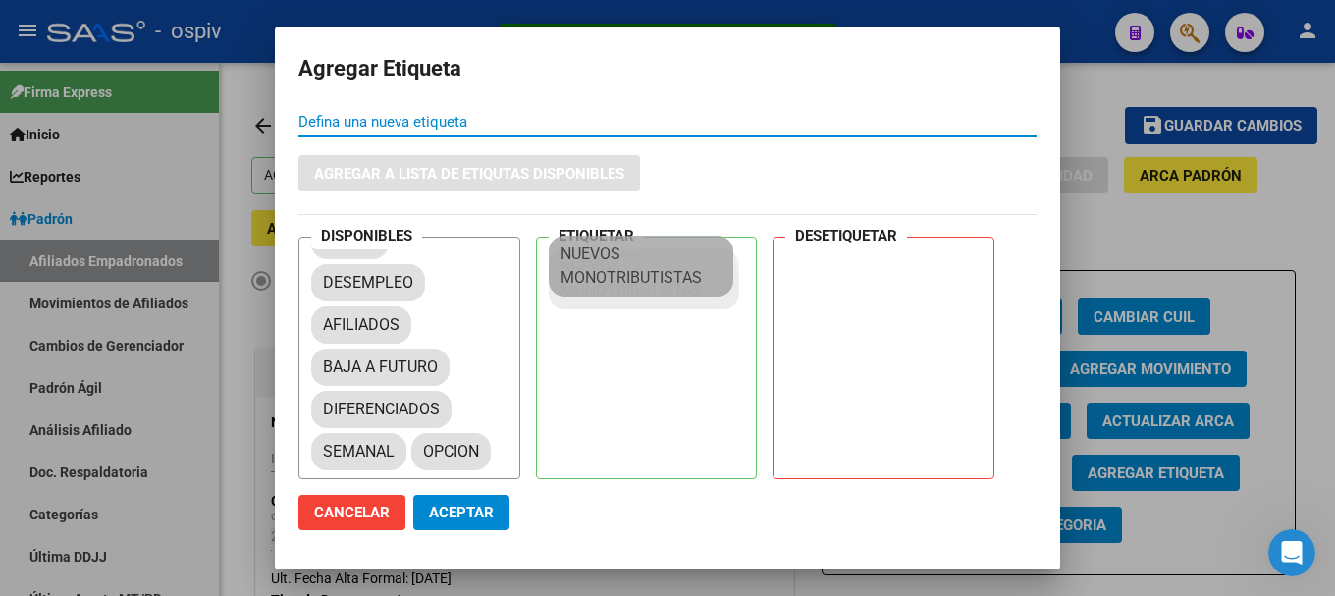
drag, startPoint x: 373, startPoint y: 447, endPoint x: 611, endPoint y: 272, distance: 294.9
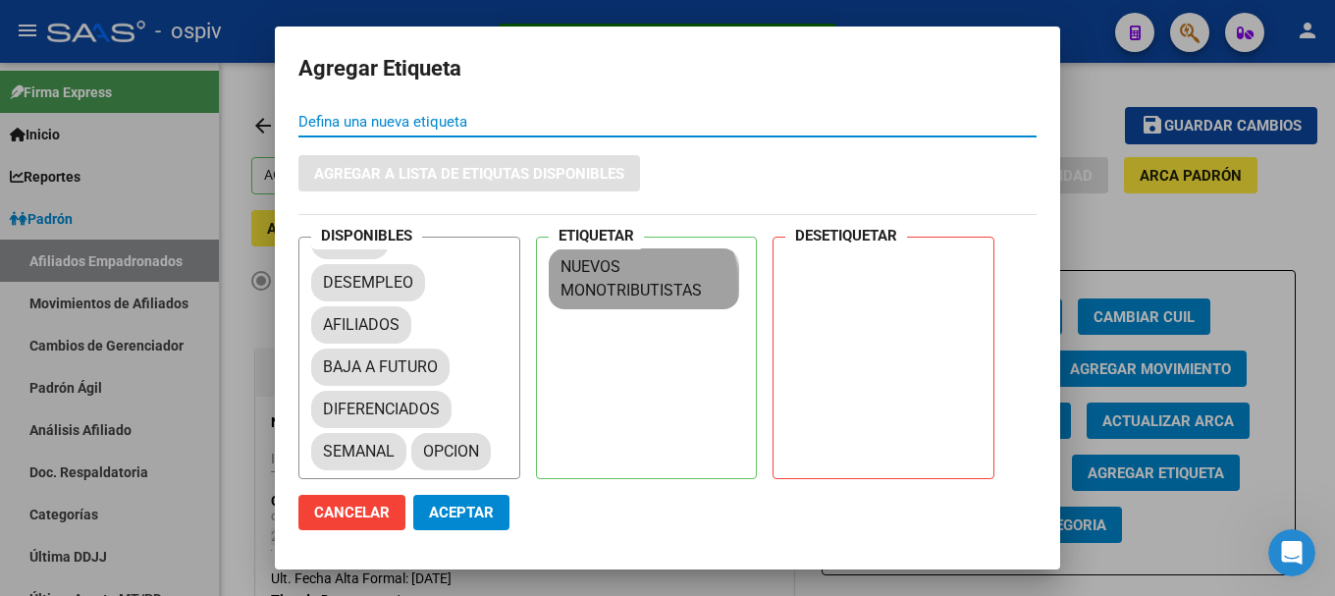
drag, startPoint x: 473, startPoint y: 505, endPoint x: 549, endPoint y: 415, distance: 117.0
click at [473, 506] on span "Aceptar" at bounding box center [461, 513] width 65 height 18
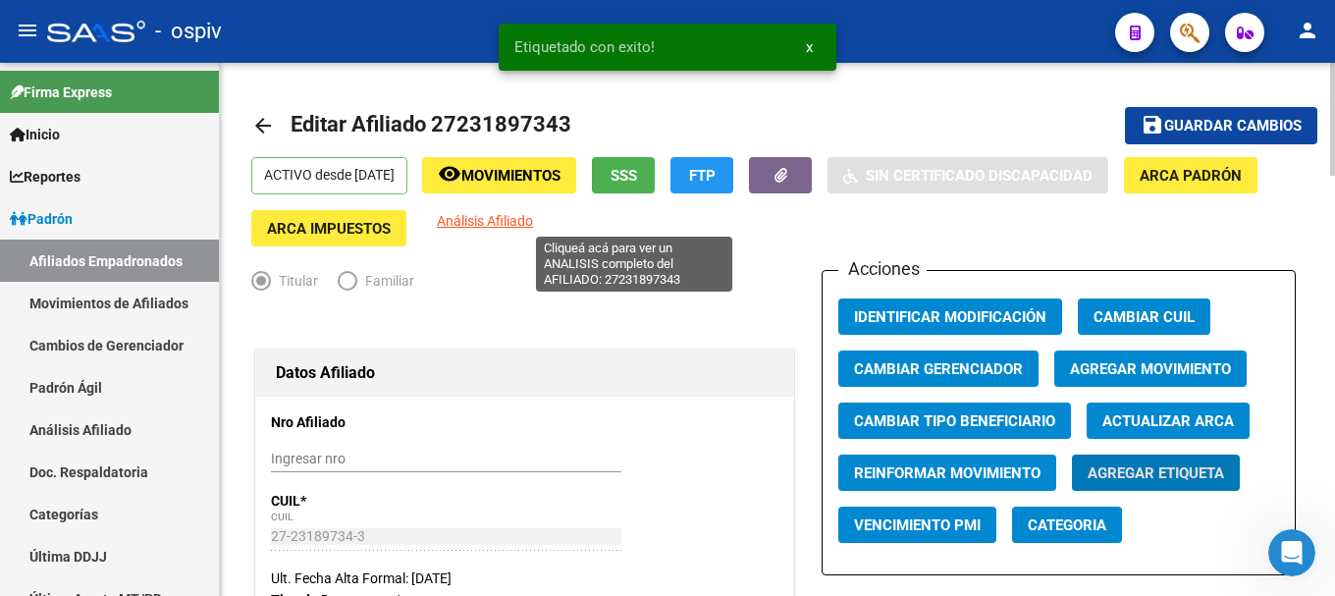
click at [533, 217] on span "Análisis Afiliado" at bounding box center [485, 221] width 96 height 16
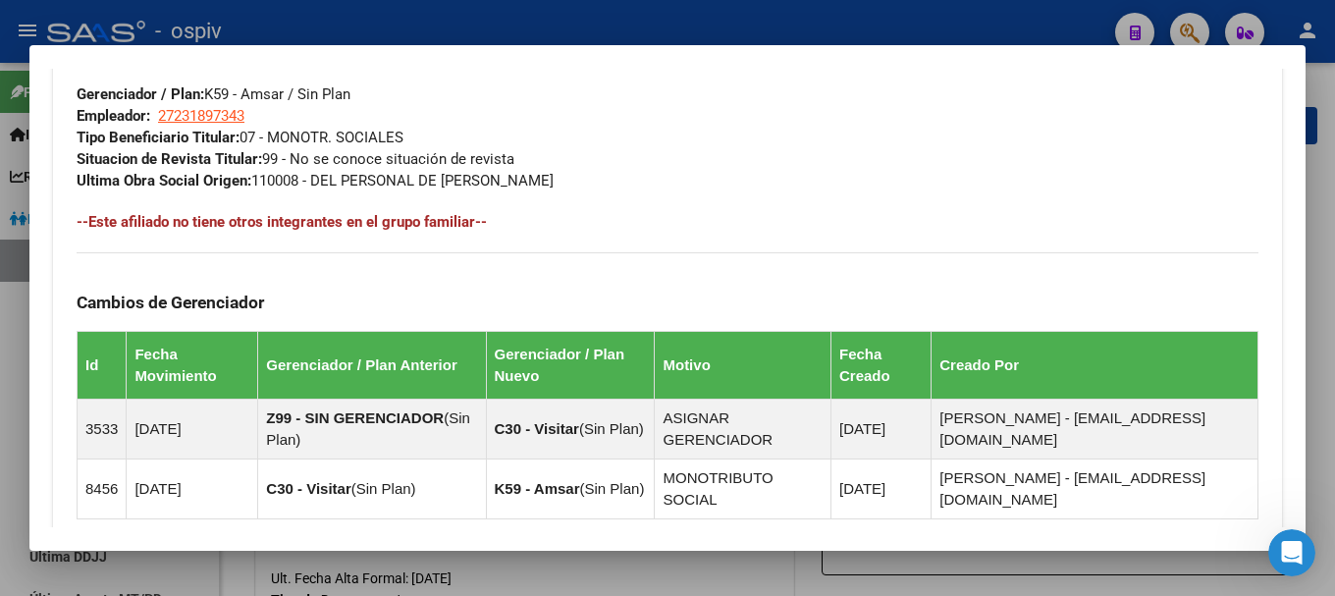
scroll to position [1279, 0]
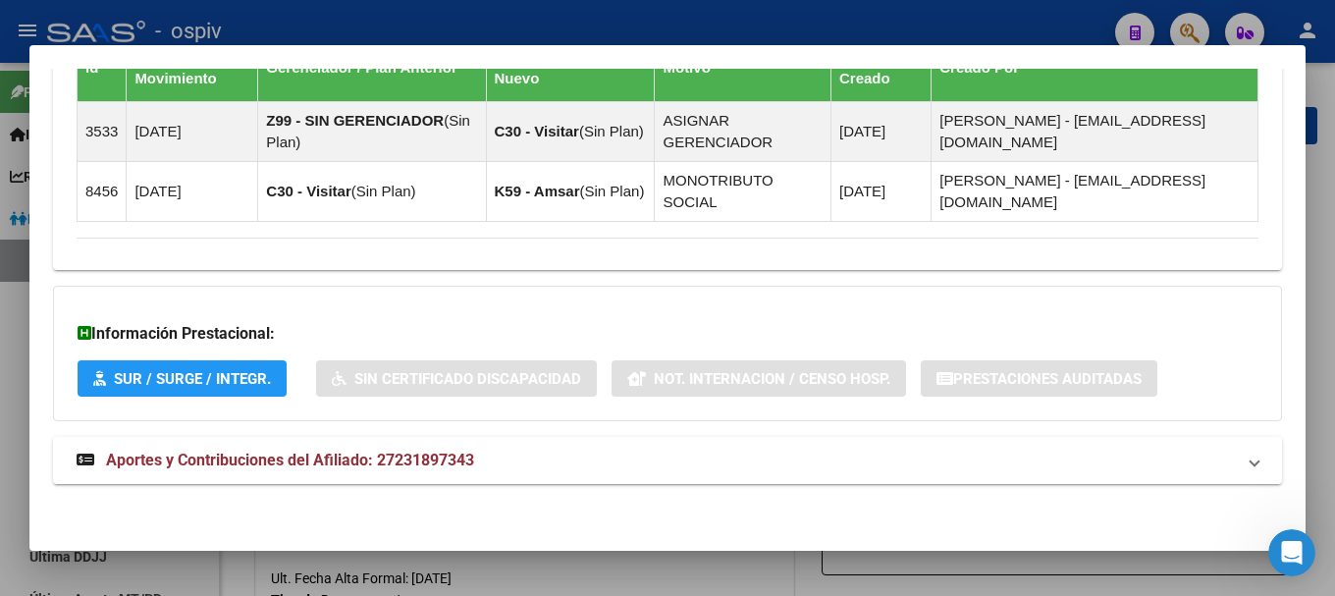
click at [415, 476] on mat-expansion-panel-header "Aportes y Contribuciones del Afiliado: 27231897343" at bounding box center [667, 460] width 1229 height 47
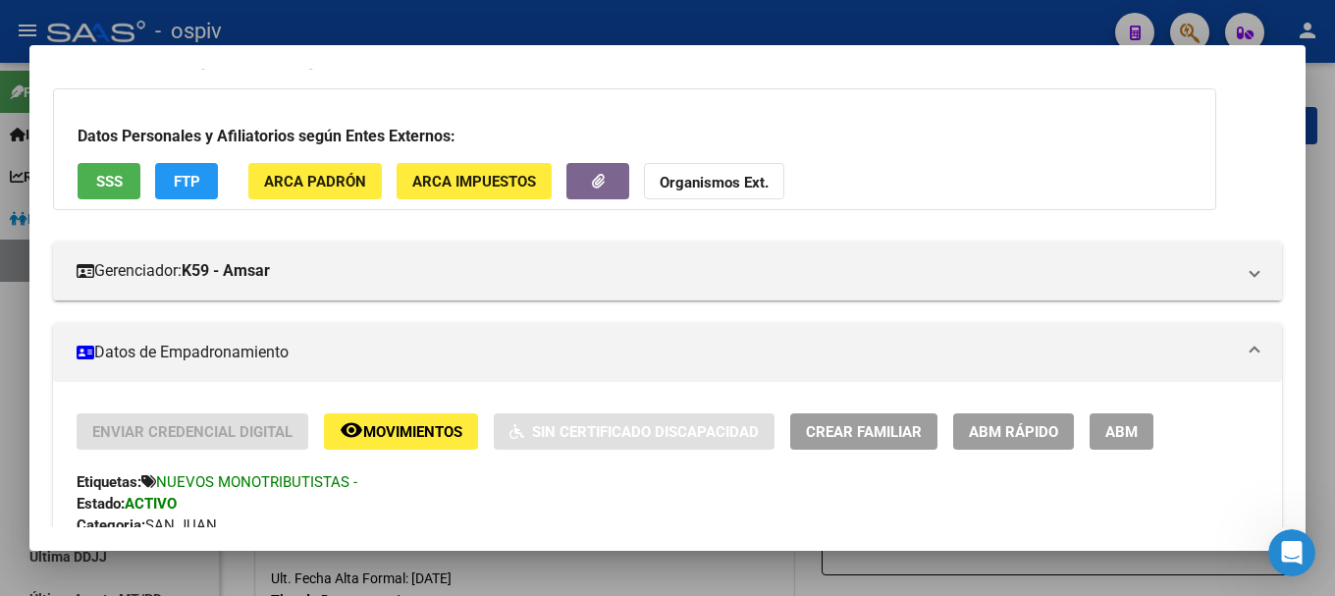
scroll to position [20, 0]
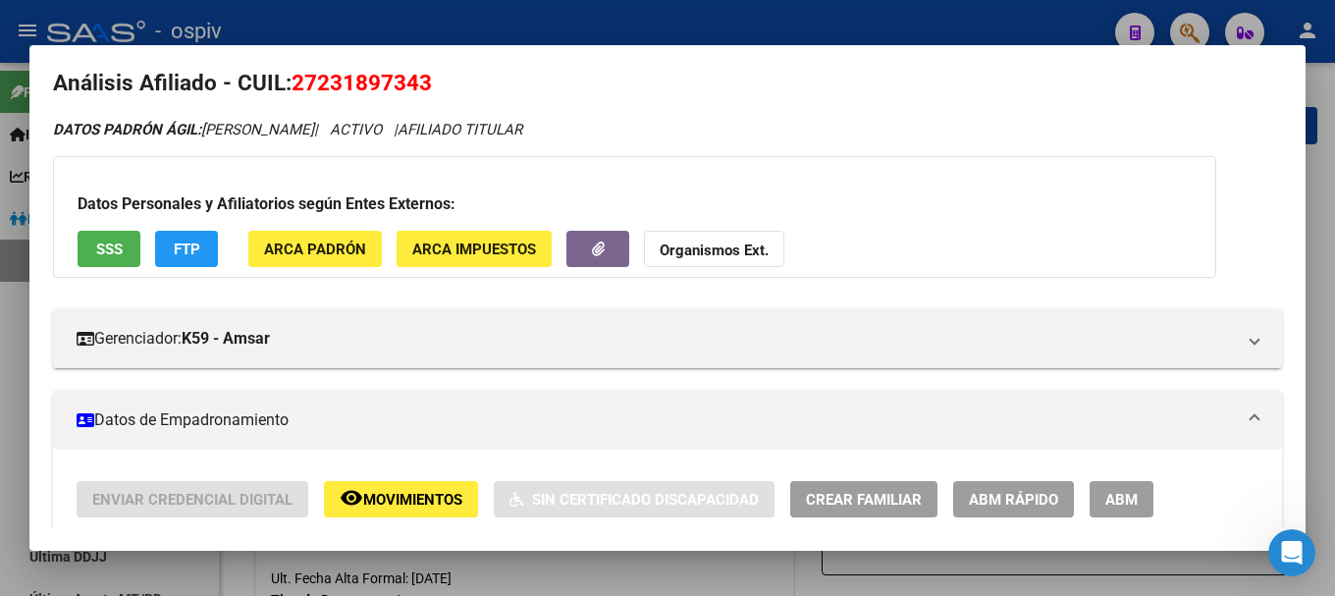
click at [182, 240] on span "FTP" at bounding box center [187, 249] width 27 height 18
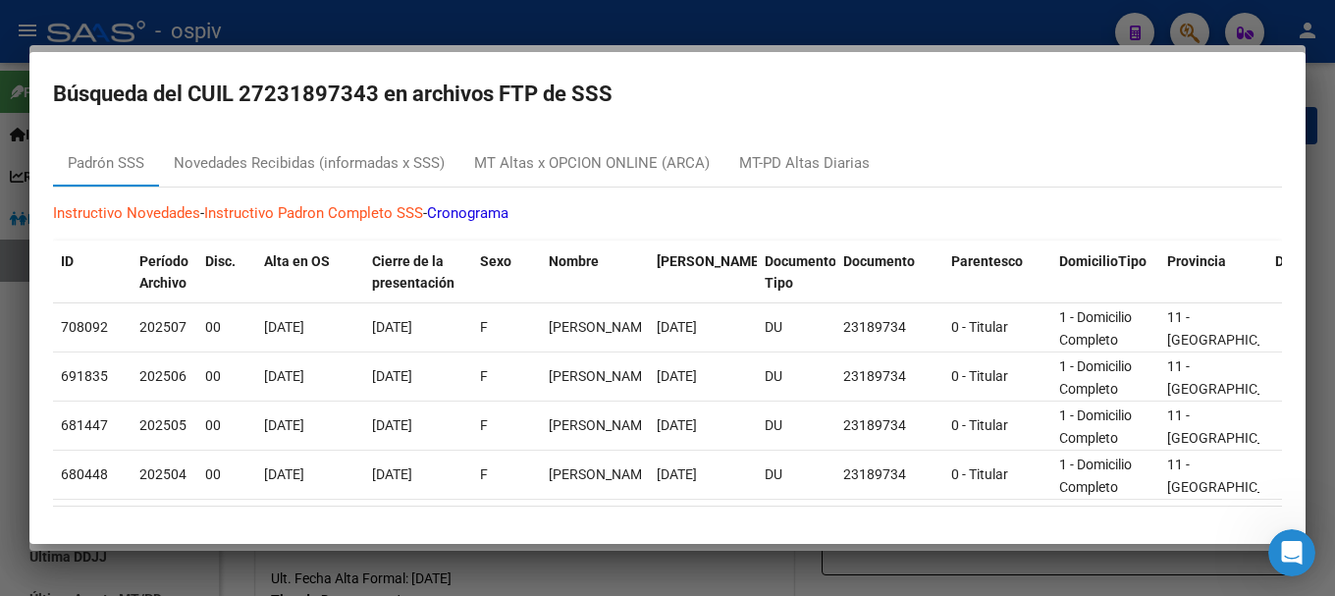
scroll to position [0, 0]
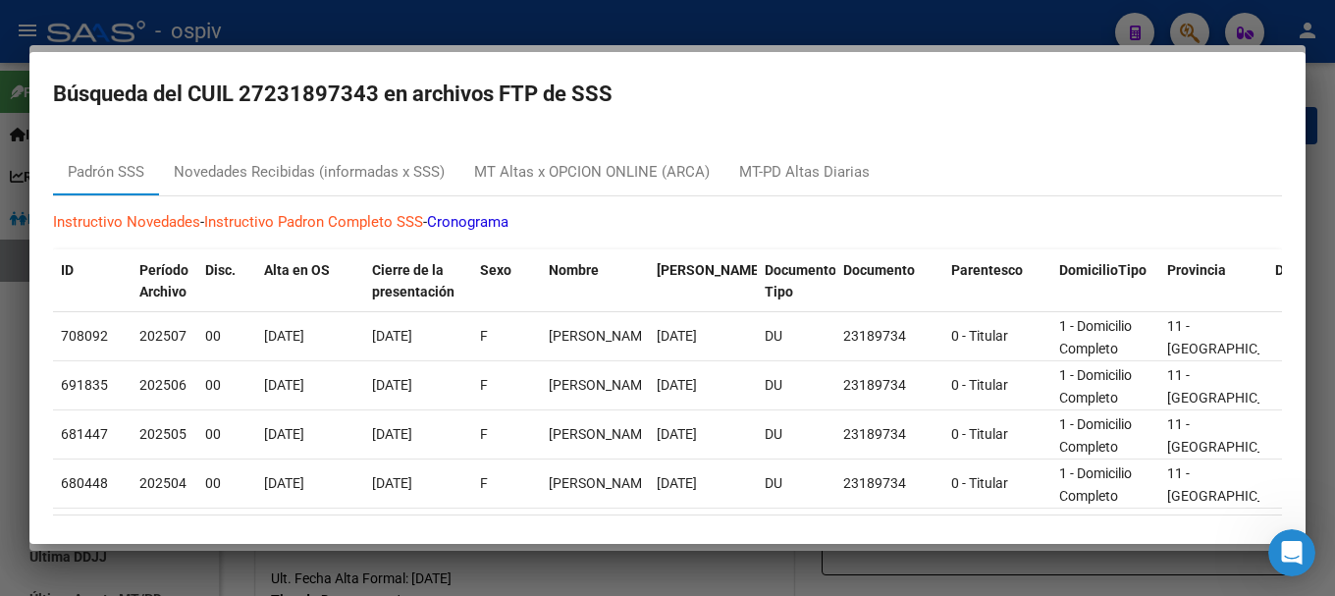
click at [0, 345] on div at bounding box center [667, 298] width 1335 height 596
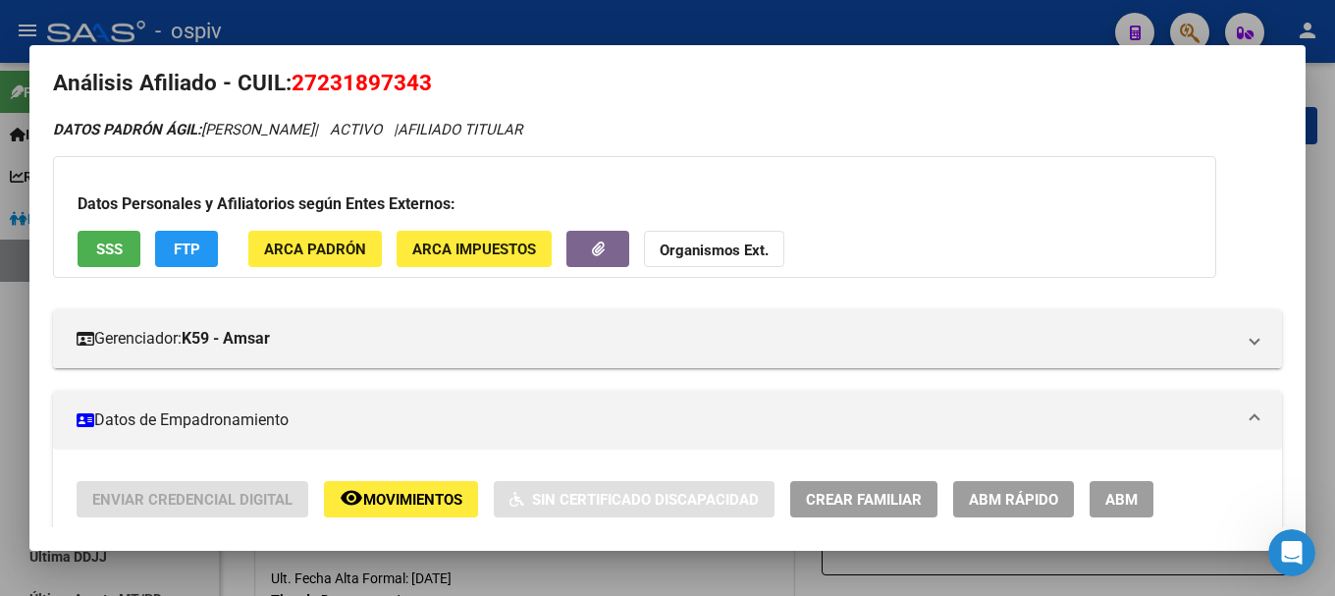
click at [1193, 24] on div at bounding box center [667, 298] width 1335 height 596
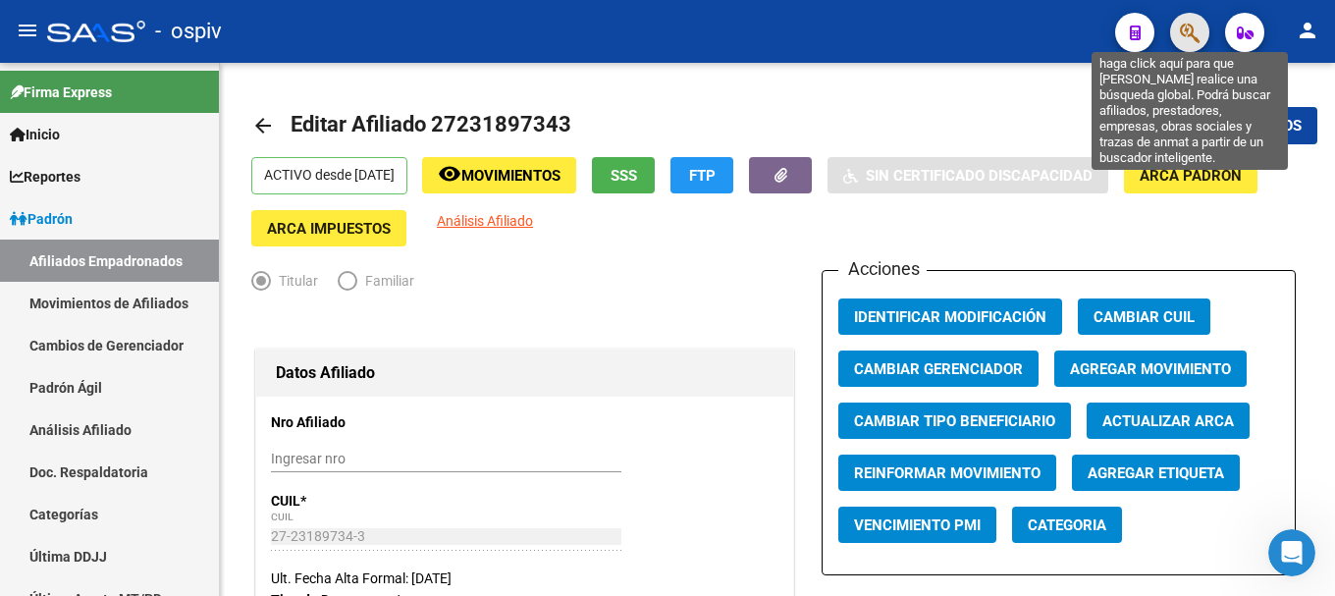
click at [1194, 23] on icon "button" at bounding box center [1190, 33] width 20 height 23
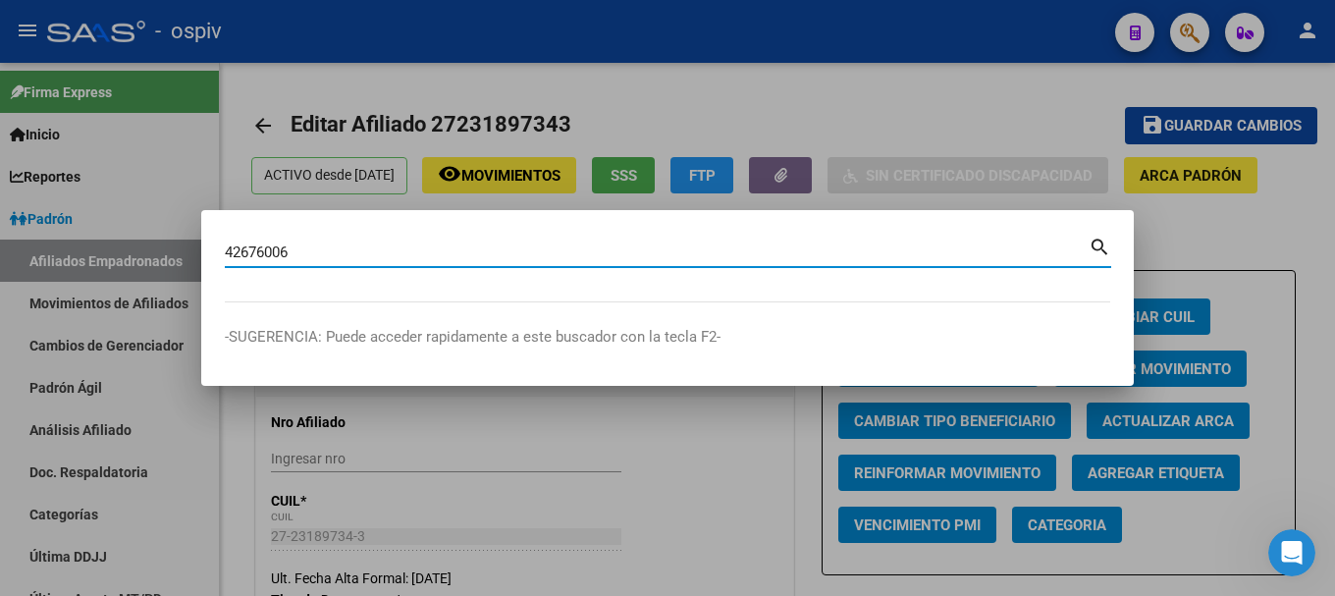
type input "42676006"
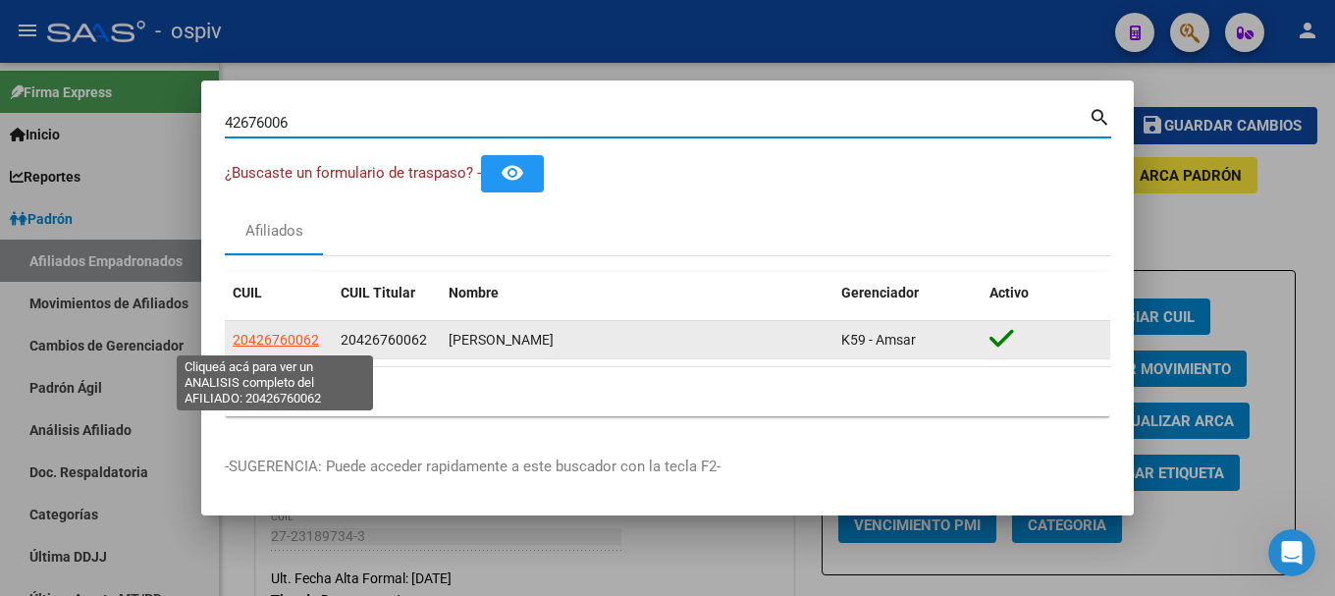
click at [274, 342] on span "20426760062" at bounding box center [276, 340] width 86 height 16
type textarea "20426760062"
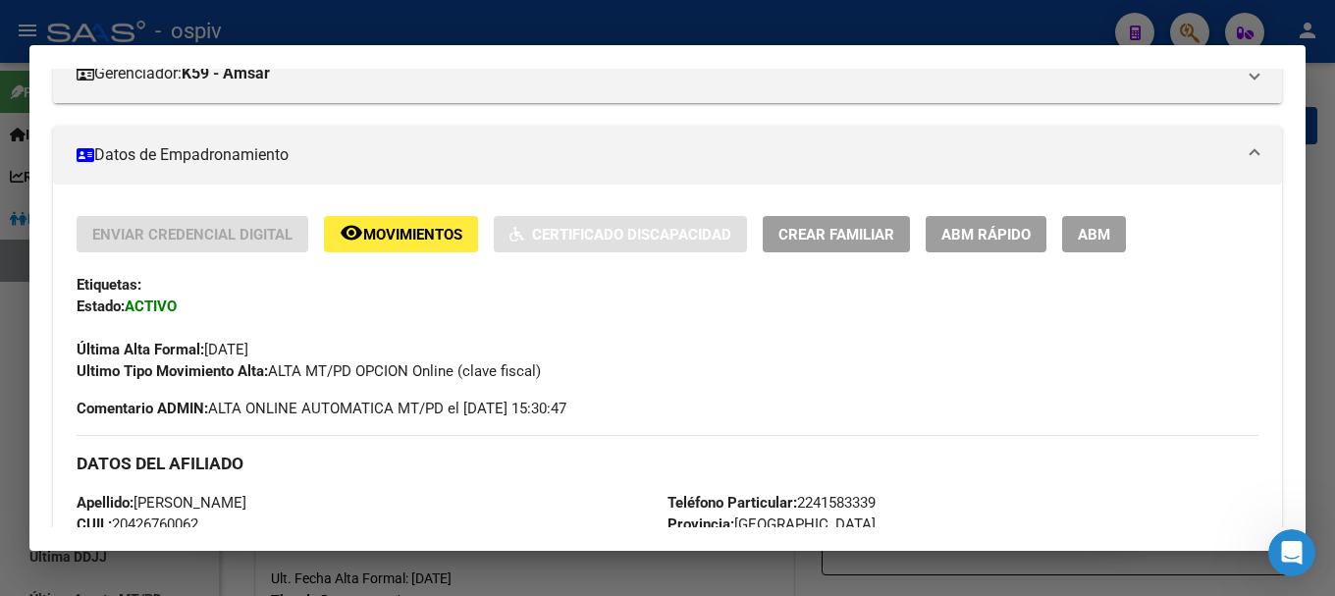
scroll to position [294, 0]
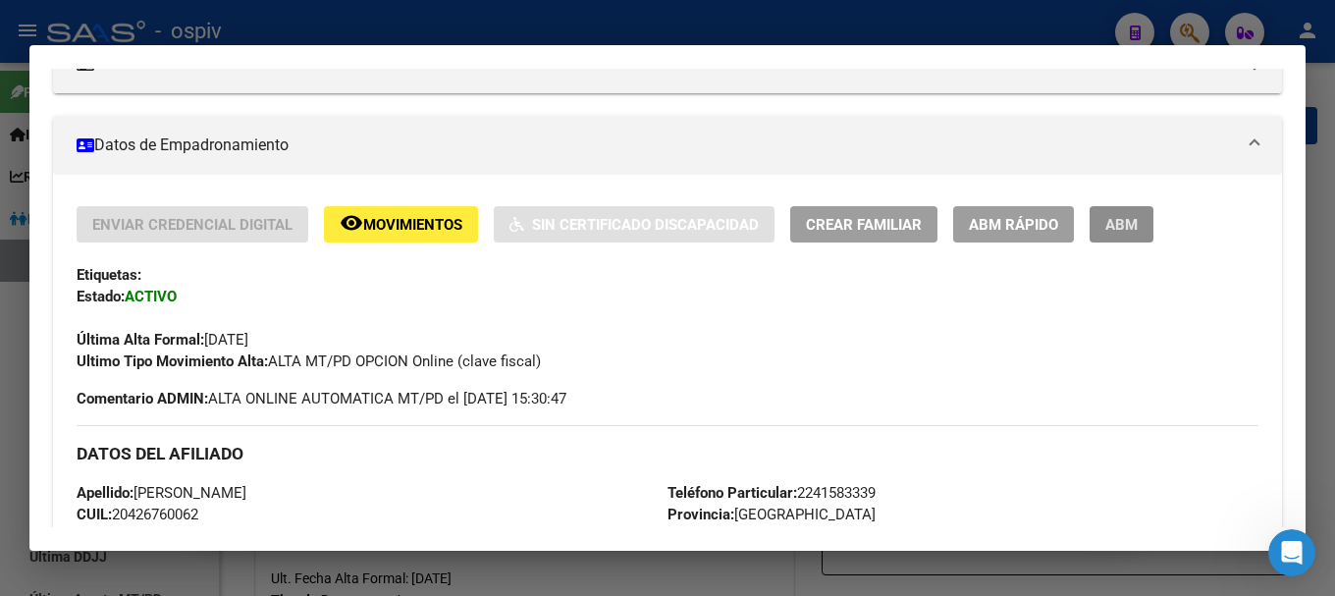
click at [1120, 215] on span "ABM" at bounding box center [1121, 224] width 32 height 18
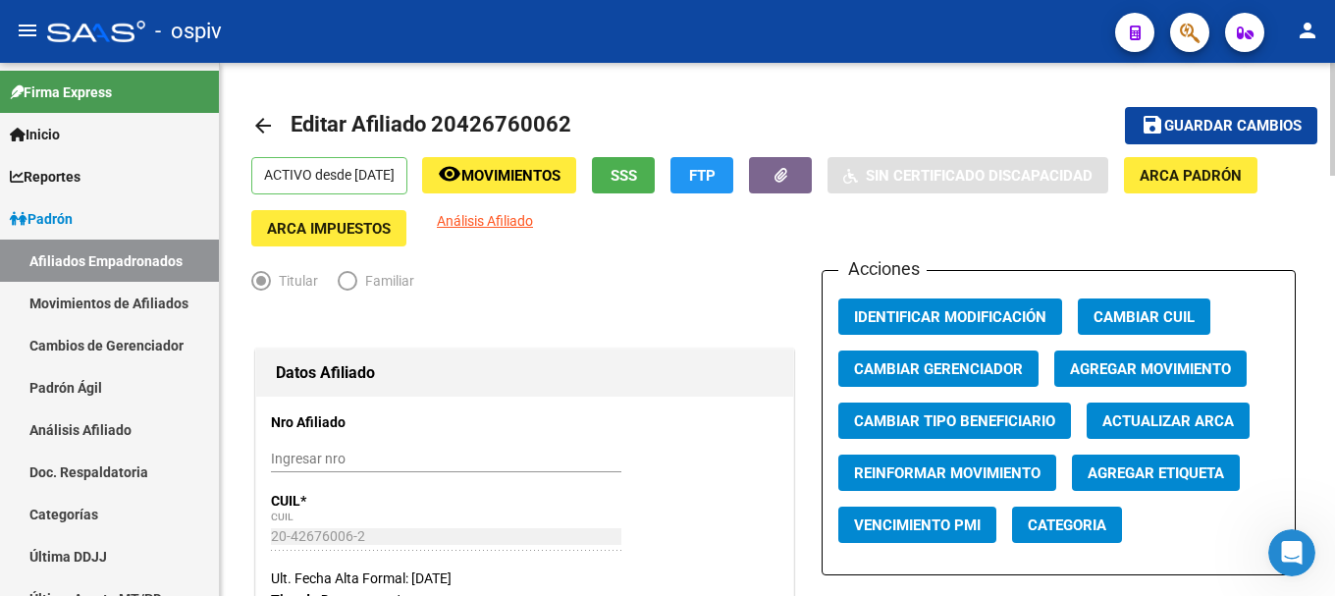
click at [1244, 134] on span "Guardar cambios" at bounding box center [1232, 127] width 137 height 18
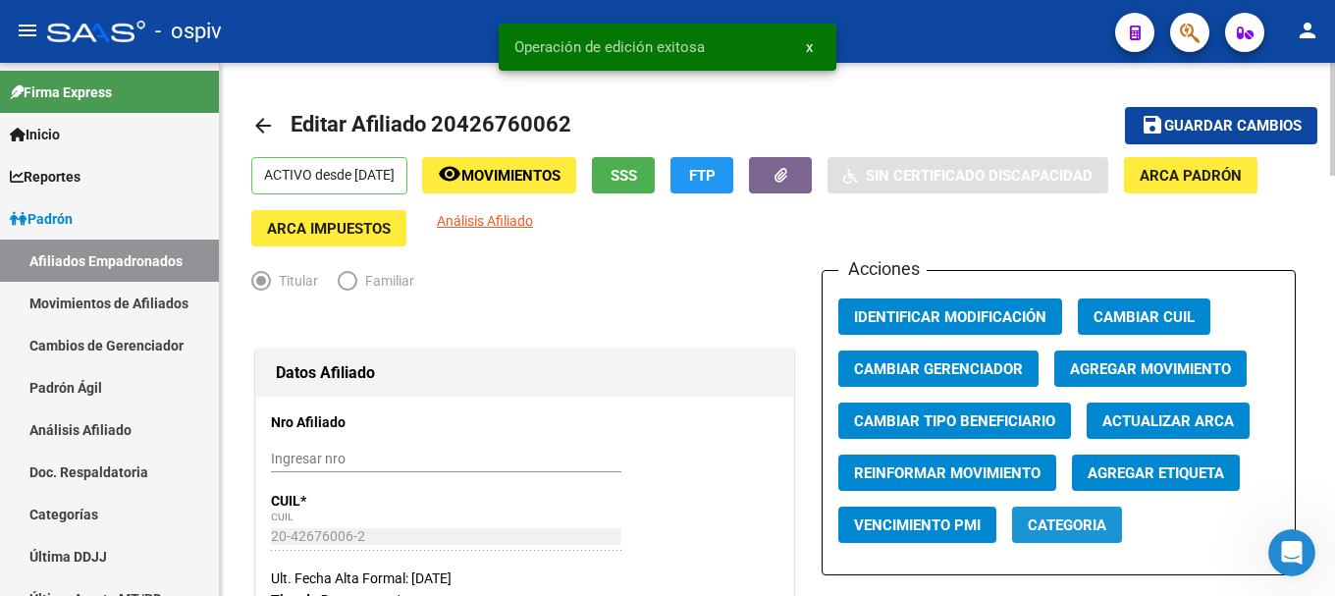
click at [1064, 533] on span "Categoria" at bounding box center [1067, 525] width 79 height 18
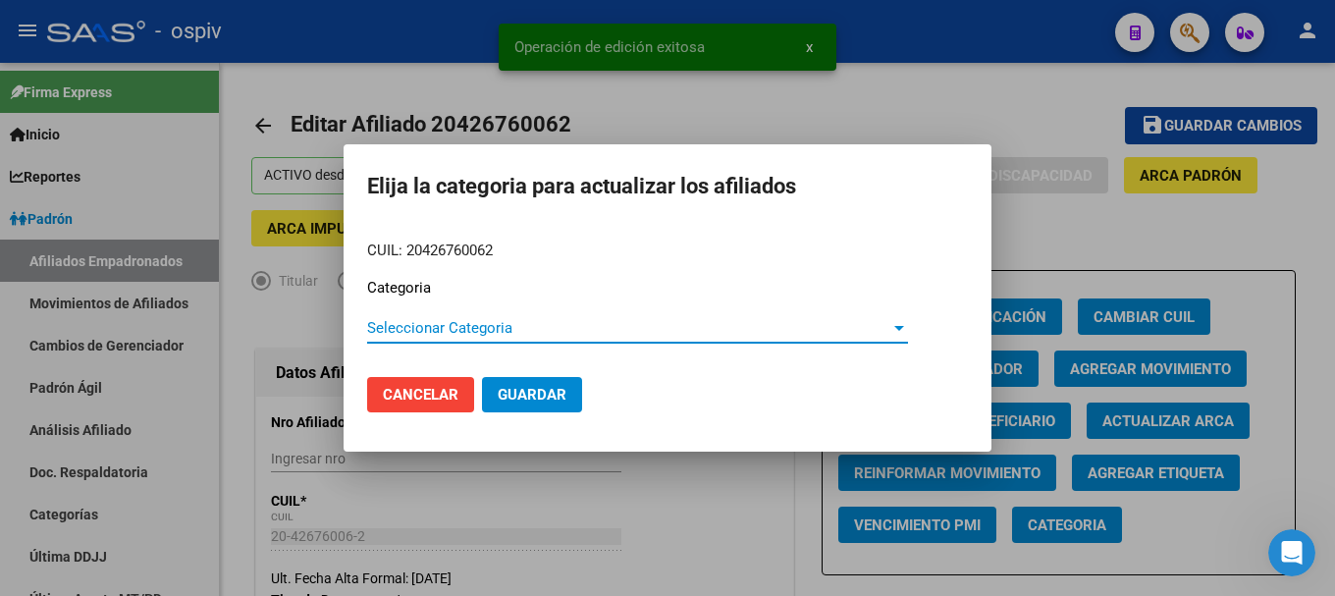
click at [428, 334] on span "Seleccionar Categoria" at bounding box center [628, 328] width 523 height 18
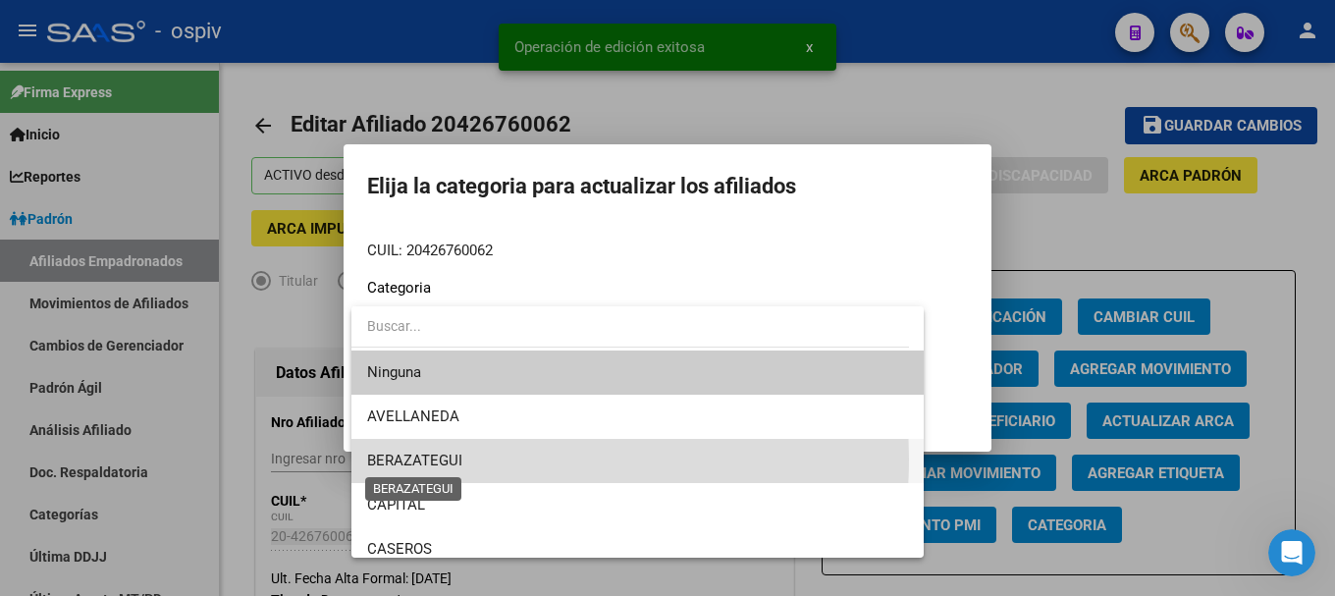
click at [428, 458] on span "BERAZATEGUI" at bounding box center [414, 461] width 95 height 18
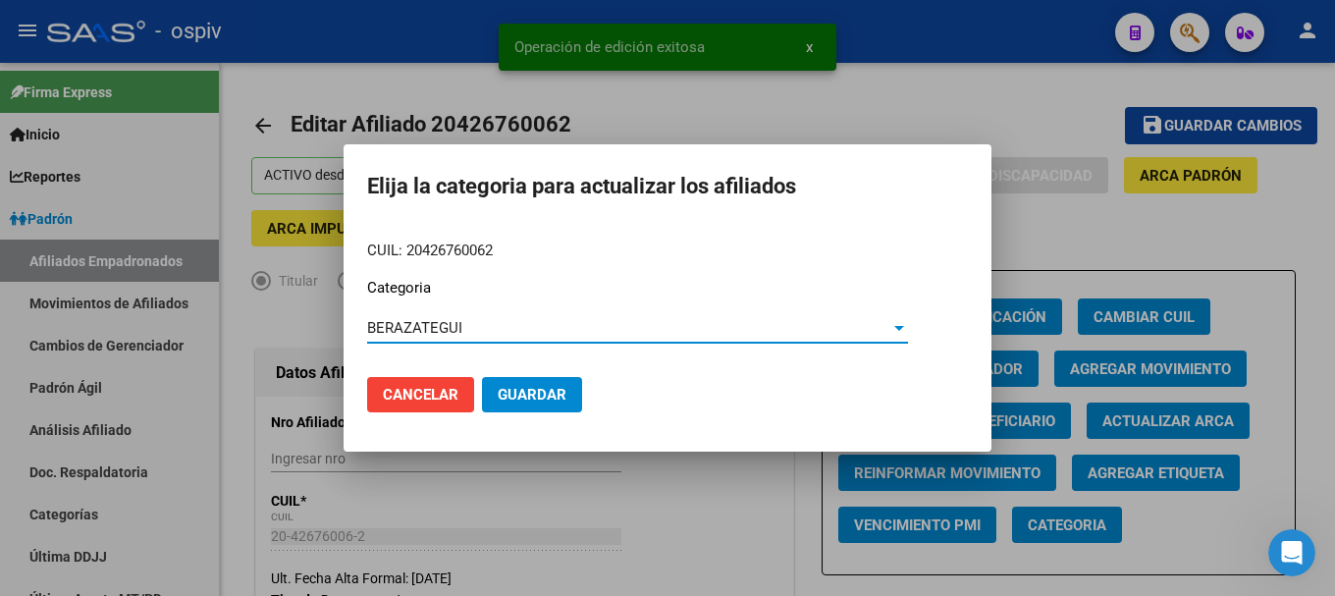
click at [520, 386] on span "Guardar" at bounding box center [532, 395] width 69 height 18
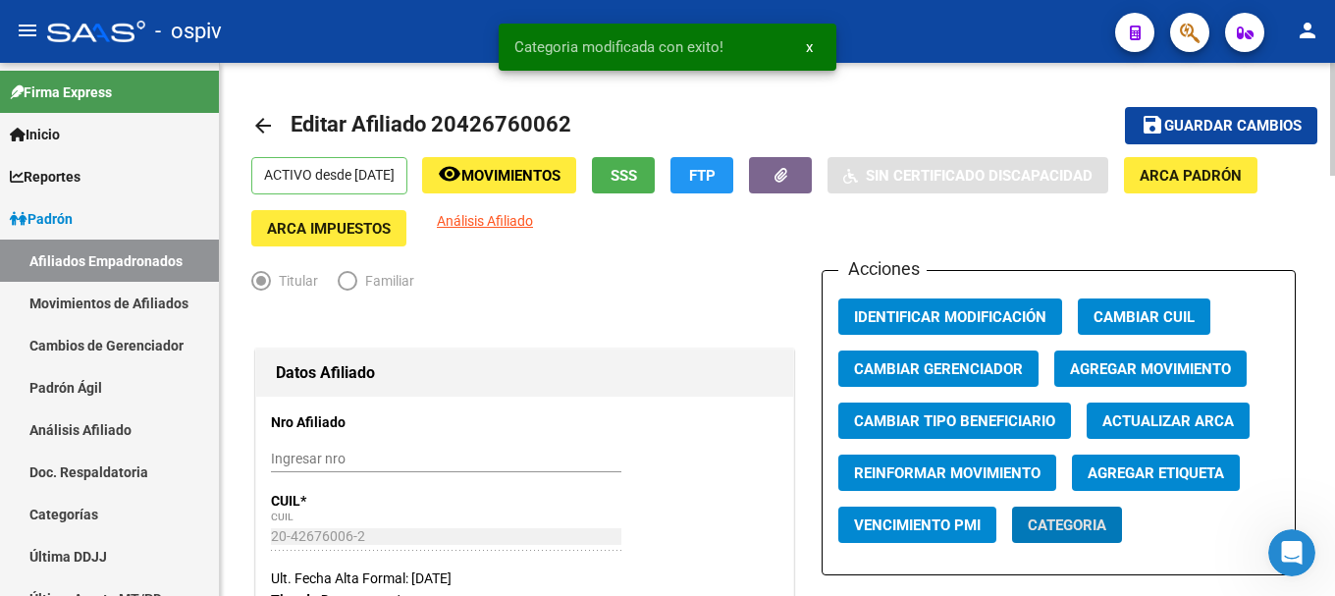
click at [1173, 471] on span "Agregar Etiqueta" at bounding box center [1156, 473] width 136 height 18
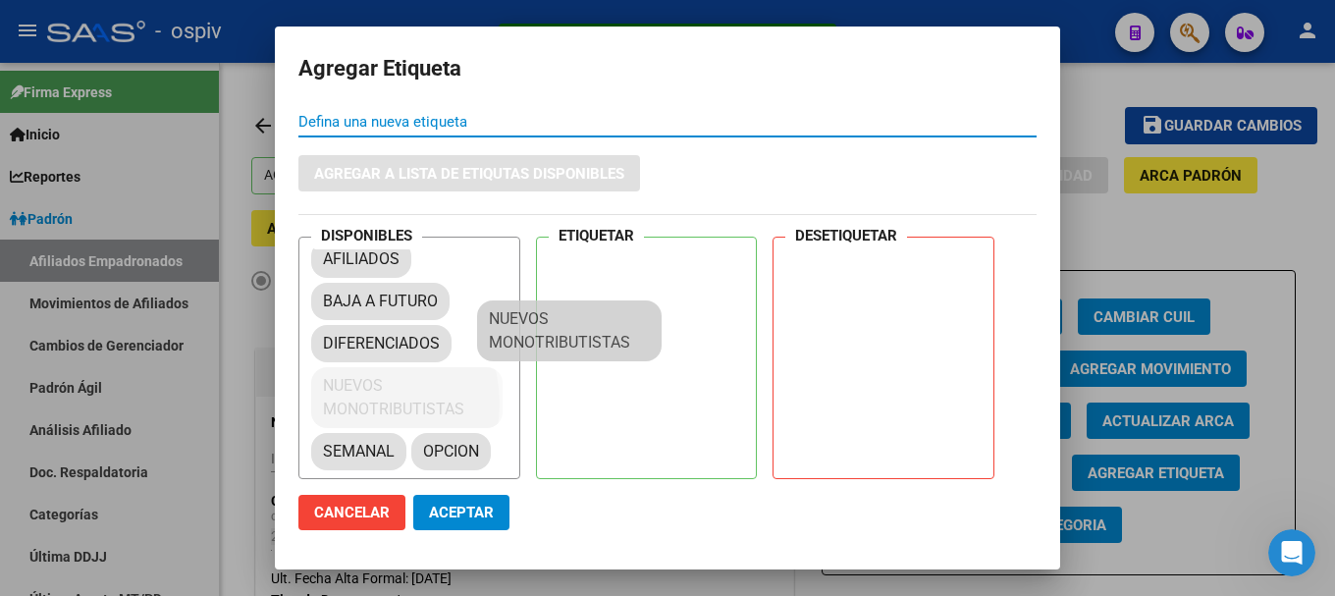
scroll to position [27, 0]
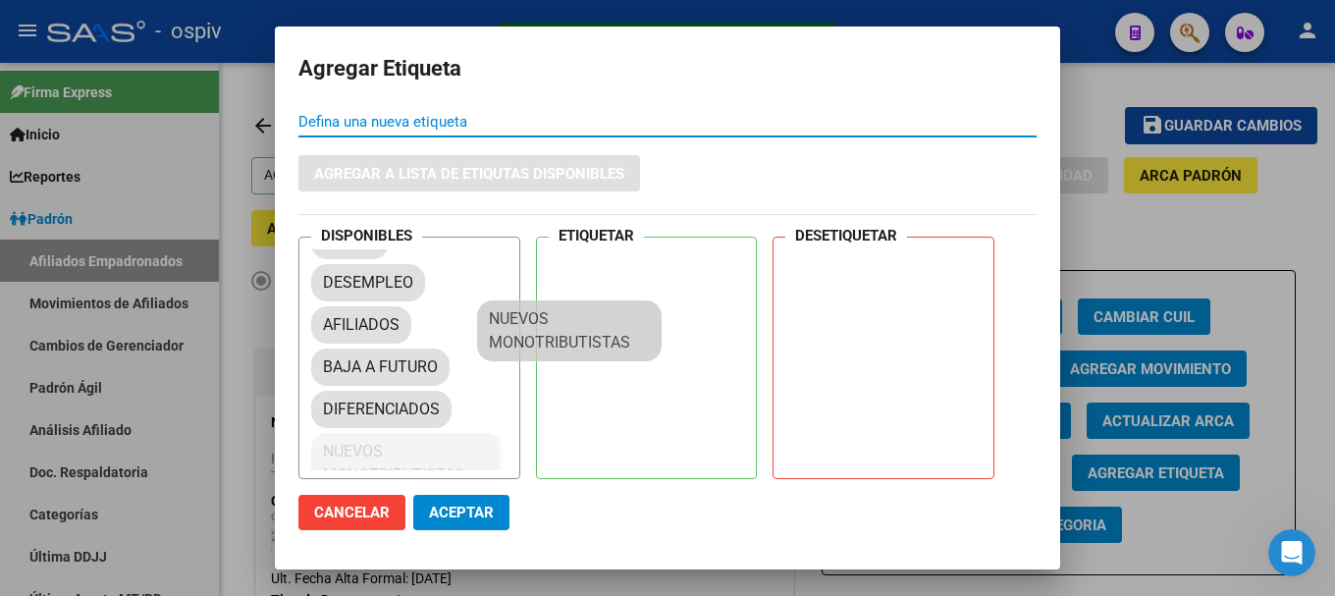
drag, startPoint x: 350, startPoint y: 446, endPoint x: 605, endPoint y: 234, distance: 331.0
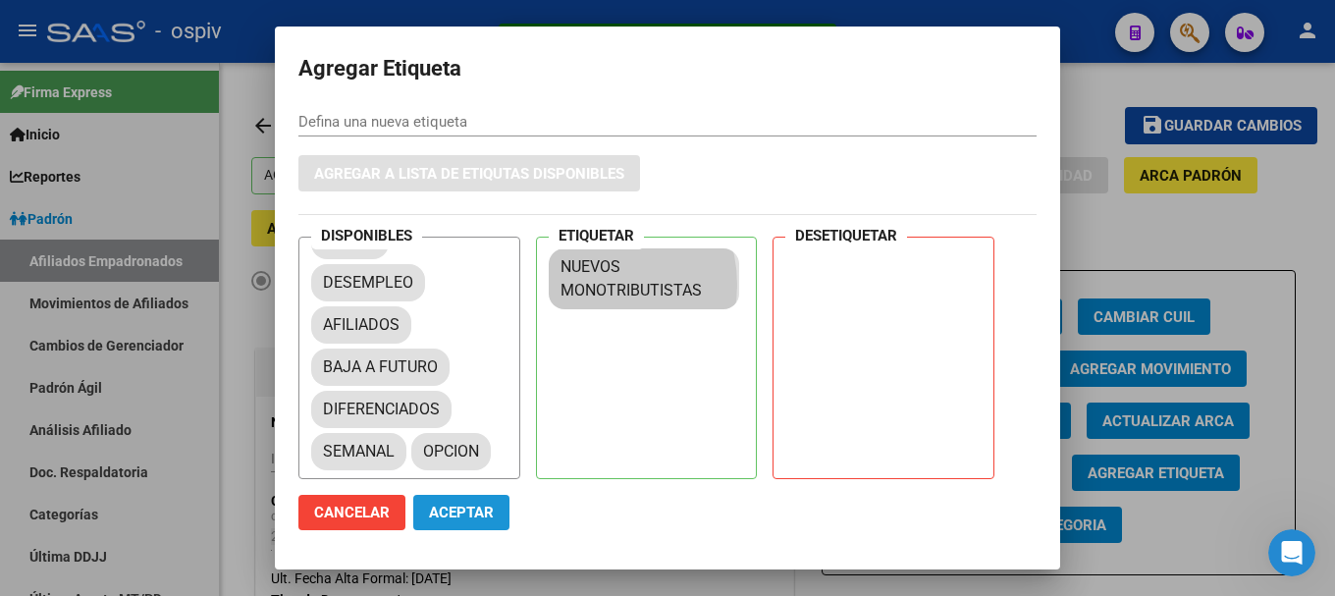
drag, startPoint x: 472, startPoint y: 516, endPoint x: 632, endPoint y: 86, distance: 458.8
click at [472, 515] on span "Aceptar" at bounding box center [461, 513] width 65 height 18
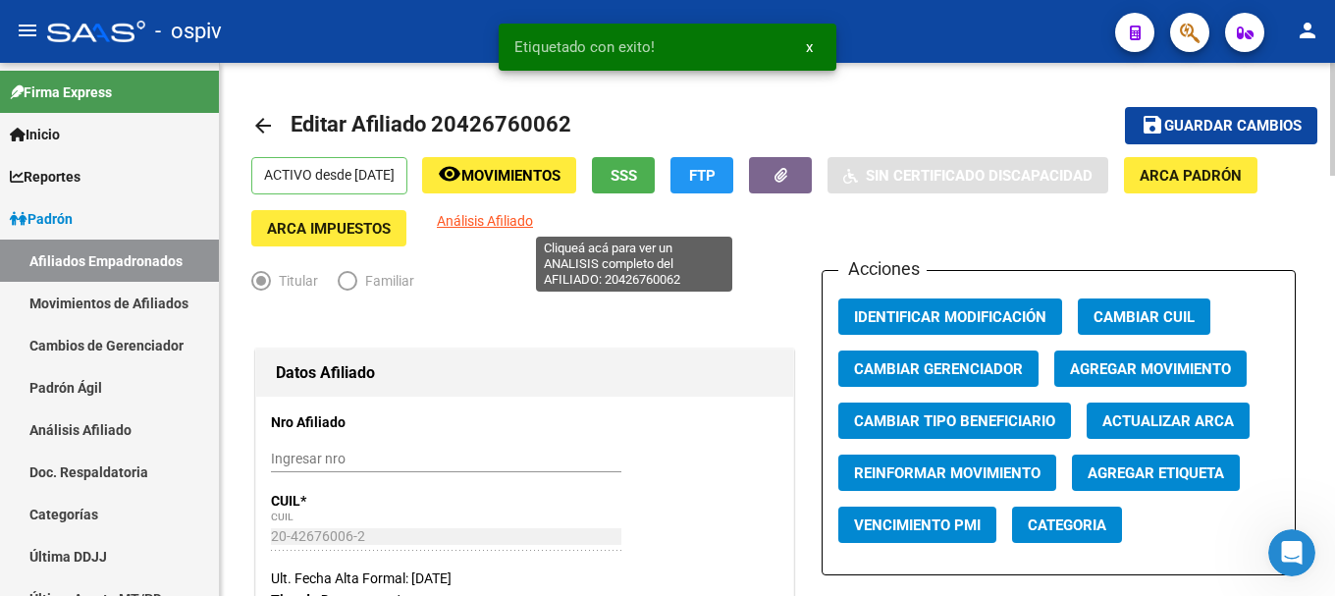
click at [533, 218] on span "Análisis Afiliado" at bounding box center [485, 221] width 96 height 16
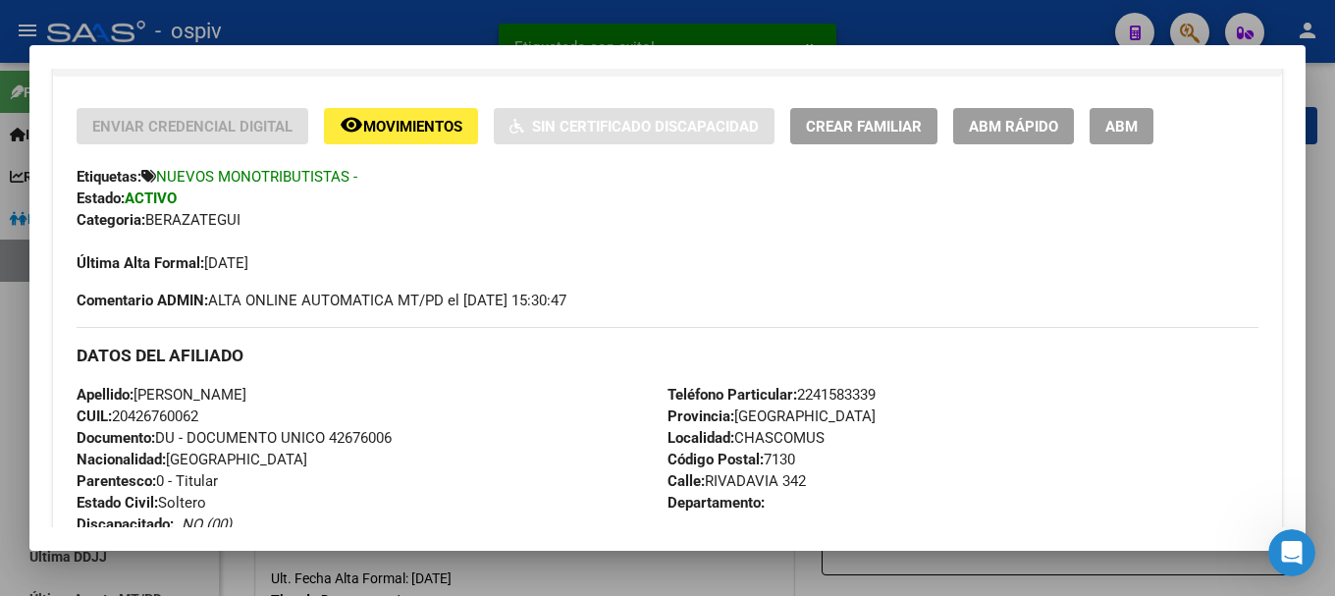
scroll to position [0, 0]
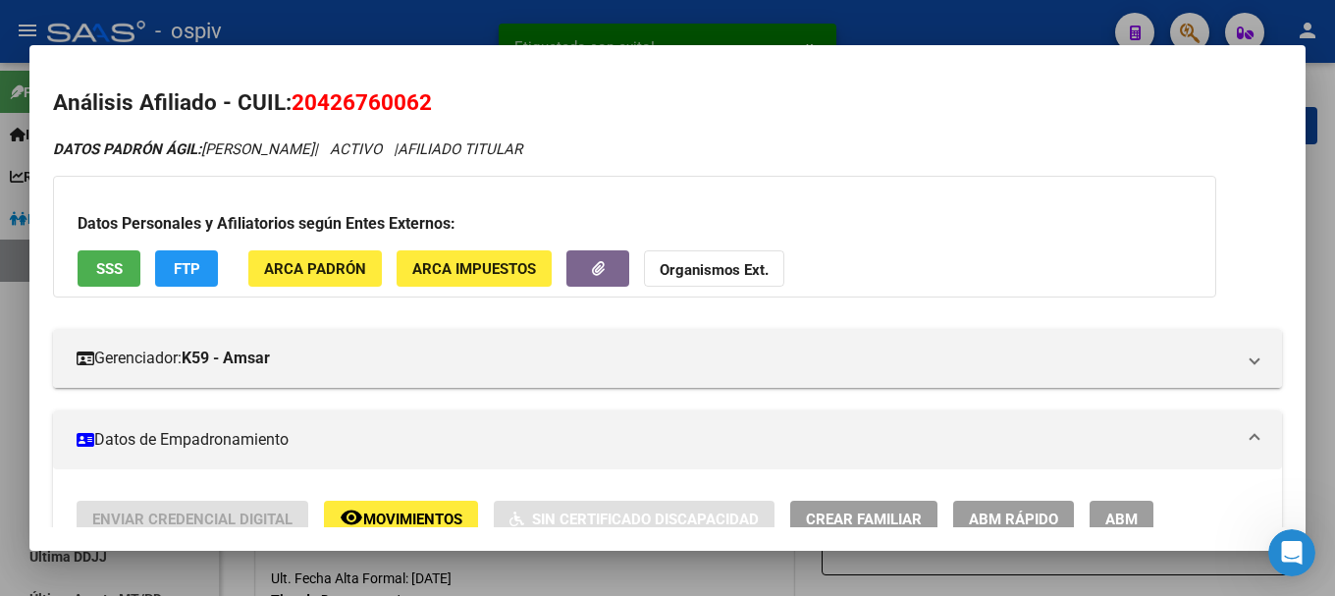
click at [186, 269] on span "FTP" at bounding box center [187, 269] width 27 height 18
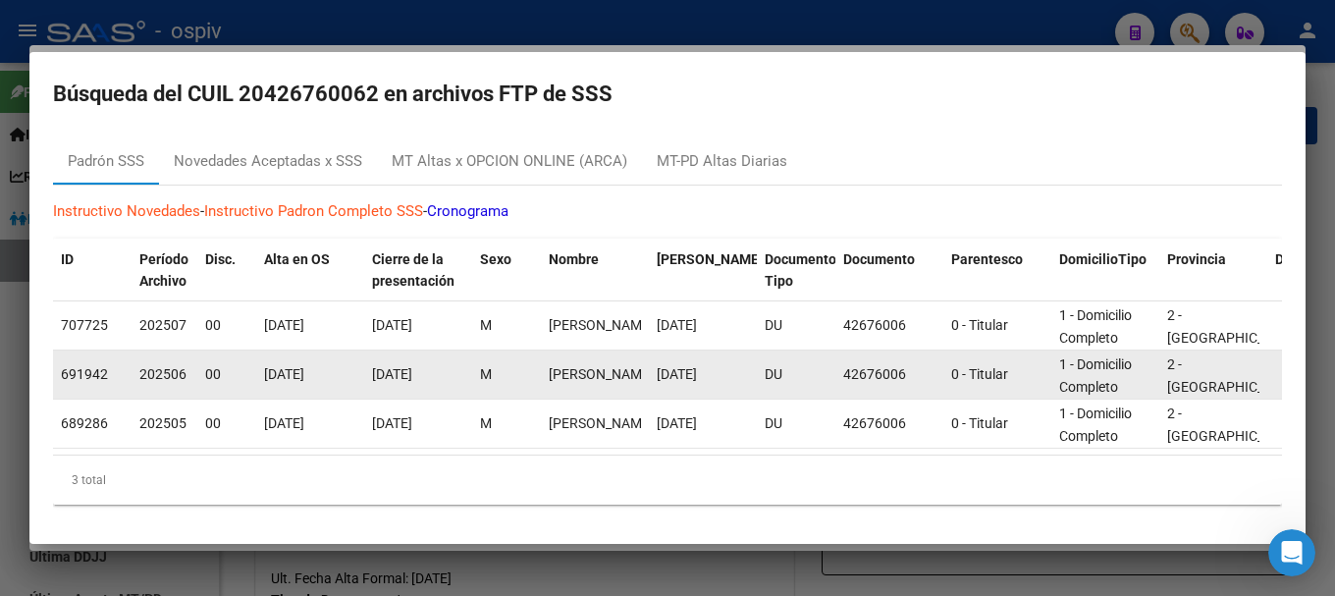
scroll to position [26, 0]
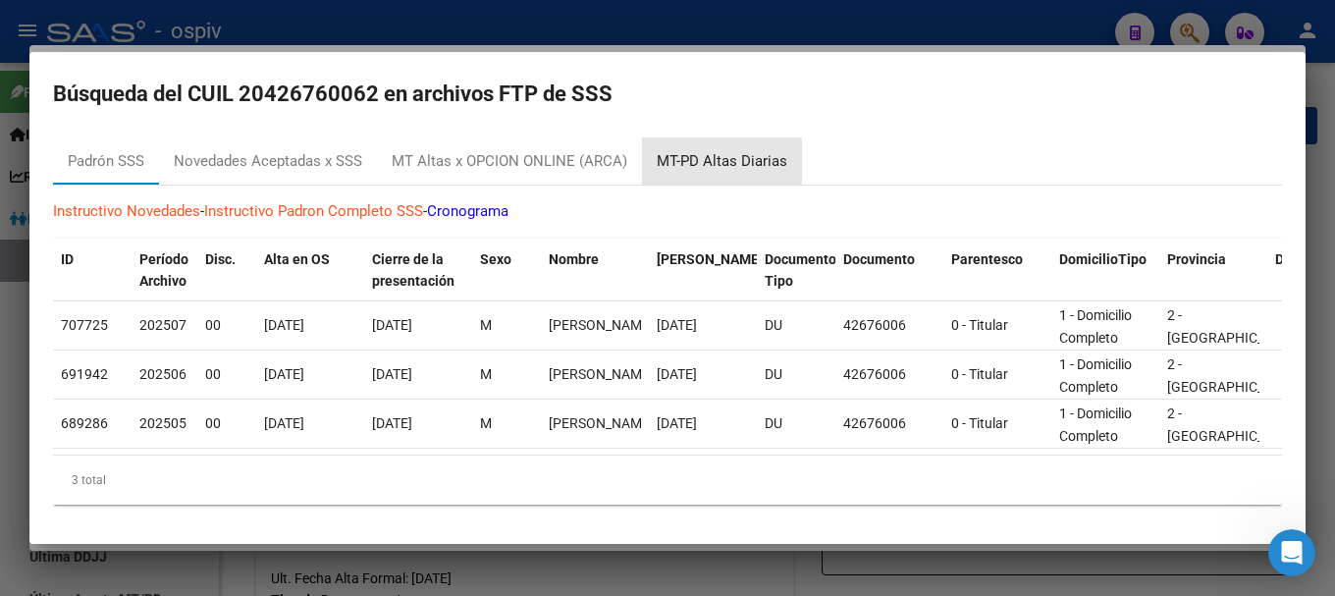
click at [753, 150] on div "MT-PD Altas Diarias" at bounding box center [722, 161] width 131 height 23
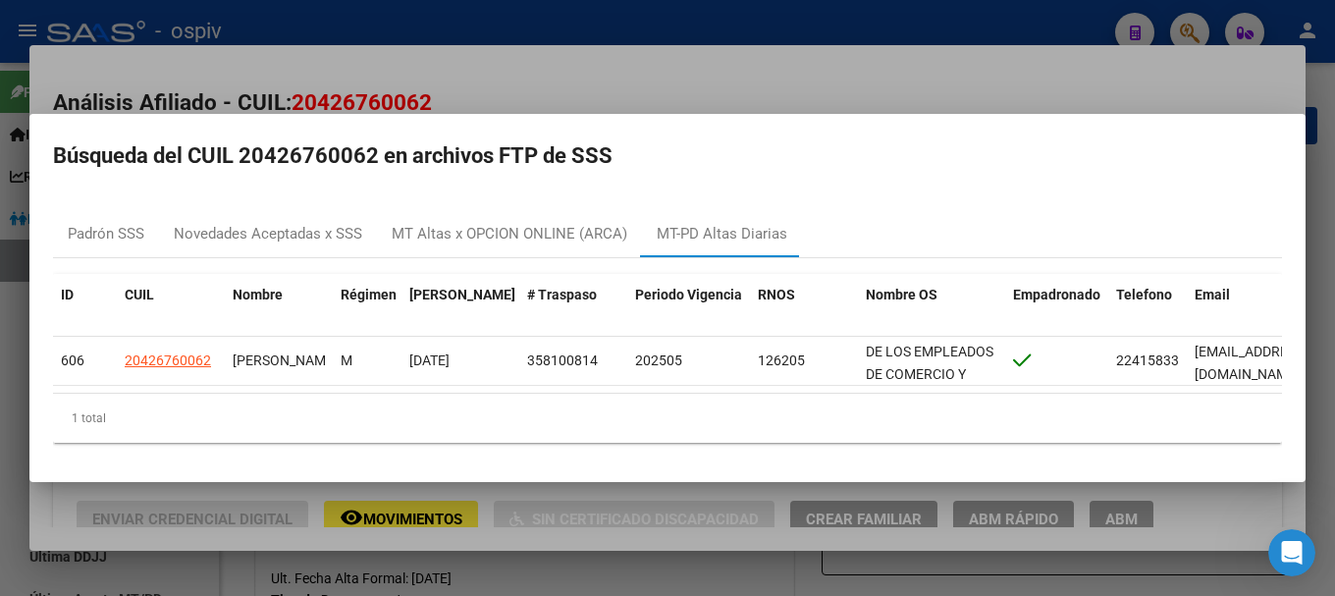
click at [1184, 13] on div at bounding box center [667, 298] width 1335 height 596
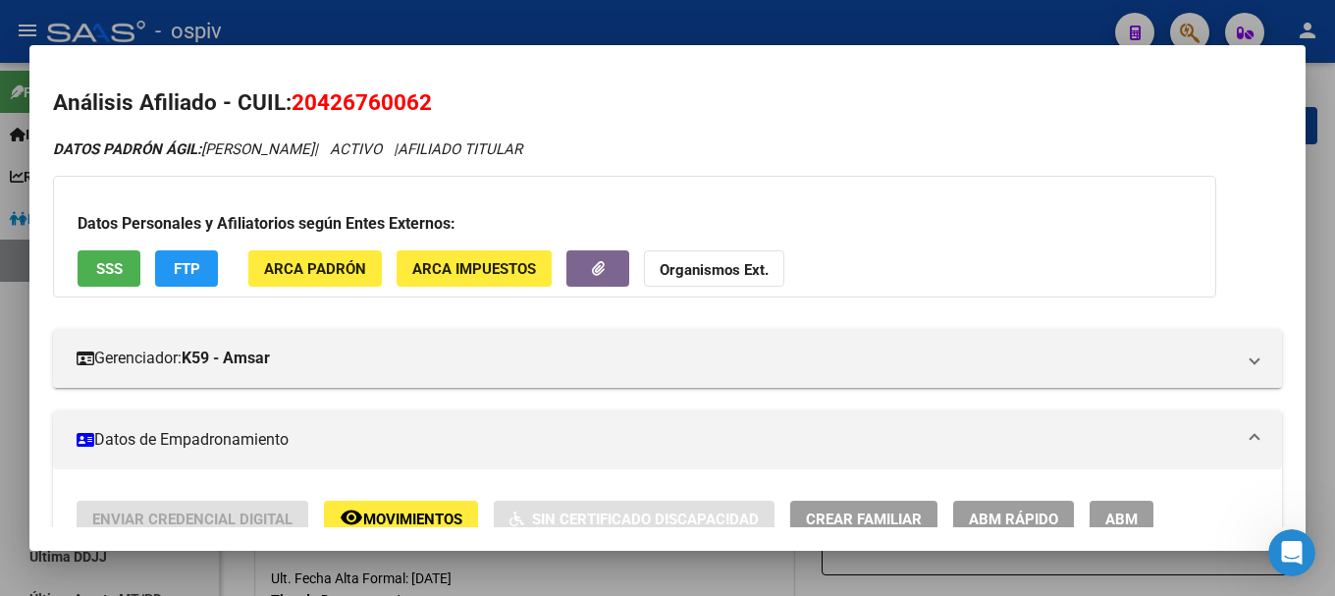
click at [1172, 35] on div at bounding box center [667, 298] width 1335 height 596
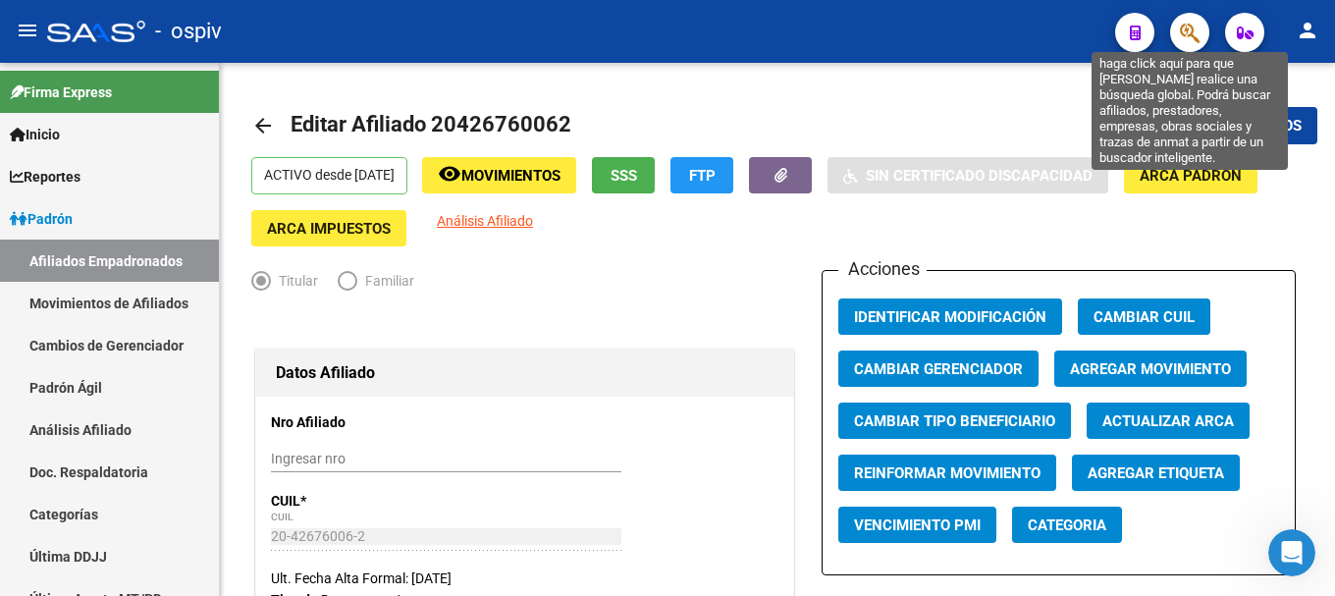
click at [1189, 25] on icon "button" at bounding box center [1190, 33] width 20 height 23
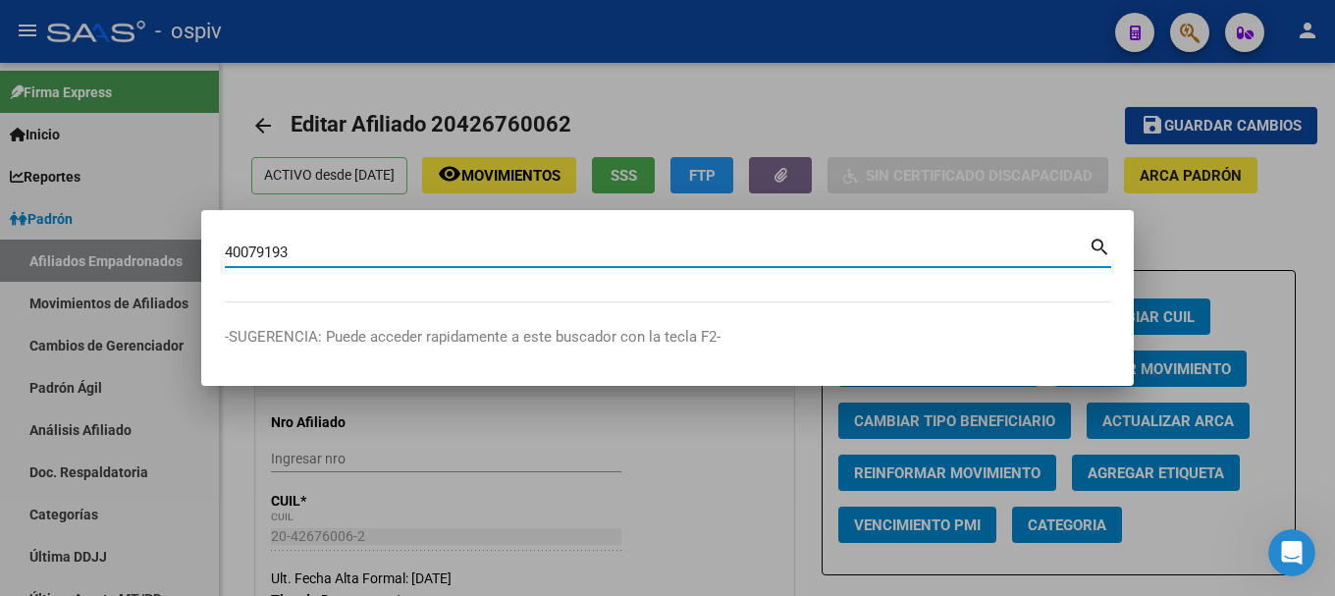
type input "40079193"
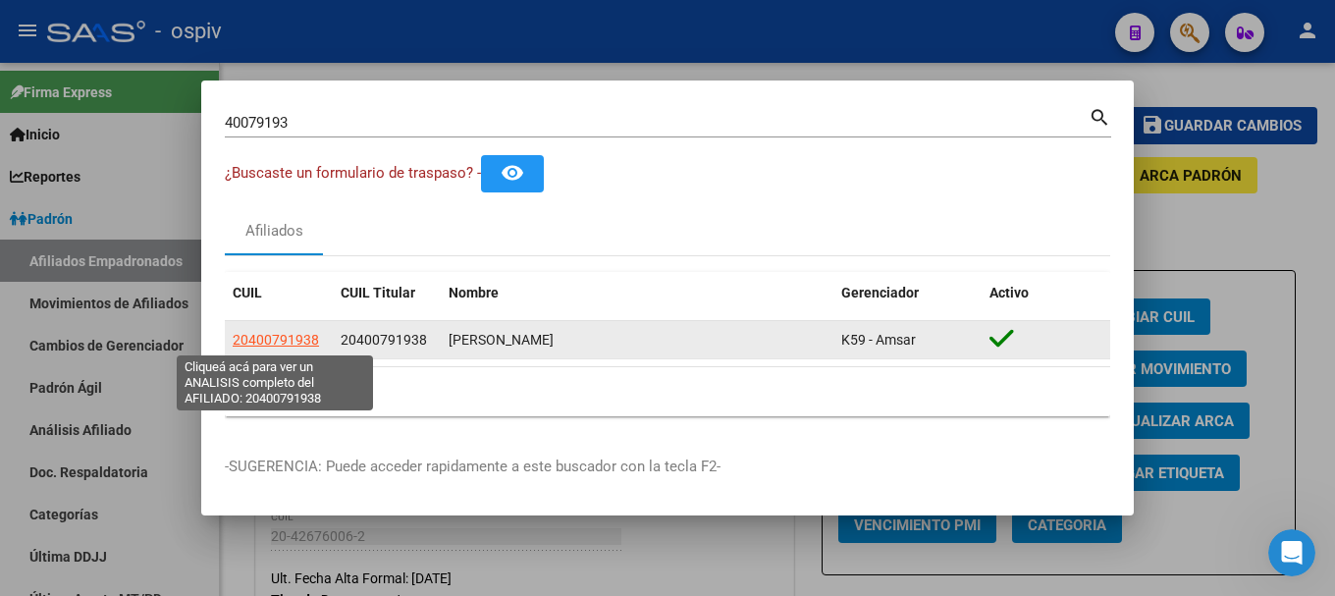
click at [276, 334] on span "20400791938" at bounding box center [276, 340] width 86 height 16
type textarea "20400791938"
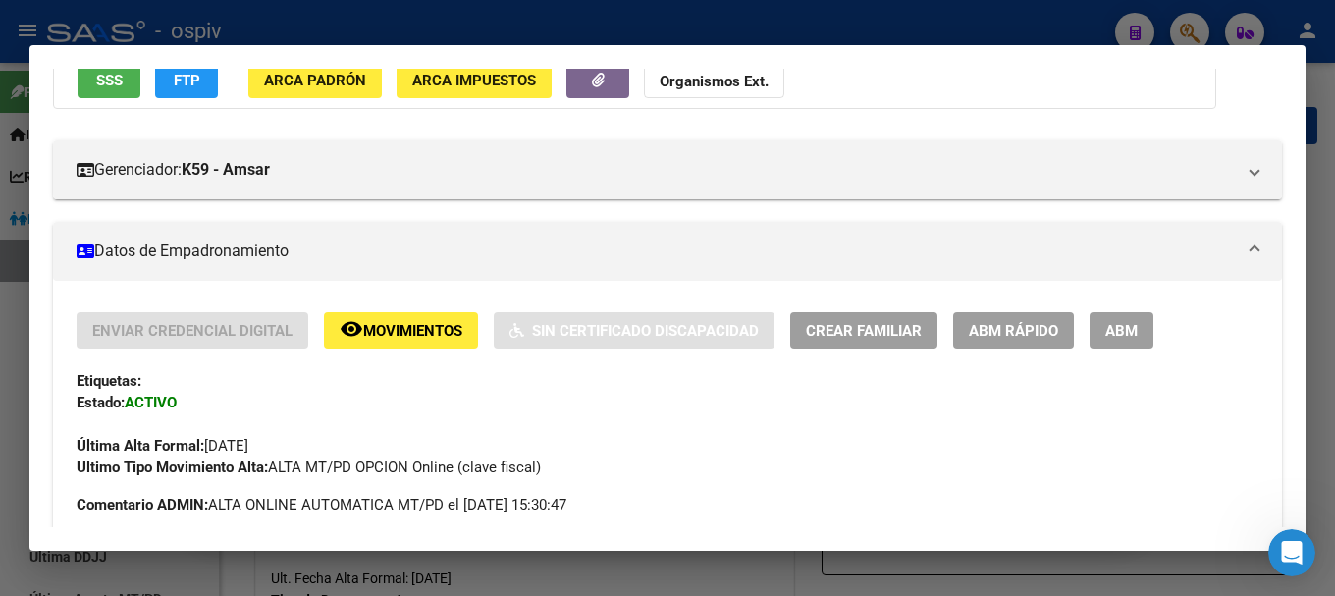
scroll to position [98, 0]
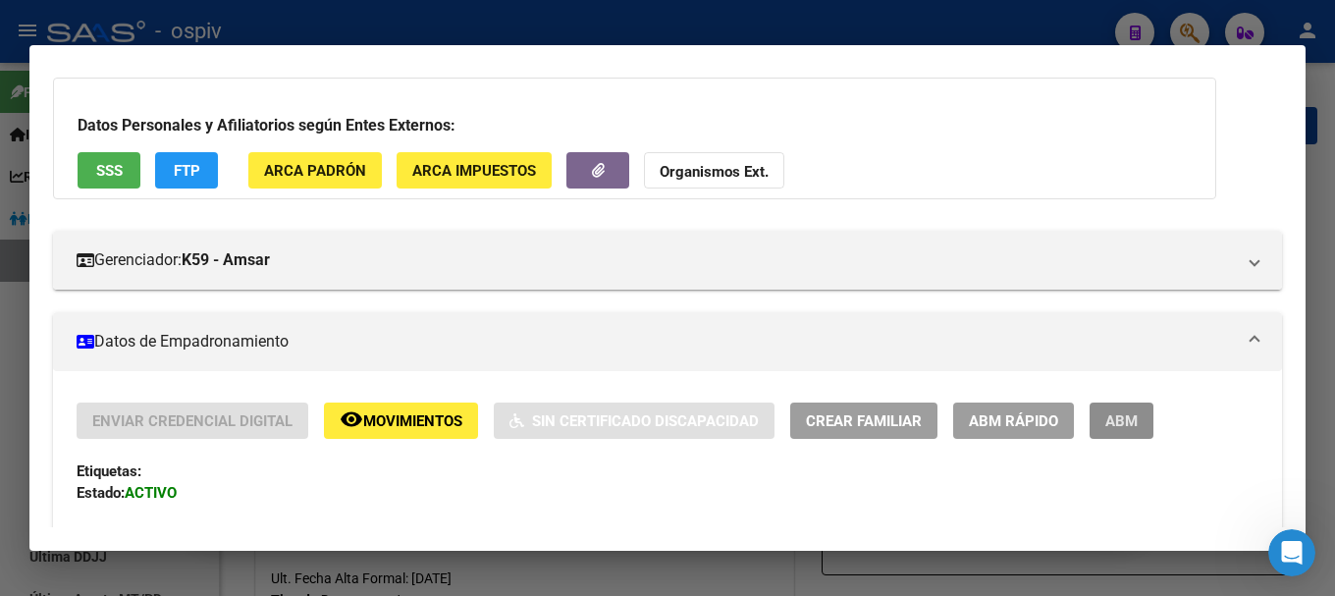
click at [1144, 422] on button "ABM" at bounding box center [1122, 420] width 64 height 36
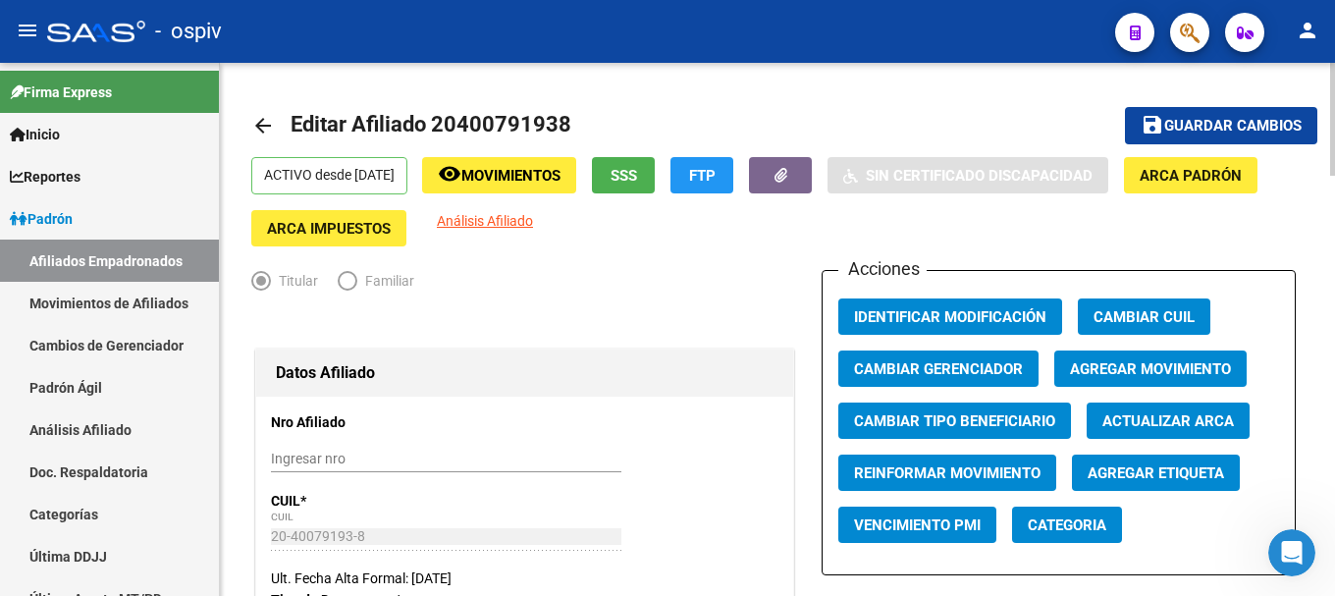
click at [1233, 133] on span "Guardar cambios" at bounding box center [1232, 127] width 137 height 18
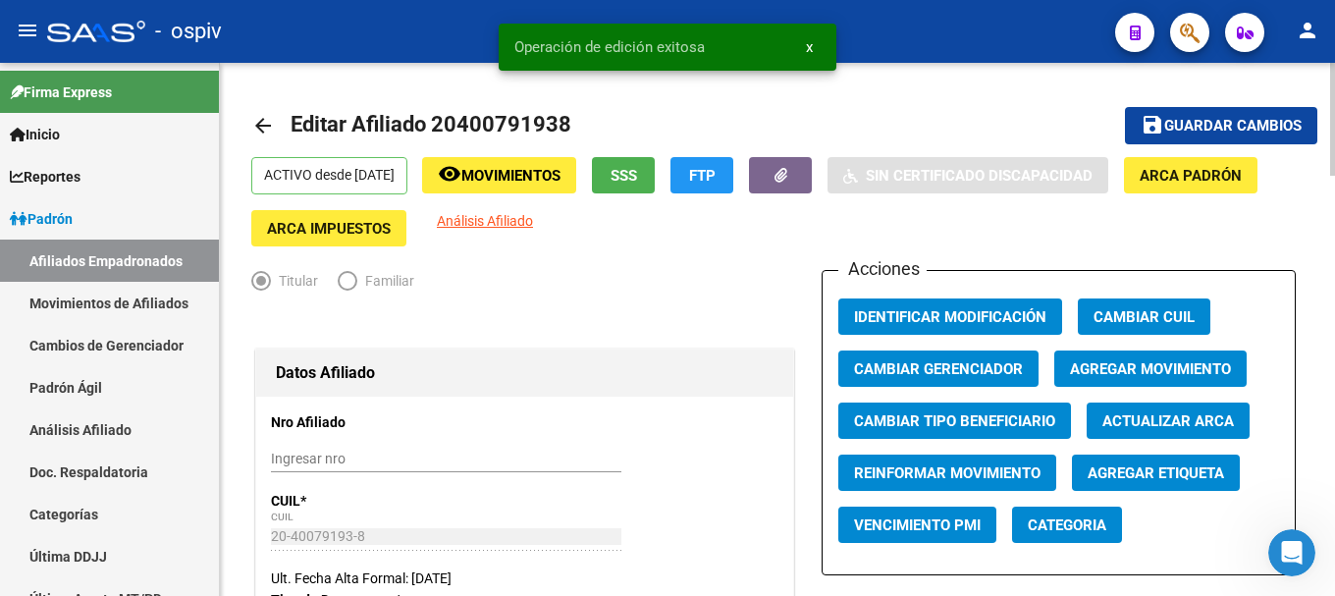
click at [1069, 514] on button "Categoria" at bounding box center [1067, 525] width 110 height 36
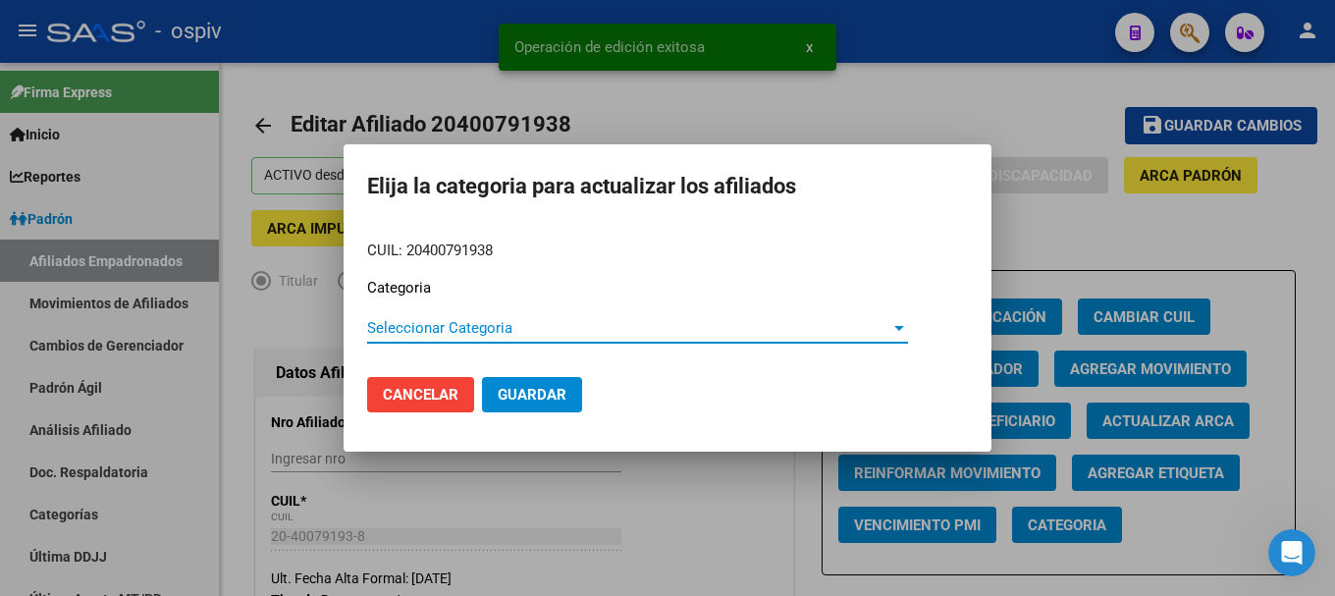
click at [425, 332] on span "Seleccionar Categoria" at bounding box center [628, 328] width 523 height 18
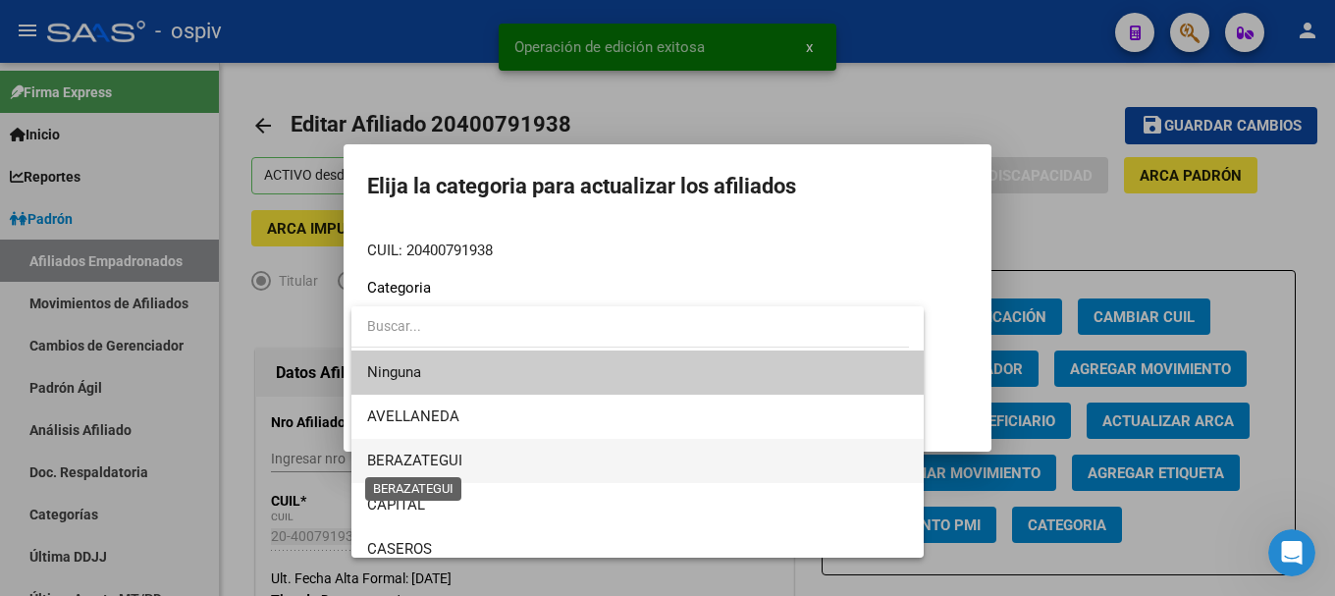
click at [410, 463] on span "BERAZATEGUI" at bounding box center [414, 461] width 95 height 18
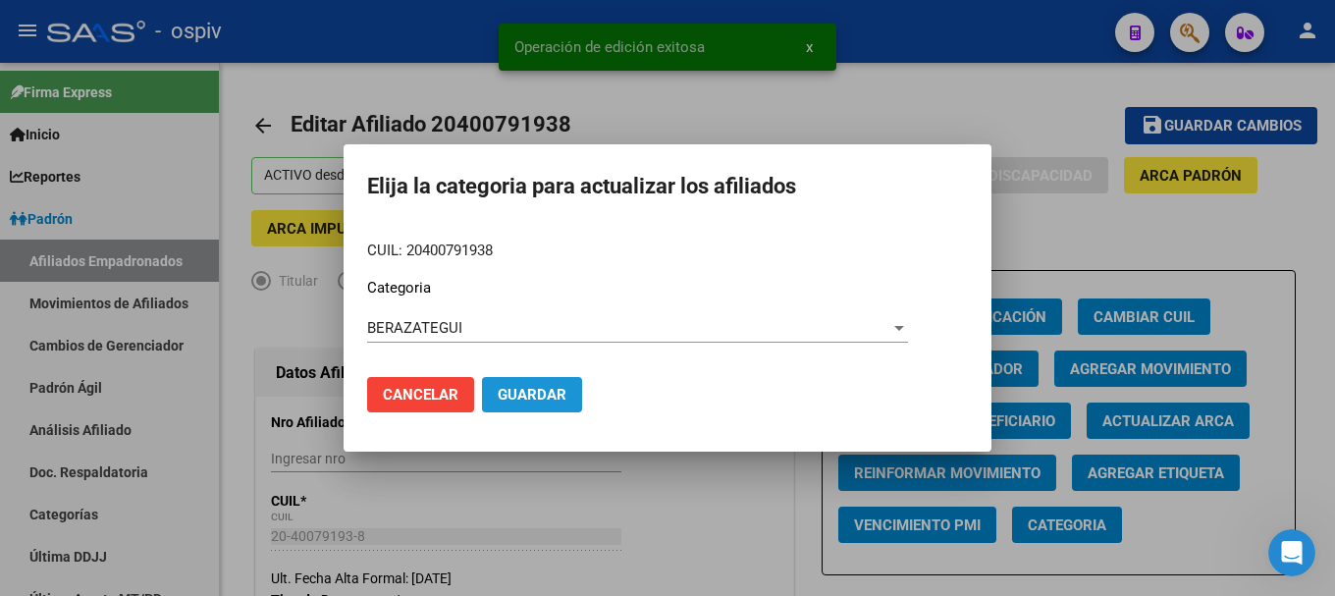
drag, startPoint x: 500, startPoint y: 392, endPoint x: 920, endPoint y: 474, distance: 428.1
click at [502, 392] on span "Guardar" at bounding box center [532, 395] width 69 height 18
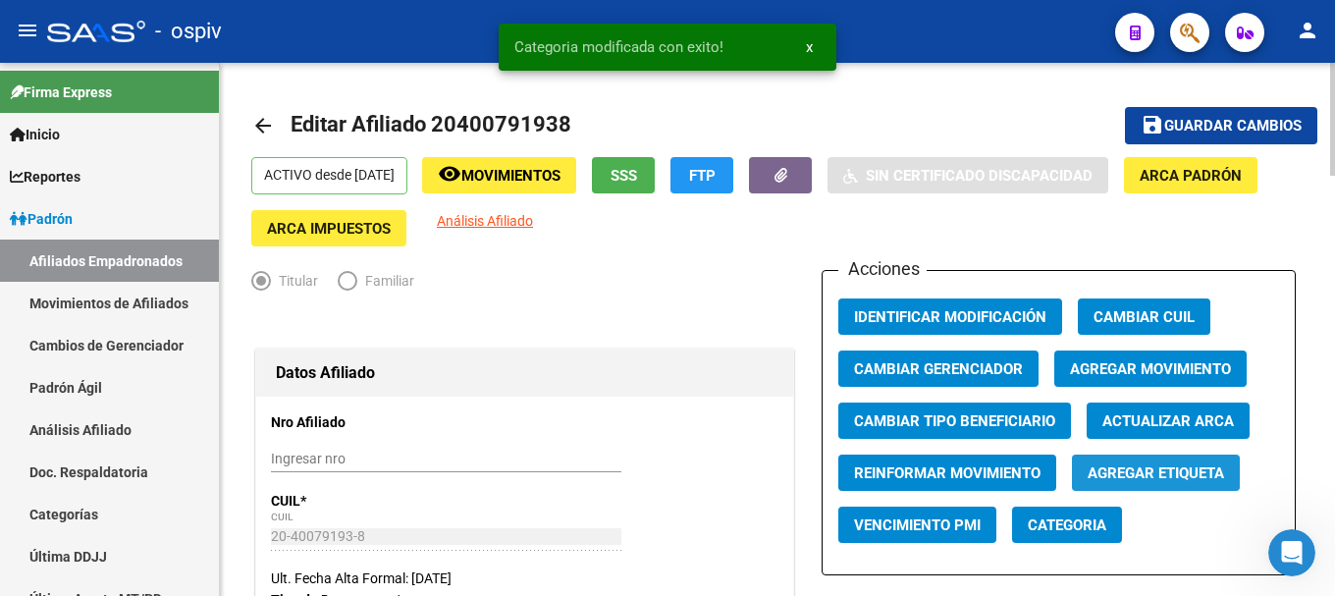
click at [1169, 481] on span "Agregar Etiqueta" at bounding box center [1156, 473] width 136 height 18
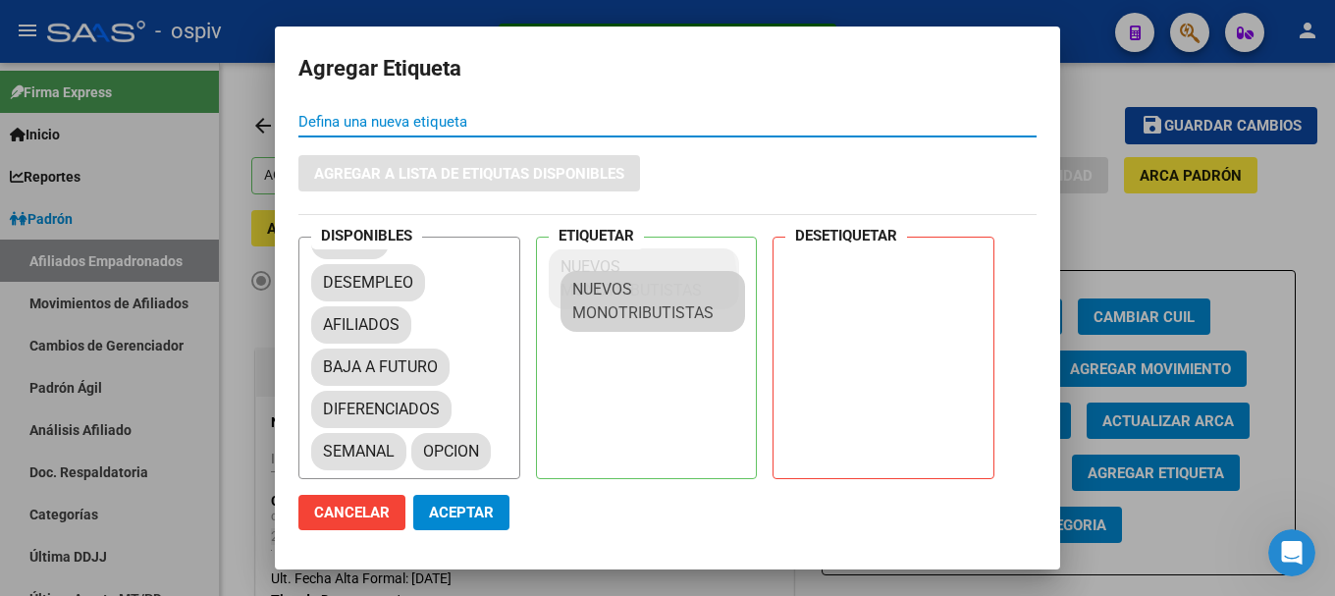
scroll to position [27, 0]
drag, startPoint x: 357, startPoint y: 451, endPoint x: 606, endPoint y: 285, distance: 298.7
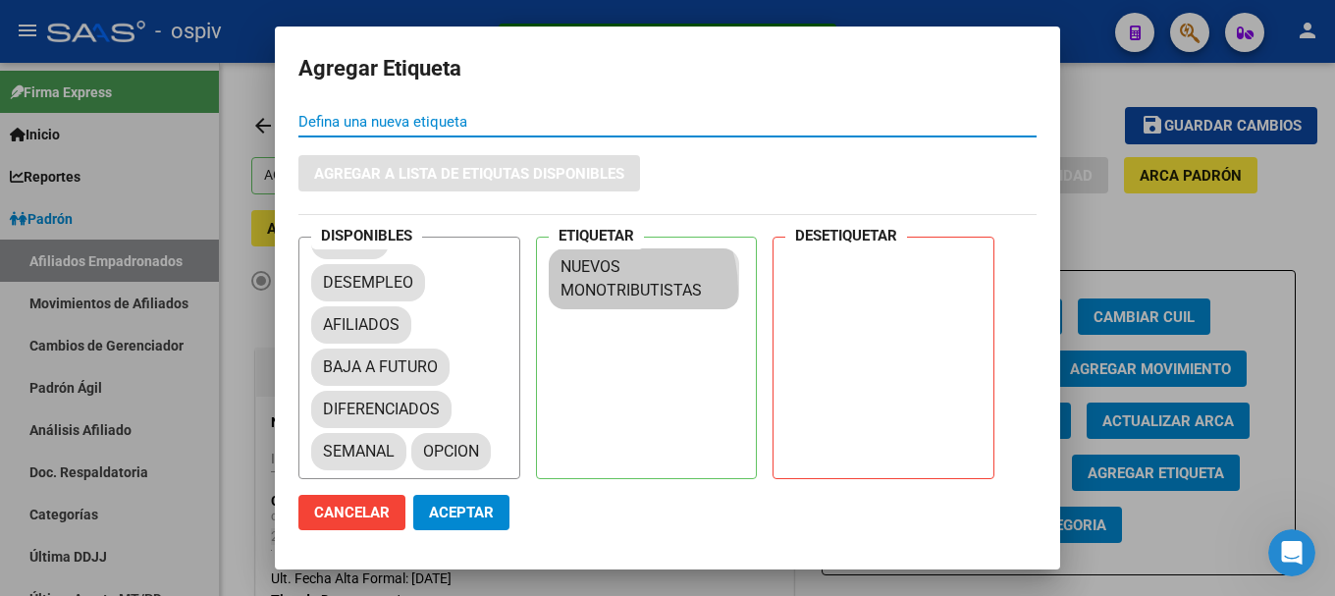
click at [447, 518] on span "Aceptar" at bounding box center [461, 513] width 65 height 18
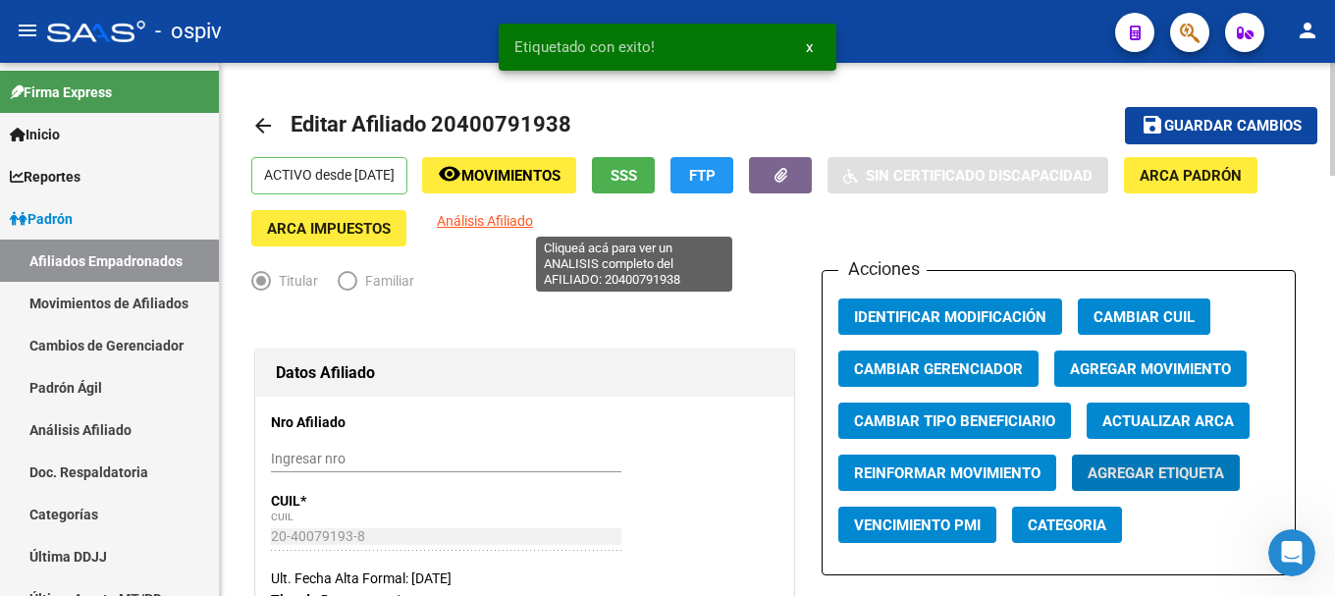
click at [533, 216] on span "Análisis Afiliado" at bounding box center [485, 221] width 96 height 16
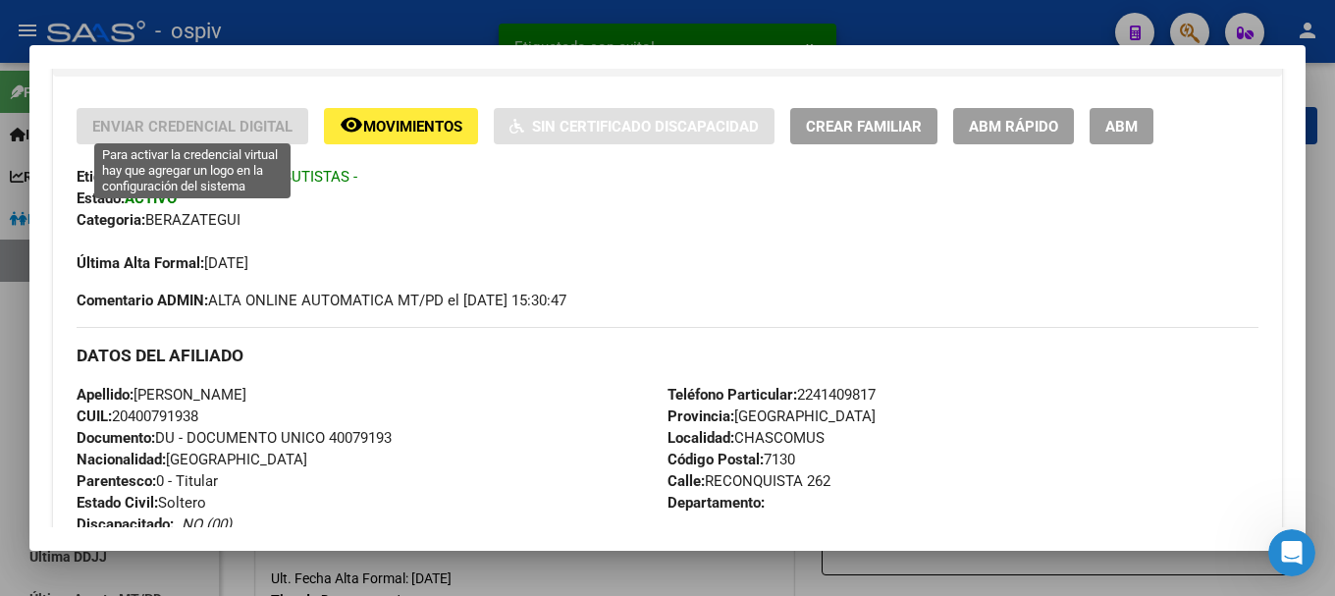
scroll to position [0, 0]
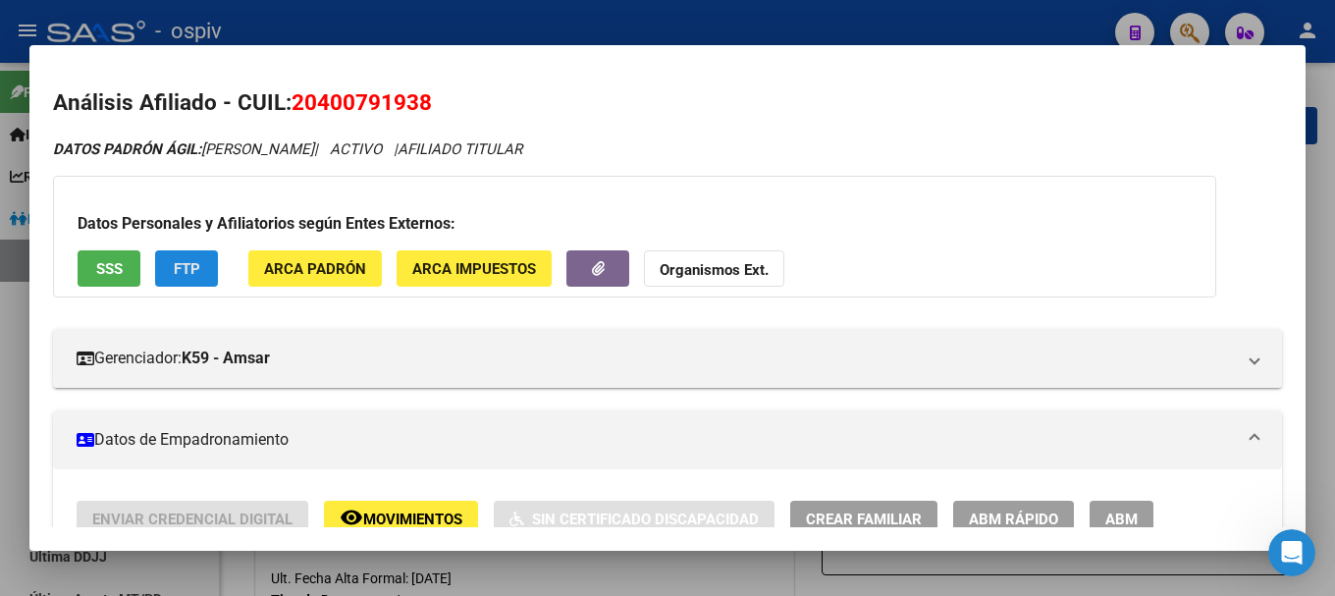
click at [180, 262] on span "FTP" at bounding box center [187, 269] width 27 height 18
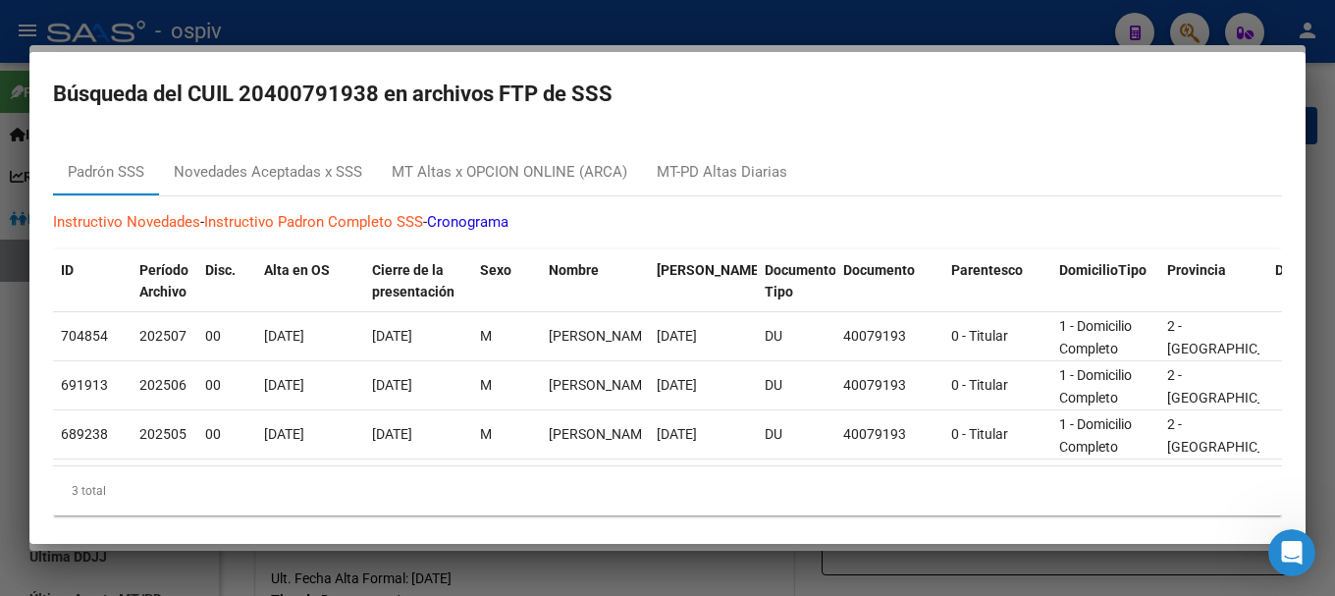
click at [423, 18] on div at bounding box center [667, 298] width 1335 height 596
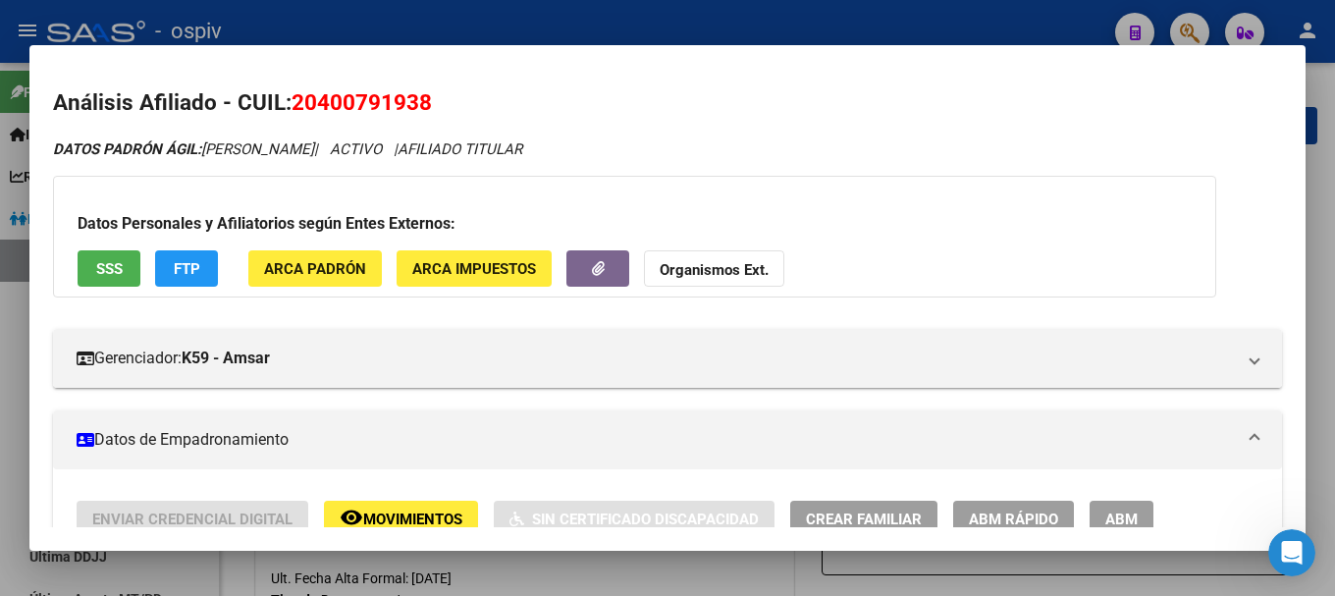
click at [1187, 27] on div at bounding box center [667, 298] width 1335 height 596
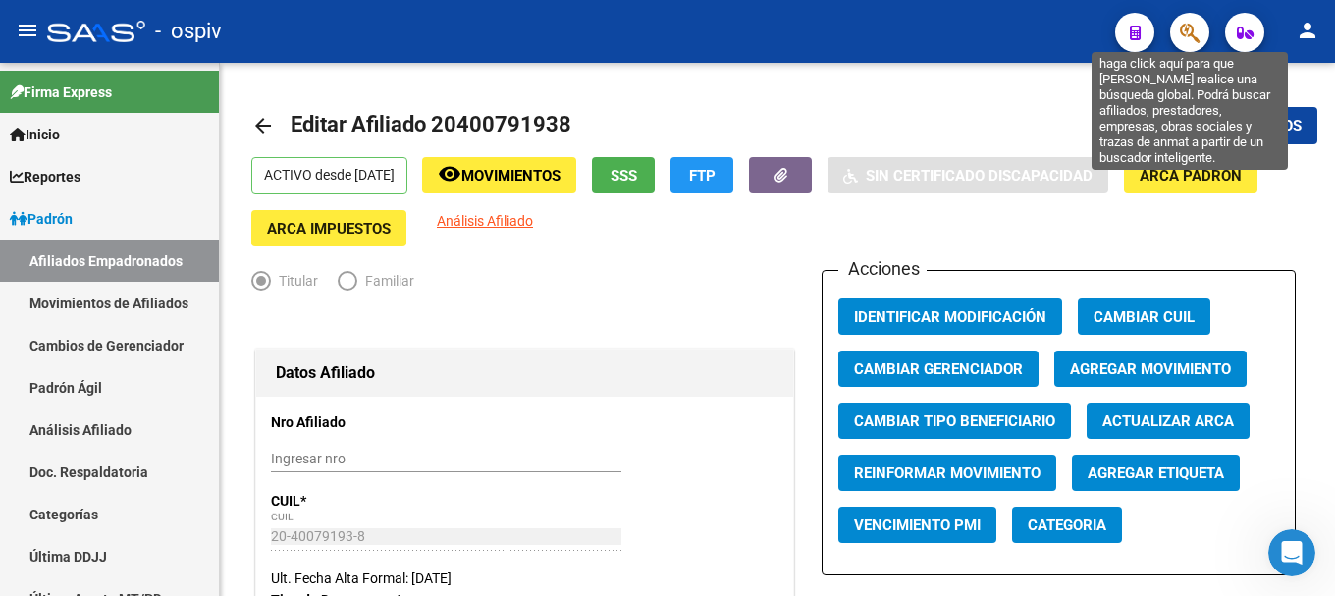
click at [1194, 22] on icon "button" at bounding box center [1190, 33] width 20 height 23
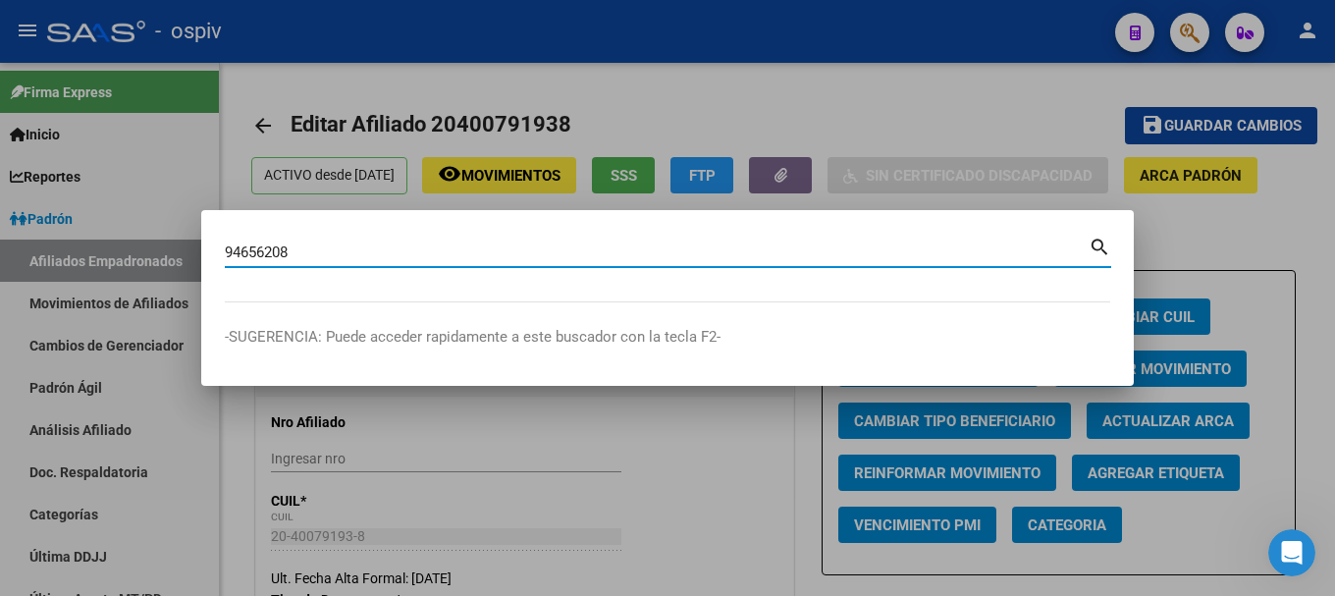
type input "94656208"
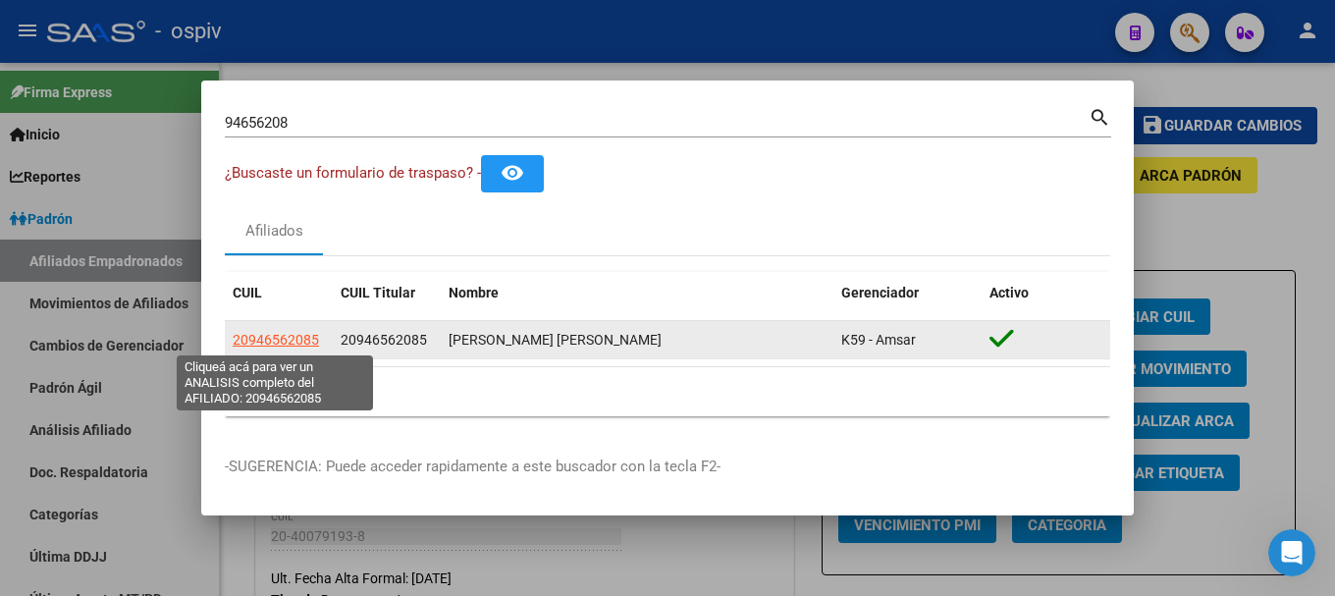
click at [282, 343] on span "20946562085" at bounding box center [276, 340] width 86 height 16
type textarea "20946562085"
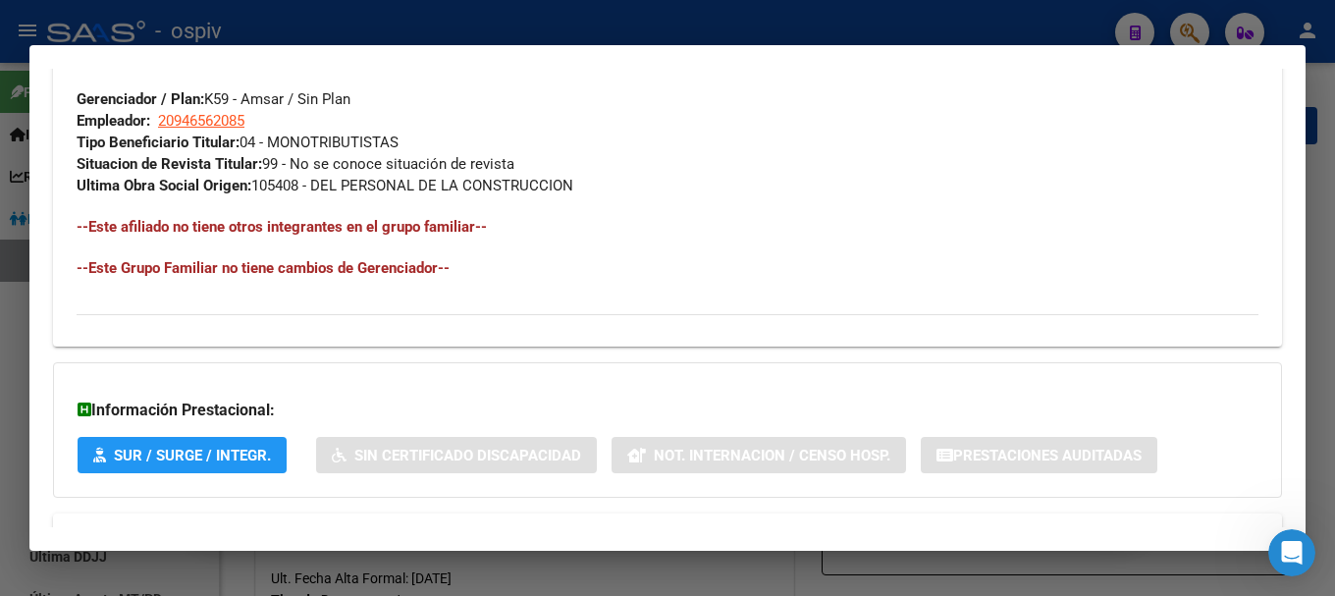
scroll to position [1053, 0]
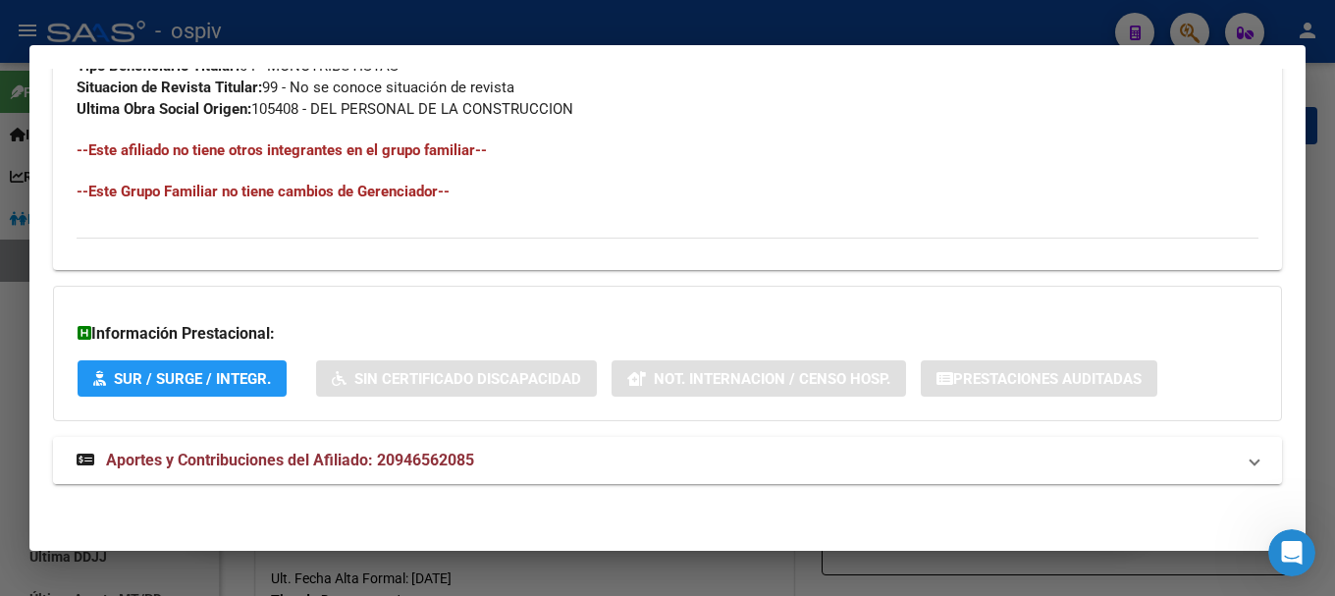
click at [280, 460] on span "Aportes y Contribuciones del Afiliado: 20946562085" at bounding box center [290, 460] width 368 height 19
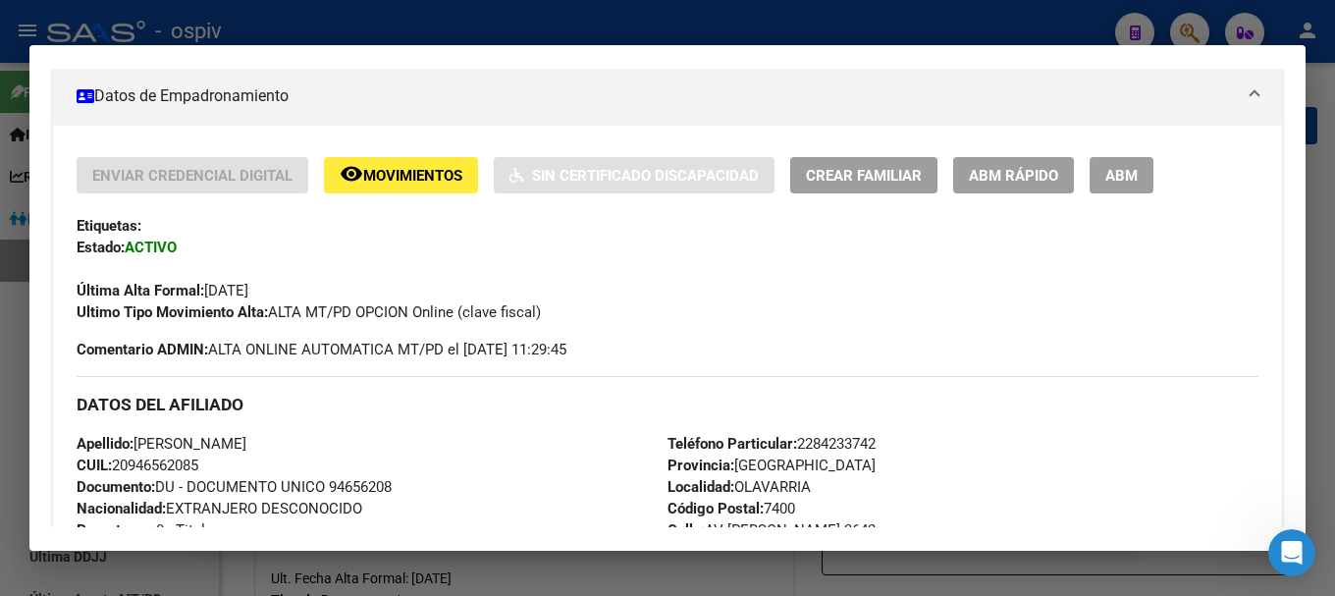
scroll to position [311, 0]
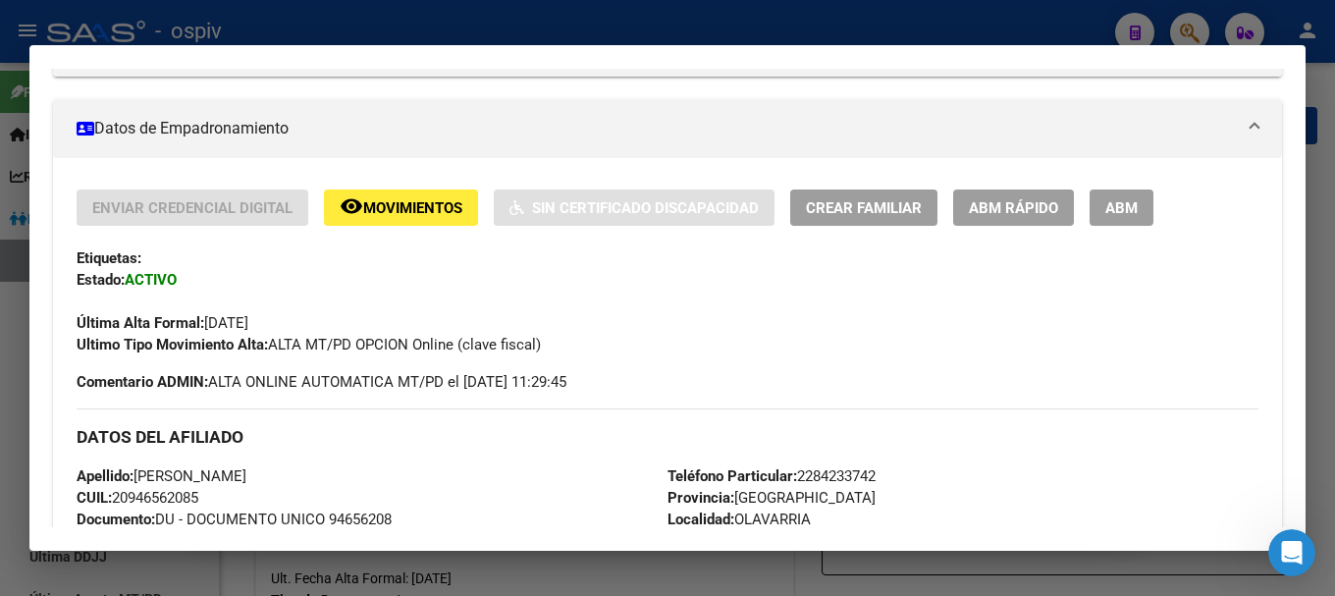
click at [1134, 200] on span "ABM" at bounding box center [1121, 208] width 32 height 18
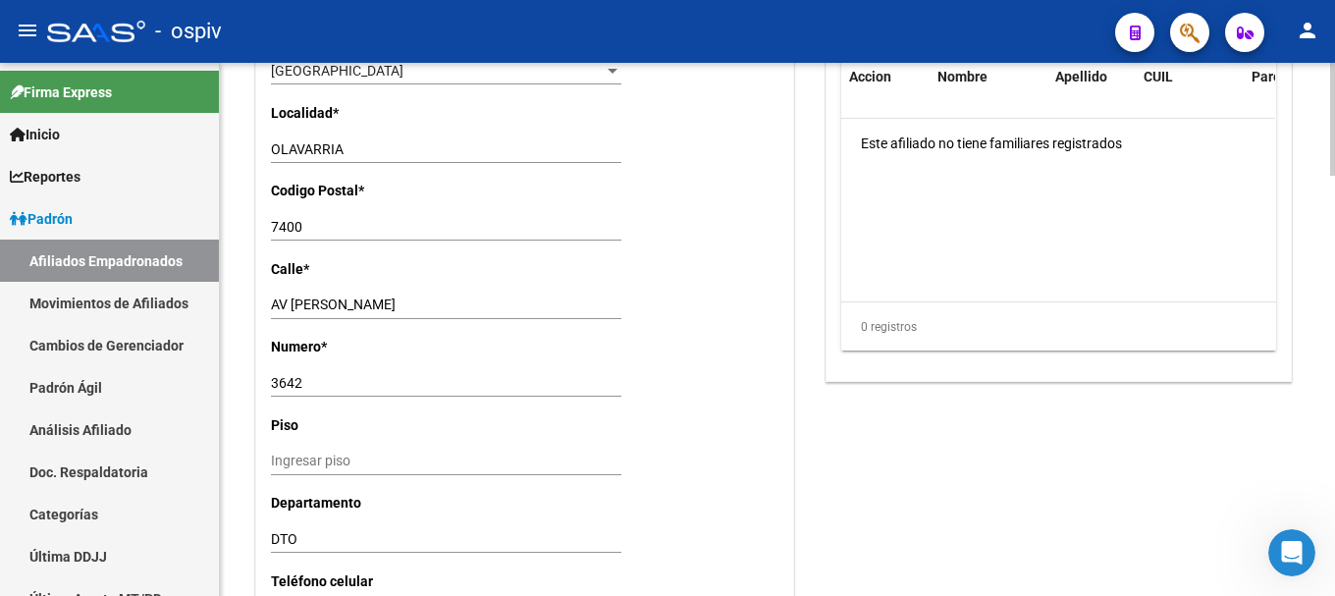
scroll to position [1571, 0]
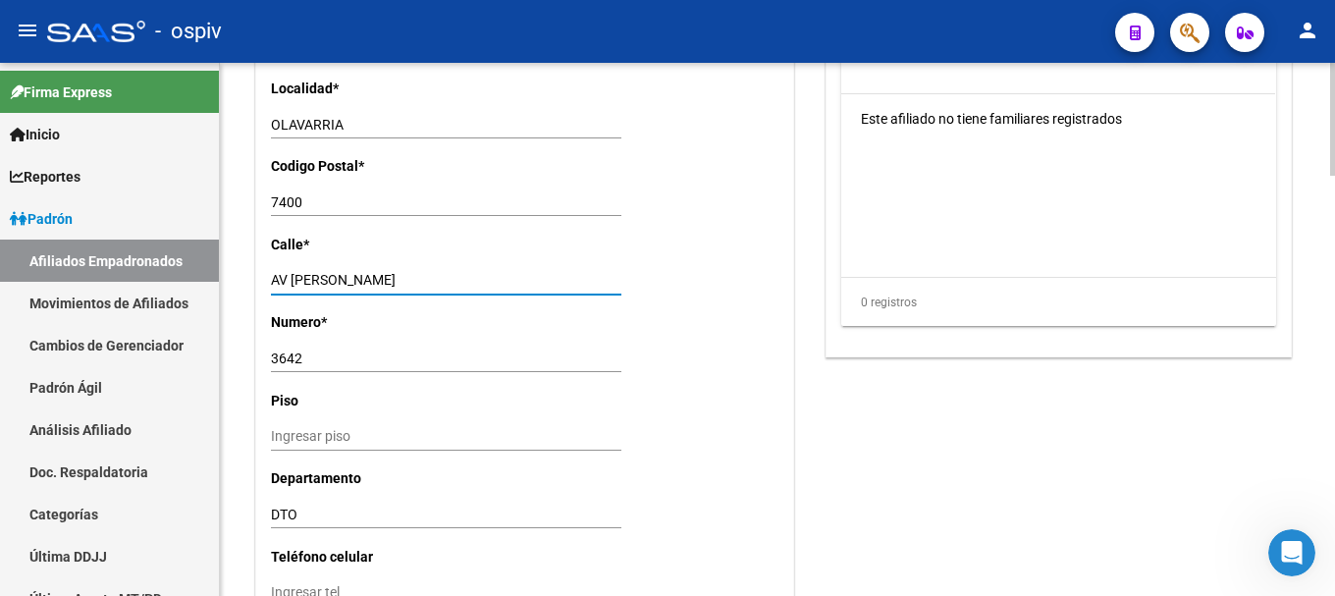
drag, startPoint x: 380, startPoint y: 280, endPoint x: 273, endPoint y: 272, distance: 107.3
click at [273, 272] on input "AV PELLEGRINI" at bounding box center [446, 280] width 350 height 17
type input "m"
type input "MENDOZA"
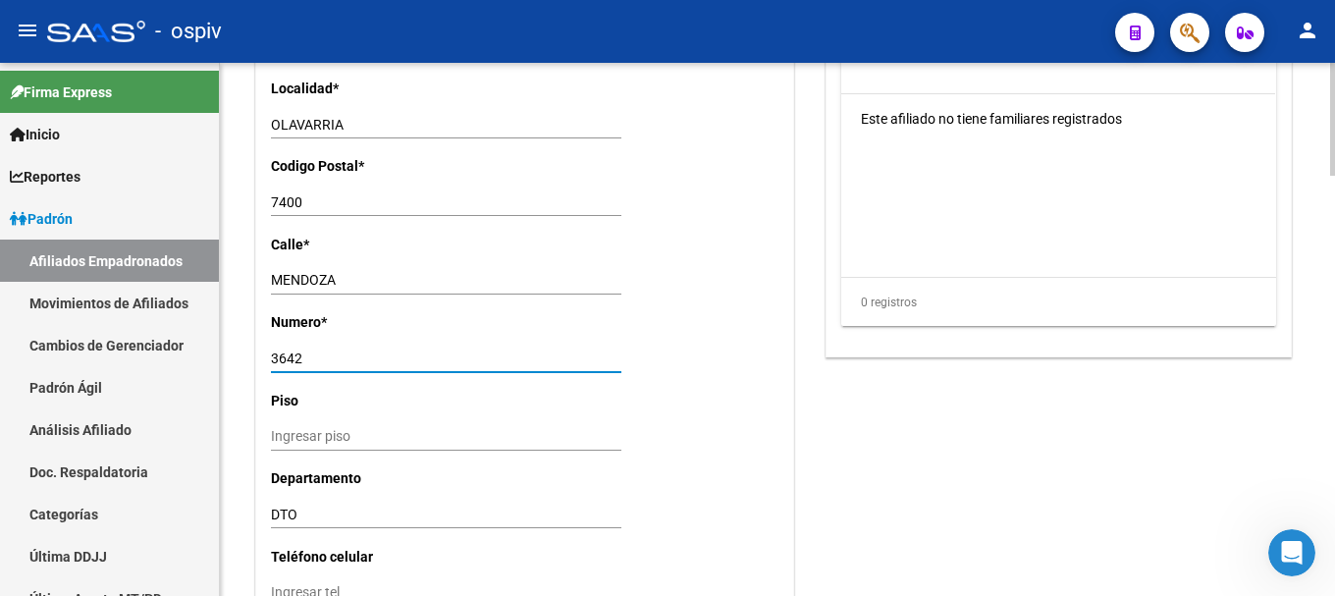
drag, startPoint x: 314, startPoint y: 351, endPoint x: 254, endPoint y: 353, distance: 59.9
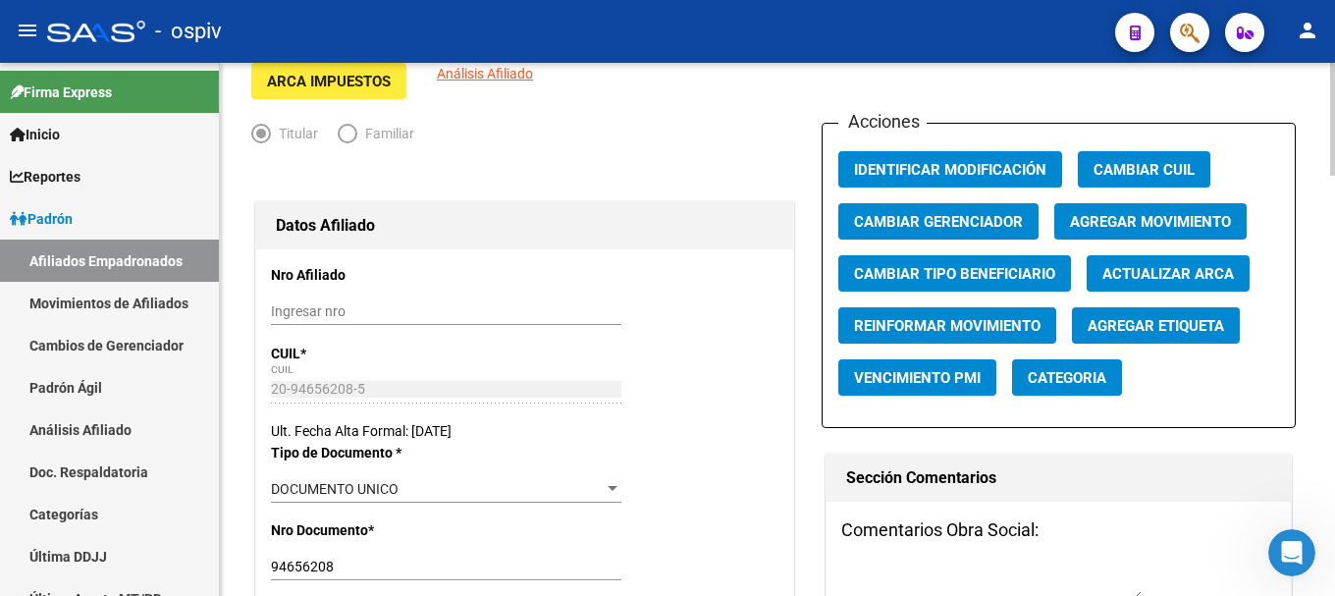
scroll to position [0, 0]
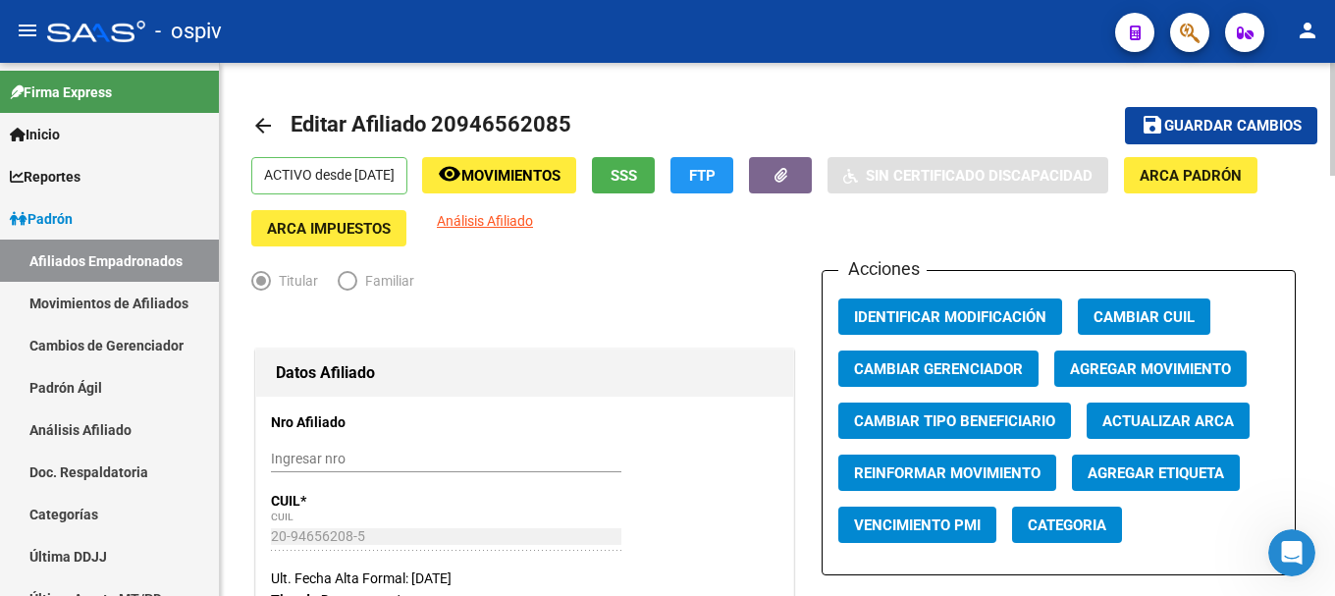
type input "3566"
click at [1206, 128] on span "Guardar cambios" at bounding box center [1232, 127] width 137 height 18
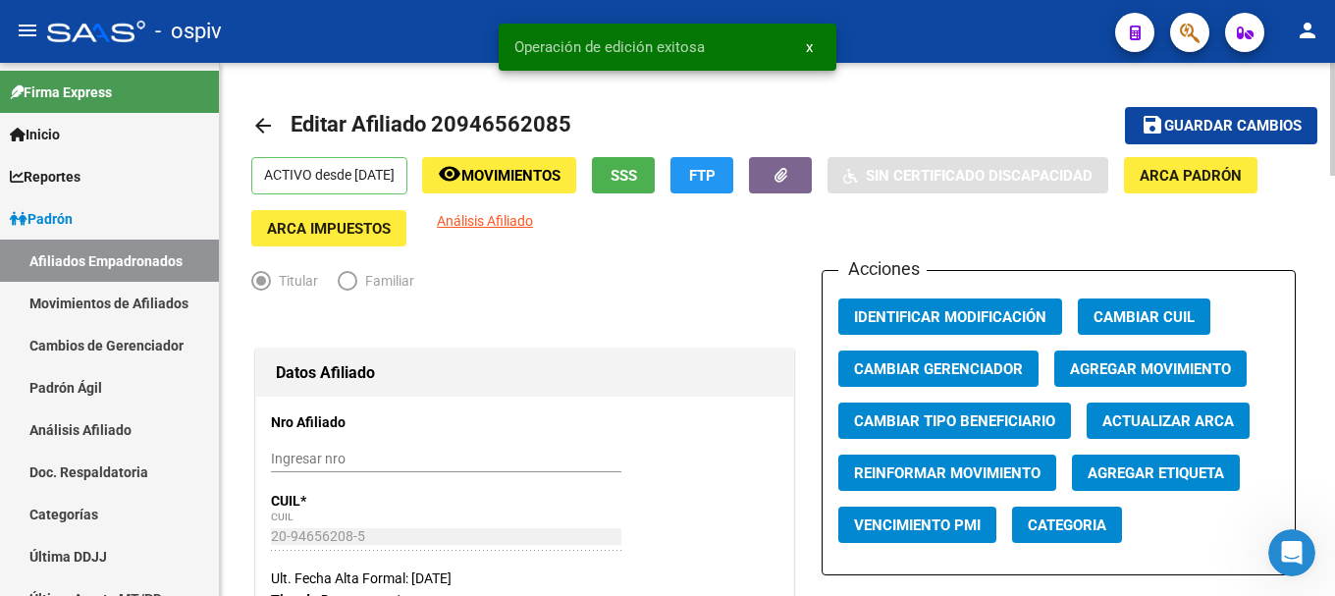
click at [1070, 526] on span "Categoria" at bounding box center [1067, 525] width 79 height 18
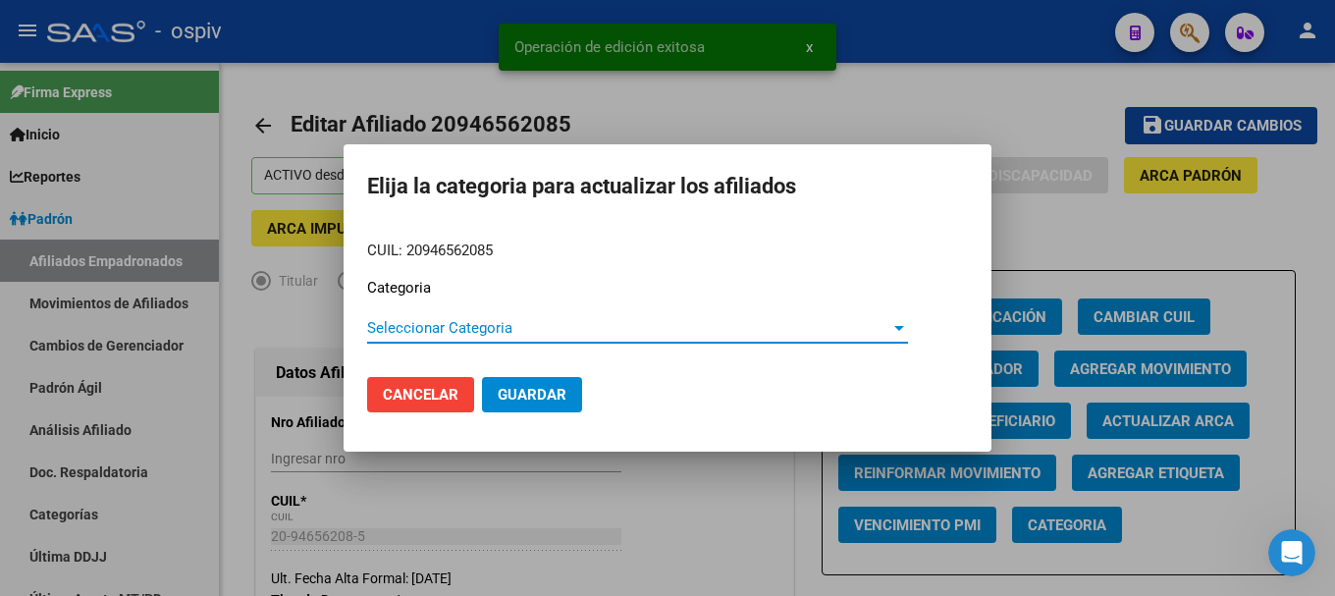
click at [454, 344] on div "Seleccionar Categoria Seleccionar Categoria" at bounding box center [637, 337] width 541 height 48
click at [450, 328] on span "Seleccionar Categoria" at bounding box center [628, 328] width 523 height 18
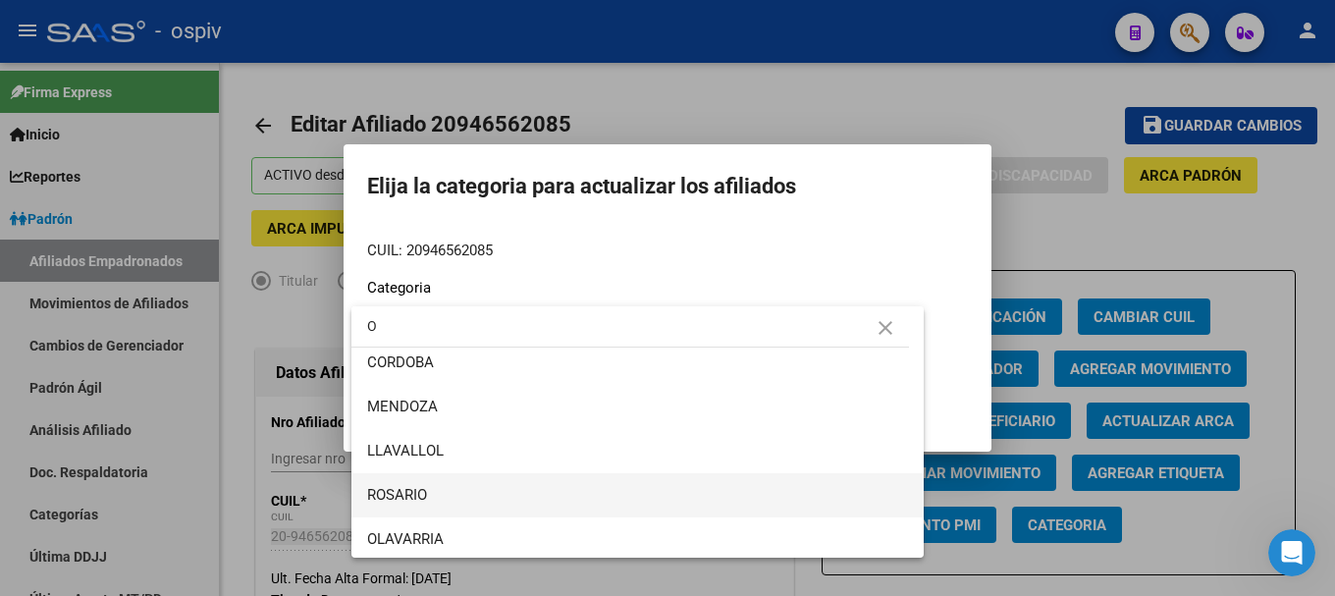
scroll to position [279, 0]
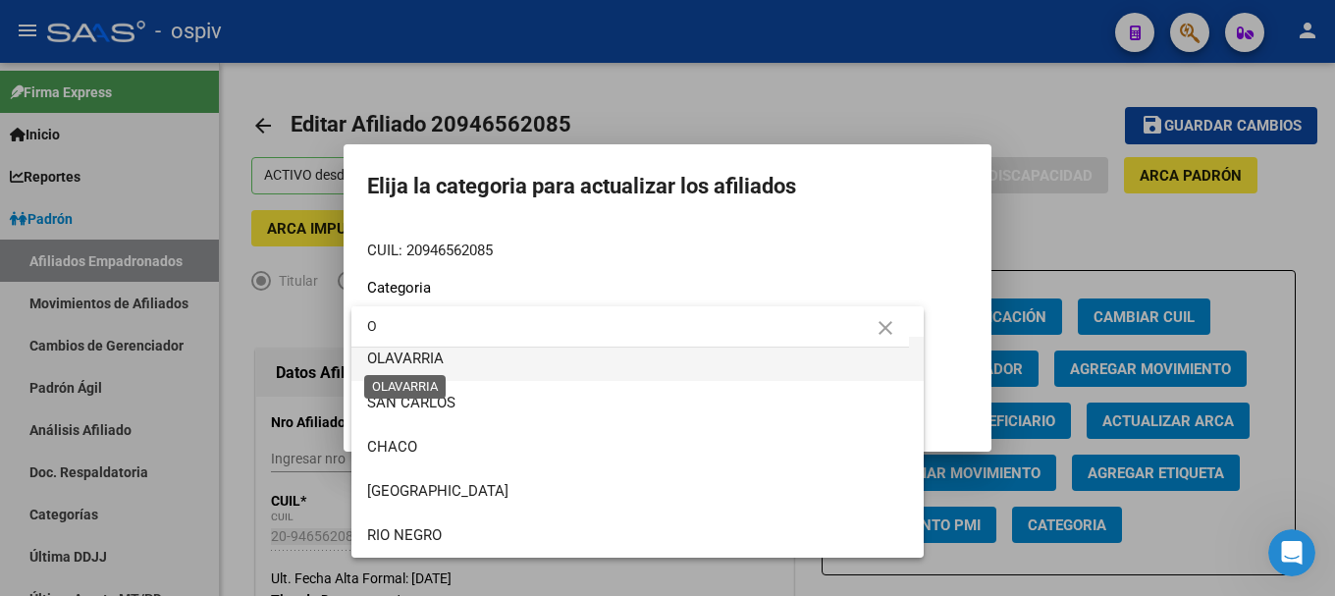
type input "O"
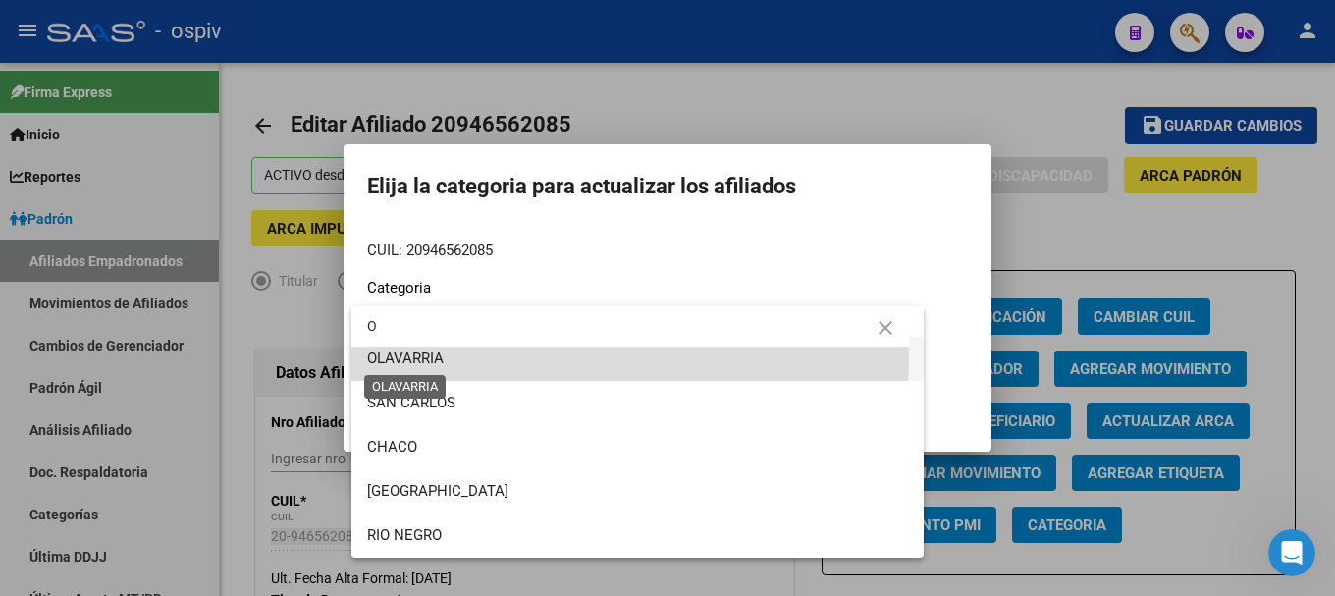
click at [413, 355] on span "OLAVARRIA" at bounding box center [405, 358] width 77 height 18
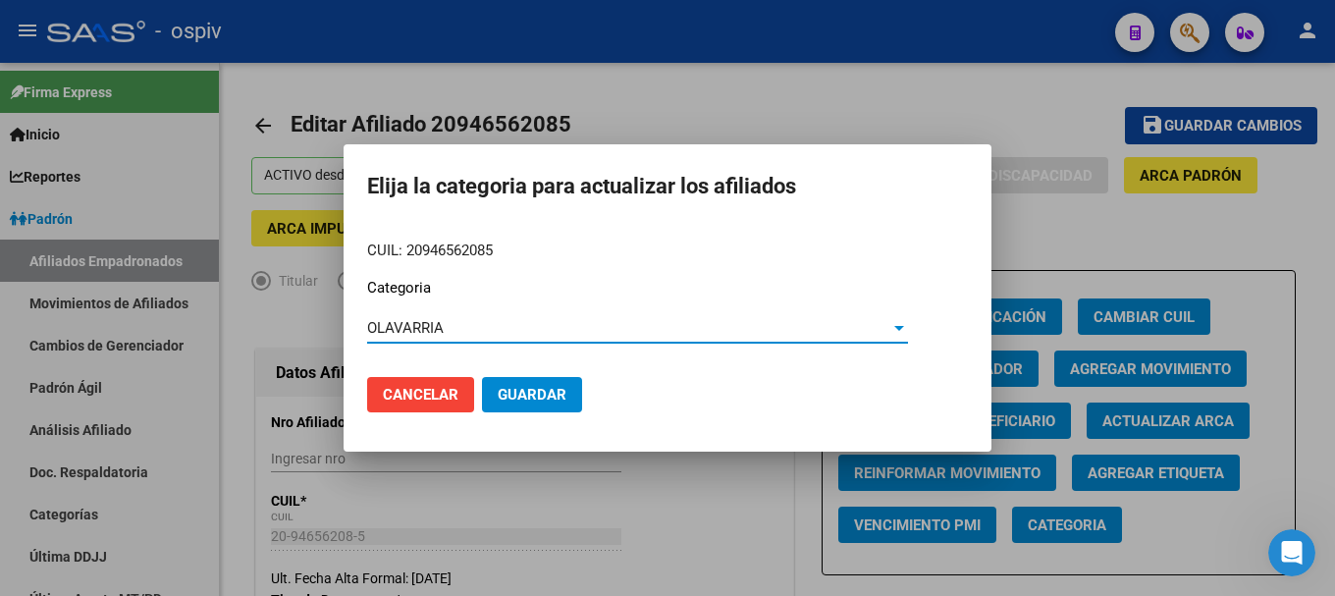
click at [514, 398] on span "Guardar" at bounding box center [532, 395] width 69 height 18
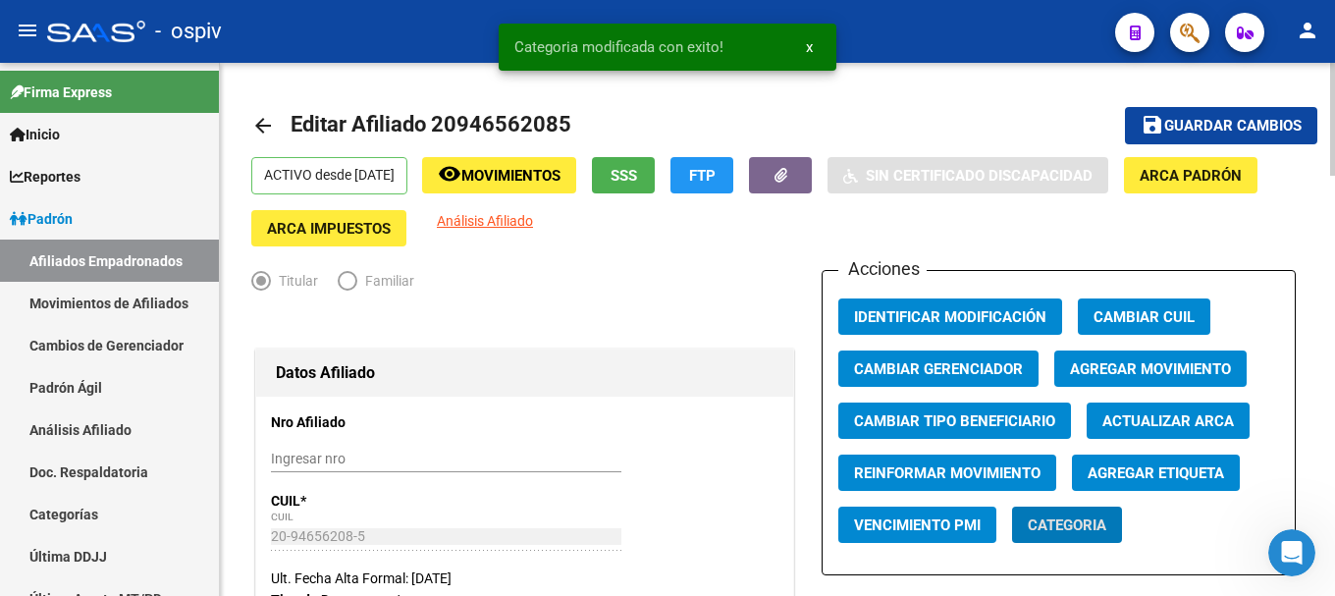
click at [1208, 466] on span "Agregar Etiqueta" at bounding box center [1156, 473] width 136 height 18
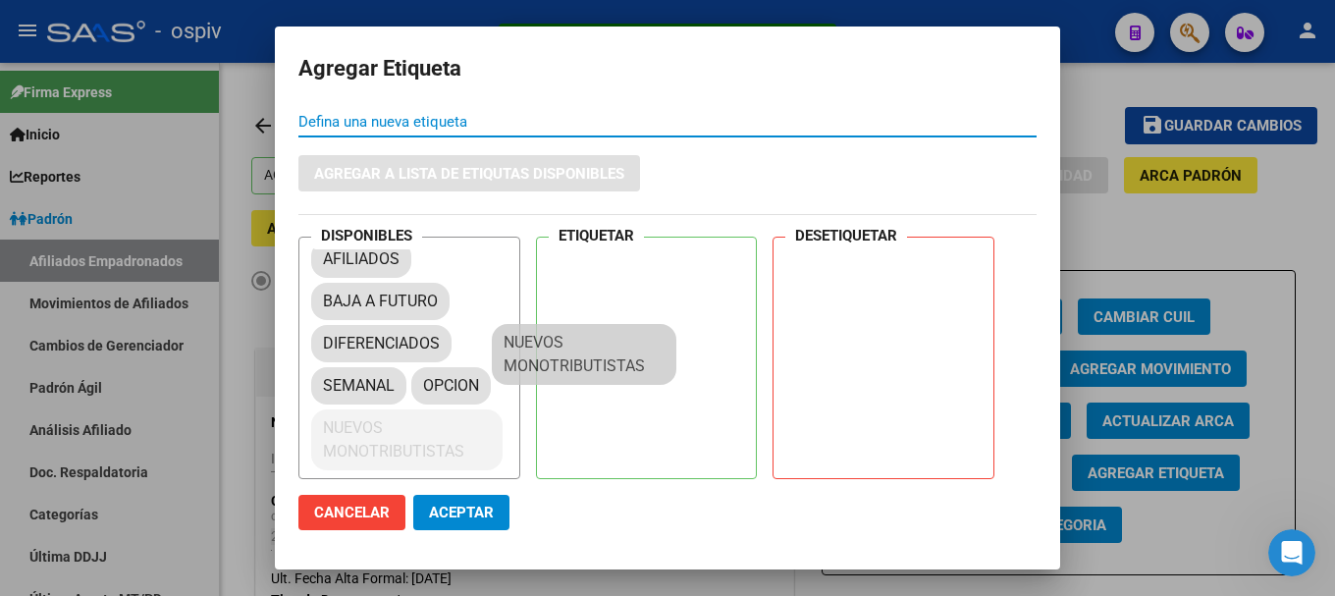
scroll to position [27, 0]
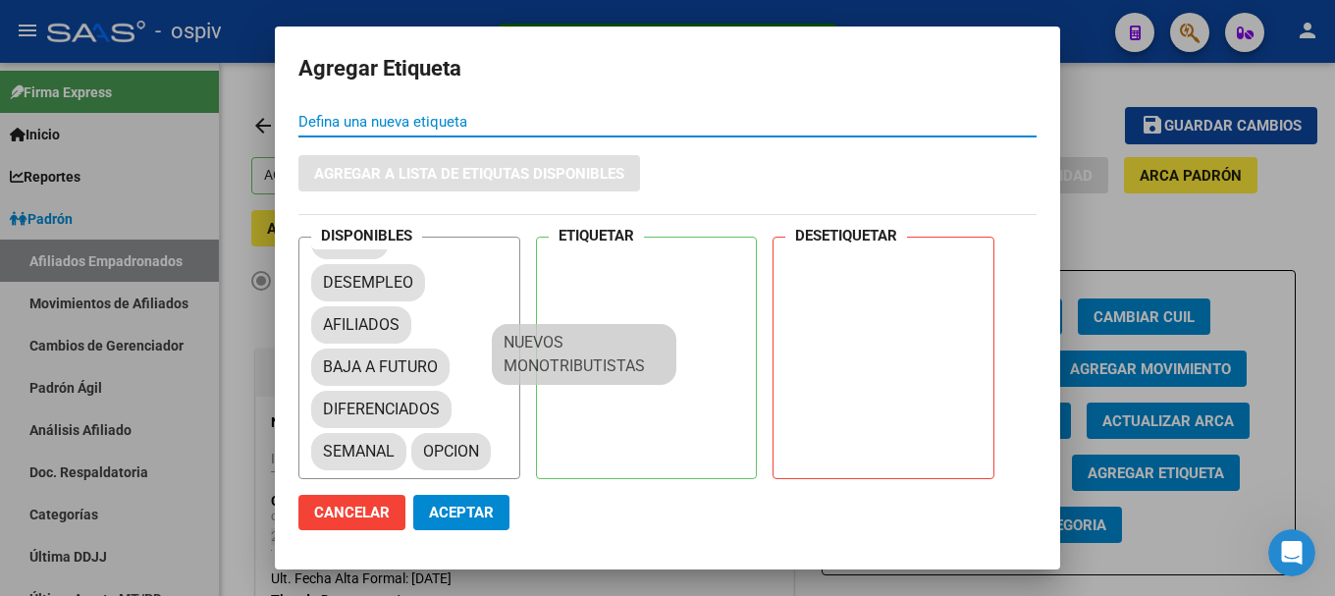
drag, startPoint x: 408, startPoint y: 442, endPoint x: 690, endPoint y: 249, distance: 341.1
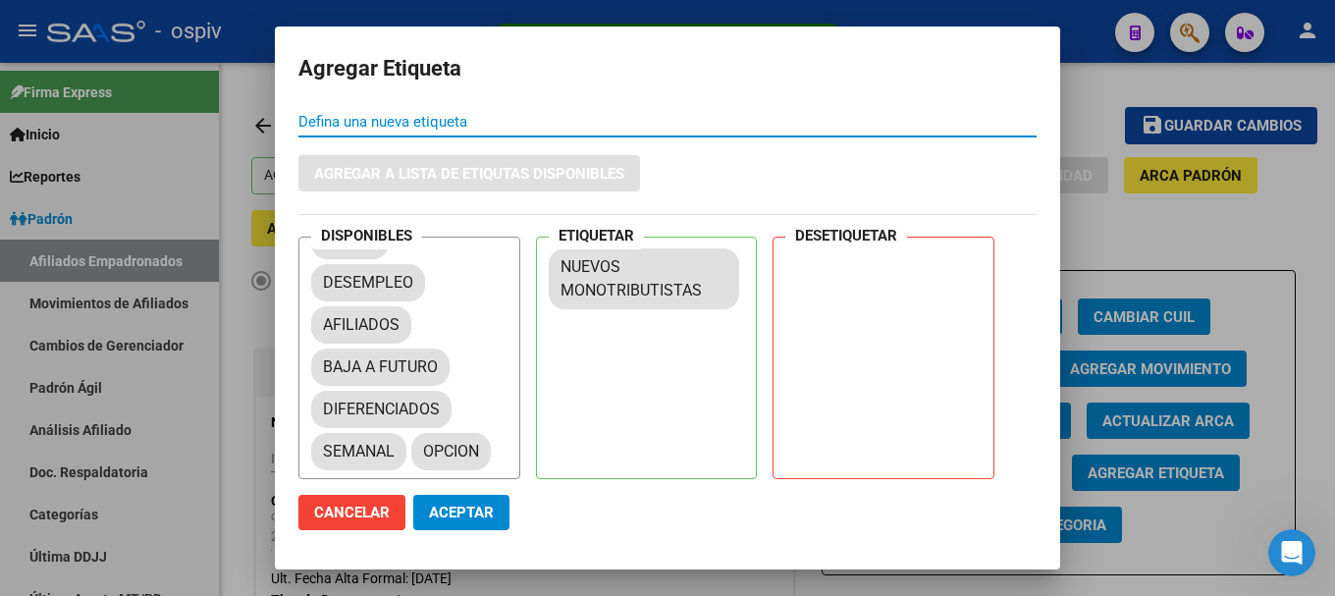
click at [439, 514] on span "Aceptar" at bounding box center [461, 513] width 65 height 18
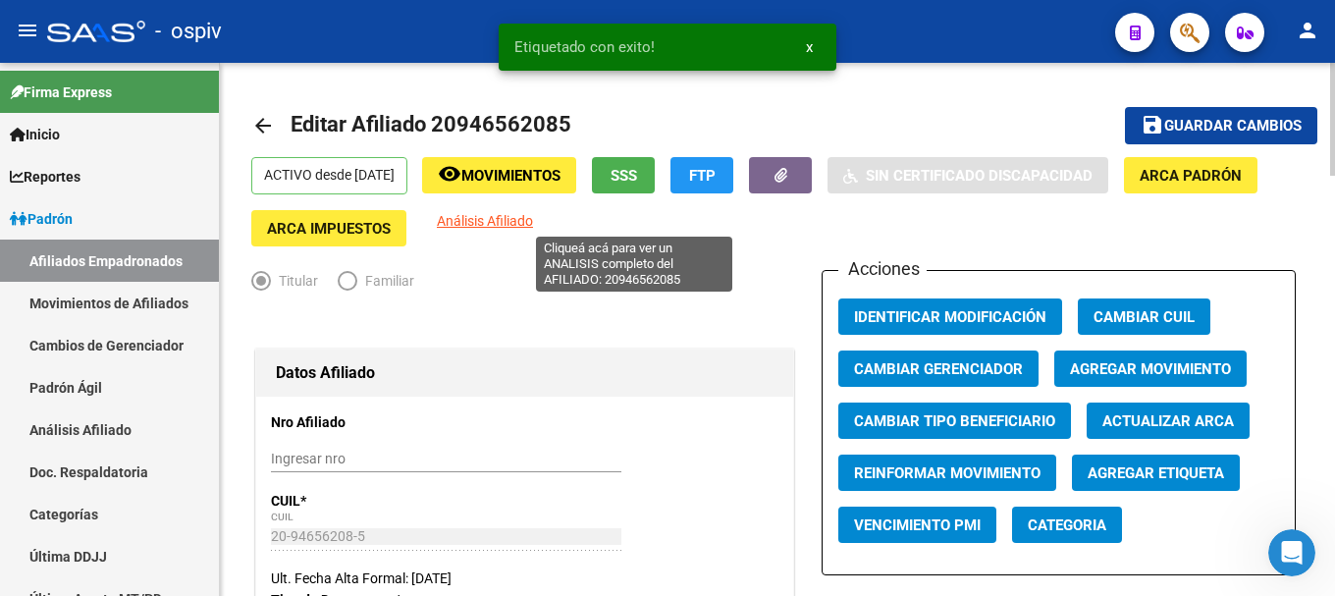
click at [533, 221] on span "Análisis Afiliado" at bounding box center [485, 221] width 96 height 16
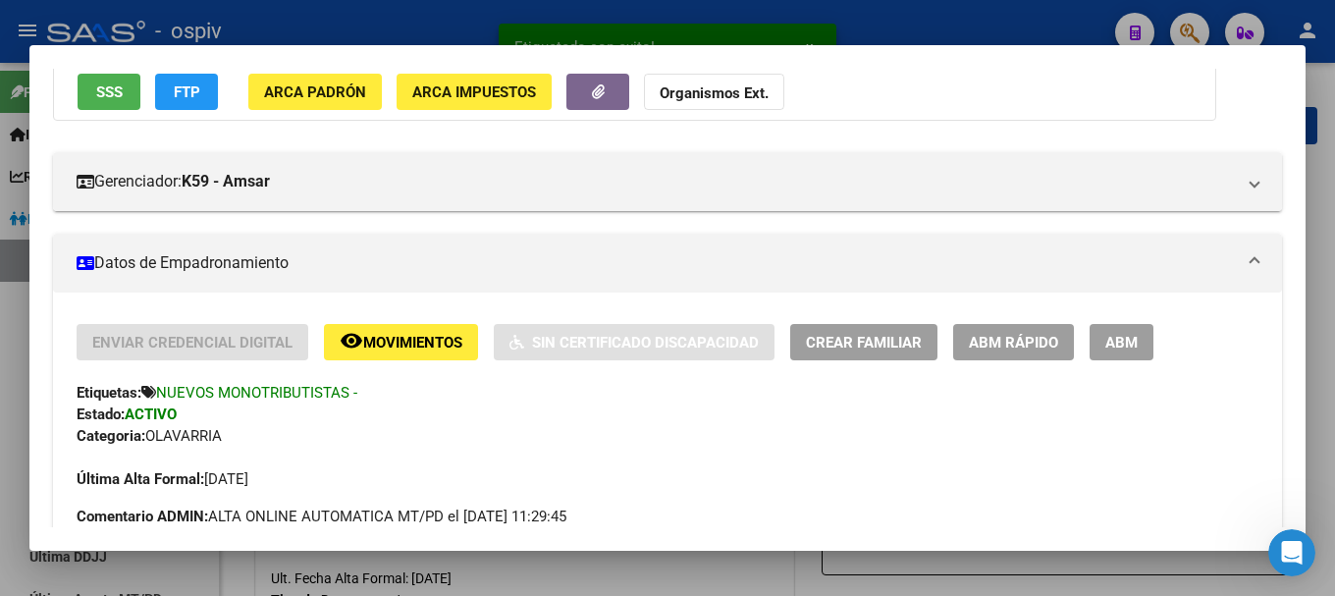
scroll to position [196, 0]
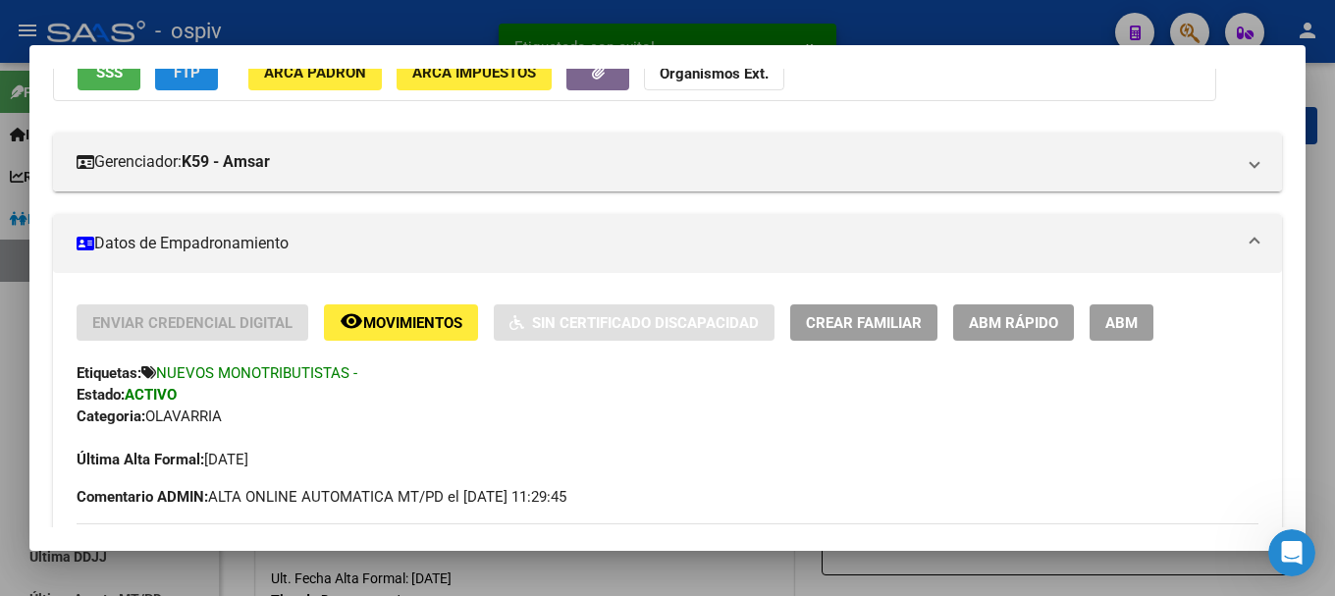
click at [200, 81] on button "FTP" at bounding box center [186, 72] width 63 height 36
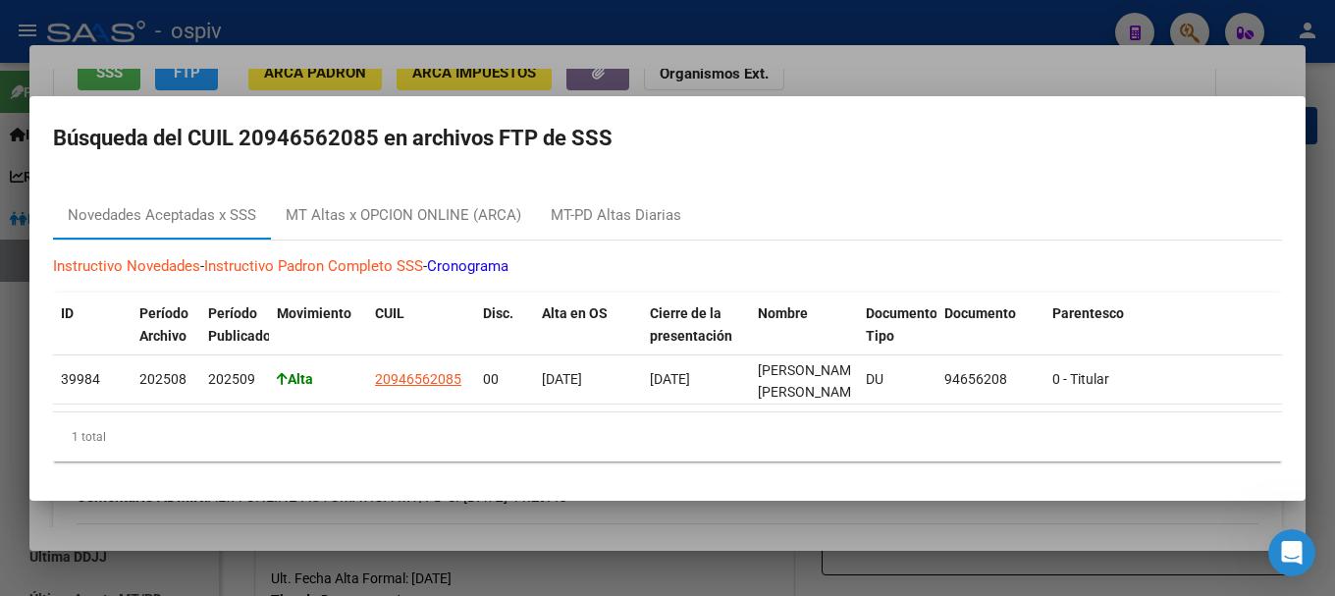
click at [16, 407] on div at bounding box center [667, 298] width 1335 height 596
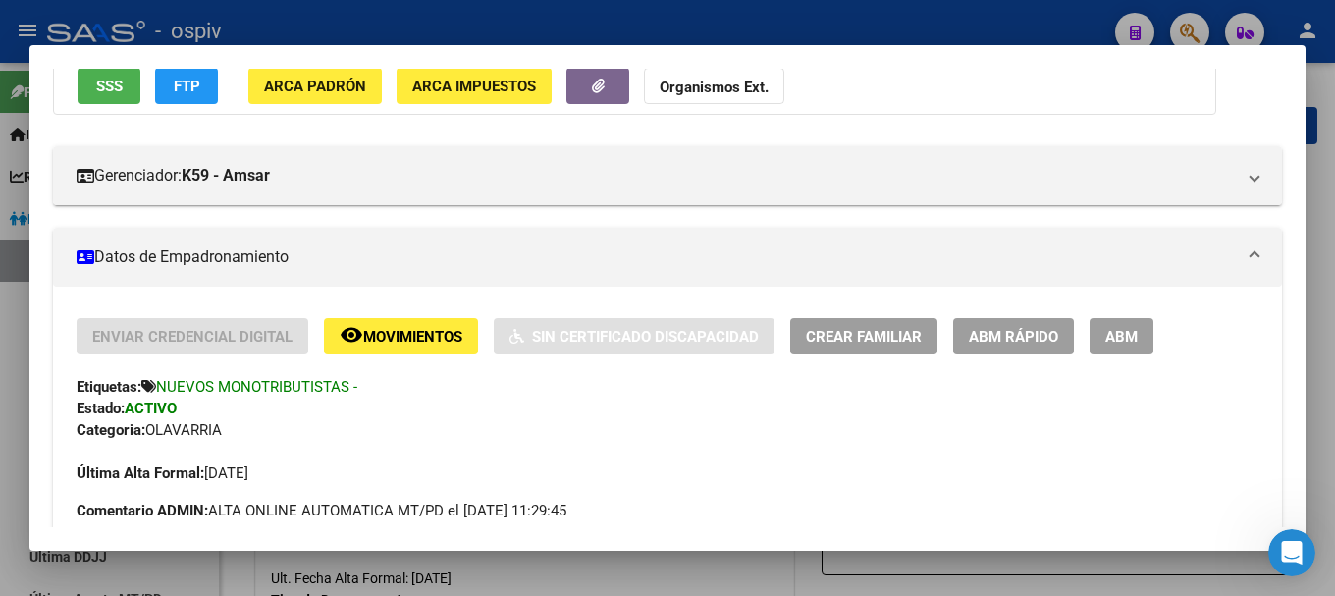
scroll to position [0, 0]
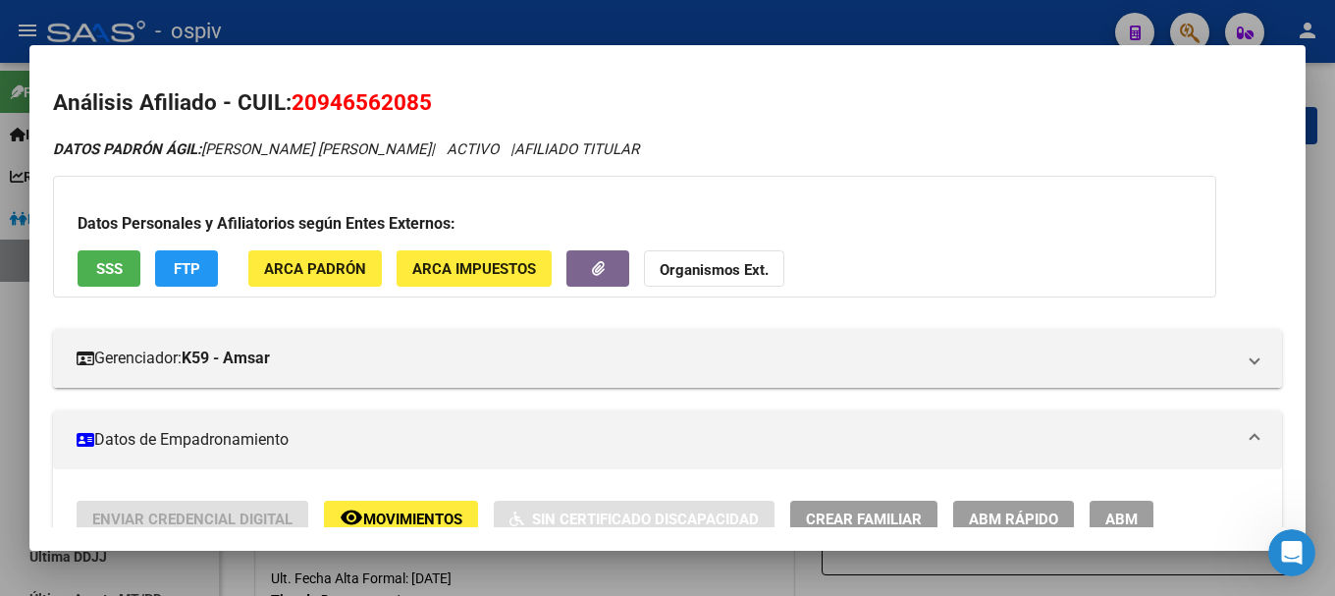
click at [201, 264] on button "FTP" at bounding box center [186, 268] width 63 height 36
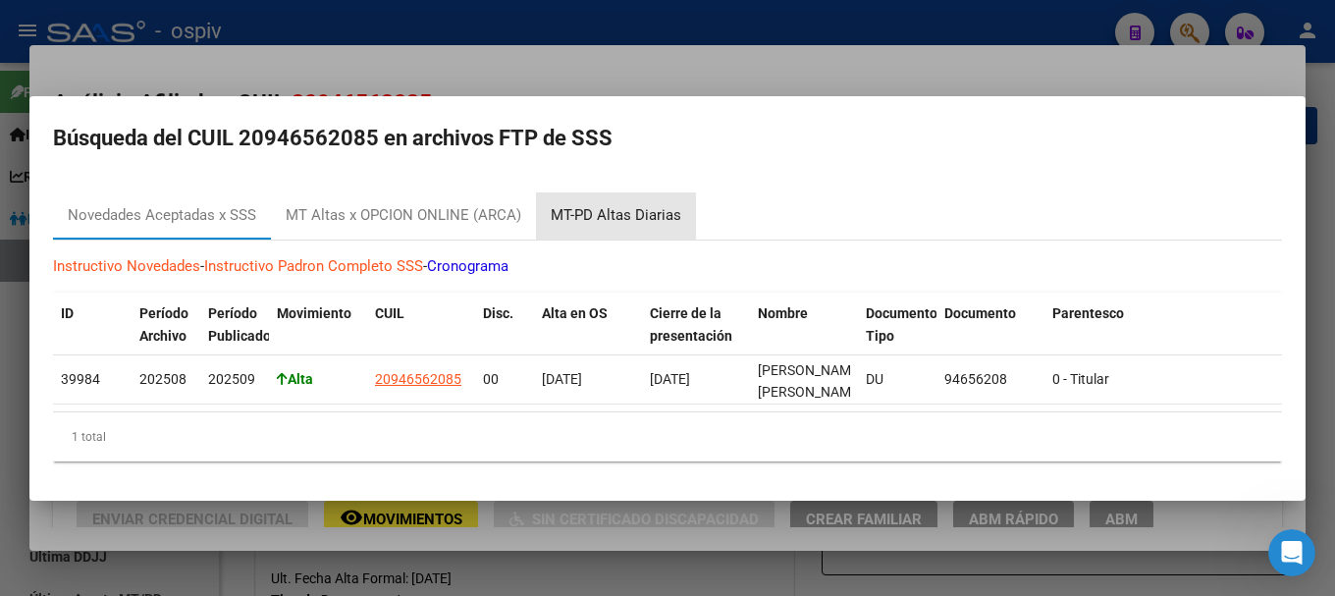
click at [632, 207] on div "MT-PD Altas Diarias" at bounding box center [616, 215] width 131 height 23
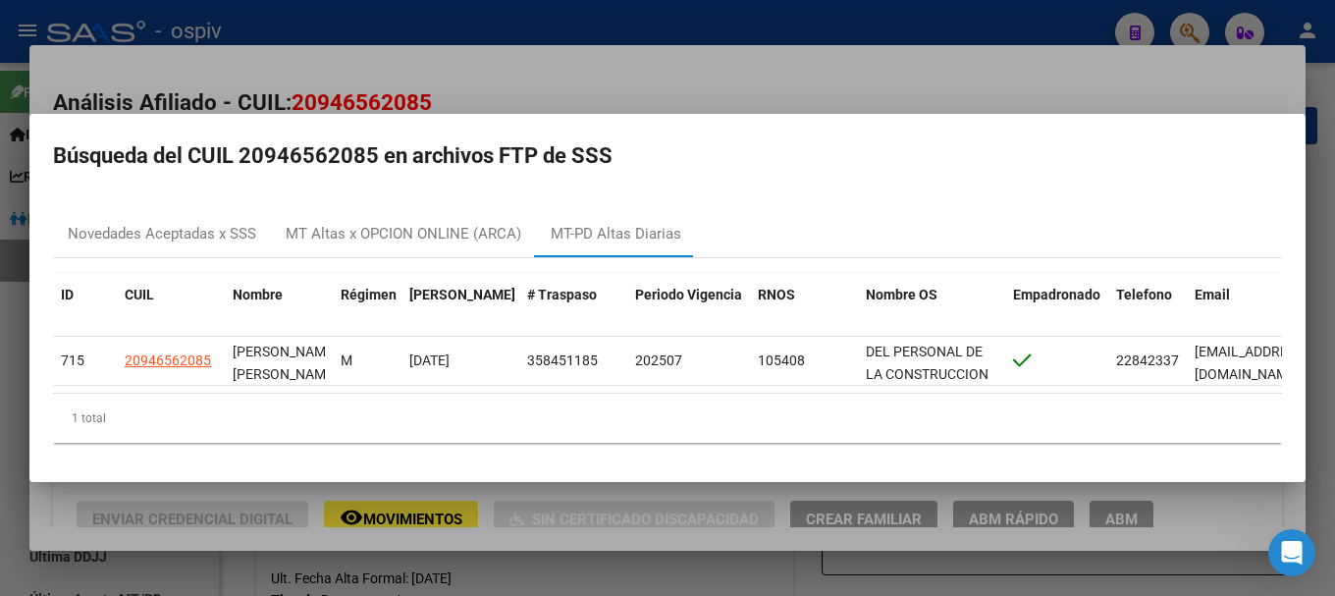
click at [710, 79] on div at bounding box center [667, 298] width 1335 height 596
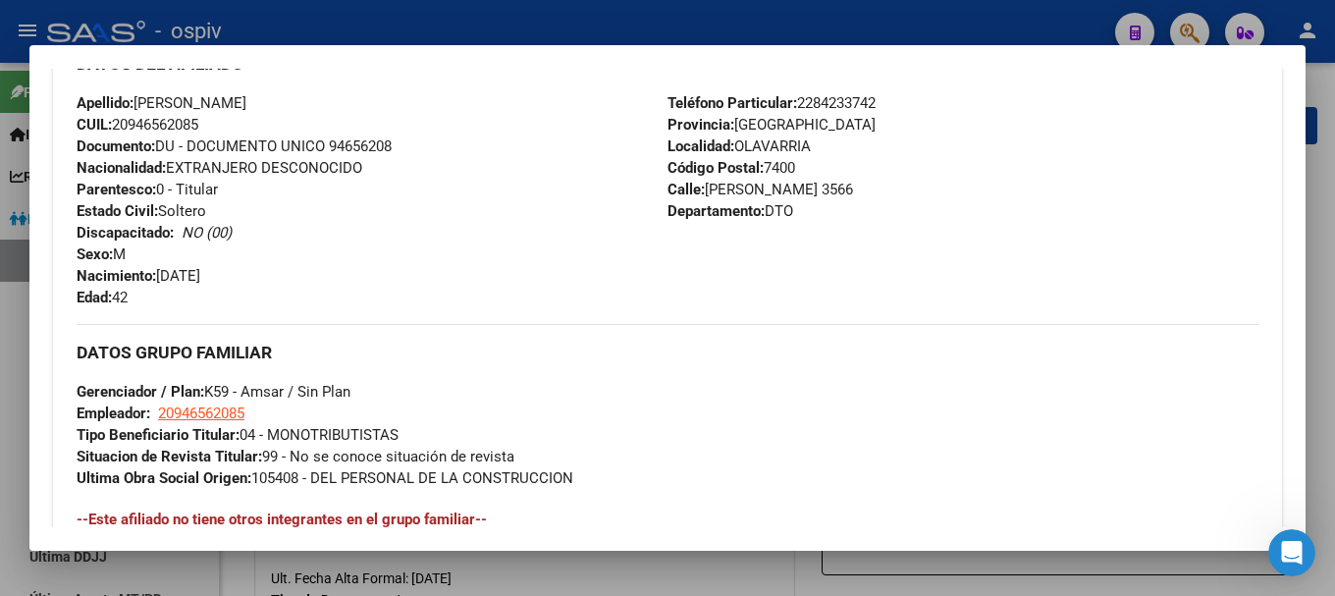
scroll to position [687, 0]
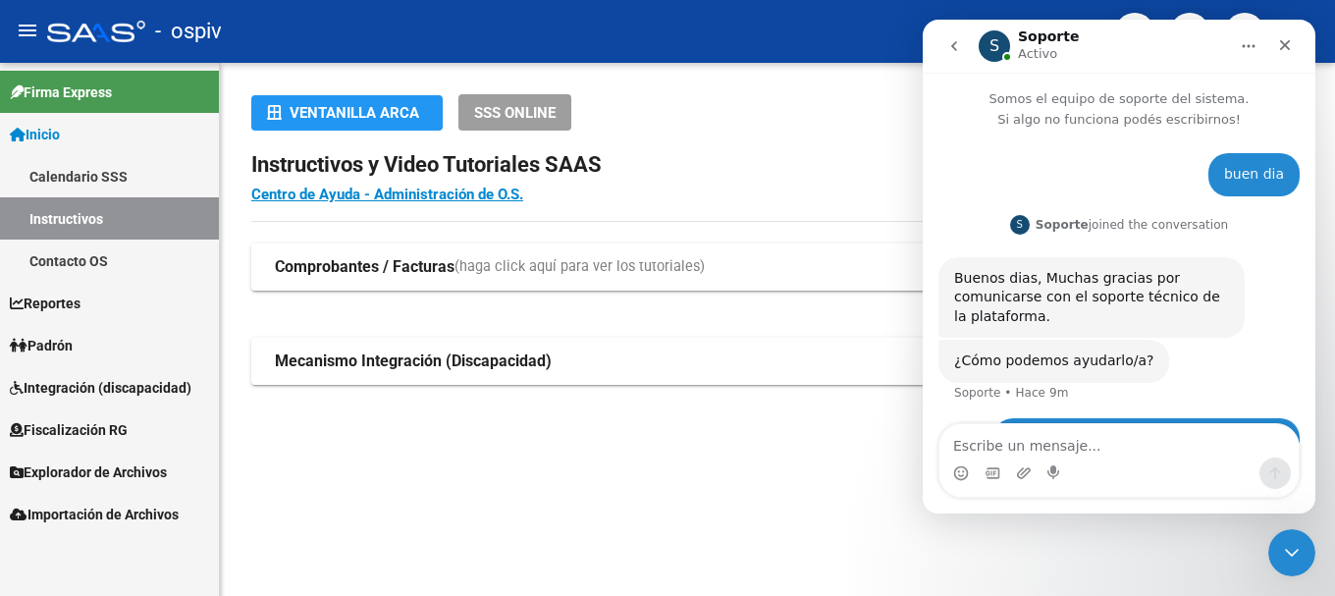
scroll to position [78, 0]
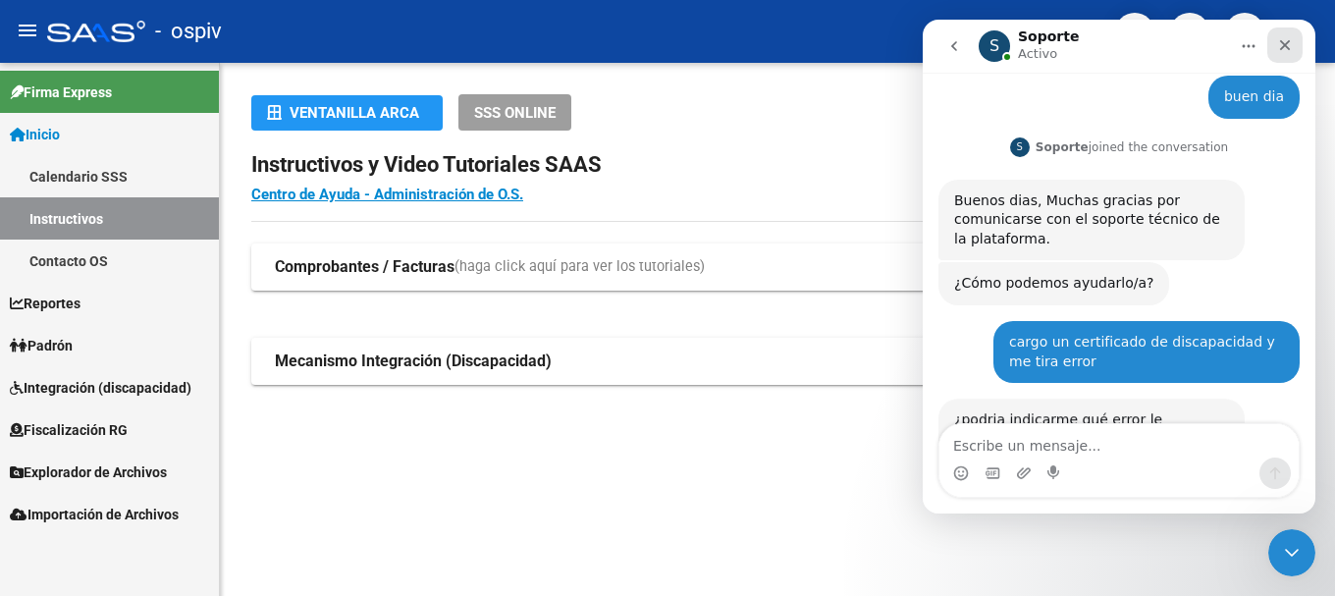
click at [1282, 39] on icon "Cerrar" at bounding box center [1285, 45] width 16 height 16
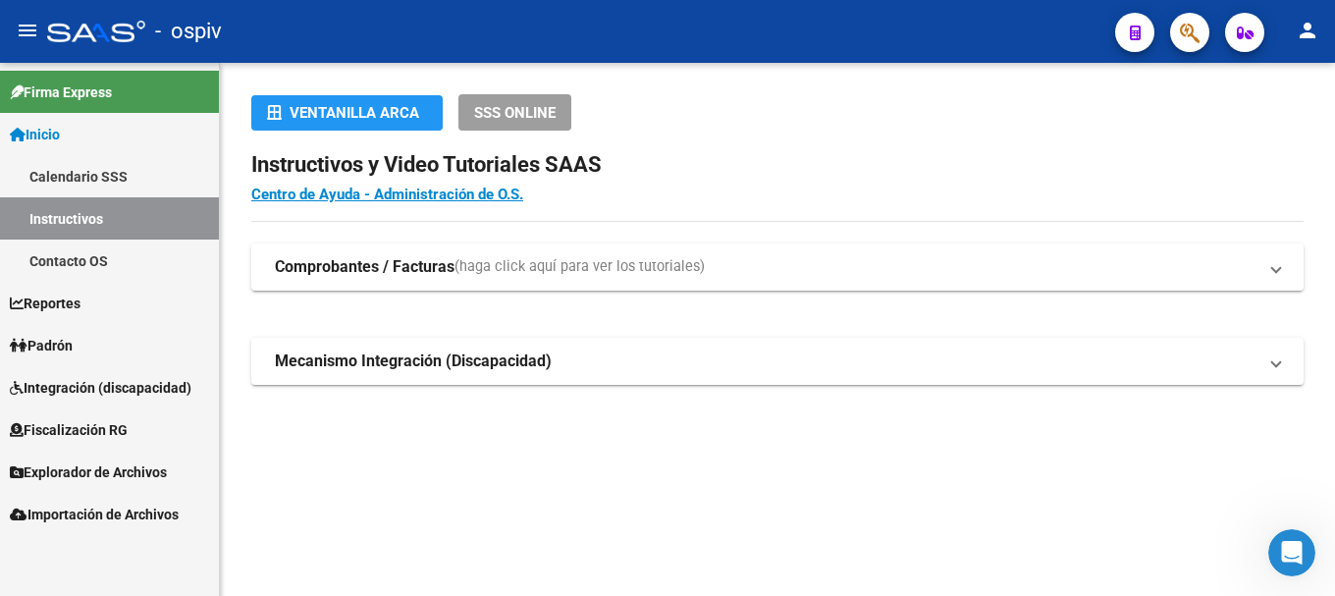
scroll to position [3, 0]
click at [1204, 31] on button "button" at bounding box center [1189, 32] width 39 height 39
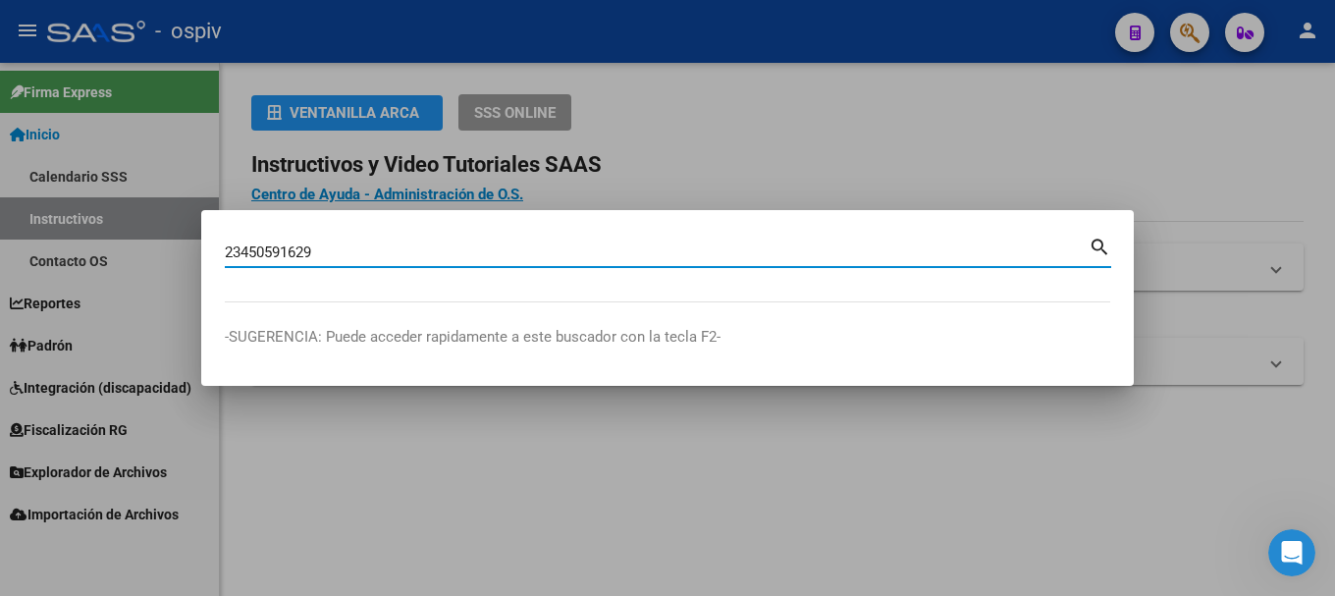
type input "23450591629"
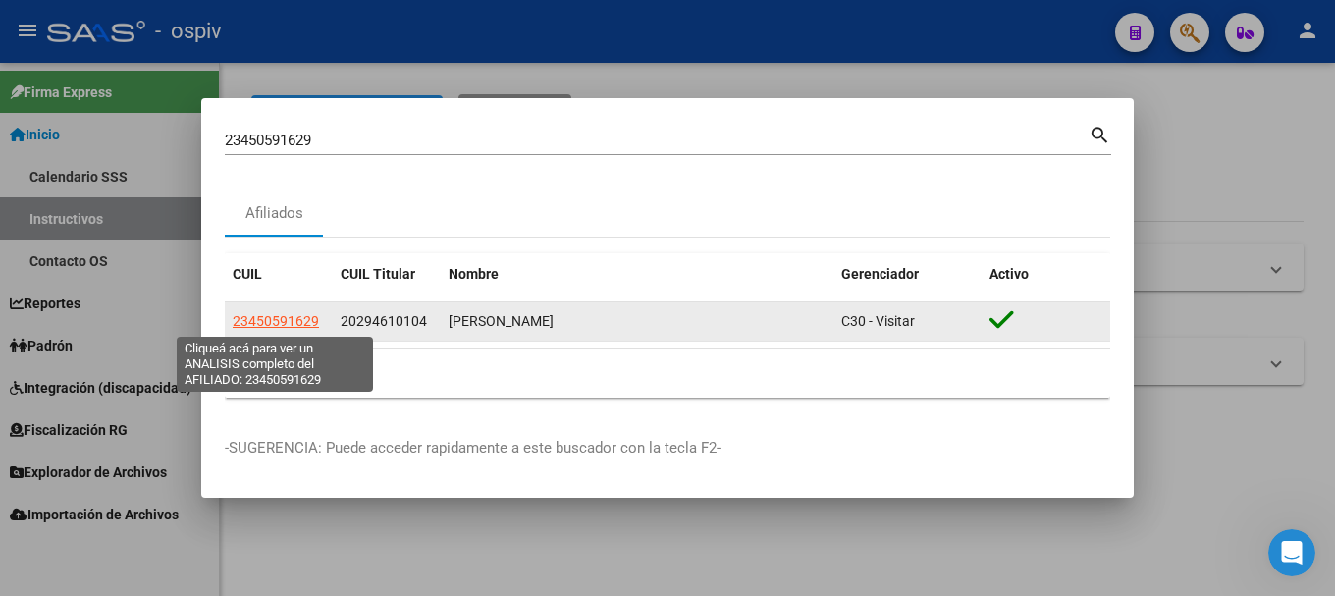
click at [304, 318] on span "23450591629" at bounding box center [276, 321] width 86 height 16
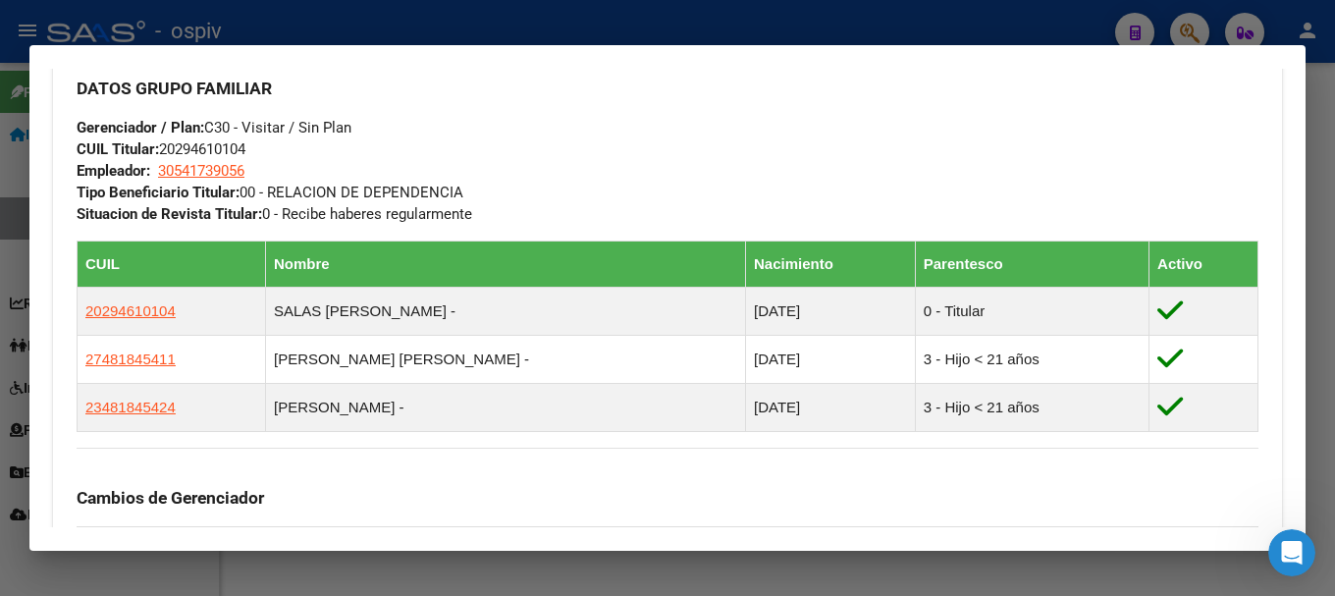
scroll to position [982, 0]
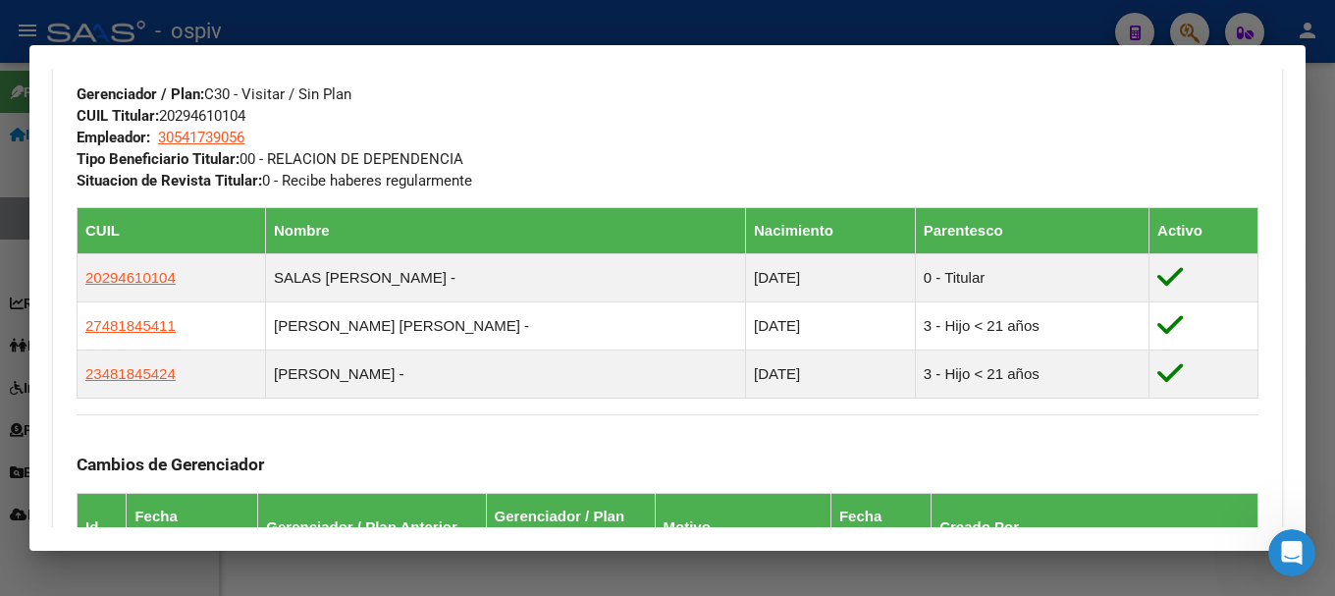
click at [1191, 38] on div at bounding box center [667, 298] width 1335 height 596
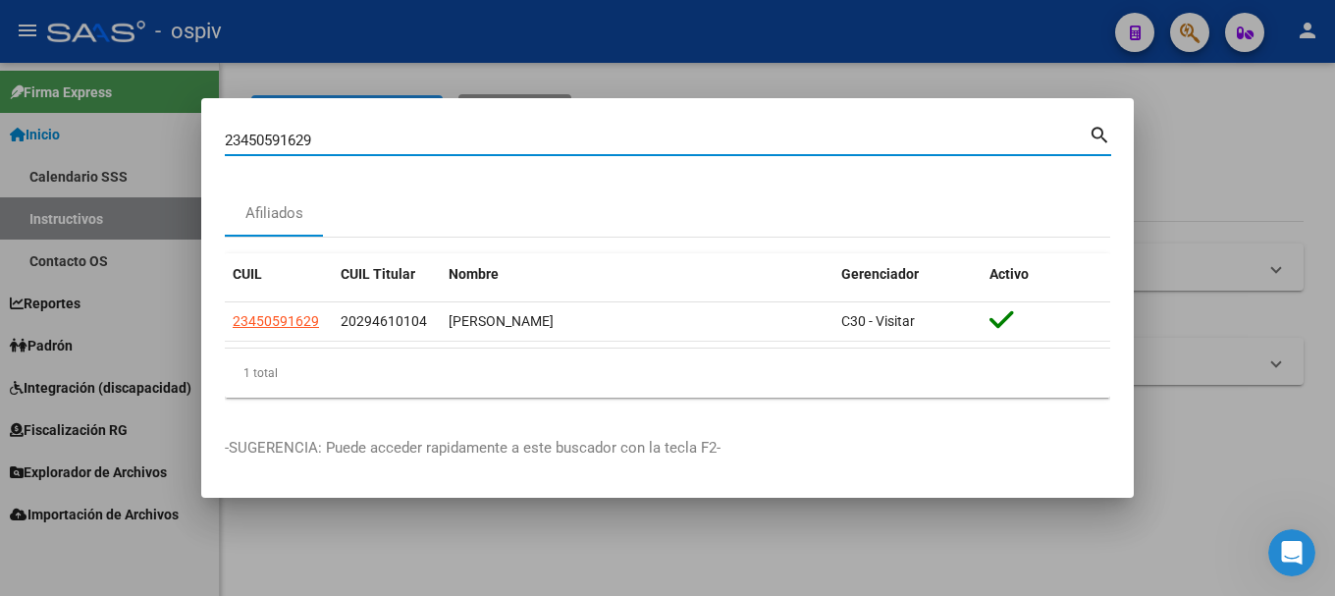
drag, startPoint x: 321, startPoint y: 144, endPoint x: 59, endPoint y: 106, distance: 264.9
click at [59, 106] on div "23450591629 Buscar (apellido, dni, cuil, nro traspaso, cuit, obra social) searc…" at bounding box center [667, 298] width 1335 height 596
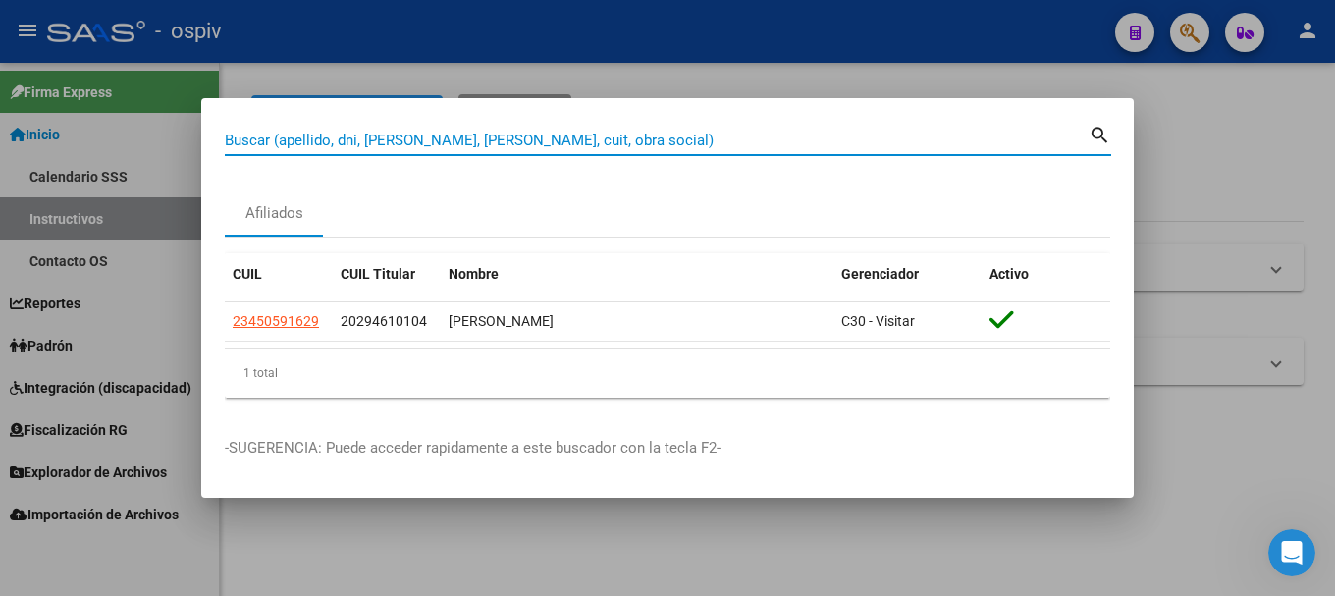
paste input "20501540723"
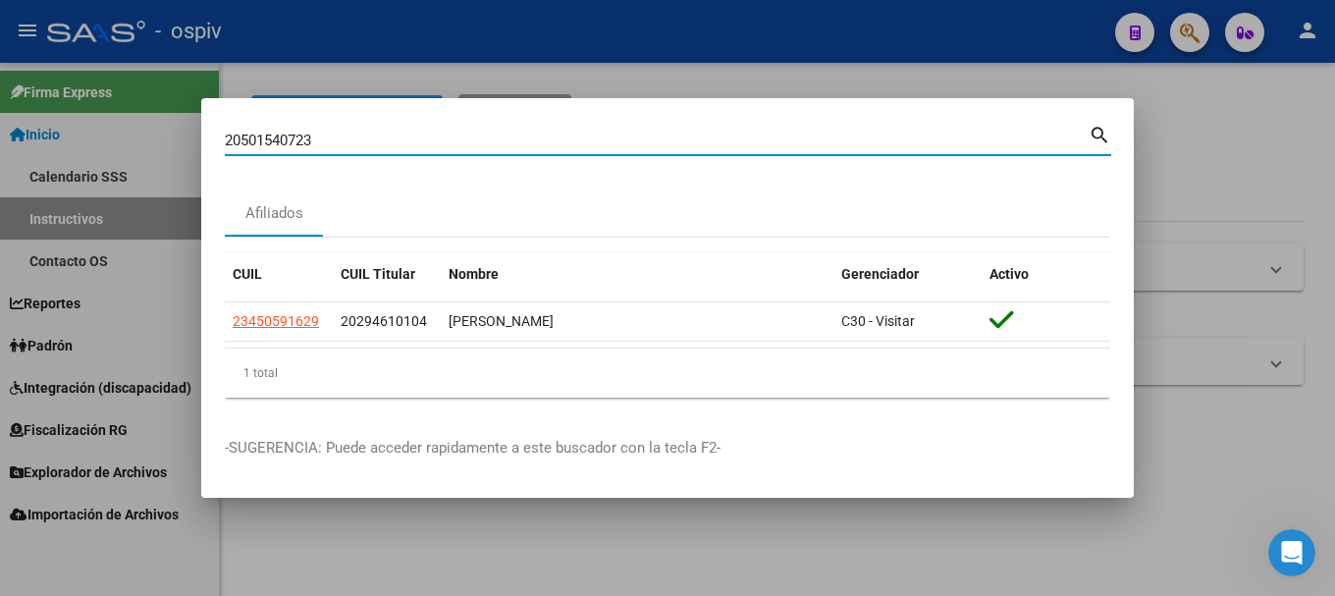
type input "20501540723"
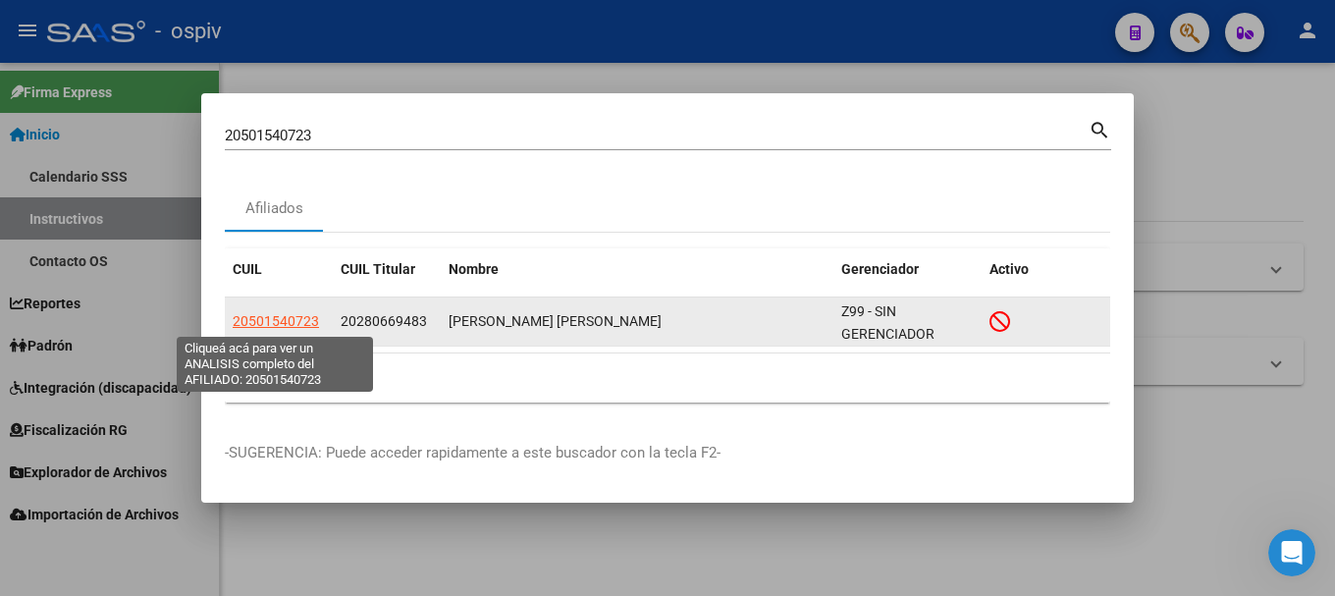
click at [286, 321] on span "20501540723" at bounding box center [276, 321] width 86 height 16
type textarea "20501540723"
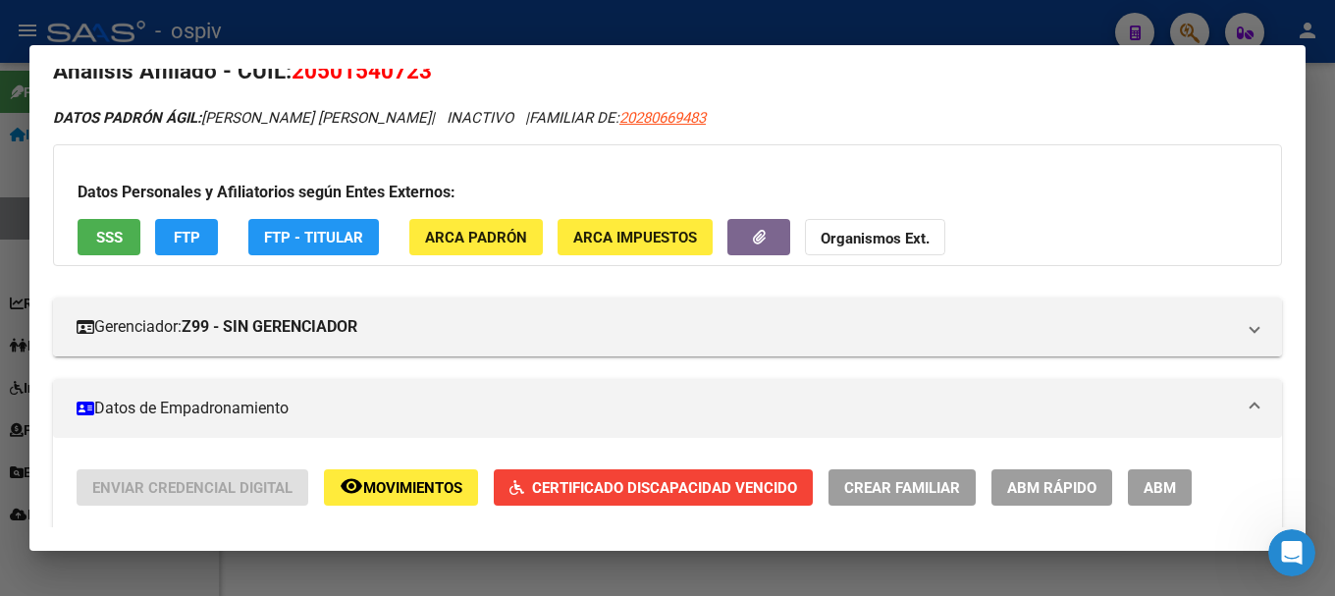
scroll to position [0, 0]
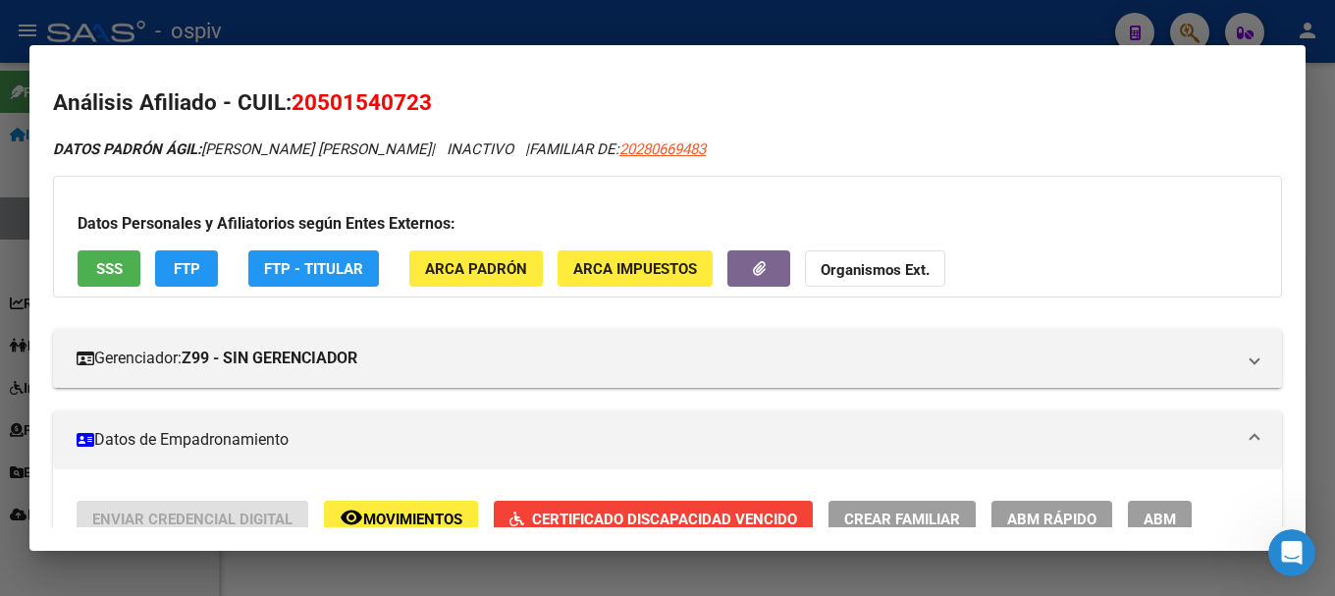
click at [1208, 28] on div at bounding box center [667, 298] width 1335 height 596
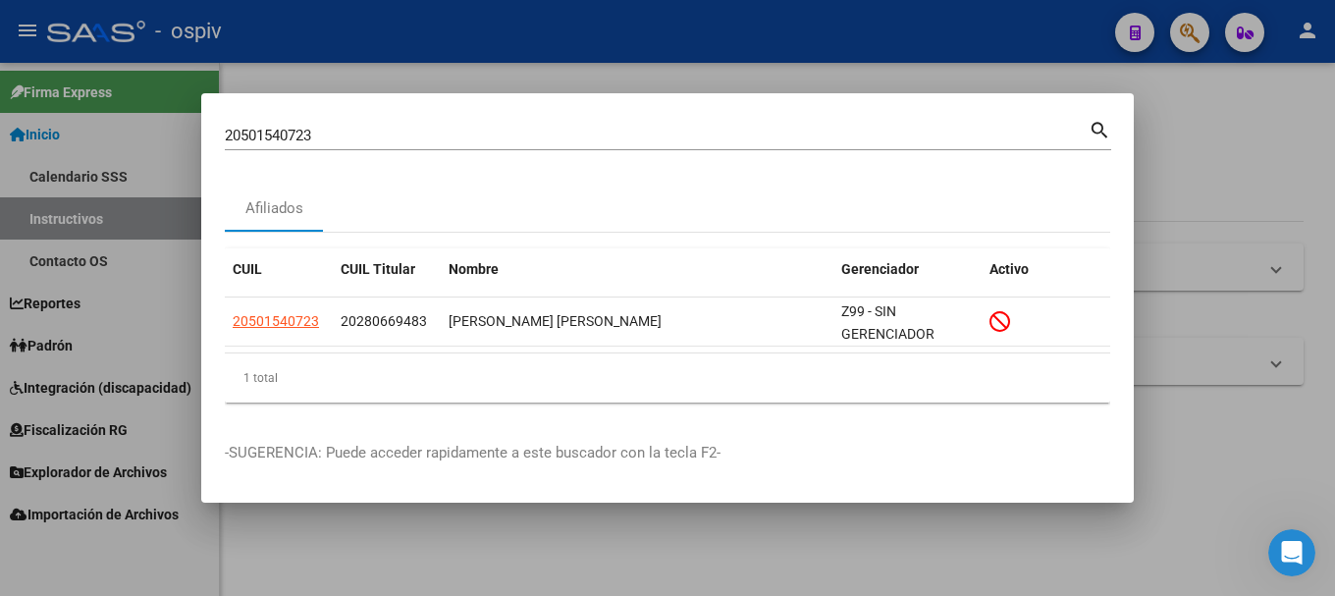
drag, startPoint x: 398, startPoint y: 126, endPoint x: 74, endPoint y: 98, distance: 325.1
click at [74, 98] on div "20501540723 Buscar (apellido, dni, cuil, nro traspaso, cuit, obra social) searc…" at bounding box center [667, 298] width 1335 height 596
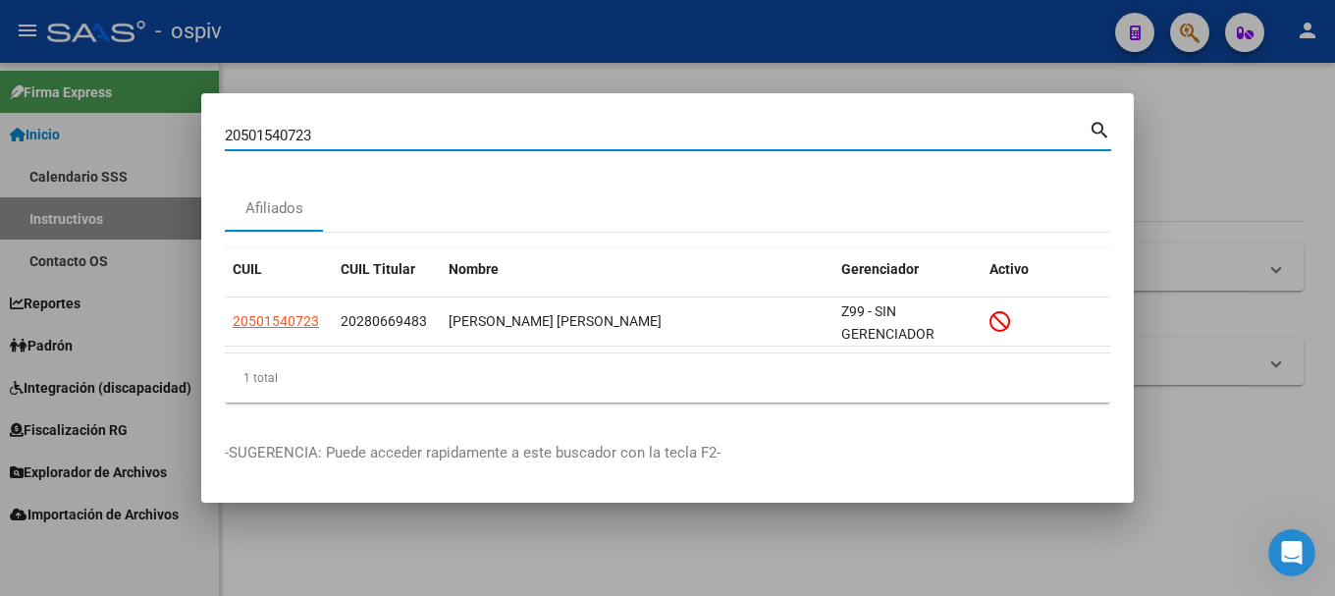
drag, startPoint x: 249, startPoint y: 130, endPoint x: 166, endPoint y: 121, distance: 83.9
click at [166, 121] on div "20501540723 Buscar (apellido, dni, cuil, nro traspaso, cuit, obra social) searc…" at bounding box center [667, 298] width 1335 height 596
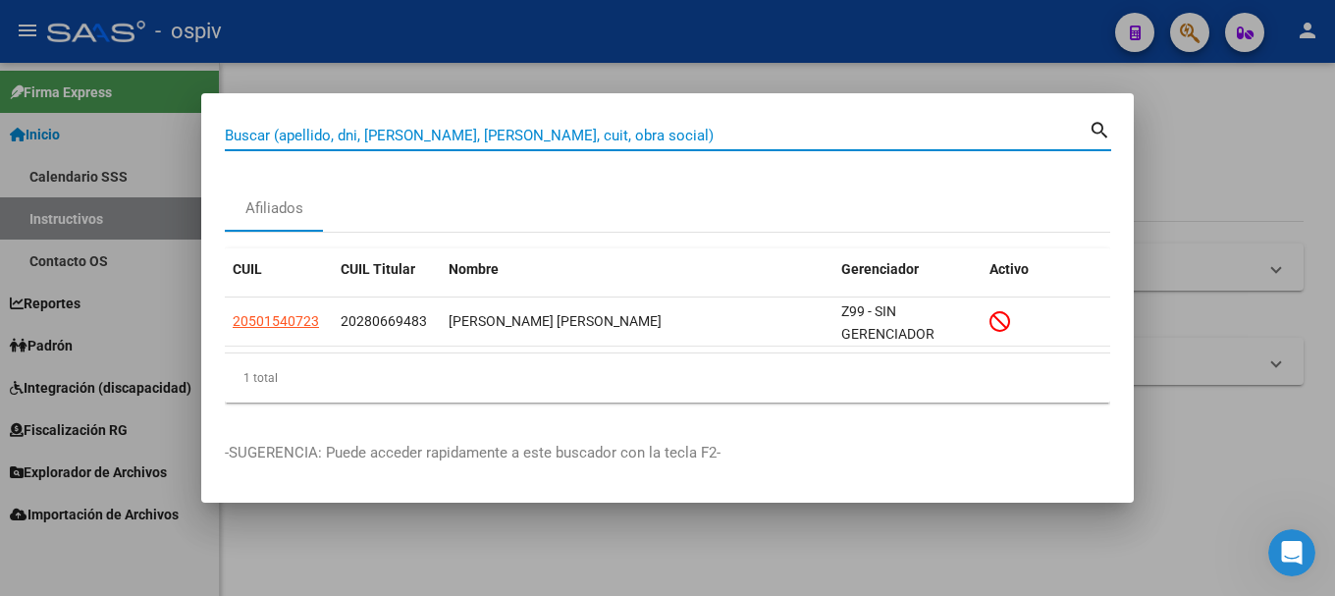
paste input "23542257199"
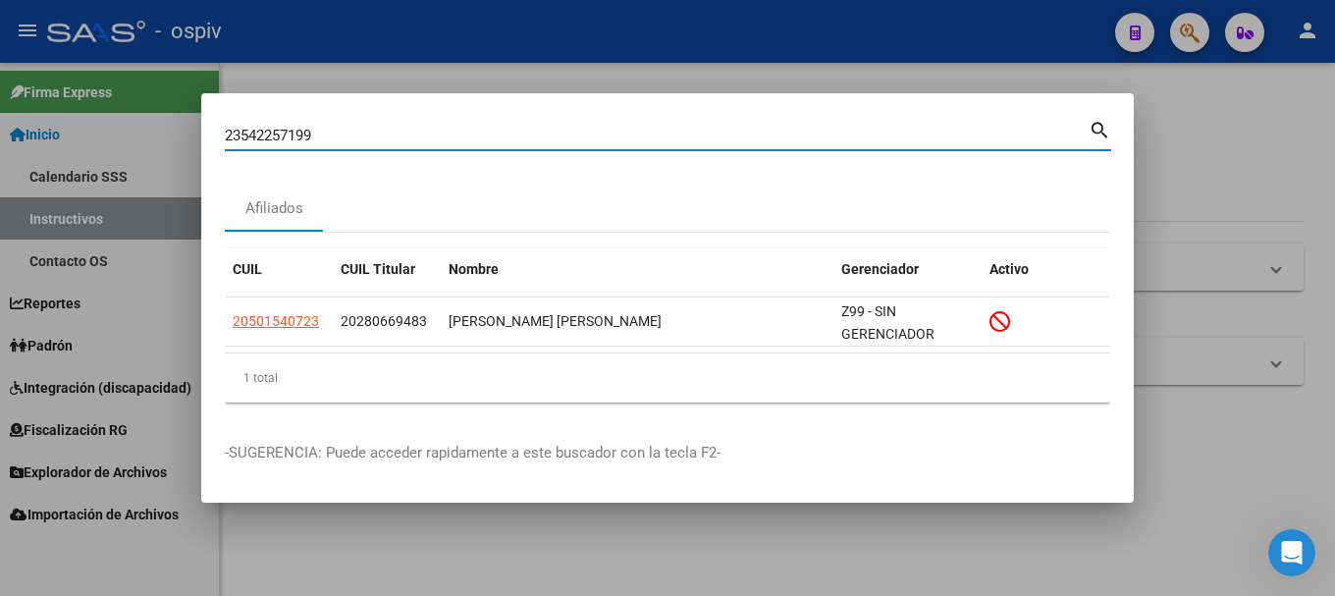
type input "23542257199"
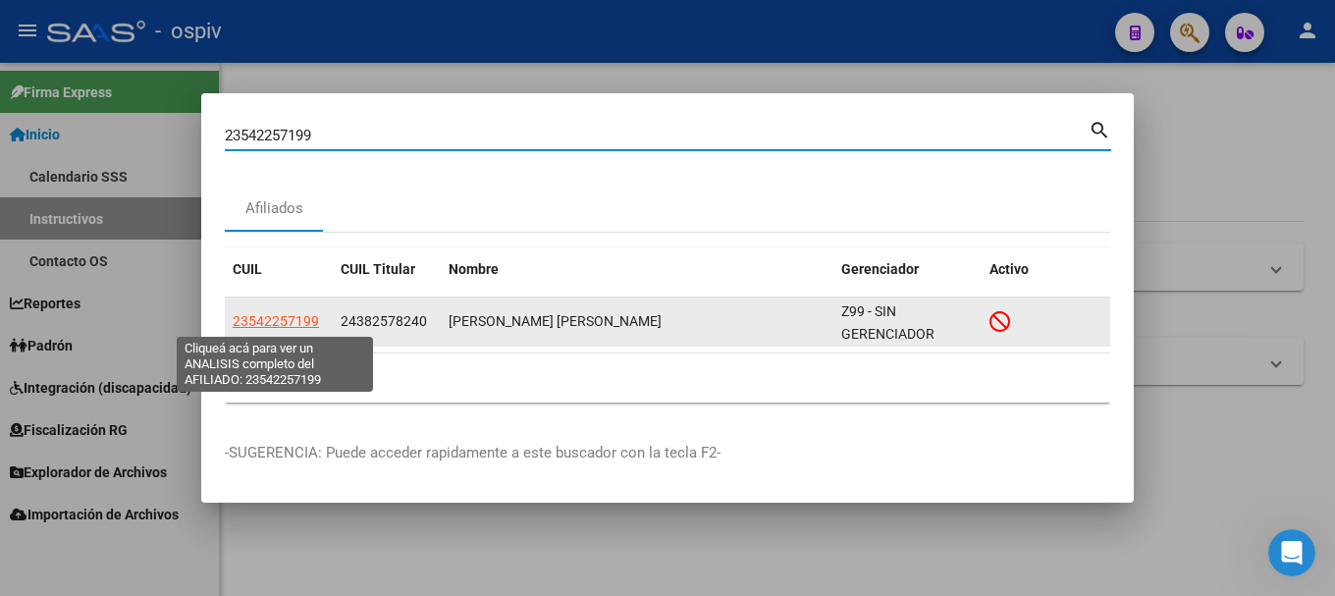
click at [273, 320] on span "23542257199" at bounding box center [276, 321] width 86 height 16
type textarea "23542257199"
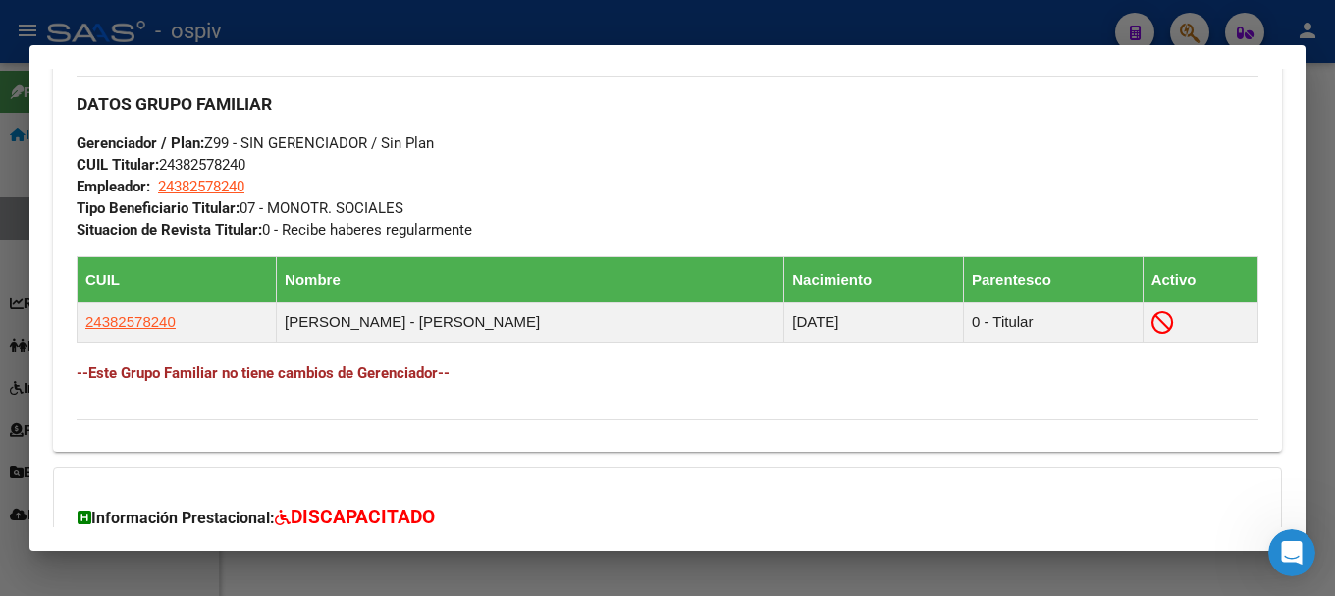
scroll to position [982, 0]
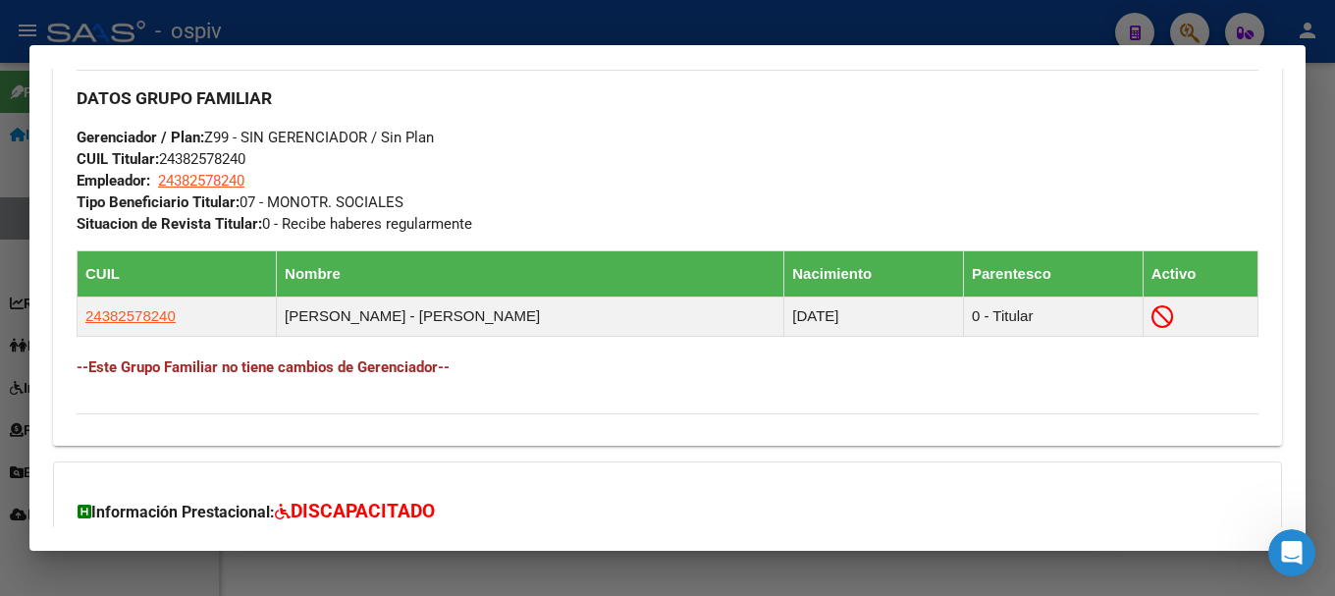
click at [1203, 29] on div at bounding box center [667, 298] width 1335 height 596
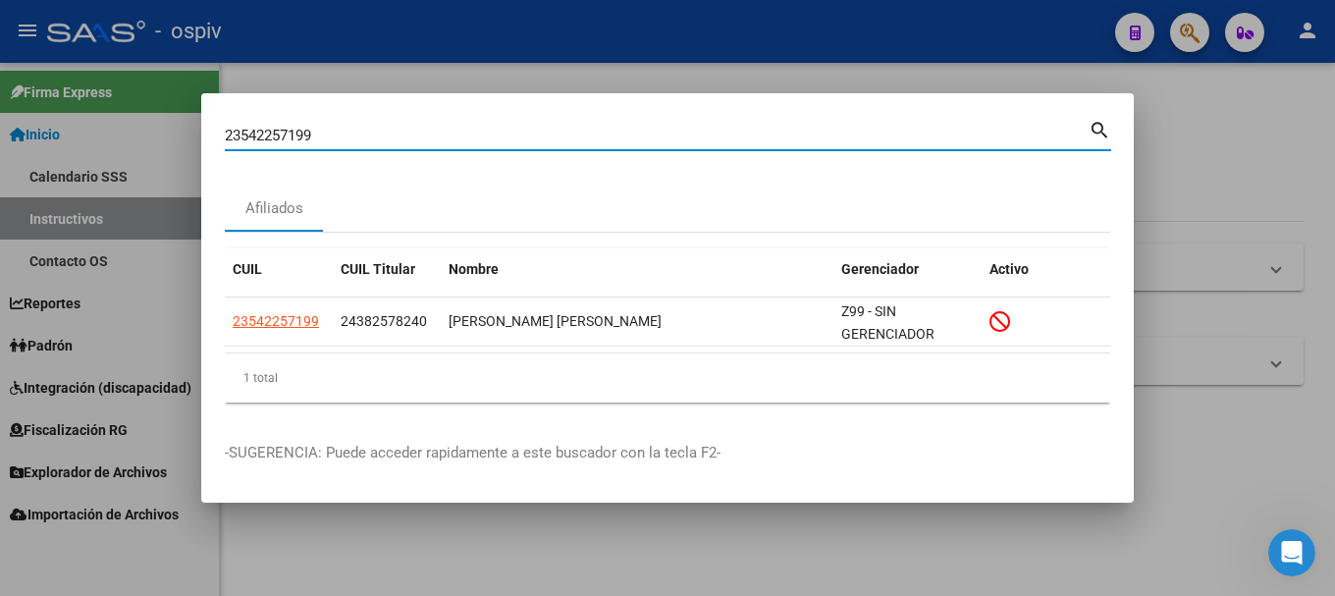
drag, startPoint x: 348, startPoint y: 125, endPoint x: 135, endPoint y: 105, distance: 213.9
click at [136, 105] on div "23542257199 Buscar (apellido, dni, cuil, nro traspaso, cuit, obra social) searc…" at bounding box center [667, 298] width 1335 height 596
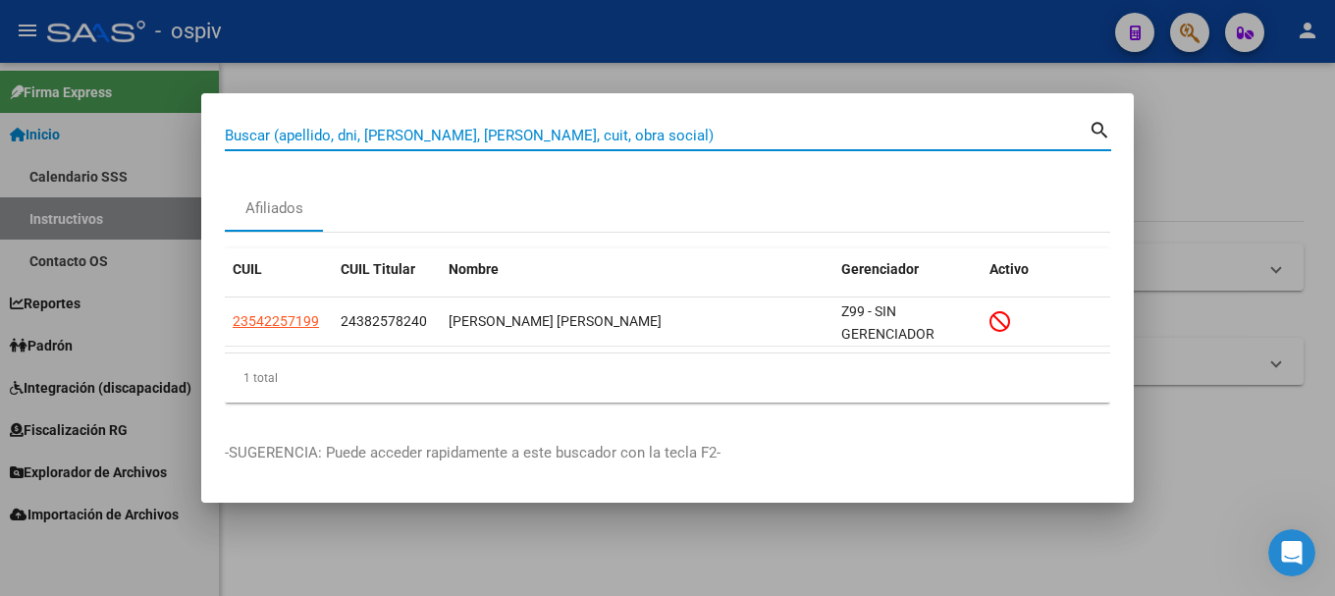
paste input "20507639438"
type input "20507639438"
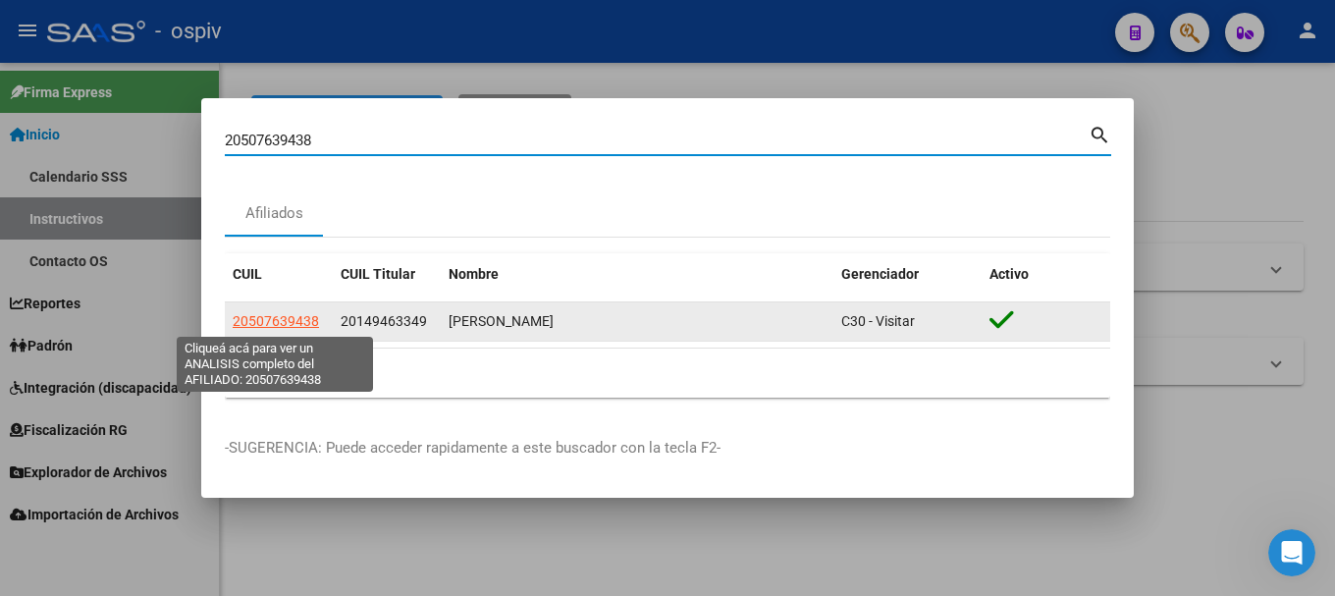
click at [265, 316] on span "20507639438" at bounding box center [276, 321] width 86 height 16
type textarea "20507639438"
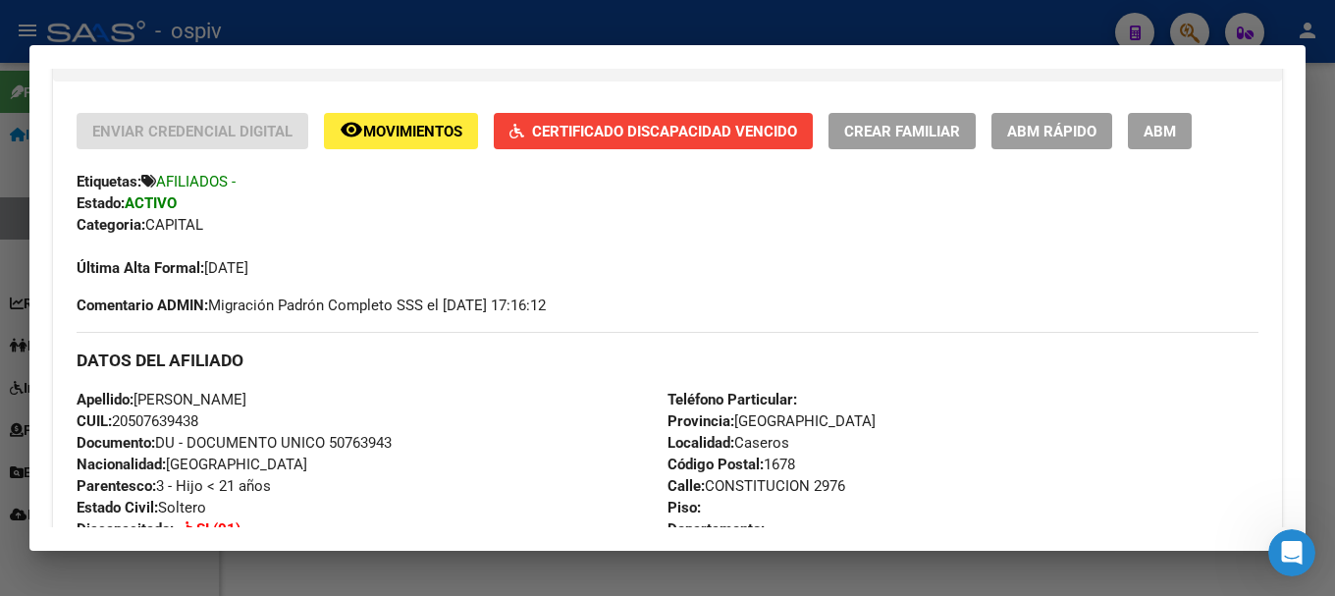
scroll to position [393, 0]
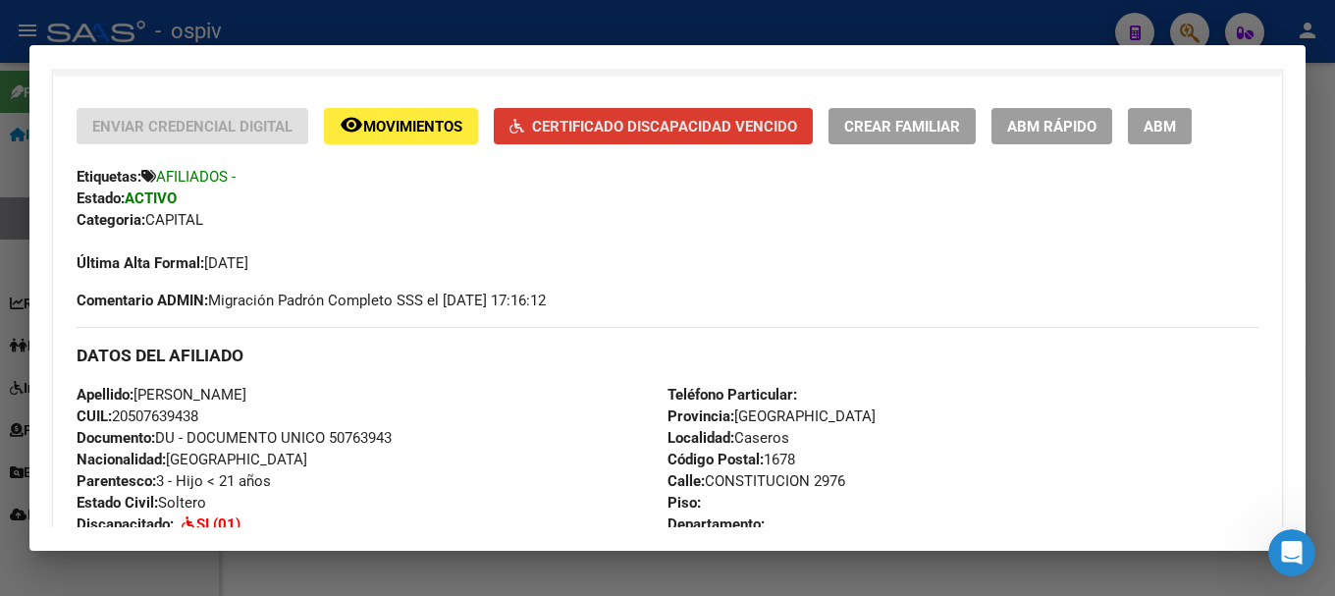
click at [673, 125] on span "Certificado Discapacidad Vencido" at bounding box center [664, 127] width 265 height 18
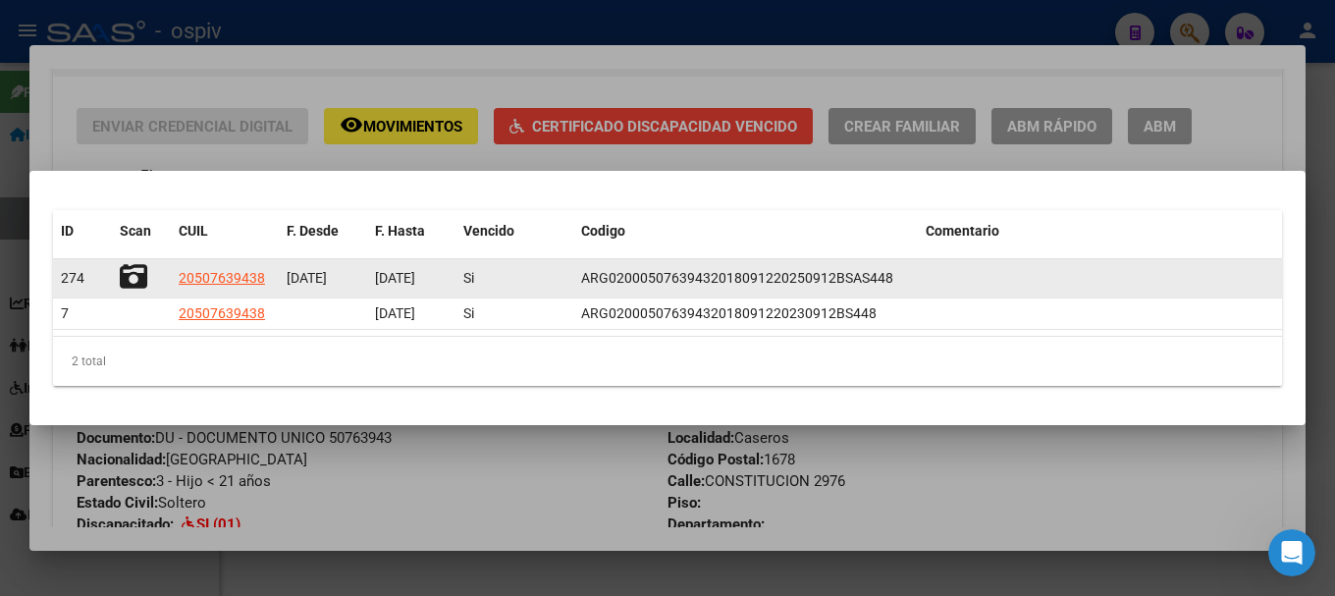
click at [127, 277] on icon at bounding box center [133, 276] width 27 height 27
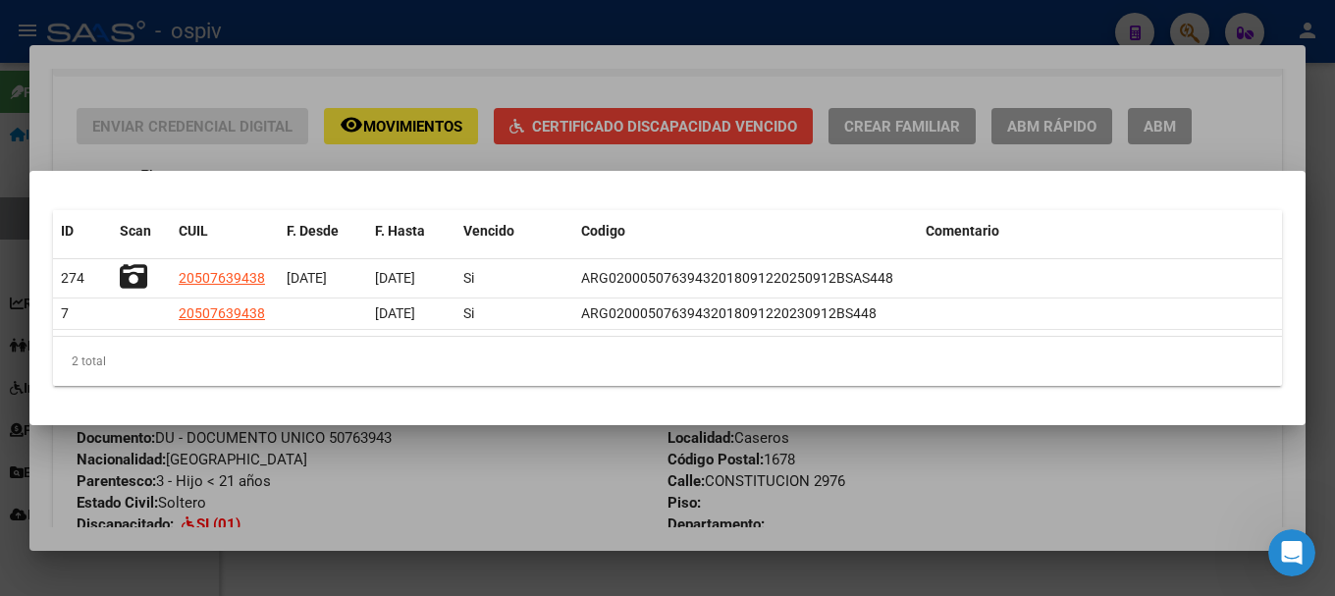
click at [1189, 22] on div at bounding box center [667, 298] width 1335 height 596
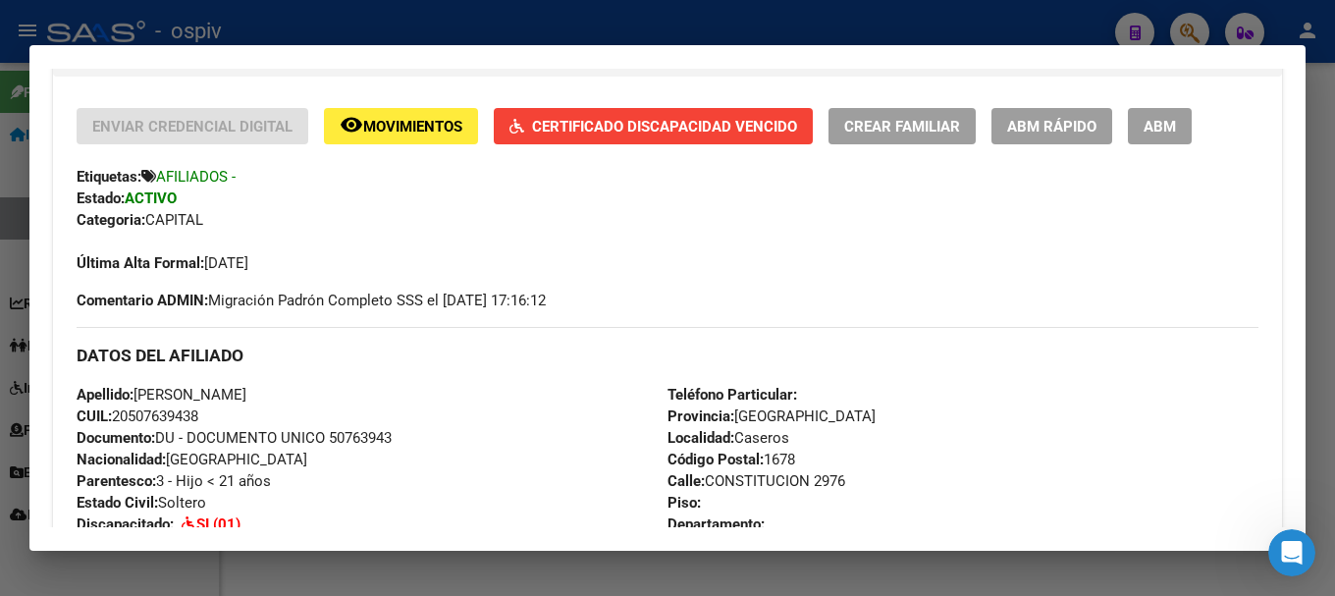
click at [1195, 23] on div at bounding box center [667, 298] width 1335 height 596
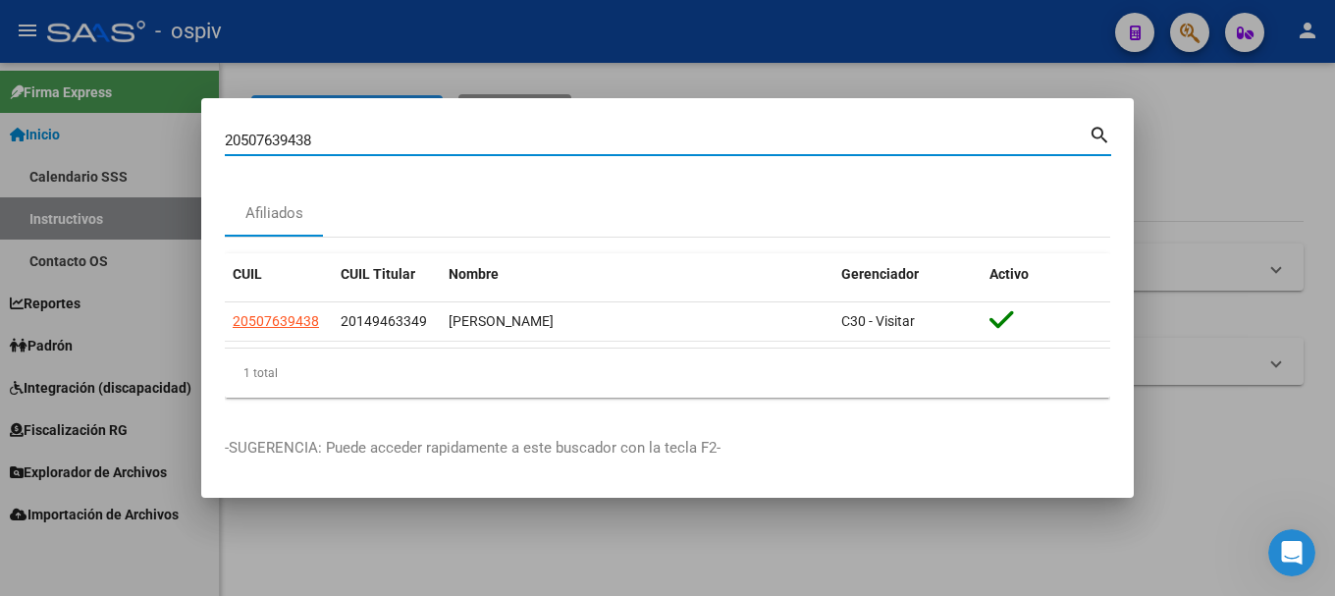
drag, startPoint x: 374, startPoint y: 146, endPoint x: 46, endPoint y: 96, distance: 331.7
click at [49, 105] on div "20507639438 Buscar (apellido, dni, cuil, nro traspaso, cuit, obra social) searc…" at bounding box center [667, 298] width 1335 height 596
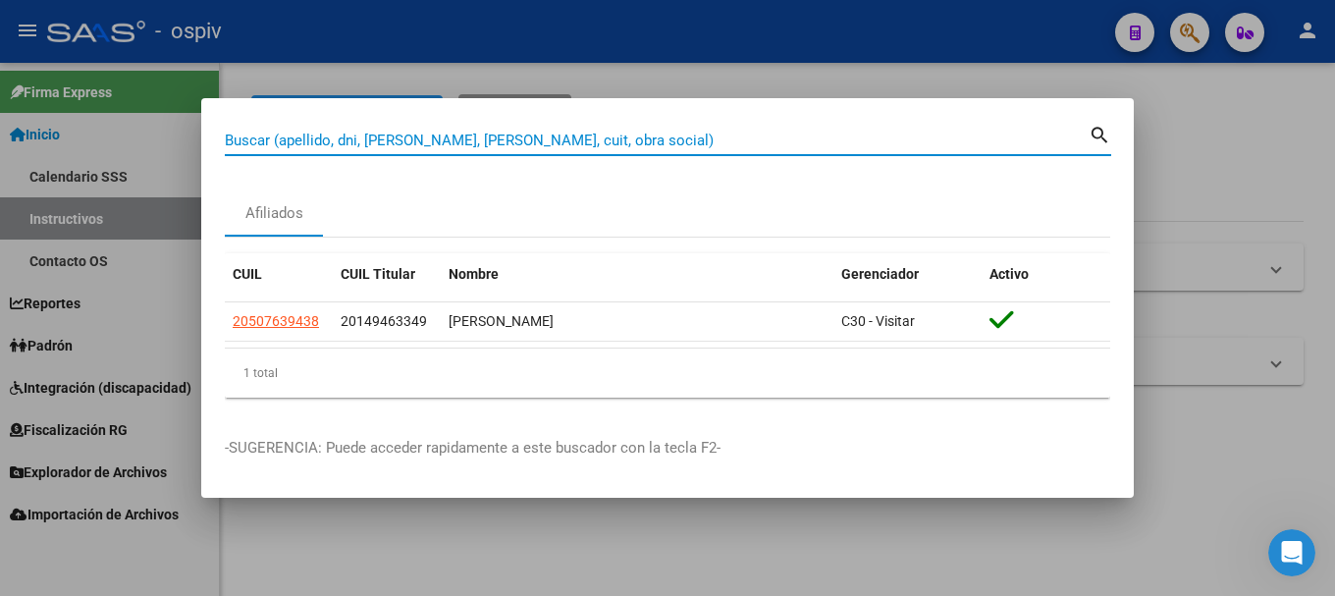
paste input "20575194703"
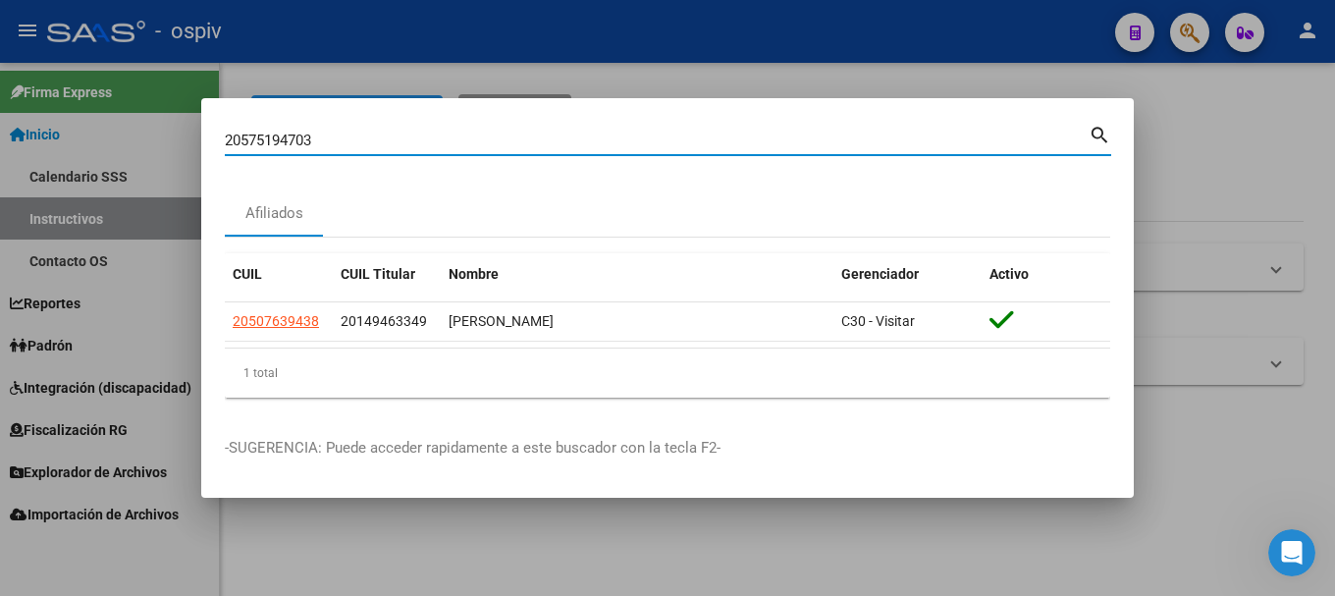
type input "20575194703"
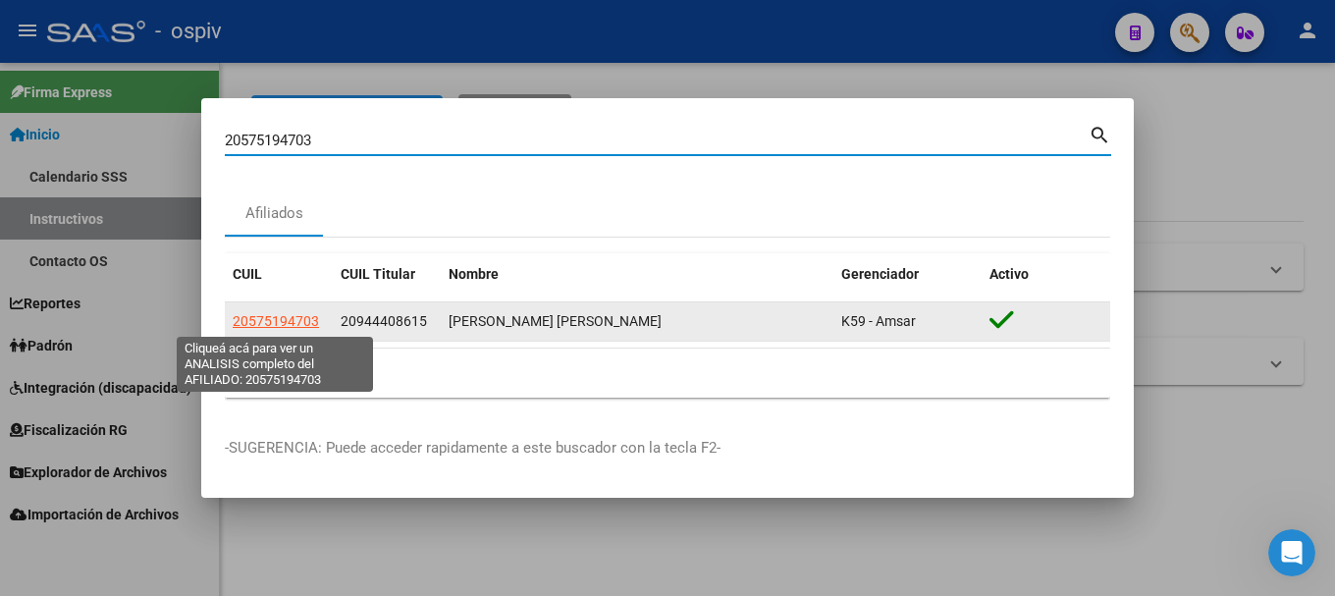
click at [285, 317] on span "20575194703" at bounding box center [276, 321] width 86 height 16
type textarea "20575194703"
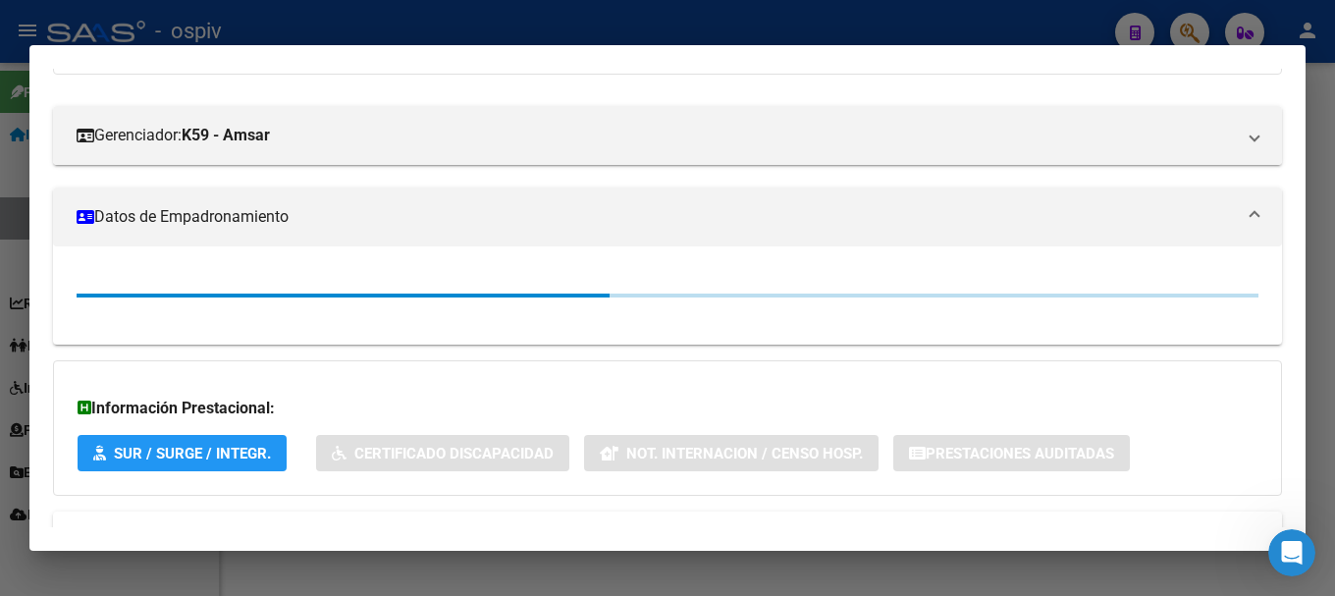
scroll to position [294, 0]
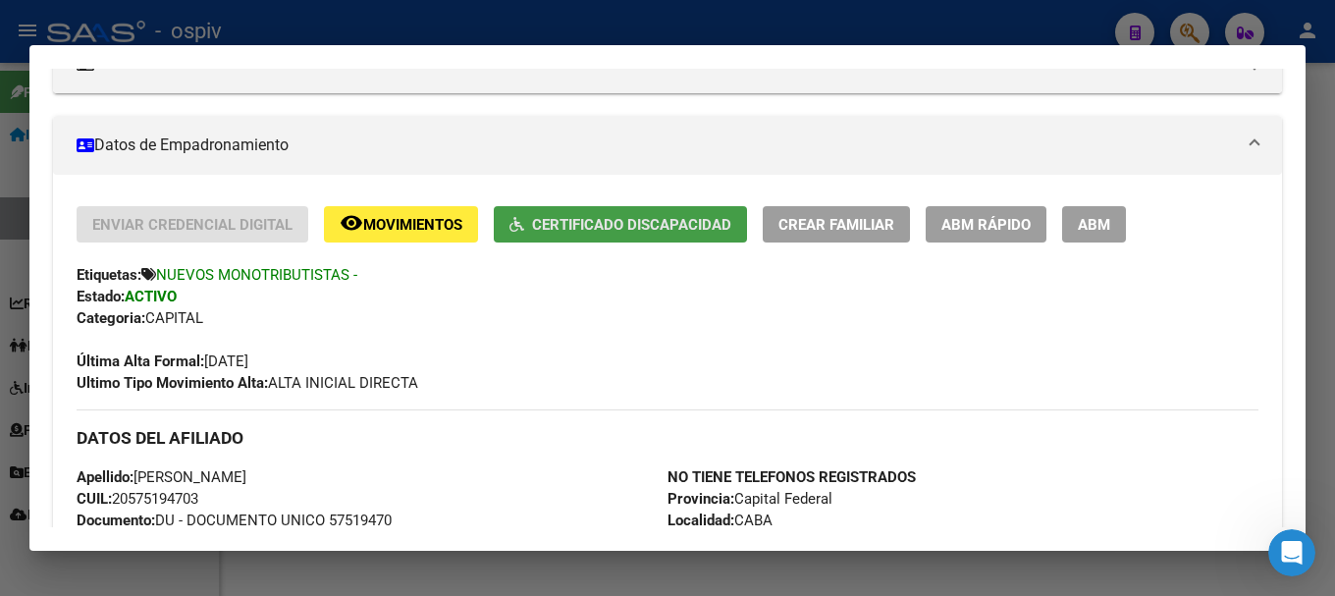
click at [680, 231] on span "Certificado Discapacidad" at bounding box center [631, 225] width 199 height 18
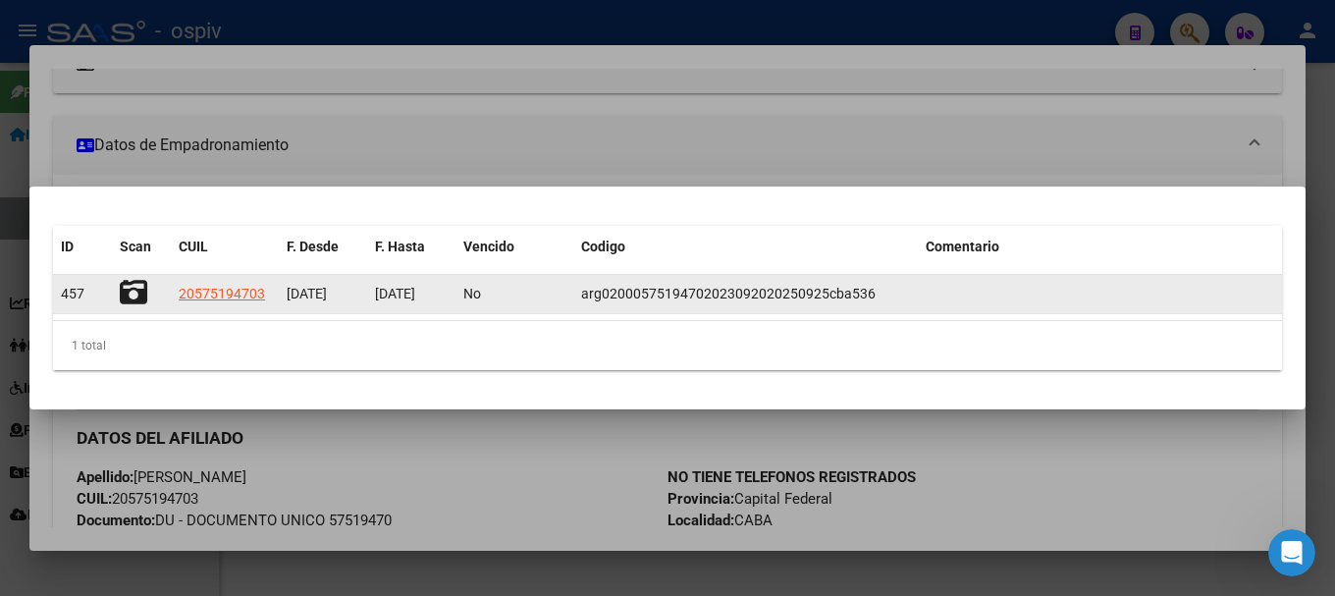
click at [131, 295] on icon at bounding box center [133, 292] width 27 height 27
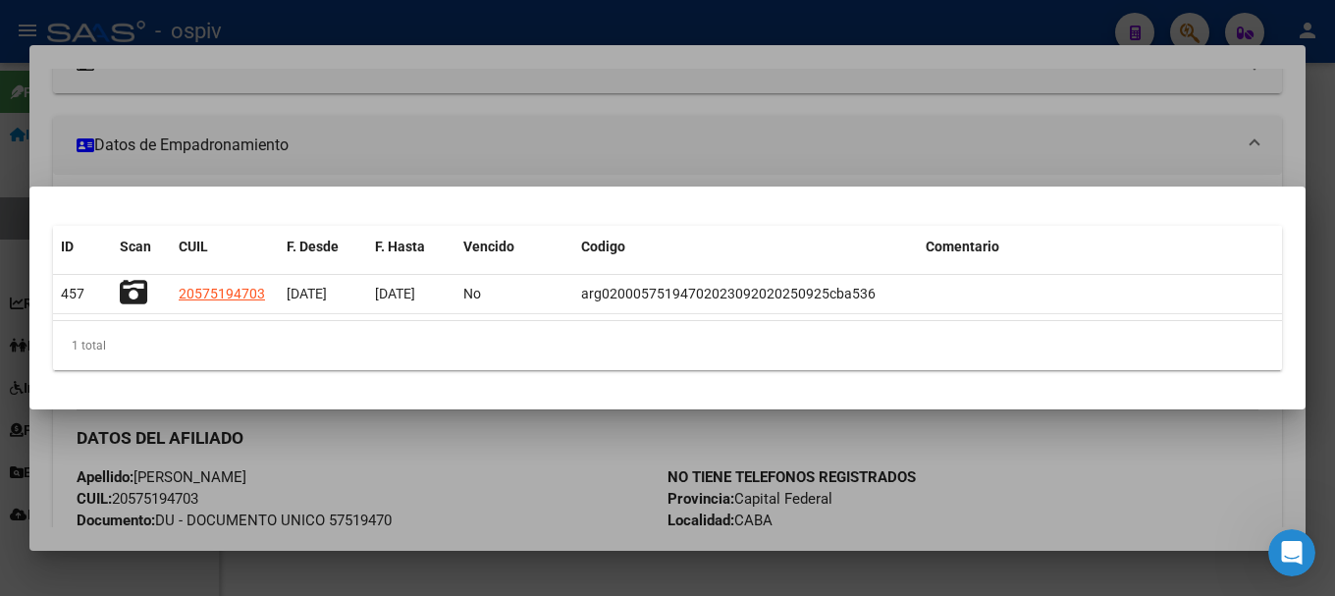
click at [1197, 21] on div at bounding box center [667, 298] width 1335 height 596
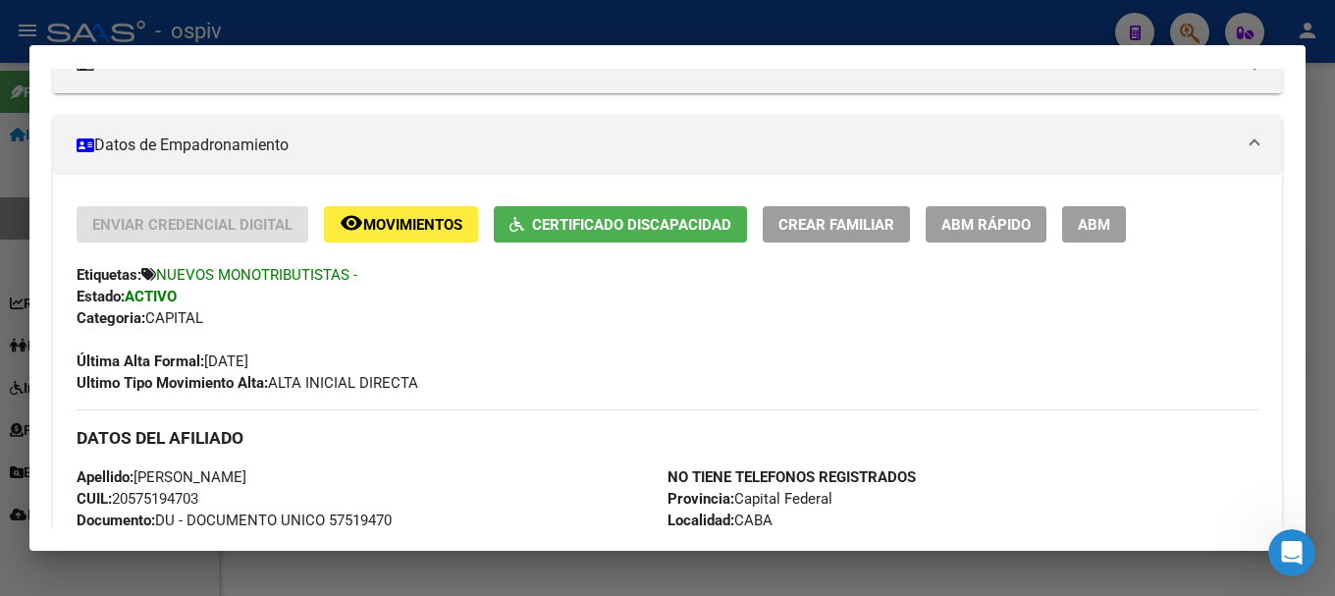
click at [1192, 37] on div at bounding box center [667, 298] width 1335 height 596
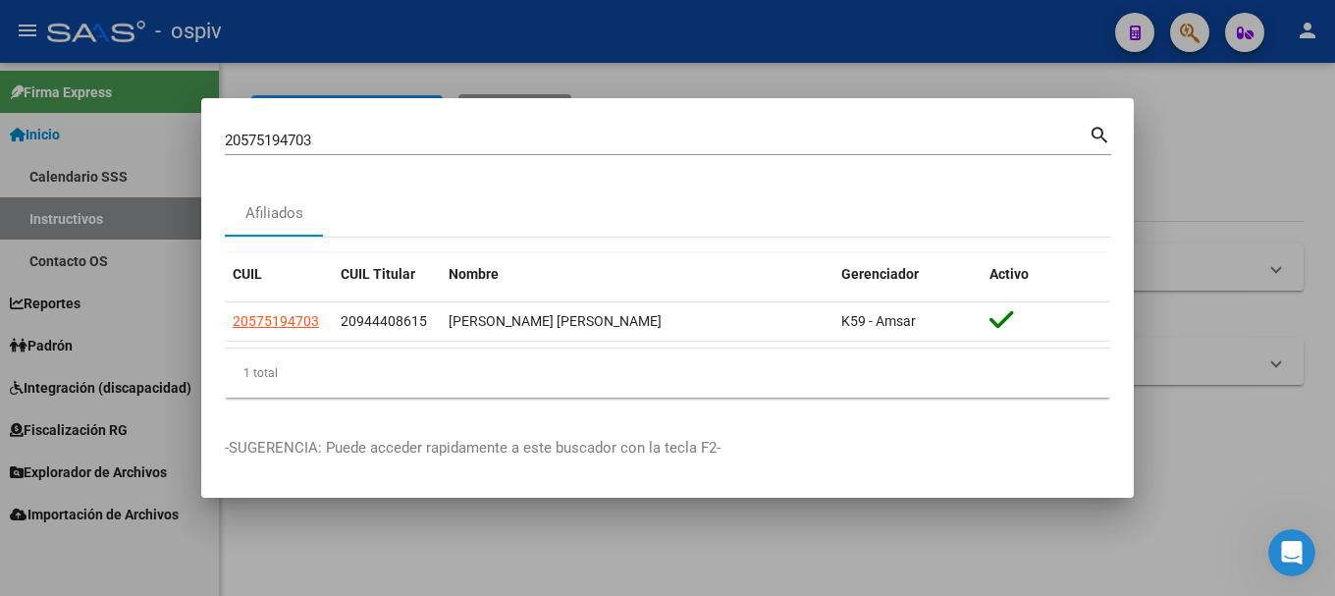
drag, startPoint x: 218, startPoint y: 136, endPoint x: 107, endPoint y: 136, distance: 110.9
click at [107, 136] on div "20575194703 Buscar (apellido, dni, cuil, nro traspaso, cuit, obra social) searc…" at bounding box center [667, 298] width 1335 height 596
click at [319, 133] on input "20575194703" at bounding box center [657, 141] width 864 height 18
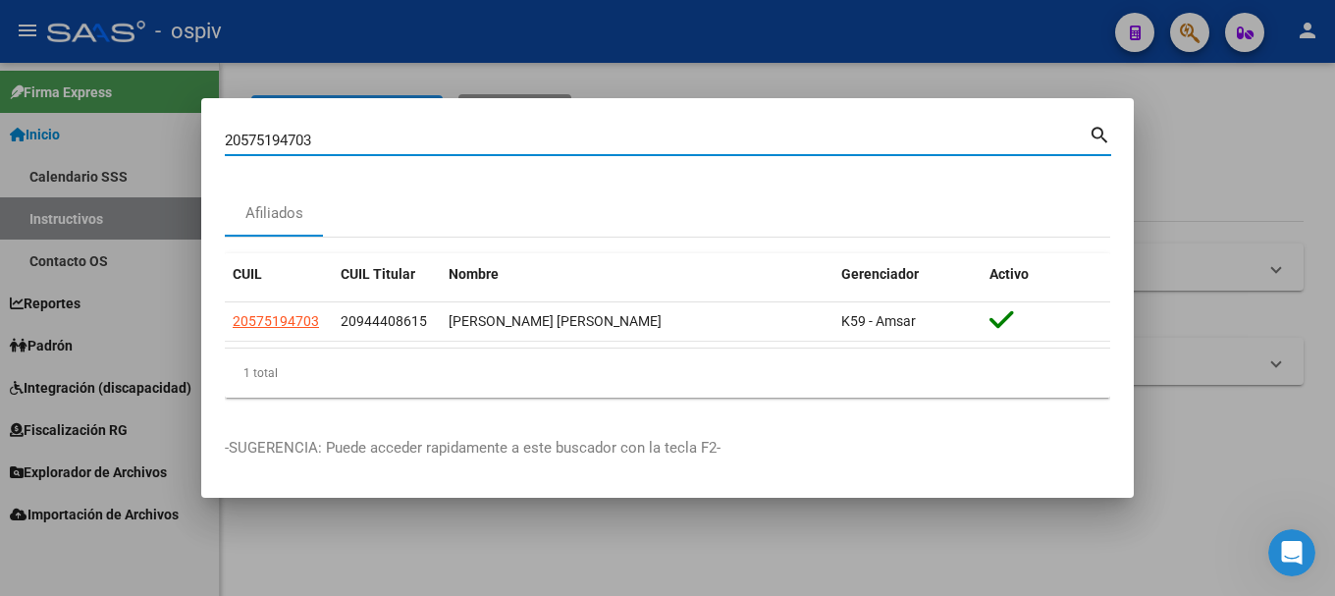
drag, startPoint x: 319, startPoint y: 133, endPoint x: 239, endPoint y: 134, distance: 80.5
click at [239, 134] on input "20575194703" at bounding box center [657, 141] width 864 height 18
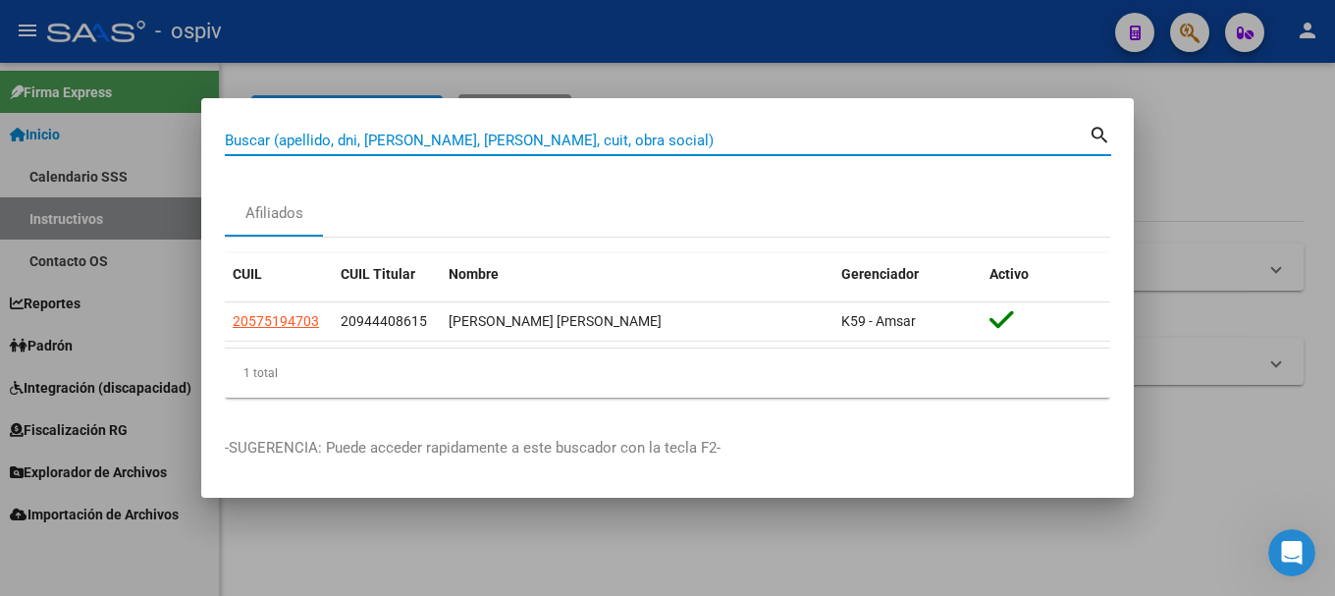
paste input "20507639438"
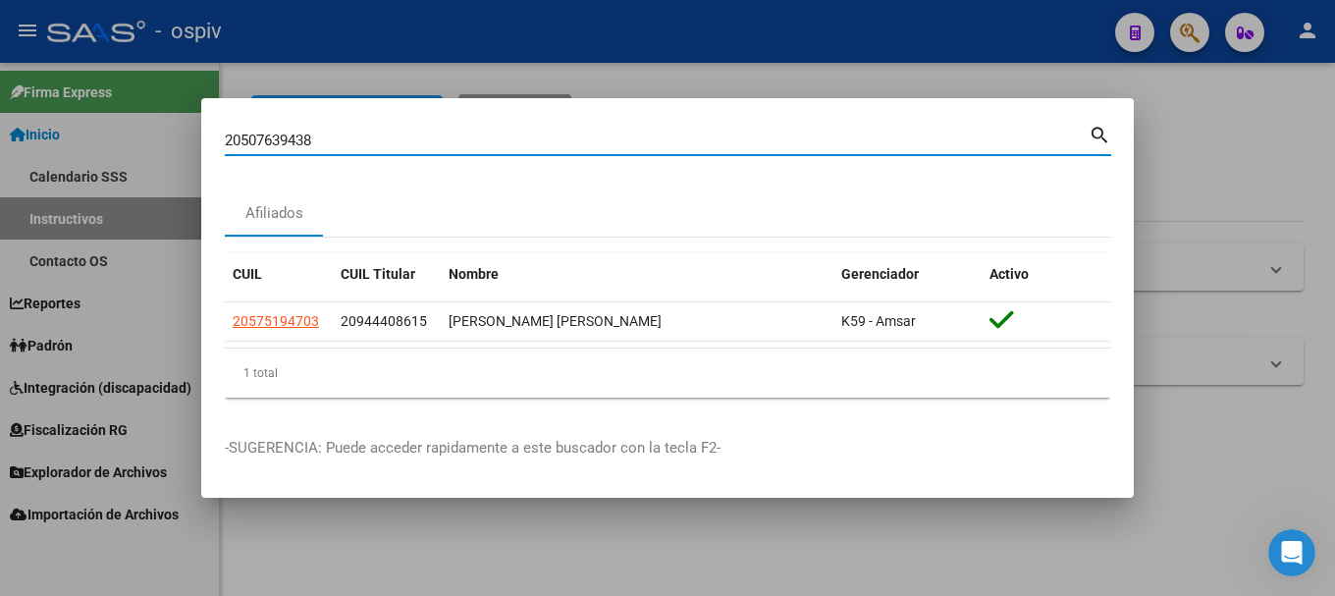
type input "20507639438"
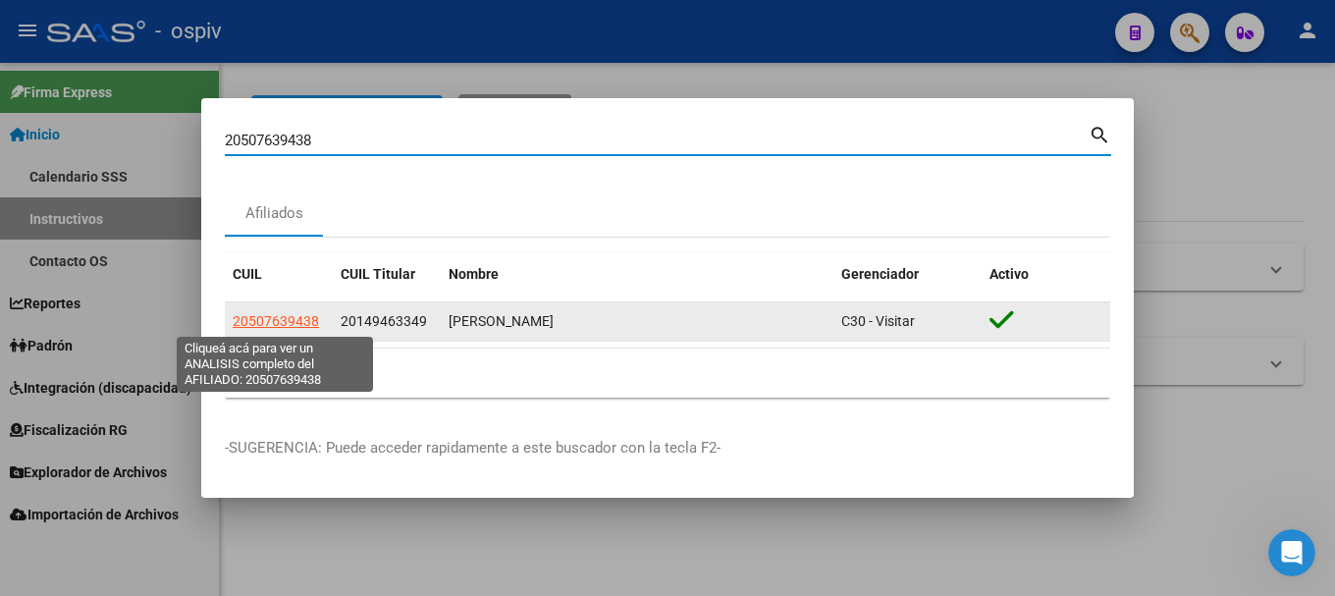
click at [248, 322] on span "20507639438" at bounding box center [276, 321] width 86 height 16
type textarea "20507639438"
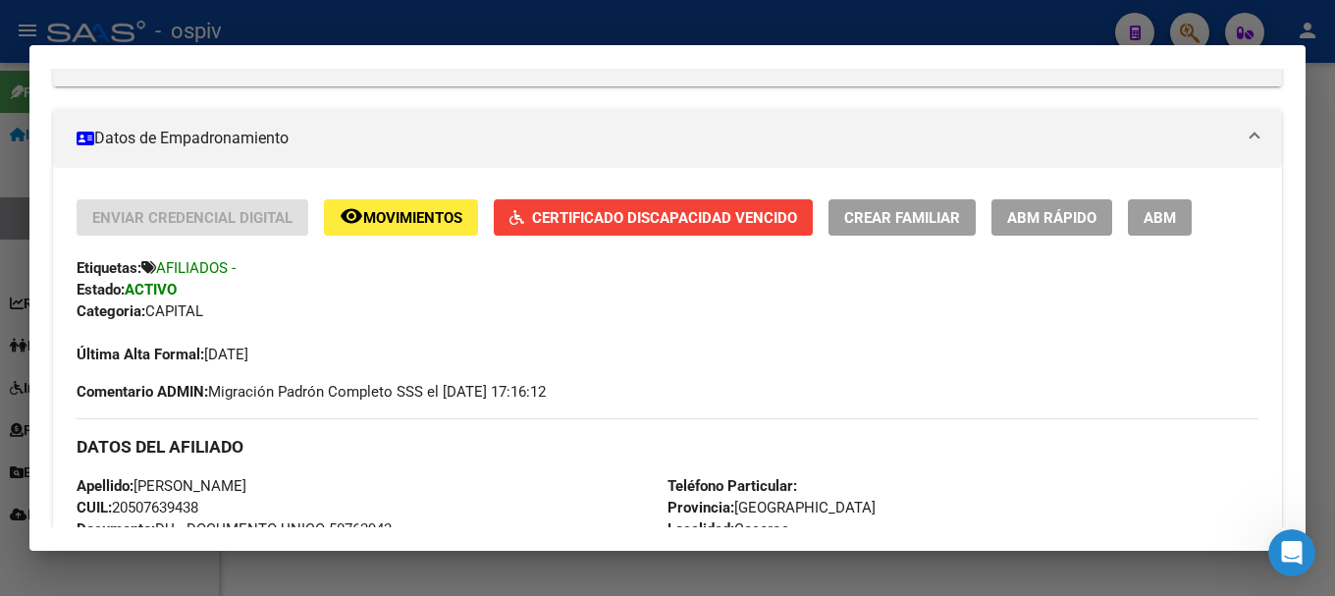
scroll to position [393, 0]
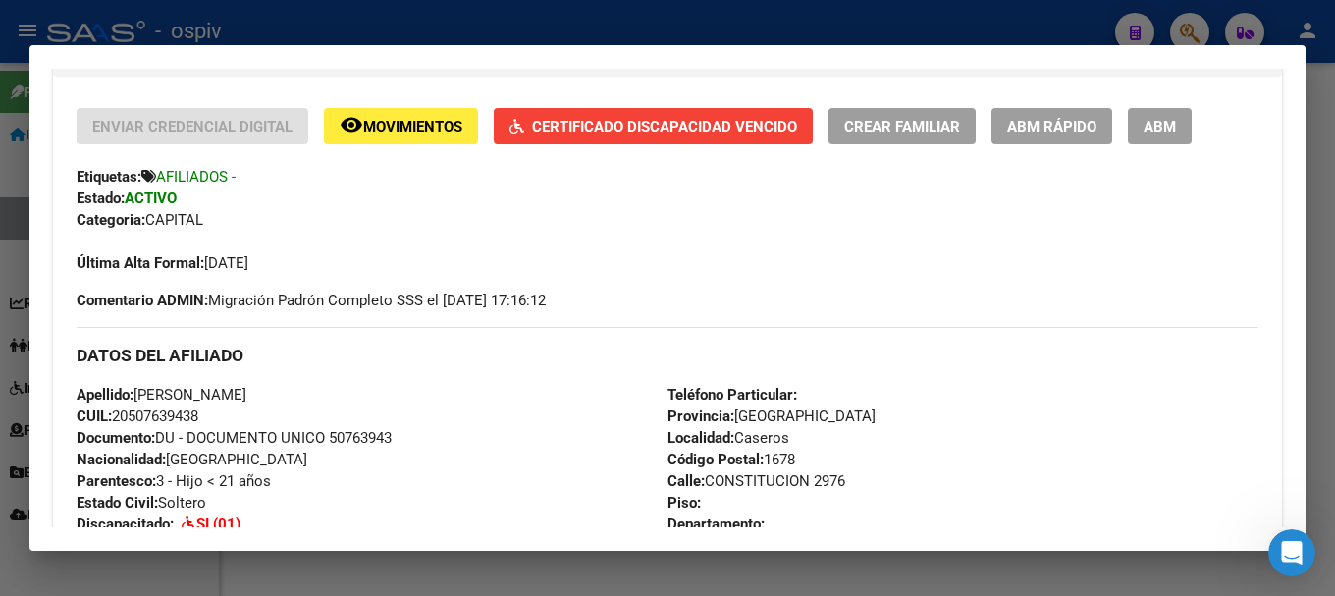
click at [633, 132] on span "Certificado Discapacidad Vencido" at bounding box center [664, 127] width 265 height 18
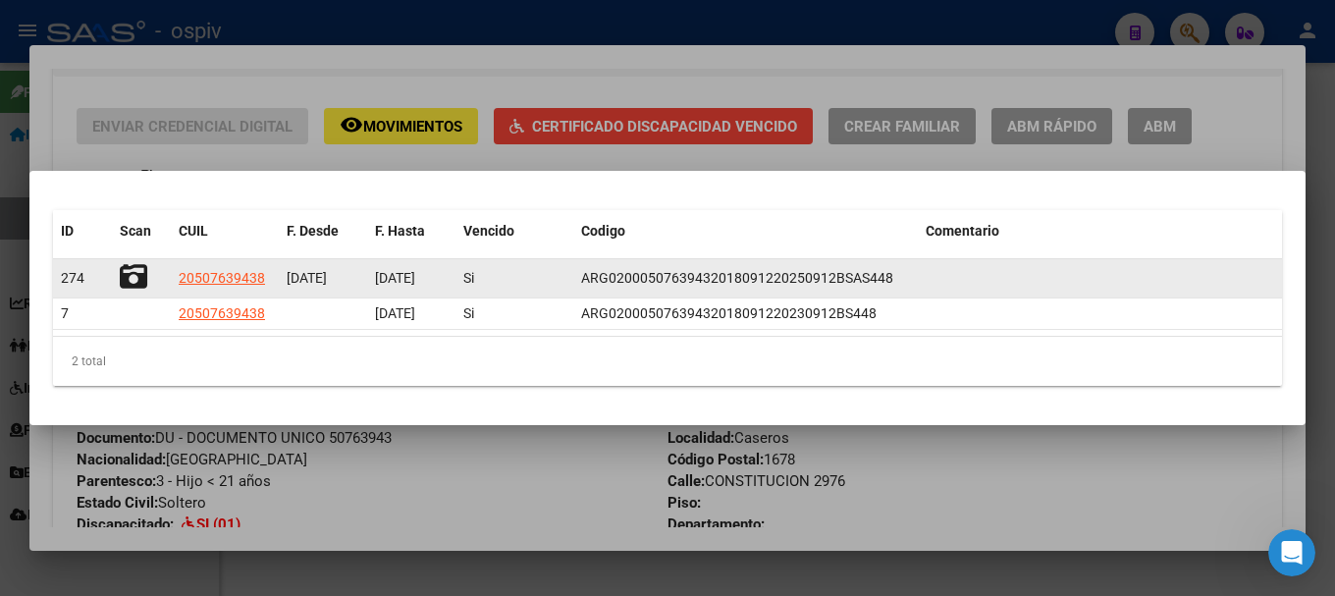
click at [139, 281] on icon at bounding box center [133, 276] width 27 height 27
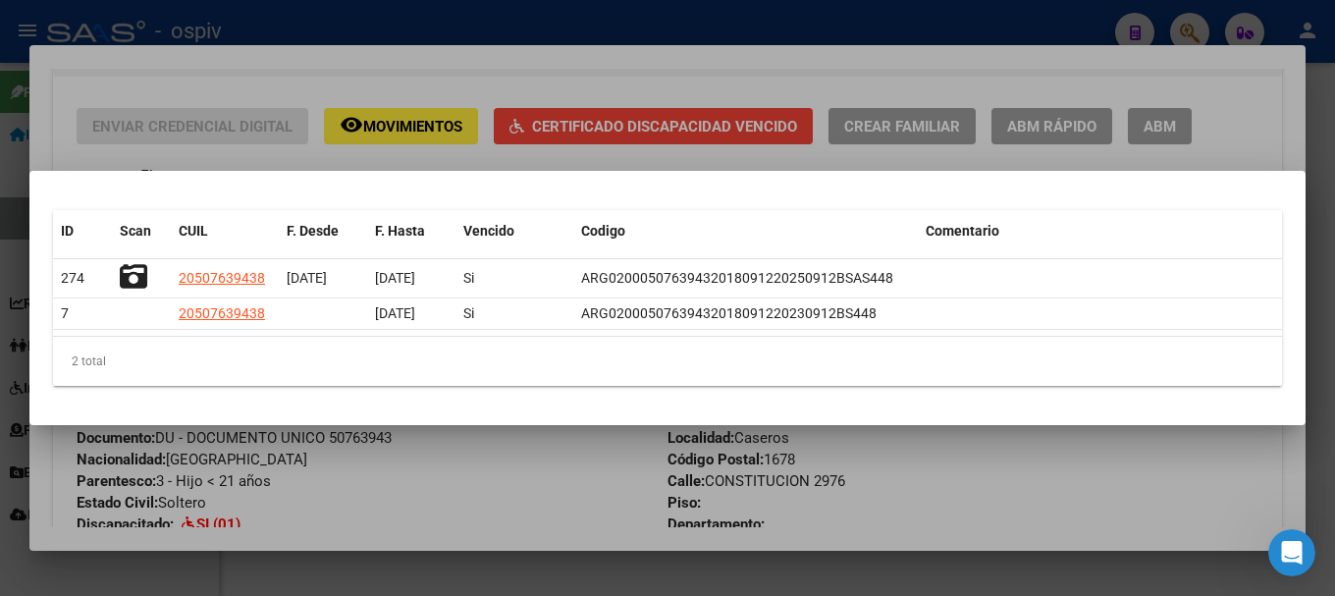
click at [1198, 23] on div at bounding box center [667, 298] width 1335 height 596
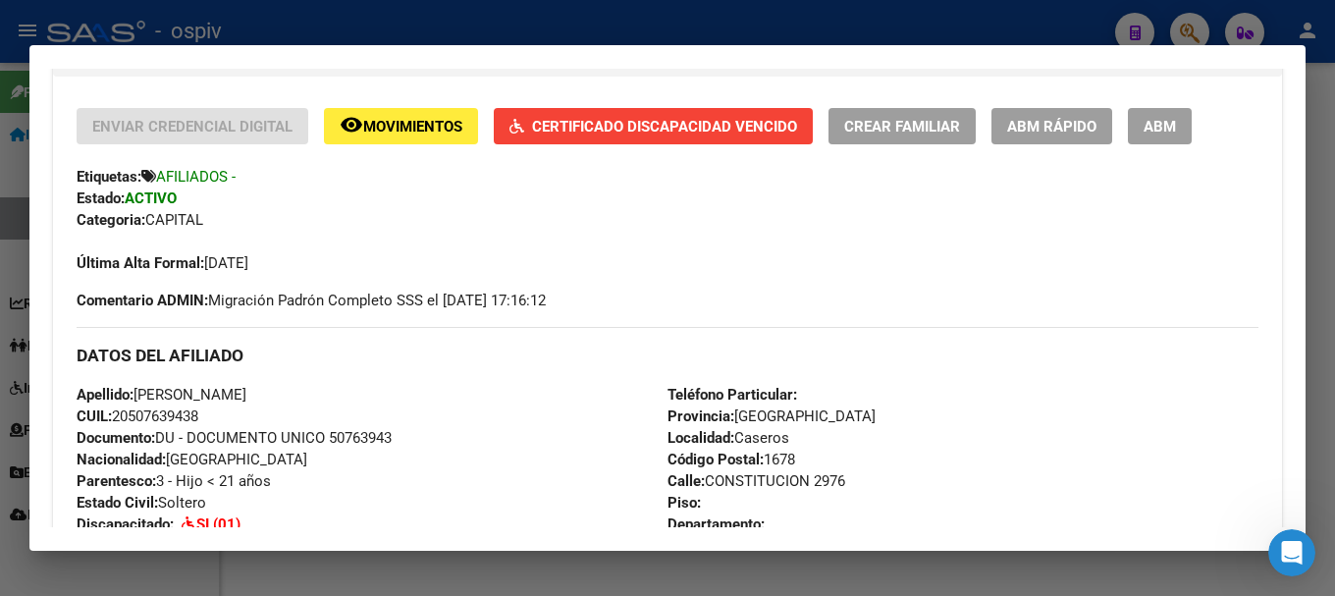
click at [1185, 29] on div at bounding box center [667, 298] width 1335 height 596
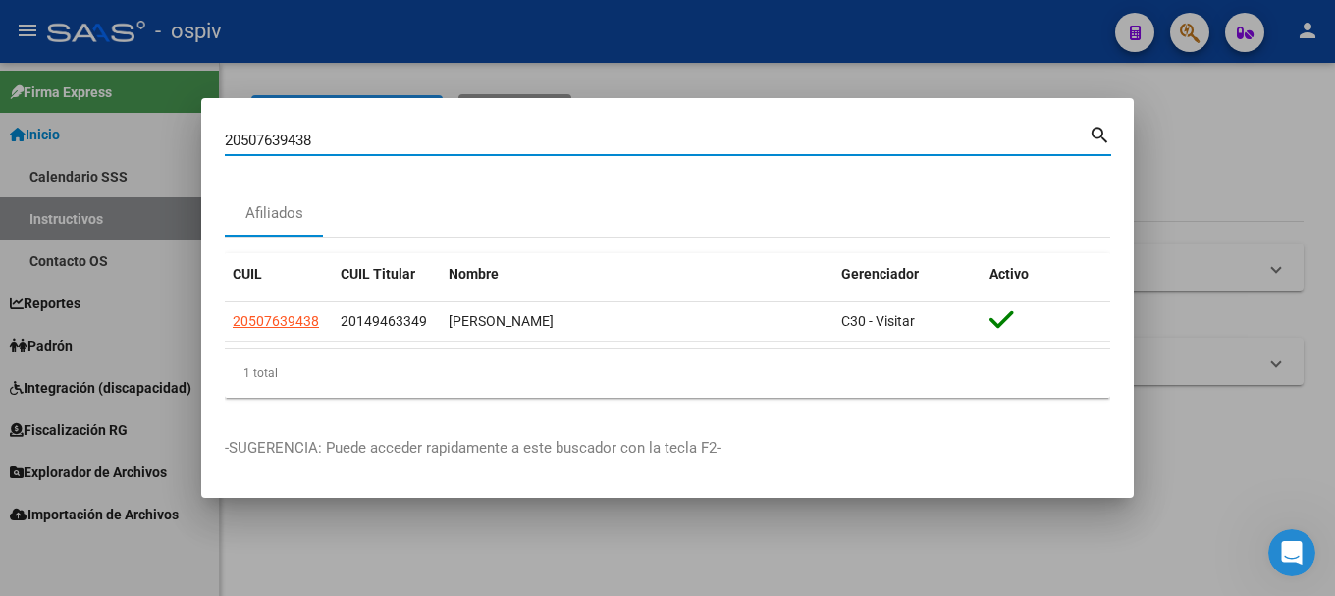
drag, startPoint x: 428, startPoint y: 144, endPoint x: 164, endPoint y: 144, distance: 264.1
click at [166, 144] on div "20507639438 Buscar (apellido, dni, cuil, nro traspaso, cuit, obra social) searc…" at bounding box center [667, 298] width 1335 height 596
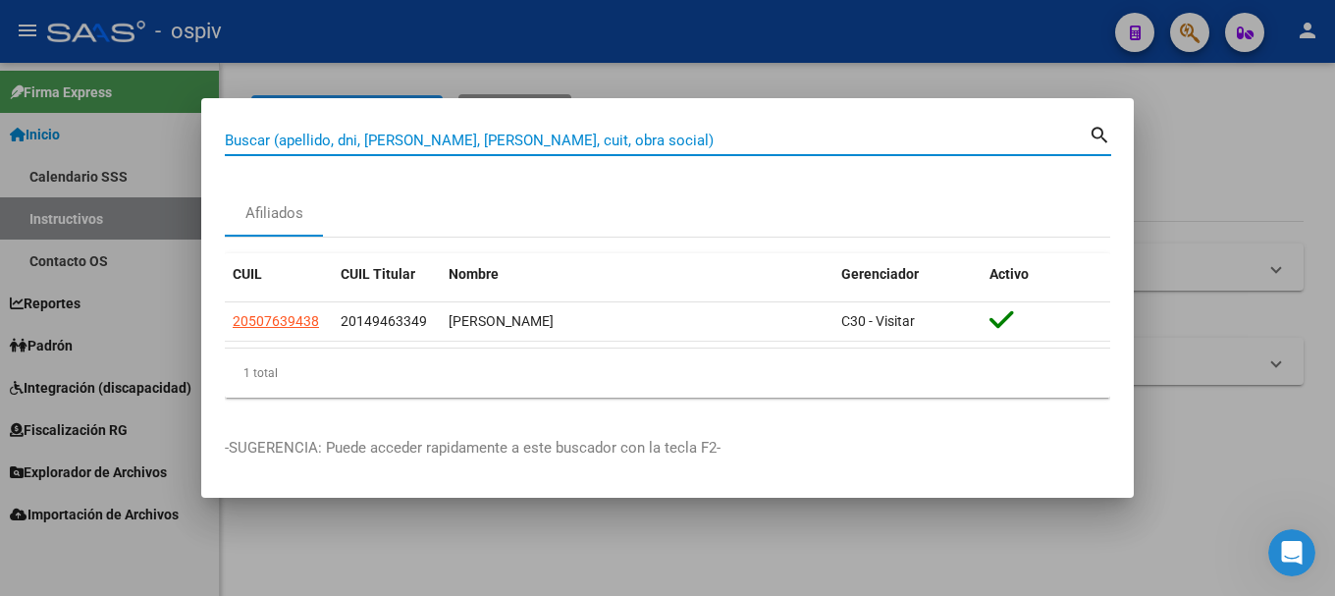
paste input "20552544170"
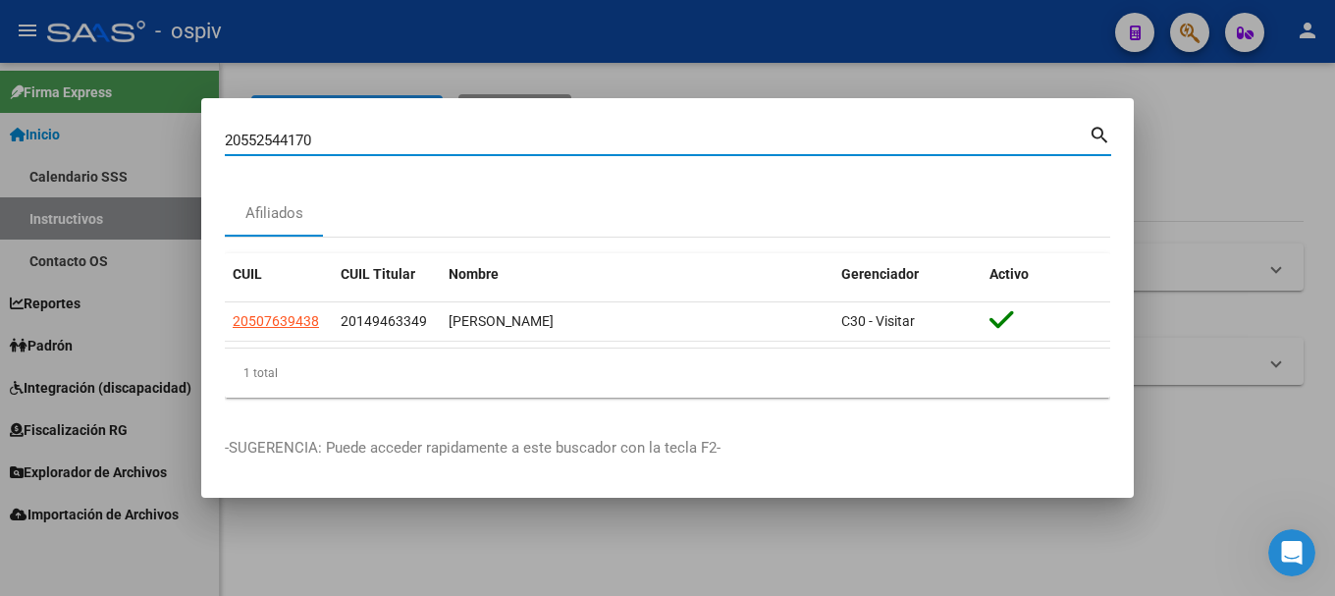
type input "20552544170"
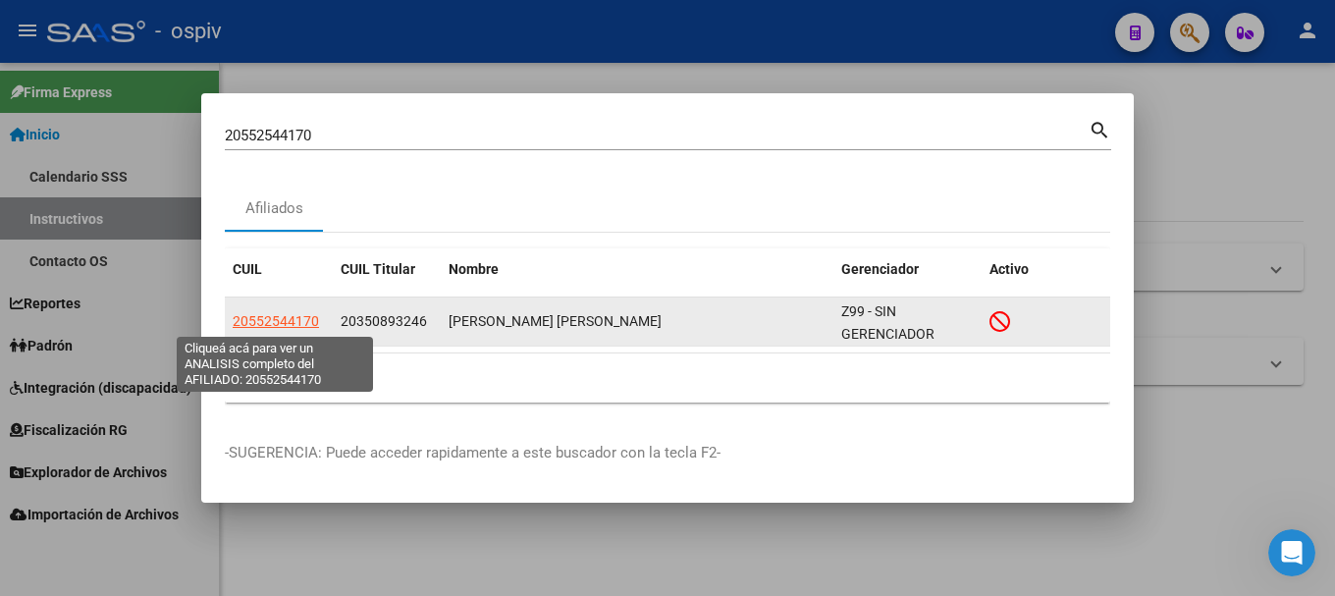
click at [289, 323] on span "20552544170" at bounding box center [276, 321] width 86 height 16
type textarea "20552544170"
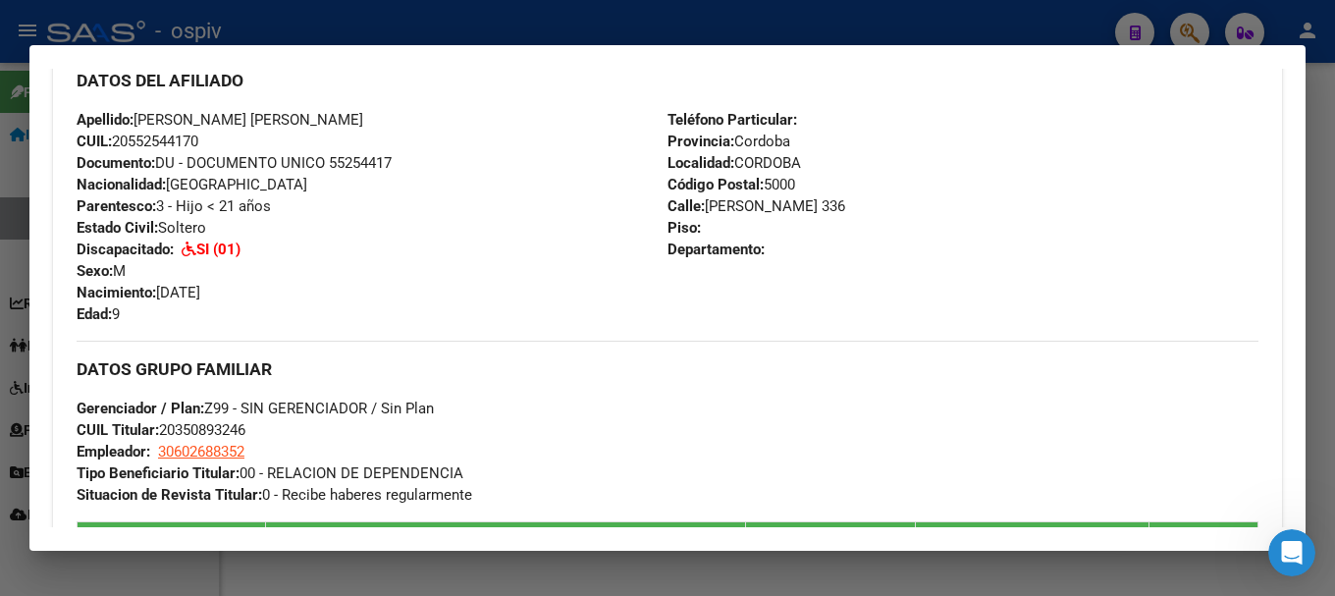
scroll to position [883, 0]
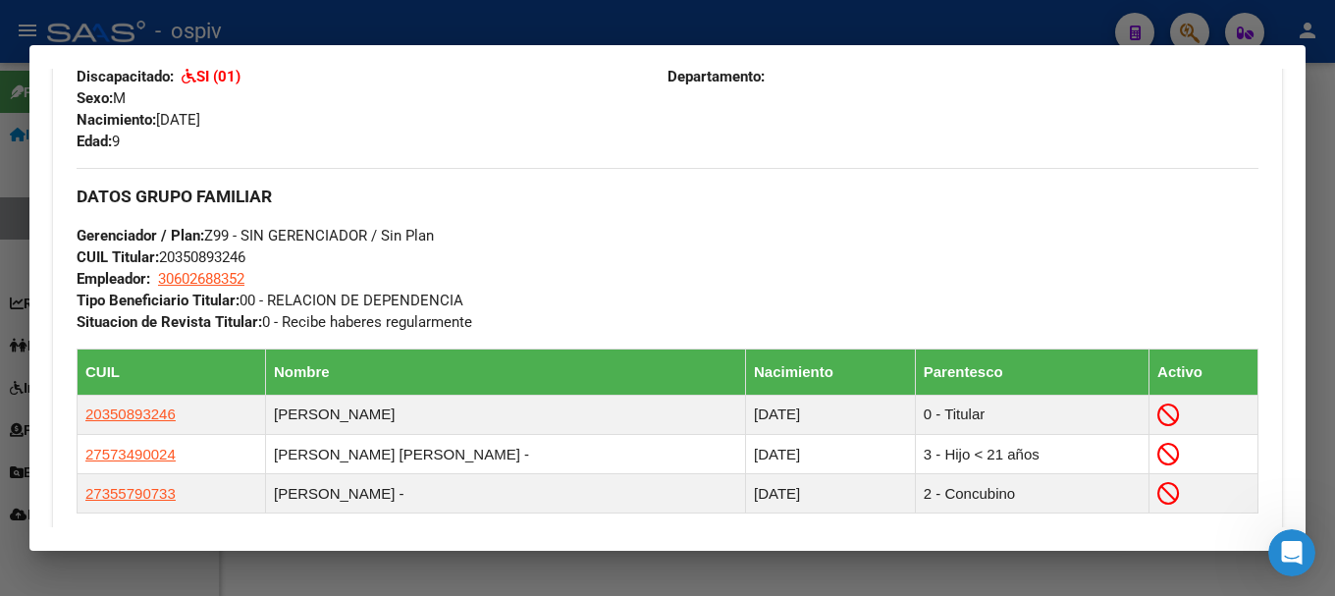
click at [1196, 27] on div at bounding box center [667, 298] width 1335 height 596
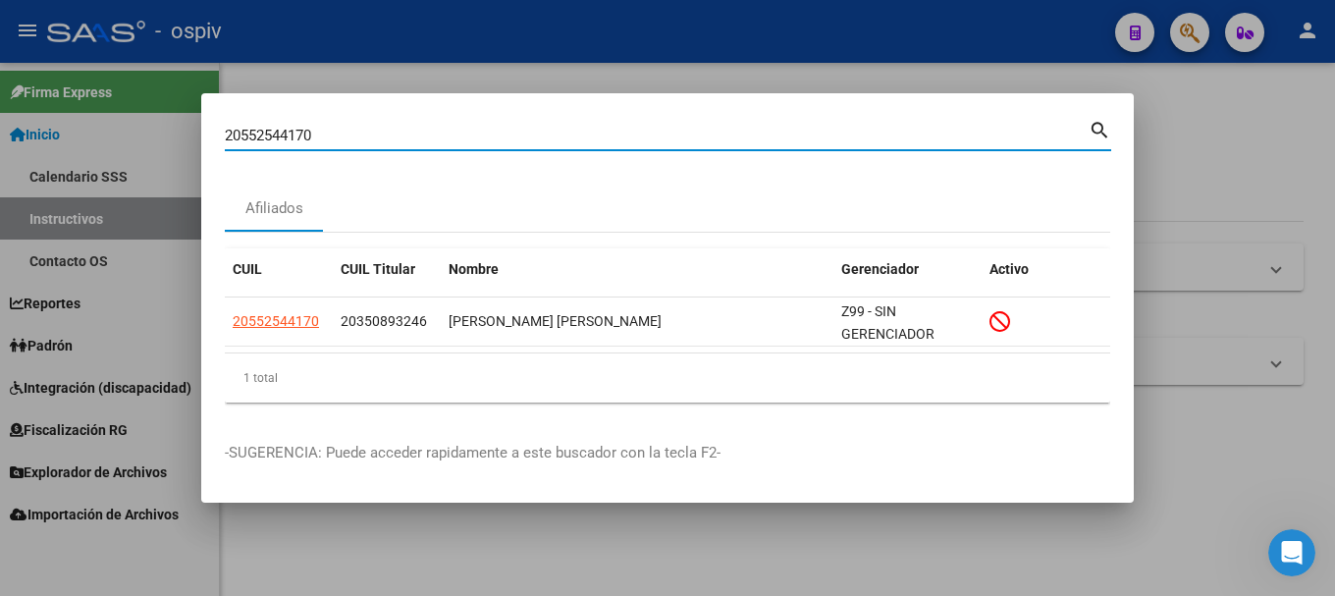
drag, startPoint x: 336, startPoint y: 137, endPoint x: 44, endPoint y: 77, distance: 297.8
click at [38, 94] on div "20552544170 Buscar (apellido, dni, cuil, nro traspaso, cuit, obra social) searc…" at bounding box center [667, 298] width 1335 height 596
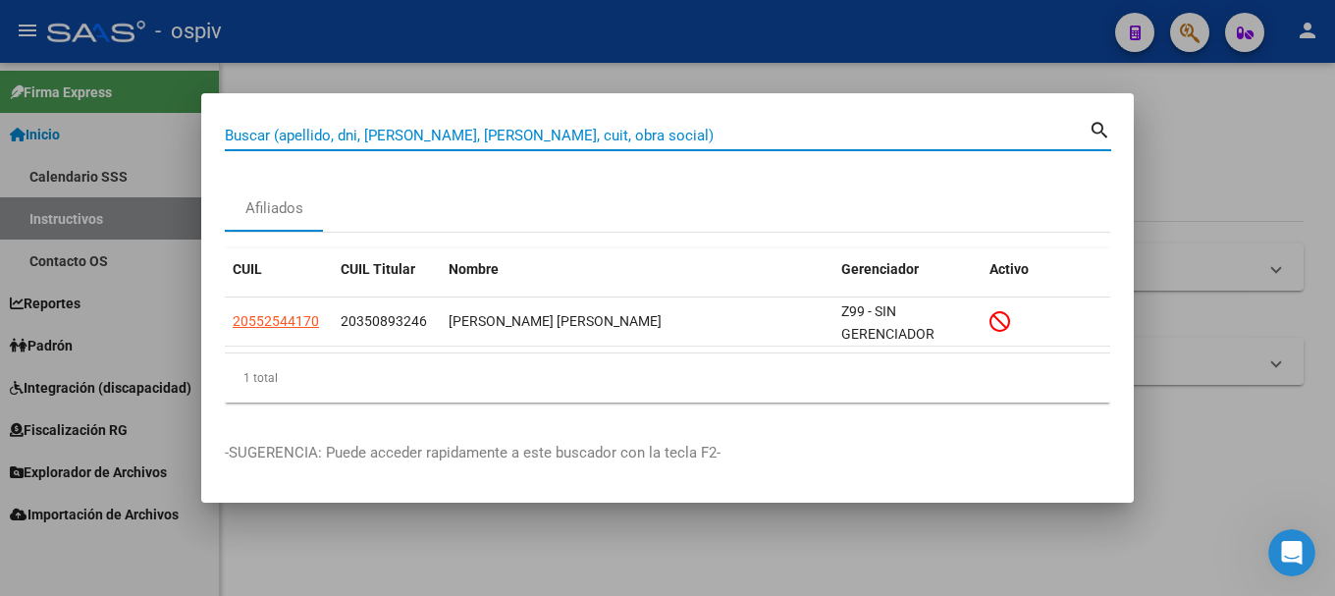
paste input "27494090738"
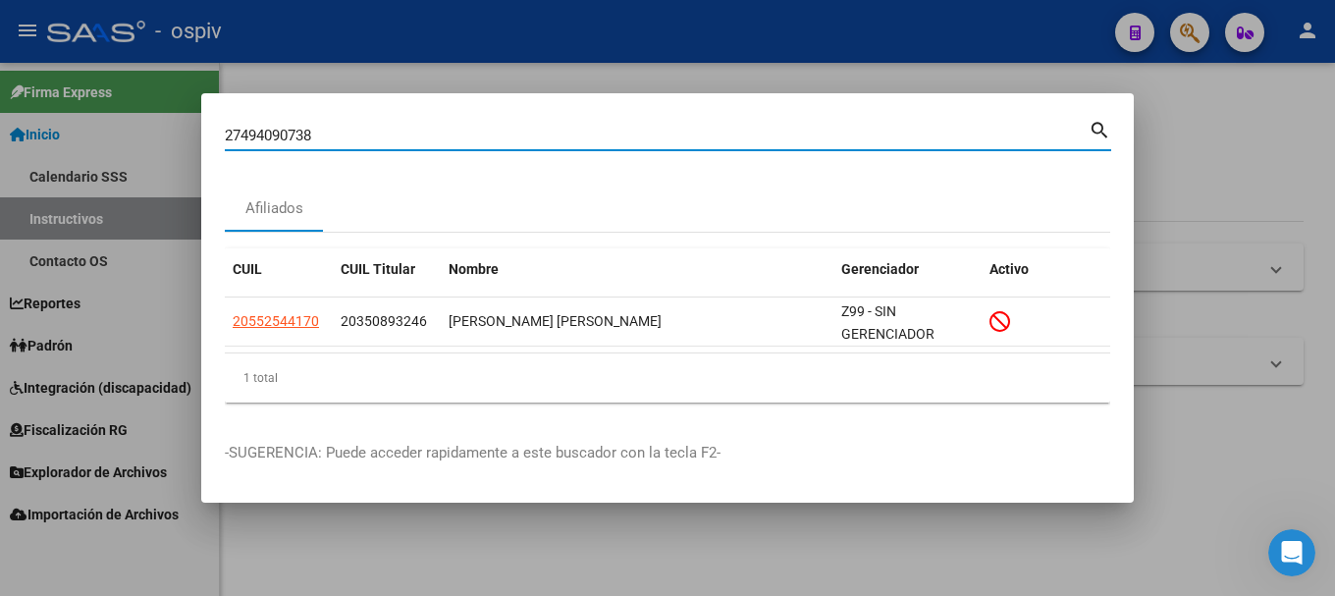
type input "27494090738"
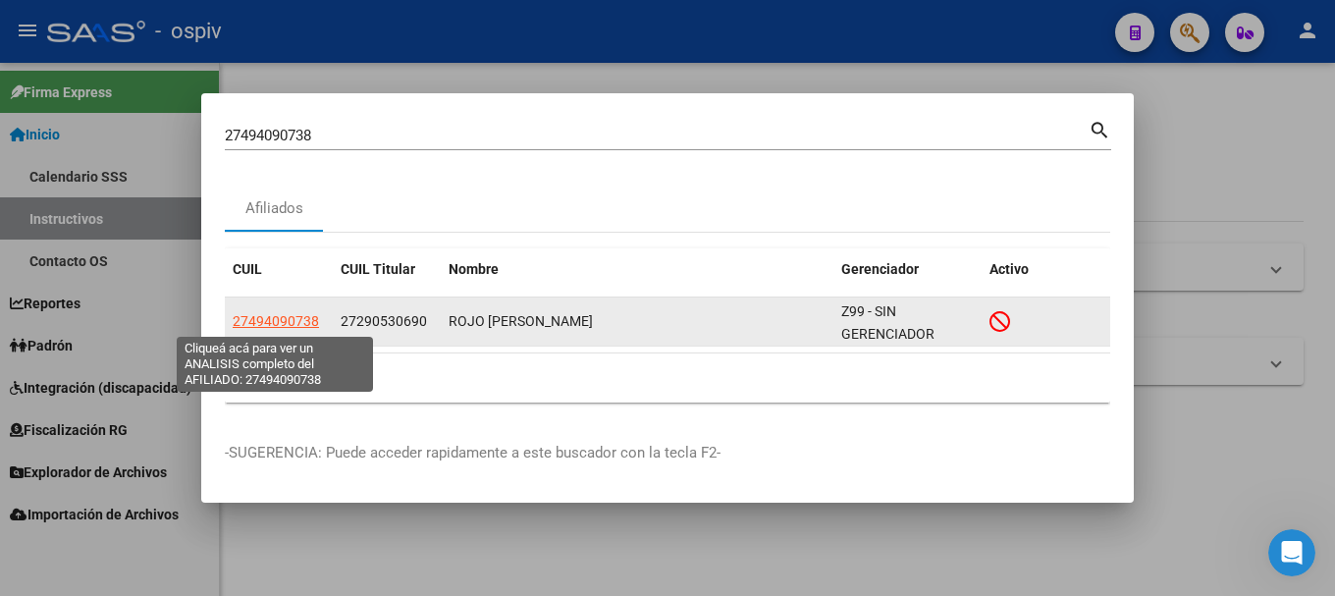
click at [308, 321] on span "27494090738" at bounding box center [276, 321] width 86 height 16
type textarea "27494090738"
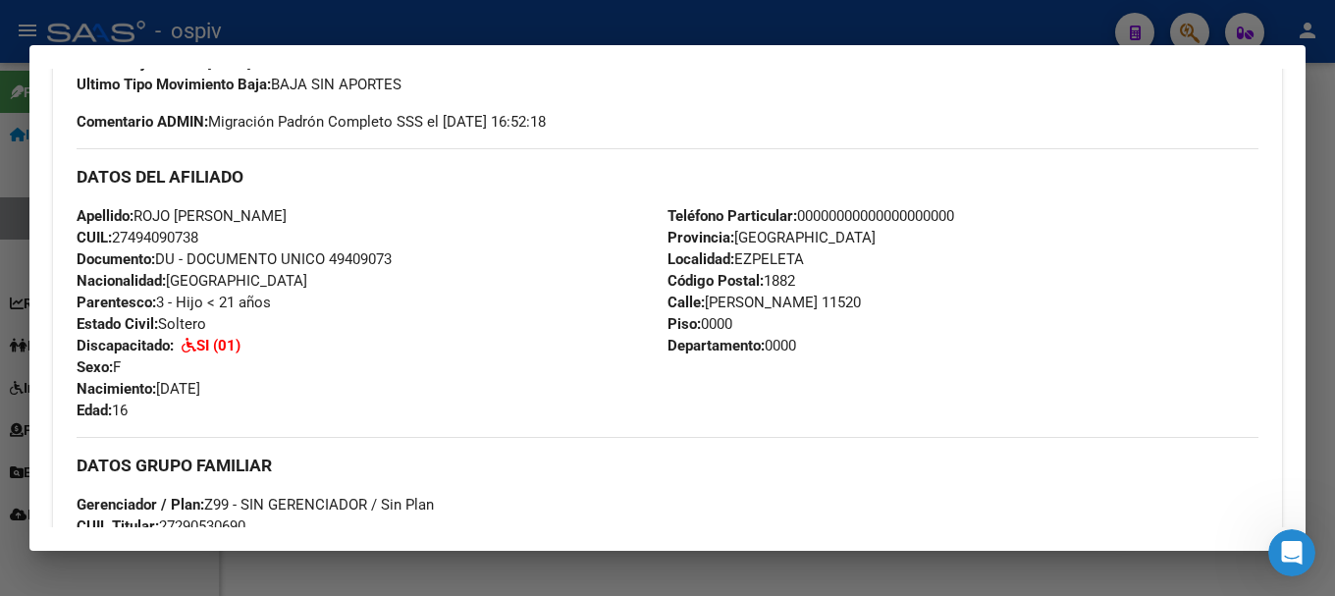
scroll to position [687, 0]
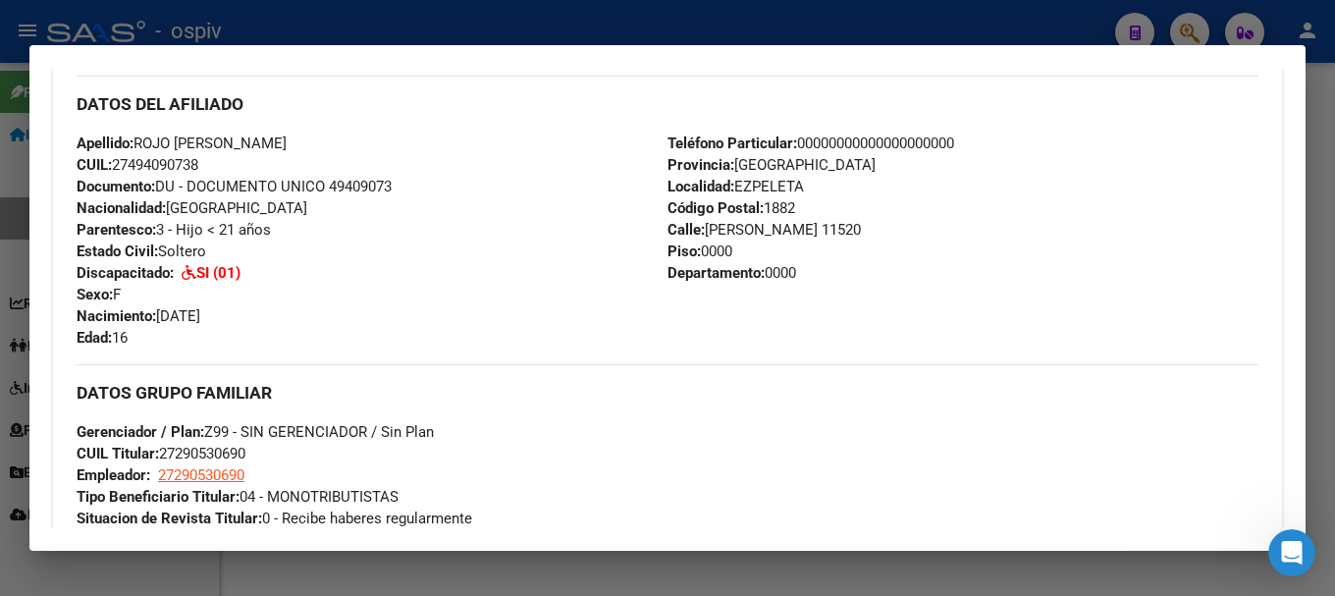
click at [1191, 27] on div at bounding box center [667, 298] width 1335 height 596
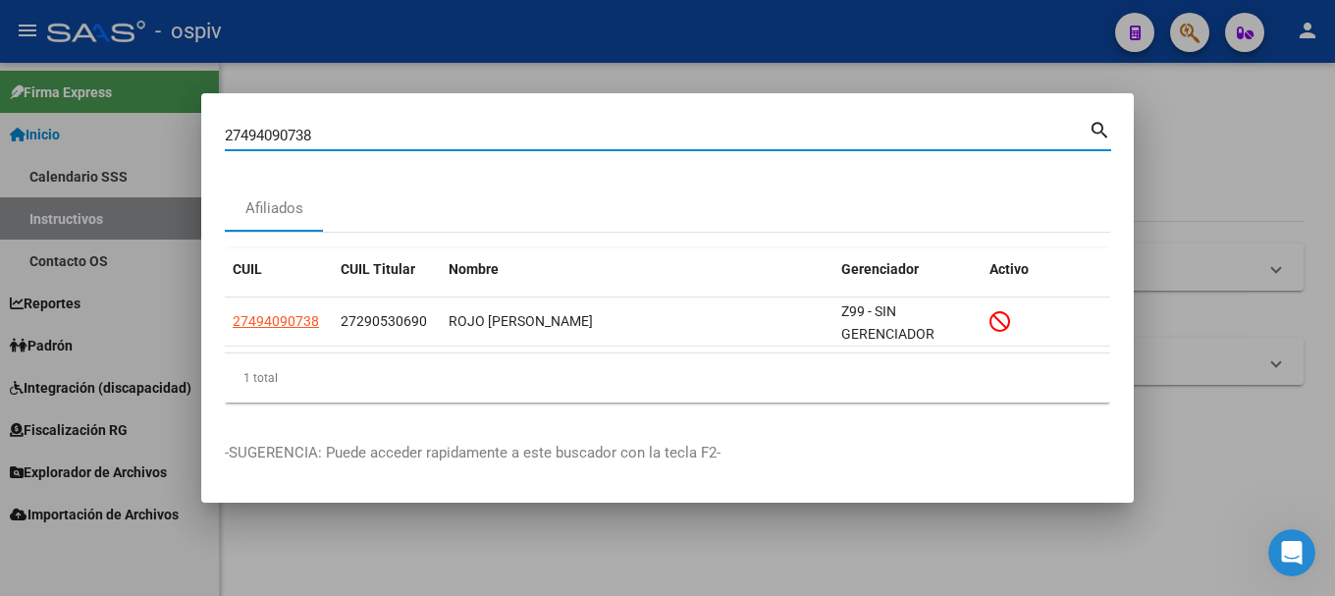
drag, startPoint x: 351, startPoint y: 135, endPoint x: 73, endPoint y: 135, distance: 278.8
click at [74, 135] on div "27494090738 Buscar (apellido, dni, cuil, nro traspaso, cuit, obra social) searc…" at bounding box center [667, 298] width 1335 height 596
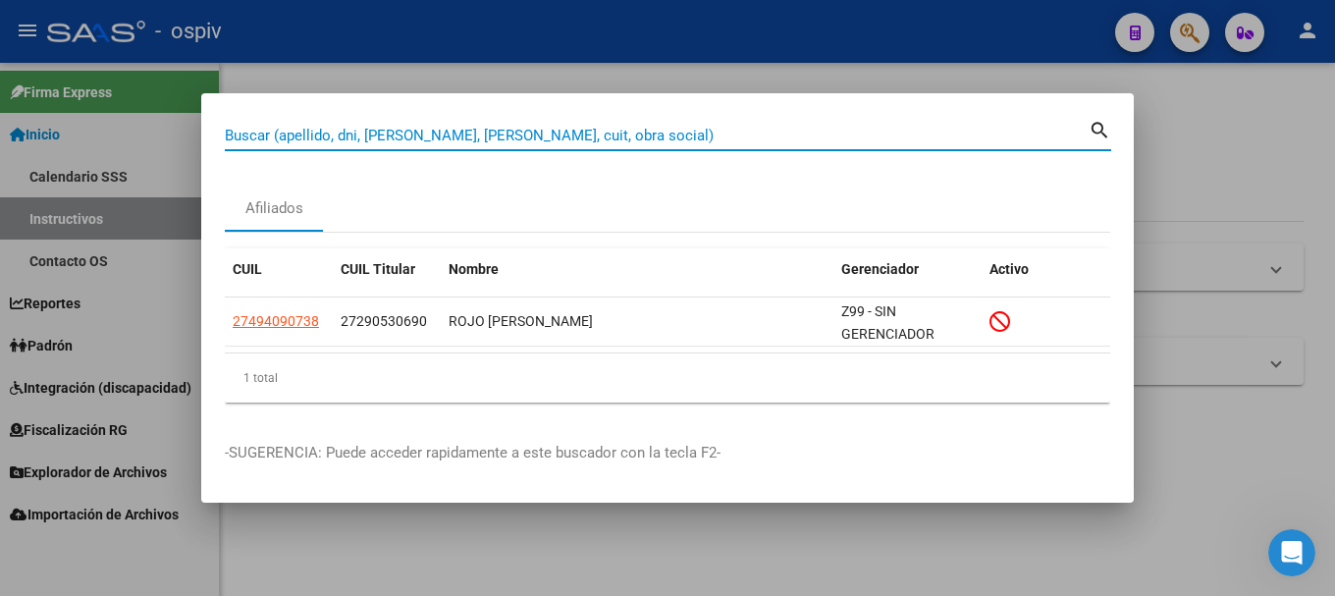
paste input "20397881475"
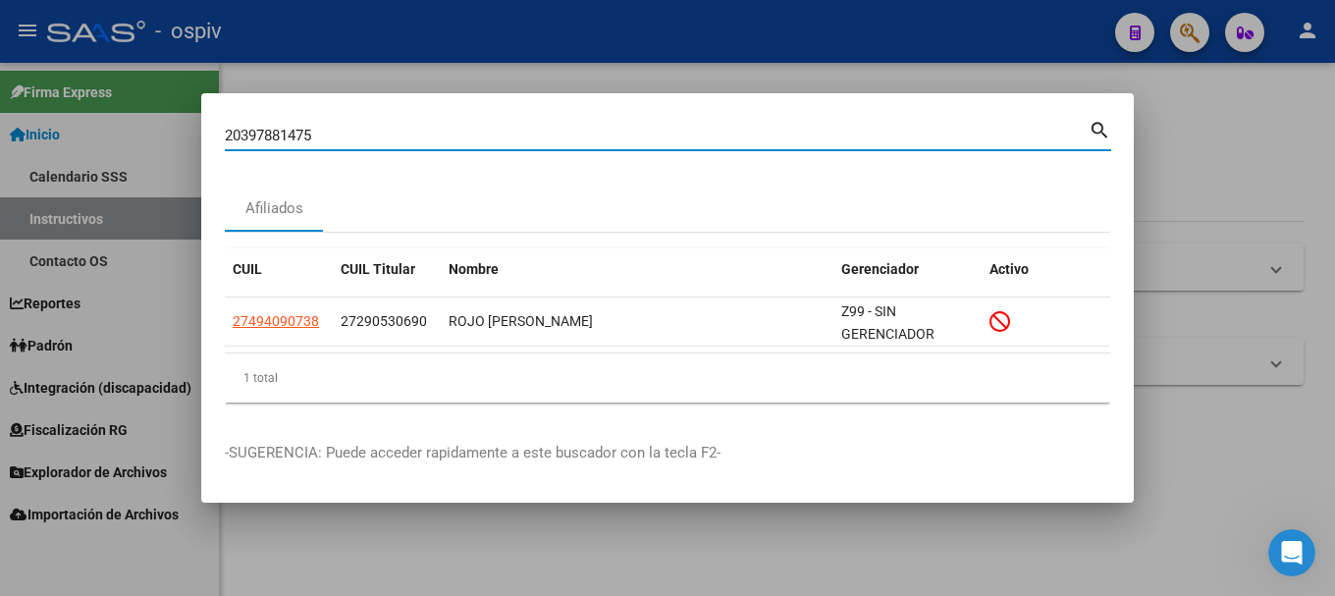
type input "20397881475"
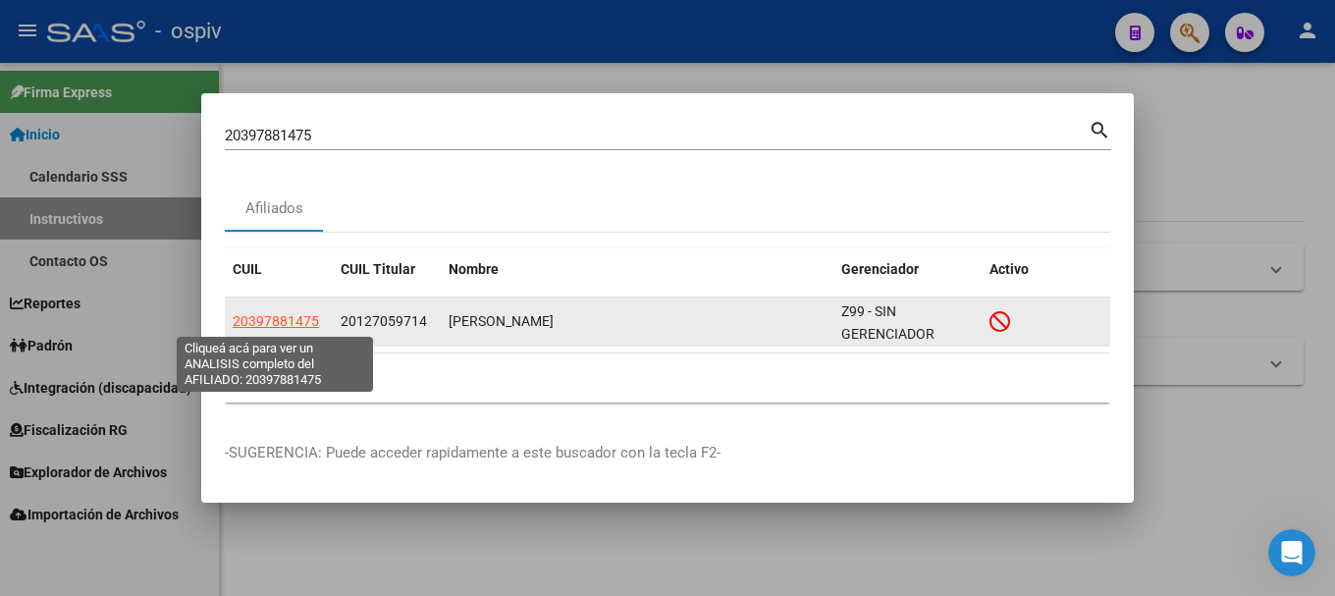
click at [260, 321] on span "20397881475" at bounding box center [276, 321] width 86 height 16
type textarea "20397881475"
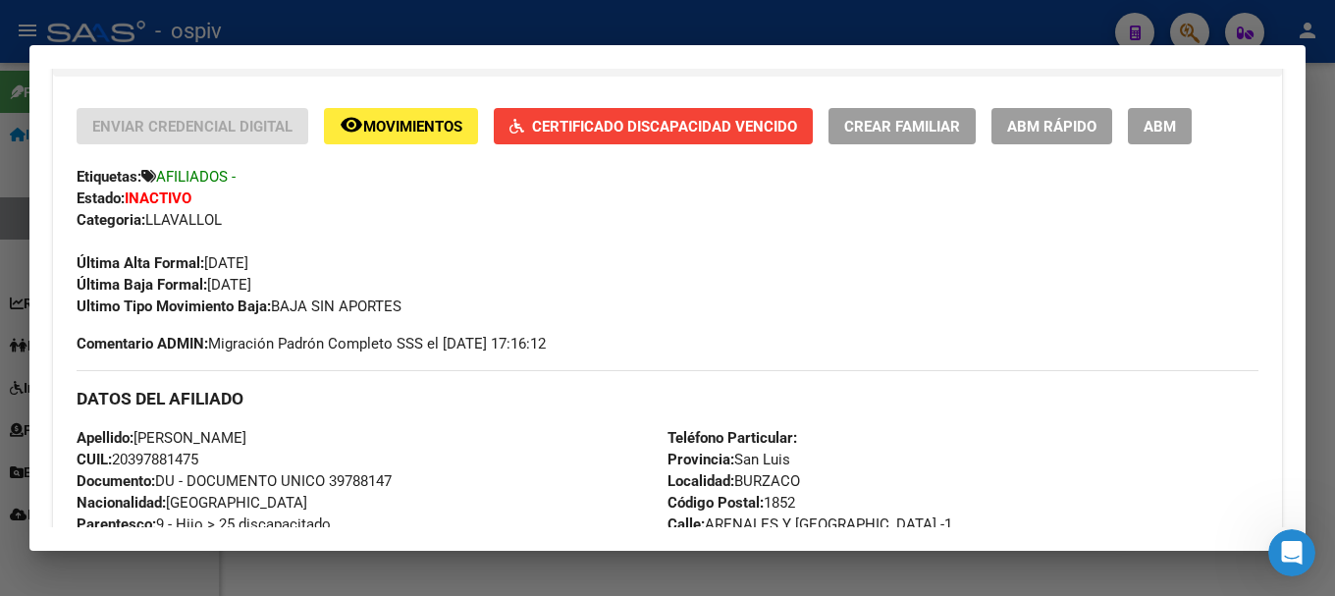
scroll to position [344, 0]
click at [1182, 26] on div at bounding box center [667, 298] width 1335 height 596
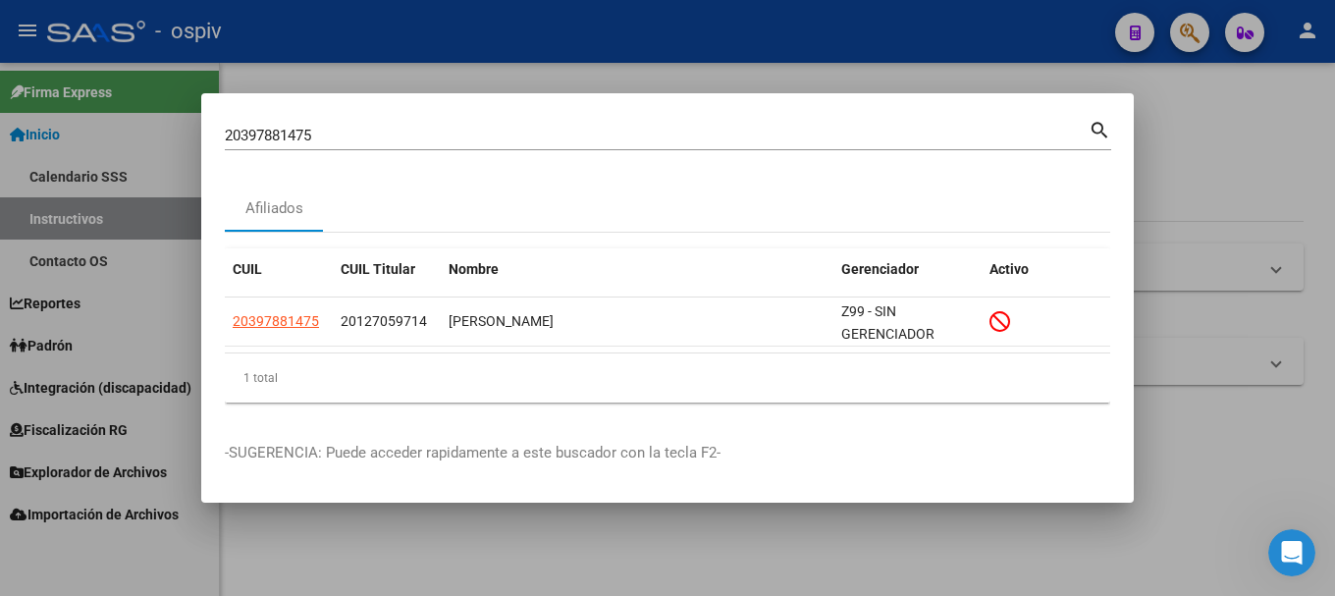
drag, startPoint x: 273, startPoint y: 127, endPoint x: 176, endPoint y: 115, distance: 97.9
click at [176, 115] on div "20397881475 Buscar (apellido, dni, cuil, nro traspaso, cuit, obra social) searc…" at bounding box center [667, 298] width 1335 height 596
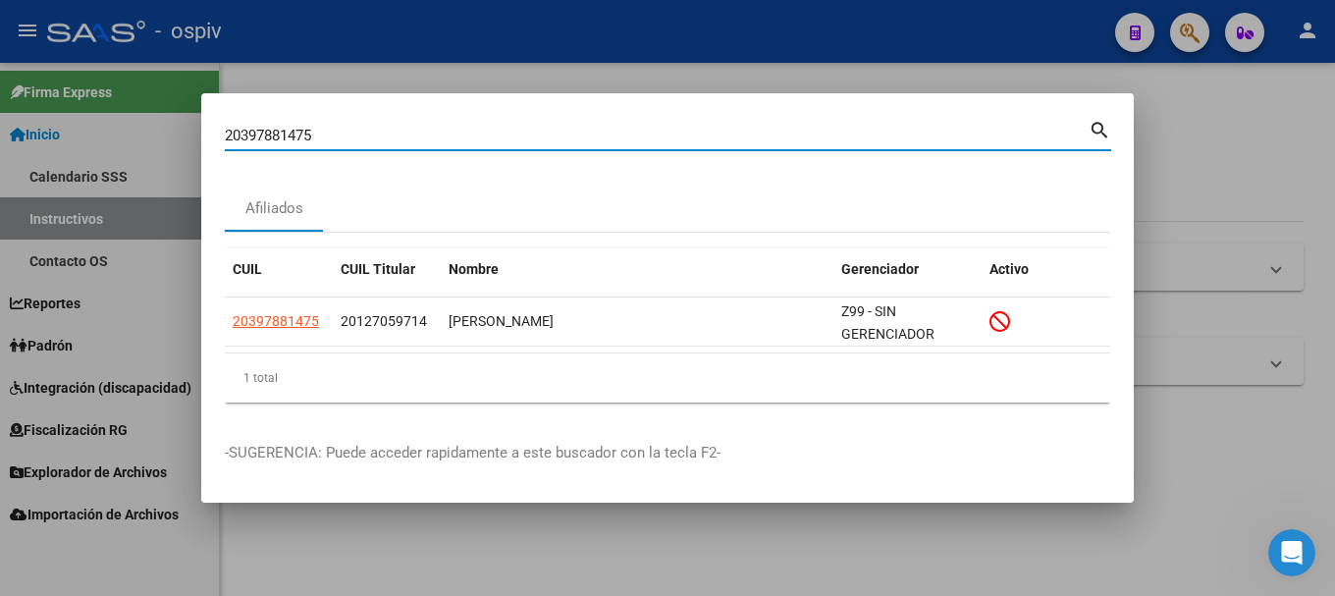
drag, startPoint x: 279, startPoint y: 135, endPoint x: 141, endPoint y: 105, distance: 140.8
click at [141, 107] on div "20397881475 Buscar (apellido, dni, cuil, nro traspaso, cuit, obra social) searc…" at bounding box center [667, 298] width 1335 height 596
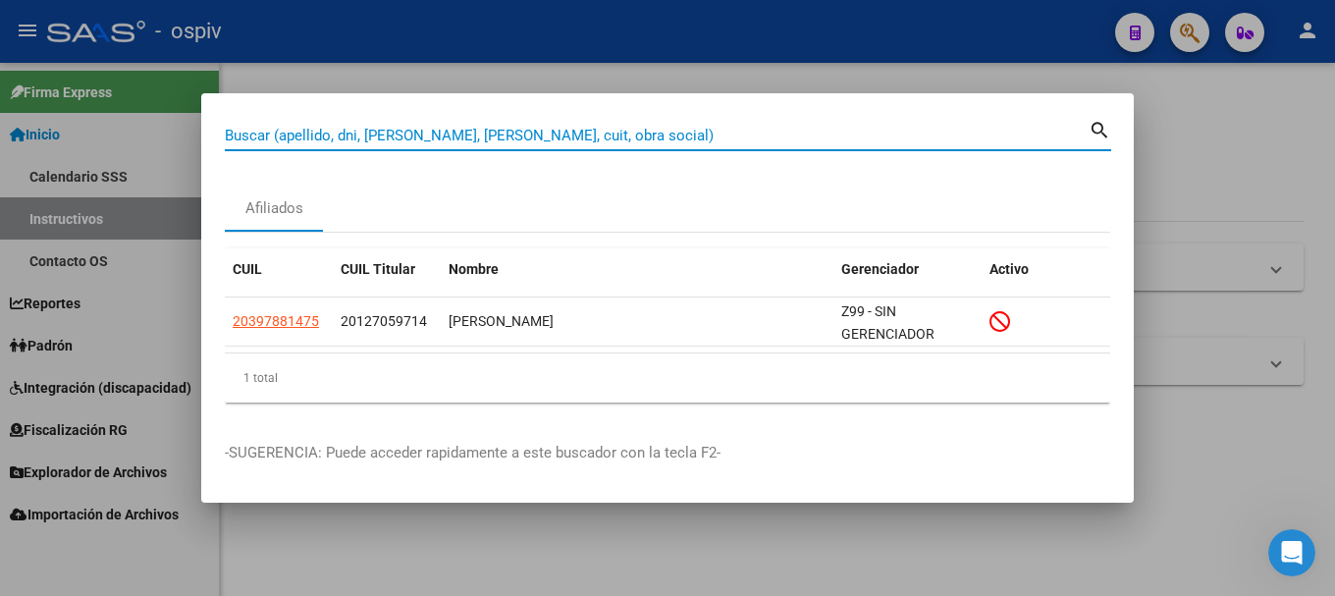
paste input "20504686370"
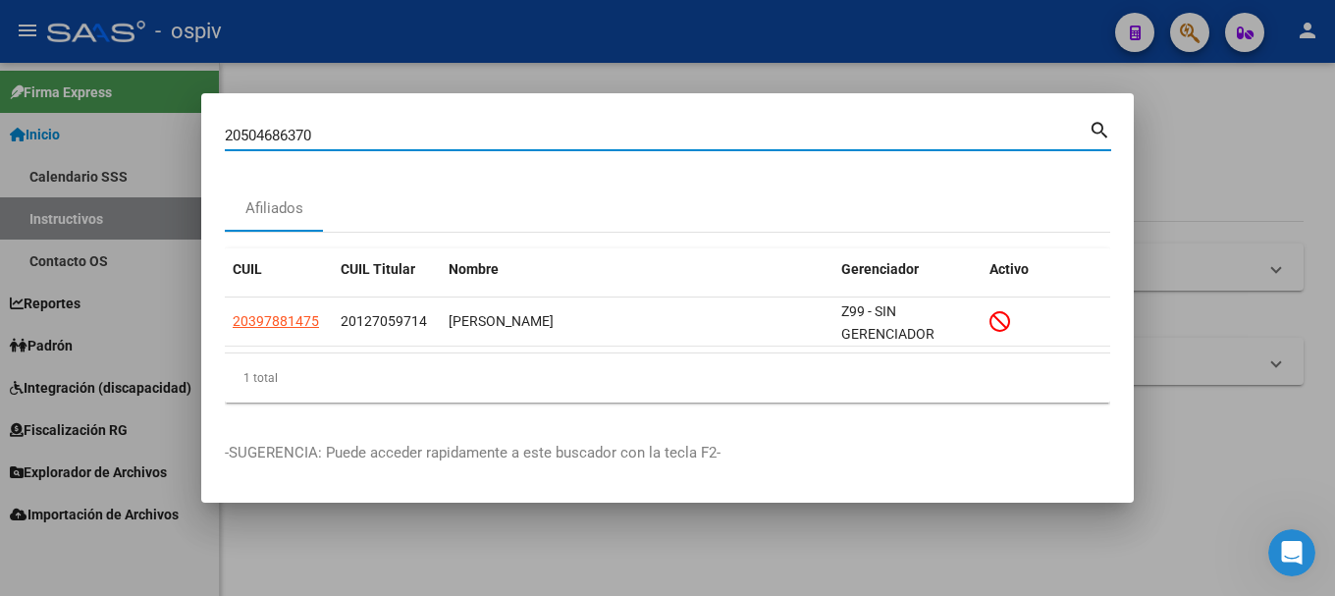
type input "20504686370"
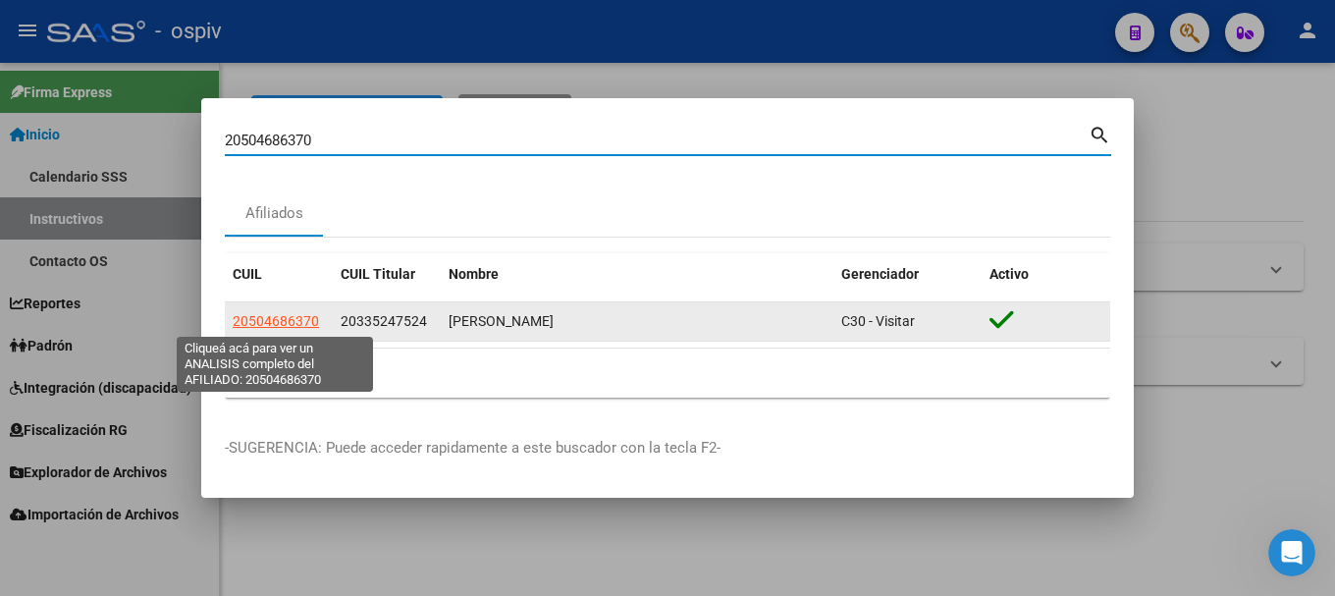
click at [291, 313] on span "20504686370" at bounding box center [276, 321] width 86 height 16
type textarea "20504686370"
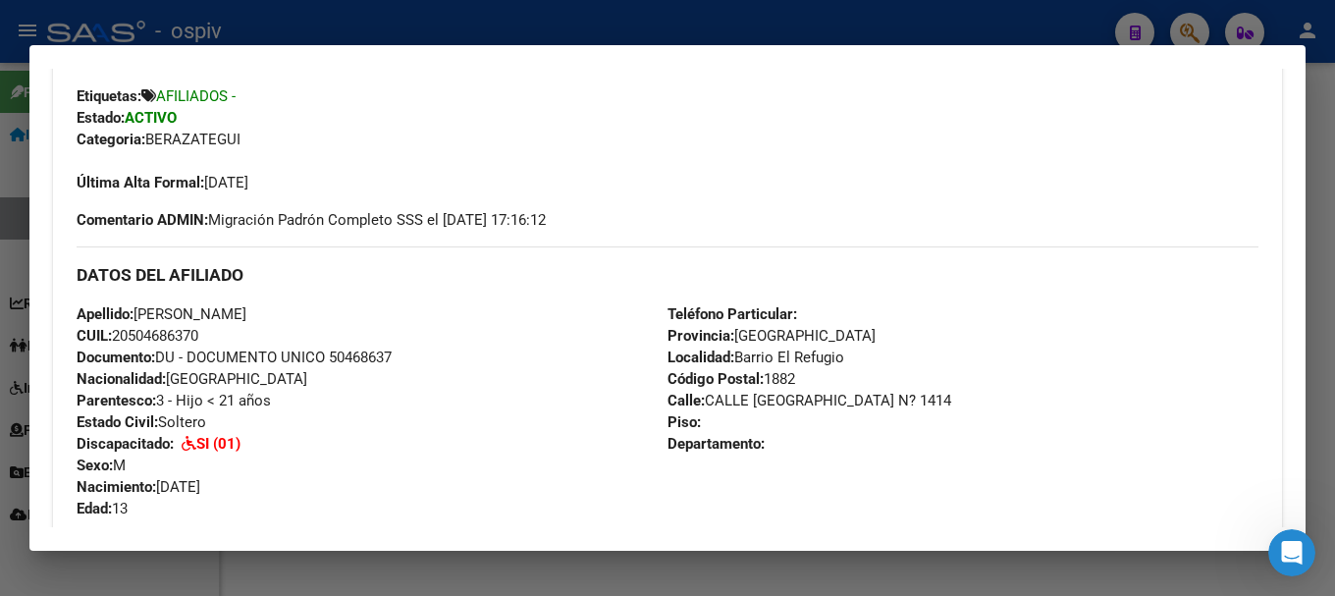
scroll to position [444, 0]
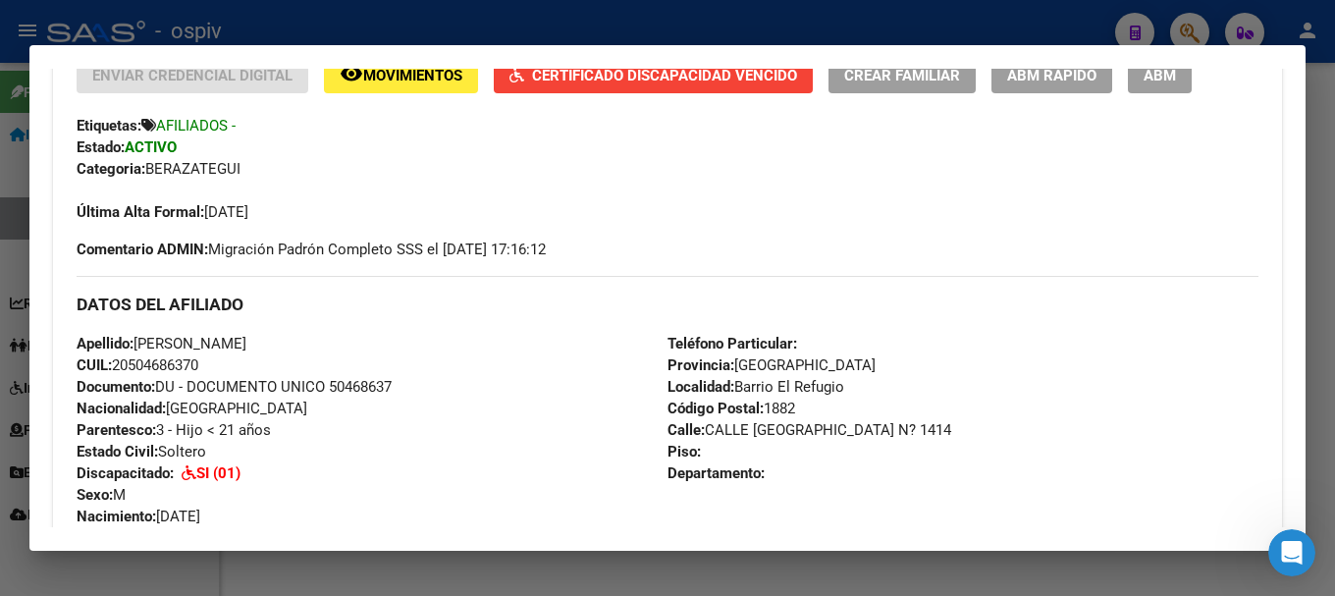
click at [1196, 28] on div at bounding box center [667, 298] width 1335 height 596
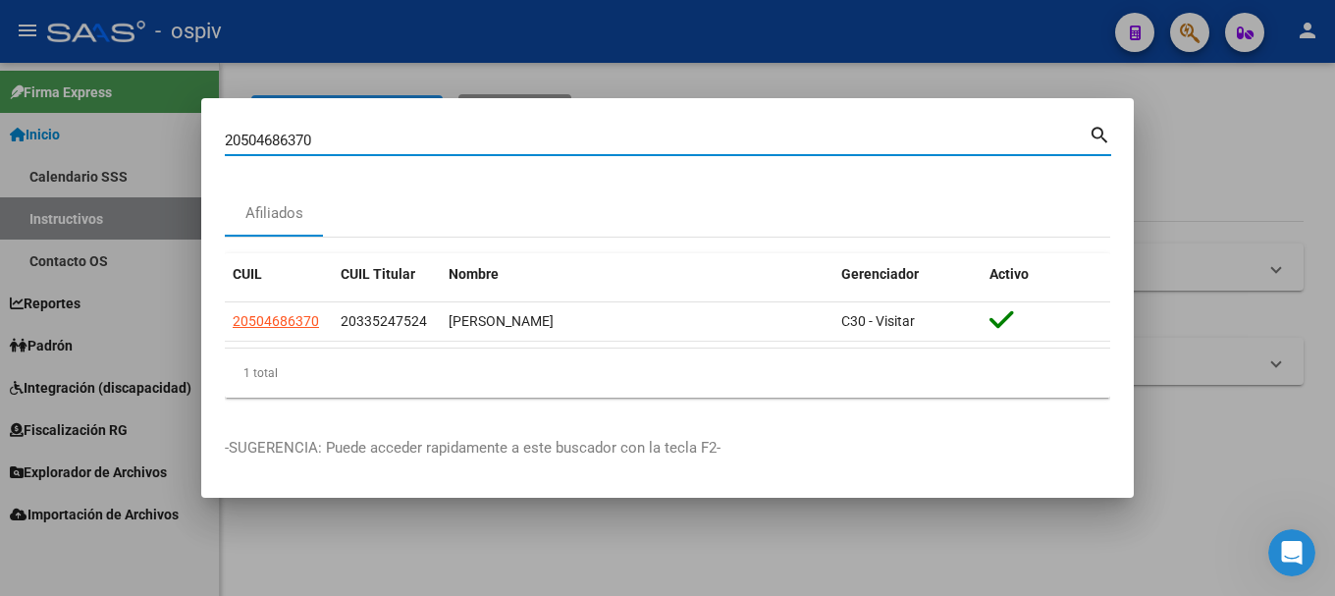
drag, startPoint x: 382, startPoint y: 147, endPoint x: 118, endPoint y: 101, distance: 268.1
click at [118, 101] on div "20504686370 Buscar (apellido, dni, cuil, nro traspaso, cuit, obra social) searc…" at bounding box center [667, 298] width 1335 height 596
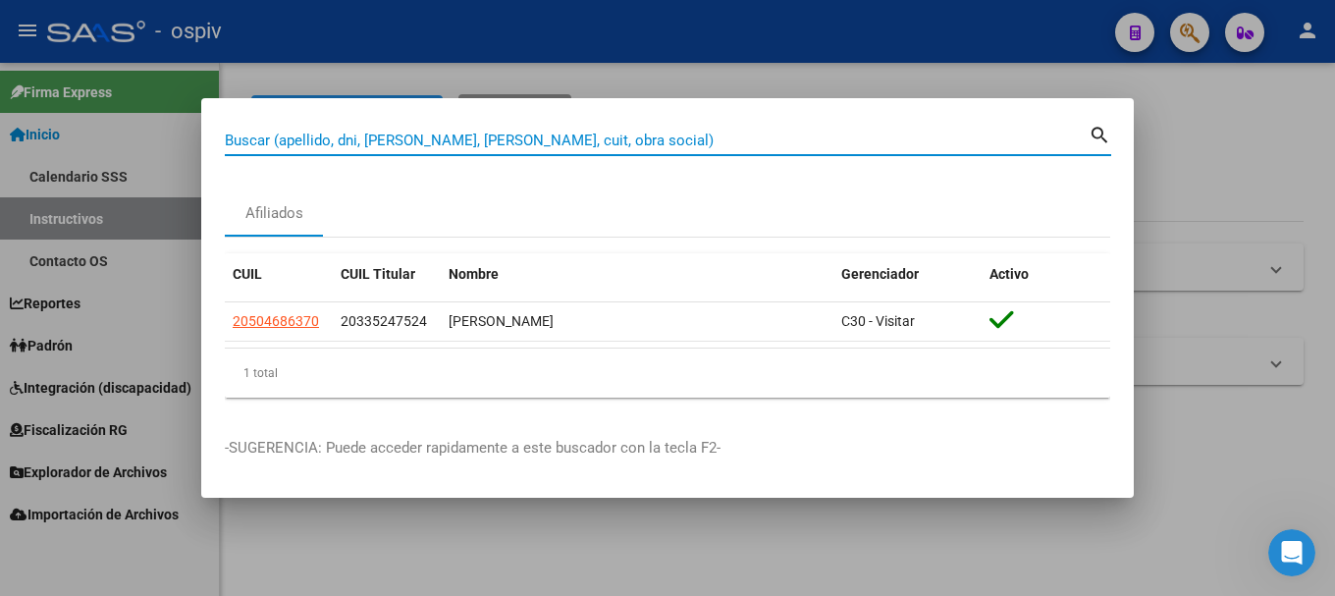
paste input "27523989478"
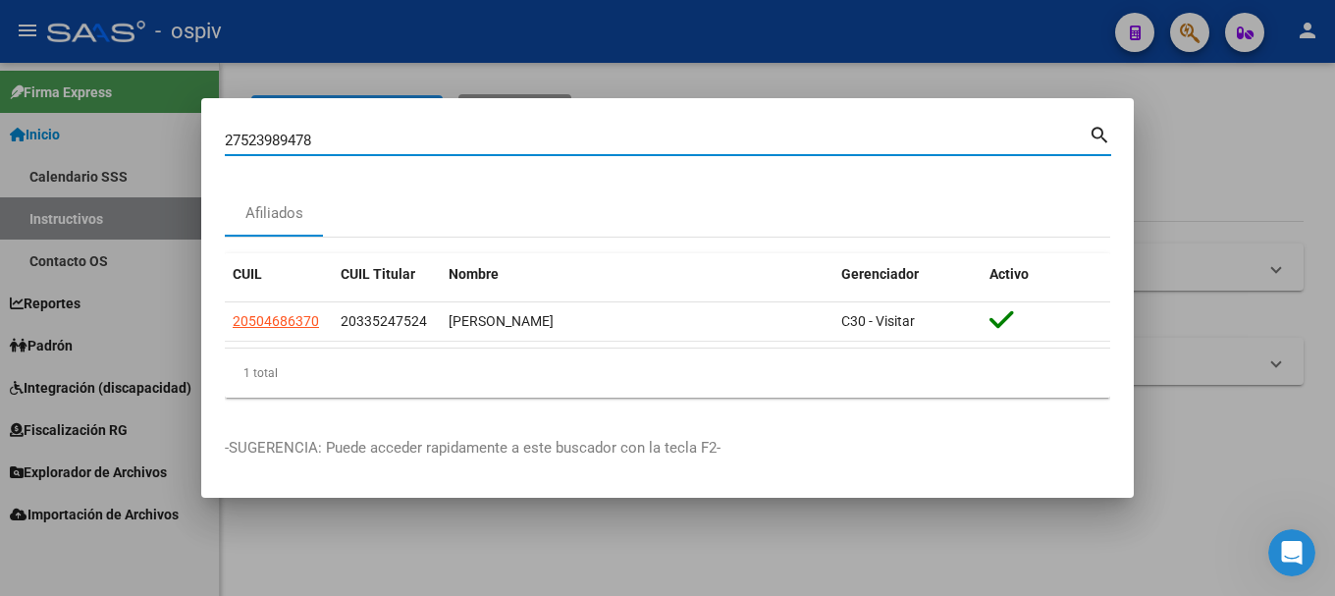
type input "27523989478"
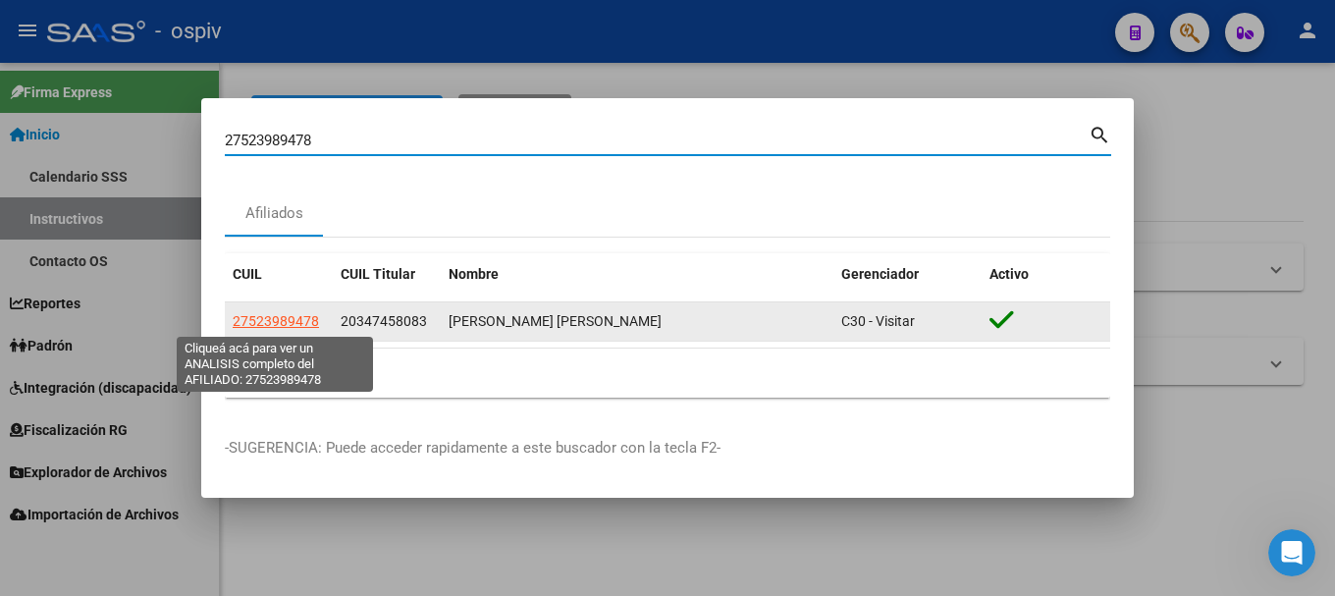
click at [266, 316] on span "27523989478" at bounding box center [276, 321] width 86 height 16
type textarea "27523989478"
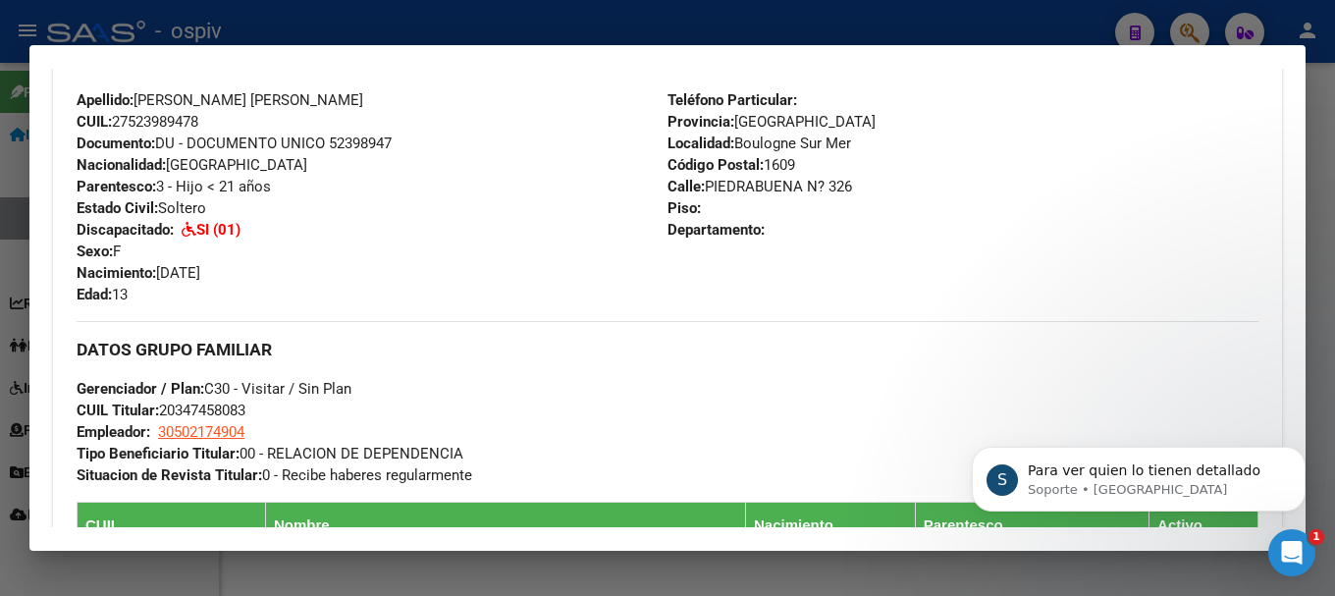
scroll to position [560, 0]
click at [1137, 469] on p "Para ver quien lo tienen detallado" at bounding box center [1154, 471] width 253 height 20
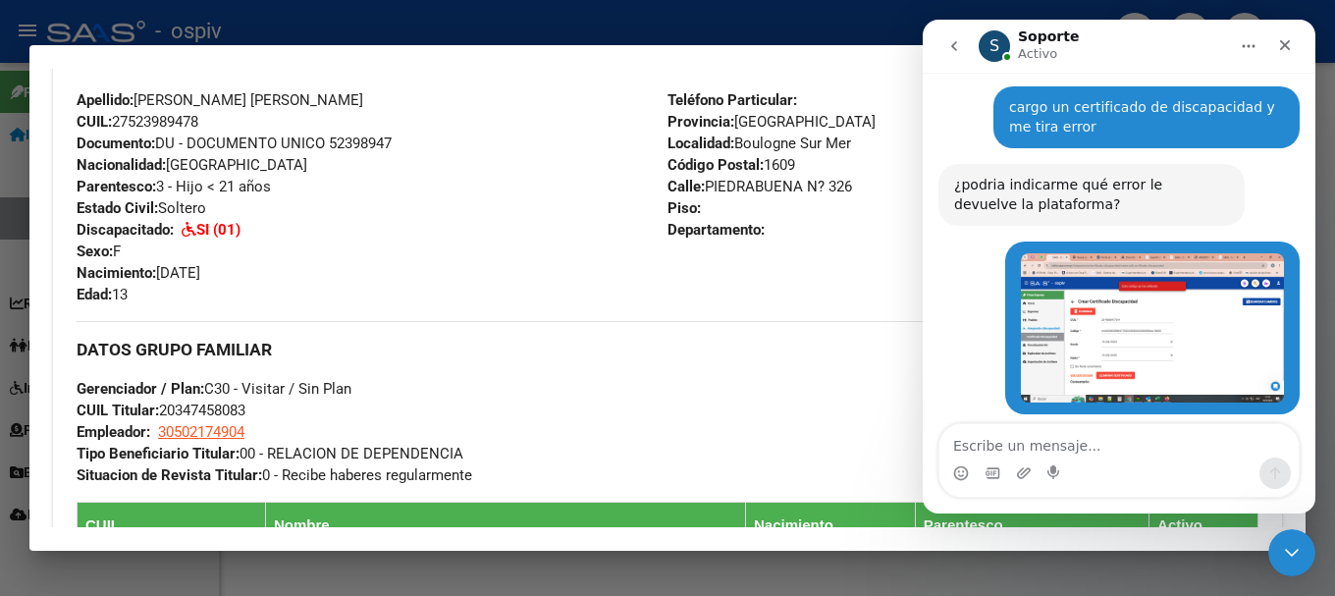
scroll to position [298, 0]
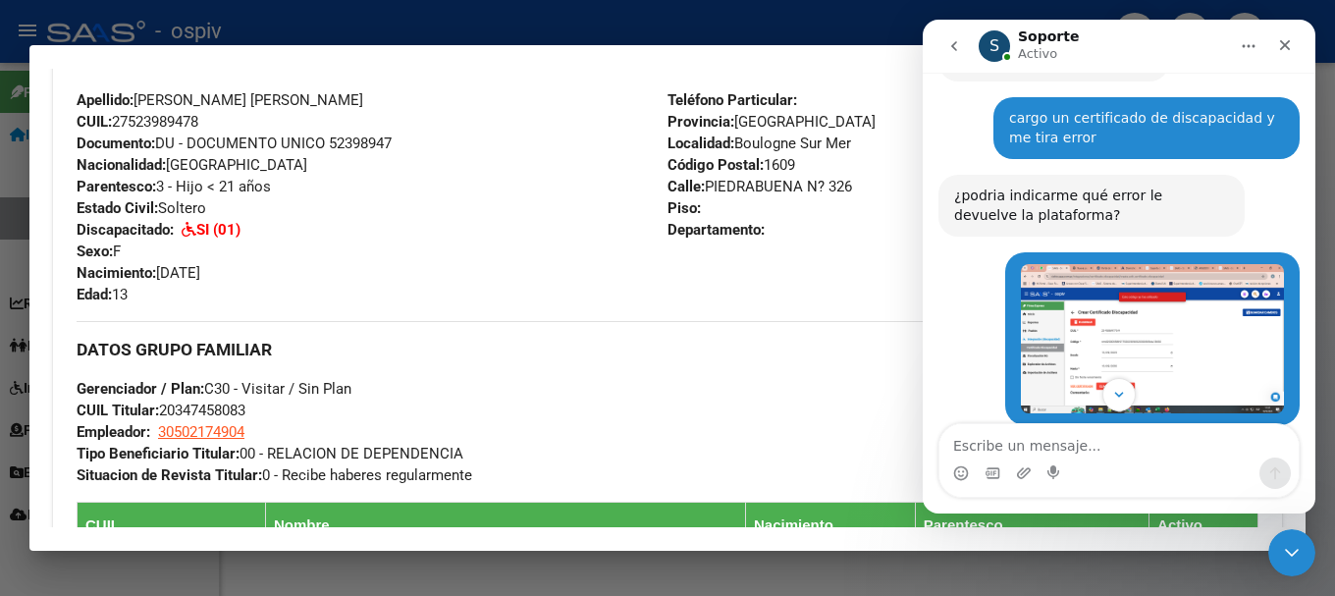
click at [1174, 343] on img "Andrea dice…" at bounding box center [1152, 338] width 263 height 148
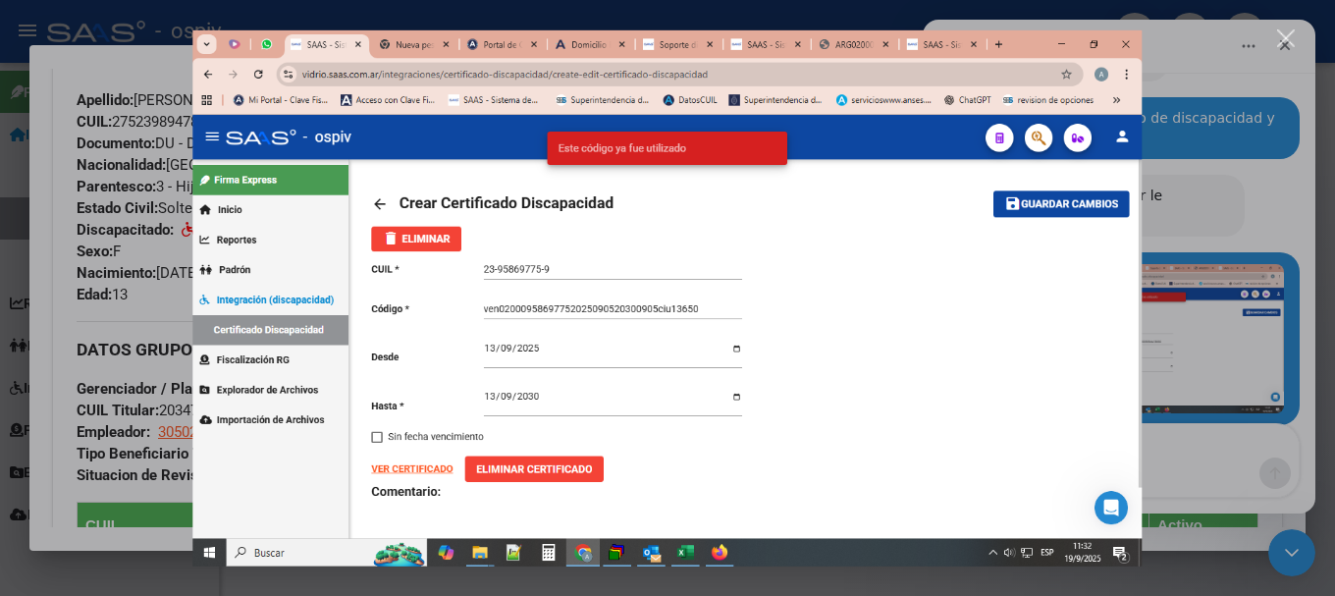
scroll to position [0, 0]
click at [1125, 45] on img "Cerrar" at bounding box center [666, 297] width 949 height 536
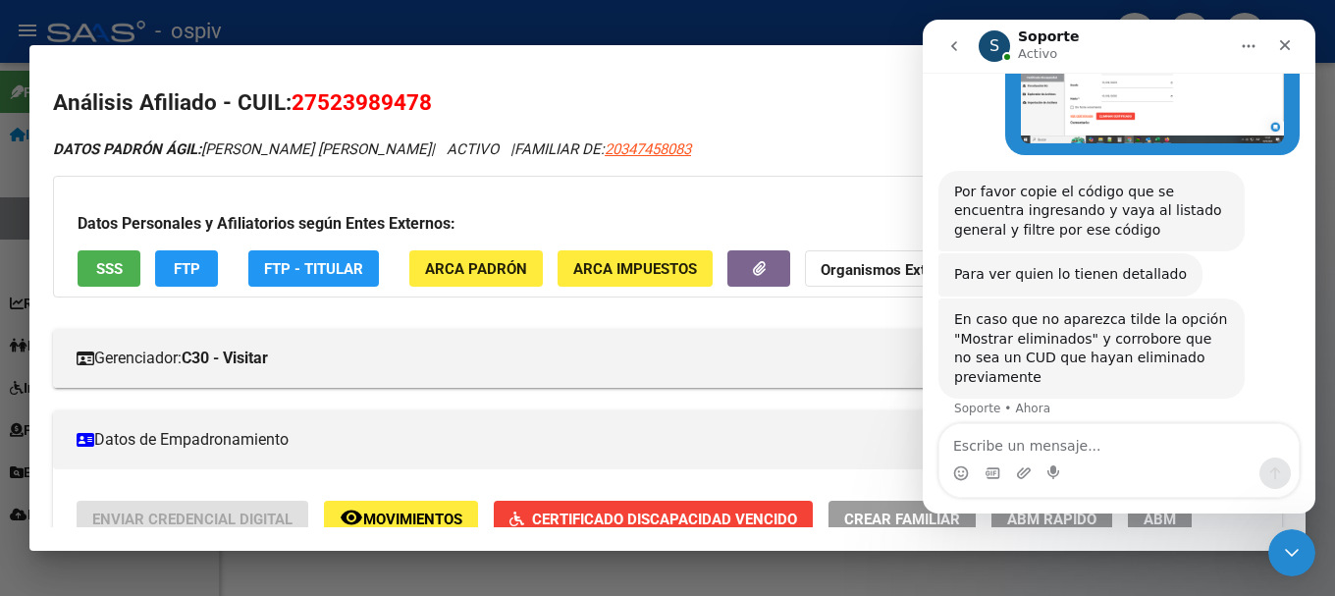
click at [17, 323] on div at bounding box center [667, 298] width 1335 height 596
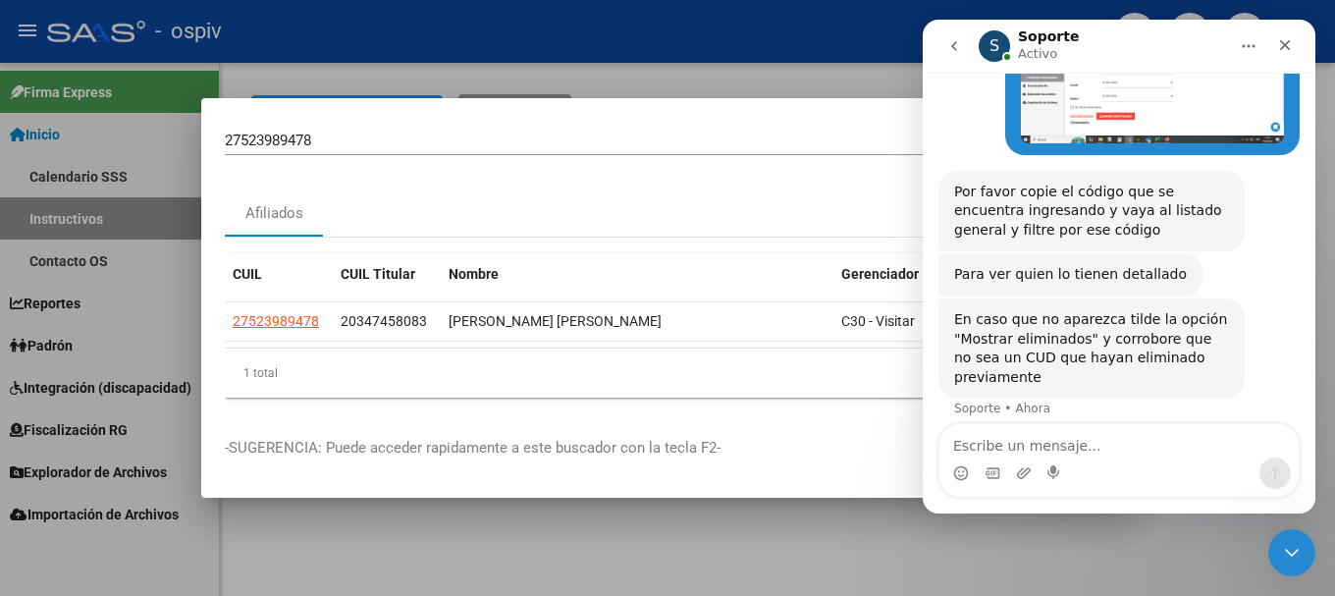
click at [78, 388] on div at bounding box center [667, 298] width 1335 height 596
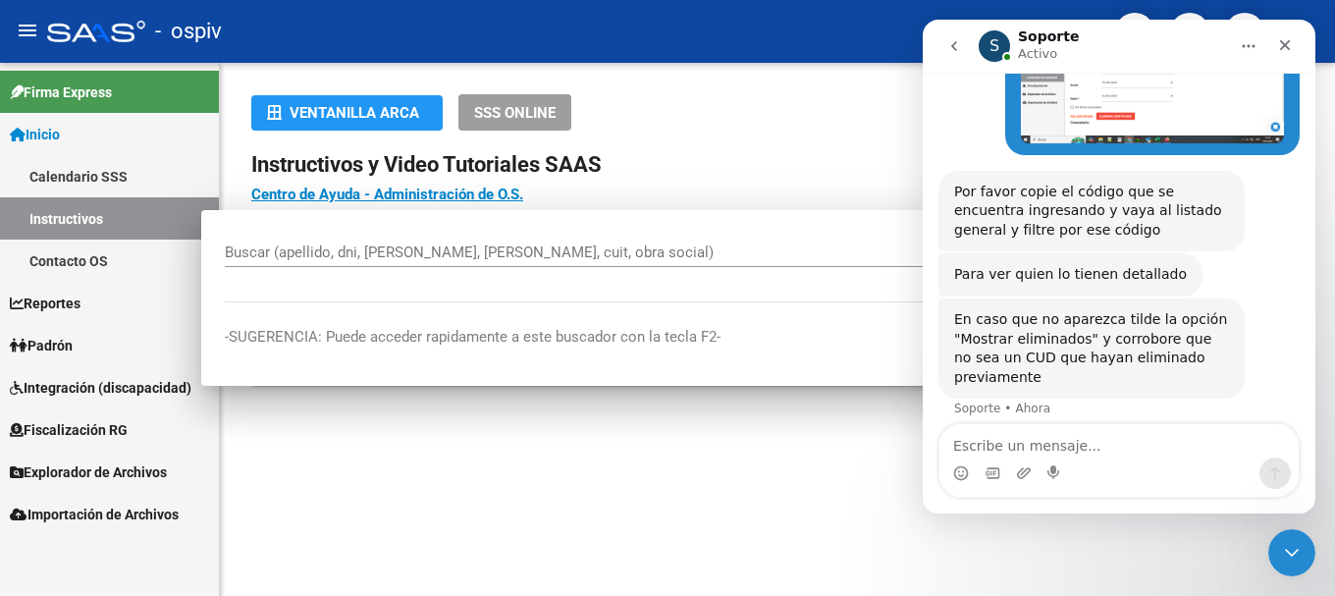
click at [78, 388] on span "Integración (discapacidad)" at bounding box center [101, 388] width 182 height 22
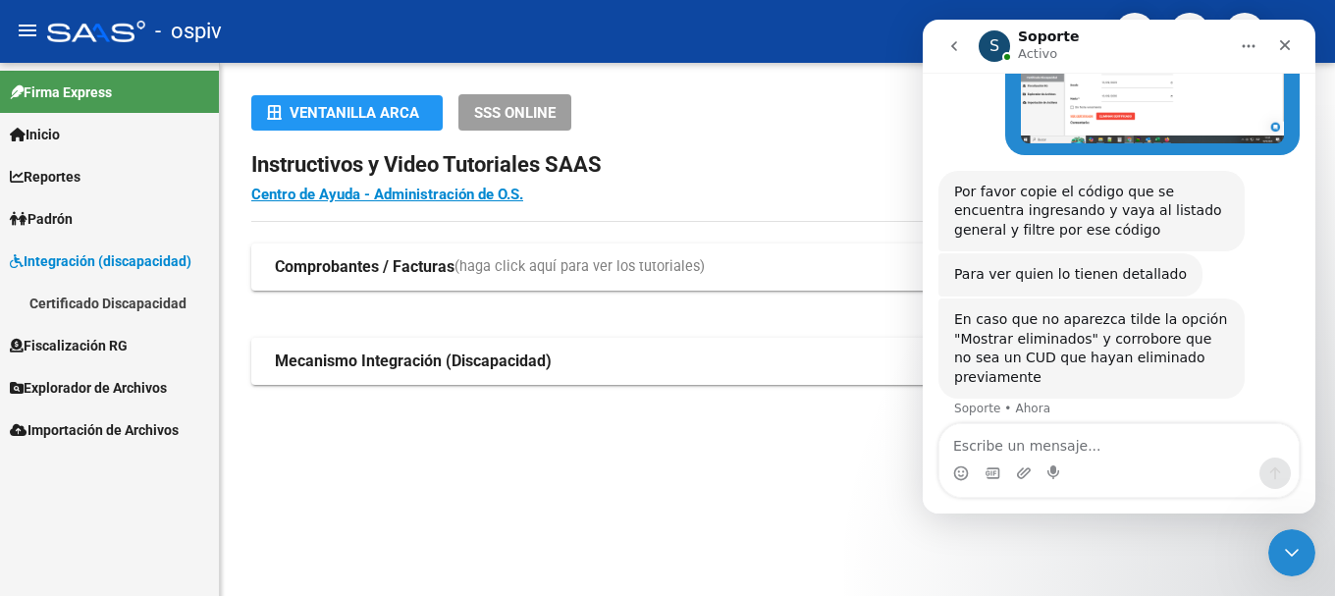
click at [108, 307] on link "Certificado Discapacidad" at bounding box center [109, 303] width 219 height 42
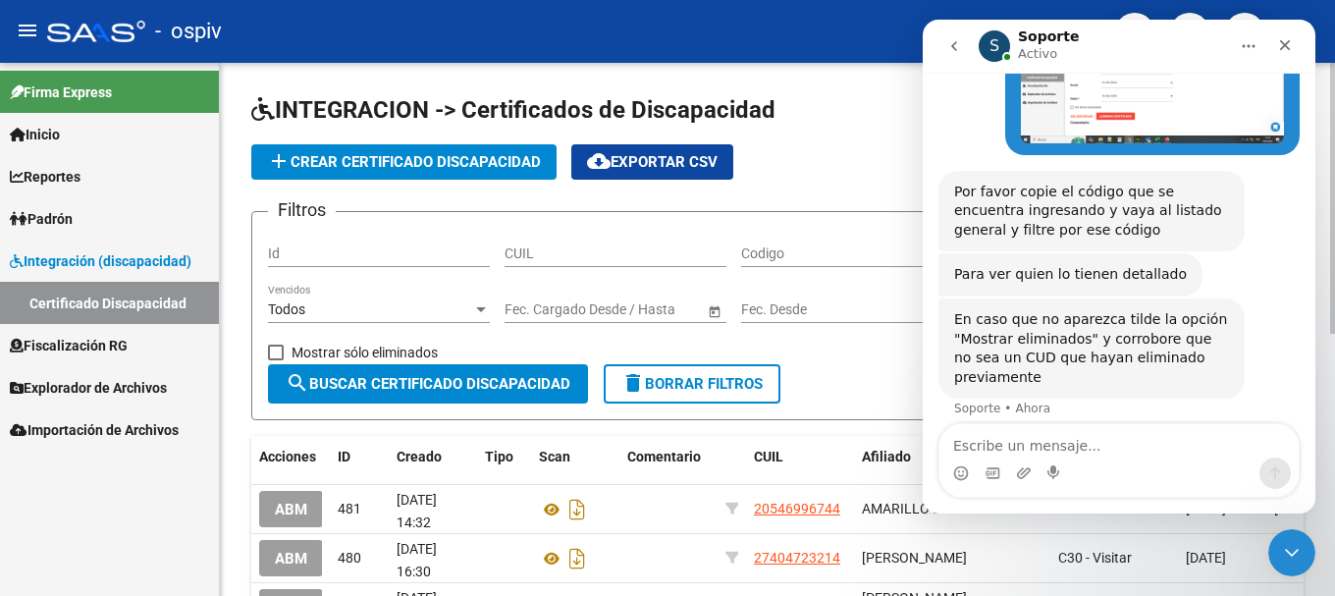
click at [792, 254] on input "Codigo" at bounding box center [852, 253] width 222 height 17
paste input "ven02000958697752025090520300905ciu13650"
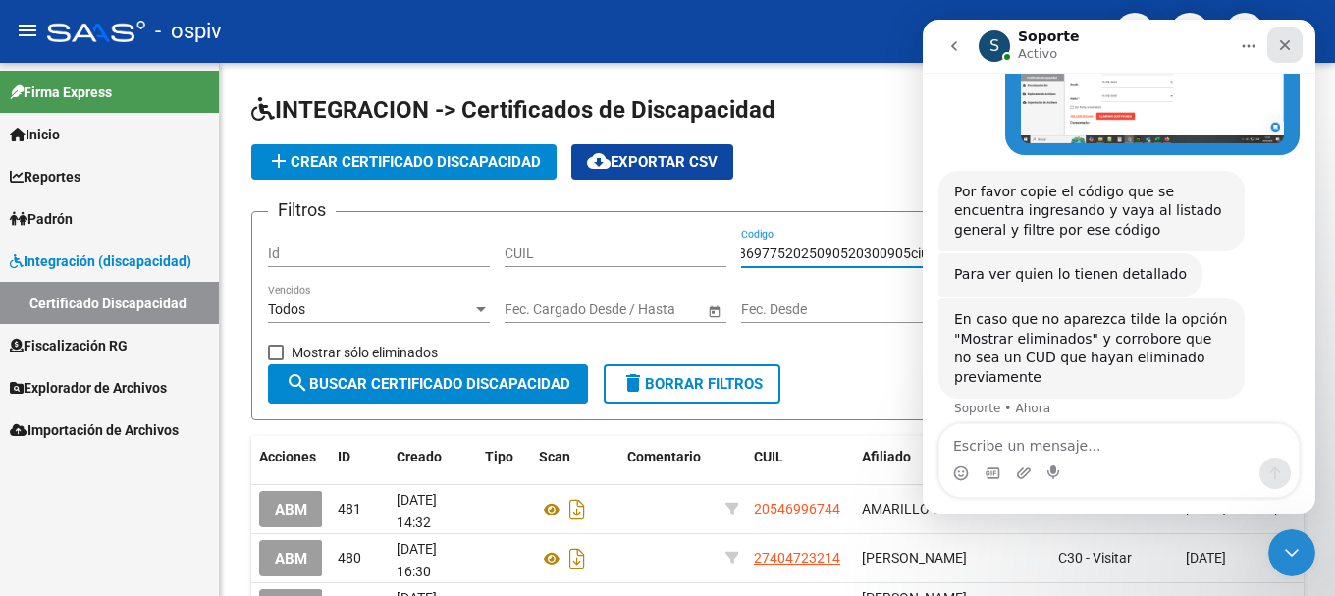
type input "ven02000958697752025090520300905ciu13650"
click at [1288, 44] on icon "Cerrar" at bounding box center [1285, 45] width 16 height 16
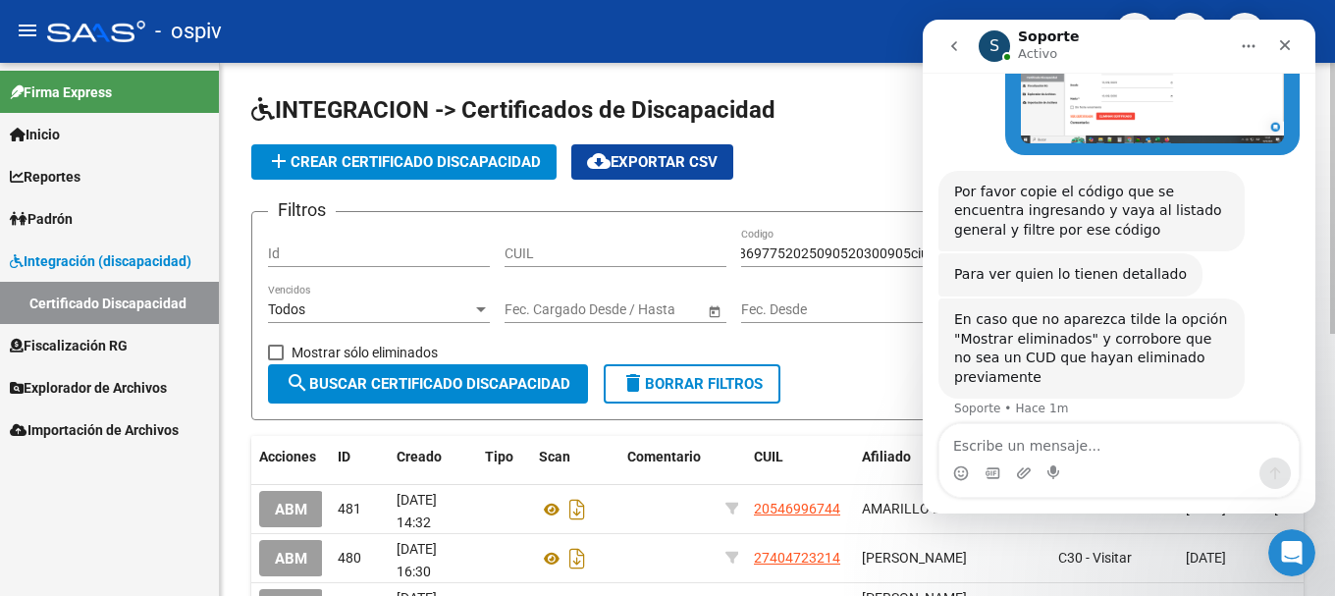
scroll to position [0, 0]
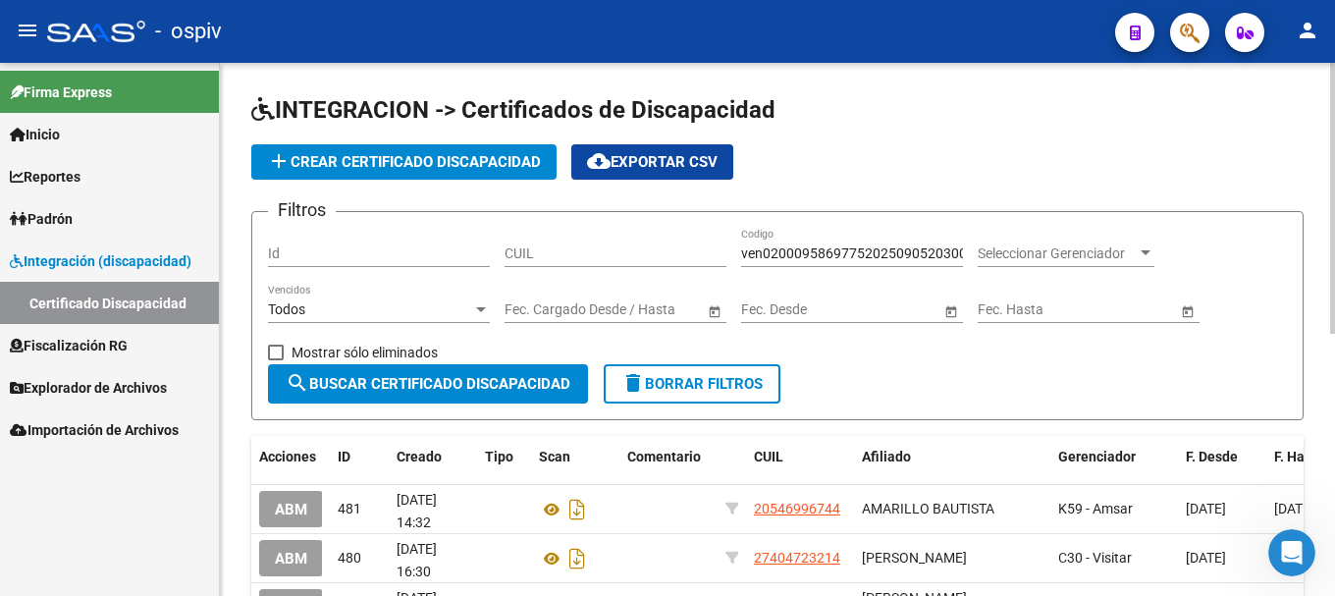
click at [484, 389] on span "search Buscar Certificado Discapacidad" at bounding box center [428, 384] width 285 height 18
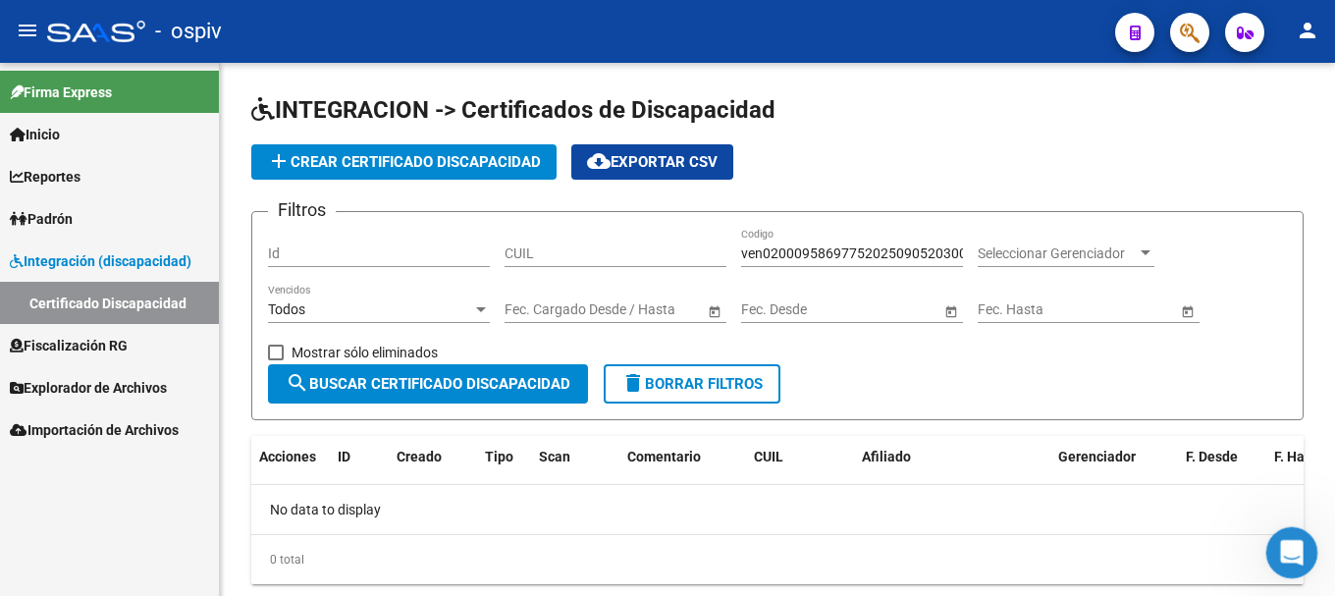
click at [1297, 560] on div "Abrir Intercom Messenger" at bounding box center [1288, 549] width 65 height 65
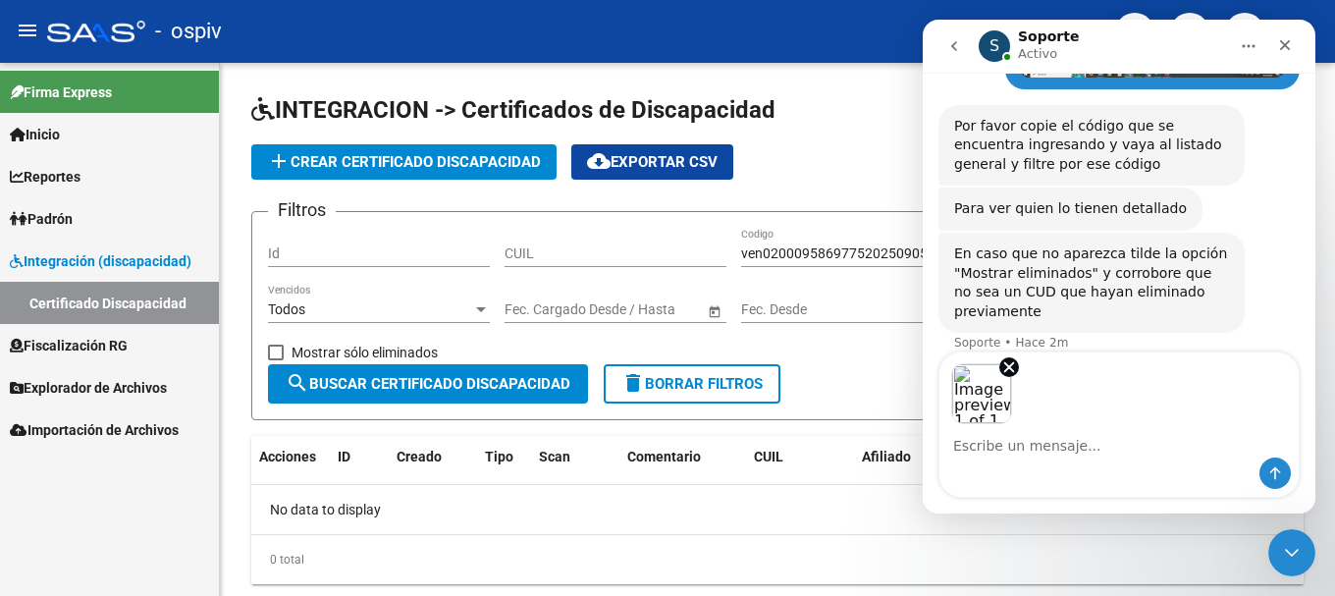
scroll to position [640, 0]
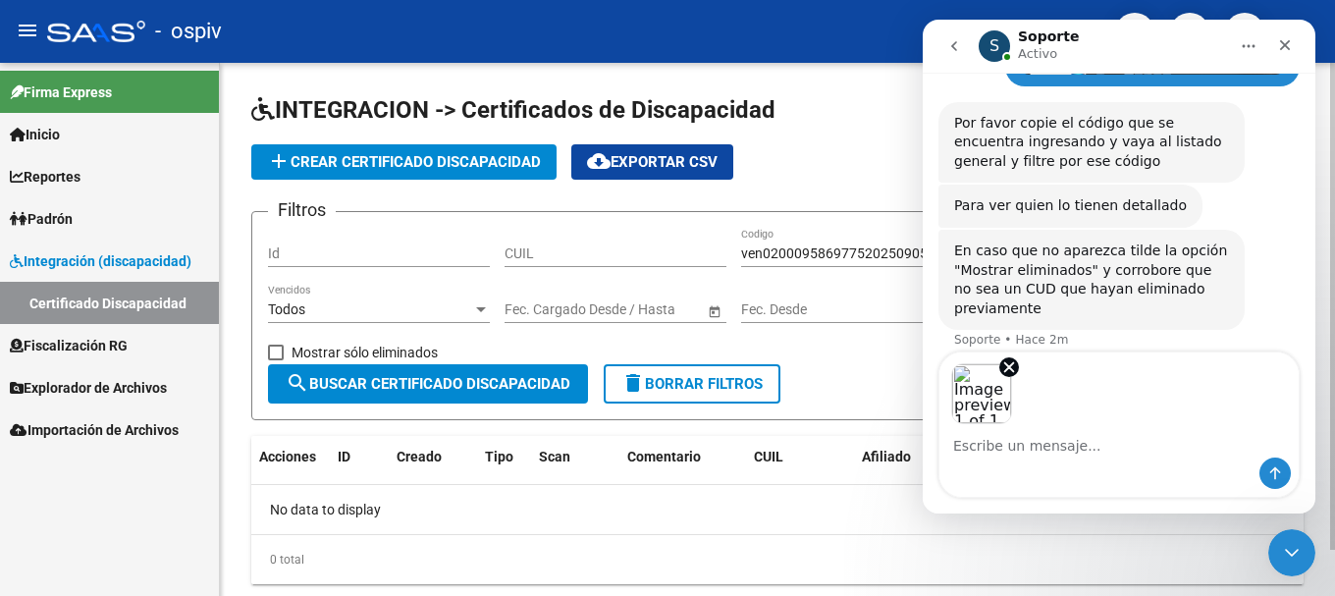
click at [829, 167] on div "add Crear Certificado Discapacidad cloud_download Exportar CSV" at bounding box center [777, 161] width 1052 height 35
click at [1291, 43] on icon "Cerrar" at bounding box center [1285, 45] width 16 height 16
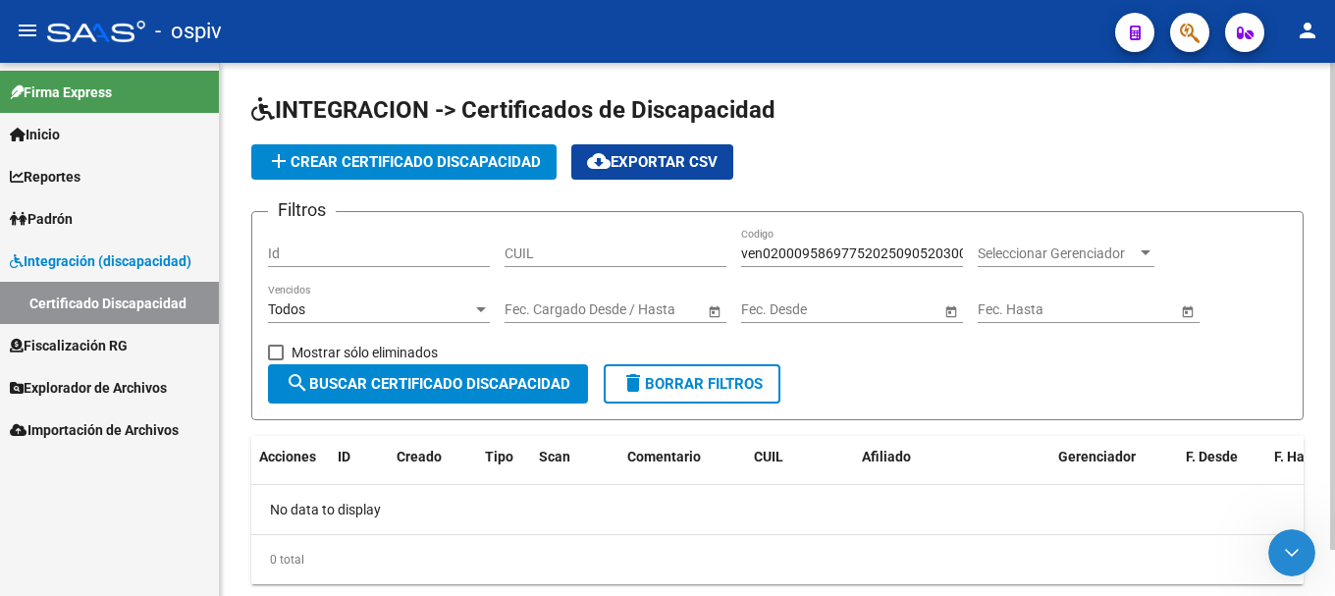
scroll to position [568, 0]
click at [379, 350] on span "Mostrar sólo eliminados" at bounding box center [365, 353] width 146 height 24
click at [276, 360] on input "Mostrar sólo eliminados" at bounding box center [275, 360] width 1 height 1
checkbox input "true"
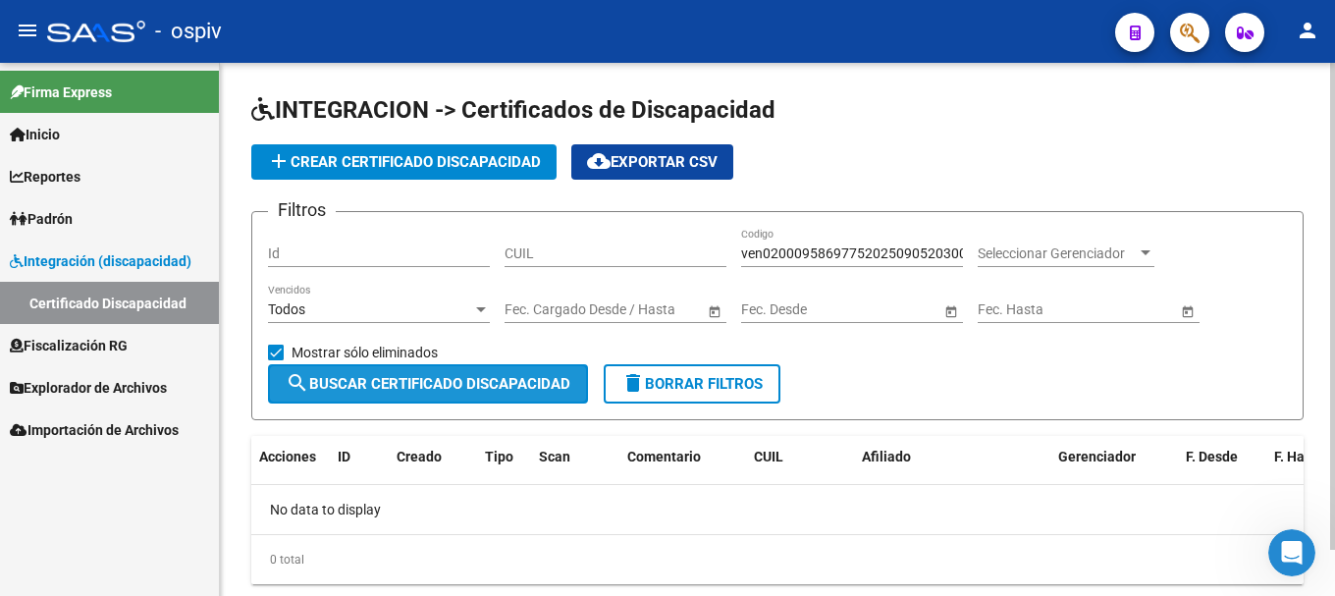
click at [385, 379] on span "search Buscar Certificado Discapacidad" at bounding box center [428, 384] width 285 height 18
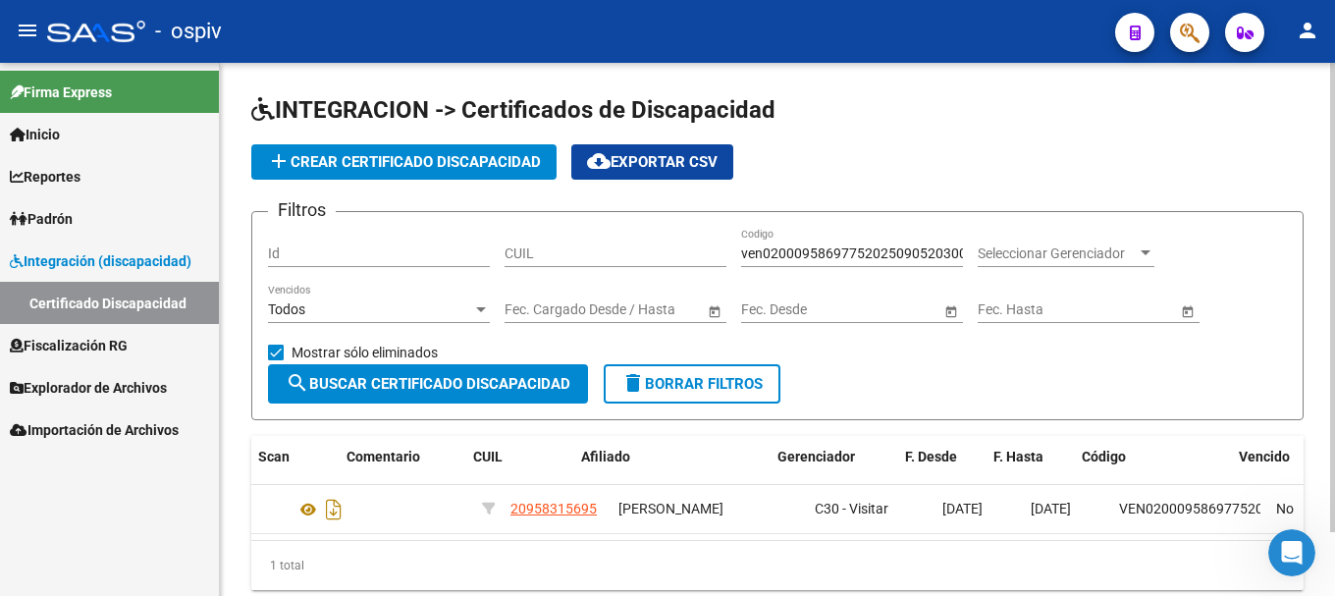
scroll to position [0, 296]
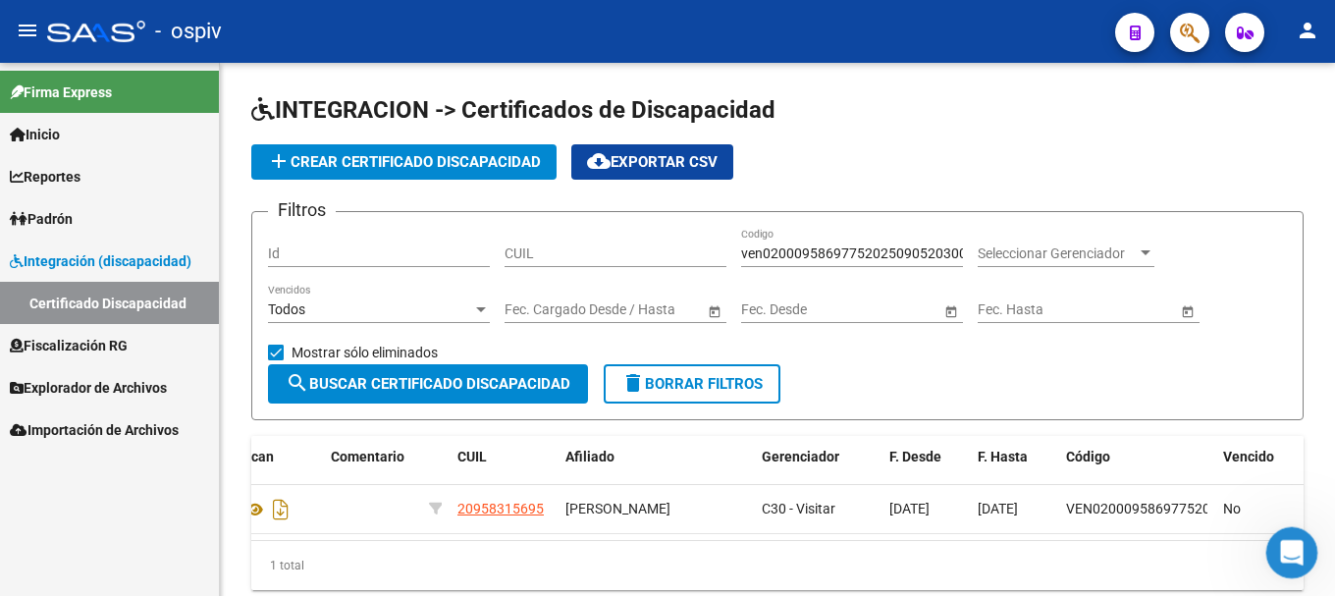
click at [1299, 553] on icon "Abrir Intercom Messenger" at bounding box center [1289, 550] width 32 height 32
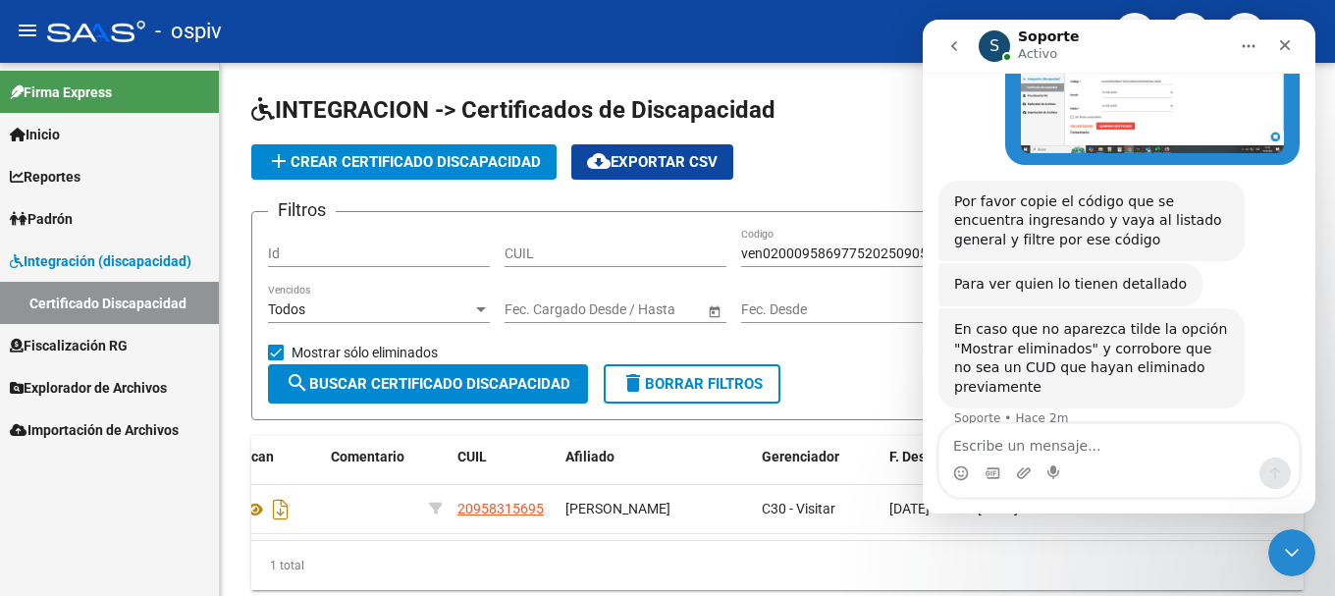
scroll to position [568, 0]
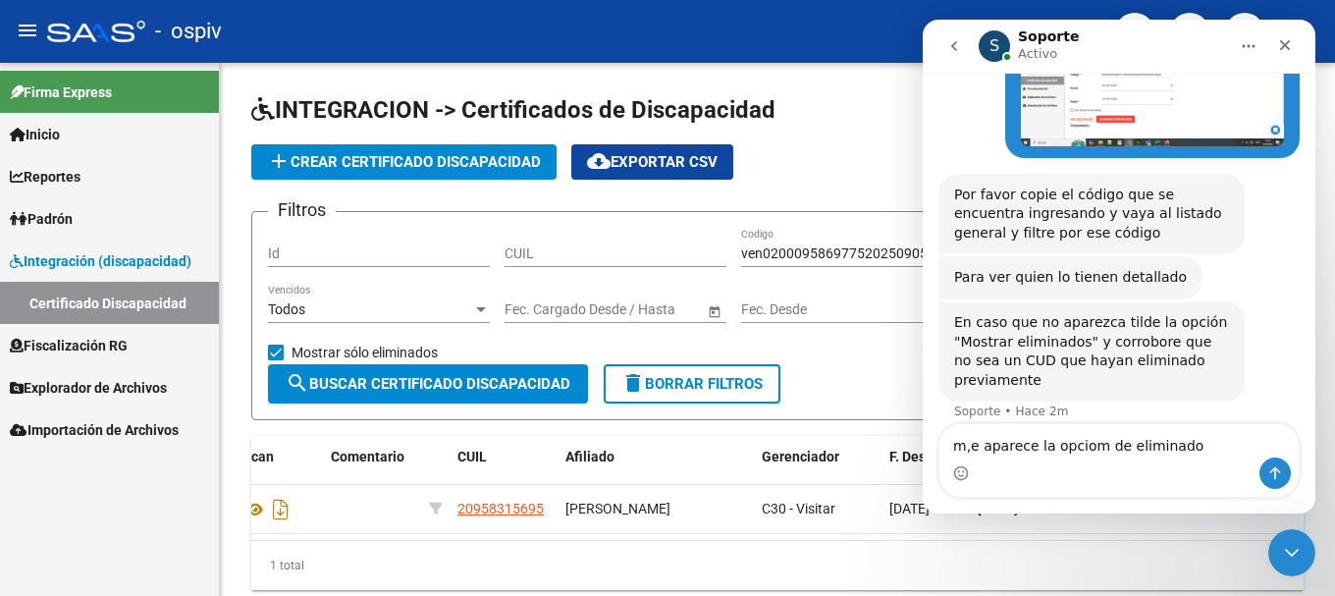
click at [965, 444] on textarea "m,e aparece la opciom de eliminado" at bounding box center [1118, 440] width 359 height 33
click at [1024, 446] on textarea "me aparece la opción de eliminado" at bounding box center [1118, 440] width 359 height 33
click at [1205, 447] on textarea "me aparece en la opción de eliminado" at bounding box center [1118, 440] width 359 height 33
type textarea "me aparece en la opción de eliminado,"
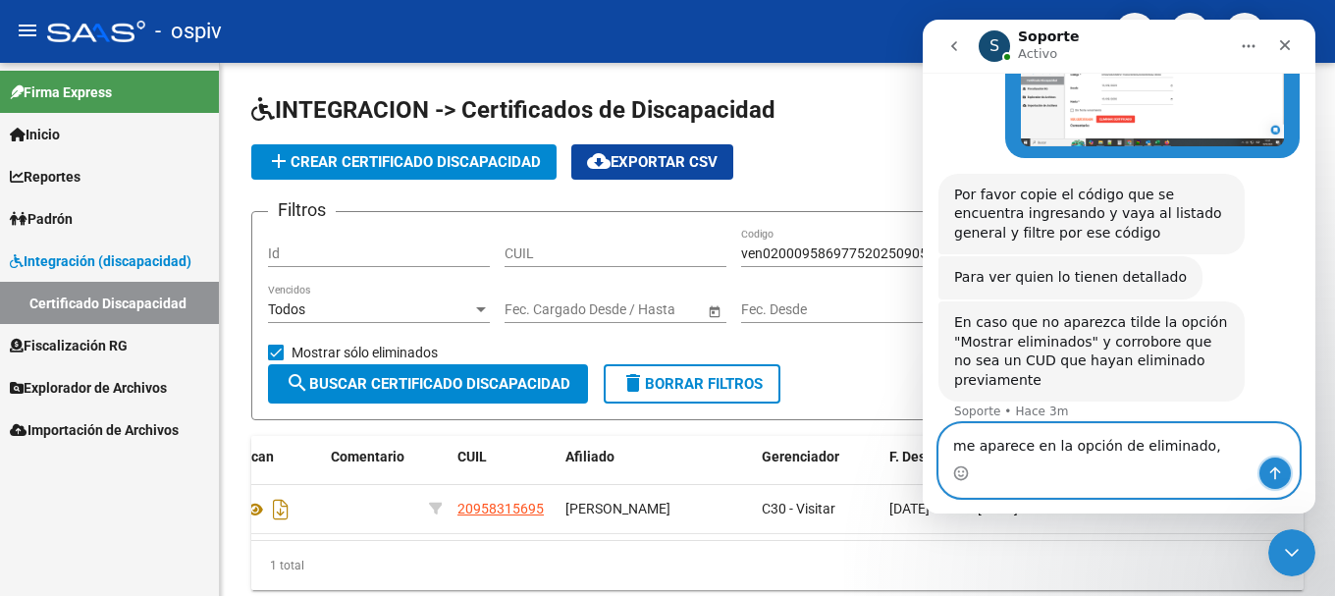
click at [1283, 476] on button "Enviar un mensaje…" at bounding box center [1274, 472] width 31 height 31
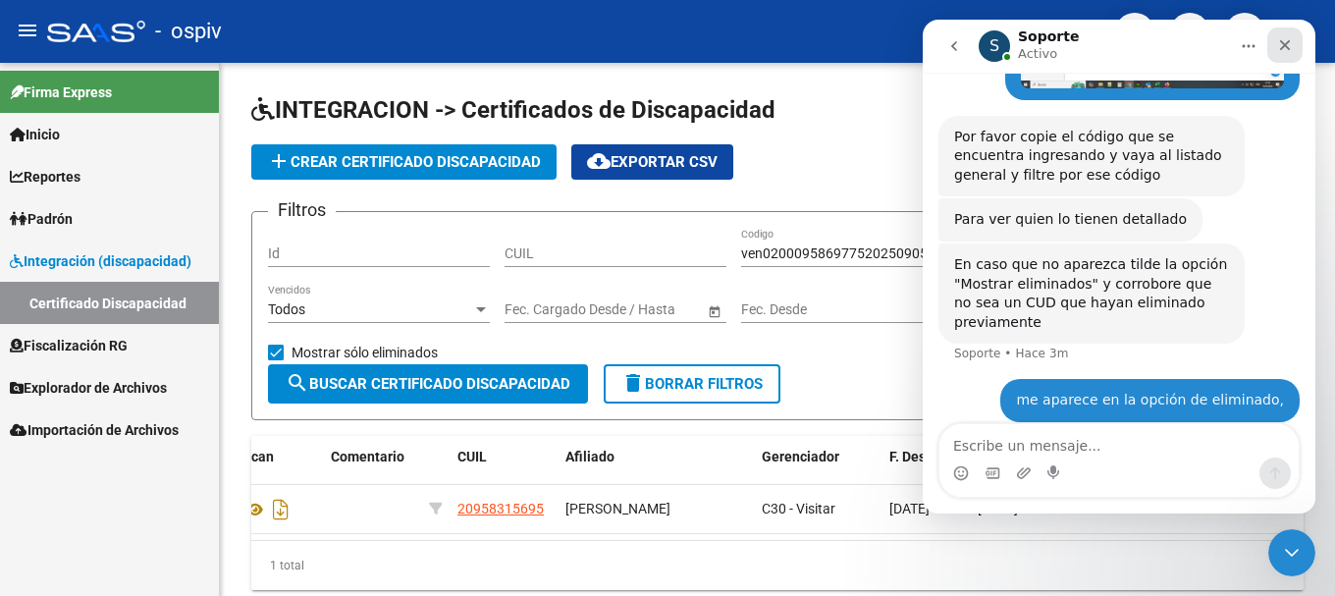
click at [1289, 35] on div "Cerrar" at bounding box center [1284, 44] width 35 height 35
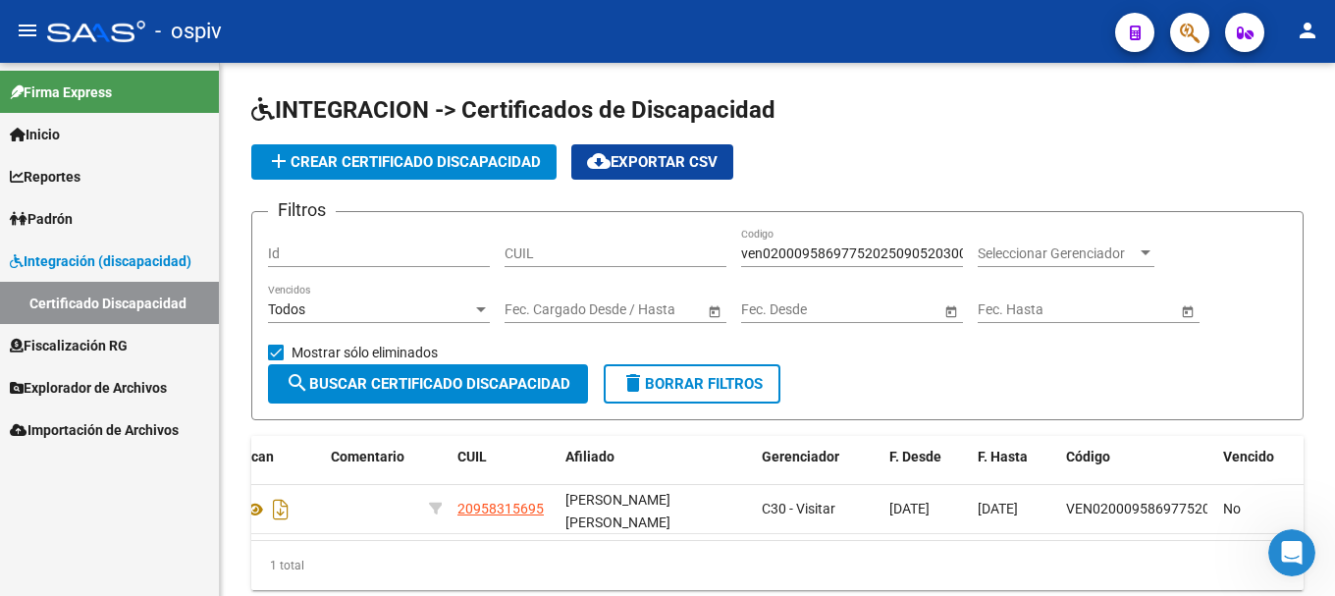
scroll to position [1085, 0]
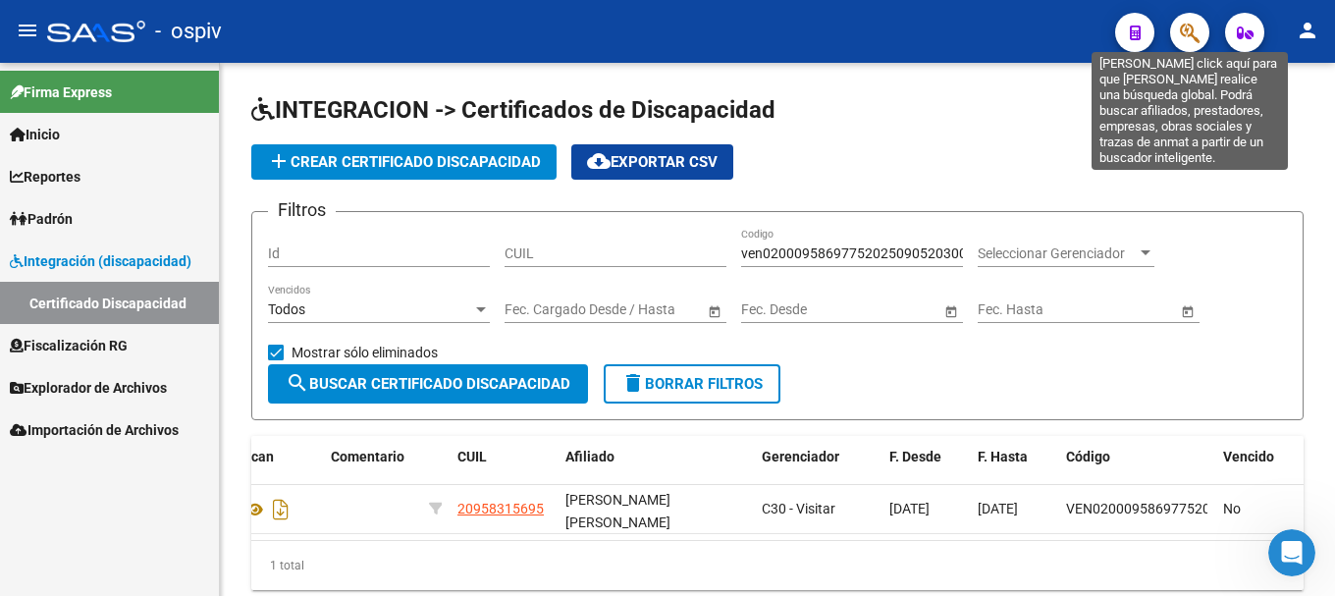
click at [1185, 32] on icon "button" at bounding box center [1190, 33] width 20 height 23
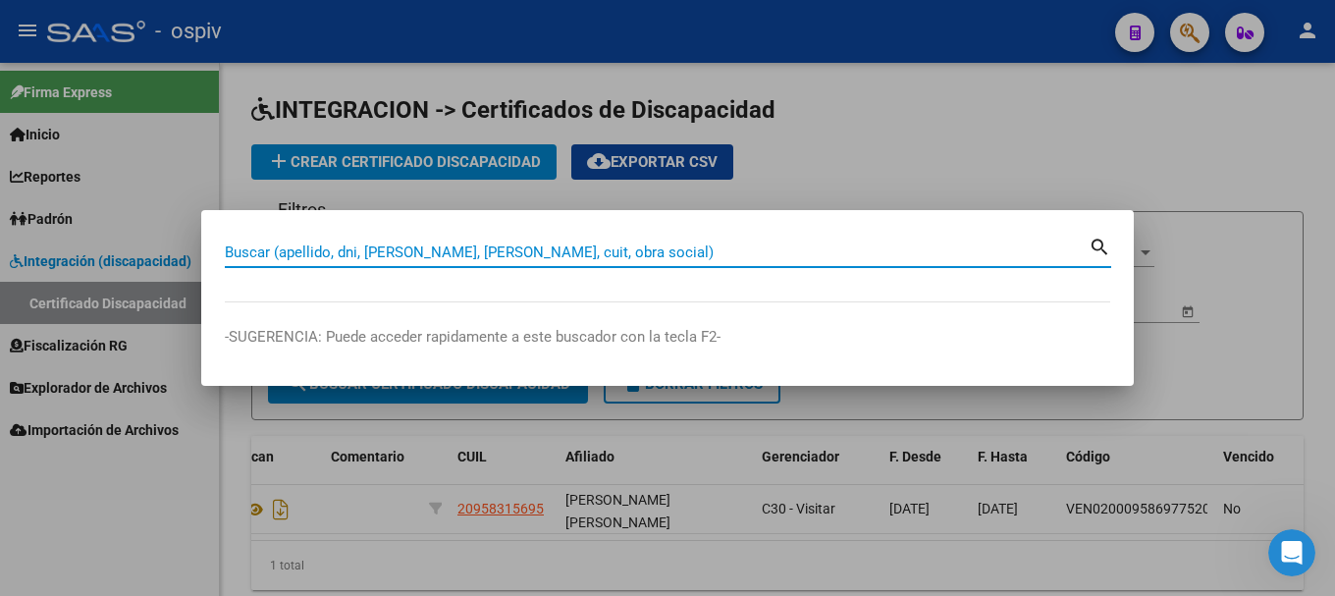
paste input "20229188462"
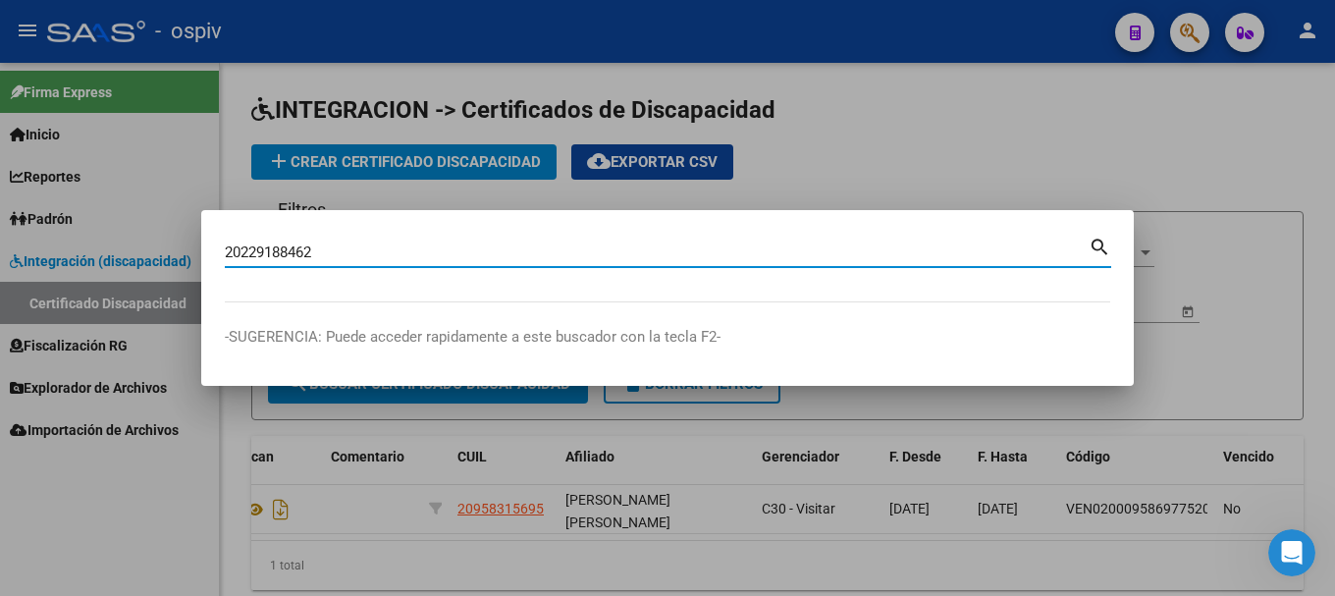
type input "20229188462"
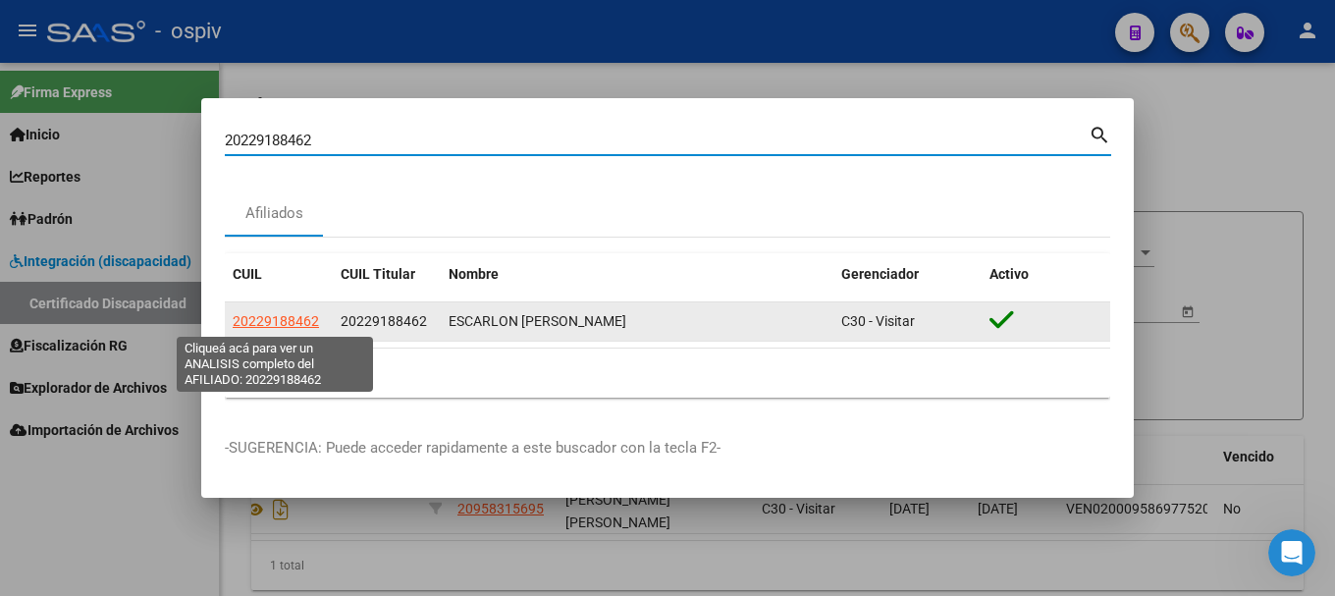
click at [281, 321] on span "20229188462" at bounding box center [276, 321] width 86 height 16
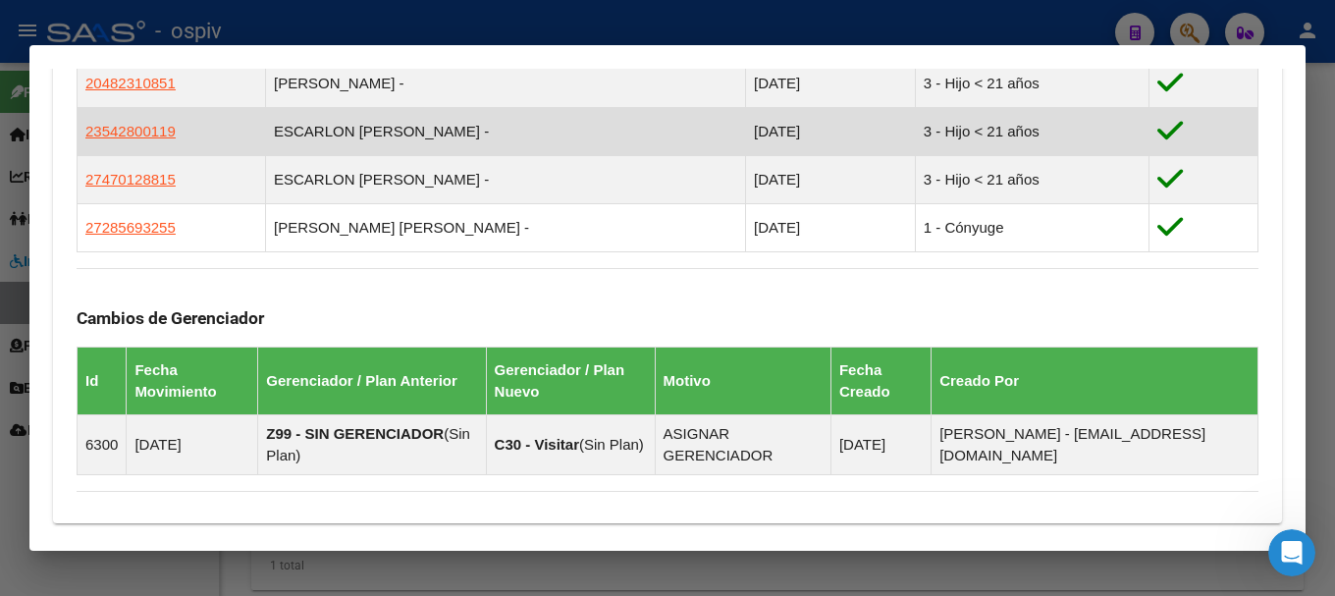
scroll to position [1181, 0]
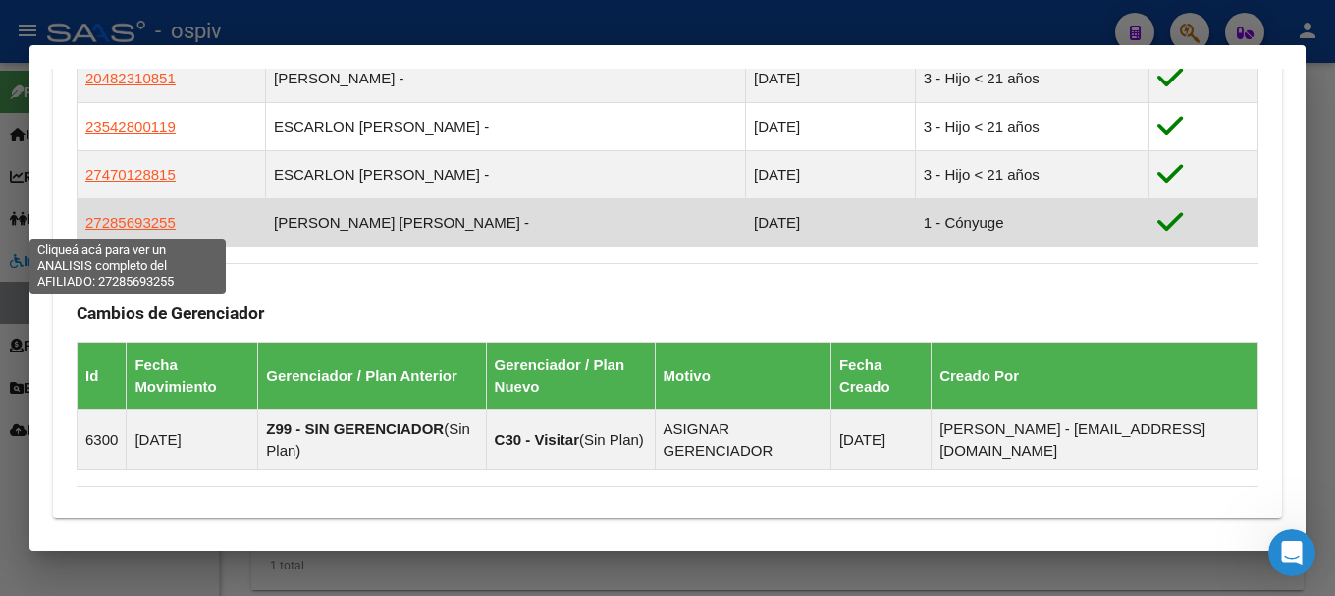
click at [115, 221] on span "27285693255" at bounding box center [130, 222] width 90 height 17
type textarea "27285693255"
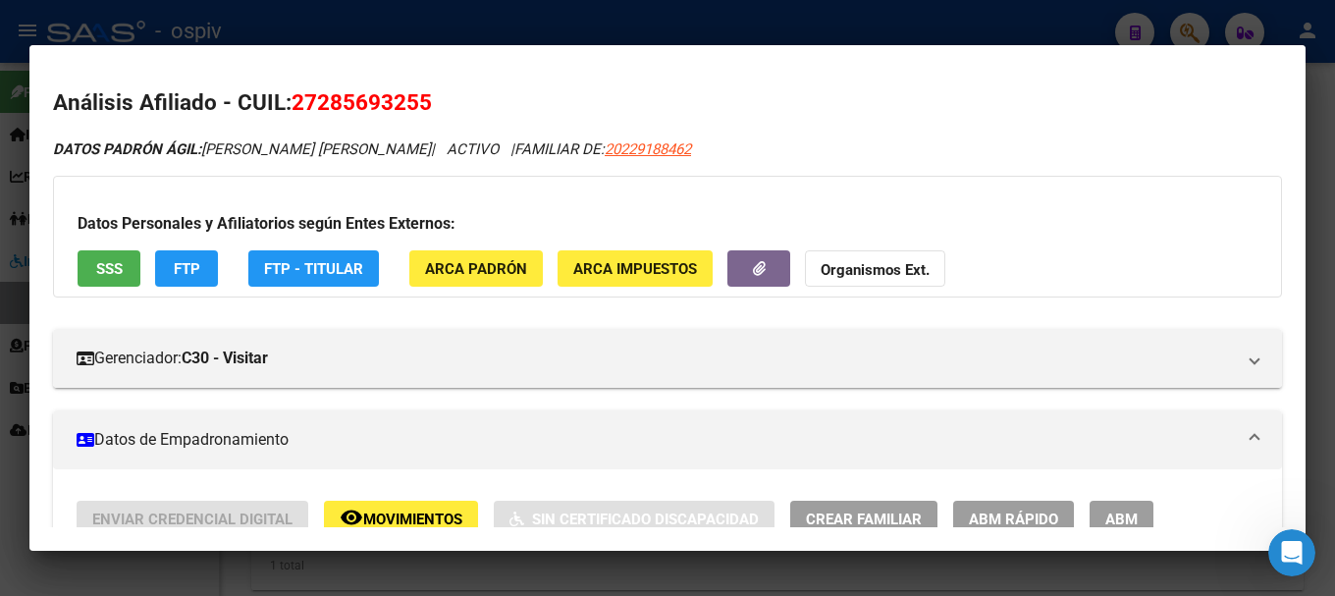
drag, startPoint x: 310, startPoint y: 97, endPoint x: 455, endPoint y: 93, distance: 145.3
click at [455, 93] on h2 "Análisis Afiliado - CUIL: 27285693255" at bounding box center [667, 102] width 1229 height 33
click at [102, 265] on span "SSS" at bounding box center [109, 269] width 27 height 18
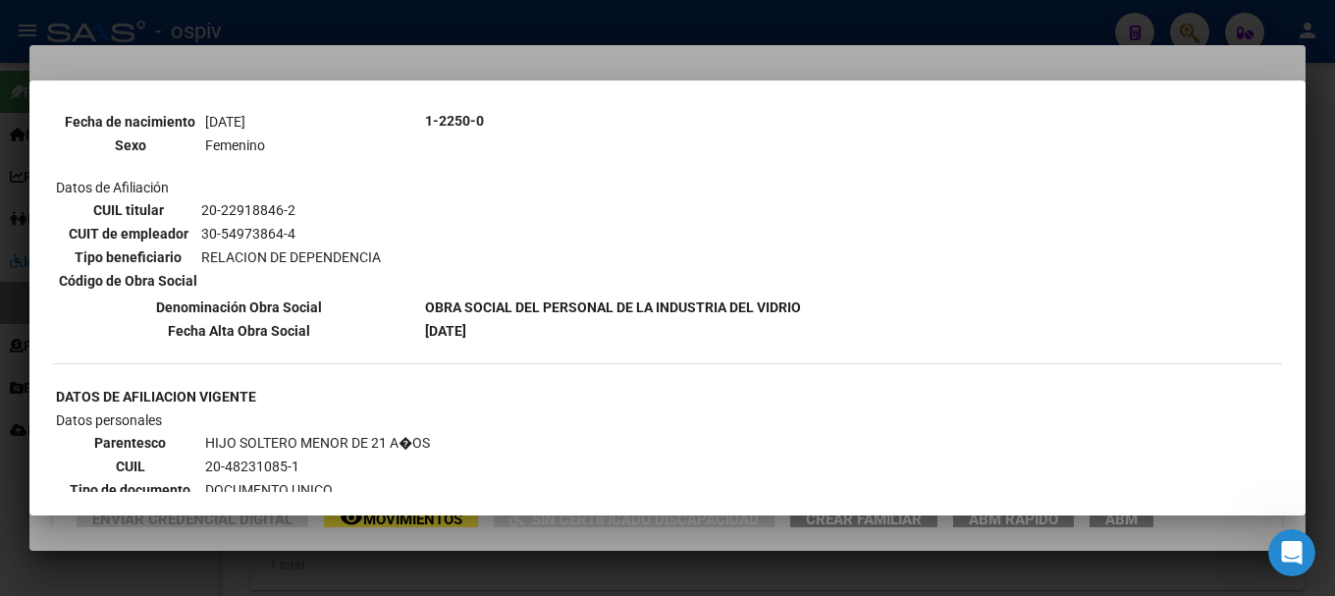
scroll to position [883, 0]
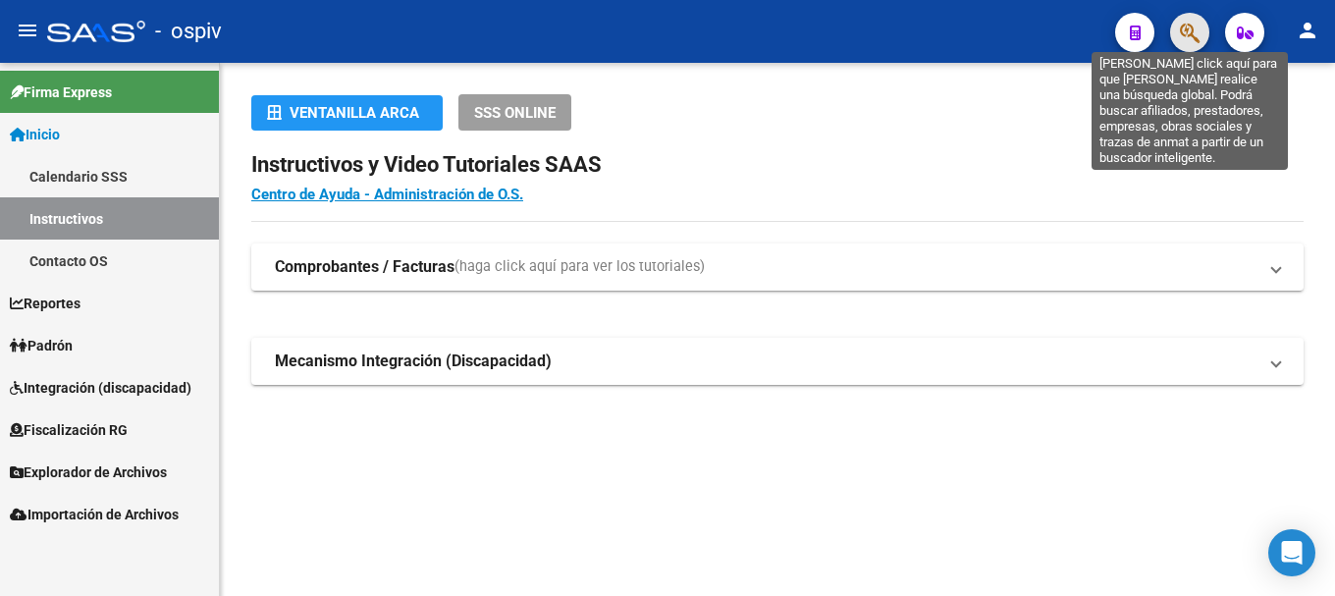
click at [1180, 29] on icon "button" at bounding box center [1190, 33] width 20 height 23
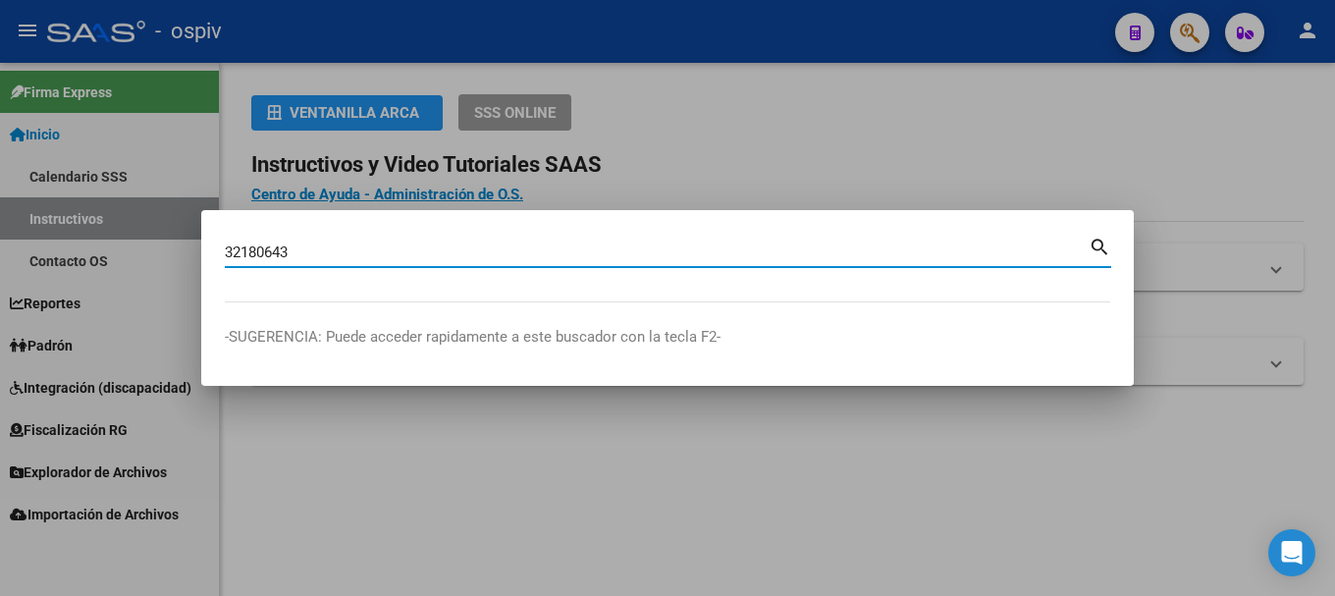
type input "32180643"
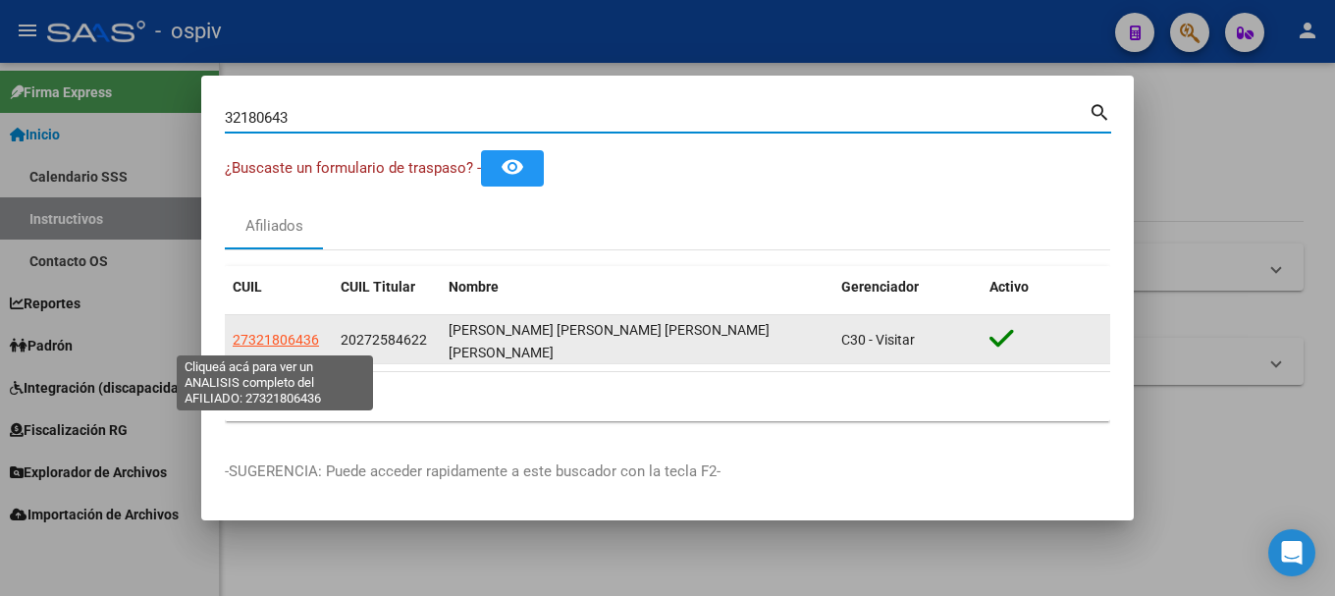
click at [261, 332] on span "27321806436" at bounding box center [276, 340] width 86 height 16
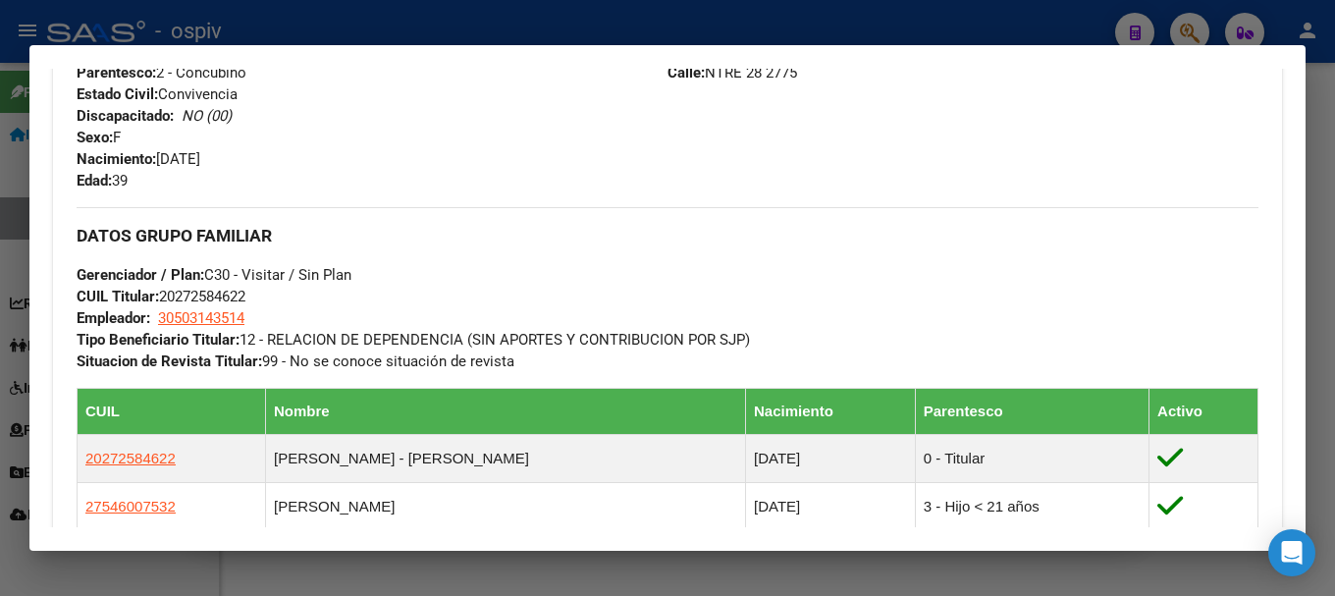
scroll to position [982, 0]
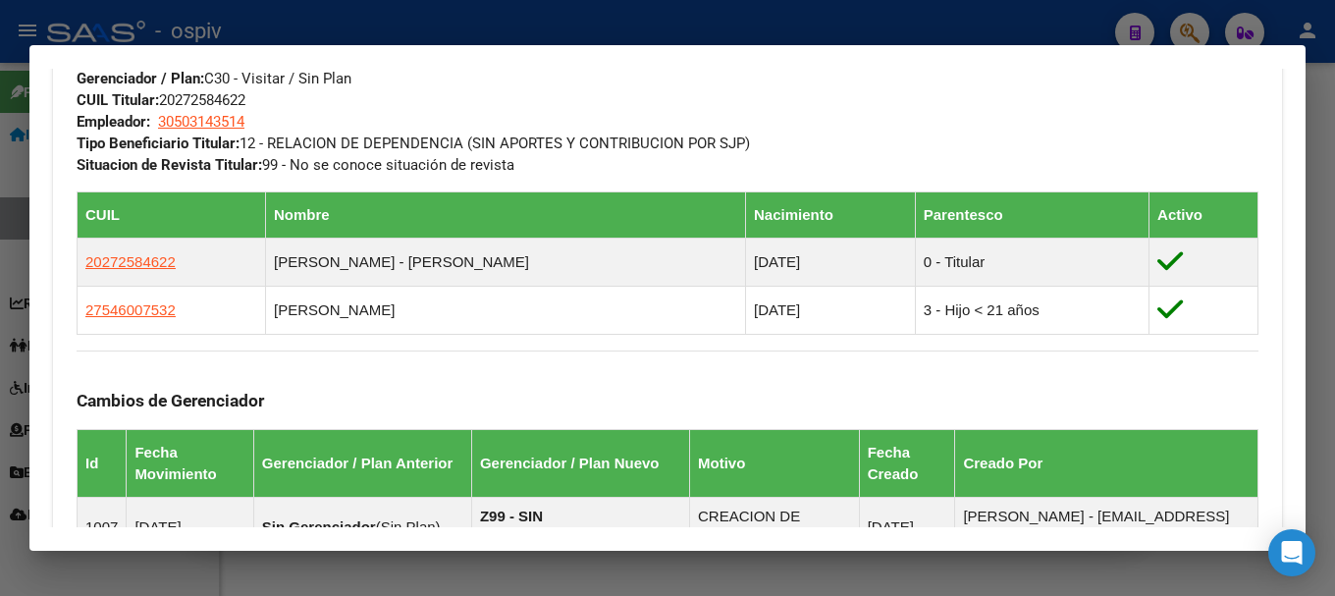
click at [1190, 28] on div at bounding box center [667, 298] width 1335 height 596
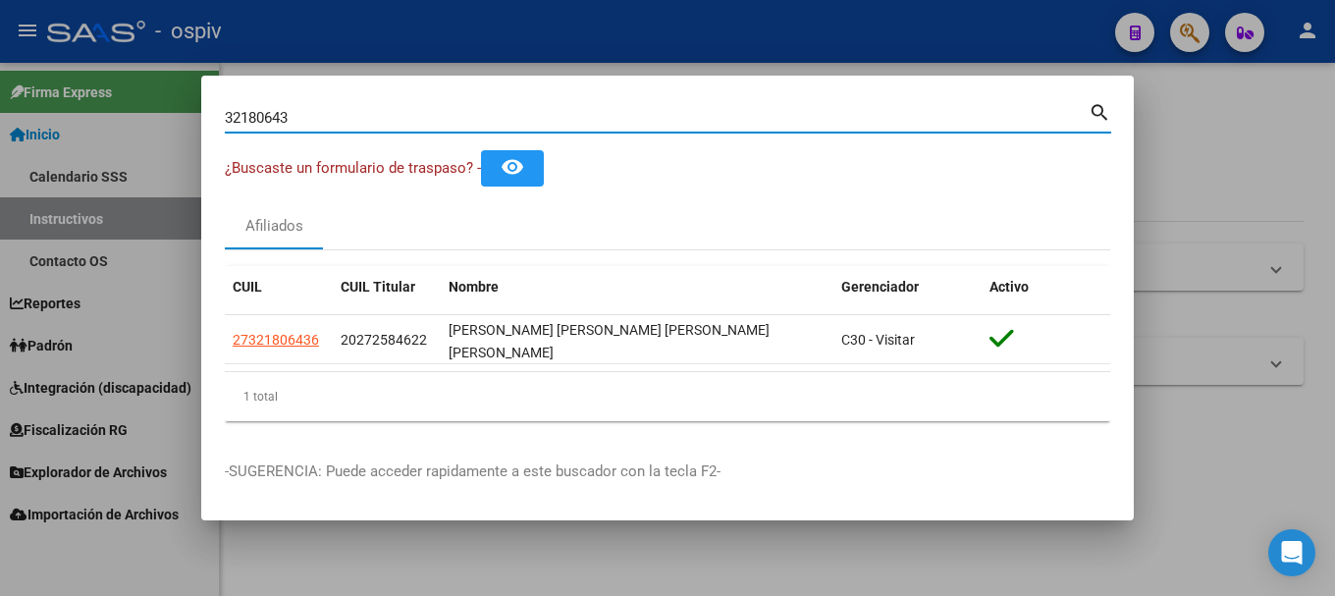
drag, startPoint x: 308, startPoint y: 130, endPoint x: 119, endPoint y: 97, distance: 192.2
click at [119, 97] on div "32180643 Buscar (apellido, dni, cuil, nro traspaso, cuit, obra social) search ¿…" at bounding box center [667, 298] width 1335 height 596
type input "14300130"
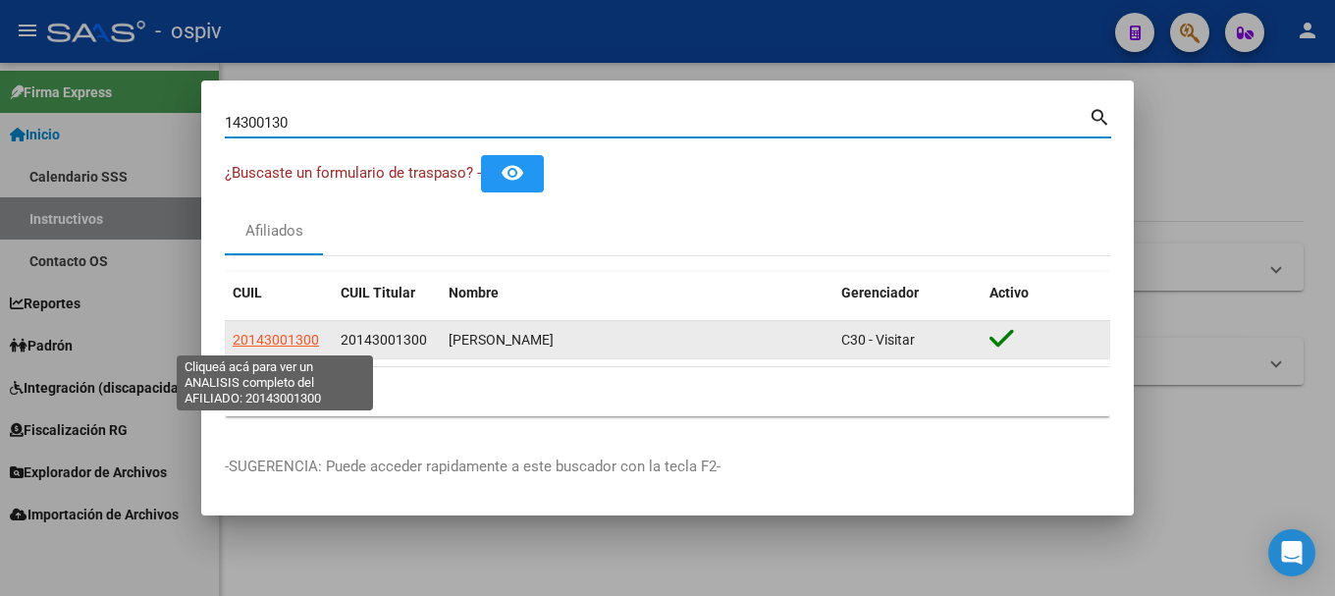
click at [292, 342] on span "20143001300" at bounding box center [276, 340] width 86 height 16
type textarea "20143001300"
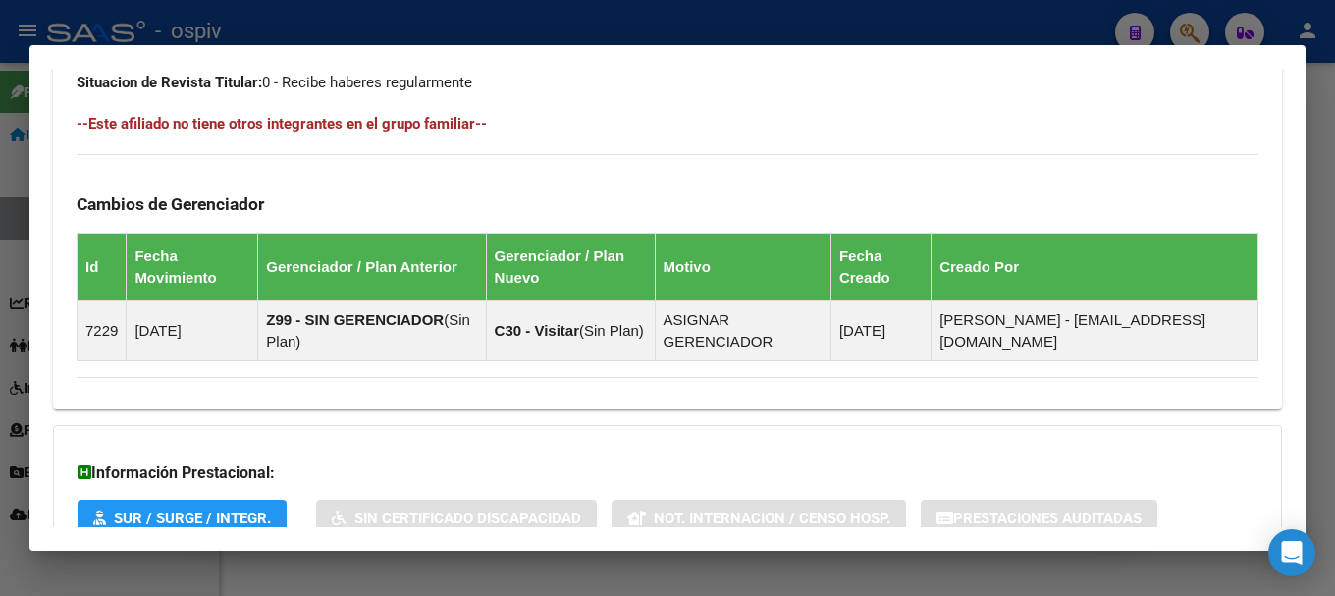
scroll to position [1219, 0]
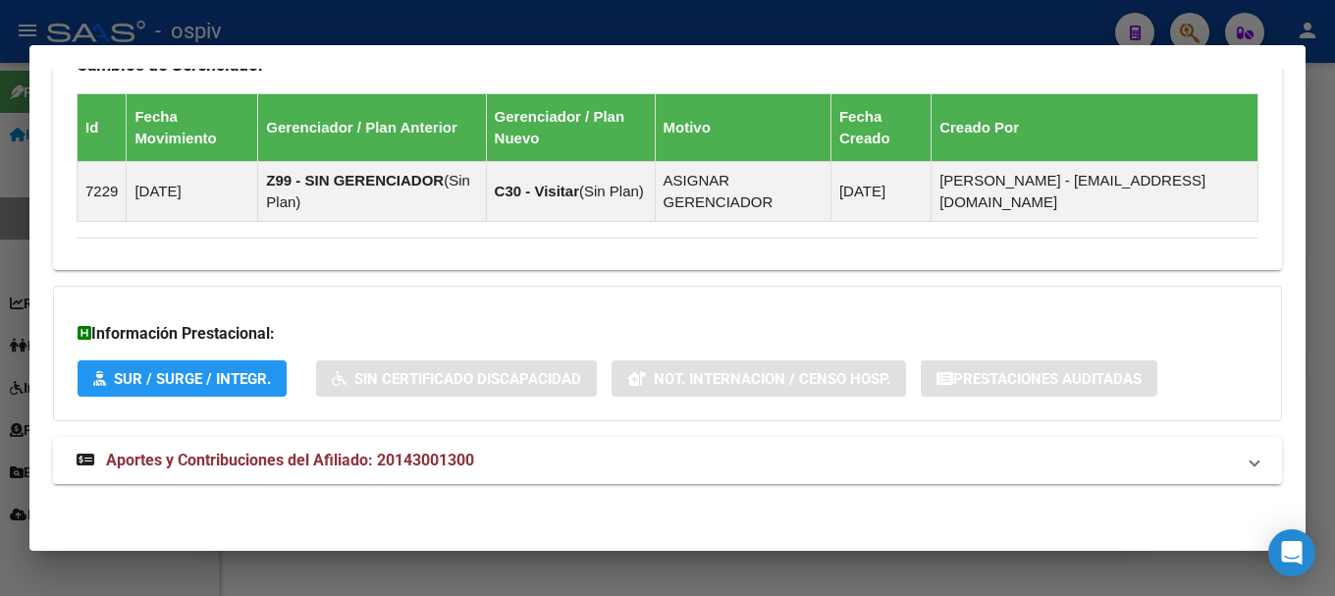
click at [337, 461] on span "Aportes y Contribuciones del Afiliado: 20143001300" at bounding box center [290, 460] width 368 height 19
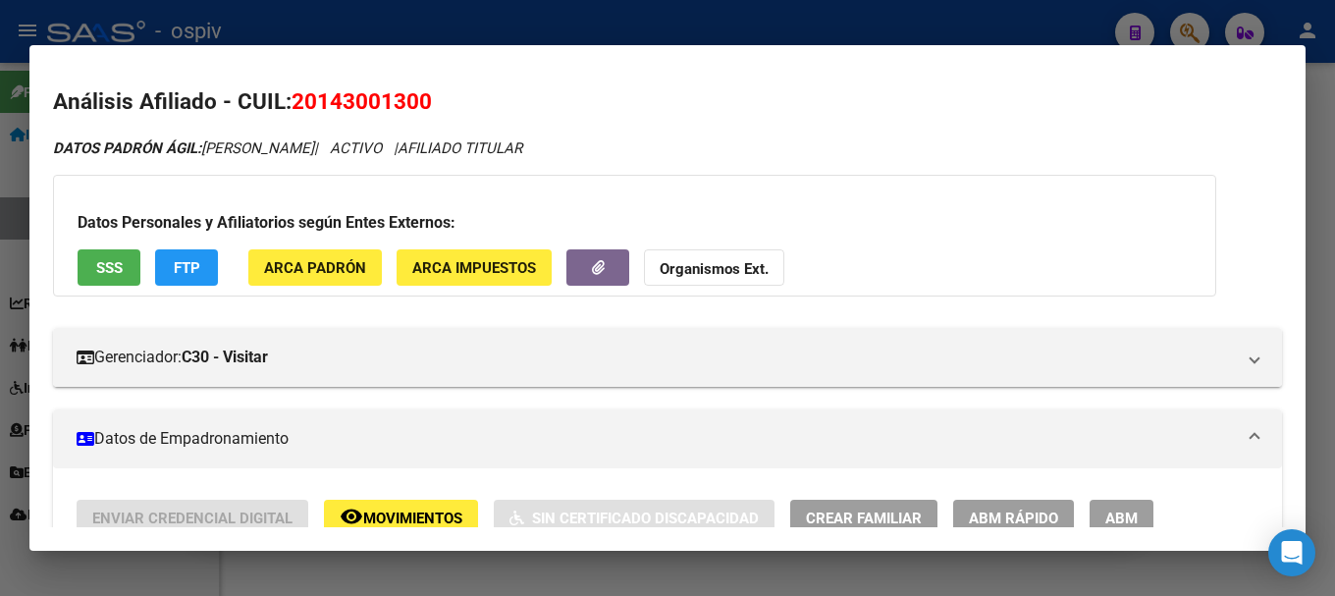
scroll to position [0, 0]
drag, startPoint x: 298, startPoint y: 103, endPoint x: 444, endPoint y: 99, distance: 145.3
click at [444, 99] on h2 "Análisis Afiliado - CUIL: 20143001300" at bounding box center [667, 102] width 1229 height 33
copy span "20143001300"
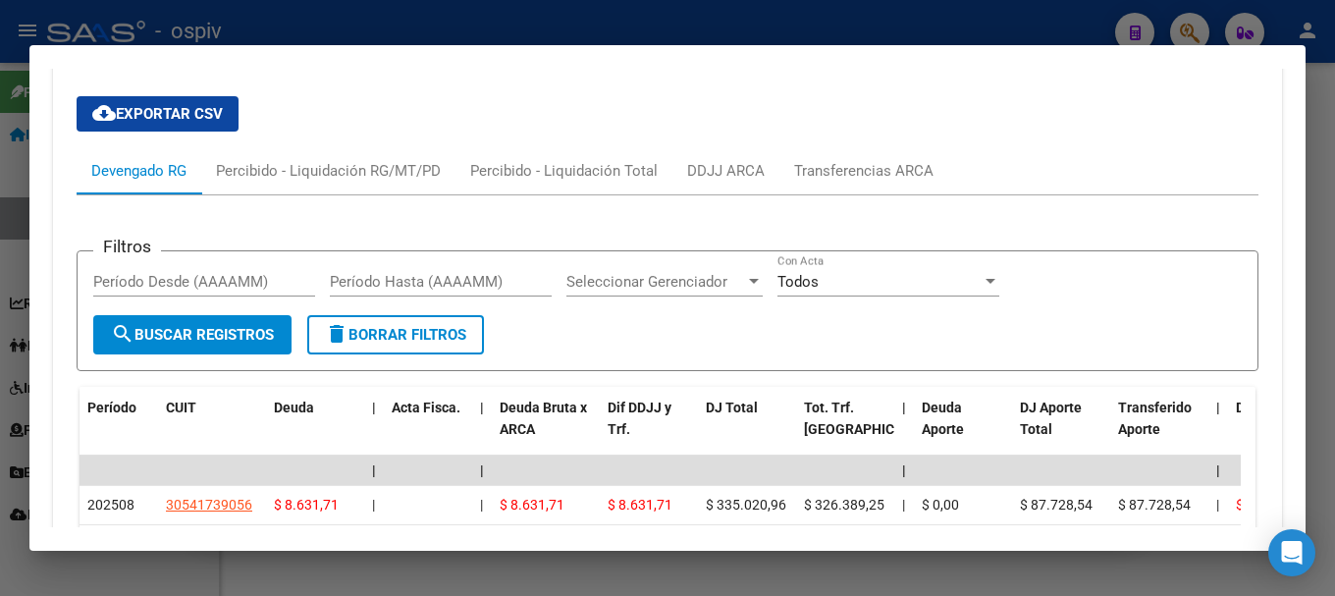
scroll to position [1669, 0]
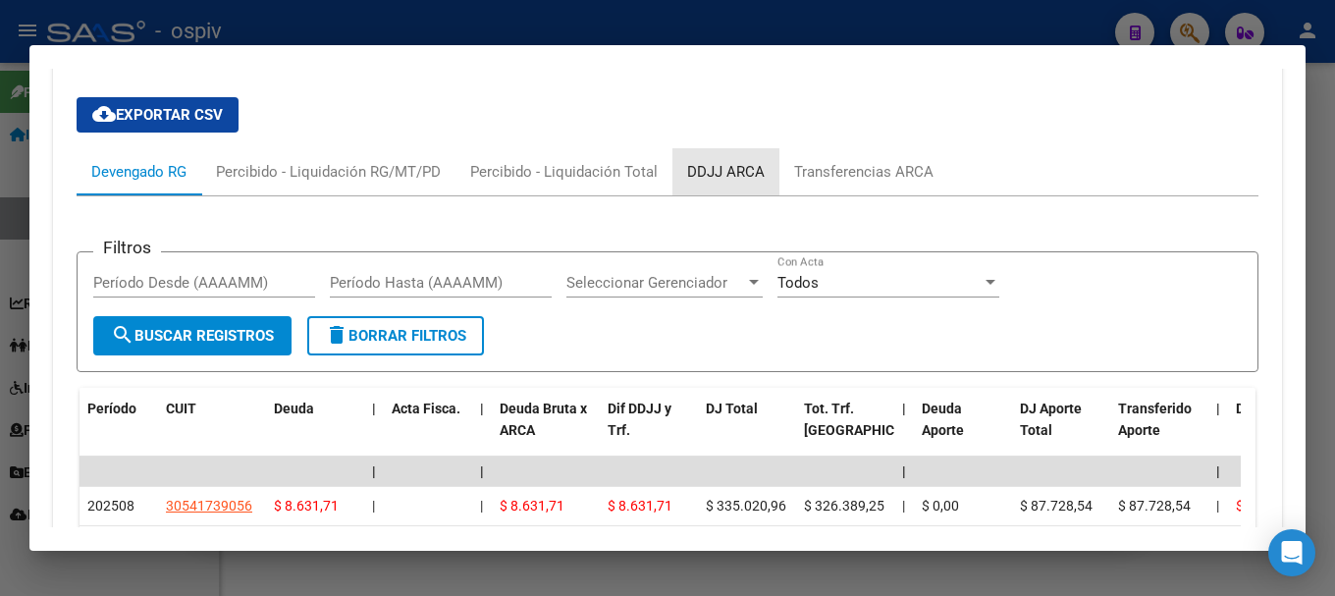
click at [744, 169] on div "DDJJ ARCA" at bounding box center [726, 172] width 78 height 22
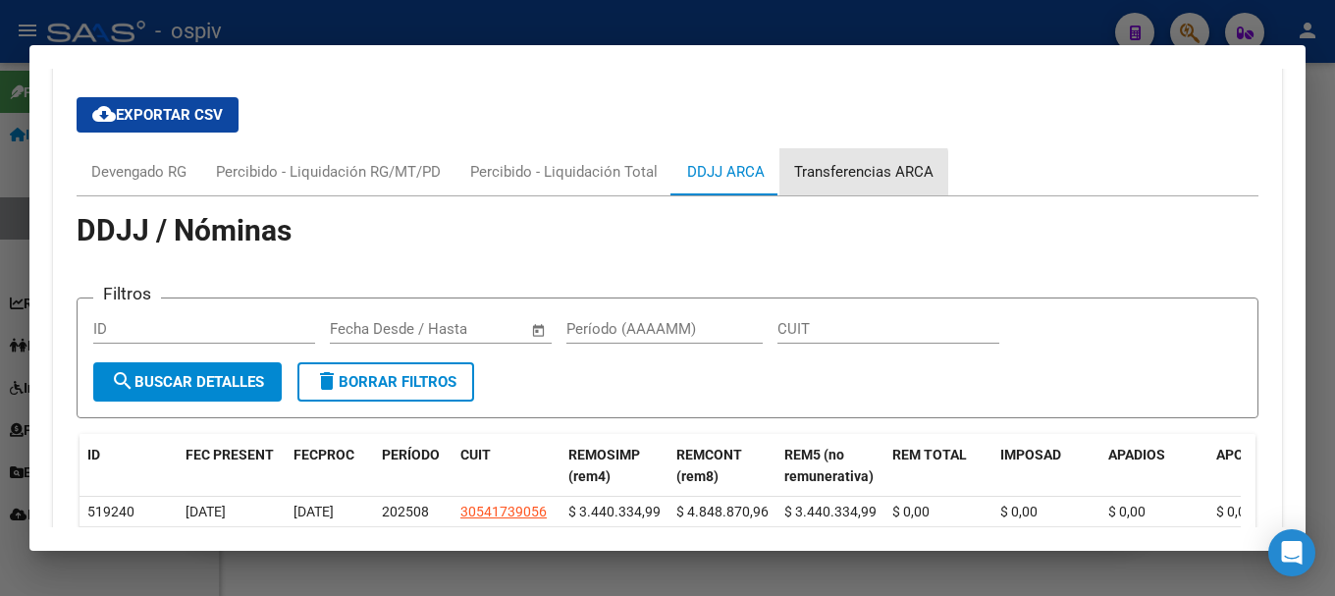
click at [849, 175] on div "Transferencias ARCA" at bounding box center [863, 172] width 139 height 22
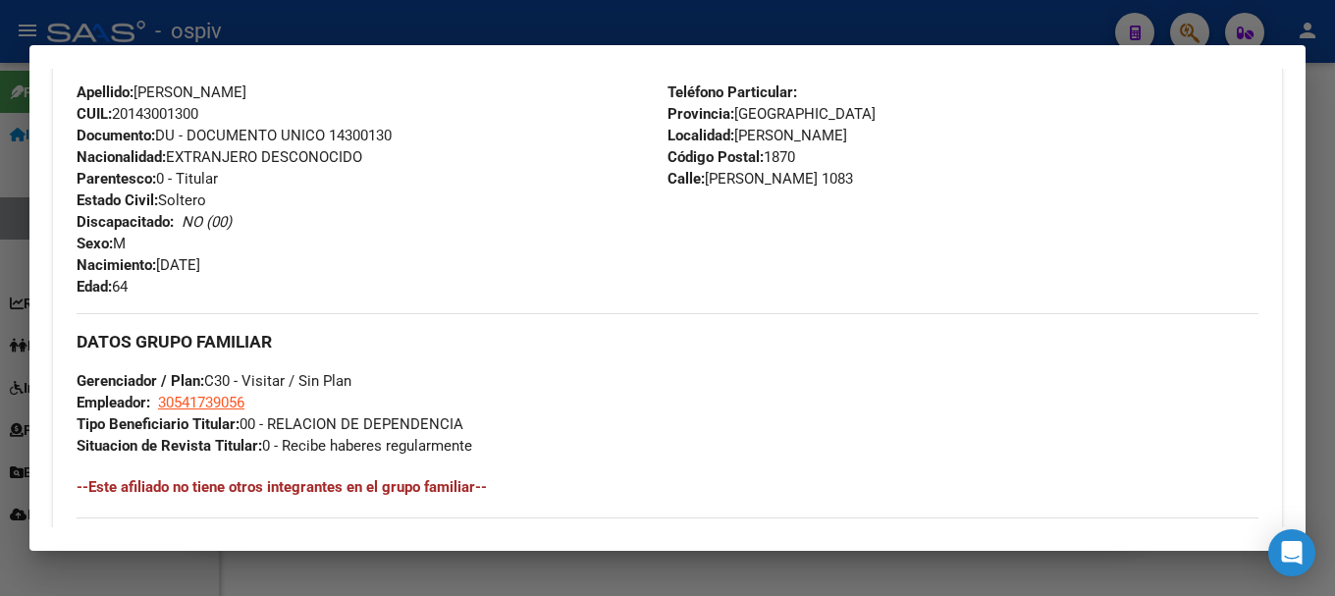
scroll to position [687, 0]
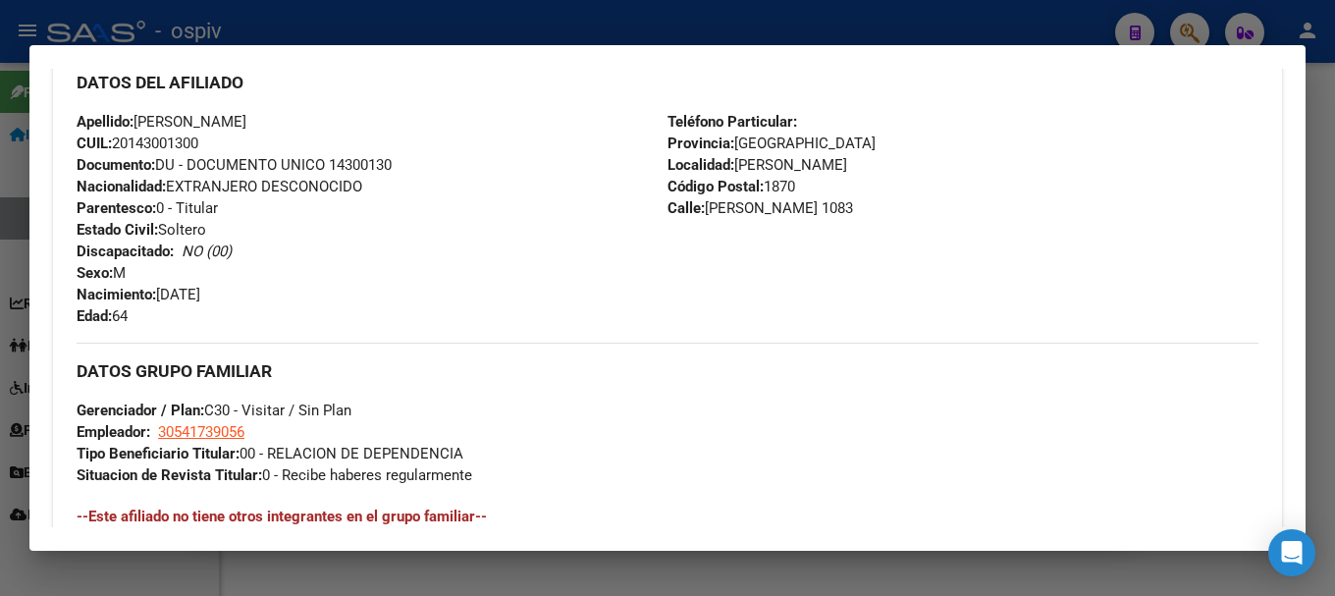
drag, startPoint x: 138, startPoint y: 116, endPoint x: 319, endPoint y: 132, distance: 181.3
click at [319, 132] on div "Apellido: [PERSON_NAME]: 20143001300 Documento: DU - DOCUMENTO UNICO 14300130 N…" at bounding box center [372, 219] width 591 height 216
copy span "[PERSON_NAME]"
click at [431, 242] on div "Apellido: [PERSON_NAME]: 20143001300 Documento: DU - DOCUMENTO UNICO 14300130 N…" at bounding box center [372, 219] width 591 height 216
drag, startPoint x: 117, startPoint y: 149, endPoint x: 207, endPoint y: 144, distance: 90.4
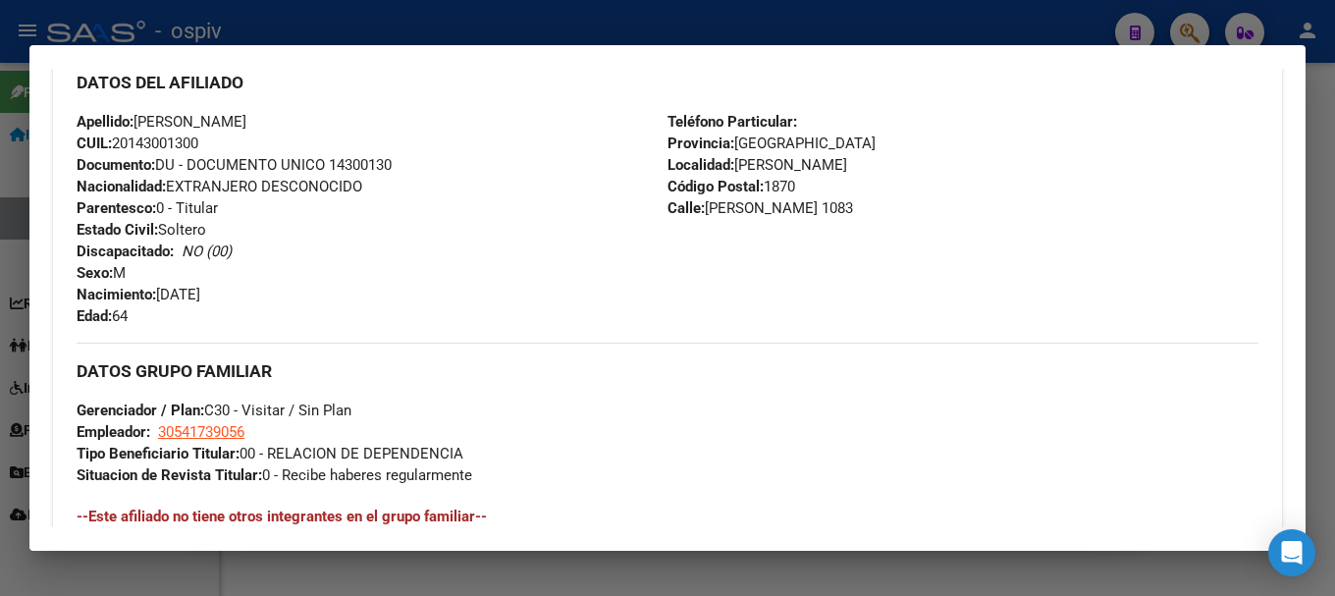
click at [207, 144] on div "Apellido: [PERSON_NAME]: 20143001300 Documento: DU - DOCUMENTO UNICO 14300130 N…" at bounding box center [372, 219] width 591 height 216
copy span "20143001300"
click at [1201, 31] on div at bounding box center [667, 298] width 1335 height 596
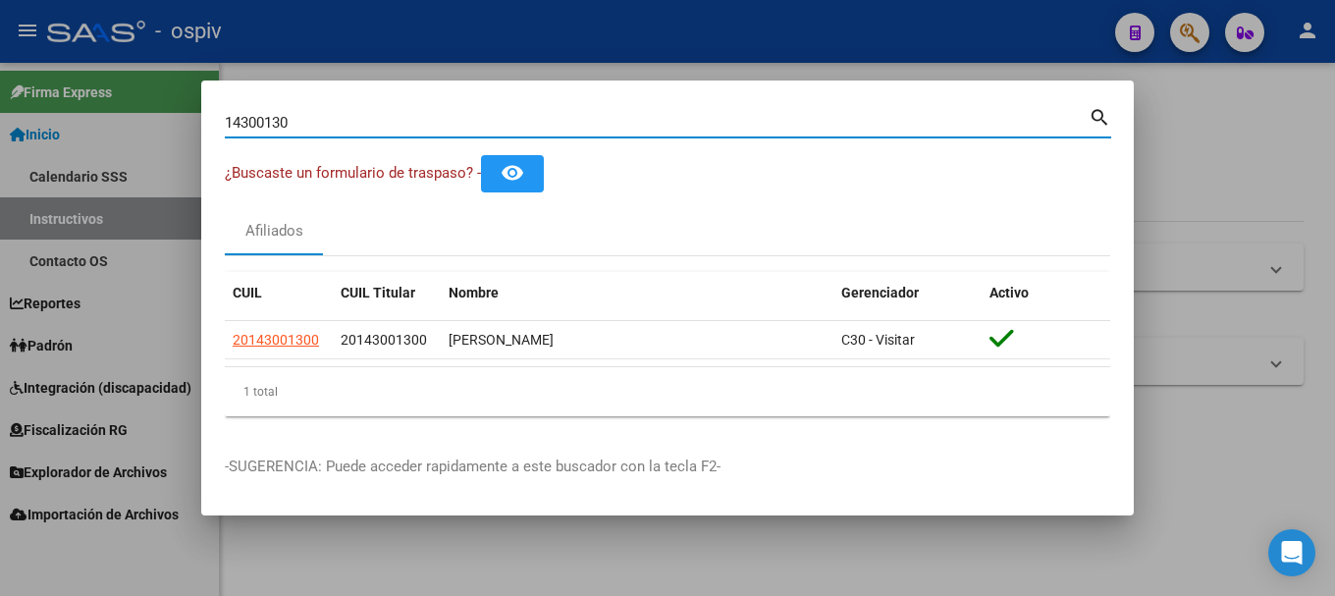
drag, startPoint x: 320, startPoint y: 123, endPoint x: 151, endPoint y: 118, distance: 168.9
click at [151, 118] on div "14300130 Buscar (apellido, dni, cuil, nro traspaso, cuit, obra social) search ¿…" at bounding box center [667, 298] width 1335 height 596
type input "27135166"
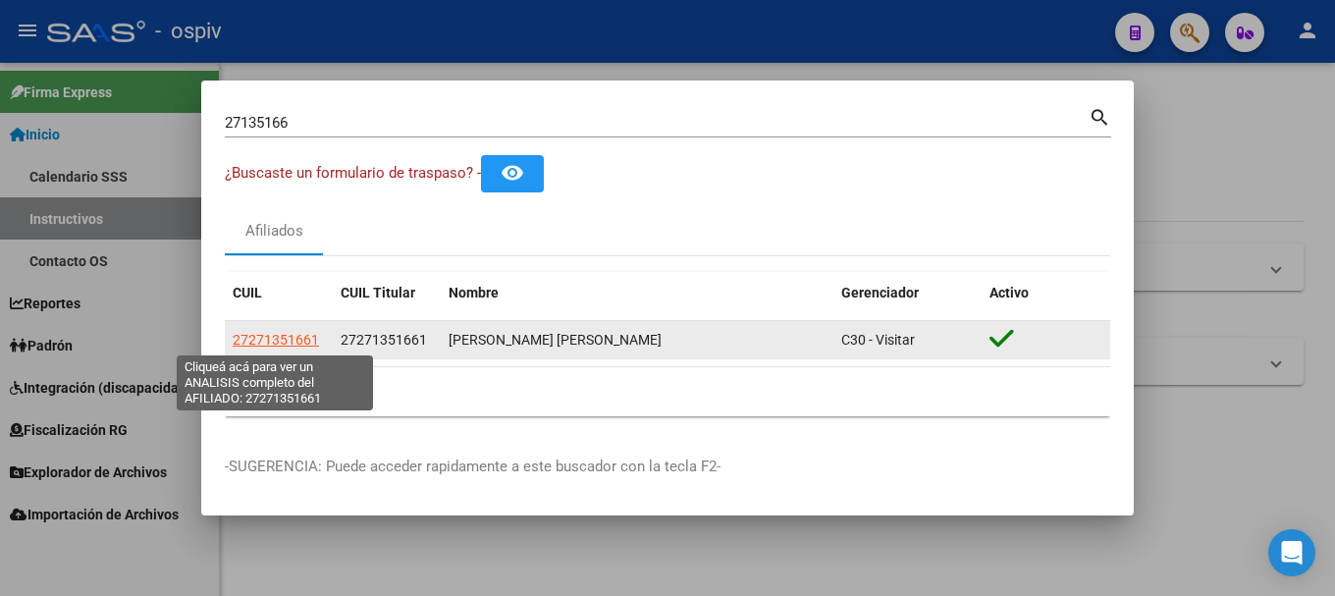
click at [292, 338] on span "27271351661" at bounding box center [276, 340] width 86 height 16
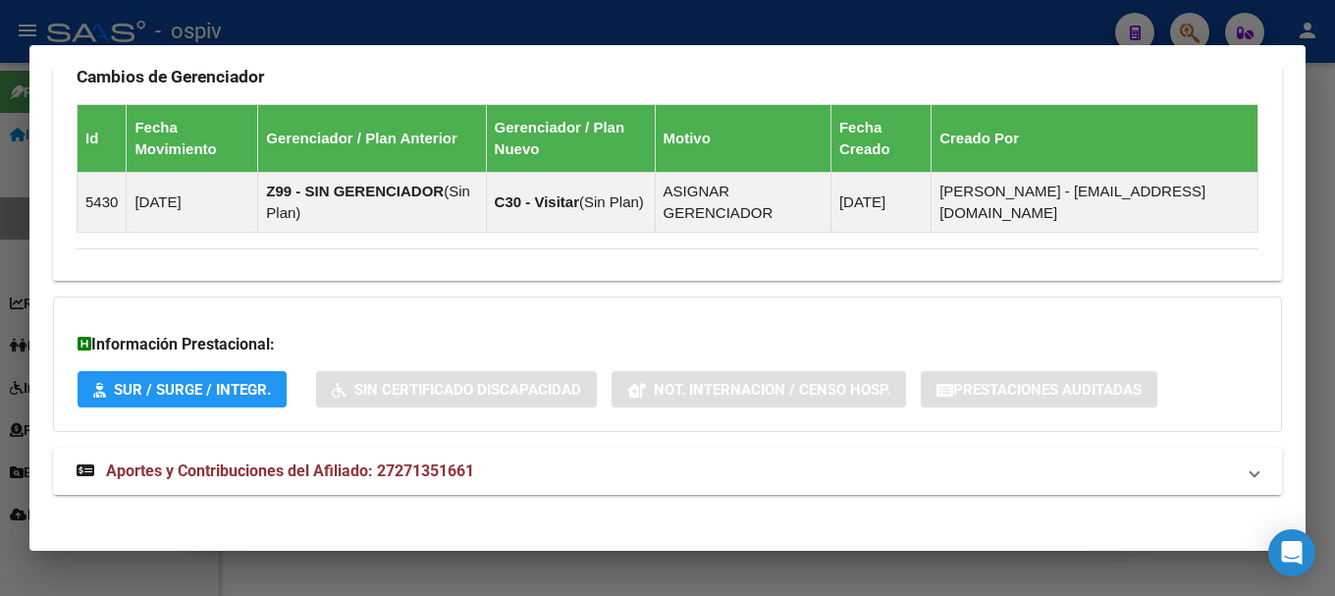
scroll to position [1316, 0]
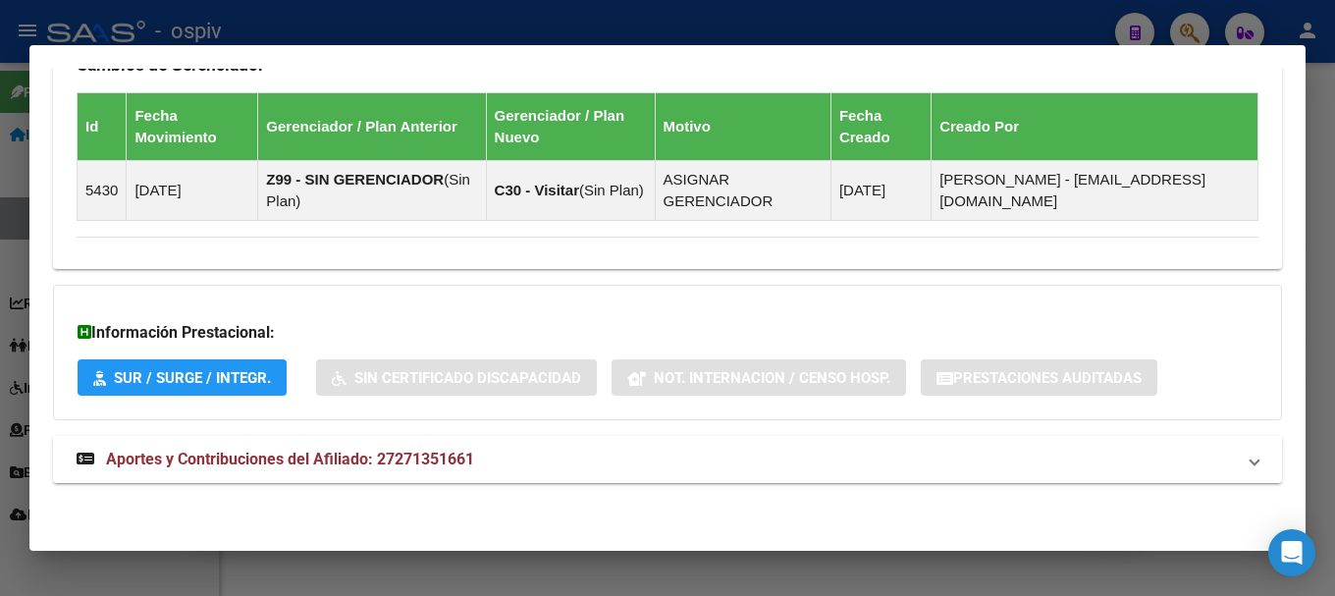
click at [253, 466] on span "Aportes y Contribuciones del Afiliado: 27271351661" at bounding box center [290, 459] width 368 height 19
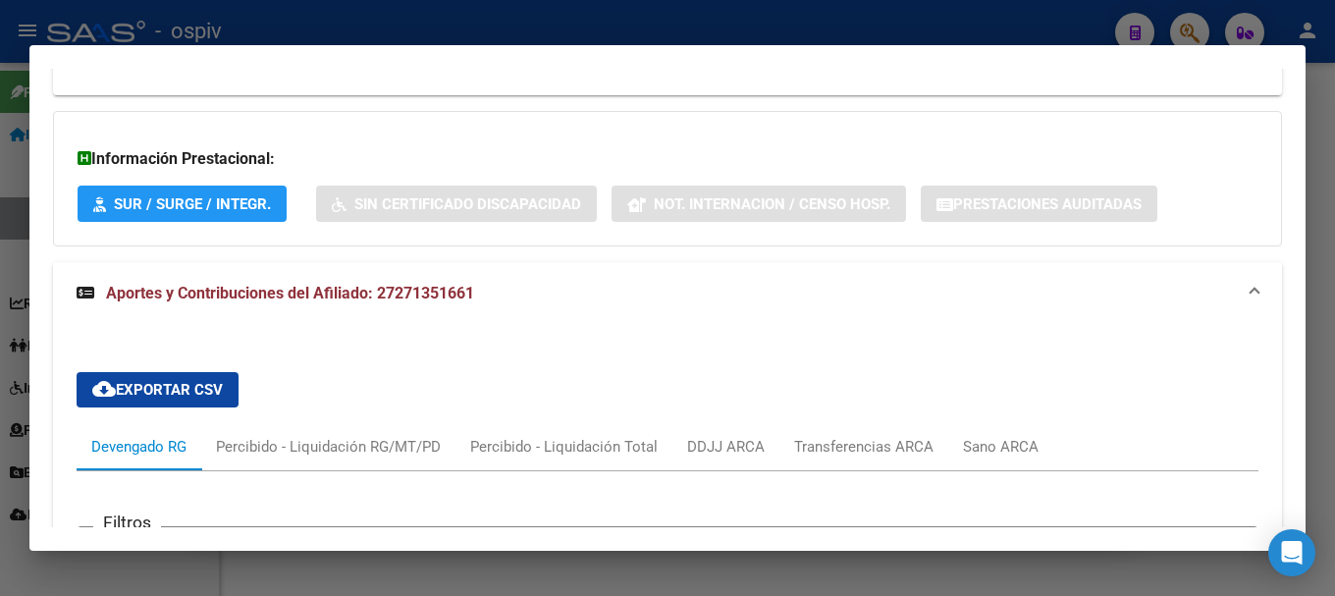
scroll to position [1698, 0]
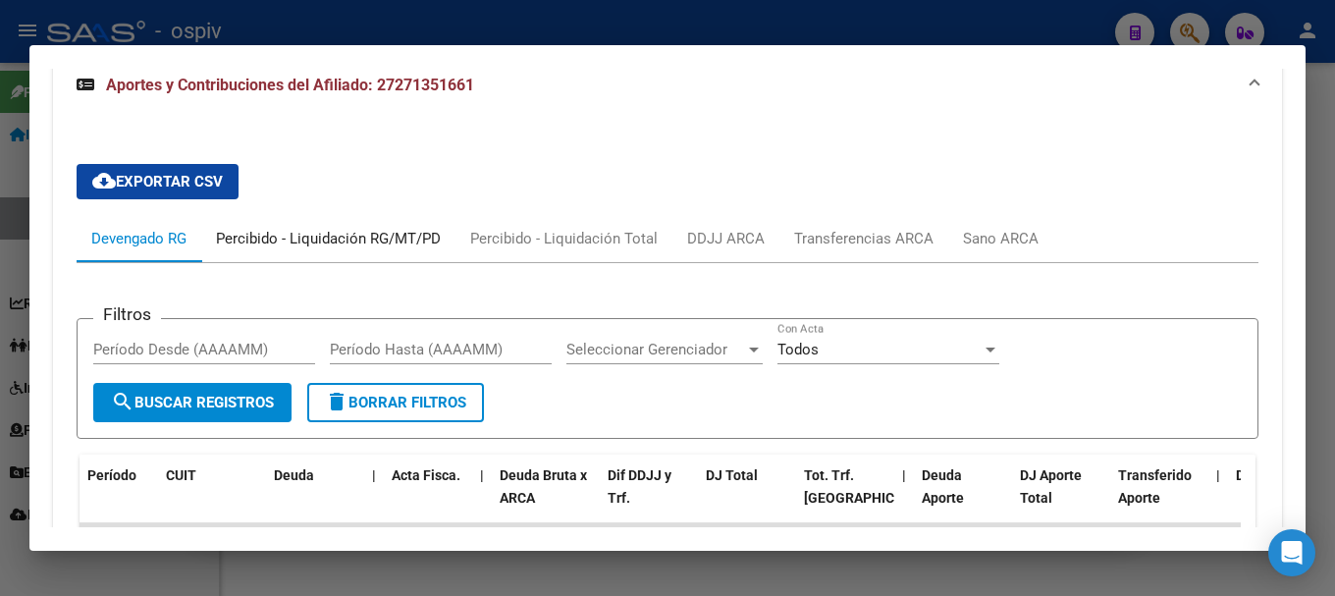
click at [306, 244] on div "Percibido - Liquidación RG/MT/PD" at bounding box center [328, 239] width 225 height 22
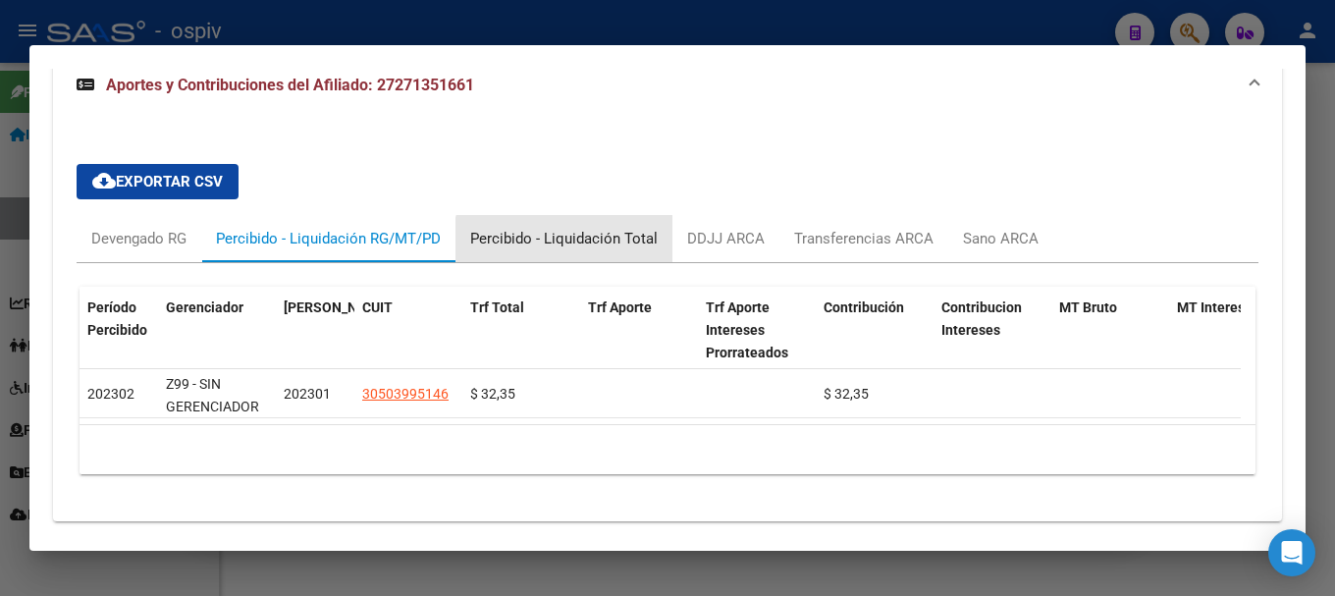
click at [573, 243] on div "Percibido - Liquidación Total" at bounding box center [563, 239] width 187 height 22
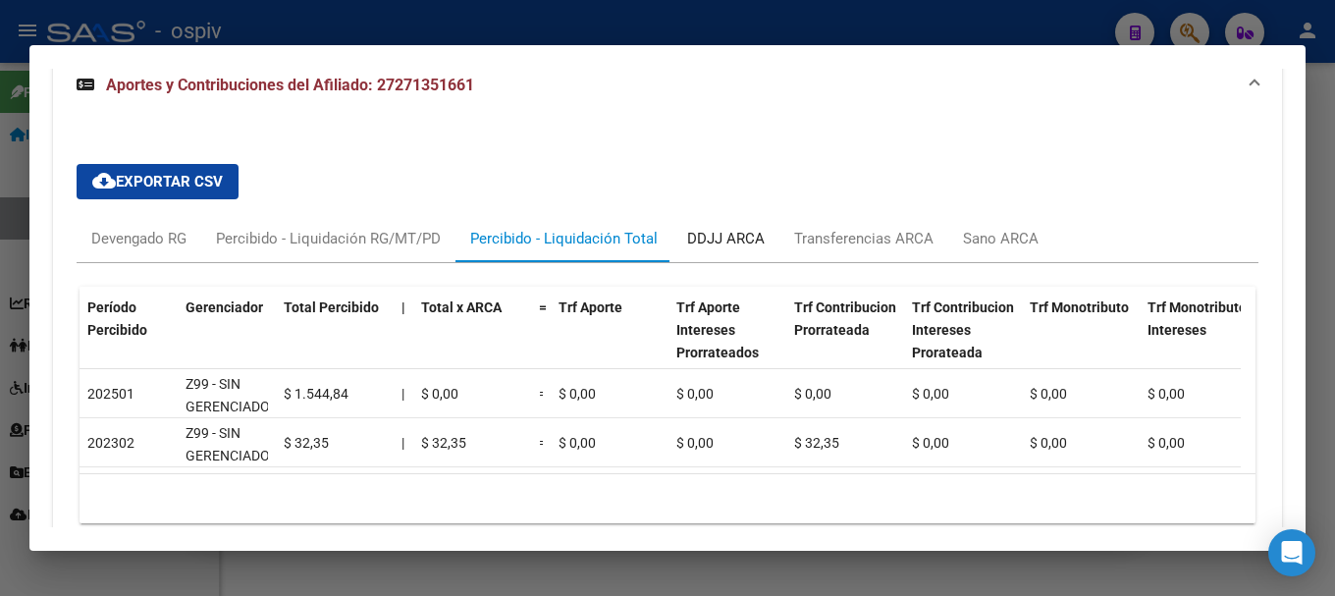
click at [747, 237] on div "DDJJ ARCA" at bounding box center [726, 239] width 78 height 22
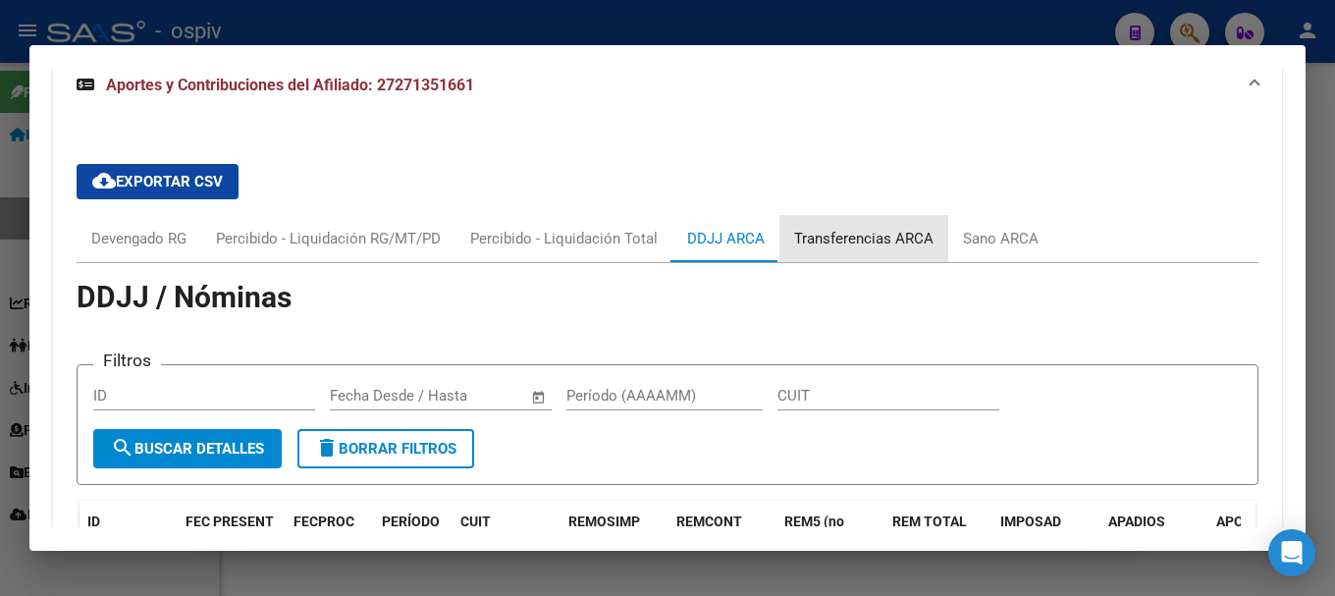
click at [882, 238] on div "Transferencias ARCA" at bounding box center [863, 239] width 139 height 22
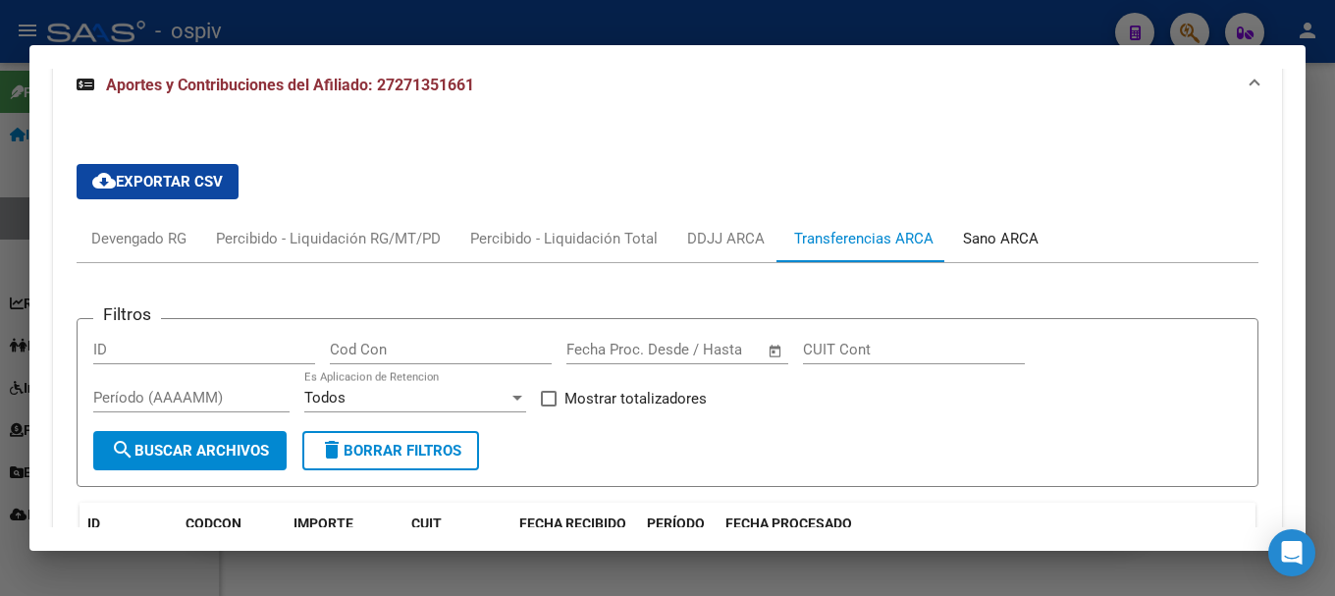
click at [1004, 236] on div "Sano ARCA" at bounding box center [1001, 239] width 76 height 22
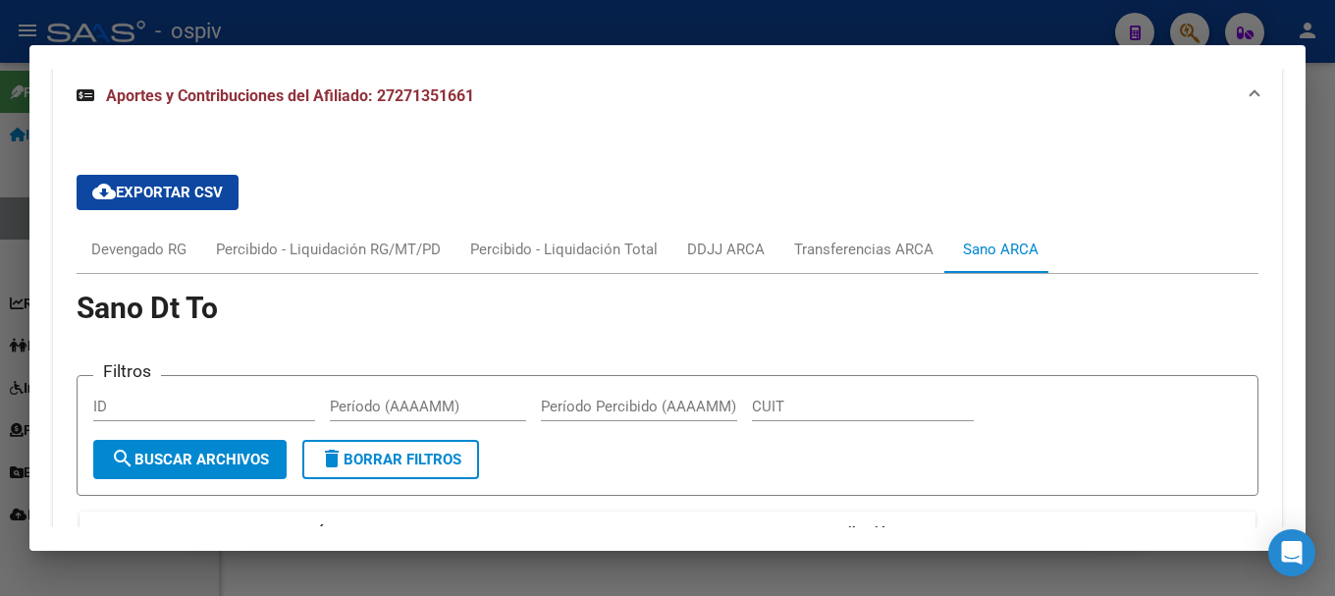
scroll to position [1600, 0]
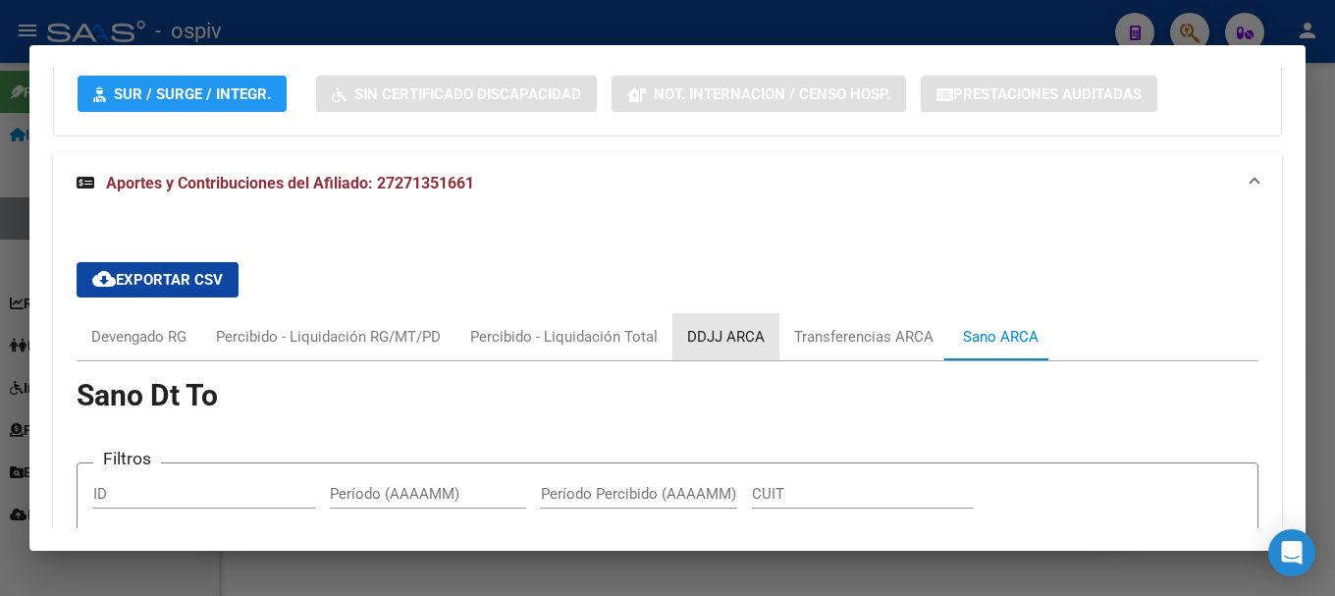
click at [730, 330] on div "DDJJ ARCA" at bounding box center [726, 337] width 78 height 22
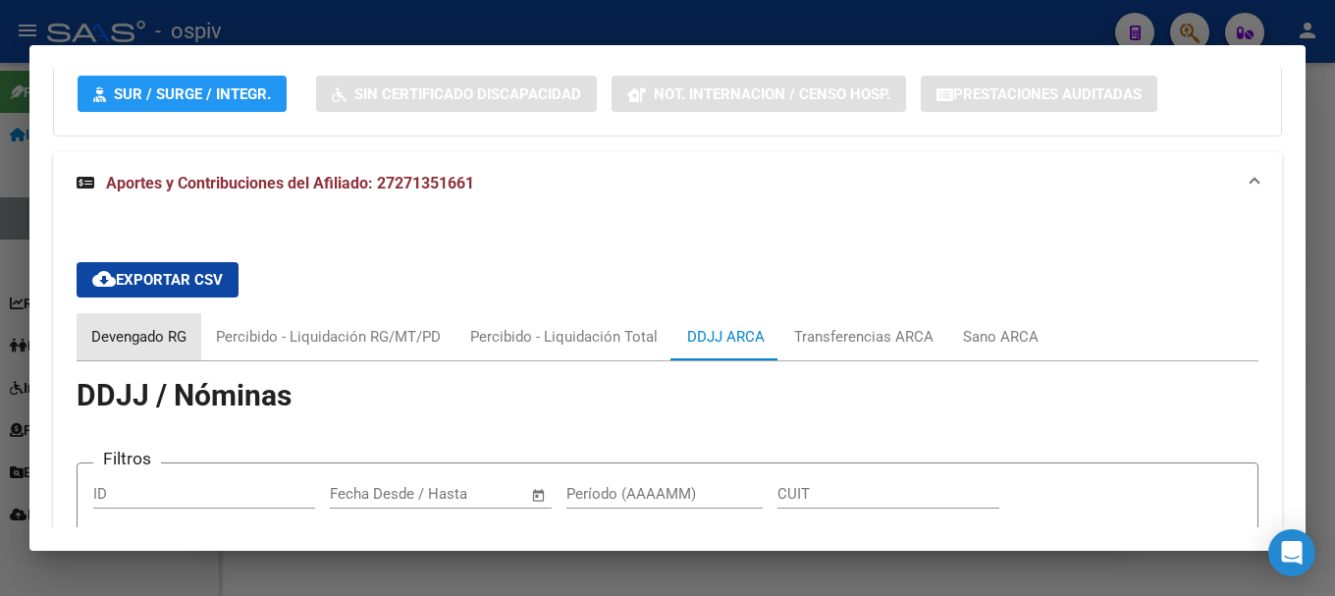
click at [133, 334] on div "Devengado RG" at bounding box center [138, 337] width 95 height 22
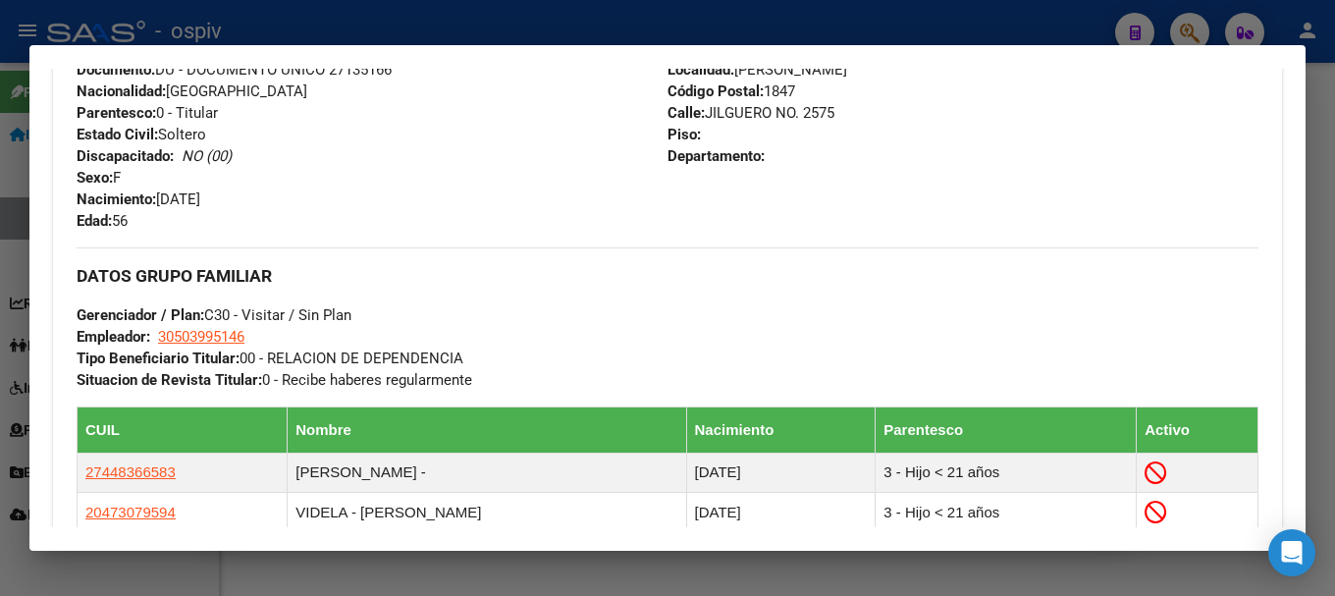
scroll to position [785, 0]
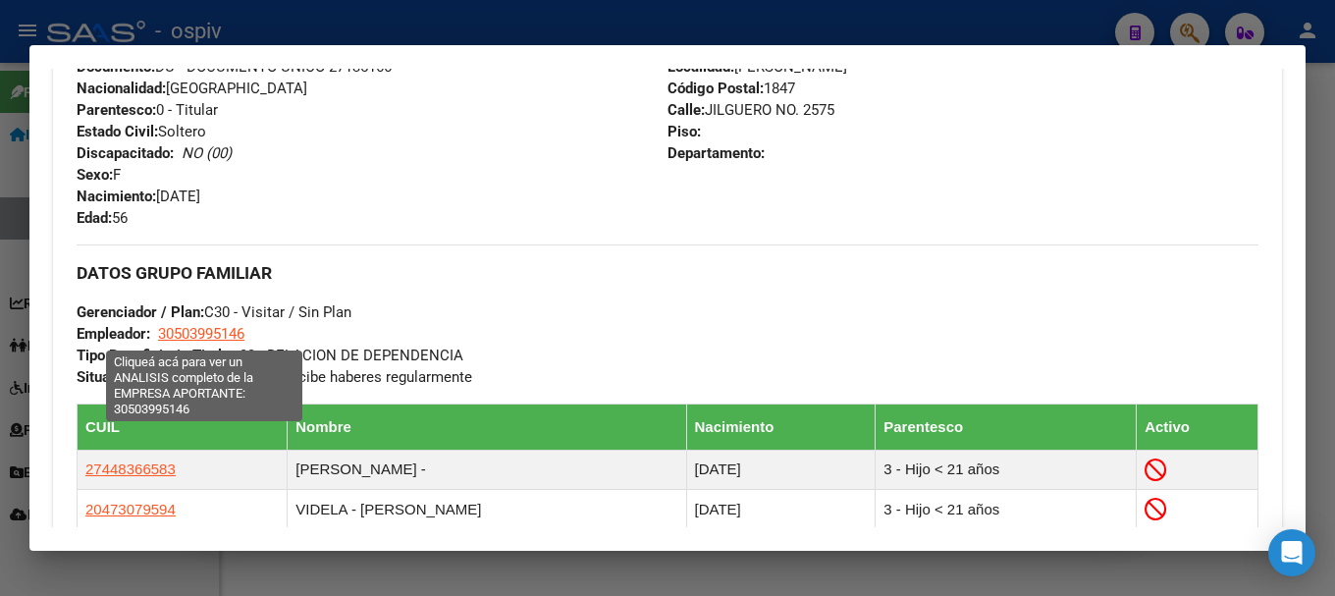
click at [221, 340] on span "30503995146" at bounding box center [201, 334] width 86 height 18
type textarea "30503995146"
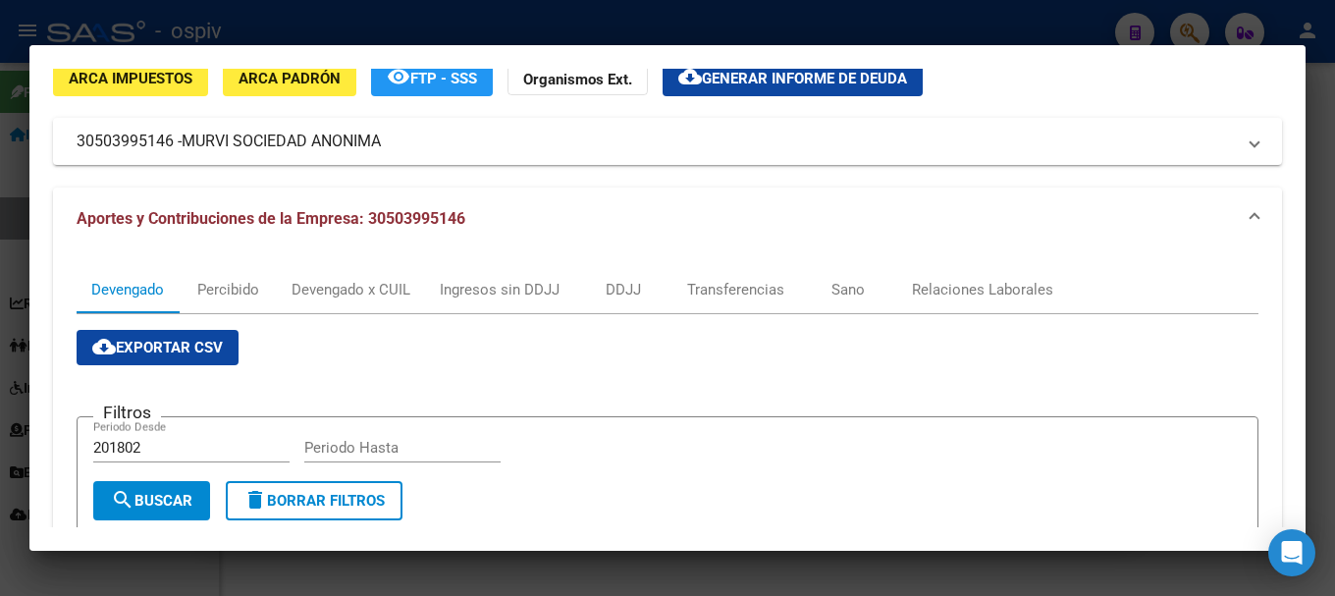
scroll to position [196, 0]
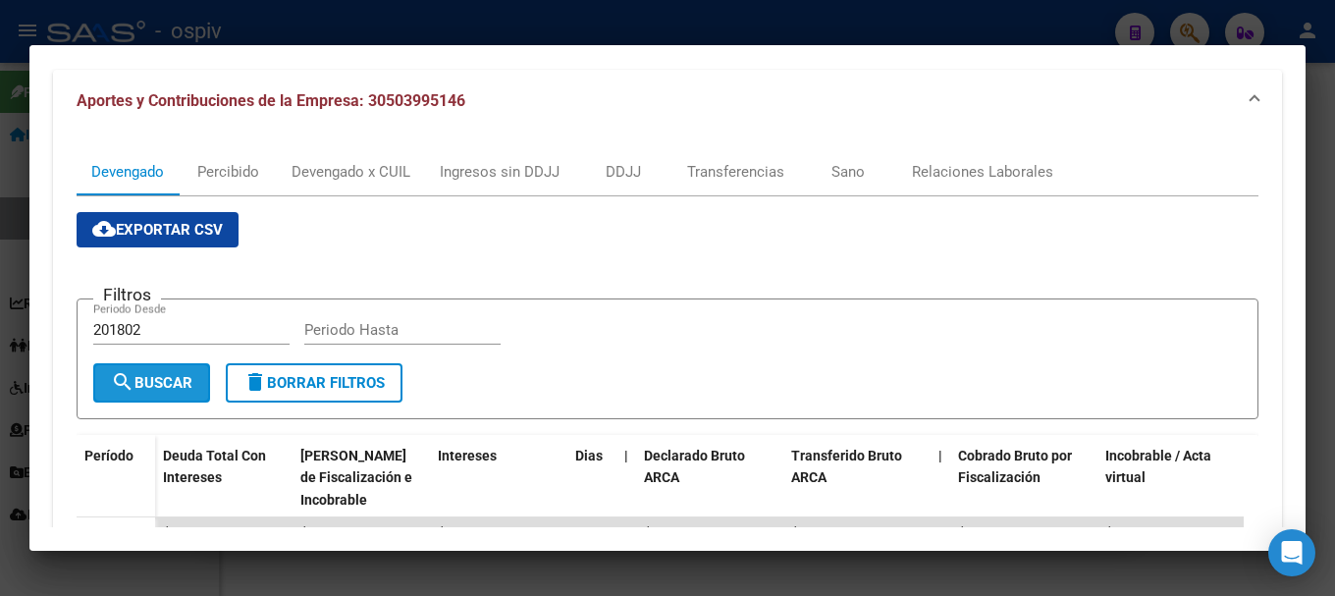
click at [191, 387] on span "search Buscar" at bounding box center [151, 383] width 81 height 18
click at [228, 181] on div "Percibido" at bounding box center [228, 172] width 62 height 22
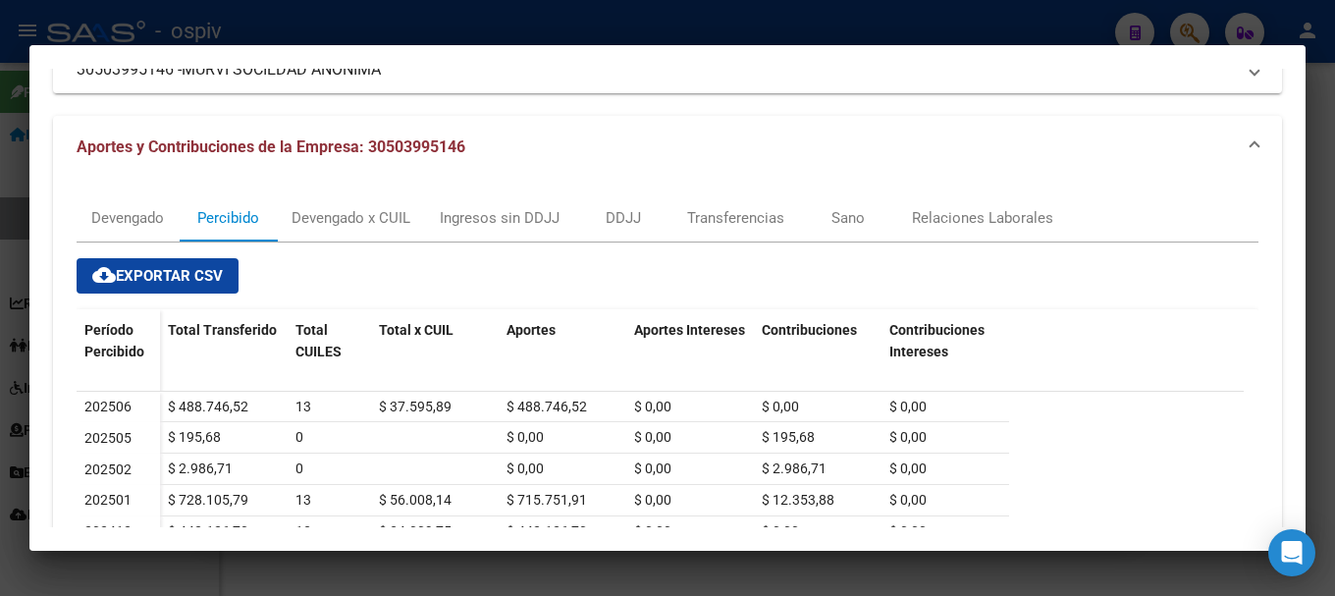
scroll to position [98, 0]
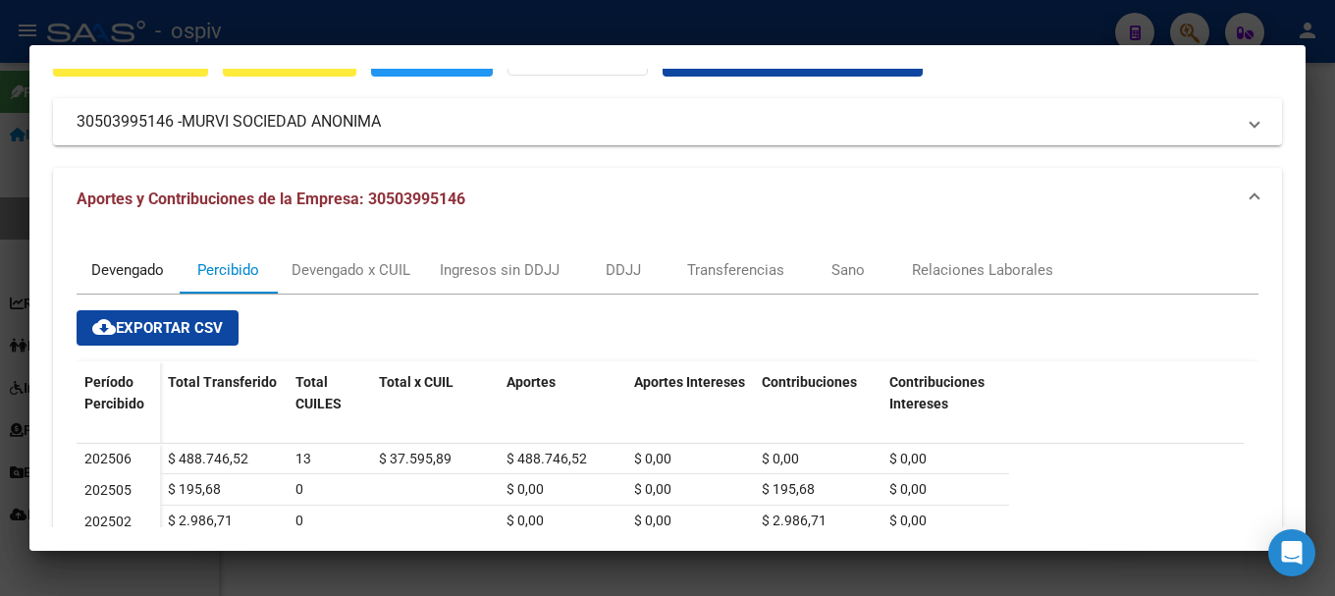
click at [122, 266] on div "Devengado" at bounding box center [127, 270] width 73 height 22
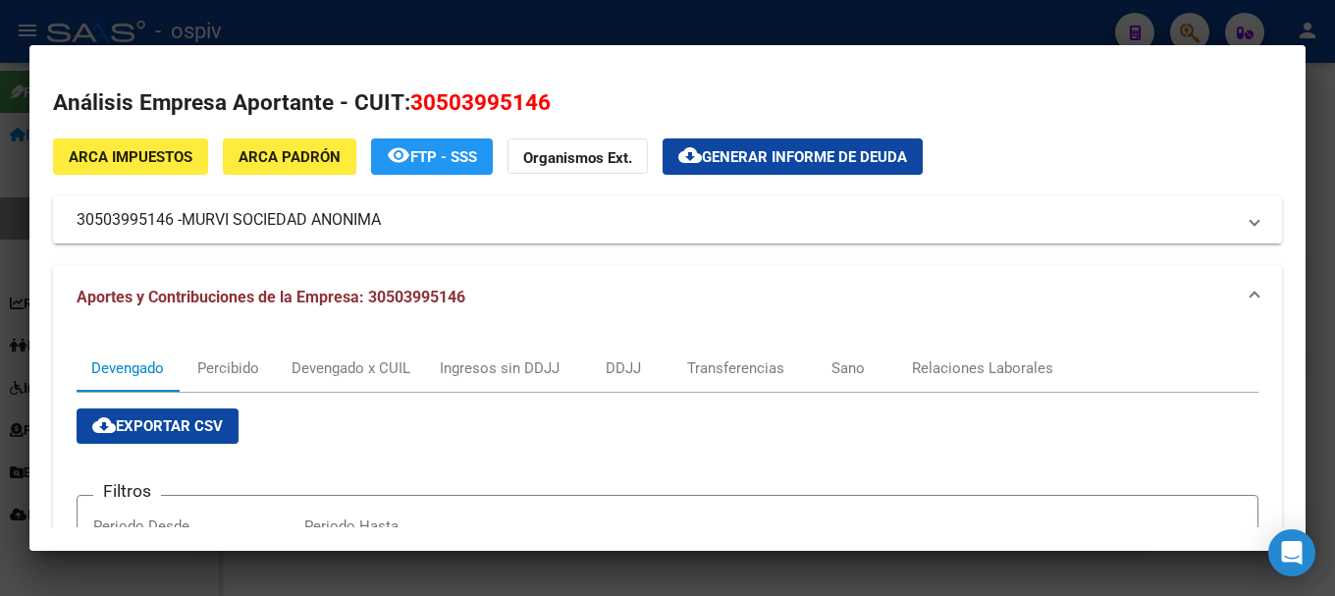
click at [757, 161] on span "Generar informe de deuda" at bounding box center [804, 157] width 205 height 18
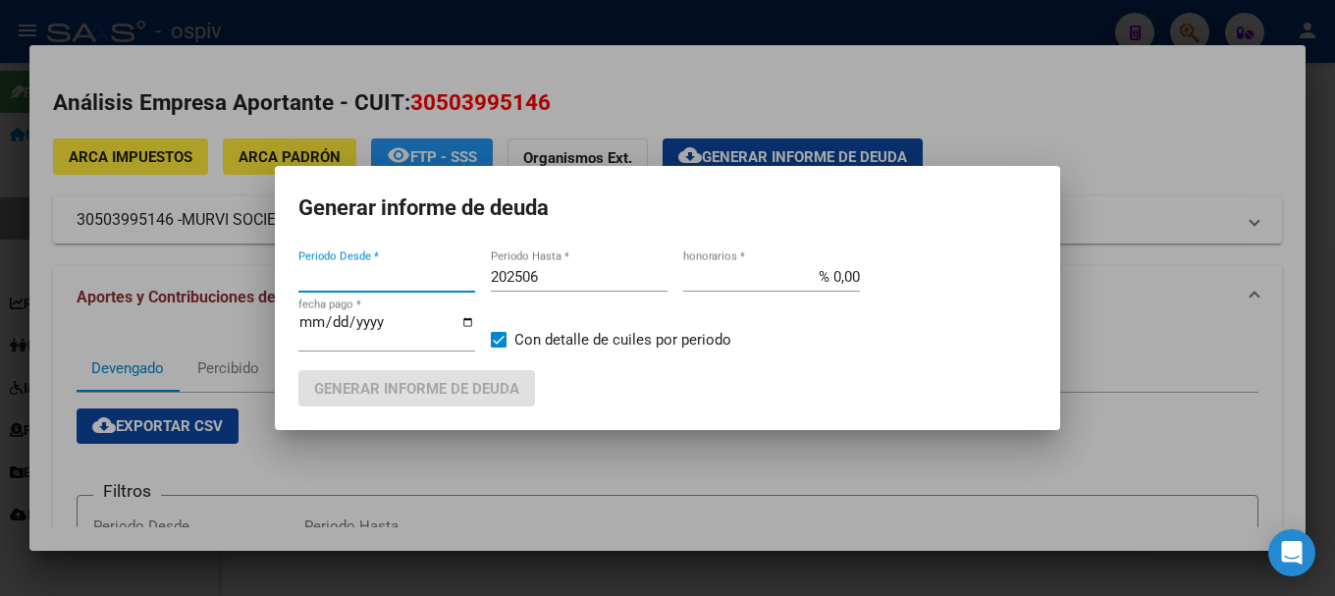
type input "201802"
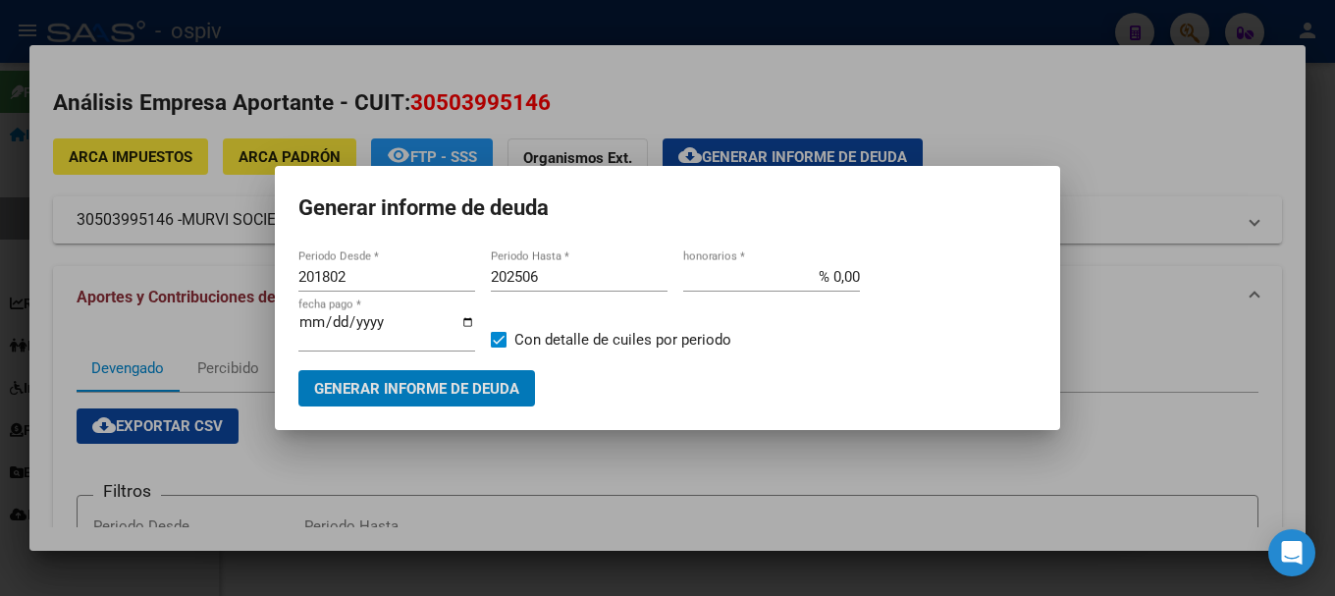
click at [463, 391] on span "Generar informe de deuda" at bounding box center [416, 389] width 205 height 18
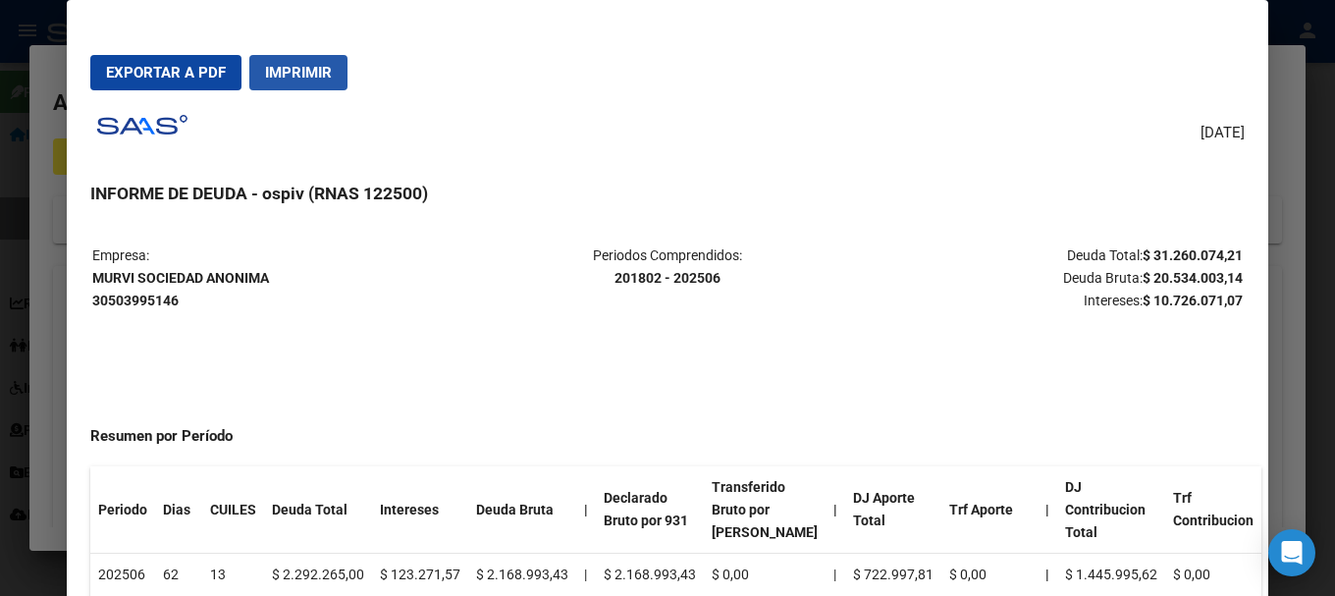
click at [308, 75] on span "Imprimir" at bounding box center [298, 73] width 67 height 18
click at [0, 222] on div at bounding box center [667, 298] width 1335 height 596
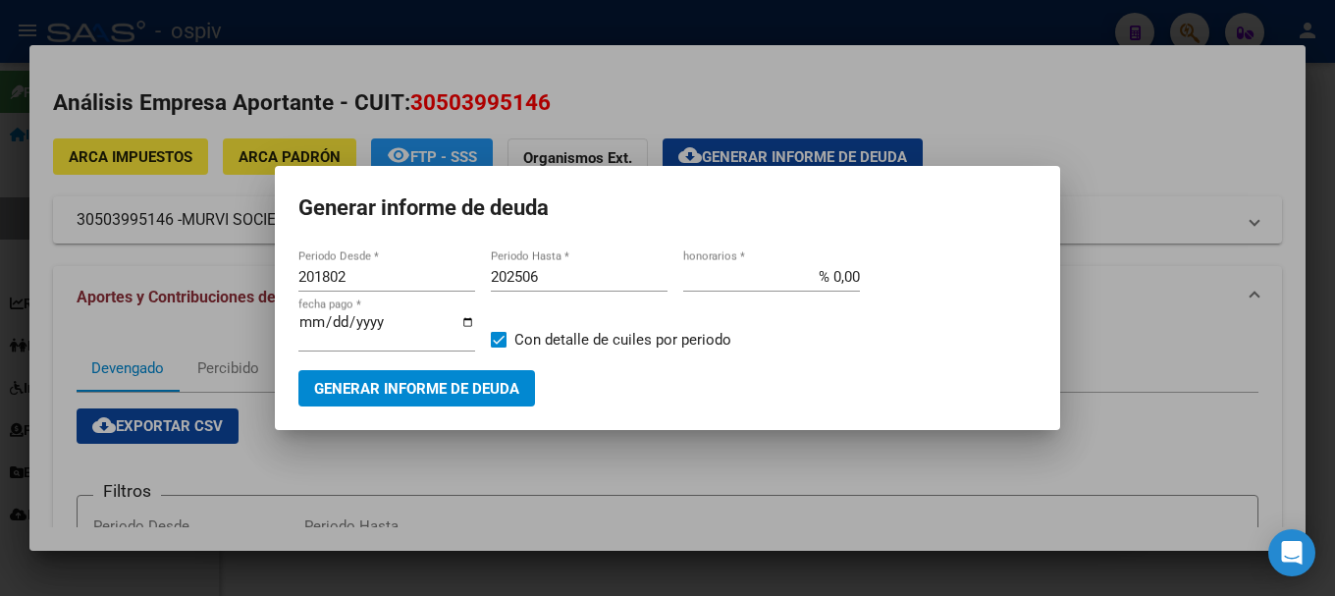
click at [1086, 157] on div at bounding box center [667, 298] width 1335 height 596
